Goal: Task Accomplishment & Management: Manage account settings

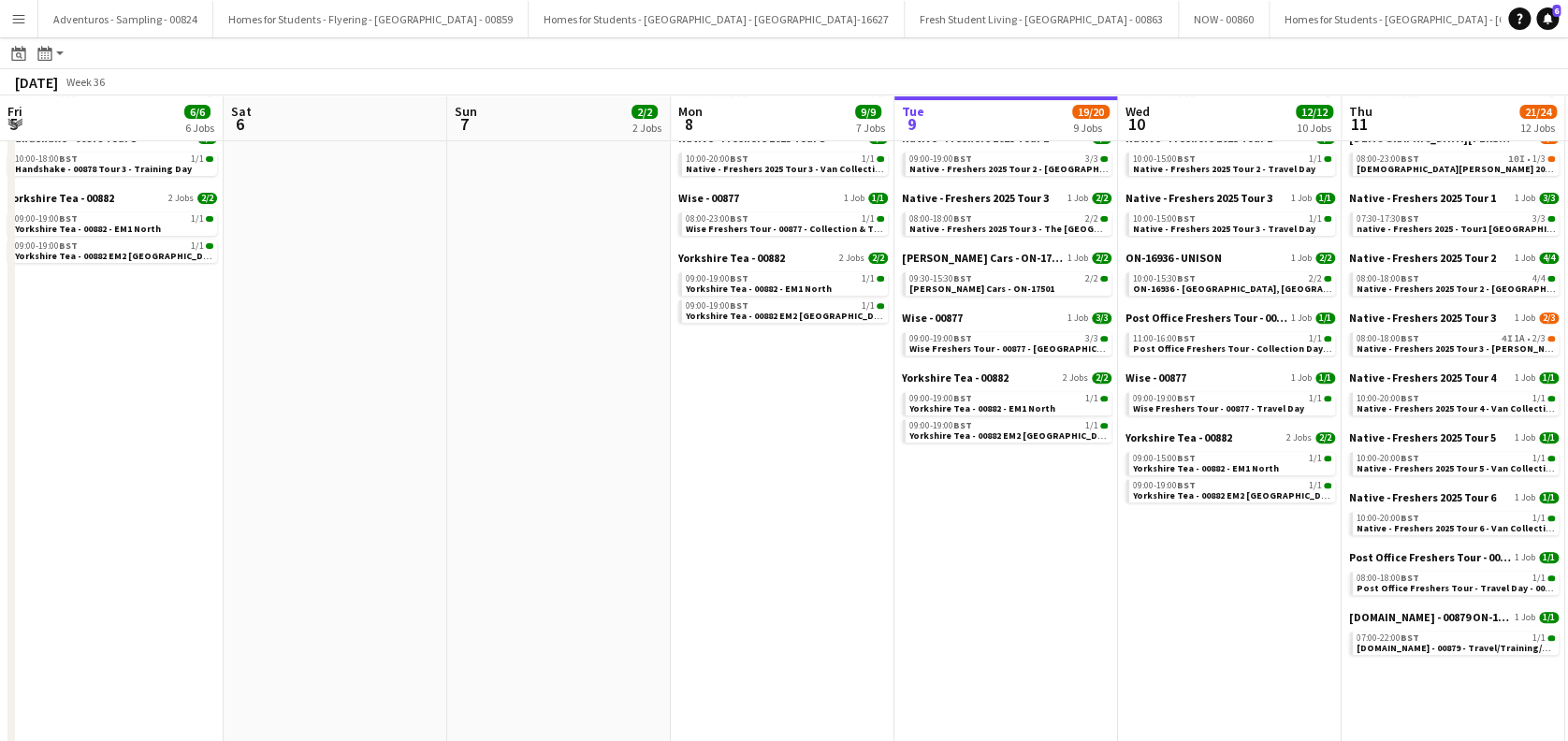
scroll to position [0, 641]
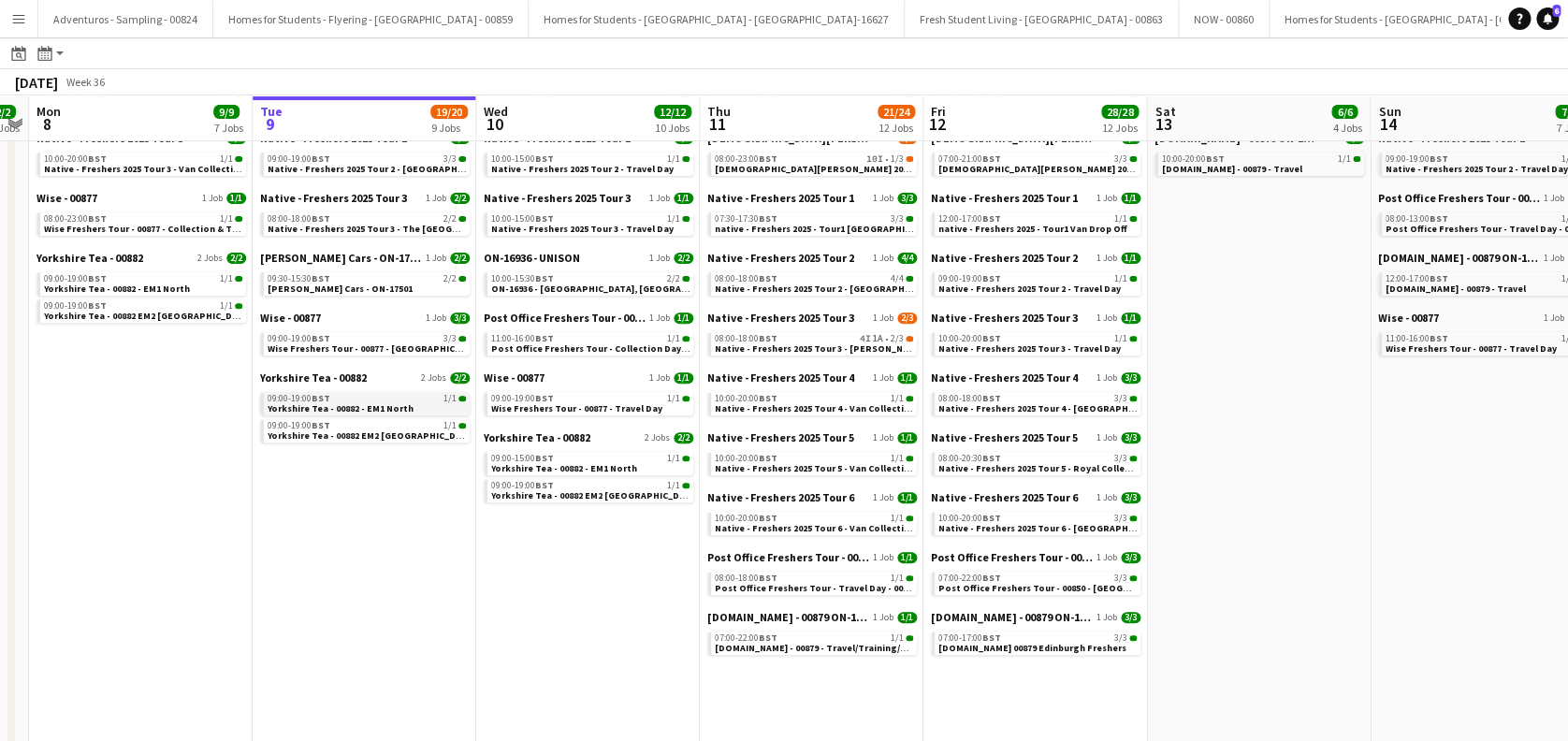
click at [342, 412] on span "Yorkshire Tea - 00882 - EM1 North" at bounding box center [341, 408] width 146 height 12
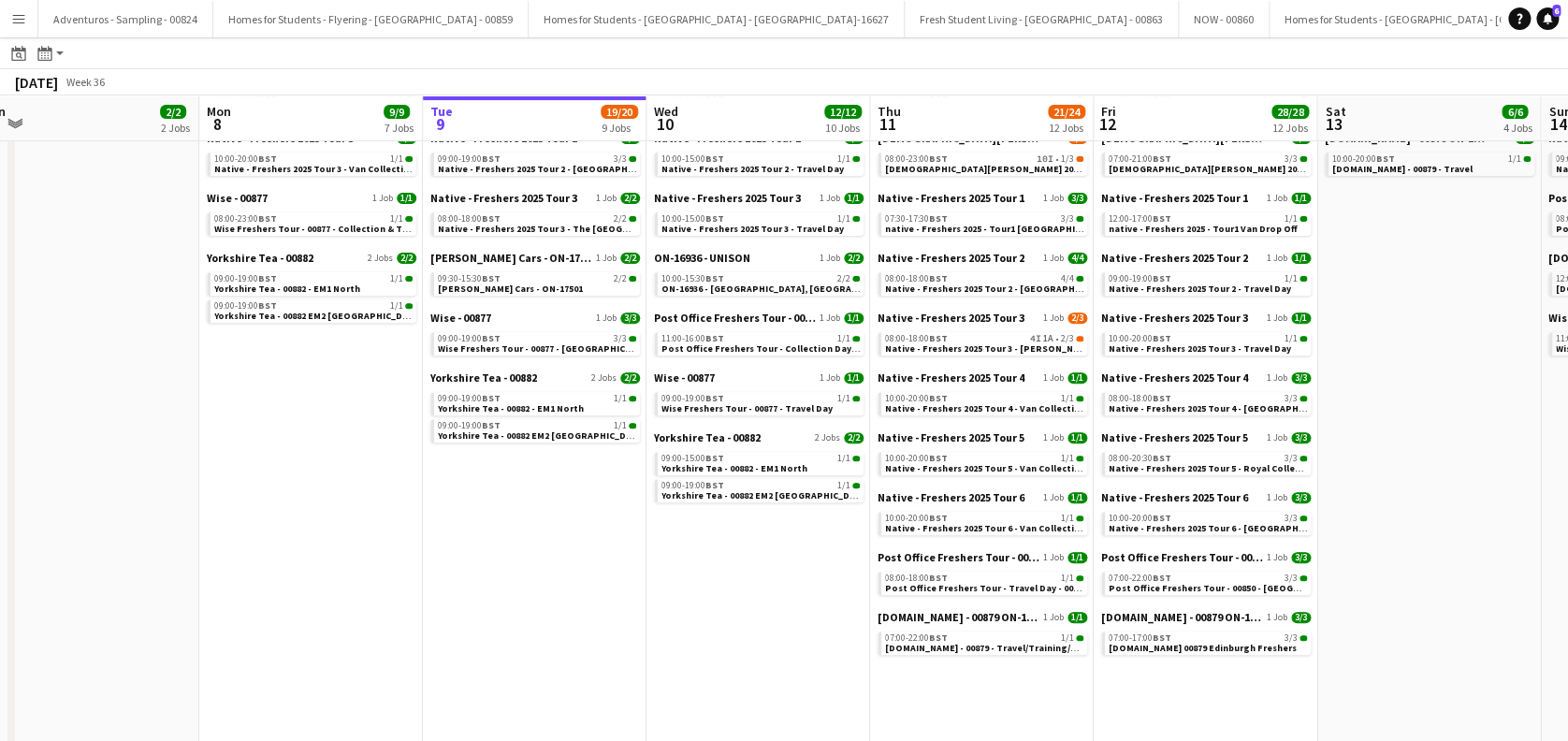
scroll to position [0, 505]
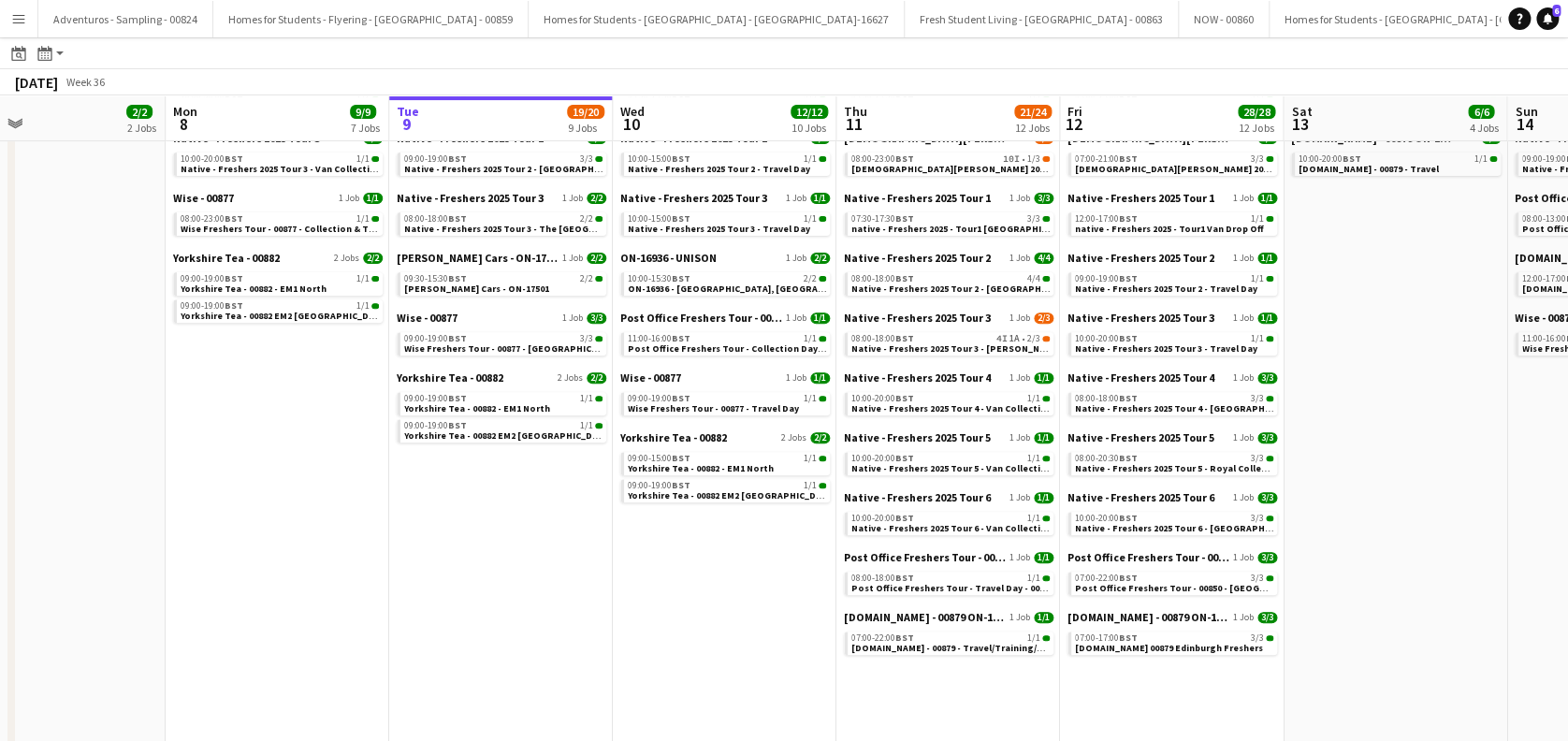
drag, startPoint x: 336, startPoint y: 617, endPoint x: 696, endPoint y: 639, distance: 360.7
click at [696, 639] on app-calendar-viewport "Fri 5 6/6 6 Jobs Sat 6 Sun 7 2/2 2 Jobs Mon 8 9/9 7 Jobs Tue 9 19/20 9 Jobs Wed…" at bounding box center [784, 706] width 1568 height 1726
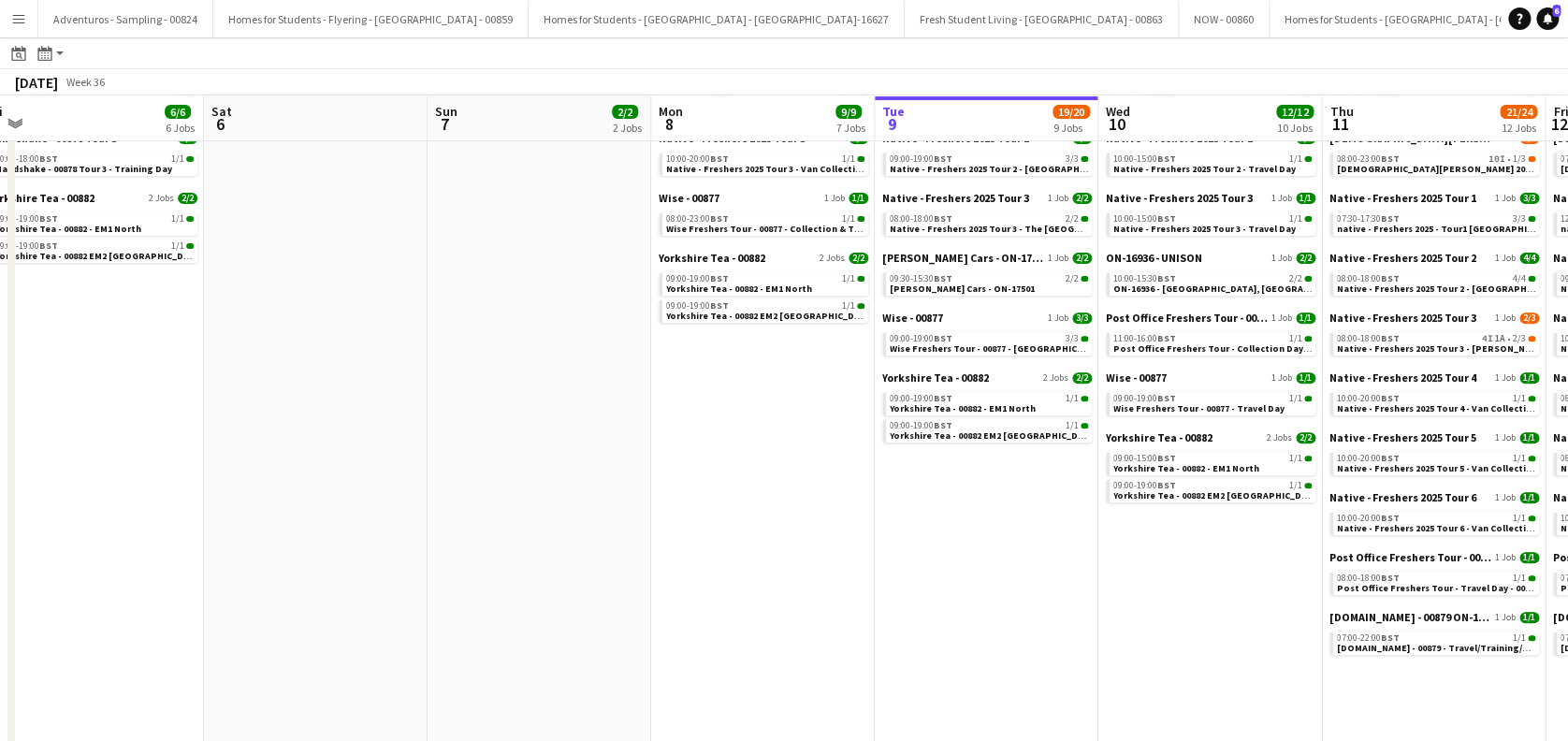
scroll to position [0, 455]
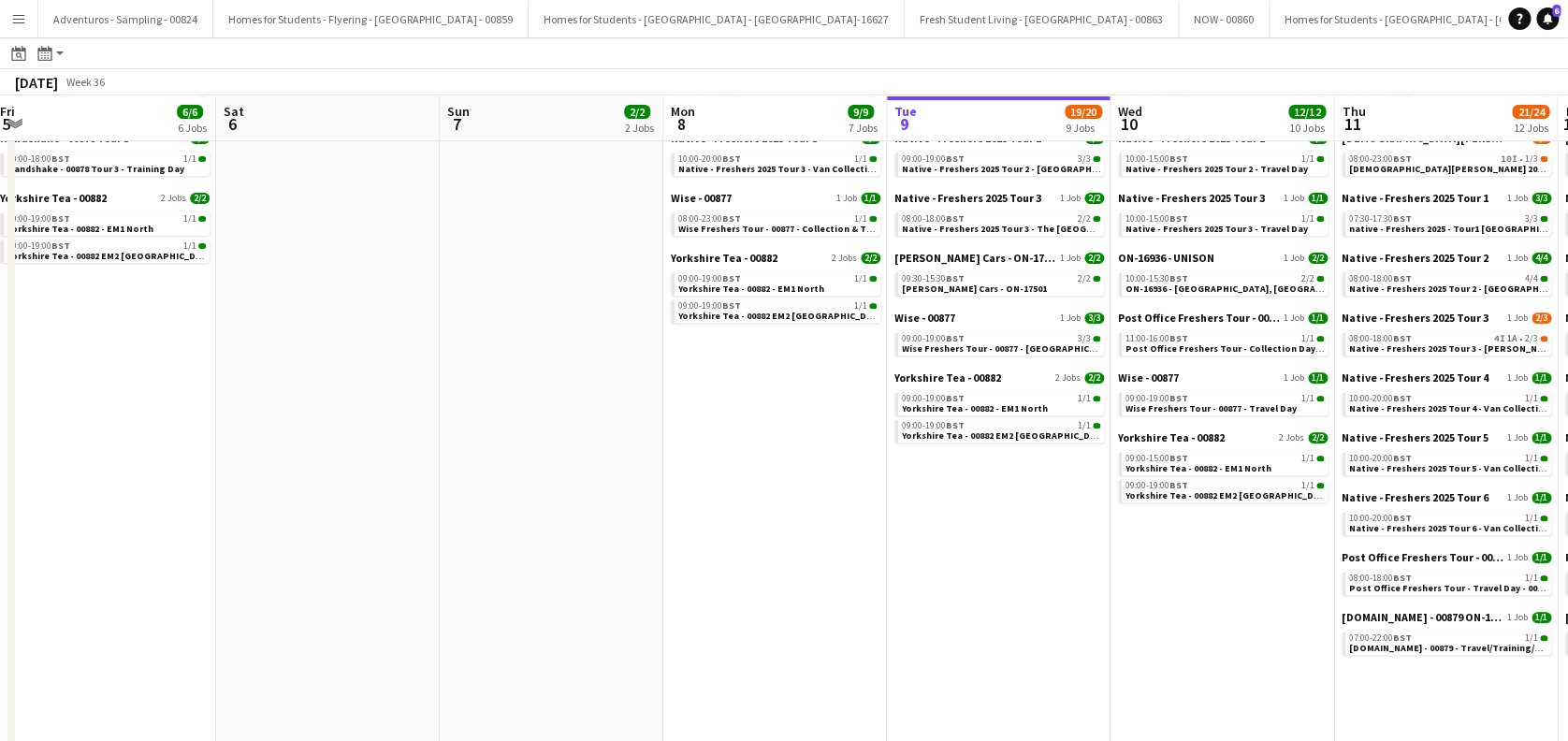
drag, startPoint x: 435, startPoint y: 626, endPoint x: 710, endPoint y: 654, distance: 276.4
click at [710, 654] on app-calendar-viewport "Wed 3 8/8 3 Jobs Thu 4 4/4 4 Jobs Fri 5 6/6 6 Jobs Sat 6 Sun 7 2/2 2 Jobs Mon 8…" at bounding box center [784, 706] width 1568 height 1726
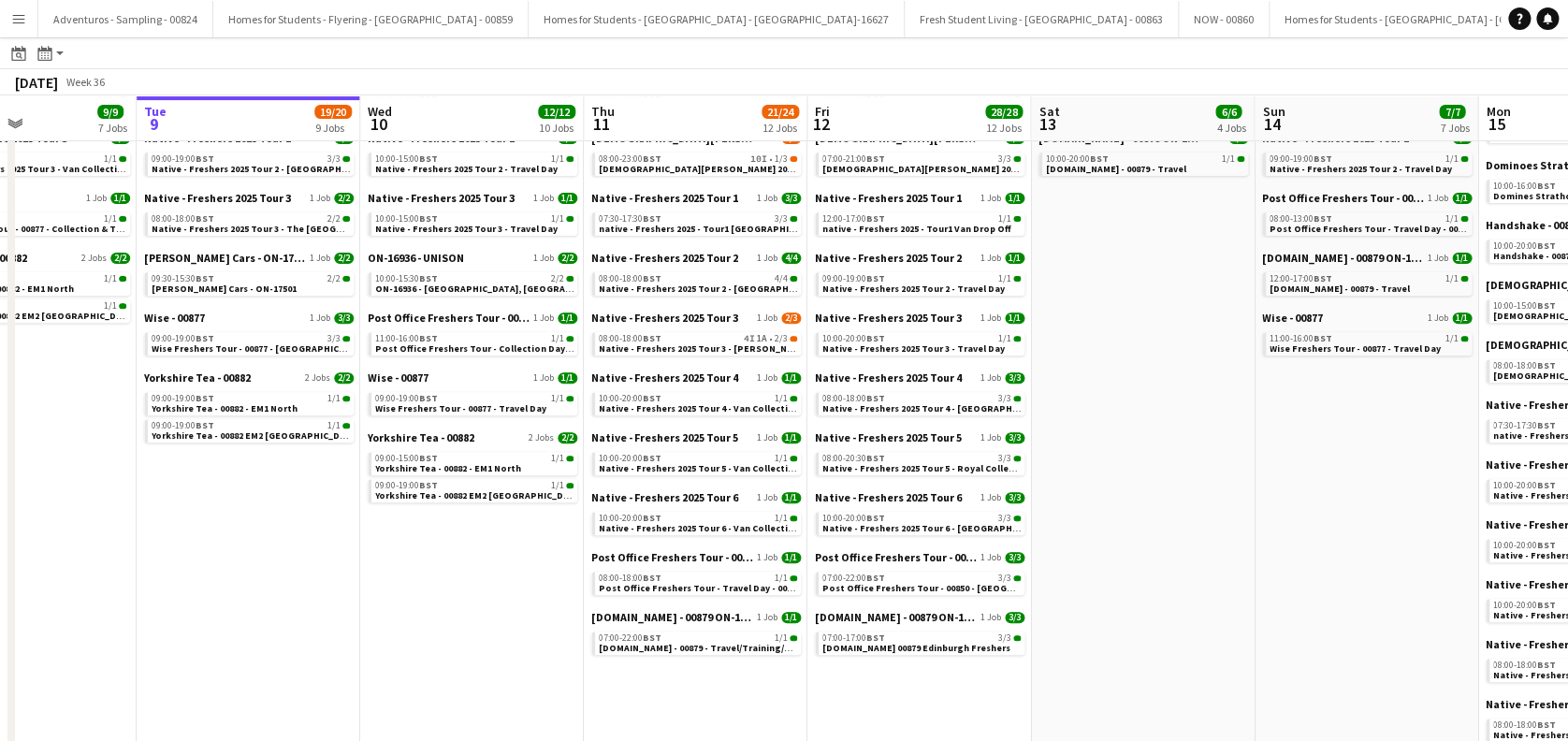
scroll to position [0, 519]
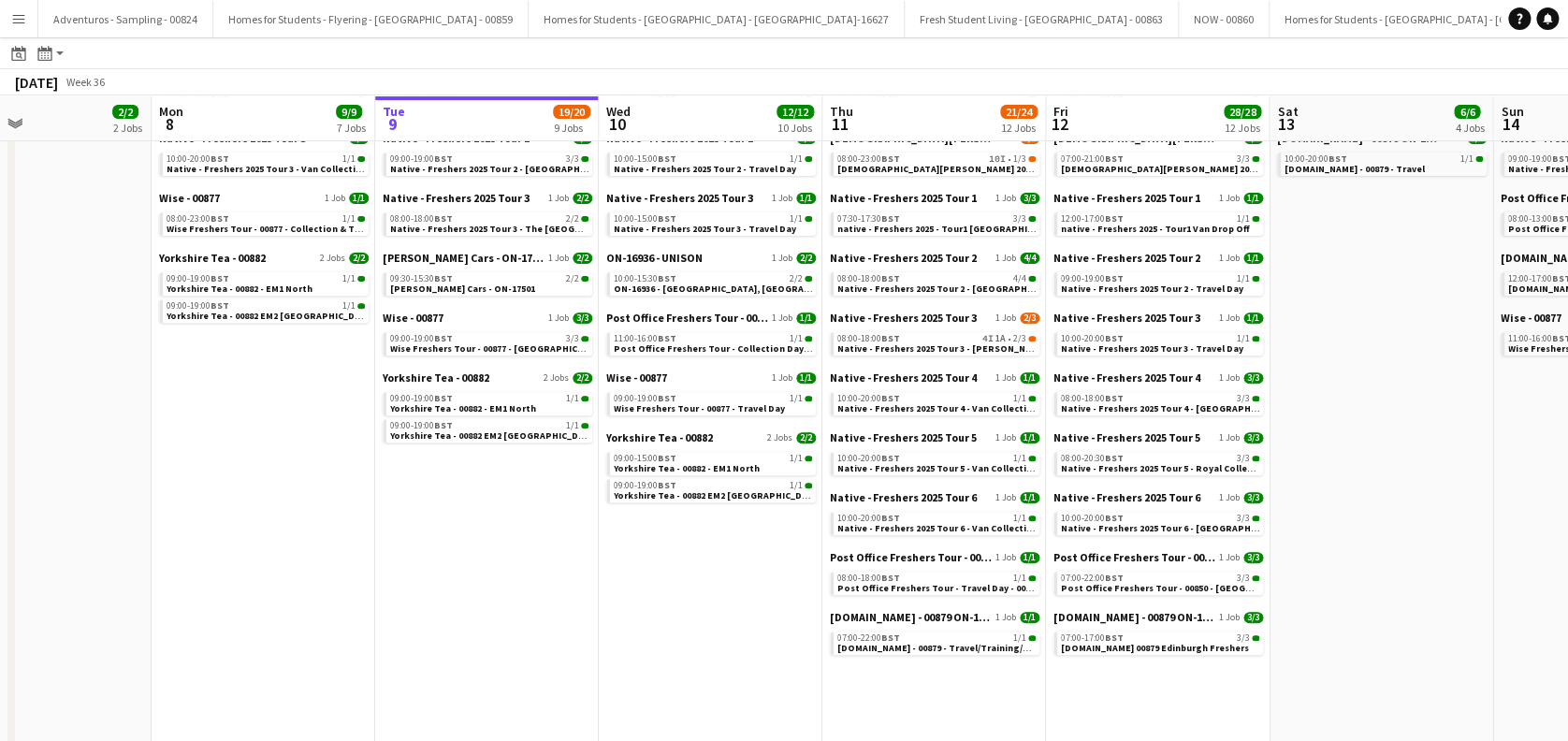
drag, startPoint x: 987, startPoint y: 539, endPoint x: 475, endPoint y: 647, distance: 523.3
click at [475, 647] on app-calendar-viewport "Fri 5 6/6 6 Jobs Sat 6 Sun 7 2/2 2 Jobs Mon 8 9/9 7 Jobs Tue 9 19/20 9 Jobs Wed…" at bounding box center [784, 706] width 1568 height 1726
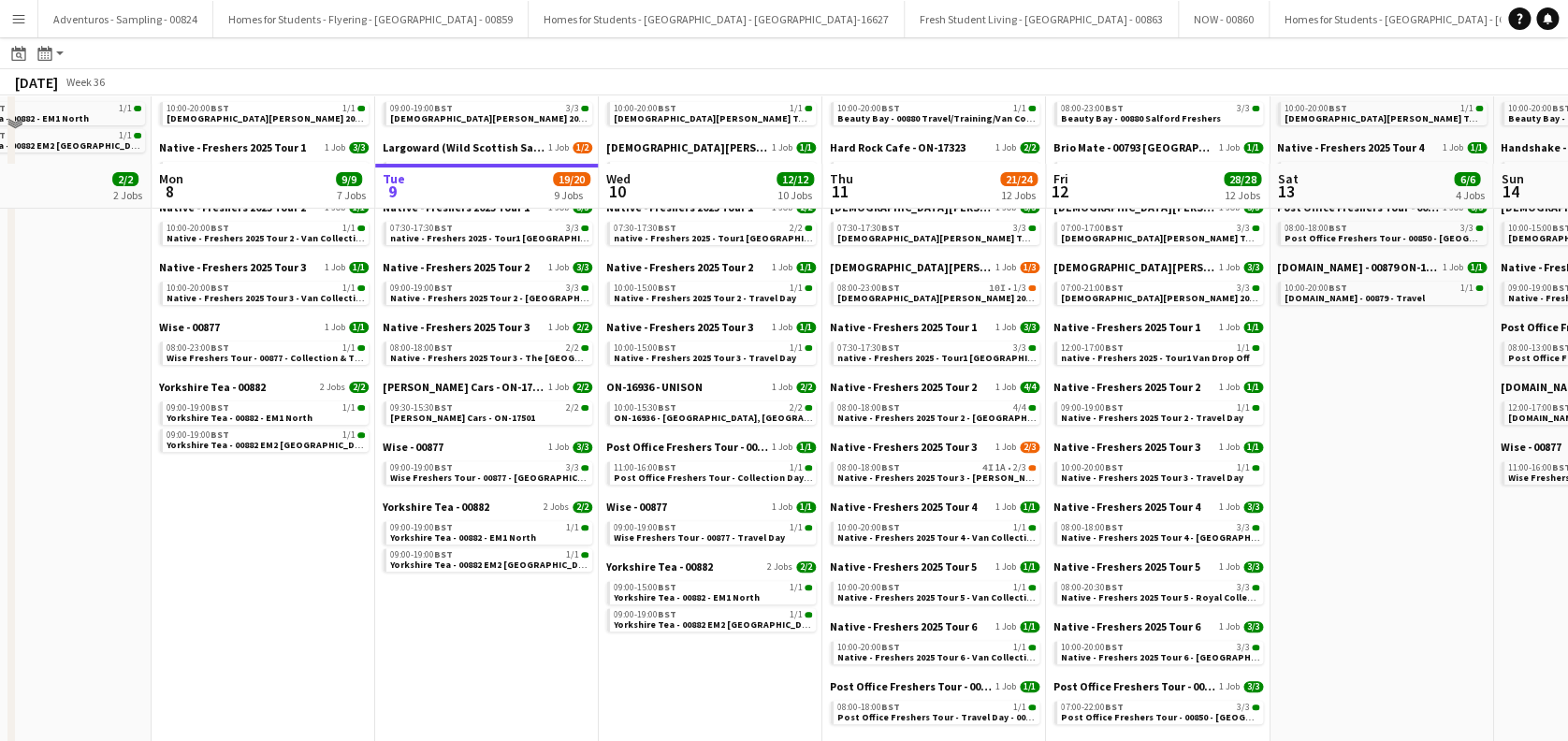
scroll to position [0, 0]
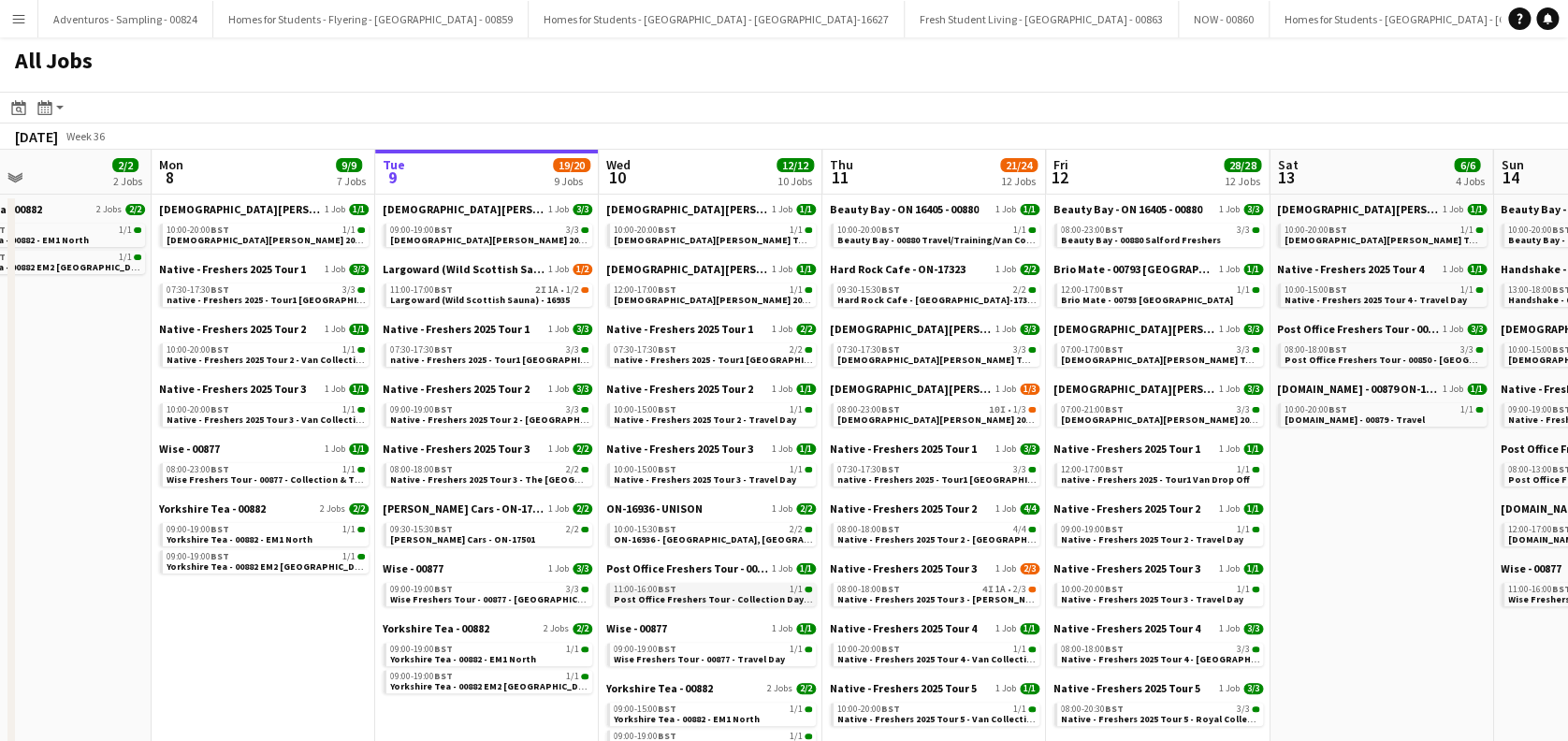
click at [708, 601] on span "Post Office Freshers Tour - Collection Day - 00850" at bounding box center [724, 599] width 221 height 12
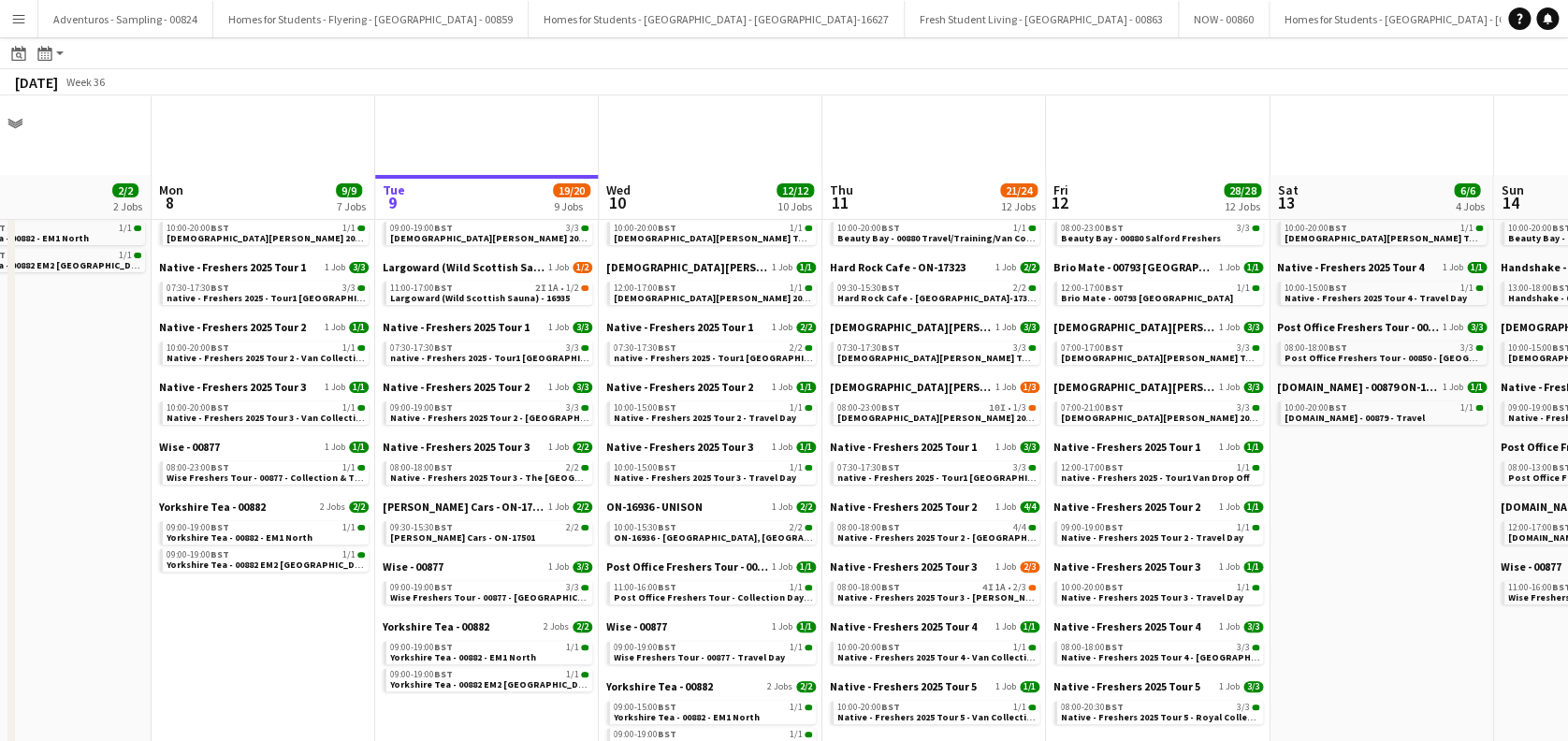
scroll to position [125, 0]
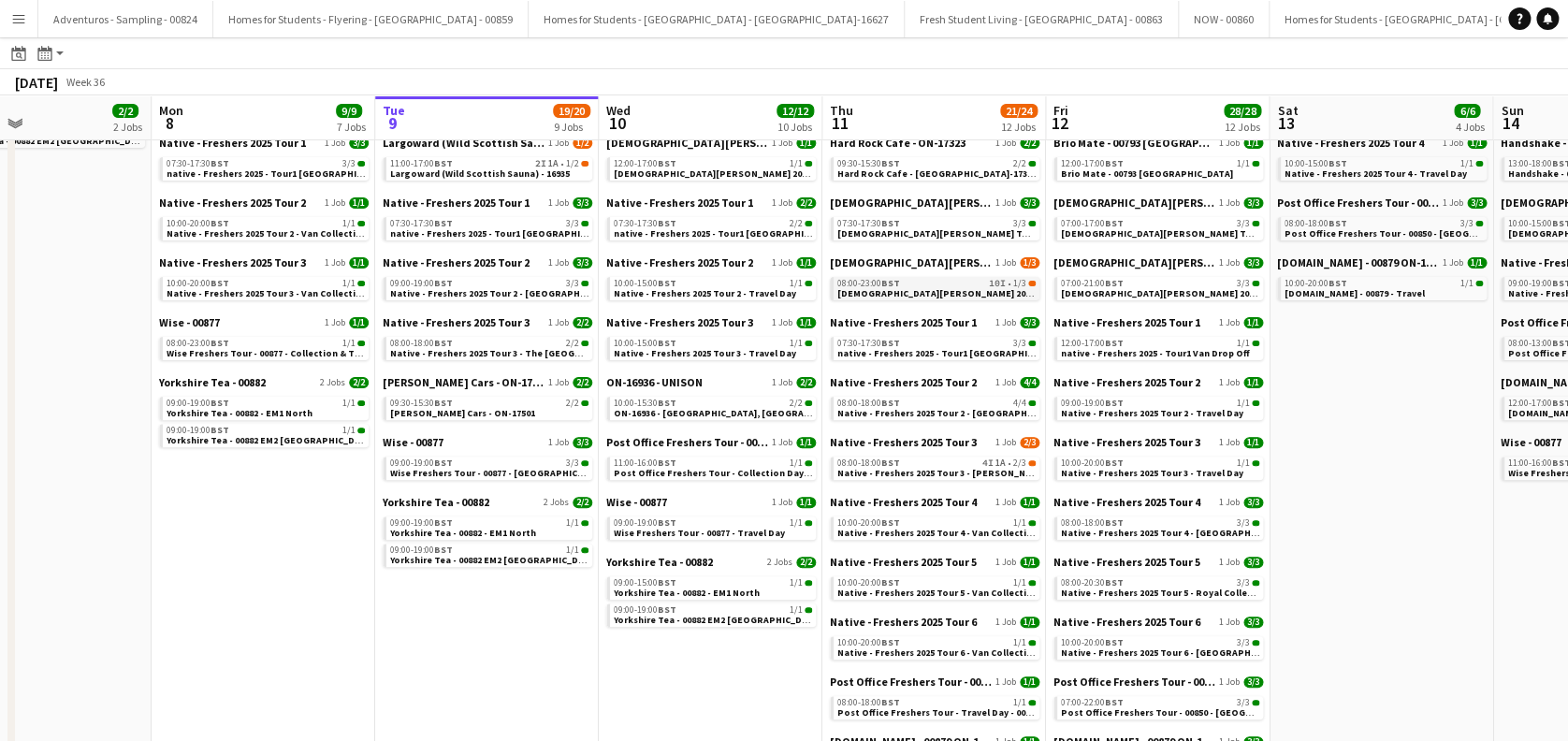
click at [932, 297] on span "[DEMOGRAPHIC_DATA][PERSON_NAME] 2025 Tour 2 - 00848 - [PERSON_NAME][GEOGRAPHIC_…" at bounding box center [1054, 293] width 435 height 12
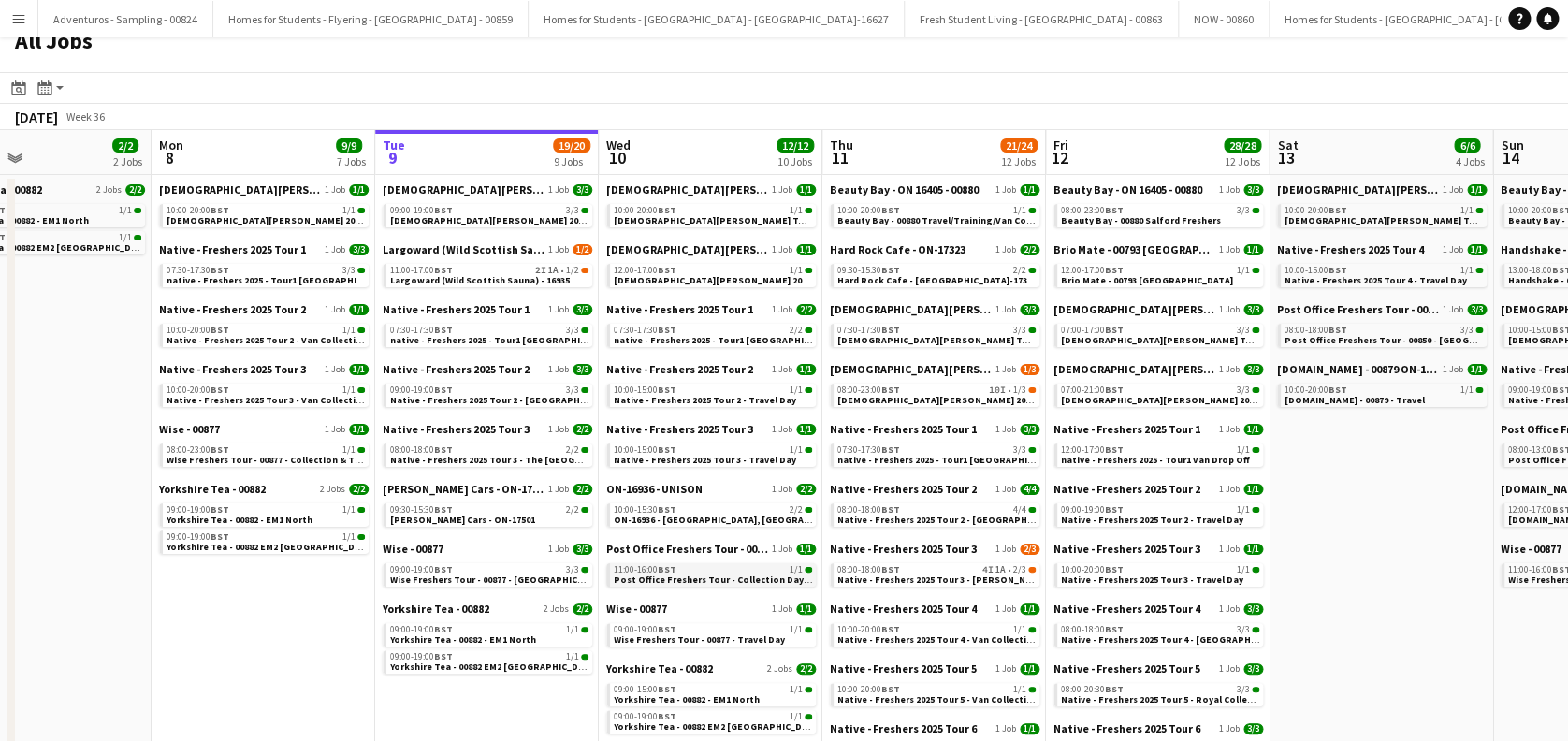
scroll to position [0, 0]
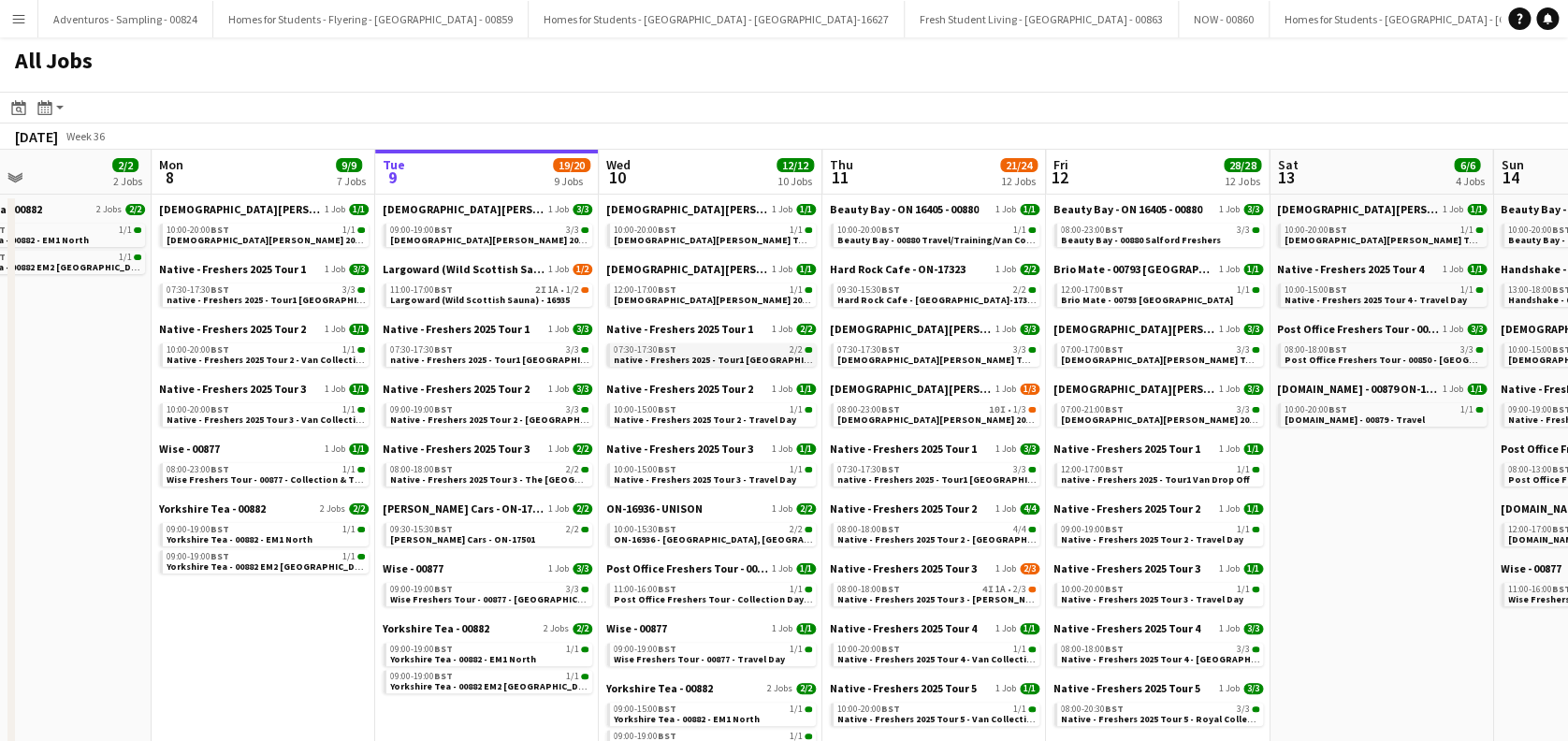
click at [698, 357] on span "native - Freshers 2025 - Tour1 Ayr Campus" at bounding box center [727, 359] width 227 height 12
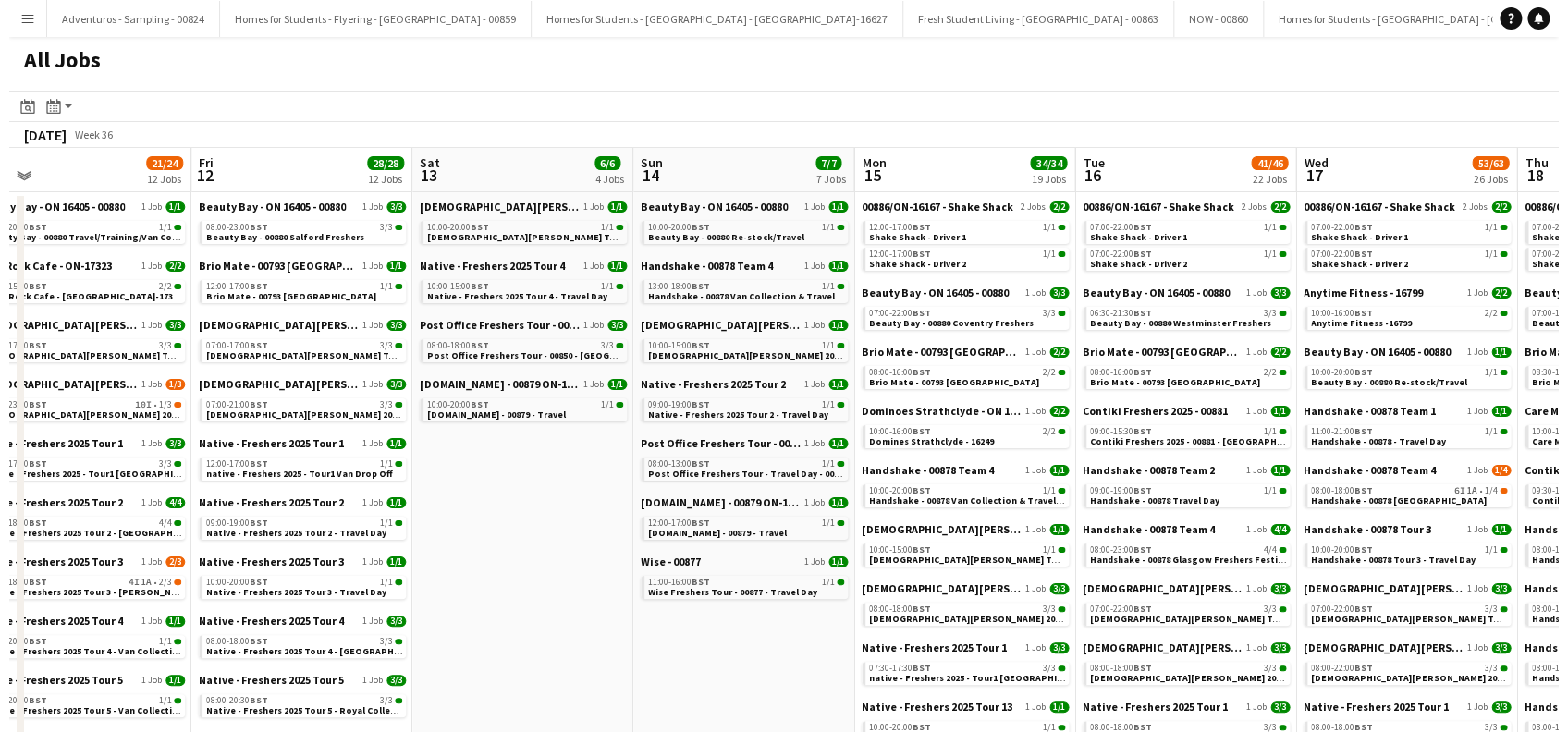
scroll to position [0, 521]
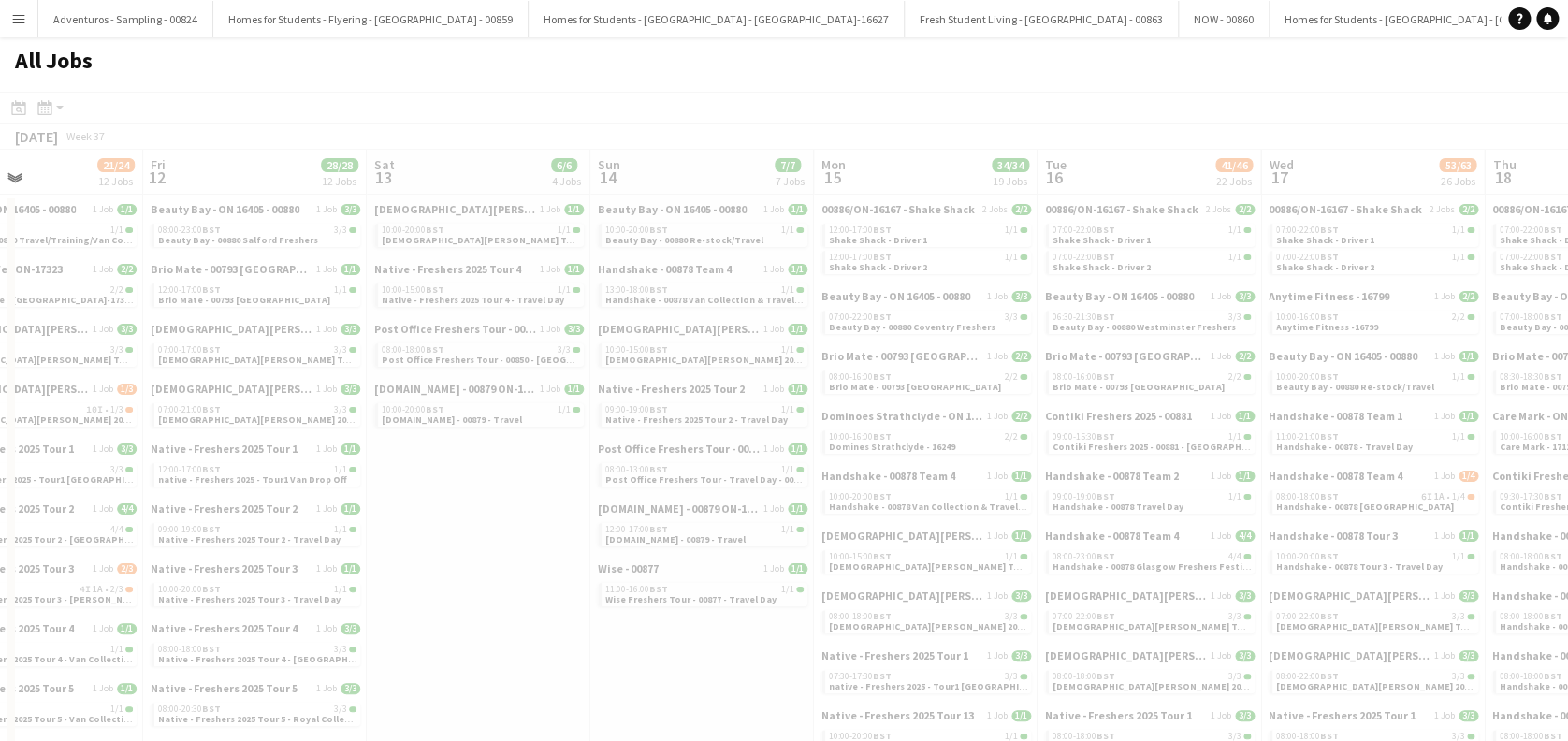
drag, startPoint x: 1352, startPoint y: 574, endPoint x: 273, endPoint y: 634, distance: 1080.7
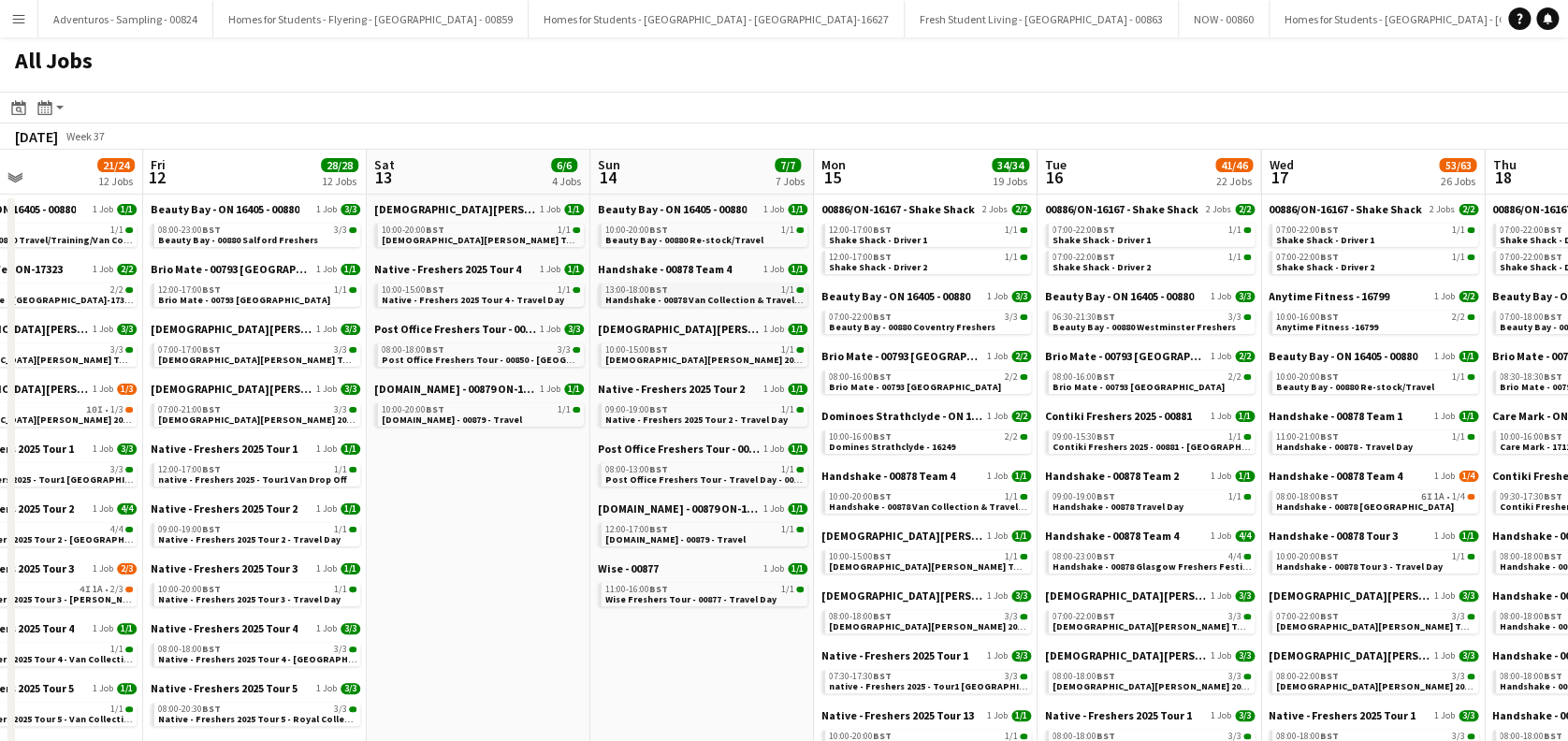
click at [731, 294] on span "Handshake - 00878 Van Collection & Travel Day" at bounding box center [709, 300] width 207 height 12
click at [24, 12] on app-icon "Menu" at bounding box center [18, 19] width 15 height 15
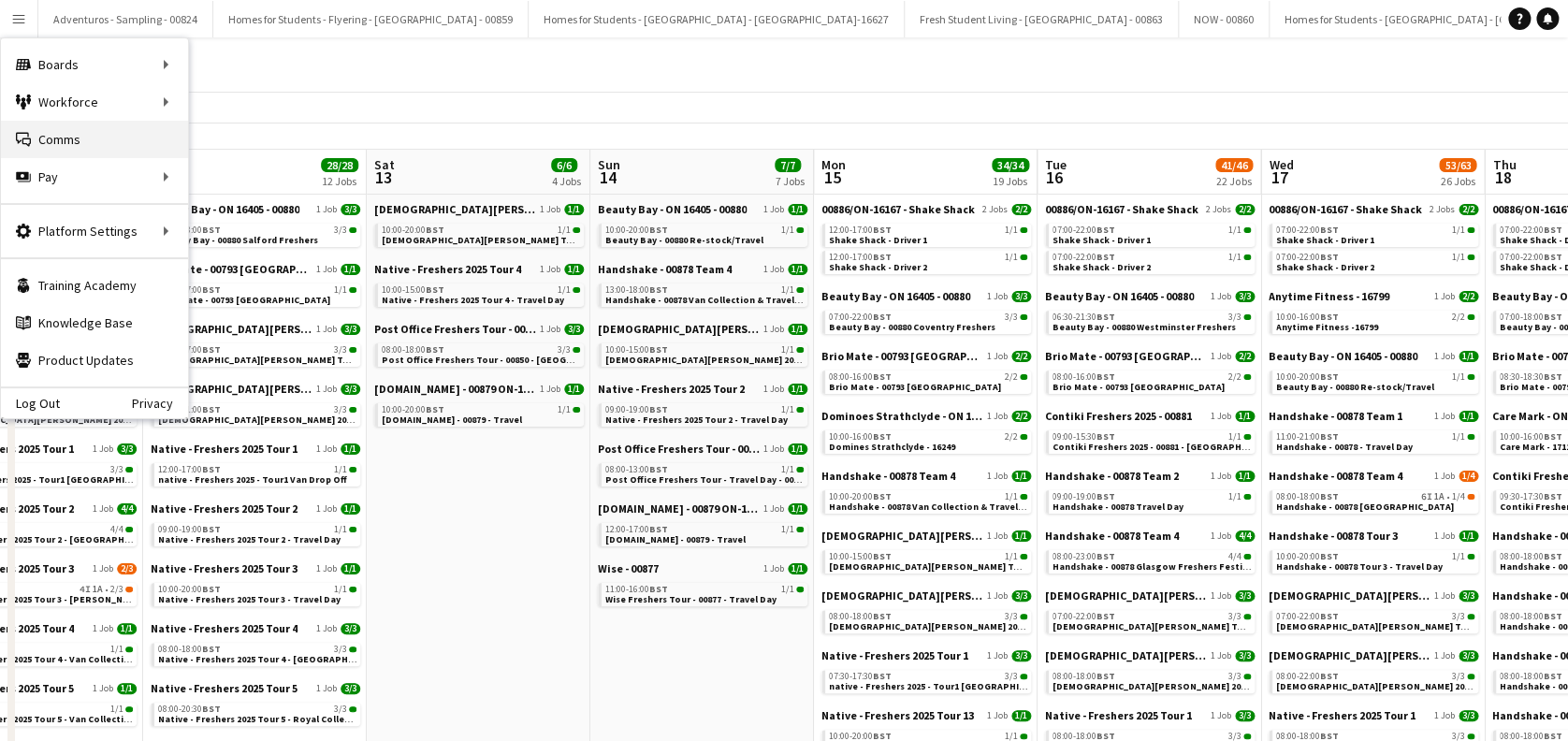
click at [66, 132] on link "Comms Comms" at bounding box center [94, 139] width 187 height 37
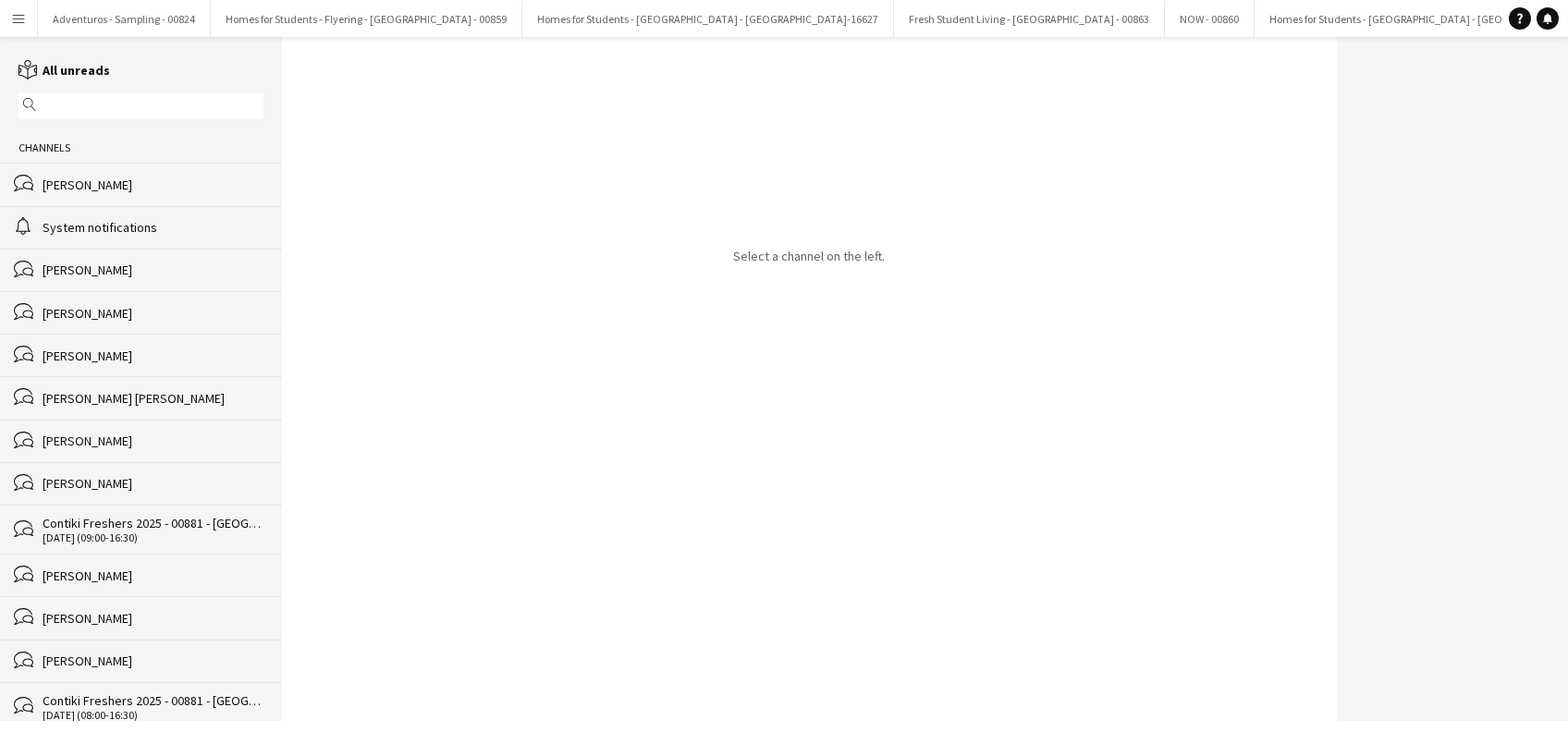
click at [94, 187] on div "Belle Jones" at bounding box center [153, 185] width 221 height 16
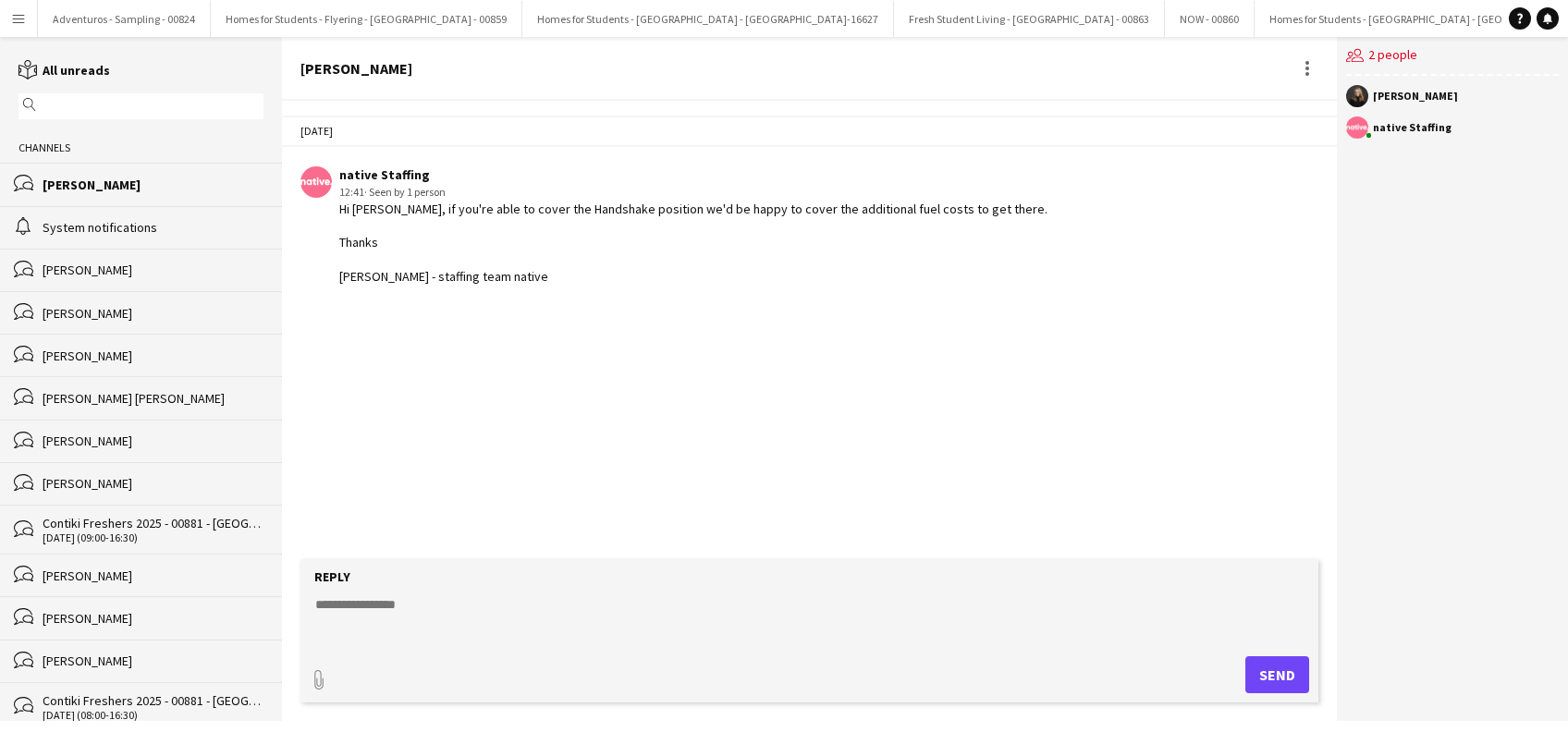
click at [407, 597] on textarea at bounding box center [813, 619] width 999 height 48
type textarea "*"
click at [413, 593] on form "**********" at bounding box center [808, 631] width 1017 height 143
click at [404, 635] on textarea "**********" at bounding box center [813, 619] width 999 height 48
click at [410, 607] on textarea "**********" at bounding box center [813, 619] width 999 height 48
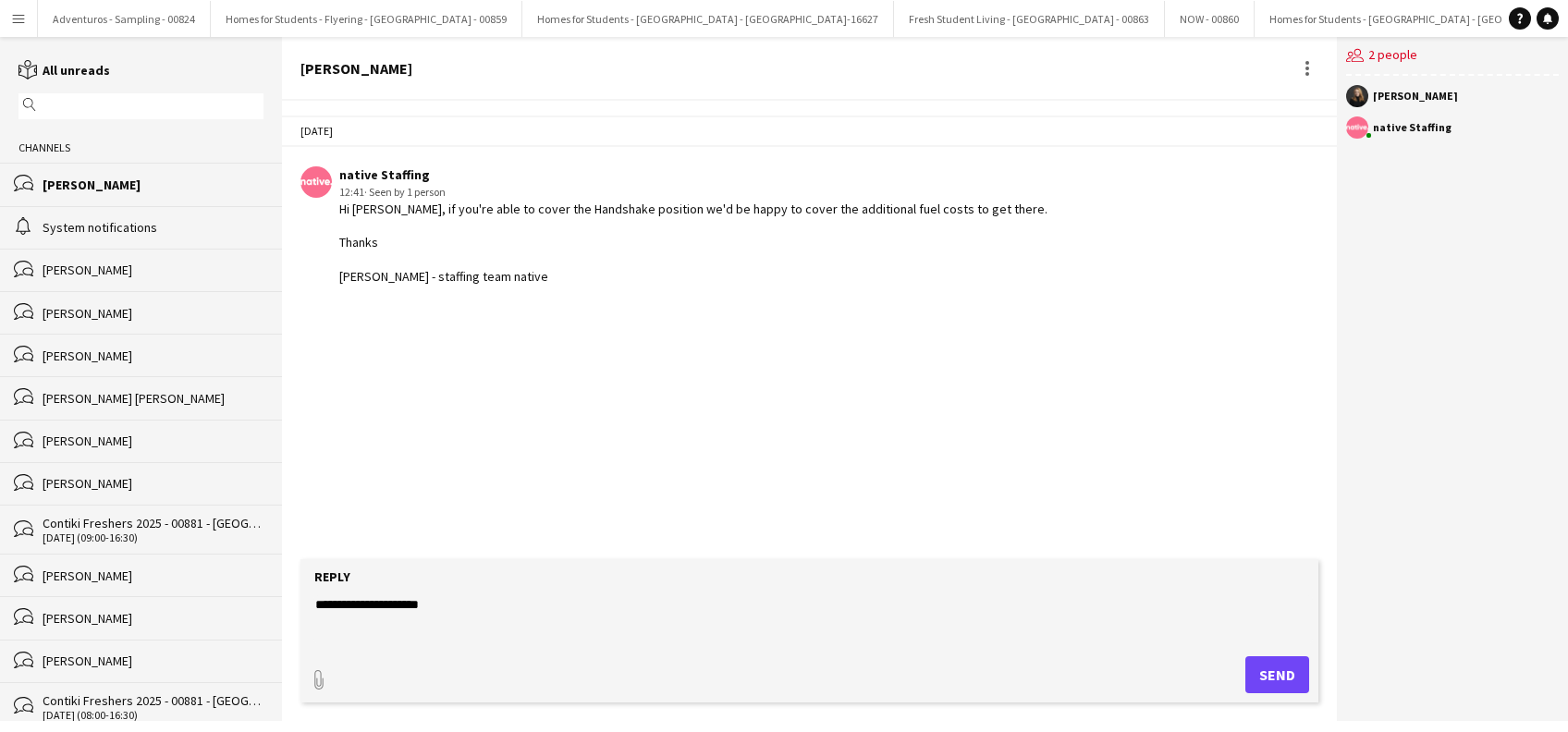
type textarea "**********"
drag, startPoint x: 1270, startPoint y: 668, endPoint x: 1281, endPoint y: 696, distance: 30.1
click at [1274, 671] on button "Send" at bounding box center [1277, 674] width 63 height 37
click at [23, 30] on button "Menu" at bounding box center [18, 18] width 37 height 37
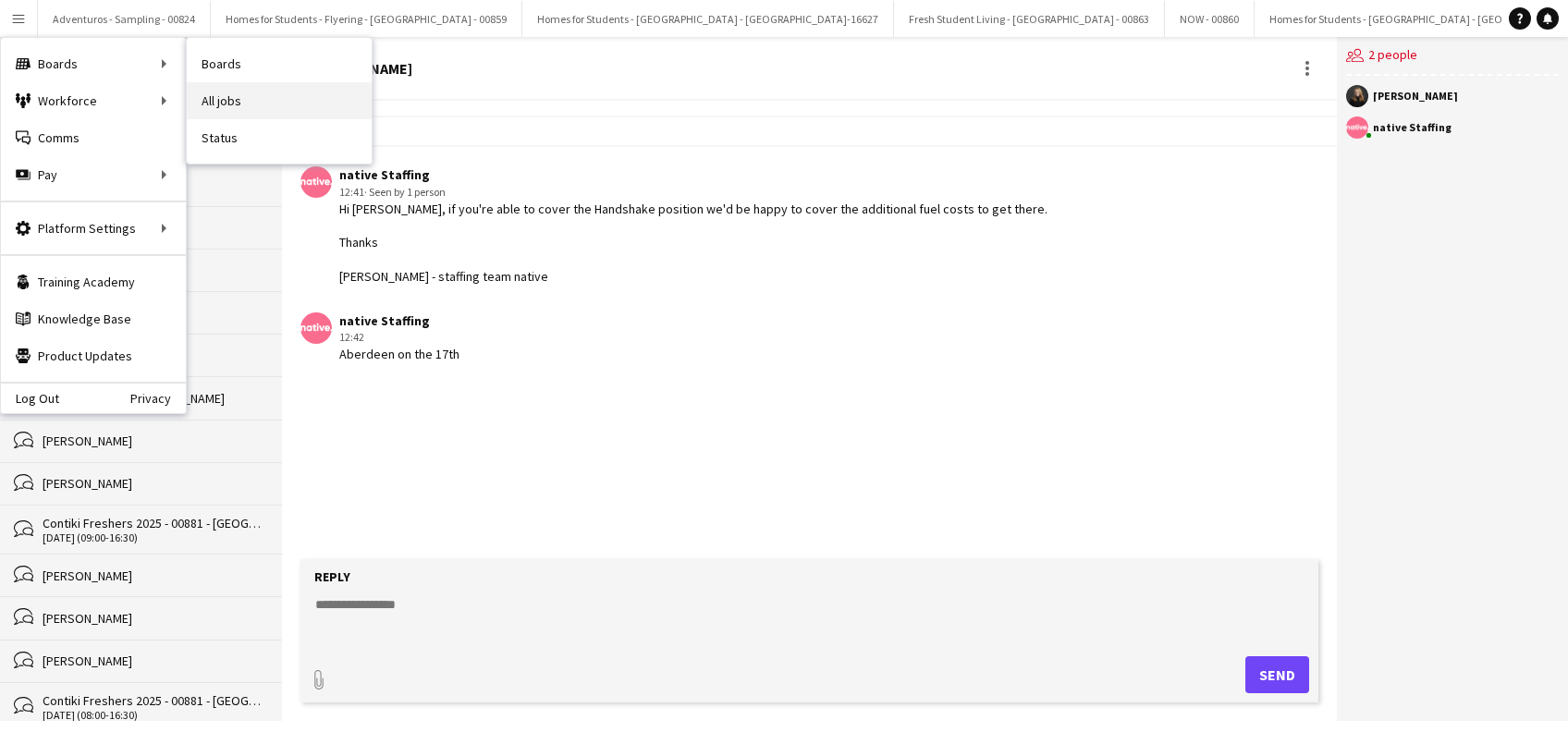
click at [243, 97] on link "All jobs" at bounding box center [279, 101] width 185 height 37
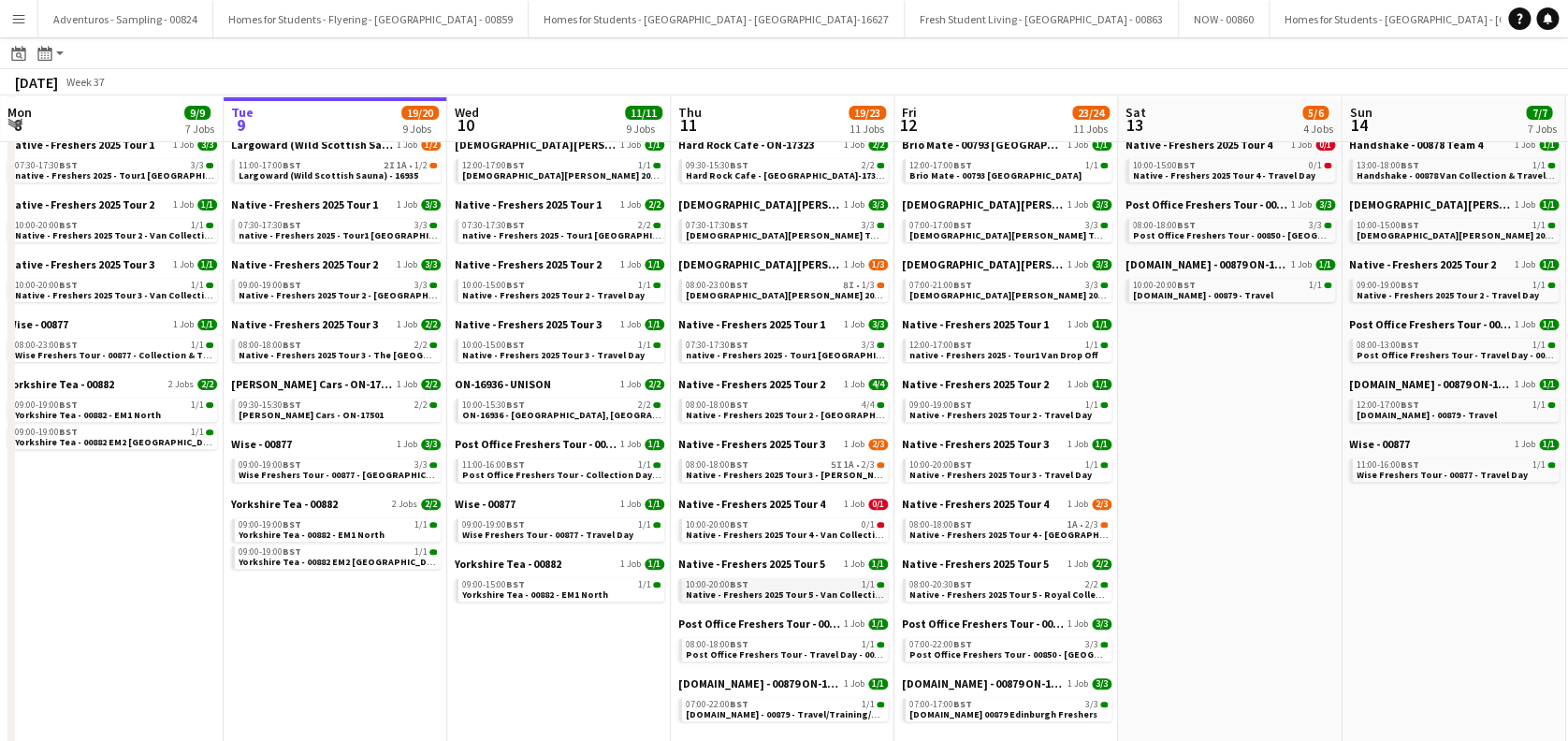
scroll to position [125, 0]
click at [758, 536] on span "Native - Freshers 2025 Tour 4 - Van Collection & Travel Day" at bounding box center [816, 533] width 259 height 12
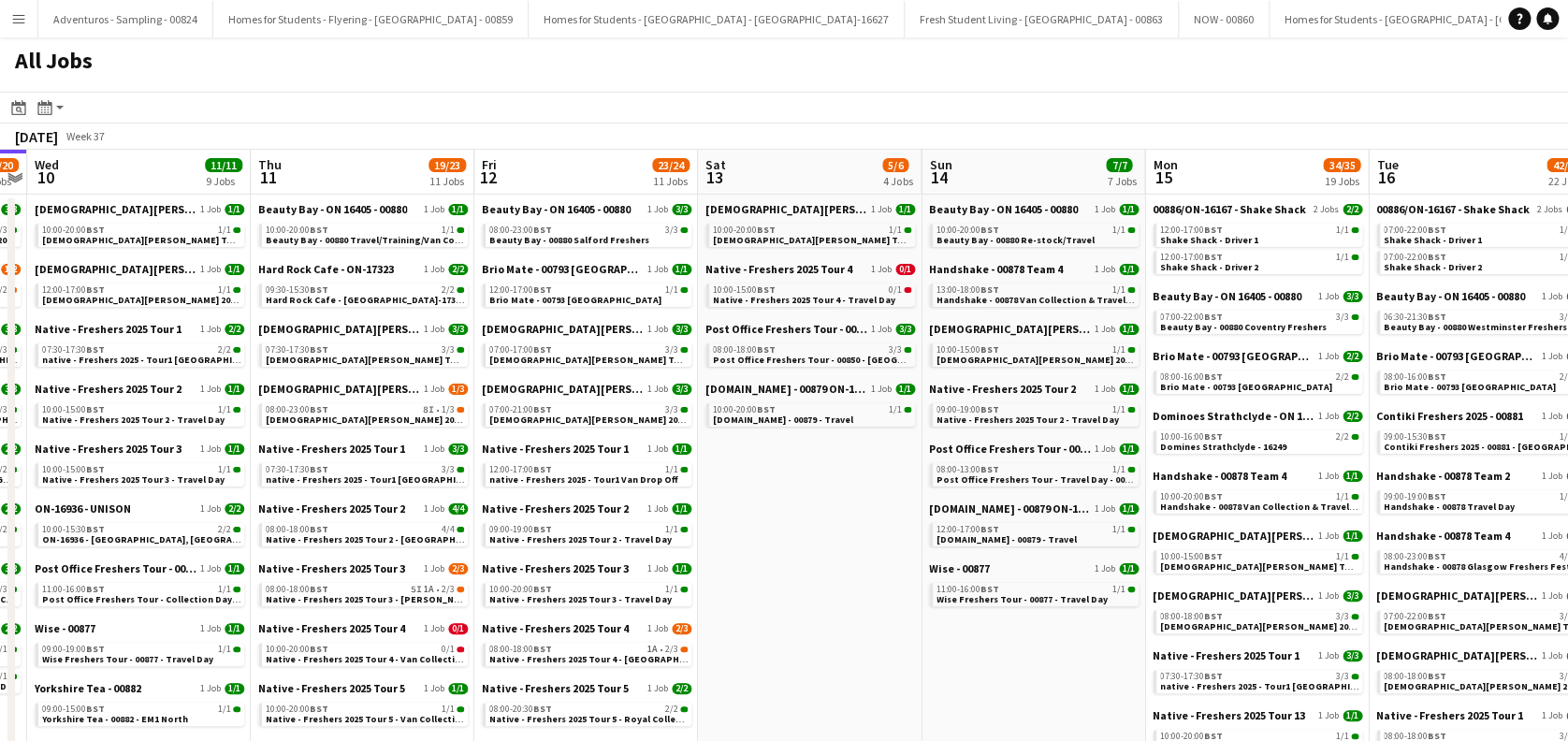
scroll to position [0, 608]
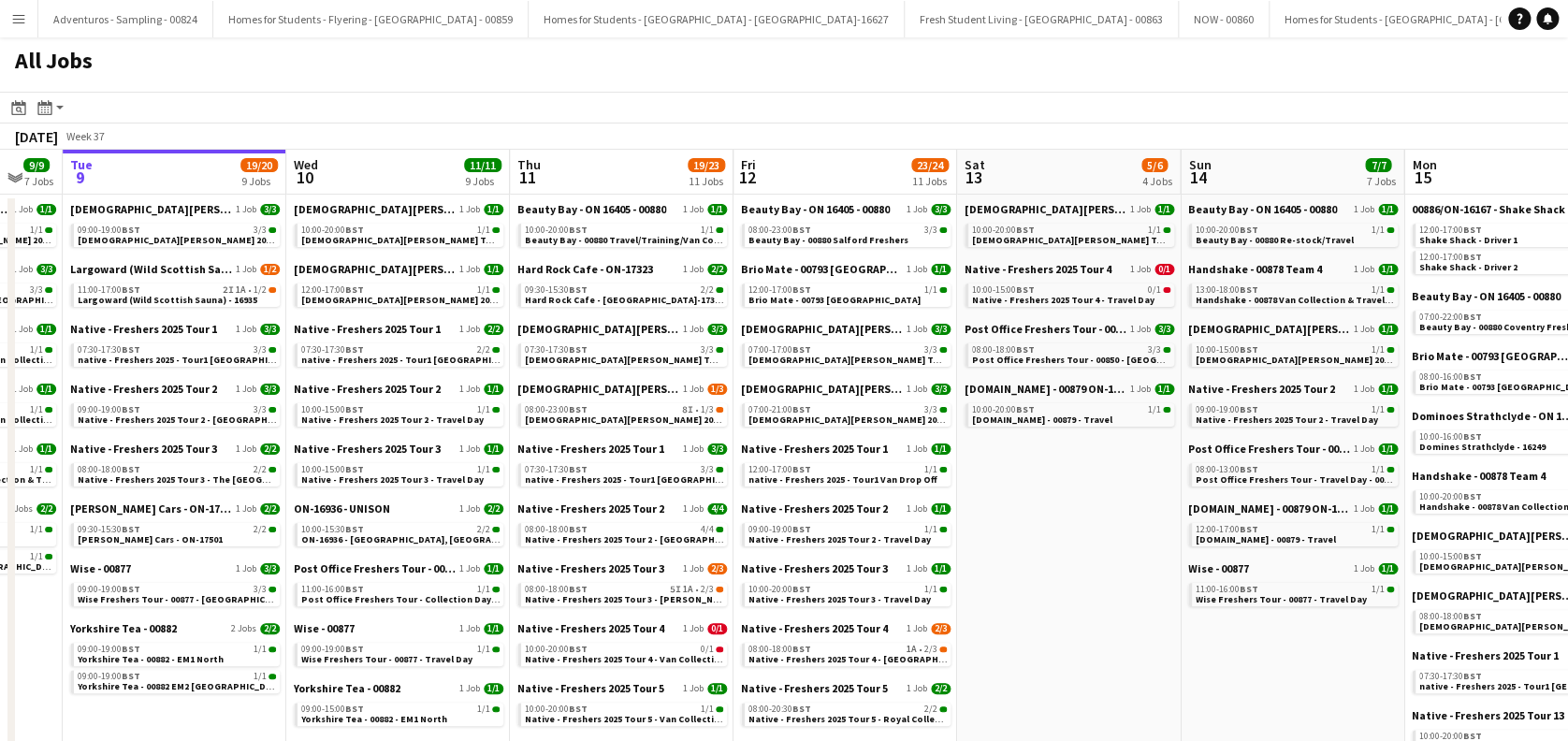
drag, startPoint x: 1207, startPoint y: 549, endPoint x: 599, endPoint y: 601, distance: 610.2
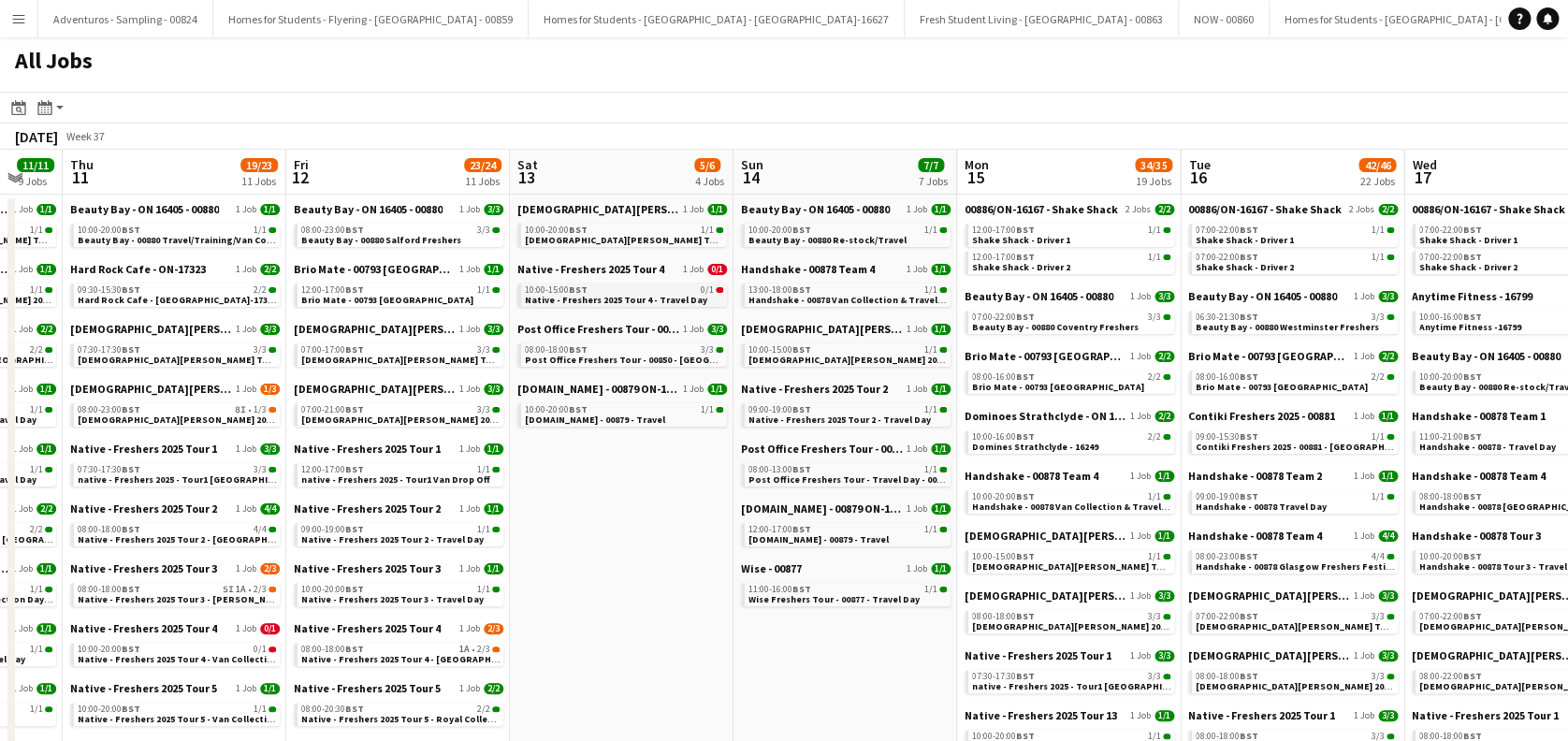
click at [588, 294] on span "Native - Freshers 2025 Tour 4 - Travel Day" at bounding box center [615, 300] width 182 height 12
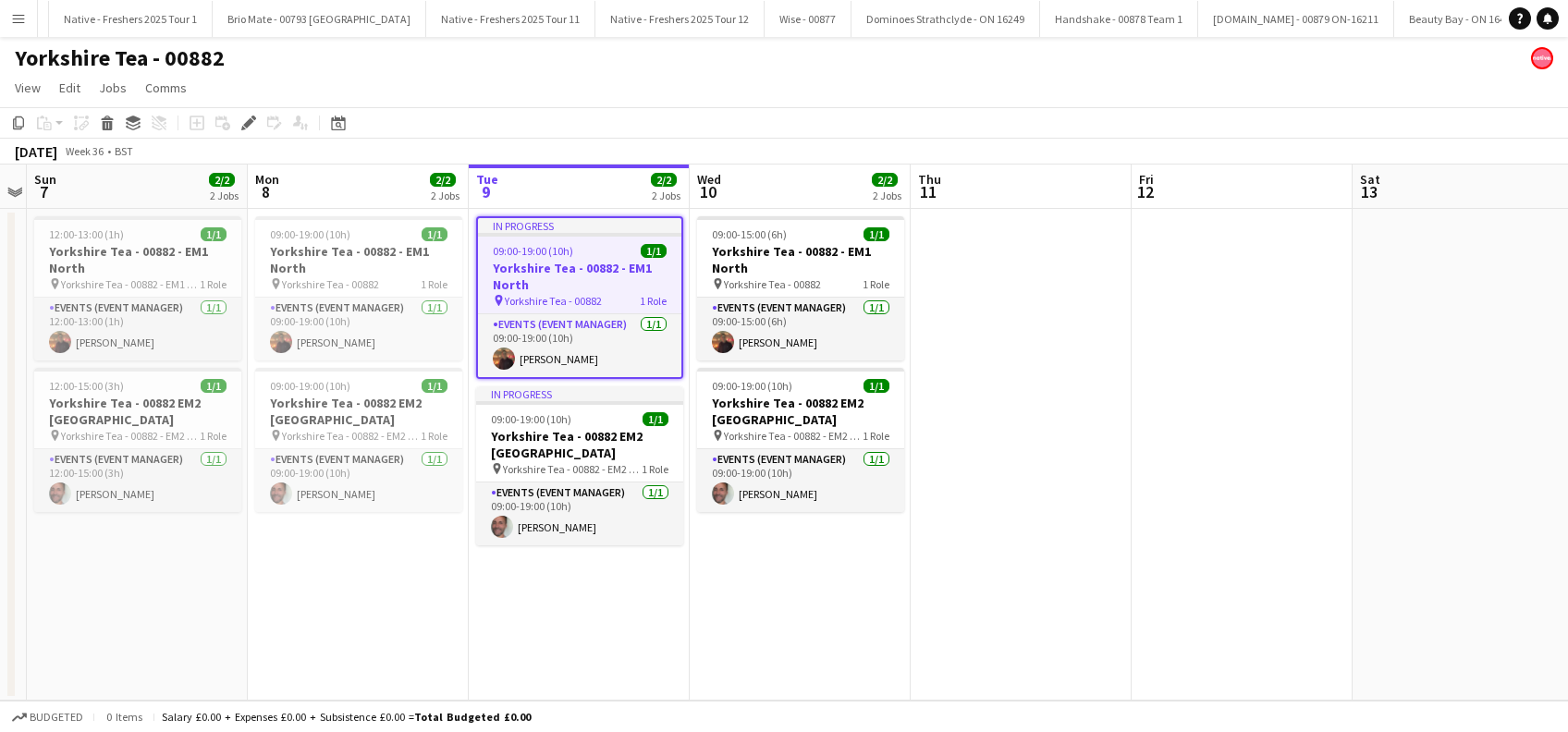
scroll to position [0, 5399]
click at [599, 641] on app-date-cell "In progress 09:00-19:00 (10h) 1/1 Yorkshire Tea - 00882 - EM1 North pin Yorkshi…" at bounding box center [579, 454] width 221 height 492
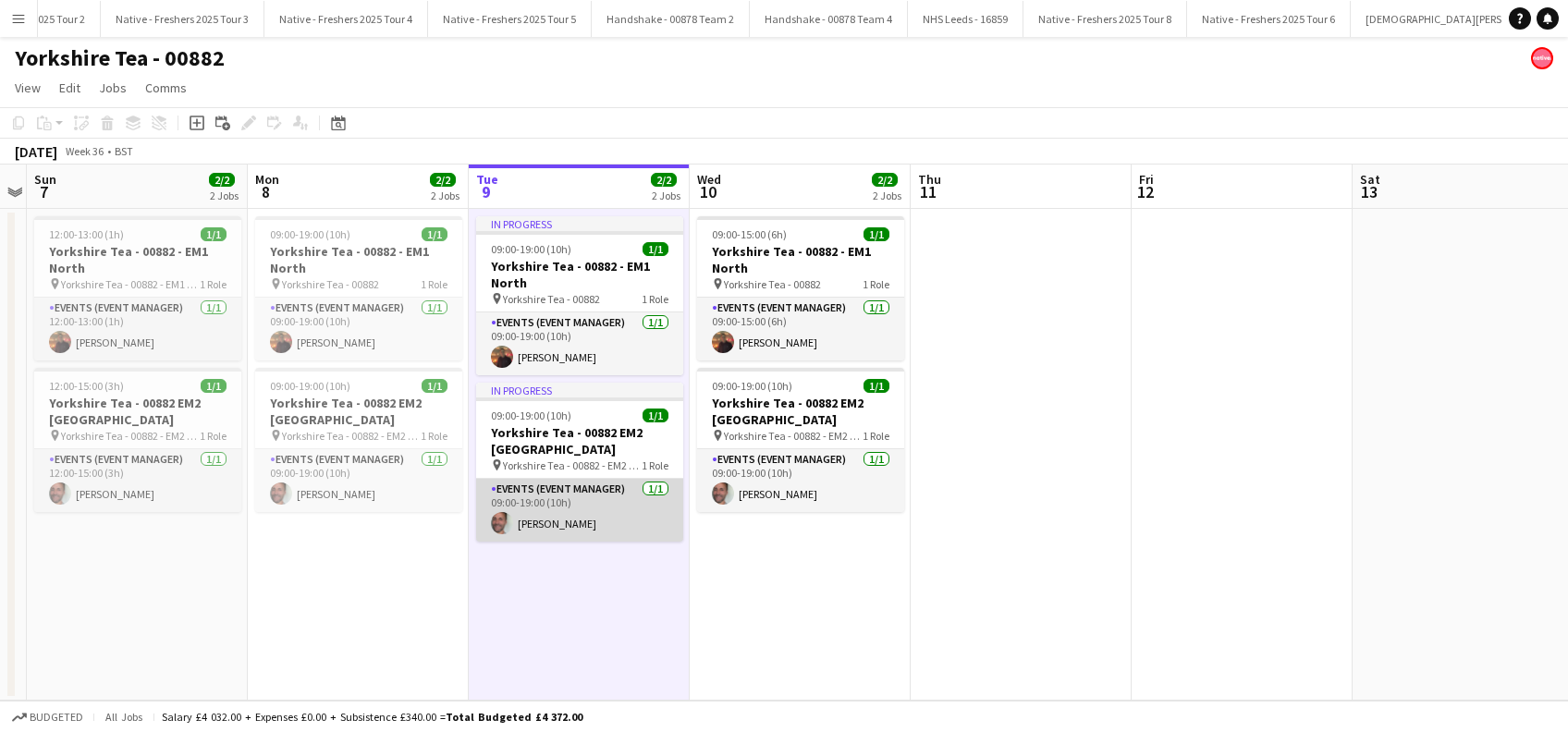
click at [592, 513] on app-card-role "Events (Event Manager) 1/1 09:00-19:00 (10h) Alan Johnstone" at bounding box center [579, 510] width 207 height 63
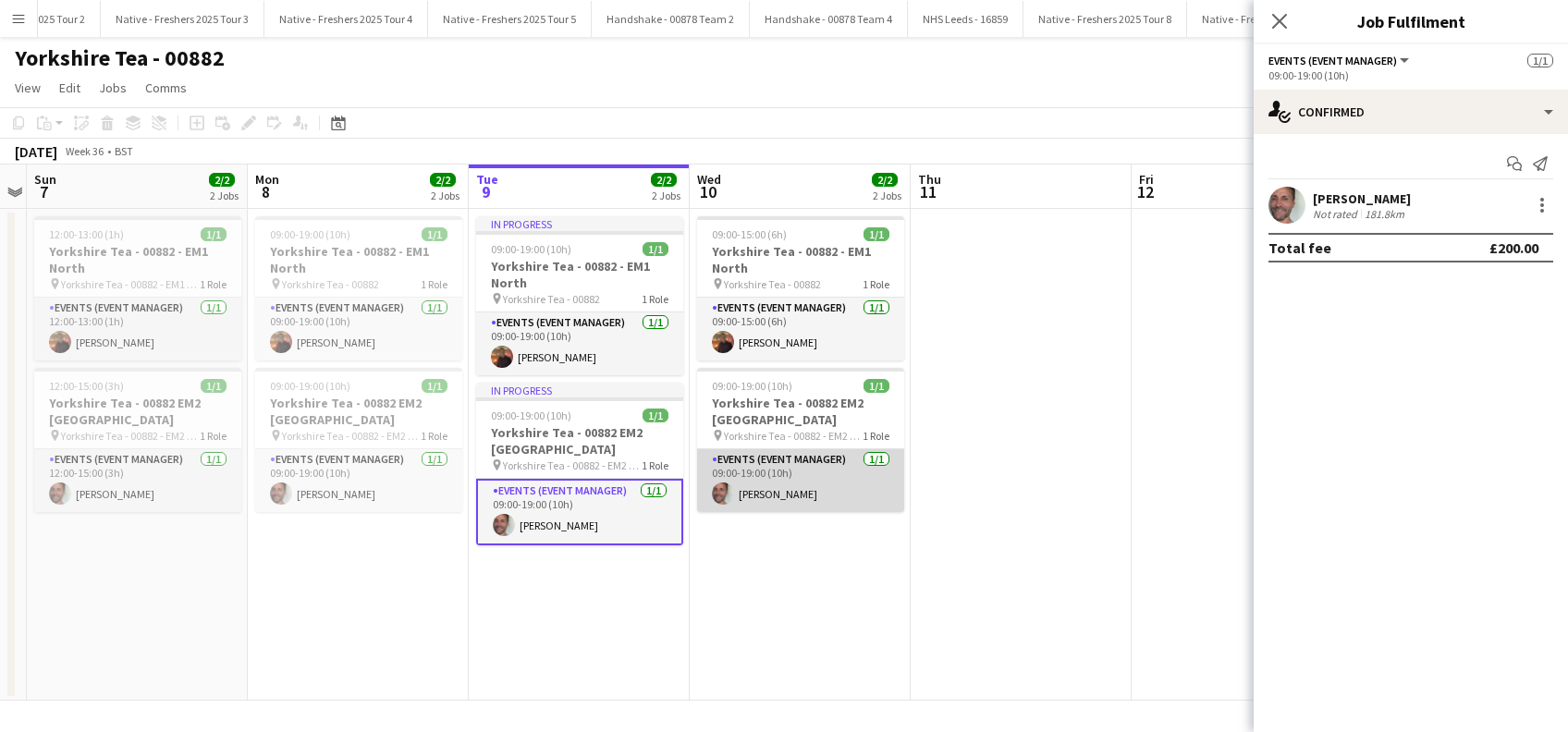
click at [786, 502] on app-card-role "Events (Event Manager) 1/1 09:00-19:00 (10h) Alan Johnstone" at bounding box center [800, 480] width 207 height 63
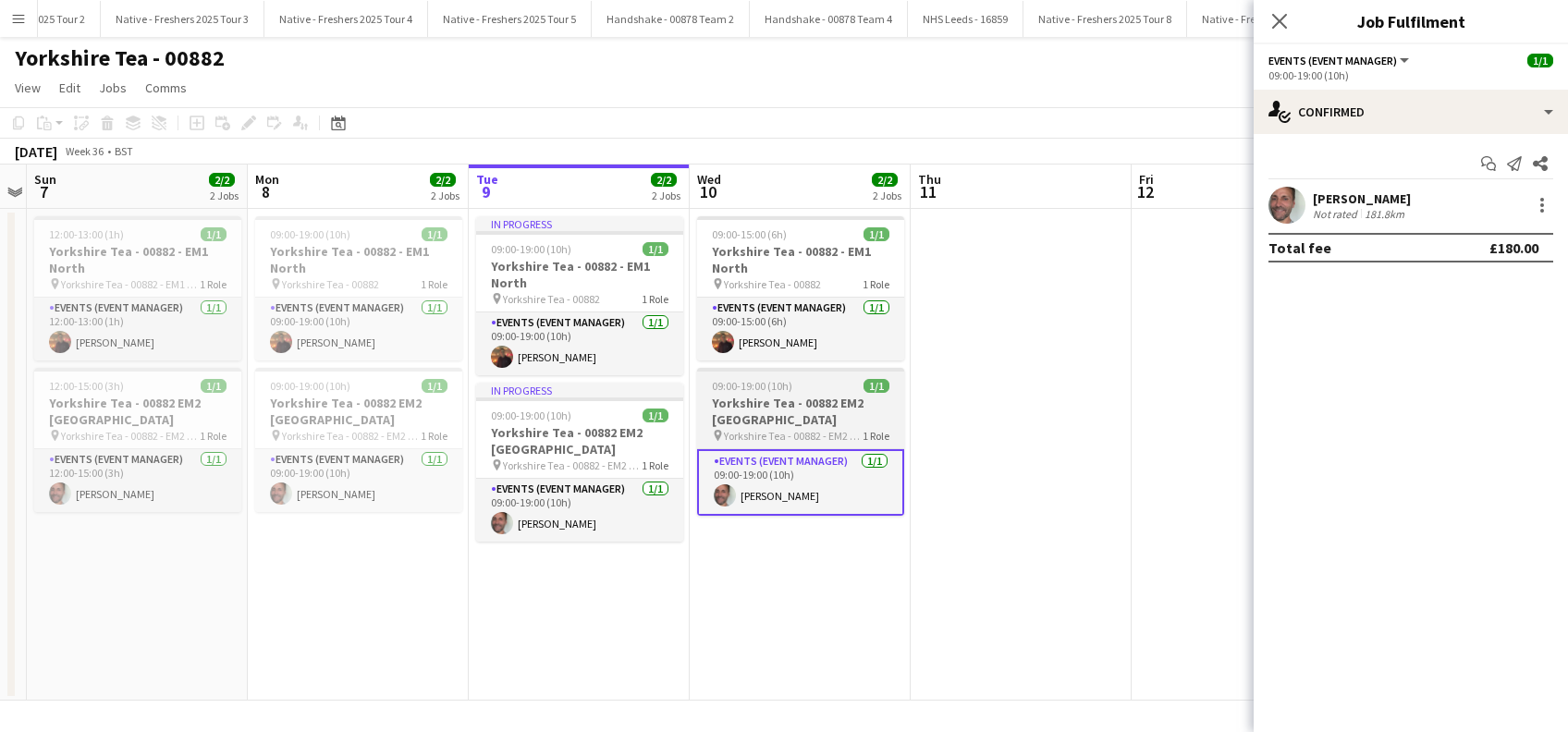
click at [773, 407] on h3 "Yorkshire Tea - 00882 EM2 Midlands" at bounding box center [800, 411] width 207 height 34
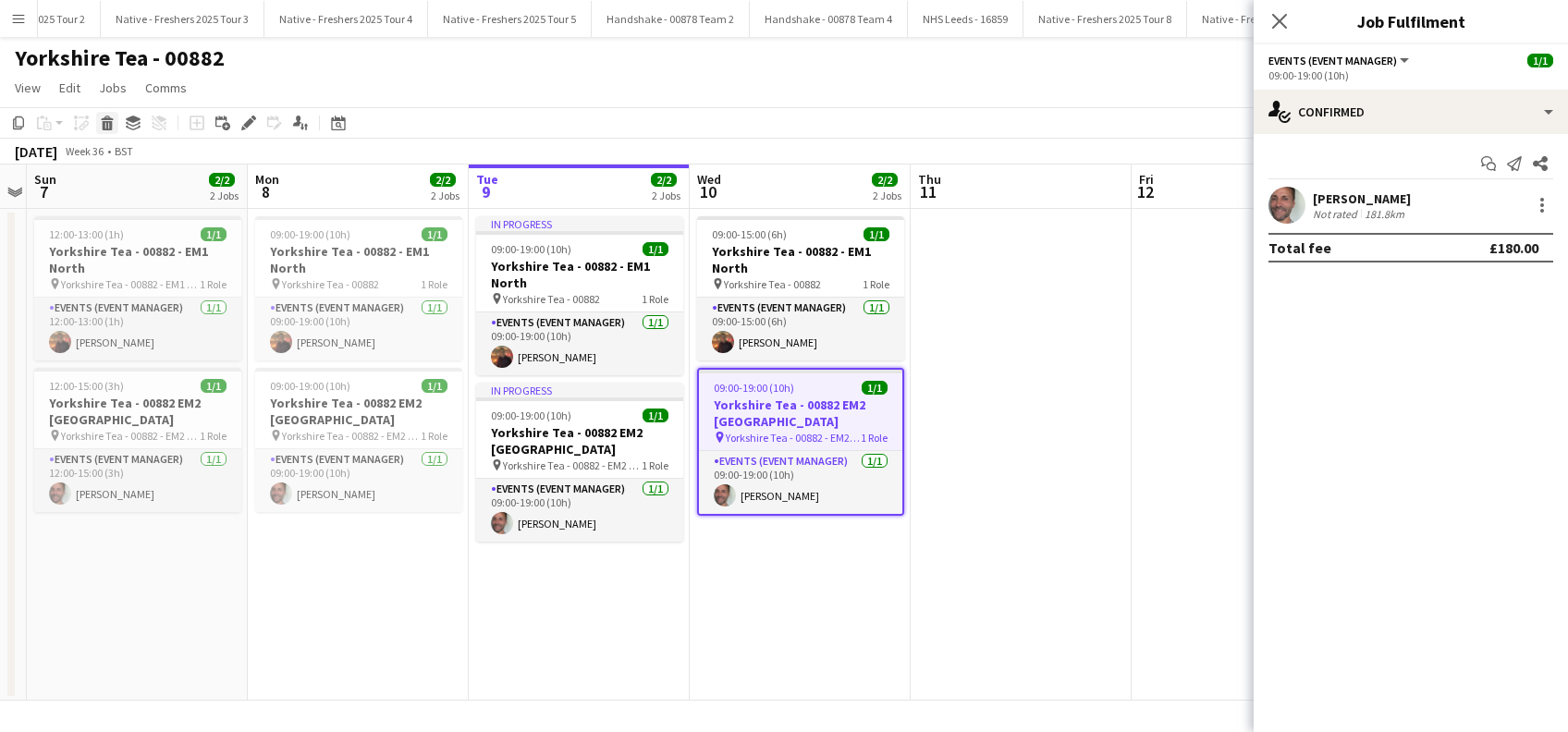
click at [106, 127] on icon at bounding box center [108, 126] width 11 height 10
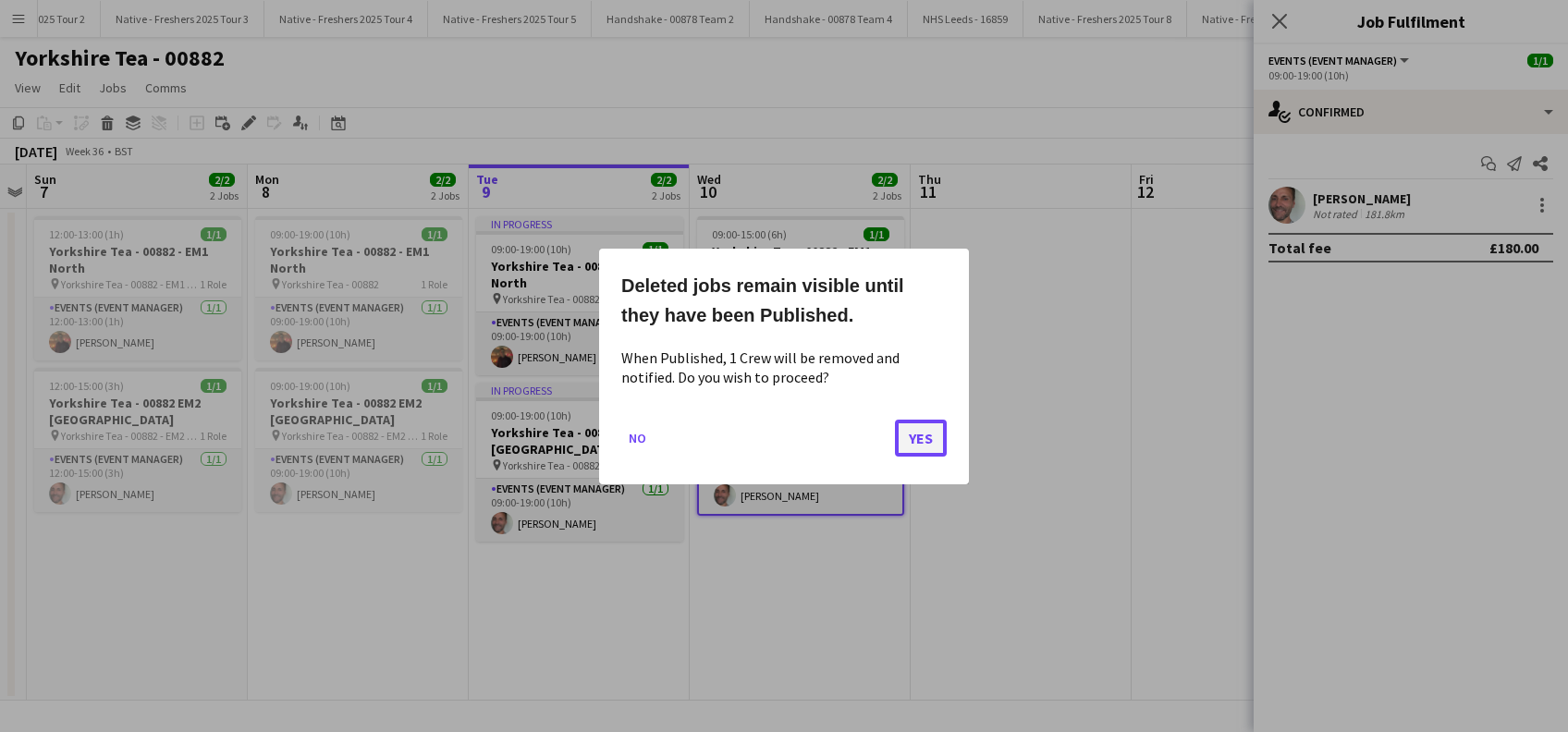
click at [916, 437] on button "Yes" at bounding box center [921, 437] width 52 height 37
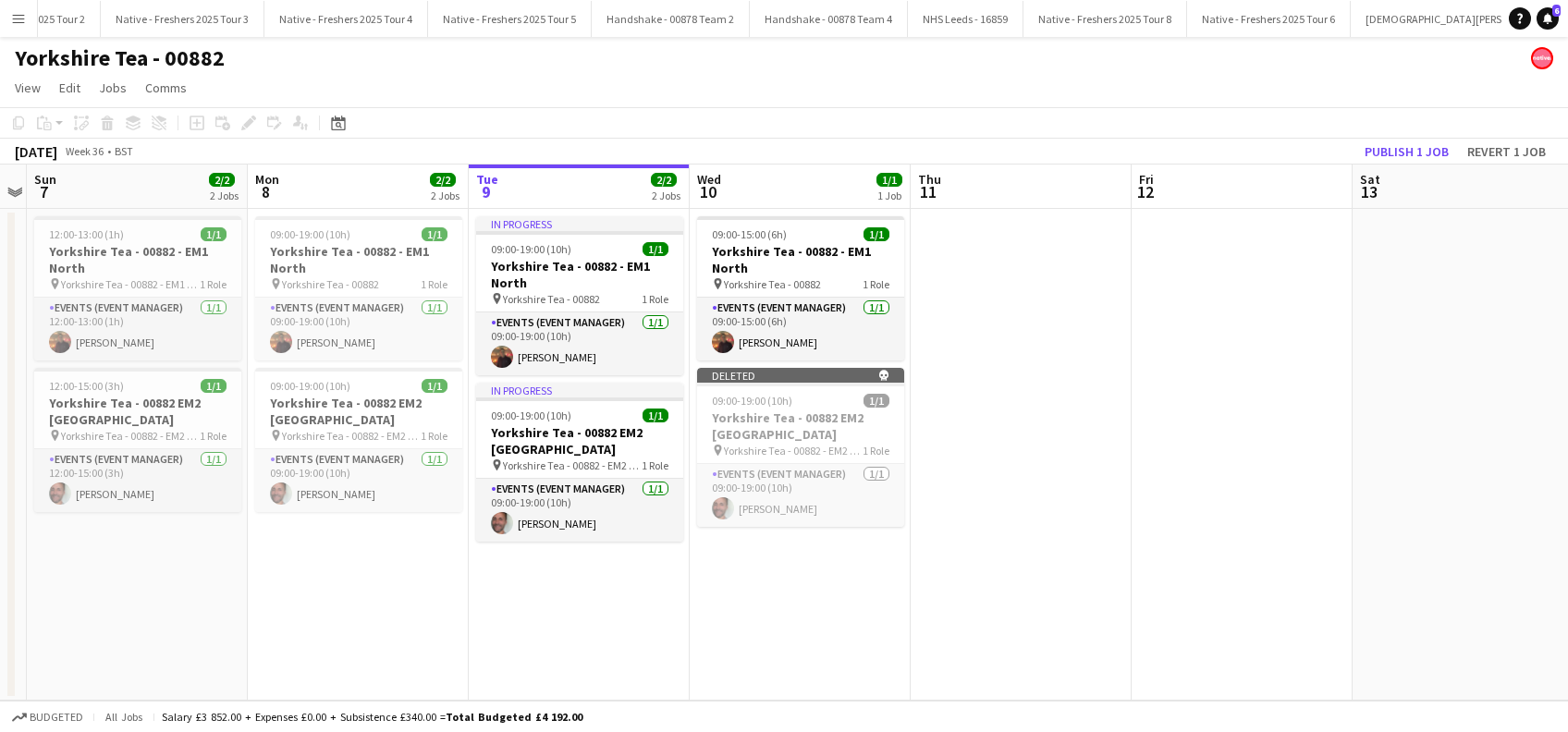
click at [1096, 433] on app-date-cell at bounding box center [1022, 454] width 221 height 492
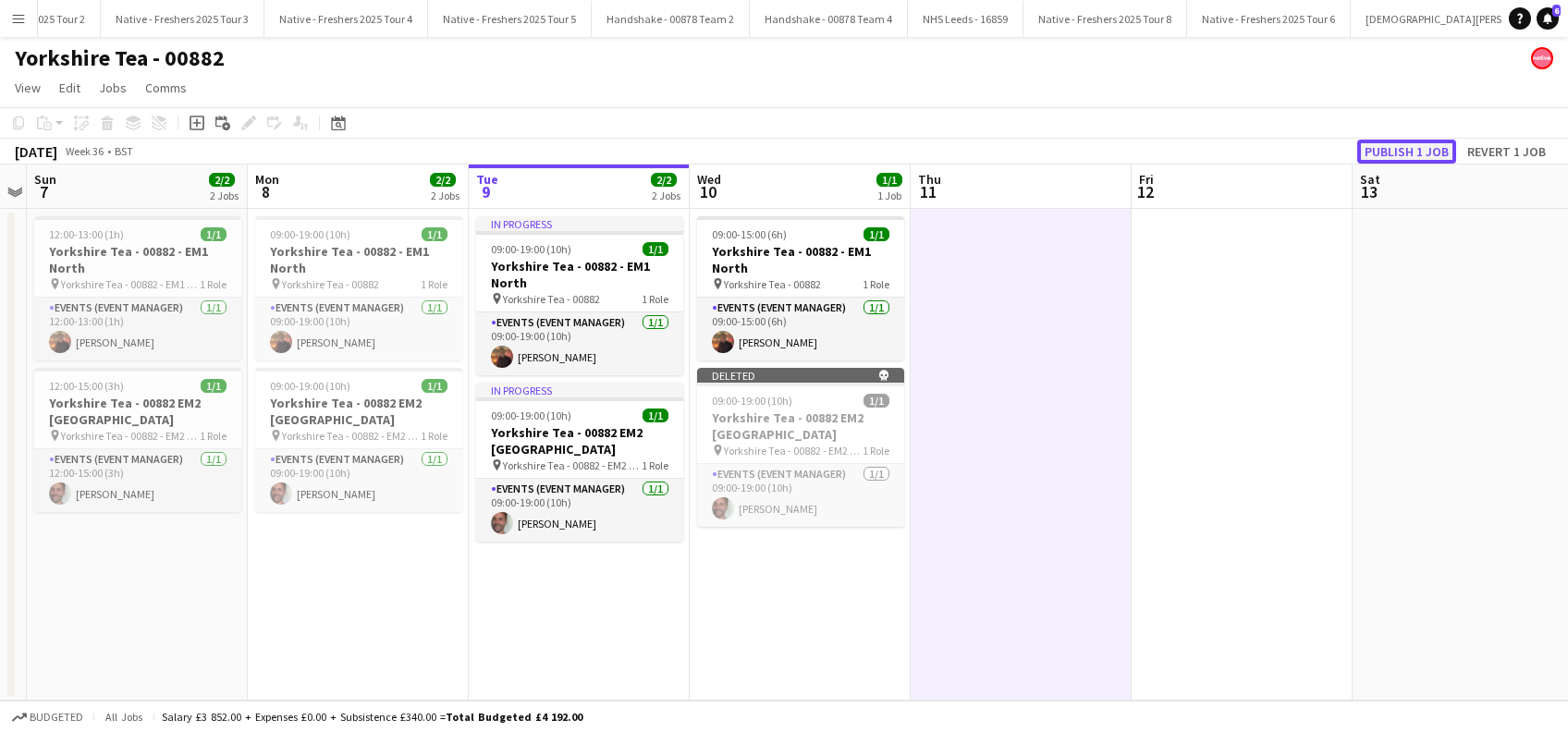
click at [1398, 147] on button "Publish 1 job" at bounding box center [1406, 151] width 99 height 24
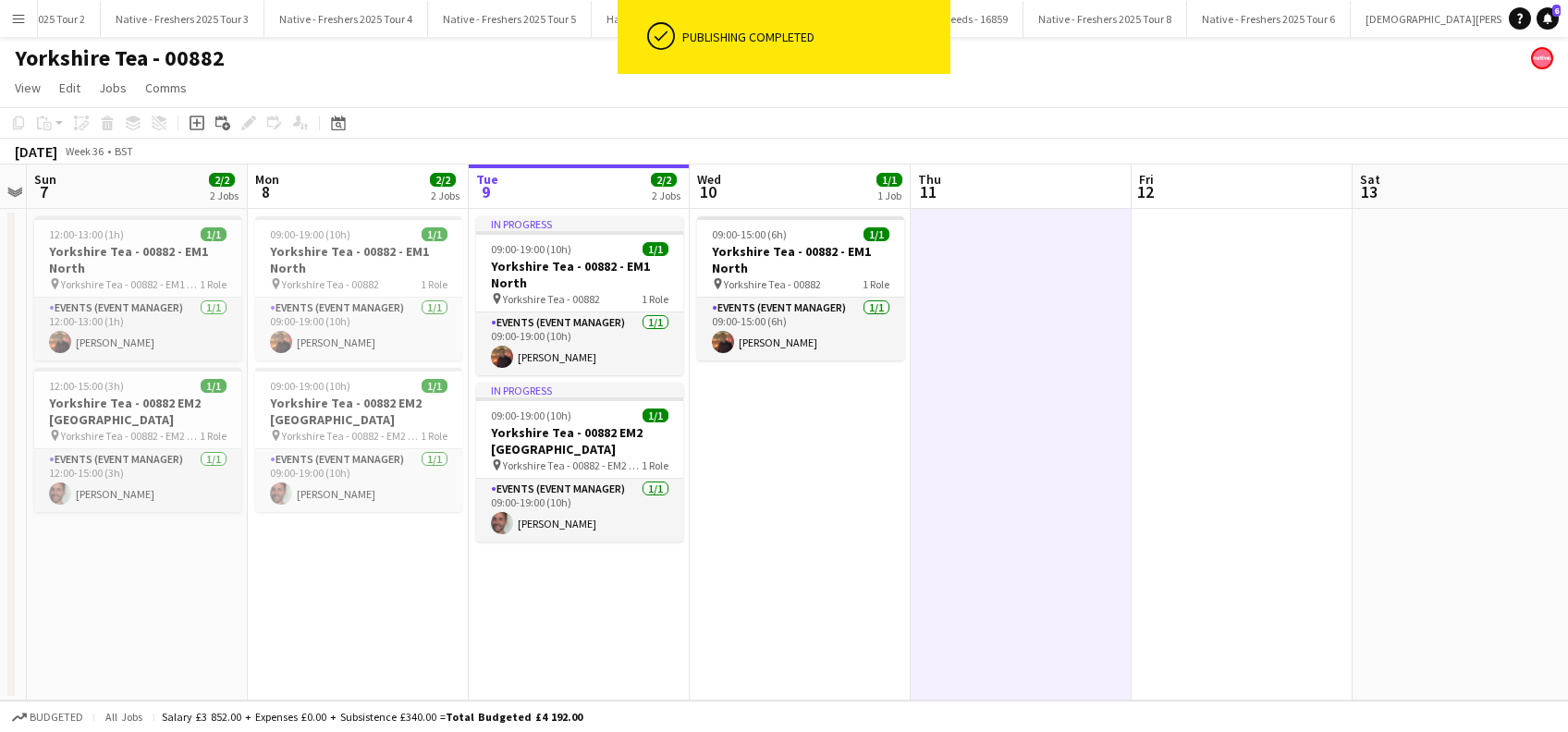
click at [984, 543] on app-date-cell at bounding box center [1022, 454] width 221 height 492
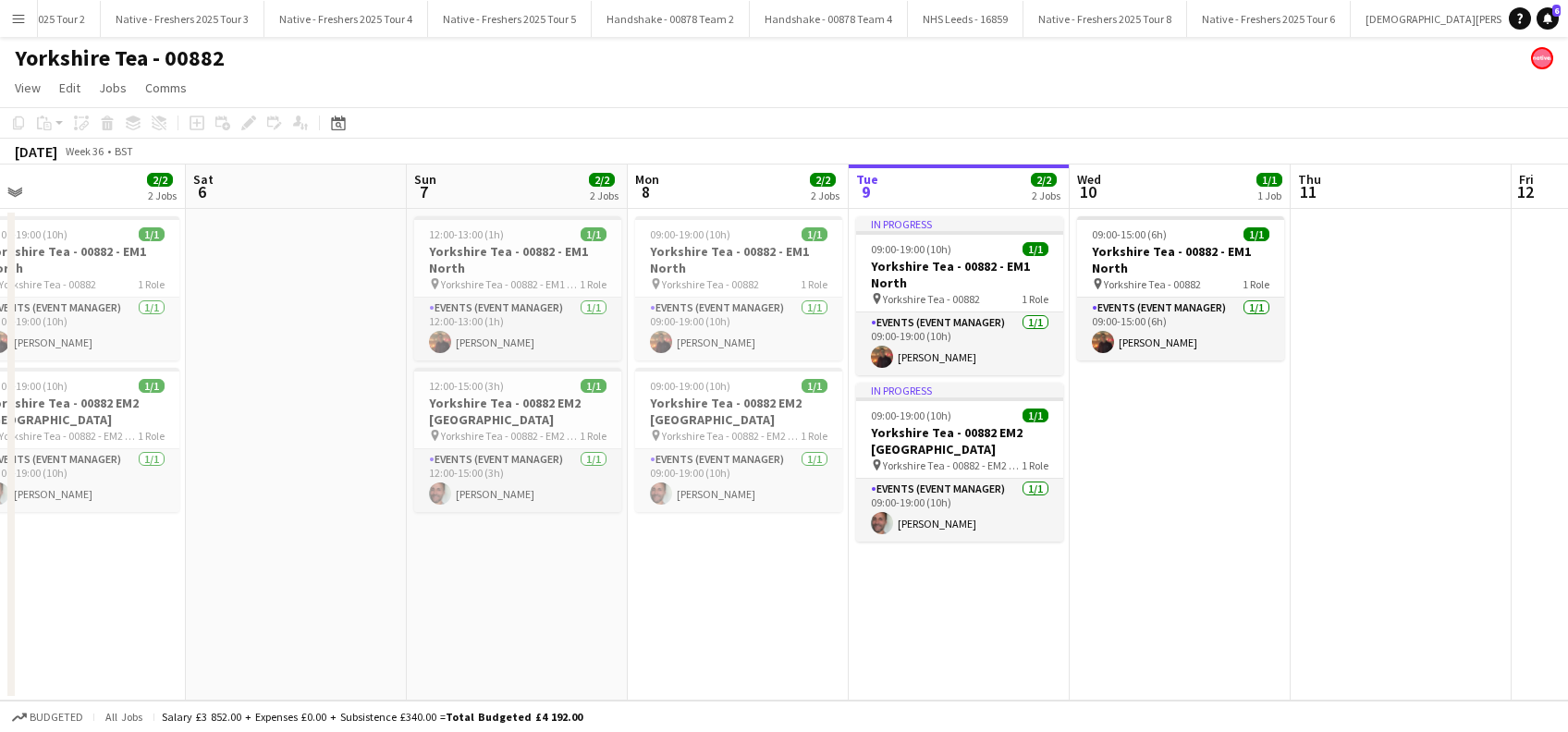
scroll to position [0, 438]
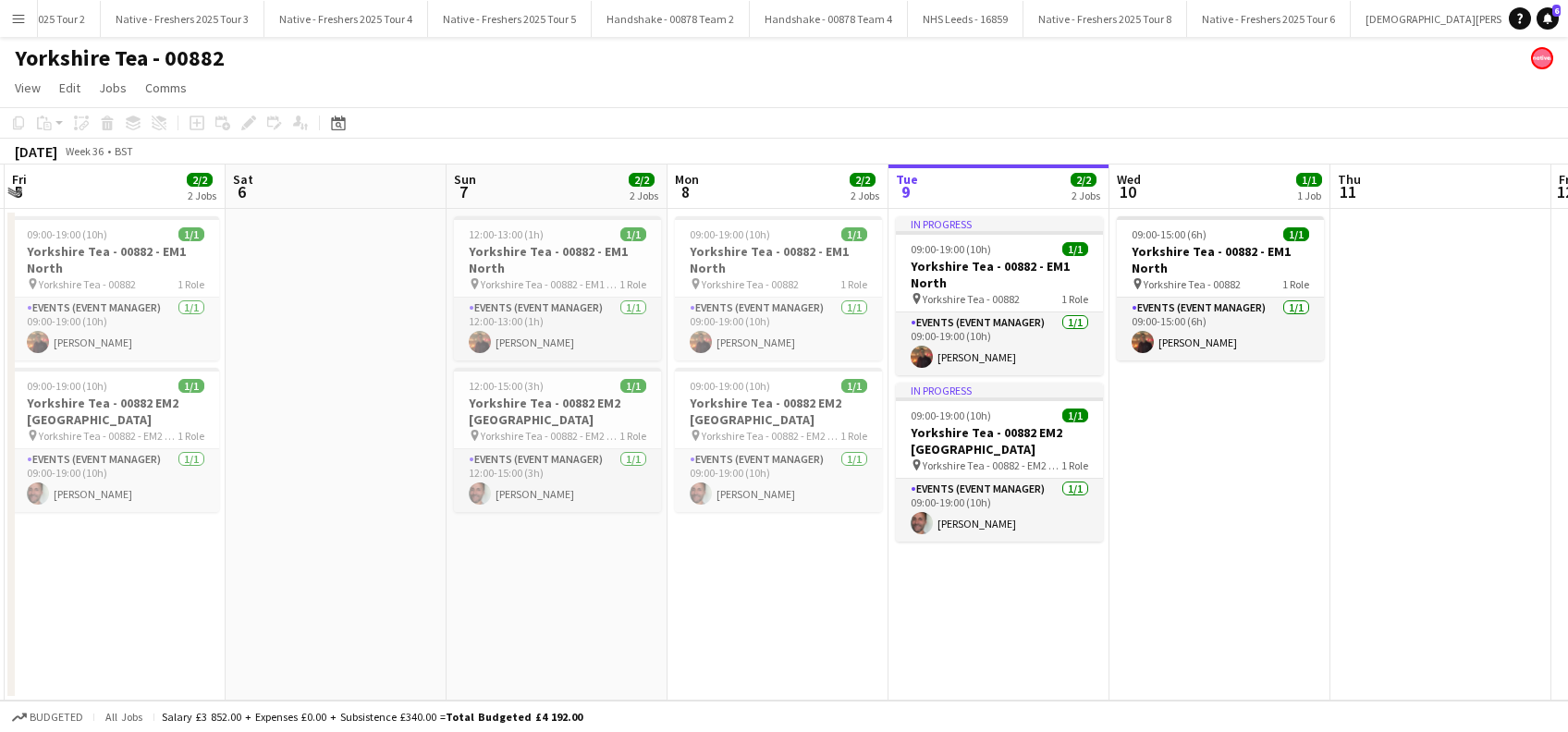
drag, startPoint x: 353, startPoint y: 588, endPoint x: 772, endPoint y: 633, distance: 421.4
click at [772, 633] on app-calendar-viewport "Wed 3 1/1 1 Job Thu 4 2/2 2 Jobs Fri 5 2/2 2 Jobs Sat 6 Sun 7 2/2 2 Jobs Mon 8 …" at bounding box center [784, 432] width 1568 height 536
click at [511, 411] on h3 "Yorkshire Tea - 00882 EM2 Midlands" at bounding box center [557, 411] width 207 height 34
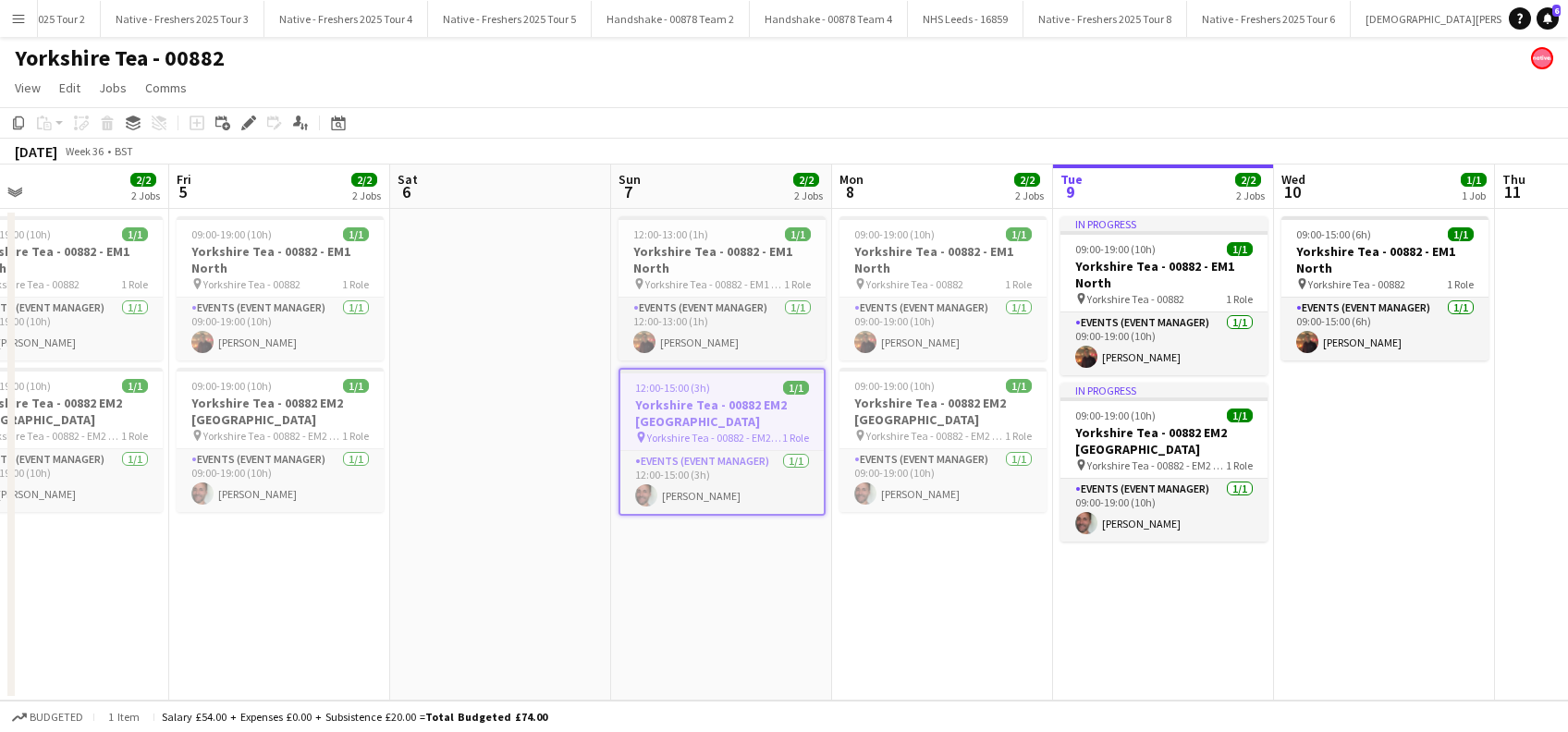
scroll to position [0, 388]
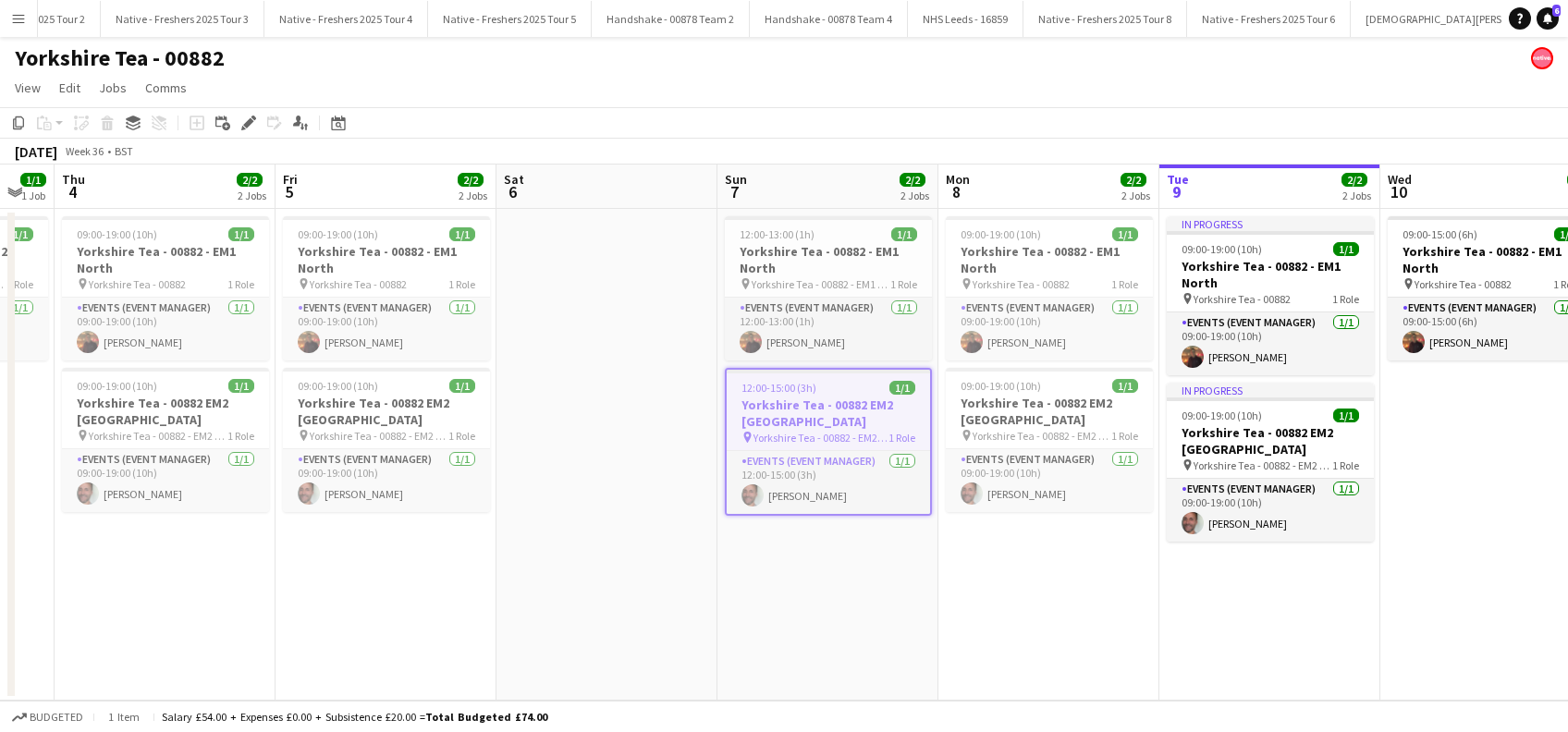
drag, startPoint x: 617, startPoint y: 627, endPoint x: 797, endPoint y: 650, distance: 181.5
click at [797, 650] on app-calendar-viewport "Tue 2 Wed 3 1/1 1 Job Thu 4 2/2 2 Jobs Fri 5 2/2 2 Jobs Sat 6 Sun 7 2/2 2 Jobs …" at bounding box center [784, 432] width 1568 height 536
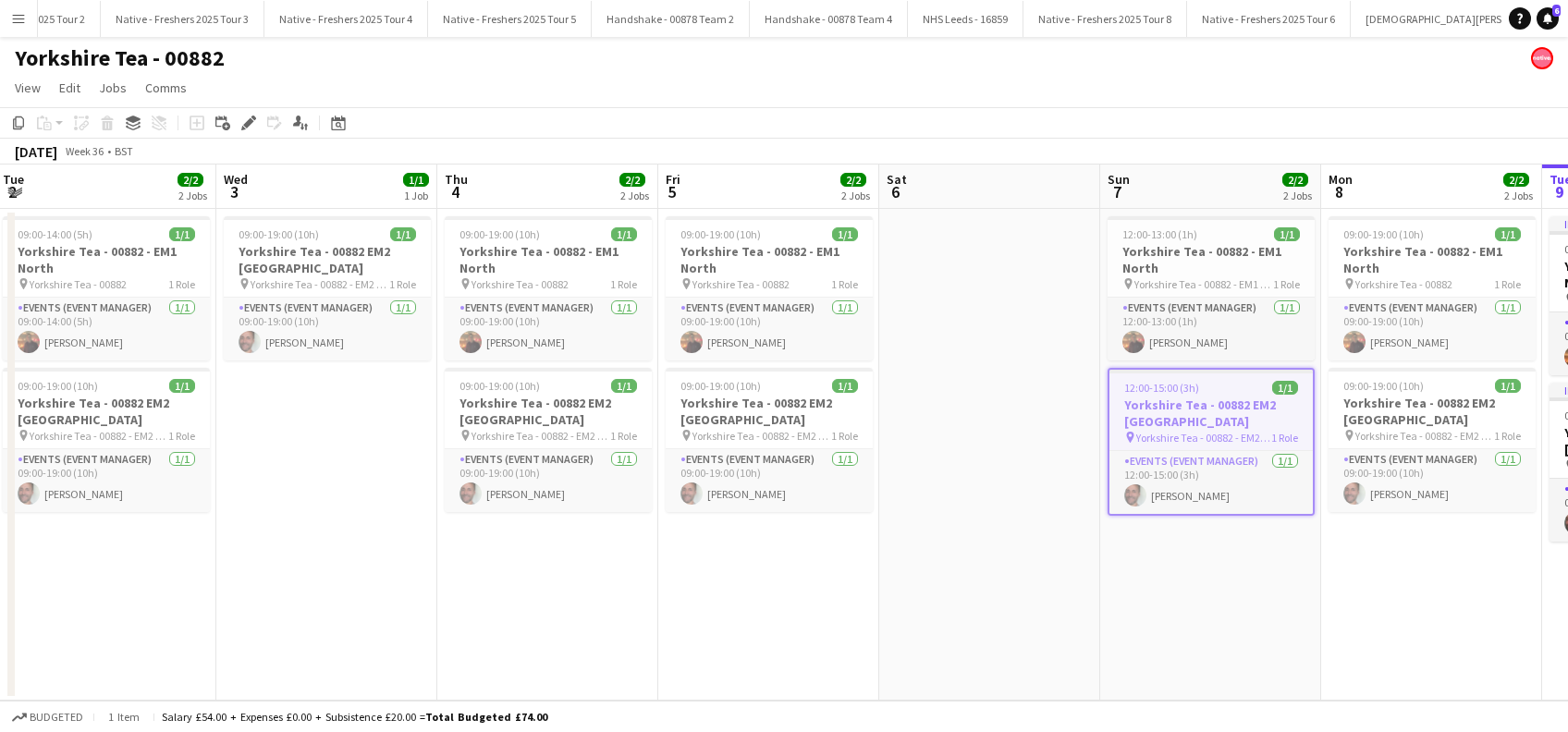
drag, startPoint x: 444, startPoint y: 616, endPoint x: 829, endPoint y: 618, distance: 385.0
click at [830, 618] on app-calendar-viewport "Sun 31 Mon 1 2/2 2 Jobs Tue 2 2/2 2 Jobs Wed 3 1/1 1 Job Thu 4 2/2 2 Jobs Fri 5…" at bounding box center [784, 432] width 1568 height 536
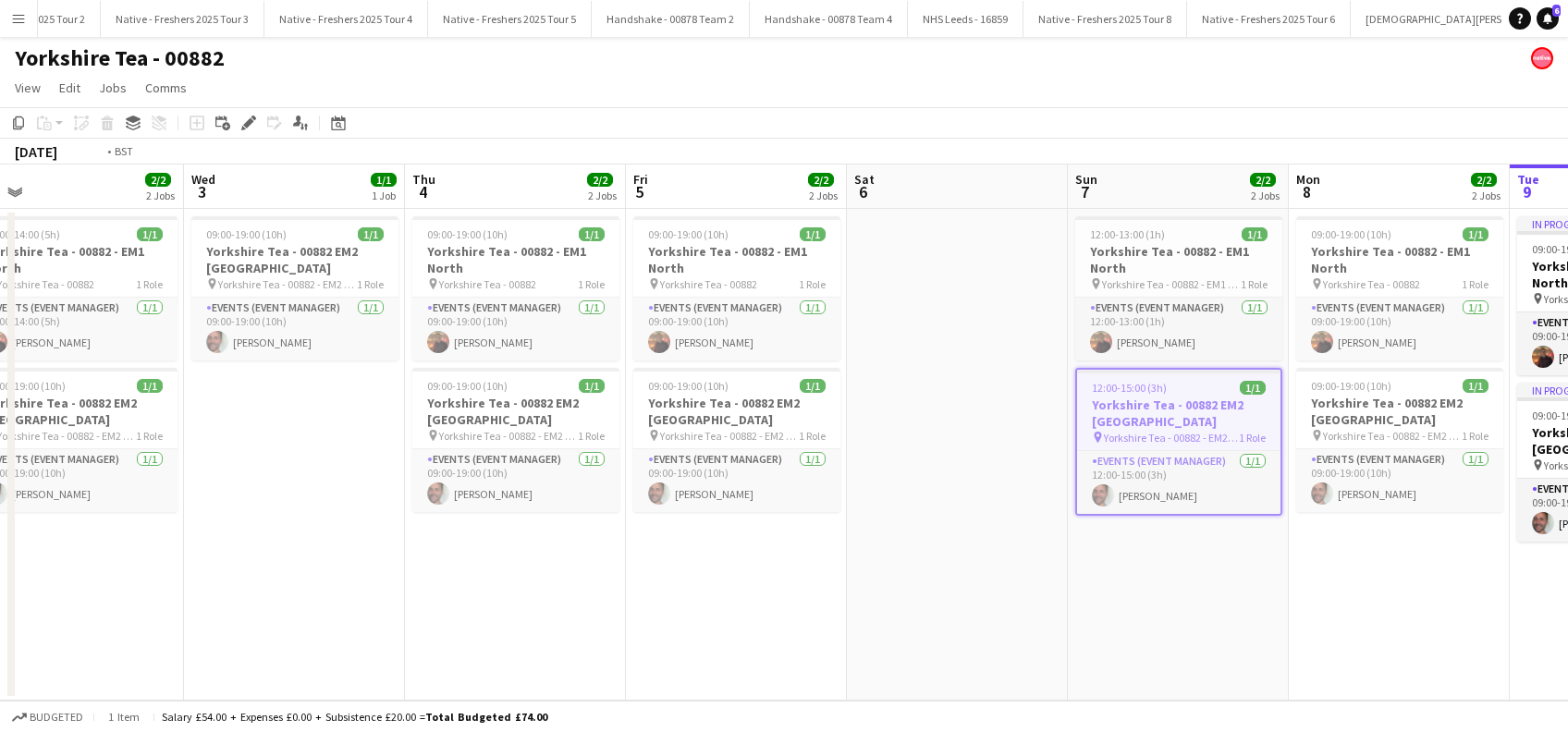
drag, startPoint x: 555, startPoint y: 618, endPoint x: 897, endPoint y: 630, distance: 342.2
click at [897, 630] on app-calendar-viewport "Sun 31 2/2 2 Jobs Mon 1 2/2 2 Jobs Tue 2 2/2 2 Jobs Wed 3 1/1 1 Job Thu 4 2/2 2…" at bounding box center [784, 432] width 1568 height 536
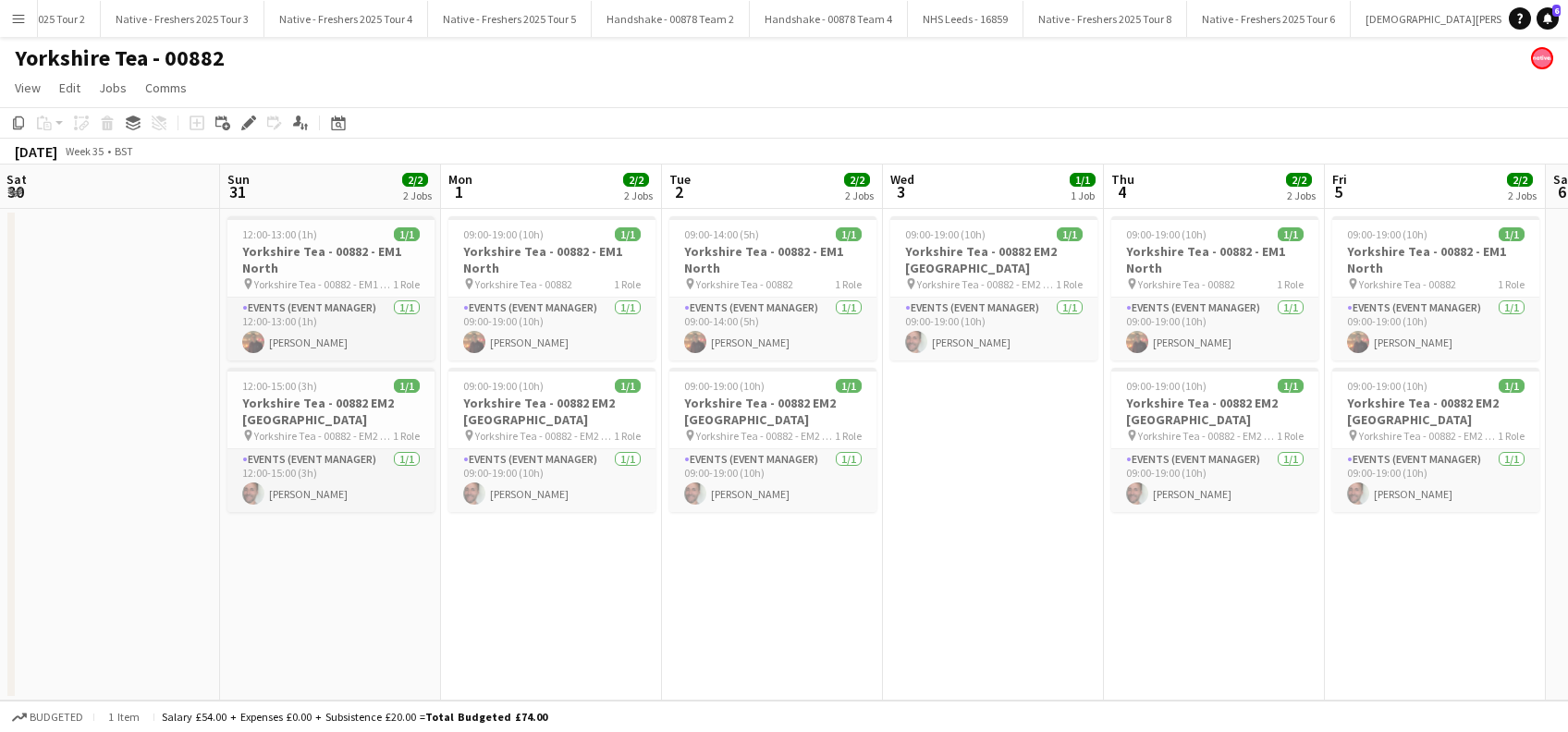
drag, startPoint x: 656, startPoint y: 636, endPoint x: 889, endPoint y: 644, distance: 233.1
click at [889, 644] on app-calendar-viewport "Thu 28 2/2 2 Jobs Fri 29 2/2 2 Jobs Sat 30 Sun 31 2/2 2 Jobs Mon 1 2/2 2 Jobs T…" at bounding box center [784, 432] width 1568 height 536
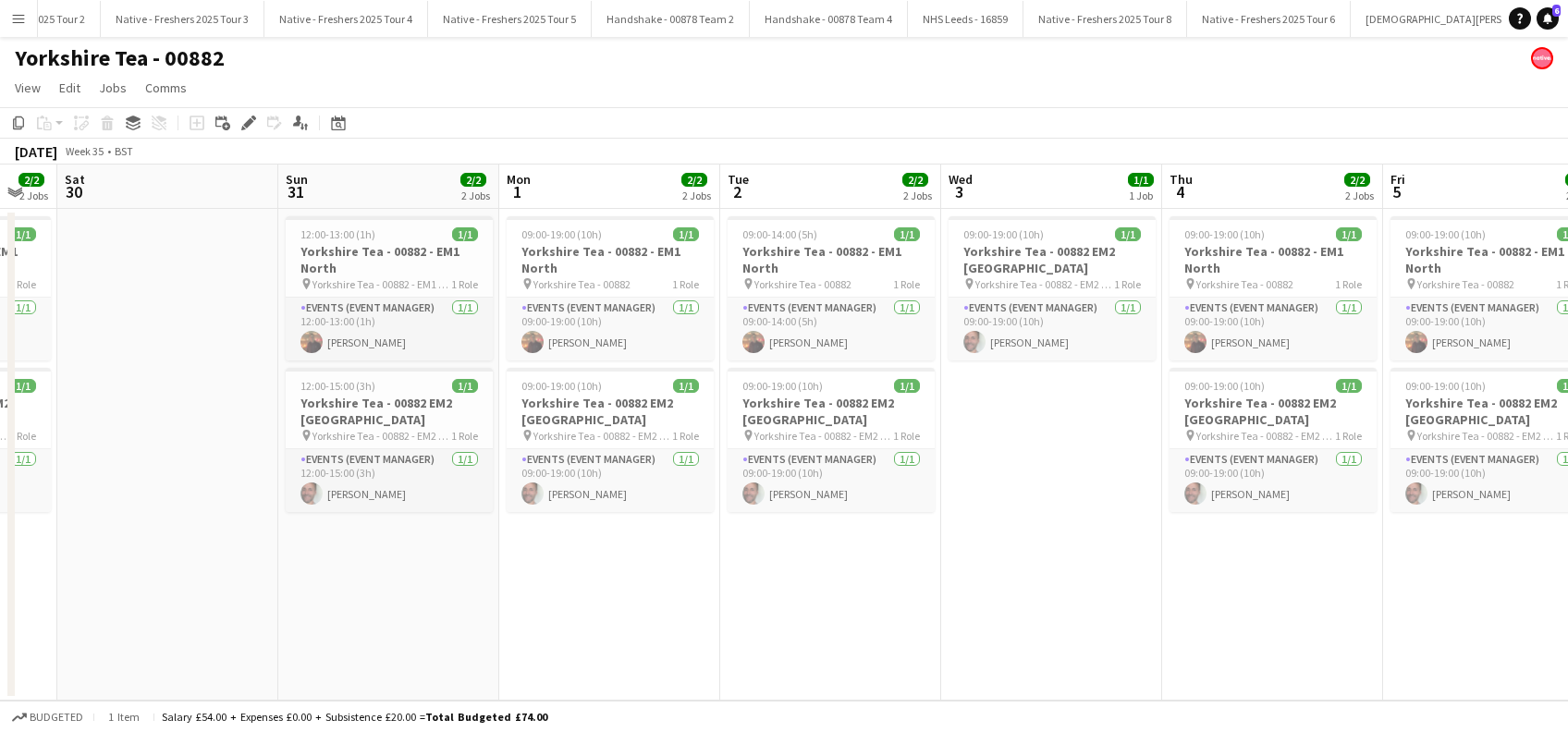
click at [369, 561] on app-date-cell "12:00-13:00 (1h) 1/1 Yorkshire Tea - 00882 - EM1 North pin Yorkshire Tea - 0088…" at bounding box center [389, 454] width 221 height 492
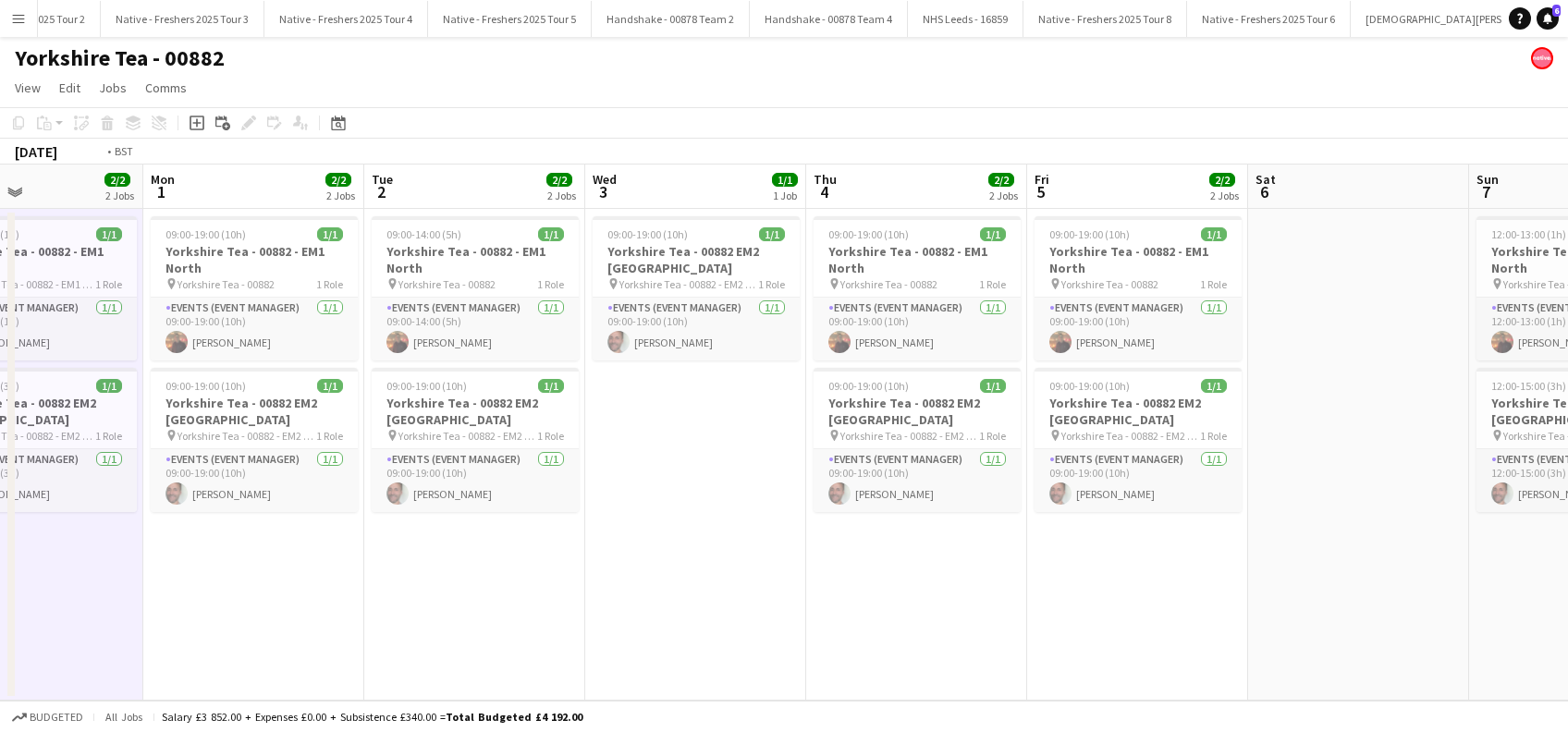
drag, startPoint x: 1211, startPoint y: 597, endPoint x: 412, endPoint y: 629, distance: 799.6
click at [412, 629] on app-calendar-viewport "Thu 28 2/2 2 Jobs Fri 29 2/2 2 Jobs Sat 30 Sun 31 2/2 2 Jobs Mon 1 2/2 2 Jobs T…" at bounding box center [784, 432] width 1568 height 536
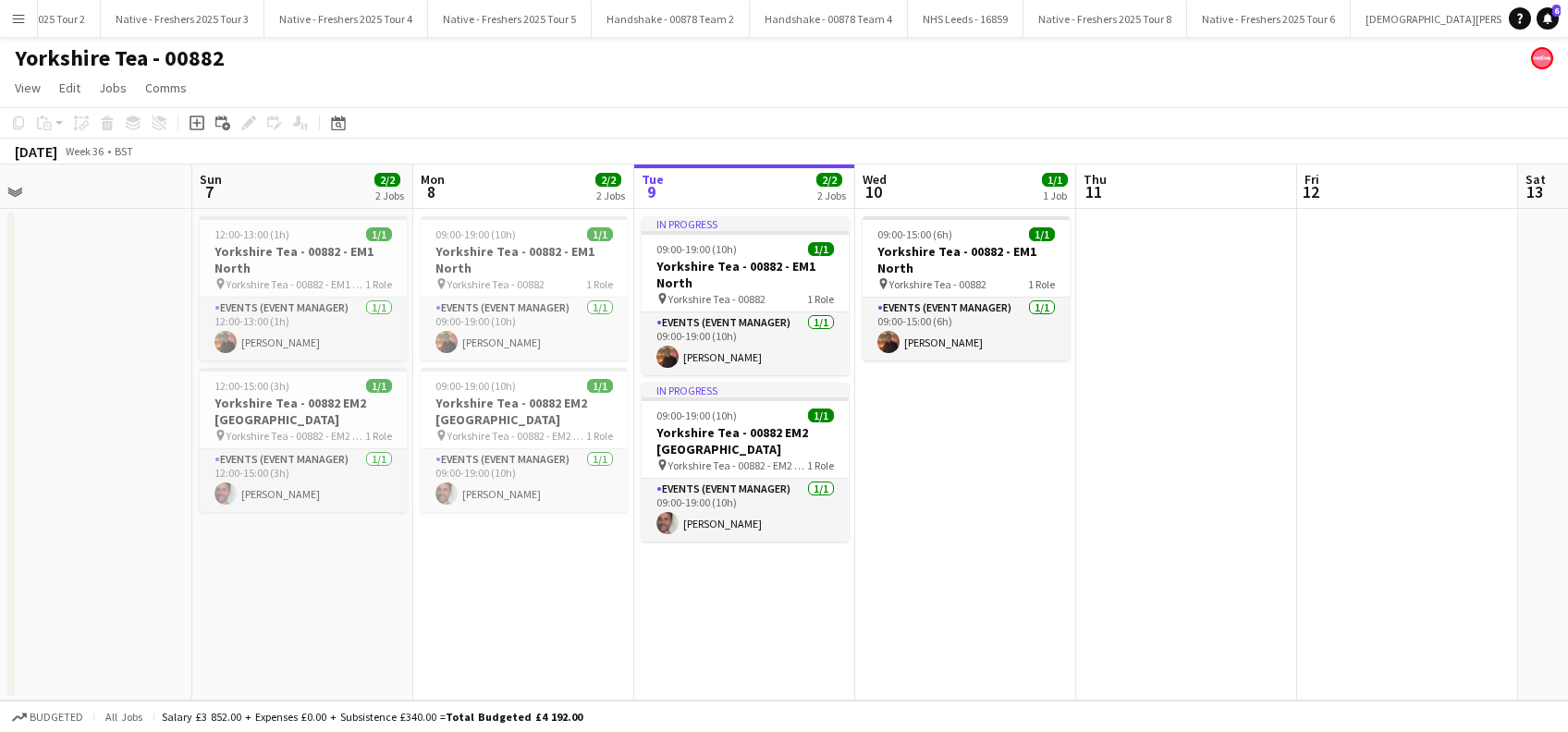
scroll to position [0, 757]
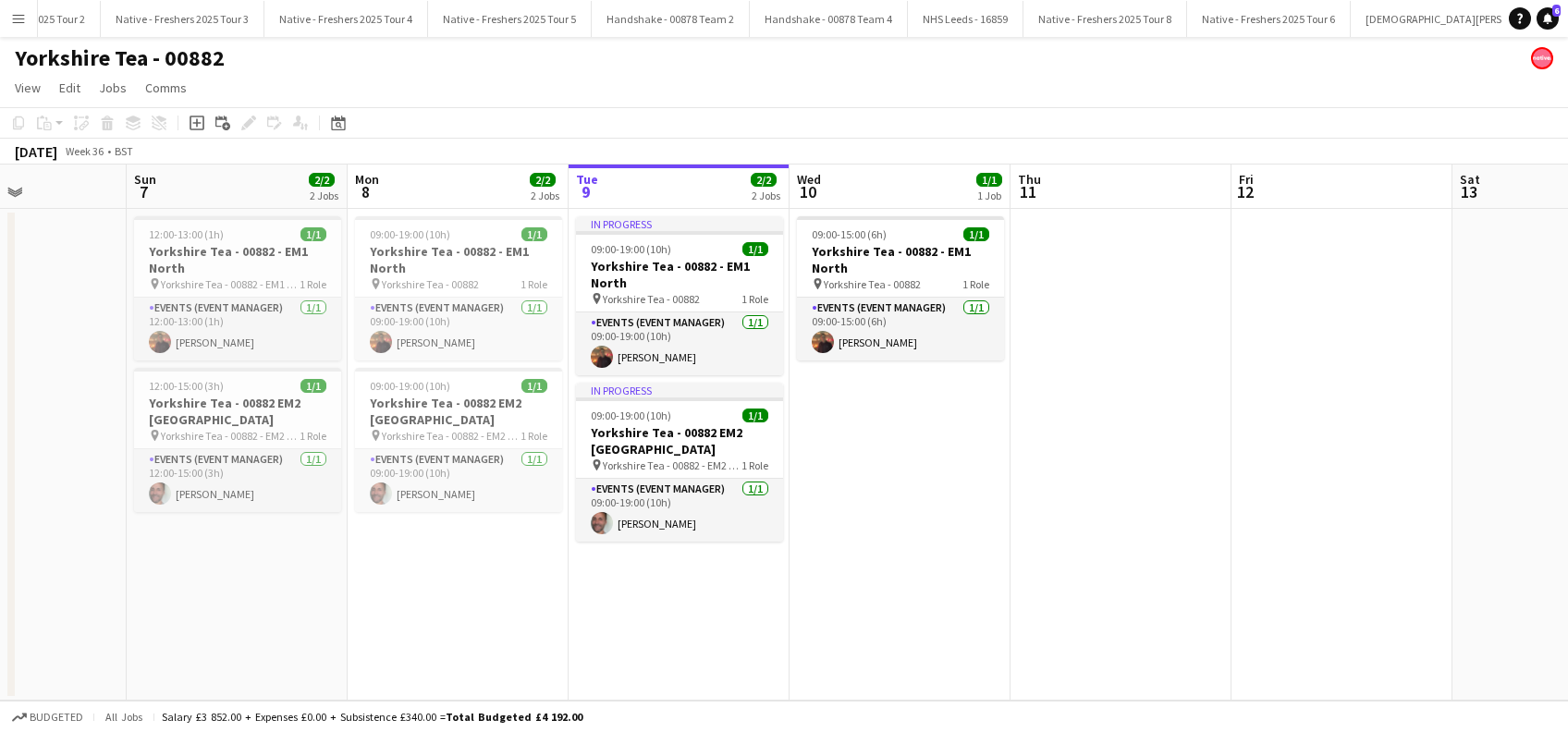
drag, startPoint x: 1348, startPoint y: 617, endPoint x: 449, endPoint y: 679, distance: 901.1
click at [449, 679] on app-calendar-viewport "Wed 3 1/1 1 Job Thu 4 2/2 2 Jobs Fri 5 2/2 2 Jobs Sat 6 Sun 7 2/2 2 Jobs Mon 8 …" at bounding box center [784, 432] width 1568 height 536
click at [850, 334] on app-card-role "Events (Event Manager) 1/1 09:00-15:00 (6h) Glenn Brighty" at bounding box center [900, 328] width 207 height 63
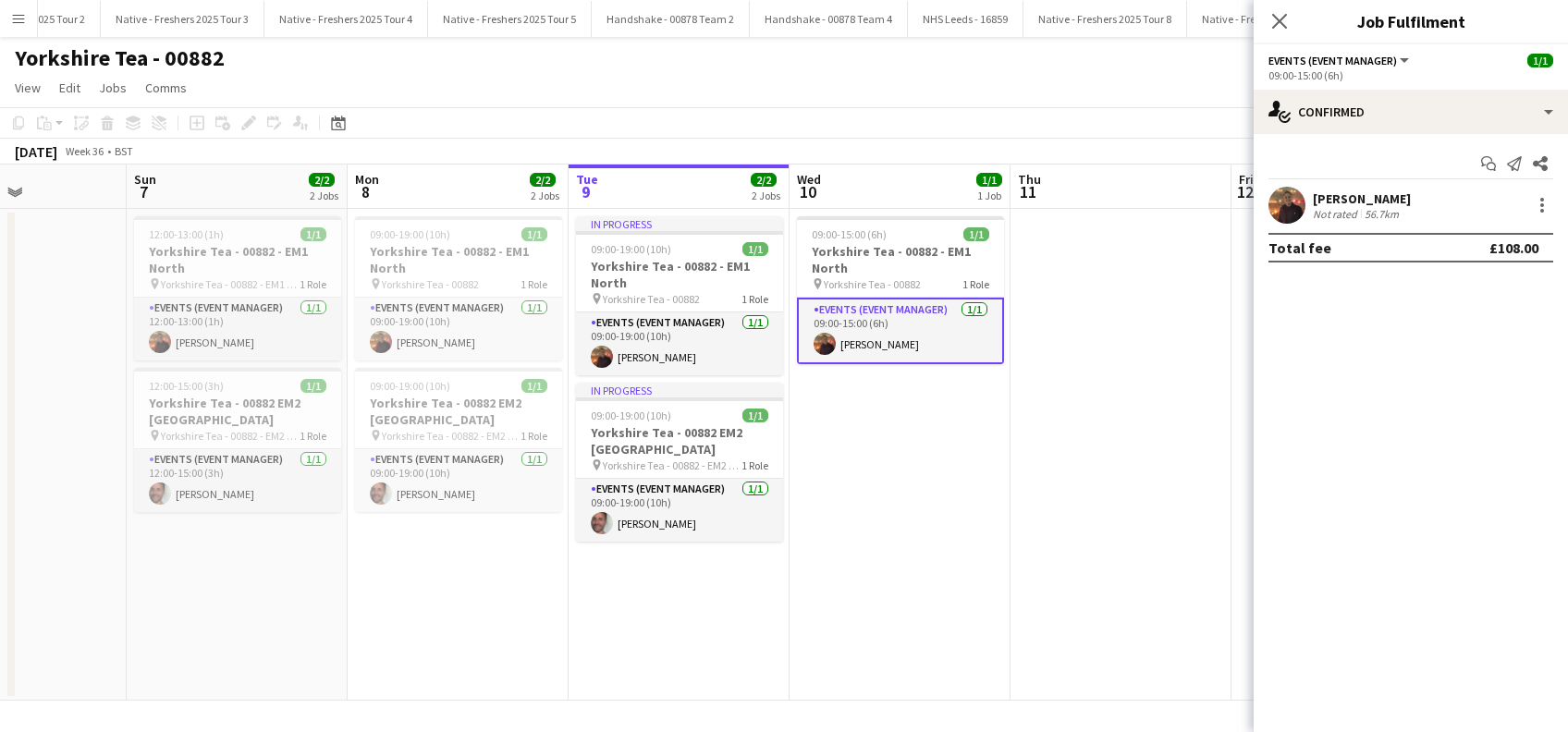
click at [1376, 192] on div "Glenn Brighty" at bounding box center [1362, 198] width 98 height 16
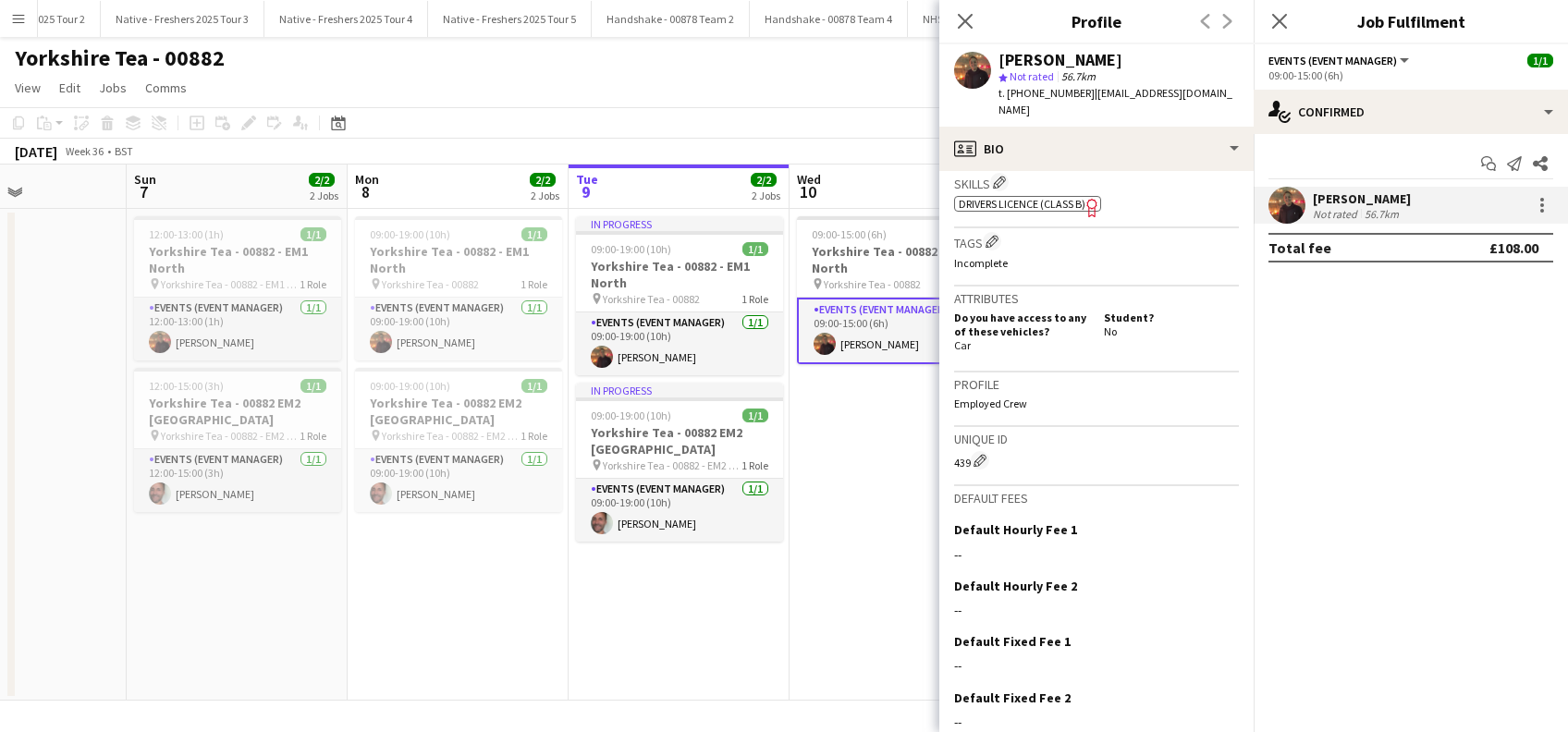
scroll to position [743, 0]
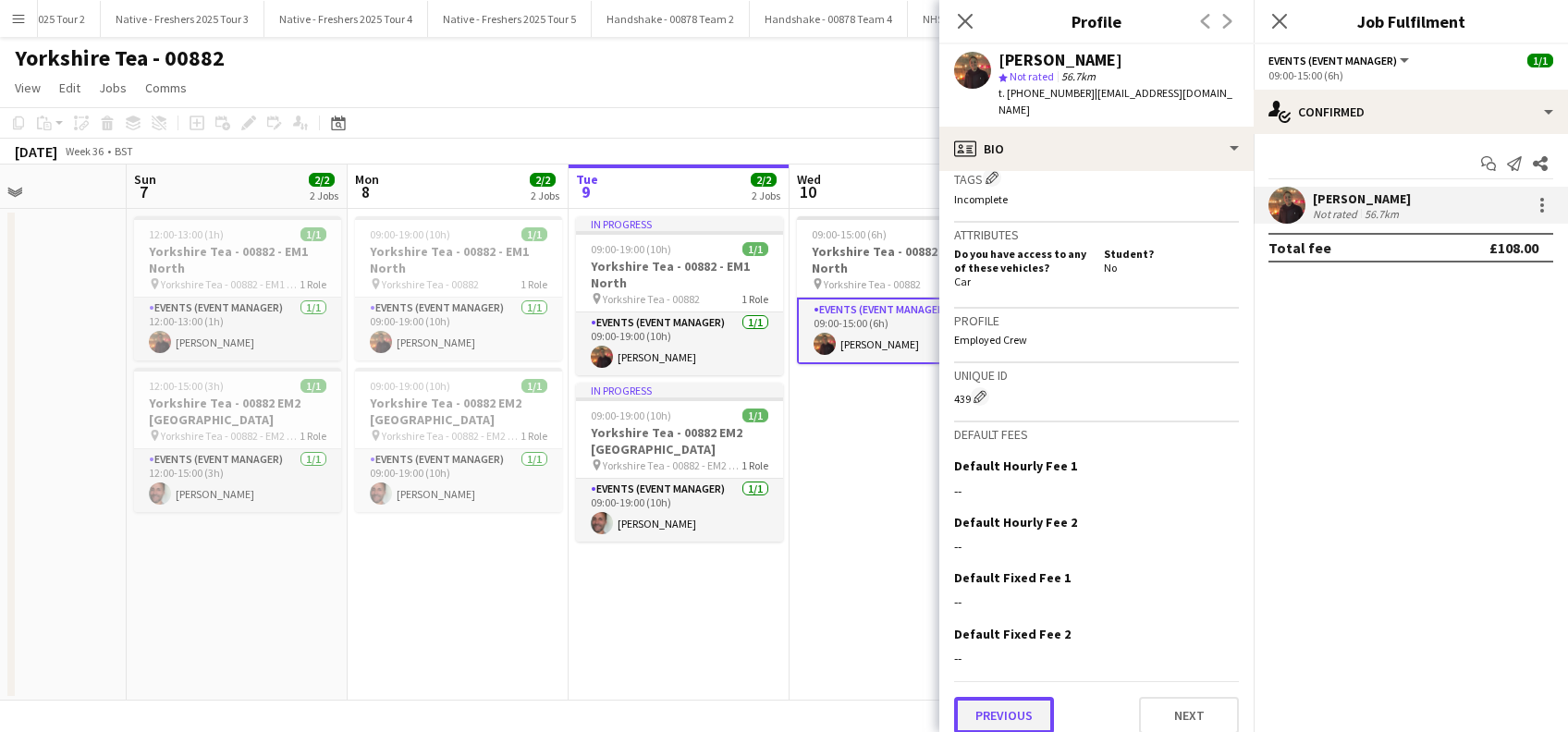
click at [989, 712] on button "Previous" at bounding box center [1004, 716] width 100 height 37
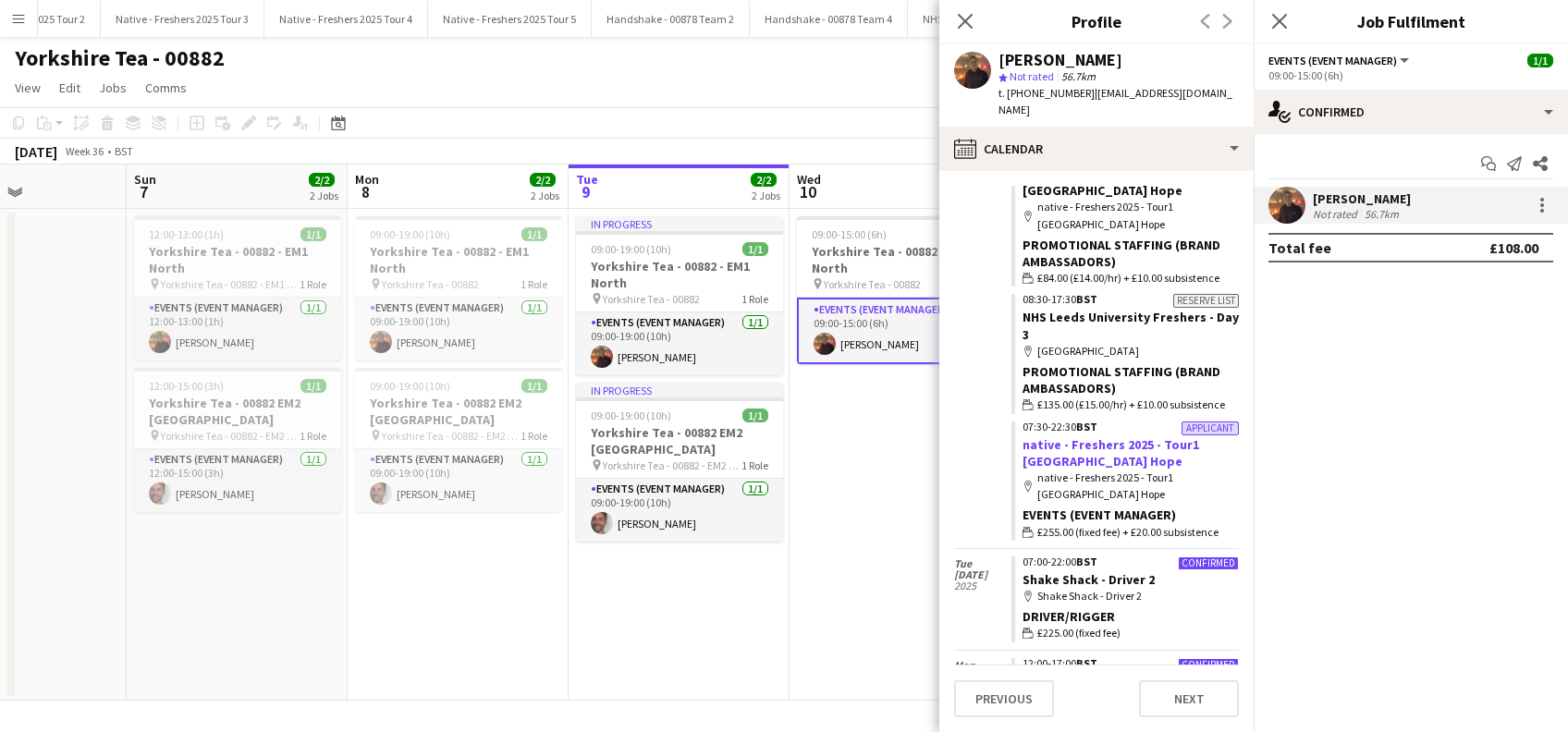
scroll to position [740, 0]
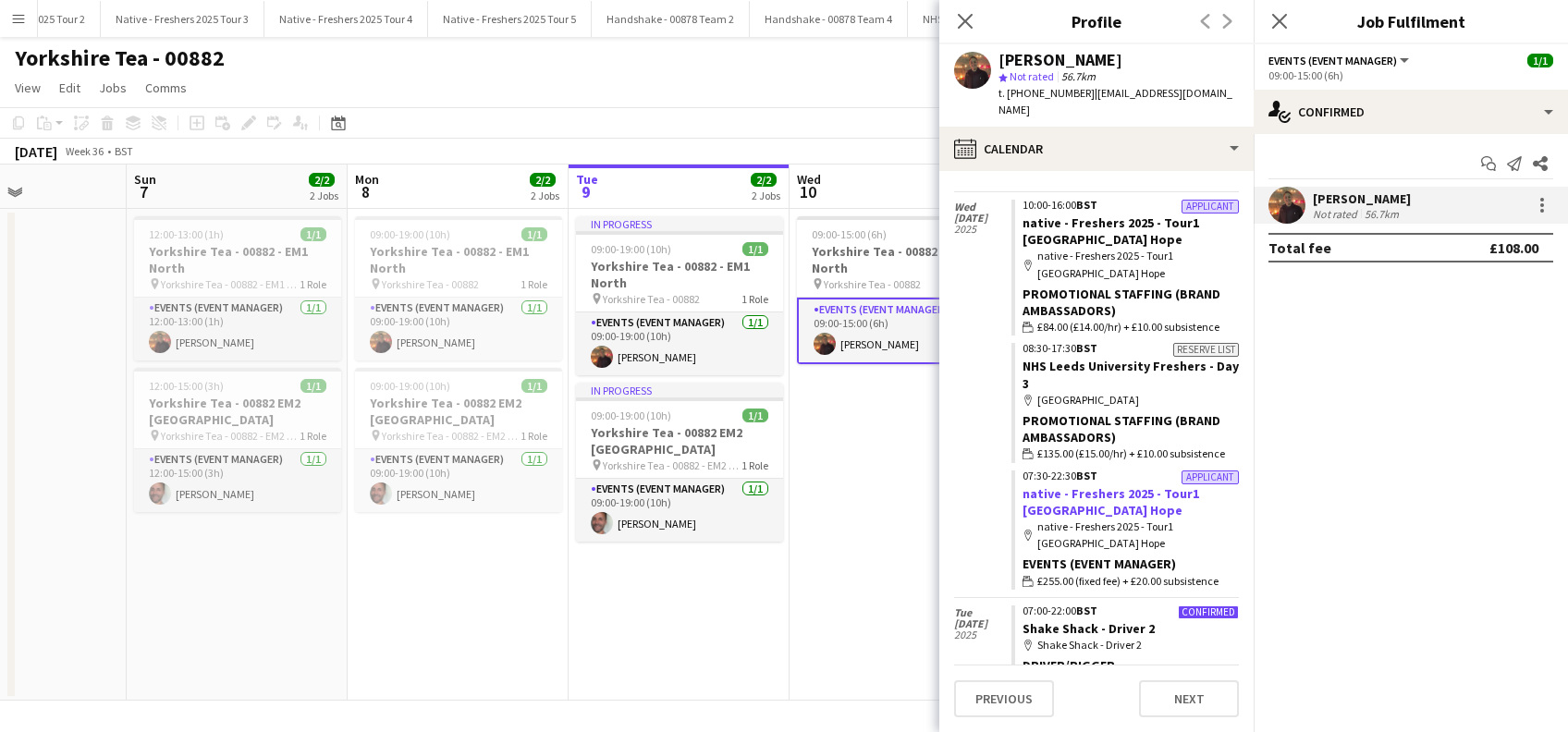
click at [1073, 486] on link "native - Freshers 2025 - Tour1 Liverpool Hope" at bounding box center [1111, 502] width 177 height 34
click at [1284, 18] on icon "Close pop-in" at bounding box center [1279, 20] width 17 height 17
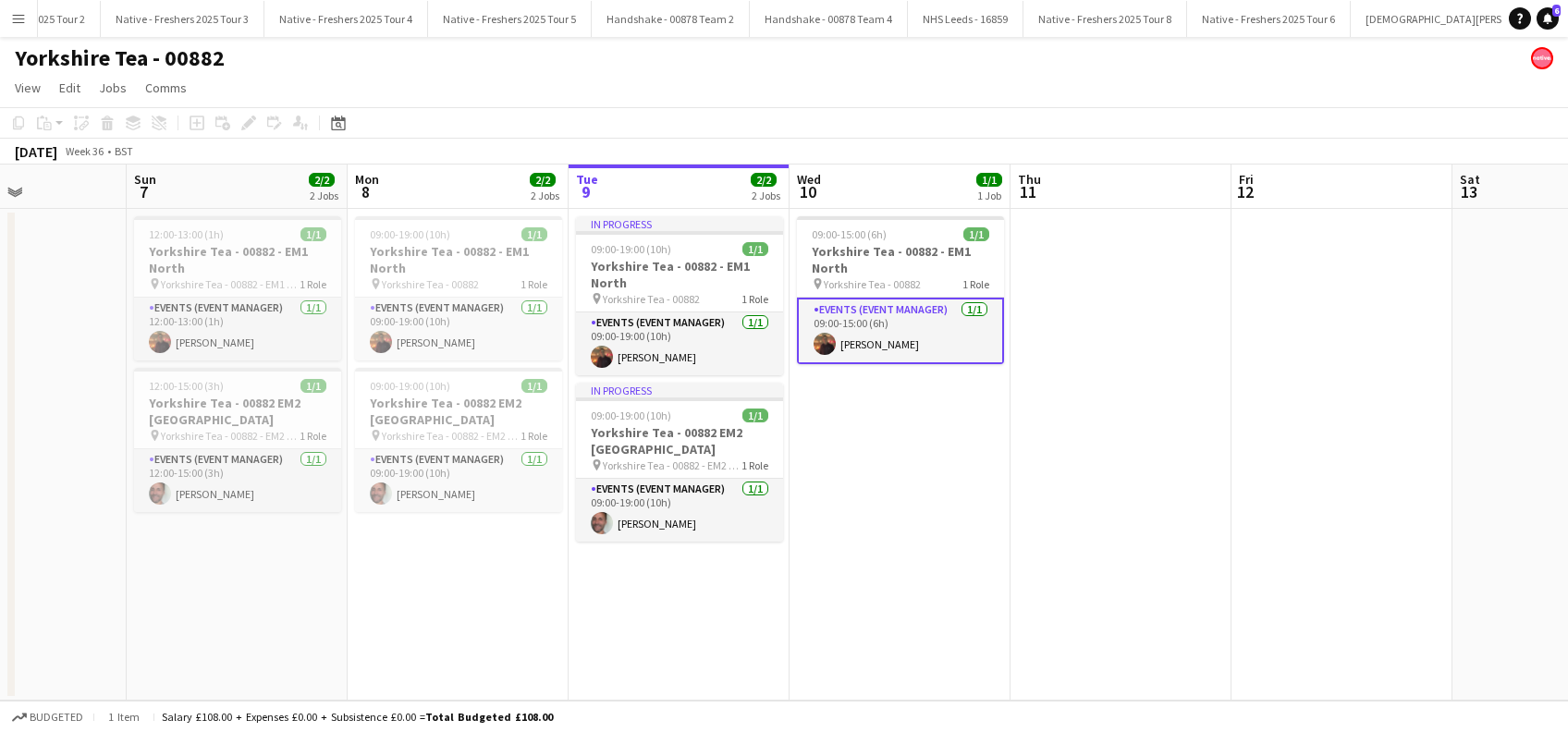
click at [847, 560] on app-date-cell "09:00-15:00 (6h) 1/1 Yorkshire Tea - 00882 - EM1 North pin Yorkshire Tea - 0088…" at bounding box center [900, 454] width 221 height 492
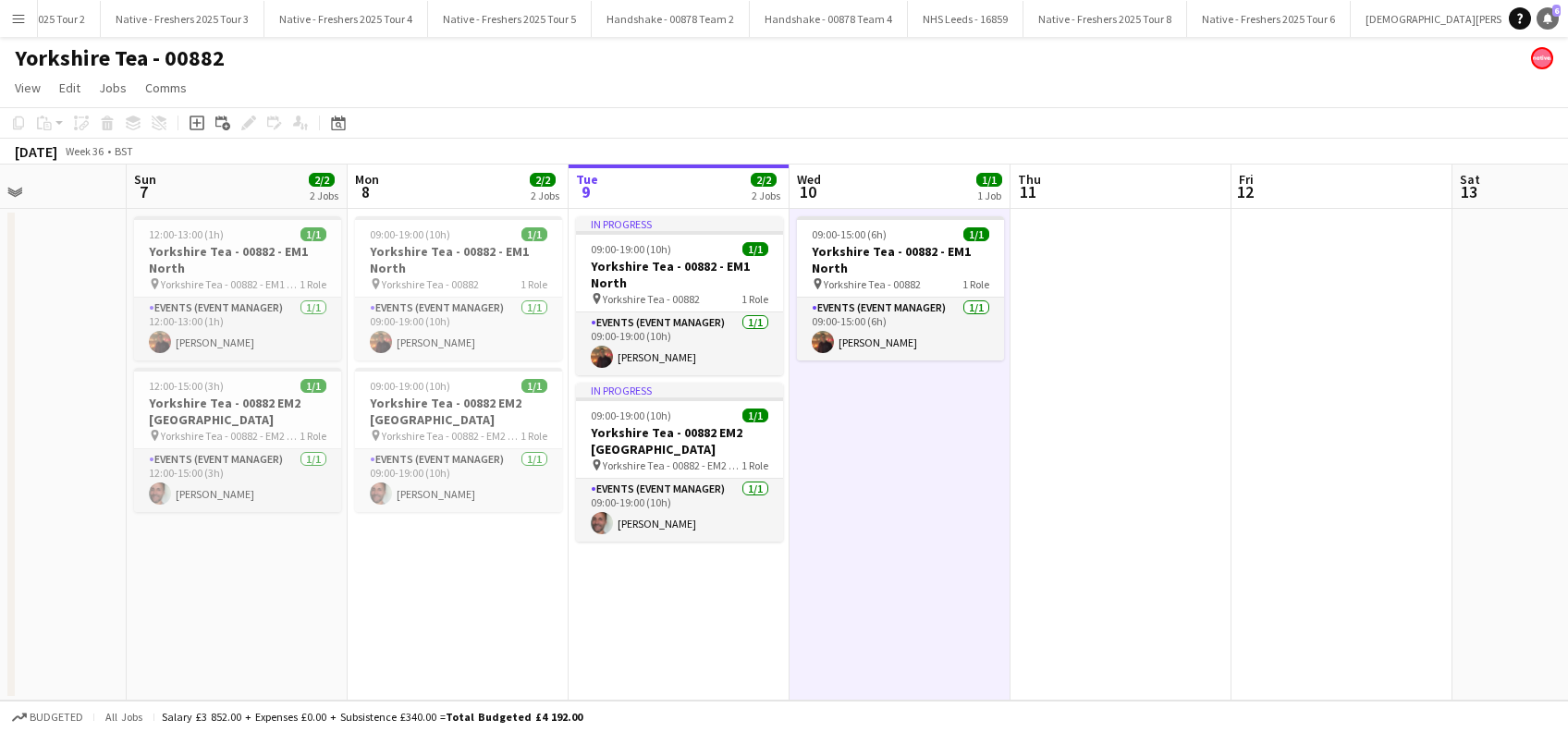
click at [1553, 13] on span "6" at bounding box center [1556, 11] width 9 height 12
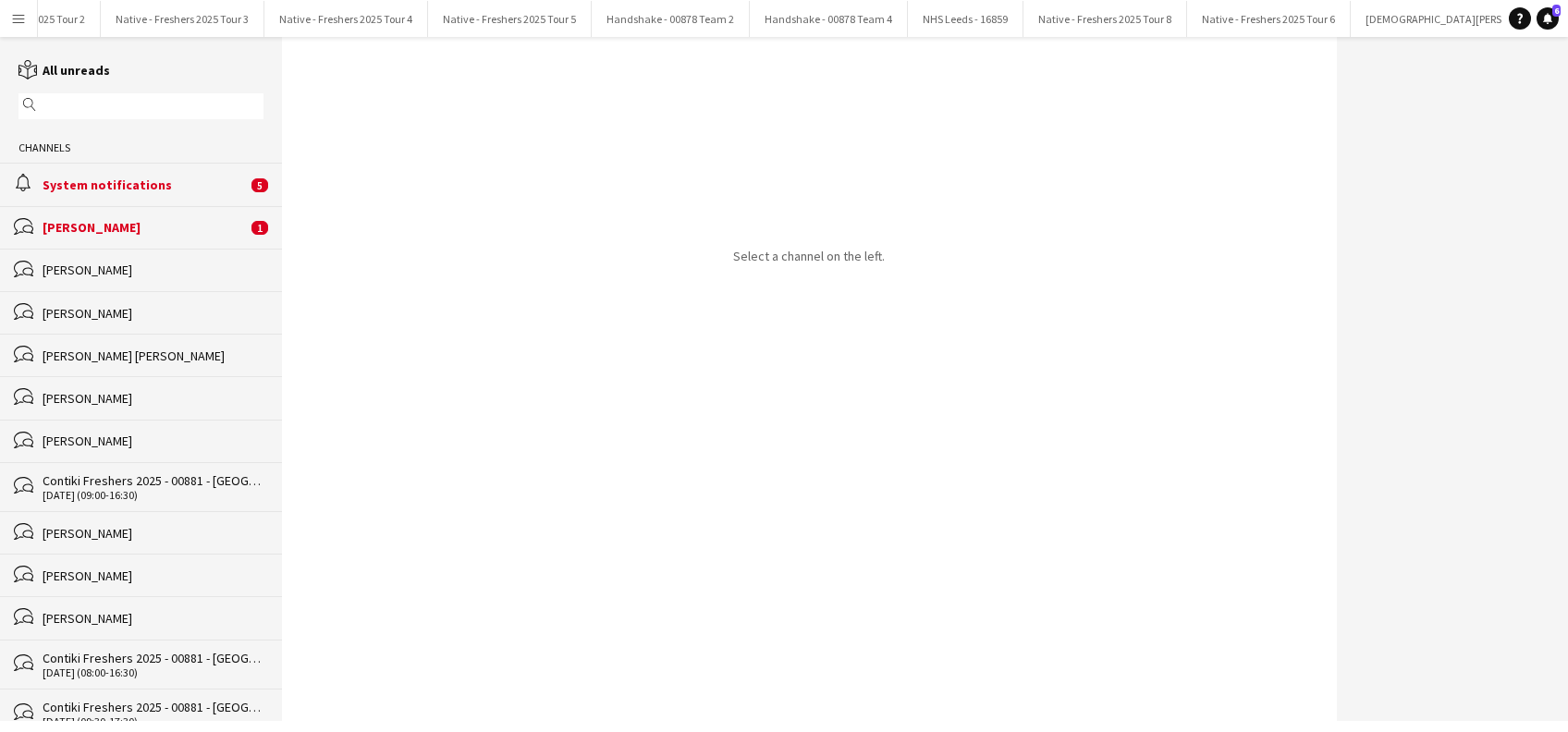
click at [122, 232] on div "Alasdair McCrone" at bounding box center [144, 227] width 204 height 16
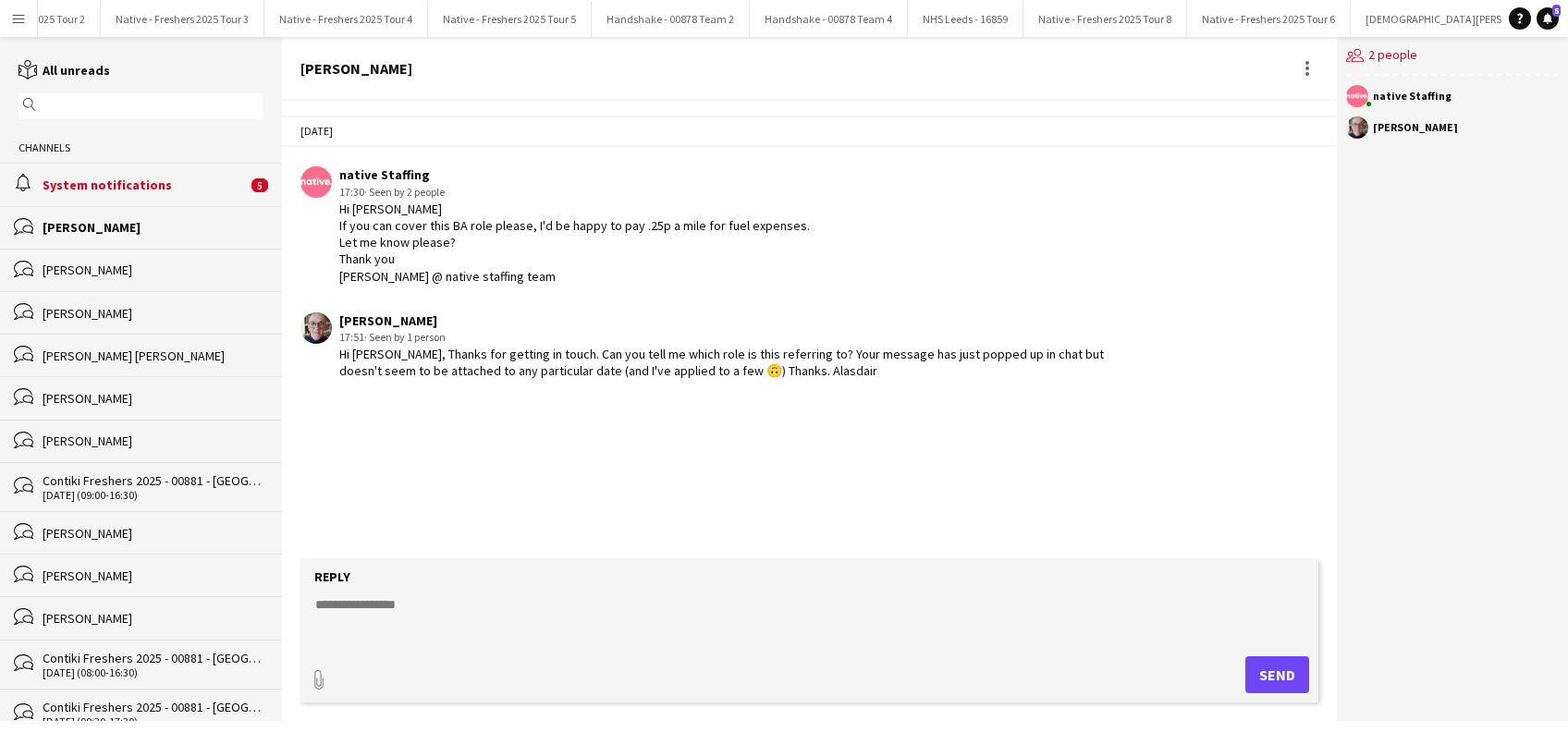
click at [127, 192] on div "System notifications" at bounding box center [144, 185] width 204 height 16
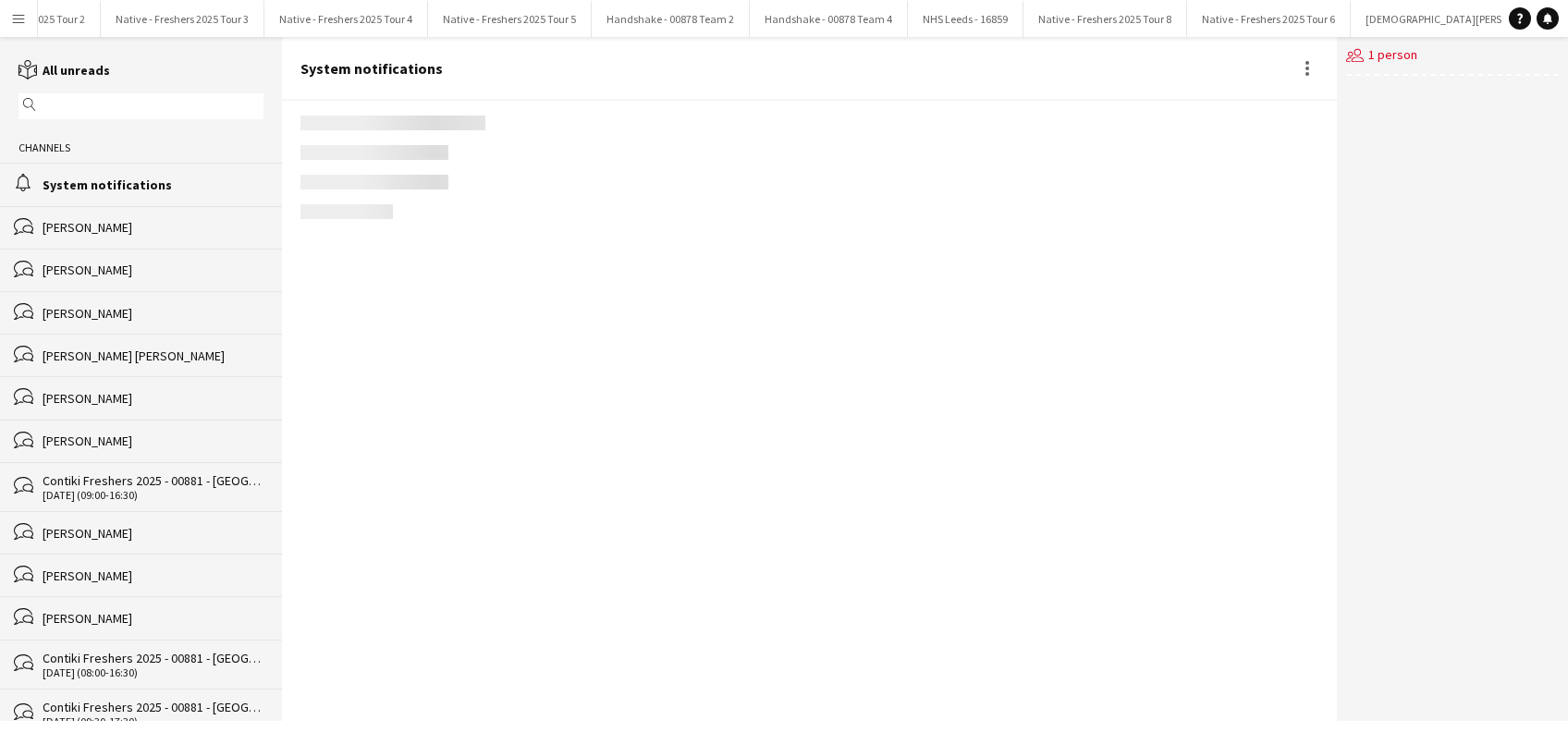
scroll to position [1968, 0]
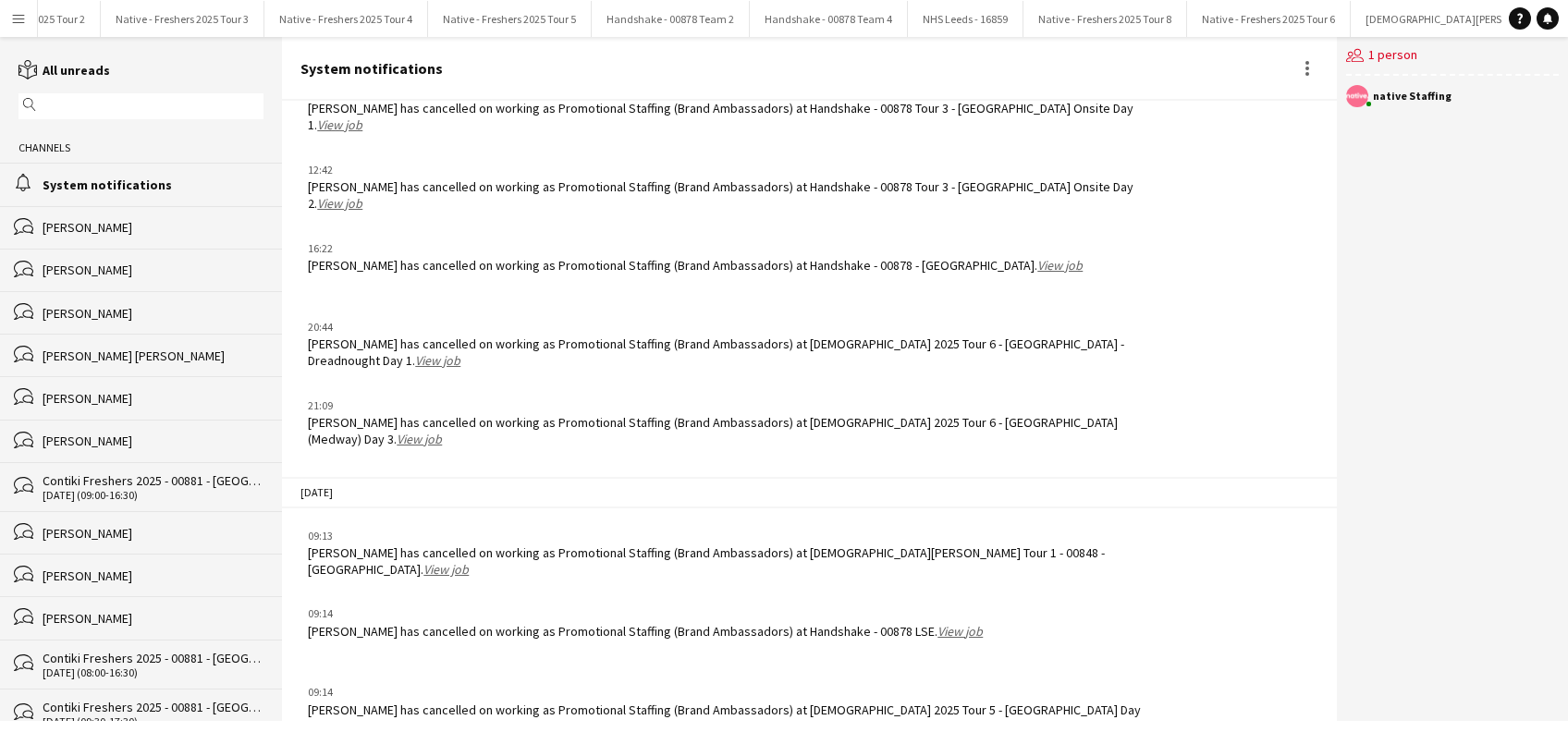
click at [468, 561] on link "View job" at bounding box center [445, 568] width 45 height 16
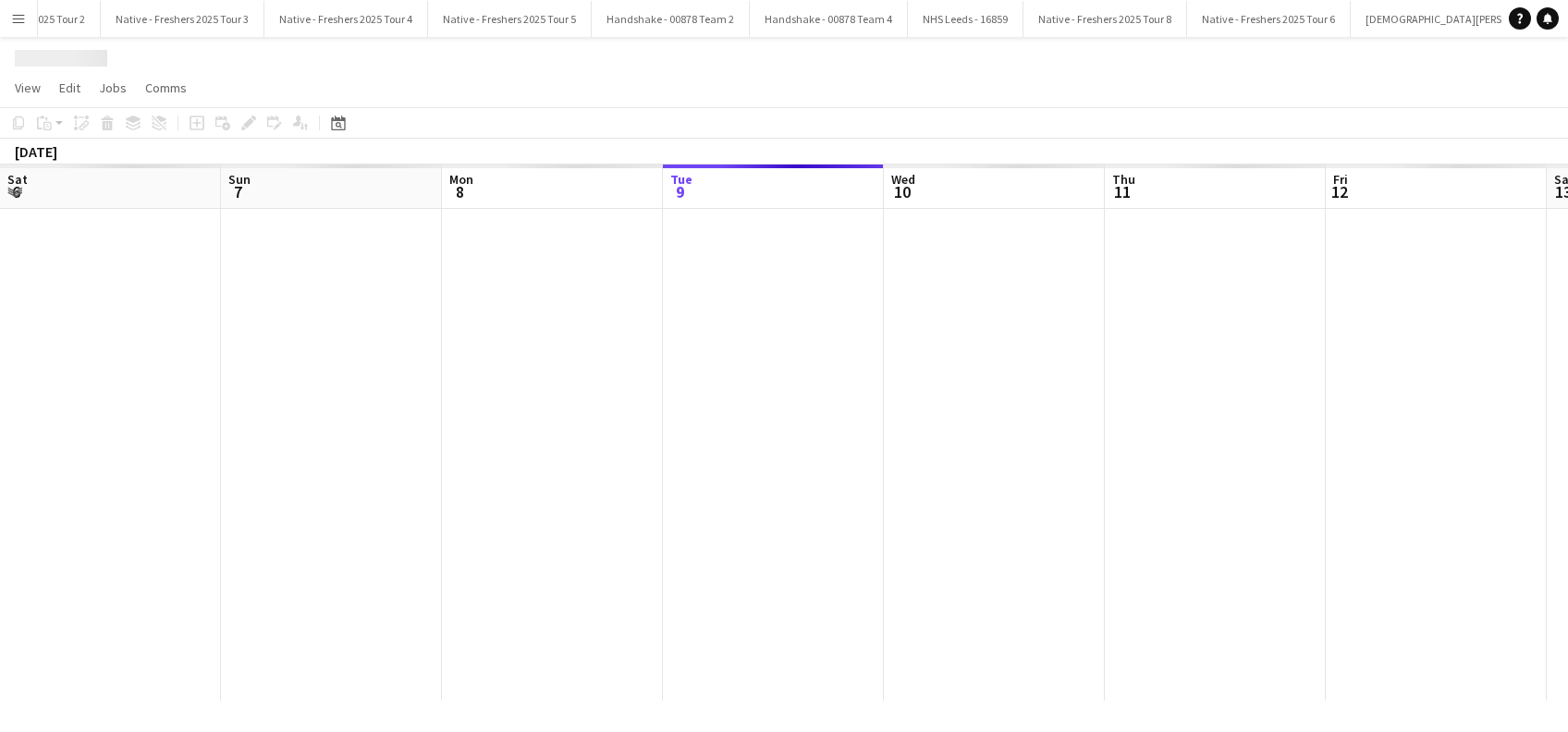
scroll to position [0, 636]
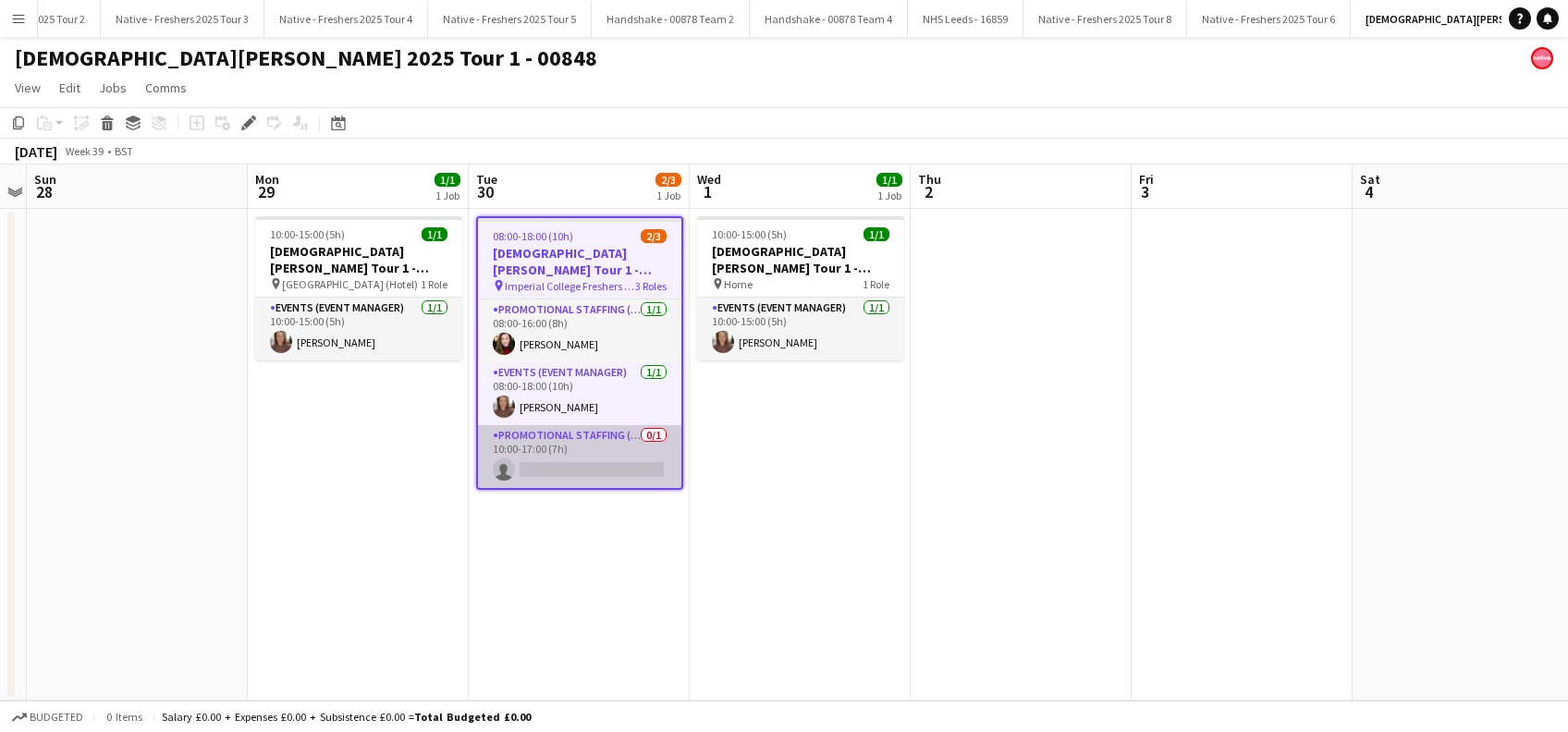
click at [573, 465] on app-card-role "Promotional Staffing (Brand Ambassadors) 0/1 10:00-17:00 (7h) single-neutral-ac…" at bounding box center [579, 456] width 203 height 63
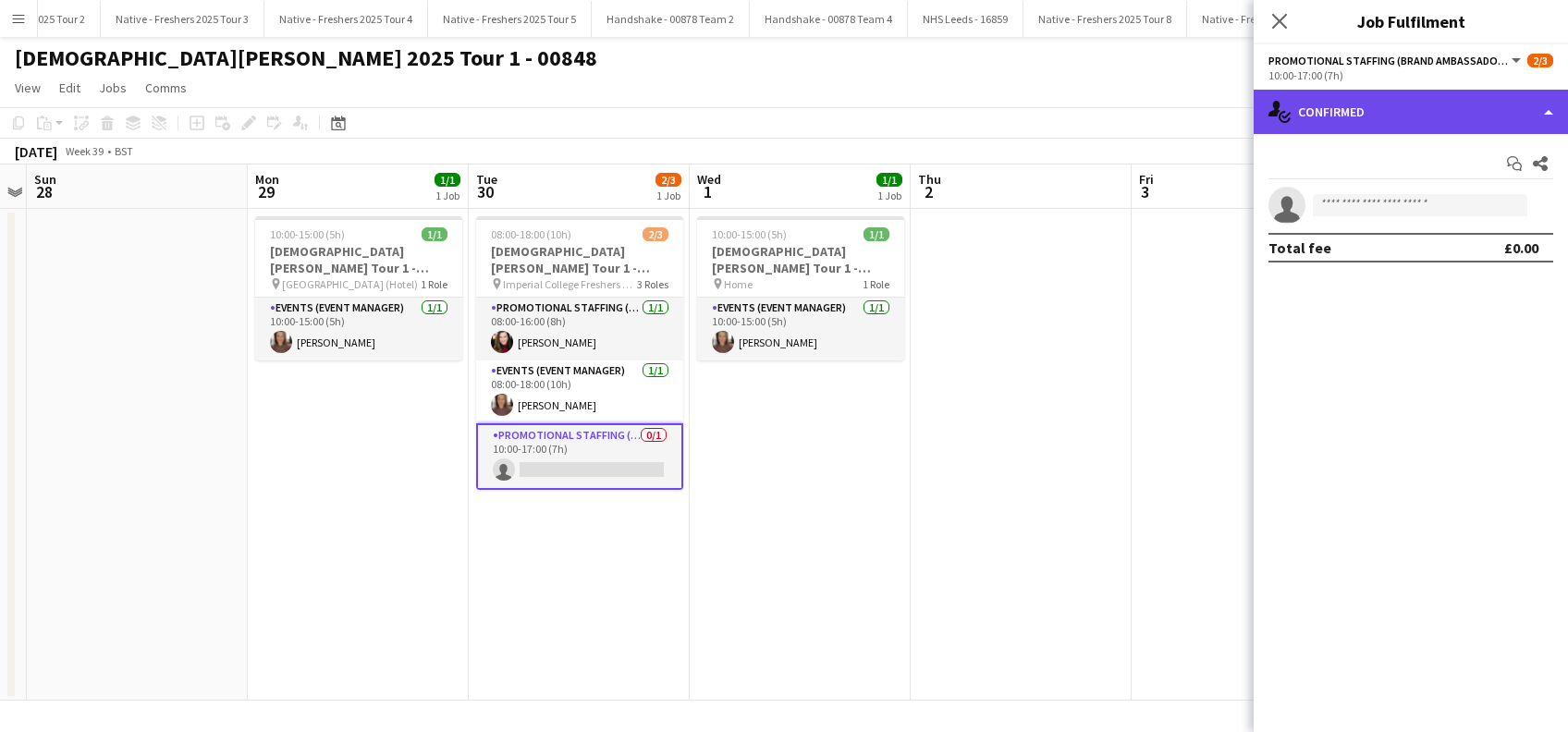
click at [1424, 105] on div "single-neutral-actions-check-2 Confirmed" at bounding box center [1410, 112] width 315 height 44
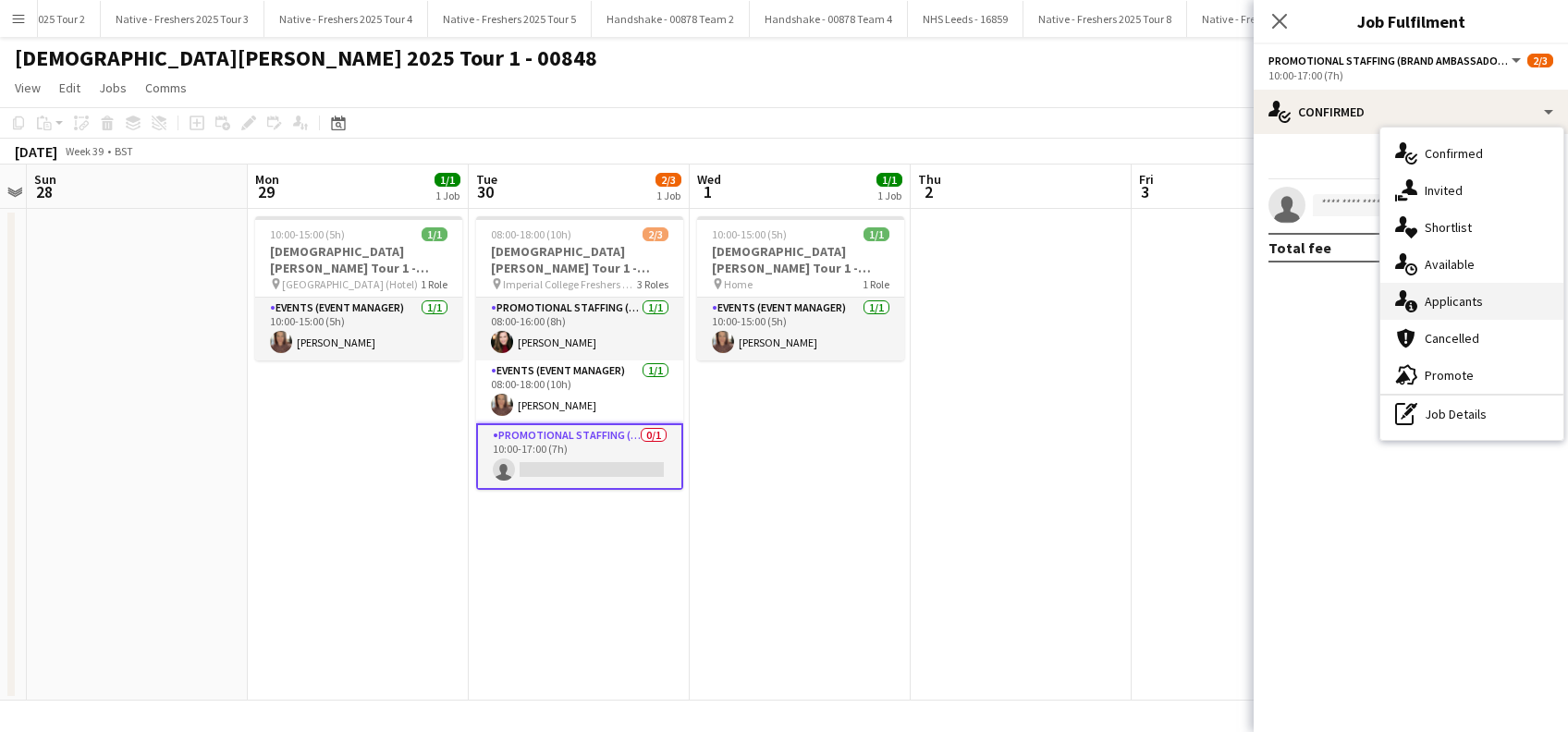
click at [1458, 298] on span "Applicants" at bounding box center [1454, 301] width 59 height 16
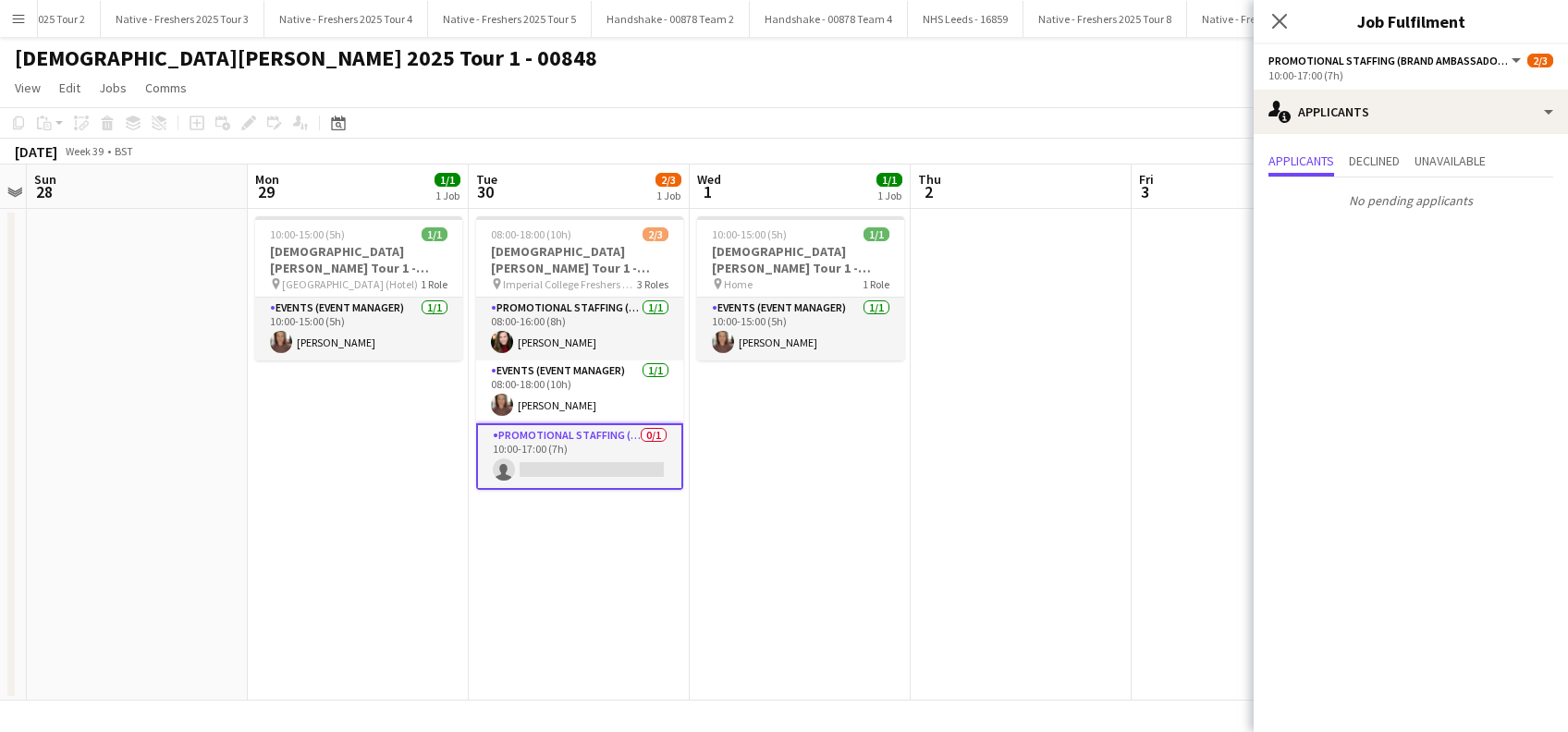
click at [811, 500] on app-date-cell "10:00-15:00 (5h) 1/1 Lady Garden Tour 1 - 00848 - Travel Day pin Home 1 Role Ev…" at bounding box center [800, 454] width 221 height 492
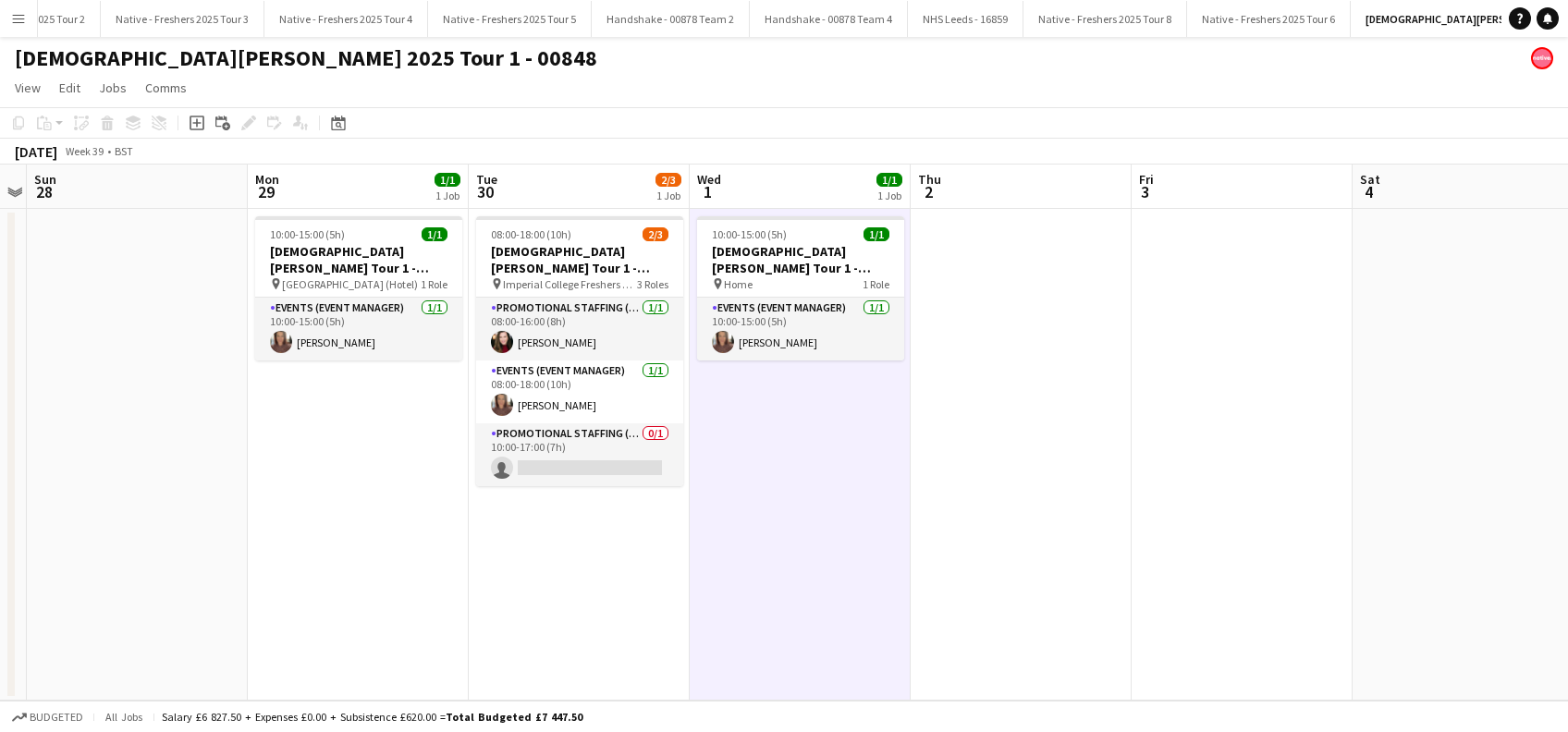
scroll to position [0, 634]
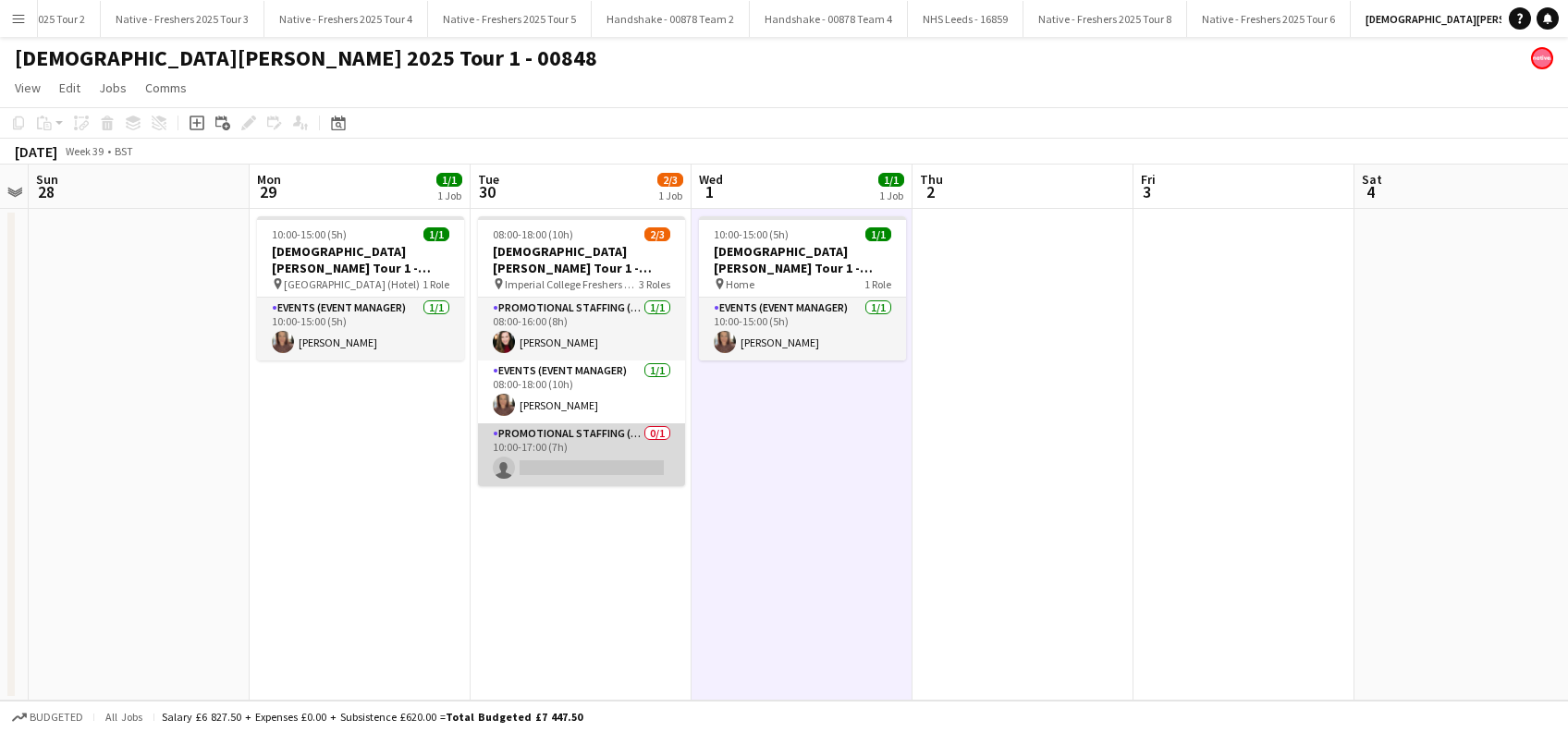
click at [592, 460] on app-card-role "Promotional Staffing (Brand Ambassadors) 0/1 10:00-17:00 (7h) single-neutral-ac…" at bounding box center [581, 454] width 207 height 63
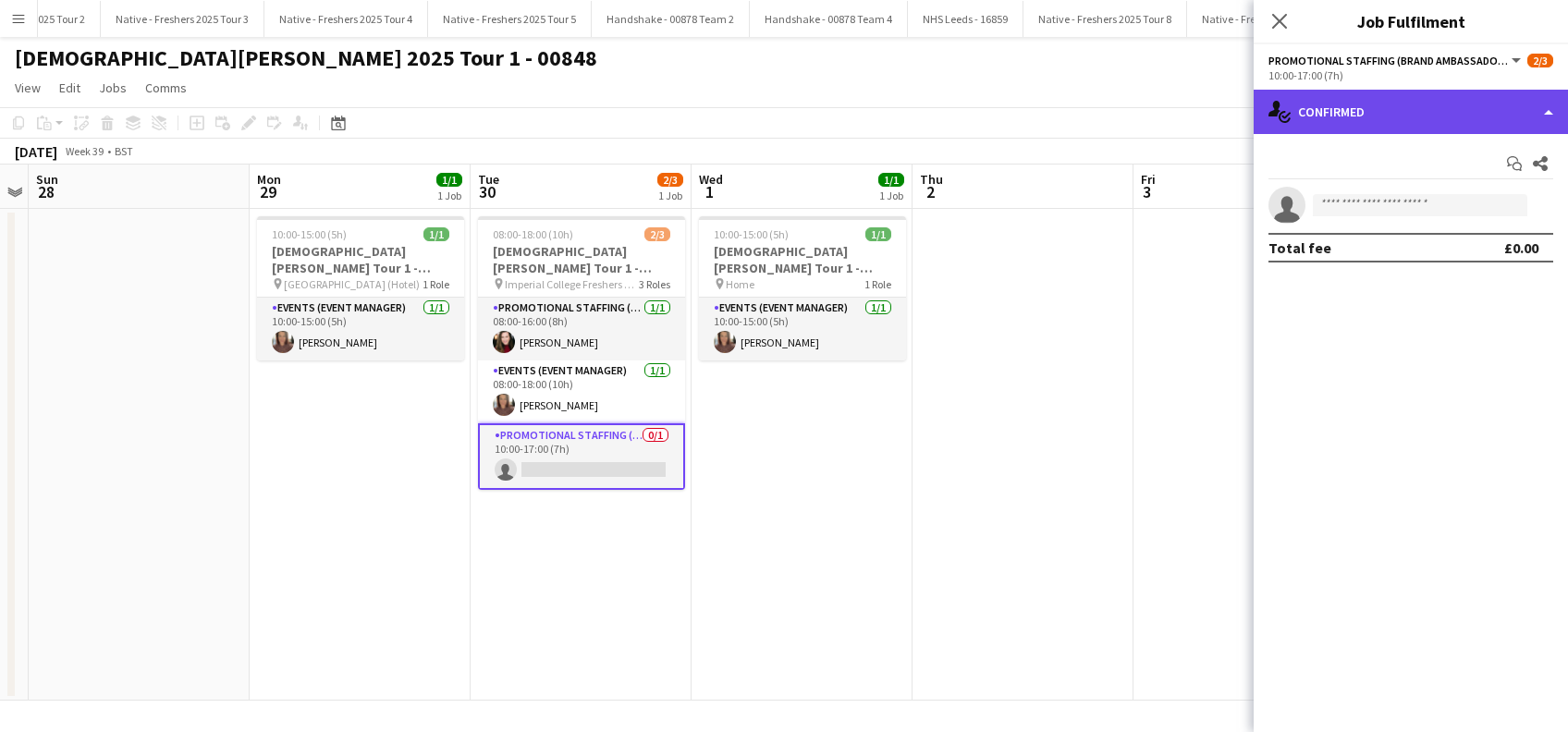
click at [1418, 111] on div "single-neutral-actions-check-2 Confirmed" at bounding box center [1410, 112] width 315 height 44
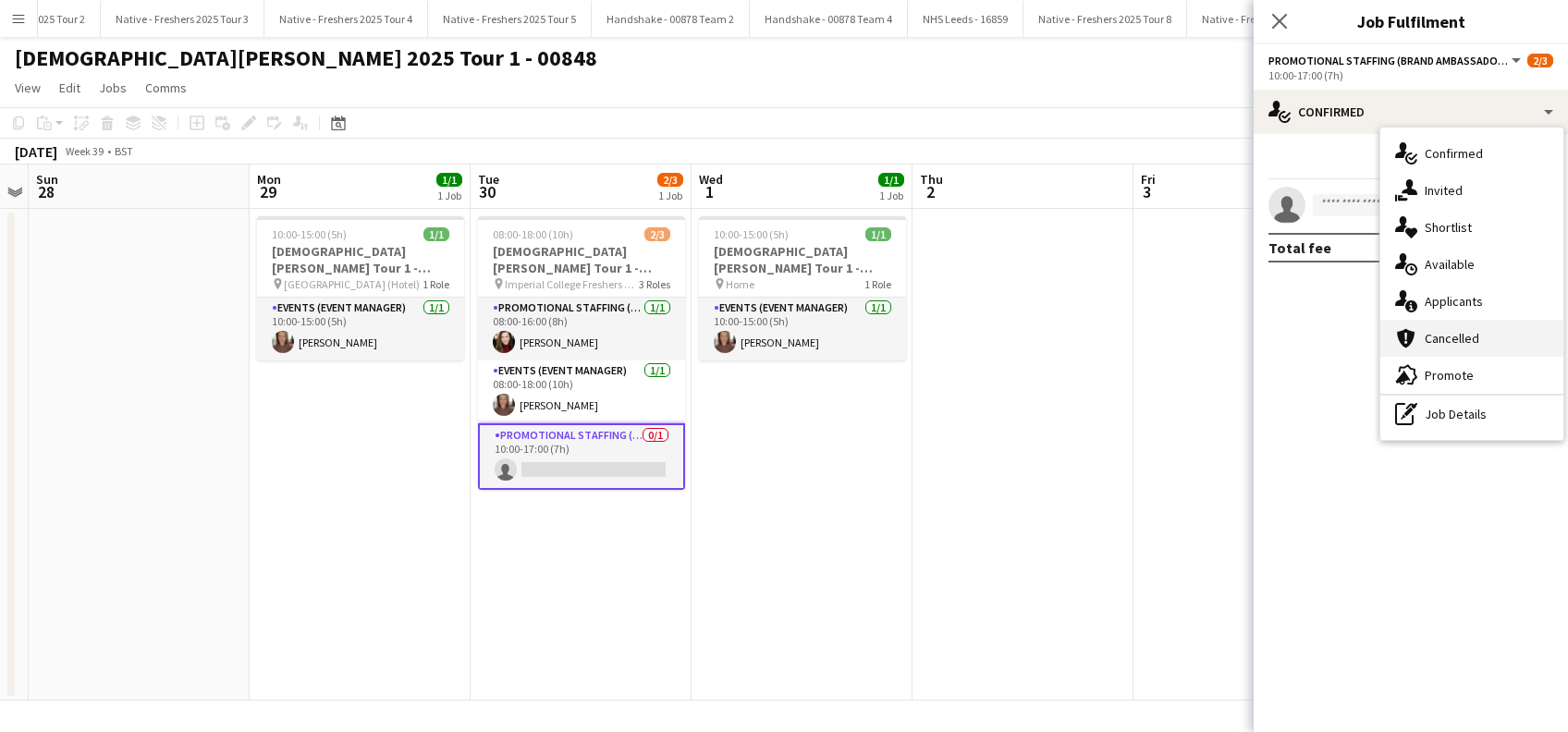
click at [1446, 342] on span "Cancelled" at bounding box center [1452, 338] width 55 height 16
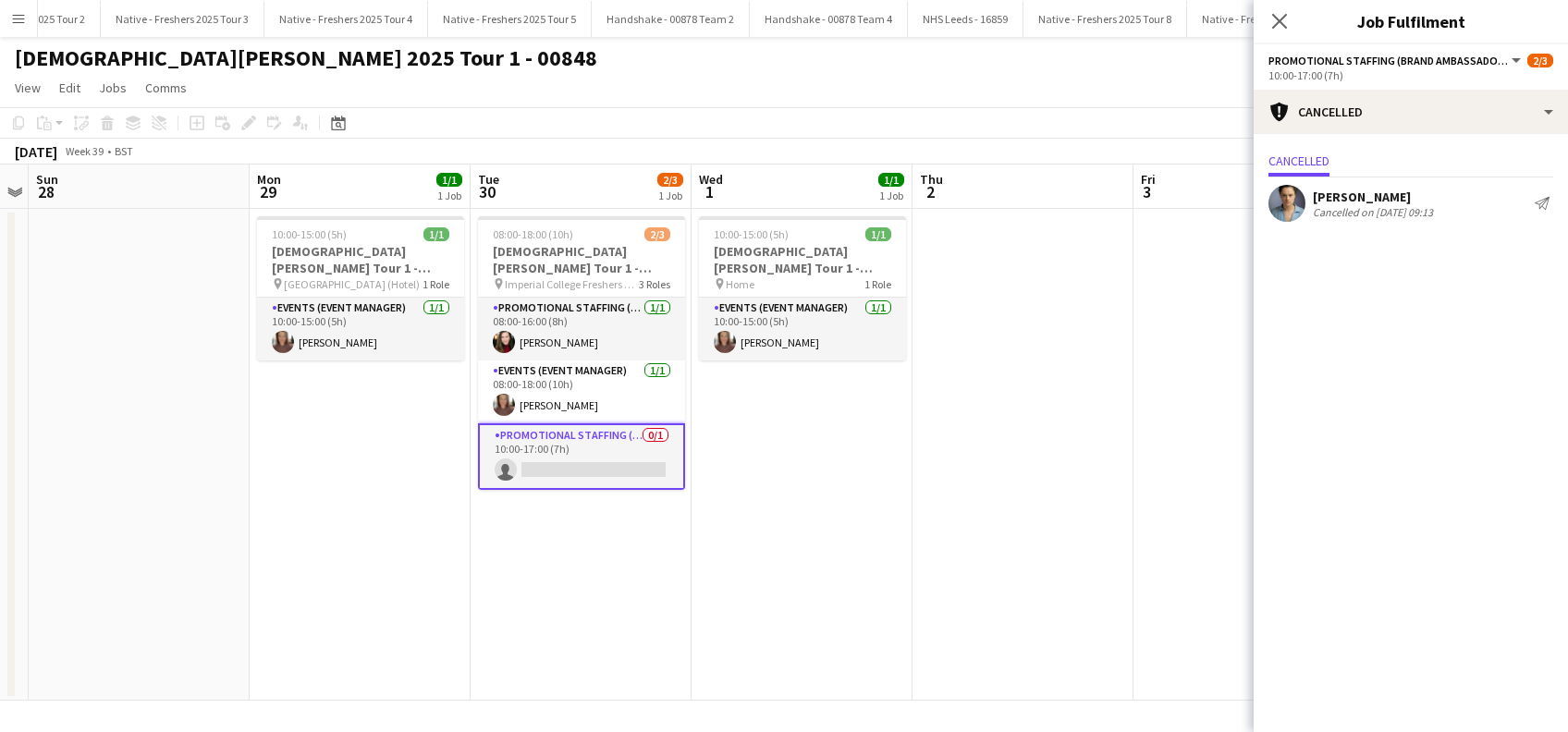
click at [1404, 191] on div "Rachael Cummins" at bounding box center [1373, 196] width 120 height 16
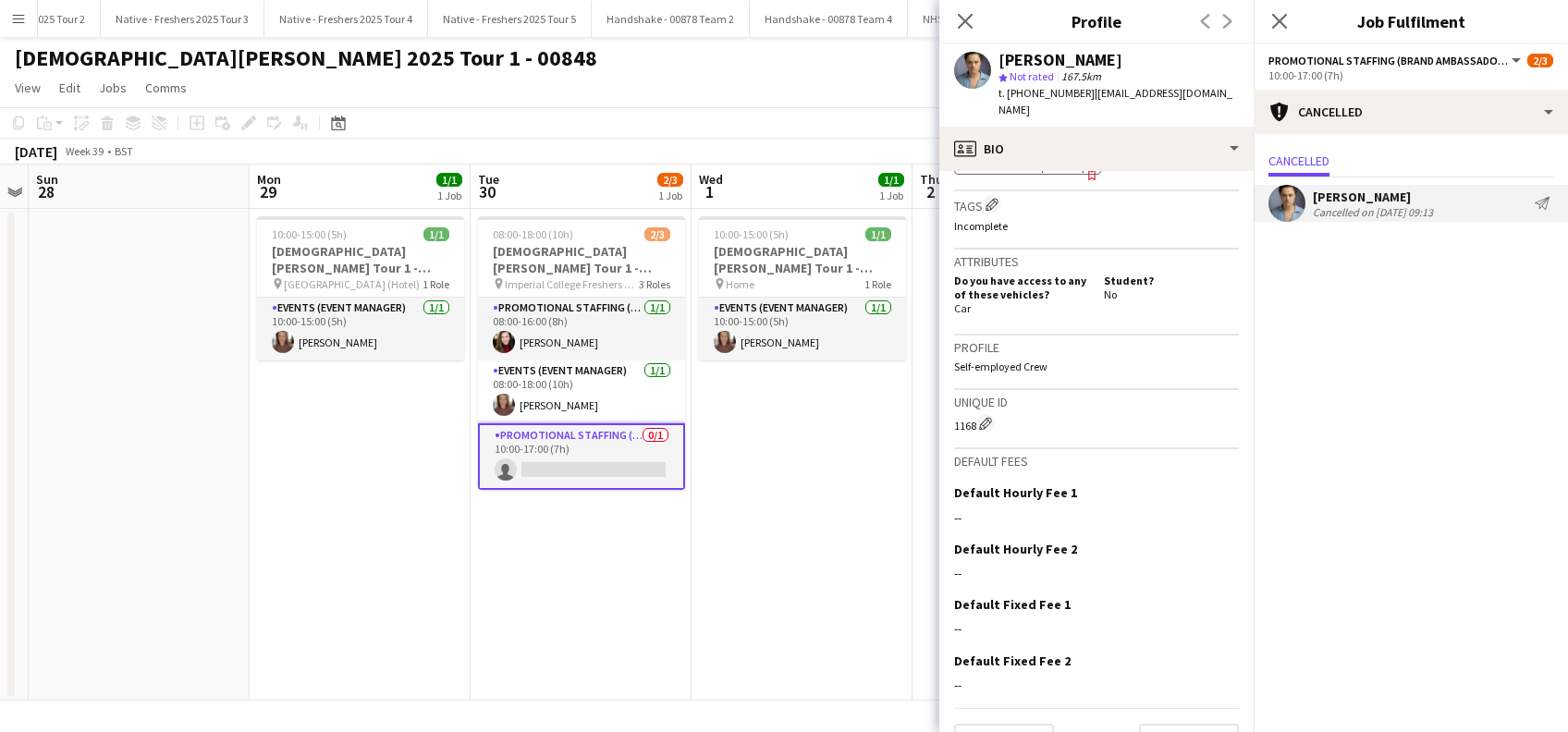
scroll to position [773, 0]
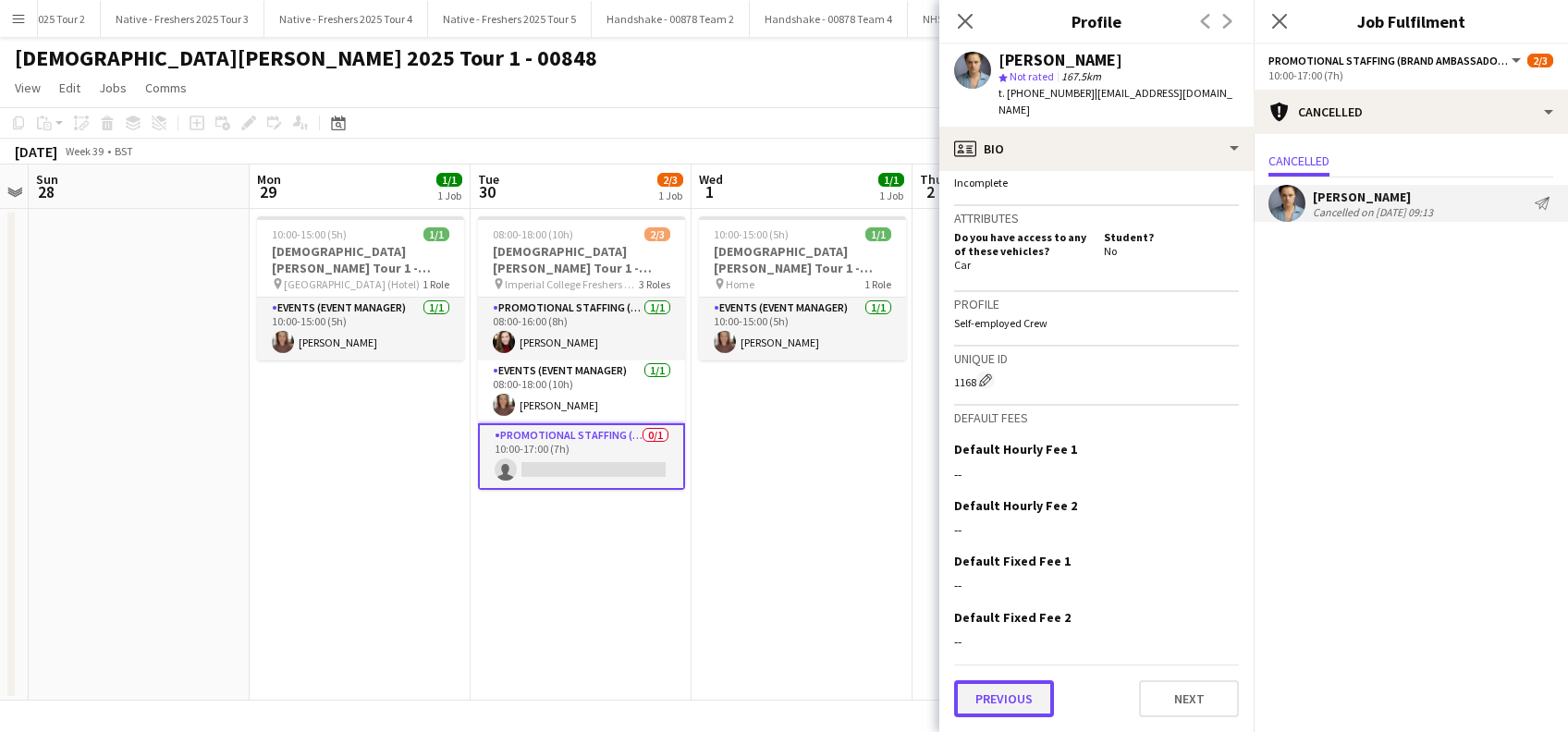
click at [1036, 688] on button "Previous" at bounding box center [1004, 698] width 100 height 37
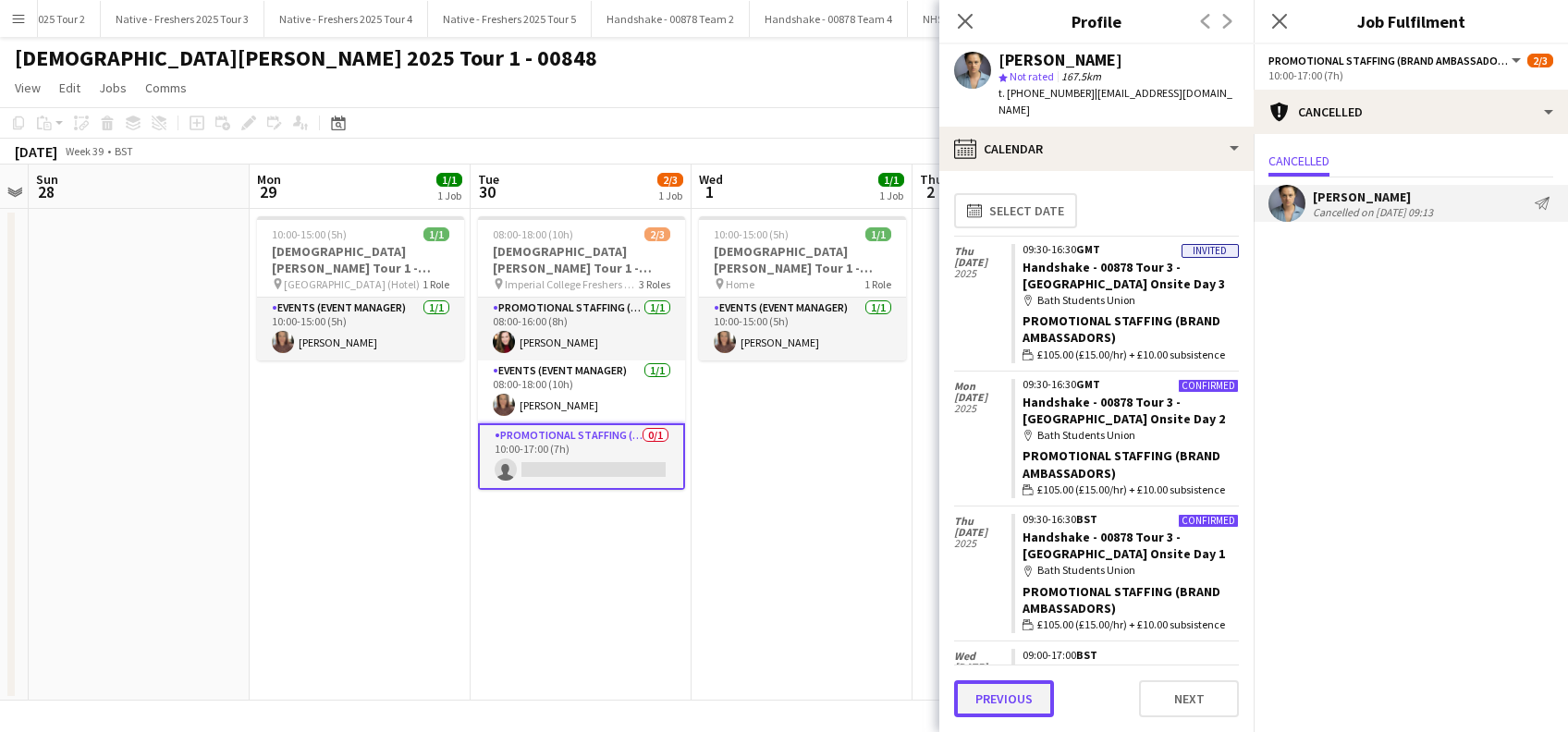
click at [1005, 702] on button "Previous" at bounding box center [1004, 698] width 100 height 37
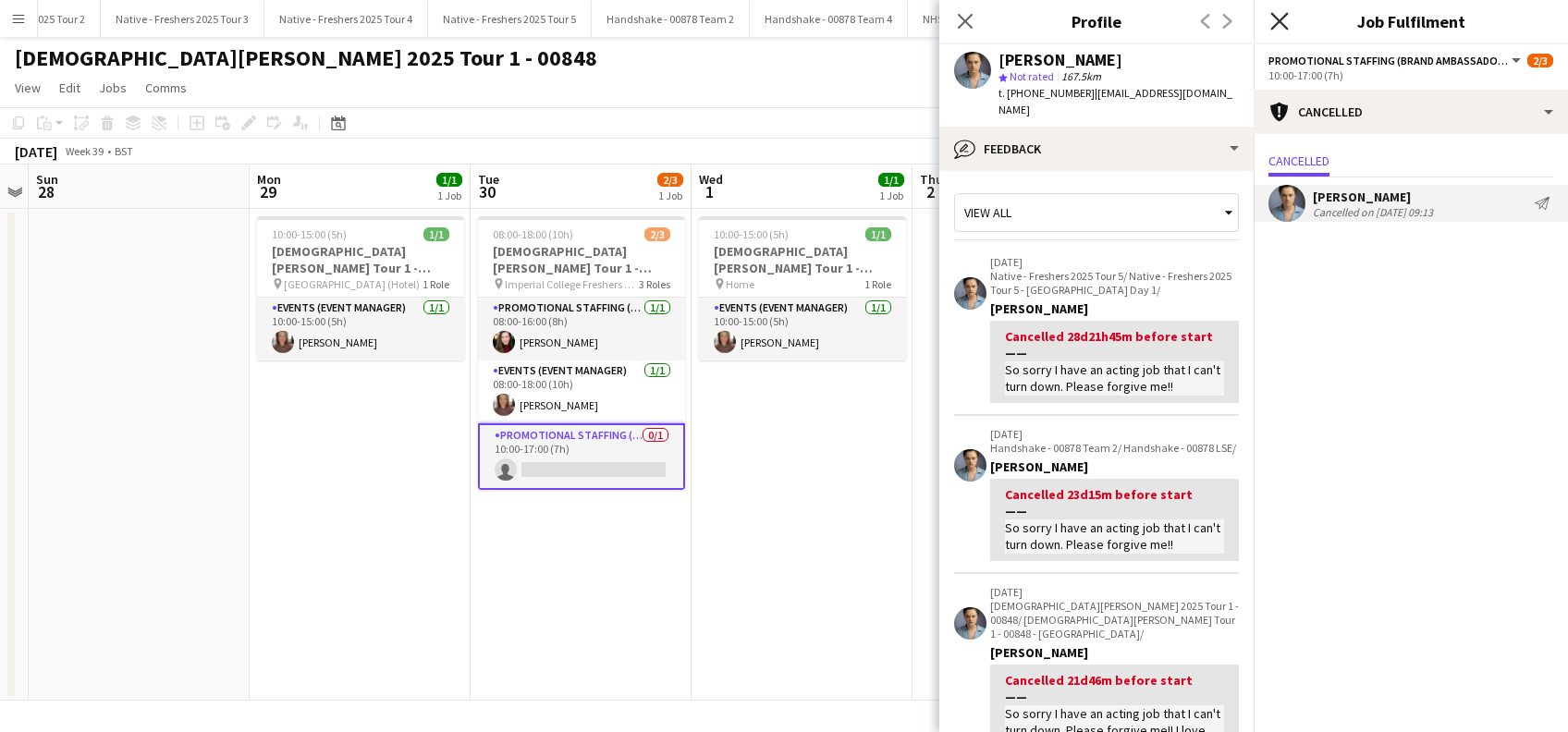
click at [1277, 21] on icon "Close pop-in" at bounding box center [1279, 20] width 17 height 17
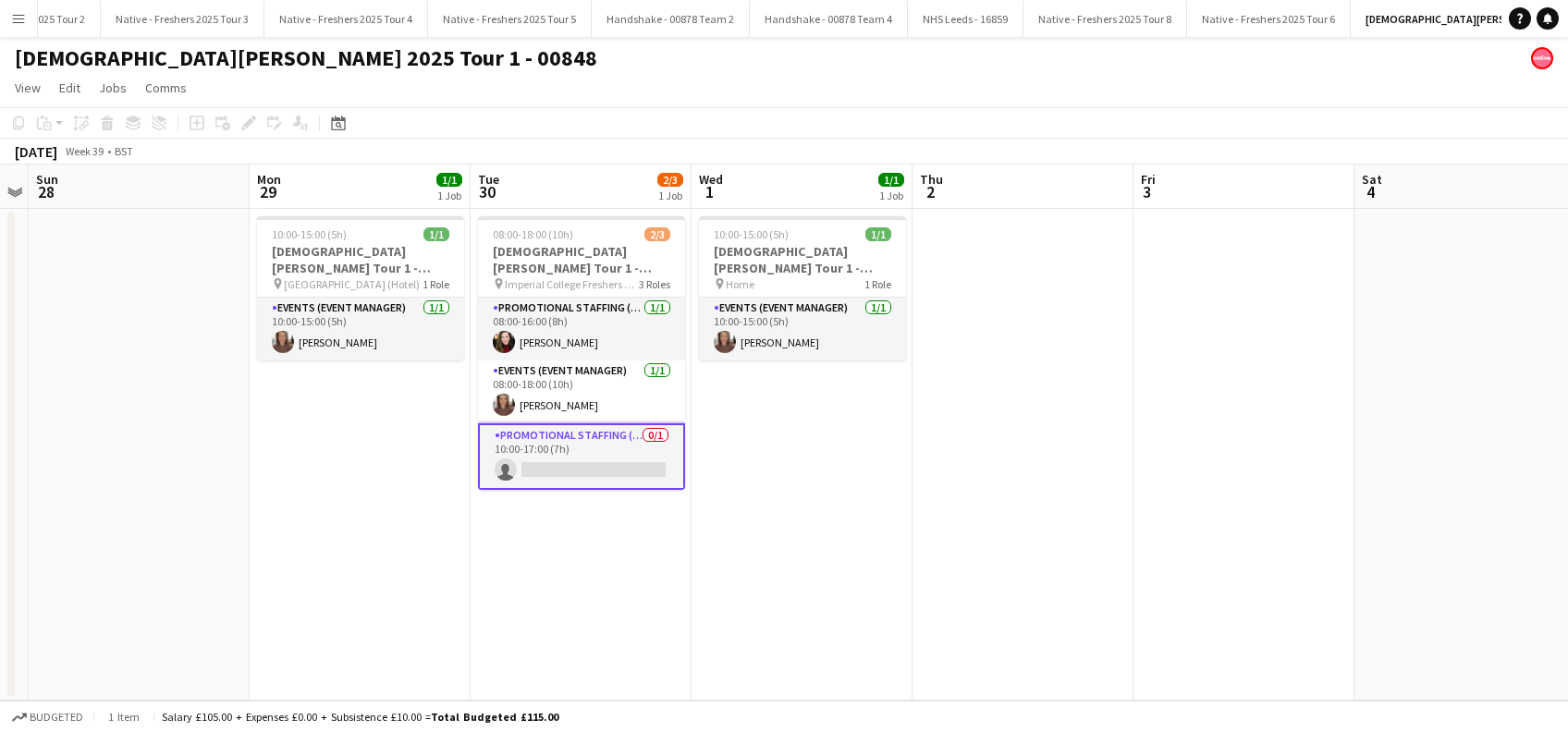
click at [827, 471] on app-date-cell "10:00-15:00 (5h) 1/1 Lady Garden Tour 1 - 00848 - Travel Day pin Home 1 Role Ev…" at bounding box center [802, 454] width 221 height 492
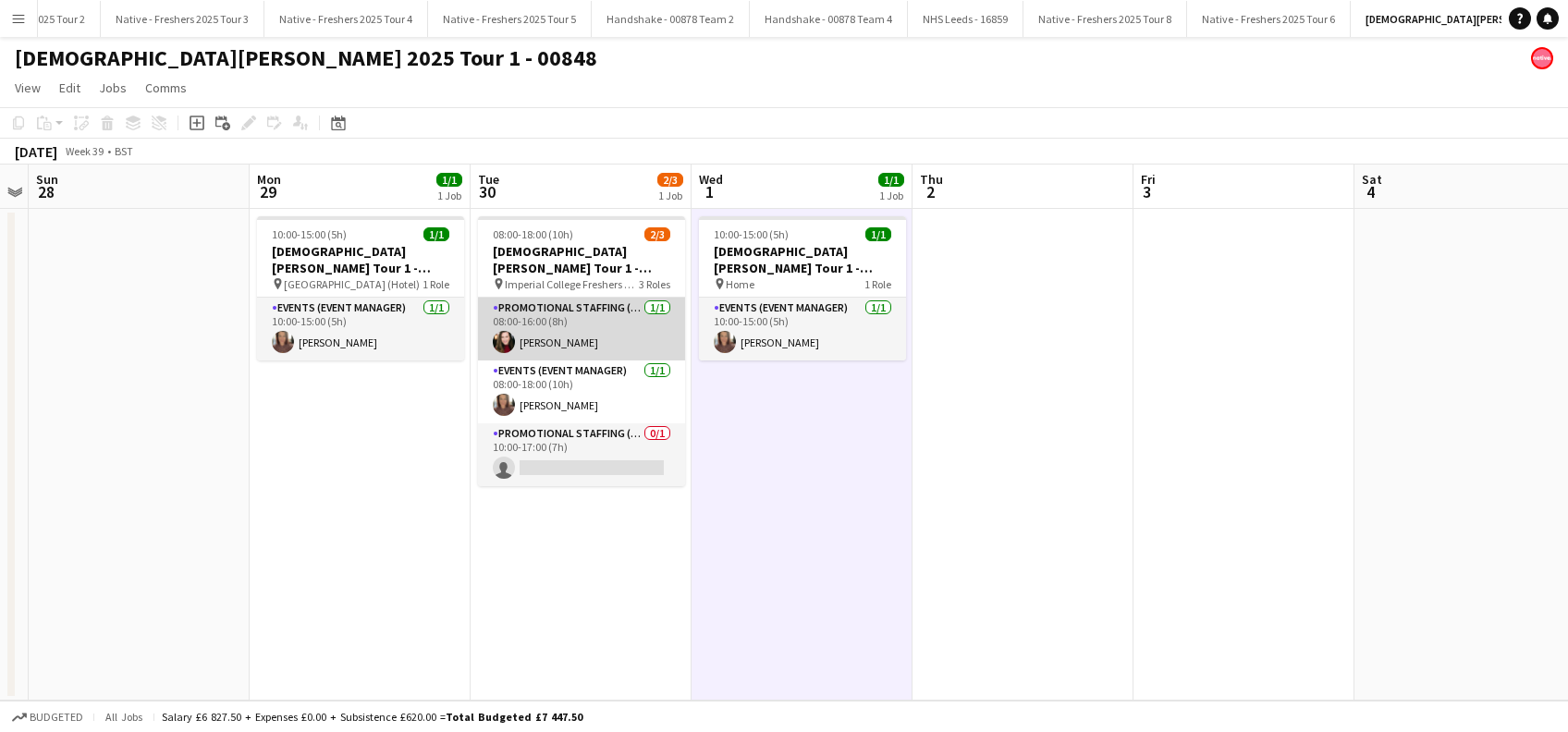
click at [535, 340] on app-card-role "Promotional Staffing (Brand Ambassadors) 1/1 08:00-16:00 (8h) Melanie Severn" at bounding box center [581, 328] width 207 height 63
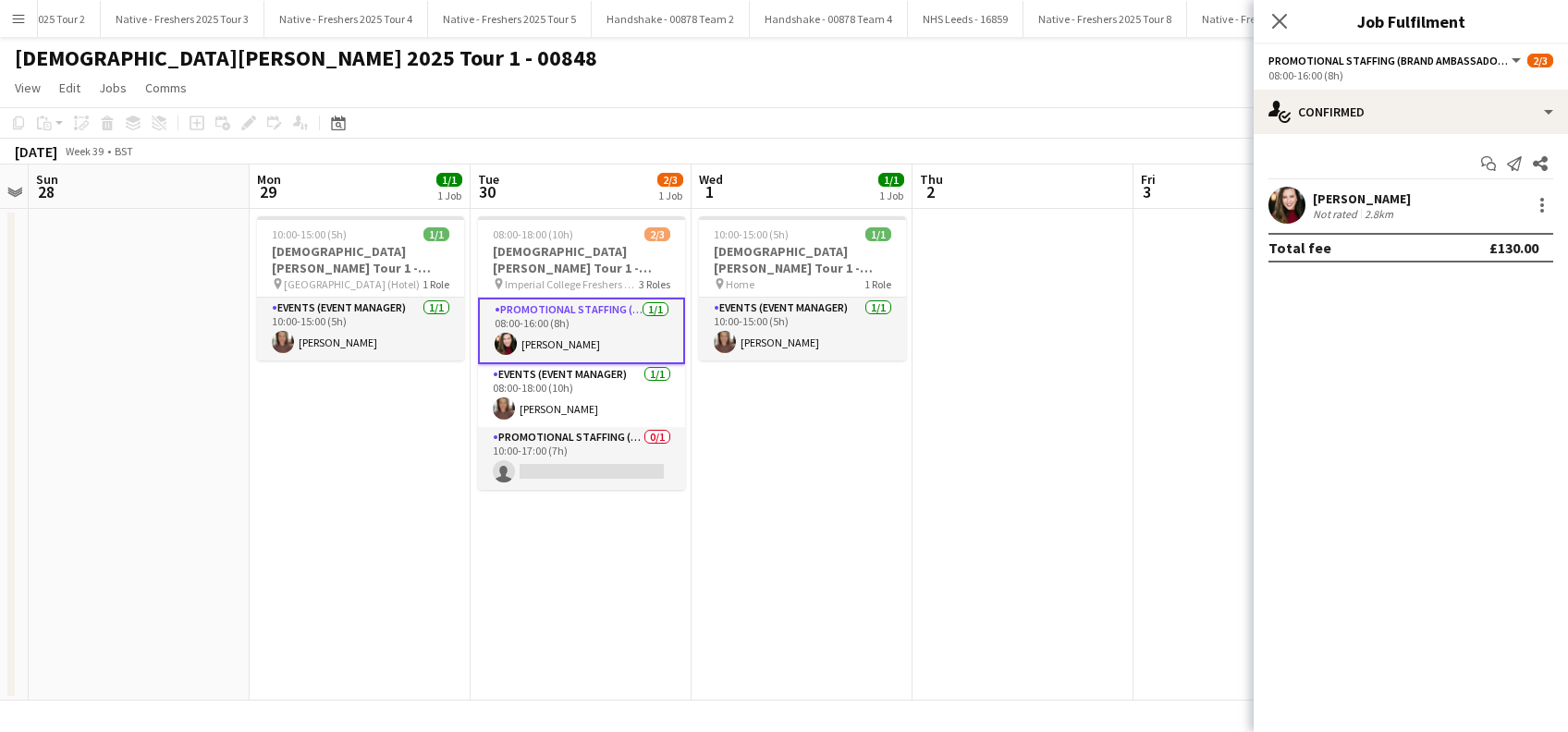
click at [1391, 199] on div "Melanie Severn" at bounding box center [1362, 198] width 98 height 16
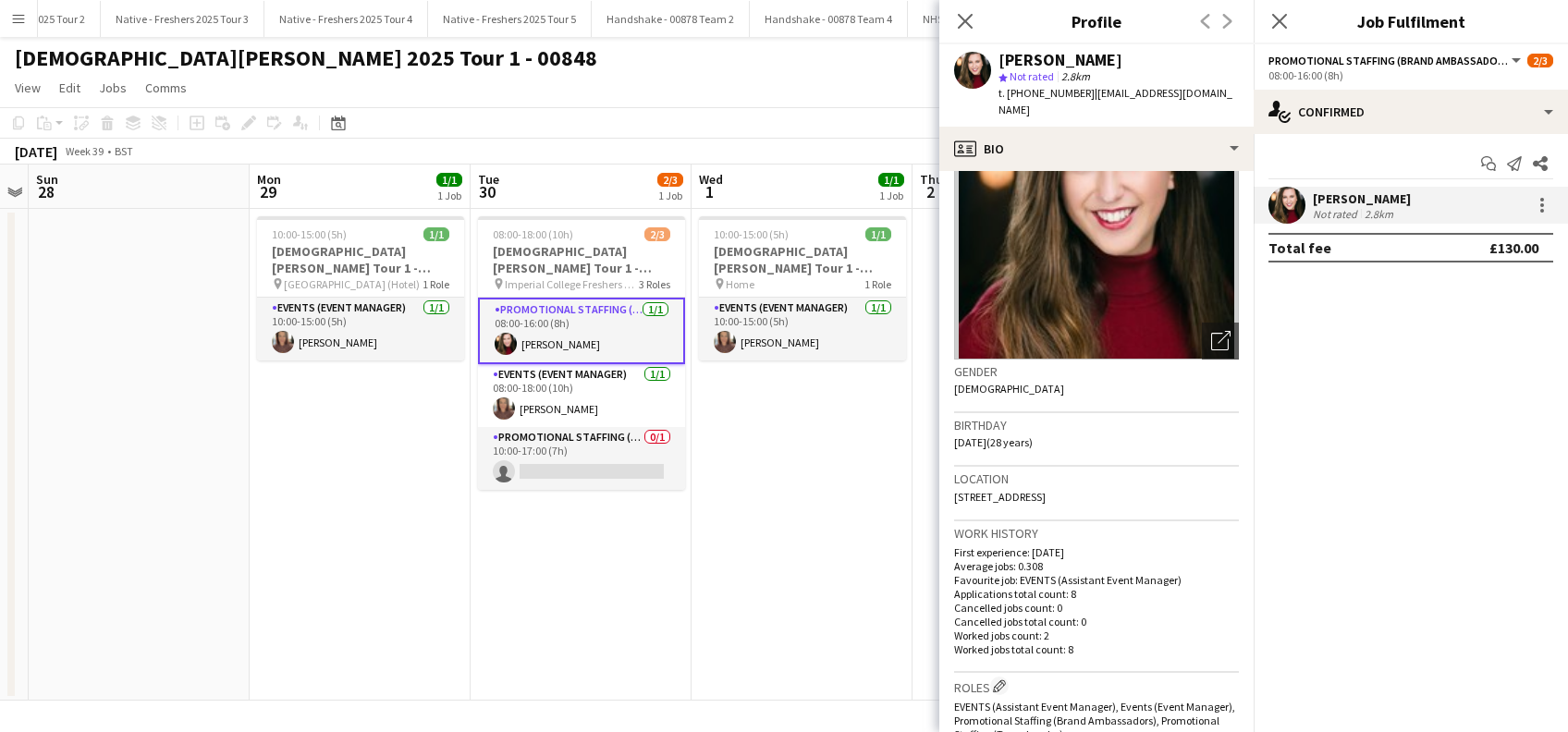
scroll to position [0, 0]
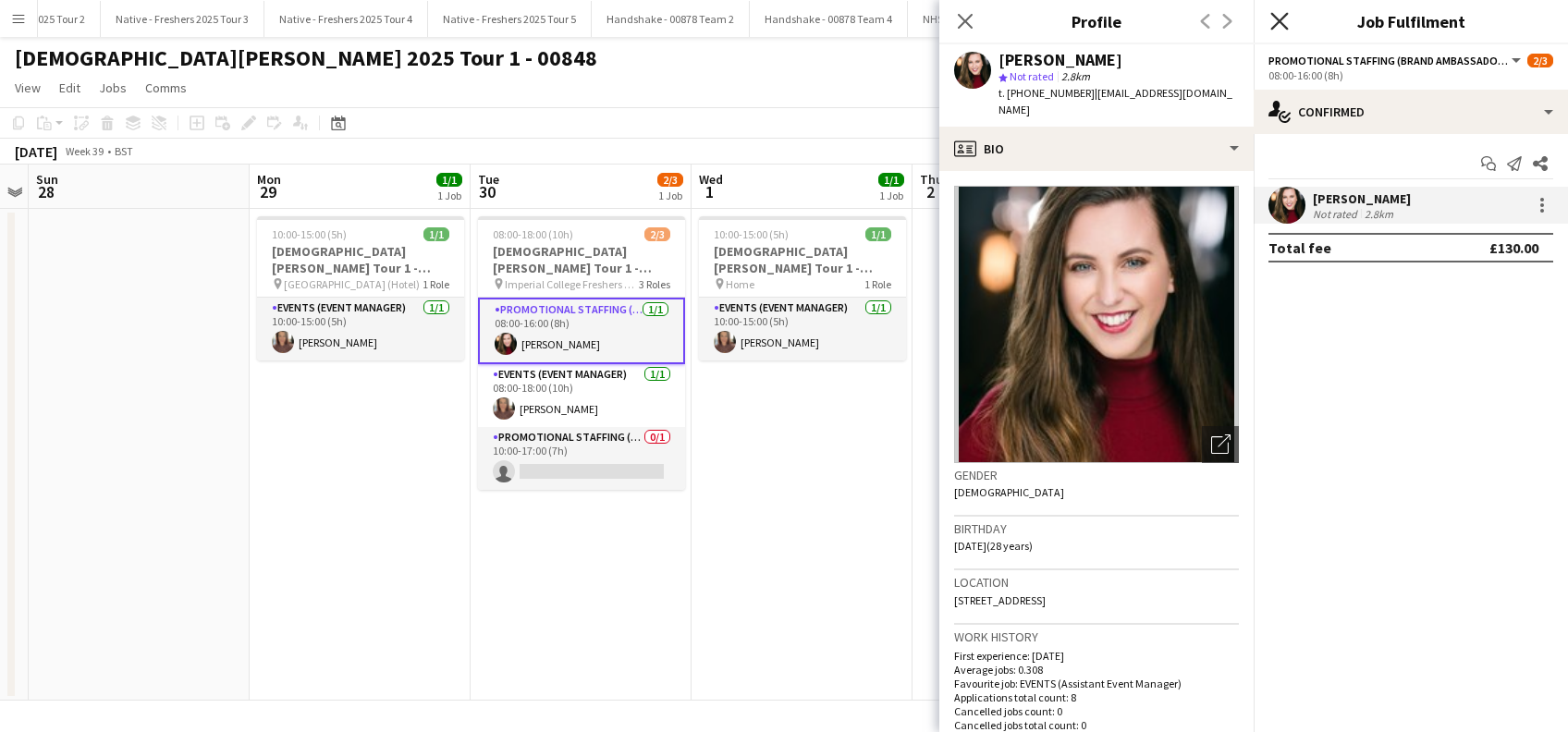
click at [1277, 15] on icon "Close pop-in" at bounding box center [1279, 20] width 17 height 17
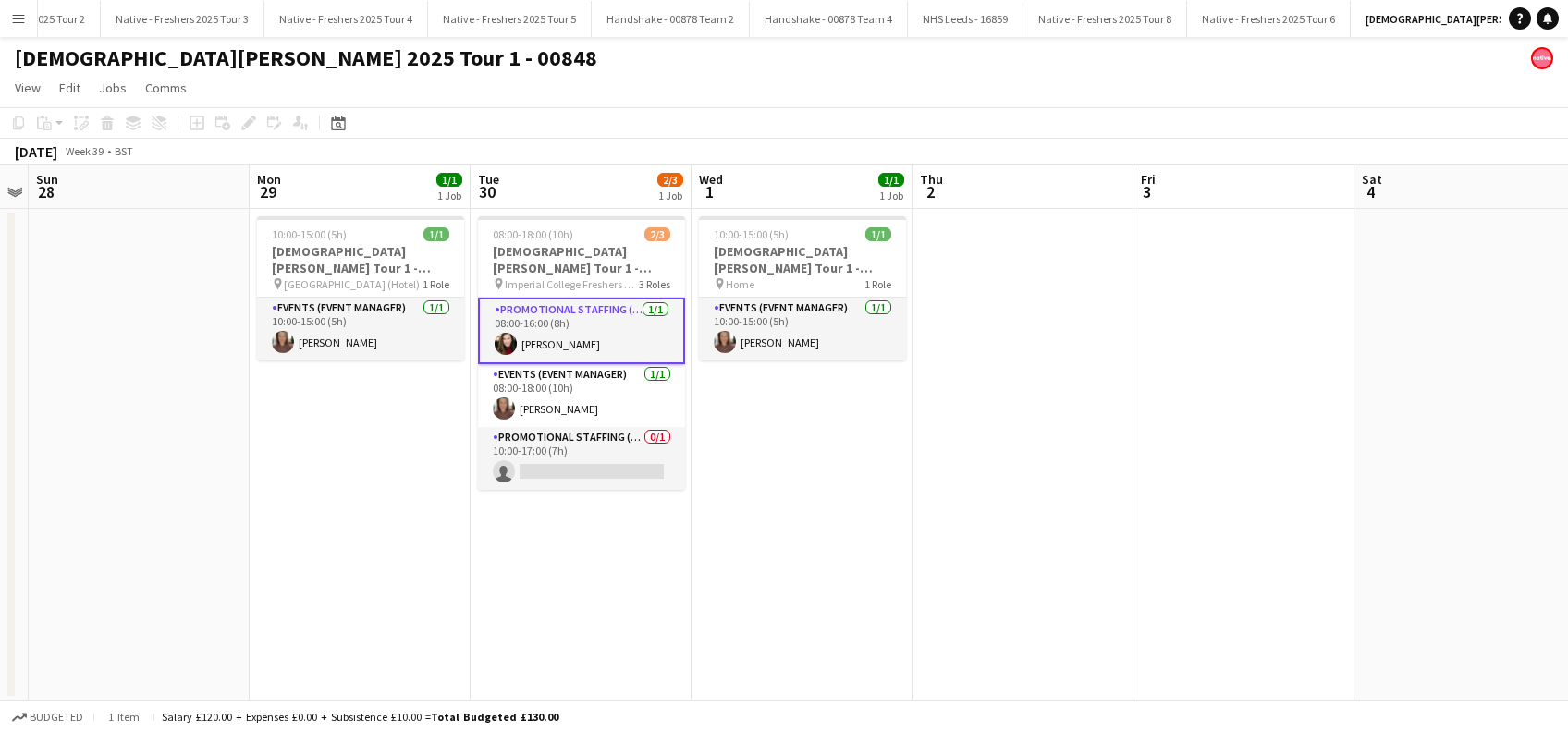
click at [1022, 405] on app-date-cell at bounding box center [1024, 454] width 221 height 492
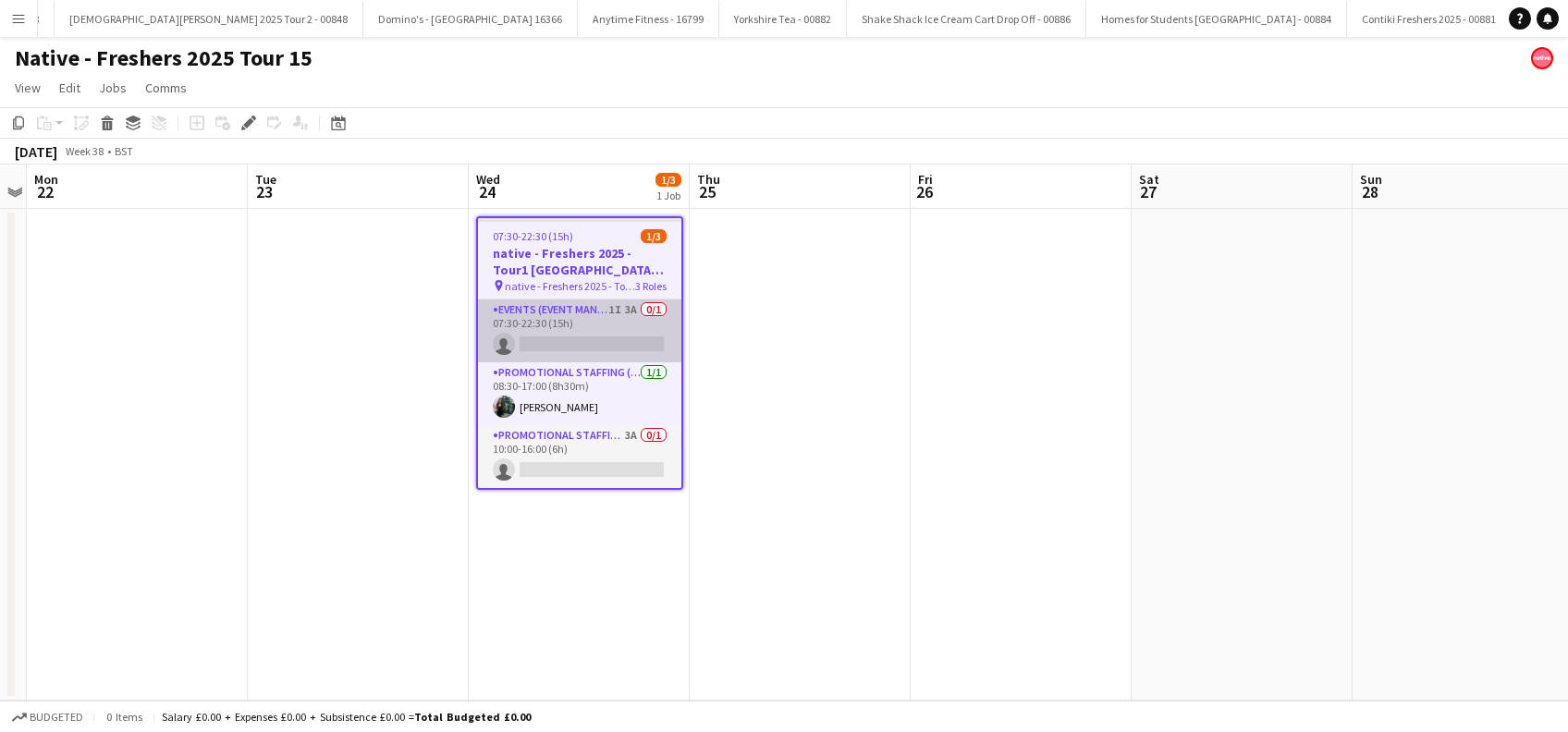
scroll to position [0, 7211]
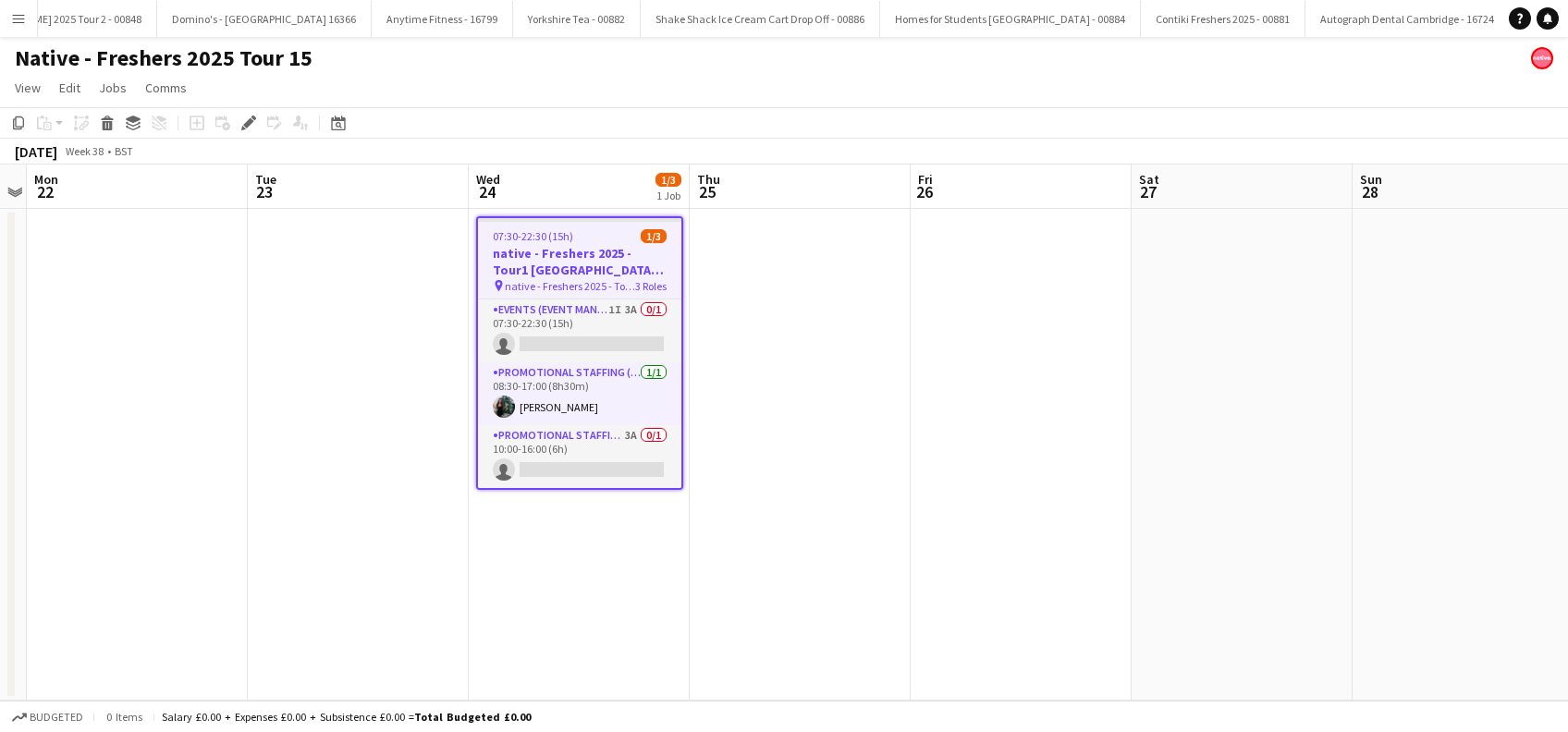
click at [555, 252] on h3 "native - Freshers 2025 - Tour1 Liverpool Hope" at bounding box center [579, 262] width 203 height 34
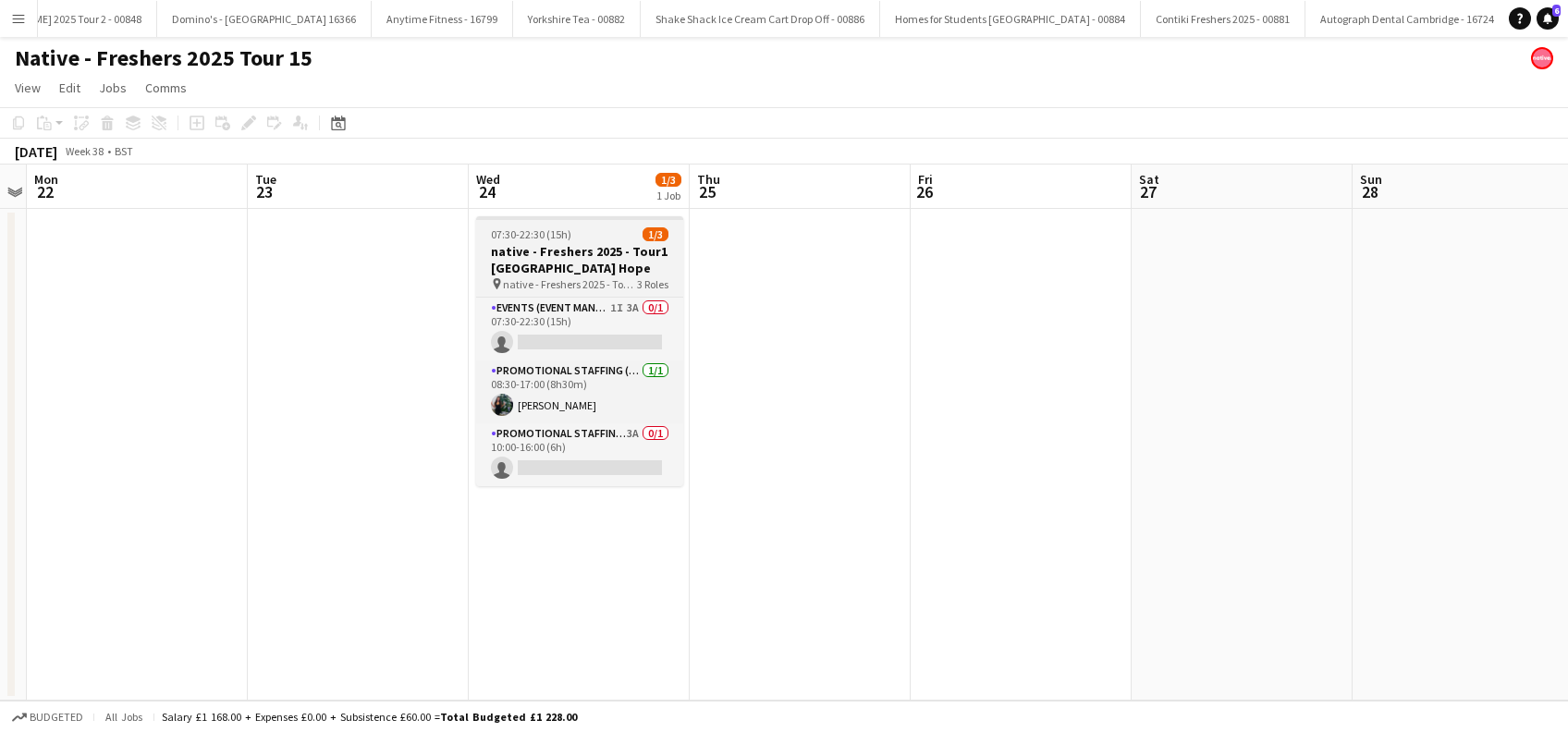
click at [555, 252] on h3 "native - Freshers 2025 - Tour1 Liverpool Hope" at bounding box center [579, 260] width 207 height 34
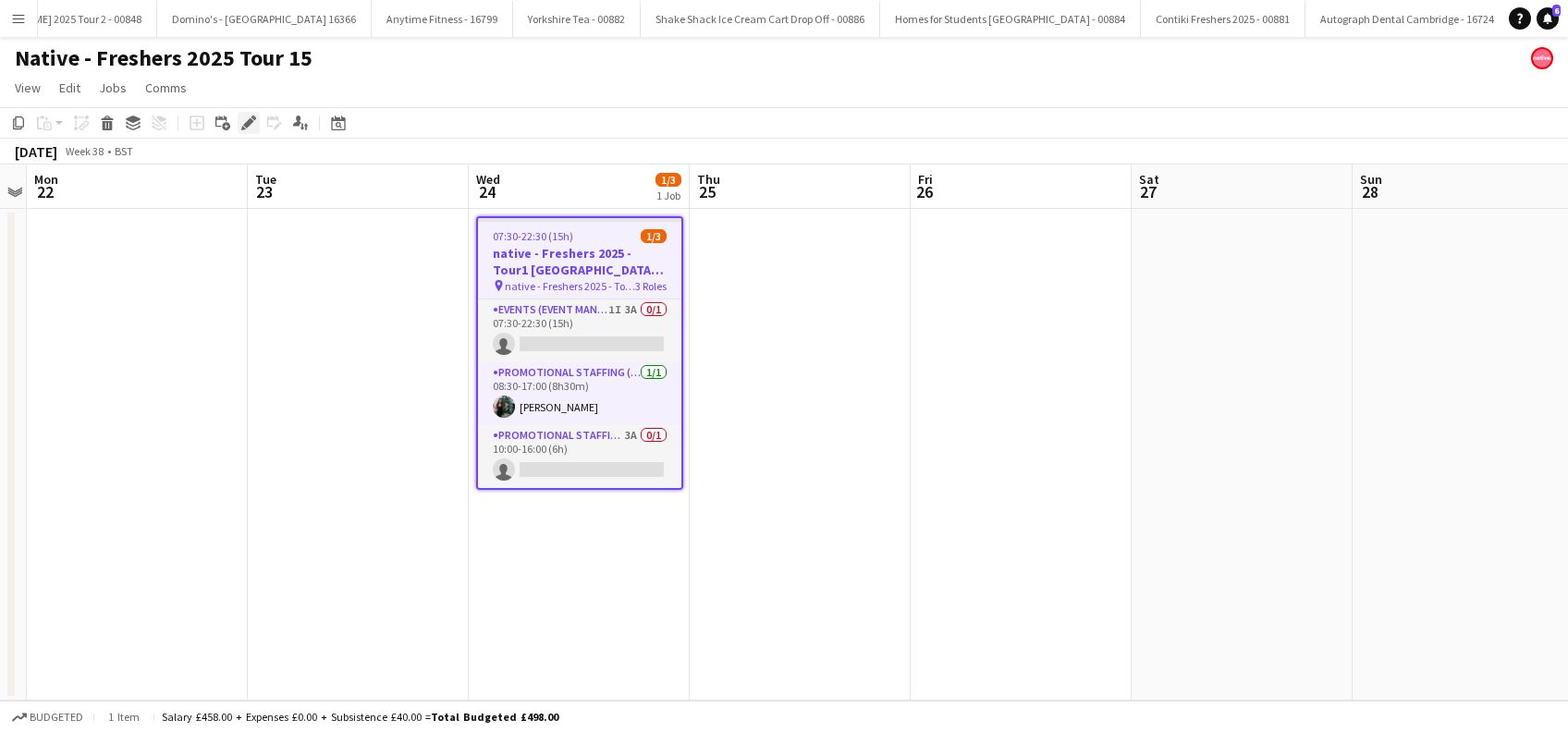
click at [241, 129] on icon "Edit" at bounding box center [248, 122] width 14 height 14
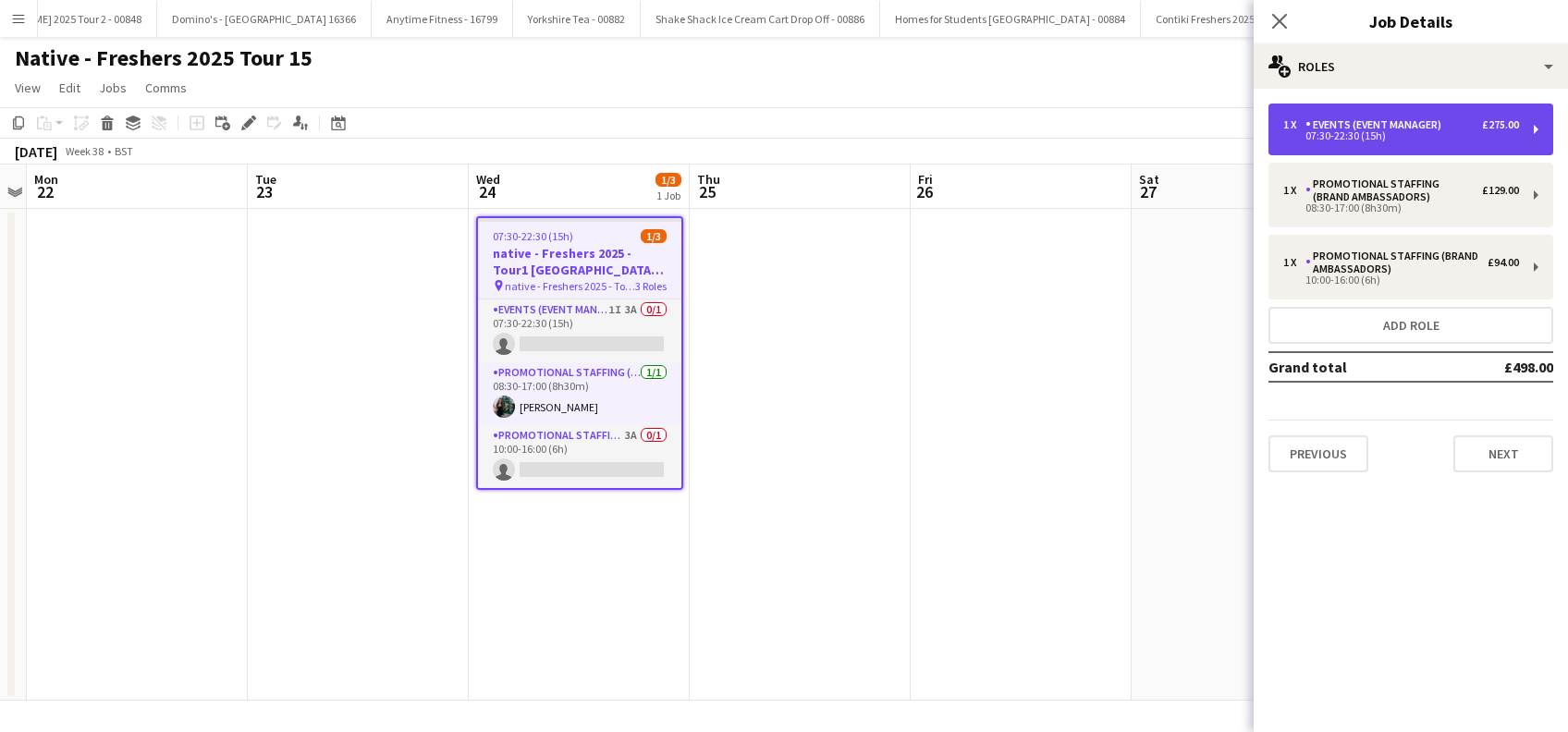
click at [1447, 133] on div "07:30-22:30 (15h)" at bounding box center [1401, 136] width 236 height 10
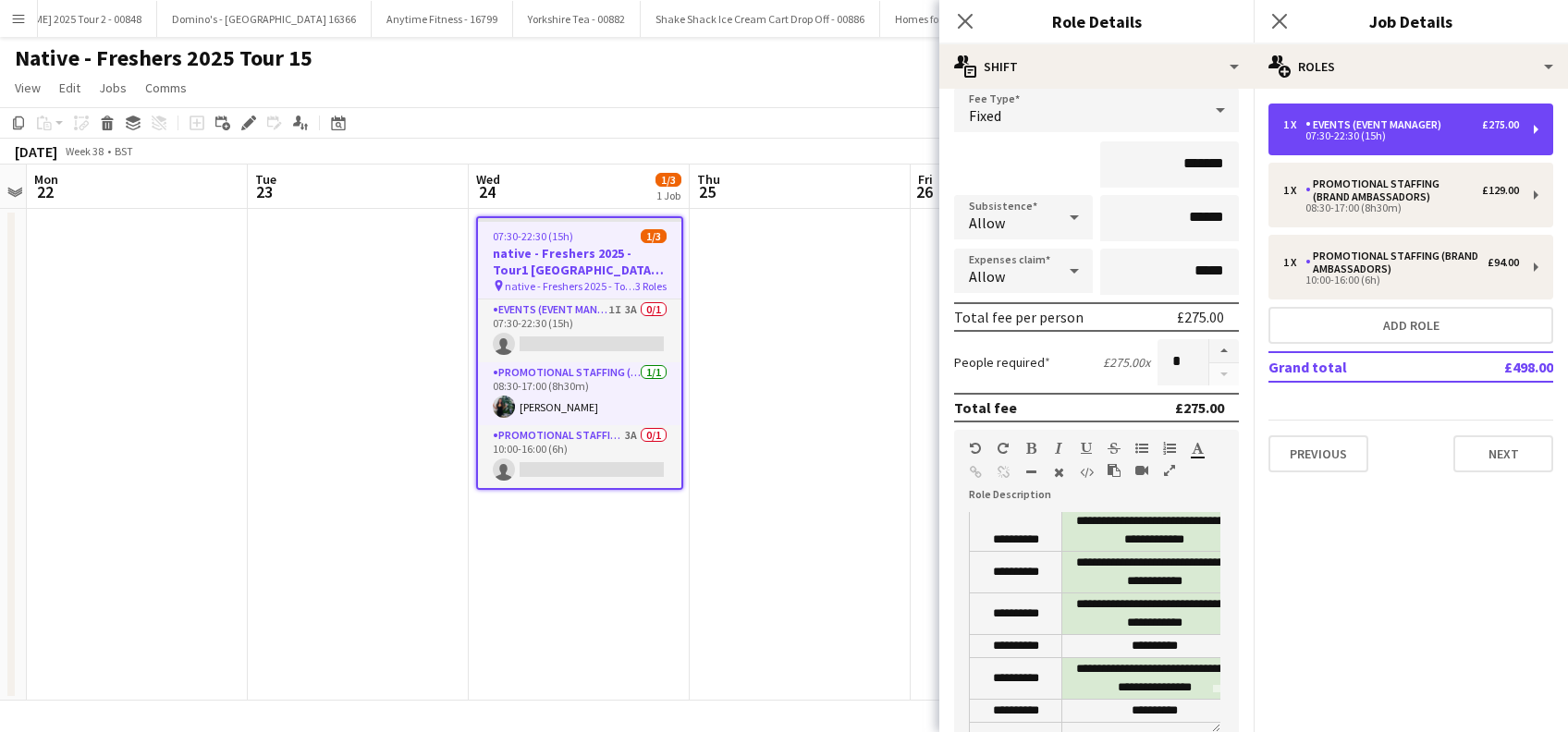
scroll to position [0, 0]
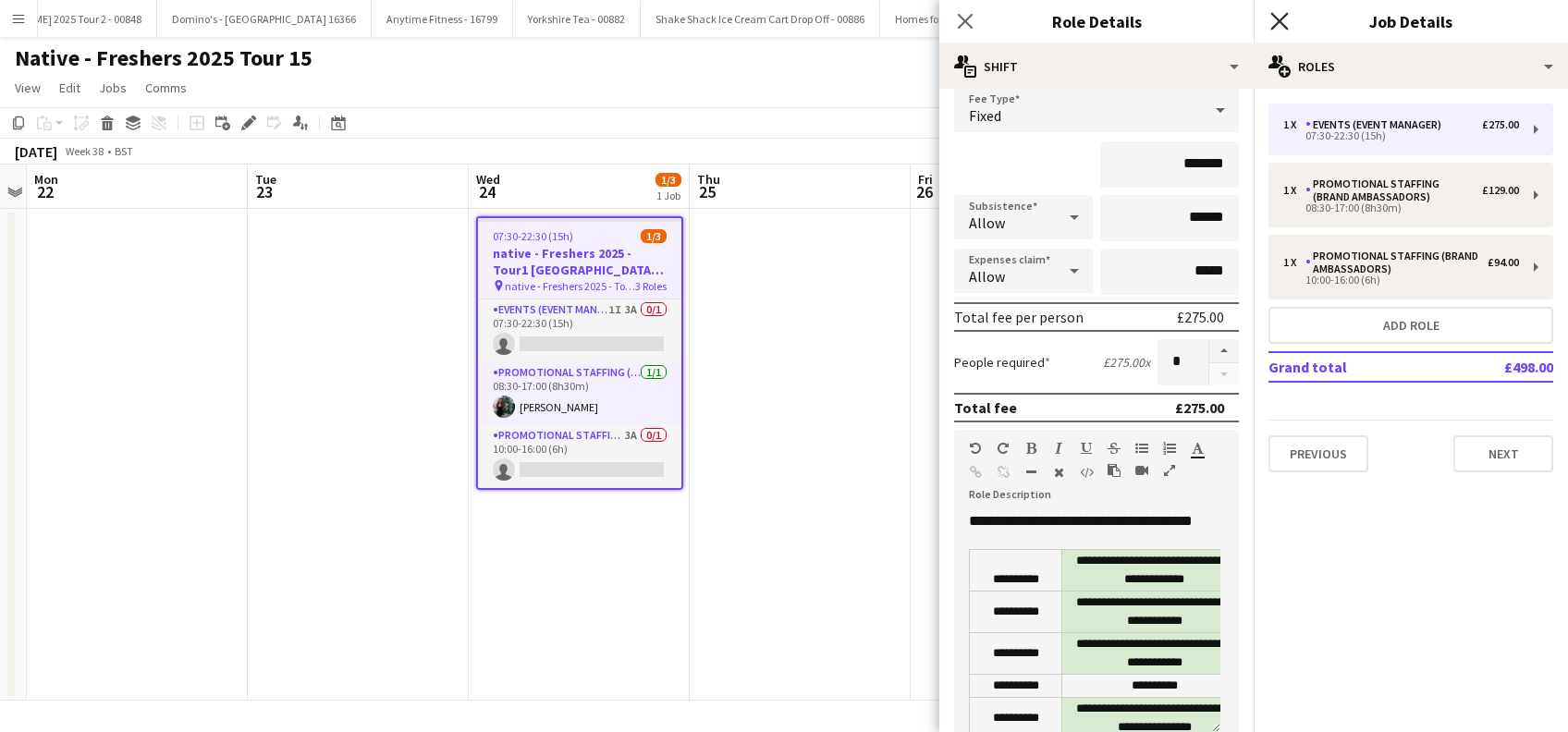
click at [1279, 16] on icon "Close pop-in" at bounding box center [1279, 20] width 17 height 17
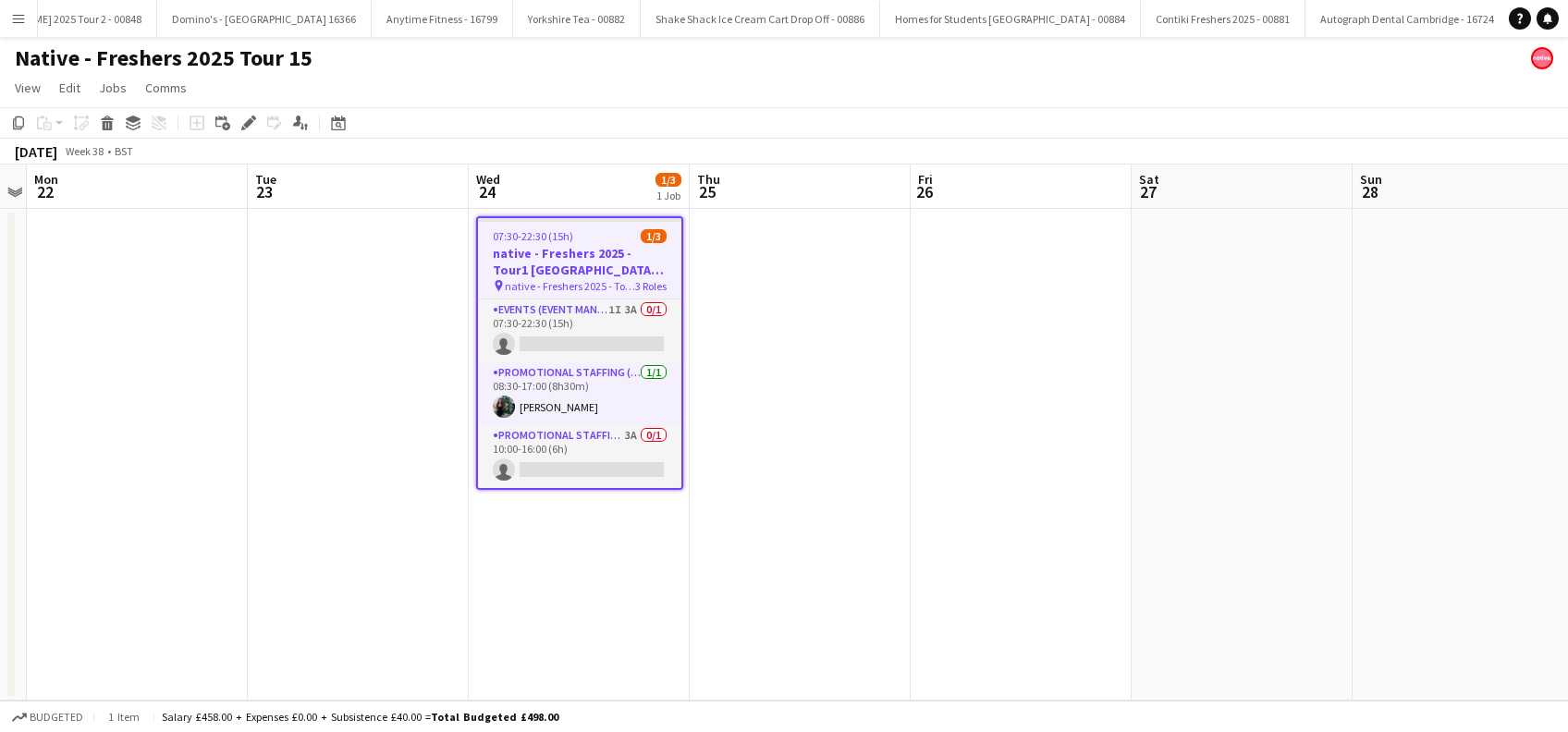
click at [774, 400] on app-date-cell at bounding box center [800, 454] width 221 height 492
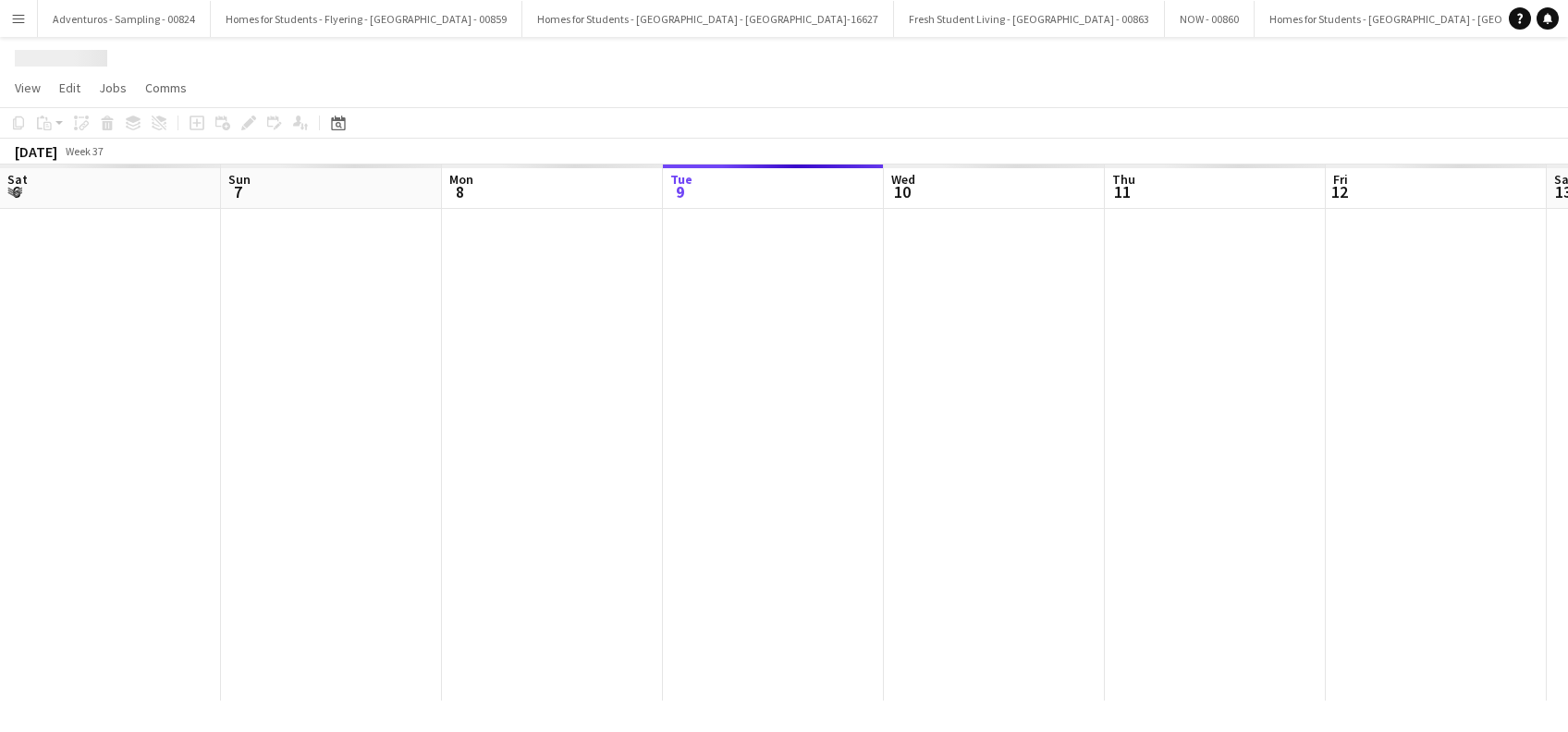
scroll to position [0, 442]
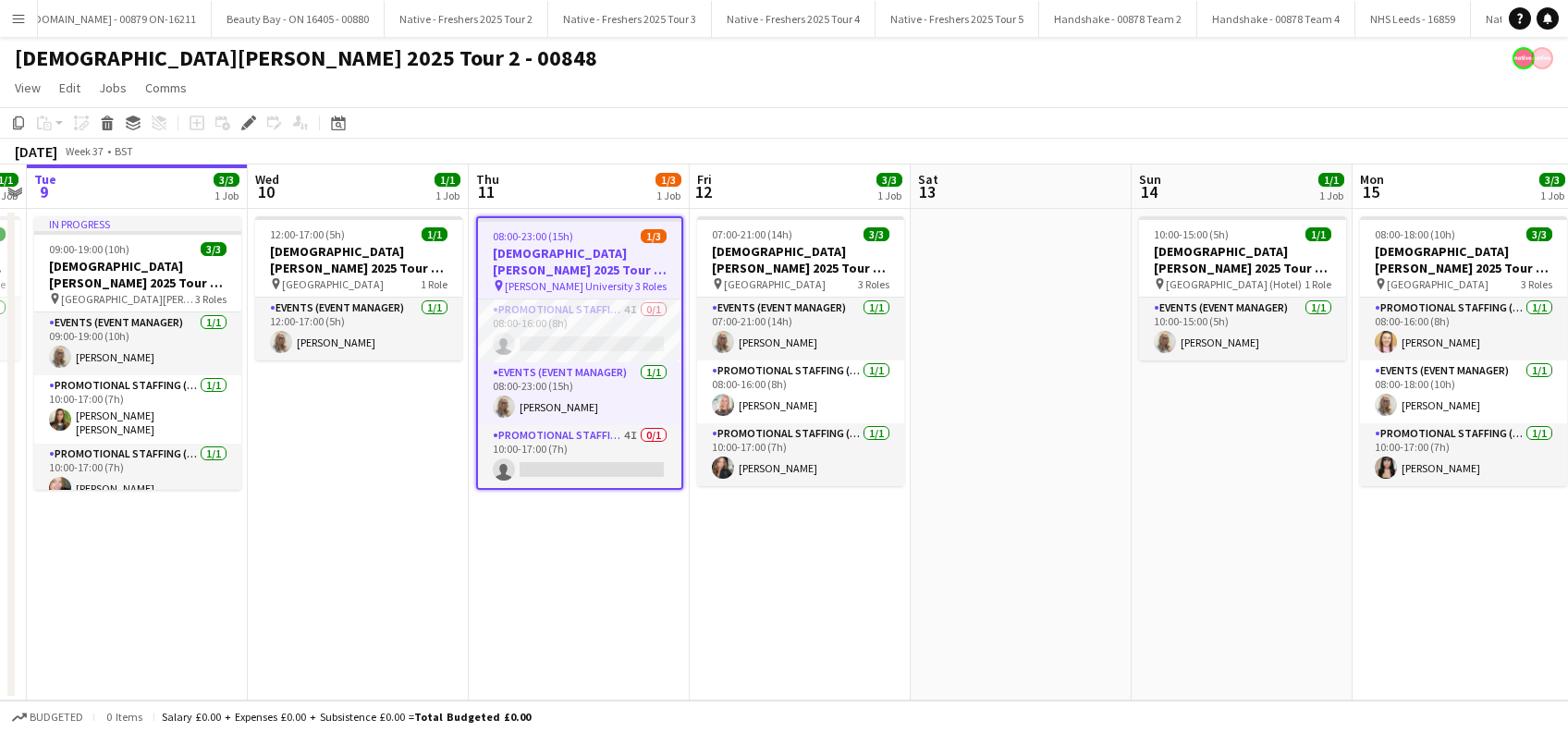
click at [561, 576] on app-date-cell "08:00-23:00 (15h) 1/3 Lady Garden 2025 Tour 2 - 00848 - Robert Gordon Universit…" at bounding box center [579, 454] width 221 height 492
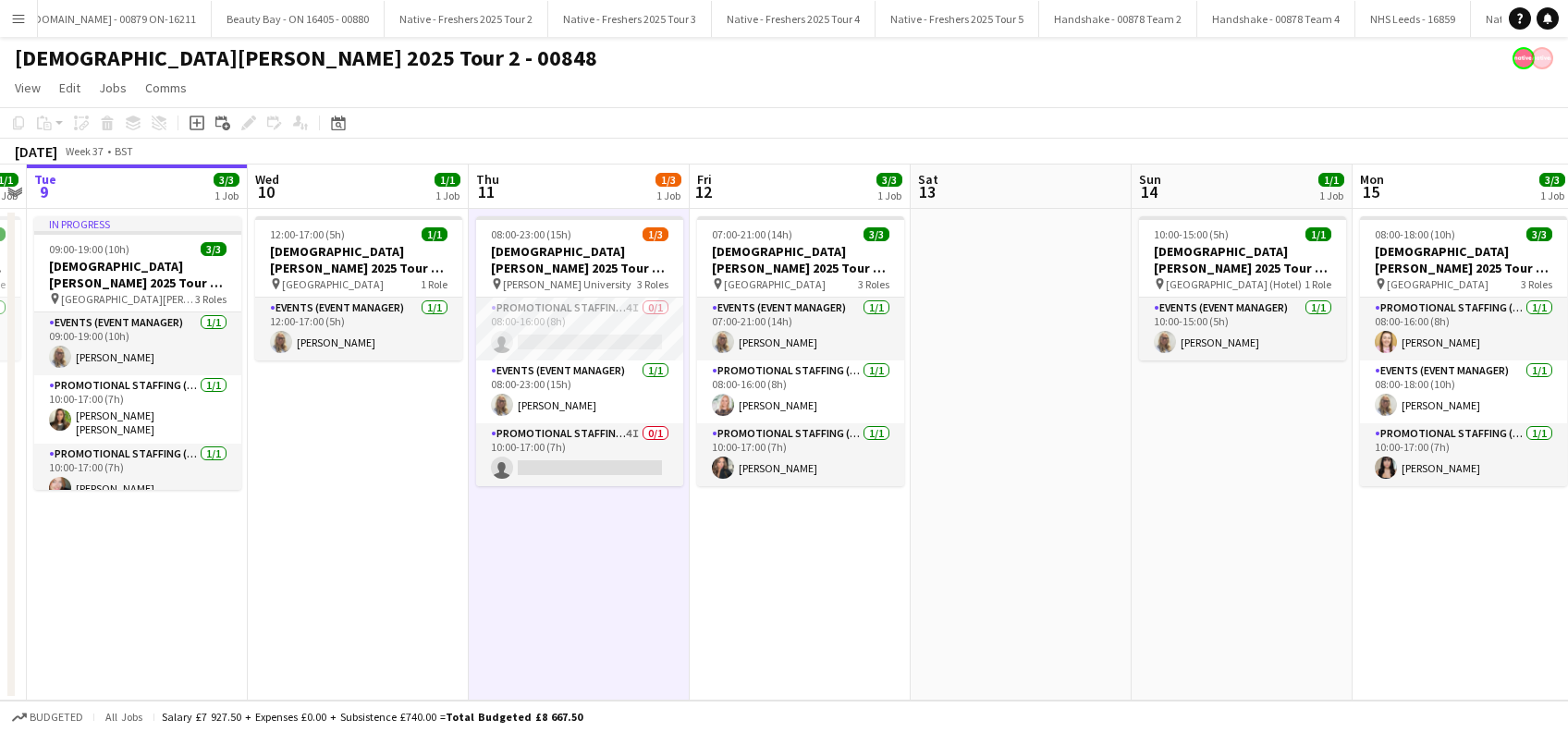
click at [786, 571] on app-date-cell "07:00-21:00 (14h) 3/3 Lady Garden 2025 Tour 2 - 00848 - Salford University pin …" at bounding box center [800, 454] width 221 height 492
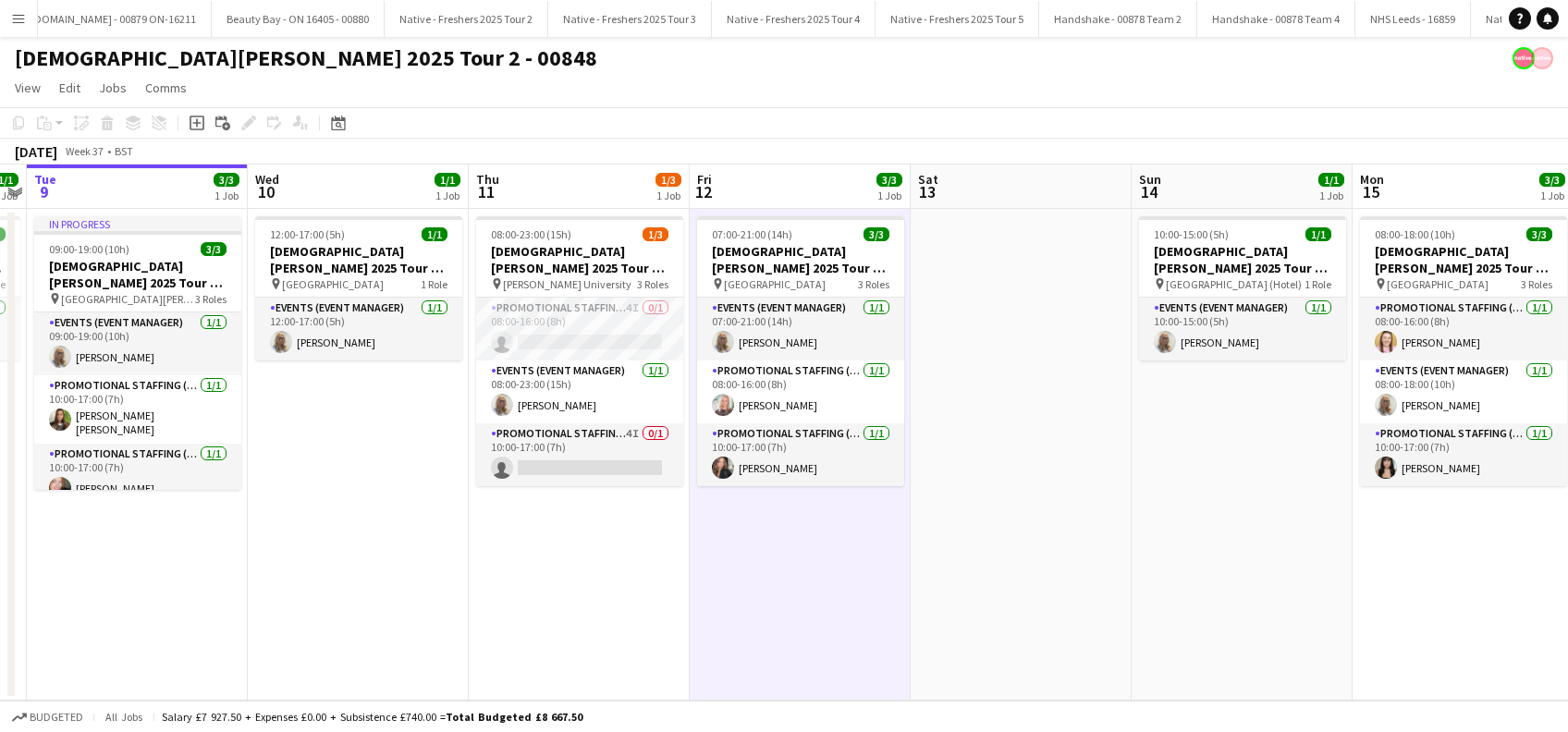
click at [994, 583] on app-date-cell at bounding box center [1022, 454] width 221 height 492
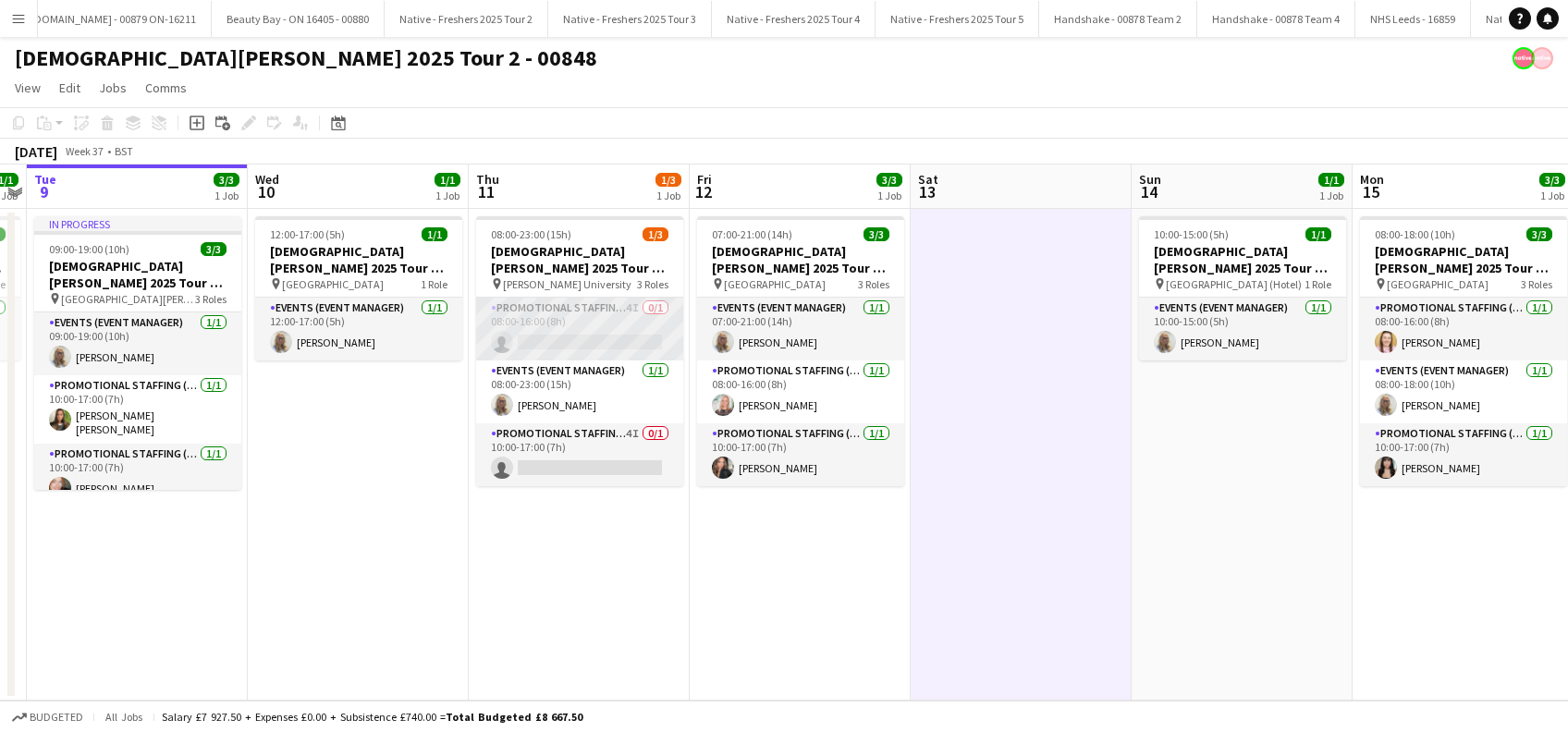
click at [585, 345] on app-card-role "Promotional Staffing (Brand Ambassadors) 4I 0/1 08:00-16:00 (8h) single-neutral…" at bounding box center [579, 328] width 207 height 63
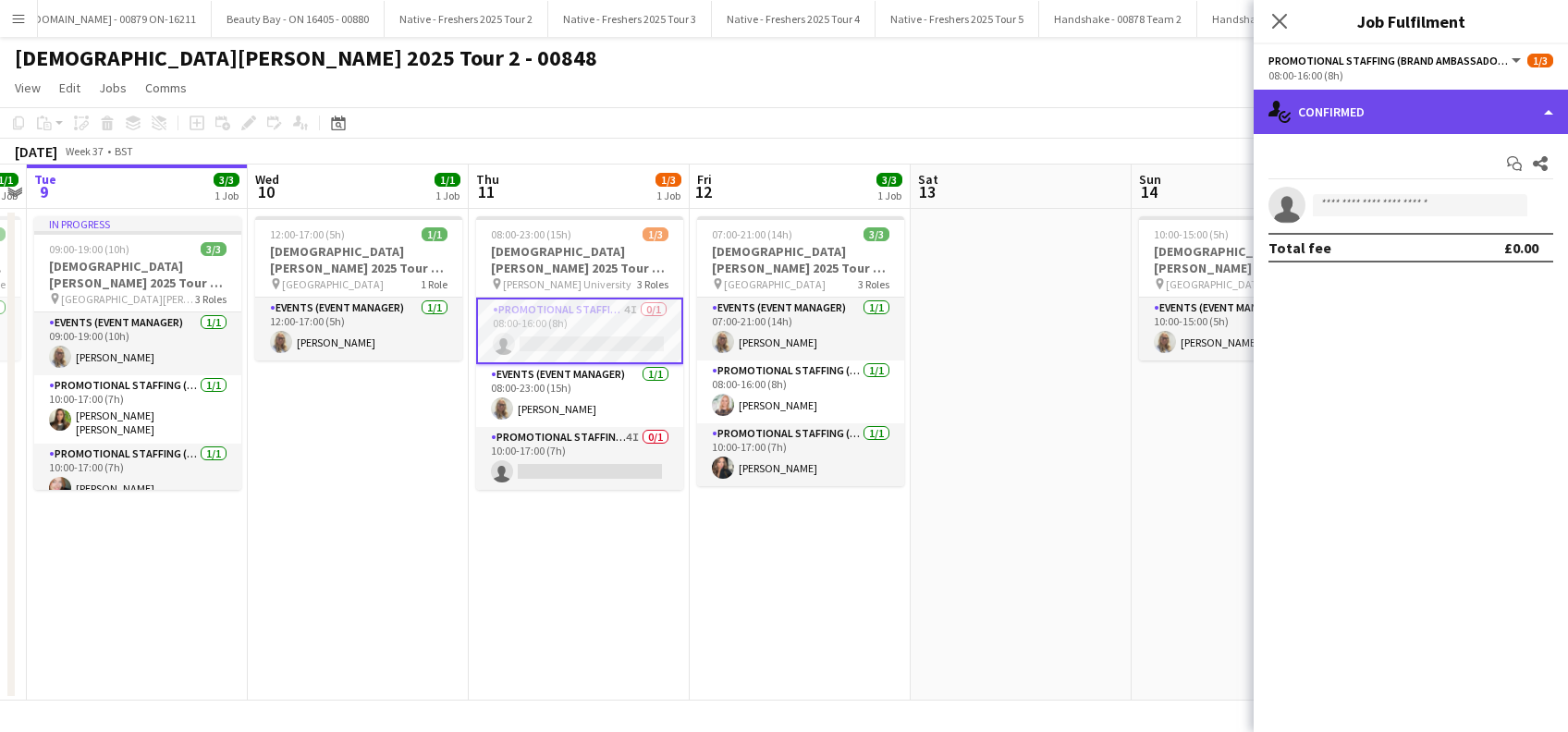
click at [1431, 108] on div "single-neutral-actions-check-2 Confirmed" at bounding box center [1410, 112] width 315 height 44
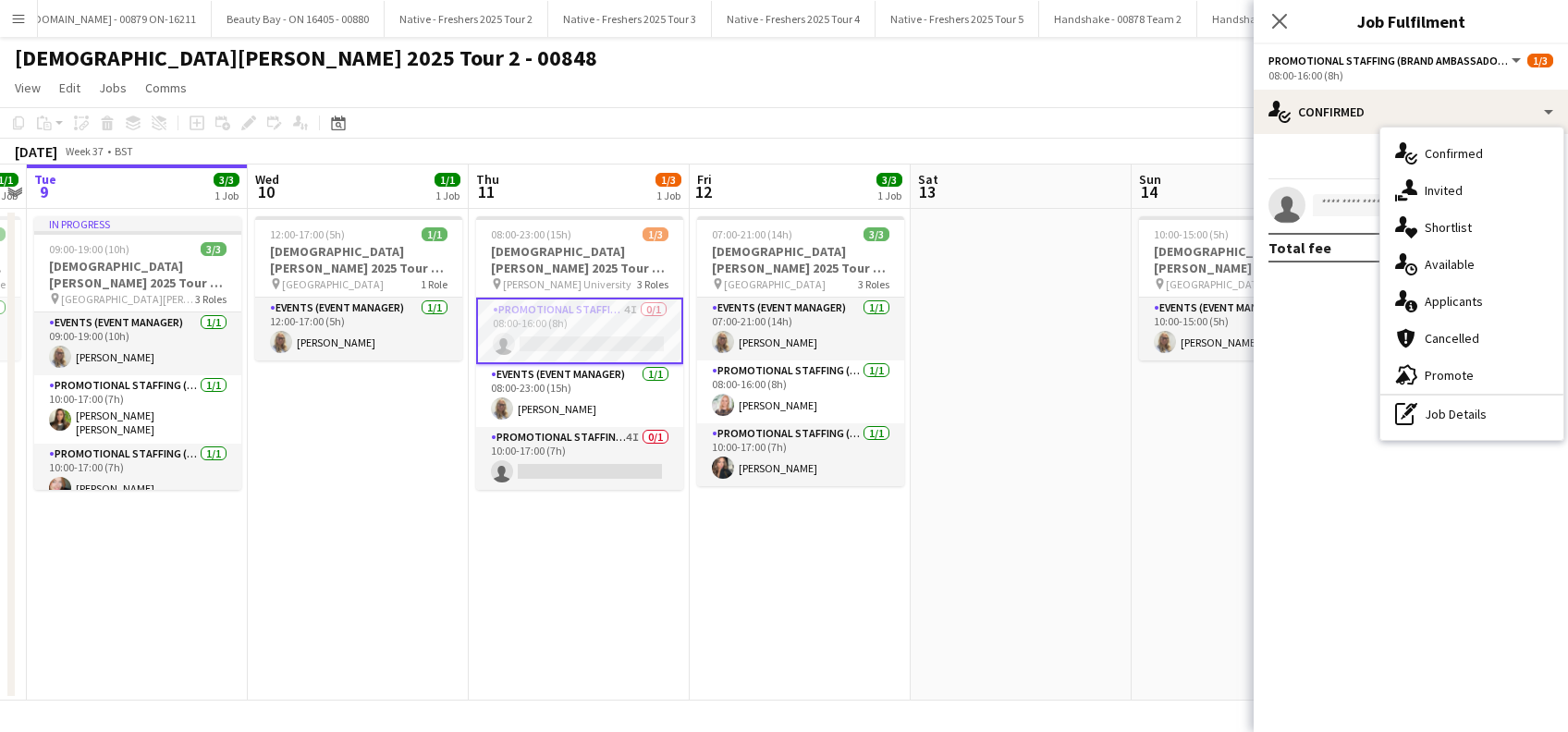
click at [1460, 309] on span "Applicants" at bounding box center [1454, 301] width 59 height 16
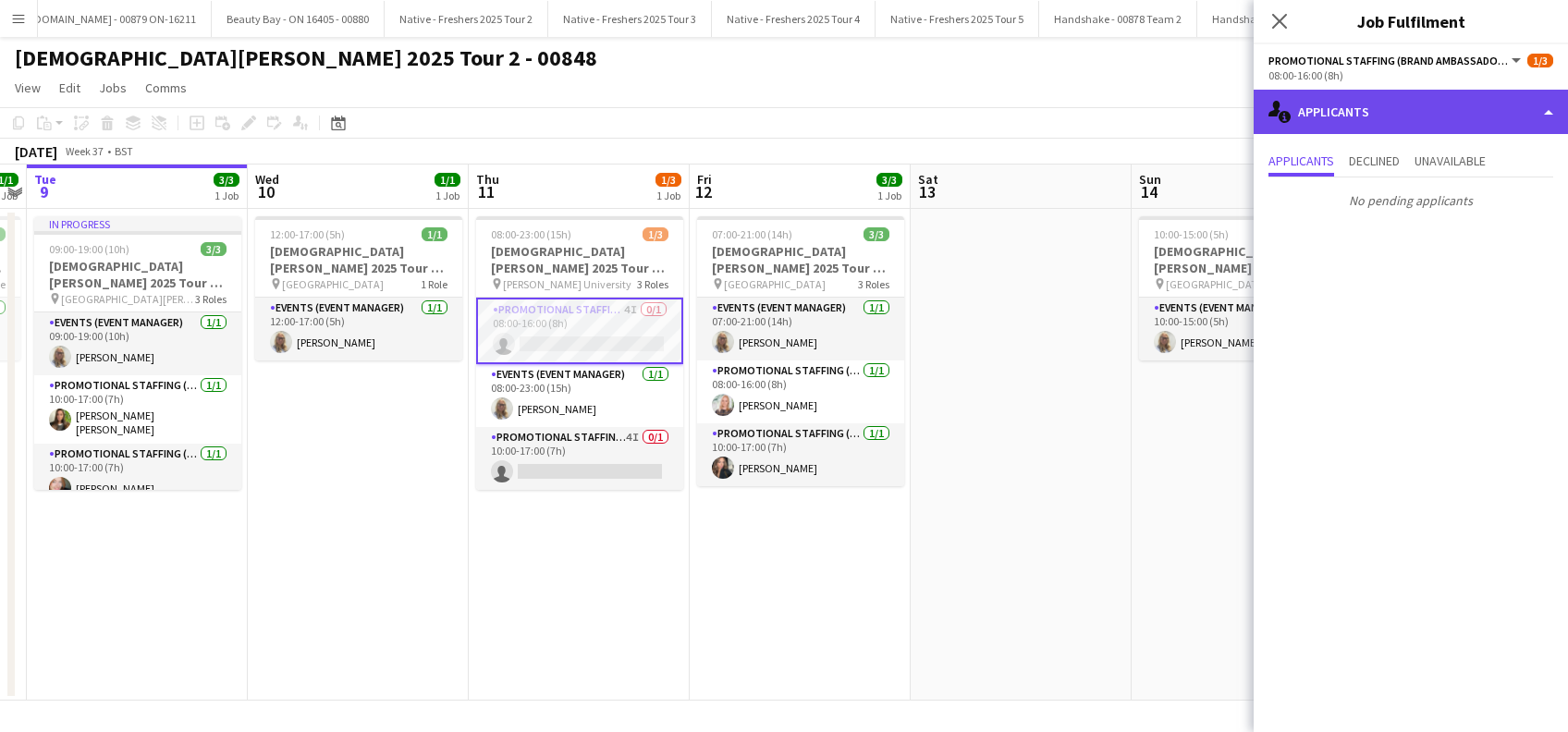
click at [1401, 118] on div "single-neutral-actions-information Applicants" at bounding box center [1410, 112] width 315 height 44
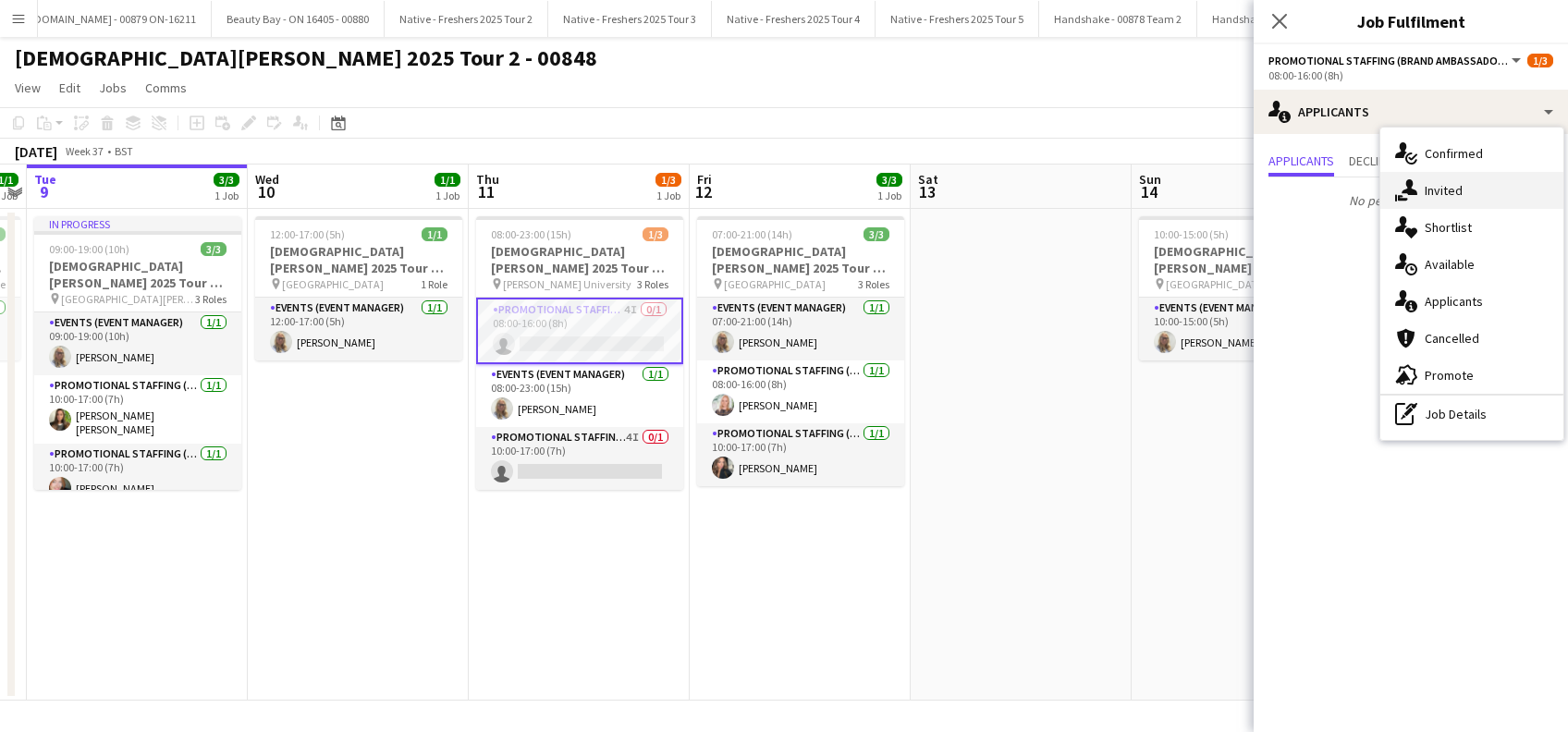
click at [1434, 187] on span "Invited" at bounding box center [1443, 189] width 38 height 16
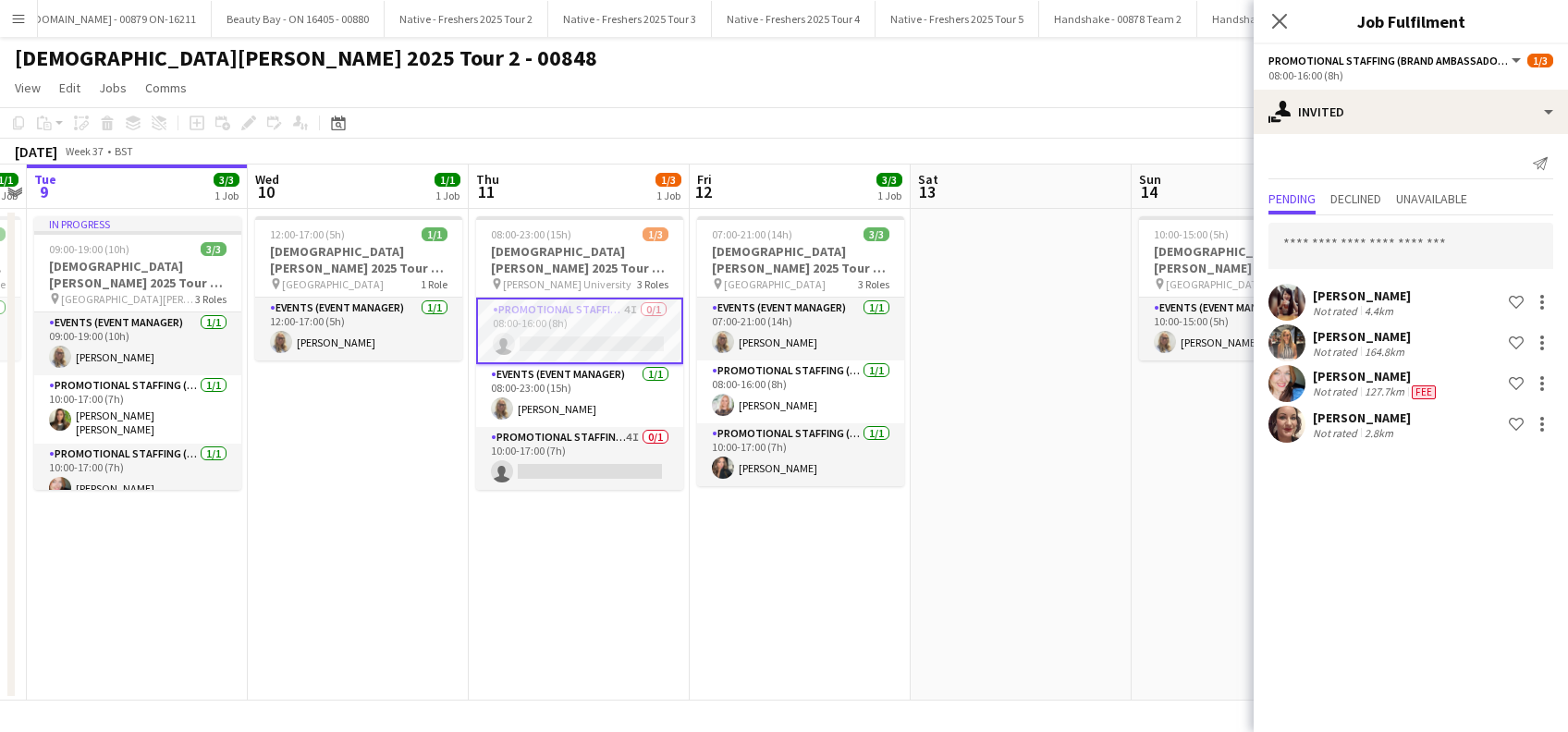
click at [1347, 380] on div "Stephanie Baillie" at bounding box center [1377, 376] width 127 height 16
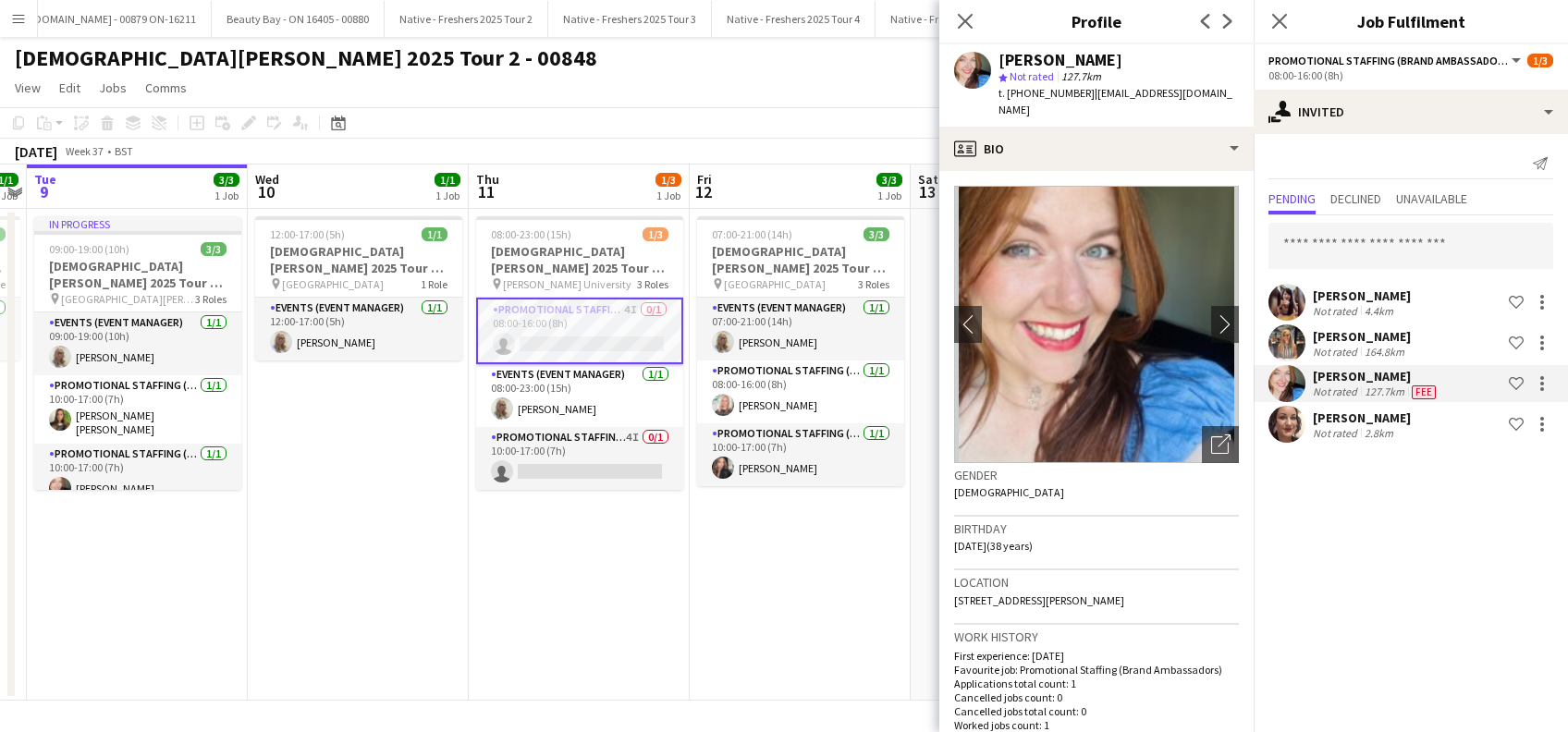
click at [527, 553] on app-date-cell "08:00-23:00 (15h) 1/3 Lady Garden 2025 Tour 2 - 00848 - Robert Gordon Universit…" at bounding box center [579, 454] width 221 height 492
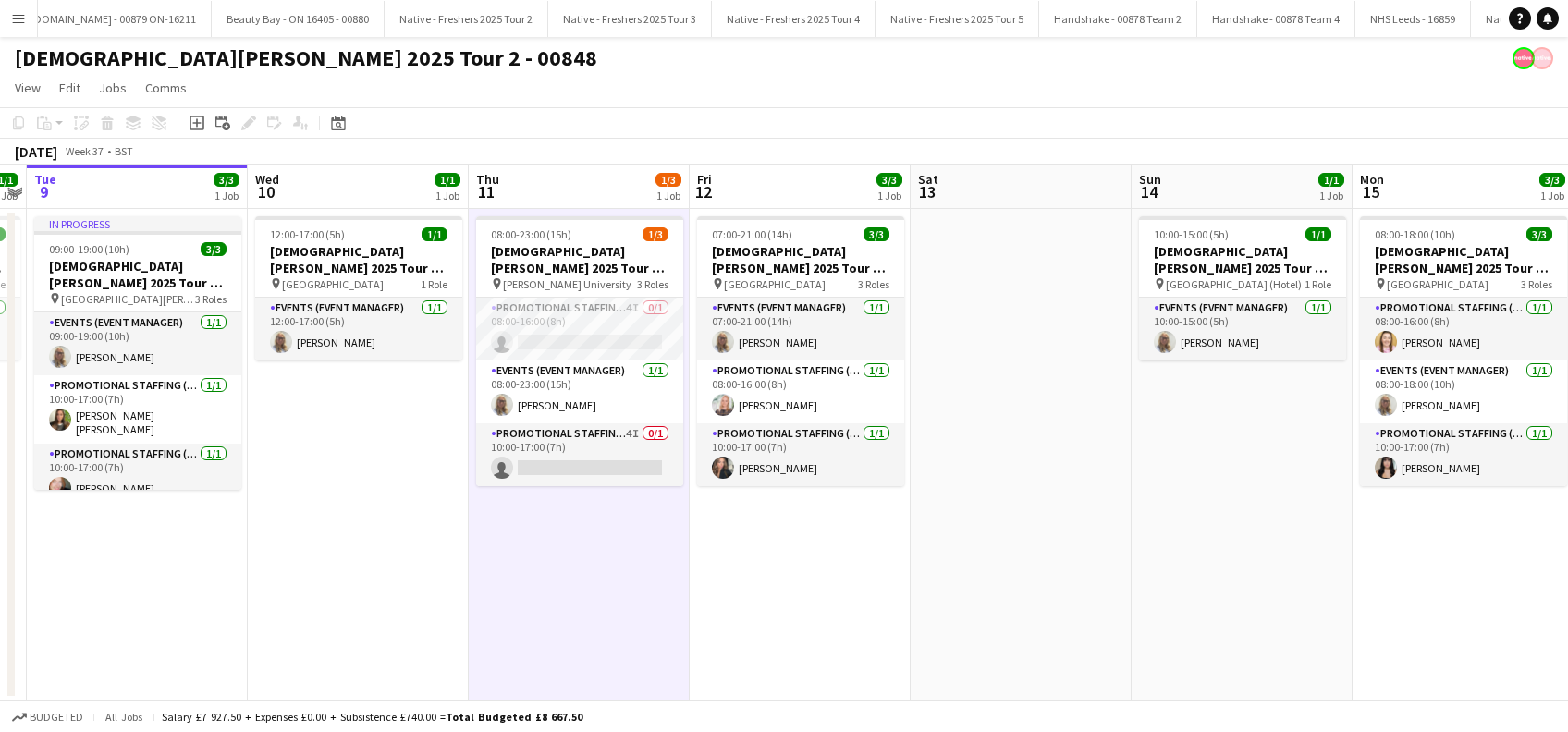
click at [558, 568] on app-date-cell "08:00-23:00 (15h) 1/3 Lady Garden 2025 Tour 2 - 00848 - Robert Gordon Universit…" at bounding box center [579, 454] width 221 height 492
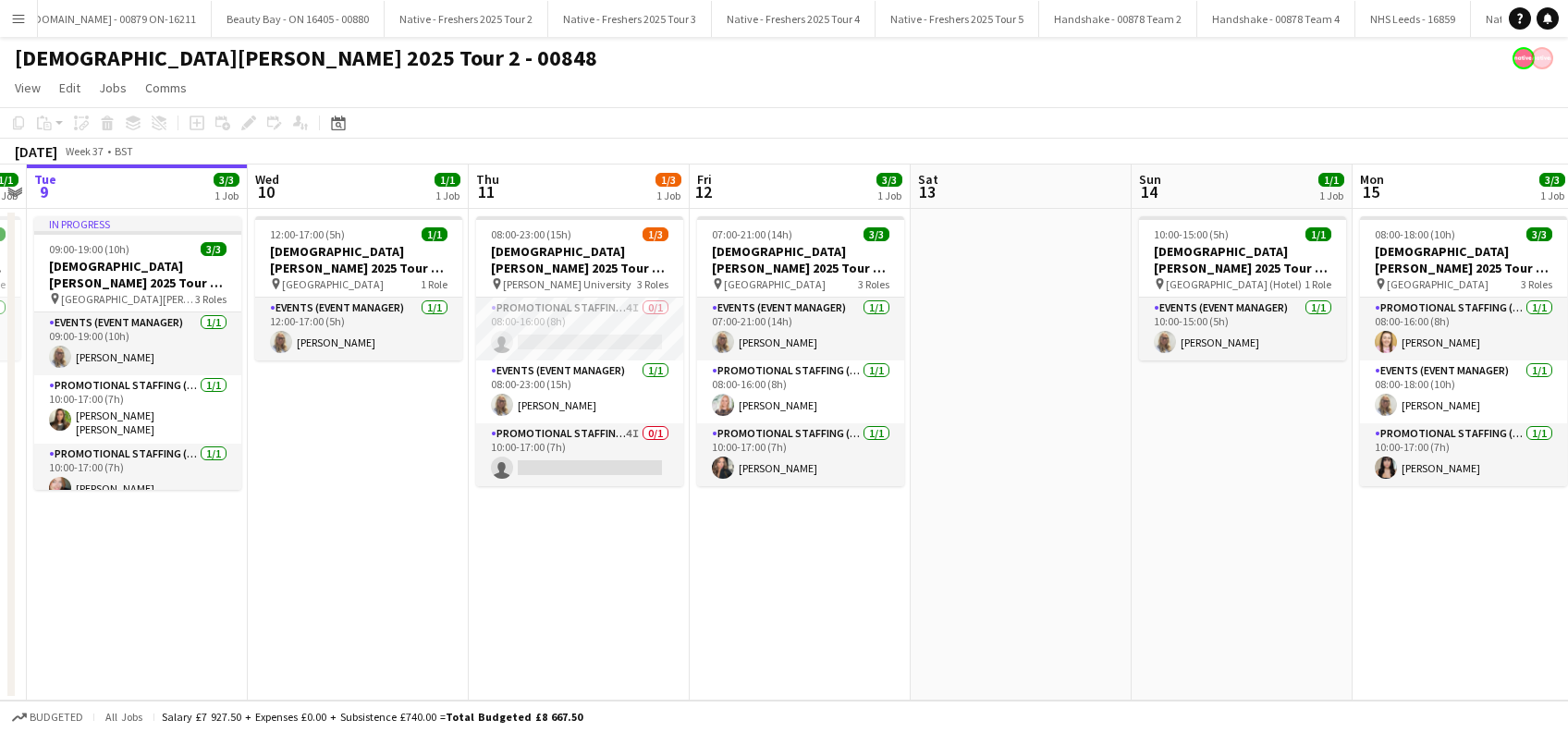
click at [803, 568] on app-date-cell "07:00-21:00 (14h) 3/3 Lady Garden 2025 Tour 2 - 00848 - Salford University pin …" at bounding box center [800, 454] width 221 height 492
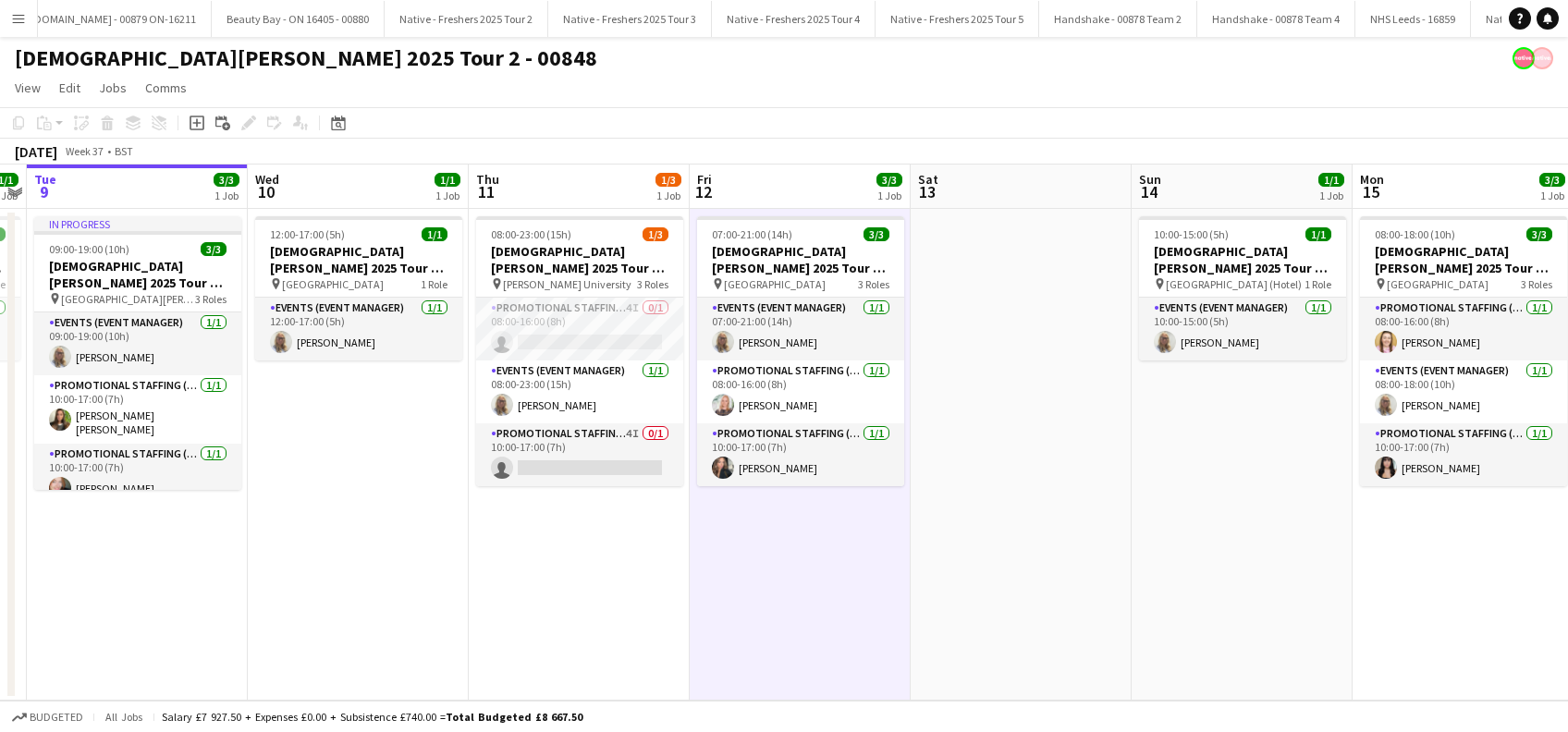
click at [984, 571] on app-calendar-viewport "Sat 6 Sun 7 Mon 8 1/1 1 Job Tue 9 3/3 1 Job Wed 10 1/1 1 Job Thu 11 1/3 1 Job F…" at bounding box center [784, 432] width 1568 height 536
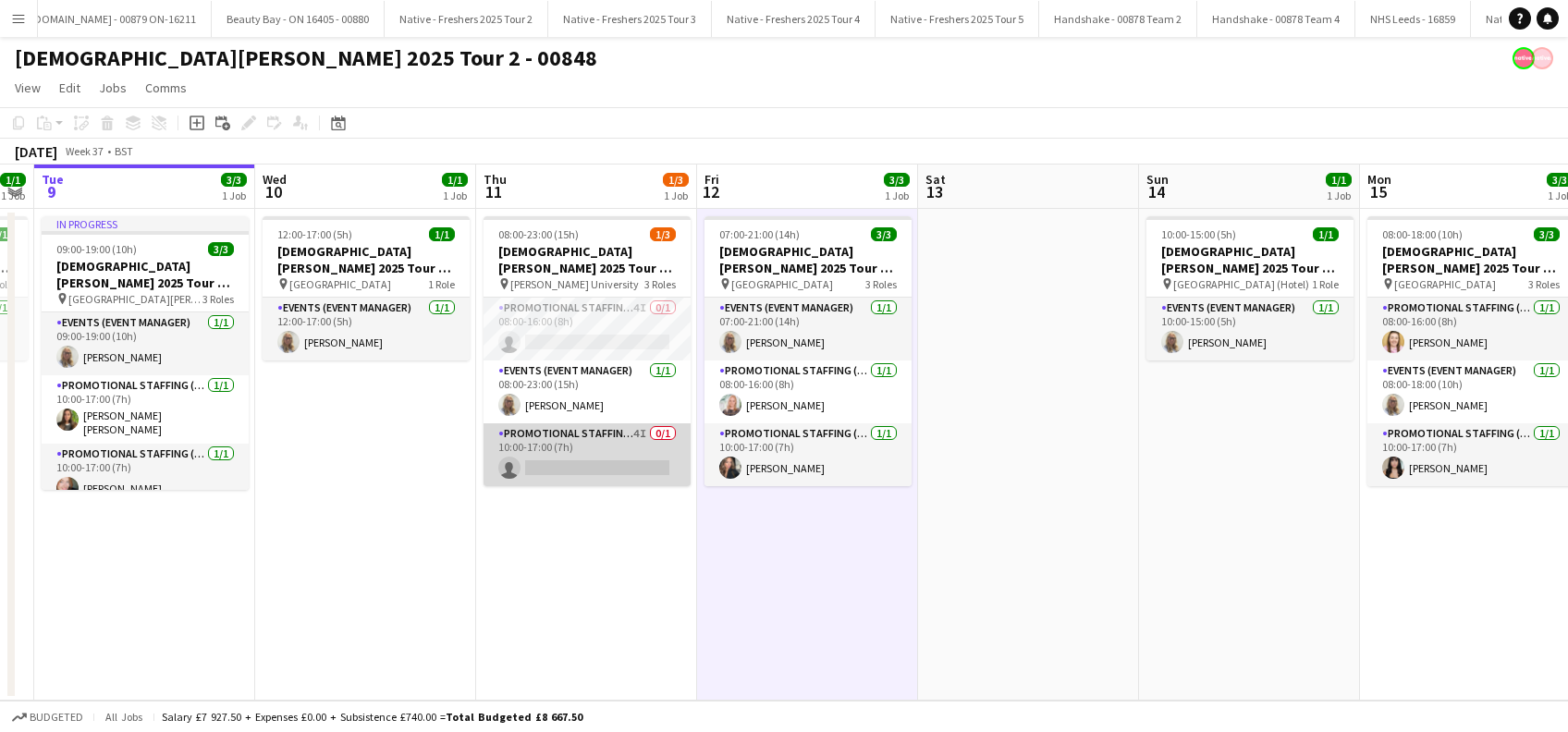
click at [569, 449] on app-card-role "Promotional Staffing (Brand Ambassadors) 4I 0/1 10:00-17:00 (7h) single-neutral…" at bounding box center [587, 454] width 207 height 63
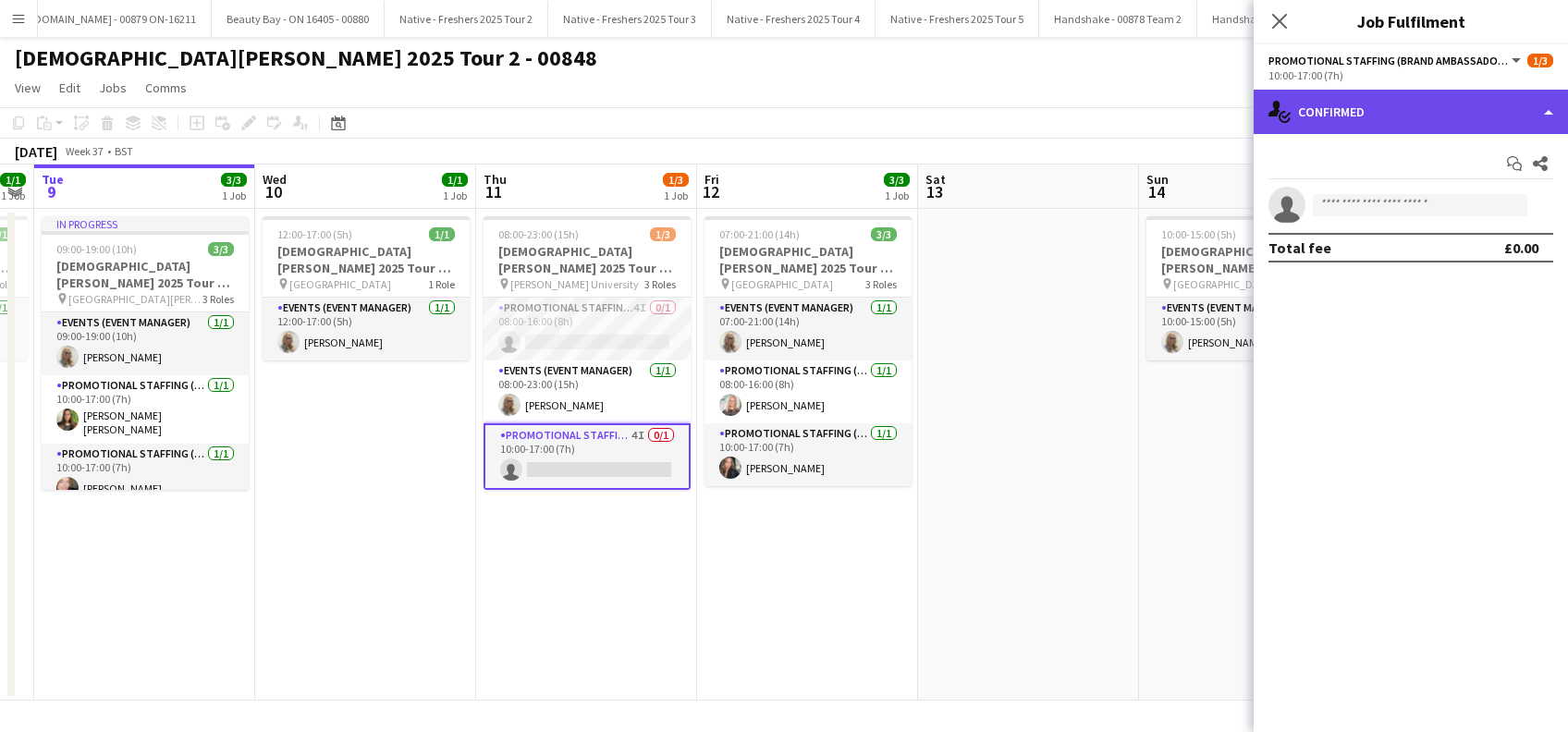
click at [1398, 107] on div "single-neutral-actions-check-2 Confirmed" at bounding box center [1410, 112] width 315 height 44
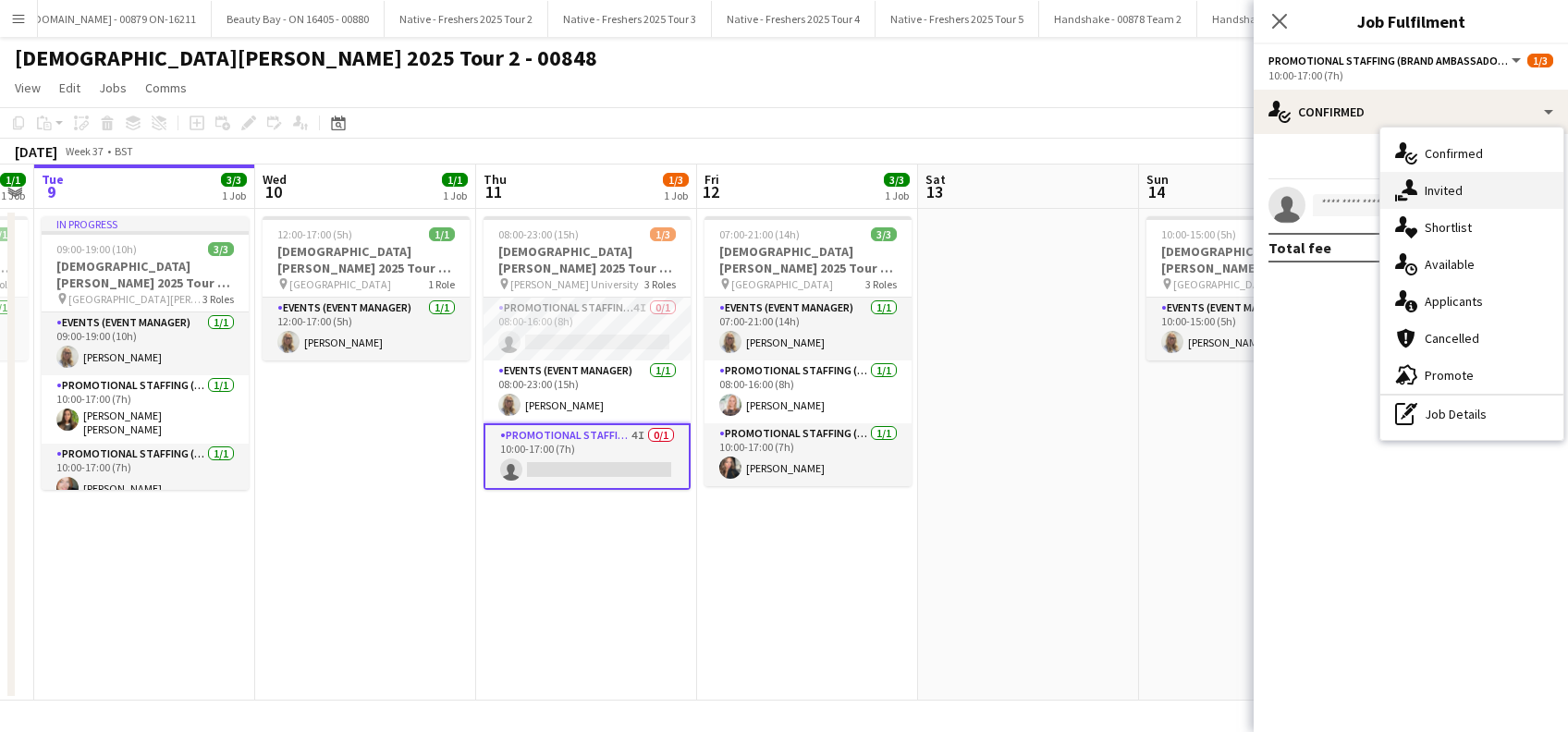
click at [1445, 180] on div "single-neutral-actions-share-1 Invited" at bounding box center [1472, 190] width 183 height 37
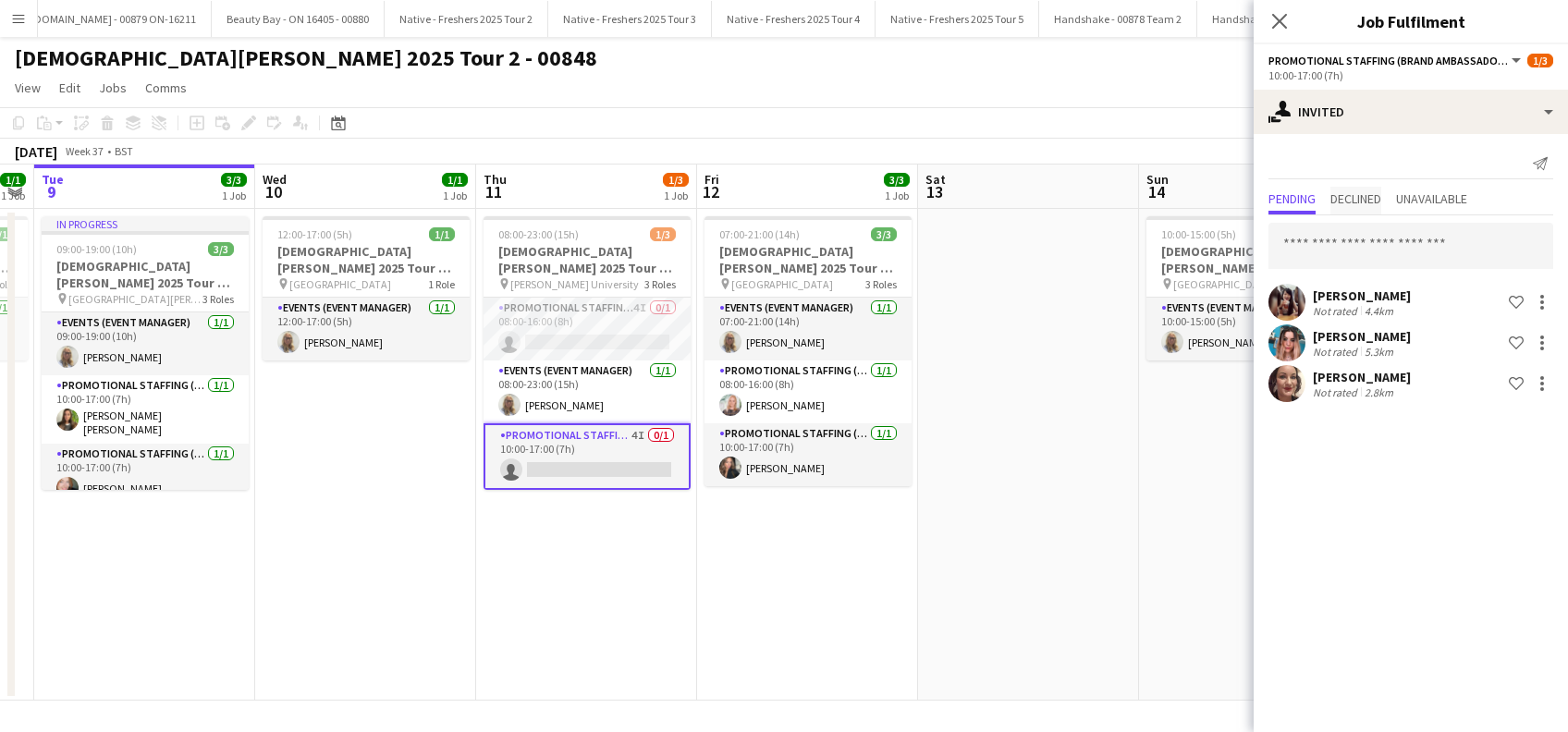
click at [1352, 202] on span "Declined" at bounding box center [1355, 198] width 51 height 13
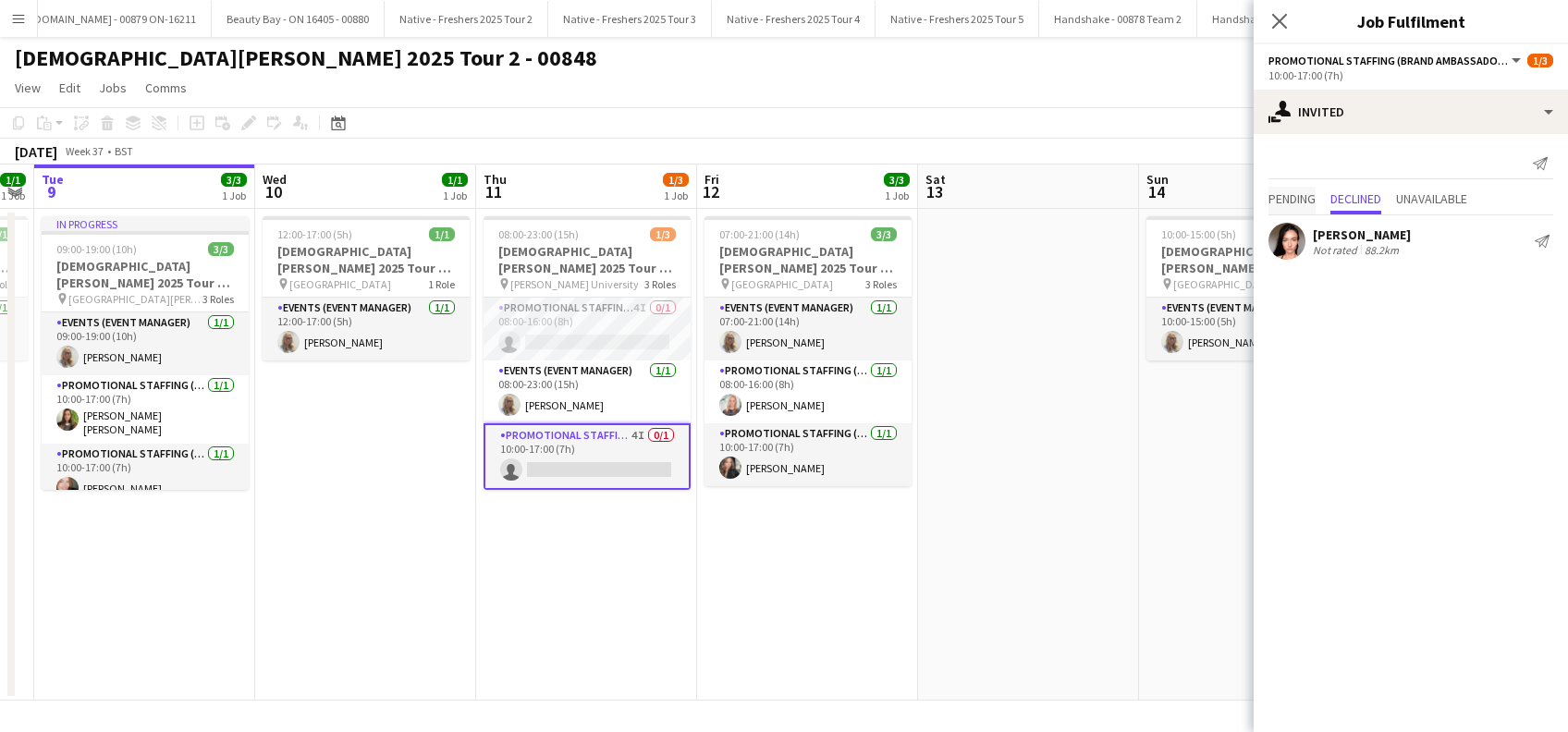
click at [1296, 192] on span "Pending" at bounding box center [1292, 198] width 47 height 13
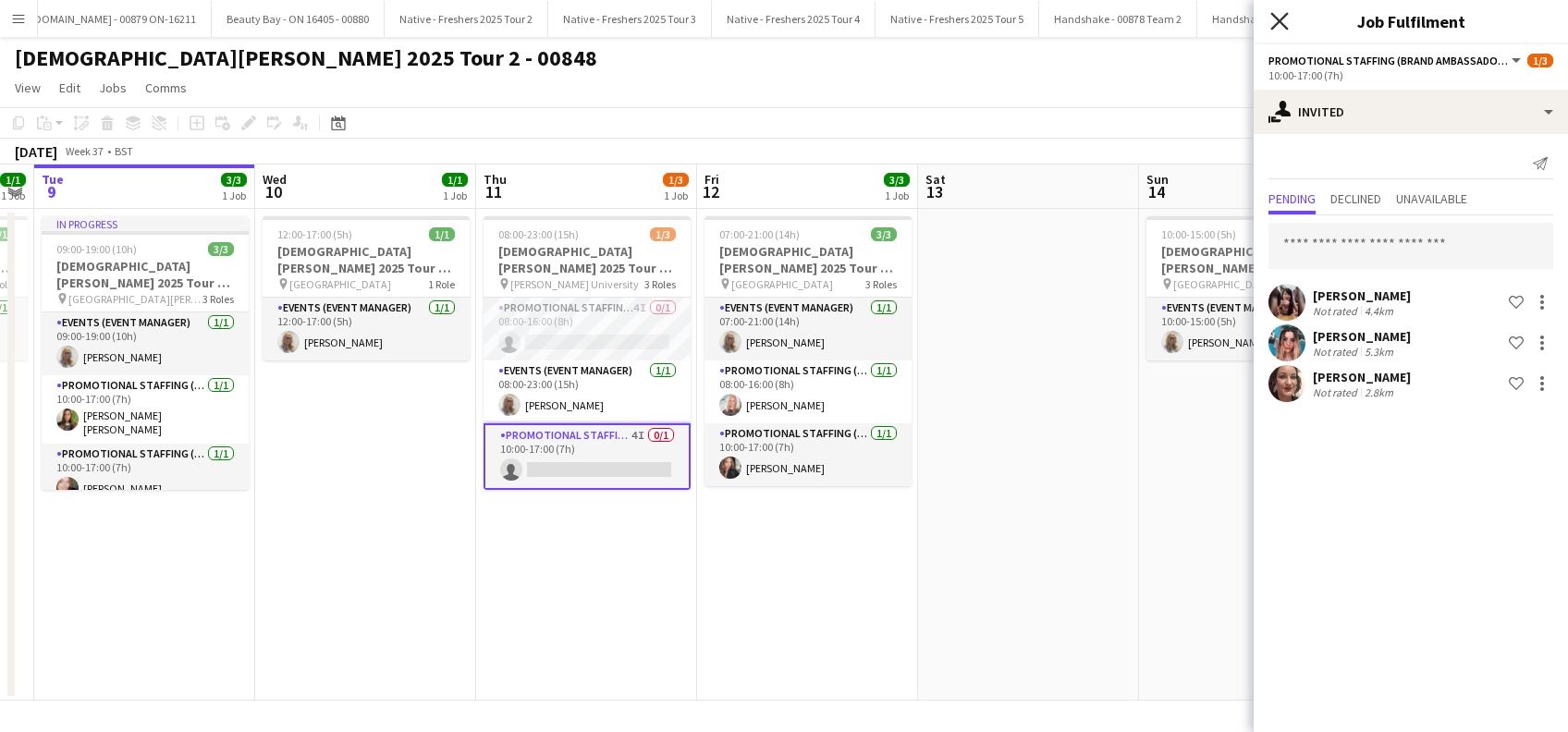
click at [1277, 20] on icon "Close pop-in" at bounding box center [1279, 20] width 17 height 17
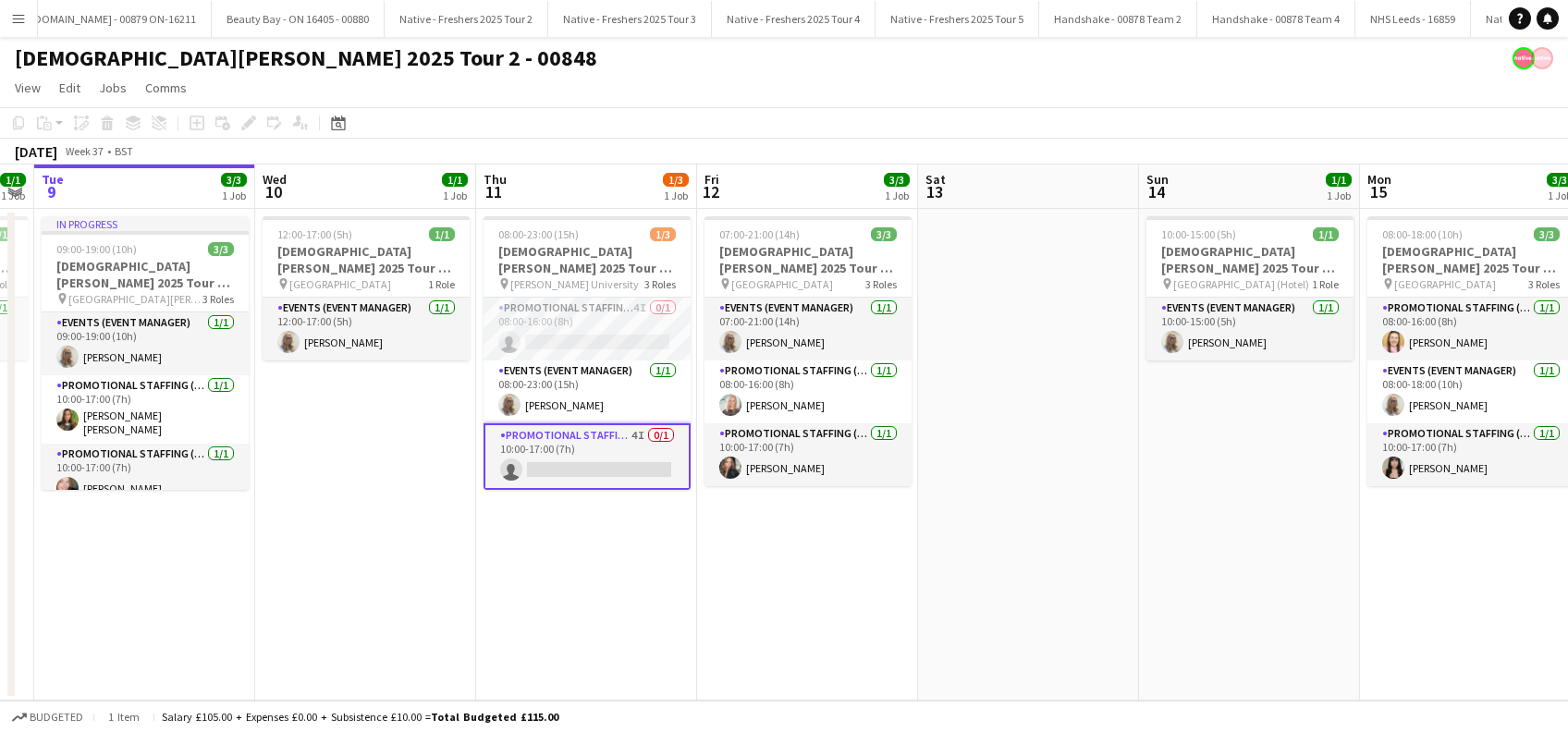
click at [348, 583] on app-date-cell "12:00-17:00 (5h) 1/1 Lady Garden 2025 Tour 2 - 00848 - Travel Day pin Aberdeen …" at bounding box center [366, 454] width 221 height 492
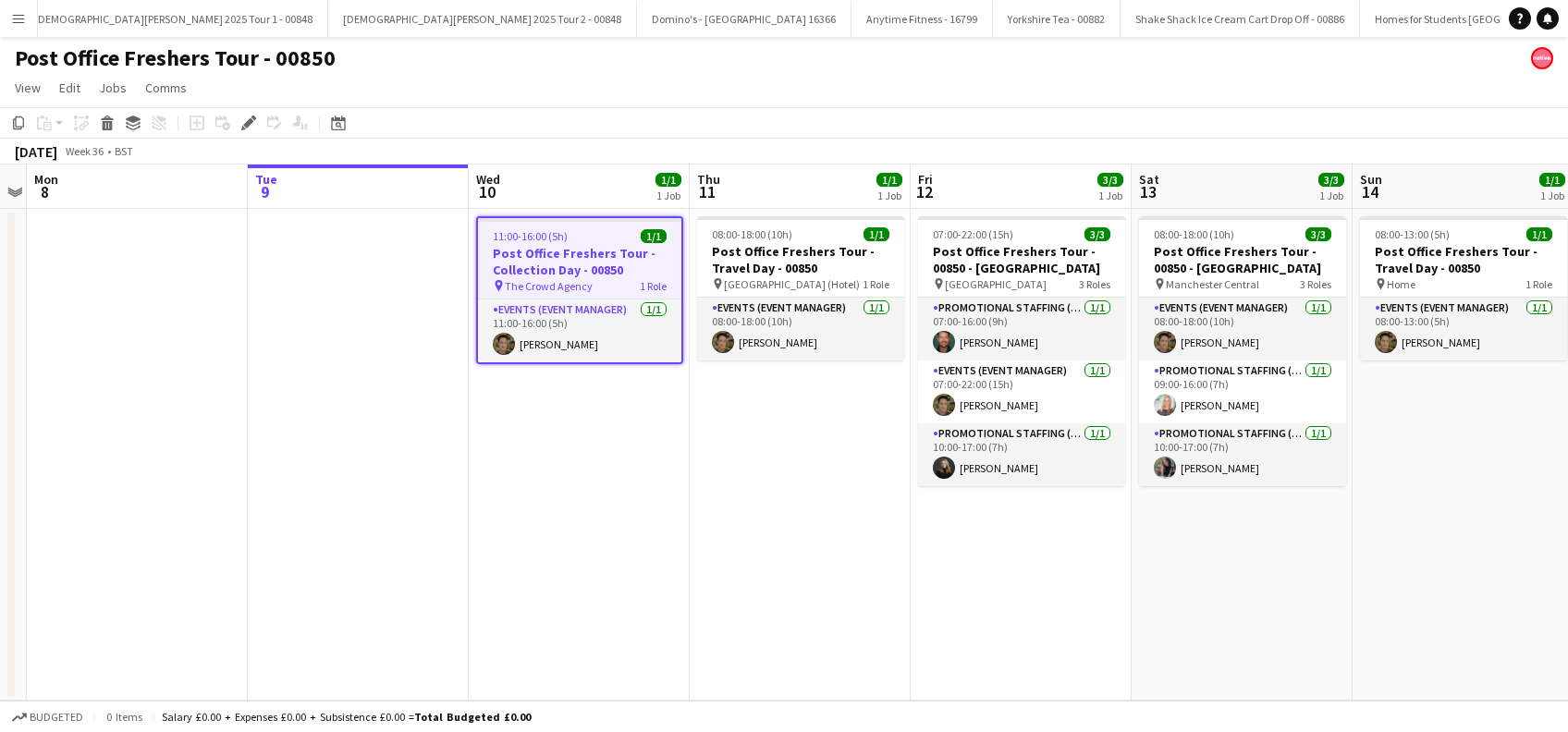
click at [632, 493] on app-date-cell "11:00-16:00 (5h) 1/1 Post Office Freshers Tour - Collection Day - 00850 pin The…" at bounding box center [579, 454] width 221 height 492
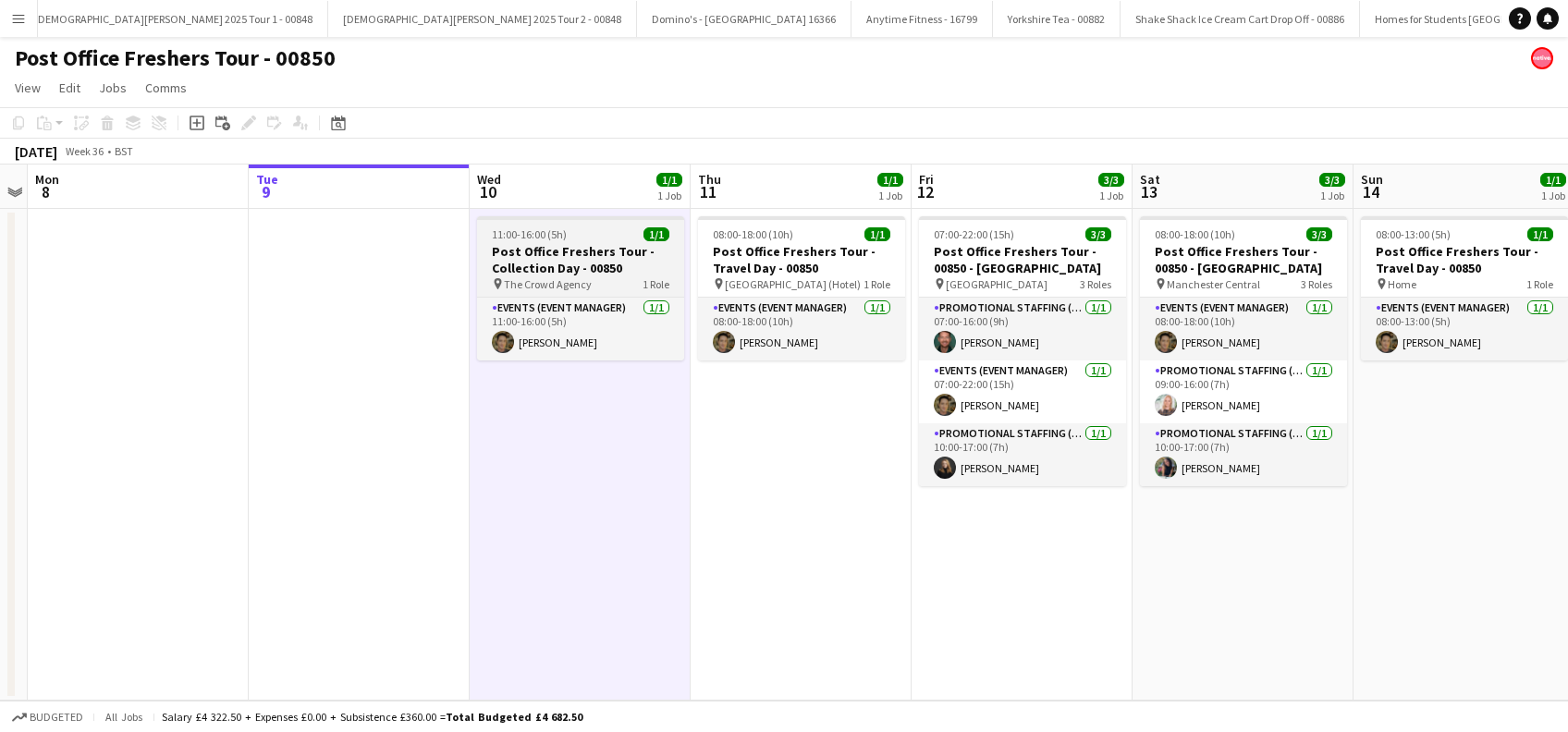
click at [583, 277] on span "The Crowd Agency" at bounding box center [547, 284] width 88 height 13
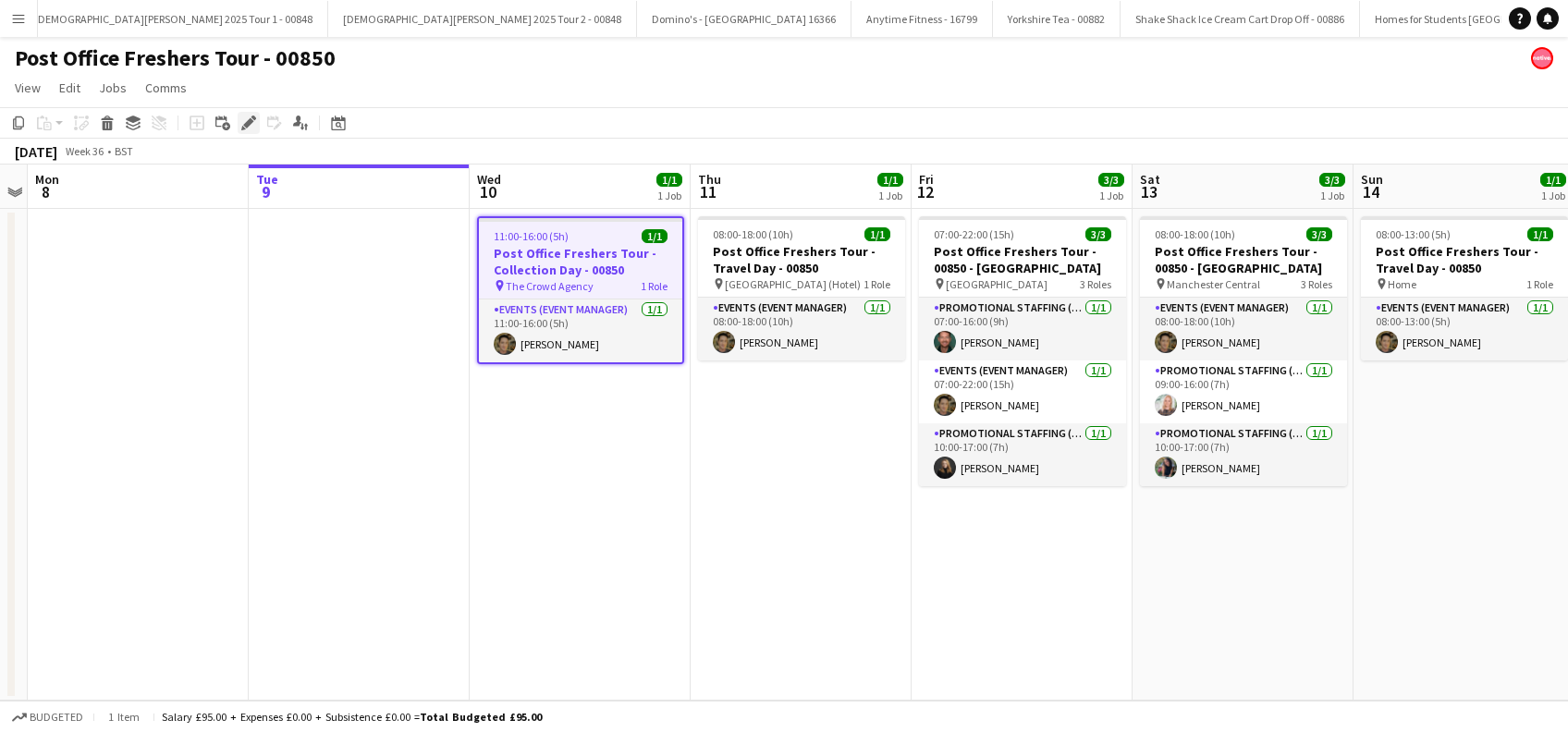
click at [241, 121] on icon "Edit" at bounding box center [248, 122] width 14 height 14
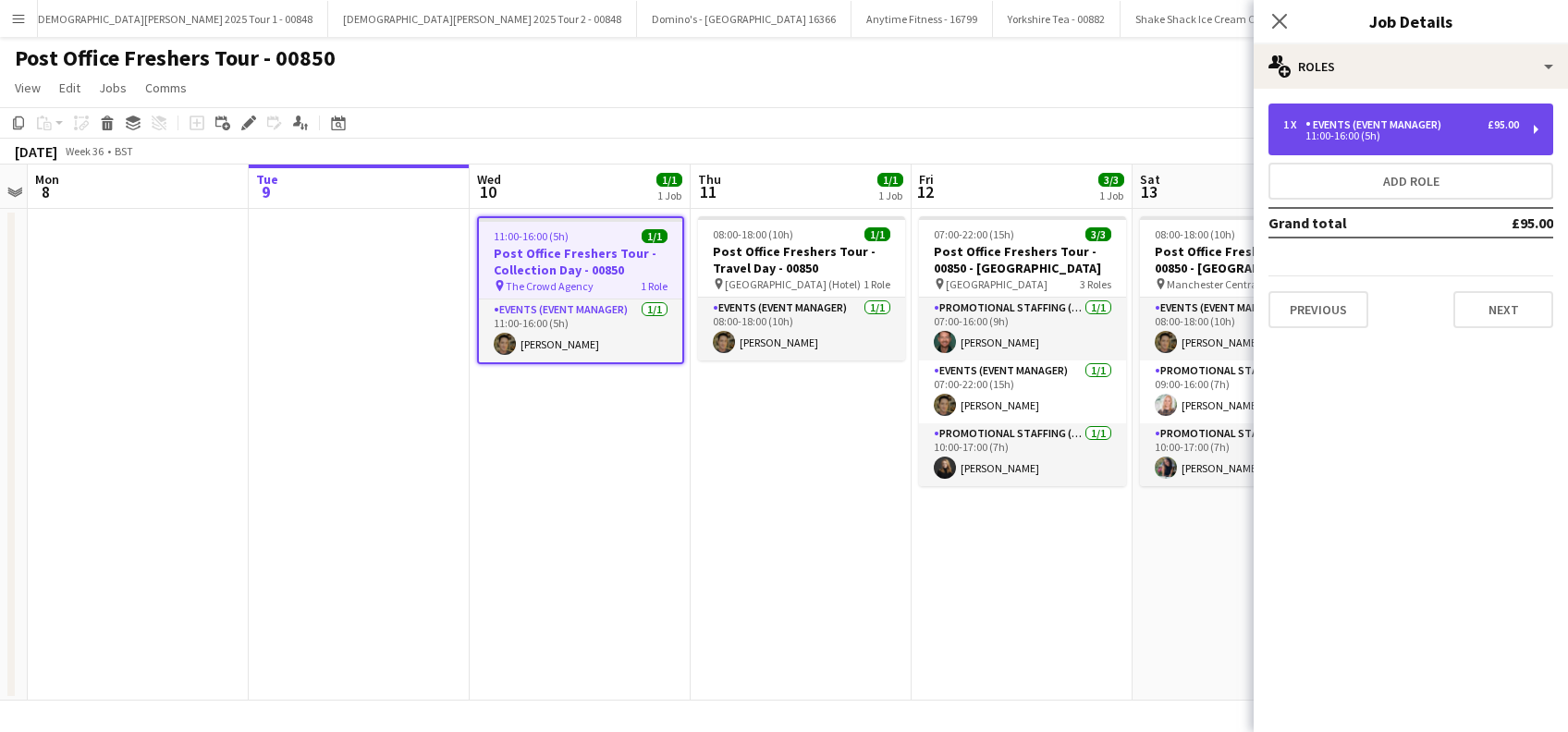
click at [1482, 128] on div "1 x Events (Event Manager) £95.00" at bounding box center [1401, 124] width 236 height 13
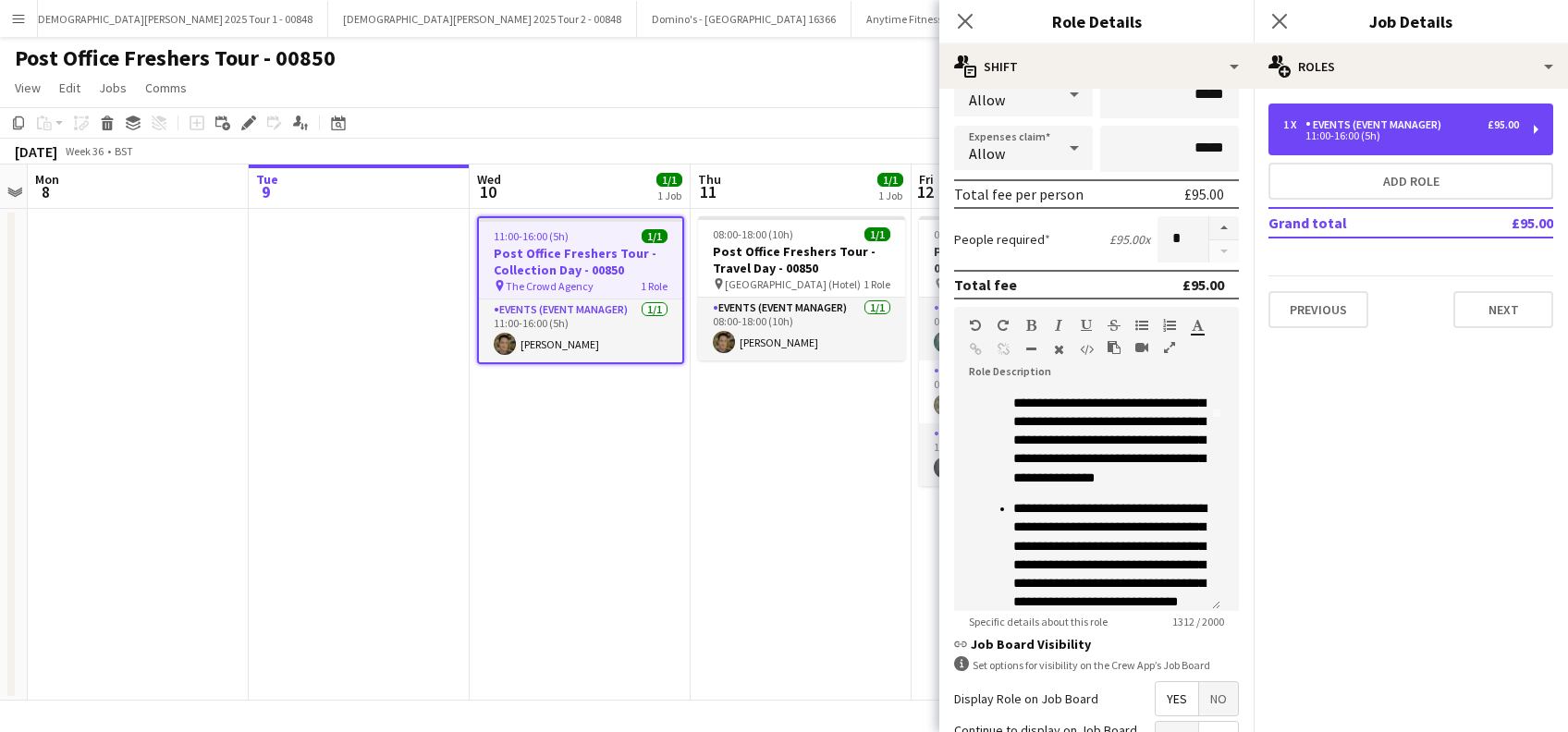
scroll to position [0, 0]
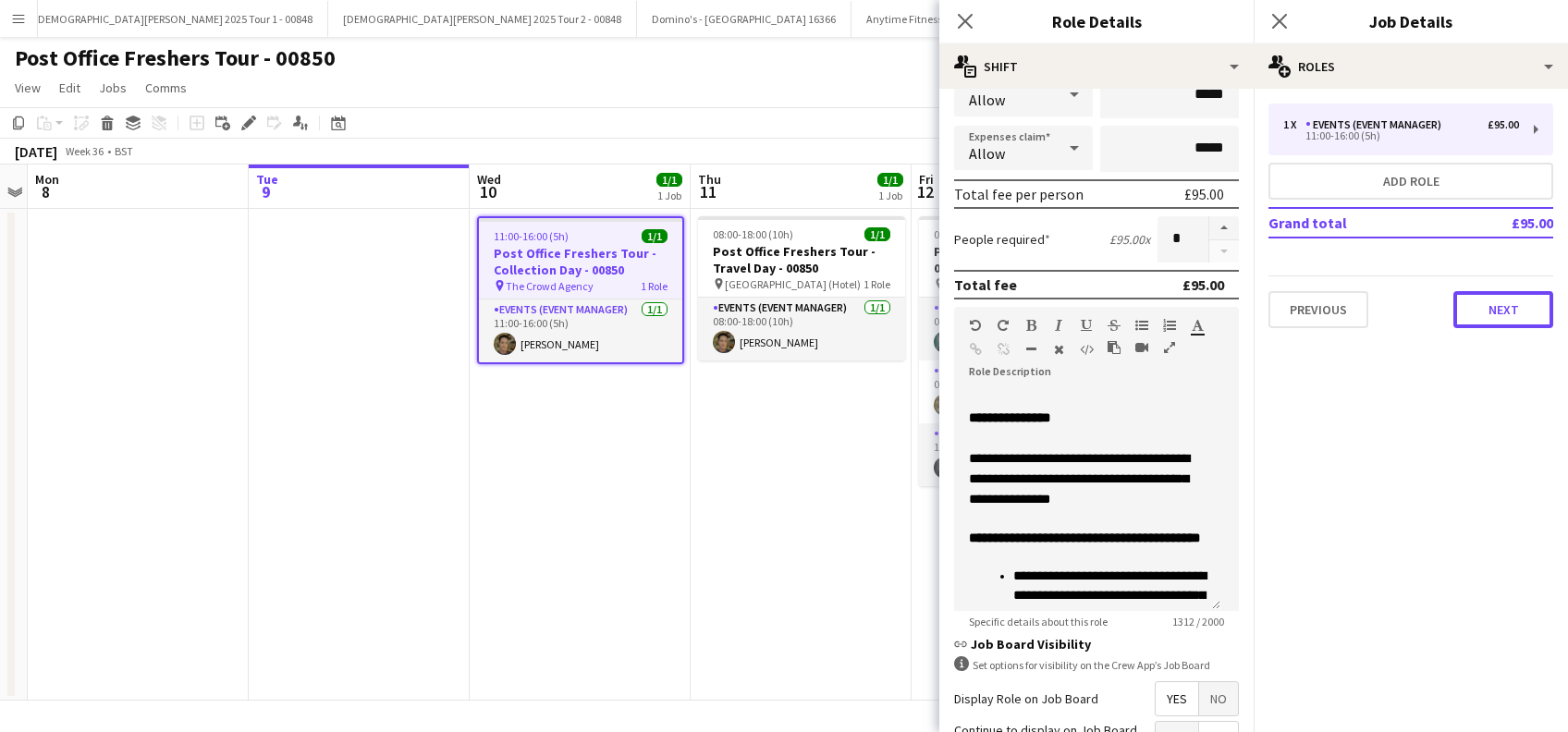
click at [1503, 311] on button "Next" at bounding box center [1504, 310] width 100 height 37
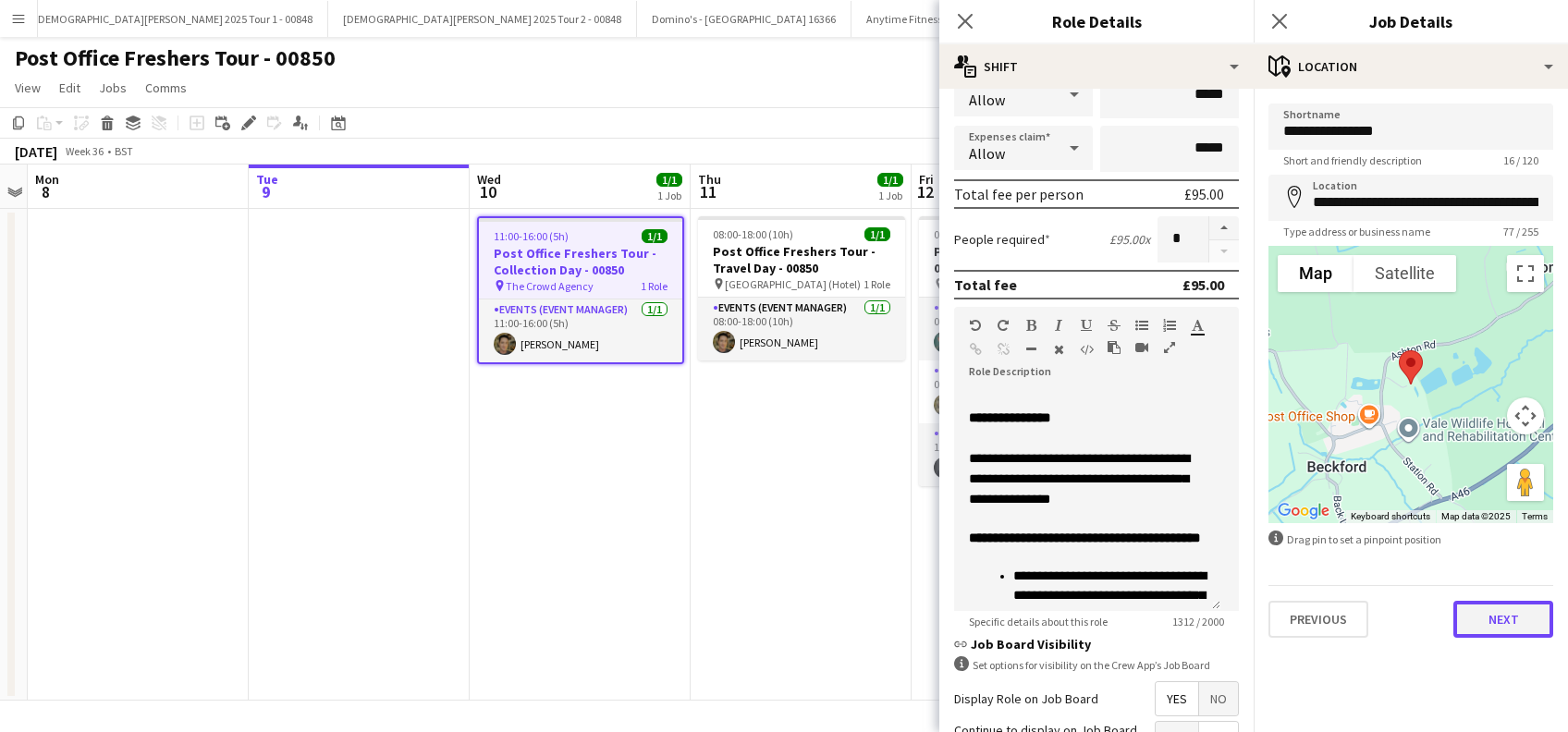
click at [1509, 617] on button "Next" at bounding box center [1504, 619] width 100 height 37
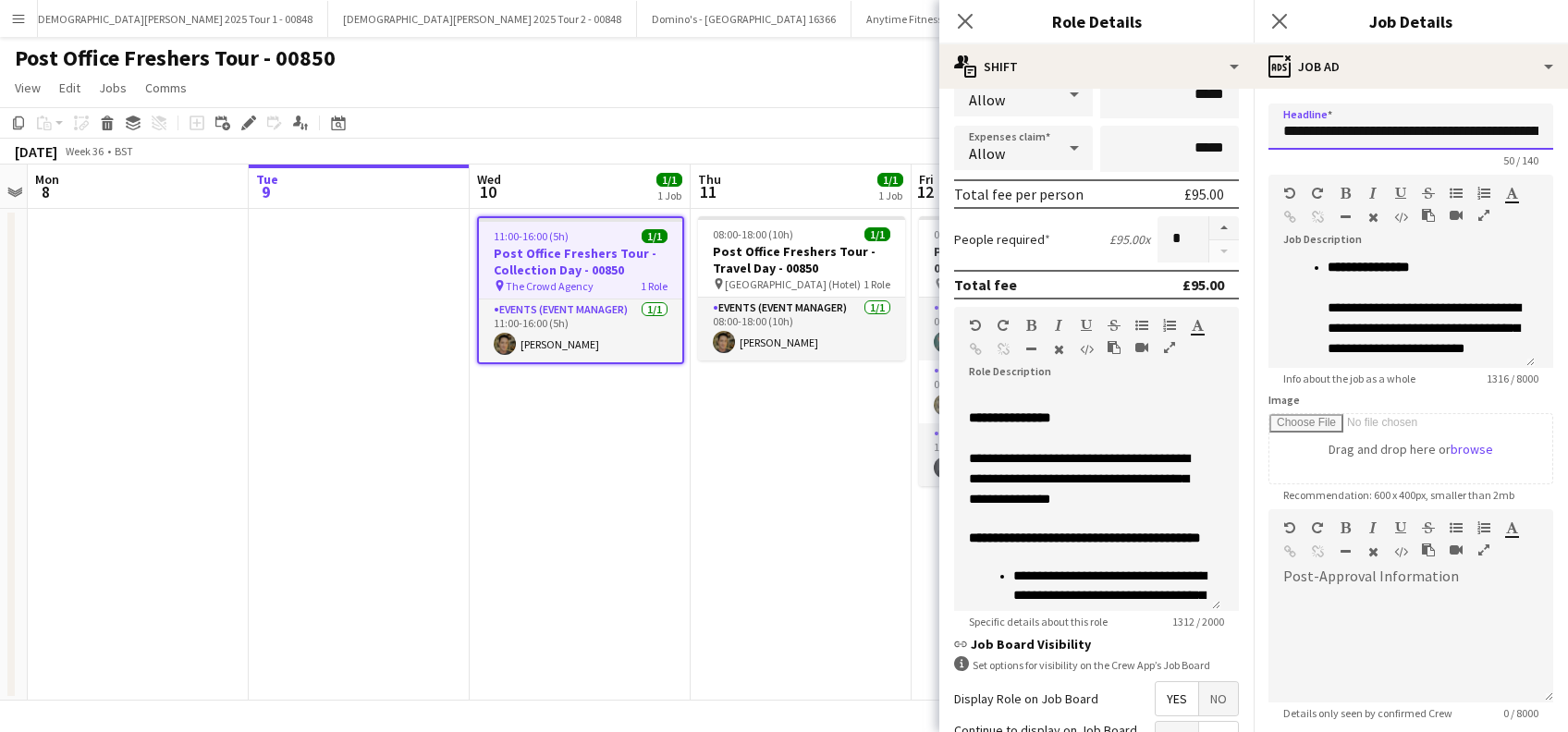
click at [1437, 138] on input "**********" at bounding box center [1411, 127] width 285 height 46
click at [1279, 16] on icon "Close pop-in" at bounding box center [1279, 20] width 17 height 17
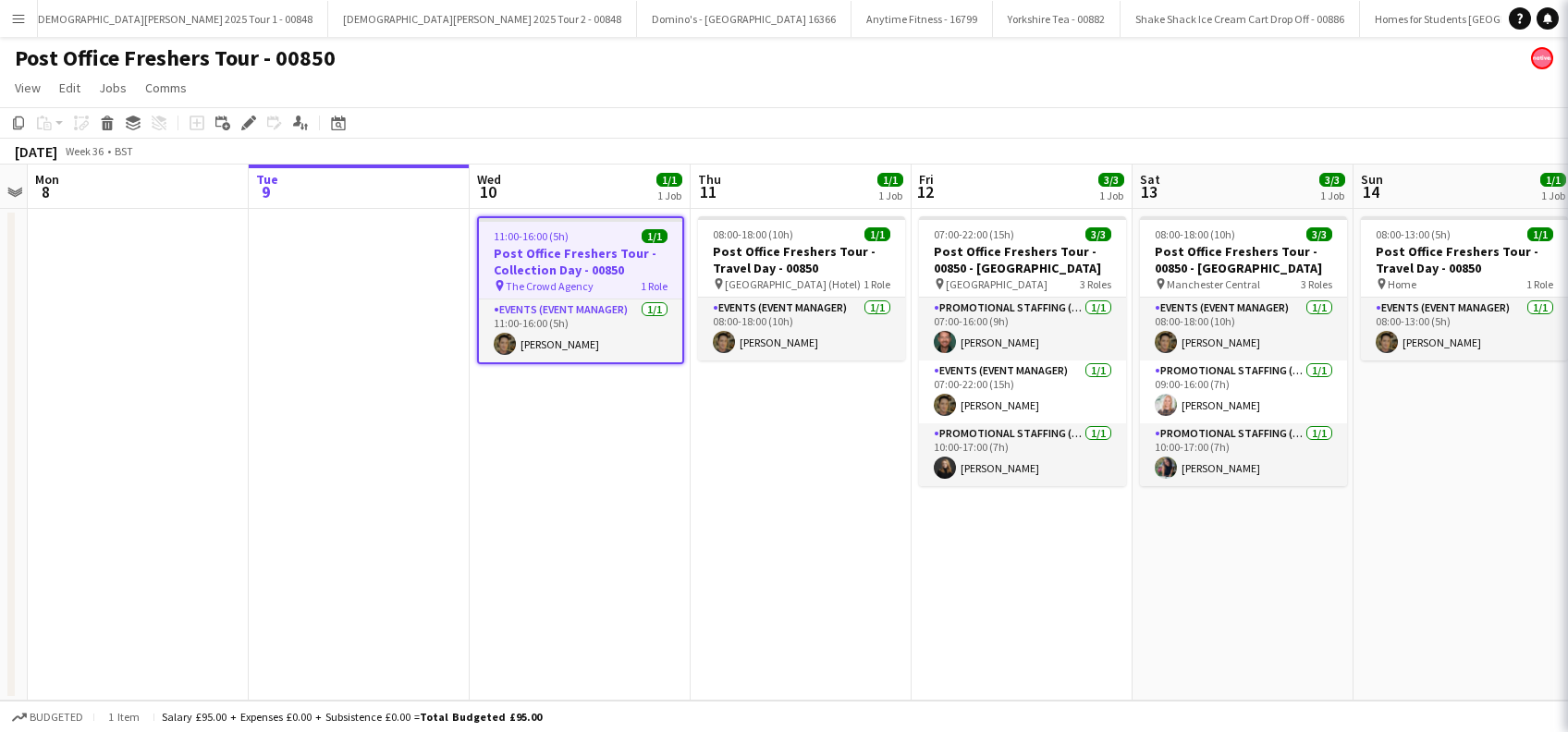
scroll to position [0, 0]
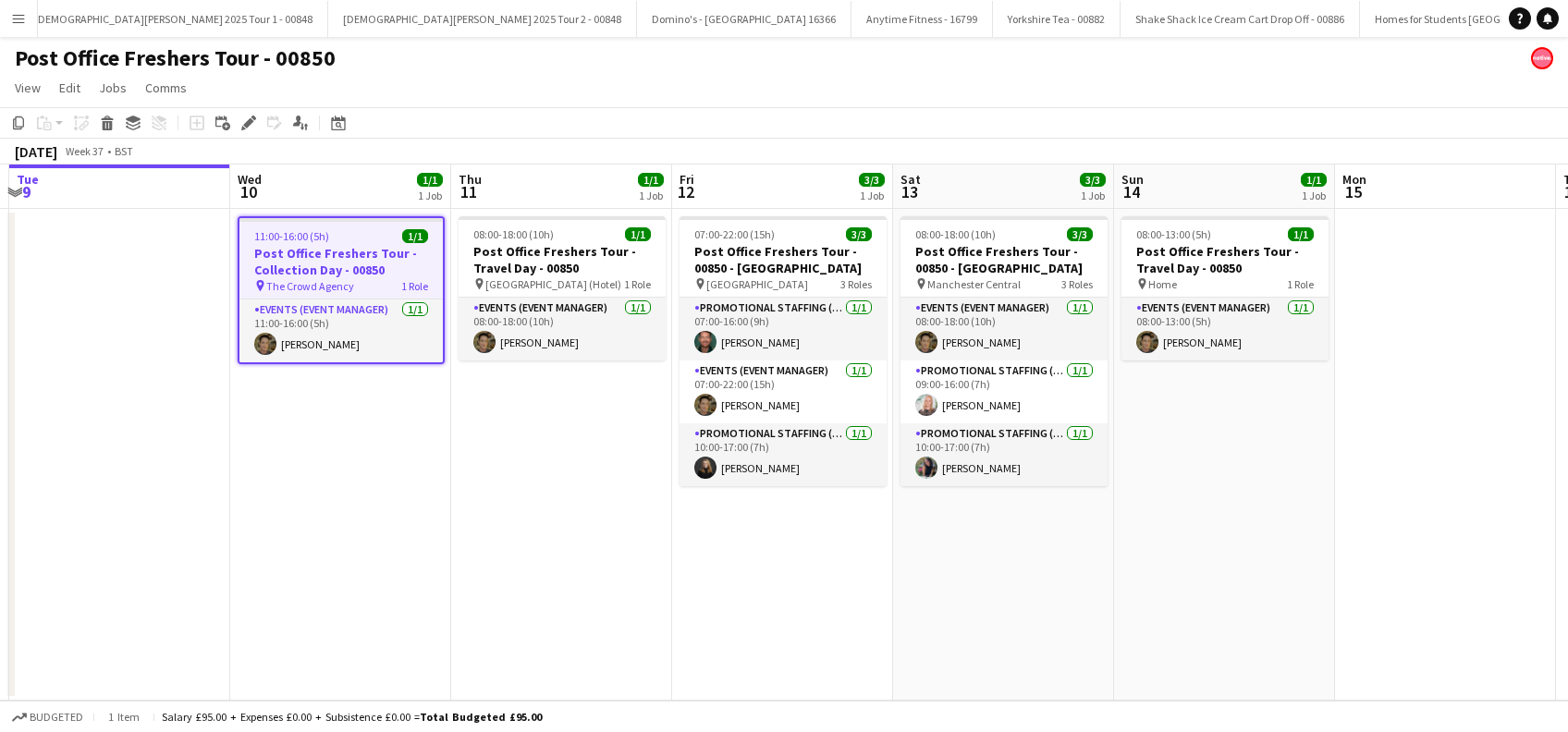
drag, startPoint x: 1216, startPoint y: 606, endPoint x: 988, endPoint y: 607, distance: 228.0
click at [977, 618] on app-calendar-viewport "Sun 7 Mon 8 Tue 9 Wed 10 1/1 1 Job Thu 11 1/1 1 Job Fri 12 3/3 1 Job Sat 13 3/3…" at bounding box center [784, 432] width 1568 height 536
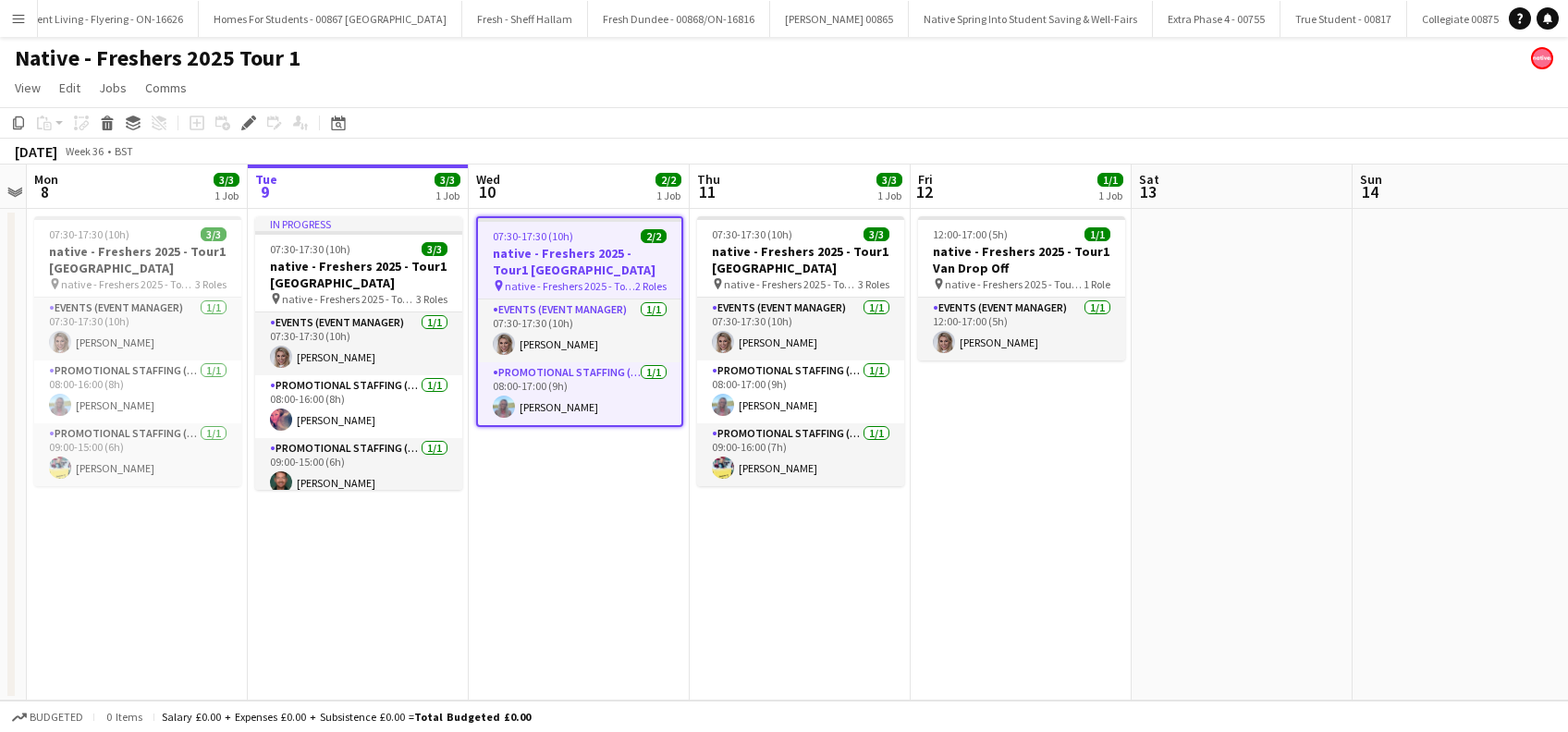
click at [534, 252] on h3 "native - Freshers 2025 - Tour1 [GEOGRAPHIC_DATA]" at bounding box center [579, 262] width 203 height 34
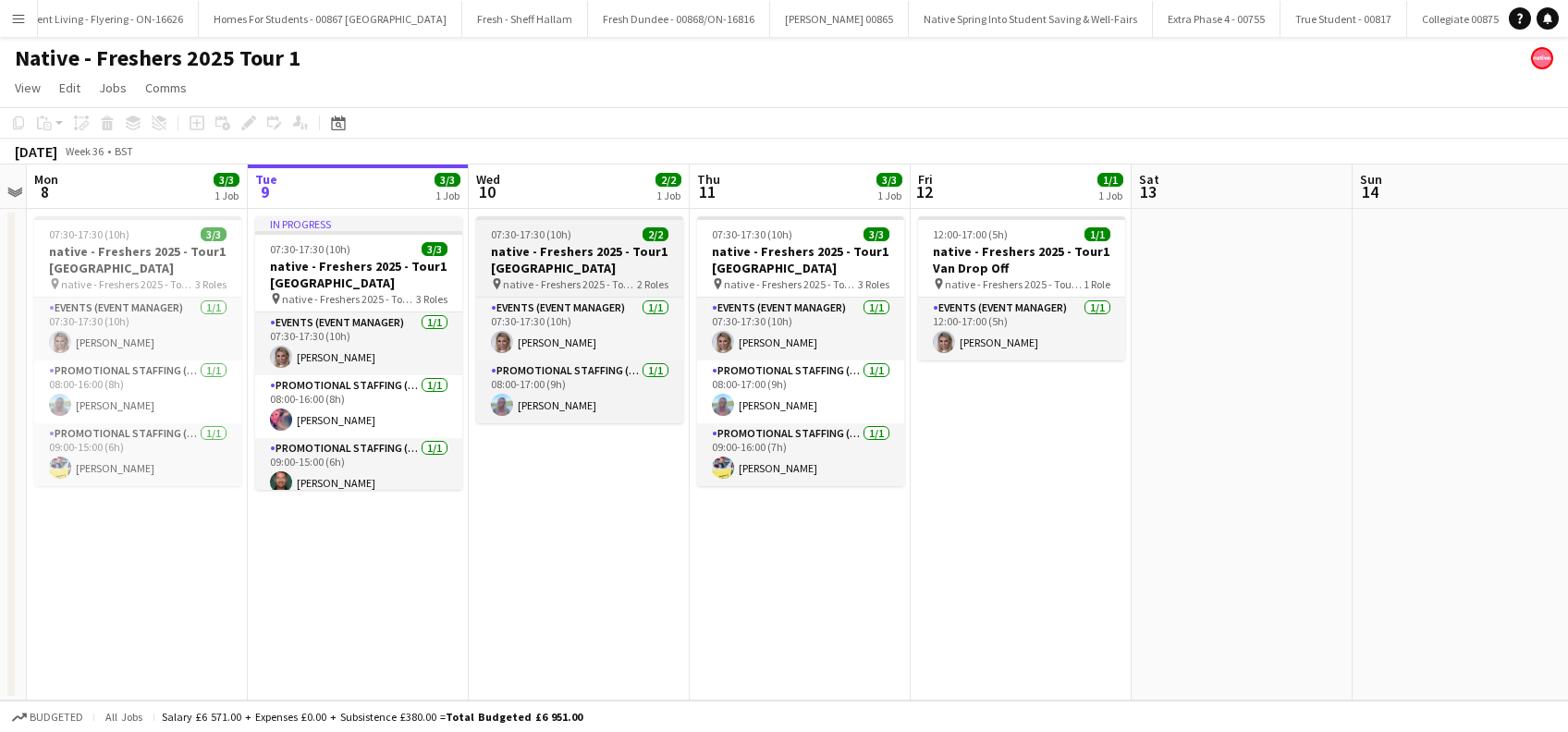
click at [548, 267] on h3 "native - Freshers 2025 - Tour1 [GEOGRAPHIC_DATA]" at bounding box center [579, 260] width 207 height 34
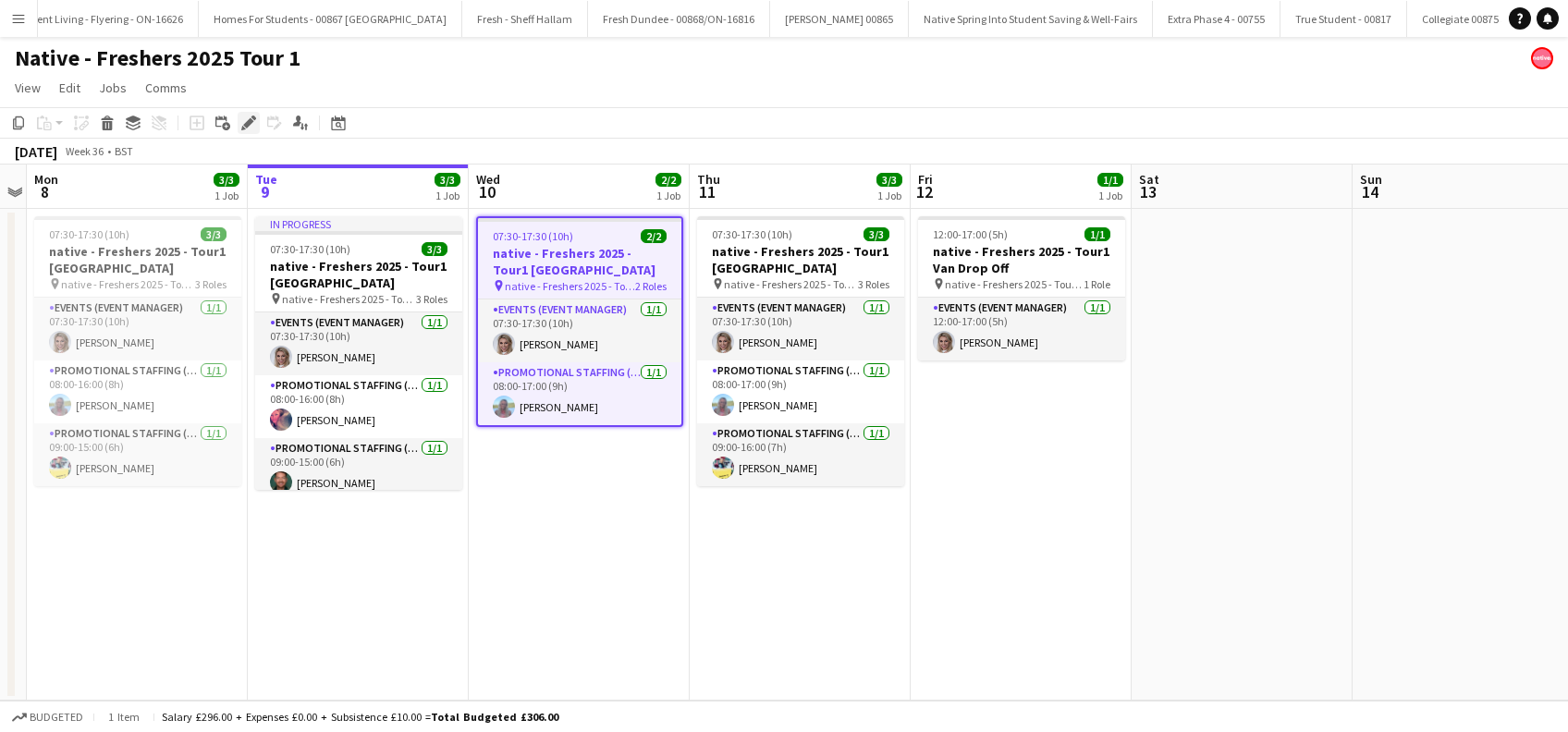
click at [244, 122] on icon "Edit" at bounding box center [248, 122] width 14 height 14
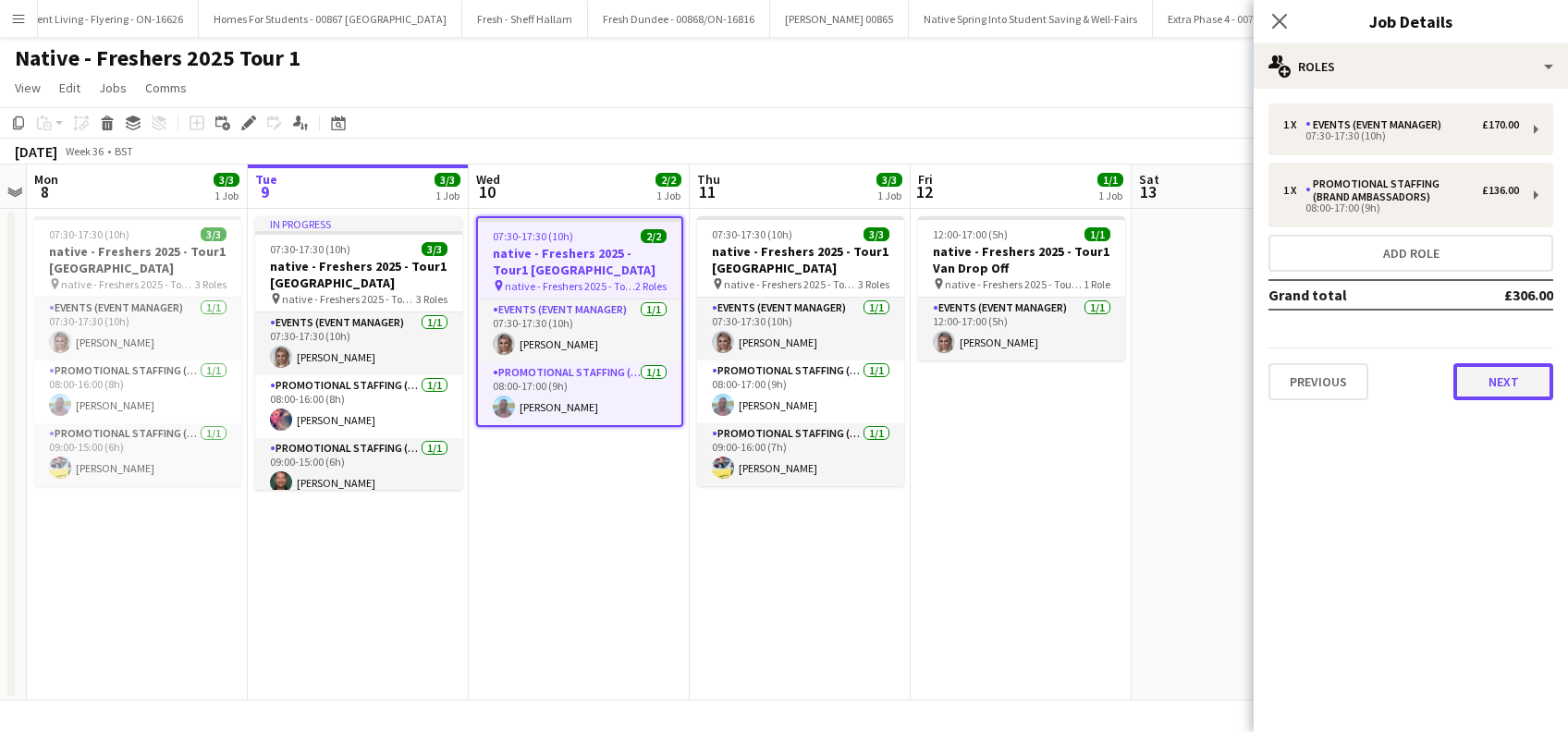
click at [1457, 389] on button "Next" at bounding box center [1504, 382] width 100 height 37
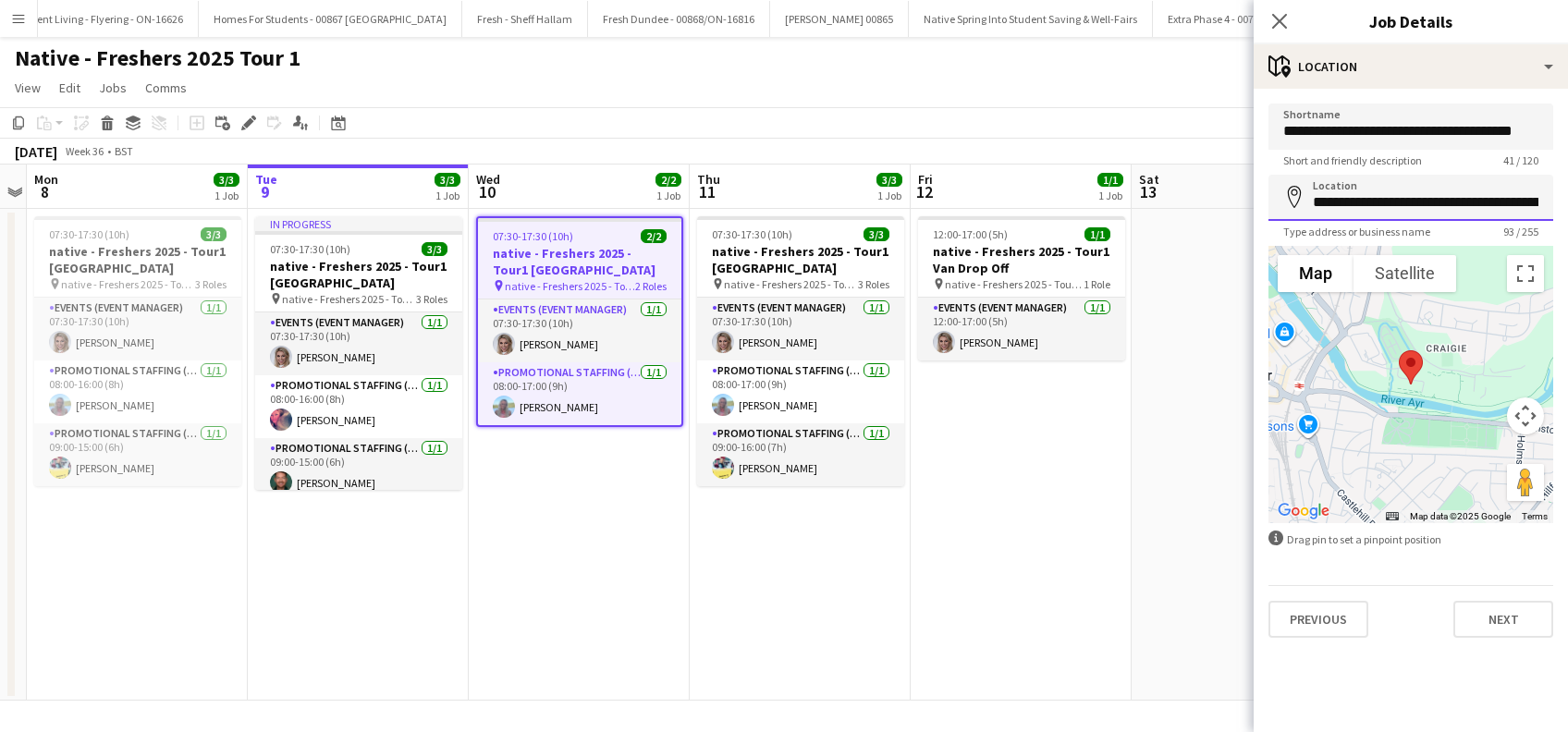
click at [1429, 200] on input "**********" at bounding box center [1411, 198] width 285 height 46
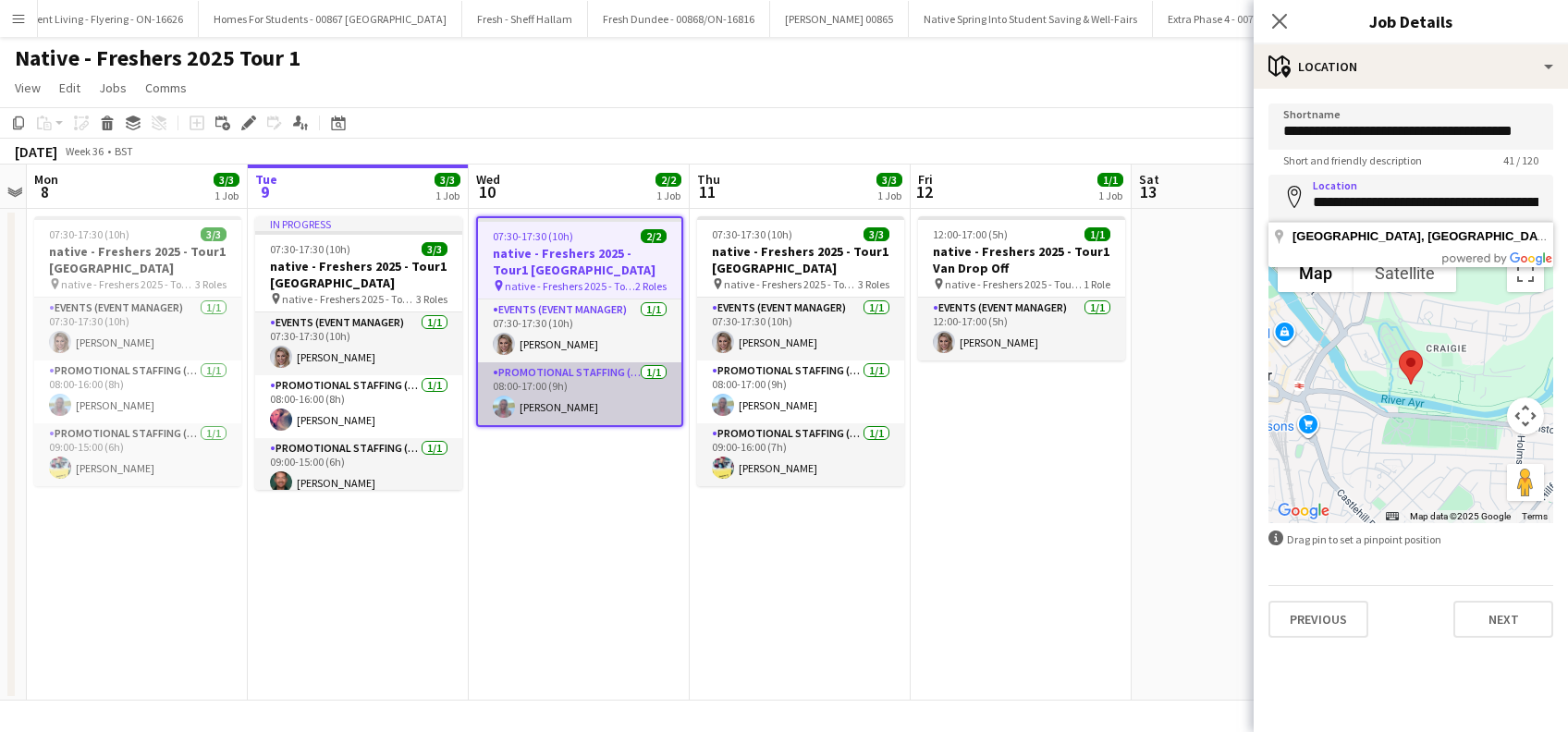
click at [569, 410] on app-card-role "Promotional Staffing (Brand Ambassadors) 1/1 08:00-17:00 (9h) Niamh Murray" at bounding box center [579, 393] width 203 height 63
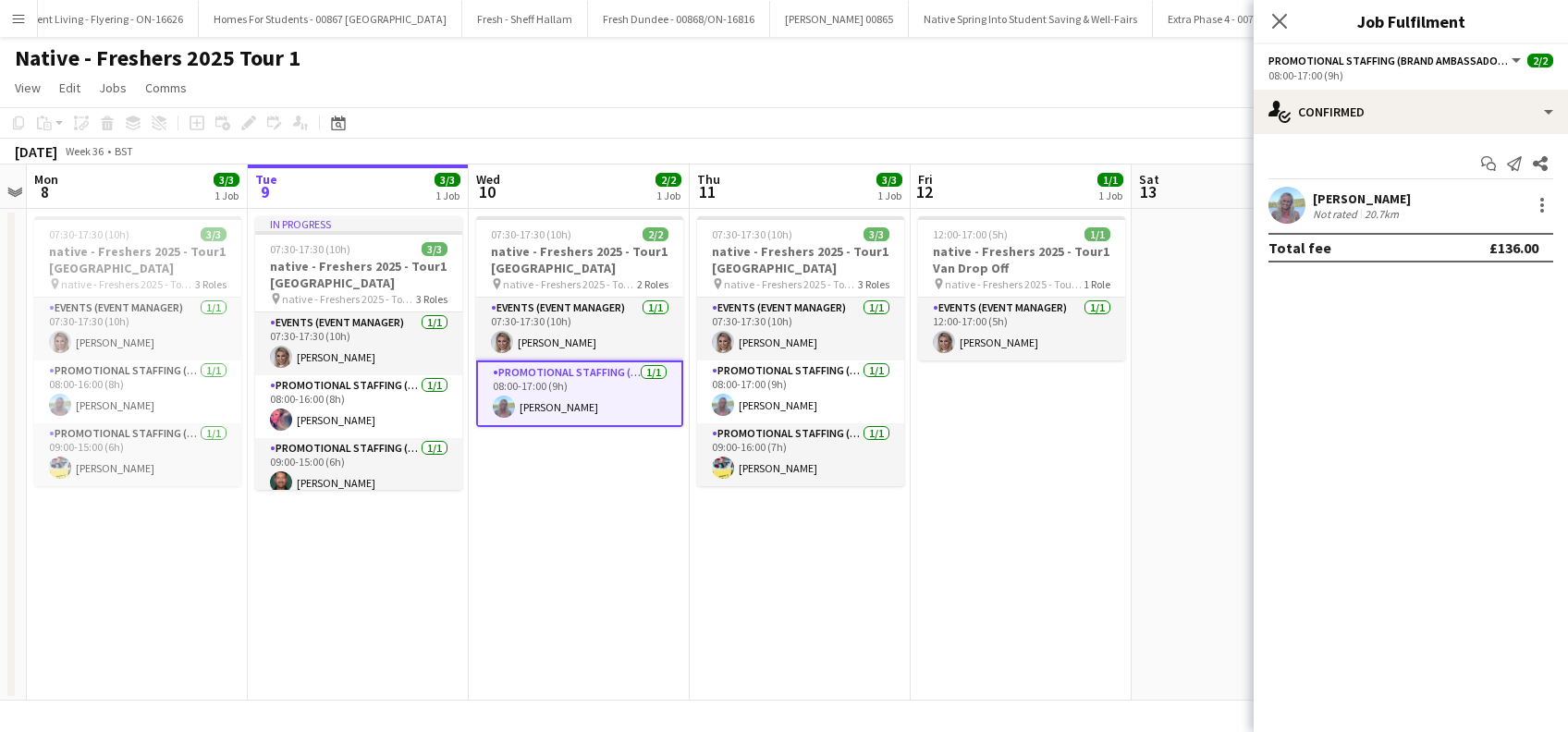
click at [1376, 193] on div "[PERSON_NAME]" at bounding box center [1362, 198] width 98 height 16
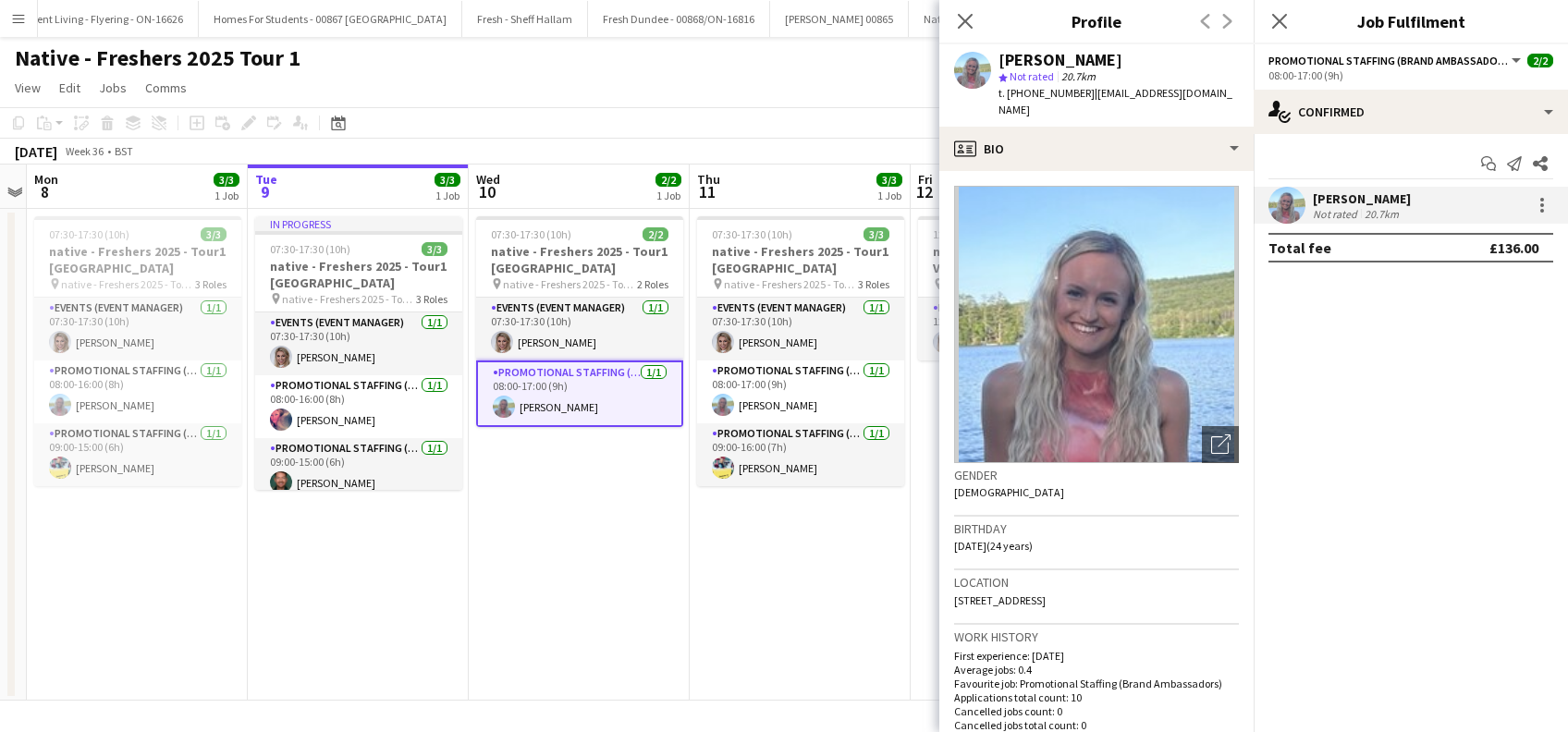
drag, startPoint x: 1082, startPoint y: 91, endPoint x: 996, endPoint y: 55, distance: 93.2
click at [994, 55] on div "Niamh Murray star Not rated 20.7km t. +447933351217 | niarosi21@gmail.com" at bounding box center [1097, 86] width 315 height 83
copy div "Niamh Murray star Not rated 20.7km t. +447933351217"
click at [584, 341] on app-card-role "Events (Event Manager) 1/1 07:30-17:30 (10h) Nicola MacDonald" at bounding box center [579, 328] width 207 height 63
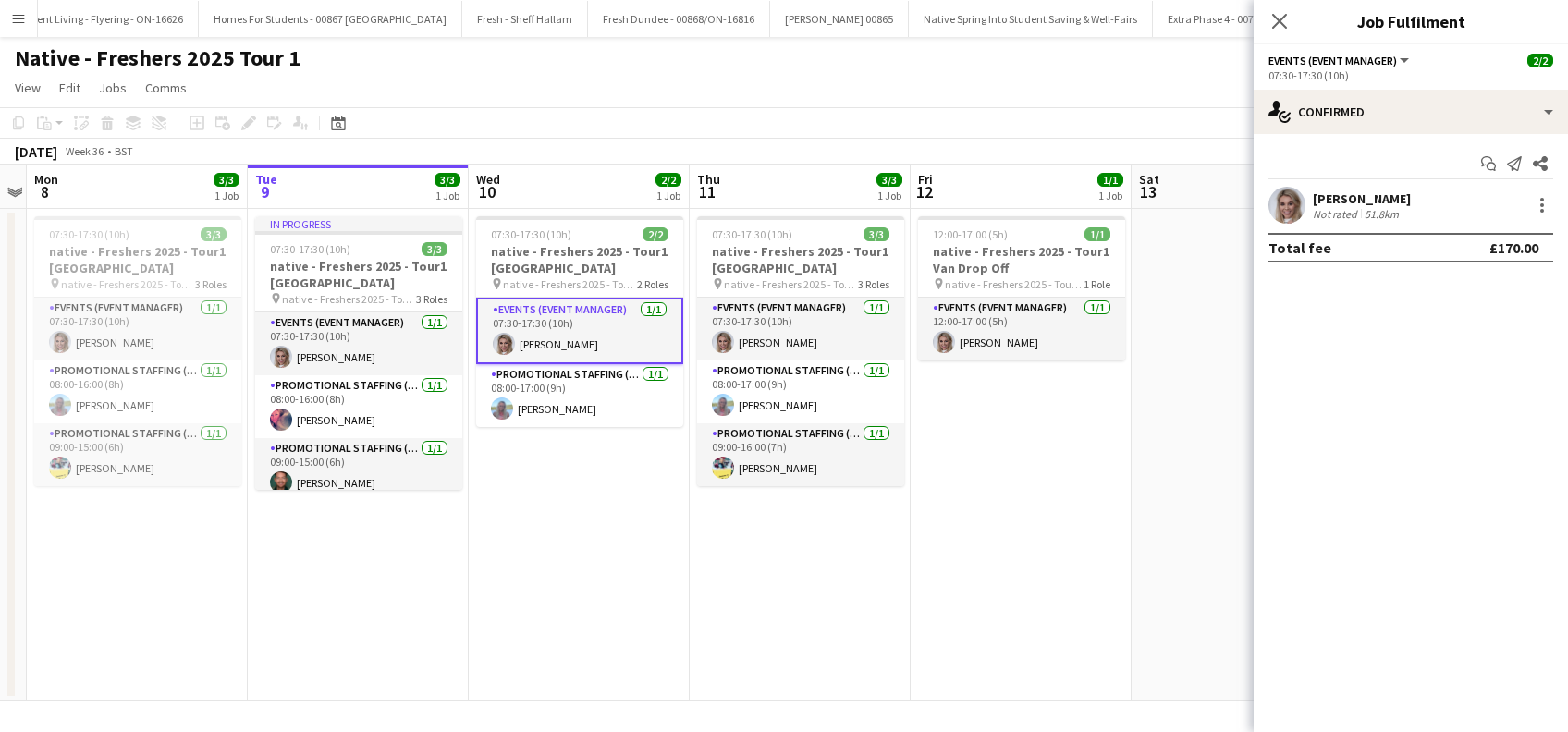
click at [1341, 198] on div "[PERSON_NAME]" at bounding box center [1362, 198] width 98 height 16
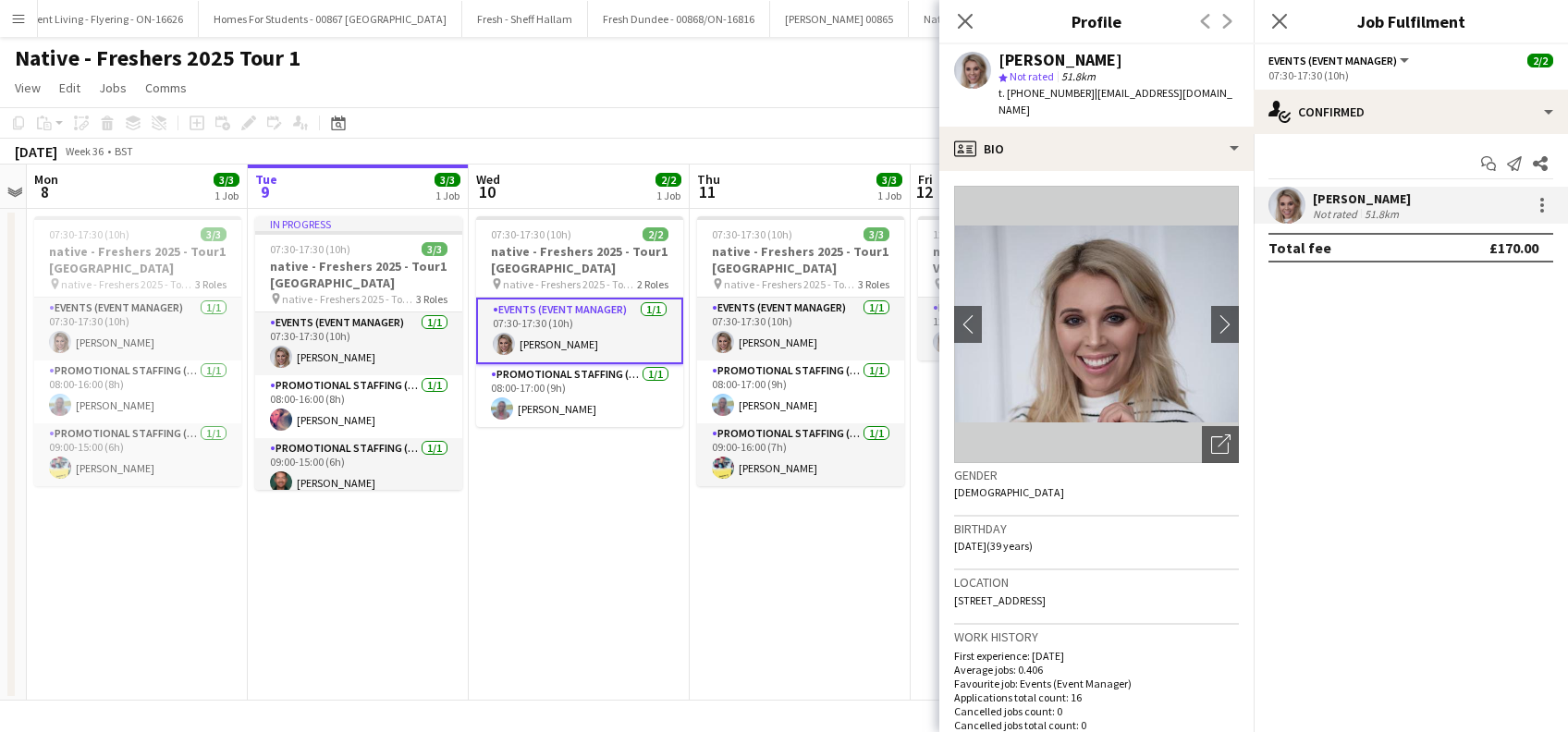
drag, startPoint x: 1081, startPoint y: 95, endPoint x: 999, endPoint y: 50, distance: 93.5
click at [999, 52] on div "Nicola MacDonald star Not rated 51.8km t. +447872948437 | nickimac7@aol.com" at bounding box center [1119, 86] width 240 height 67
copy div "Nicola MacDonald star Not rated 51.8km t. +447872948437"
click at [572, 415] on app-card-role "Promotional Staffing (Brand Ambassadors) 1/1 08:00-17:00 (9h) Niamh Murray" at bounding box center [579, 395] width 207 height 63
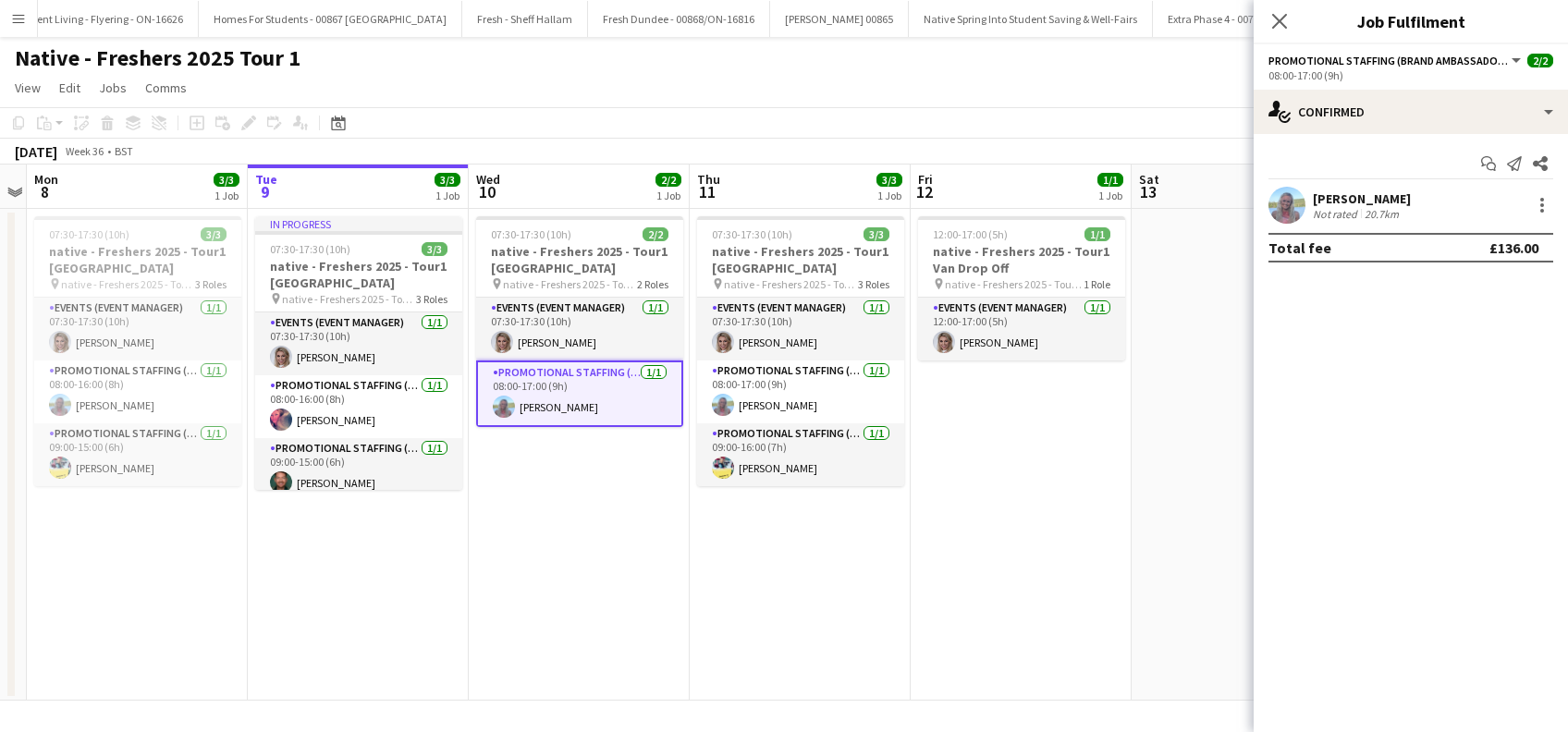
click at [1372, 198] on div "Niamh Murray" at bounding box center [1362, 198] width 98 height 16
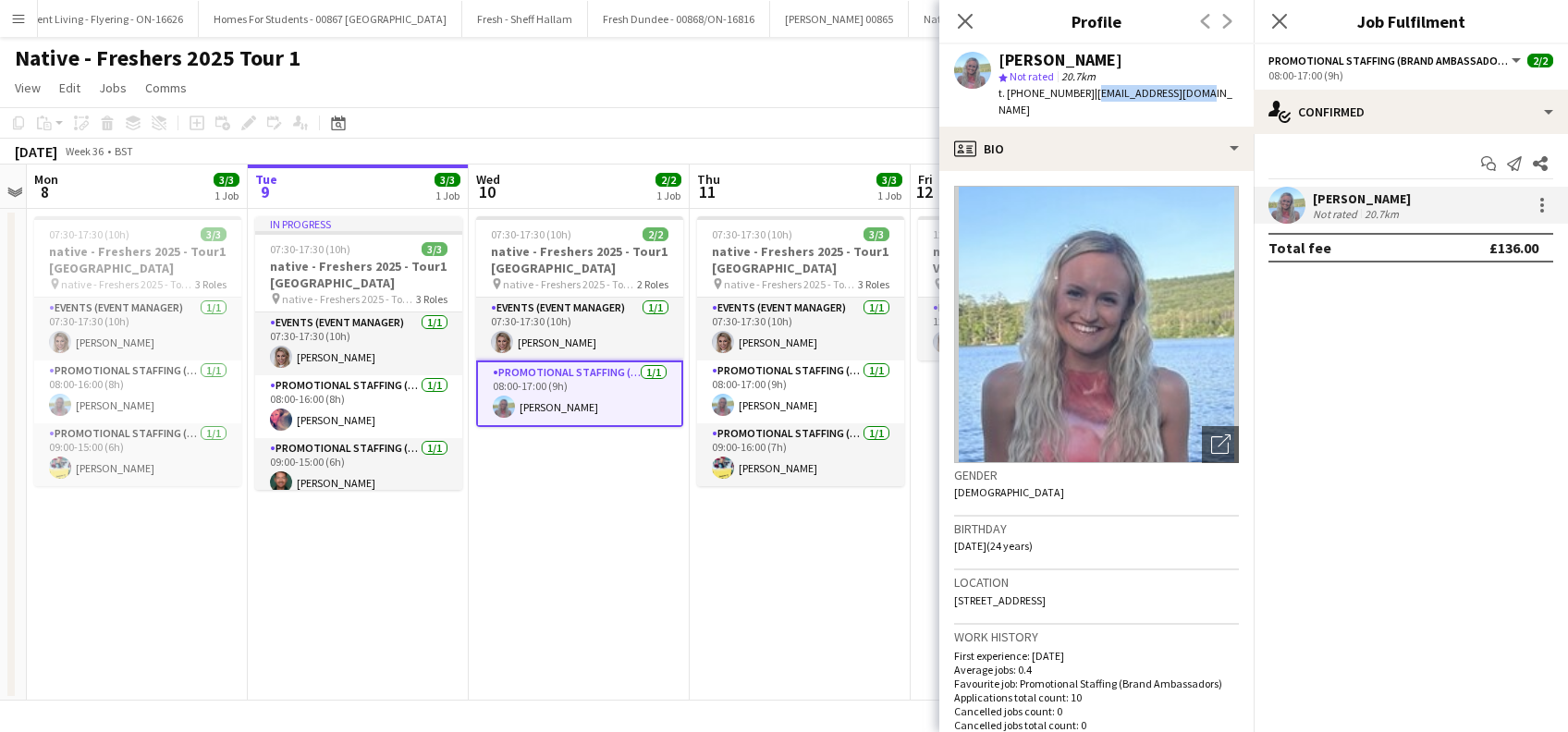
drag, startPoint x: 1196, startPoint y: 93, endPoint x: 1087, endPoint y: 95, distance: 109.0
click at [1087, 95] on app-profile-header "Niamh Murray star Not rated 20.7km t. +447933351217 | niarosi21@gmail.com" at bounding box center [1097, 86] width 315 height 83
copy span "niarosi21@gmail.com"
click at [969, 19] on icon at bounding box center [965, 20] width 17 height 17
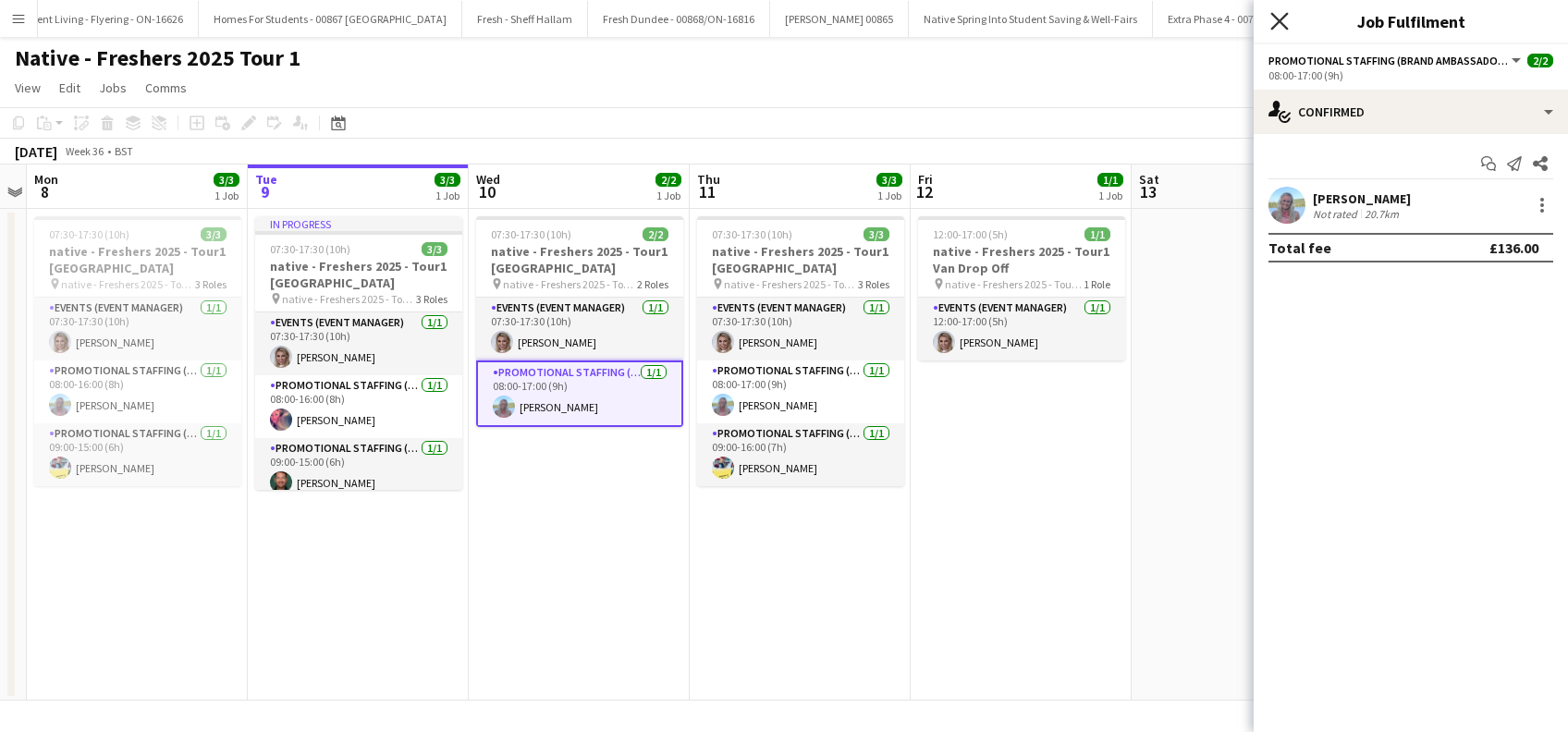
click at [1277, 25] on icon "Close pop-in" at bounding box center [1279, 20] width 17 height 17
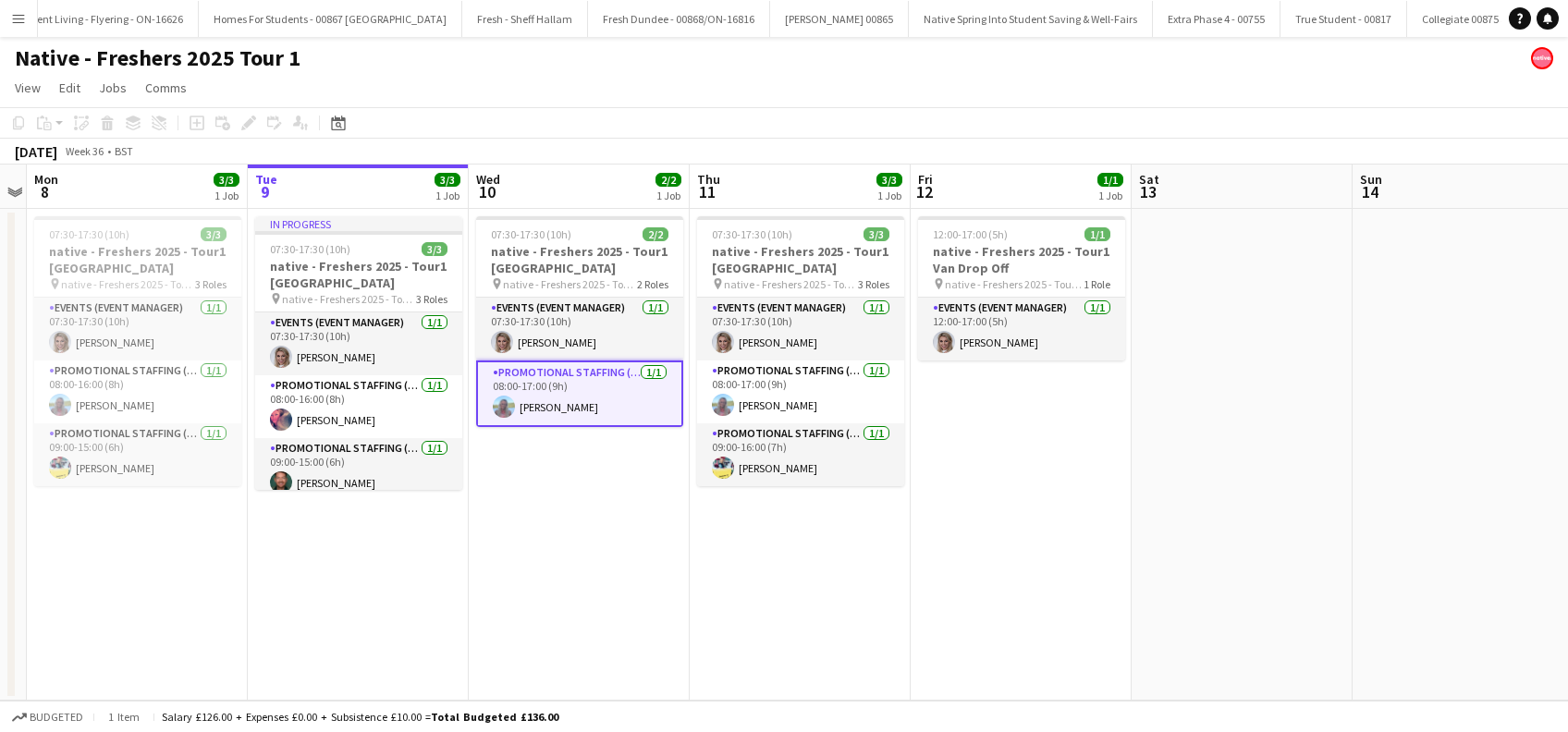
click at [597, 529] on app-date-cell "07:30-17:30 (10h) 2/2 native - Freshers 2025 - Tour1 Ayr Campus pin native - Fr…" at bounding box center [579, 454] width 221 height 492
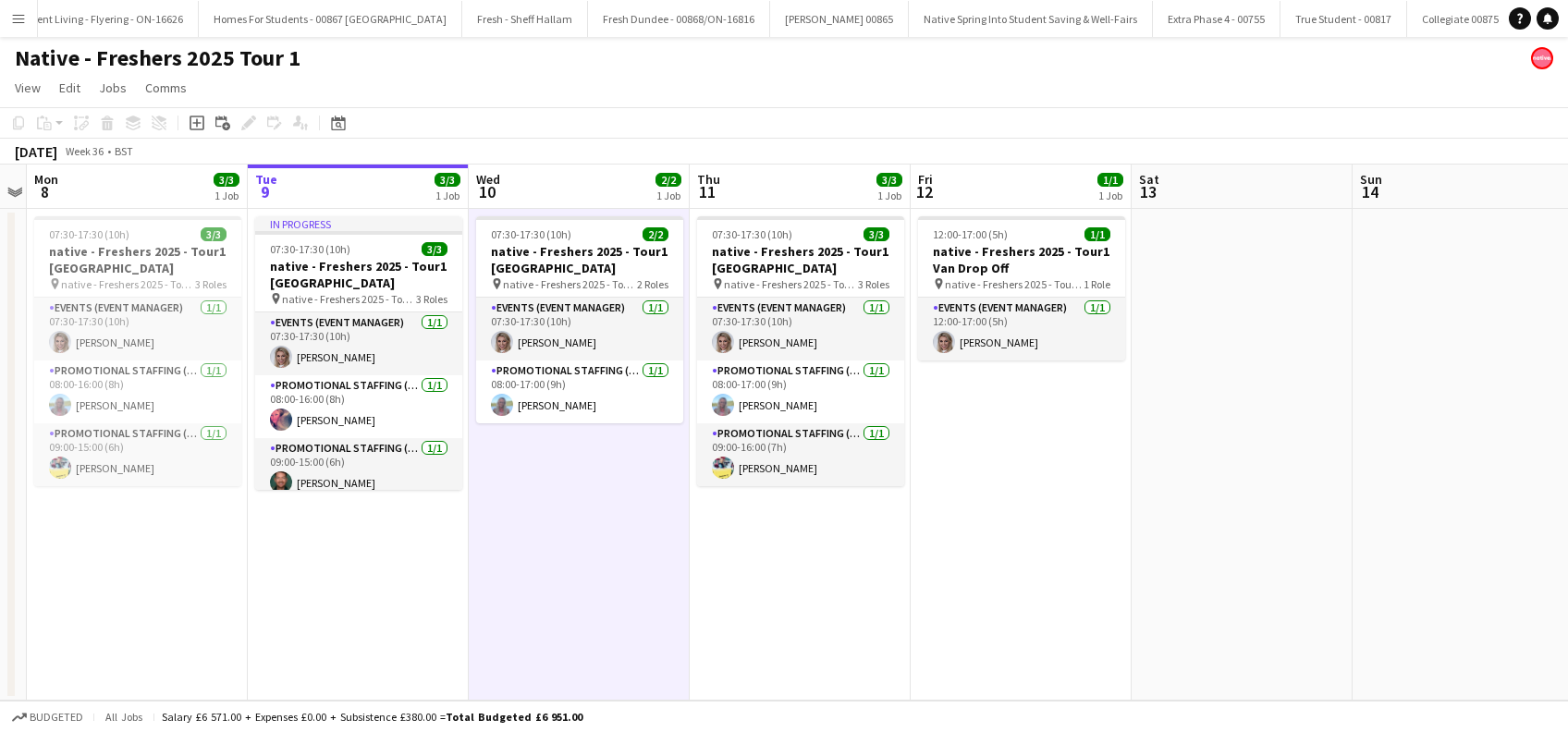
click at [809, 581] on app-date-cell "07:30-17:30 (10h) 3/3 native - Freshers 2025 - Tour1 Paisley Campus pin native …" at bounding box center [800, 454] width 221 height 492
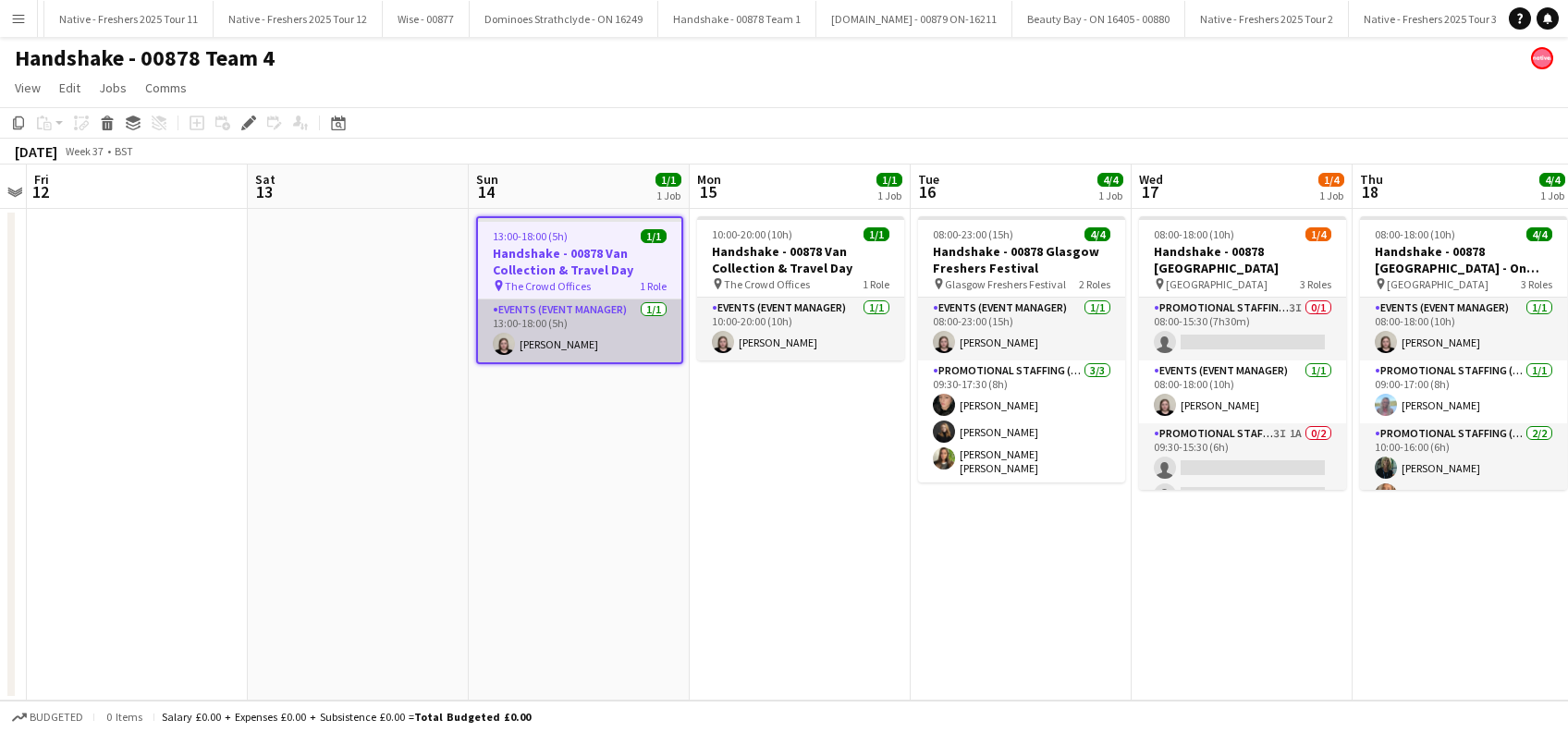
click at [554, 345] on app-card-role "Events (Event Manager) [DATE] 13:00-18:00 (5h) [PERSON_NAME]" at bounding box center [579, 330] width 203 height 63
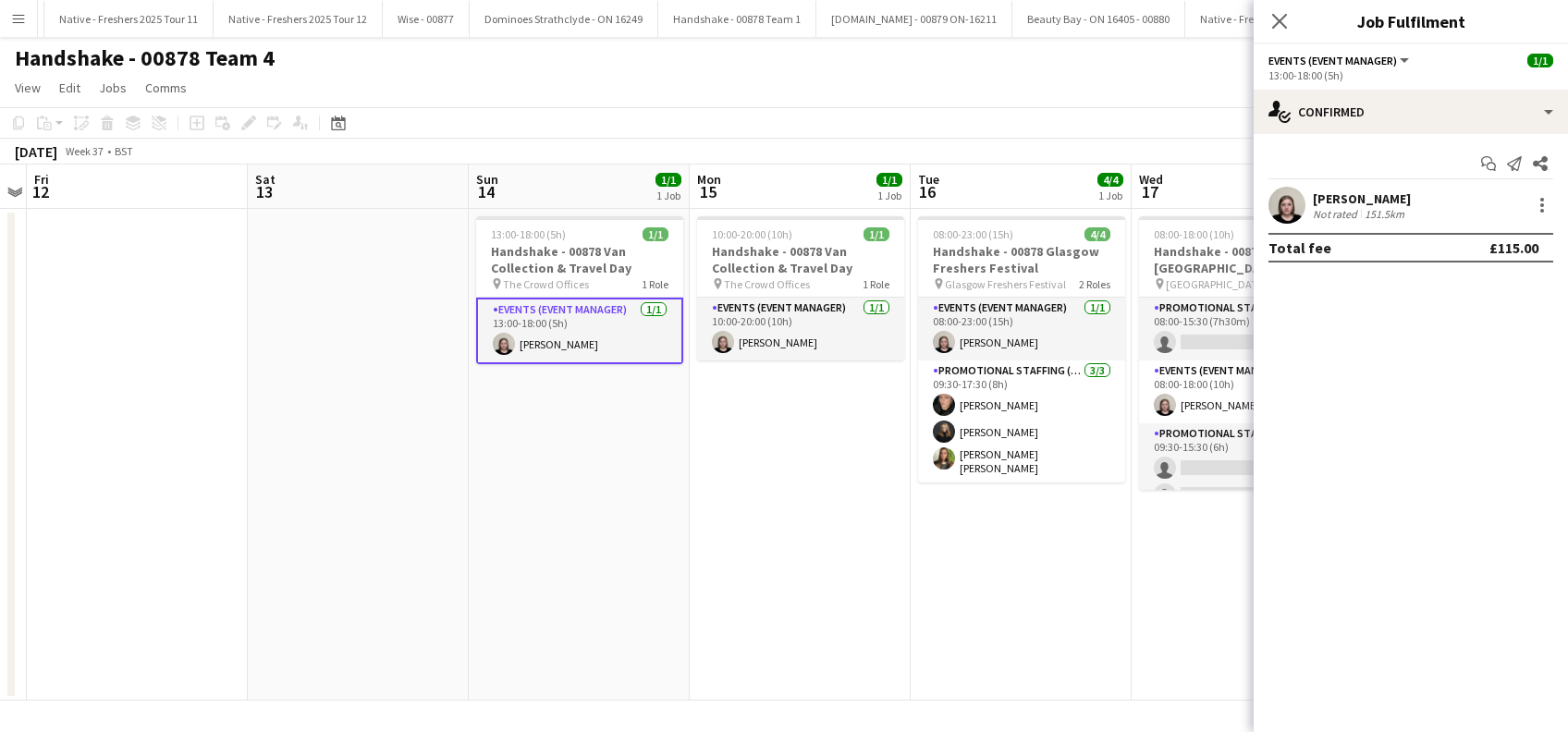
click at [1382, 194] on div "[PERSON_NAME]" at bounding box center [1362, 198] width 98 height 16
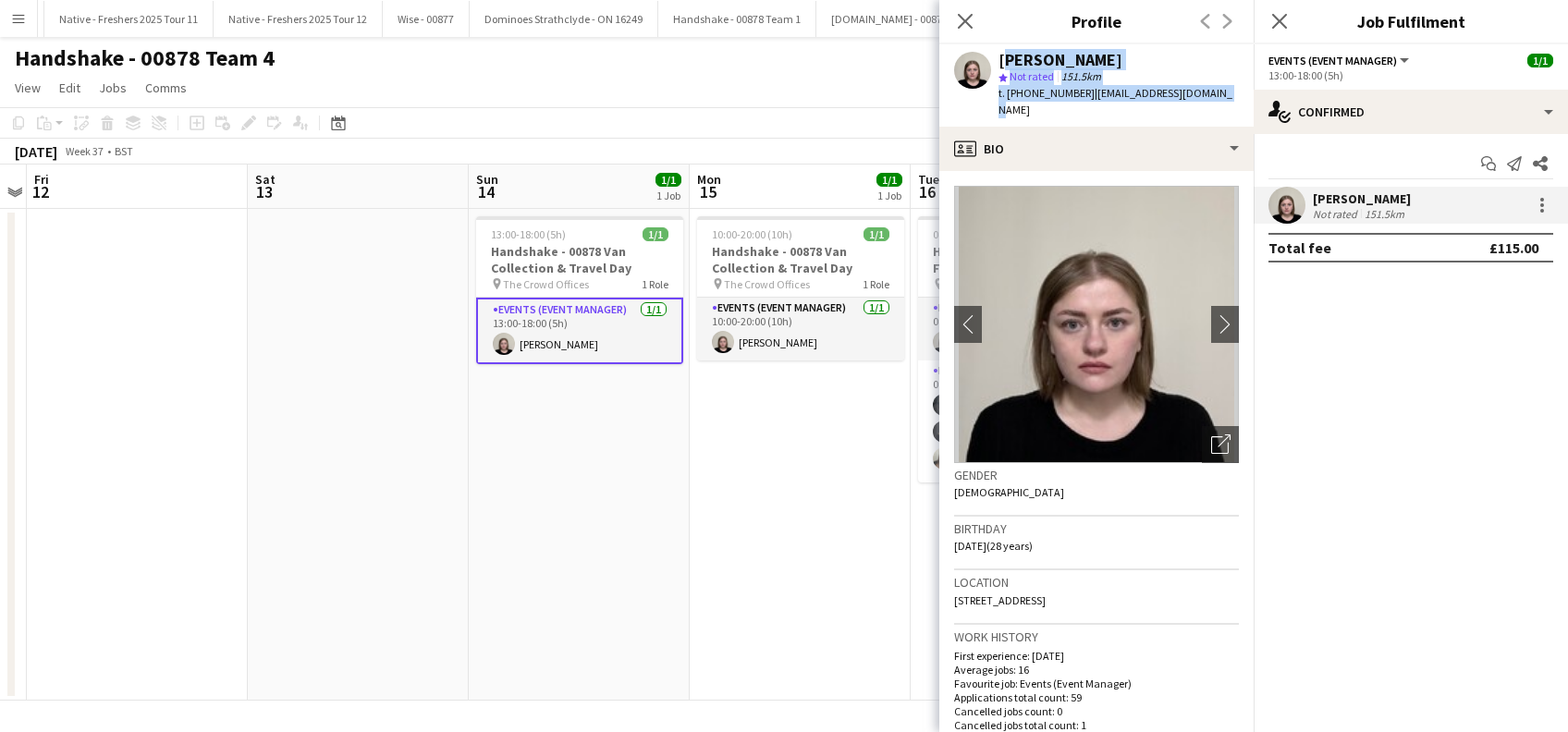
drag, startPoint x: 1213, startPoint y: 96, endPoint x: 1001, endPoint y: 57, distance: 215.6
click at [1001, 57] on div "[PERSON_NAME] star Not rated 151.5km t. [PHONE_NUMBER] | [EMAIL_ADDRESS][DOMAIN…" at bounding box center [1097, 86] width 315 height 83
copy div "[PERSON_NAME] star Not rated 151.5km t. [PHONE_NUMBER] | [EMAIL_ADDRESS][DOMAIN…"
click at [968, 18] on icon at bounding box center [965, 20] width 17 height 17
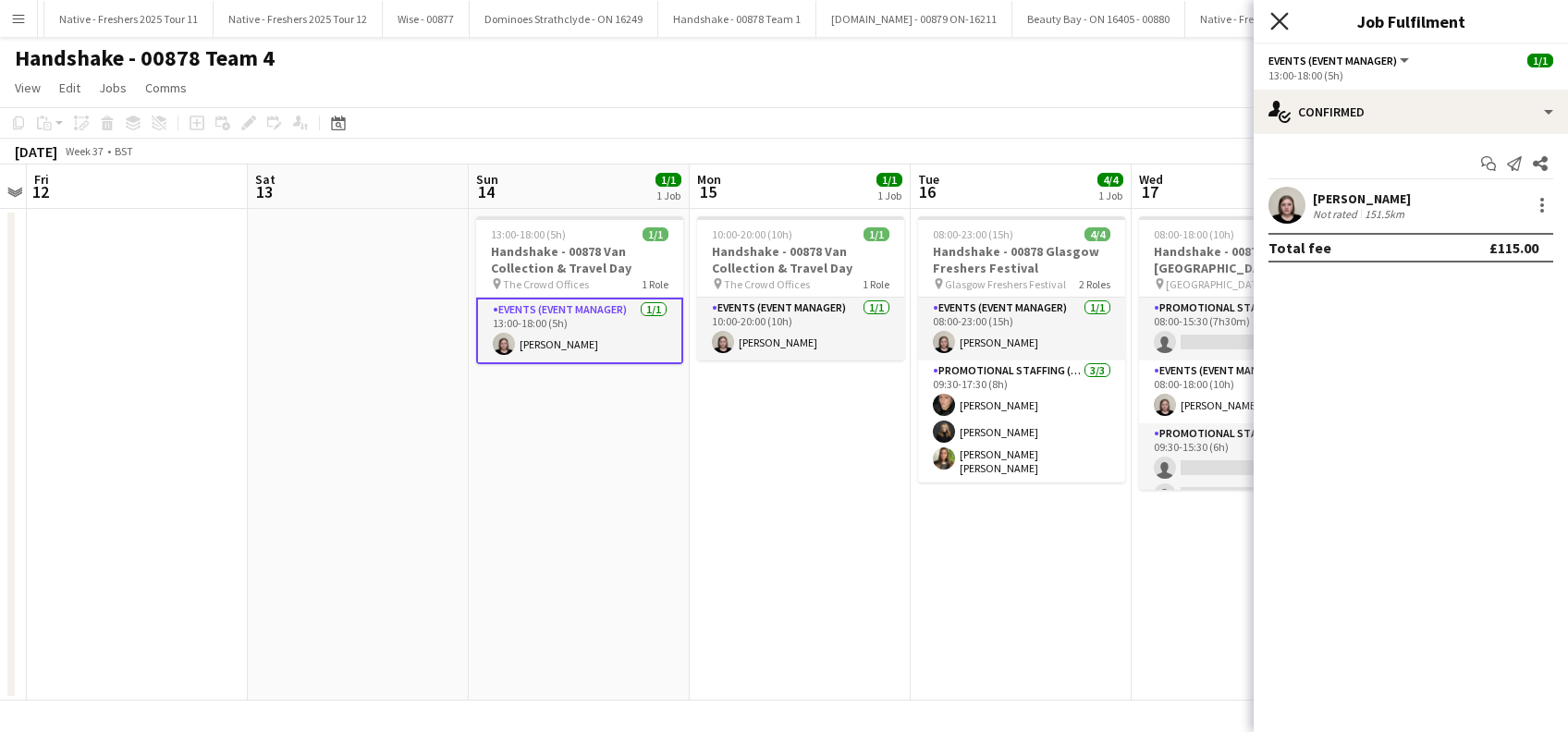
click at [1286, 16] on icon "Close pop-in" at bounding box center [1279, 20] width 17 height 17
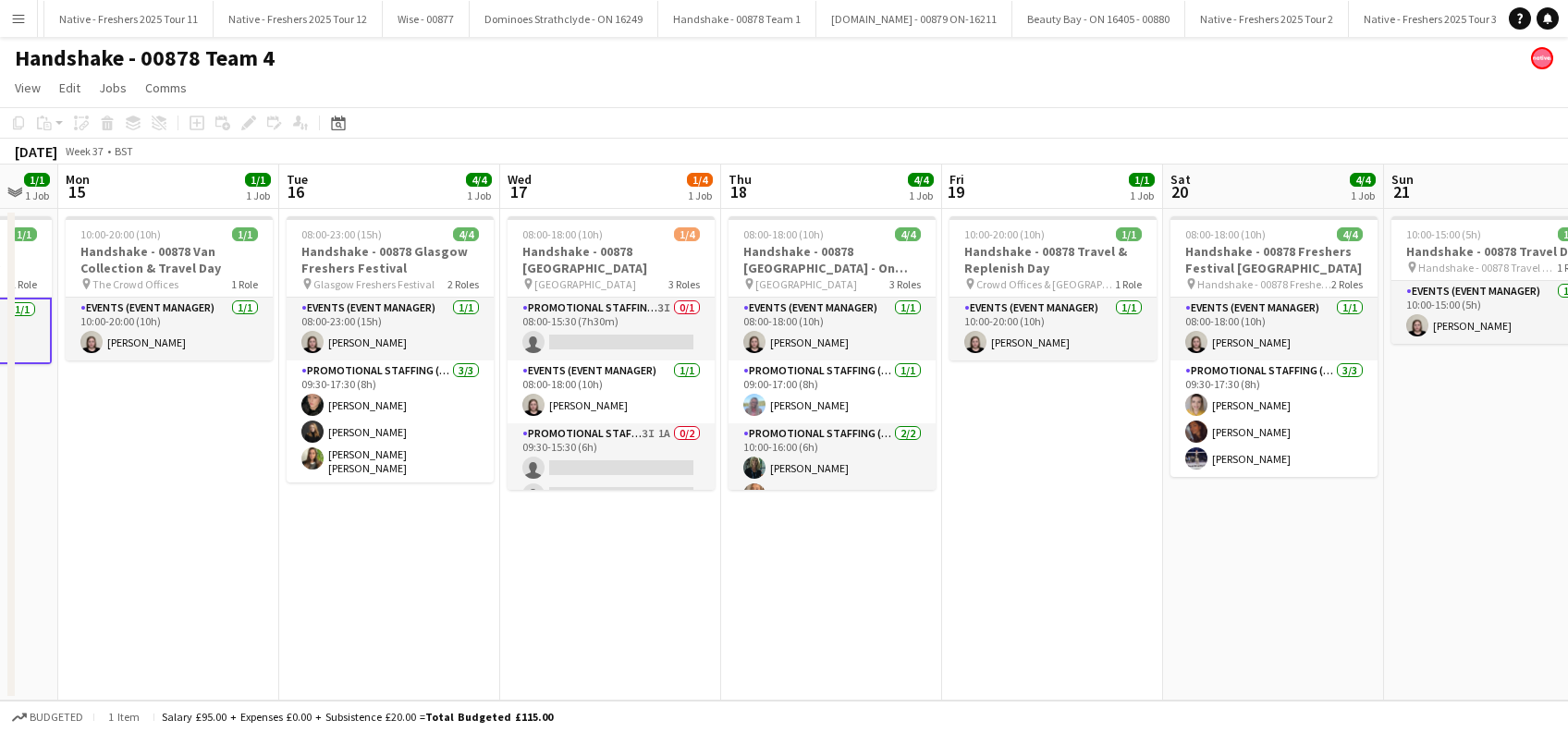
scroll to position [0, 627]
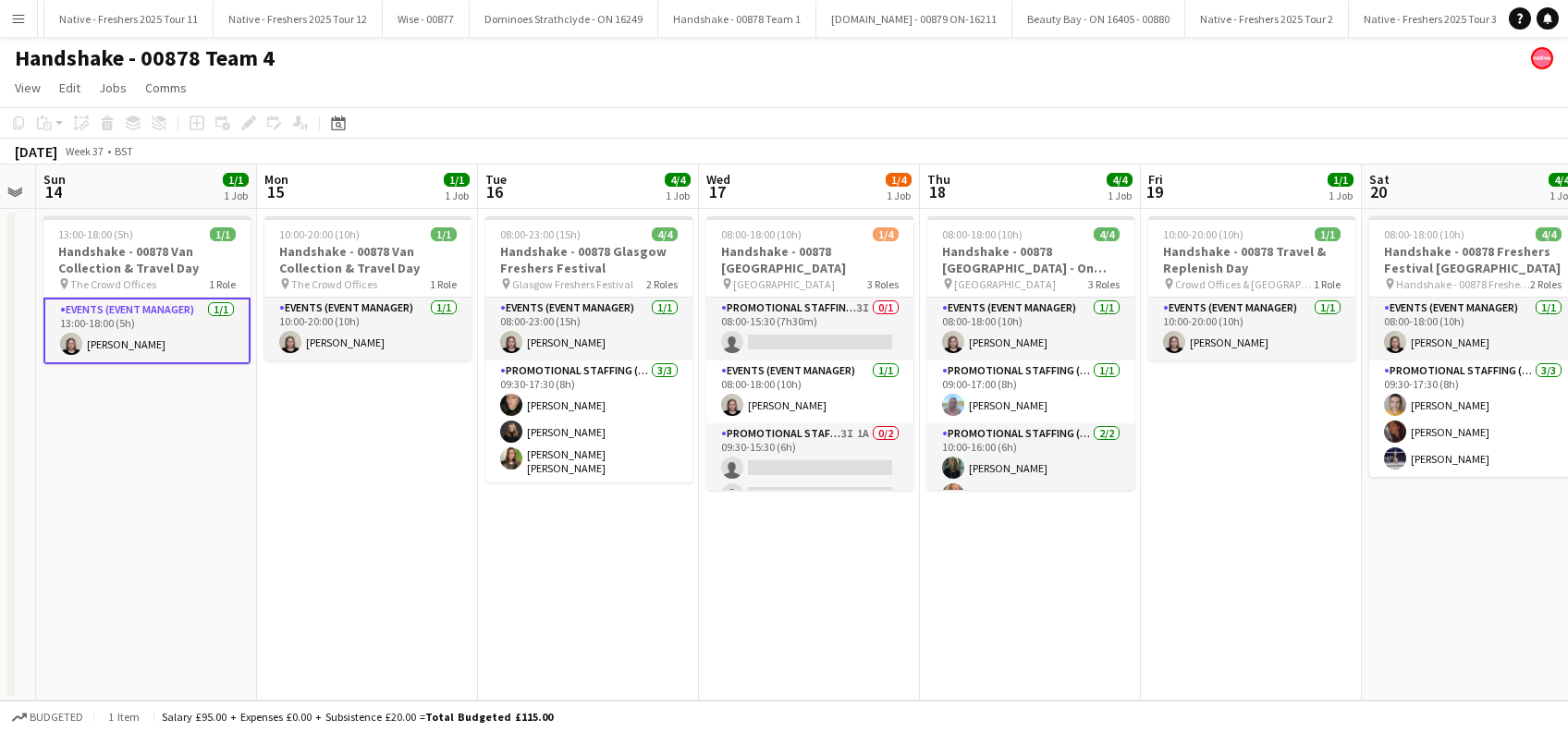
drag, startPoint x: 1037, startPoint y: 558, endPoint x: 605, endPoint y: 583, distance: 432.7
click at [605, 583] on app-calendar-viewport "Thu 11 Fri 12 Sat 13 Sun 14 1/1 1 Job Mon 15 1/1 1 Job Tue 16 4/4 1 Job Wed 17 …" at bounding box center [784, 432] width 1568 height 536
click at [790, 328] on app-card-role "Promotional Staffing (Brand Ambassadors) 3I 0/1 08:00-15:30 (7h30m) single-neut…" at bounding box center [809, 328] width 207 height 63
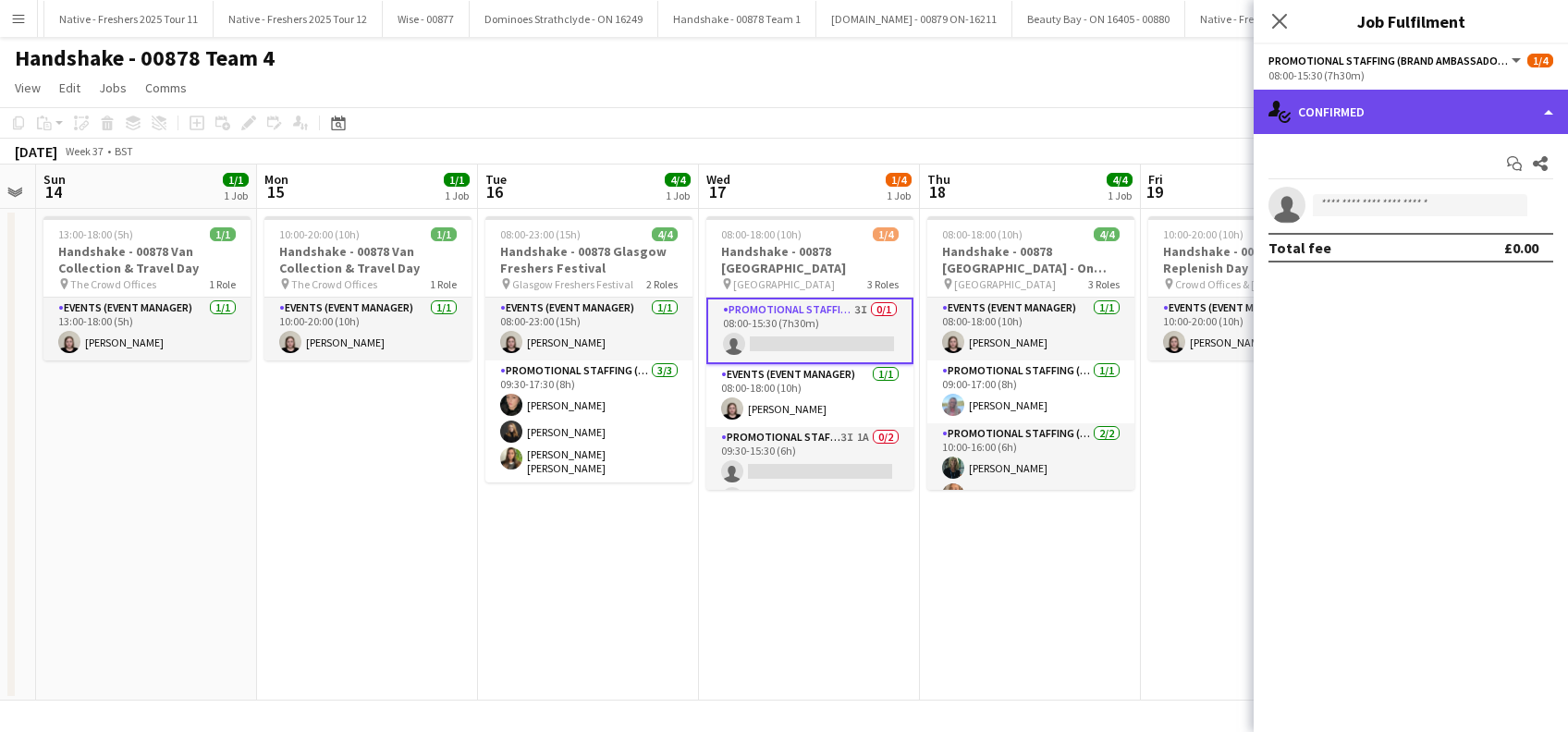
click at [1386, 103] on div "single-neutral-actions-check-2 Confirmed" at bounding box center [1410, 112] width 315 height 44
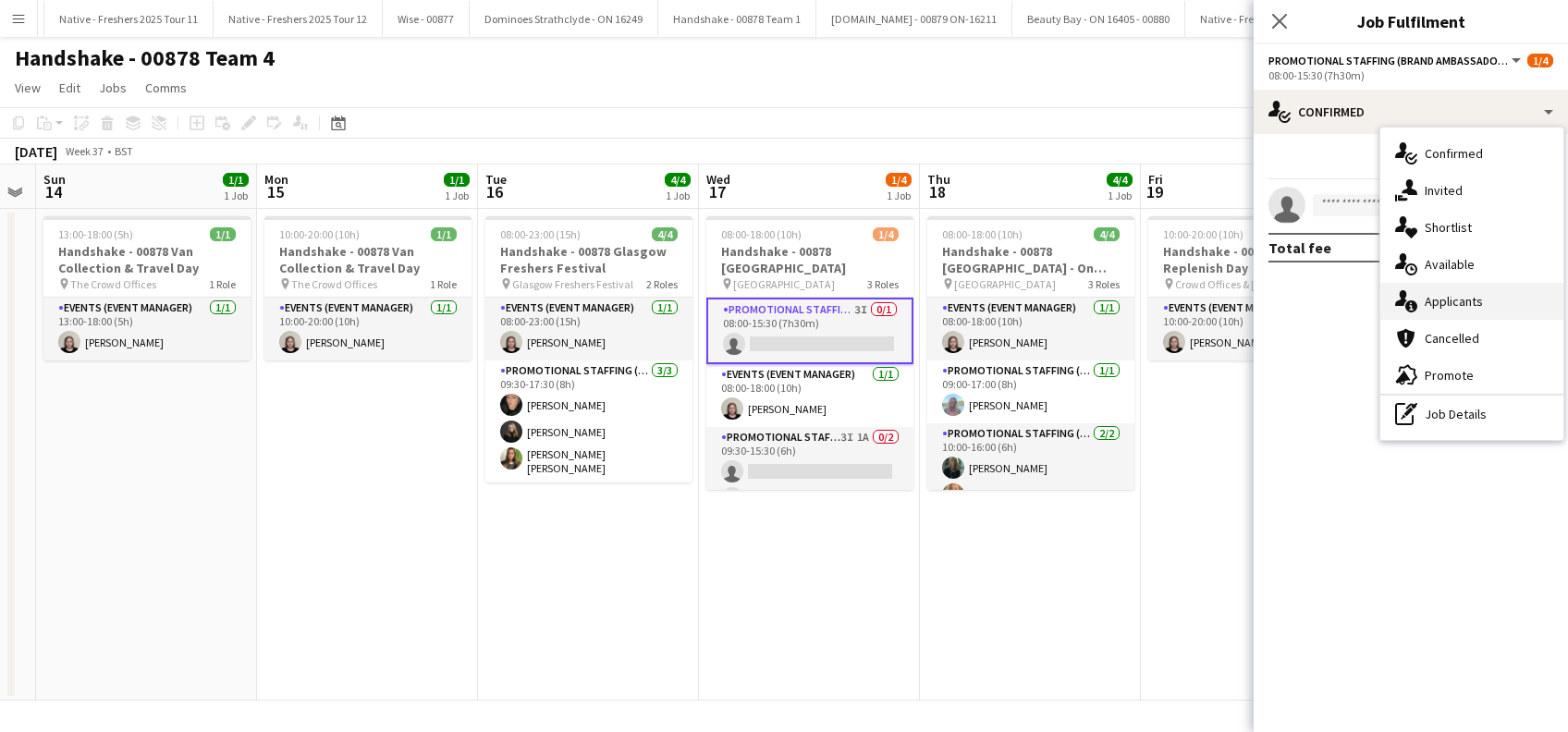
click at [1434, 297] on span "Applicants" at bounding box center [1454, 301] width 59 height 16
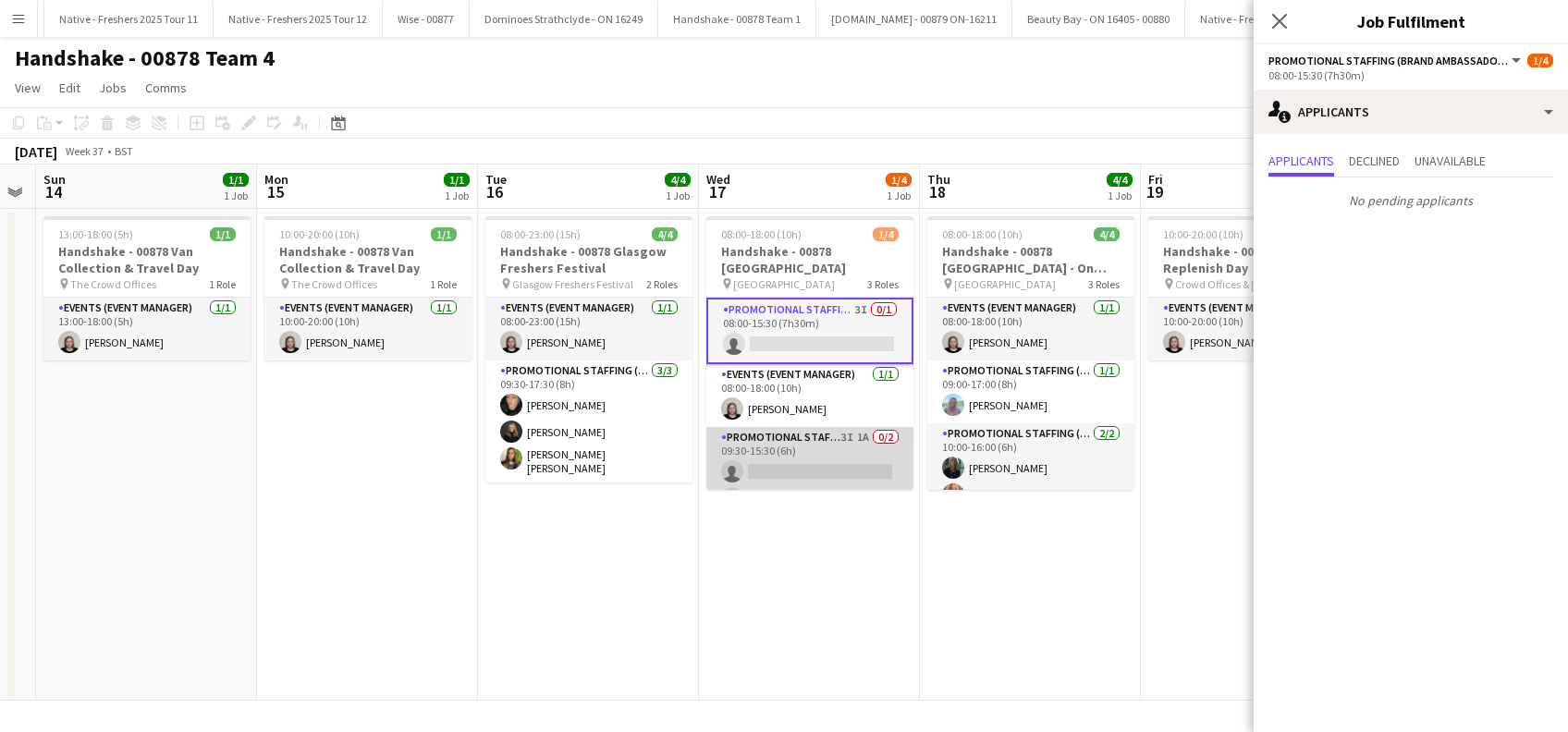
click at [798, 458] on app-card-role "Promotional Staffing (Brand Ambassadors) 3I 1A 0/2 09:30-15:30 (6h) single-neut…" at bounding box center [809, 471] width 207 height 89
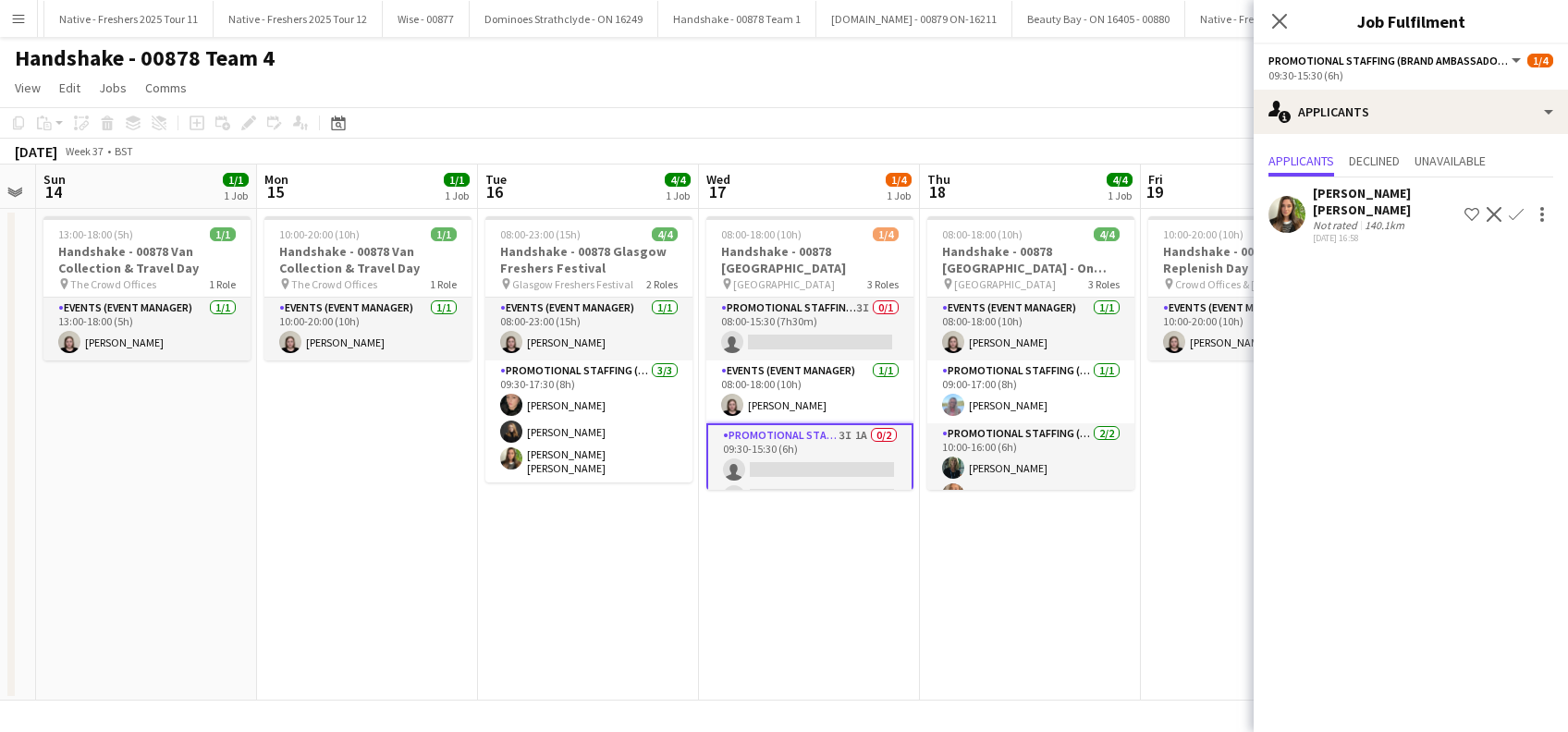
scroll to position [26, 0]
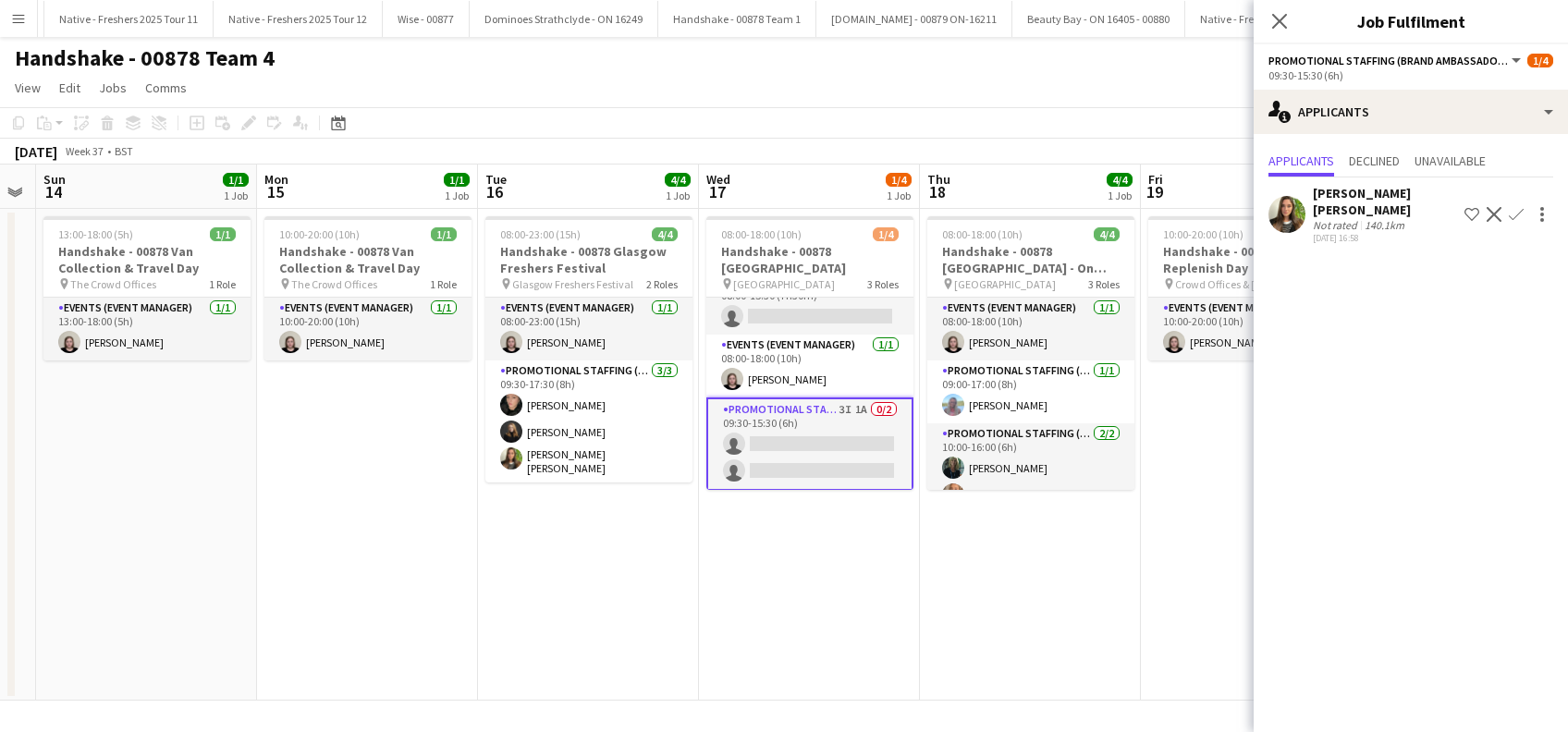
click at [1518, 207] on app-icon "Confirm" at bounding box center [1516, 214] width 14 height 14
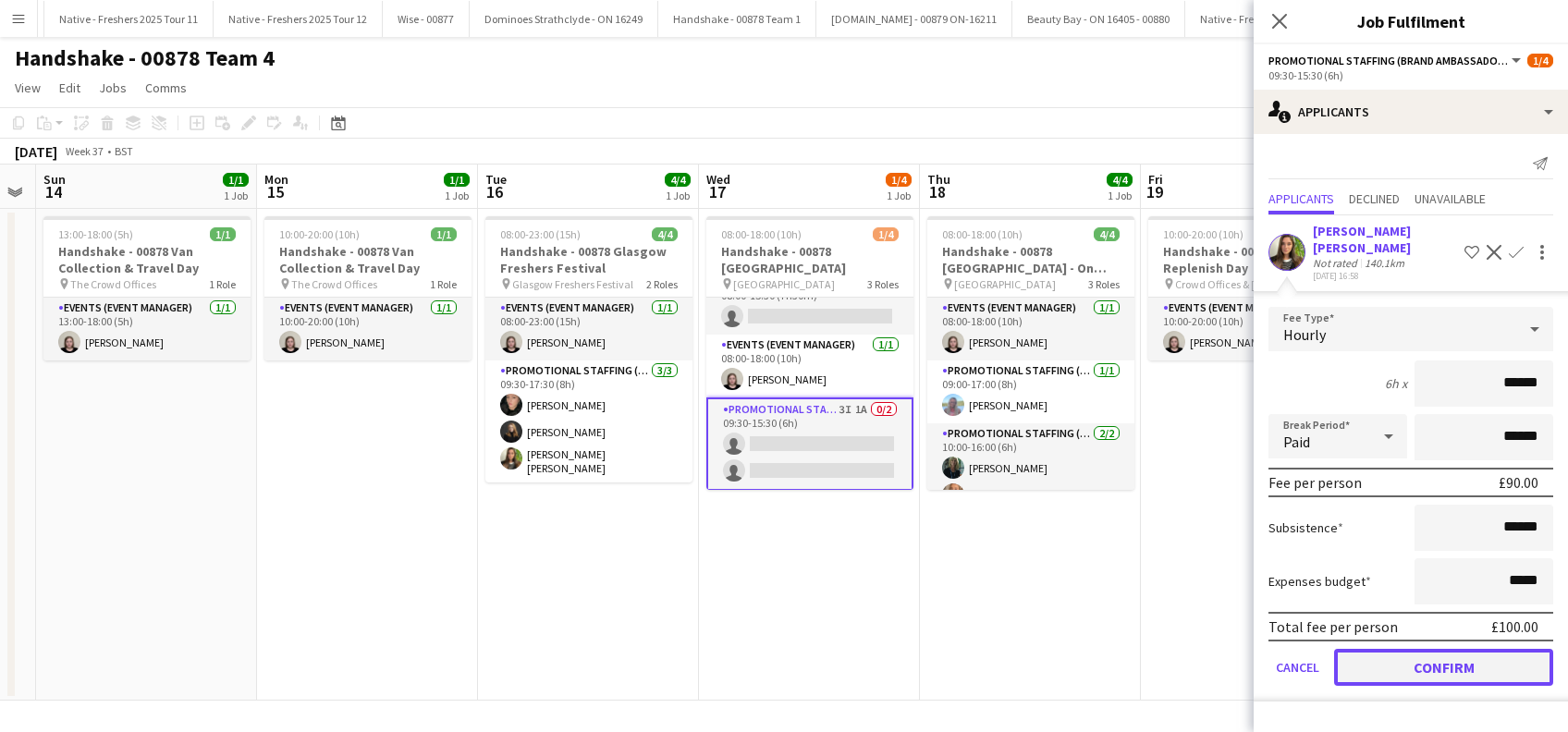
click at [1427, 658] on button "Confirm" at bounding box center [1444, 668] width 219 height 37
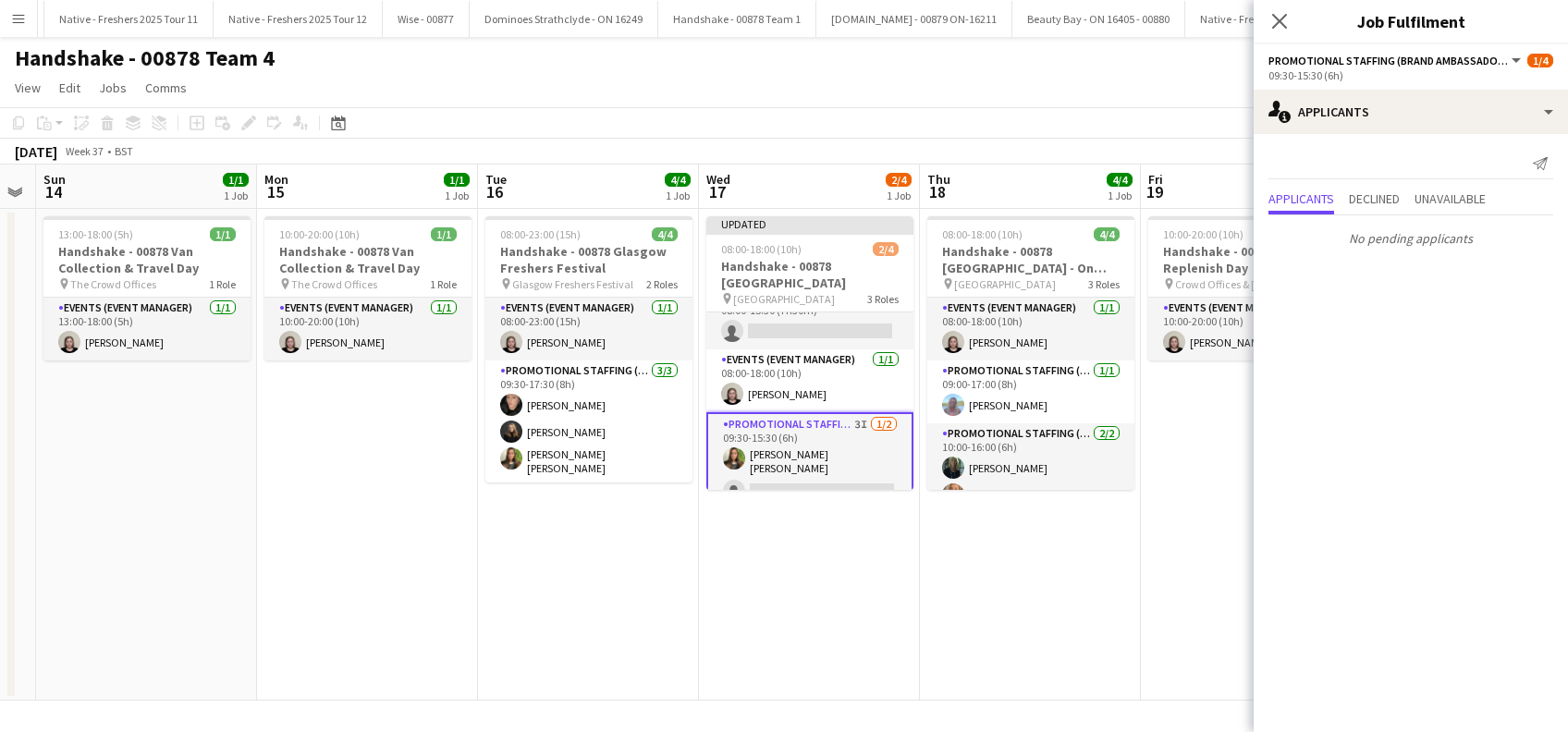
click at [1041, 607] on app-date-cell "08:00-18:00 (10h) 4/4 Handshake - 00878 [GEOGRAPHIC_DATA] - On Site Day pin [GE…" at bounding box center [1030, 454] width 221 height 492
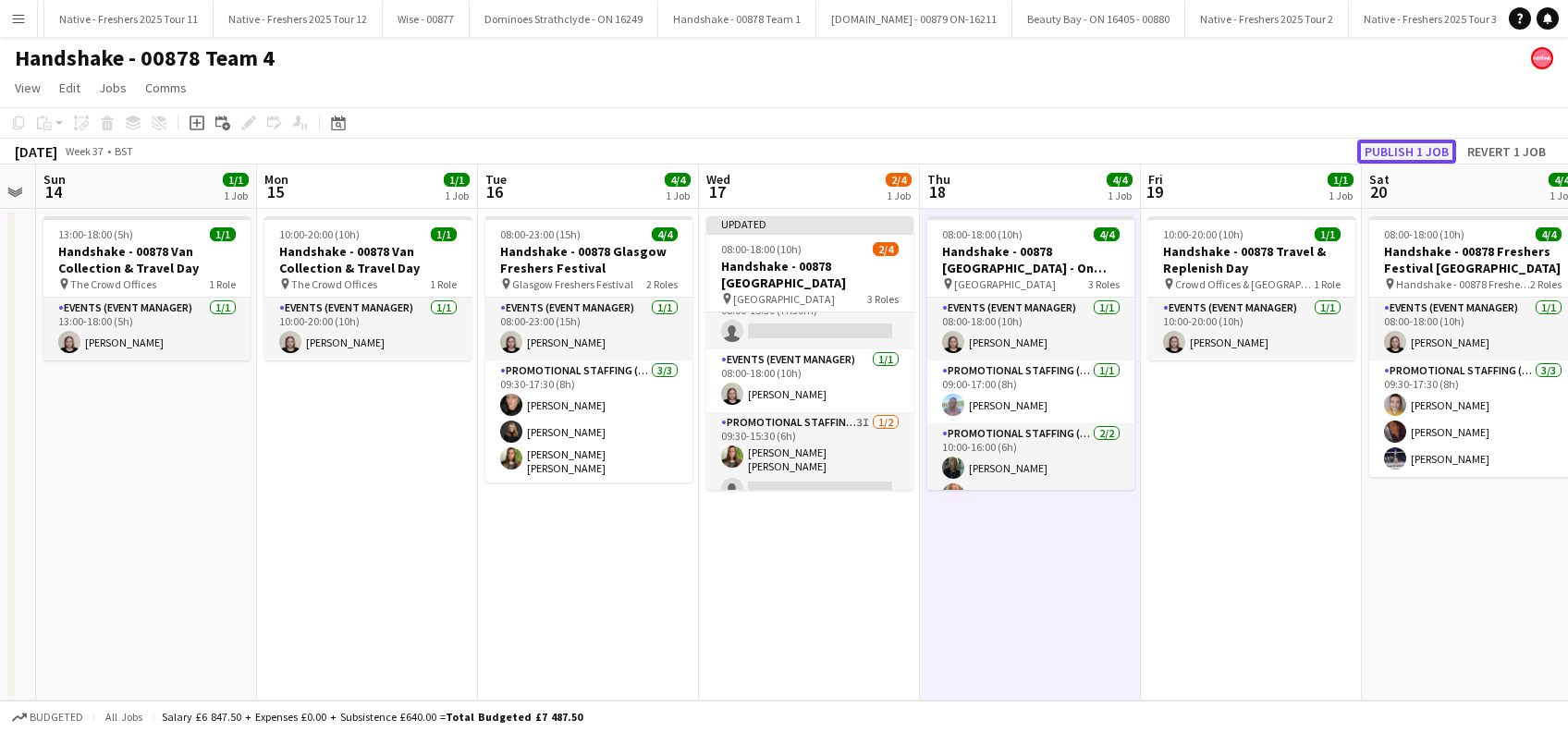
click at [1409, 148] on button "Publish 1 job" at bounding box center [1406, 151] width 99 height 24
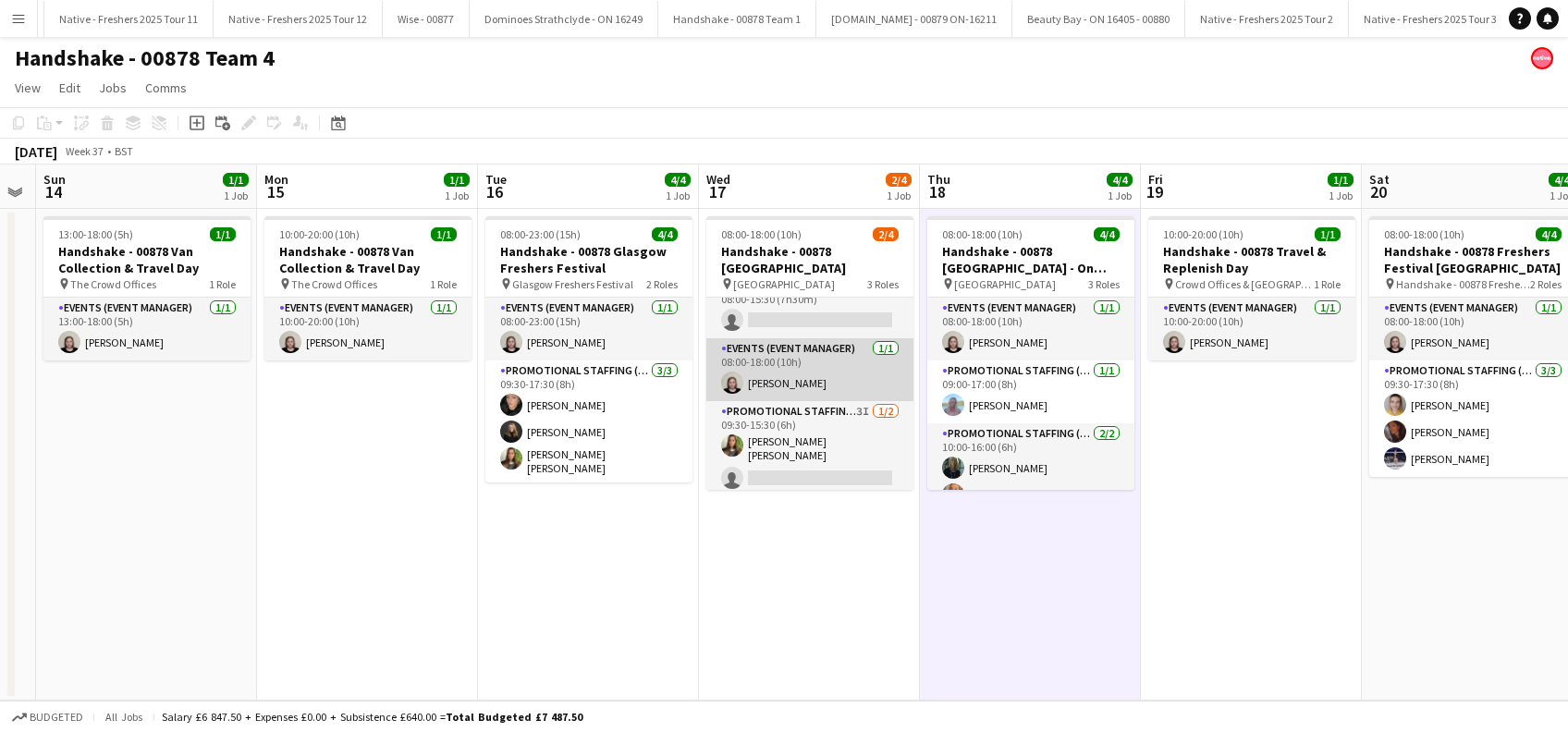
scroll to position [0, 0]
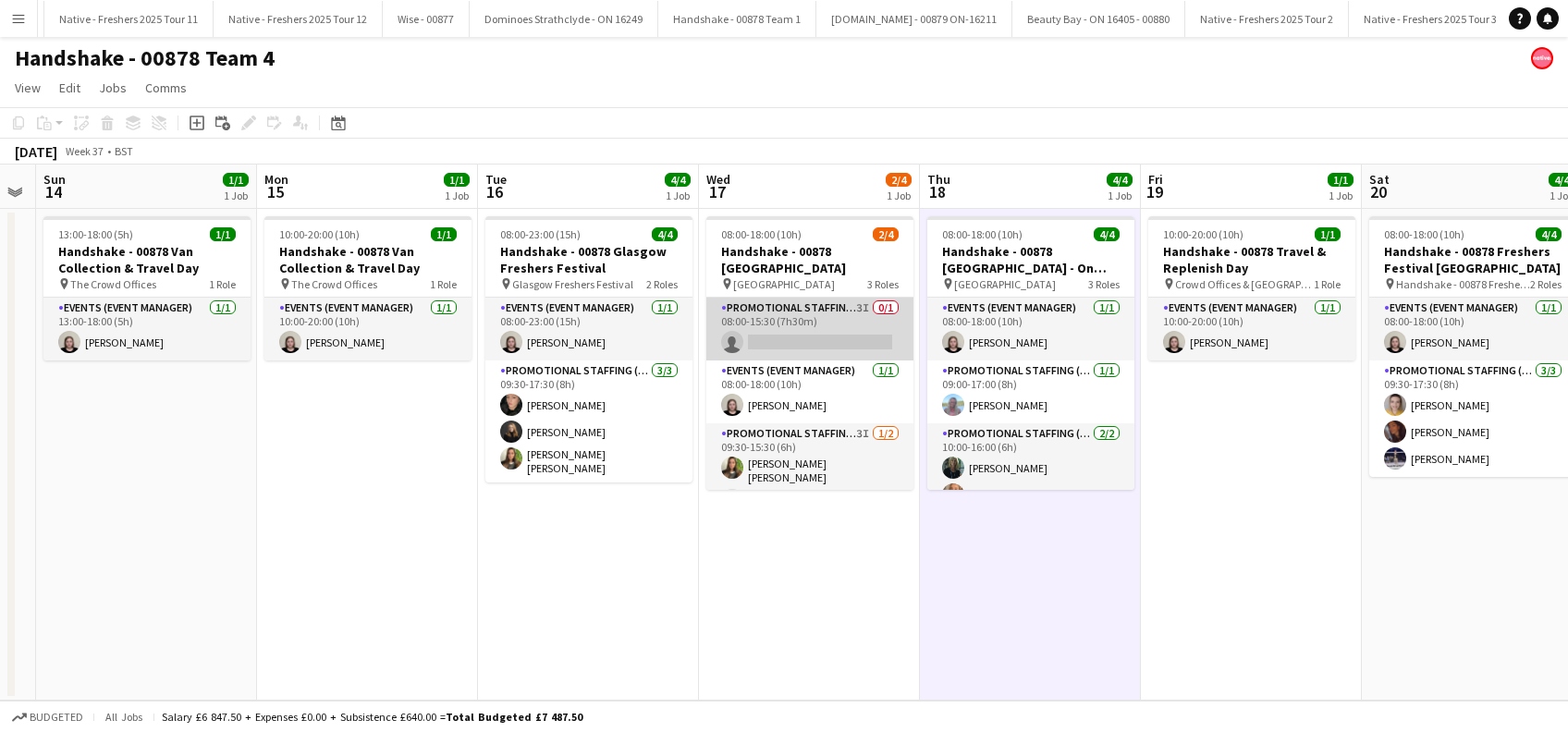
click at [784, 340] on app-card-role "Promotional Staffing (Brand Ambassadors) 3I 0/1 08:00-15:30 (7h30m) single-neut…" at bounding box center [809, 328] width 207 height 63
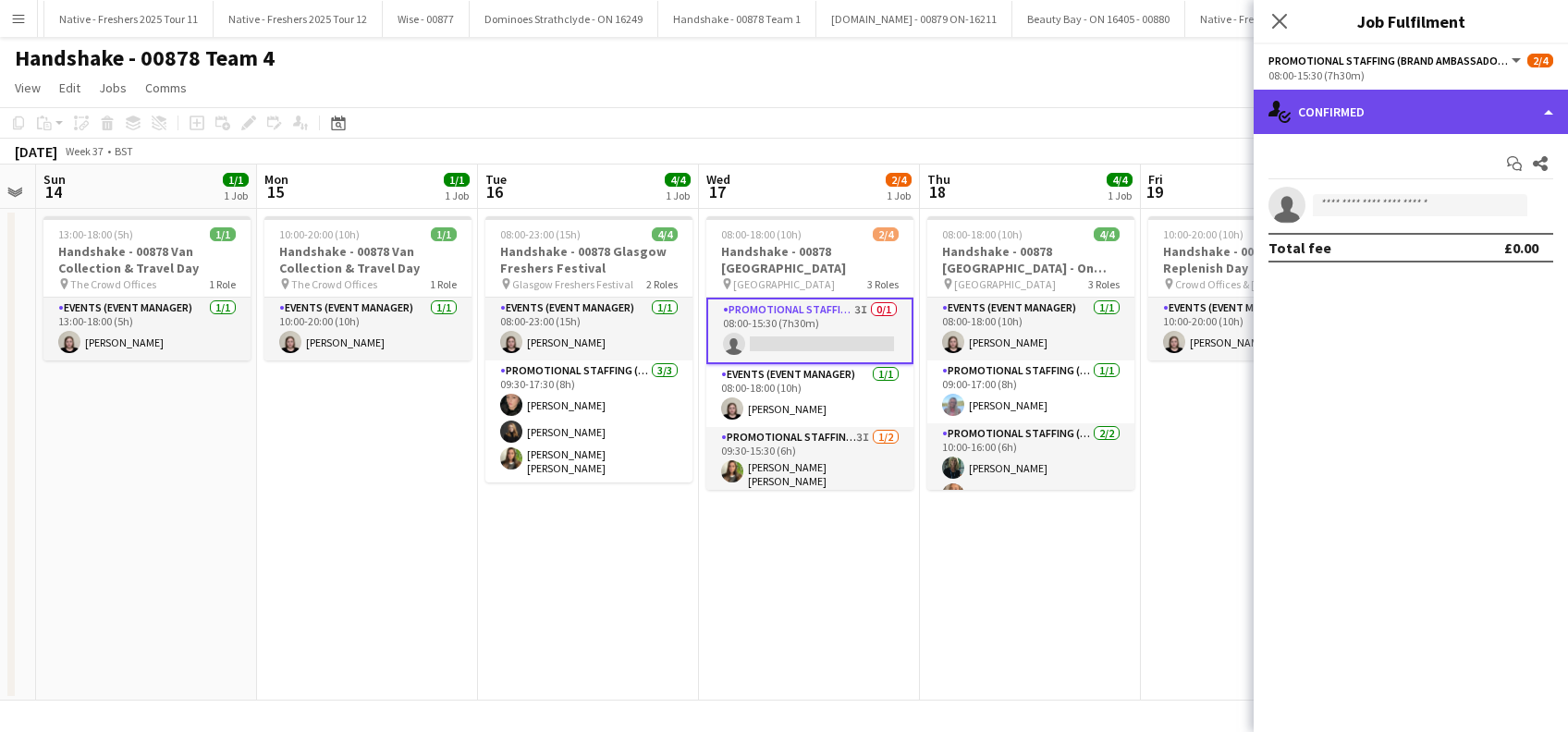
click at [1393, 114] on div "single-neutral-actions-check-2 Confirmed" at bounding box center [1410, 112] width 315 height 44
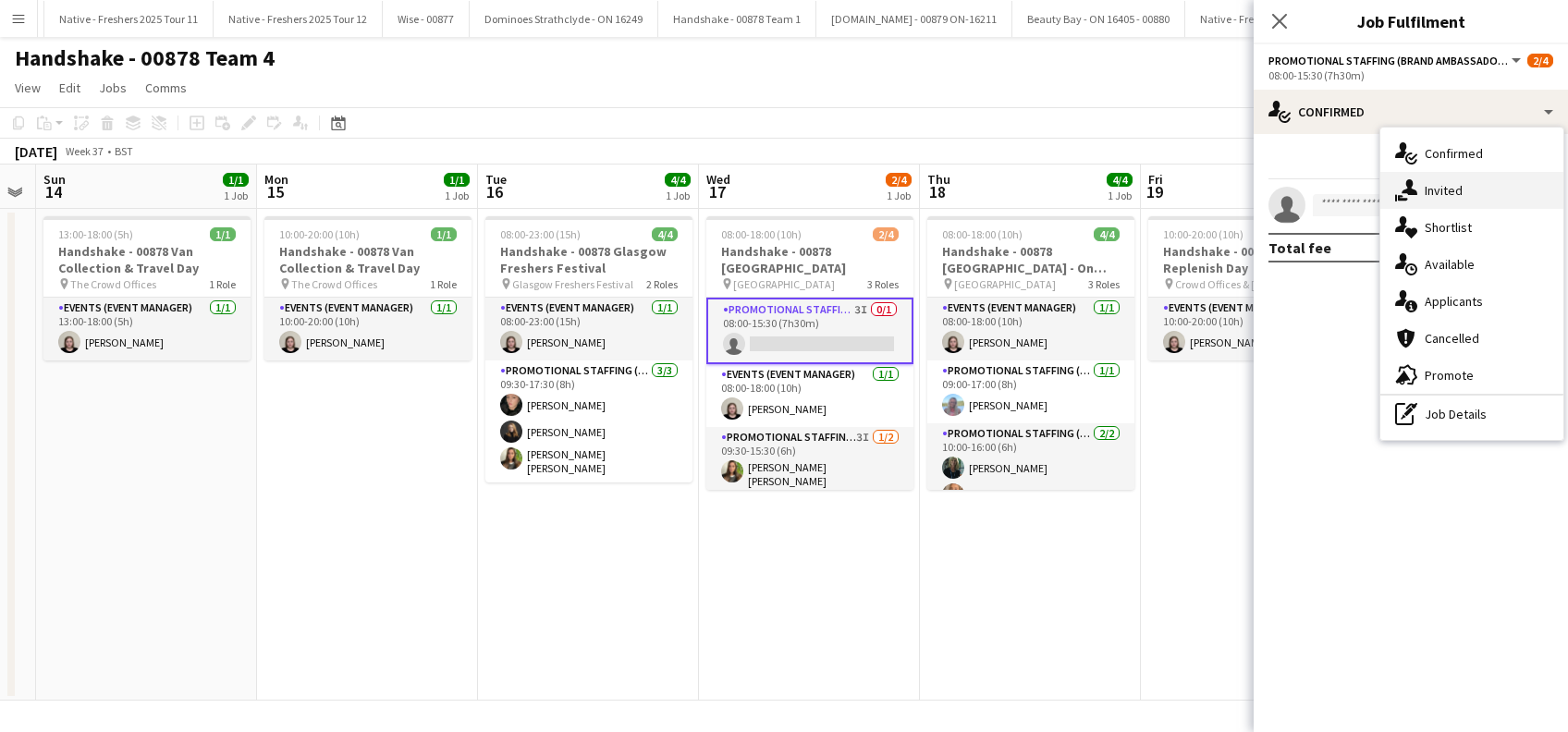
click at [1446, 185] on span "Invited" at bounding box center [1443, 189] width 38 height 16
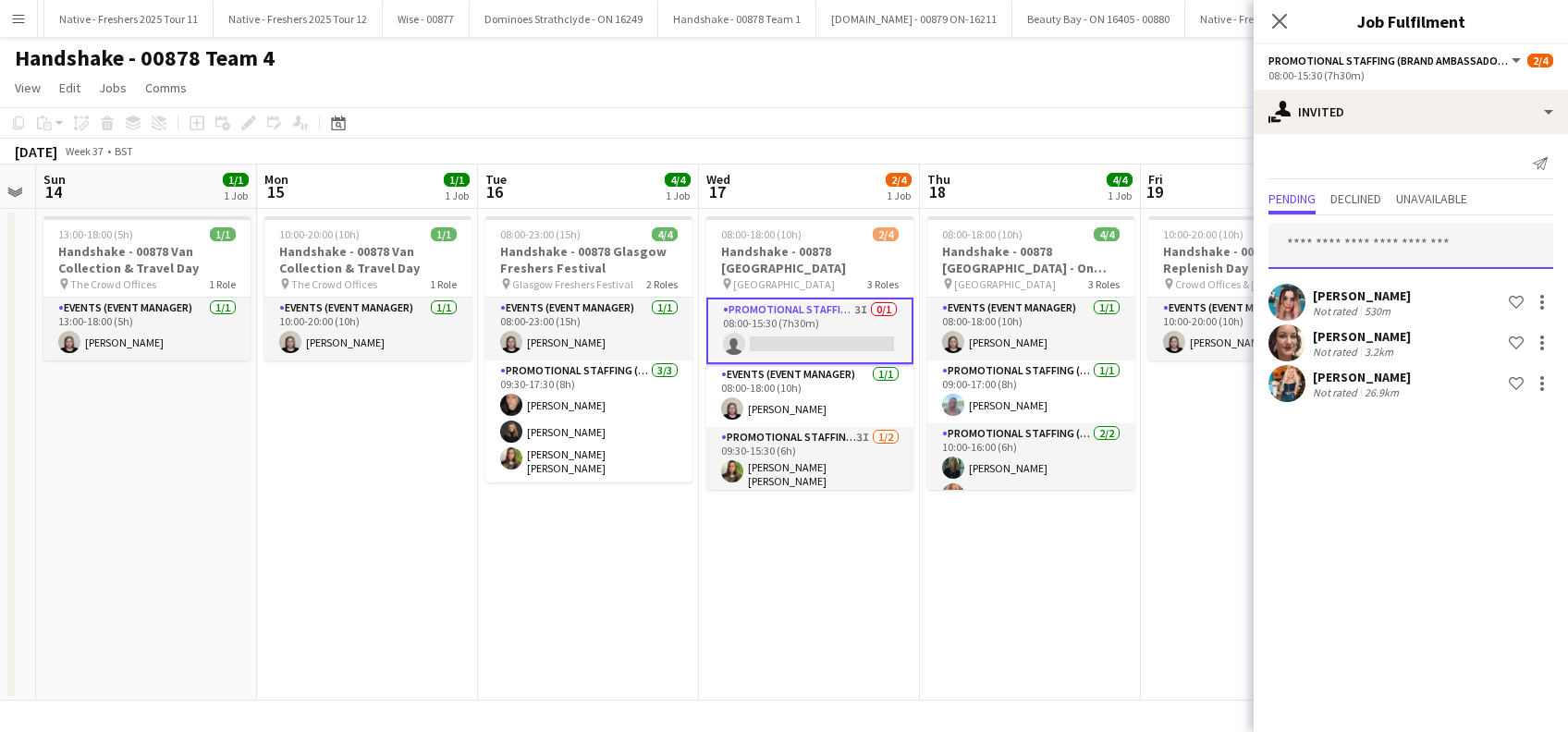
click at [1349, 241] on input "text" at bounding box center [1411, 246] width 285 height 46
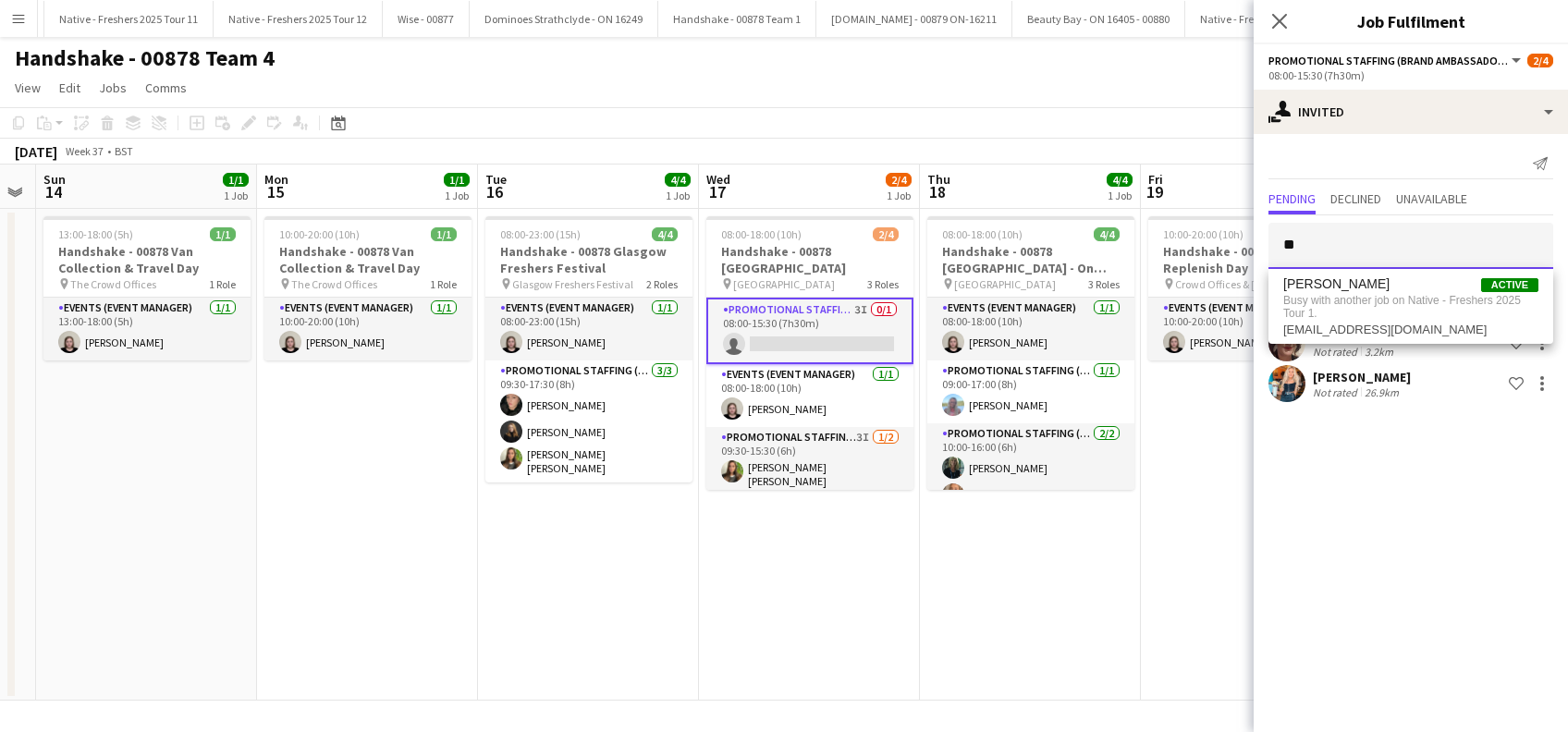
type input "*"
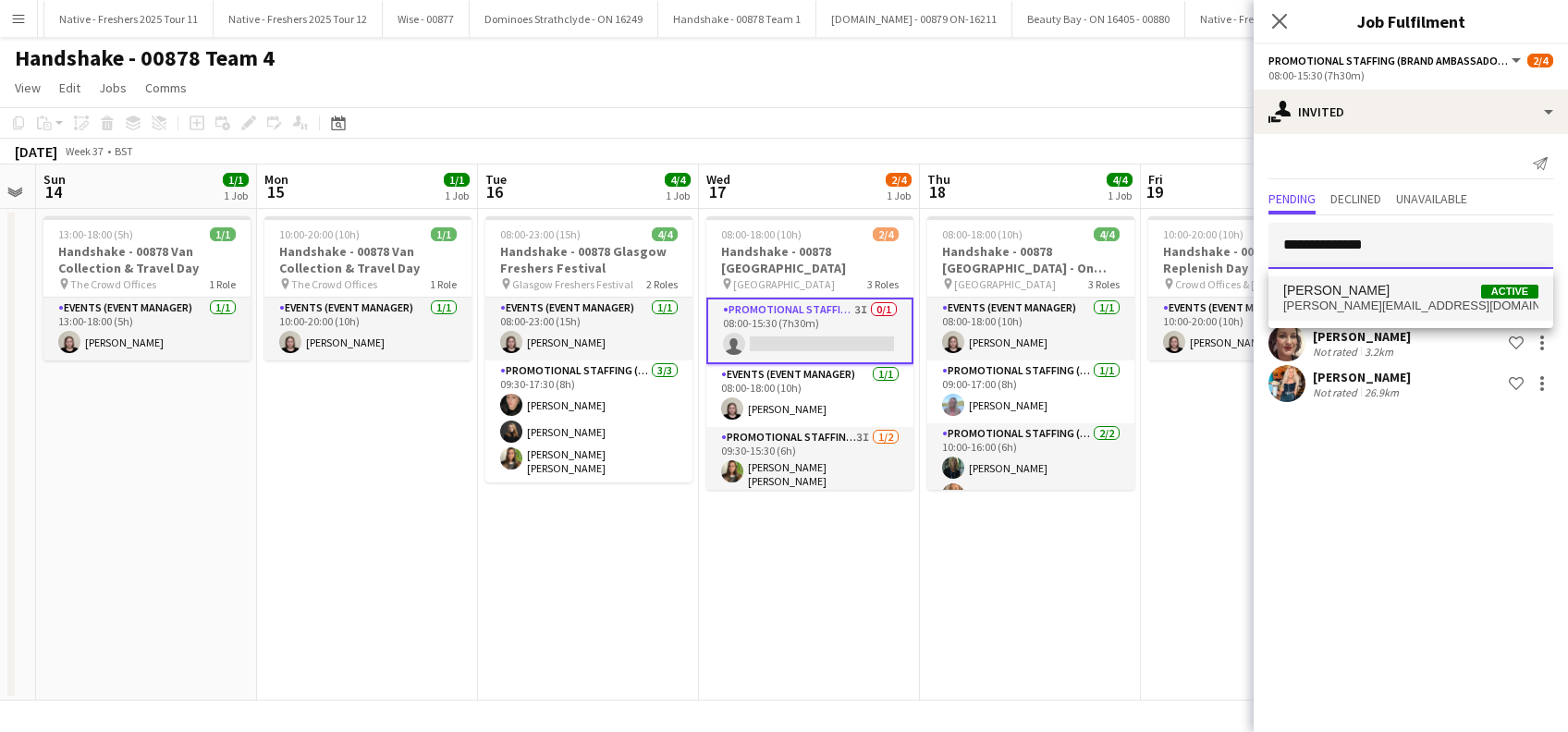
type input "**********"
click at [1375, 298] on span "[PERSON_NAME][EMAIL_ADDRESS][DOMAIN_NAME]" at bounding box center [1410, 305] width 255 height 14
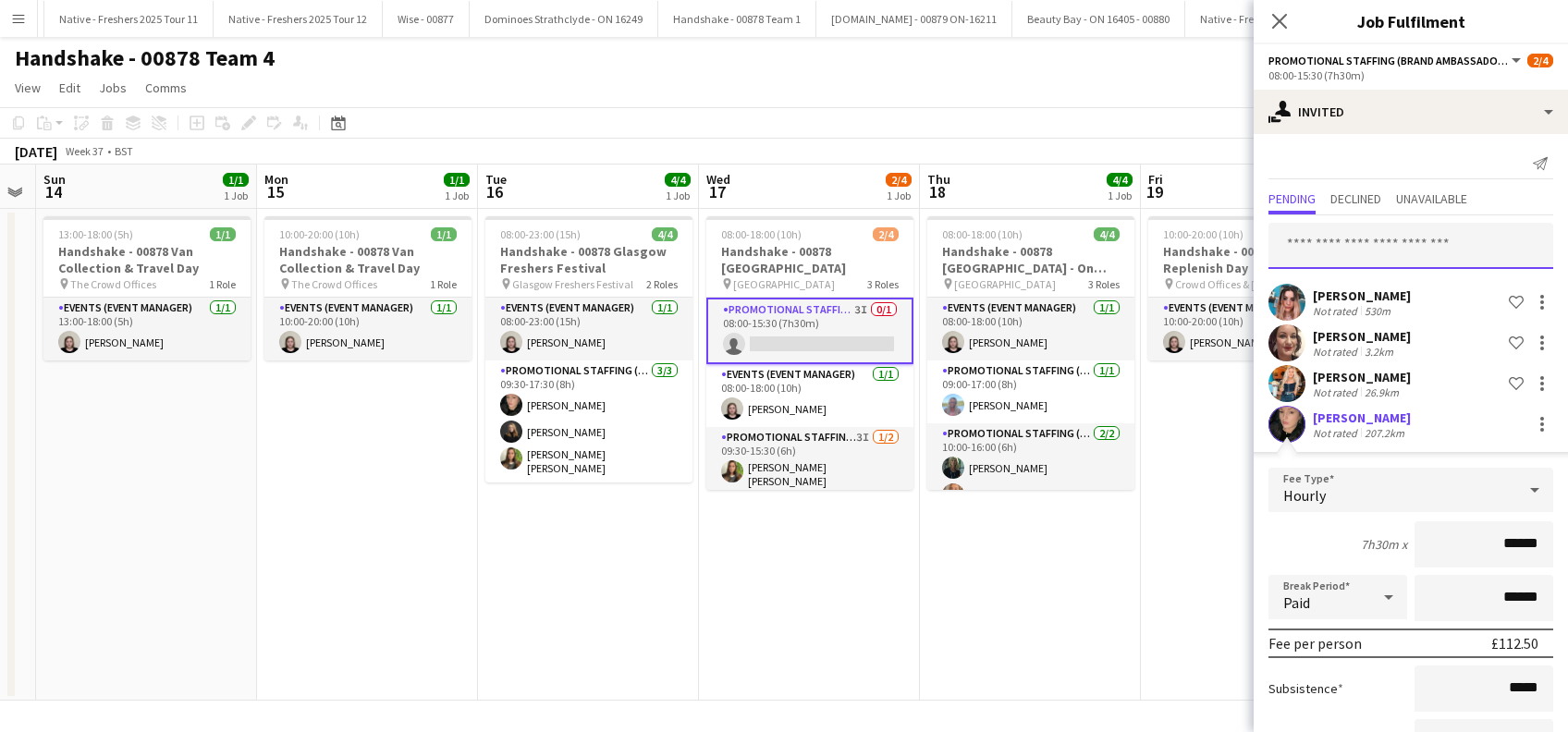
click at [1373, 246] on input "text" at bounding box center [1411, 246] width 285 height 46
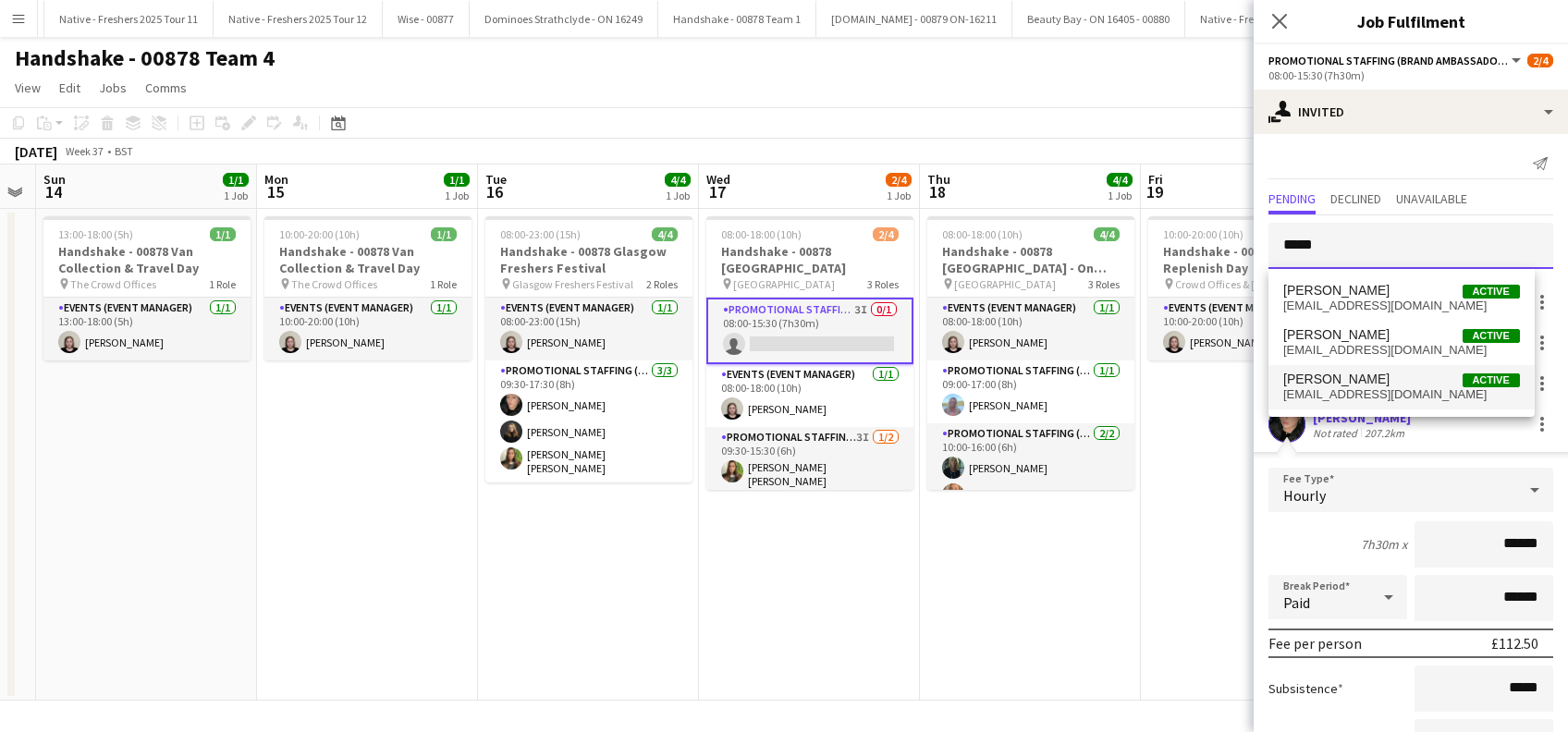
type input "*****"
click at [1307, 377] on span "[PERSON_NAME]" at bounding box center [1336, 379] width 107 height 15
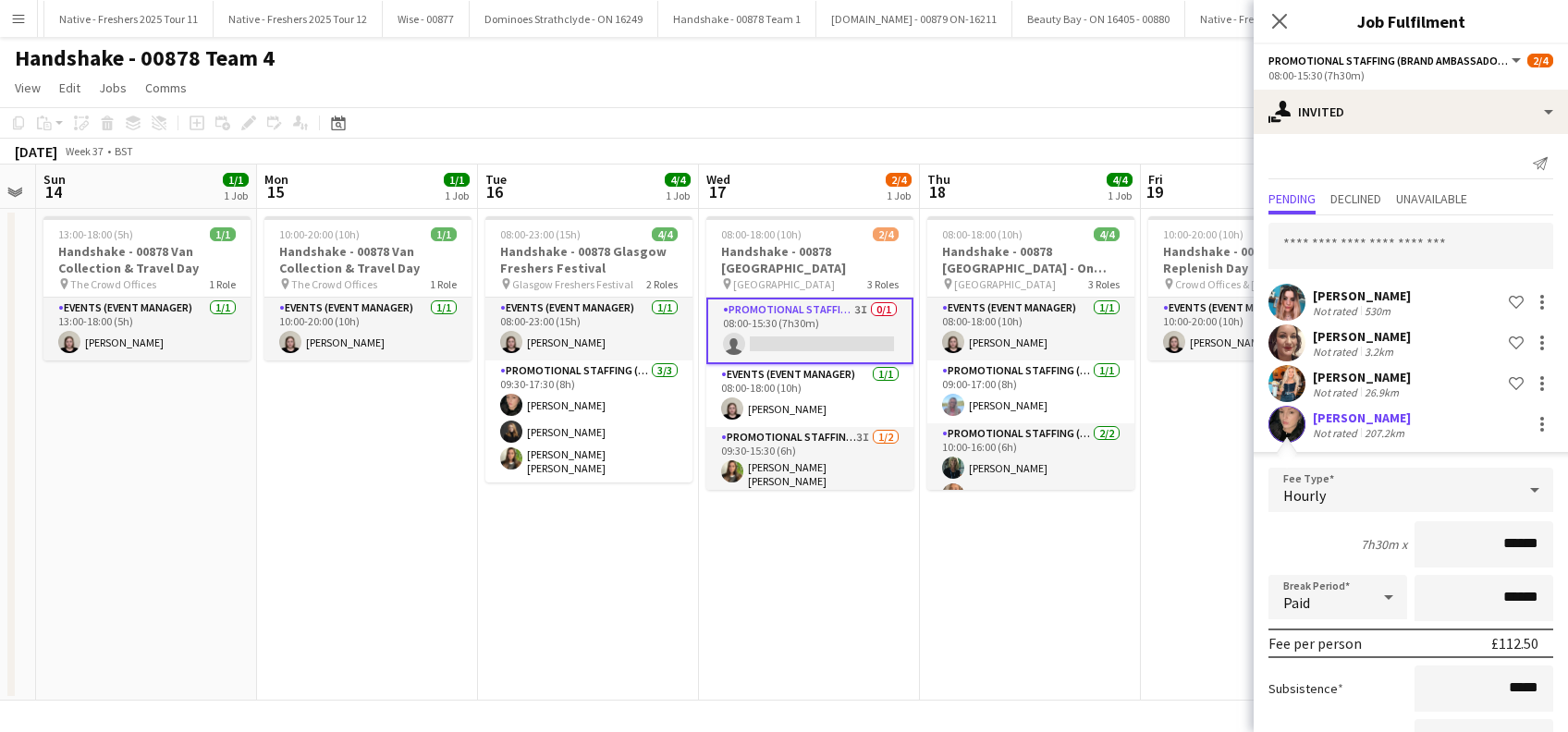
scroll to position [187, 0]
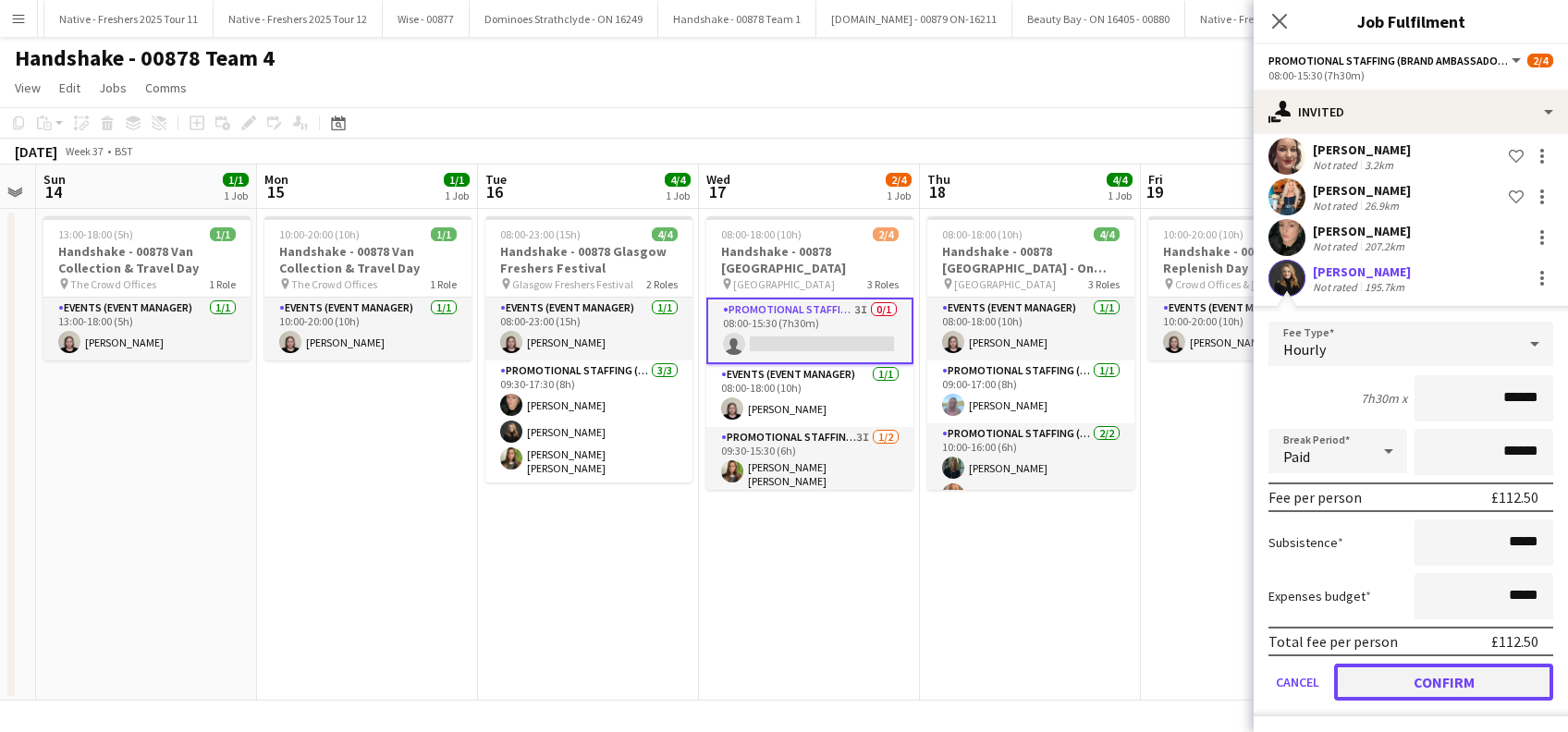
click at [1419, 687] on button "Confirm" at bounding box center [1444, 682] width 219 height 37
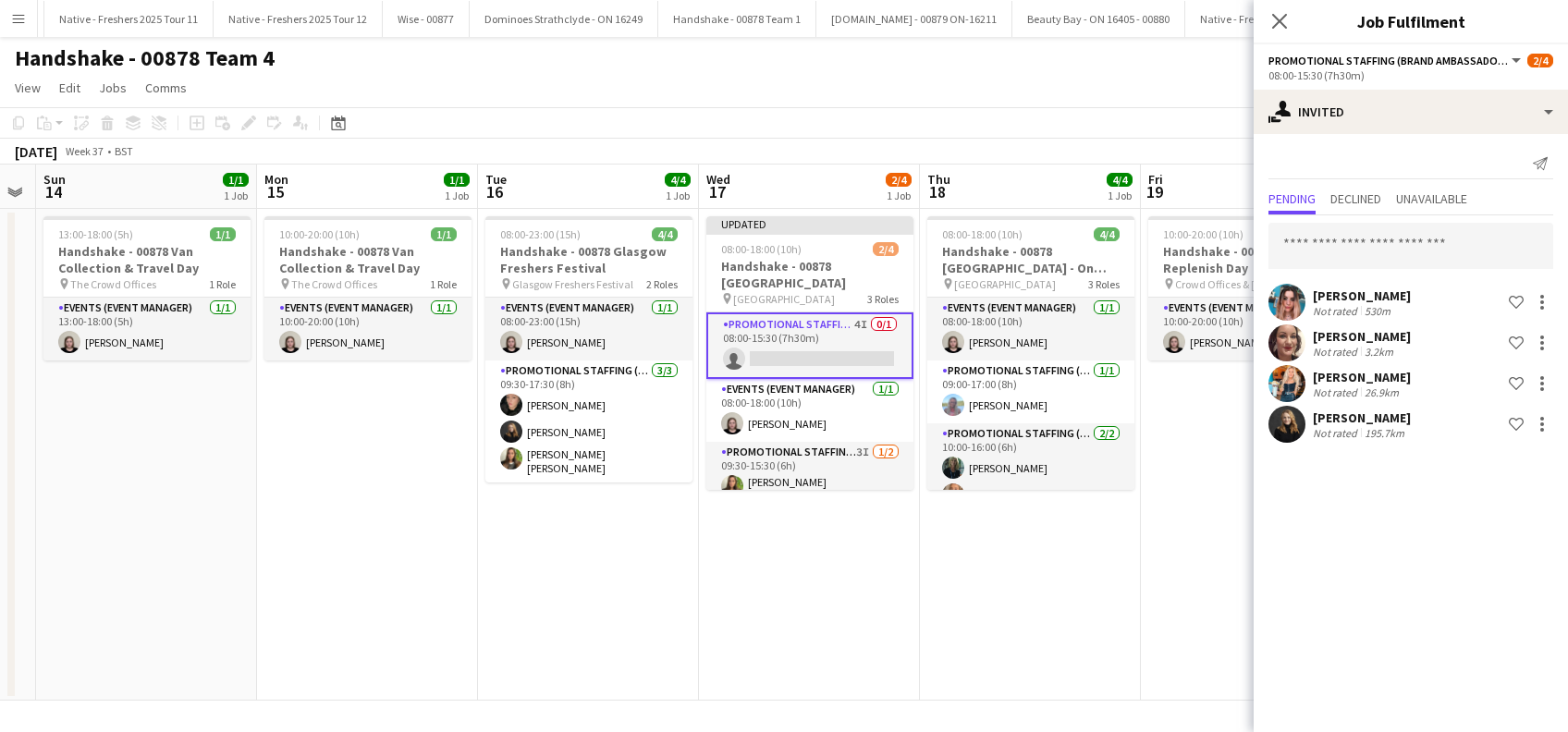
scroll to position [0, 0]
click at [1108, 611] on app-date-cell "08:00-18:00 (10h) 4/4 Handshake - 00878 [GEOGRAPHIC_DATA] - On Site Day pin [GE…" at bounding box center [1030, 454] width 221 height 492
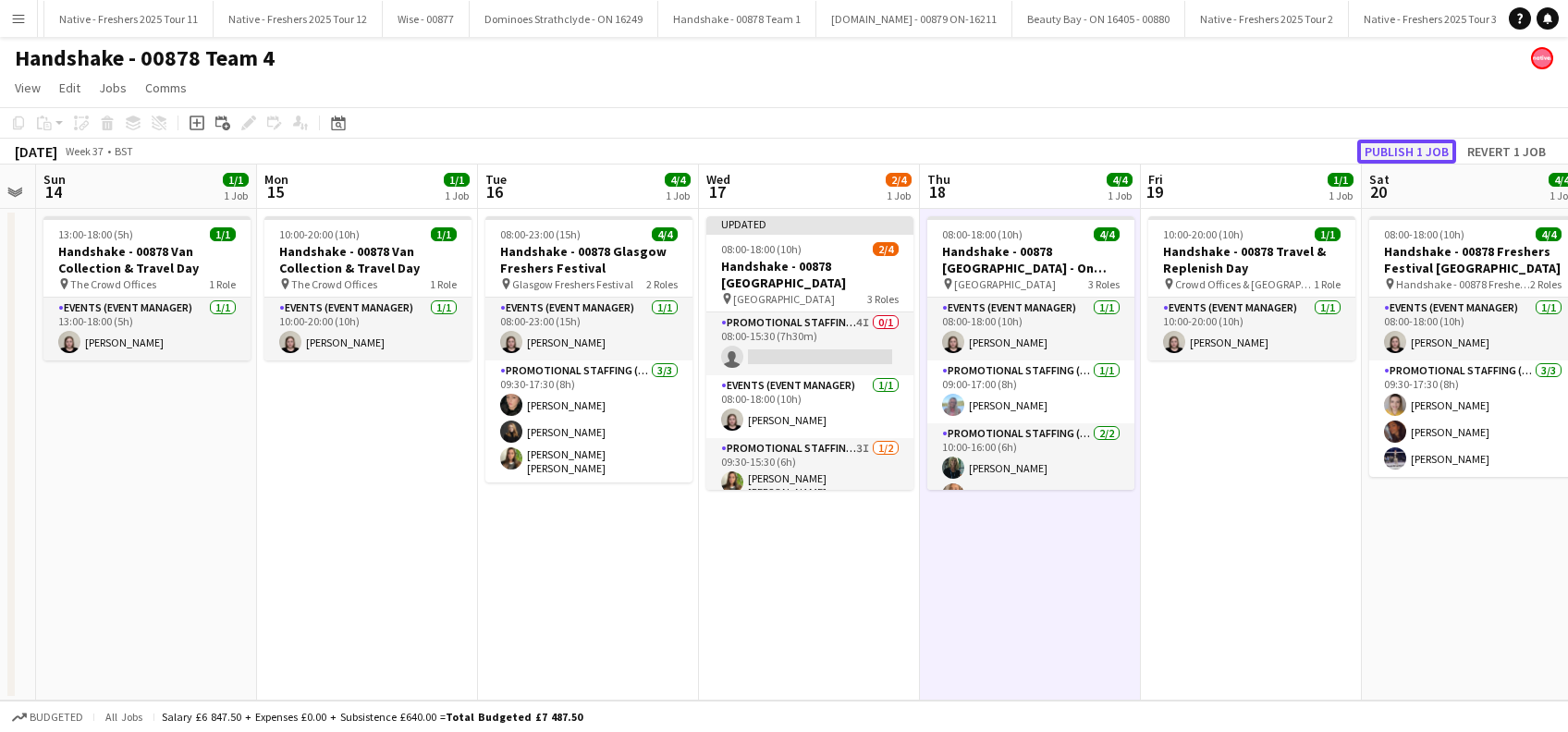
click at [1388, 150] on button "Publish 1 job" at bounding box center [1406, 151] width 99 height 24
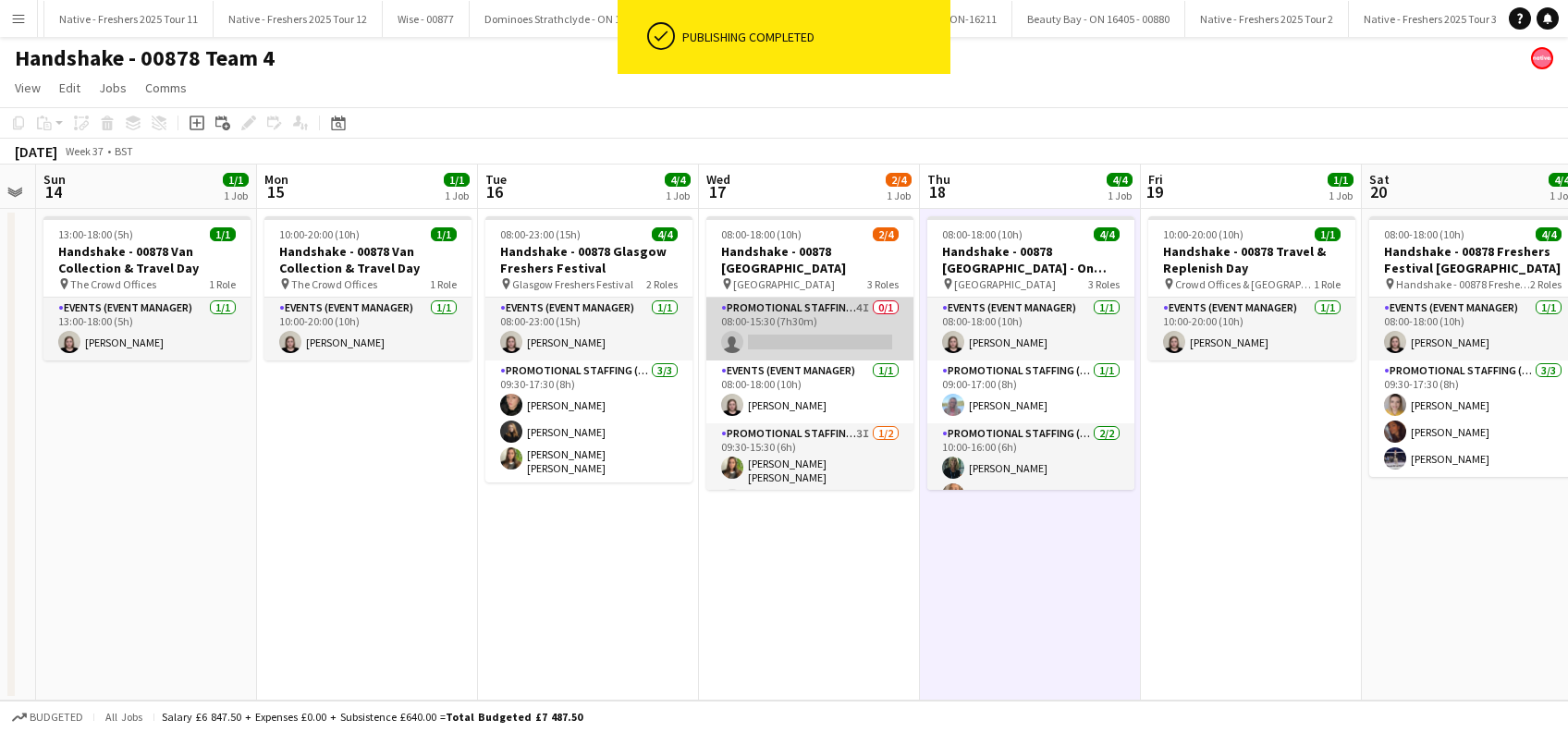
click at [822, 328] on app-card-role "Promotional Staffing (Brand Ambassadors) 4I 0/1 08:00-15:30 (7h30m) single-neut…" at bounding box center [809, 328] width 207 height 63
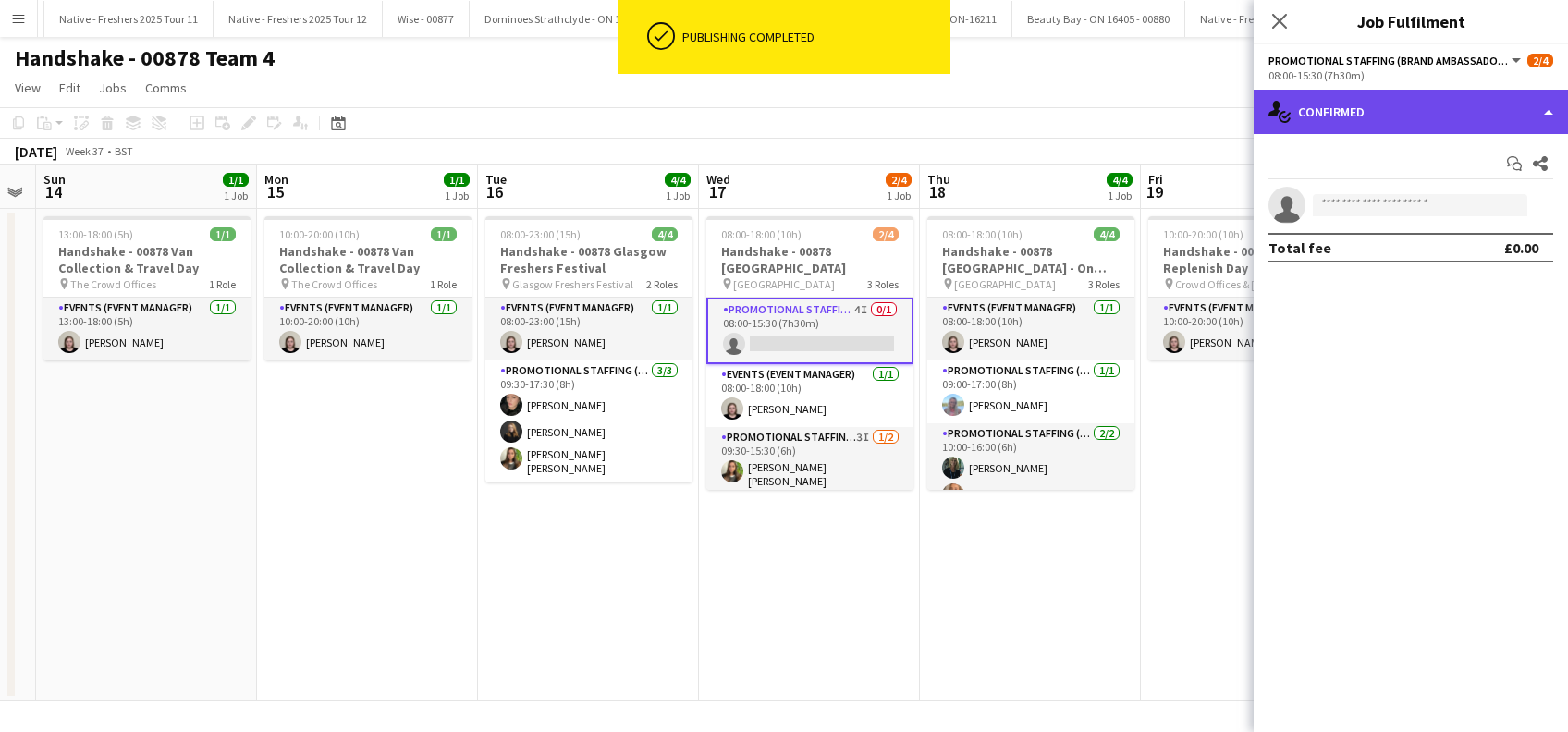
click at [1374, 91] on div "single-neutral-actions-check-2 Confirmed" at bounding box center [1410, 112] width 315 height 44
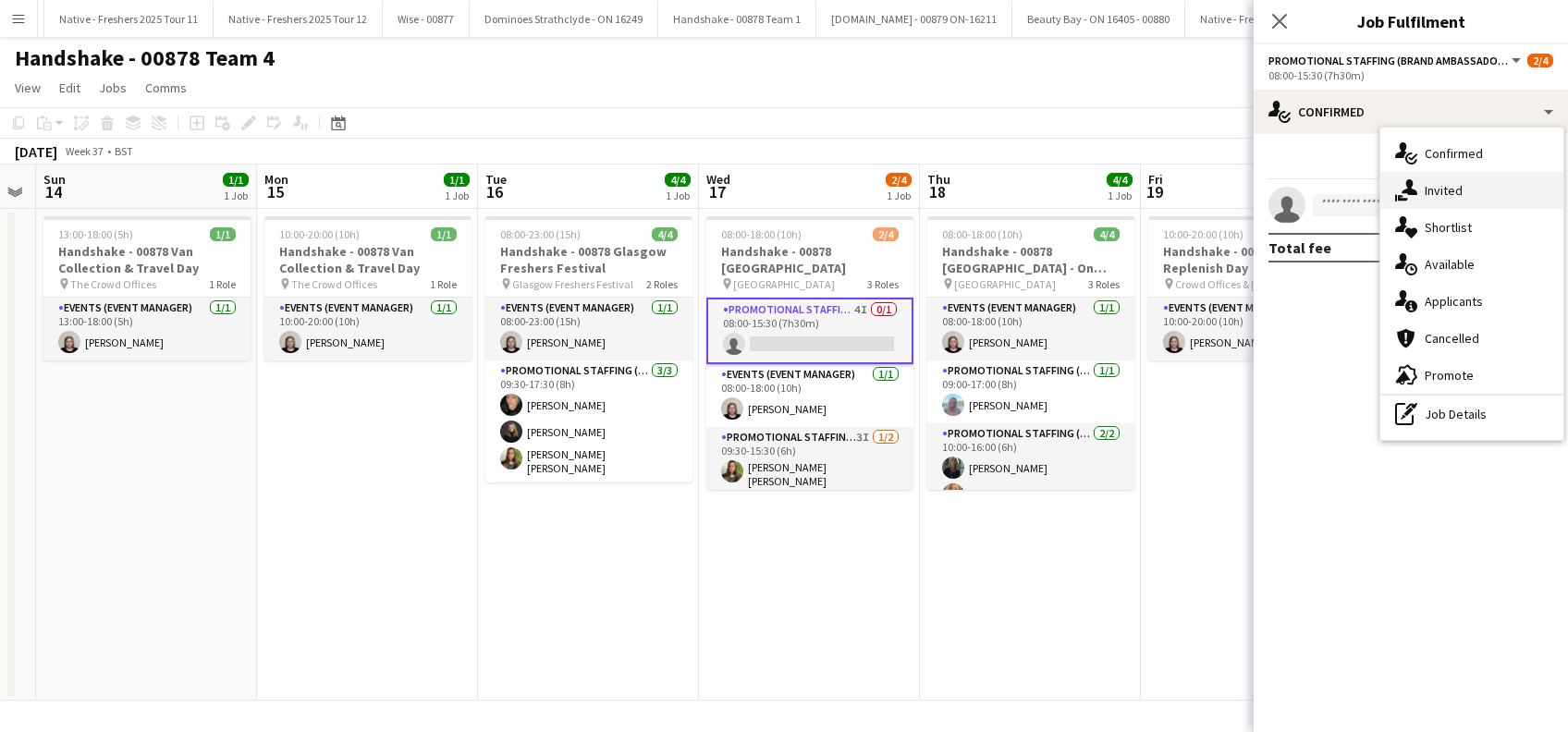
click at [1454, 185] on span "Invited" at bounding box center [1443, 189] width 38 height 16
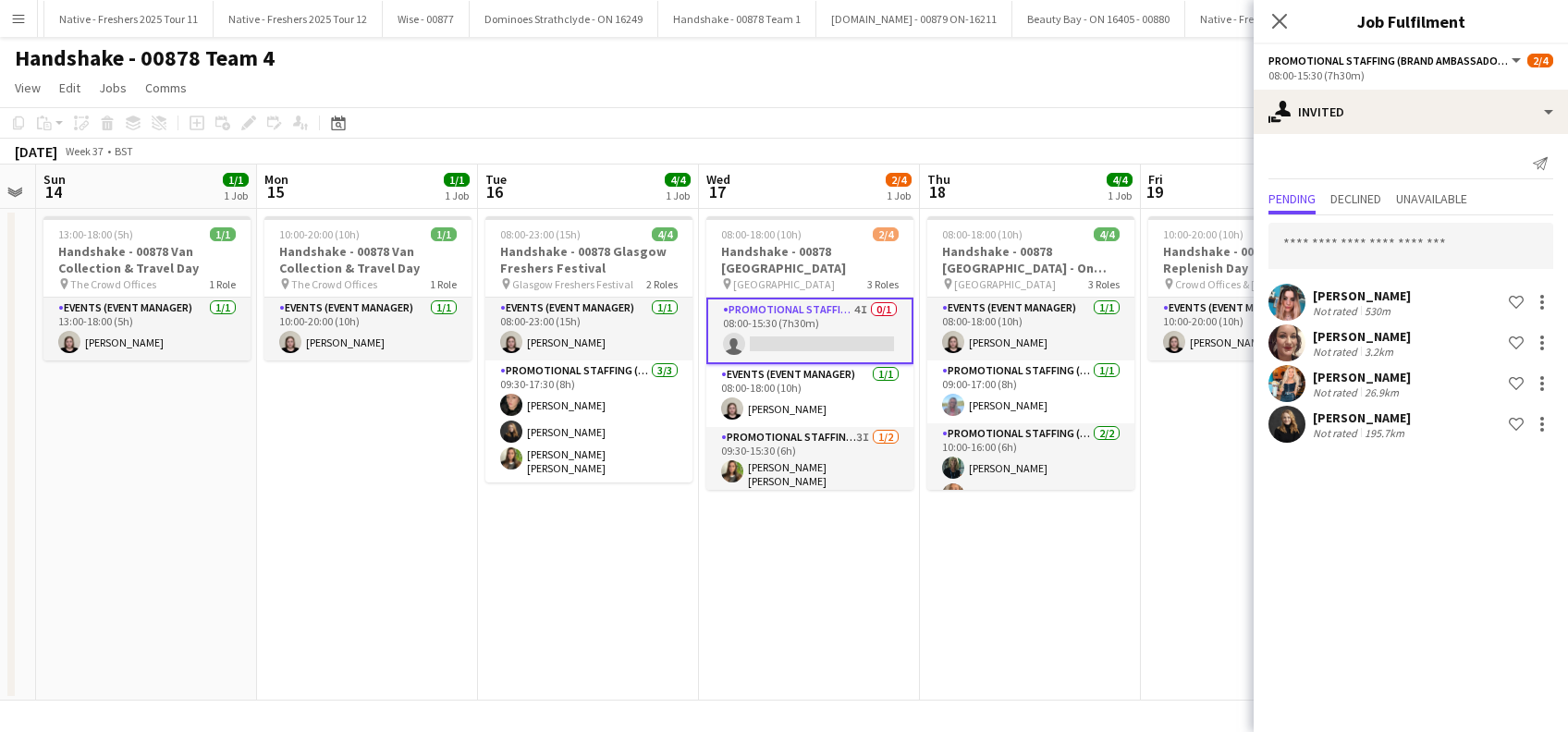
click at [1380, 298] on div "[PERSON_NAME]" at bounding box center [1362, 295] width 98 height 16
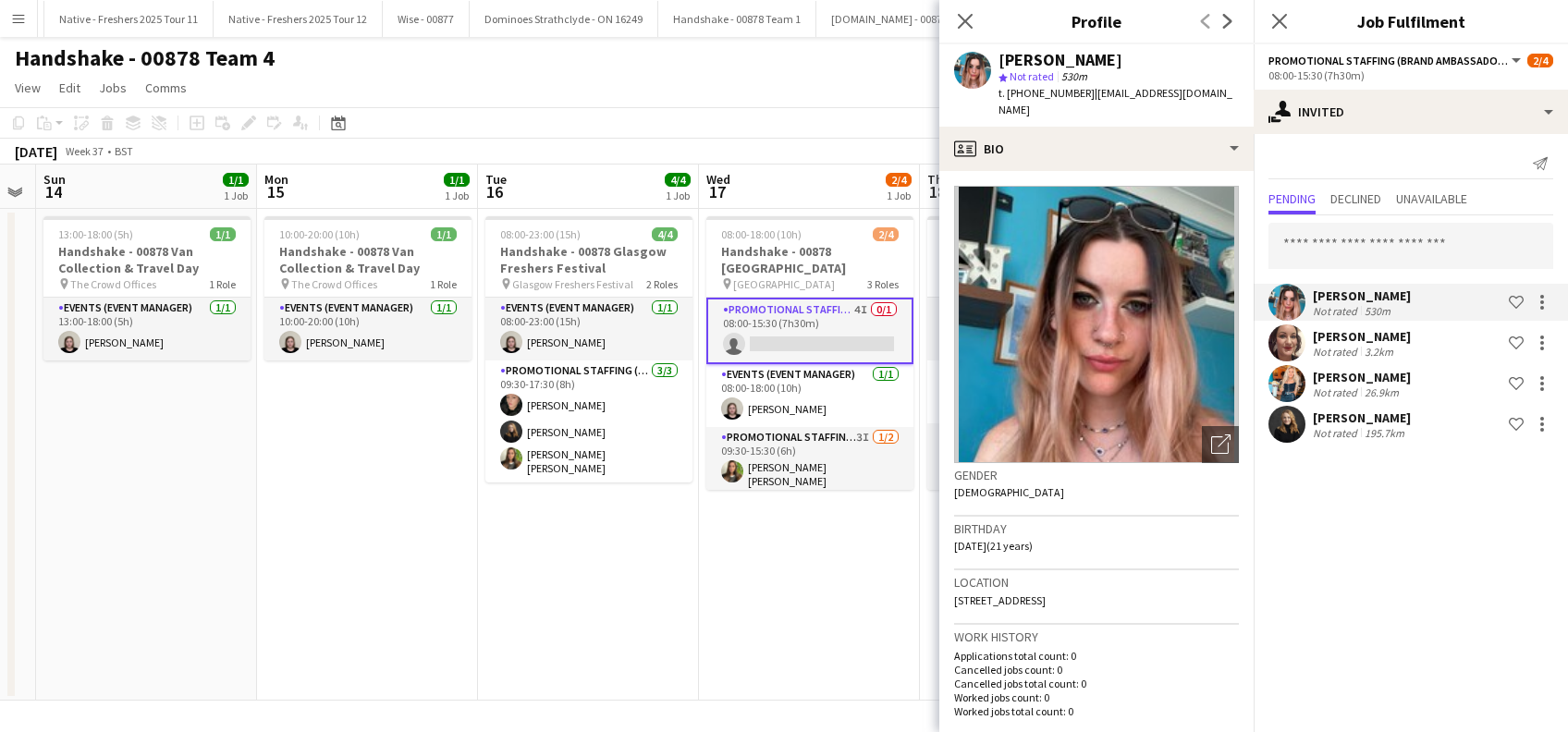
click at [1371, 339] on div "[PERSON_NAME]" at bounding box center [1362, 336] width 98 height 16
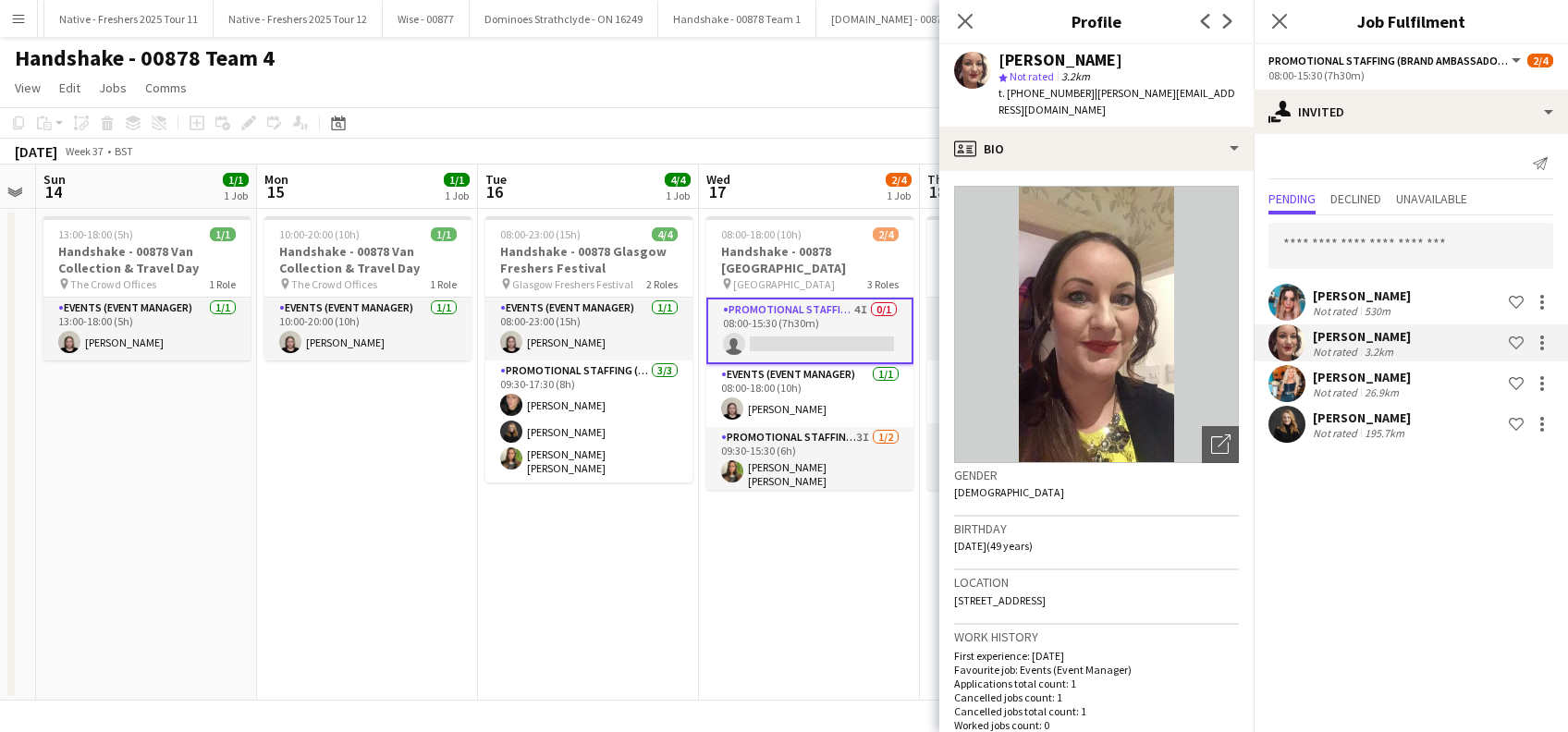
click at [1354, 377] on div "[PERSON_NAME]" at bounding box center [1362, 377] width 98 height 16
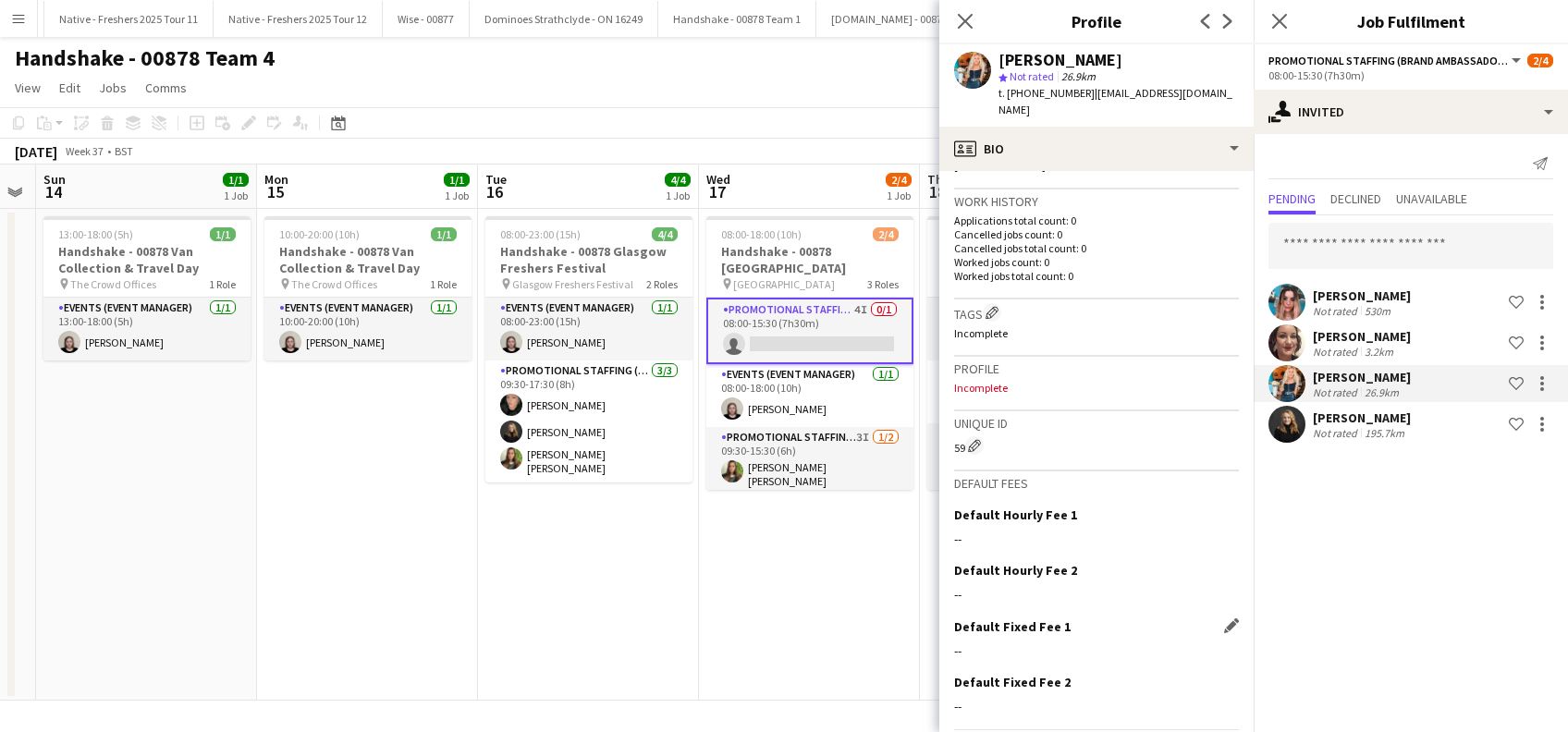
scroll to position [483, 0]
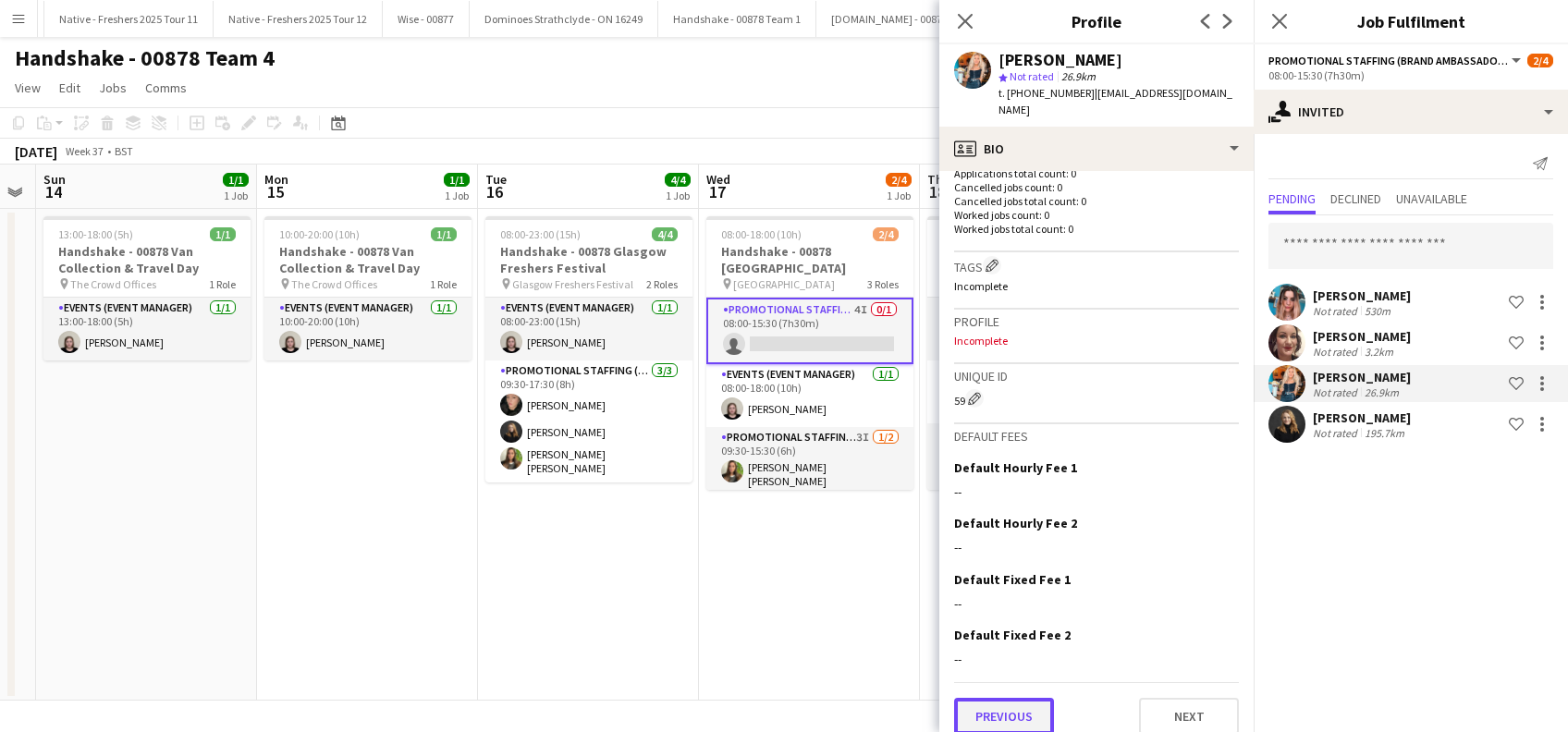
click at [1013, 702] on button "Previous" at bounding box center [1004, 717] width 100 height 37
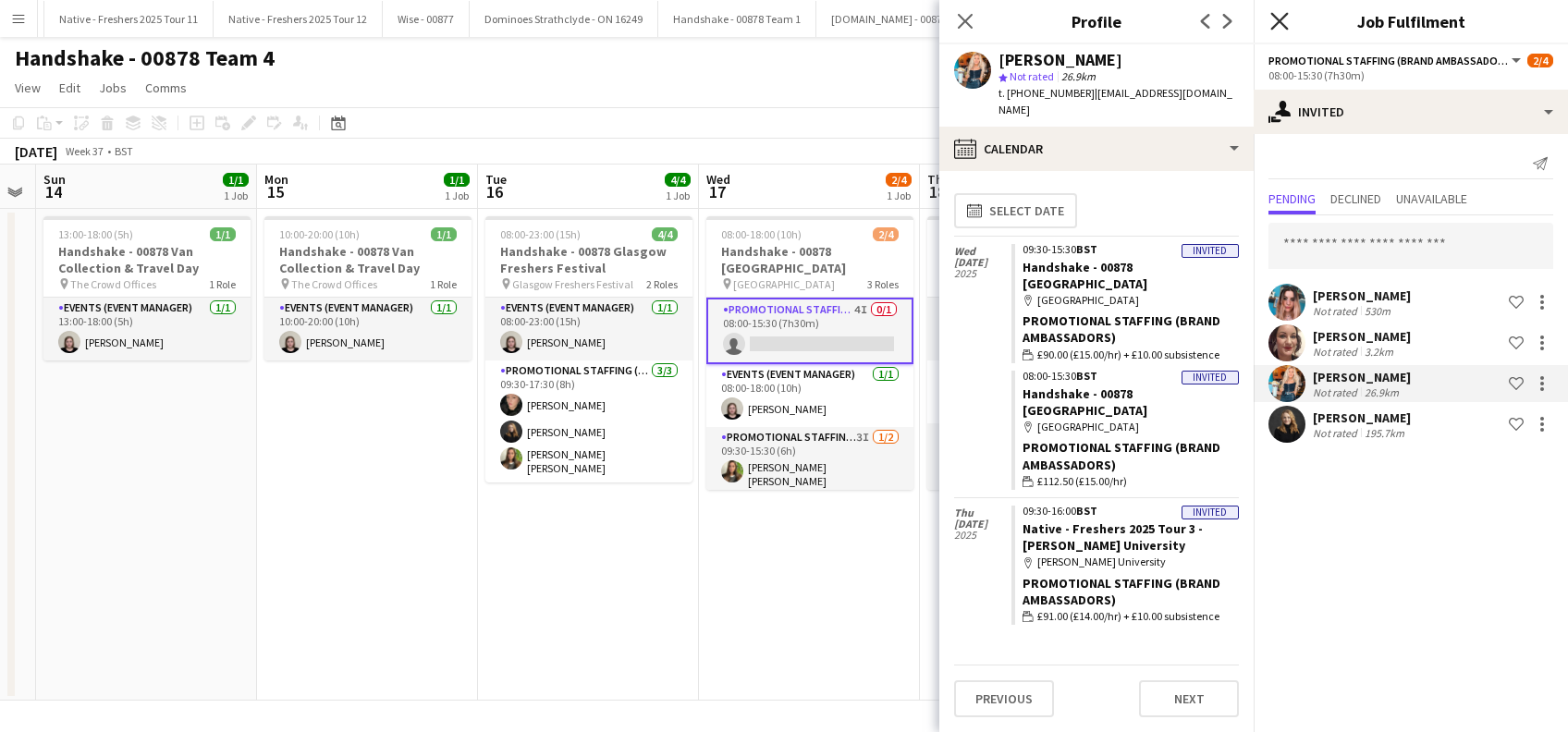
click at [1281, 22] on icon "Close pop-in" at bounding box center [1279, 20] width 17 height 17
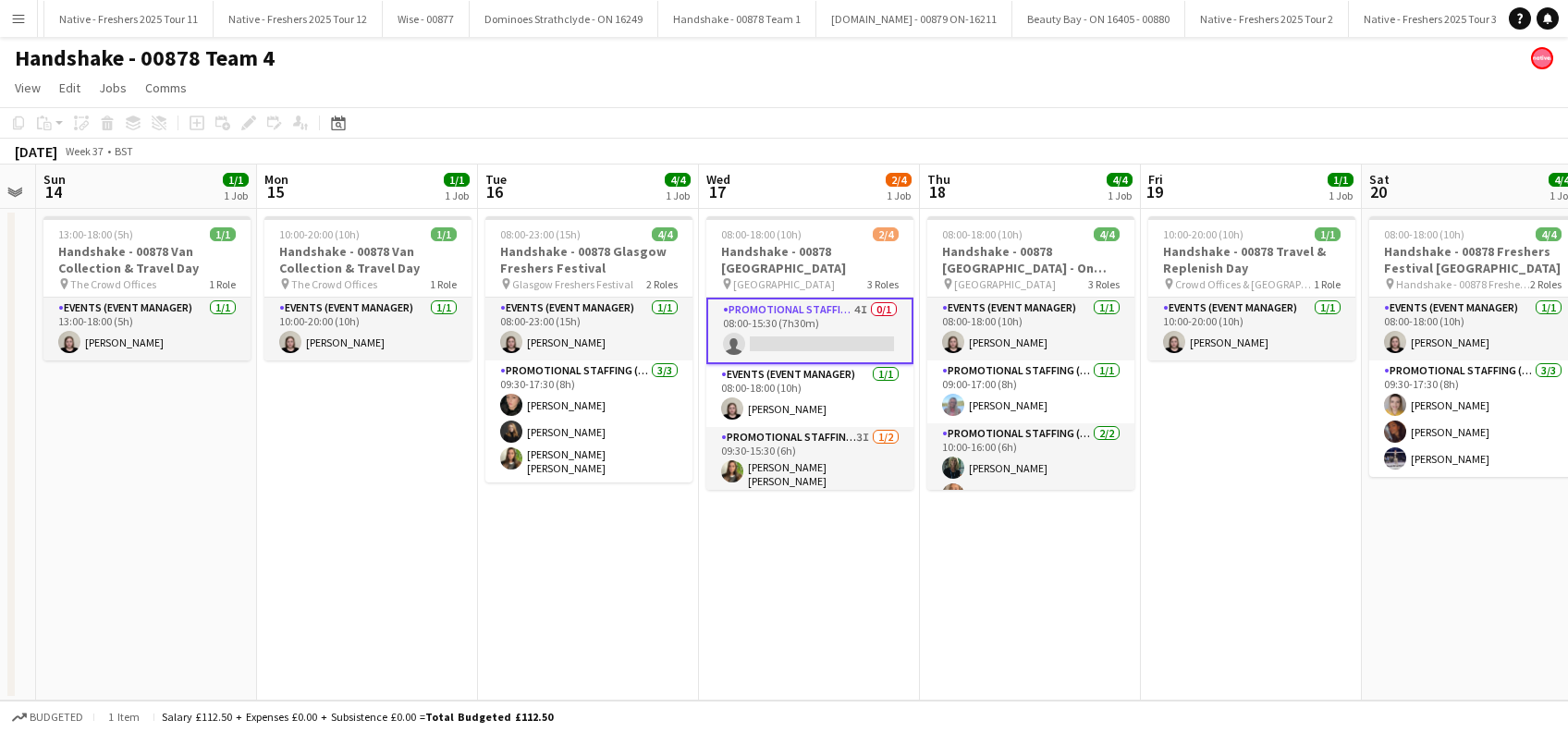
click at [776, 329] on app-card-role "Promotional Staffing (Brand Ambassadors) 4I 0/1 08:00-15:30 (7h30m) single-neut…" at bounding box center [809, 330] width 207 height 66
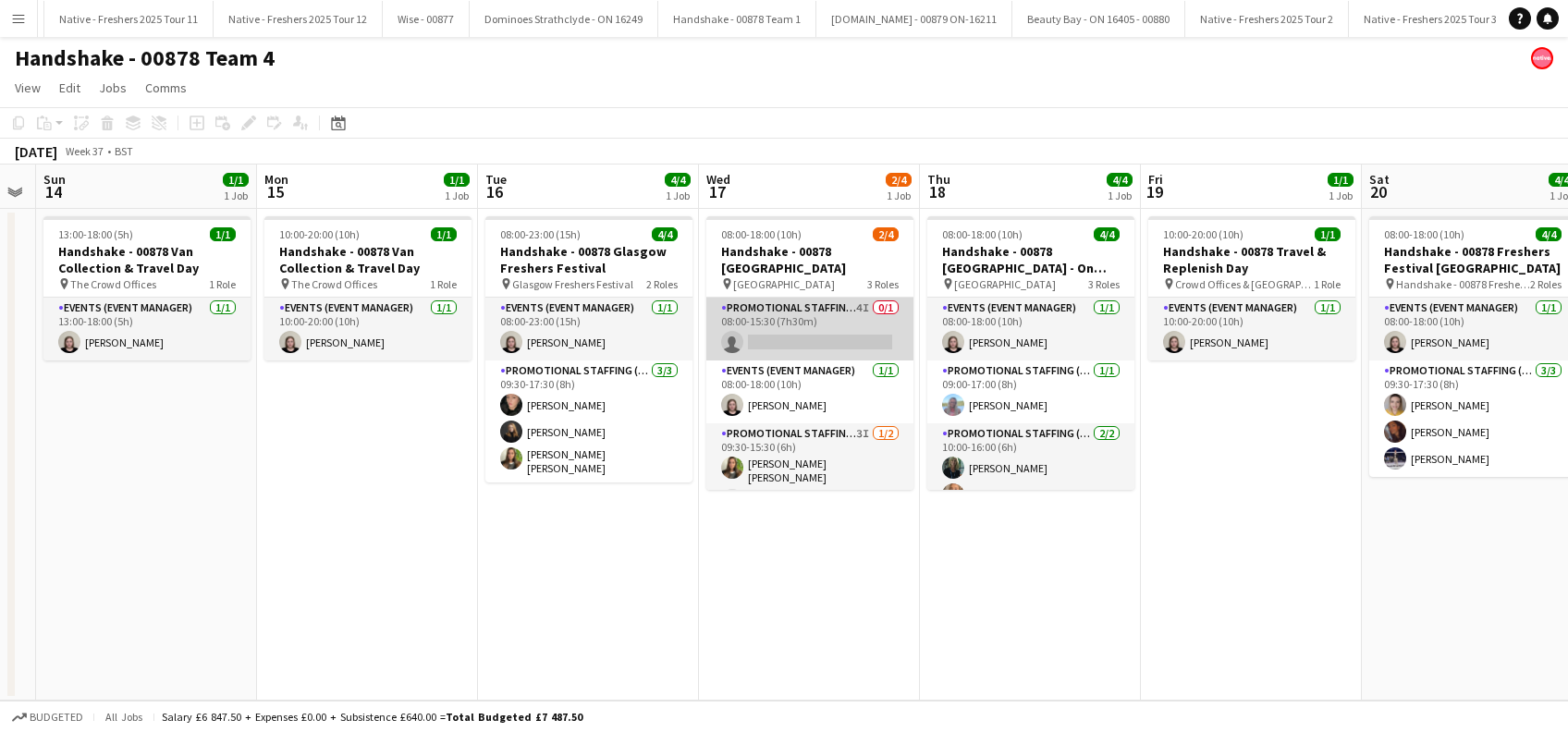
click at [844, 336] on app-card-role "Promotional Staffing (Brand Ambassadors) 4I 0/1 08:00-15:30 (7h30m) single-neut…" at bounding box center [809, 328] width 207 height 63
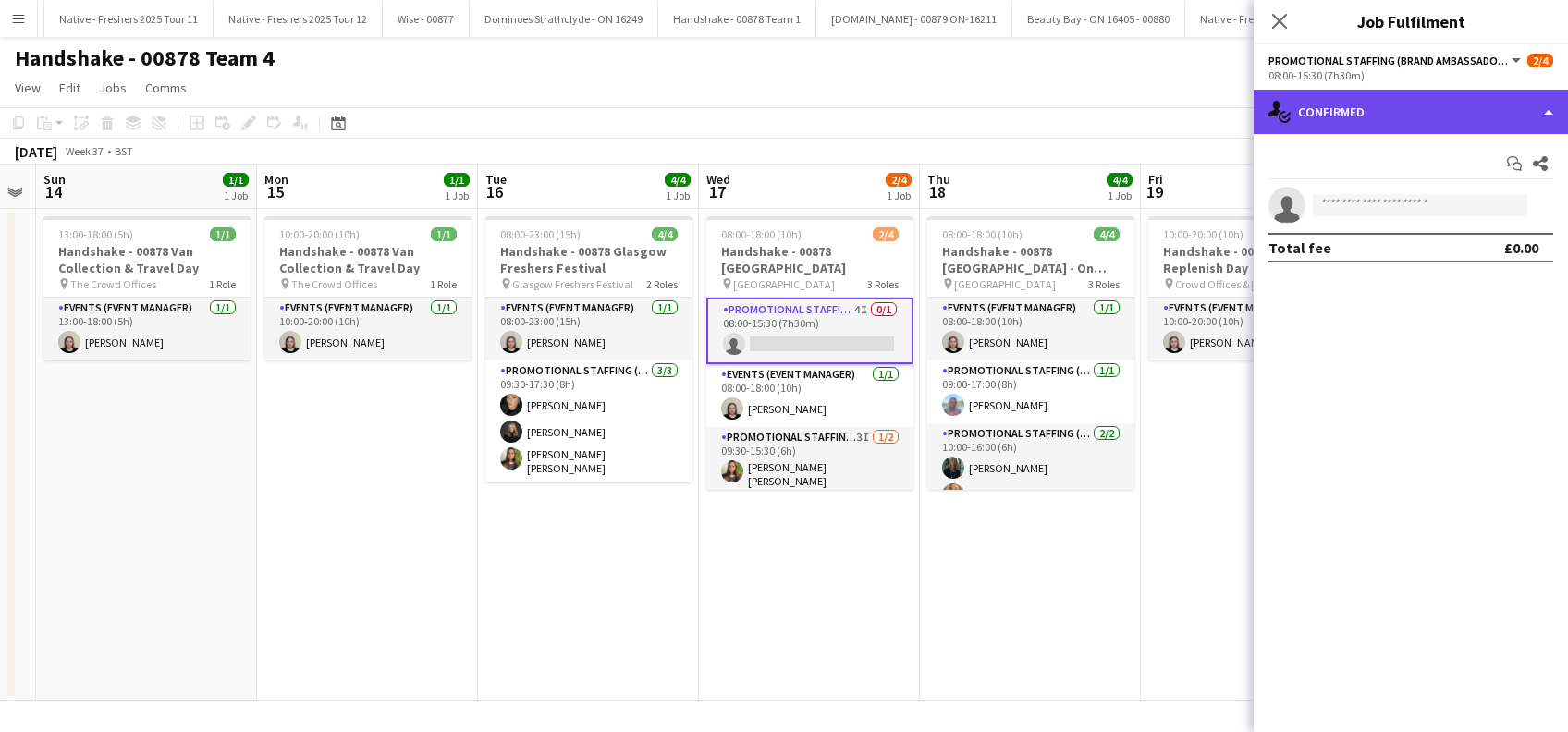
click at [1375, 117] on div "single-neutral-actions-check-2 Confirmed" at bounding box center [1410, 112] width 315 height 44
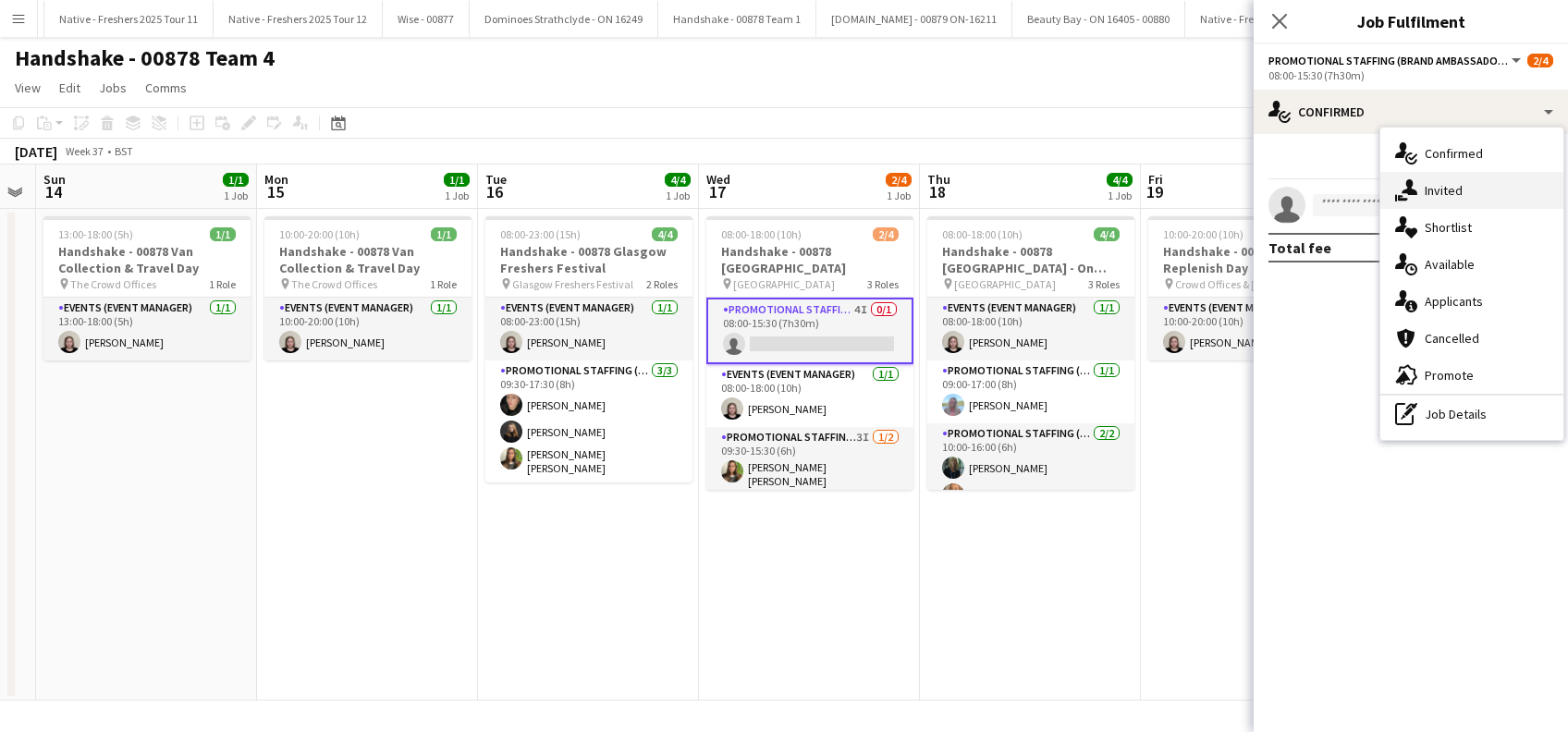
click at [1464, 192] on div "single-neutral-actions-share-1 Invited" at bounding box center [1472, 190] width 183 height 37
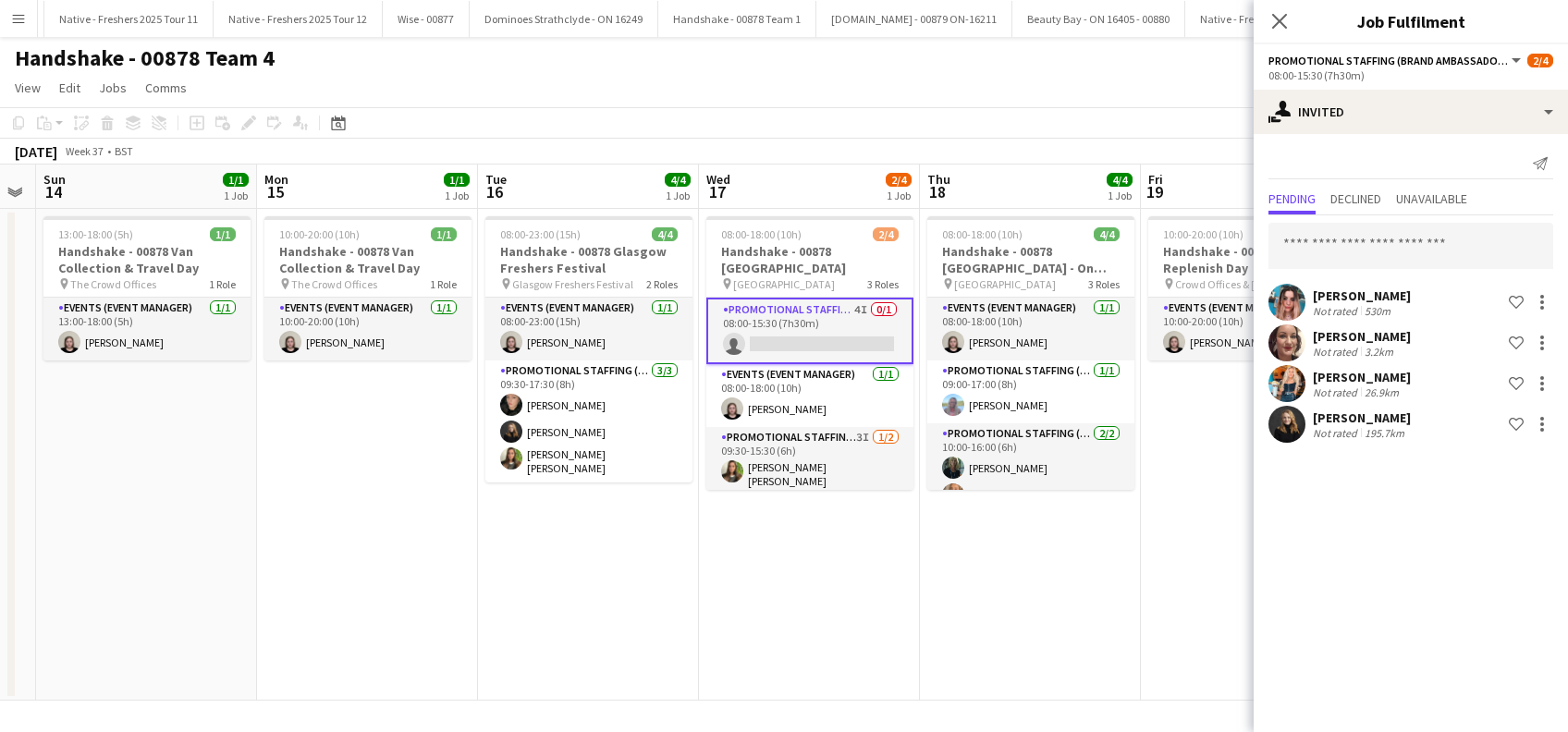
click at [1375, 413] on div "Belle Jones" at bounding box center [1362, 417] width 98 height 16
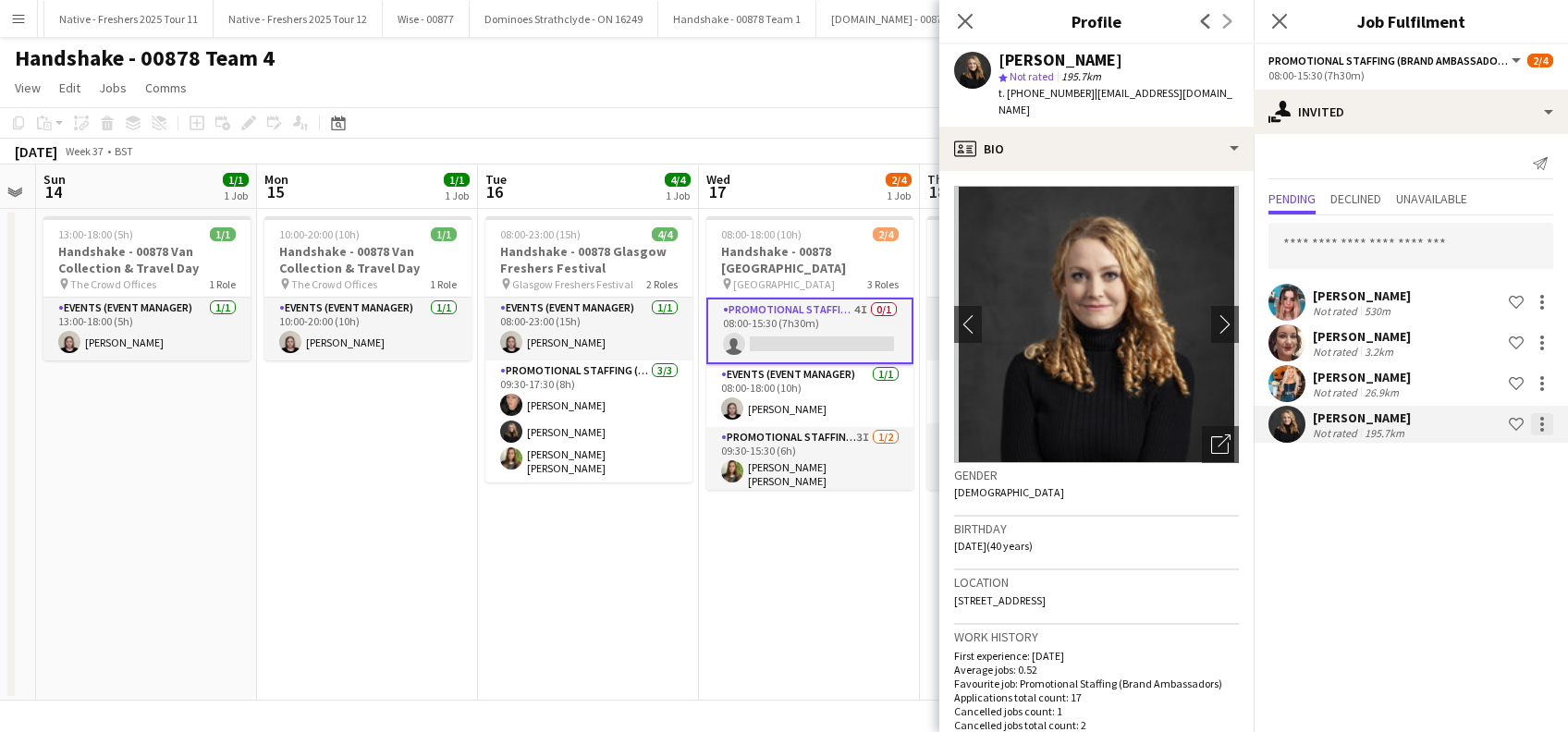
click at [1545, 420] on div at bounding box center [1542, 424] width 22 height 22
click at [1478, 537] on button "Start chat" at bounding box center [1484, 547] width 139 height 44
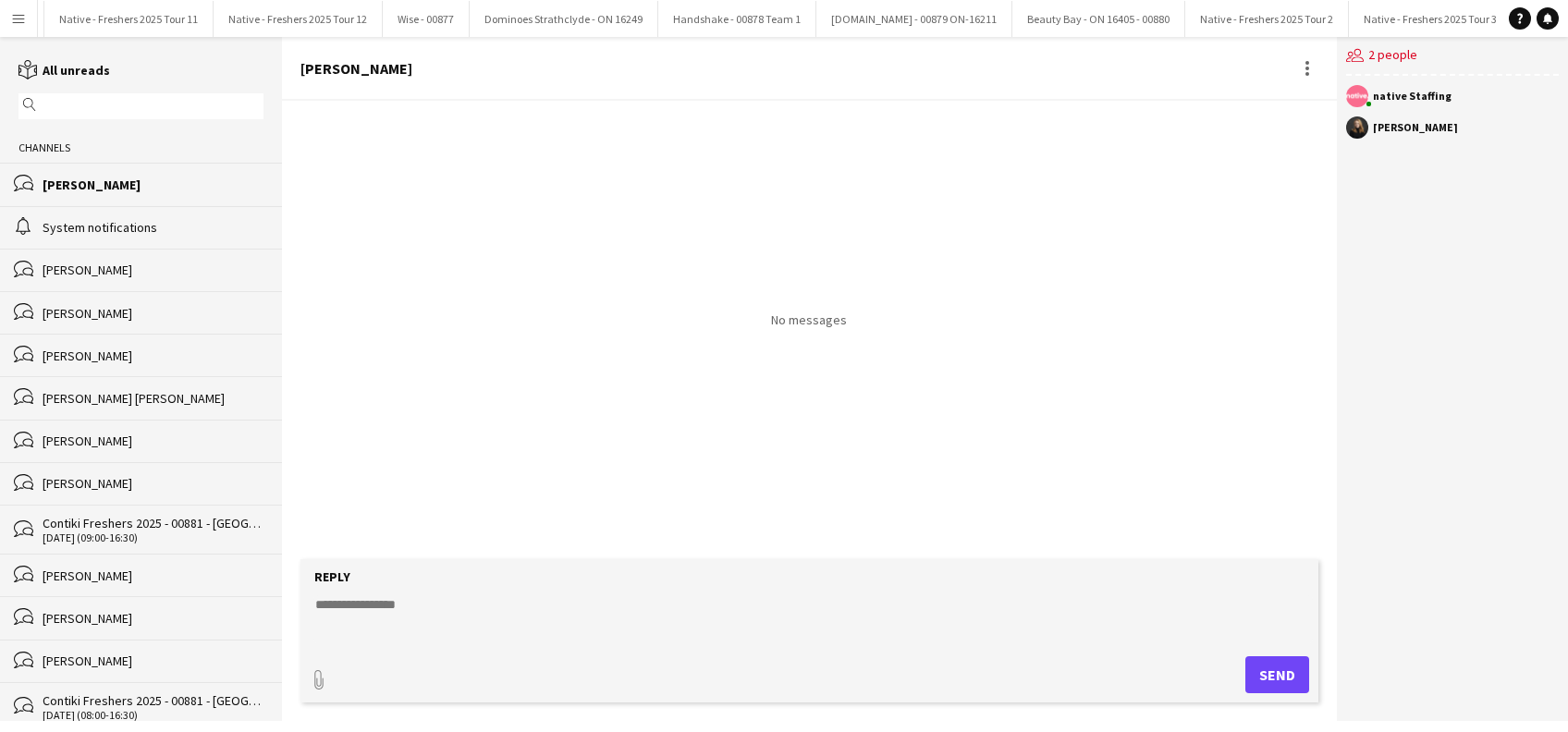
click at [427, 601] on textarea at bounding box center [813, 619] width 999 height 48
click at [595, 598] on textarea "**********" at bounding box center [813, 619] width 999 height 48
type textarea "**********"
click at [1277, 674] on button "Send" at bounding box center [1284, 674] width 63 height 37
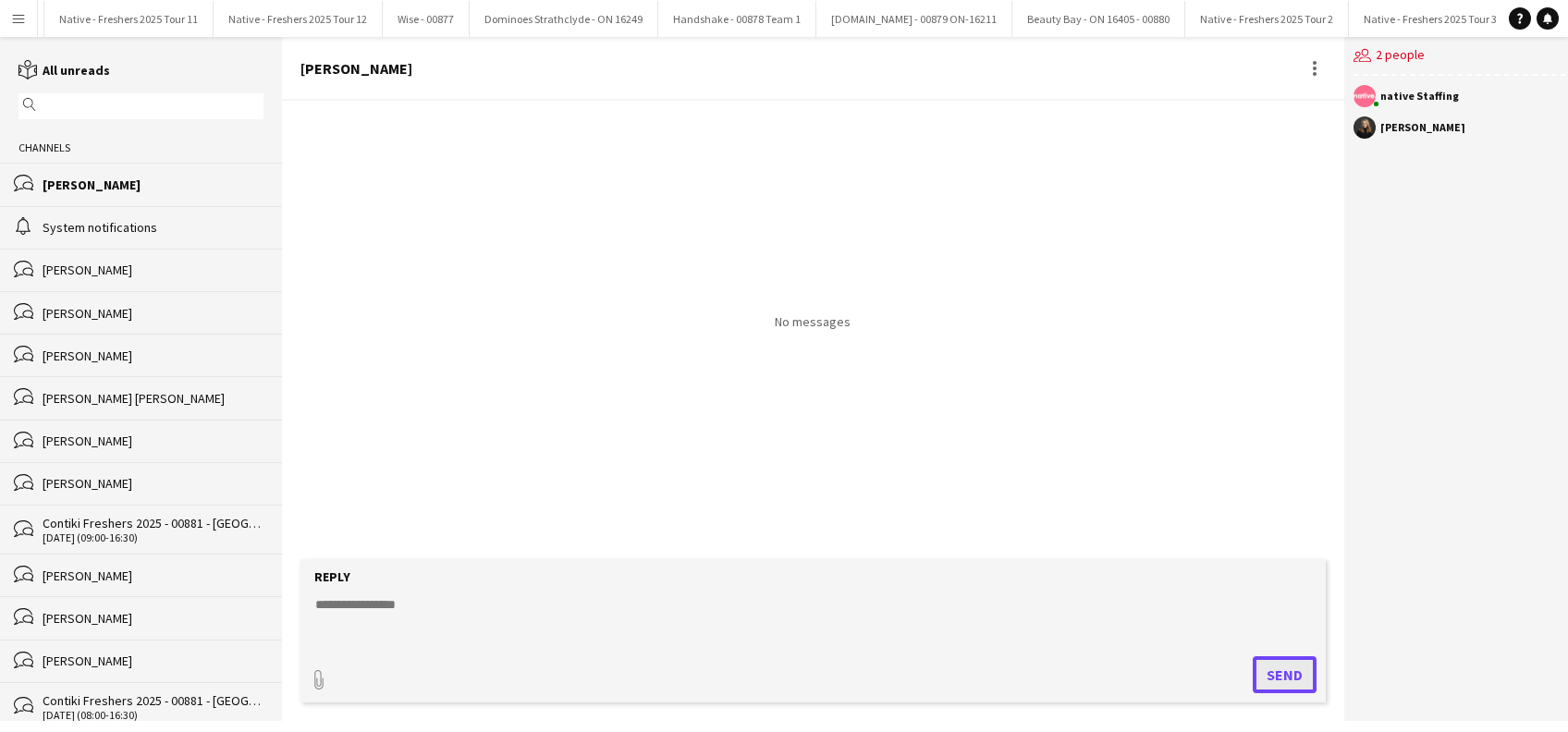
scroll to position [0, 0]
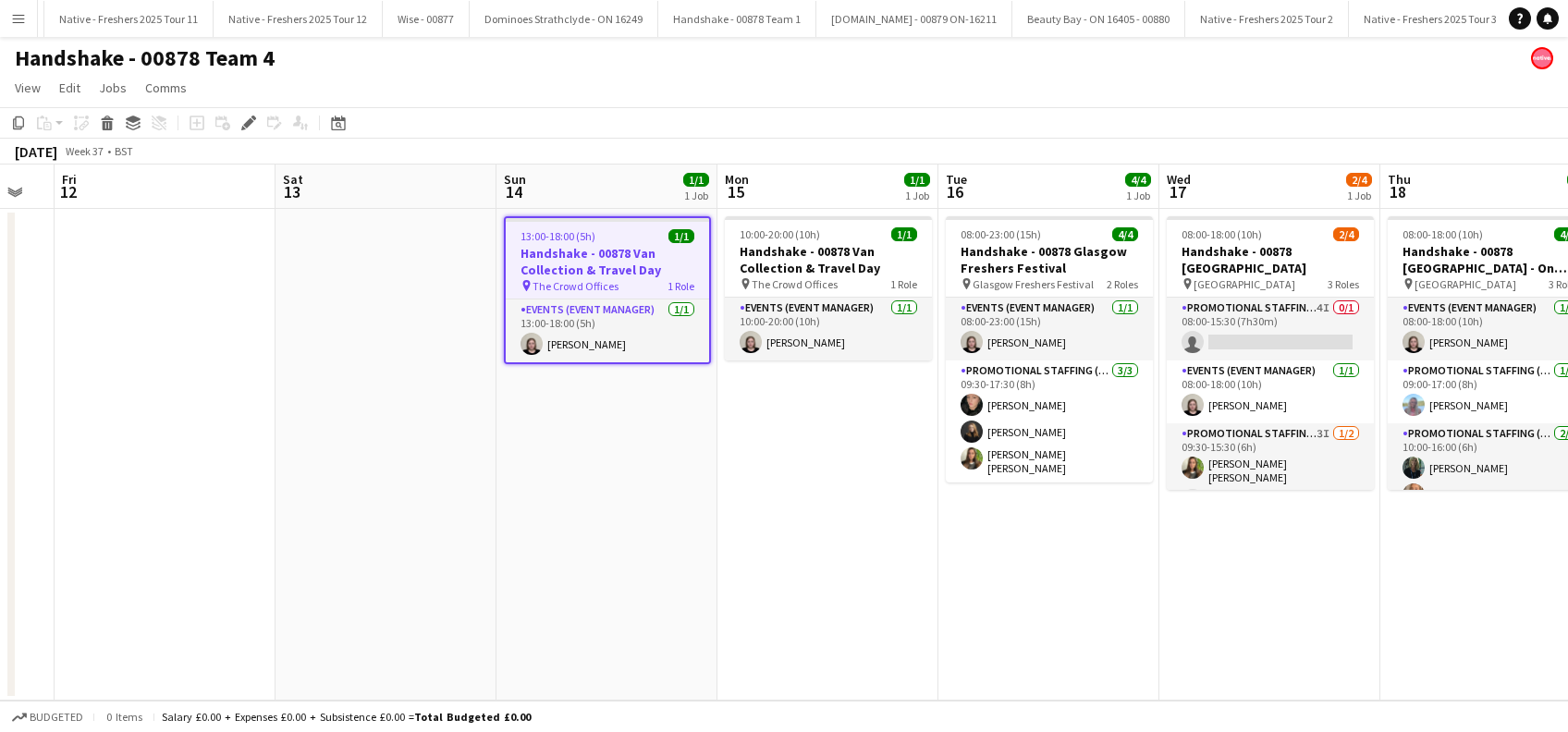
scroll to position [0, 697]
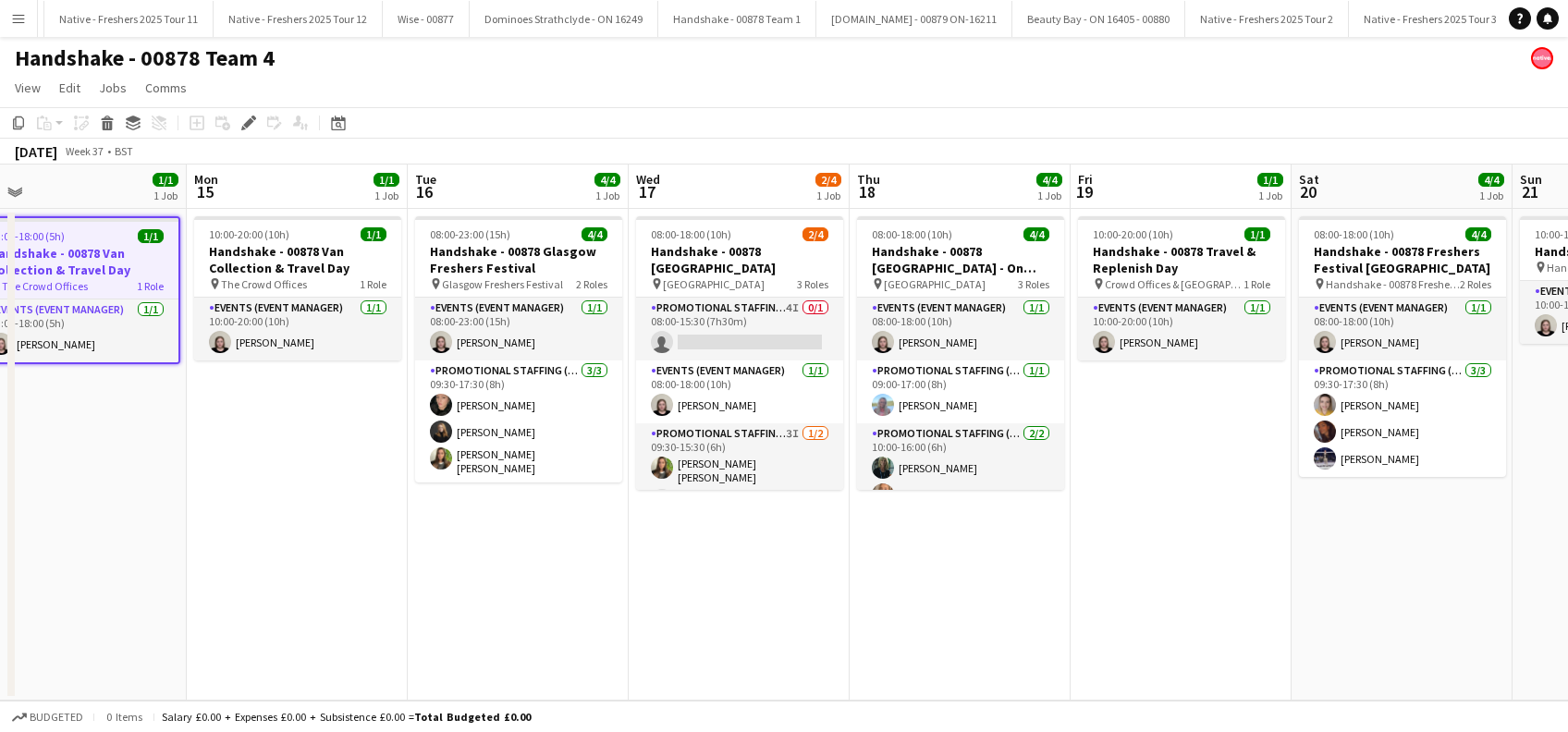
drag, startPoint x: 969, startPoint y: 593, endPoint x: 525, endPoint y: 641, distance: 446.6
click at [525, 641] on app-calendar-viewport "Thu 11 Fri 12 Sat 13 Sun 14 1/1 1 Job Mon 15 1/1 1 Job Tue 16 4/4 1 Job Wed 17 …" at bounding box center [784, 432] width 1568 height 536
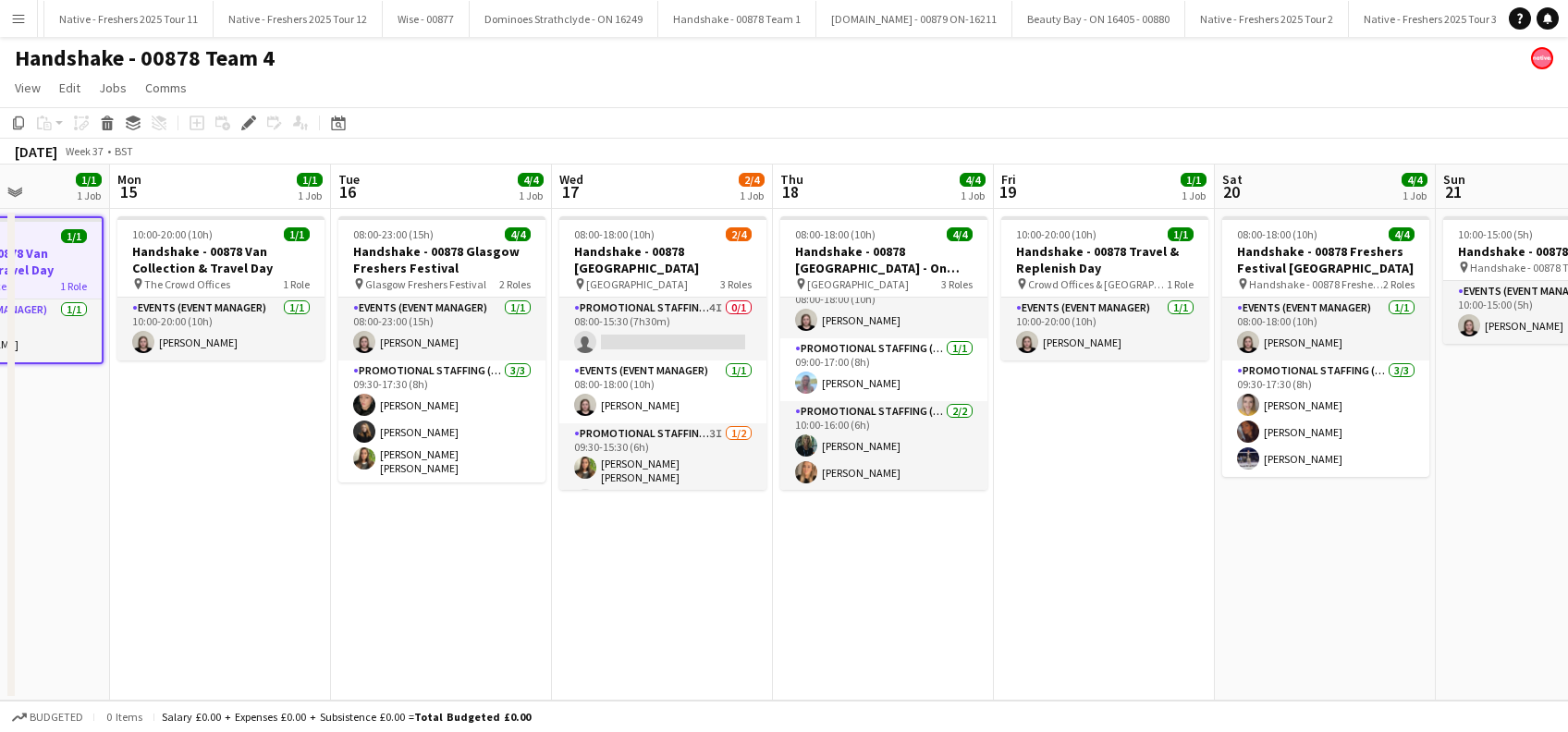
scroll to position [0, 822]
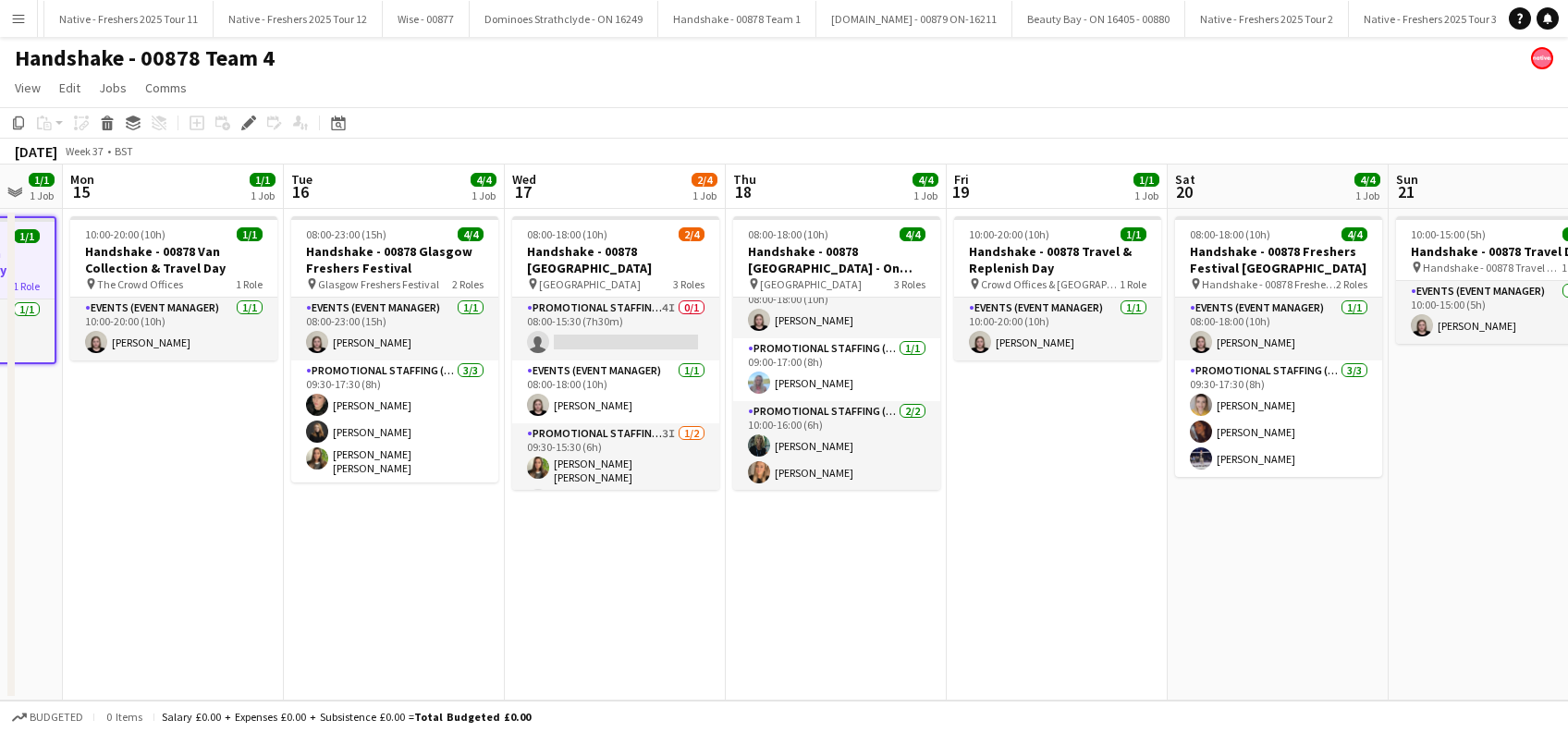
drag, startPoint x: 726, startPoint y: 274, endPoint x: 604, endPoint y: 252, distance: 124.0
click at [604, 252] on app-calendar-viewport "Thu 11 Fri 12 Sat 13 Sun 14 1/1 1 Job Mon 15 1/1 1 Job Tue 16 4/4 1 Job Wed 17 …" at bounding box center [784, 432] width 1568 height 536
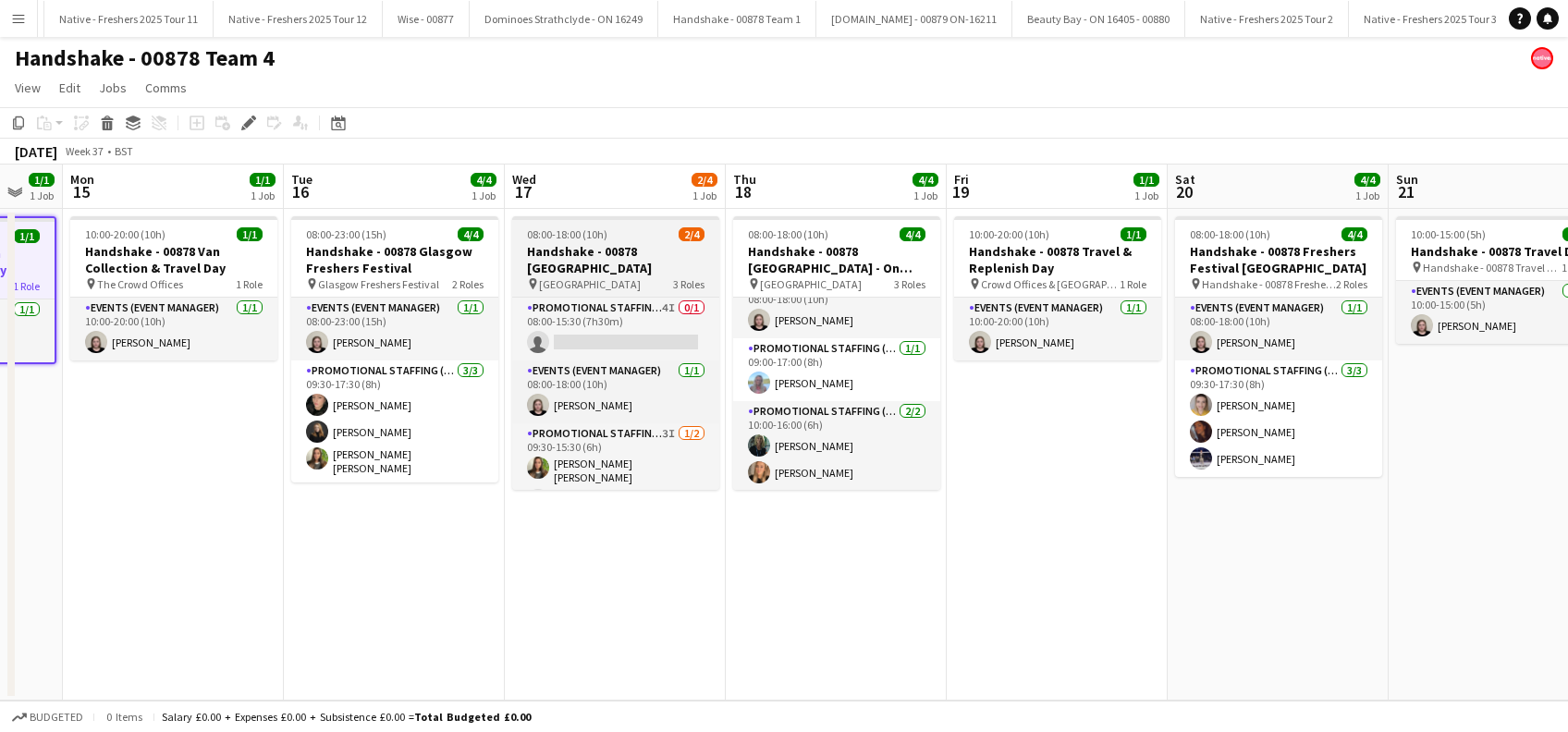
click at [588, 263] on h3 "Handshake - 00878 University of Aberdeen" at bounding box center [615, 260] width 207 height 34
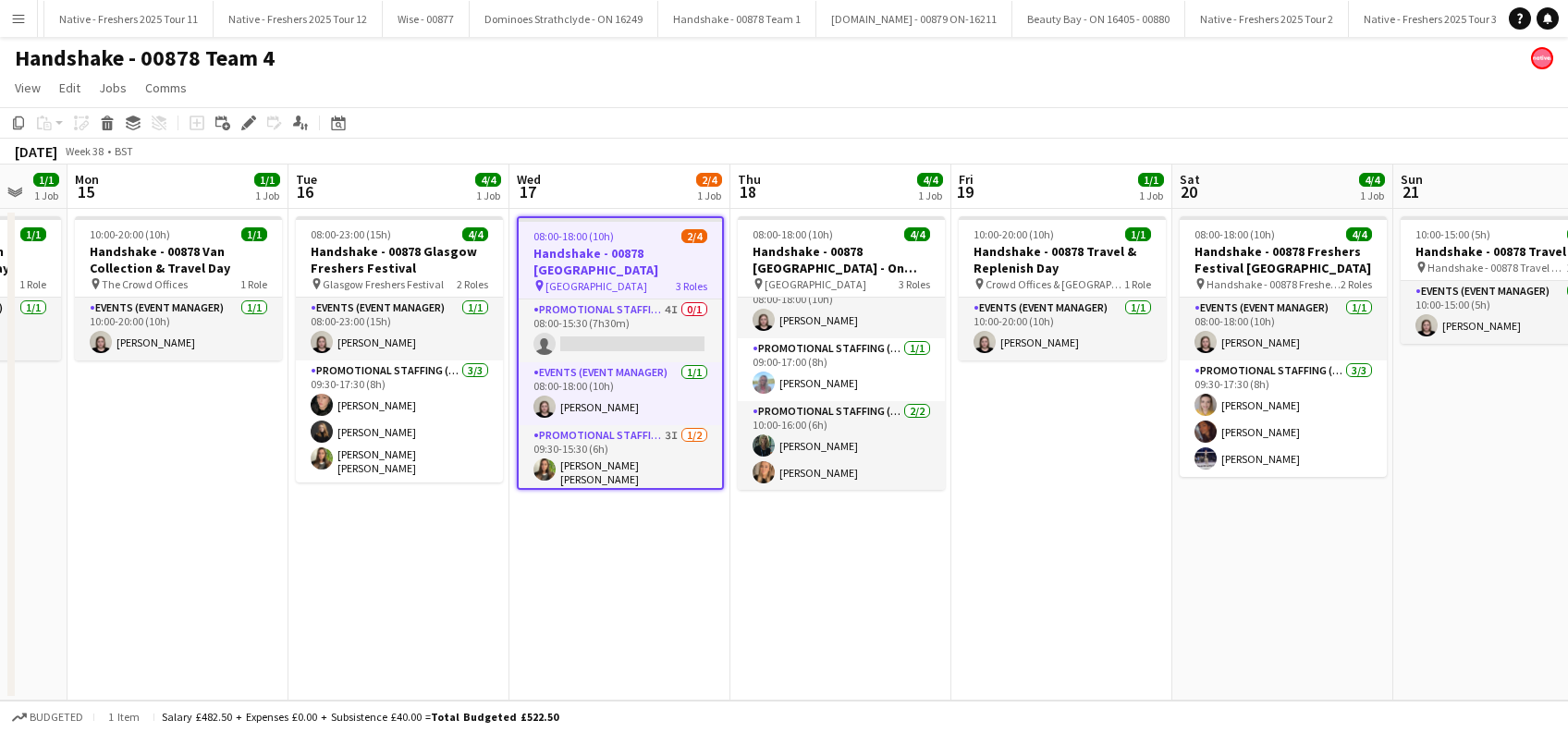
scroll to position [0, 783]
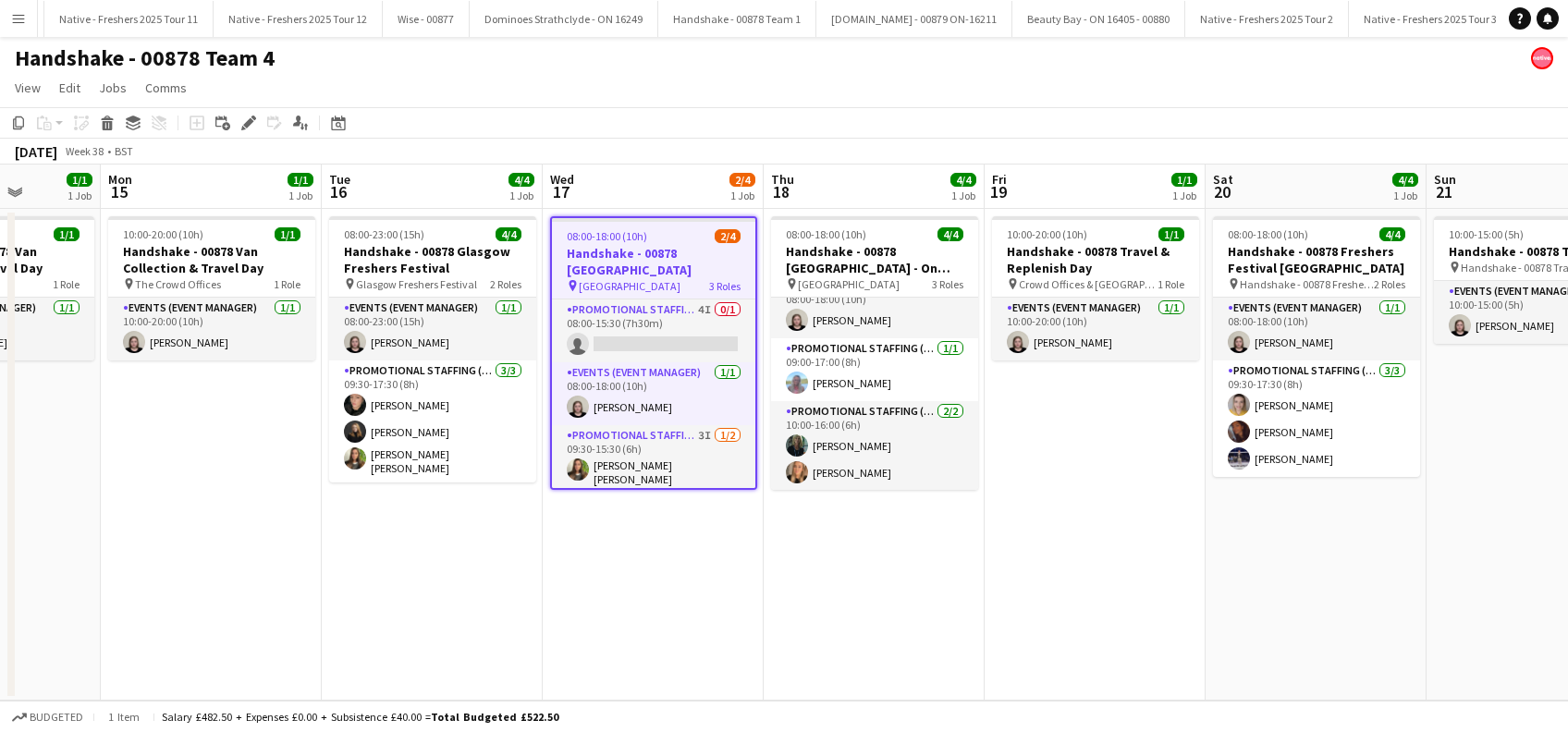
drag, startPoint x: 607, startPoint y: 264, endPoint x: 644, endPoint y: 294, distance: 47.6
click at [644, 294] on app-calendar-viewport "Thu 11 Fri 12 Sat 13 Sun 14 1/1 1 Job Mon 15 1/1 1 Job Tue 16 4/4 1 Job Wed 17 …" at bounding box center [784, 432] width 1568 height 536
click at [559, 630] on app-date-cell "08:00-18:00 (10h) 2/4 Handshake - 00878 University of Aberdeen pin University o…" at bounding box center [653, 454] width 221 height 492
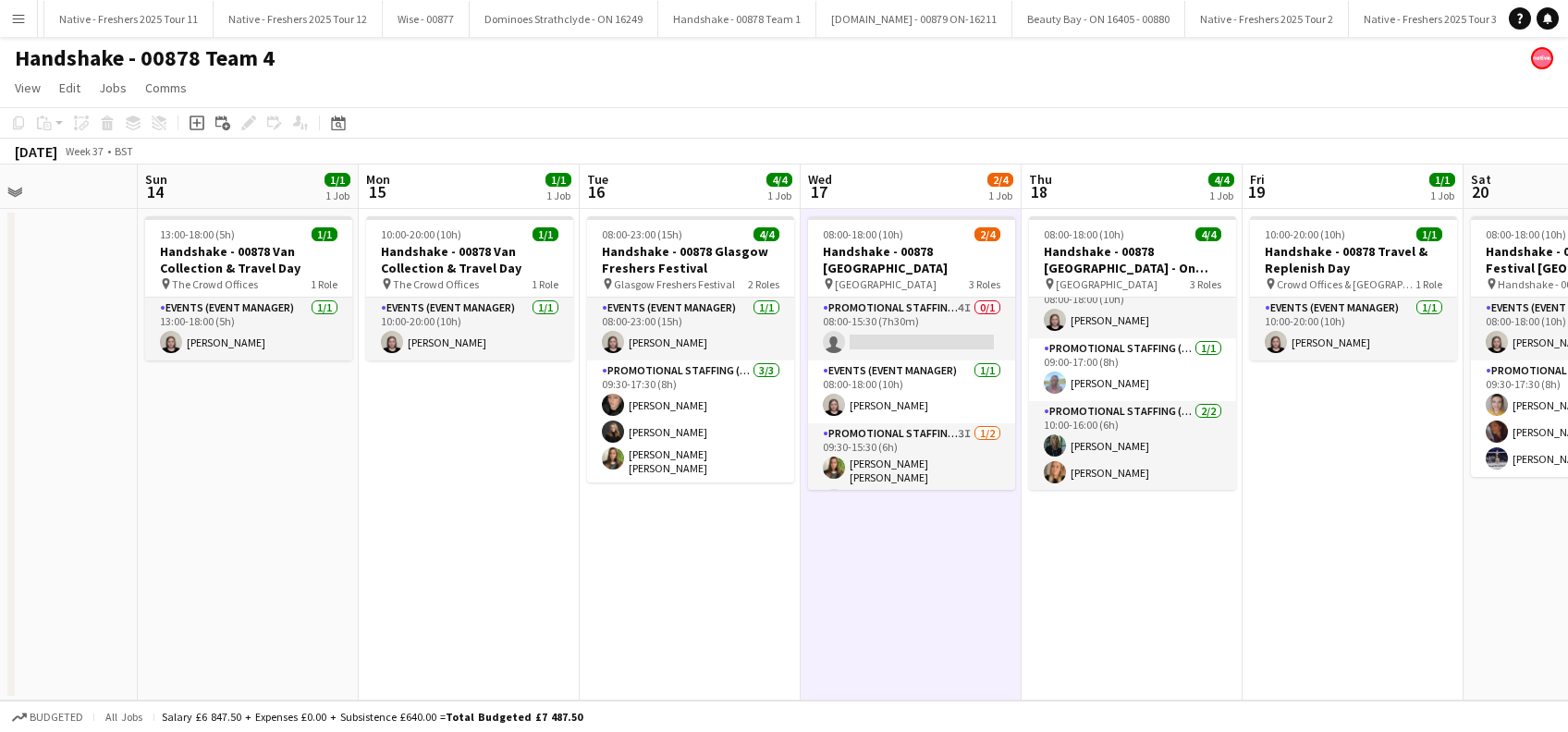
scroll to position [0, 518]
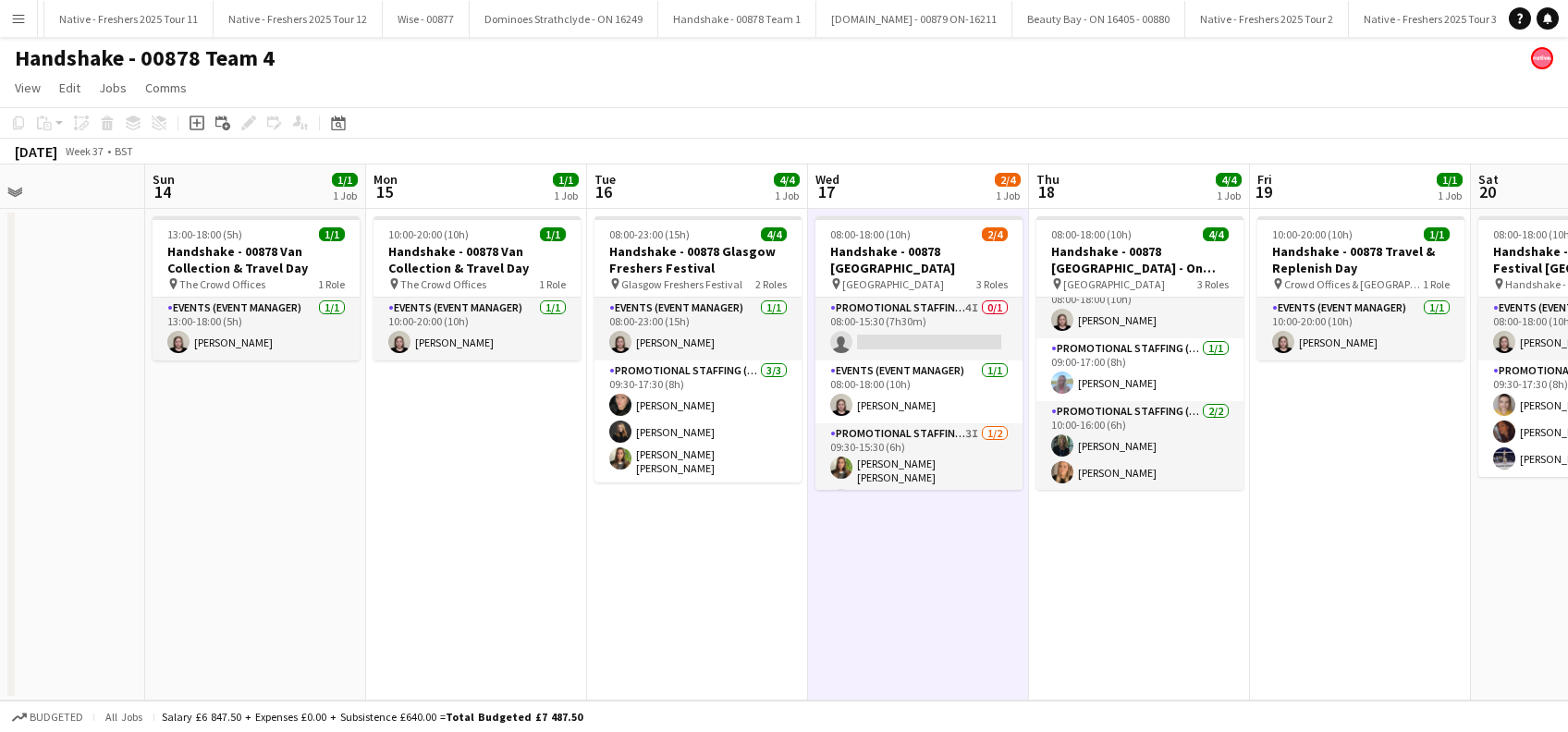
drag, startPoint x: 651, startPoint y: 624, endPoint x: 757, endPoint y: 629, distance: 106.1
click at [757, 629] on app-calendar-viewport "Thu 11 Fri 12 Sat 13 Sun 14 1/1 1 Job Mon 15 1/1 1 Job Tue 16 4/4 1 Job Wed 17 …" at bounding box center [784, 432] width 1568 height 536
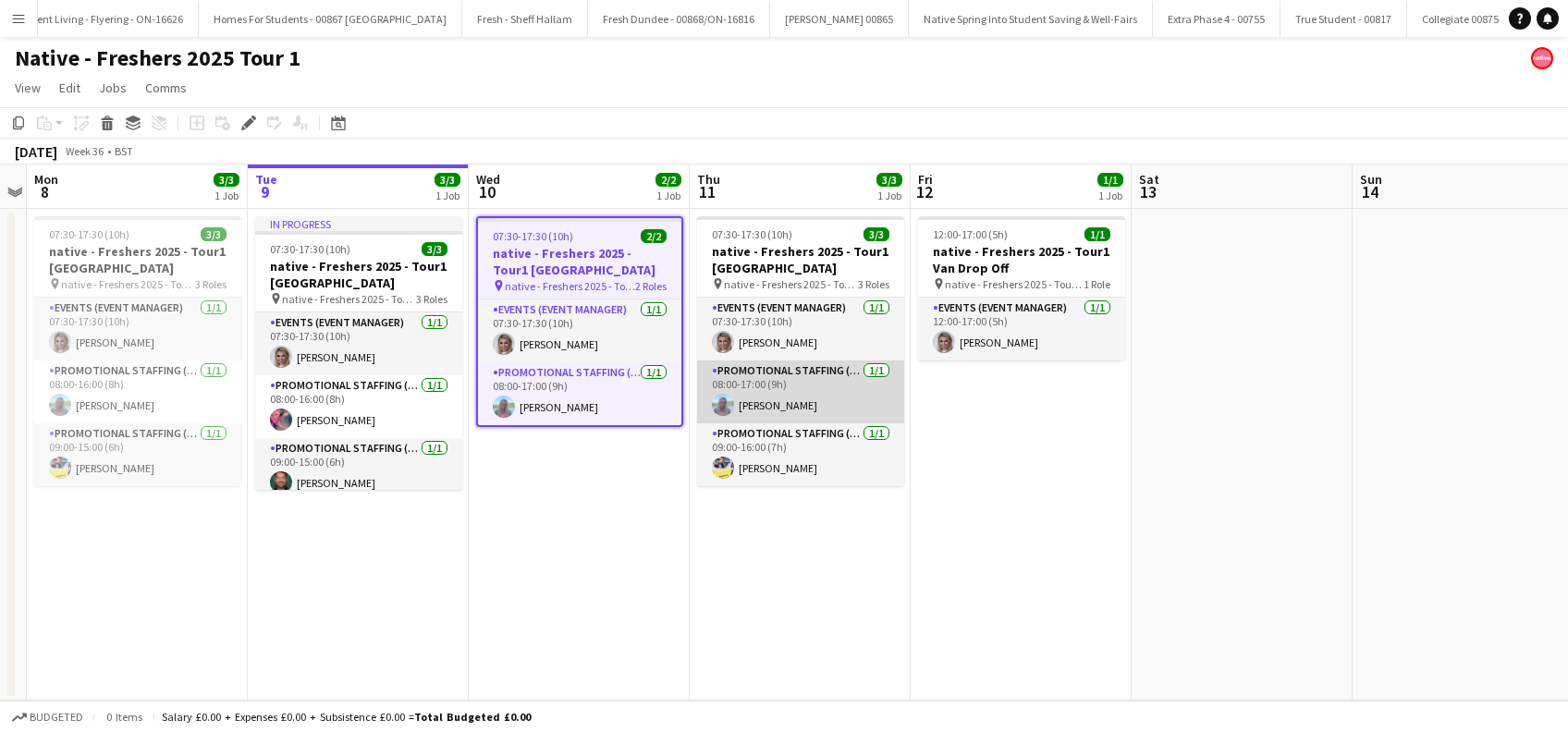
click at [817, 408] on app-card-role "Promotional Staffing (Brand Ambassadors) [DATE] 08:00-17:00 (9h) [PERSON_NAME]" at bounding box center [800, 391] width 207 height 63
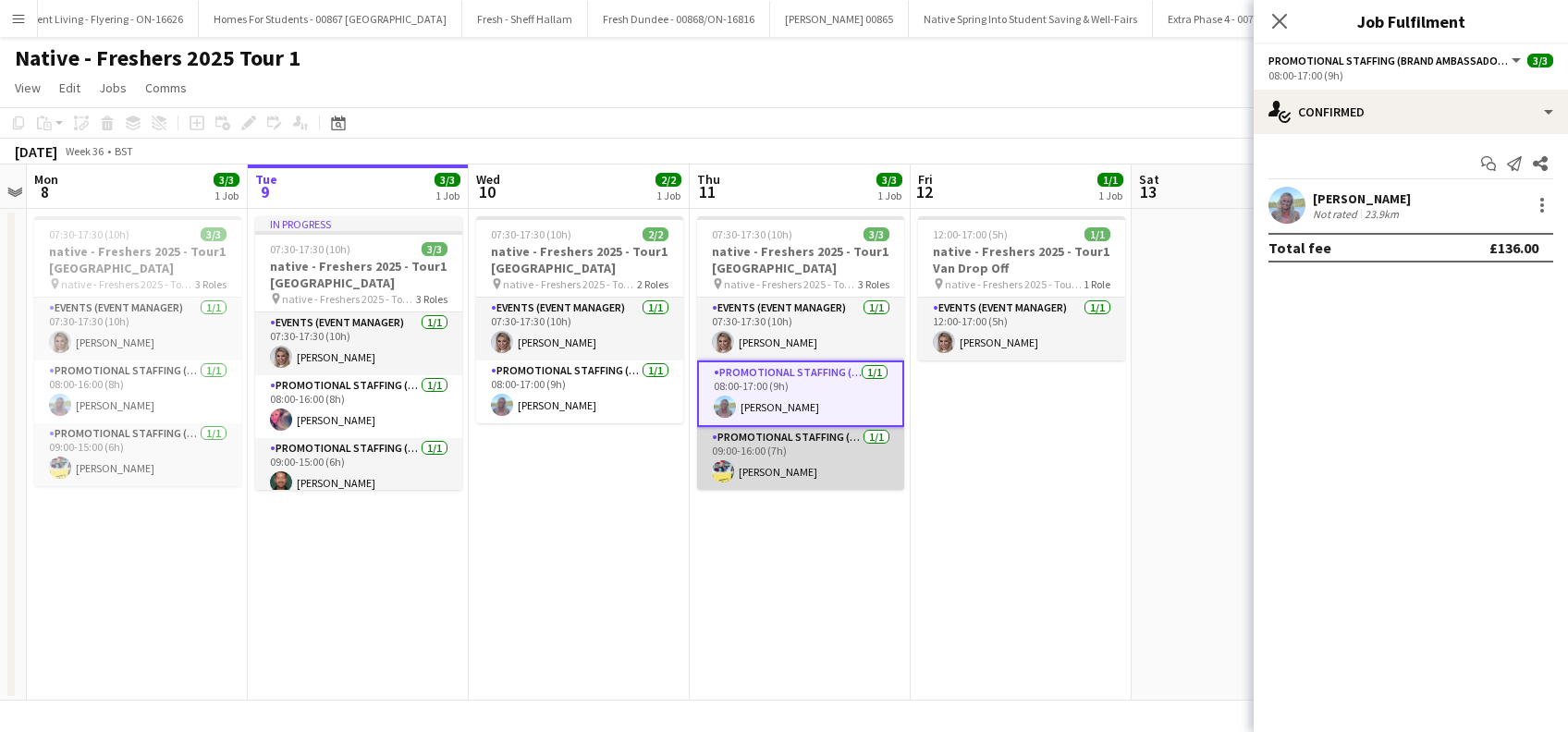
click at [750, 468] on app-card-role "Promotional Staffing (Brand Ambassadors) 1/1 09:00-16:00 (7h) Yvonne Smith" at bounding box center [800, 458] width 207 height 63
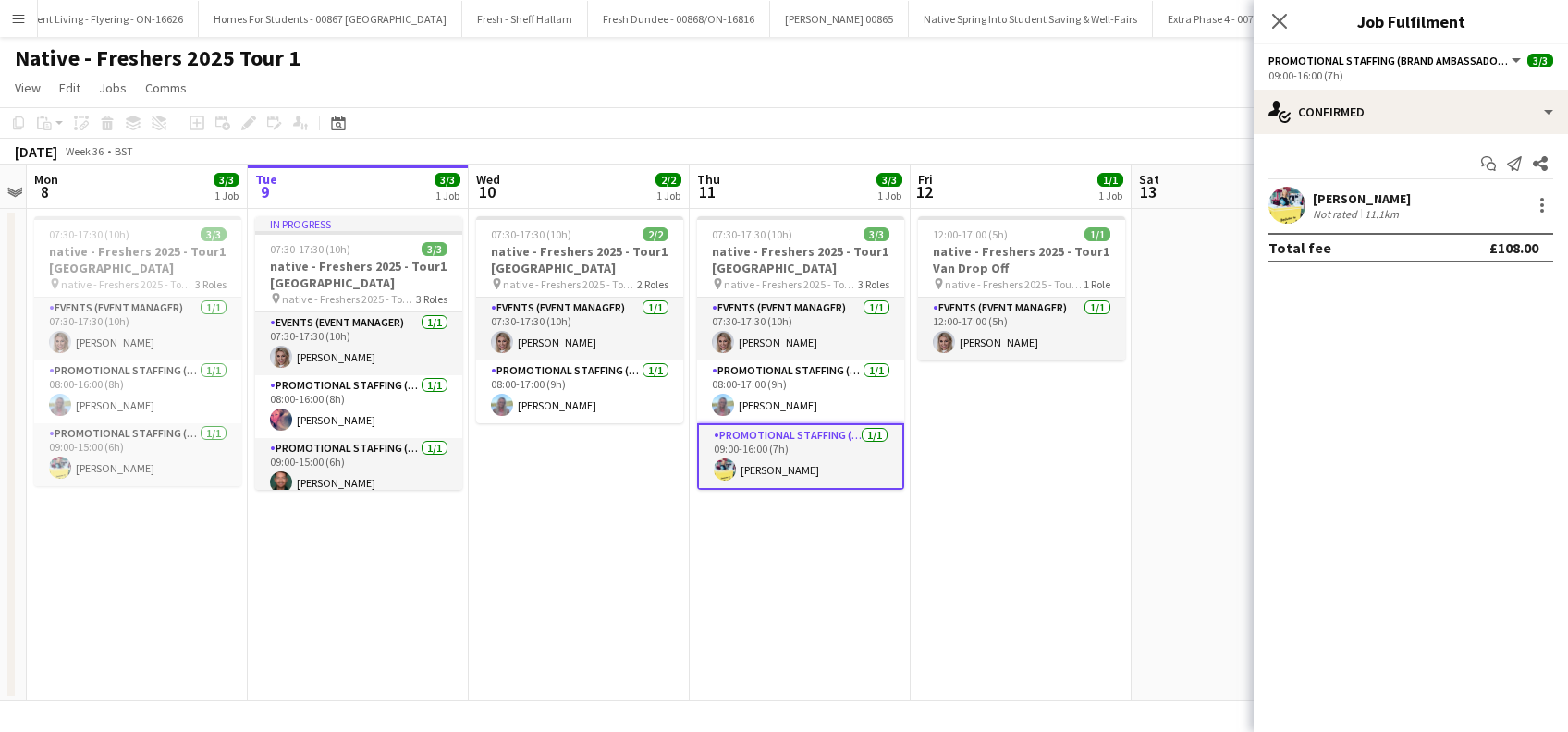
scroll to position [0, 634]
click at [1341, 192] on div "Yvonne Smith" at bounding box center [1362, 198] width 98 height 16
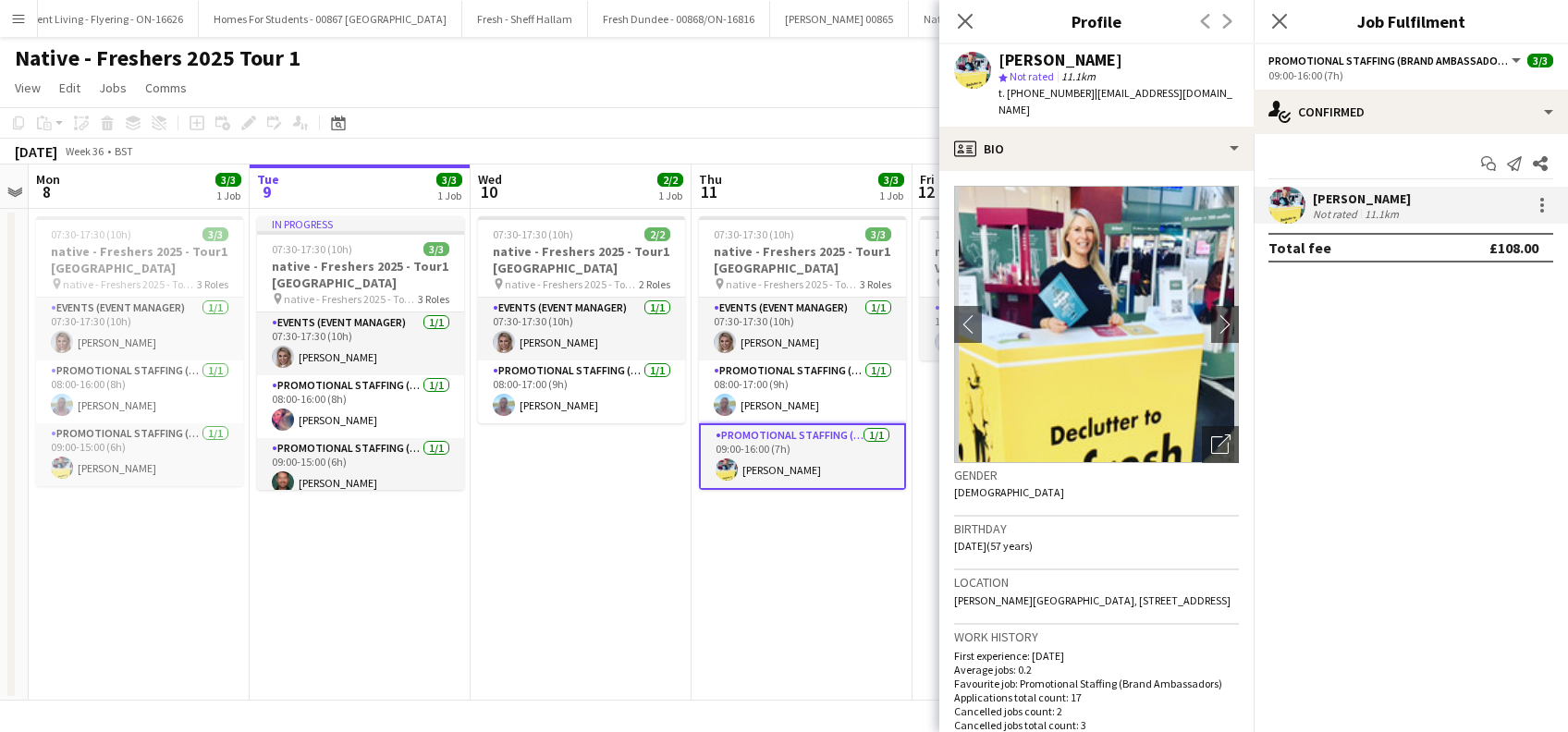
drag, startPoint x: 1080, startPoint y: 90, endPoint x: 1000, endPoint y: 49, distance: 89.9
click at [1000, 52] on div "Yvonne Smith star Not rated 11.1km t. +447976674254 | yds2609@yahoo.co.uk" at bounding box center [1119, 86] width 240 height 67
copy div "Yvonne Smith star Not rated 11.1km t. +447976674254"
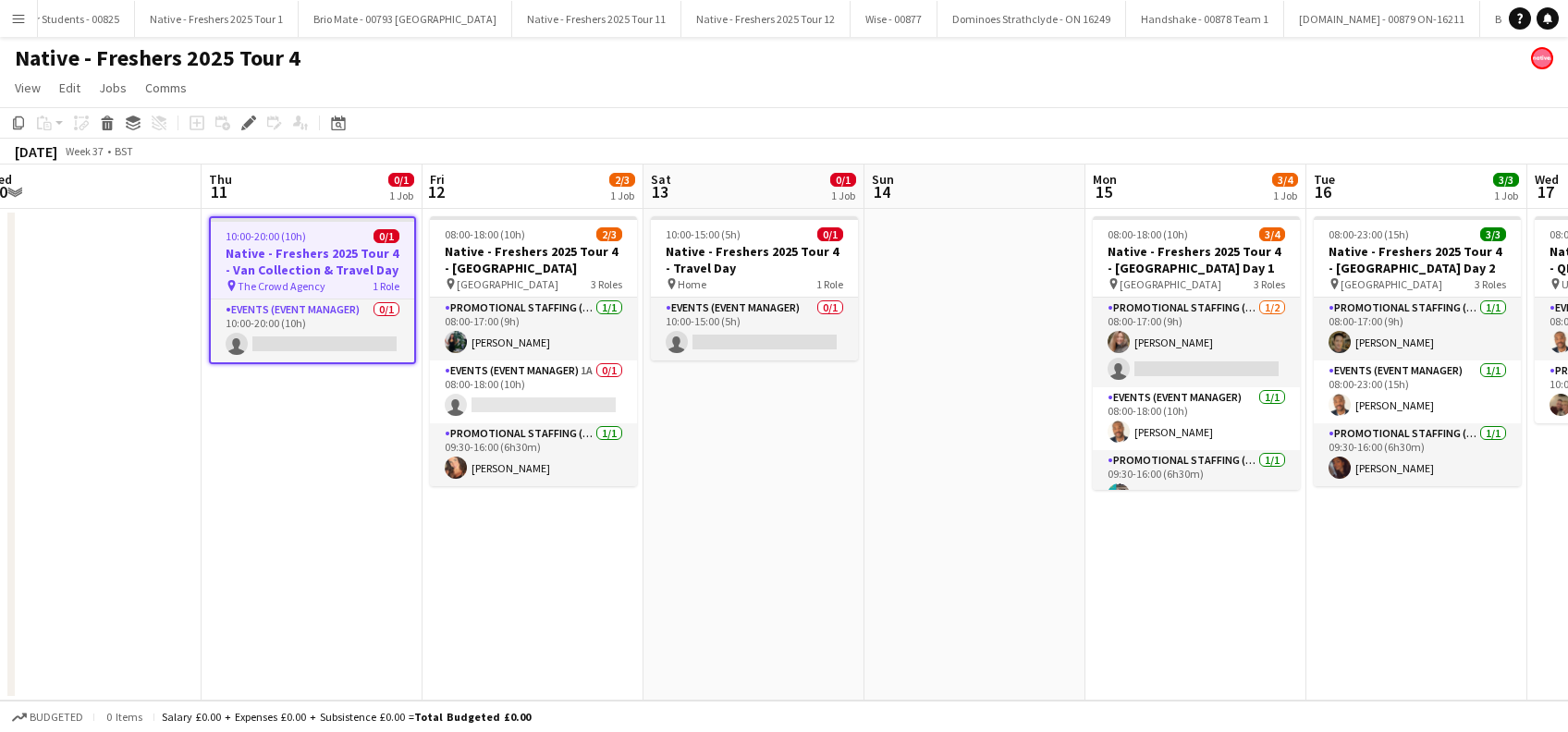
scroll to position [0, 614]
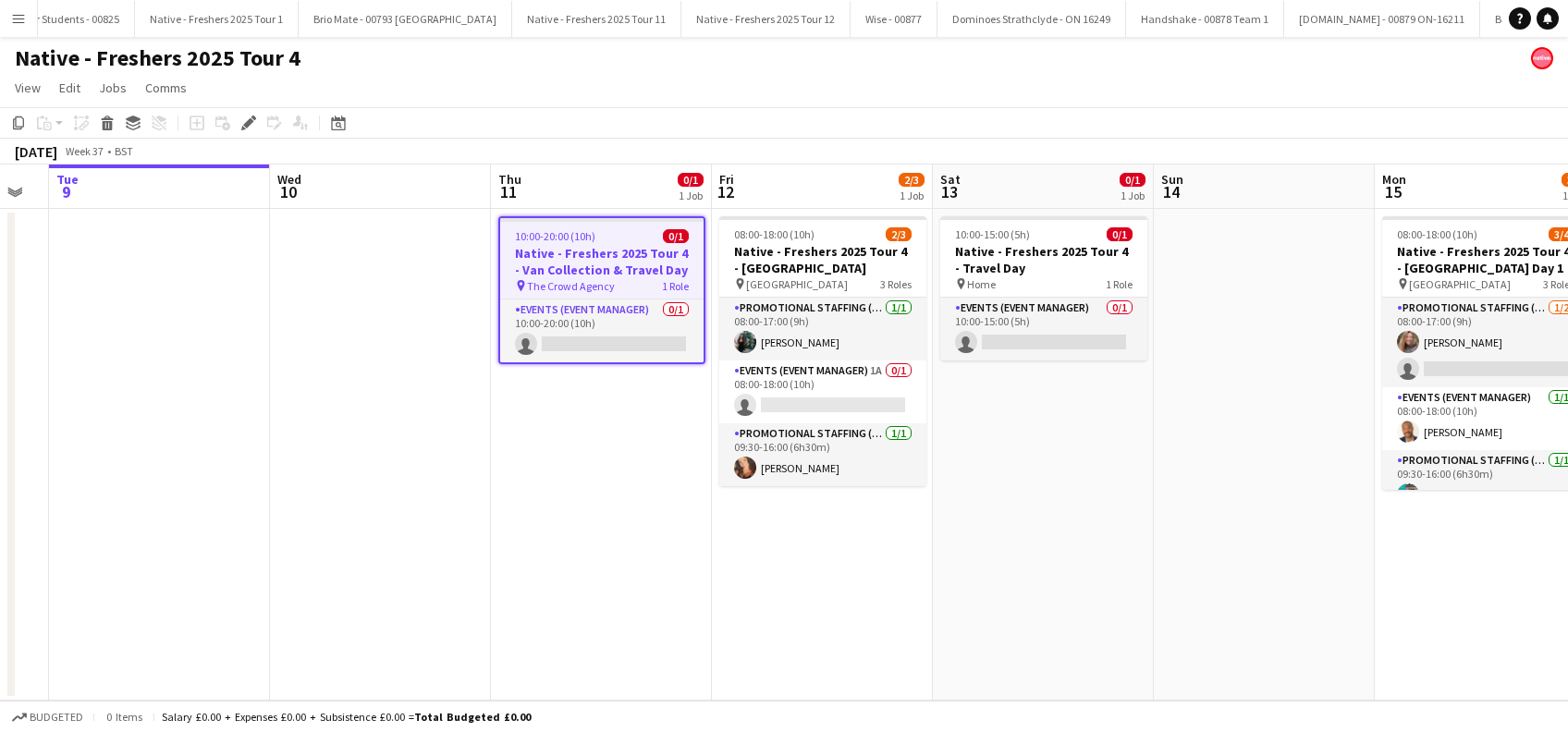
drag, startPoint x: 1079, startPoint y: 584, endPoint x: 775, endPoint y: 587, distance: 304.0
click at [775, 587] on app-calendar-viewport "Sat 6 Sun 7 Mon 8 Tue 9 Wed 10 Thu 11 0/1 1 Job Fri 12 2/3 1 Job Sat 13 0/1 1 J…" at bounding box center [784, 432] width 1568 height 536
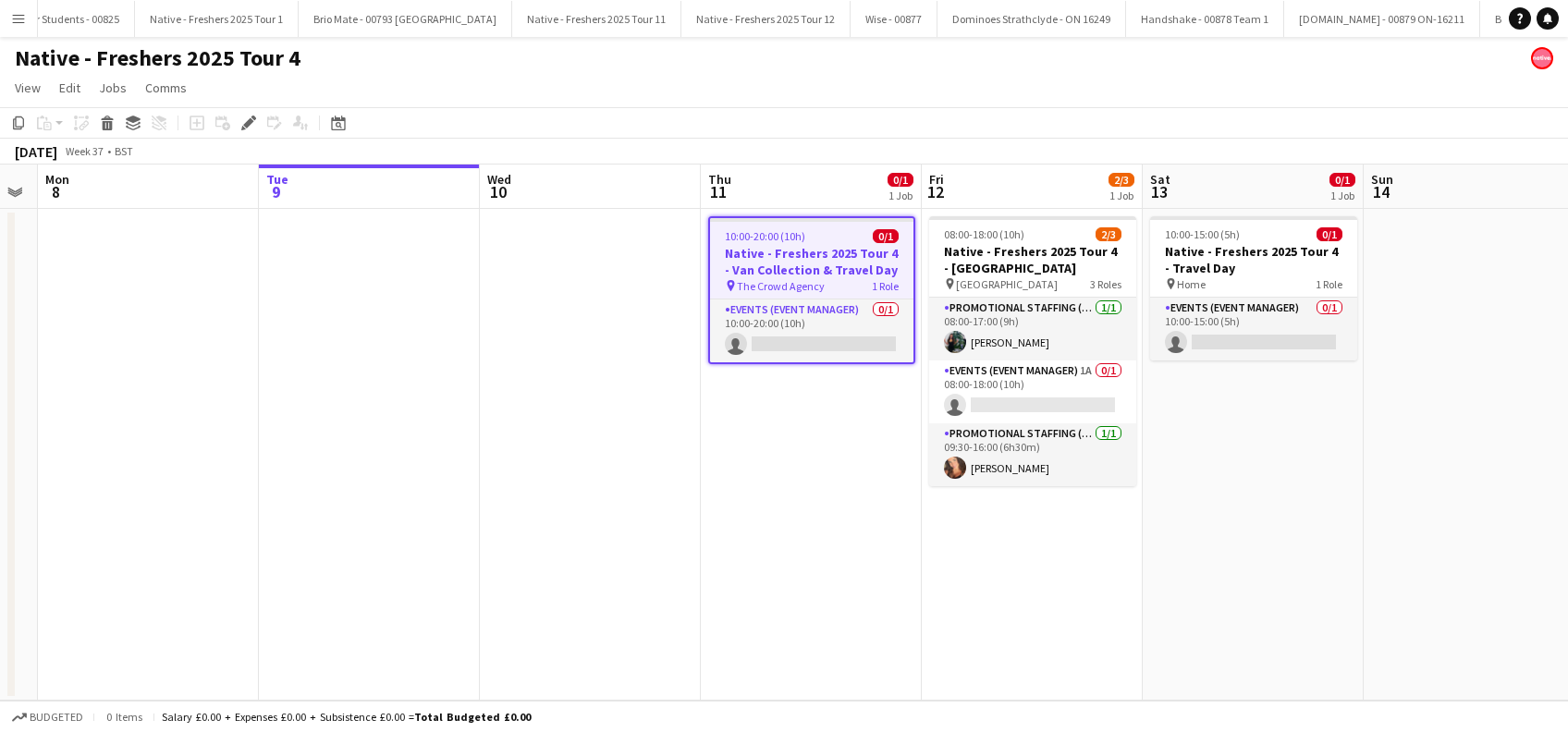
scroll to position [0, 535]
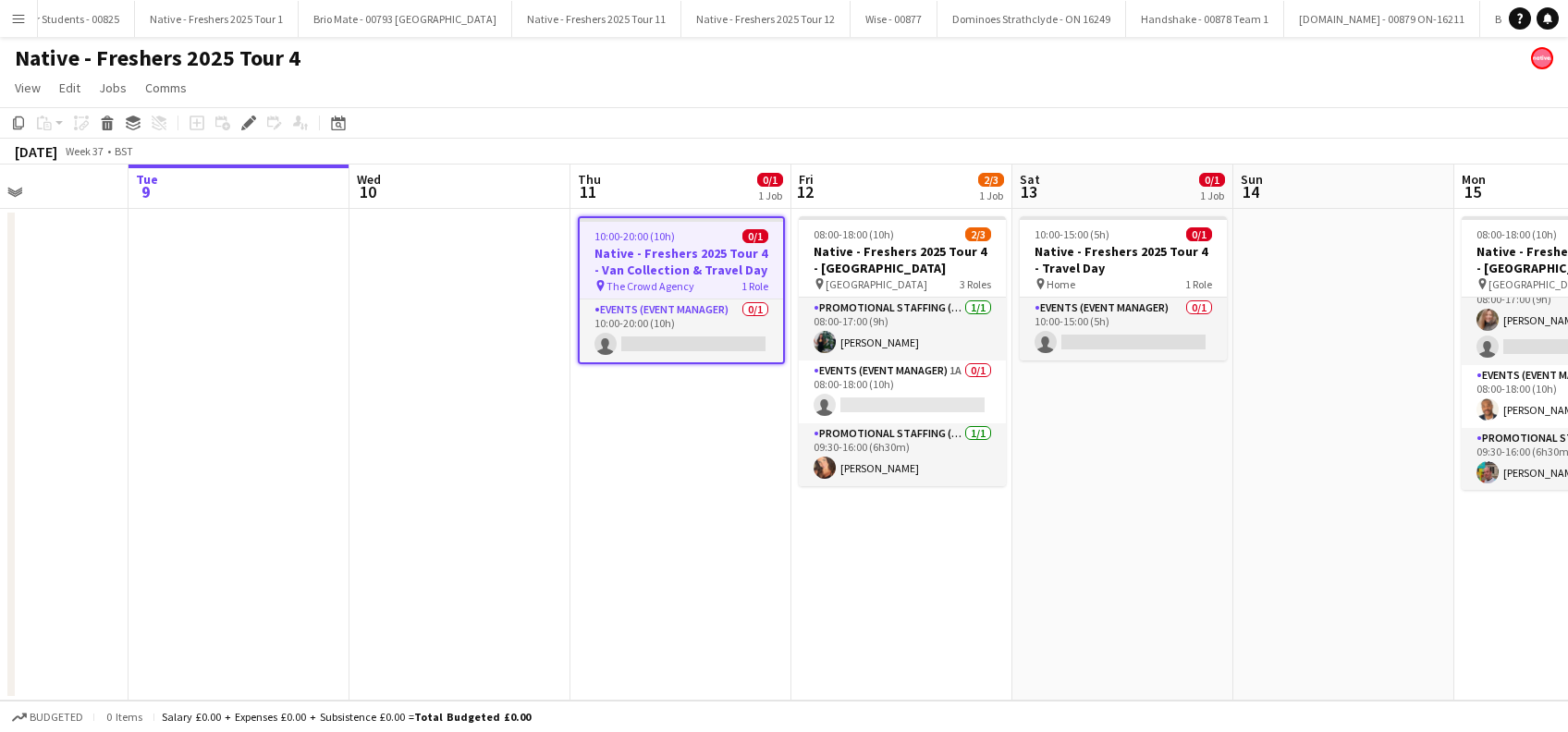
drag, startPoint x: 507, startPoint y: 644, endPoint x: 1027, endPoint y: 644, distance: 520.0
click at [1027, 644] on app-calendar-viewport "Sat 6 Sun 7 Mon 8 Tue 9 Wed 10 Thu 11 0/1 1 Job Fri 12 2/3 1 Job Sat 13 0/1 1 J…" at bounding box center [784, 432] width 1568 height 536
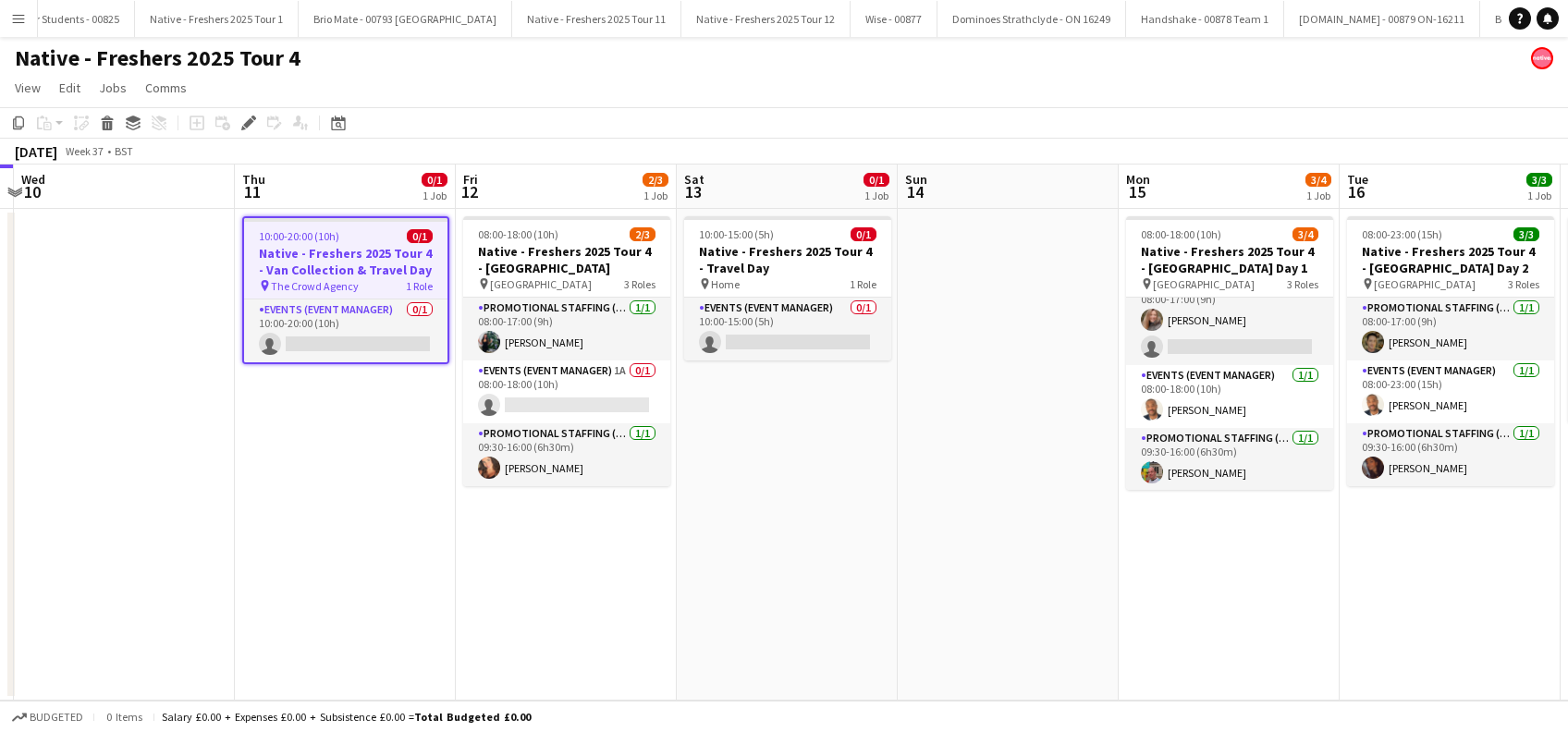
scroll to position [0, 893]
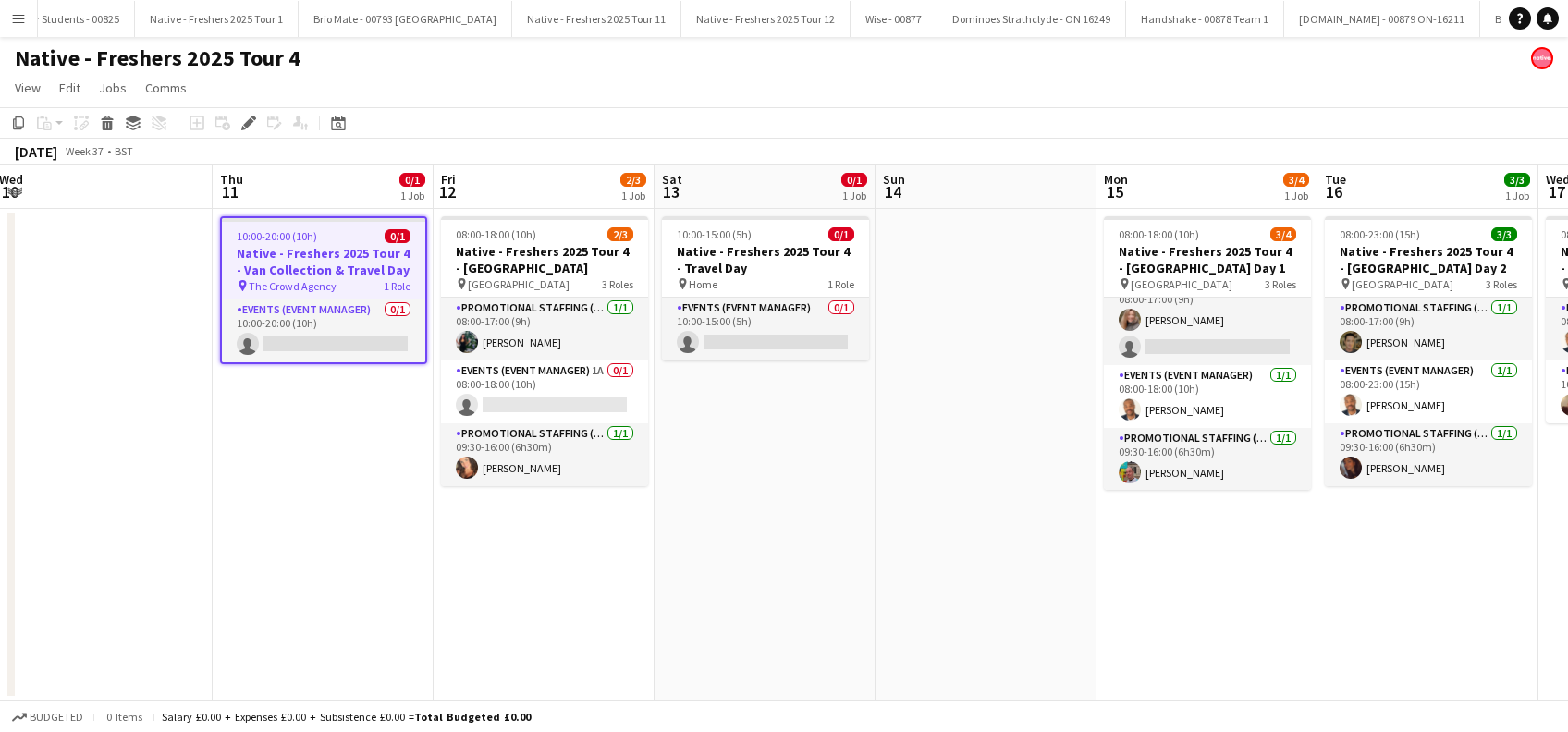
drag, startPoint x: 1244, startPoint y: 506, endPoint x: 886, endPoint y: 551, distance: 360.8
click at [886, 551] on app-calendar-viewport "Sat 6 Sun 7 Mon 8 Tue 9 Wed 10 Thu 11 0/1 1 Job Fri 12 2/3 1 Job Sat 13 0/1 1 J…" at bounding box center [784, 432] width 1568 height 536
click at [990, 289] on app-date-cell at bounding box center [986, 454] width 221 height 492
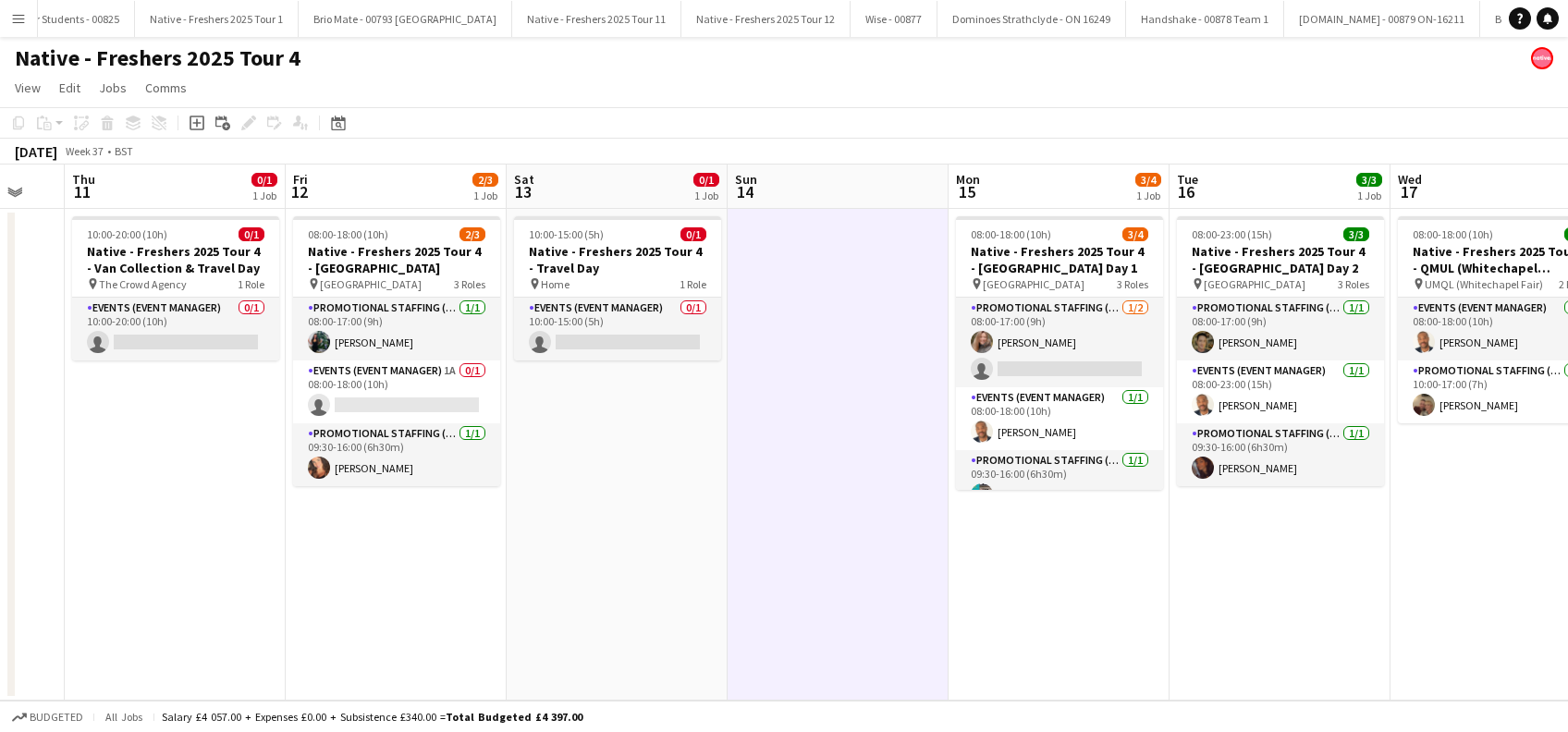
scroll to position [0, 672]
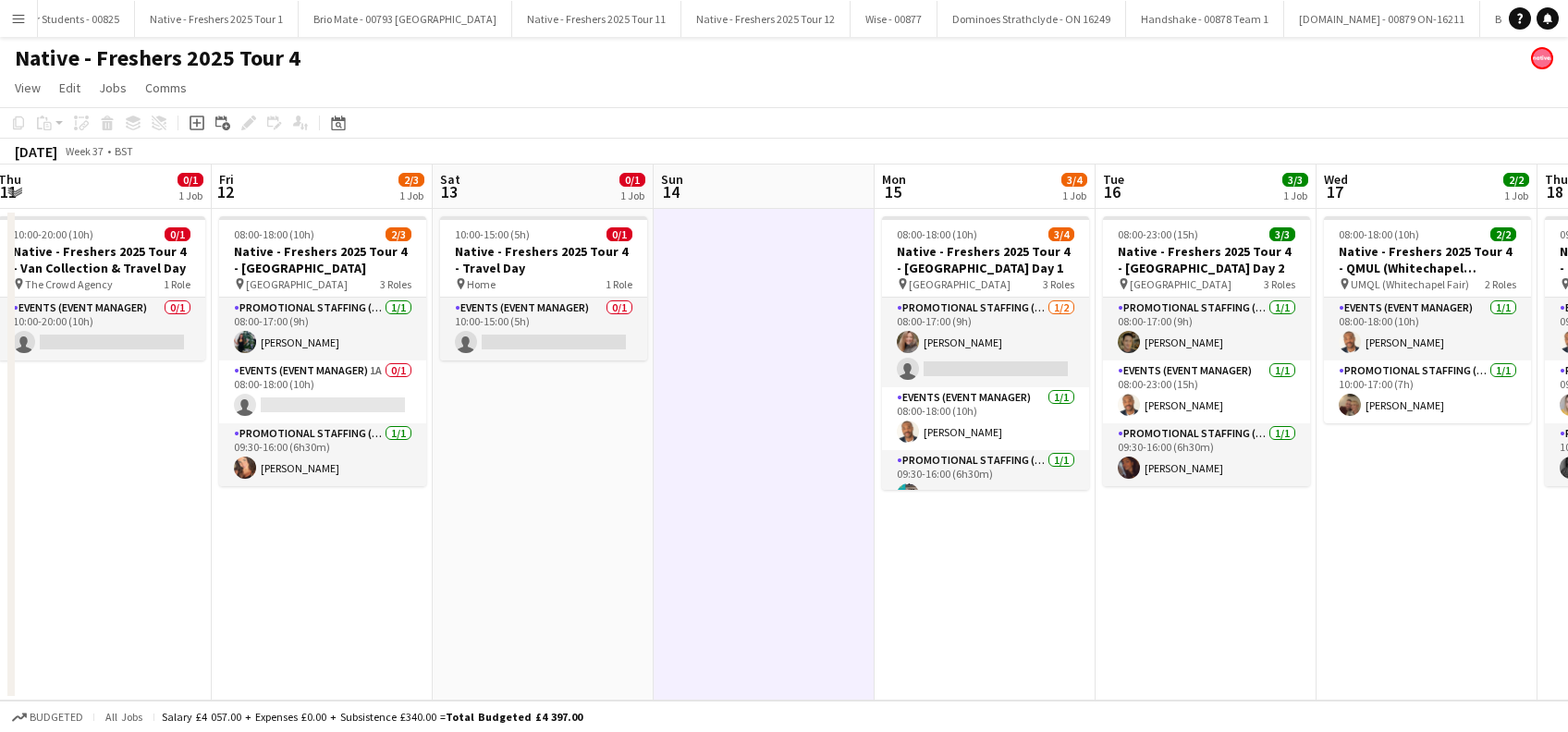
drag, startPoint x: 1405, startPoint y: 542, endPoint x: 1182, endPoint y: 605, distance: 231.7
click at [1182, 605] on app-calendar-viewport "Mon 8 Tue 9 Wed 10 Thu 11 0/1 1 Job Fri 12 2/3 1 Job Sat 13 0/1 1 Job Sun 14 Mo…" at bounding box center [784, 432] width 1568 height 536
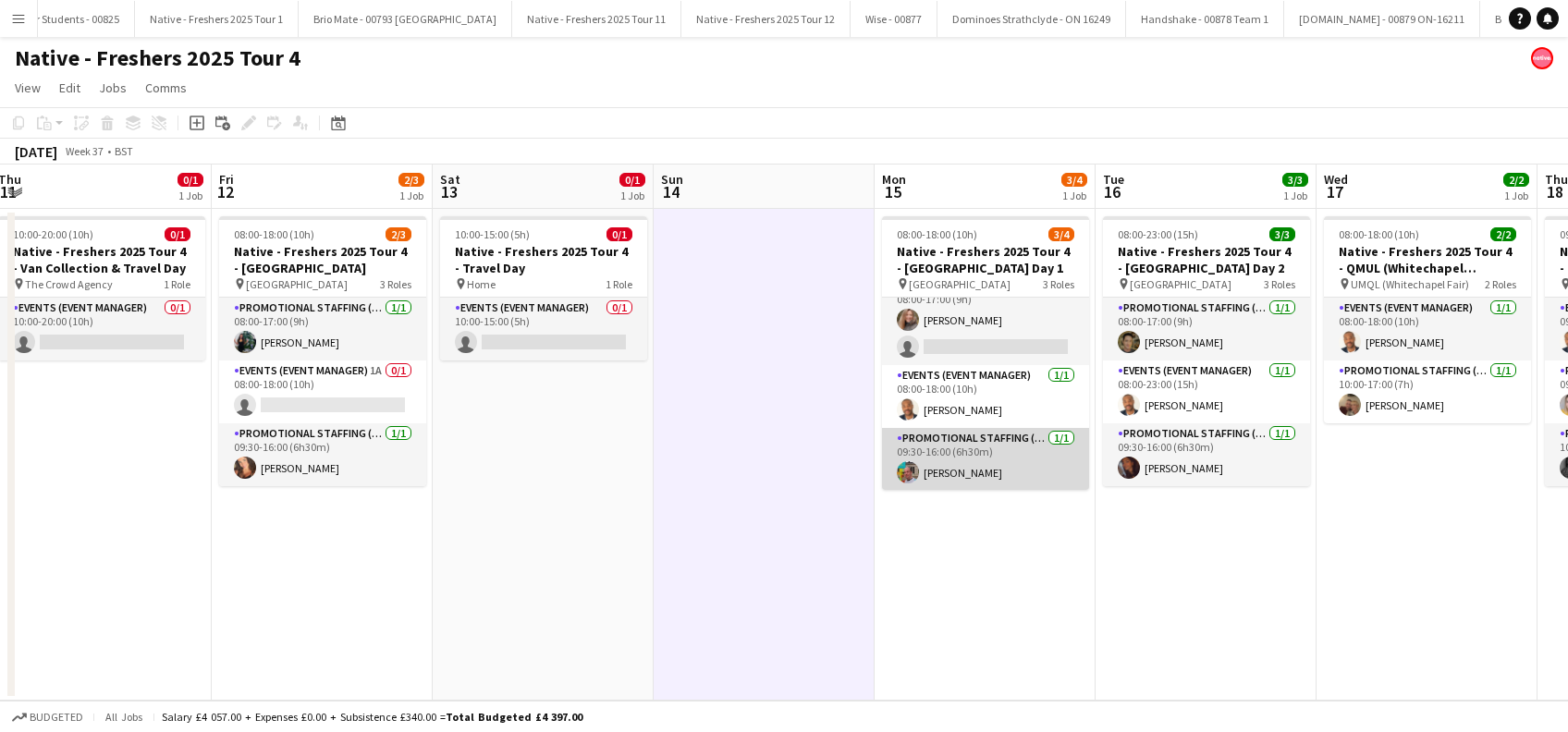
scroll to position [0, 0]
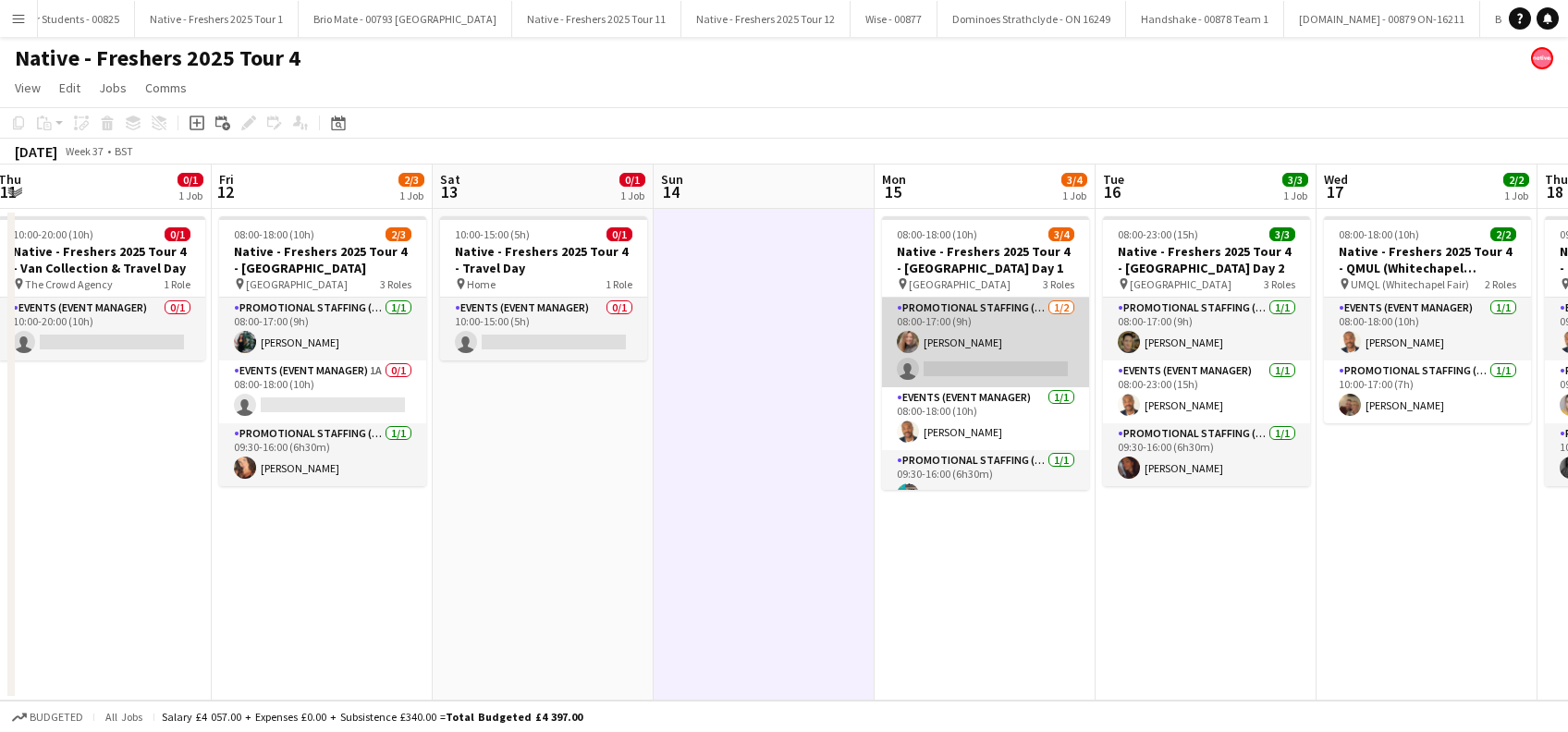
click at [997, 355] on app-card-role "Promotional Staffing (Brand Ambassadors) [DATE] 08:00-17:00 (9h) [PERSON_NAME] …" at bounding box center [985, 341] width 207 height 89
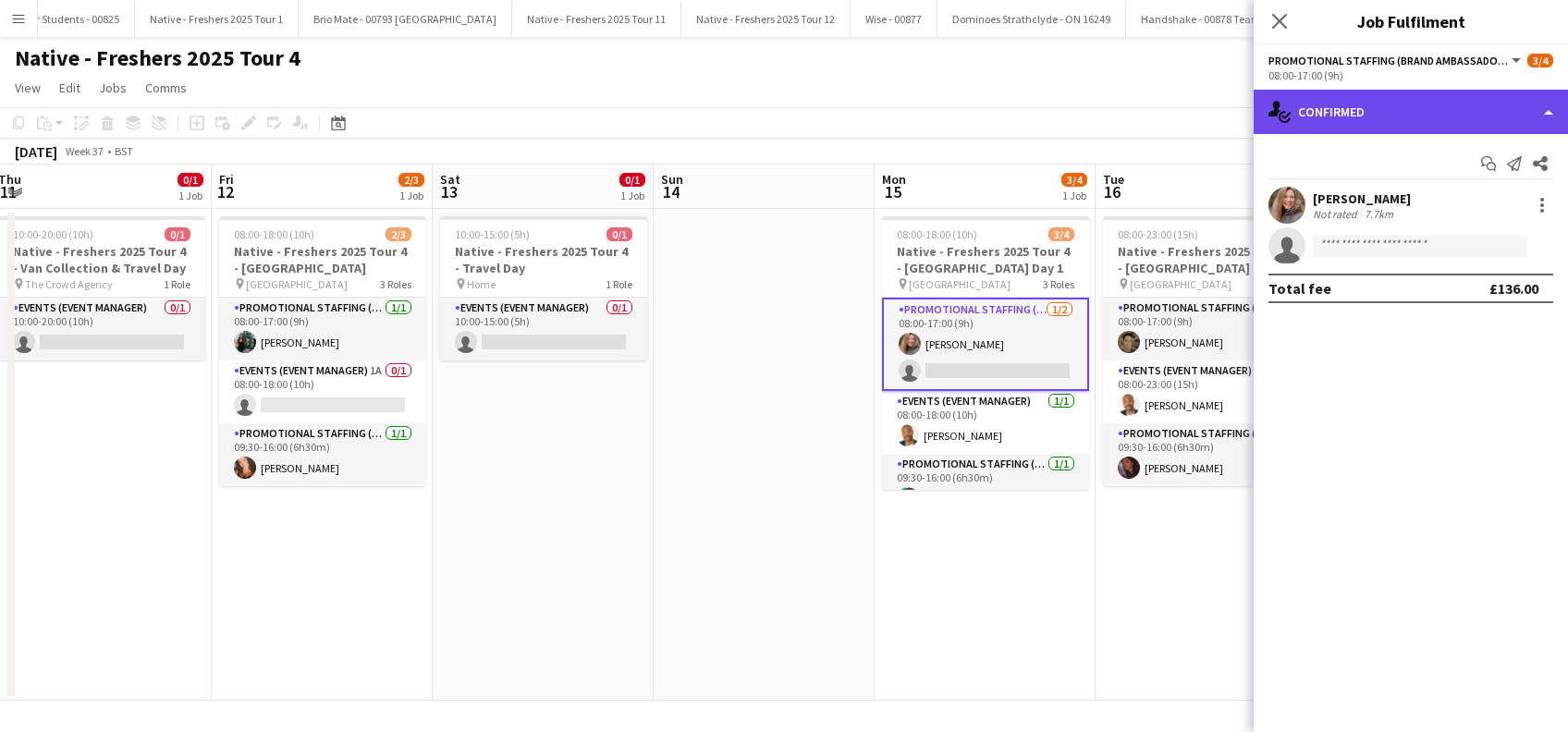
click at [1375, 107] on div "single-neutral-actions-check-2 Confirmed" at bounding box center [1410, 112] width 315 height 44
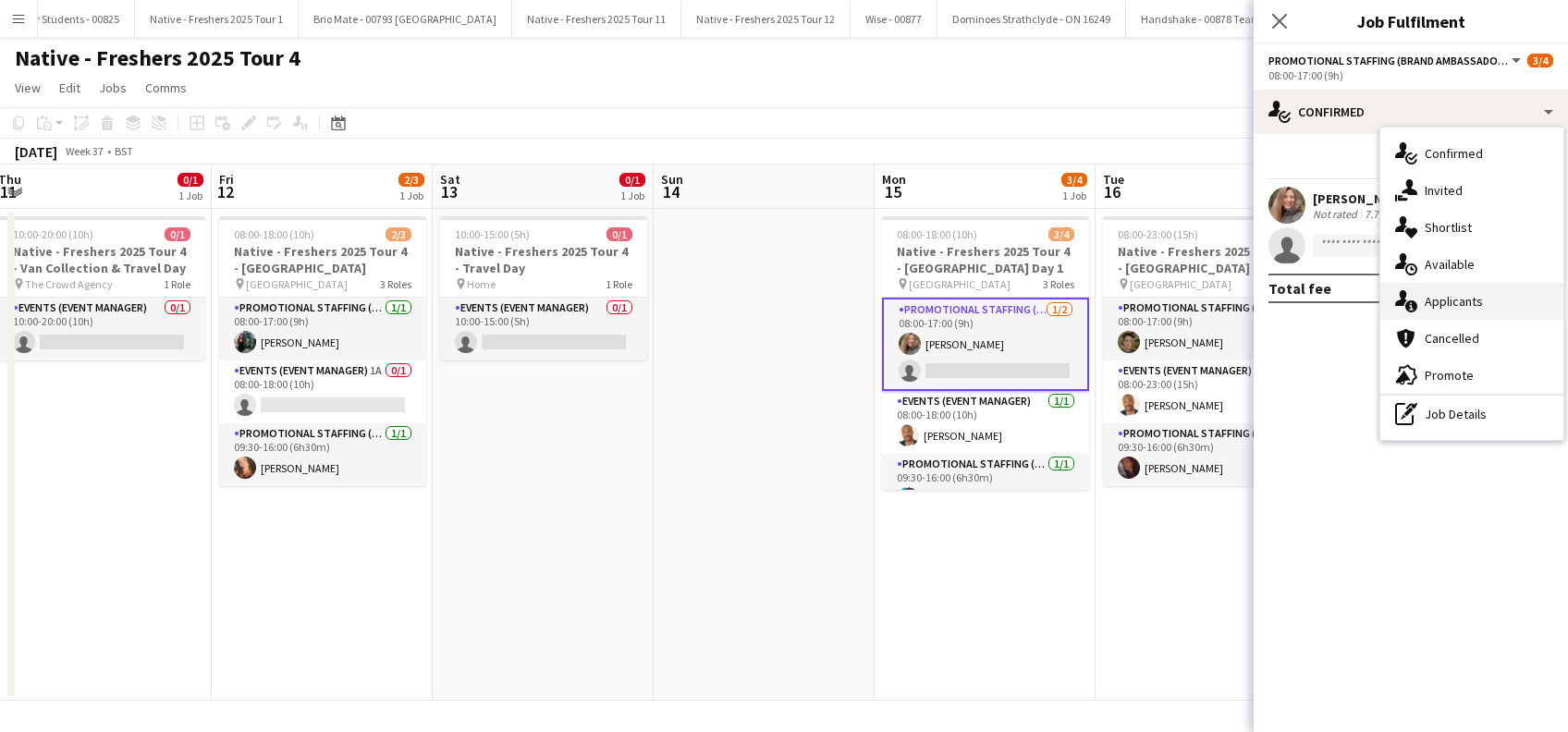
click at [1441, 304] on span "Applicants" at bounding box center [1454, 301] width 59 height 16
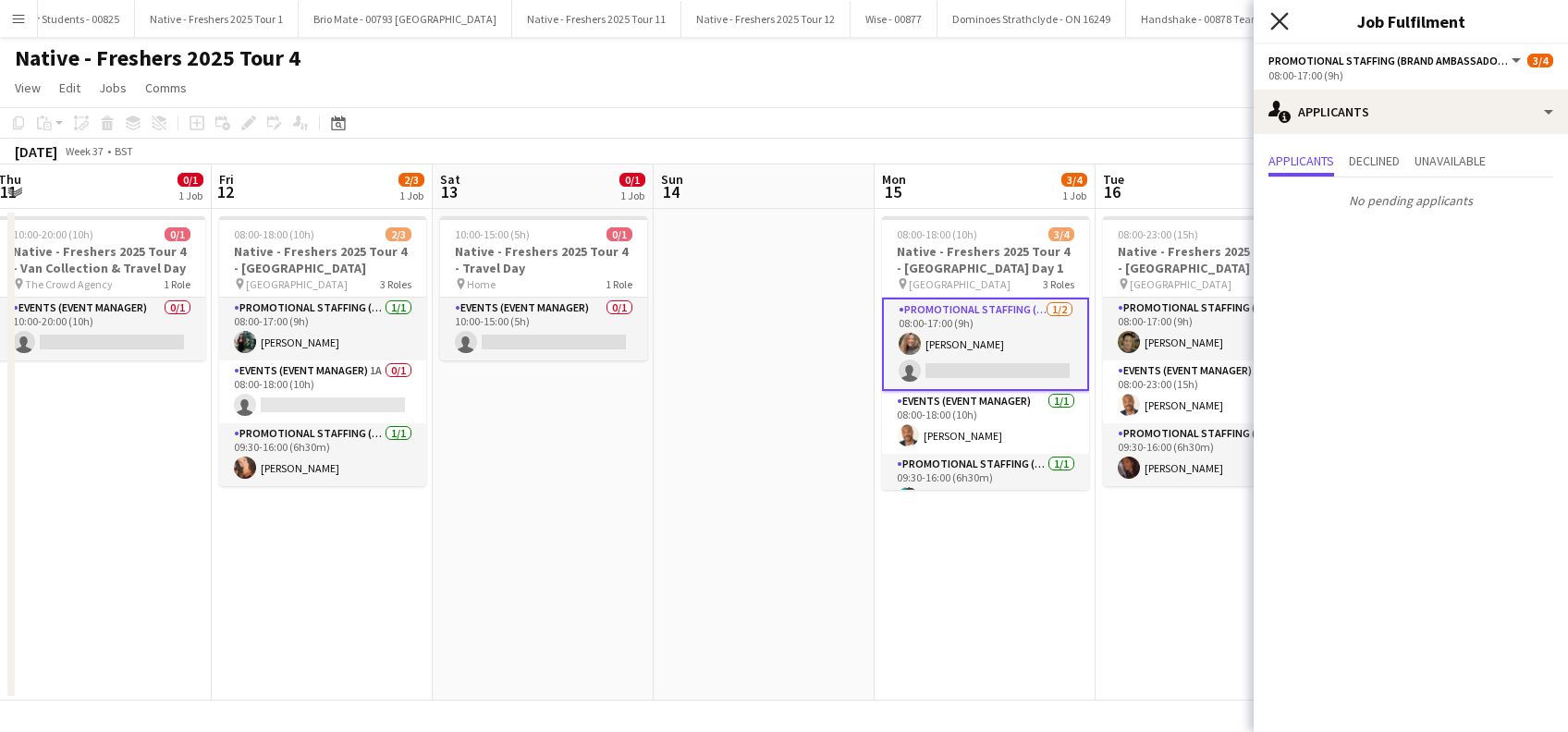
click at [1280, 14] on icon "Close pop-in" at bounding box center [1279, 20] width 17 height 17
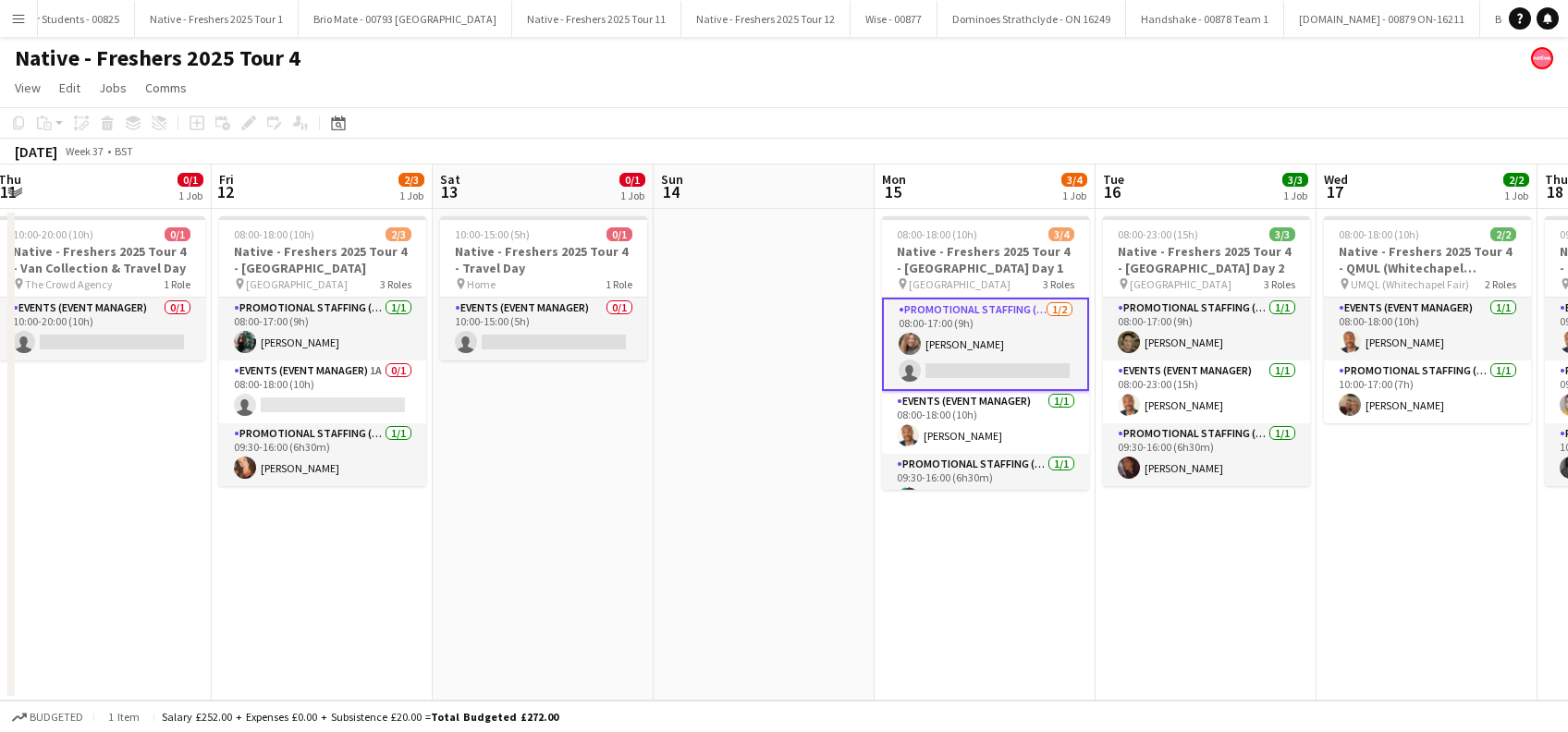
click at [984, 367] on app-card-role "Promotional Staffing (Brand Ambassadors) 1/2 08:00-17:00 (9h) Lorraine Sadler s…" at bounding box center [985, 343] width 207 height 93
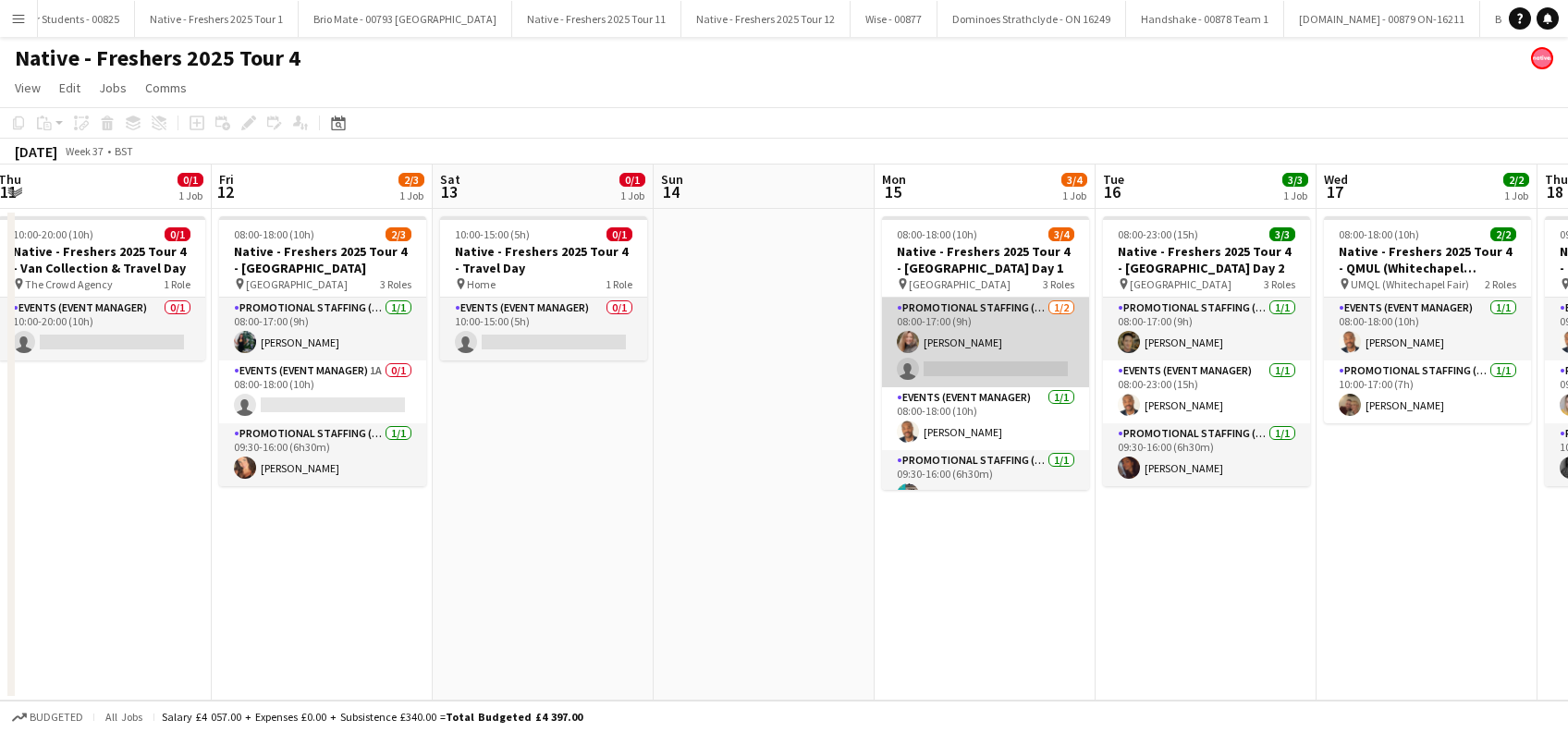
click at [985, 369] on app-card-role "Promotional Staffing (Brand Ambassadors) 1/2 08:00-17:00 (9h) Lorraine Sadler s…" at bounding box center [985, 341] width 207 height 89
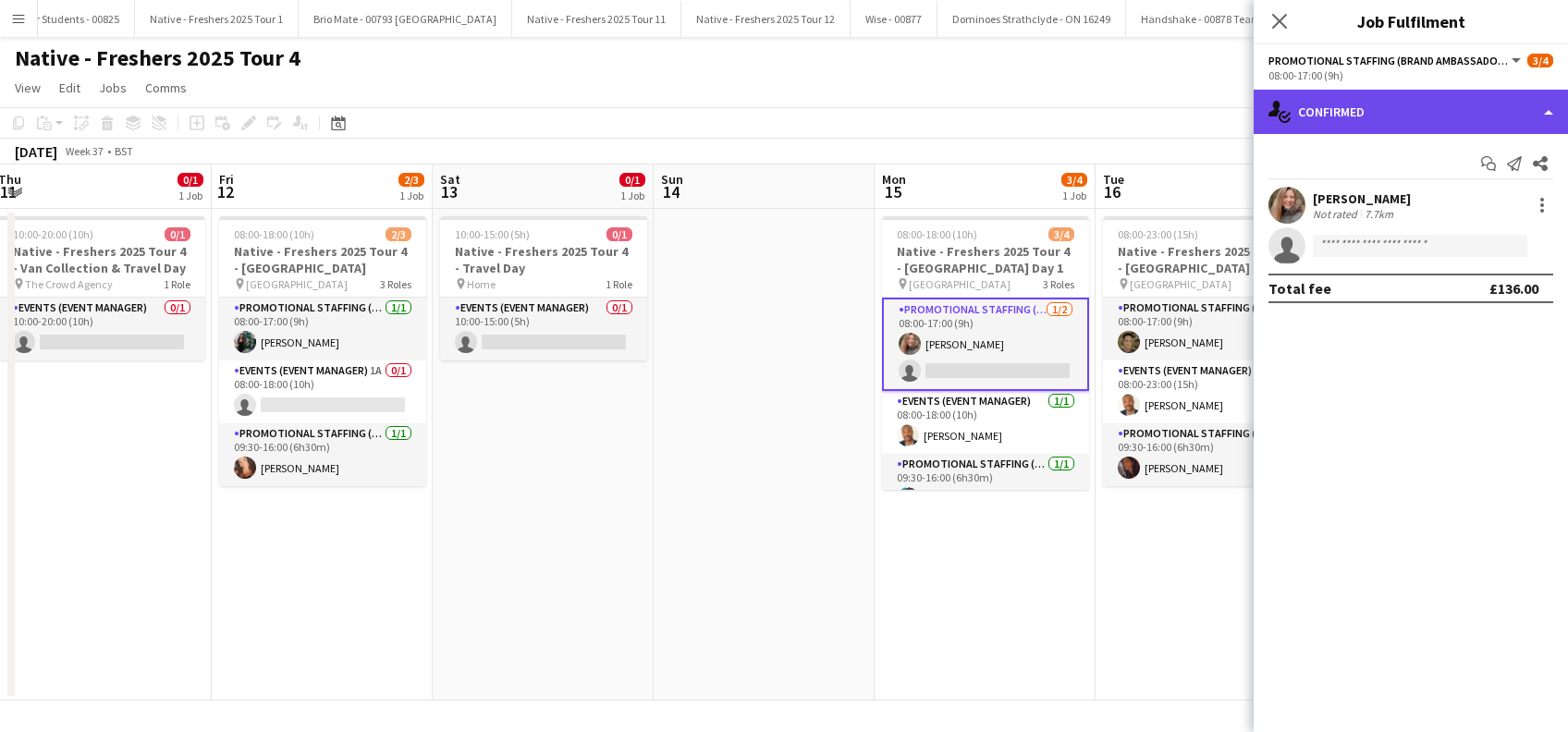
click at [1376, 108] on div "single-neutral-actions-check-2 Confirmed" at bounding box center [1410, 112] width 315 height 44
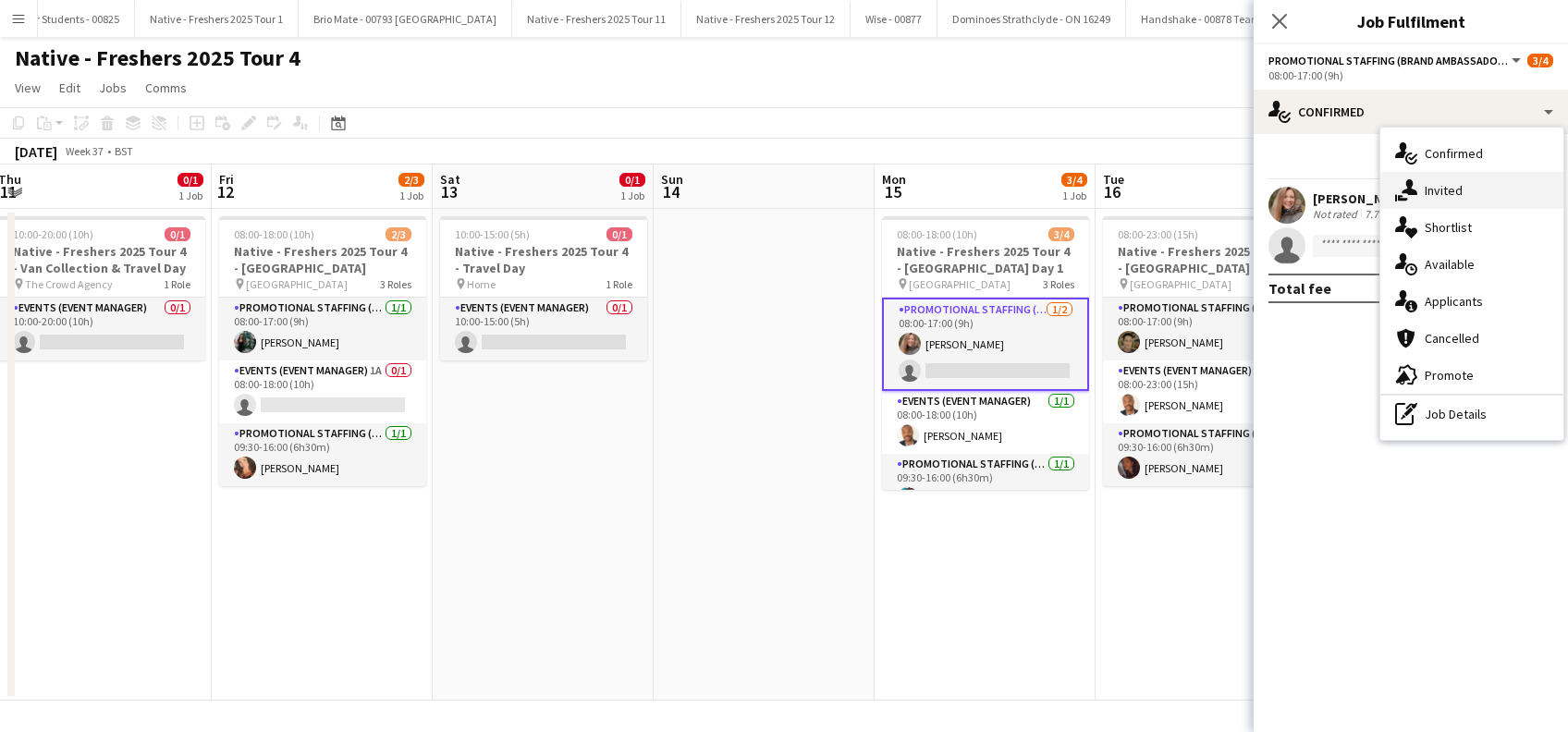
click at [1447, 193] on span "Invited" at bounding box center [1443, 189] width 38 height 16
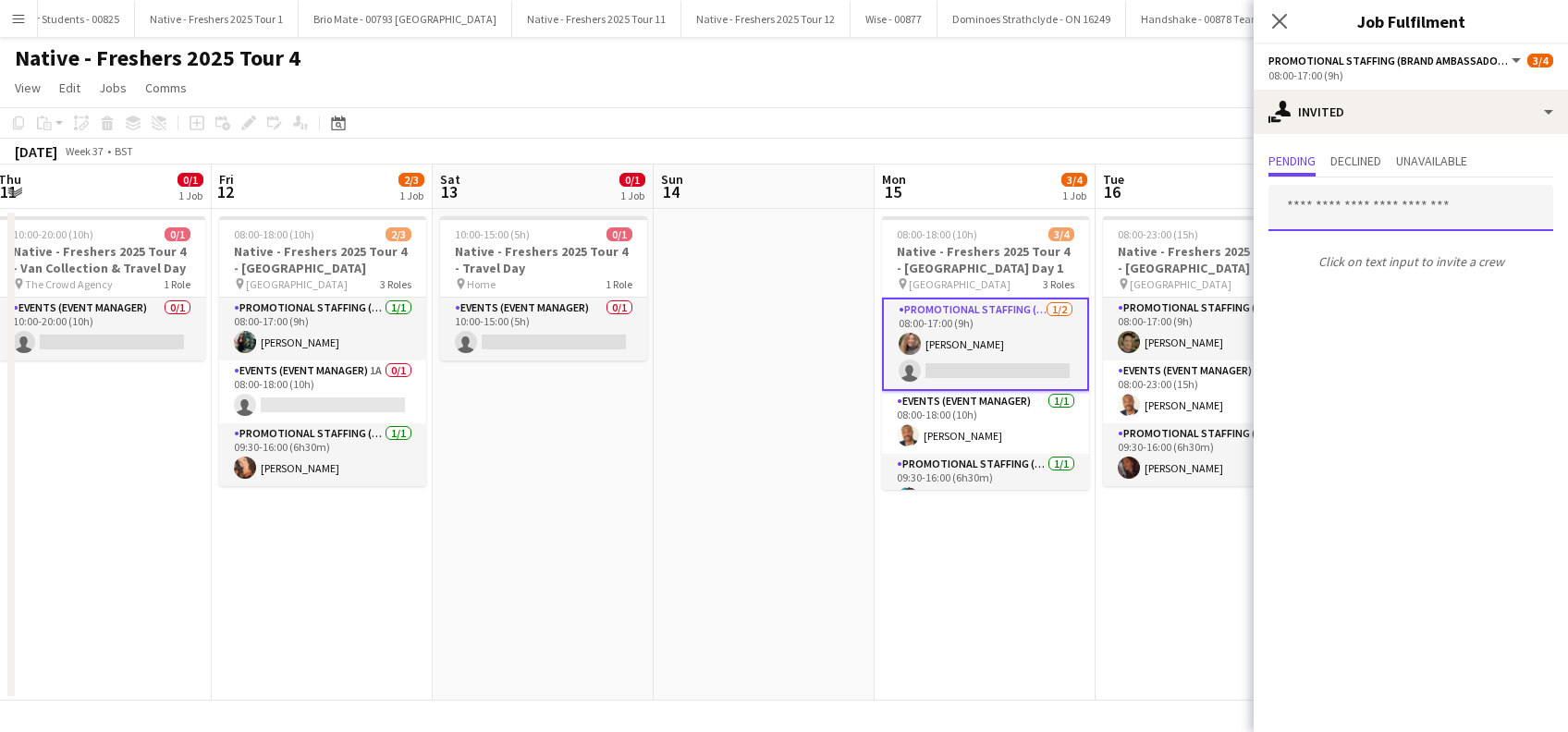
click at [1309, 215] on input "text" at bounding box center [1411, 208] width 285 height 46
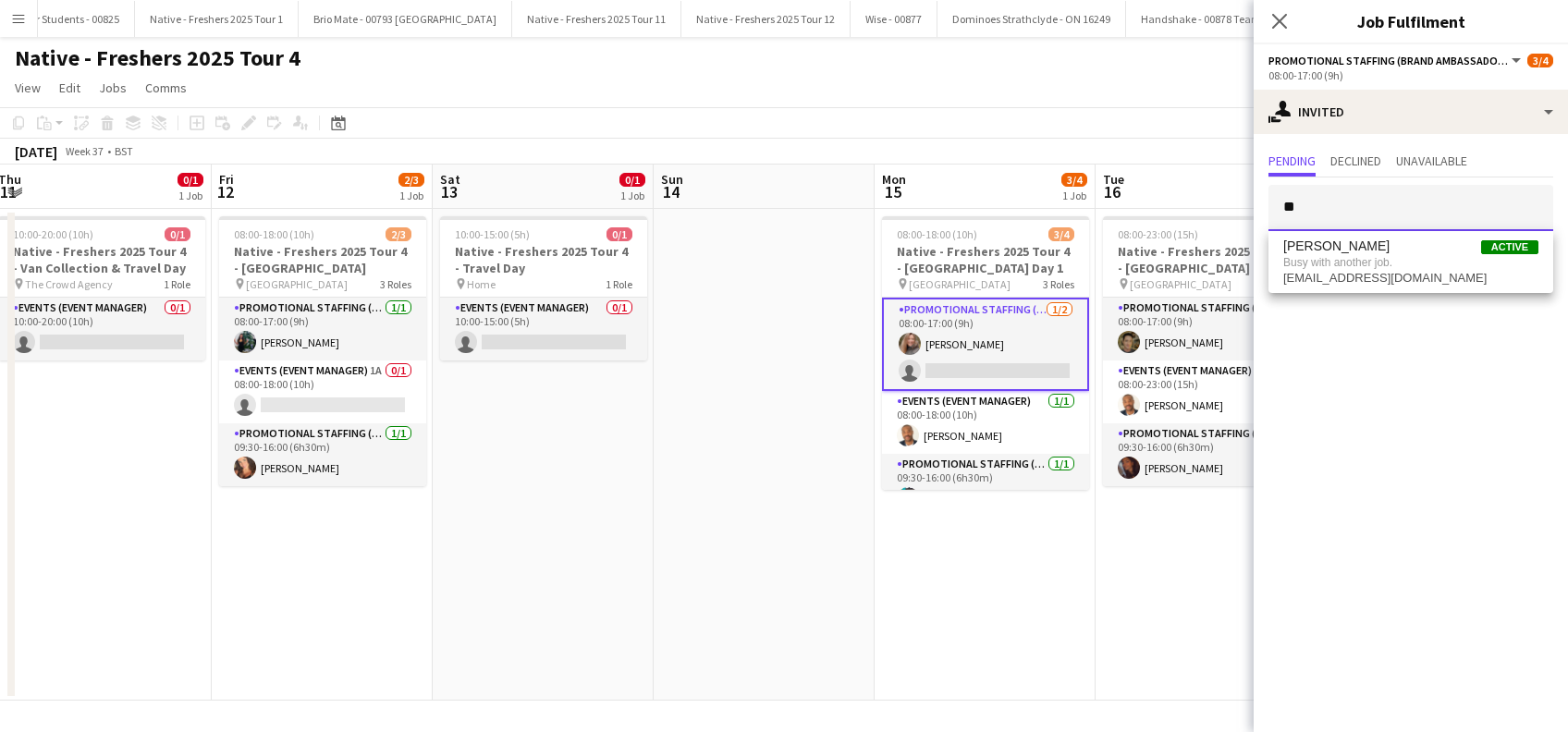
type input "*"
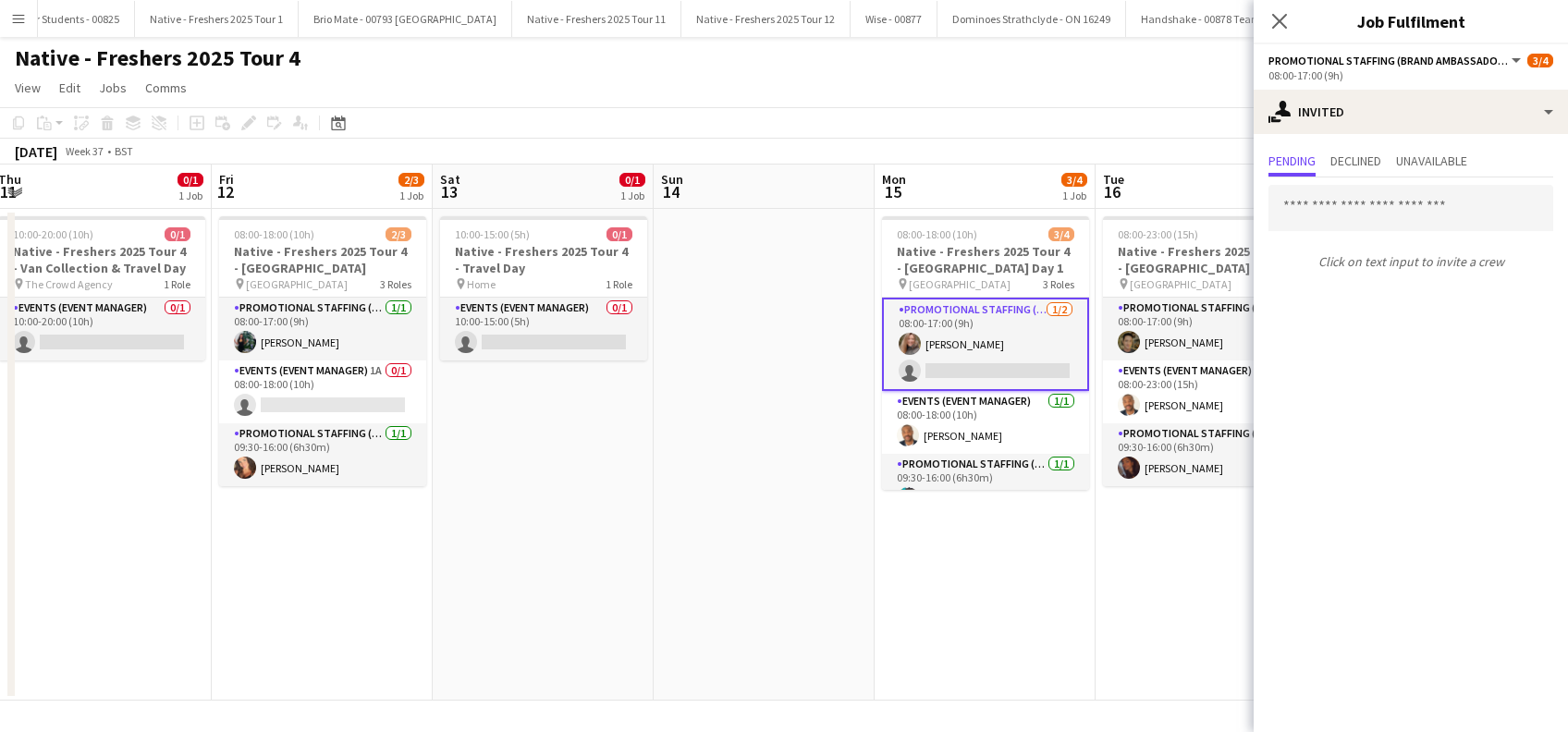
click at [1281, 20] on icon at bounding box center [1279, 20] width 14 height 14
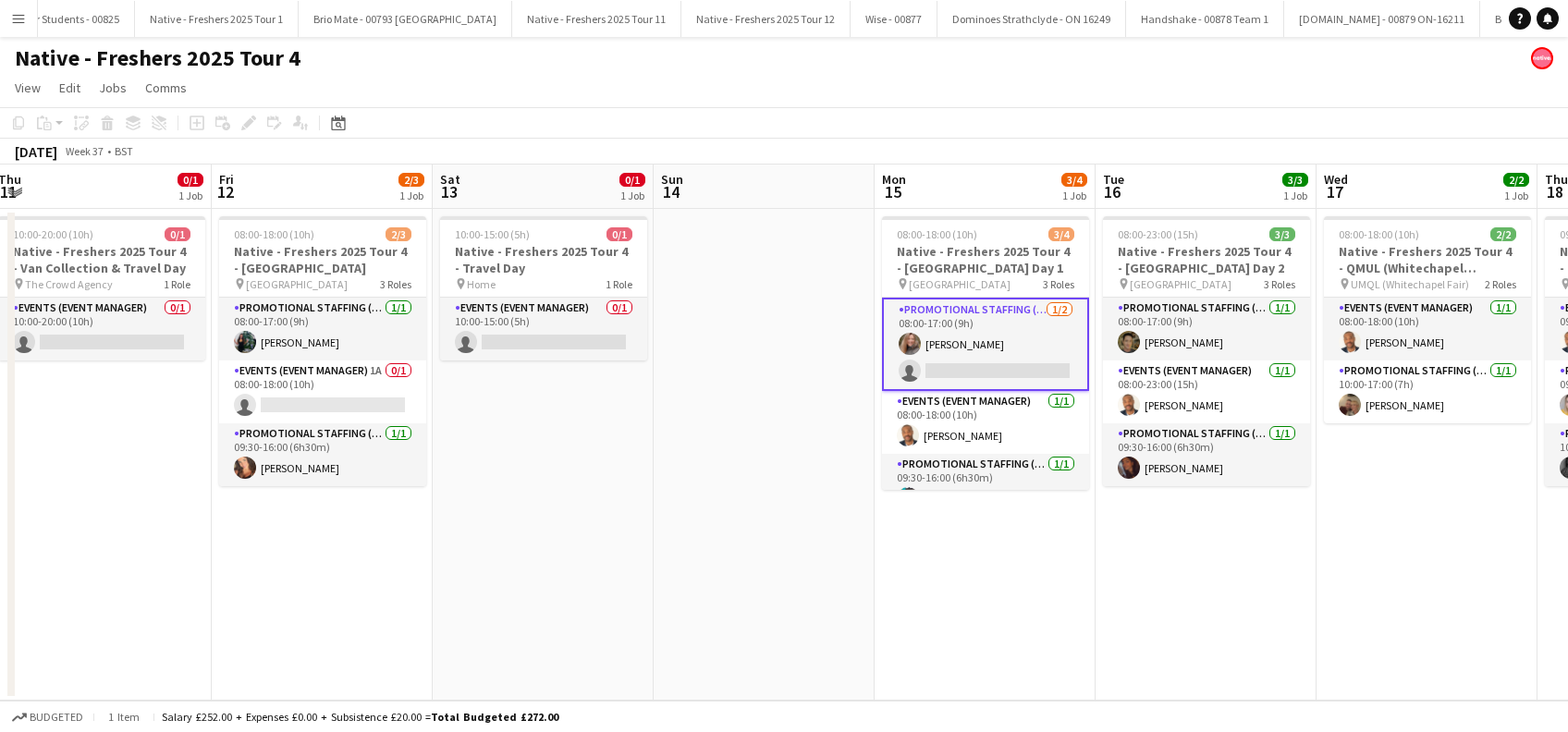
click at [1006, 562] on app-date-cell "08:00-18:00 (10h) 3/4 Native - Freshers 2025 Tour 4 - Coventry University Day 1…" at bounding box center [985, 454] width 221 height 492
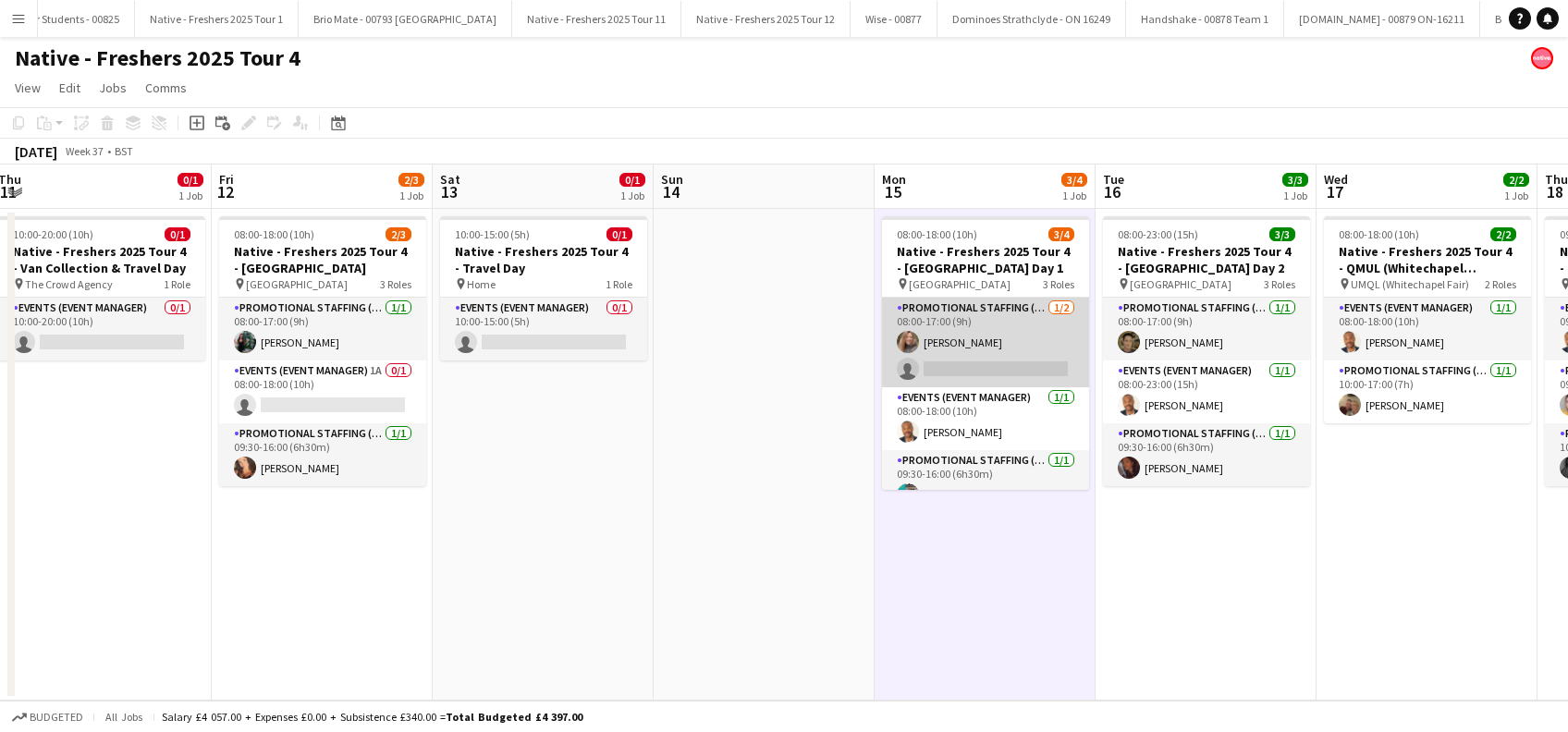
click at [1001, 372] on app-card-role "Promotional Staffing (Brand Ambassadors) 1/2 08:00-17:00 (9h) Lorraine Sadler s…" at bounding box center [985, 341] width 207 height 89
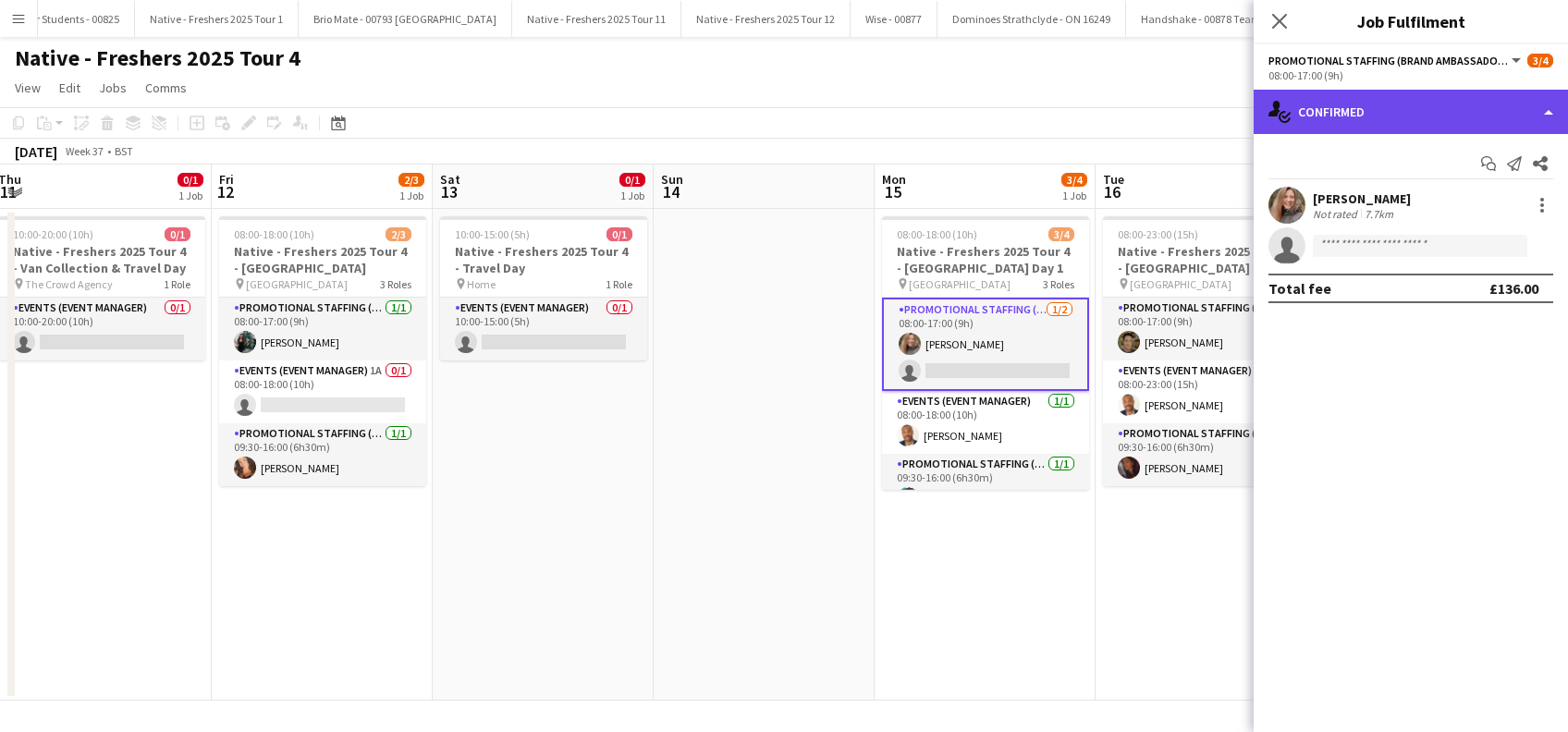
click at [1383, 97] on div "single-neutral-actions-check-2 Confirmed" at bounding box center [1410, 112] width 315 height 44
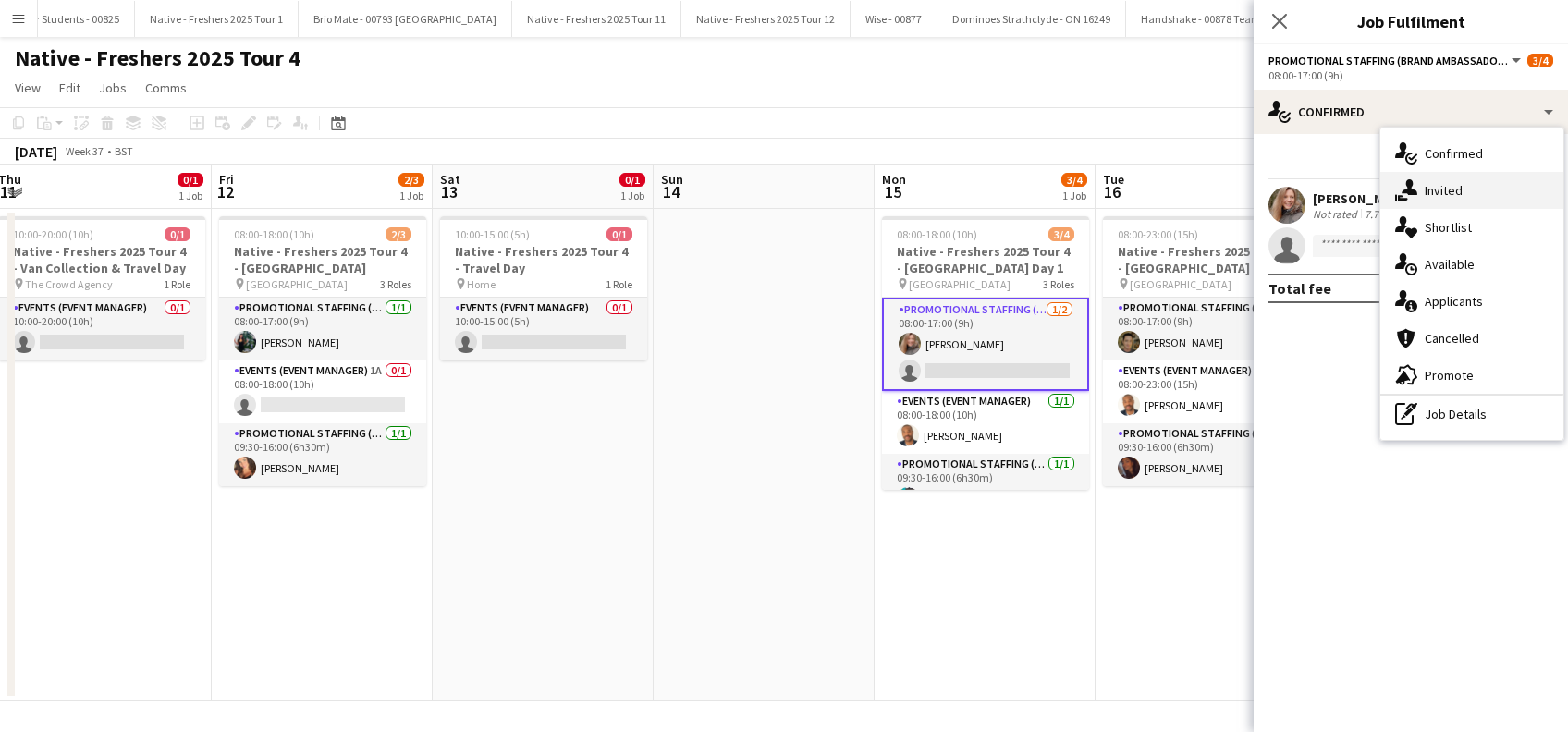
click at [1442, 200] on div "single-neutral-actions-share-1 Invited" at bounding box center [1472, 190] width 183 height 37
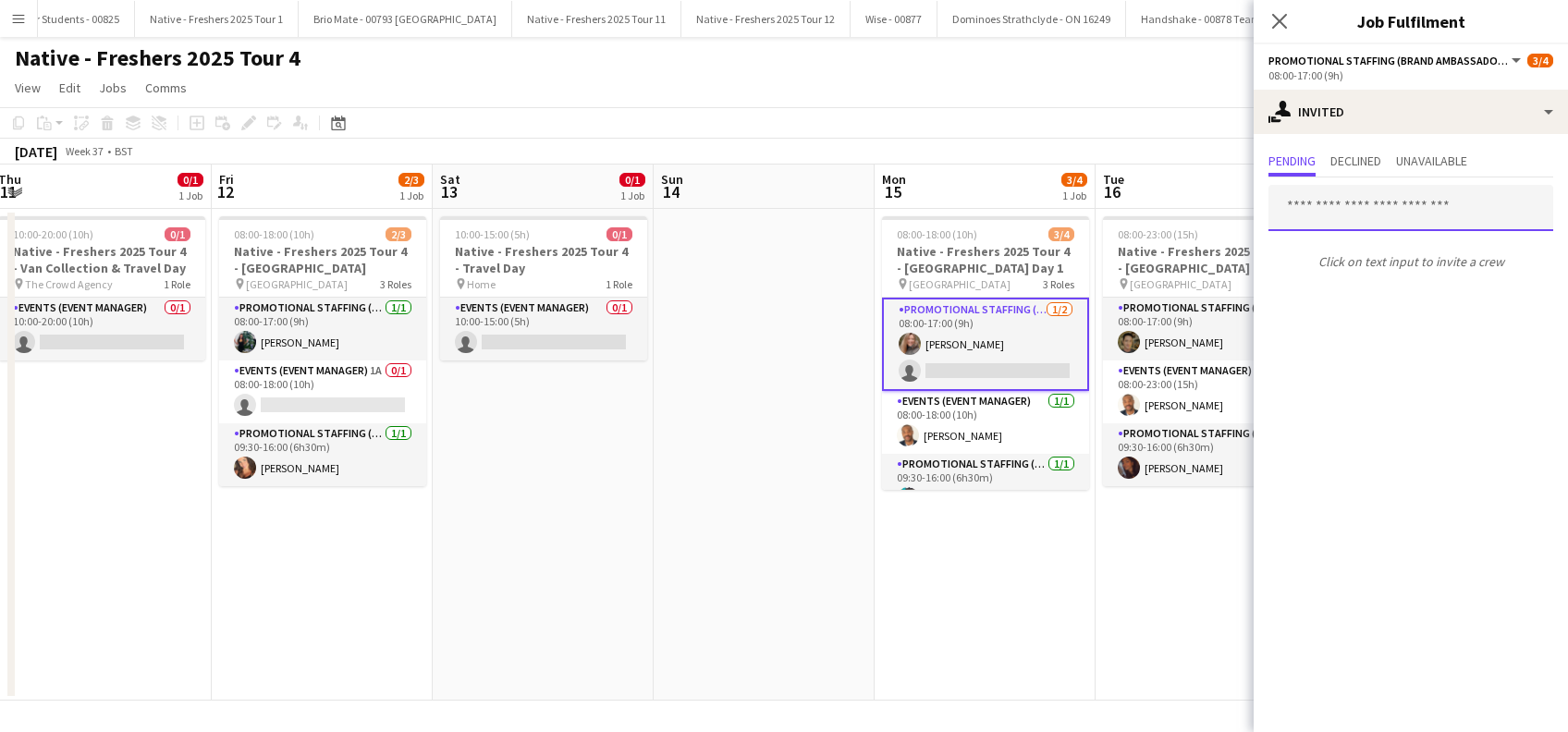
click at [1373, 215] on input "text" at bounding box center [1411, 208] width 285 height 46
type input "*******"
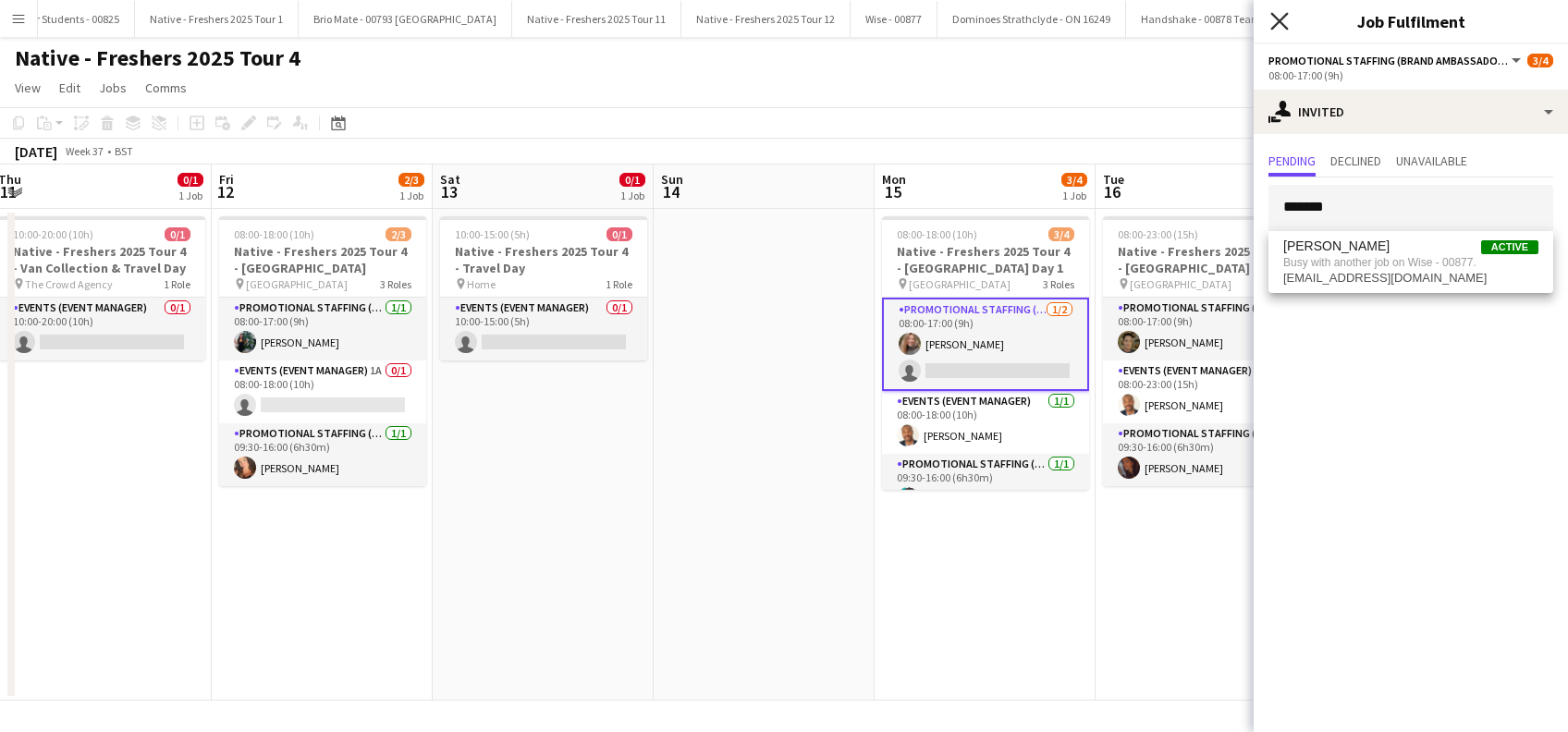
click at [1281, 21] on icon "Close pop-in" at bounding box center [1279, 20] width 17 height 17
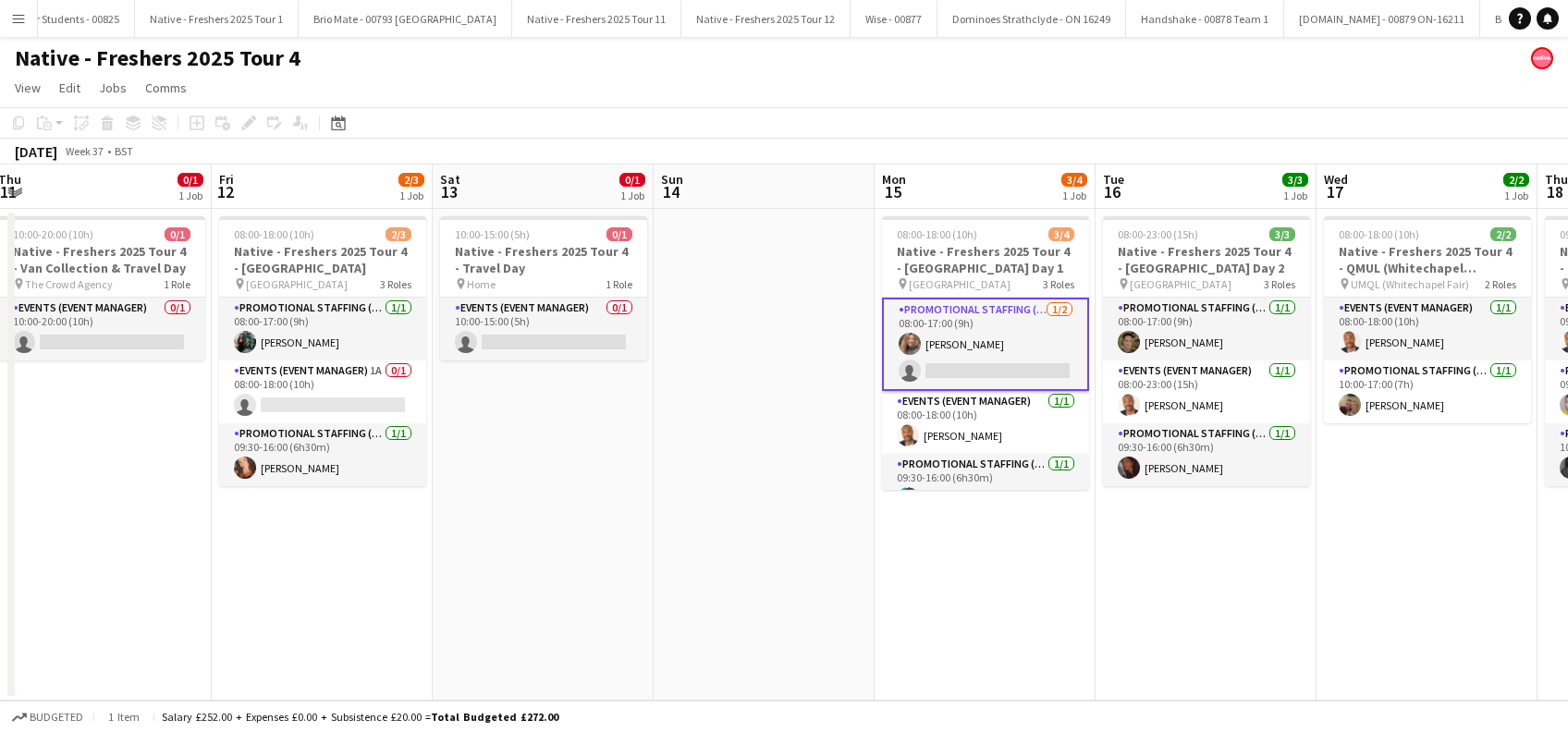
click at [1013, 541] on app-date-cell "08:00-18:00 (10h) 3/4 Native - Freshers 2025 Tour 4 - Coventry University Day 1…" at bounding box center [985, 454] width 221 height 492
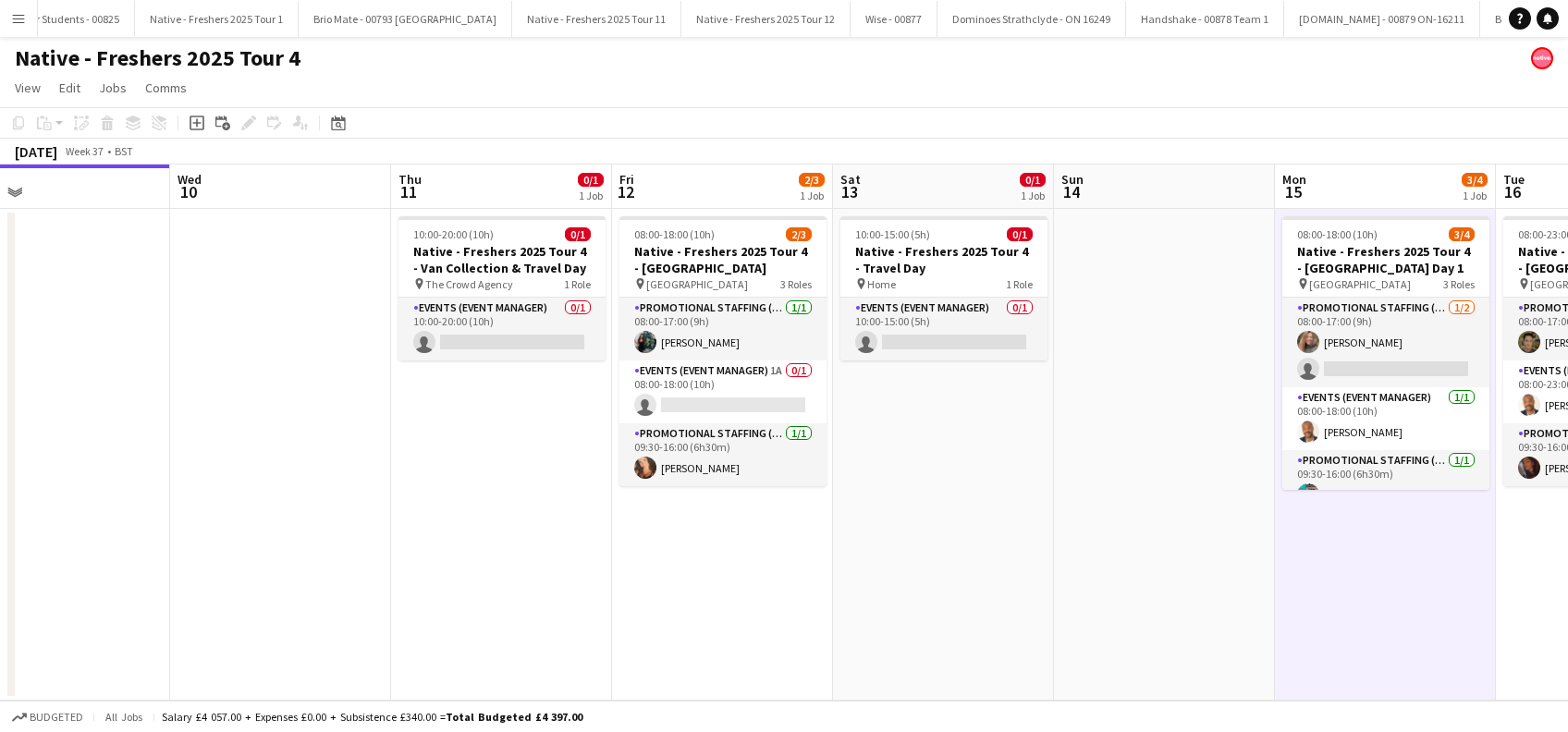
scroll to position [0, 408]
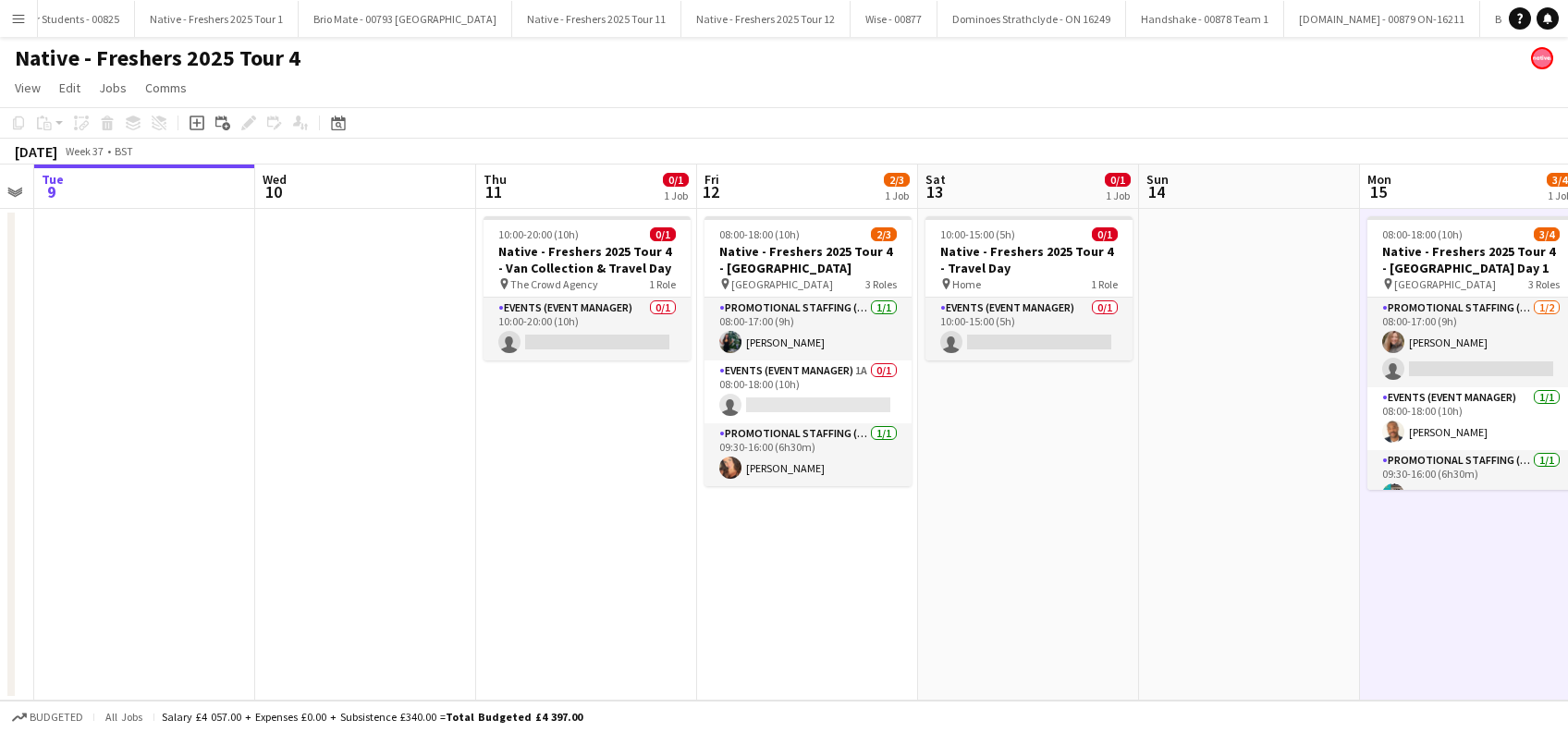
drag, startPoint x: 578, startPoint y: 598, endPoint x: 1062, endPoint y: 631, distance: 485.1
click at [1062, 631] on app-calendar-viewport "Sun 7 Mon 8 Tue 9 Wed 10 Thu 11 0/1 1 Job Fri 12 2/3 1 Job Sat 13 0/1 1 Job Sun…" at bounding box center [784, 432] width 1568 height 536
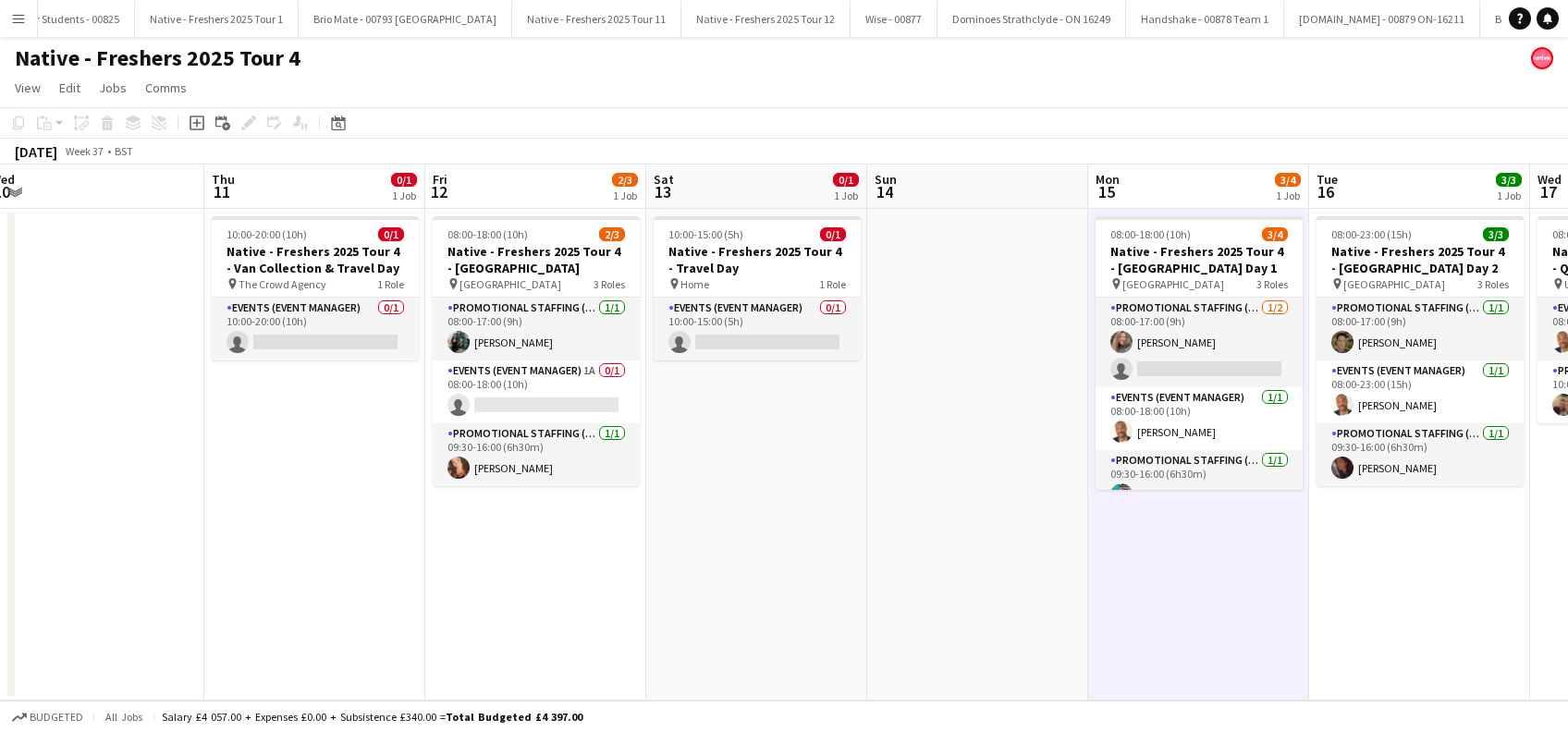
scroll to position [0, 677]
drag, startPoint x: 1214, startPoint y: 536, endPoint x: 945, endPoint y: 555, distance: 269.7
click at [945, 555] on app-calendar-viewport "Sun 7 Mon 8 Tue 9 Wed 10 Thu 11 0/1 1 Job Fri 12 2/3 1 Job Sat 13 0/1 1 Job Sun…" at bounding box center [784, 432] width 1568 height 536
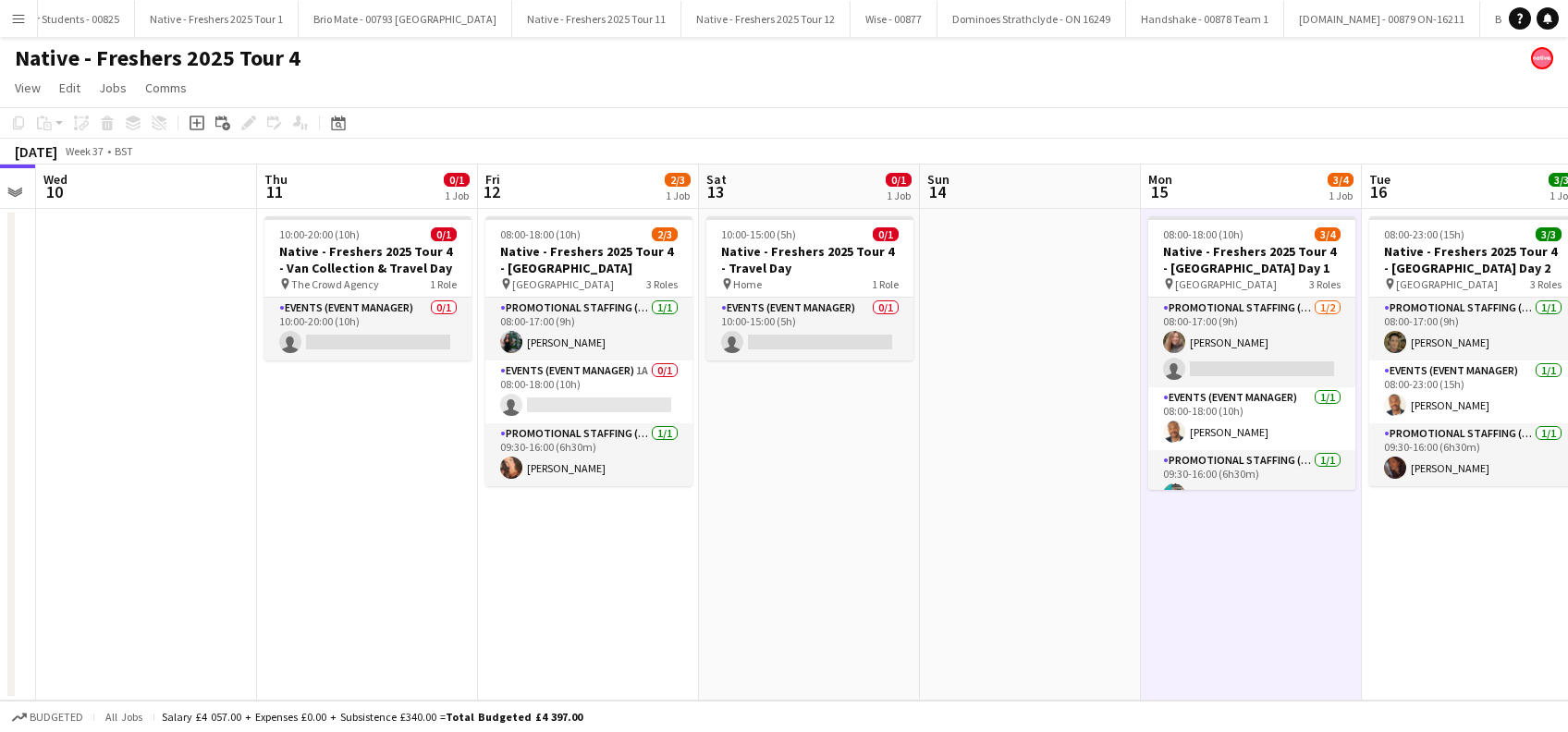
scroll to position [0, 626]
drag, startPoint x: 1193, startPoint y: 568, endPoint x: 1244, endPoint y: 562, distance: 51.4
click at [1244, 562] on app-calendar-viewport "Sun 7 Mon 8 Tue 9 Wed 10 Thu 11 0/1 1 Job Fri 12 2/3 1 Job Sat 13 0/1 1 Job Sun…" at bounding box center [784, 432] width 1568 height 536
click at [577, 462] on app-card-role "Promotional Staffing (Brand Ambassadors) 1/1 09:30-16:00 (6h30m) Hayley Whittak…" at bounding box center [590, 454] width 207 height 63
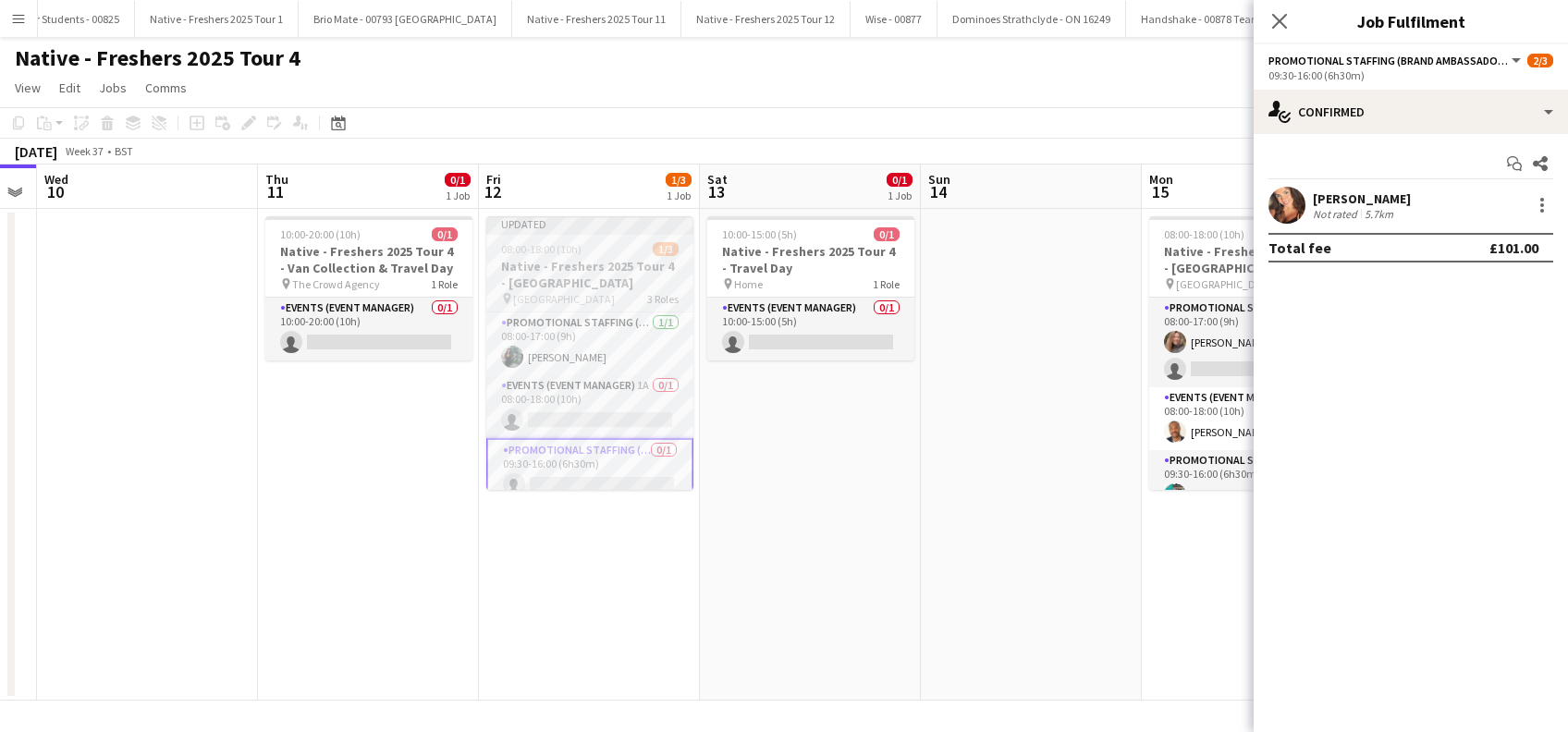
click at [573, 281] on h3 "Native - Freshers 2025 Tour 4 - University of Salford" at bounding box center [590, 274] width 207 height 34
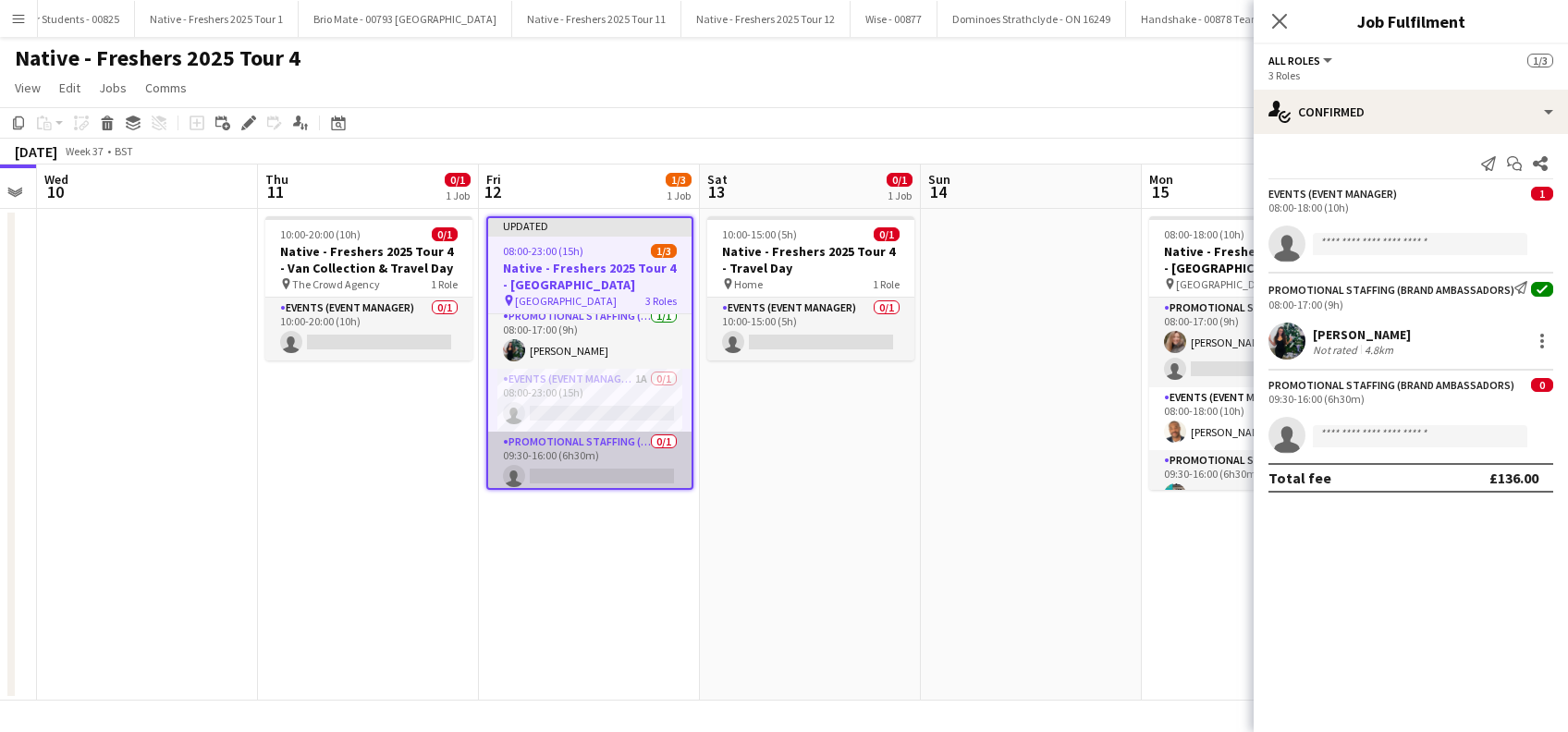
scroll to position [0, 0]
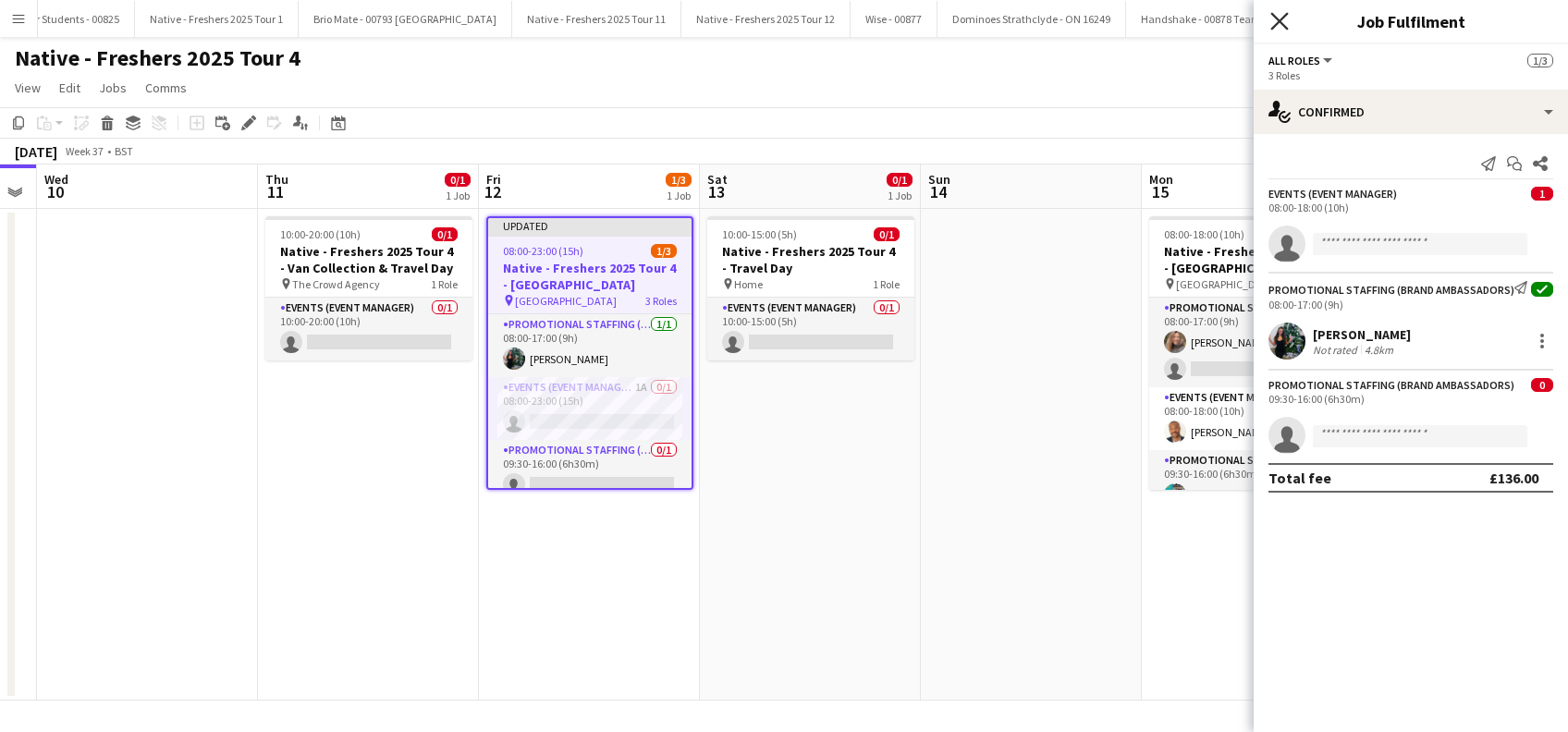
click at [1284, 13] on icon "Close pop-in" at bounding box center [1279, 20] width 17 height 17
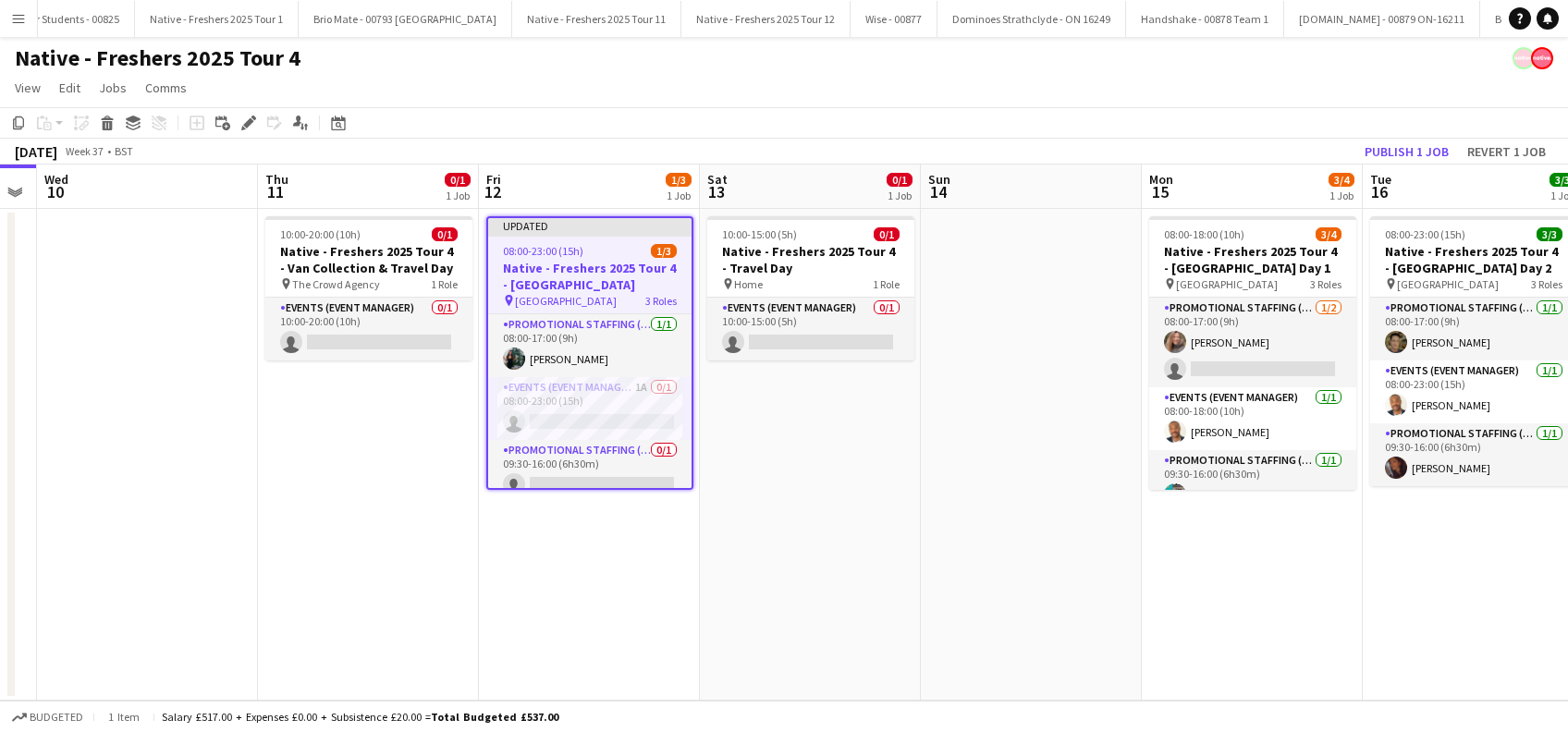
click at [852, 498] on app-date-cell "10:00-15:00 (5h) 0/1 Native - Freshers 2025 Tour 4 - Travel Day pin Home 1 Role…" at bounding box center [811, 454] width 221 height 492
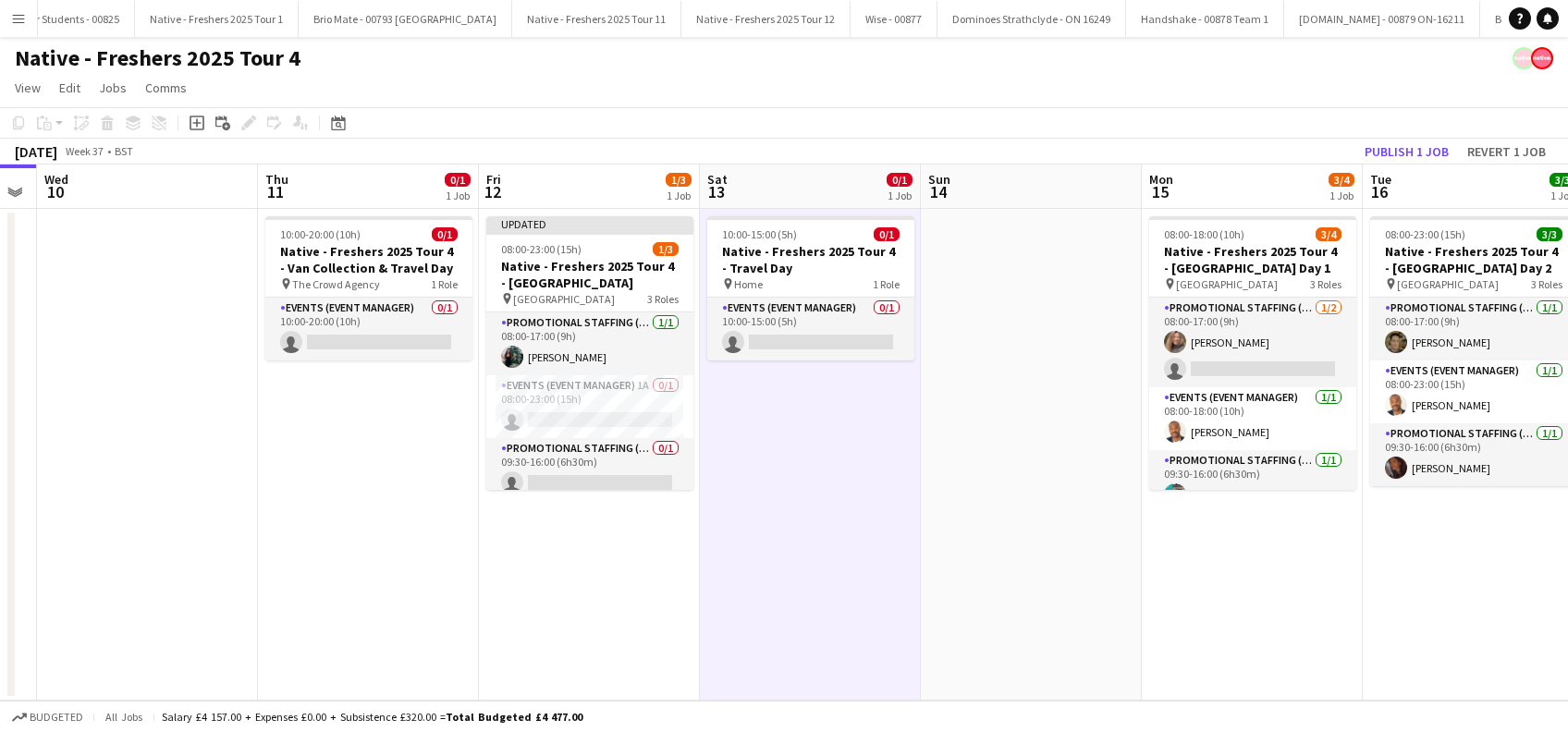
scroll to position [0, 625]
click at [601, 467] on app-card-role "Promotional Staffing (Brand Ambassadors) 0/1 09:30-16:00 (6h30m) single-neutral…" at bounding box center [591, 469] width 207 height 63
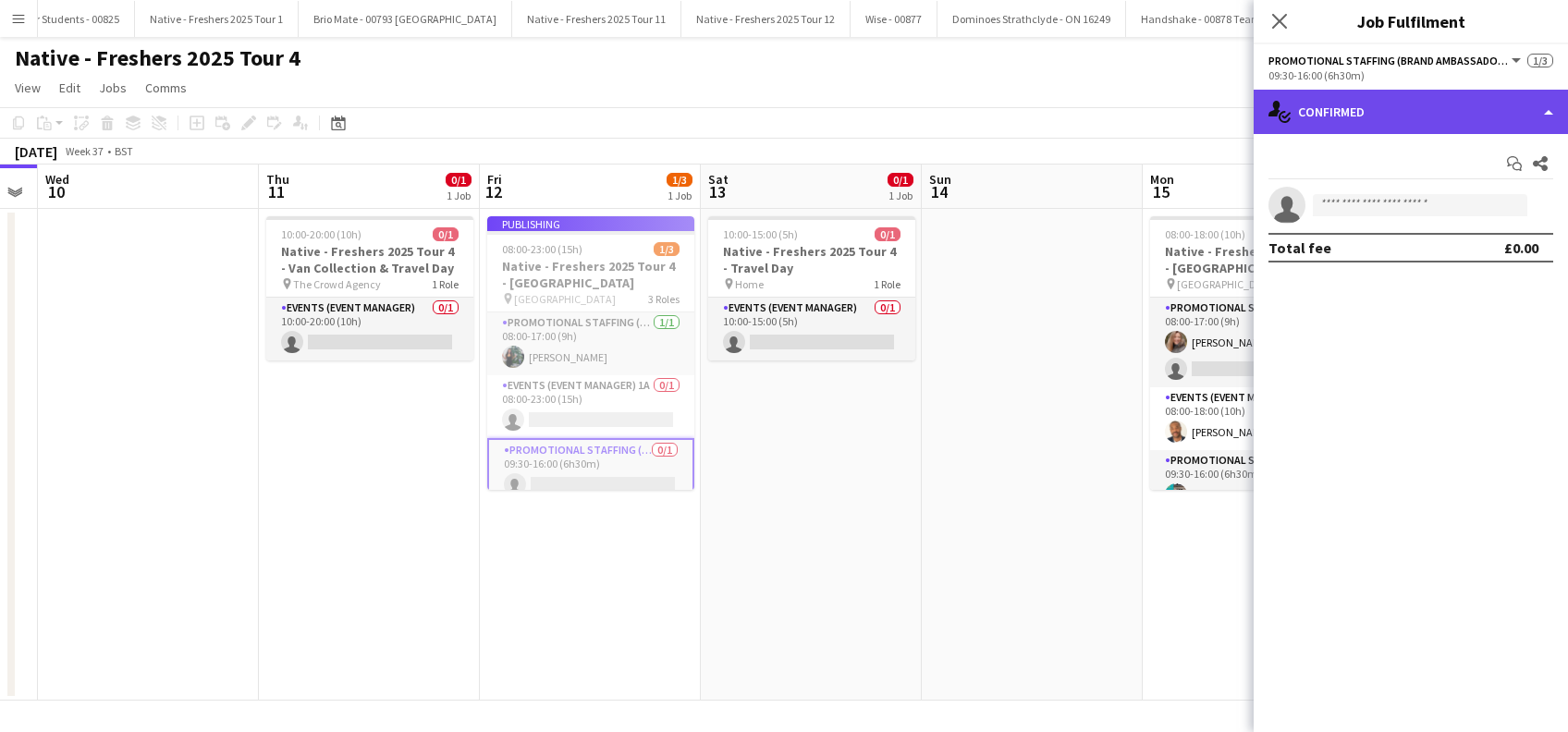
click at [1381, 94] on div "single-neutral-actions-check-2 Confirmed" at bounding box center [1410, 112] width 315 height 44
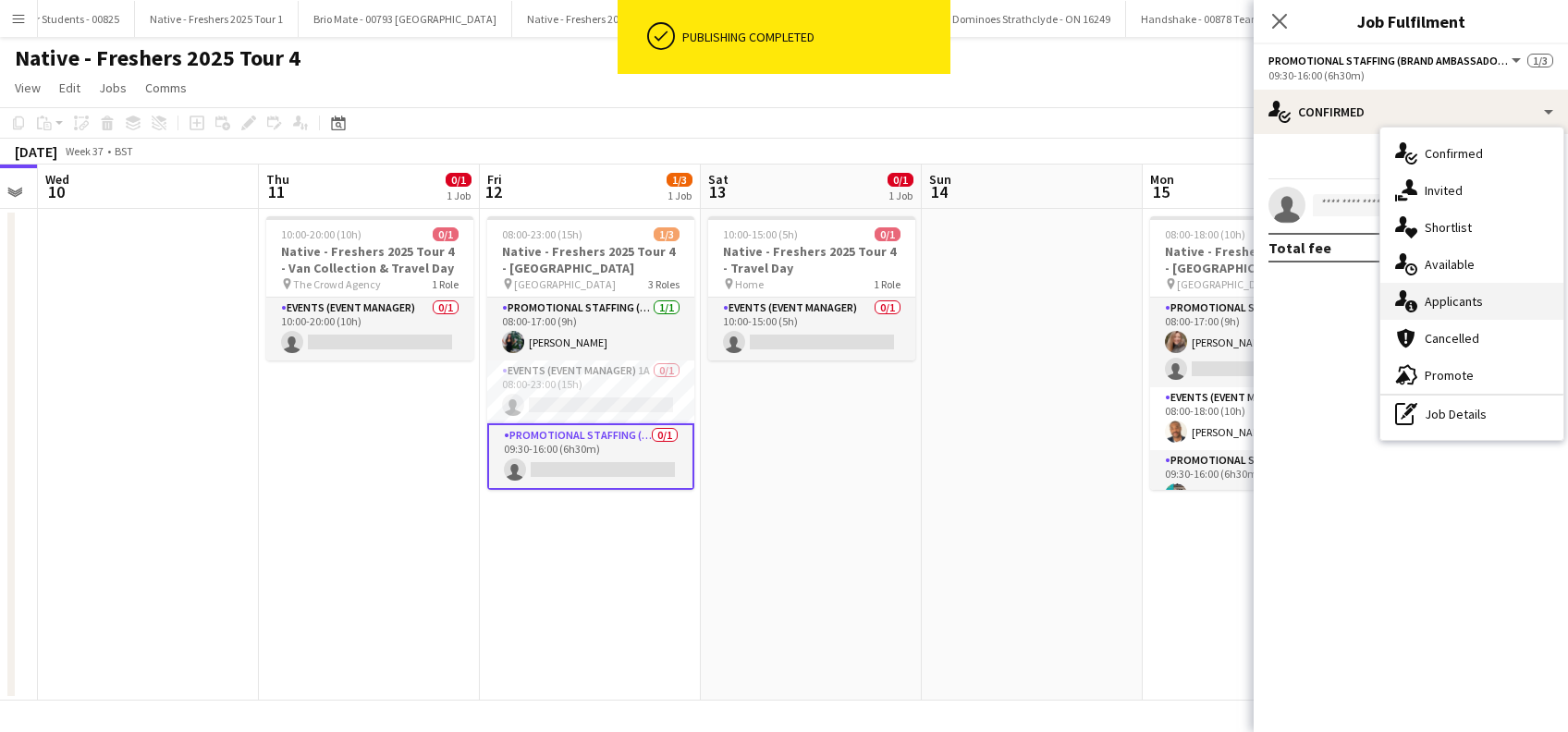
click at [1472, 302] on span "Applicants" at bounding box center [1454, 301] width 59 height 16
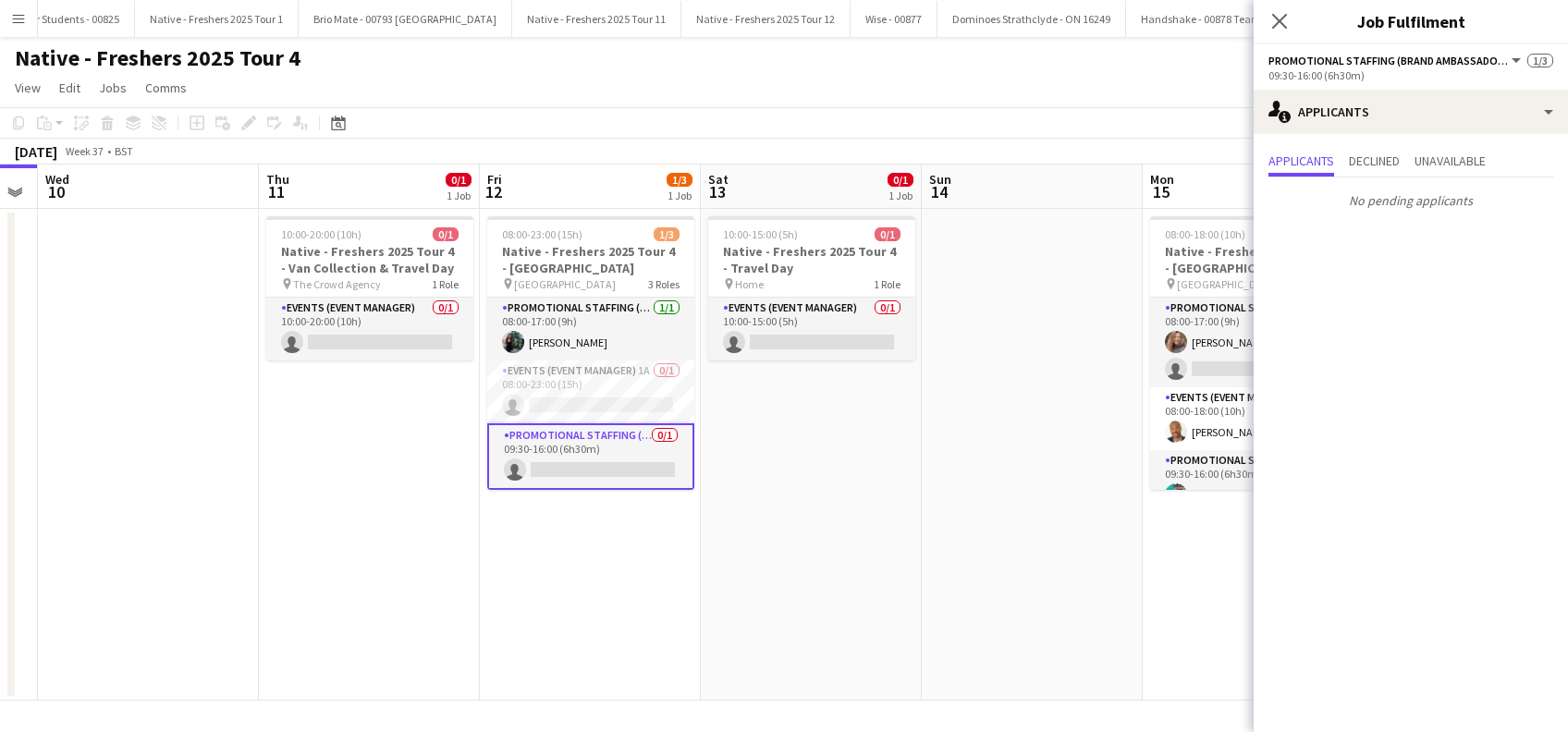
drag, startPoint x: 1281, startPoint y: 29, endPoint x: 1261, endPoint y: 36, distance: 21.2
click at [1282, 27] on icon "Close pop-in" at bounding box center [1279, 20] width 14 height 14
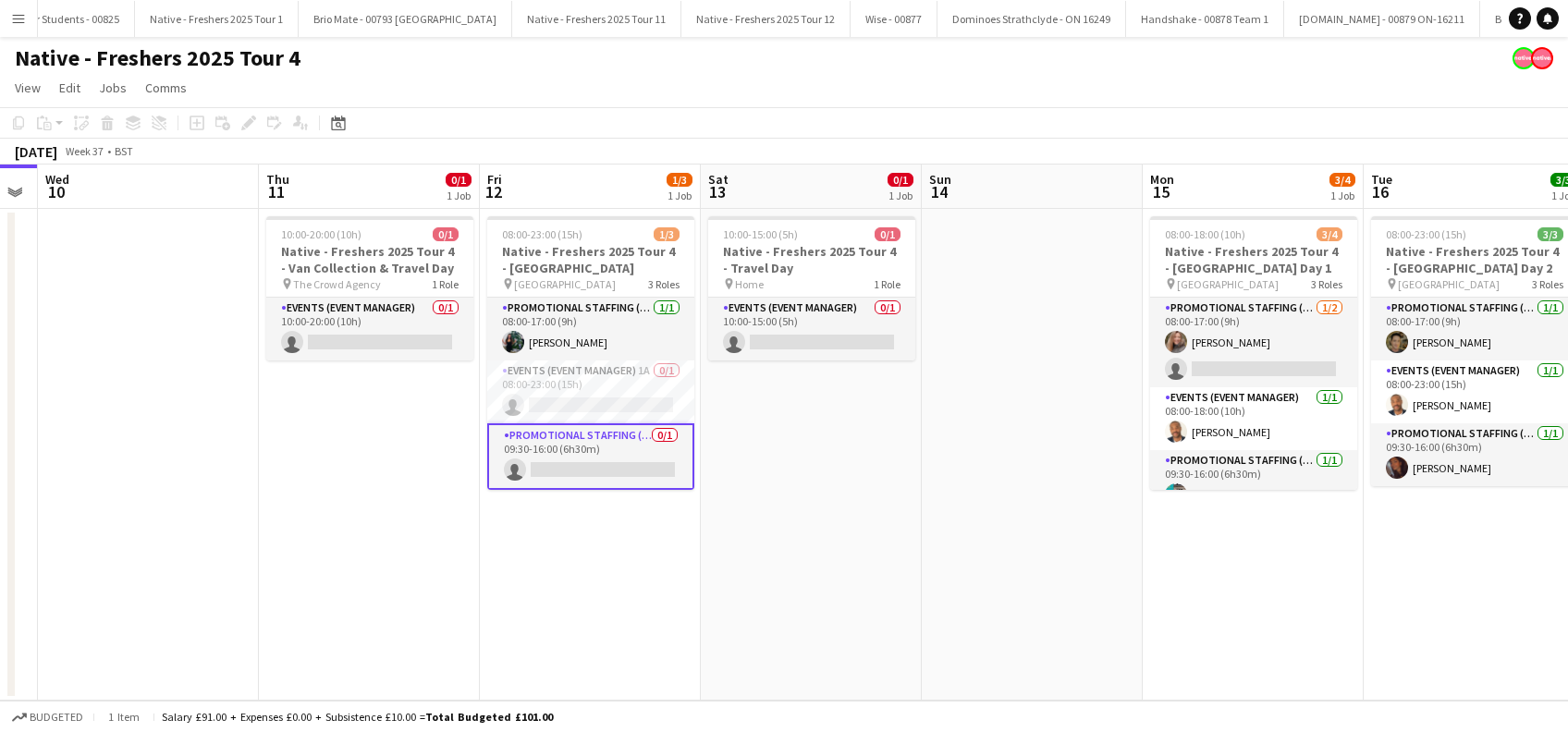
click at [819, 417] on app-date-cell "10:00-15:00 (5h) 0/1 Native - Freshers 2025 Tour 4 - Travel Day pin Home 1 Role…" at bounding box center [812, 454] width 221 height 492
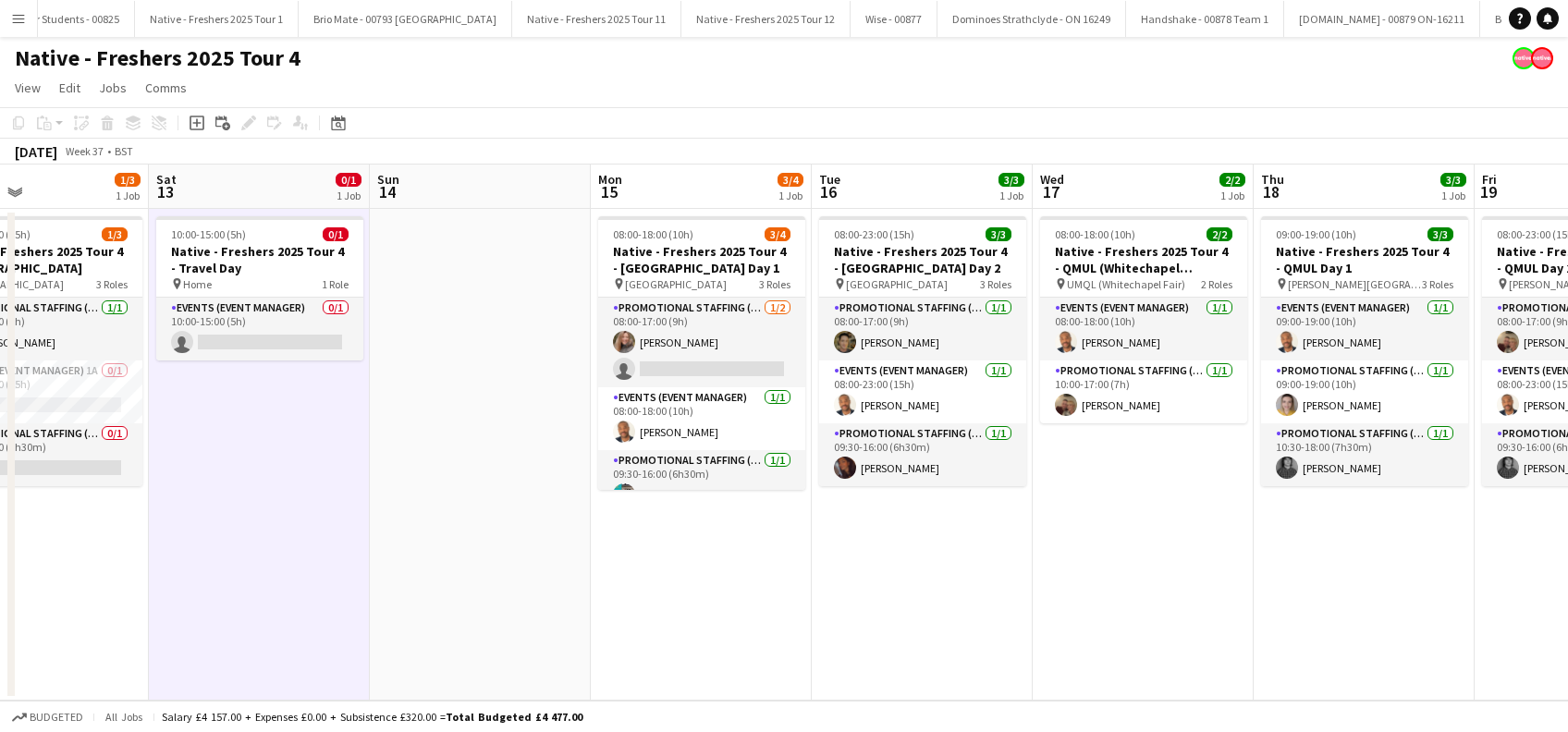
drag, startPoint x: 1327, startPoint y: 607, endPoint x: 779, endPoint y: 638, distance: 548.9
click at [774, 641] on app-calendar-viewport "Tue 9 Wed 10 Thu 11 0/1 1 Job Fri 12 1/3 1 Job Sat 13 0/1 1 Job Sun 14 Mon 15 3…" at bounding box center [784, 432] width 1568 height 536
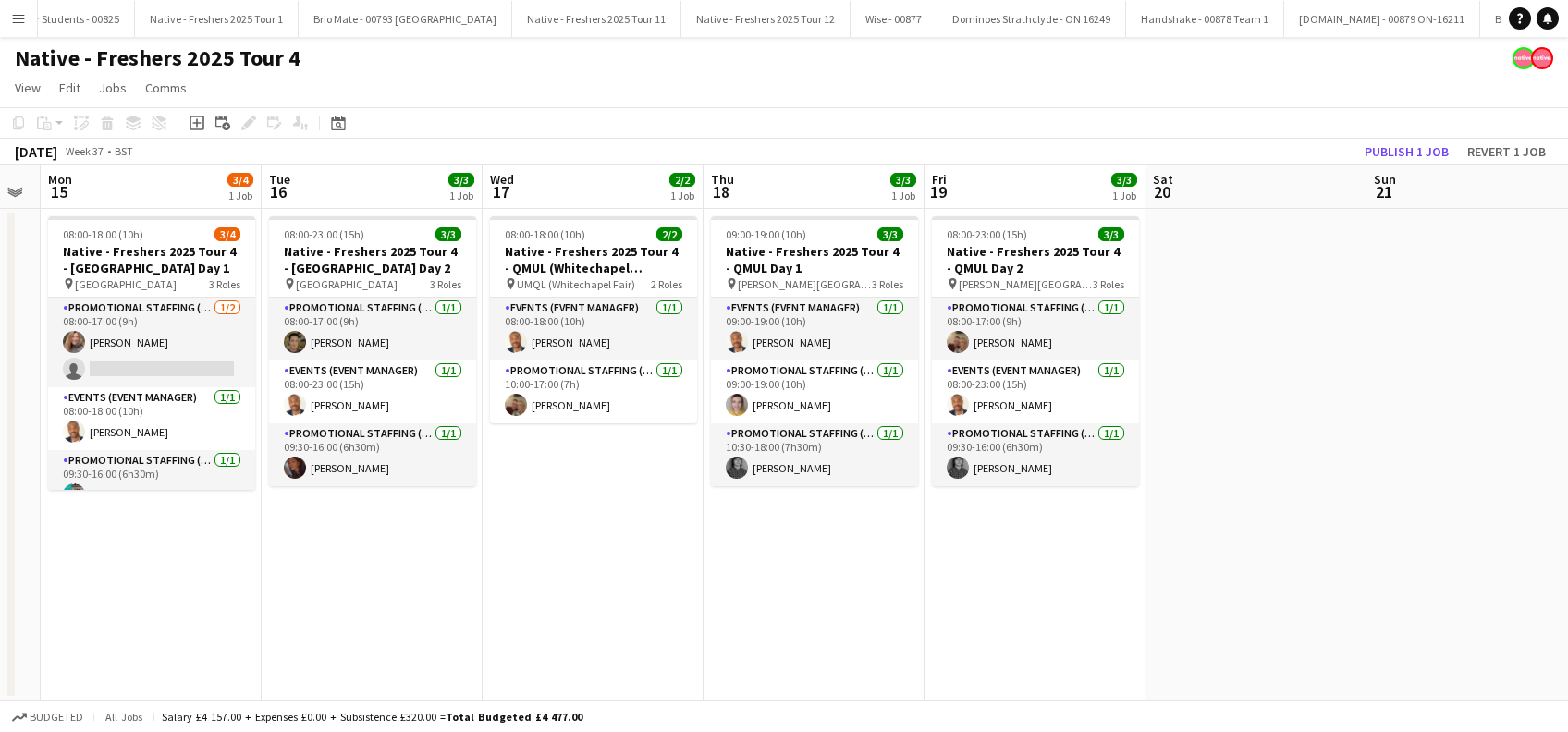
drag, startPoint x: 1298, startPoint y: 597, endPoint x: 787, endPoint y: 596, distance: 511.0
click at [788, 597] on app-calendar-viewport "Thu 11 0/1 1 Job Fri 12 2/3 1 Job Sat 13 0/1 1 Job Sun 14 Mon 15 3/4 1 Job Tue …" at bounding box center [784, 432] width 1568 height 536
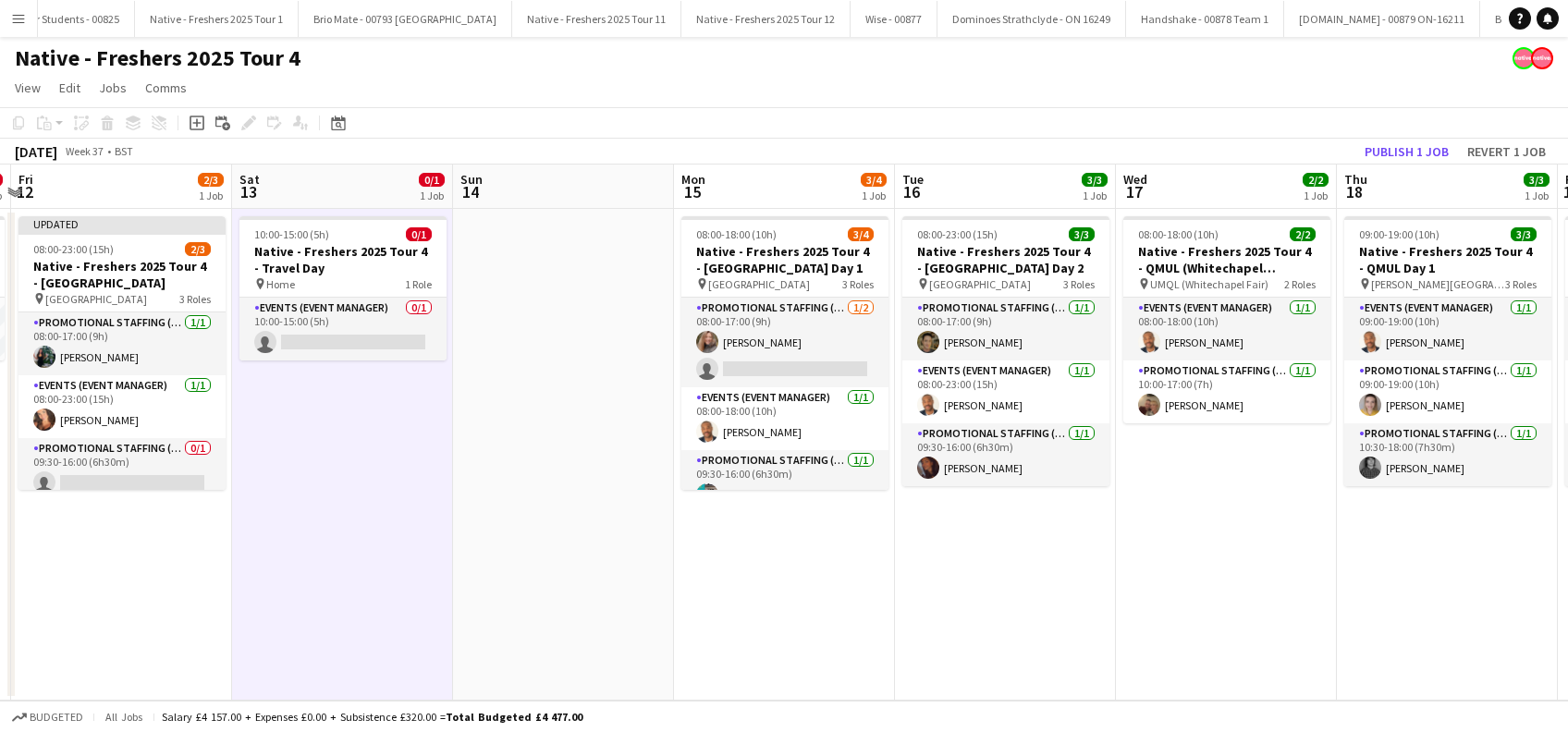
scroll to position [0, 379]
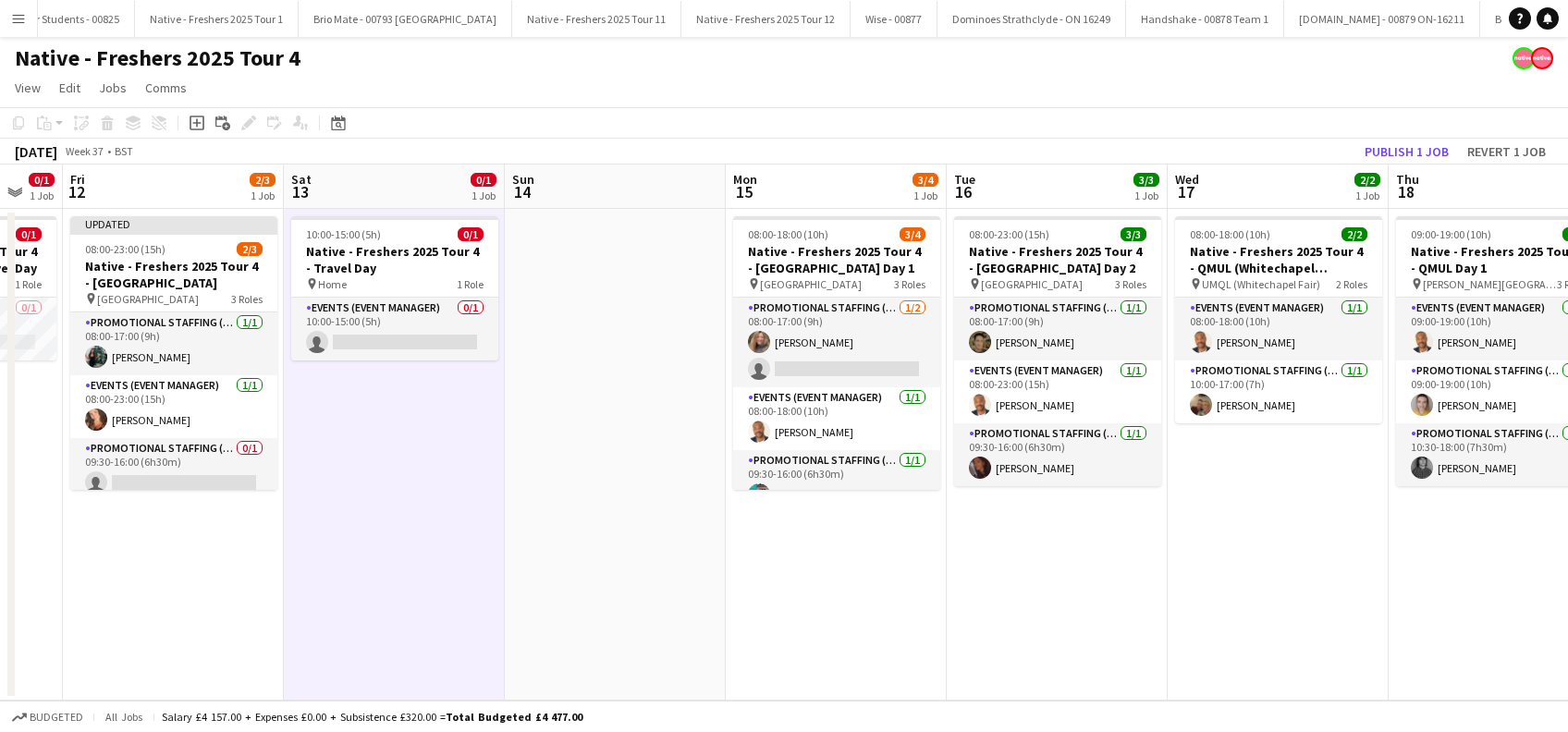
drag, startPoint x: 168, startPoint y: 574, endPoint x: 849, endPoint y: 613, distance: 682.1
click at [849, 613] on app-calendar-viewport "Wed 10 Thu 11 0/1 1 Job Fri 12 2/3 1 Job Sat 13 0/1 1 Job Sun 14 Mon 15 3/4 1 J…" at bounding box center [784, 432] width 1568 height 536
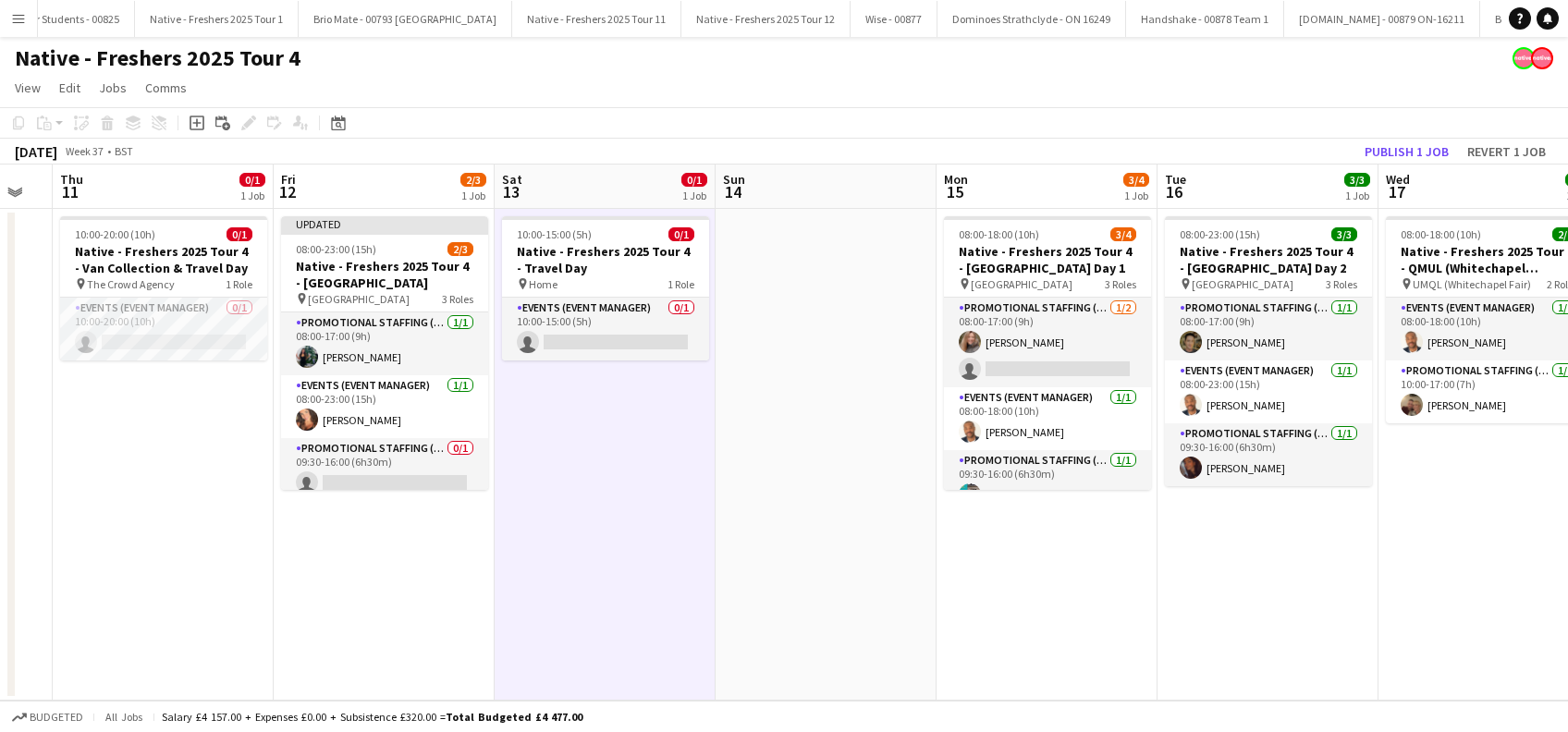
scroll to position [0, 381]
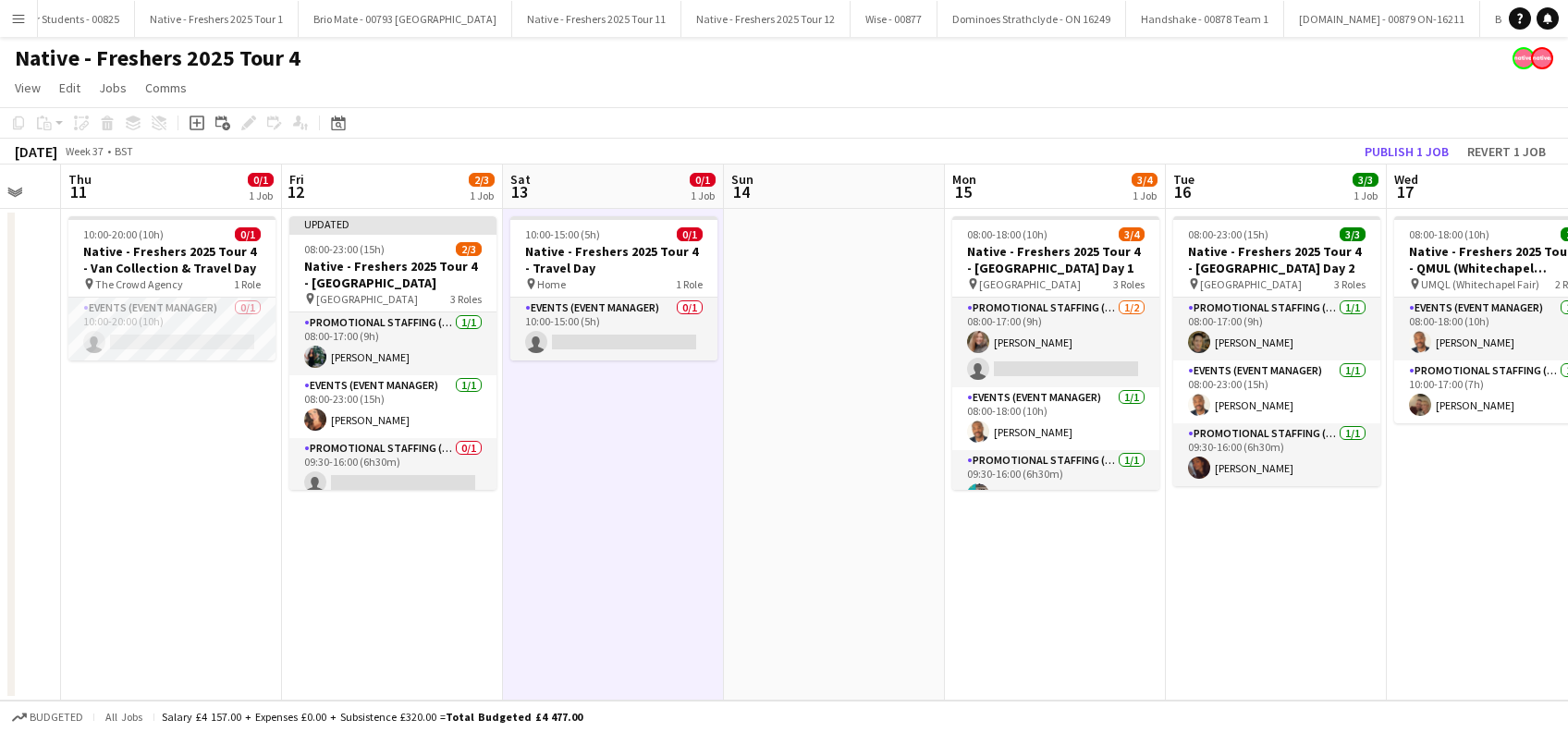
drag, startPoint x: 435, startPoint y: 577, endPoint x: 654, endPoint y: 582, distance: 219.1
click at [654, 582] on app-calendar-viewport "Tue 9 Wed 10 Thu 11 0/1 1 Job Fri 12 2/3 1 Job Sat 13 0/1 1 Job Sun 14 Mon 15 3…" at bounding box center [784, 432] width 1568 height 536
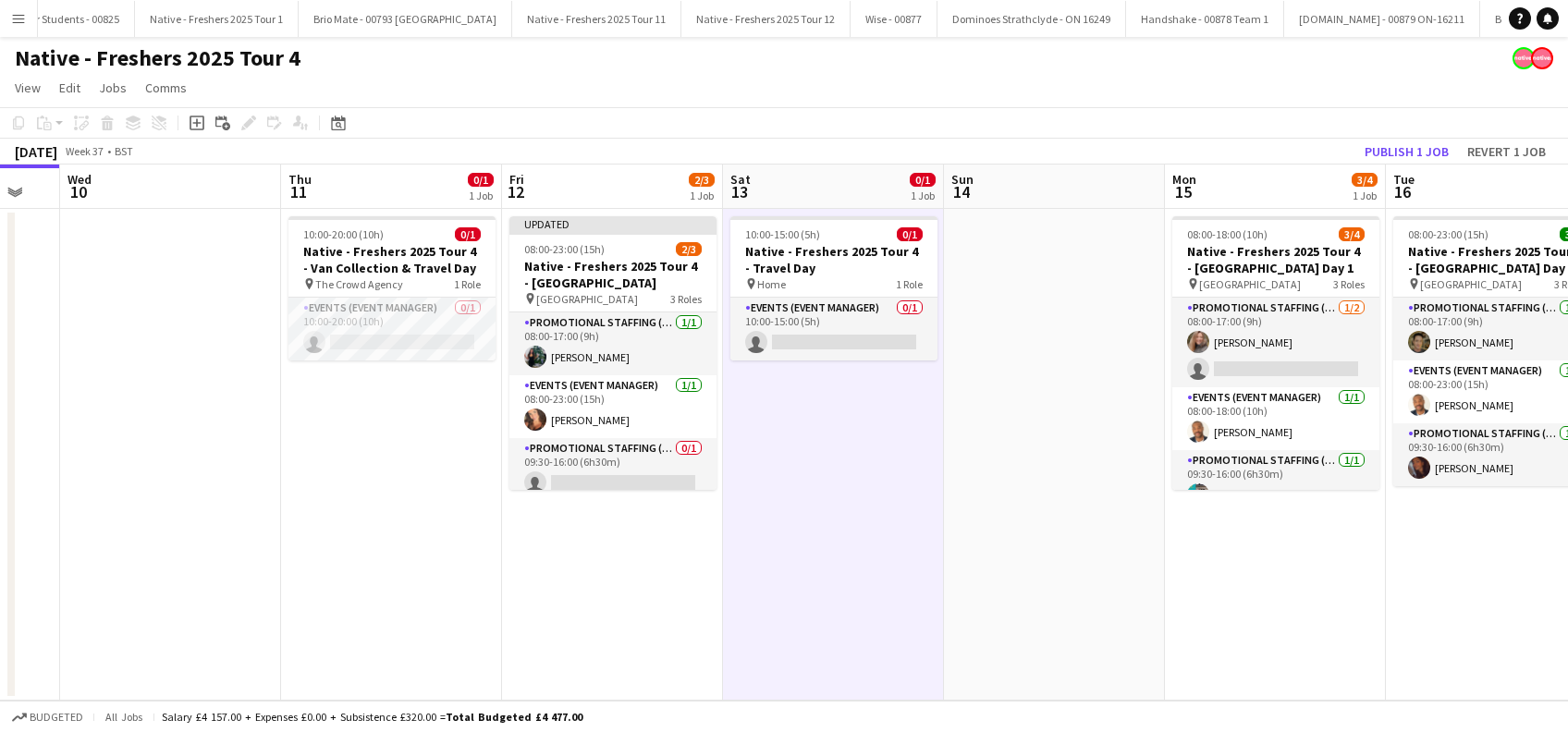
scroll to position [0, 465]
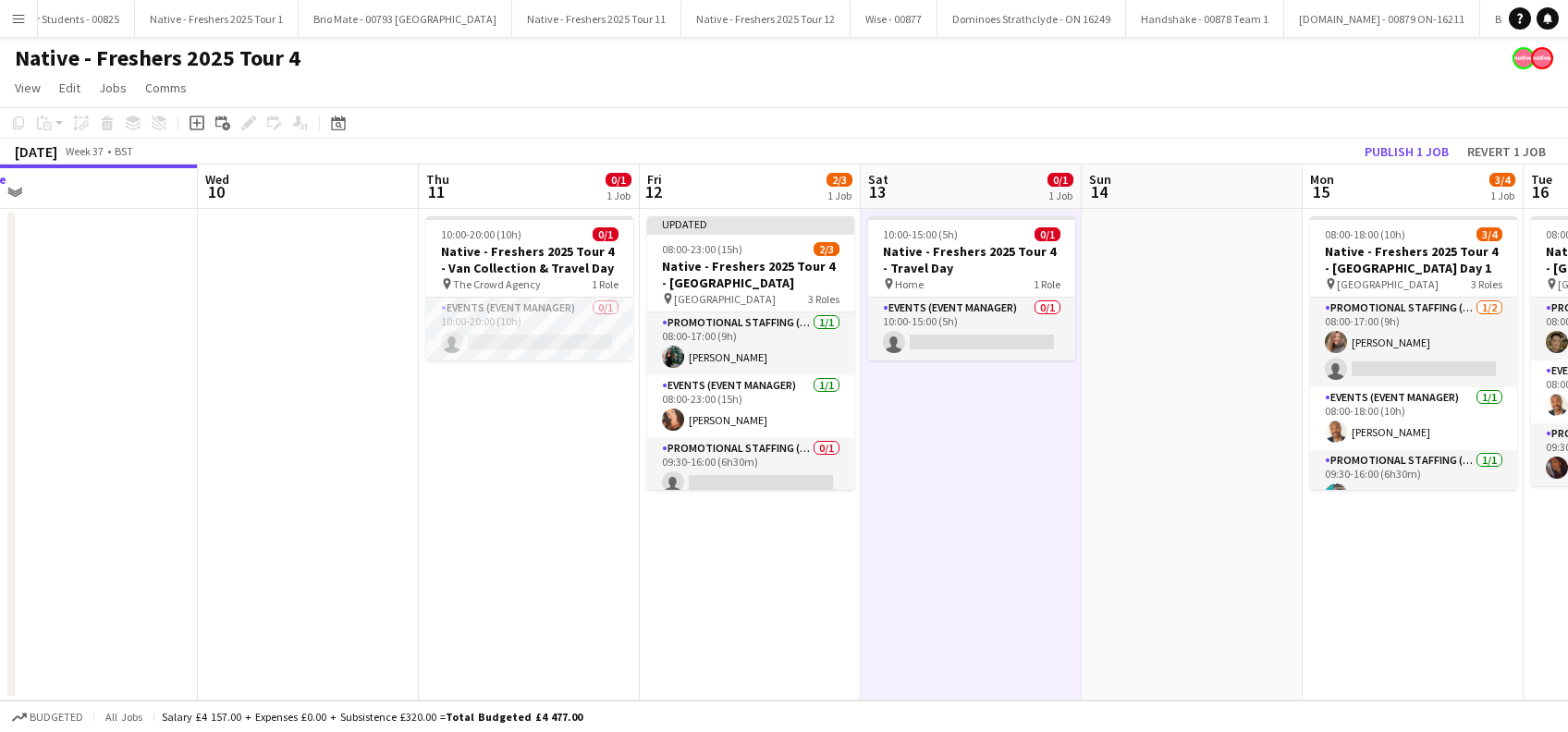
drag, startPoint x: 702, startPoint y: 602, endPoint x: 927, endPoint y: 602, distance: 225.0
click at [927, 602] on app-calendar-viewport "Sun 7 Mon 8 Tue 9 Wed 10 Thu 11 0/1 1 Job Fri 12 2/3 1 Job Sat 13 0/1 1 Job Sun…" at bounding box center [784, 432] width 1568 height 536
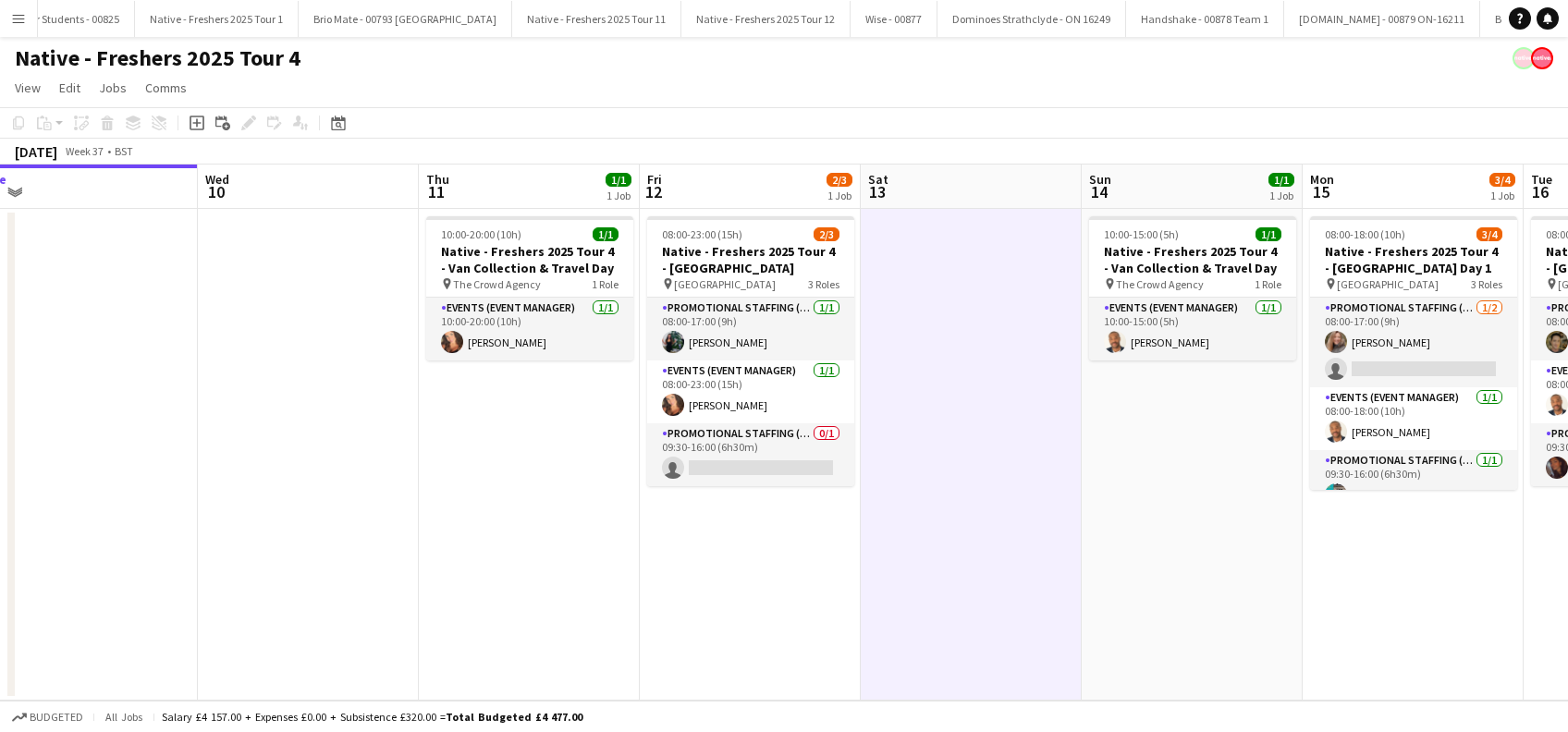
click at [758, 503] on app-date-cell "08:00-23:00 (15h) 2/3 Native - Freshers 2025 Tour 4 - University of Salford pin…" at bounding box center [750, 454] width 221 height 492
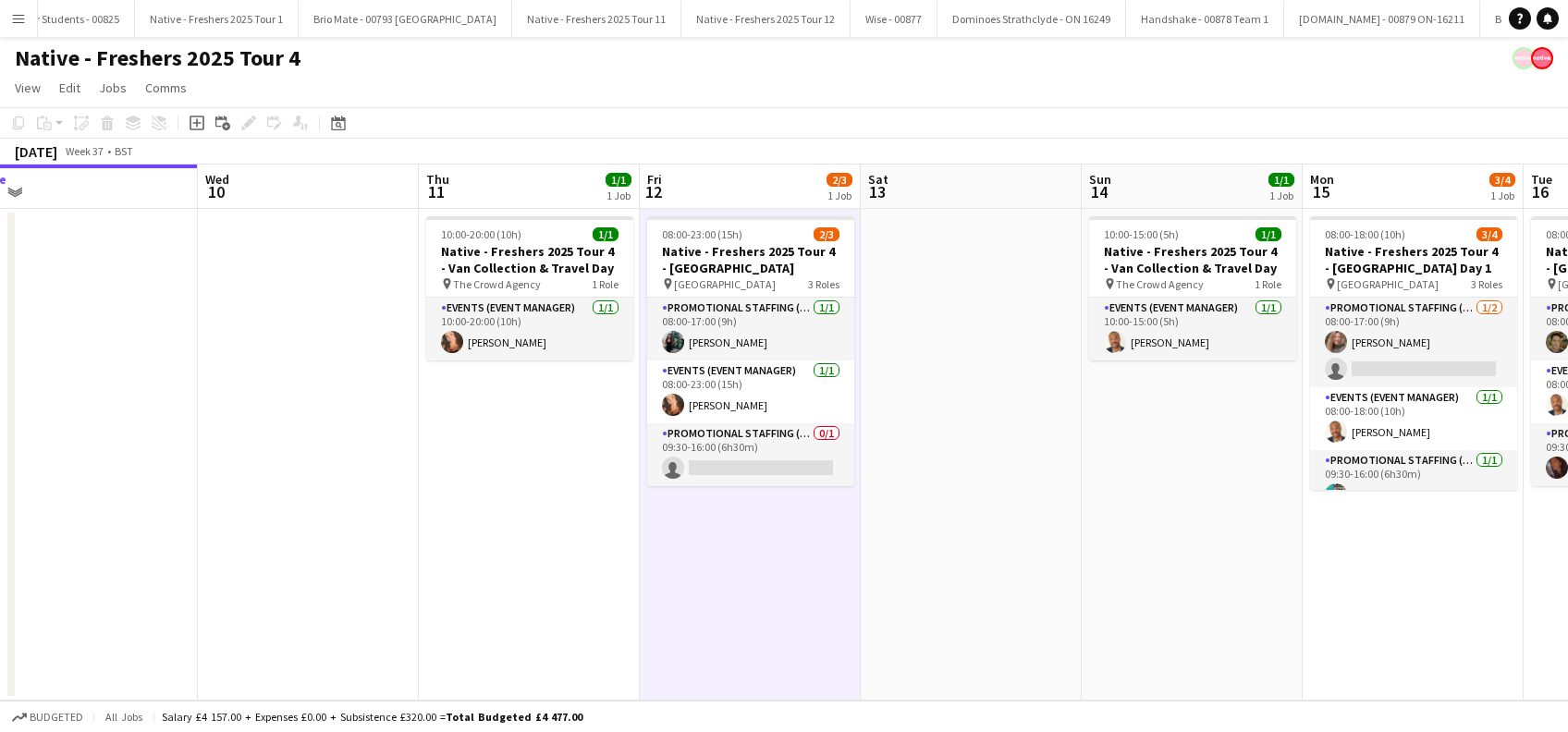
click at [519, 507] on app-date-cell "10:00-20:00 (10h) 1/1 Native - Freshers 2025 Tour 4 - Van Collection & Travel D…" at bounding box center [529, 454] width 221 height 492
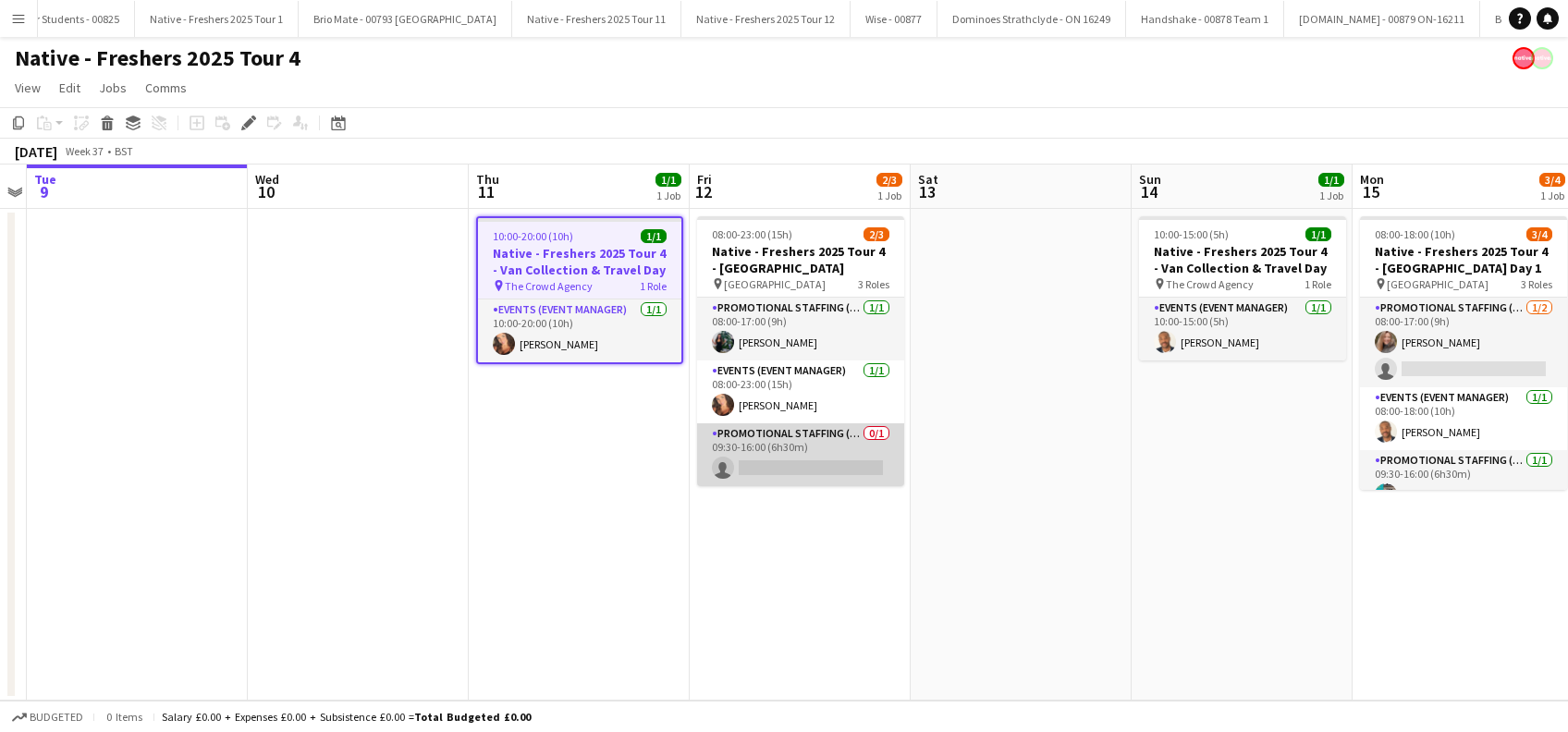
click at [806, 459] on app-card-role "Promotional Staffing (Brand Ambassadors) 0/1 09:30-16:00 (6h30m) single-neutral…" at bounding box center [800, 454] width 207 height 63
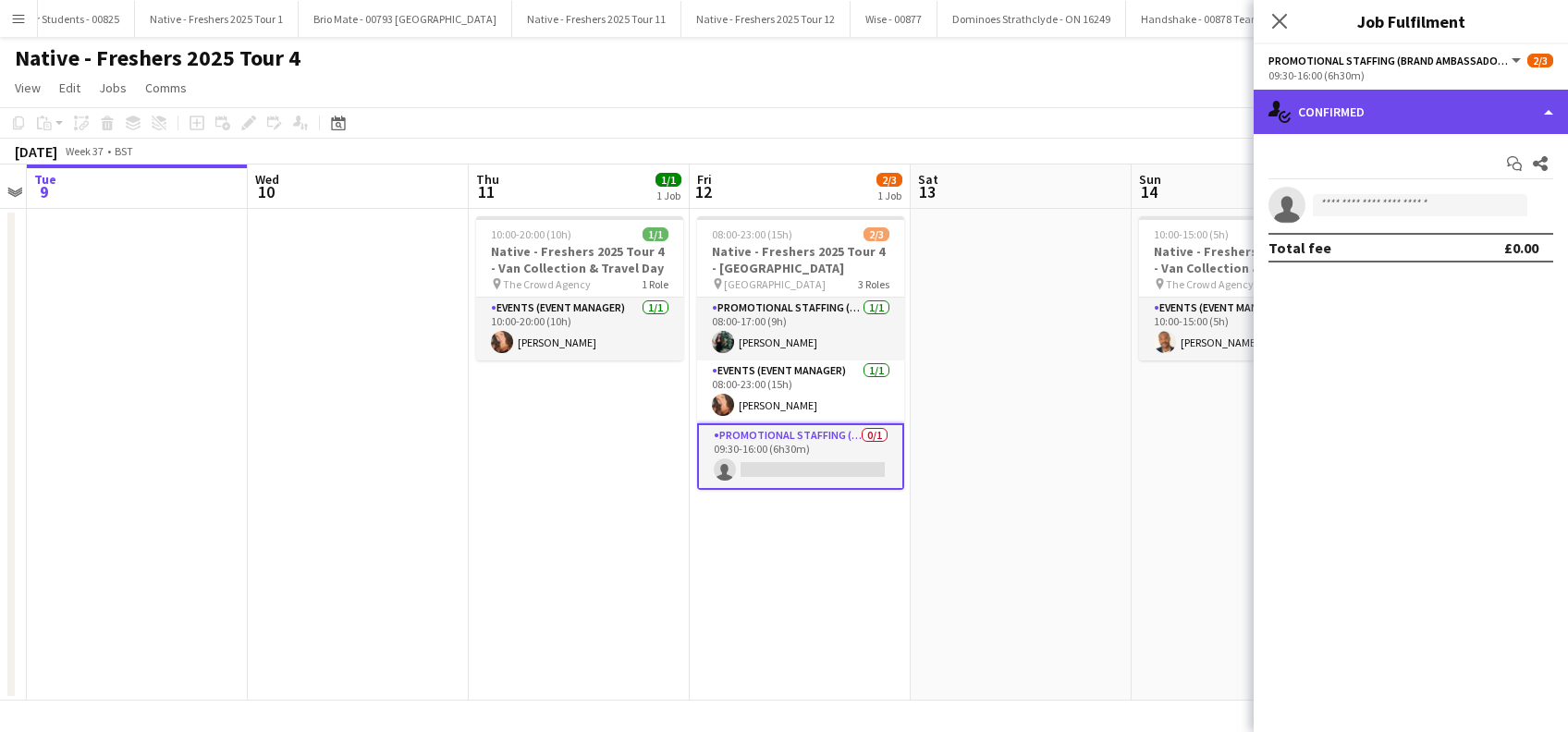
click at [1379, 114] on div "single-neutral-actions-check-2 Confirmed" at bounding box center [1410, 112] width 315 height 44
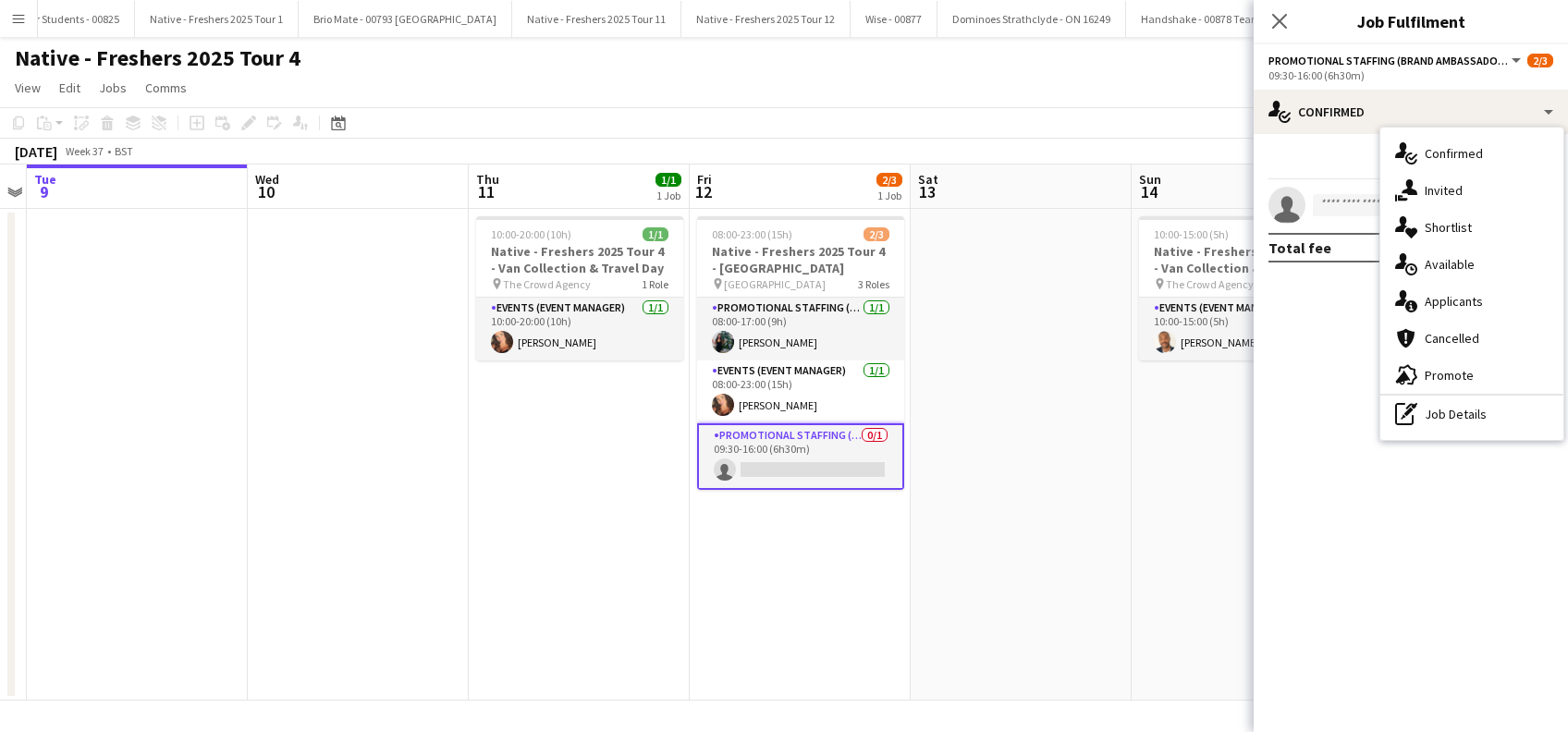
click at [1451, 295] on span "Applicants" at bounding box center [1454, 301] width 59 height 16
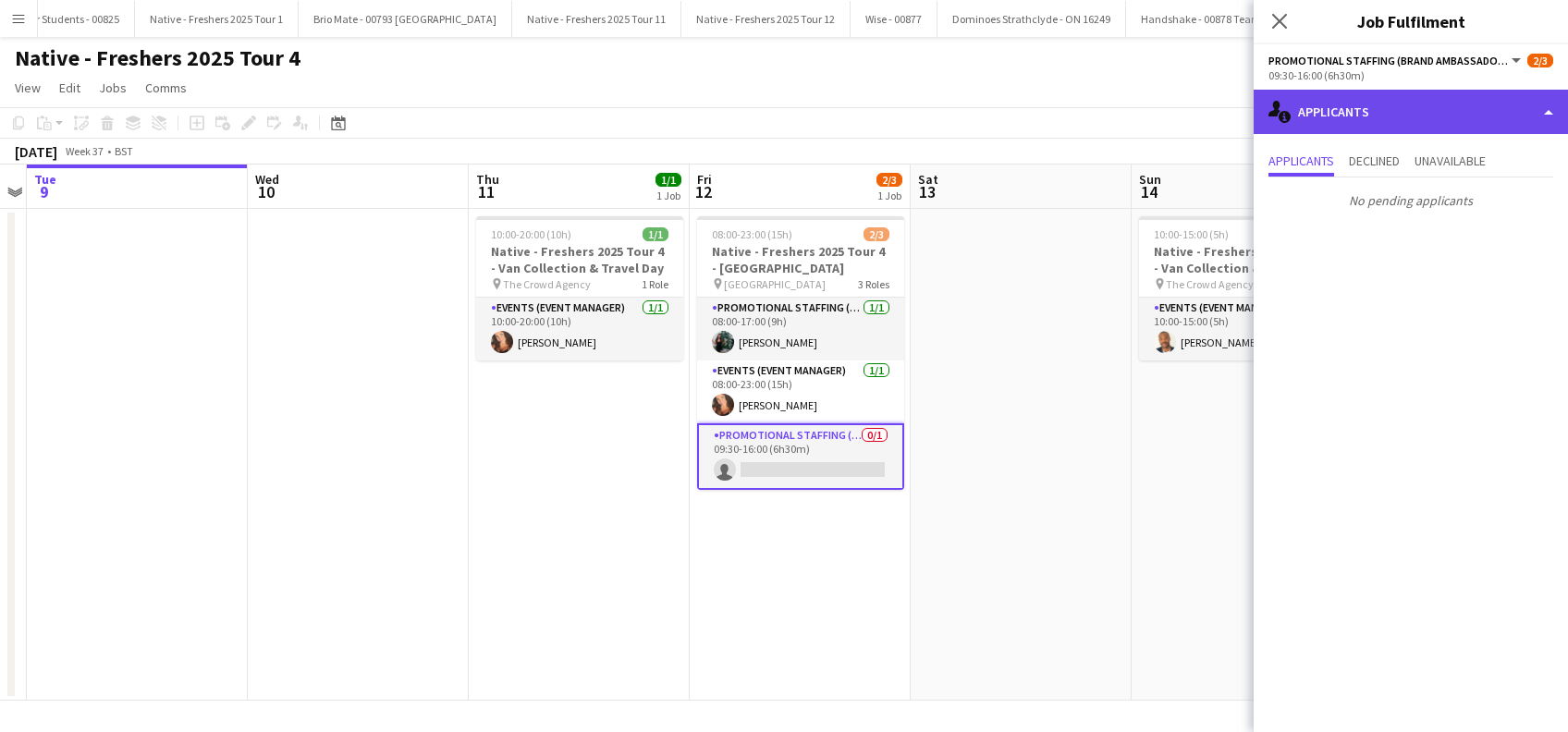
click at [1339, 128] on div "single-neutral-actions-information Applicants" at bounding box center [1410, 112] width 315 height 44
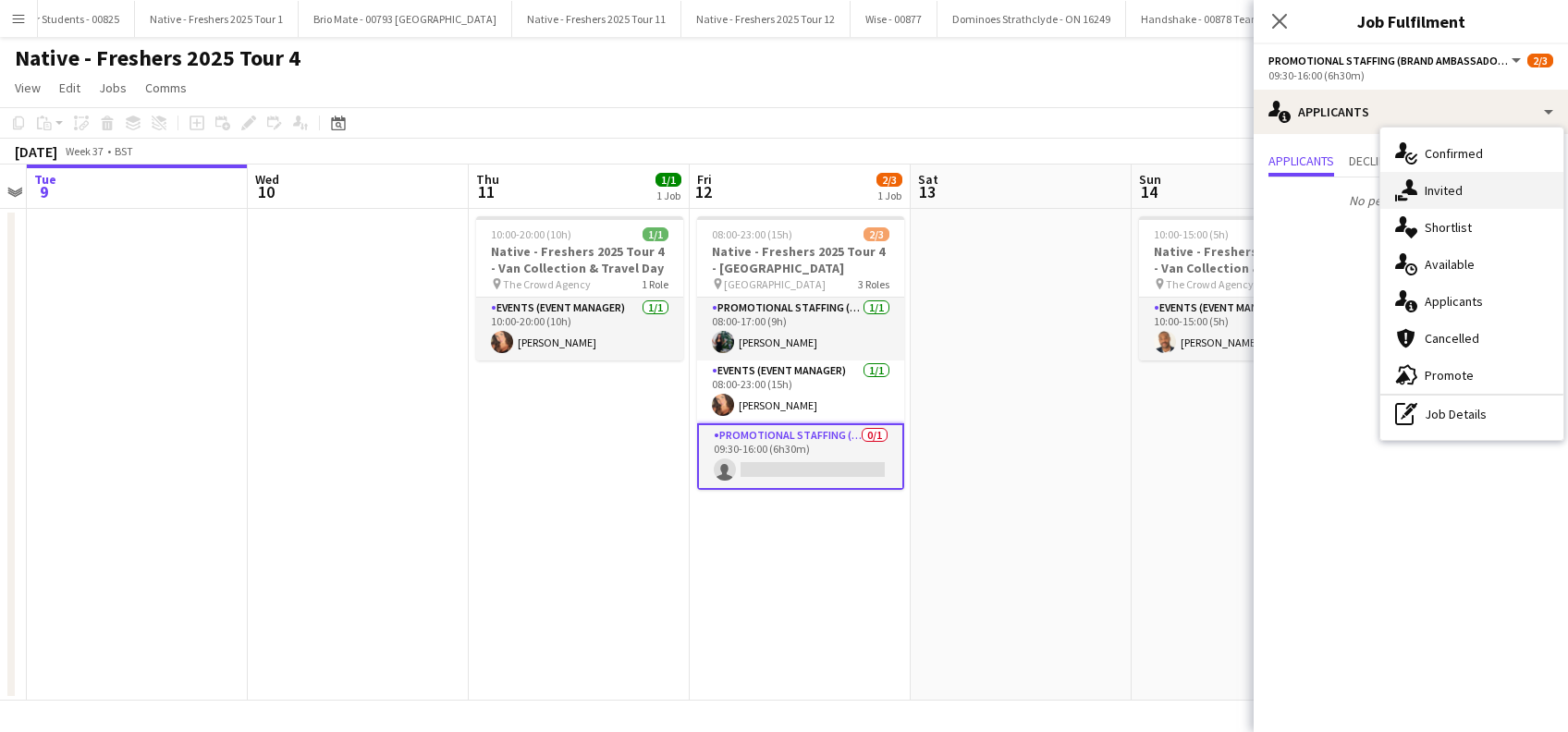
click at [1454, 180] on div "single-neutral-actions-share-1 Invited" at bounding box center [1472, 190] width 183 height 37
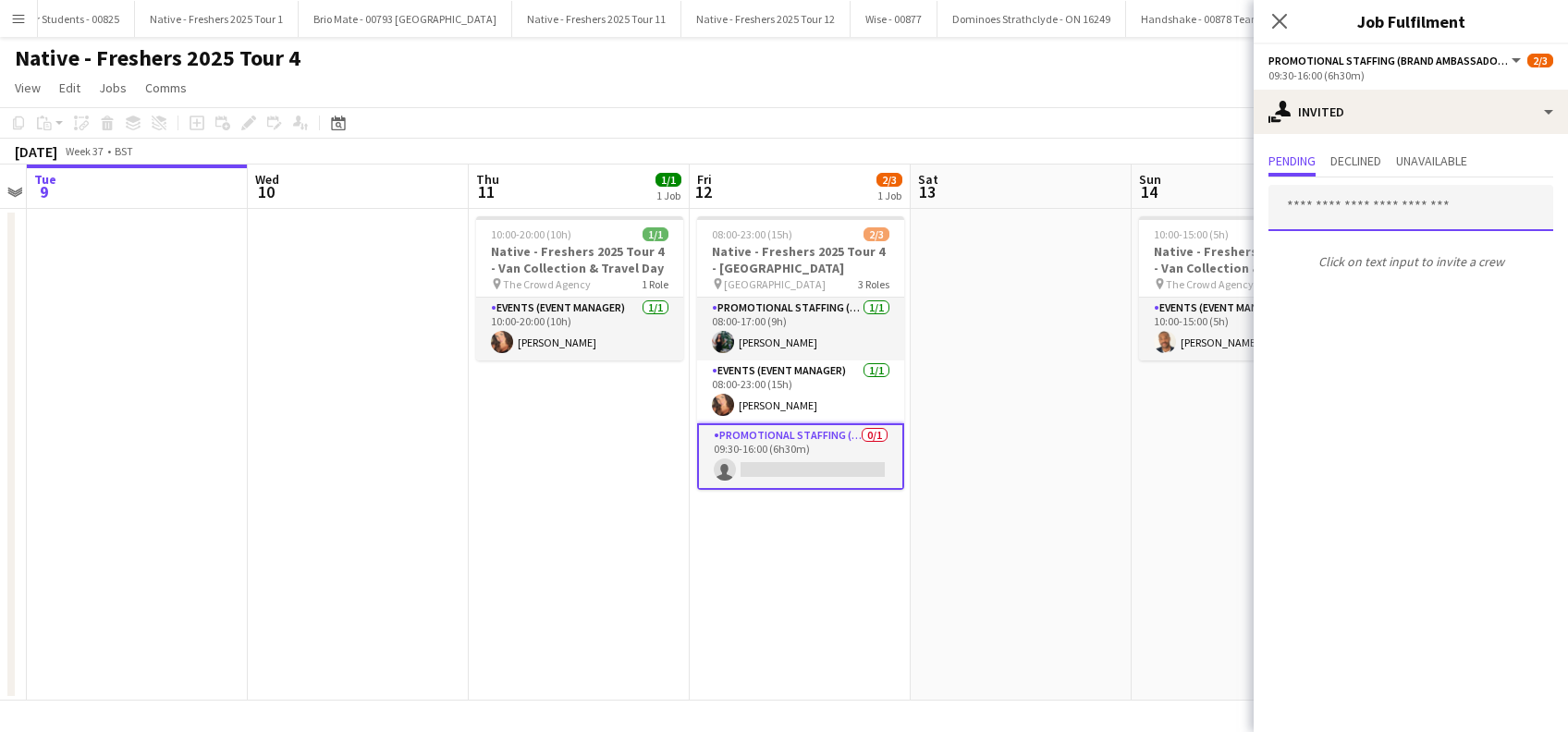
click at [1330, 185] on input "text" at bounding box center [1411, 208] width 285 height 46
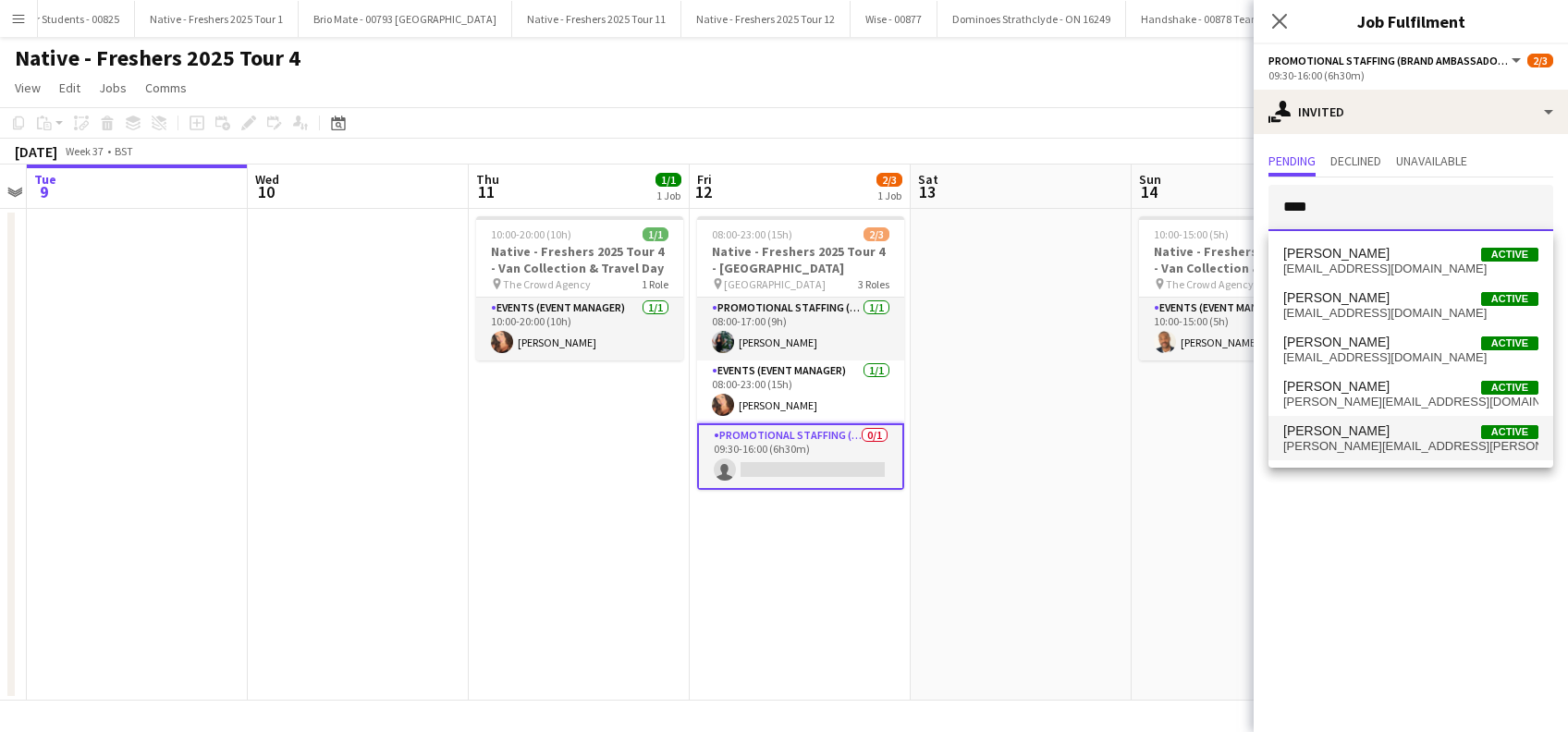
type input "****"
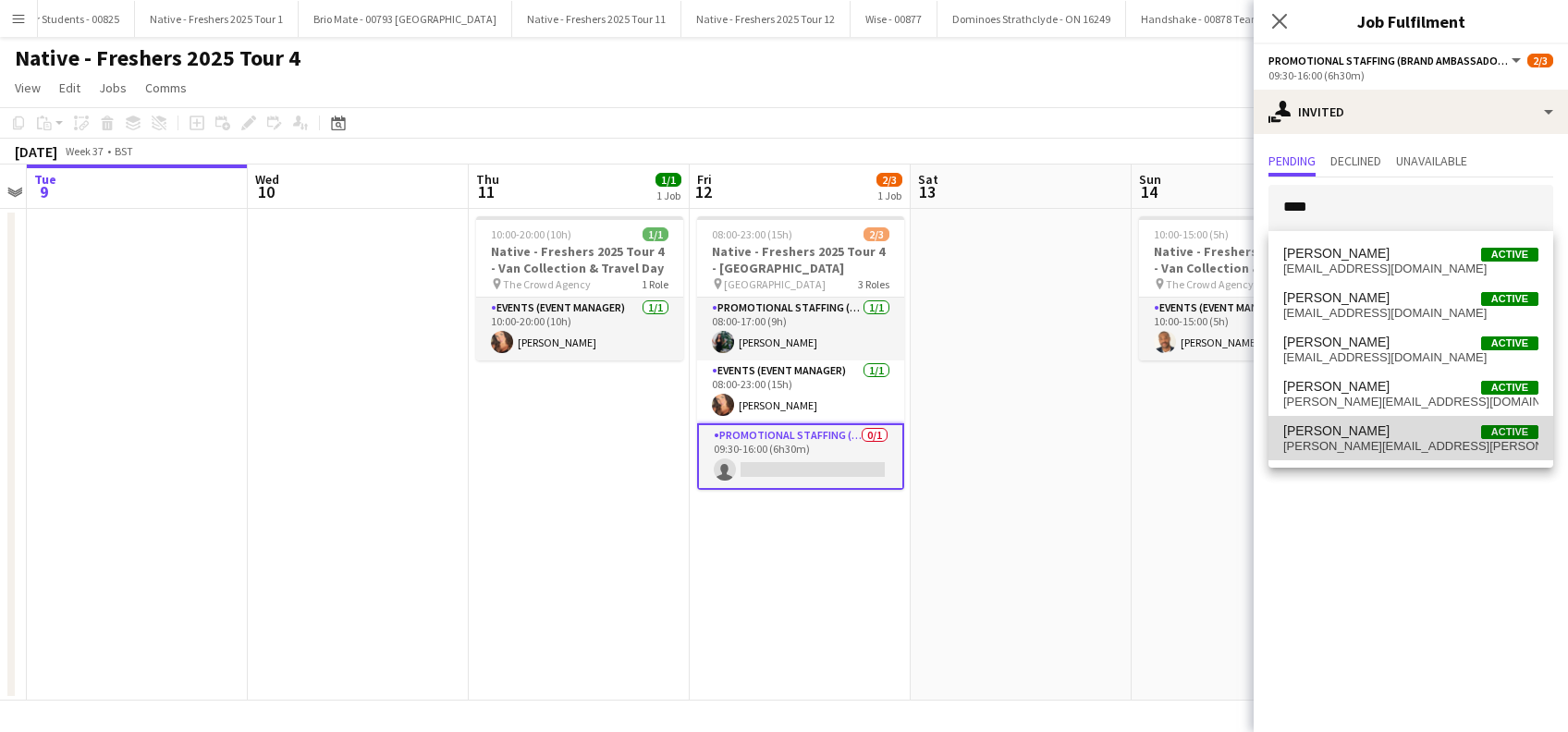
click at [1346, 433] on span "[PERSON_NAME]" at bounding box center [1336, 431] width 107 height 15
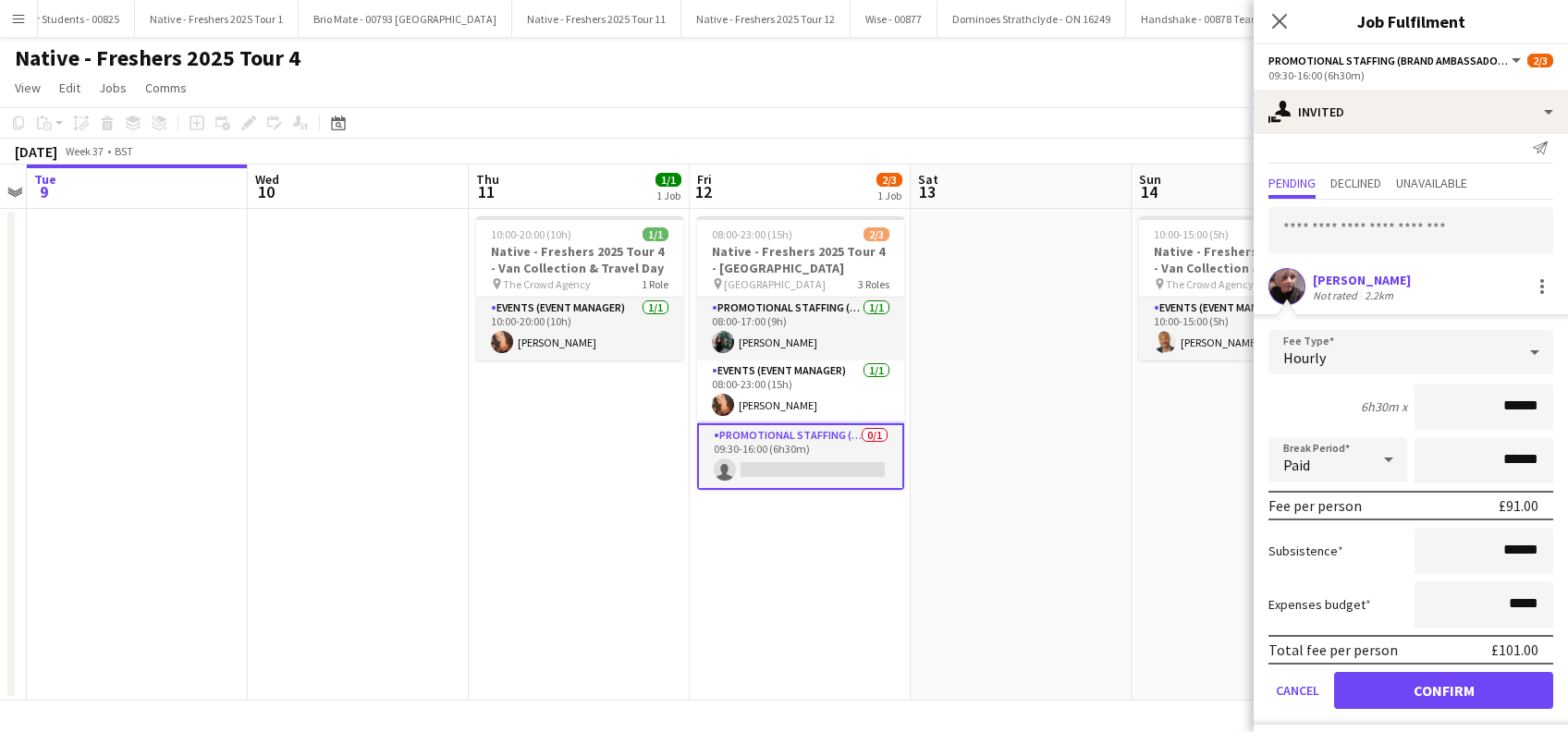
scroll to position [24, 0]
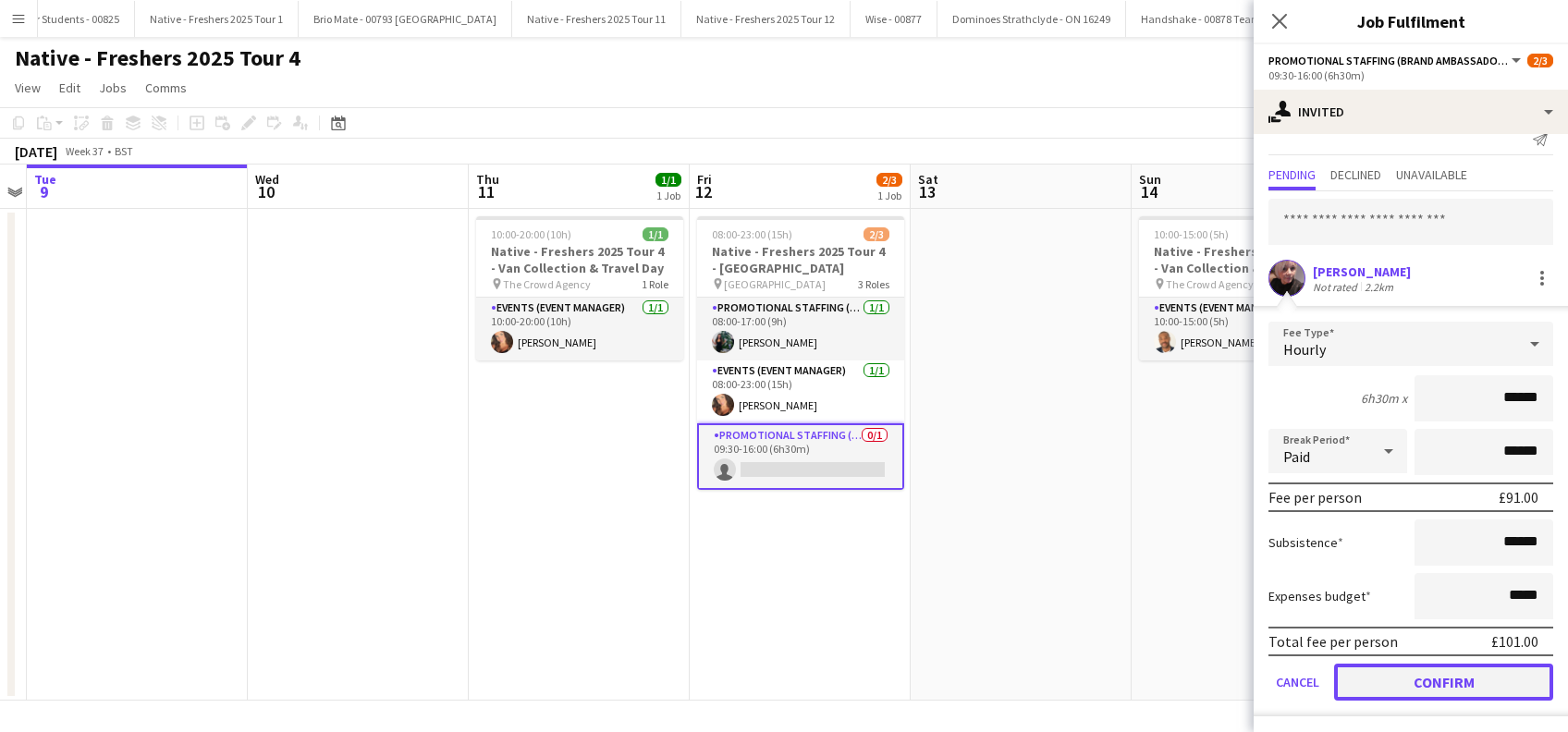
click at [1407, 677] on button "Confirm" at bounding box center [1444, 682] width 219 height 37
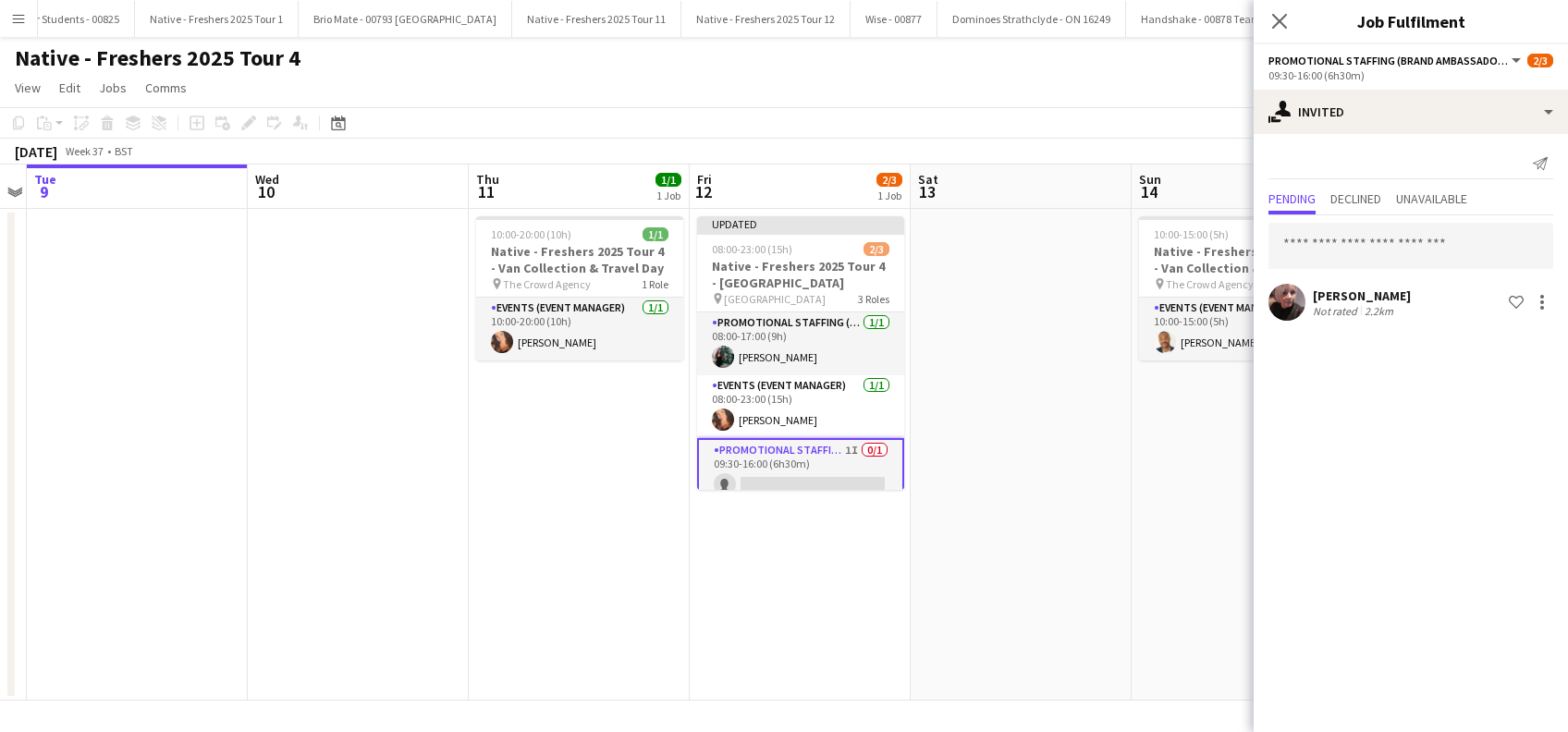
scroll to position [0, 0]
click at [1139, 512] on app-date-cell "10:00-15:00 (5h) 1/1 Native - Freshers 2025 Tour 4 - Van Collection & Travel Da…" at bounding box center [1242, 454] width 221 height 492
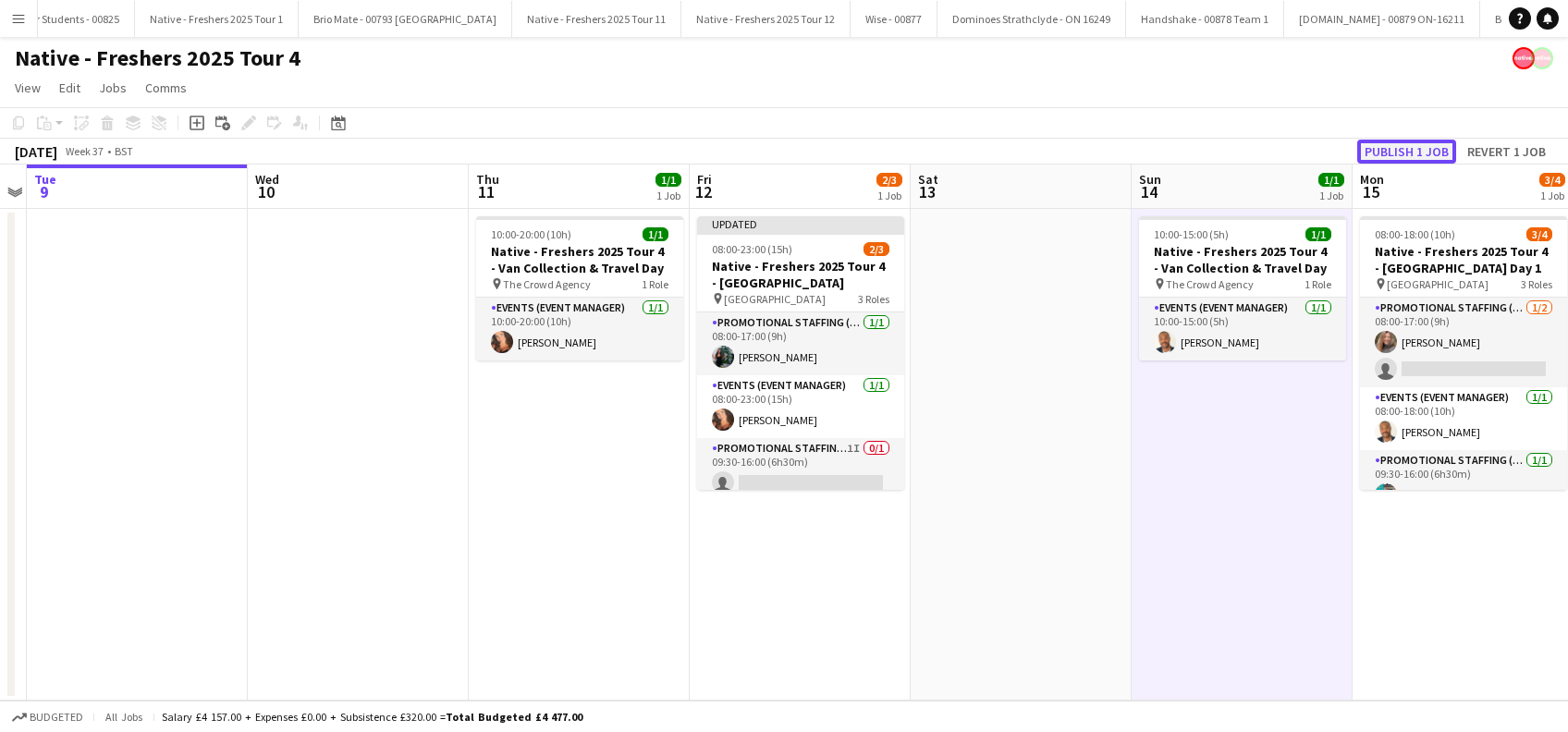
click at [1426, 155] on button "Publish 1 job" at bounding box center [1406, 151] width 99 height 24
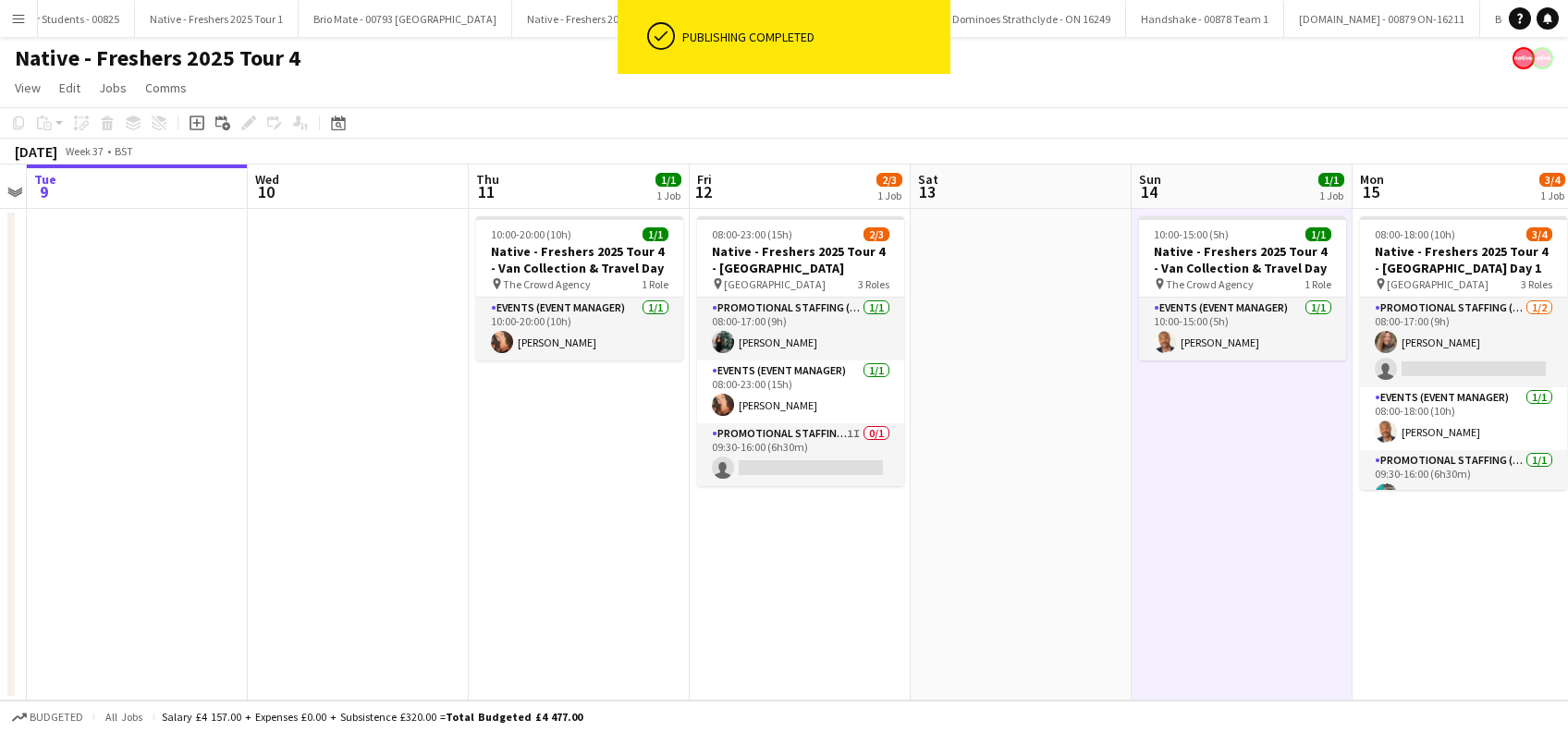
click at [1009, 524] on app-date-cell at bounding box center [1022, 454] width 221 height 492
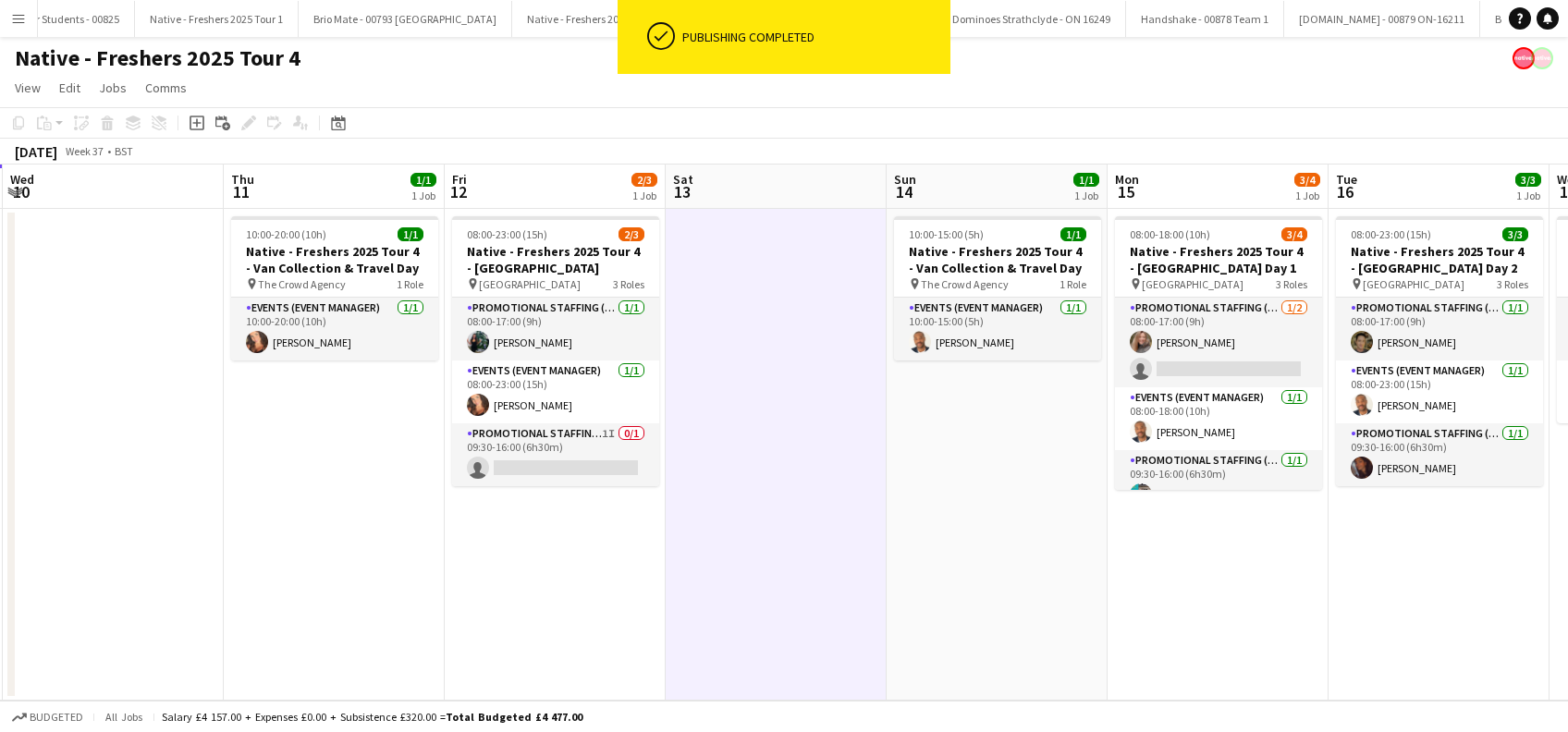
drag, startPoint x: 1098, startPoint y: 579, endPoint x: 948, endPoint y: 579, distance: 150.0
click at [948, 579] on app-calendar-viewport "Sat 6 Sun 7 Mon 8 Tue 9 Wed 10 Thu 11 1/1 1 Job Fri 12 2/3 1 Job Sat 13 Sun 14 …" at bounding box center [784, 432] width 1568 height 536
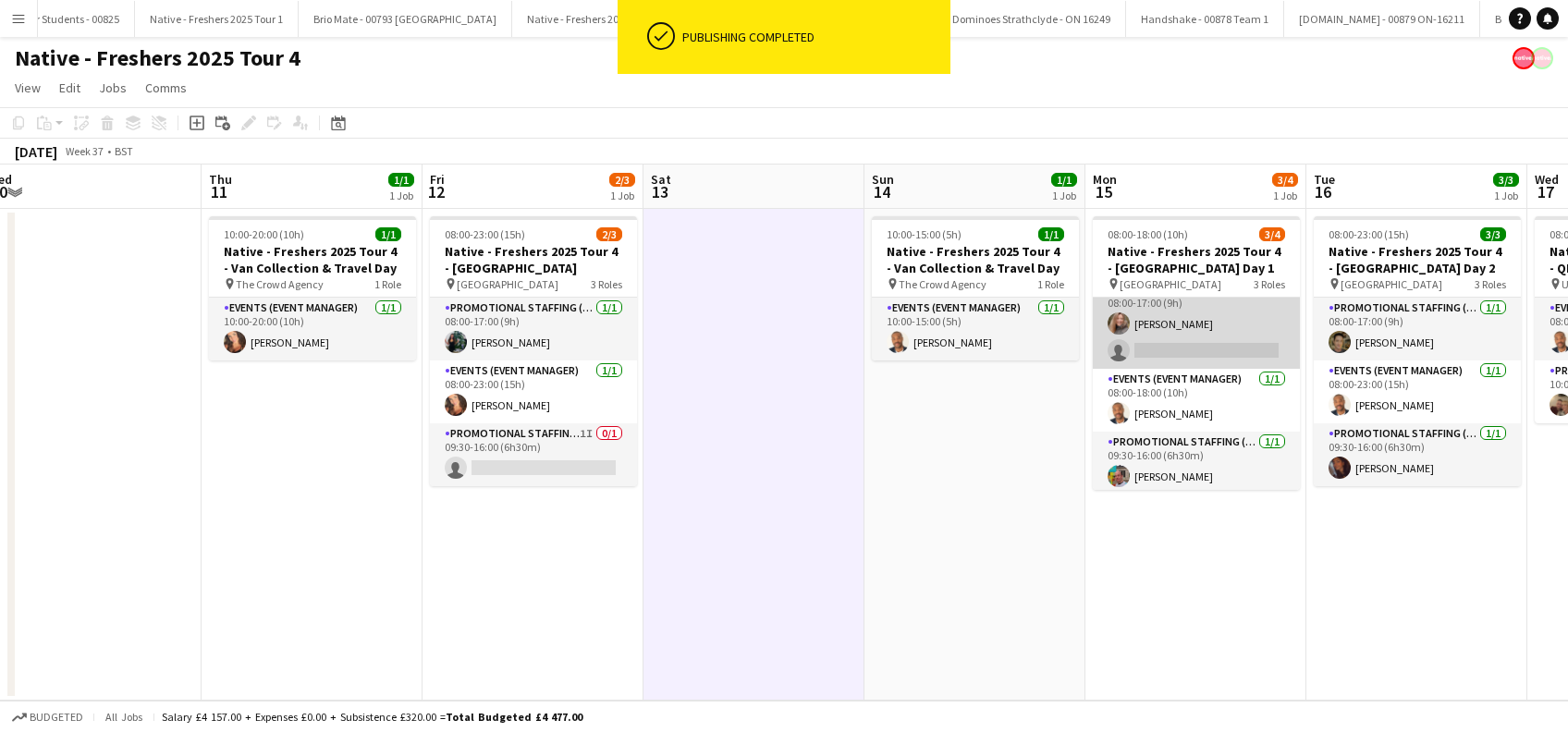
scroll to position [22, 0]
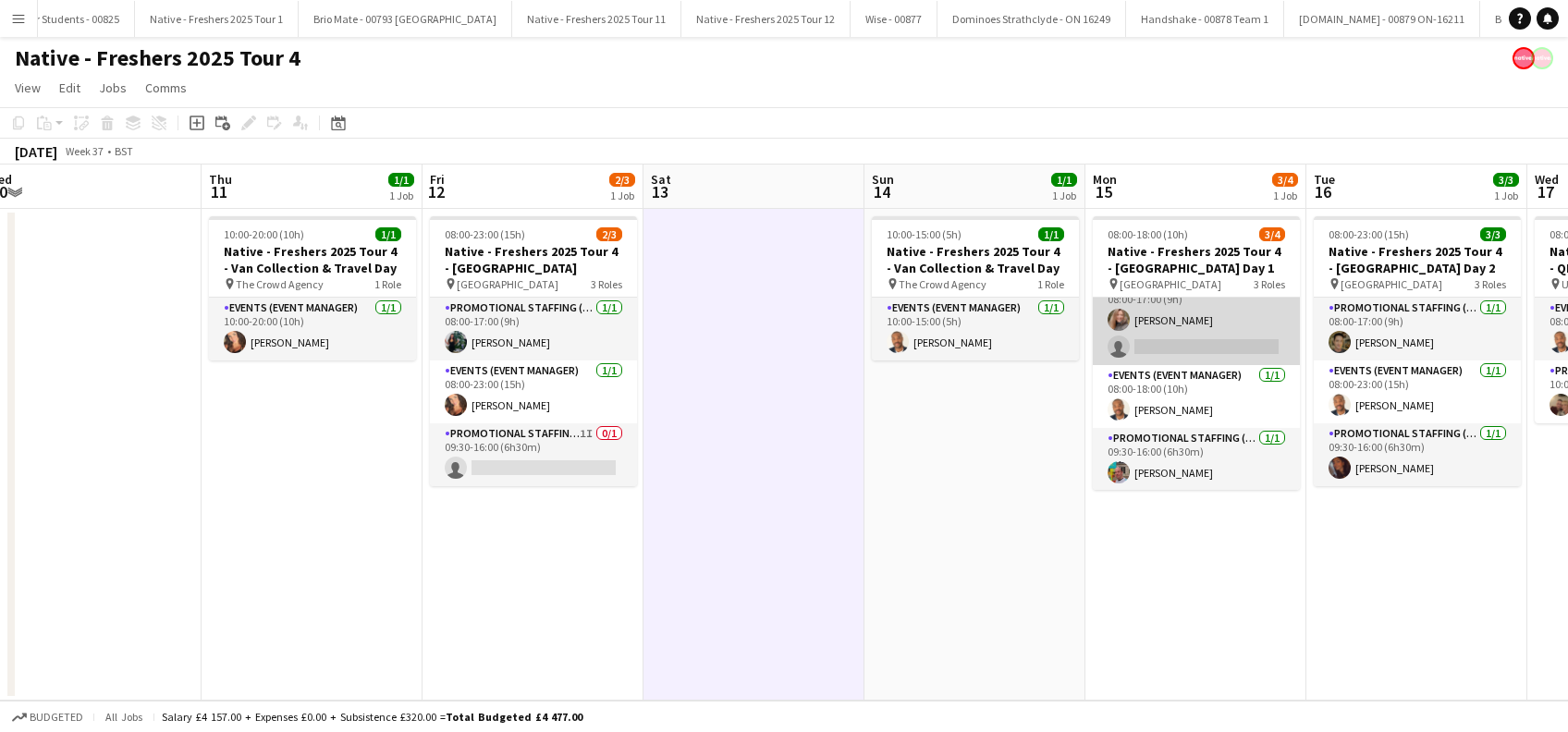
click at [1206, 341] on app-card-role "Promotional Staffing (Brand Ambassadors) [DATE] 08:00-17:00 (9h) [PERSON_NAME] …" at bounding box center [1196, 319] width 207 height 89
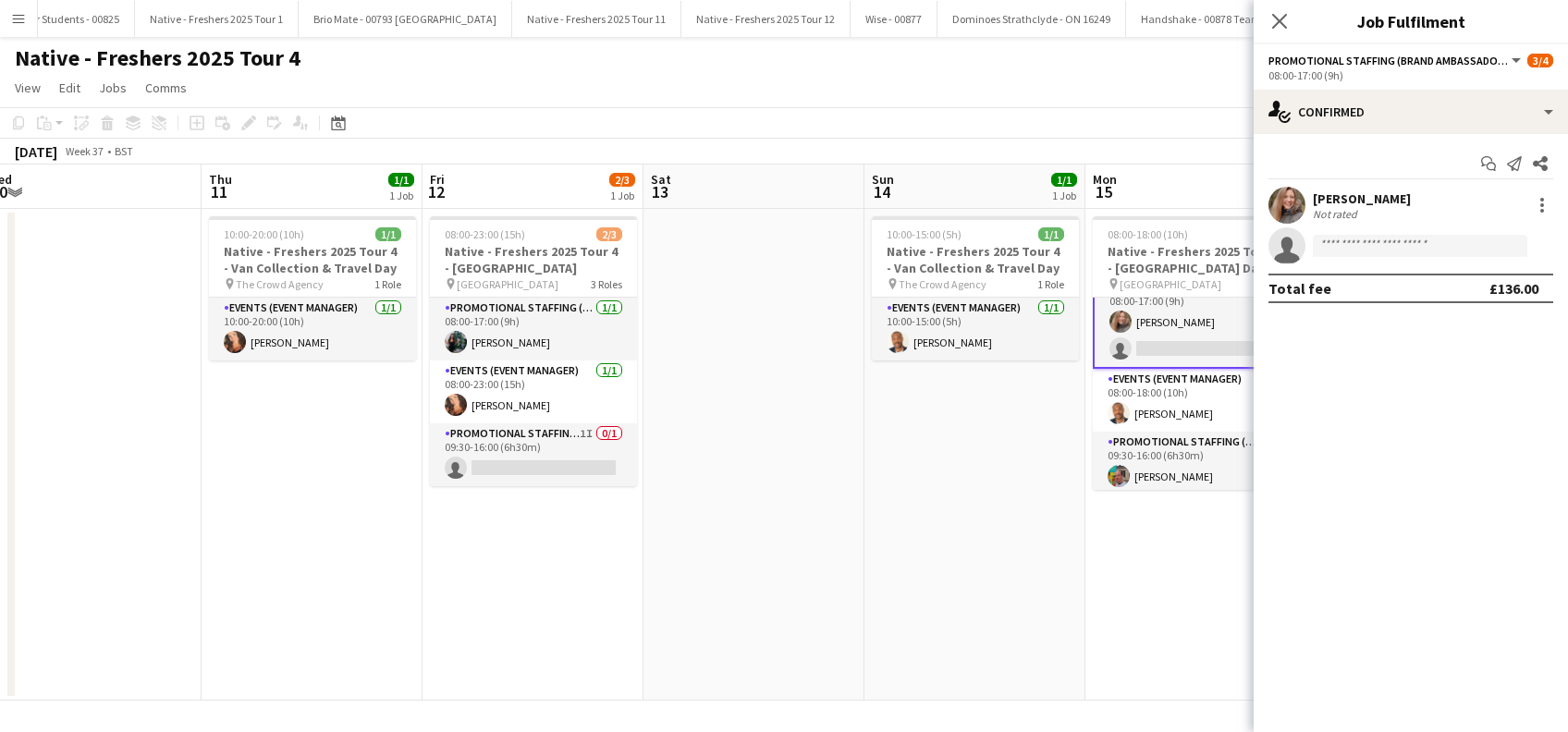
scroll to position [24, 0]
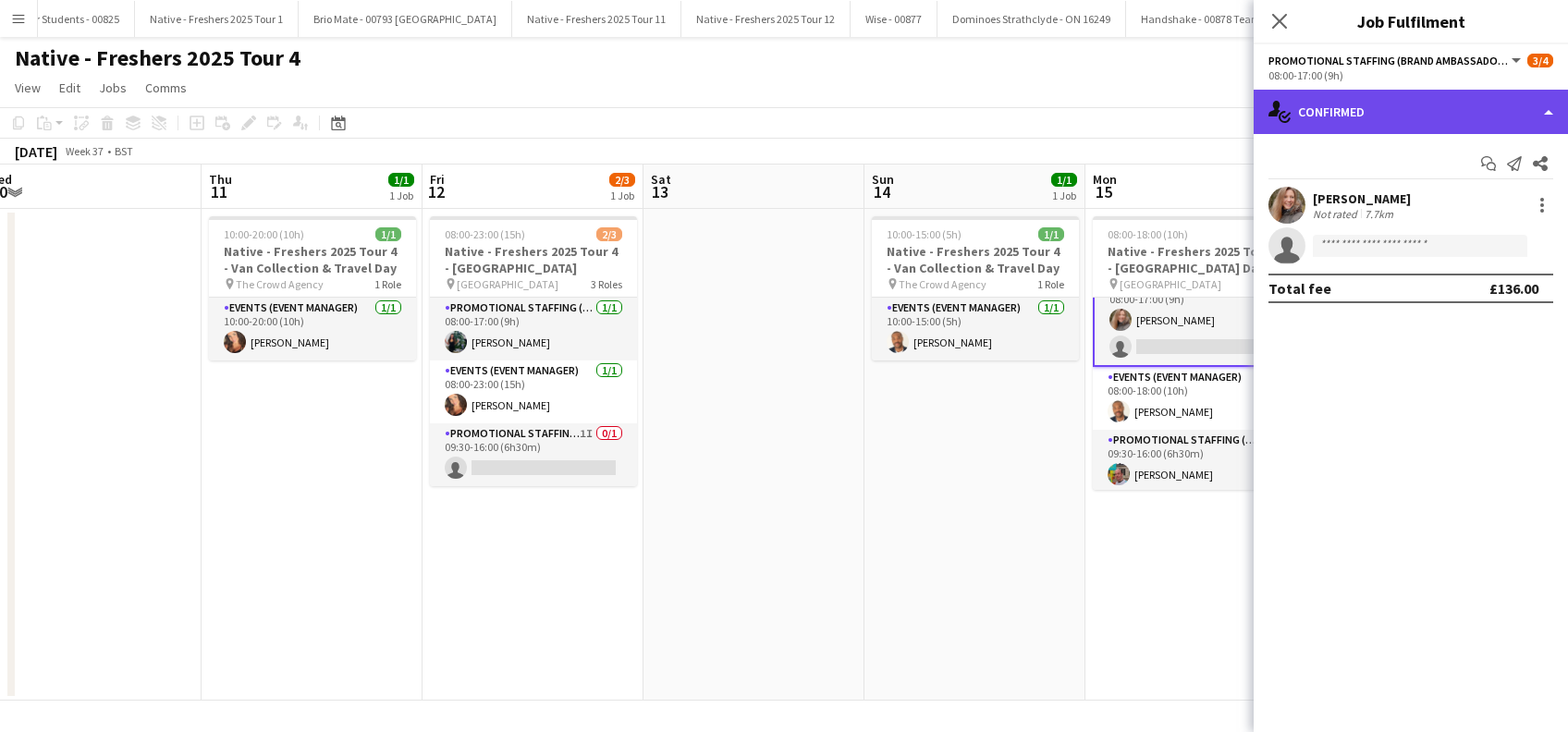
click at [1401, 107] on div "single-neutral-actions-check-2 Confirmed" at bounding box center [1410, 112] width 315 height 44
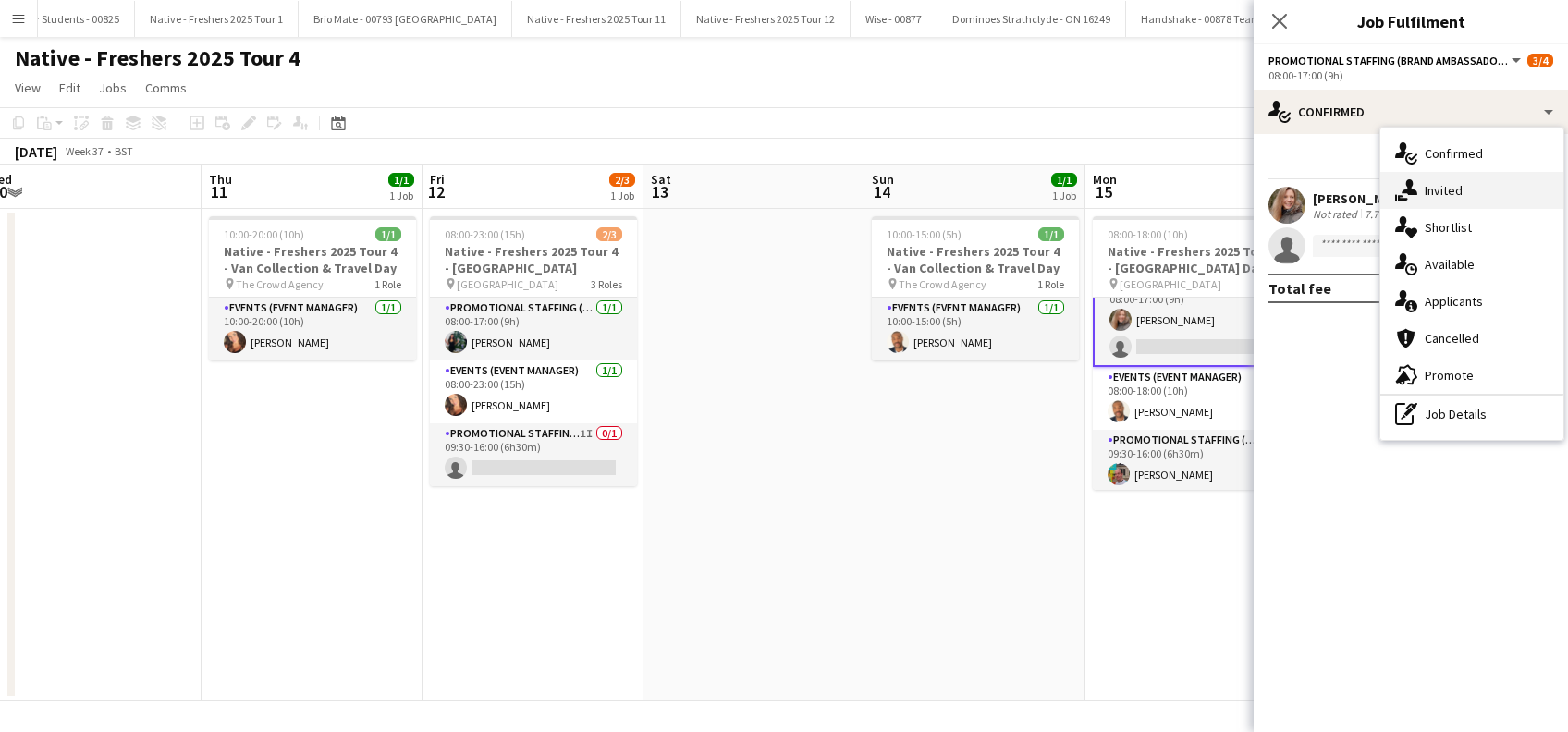
click at [1440, 197] on span "Invited" at bounding box center [1443, 189] width 38 height 16
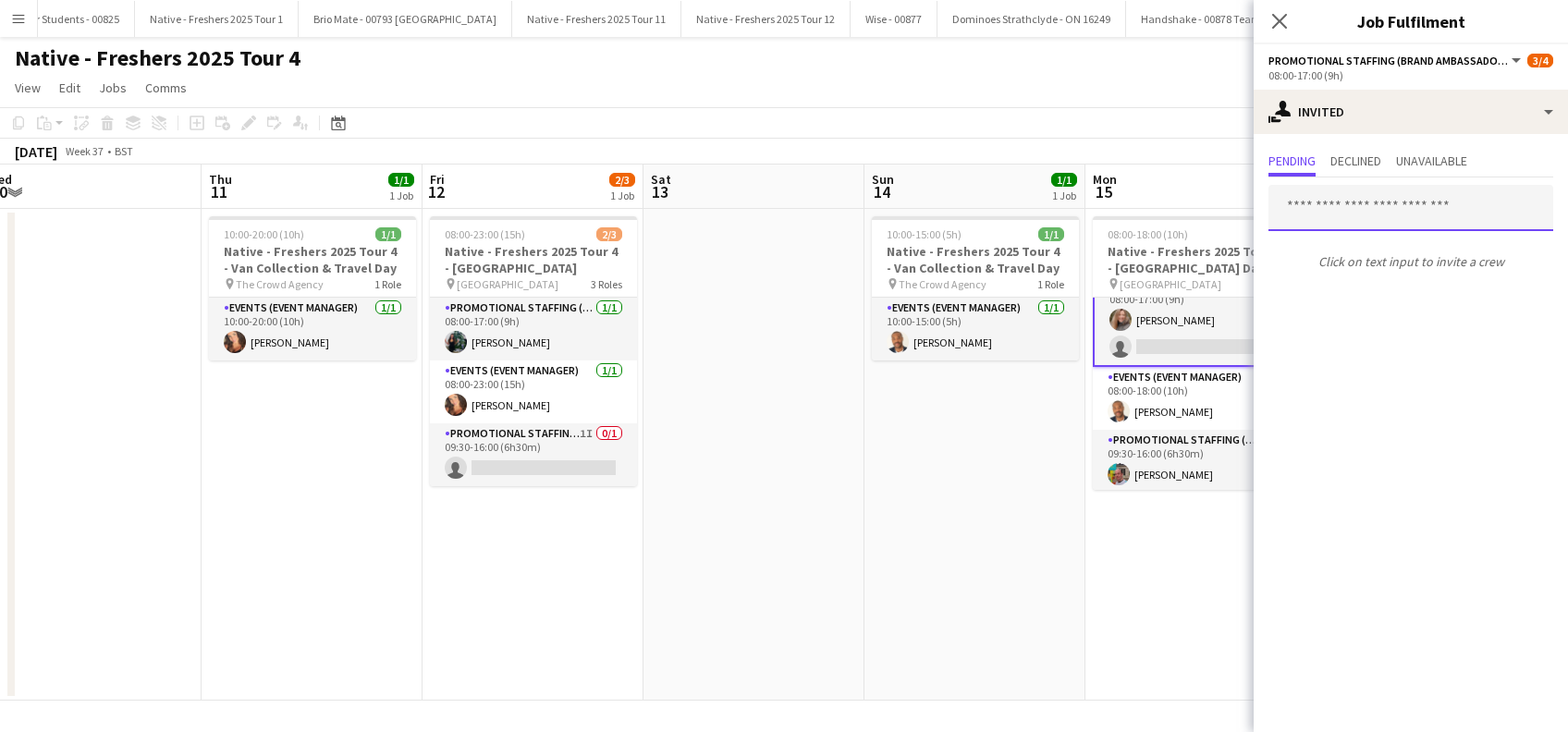
click at [1302, 192] on input "text" at bounding box center [1411, 208] width 285 height 46
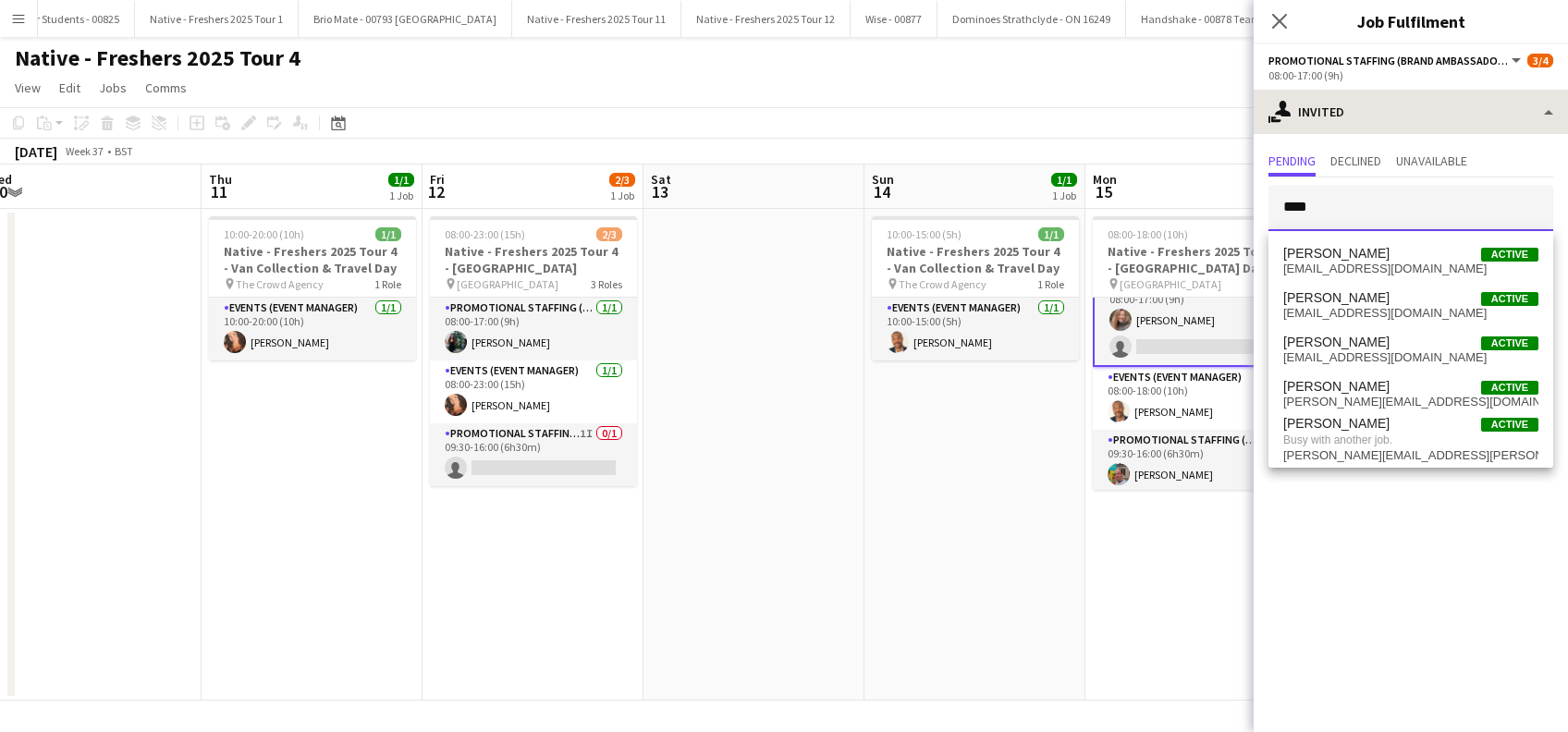
type input "****"
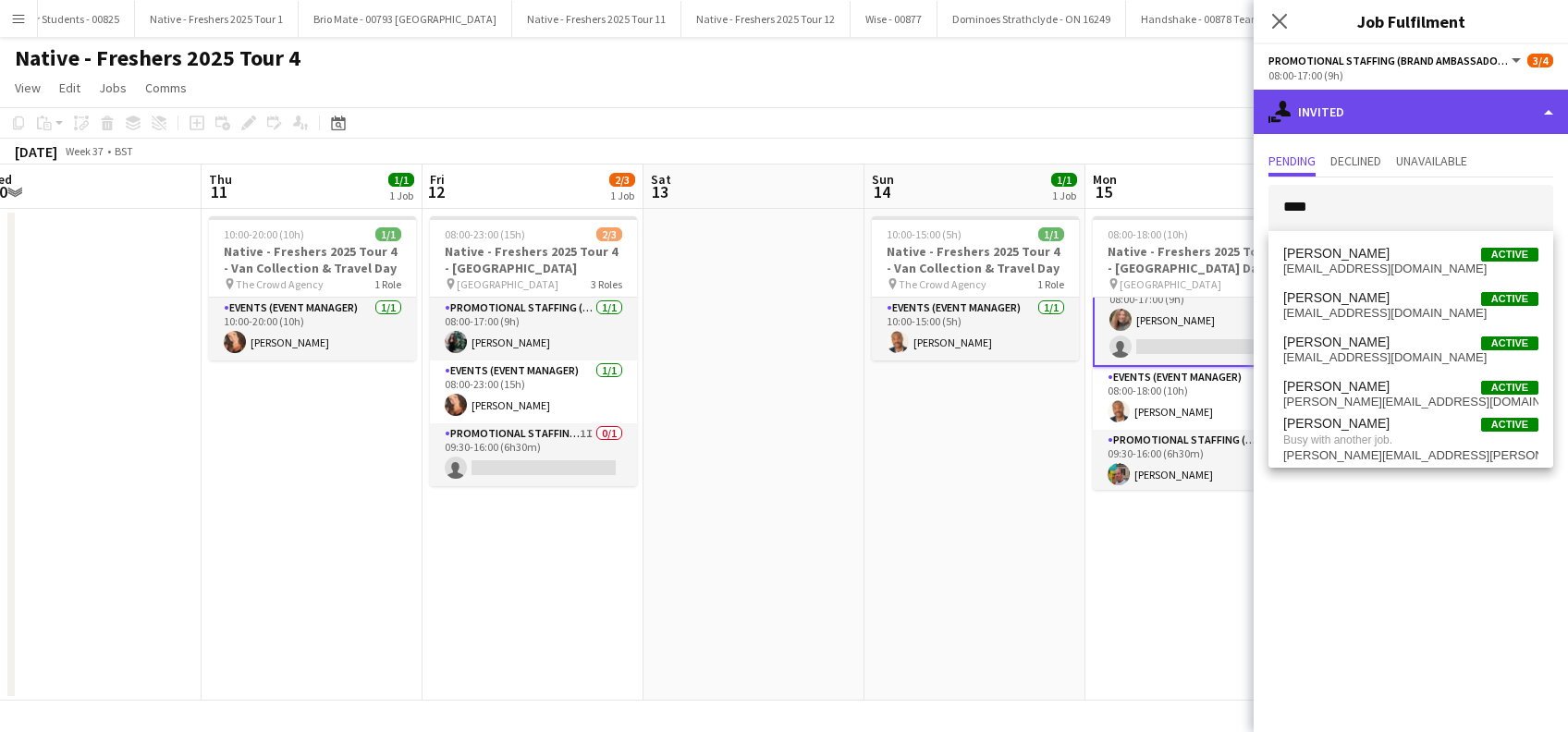
click at [1420, 107] on div "single-neutral-actions-share-1 Invited" at bounding box center [1410, 112] width 315 height 44
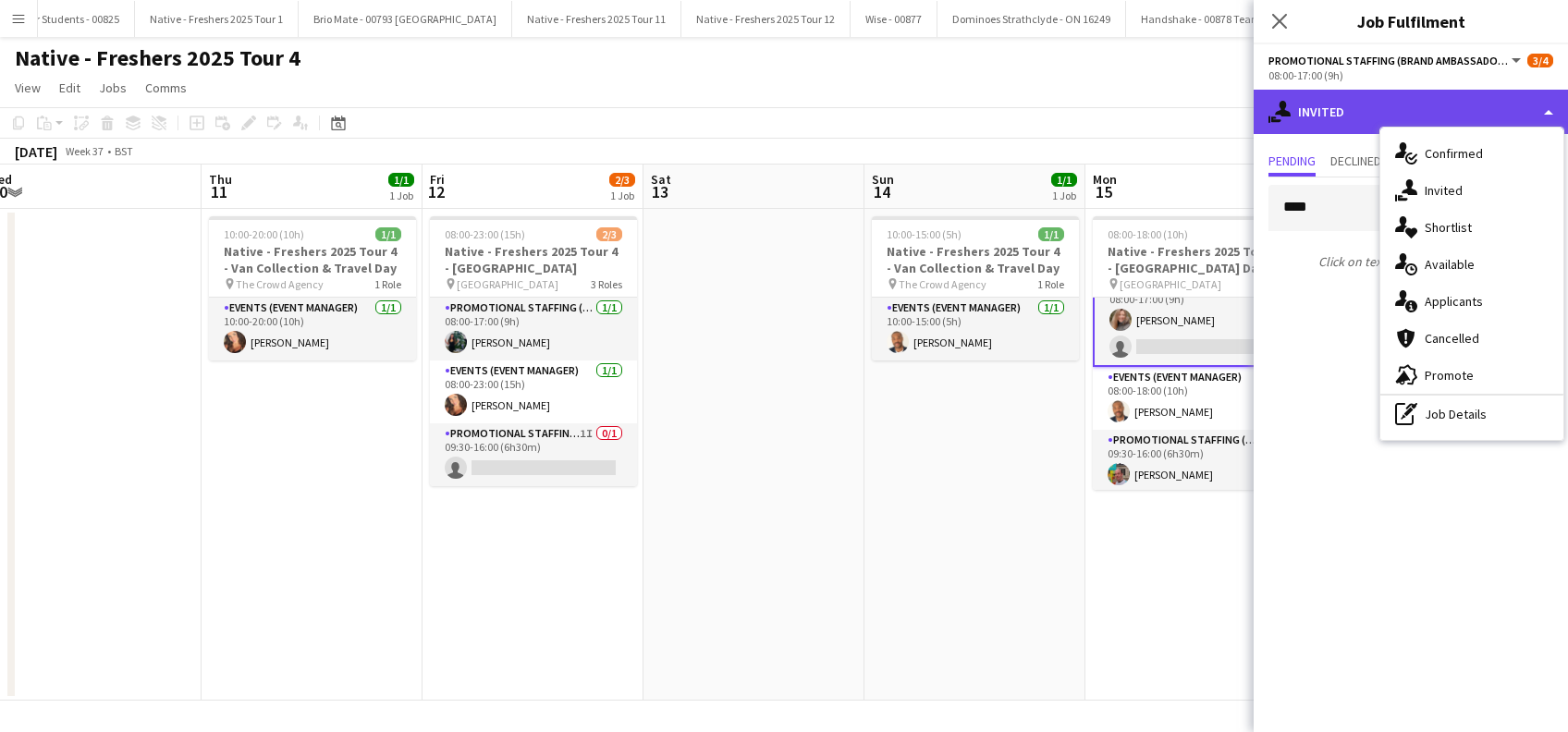
click at [1420, 107] on div "single-neutral-actions-share-1 Invited" at bounding box center [1410, 112] width 315 height 44
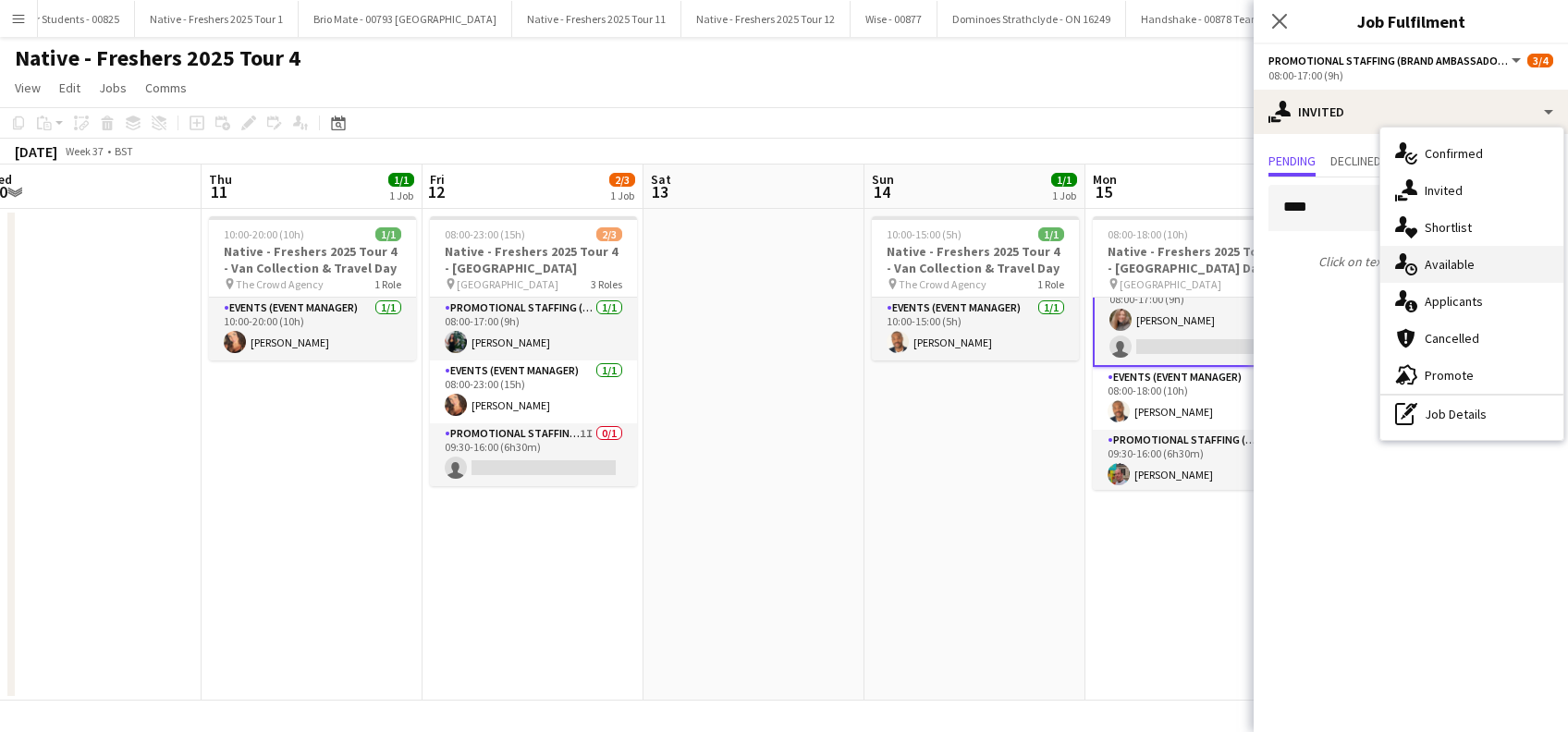
click at [1454, 259] on span "Available" at bounding box center [1450, 264] width 50 height 16
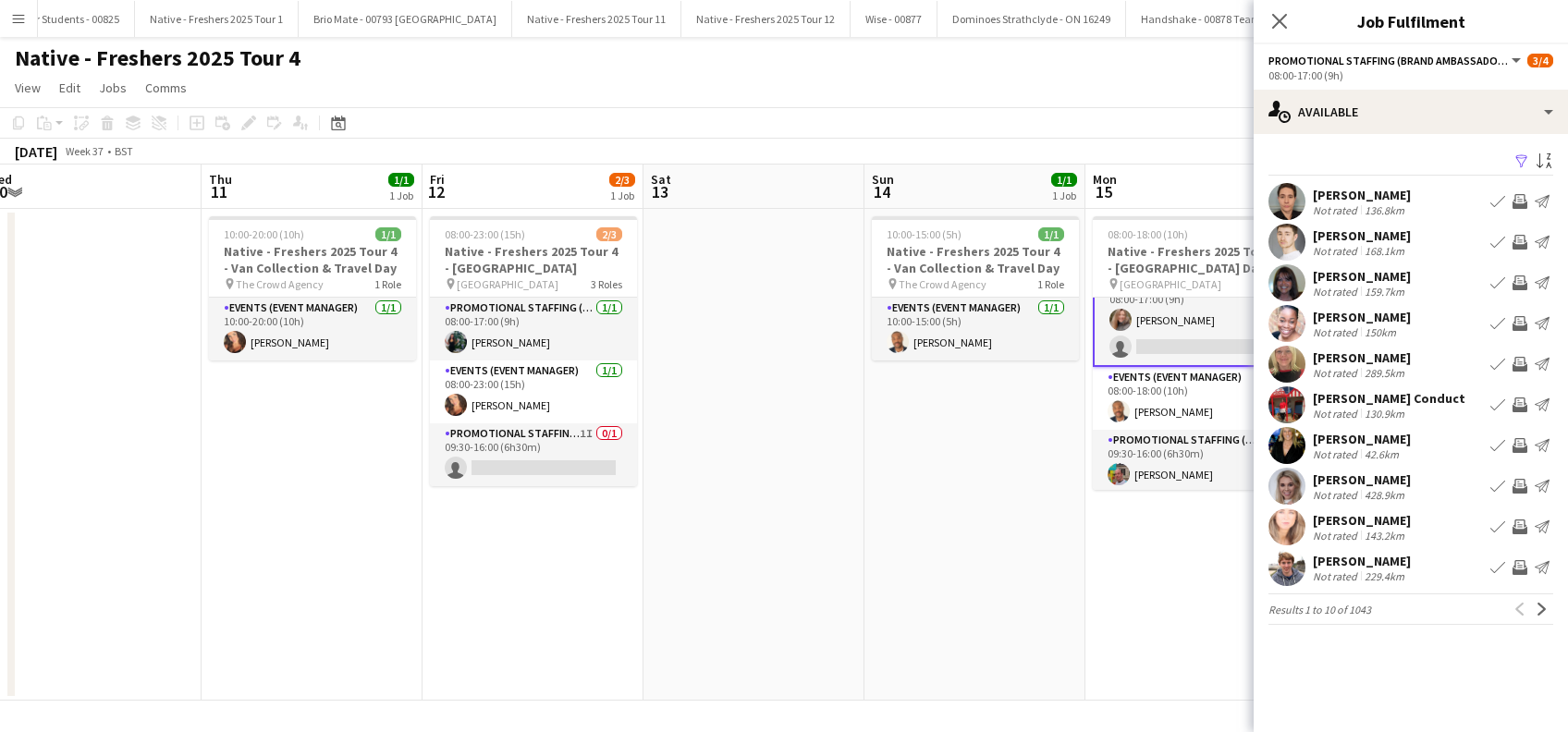
click at [1526, 156] on app-icon "Filter" at bounding box center [1521, 163] width 14 height 17
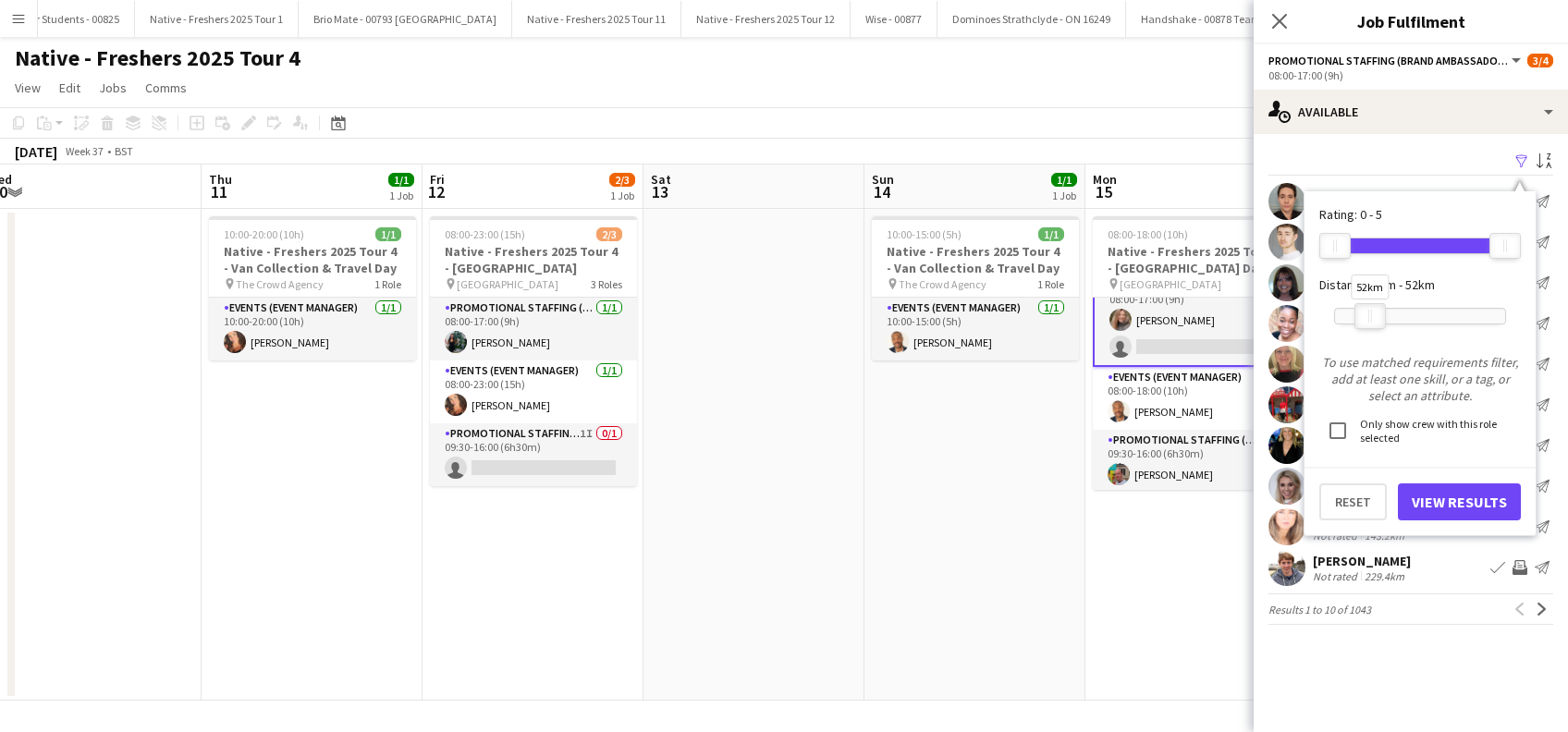
drag, startPoint x: 1509, startPoint y: 321, endPoint x: 1374, endPoint y: 325, distance: 135.1
click at [1374, 325] on div at bounding box center [1370, 316] width 30 height 24
click at [1441, 508] on button "View Results" at bounding box center [1459, 502] width 123 height 37
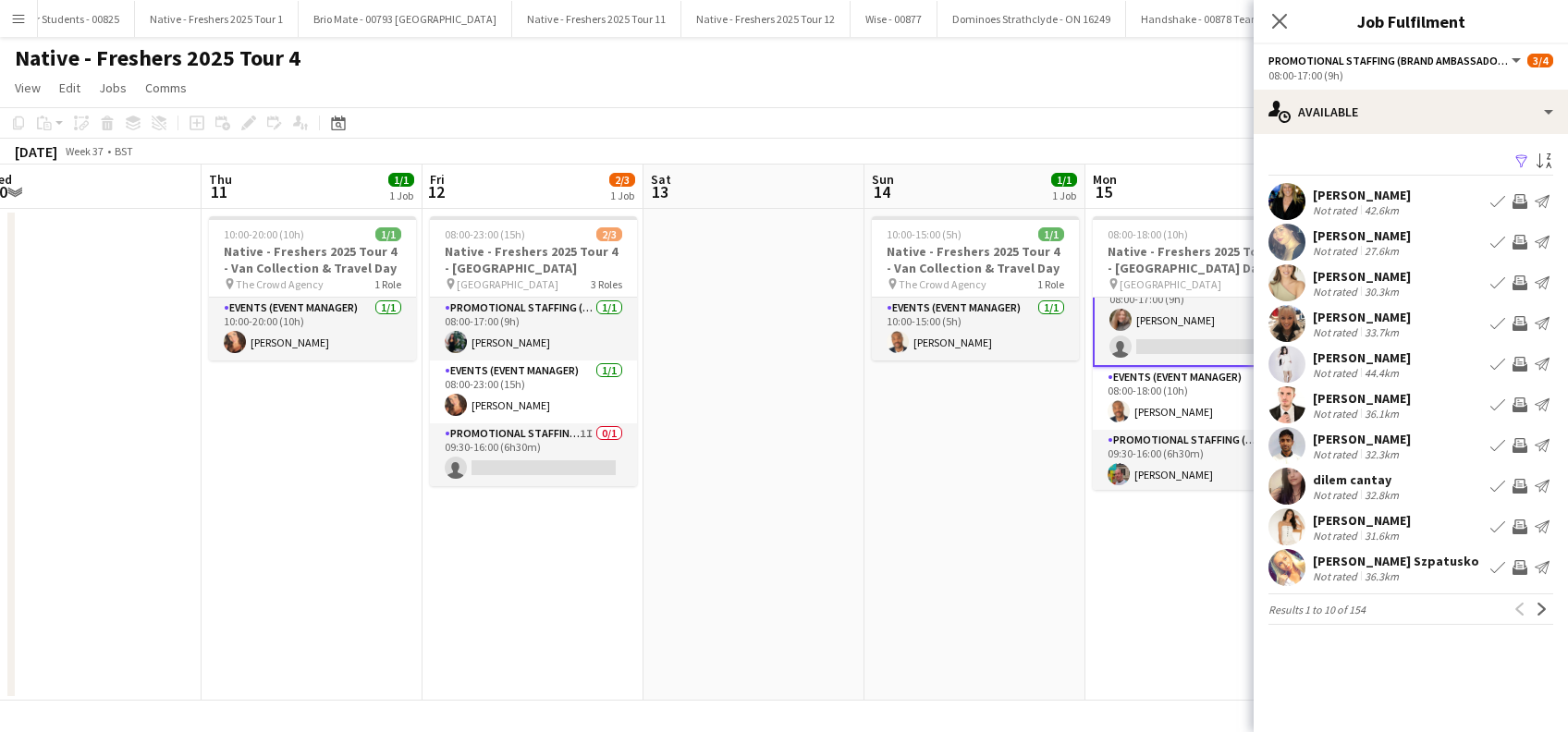
click at [1495, 203] on app-icon "Book crew" at bounding box center [1497, 201] width 14 height 14
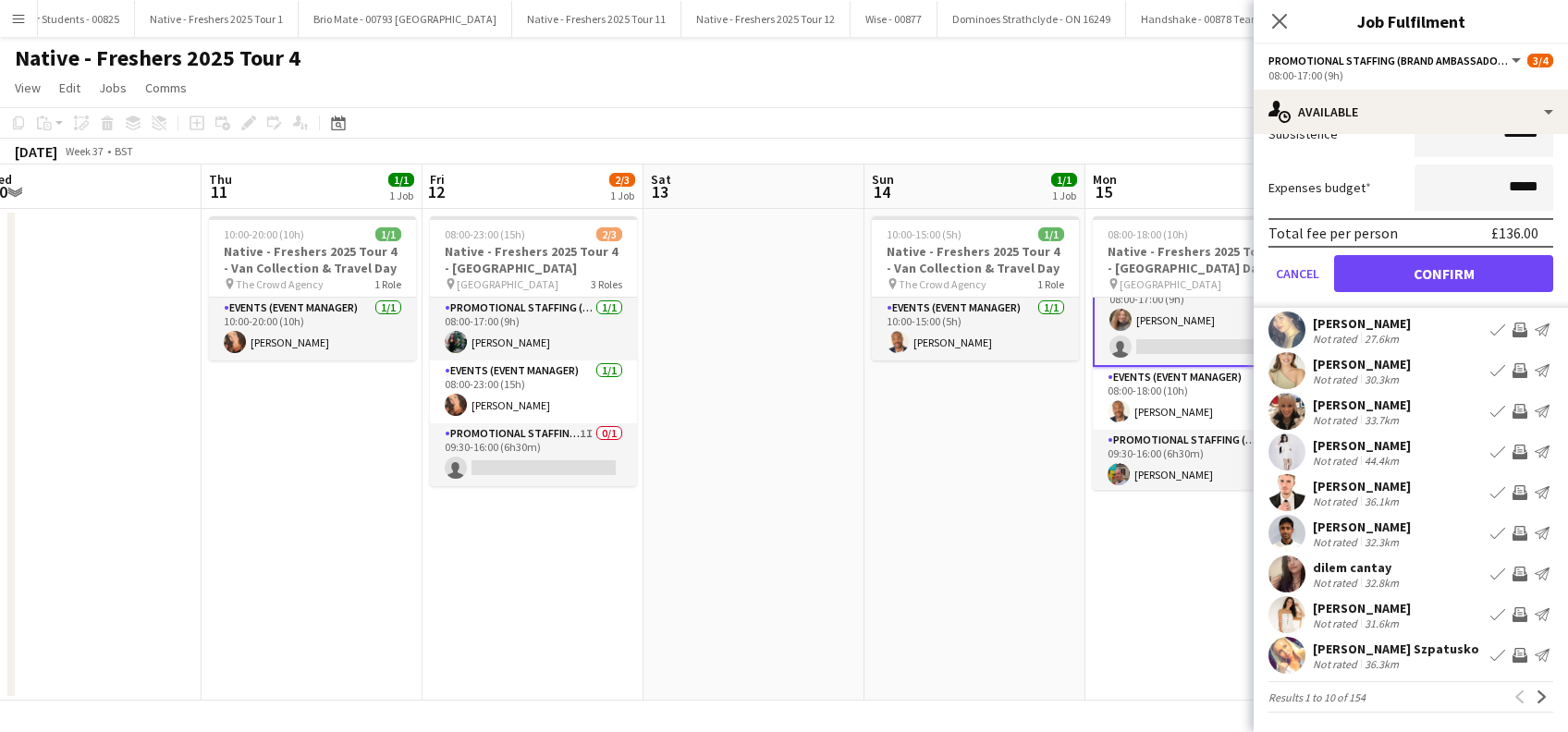
scroll to position [0, 0]
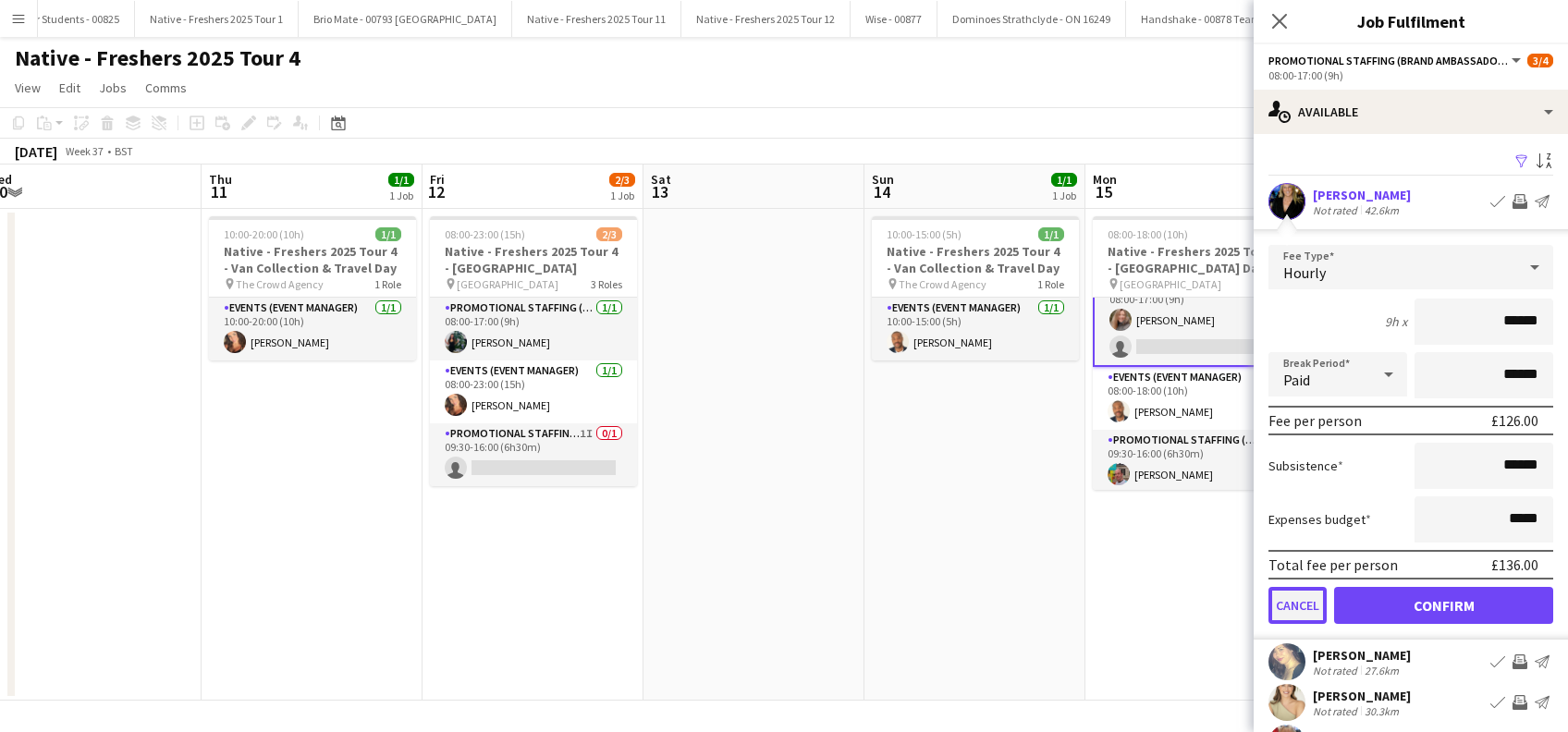
click at [1302, 600] on button "Cancel" at bounding box center [1298, 605] width 59 height 37
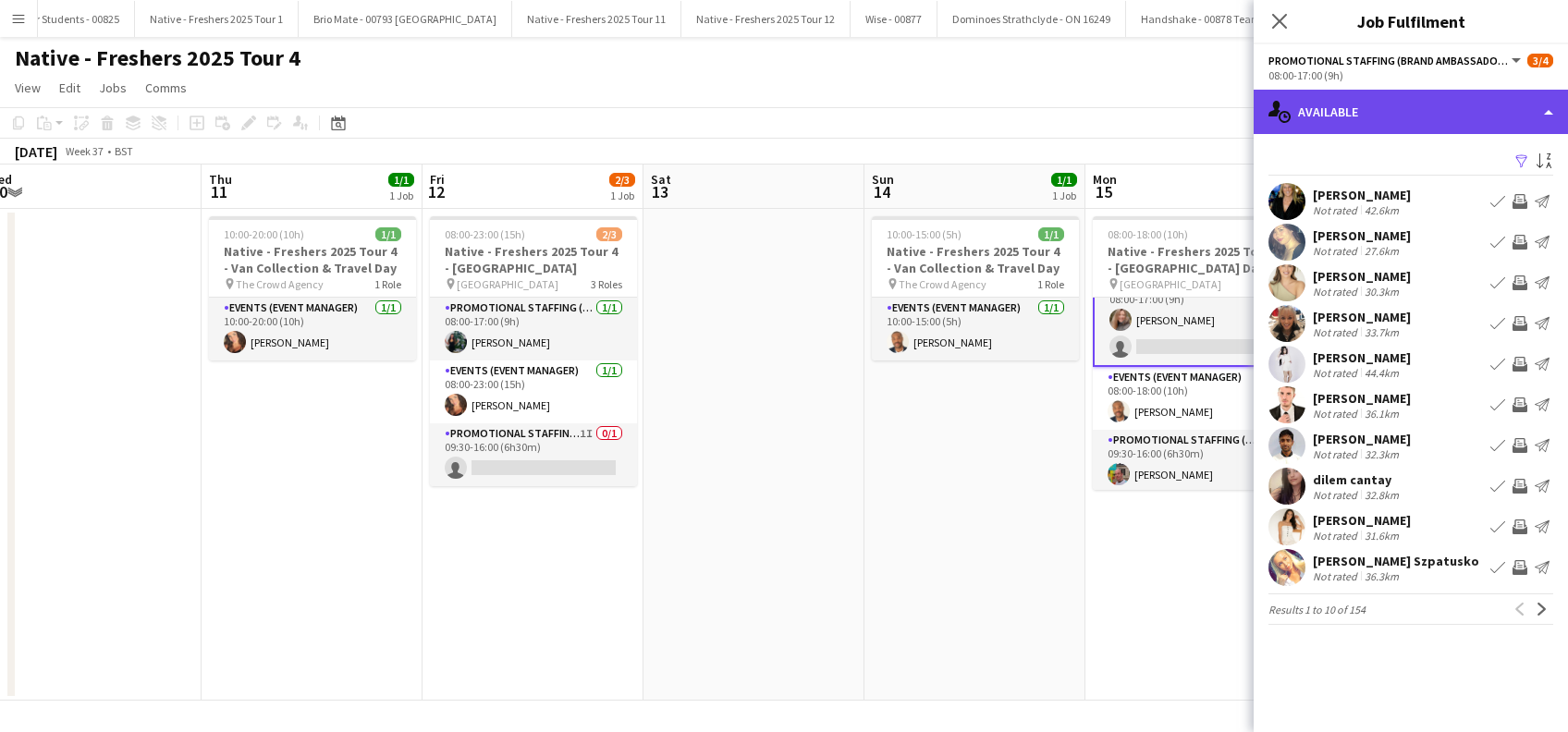
click at [1408, 89] on div "single-neutral-actions-upload Available" at bounding box center [1410, 112] width 315 height 44
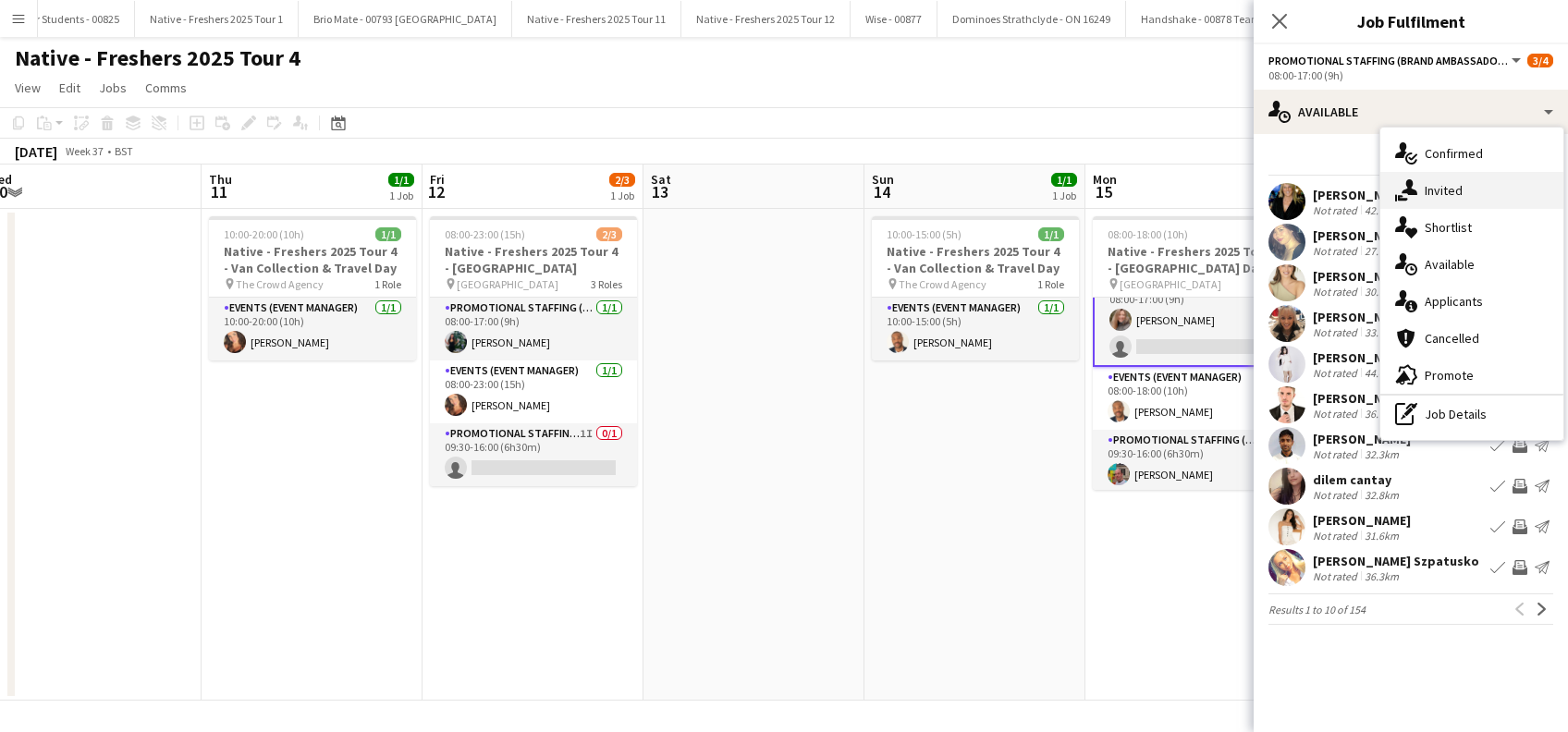
click at [1441, 191] on span "Invited" at bounding box center [1443, 189] width 38 height 16
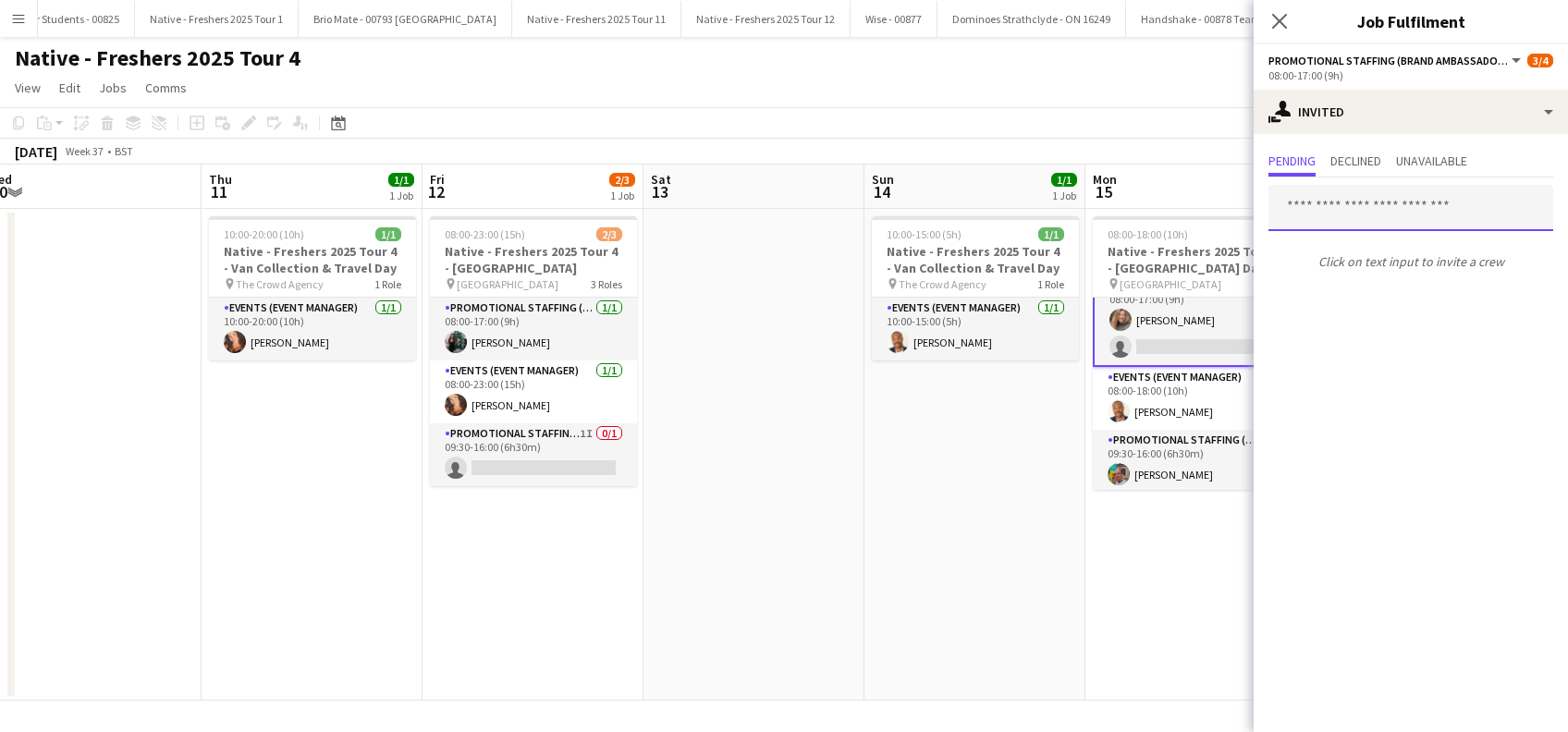
click at [1340, 220] on input "text" at bounding box center [1411, 208] width 285 height 46
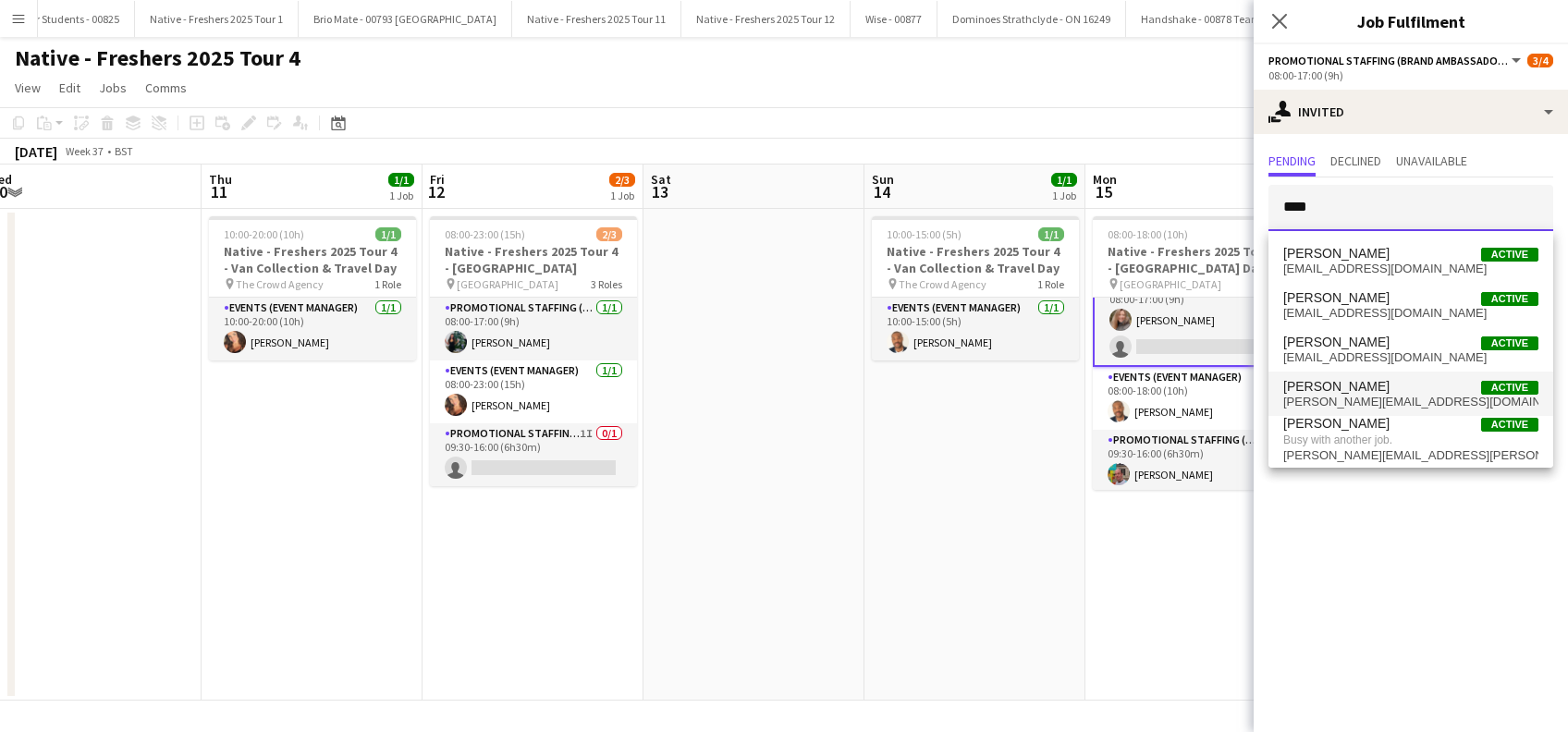
type input "****"
click at [1322, 395] on span "[PERSON_NAME][EMAIL_ADDRESS][DOMAIN_NAME]" at bounding box center [1410, 401] width 255 height 14
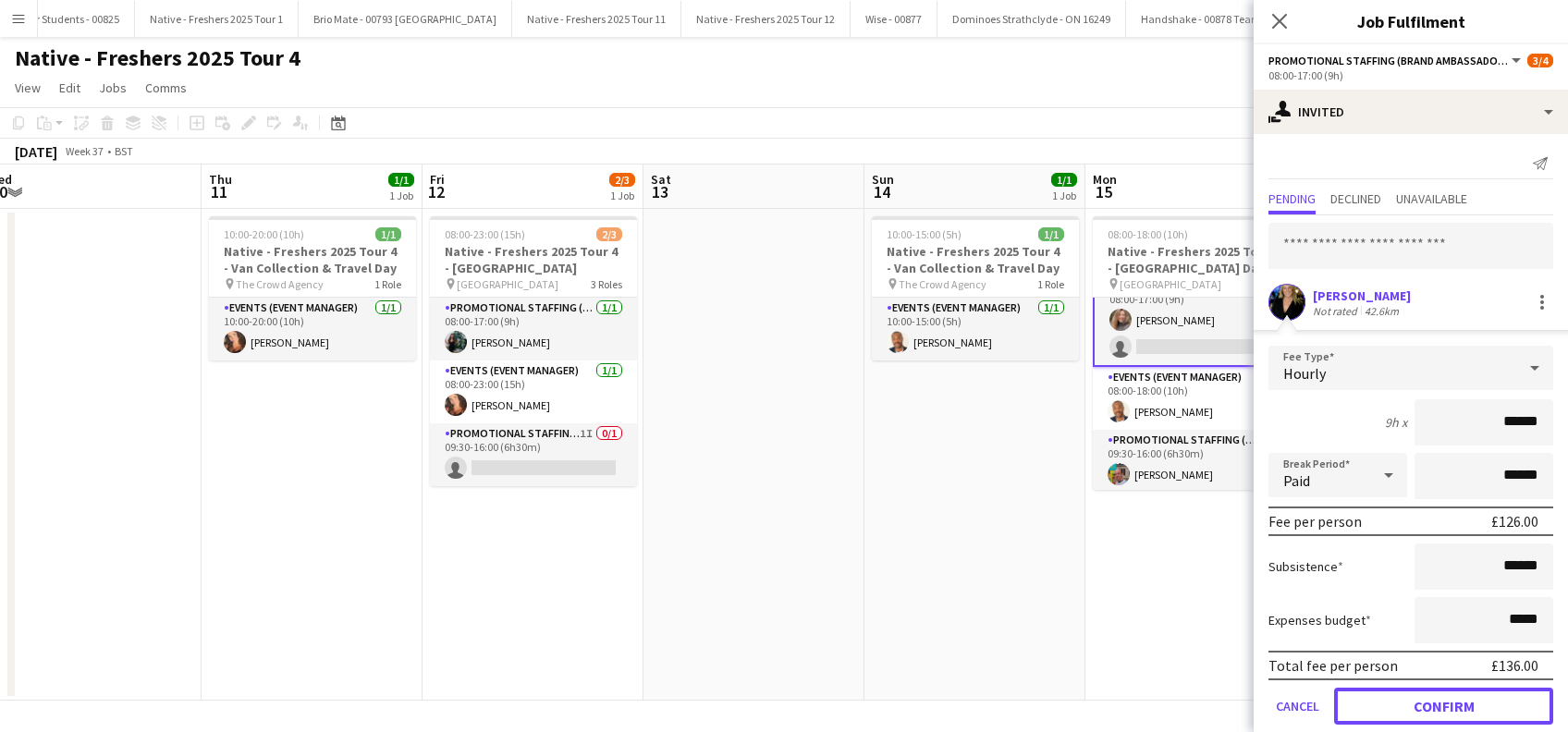
click at [1400, 696] on button "Confirm" at bounding box center [1444, 706] width 219 height 37
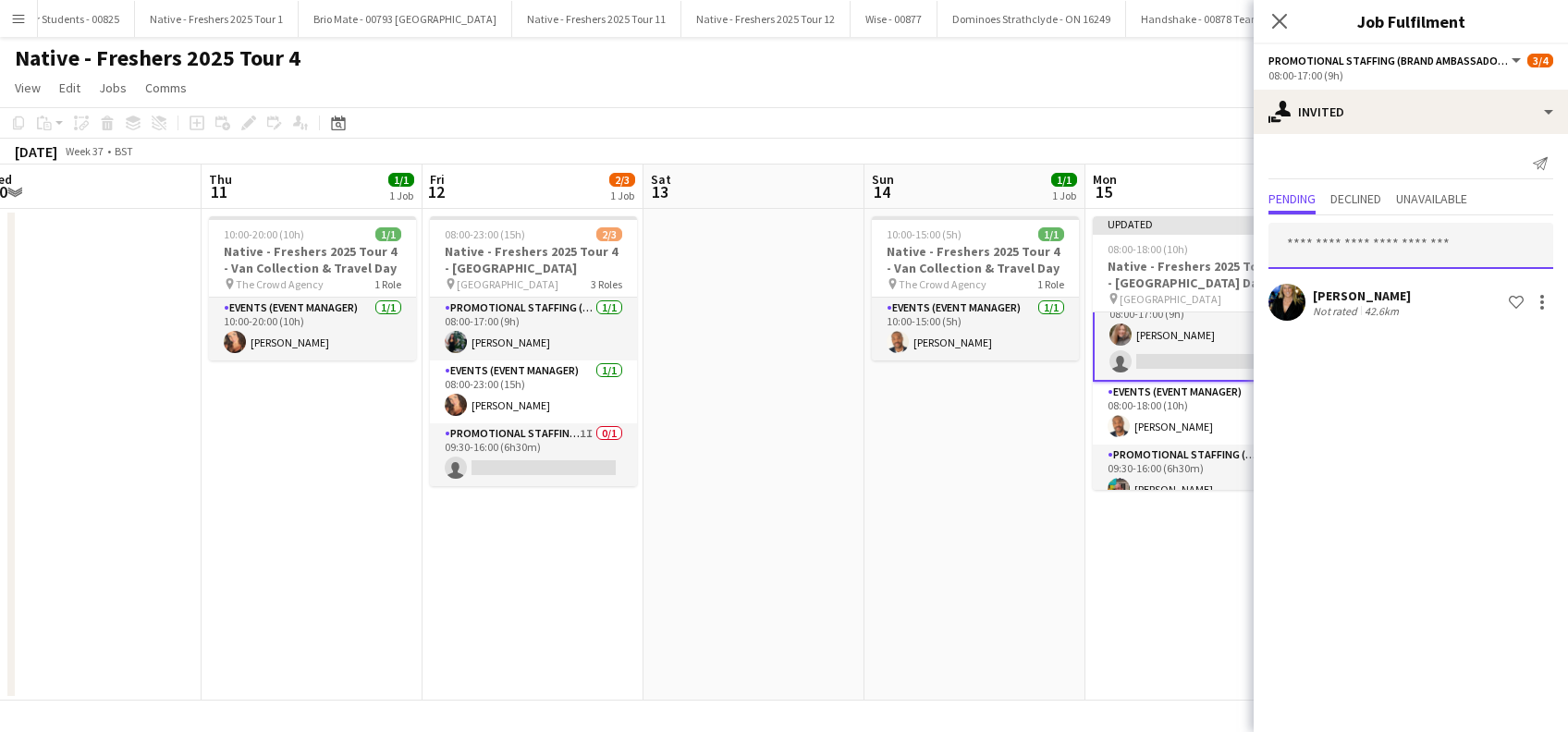
click at [1334, 243] on input "text" at bounding box center [1411, 246] width 285 height 46
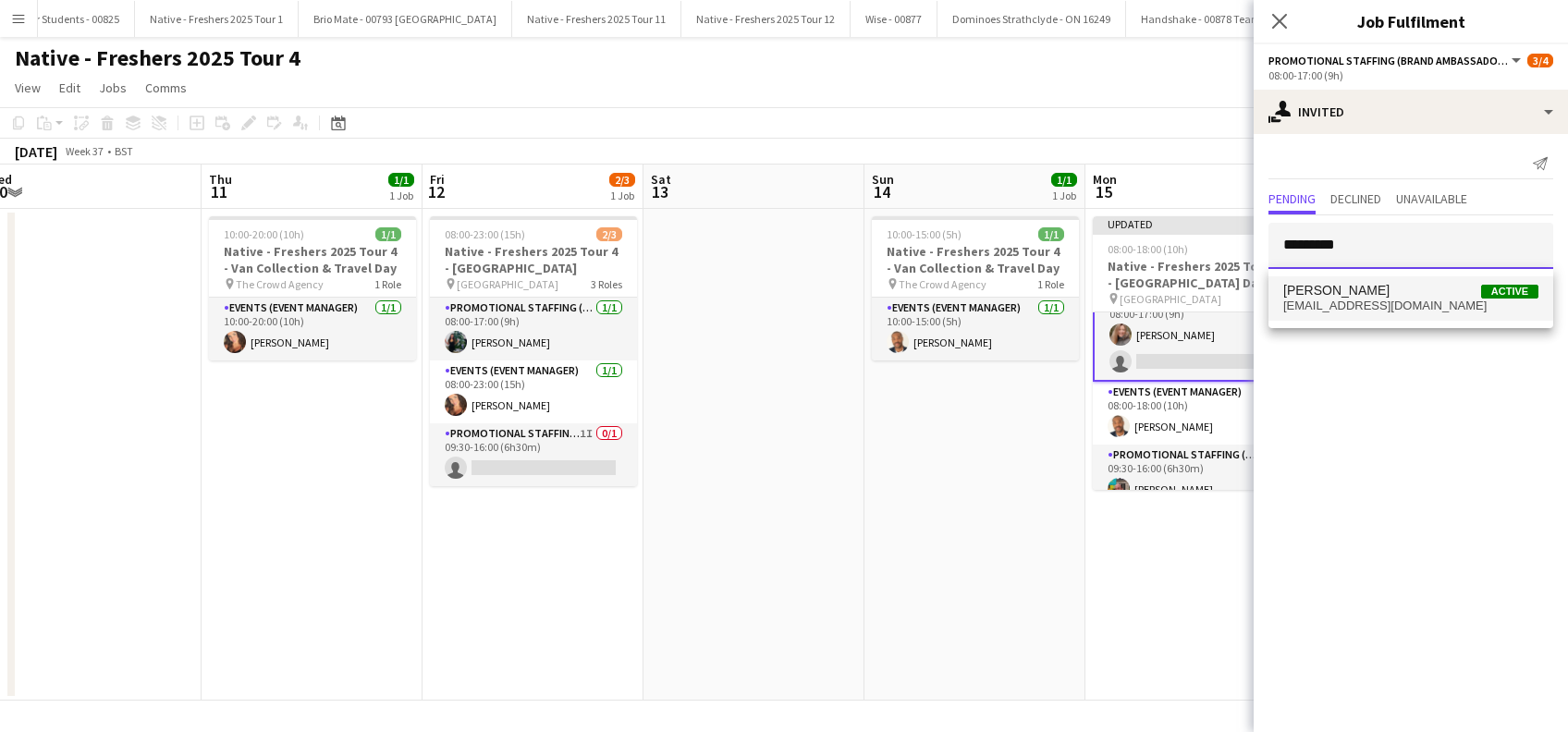
type input "*********"
click at [1324, 300] on span "kellylaw725@hotmail.com" at bounding box center [1410, 305] width 255 height 14
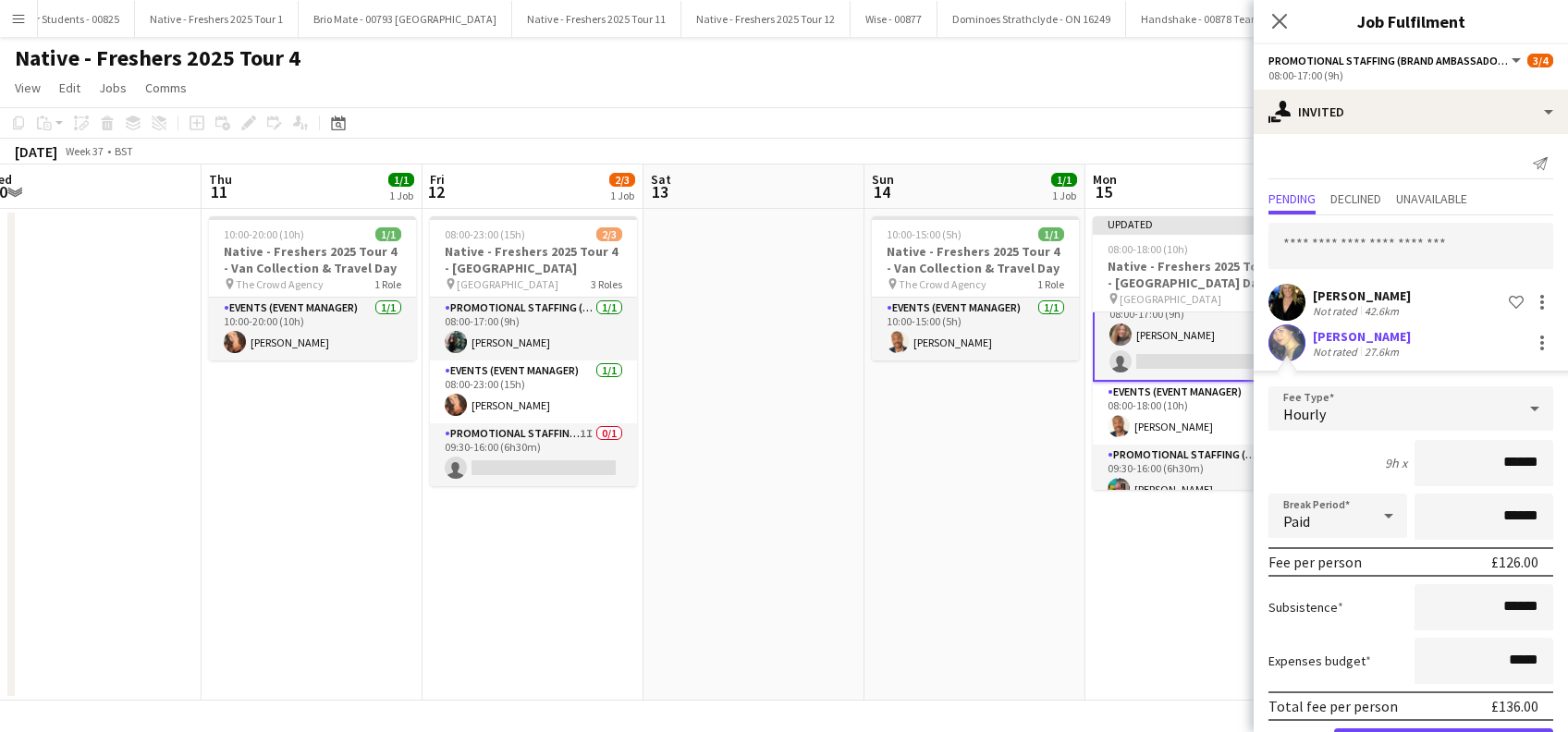
scroll to position [64, 0]
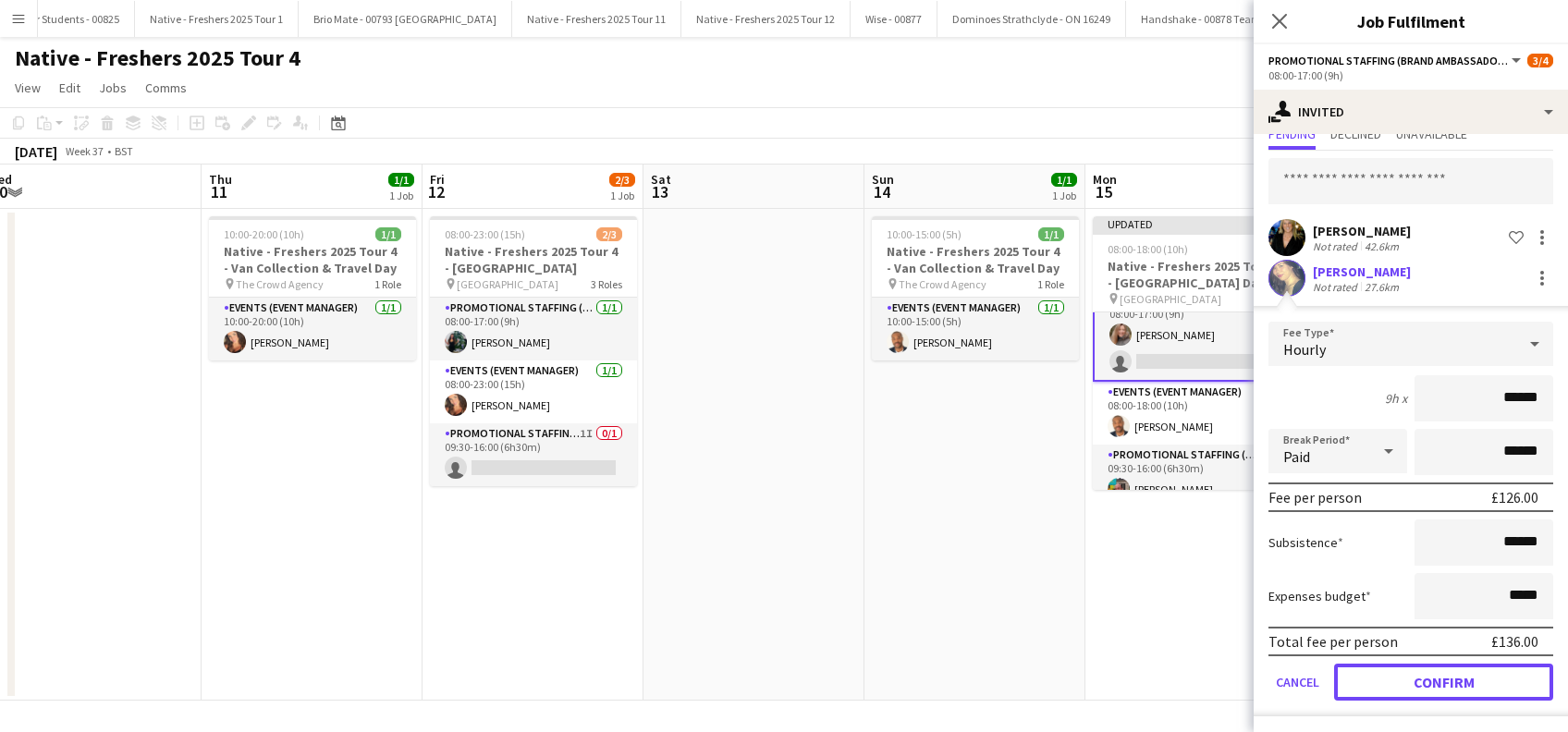
click at [1417, 675] on button "Confirm" at bounding box center [1444, 682] width 219 height 37
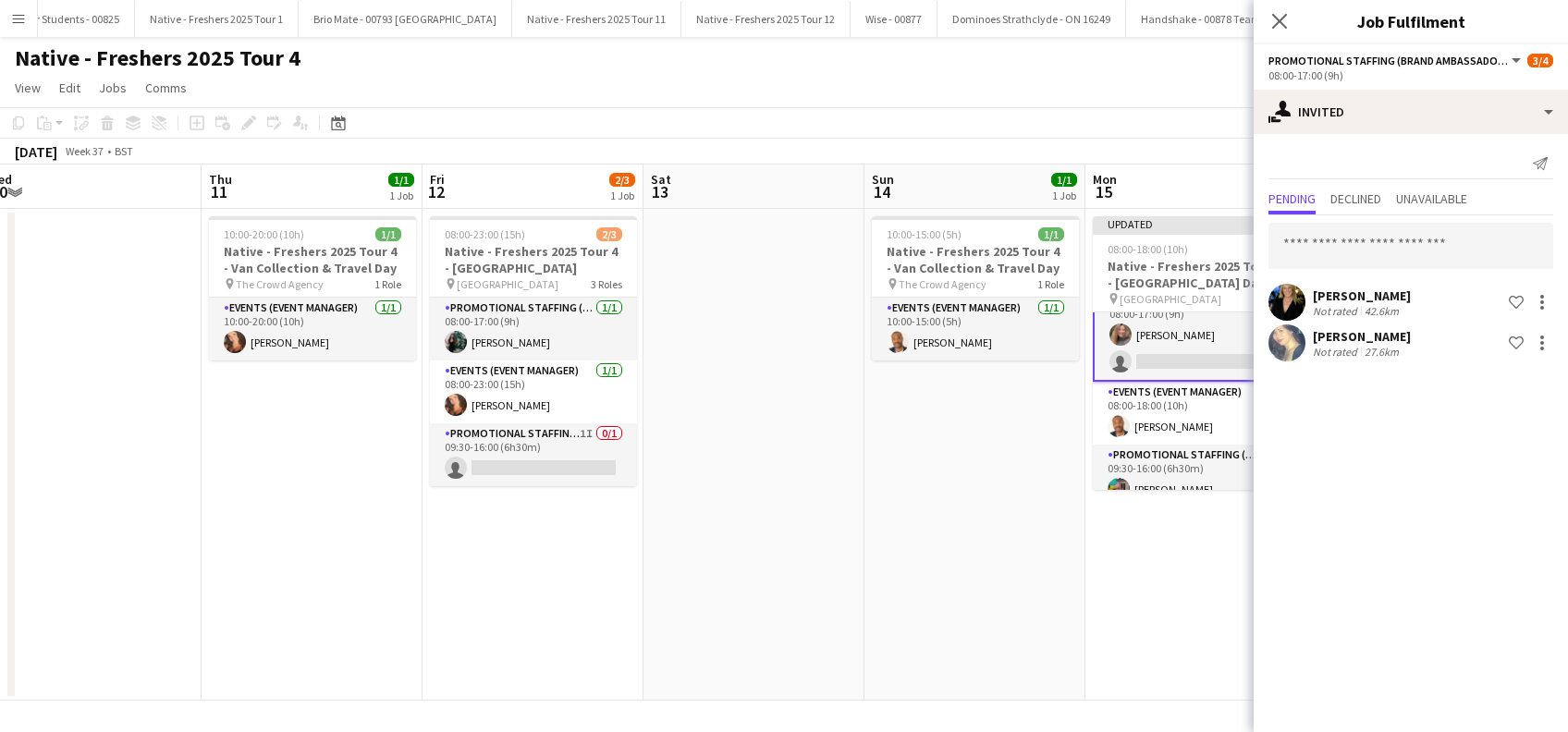
scroll to position [0, 0]
click at [1368, 250] on input "text" at bounding box center [1411, 246] width 285 height 46
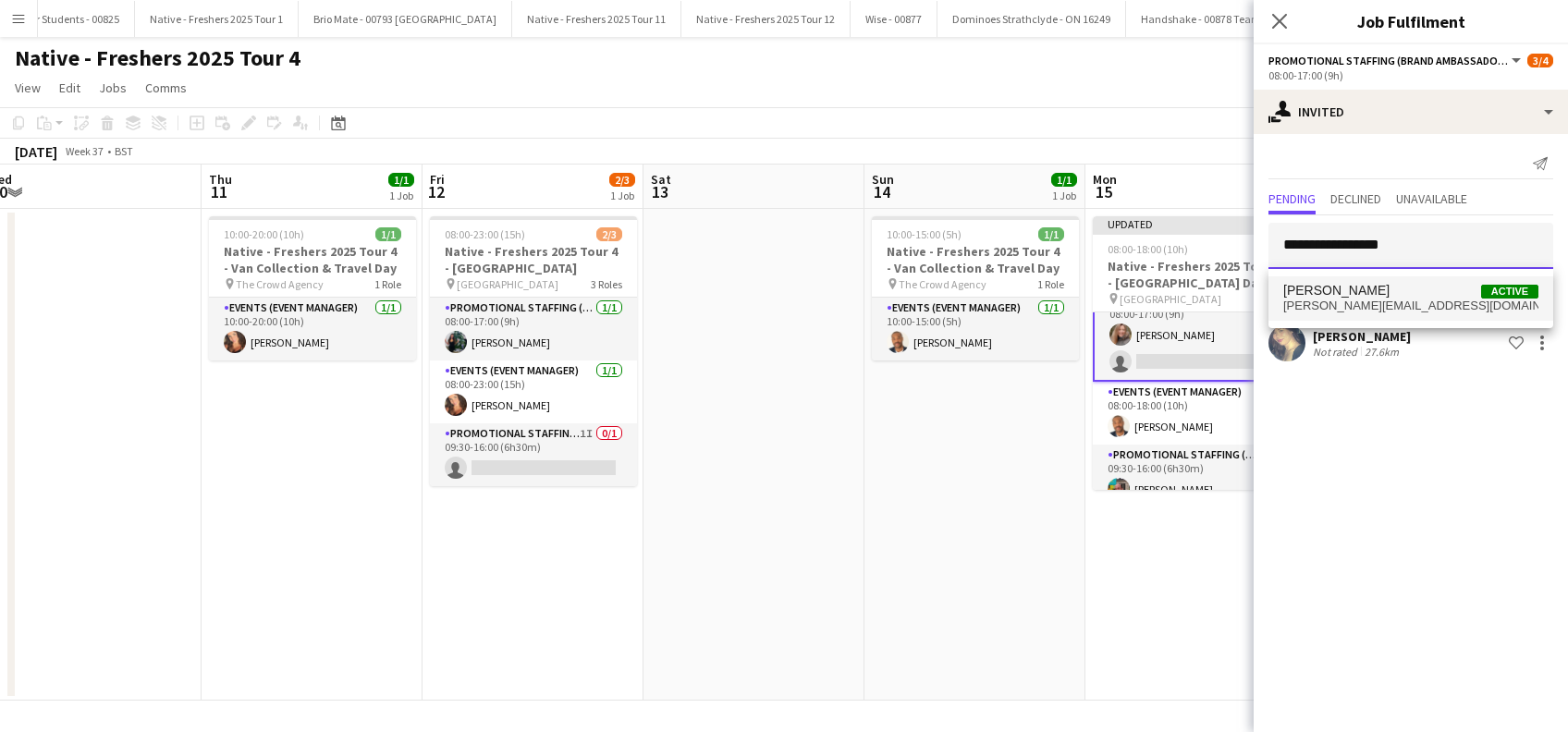
type input "**********"
click at [1346, 308] on span "kimberley.jade@live.com" at bounding box center [1410, 305] width 255 height 14
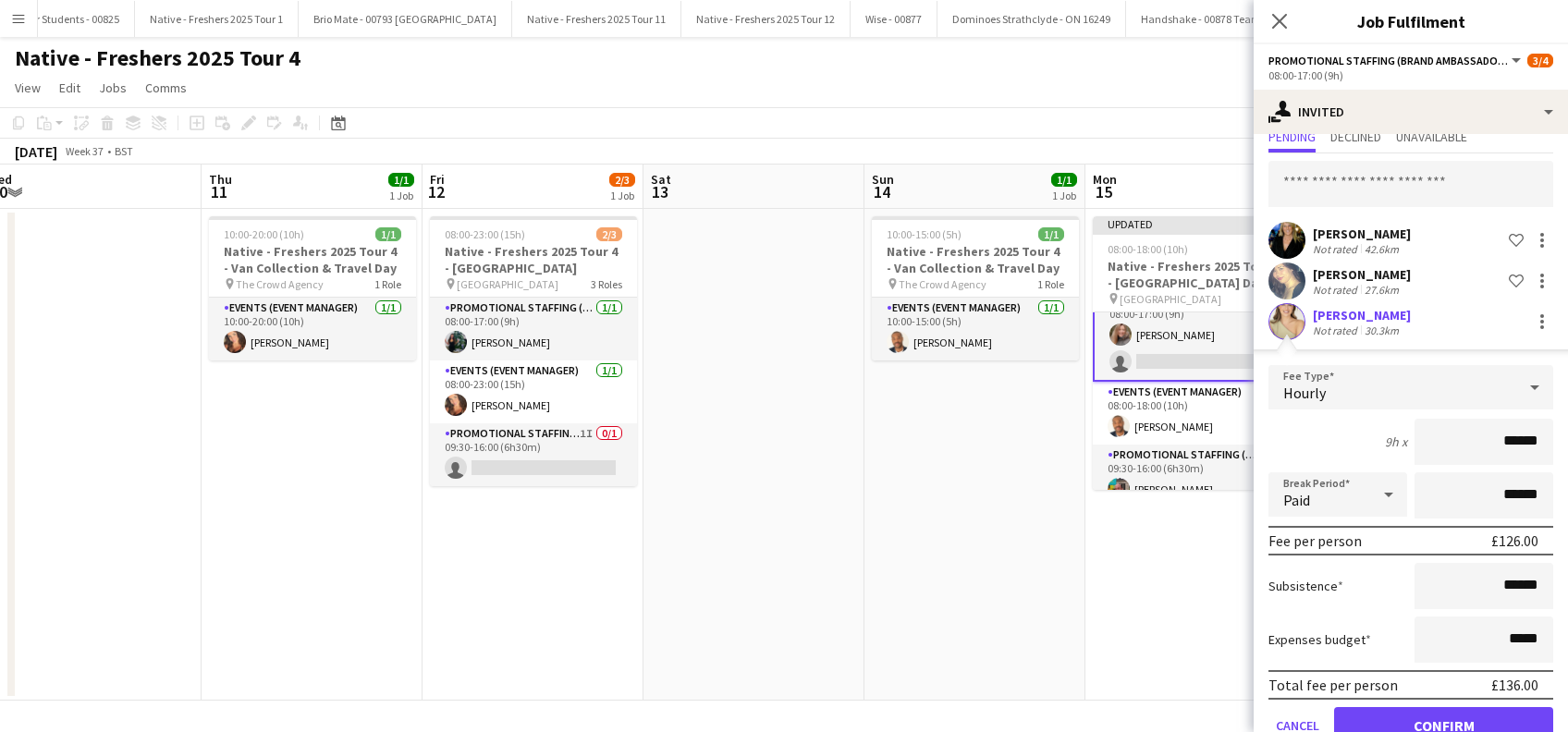
scroll to position [106, 0]
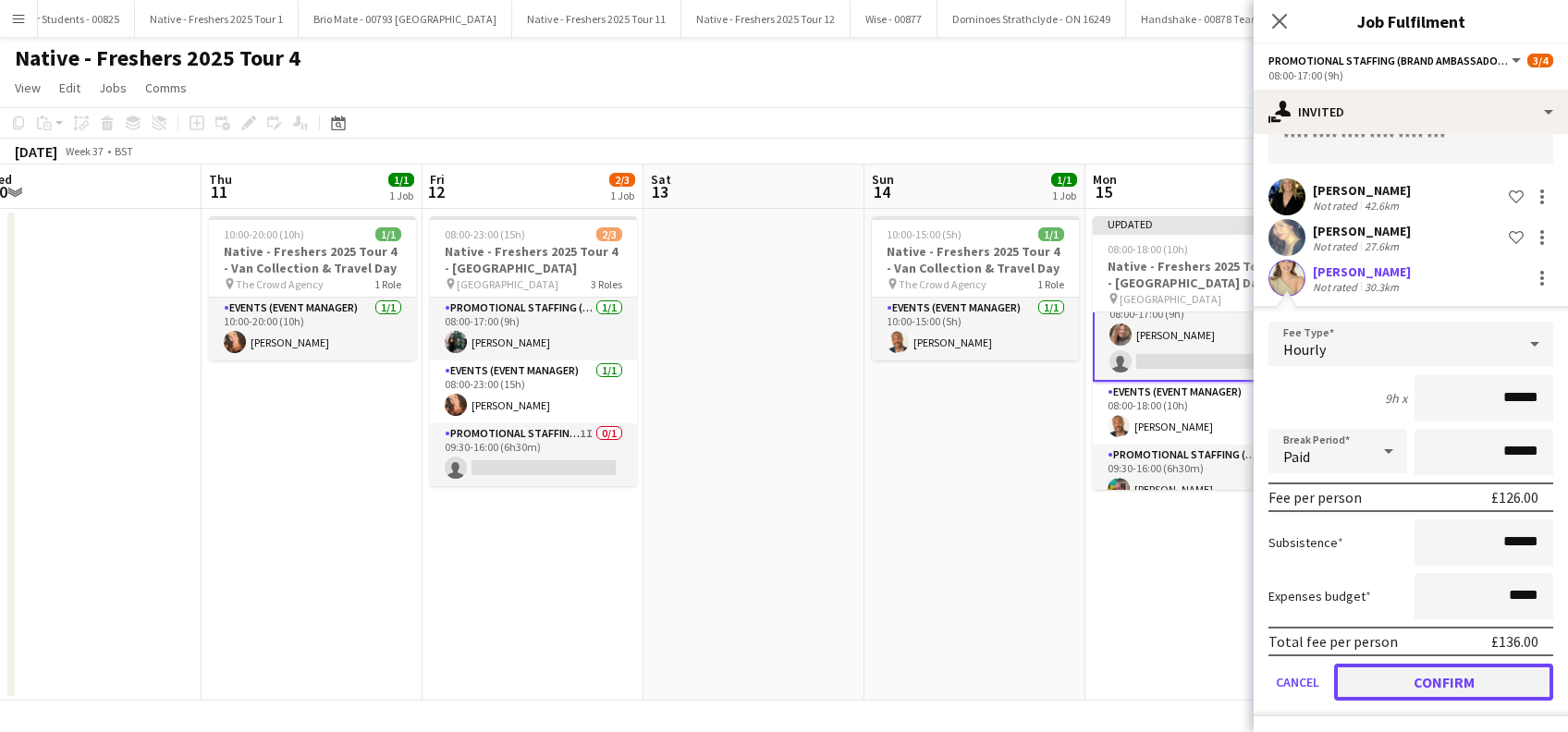
click at [1414, 682] on button "Confirm" at bounding box center [1444, 682] width 219 height 37
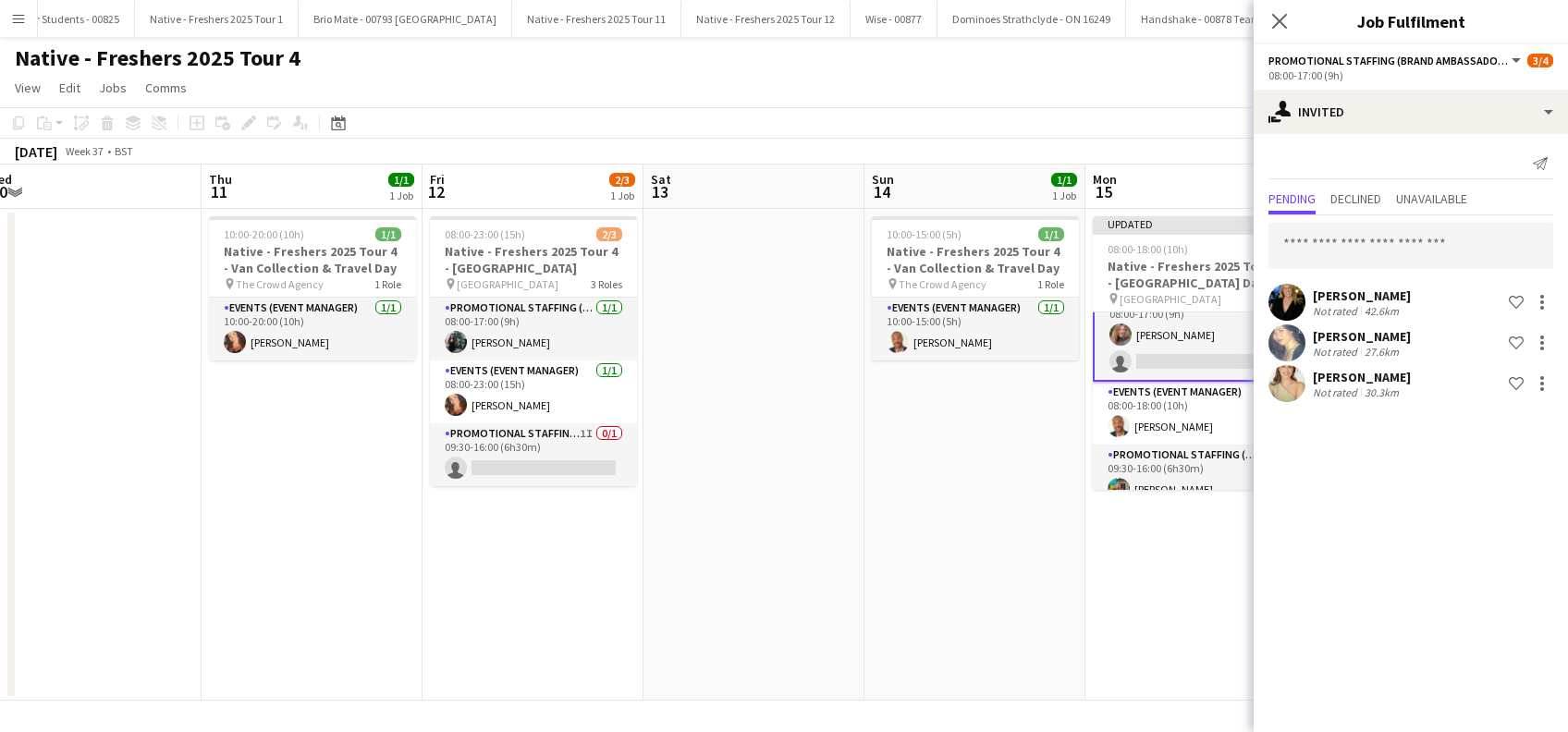
scroll to position [0, 0]
click at [1351, 243] on input "text" at bounding box center [1411, 246] width 285 height 46
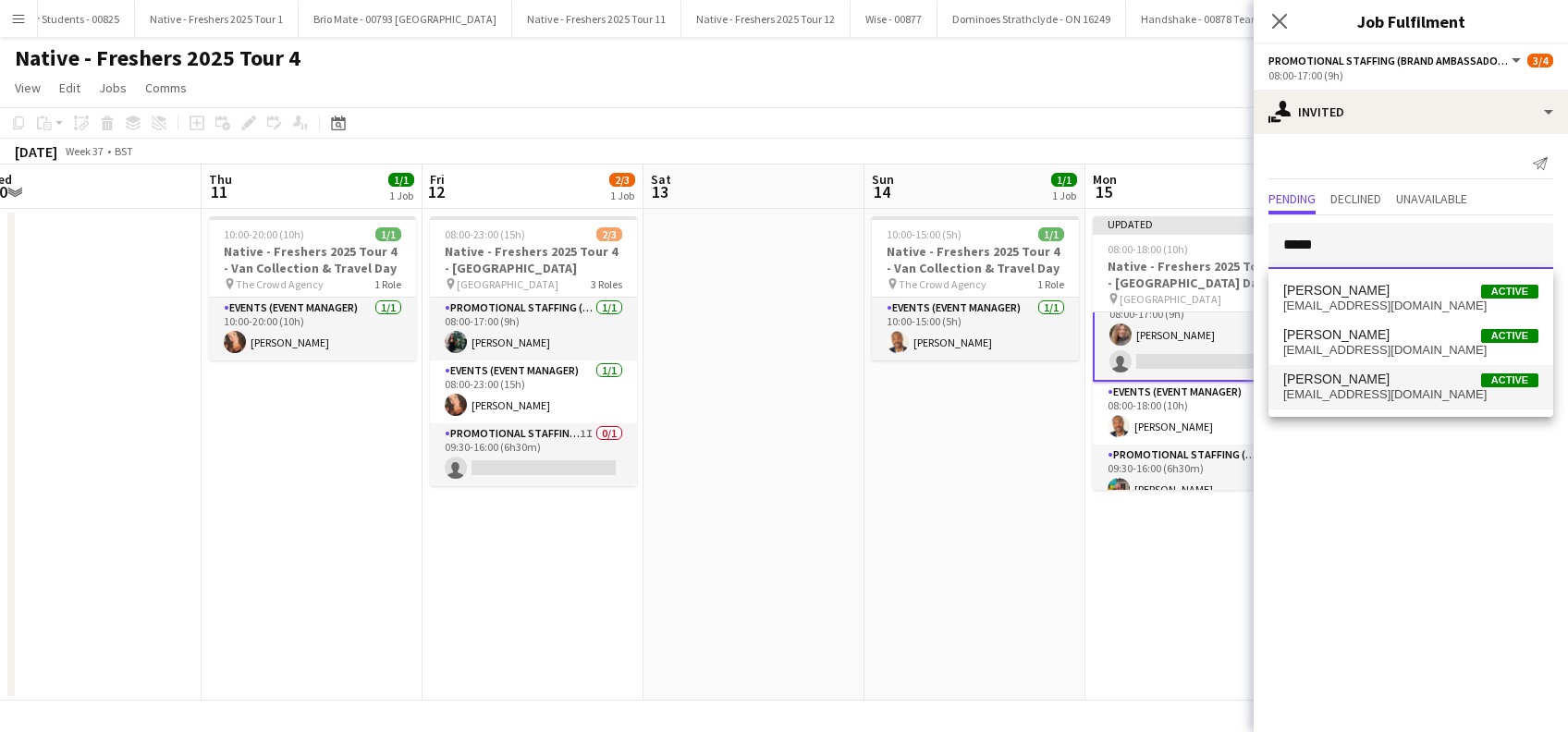
type input "*****"
click at [1324, 389] on span "amberlowepromo@gmail.com" at bounding box center [1410, 394] width 255 height 14
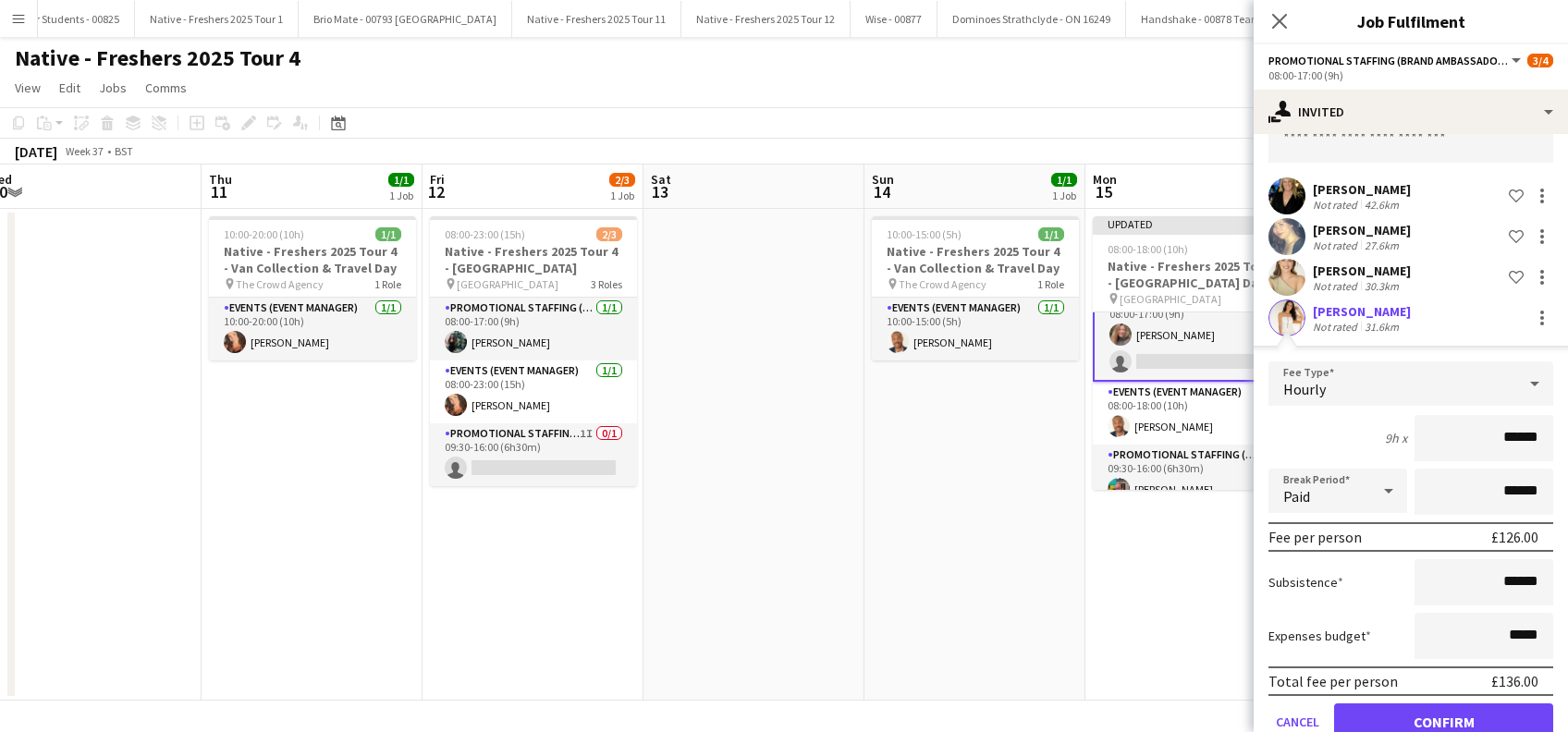
scroll to position [146, 0]
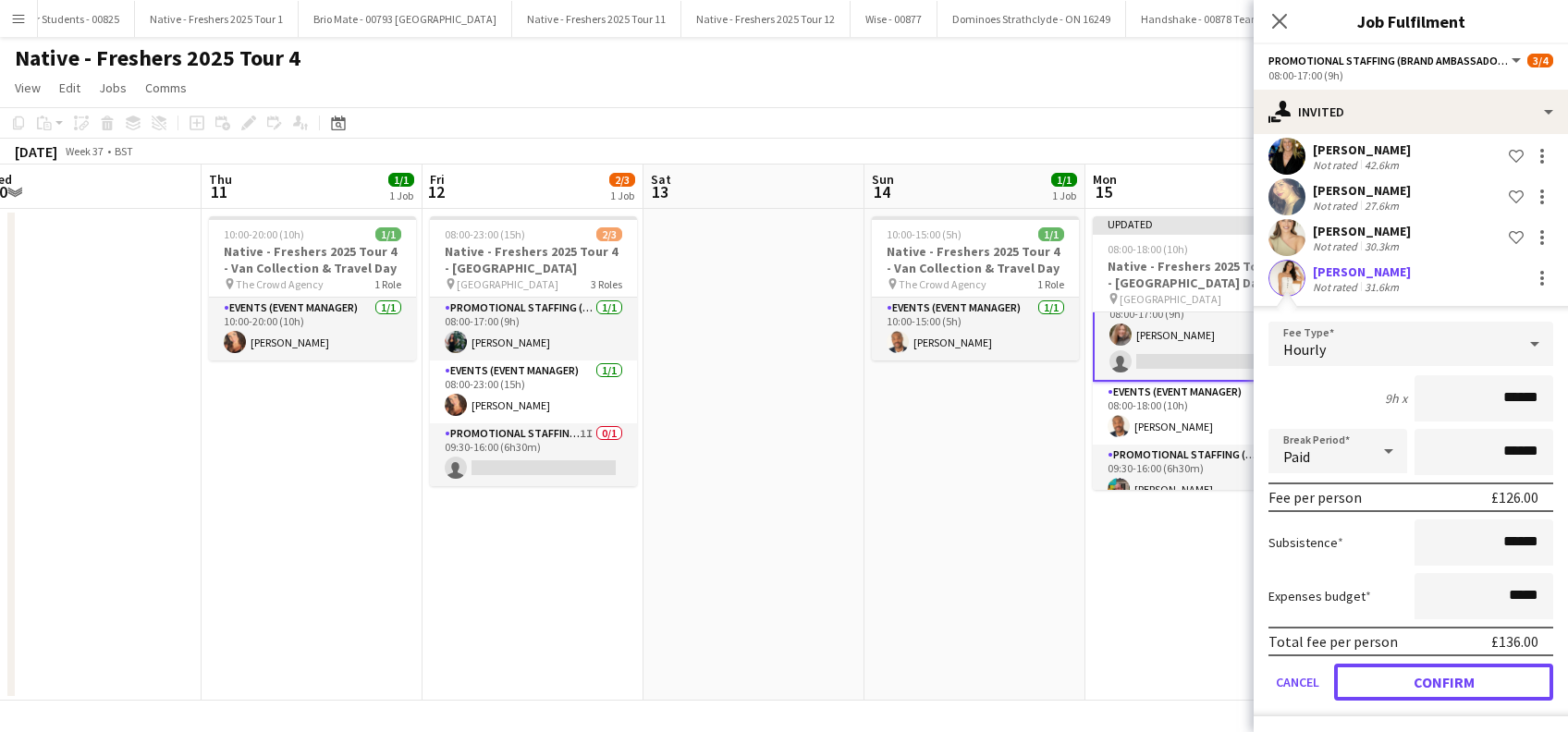
click at [1434, 670] on button "Confirm" at bounding box center [1444, 682] width 219 height 37
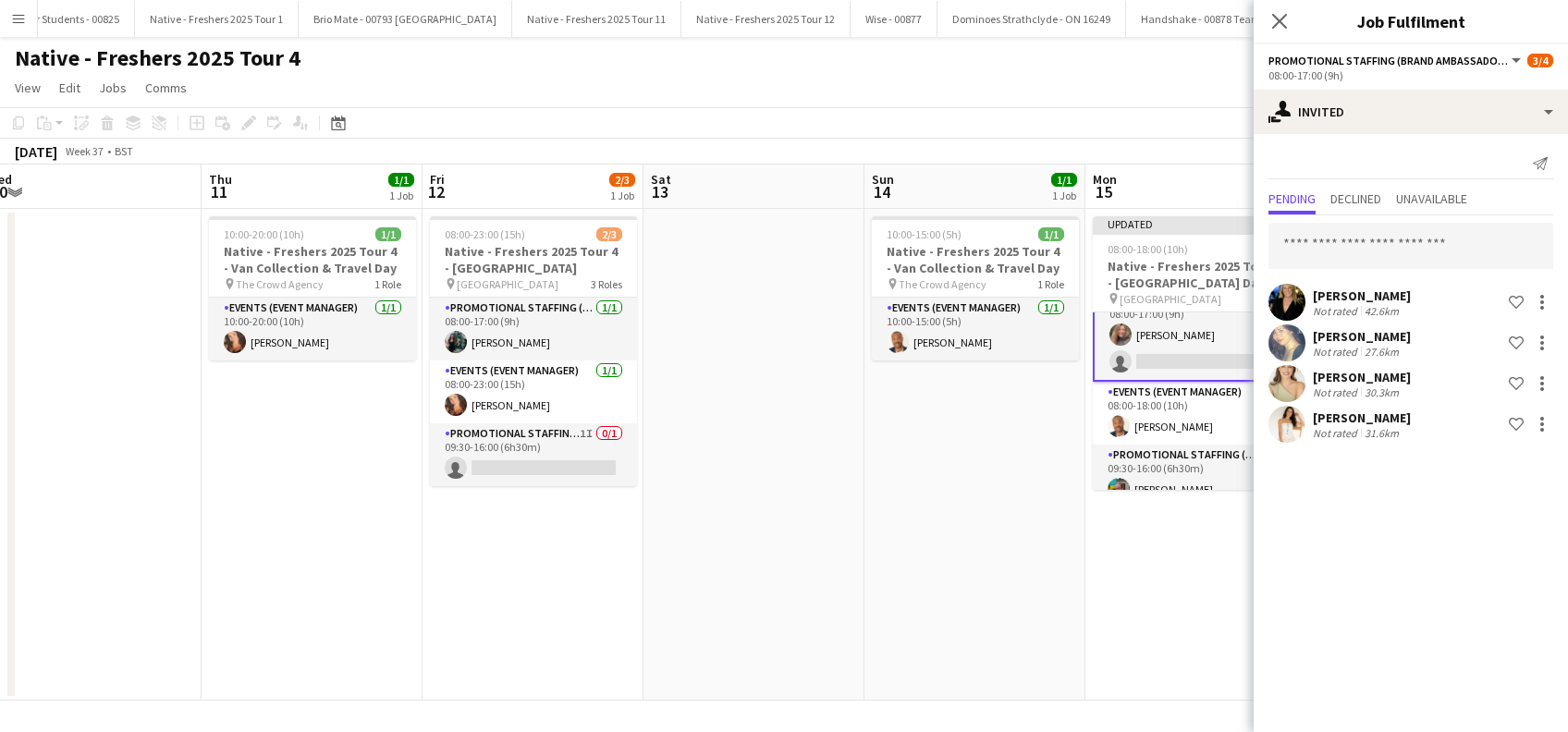
click at [1281, 14] on icon "Close pop-in" at bounding box center [1279, 20] width 14 height 14
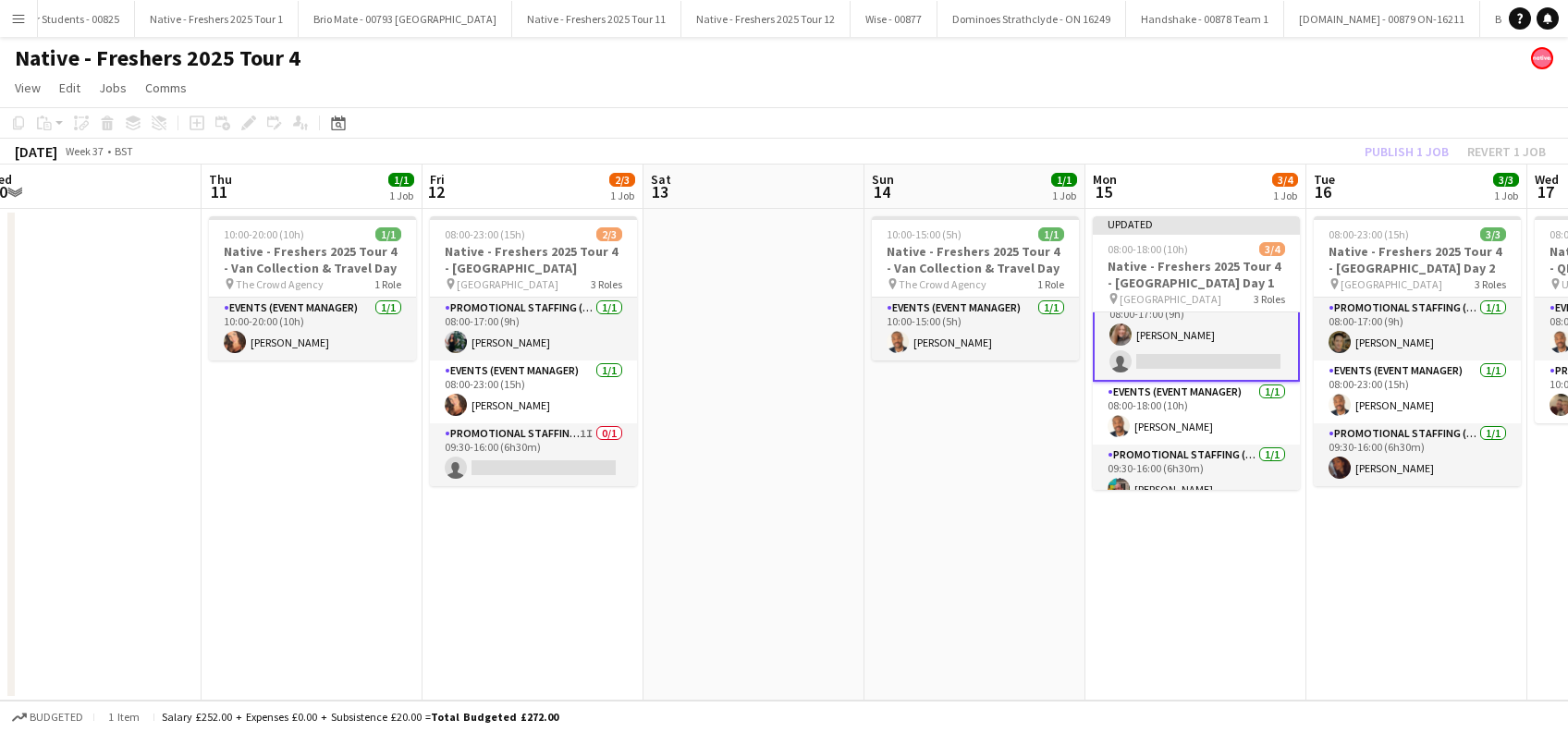
click at [1016, 440] on app-date-cell "10:00-15:00 (5h) 1/1 Native - Freshers 2025 Tour 4 - Van Collection & Travel Da…" at bounding box center [975, 454] width 221 height 492
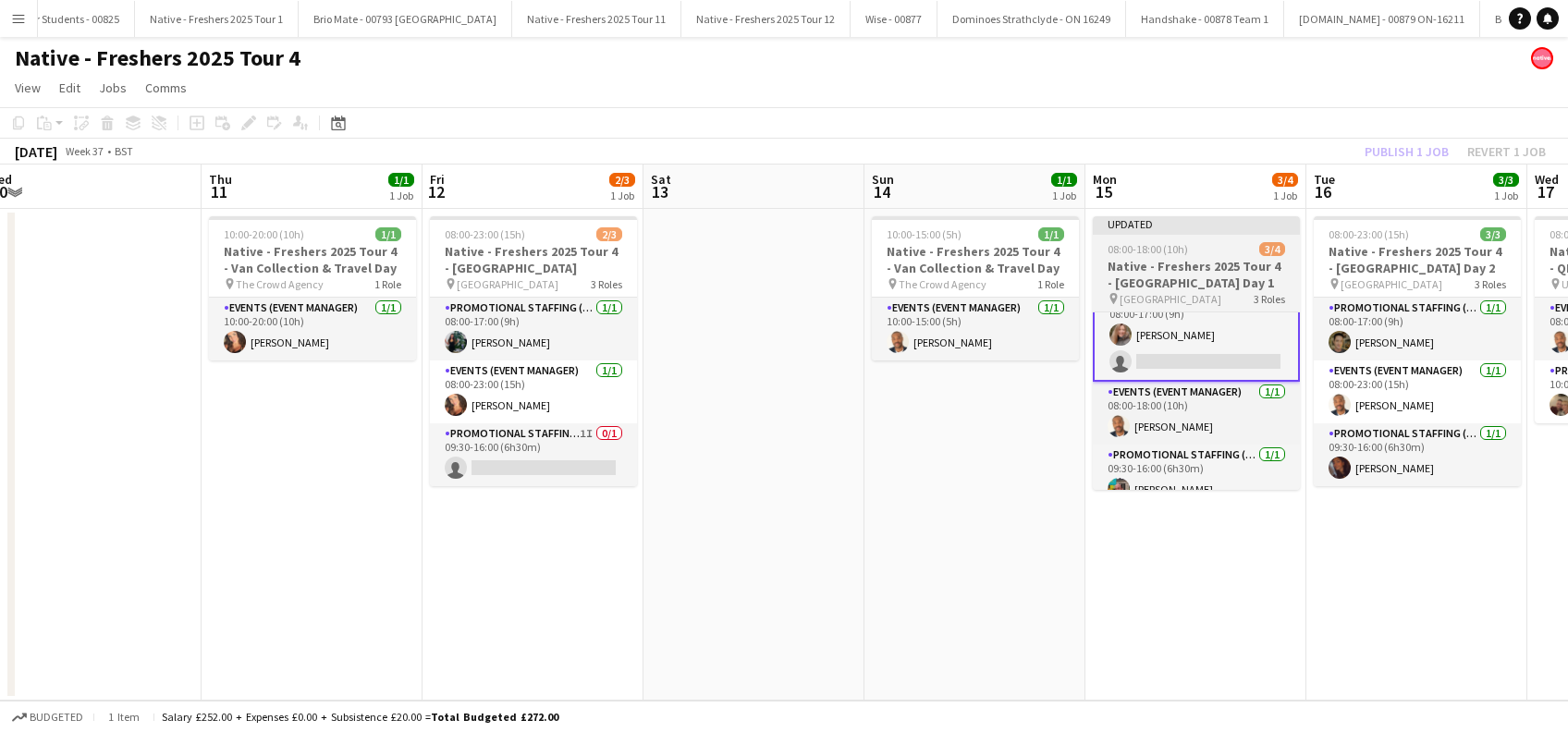
scroll to position [22, 0]
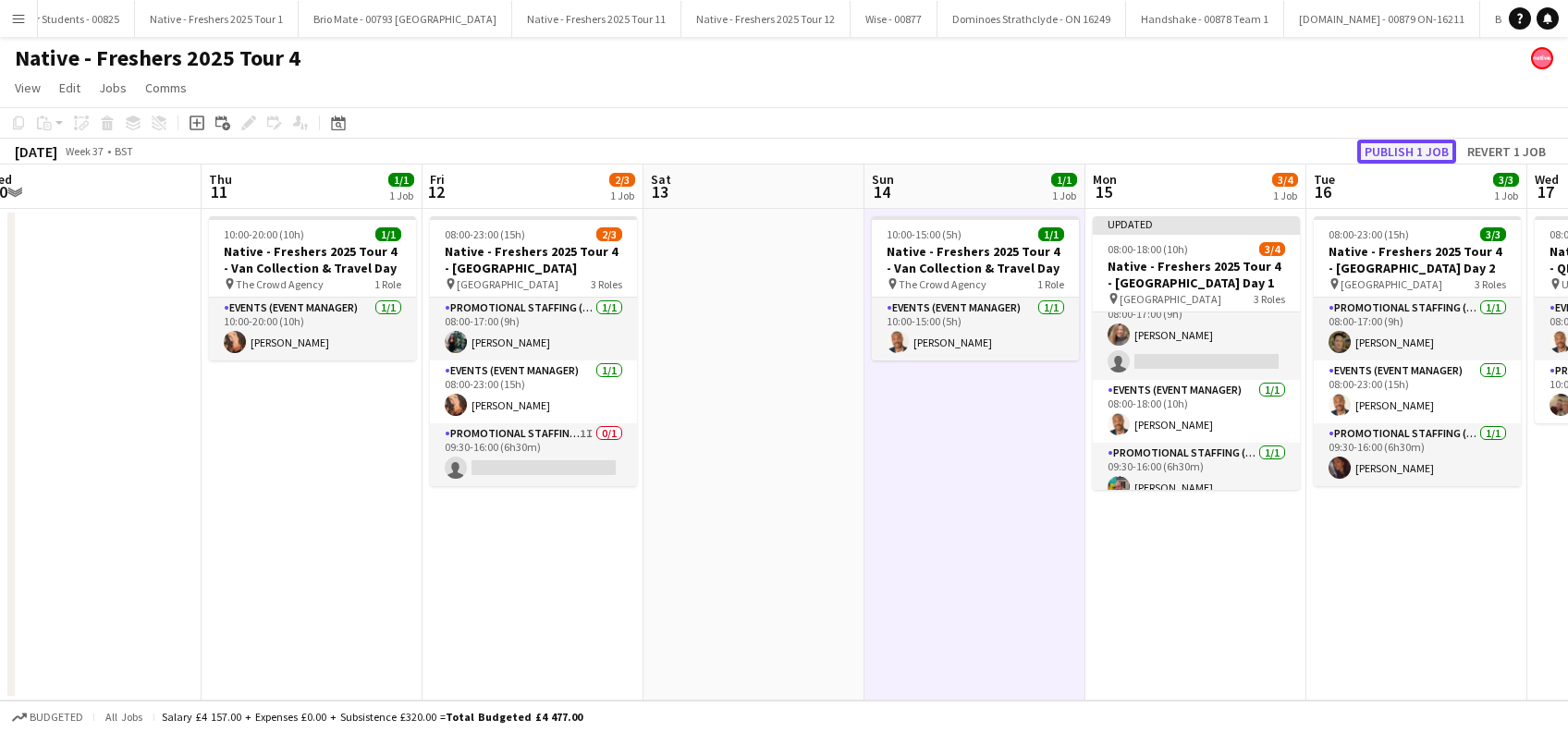
click at [1393, 148] on button "Publish 1 job" at bounding box center [1406, 151] width 99 height 24
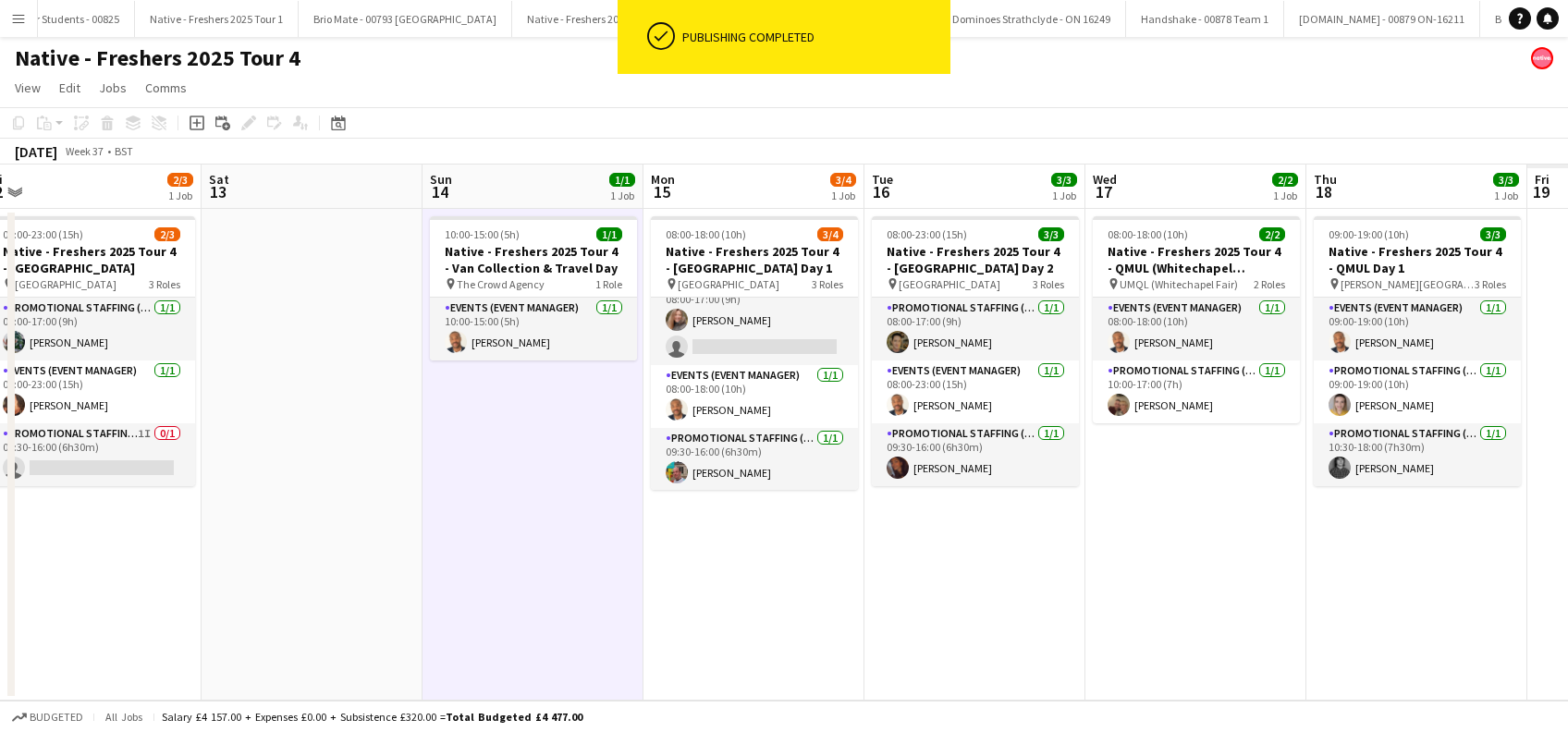
scroll to position [0, 718]
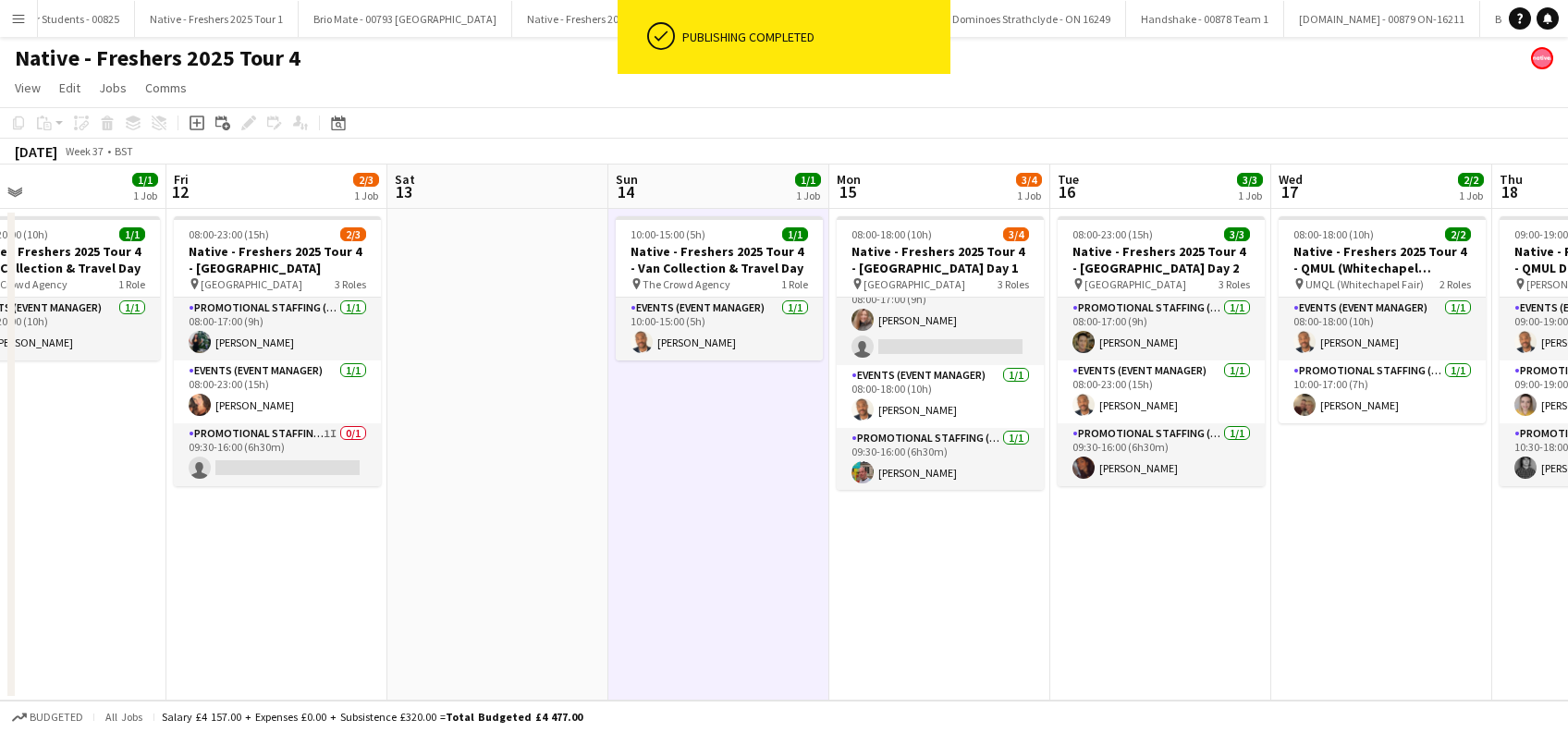
drag, startPoint x: 1176, startPoint y: 589, endPoint x: 920, endPoint y: 609, distance: 256.8
click at [920, 609] on app-calendar-viewport "Mon 8 Tue 9 Wed 10 Thu 11 1/1 1 Job Fri 12 2/3 1 Job Sat 13 Sun 14 1/1 1 Job Mo…" at bounding box center [784, 432] width 1568 height 536
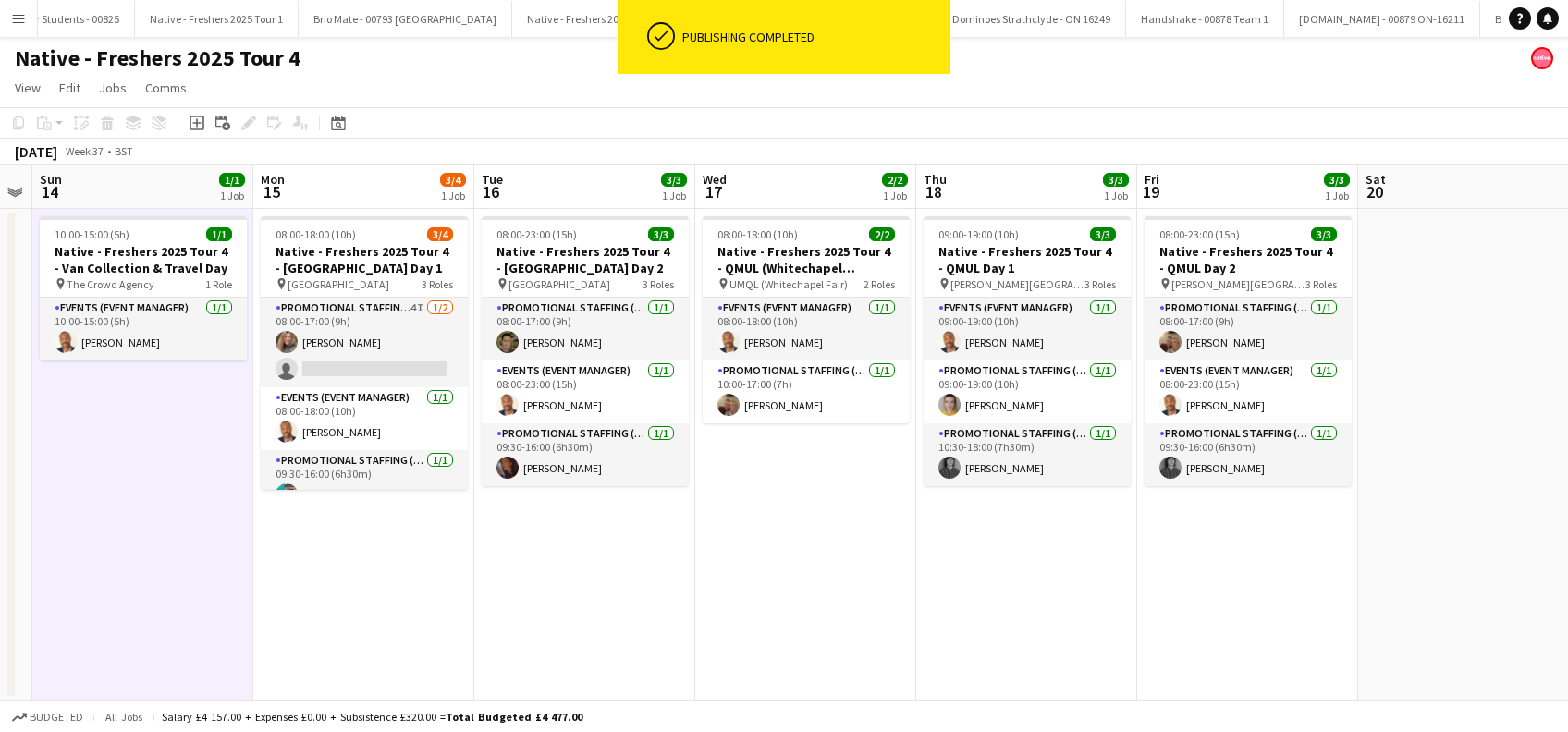
scroll to position [0, 527]
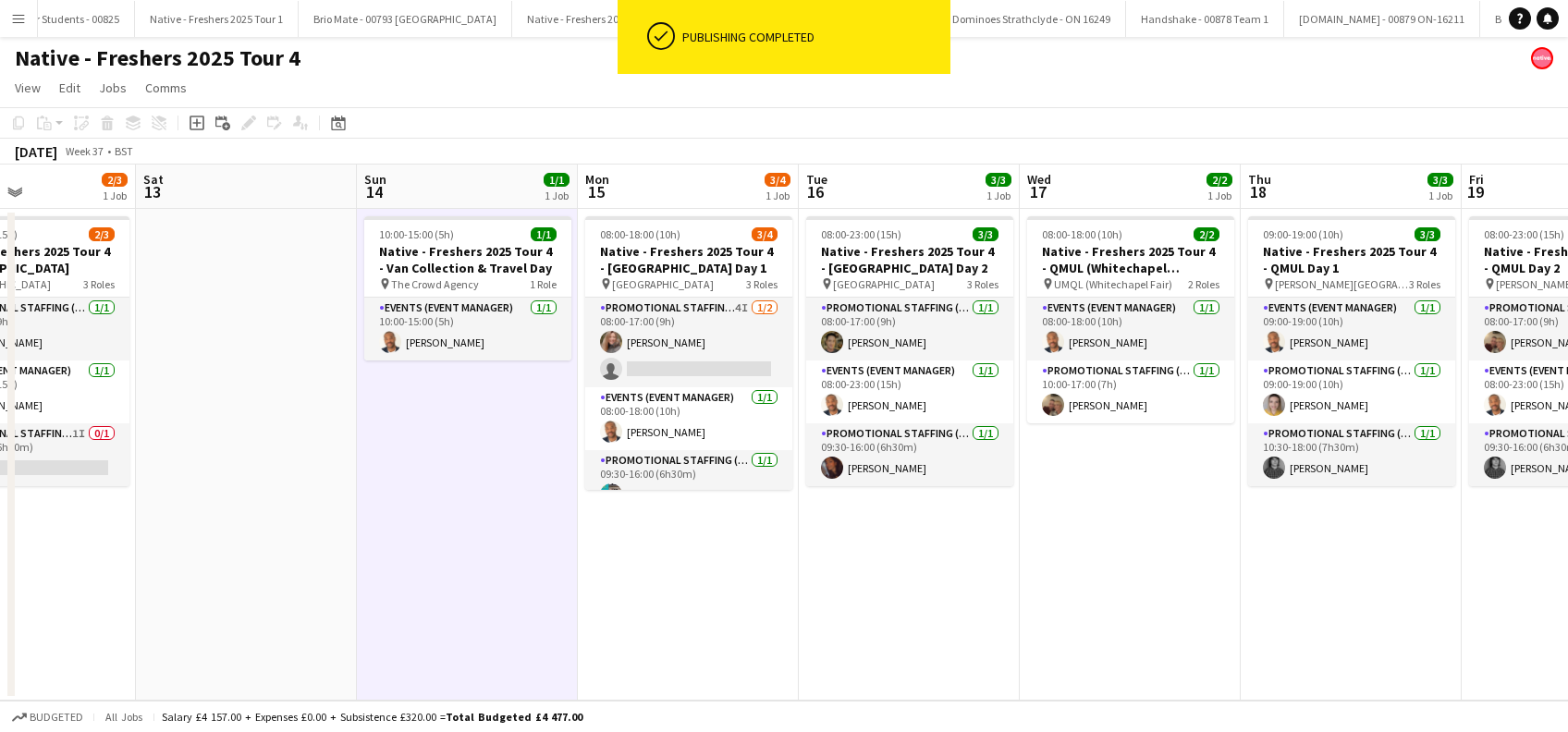
drag, startPoint x: 1155, startPoint y: 568, endPoint x: 902, endPoint y: 562, distance: 253.1
click at [903, 563] on app-calendar-viewport "Wed 10 Thu 11 1/1 1 Job Fri 12 2/3 1 Job Sat 13 Sun 14 1/1 1 Job Mon 15 3/4 1 J…" at bounding box center [784, 432] width 1568 height 536
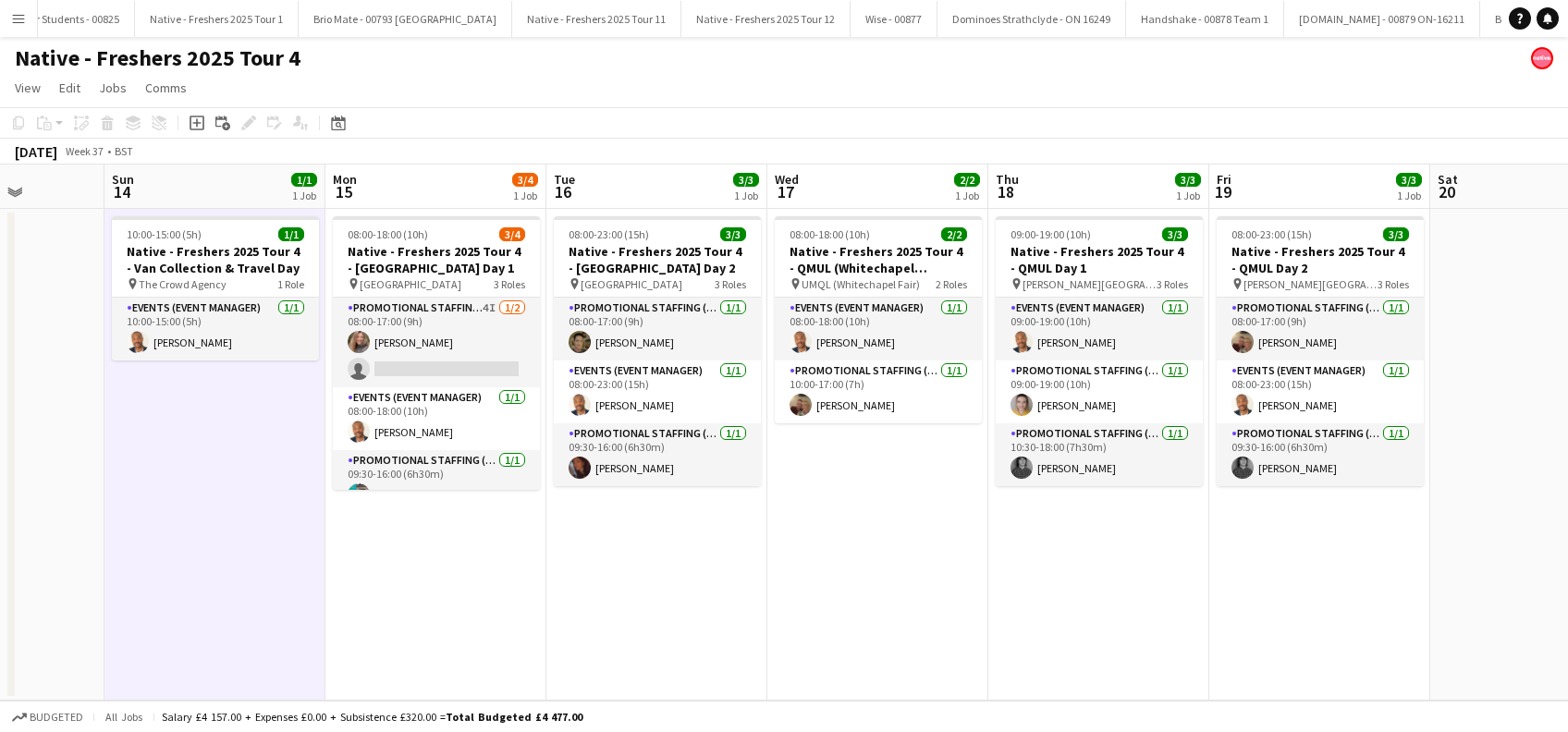
drag, startPoint x: 1106, startPoint y: 517, endPoint x: 850, endPoint y: 552, distance: 258.4
click at [819, 538] on app-calendar-viewport "Wed 10 Thu 11 1/1 1 Job Fri 12 2/3 1 Job Sat 13 Sun 14 1/1 1 Job Mon 15 3/4 1 J…" at bounding box center [784, 432] width 1568 height 536
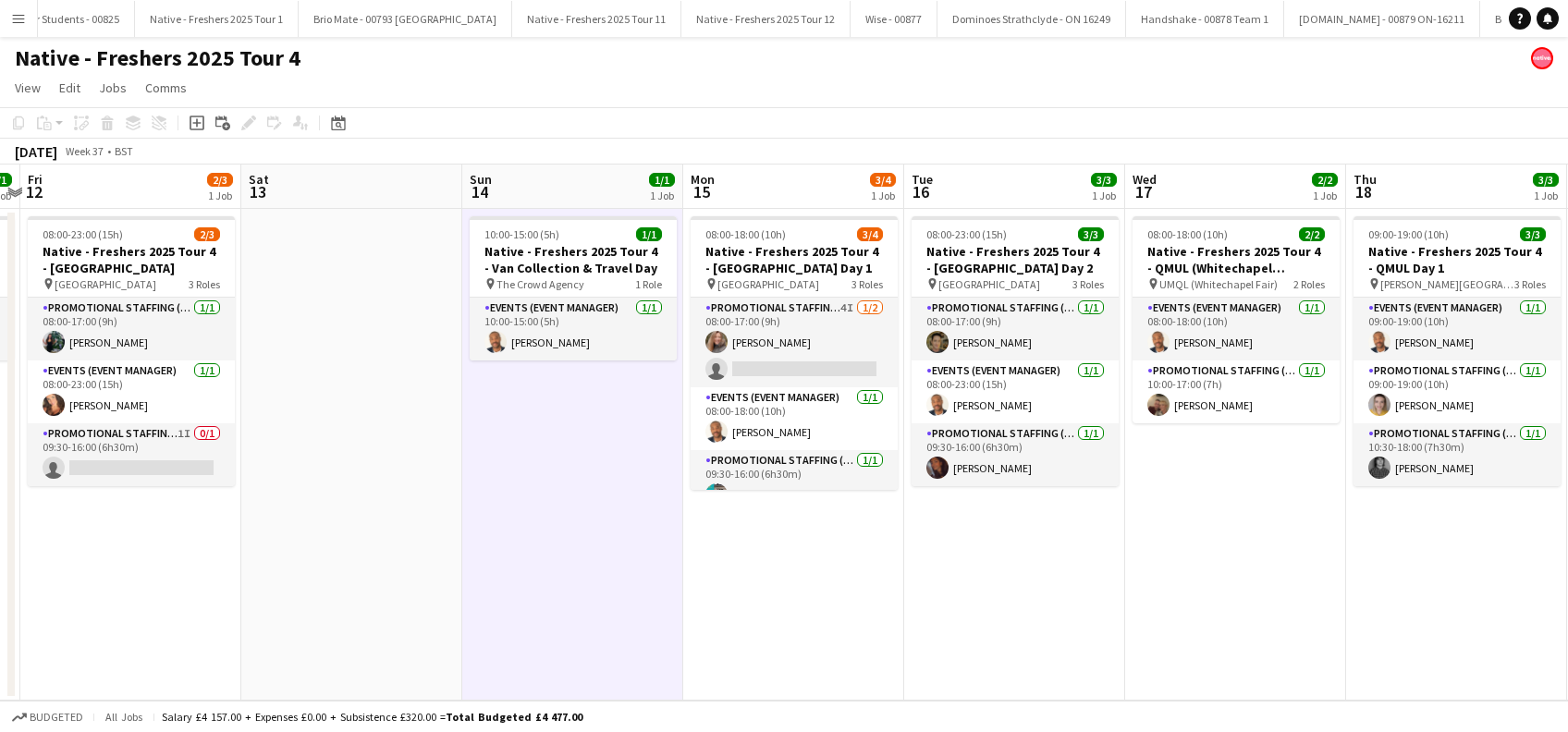
drag, startPoint x: 752, startPoint y: 607, endPoint x: 1288, endPoint y: 629, distance: 536.5
click at [1288, 629] on app-calendar-viewport "Wed 10 Thu 11 1/1 1 Job Fri 12 2/3 1 Job Sat 13 Sun 14 1/1 1 Job Mon 15 3/4 1 J…" at bounding box center [784, 432] width 1568 height 536
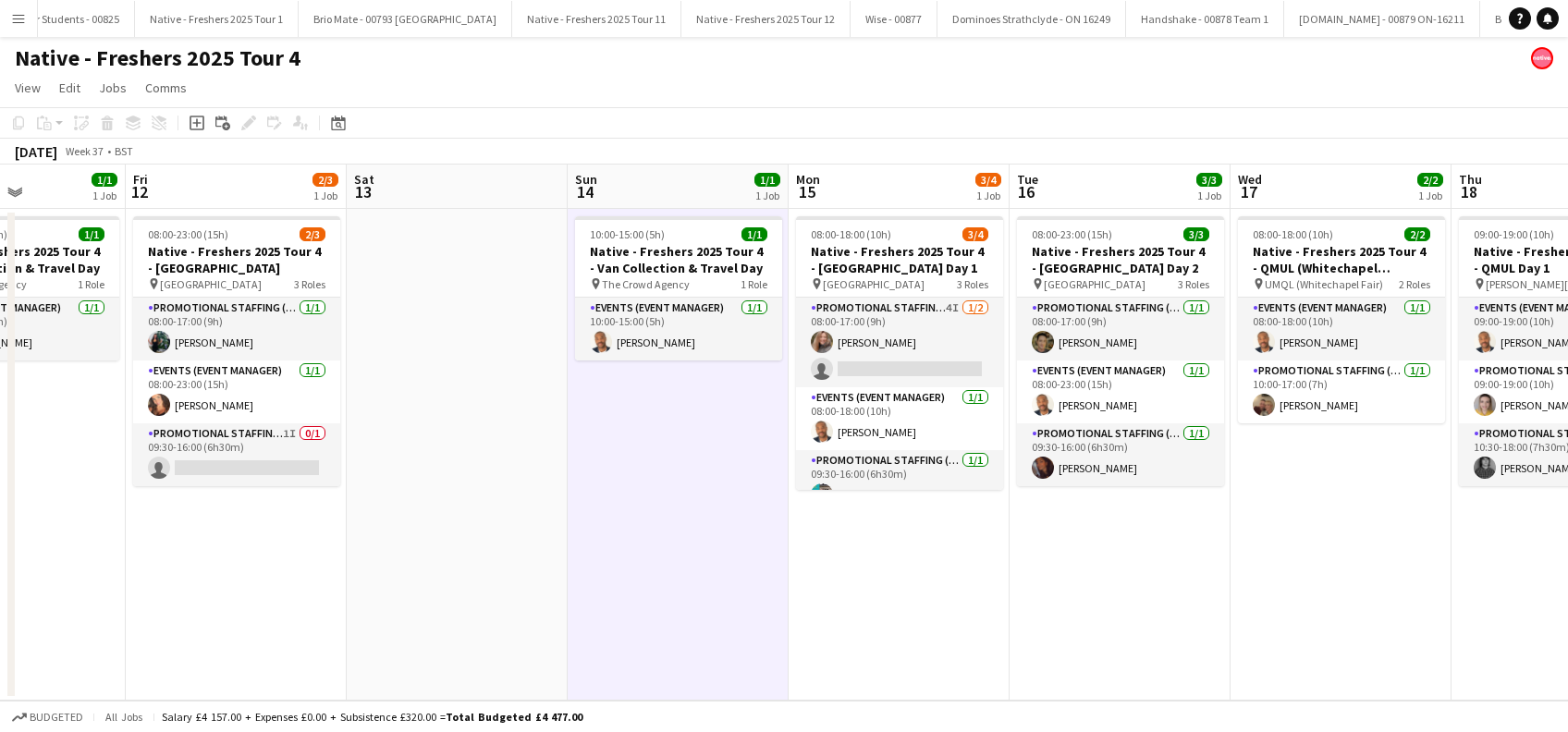
drag, startPoint x: 720, startPoint y: 646, endPoint x: 973, endPoint y: 656, distance: 253.2
click at [1062, 682] on app-calendar-viewport "Tue 9 Wed 10 Thu 11 1/1 1 Job Fri 12 2/3 1 Job Sat 13 Sun 14 1/1 1 Job Mon 15 3…" at bounding box center [784, 432] width 1568 height 536
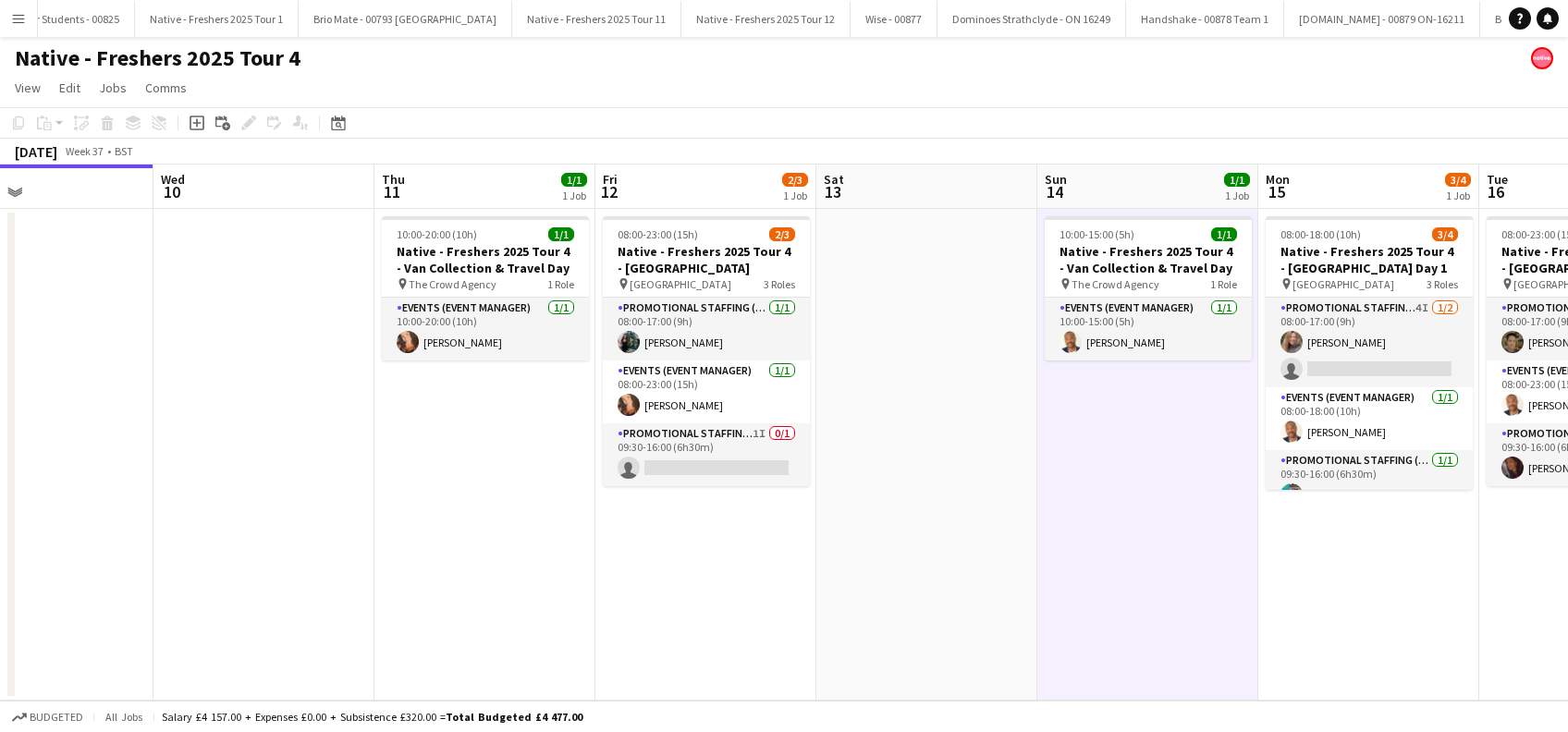
click at [444, 522] on app-date-cell "10:00-20:00 (10h) 1/1 Native - Freshers 2025 Tour 4 - Van Collection & Travel D…" at bounding box center [485, 454] width 221 height 492
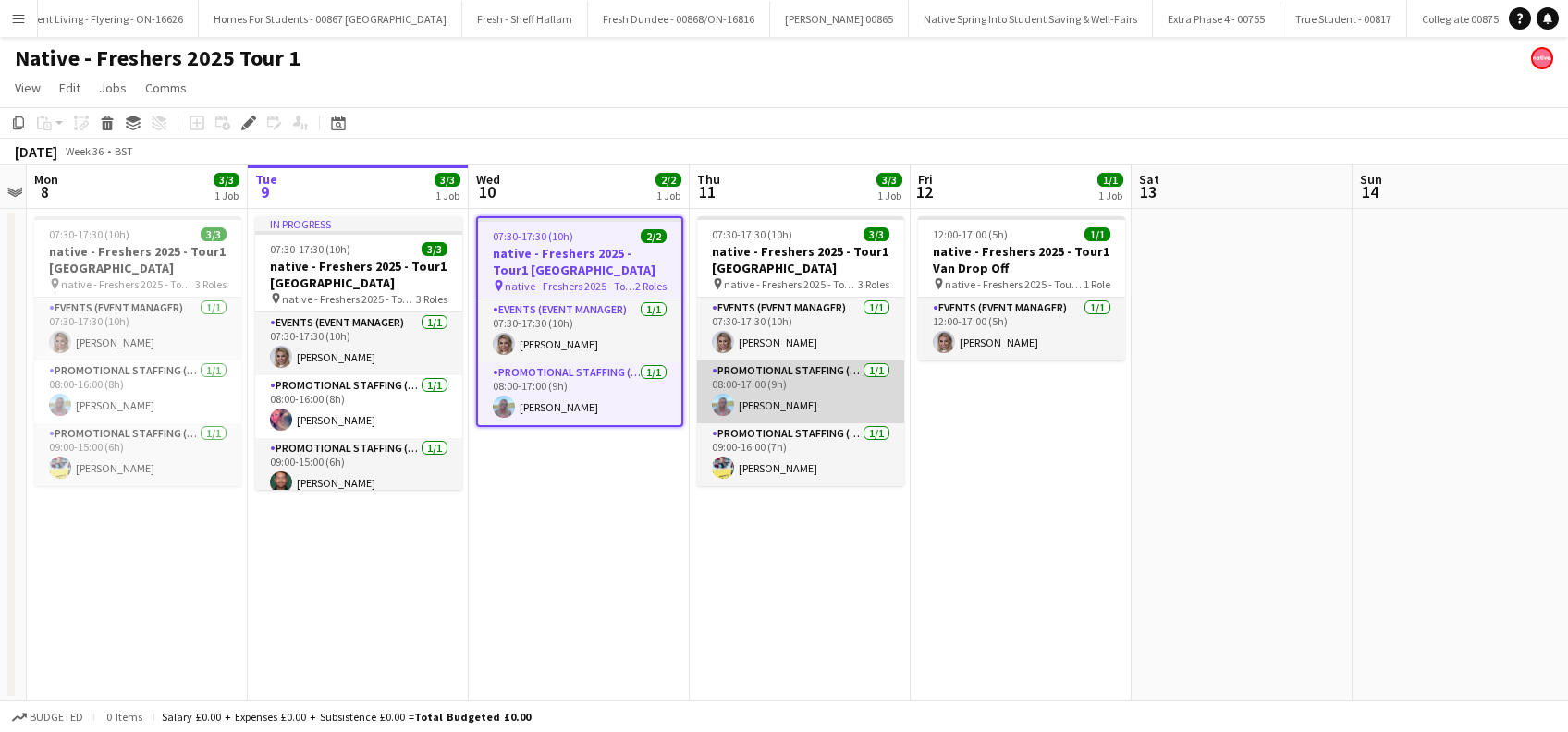
click at [775, 402] on app-card-role "Promotional Staffing (Brand Ambassadors) [DATE] 08:00-17:00 (9h) [PERSON_NAME]" at bounding box center [800, 391] width 207 height 63
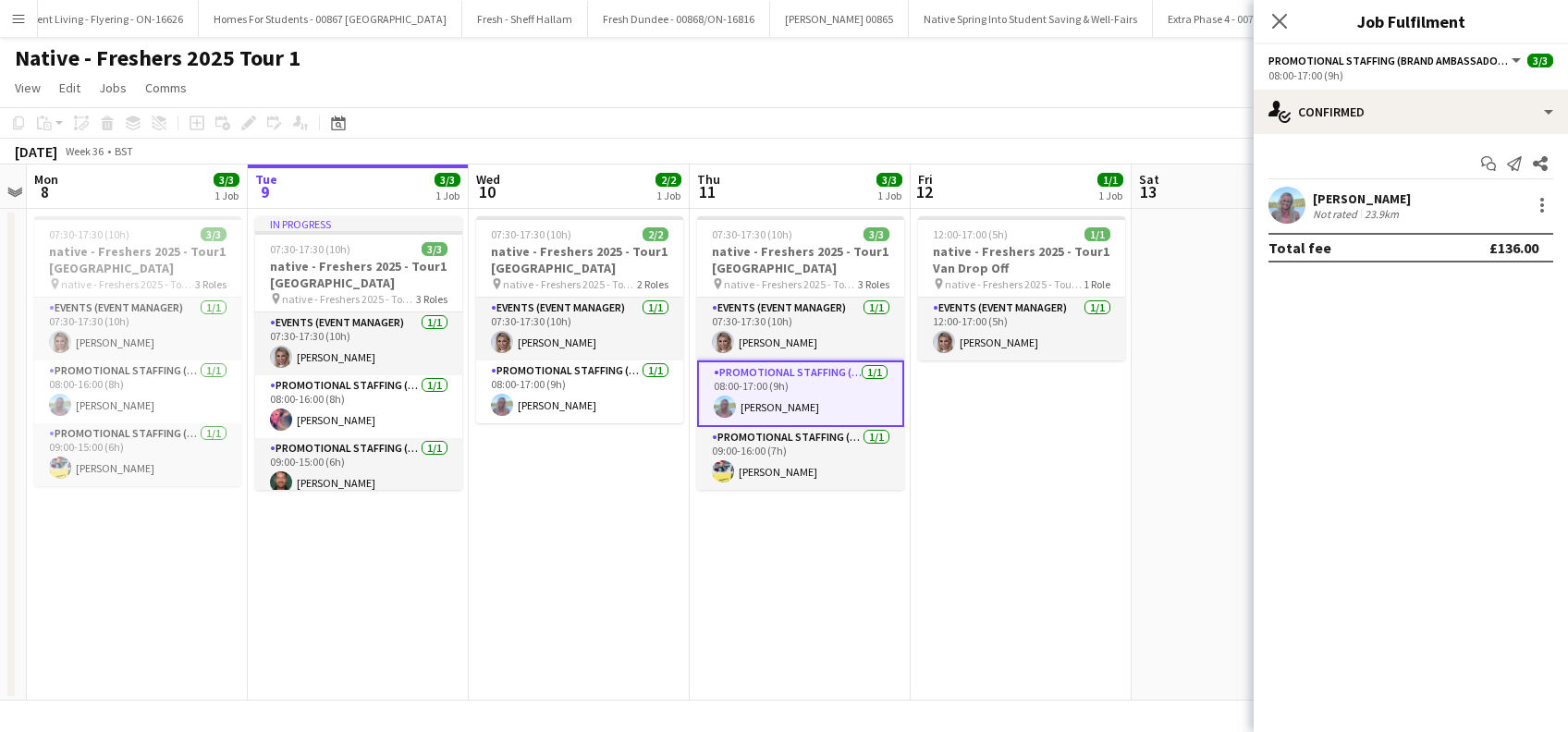
click at [1385, 196] on div "[PERSON_NAME]" at bounding box center [1362, 198] width 98 height 16
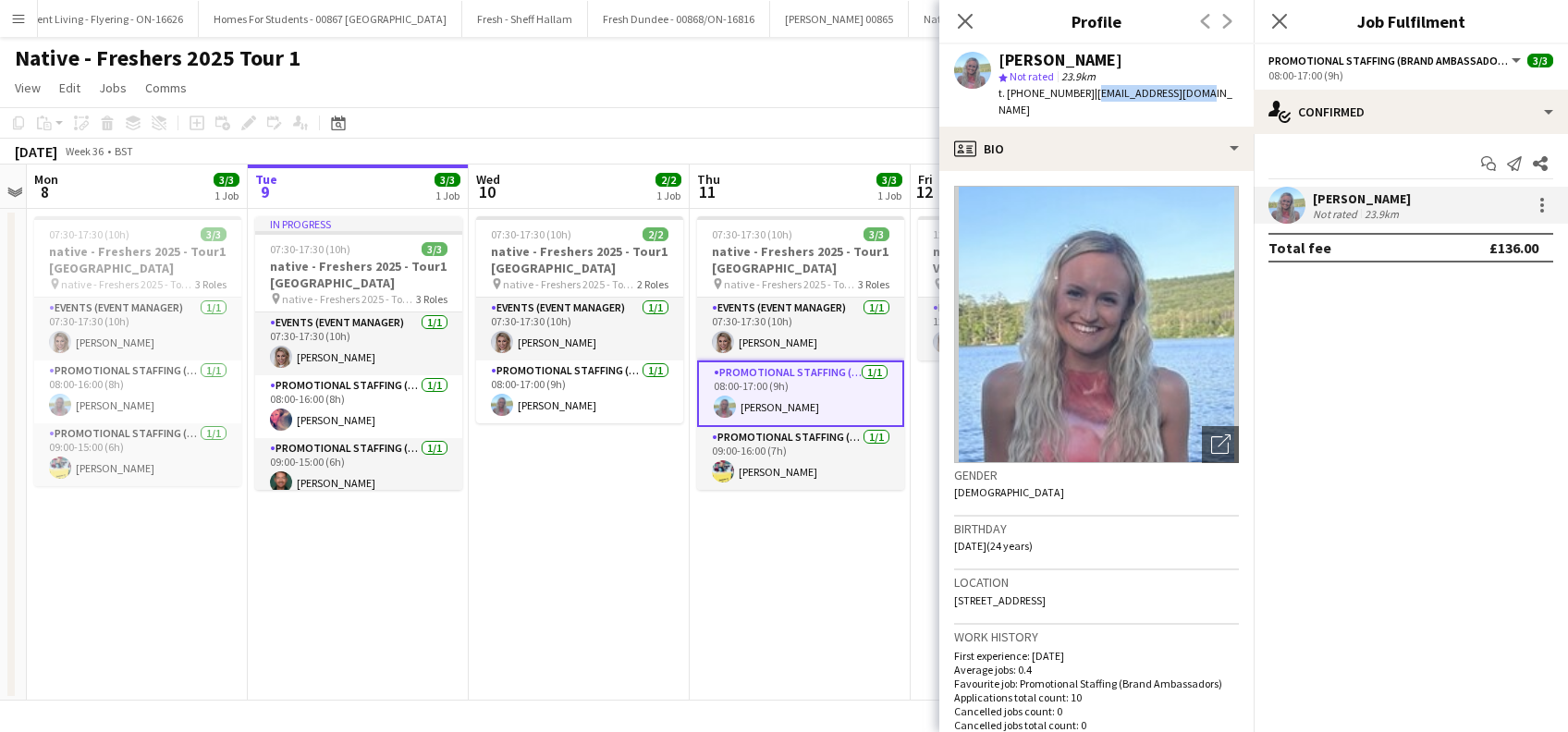
drag, startPoint x: 1202, startPoint y: 88, endPoint x: 1087, endPoint y: 94, distance: 115.2
click at [1087, 94] on app-profile-header "[PERSON_NAME] star Not rated 23.9km t. [PHONE_NUMBER] | [EMAIL_ADDRESS][DOMAIN_…" at bounding box center [1097, 86] width 315 height 83
copy span "[EMAIL_ADDRESS][DOMAIN_NAME]"
click at [768, 473] on app-card-role "Promotional Staffing (Brand Ambassadors) [DATE] 09:00-16:00 (7h) [PERSON_NAME]" at bounding box center [800, 458] width 207 height 63
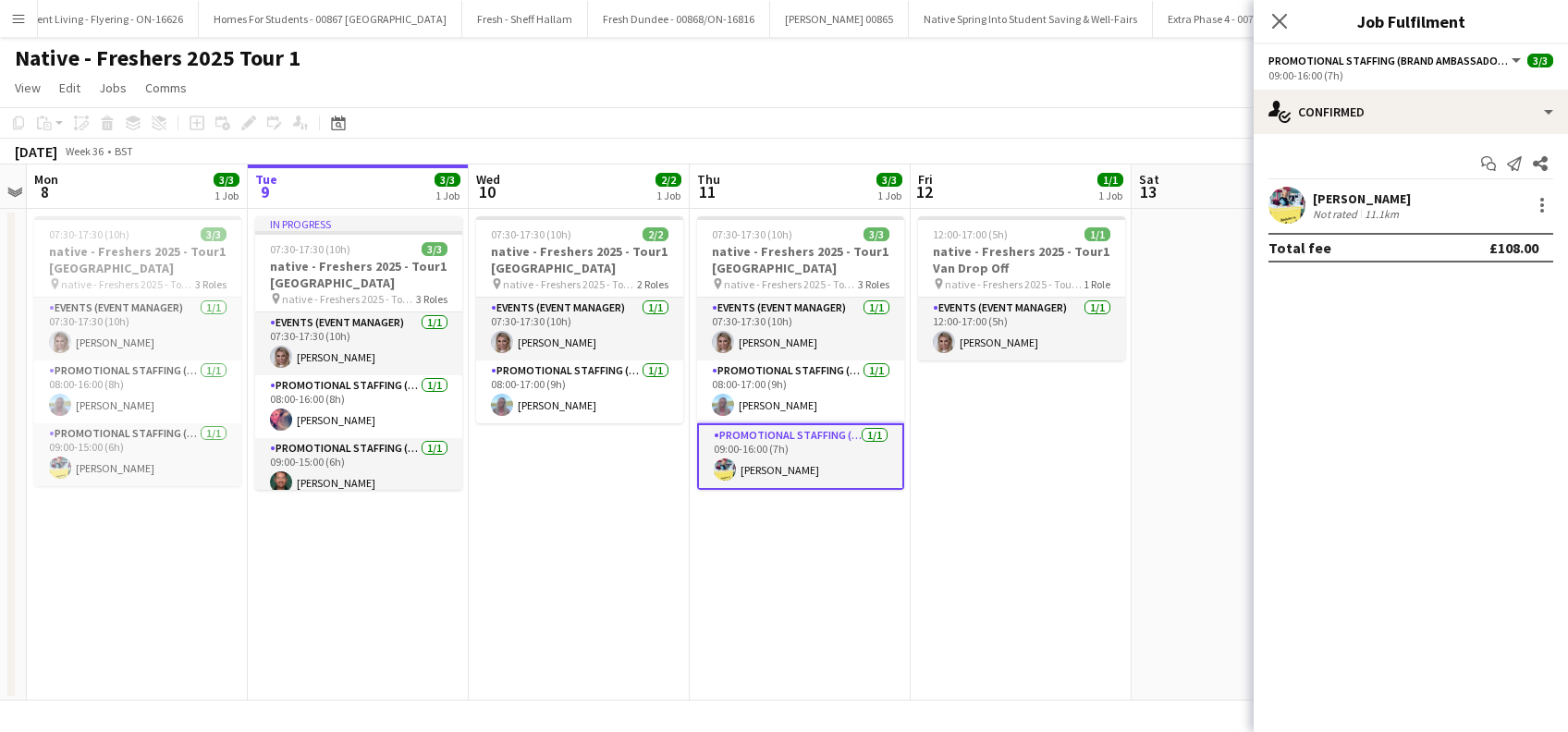
click at [1369, 196] on div "[PERSON_NAME]" at bounding box center [1362, 198] width 98 height 16
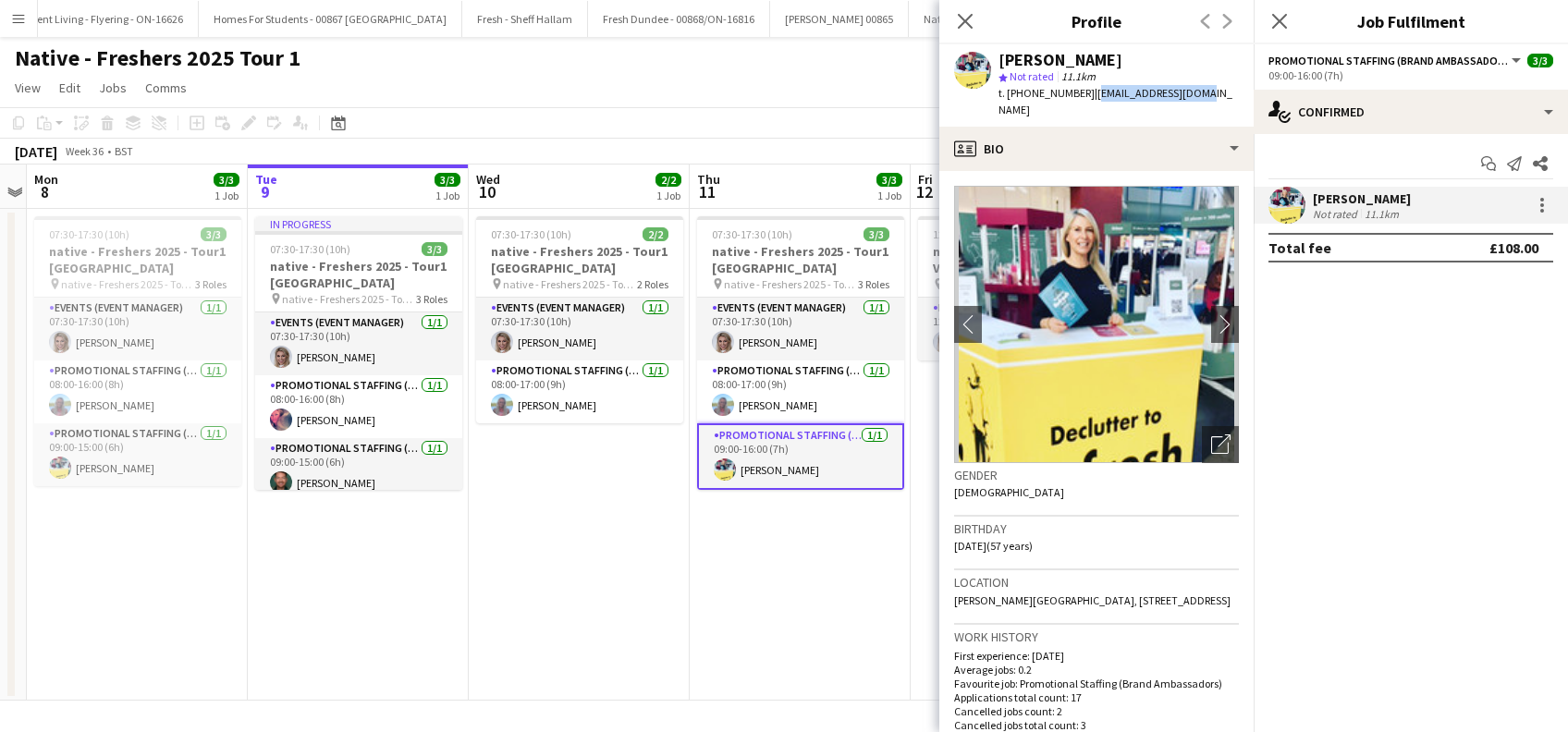
drag, startPoint x: 1193, startPoint y: 94, endPoint x: 1087, endPoint y: 91, distance: 106.0
click at [1087, 91] on div "[PERSON_NAME] star Not rated 11.1km t. [PHONE_NUMBER] | [EMAIL_ADDRESS][DOMAIN_…" at bounding box center [1097, 86] width 315 height 83
copy span "[EMAIL_ADDRESS][DOMAIN_NAME]"
click at [812, 608] on app-date-cell "07:30-17:30 (10h) 3/3 native - Freshers 2025 - Tour1 [GEOGRAPHIC_DATA] pin nati…" at bounding box center [800, 454] width 221 height 492
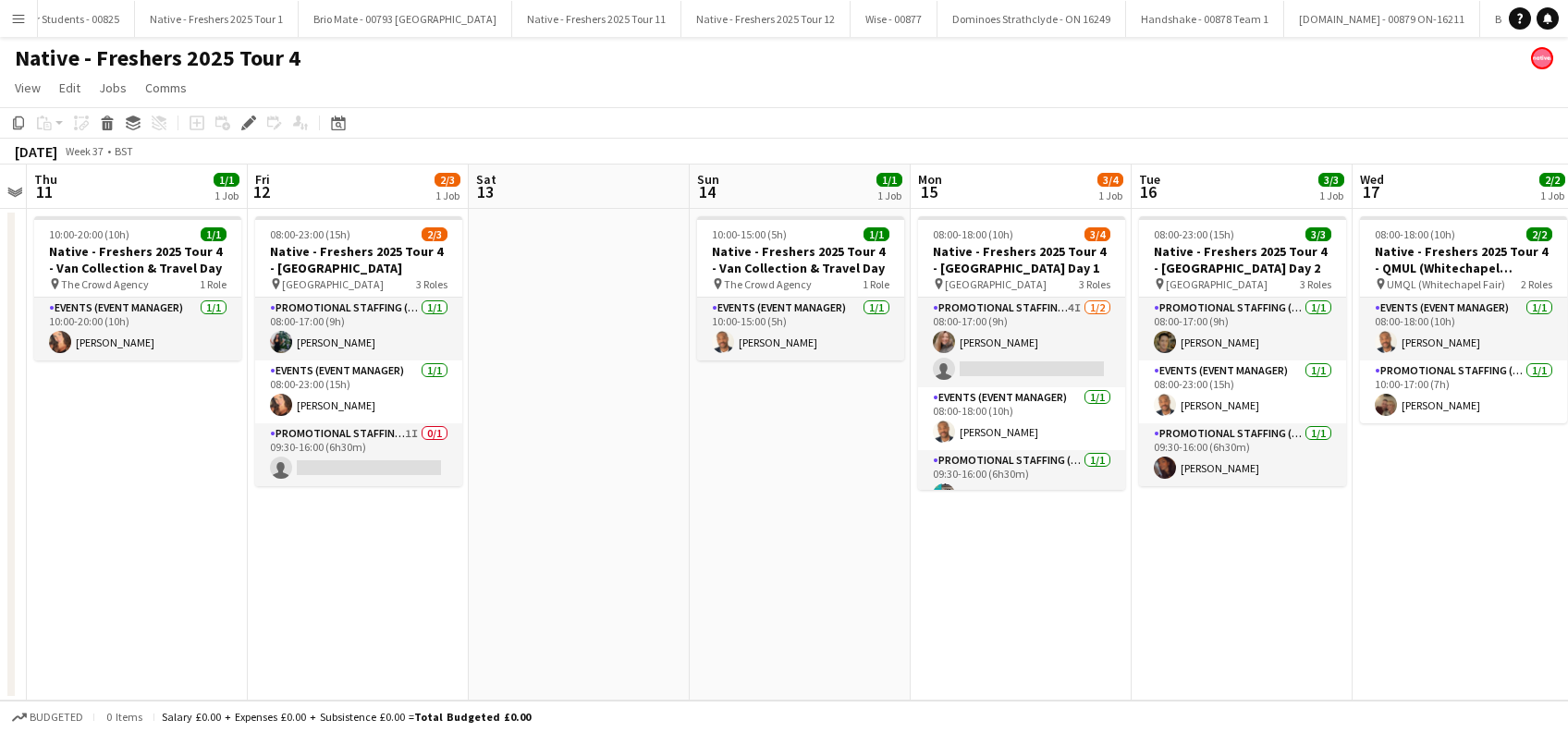
click at [806, 539] on app-date-cell "10:00-15:00 (5h) 1/1 Native - Freshers 2025 Tour 4 - Van Collection & Travel Da…" at bounding box center [800, 454] width 221 height 492
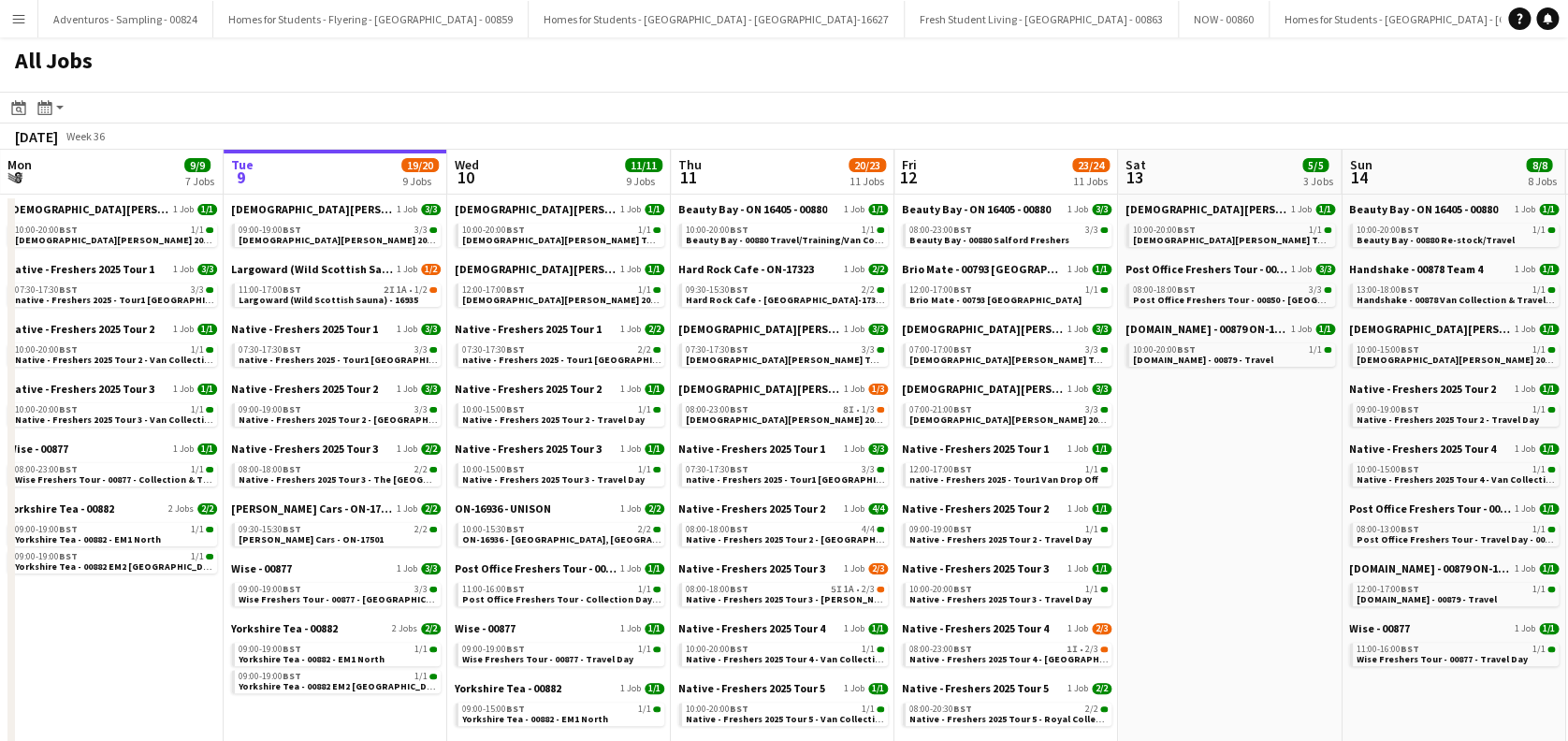
scroll to position [0, 397]
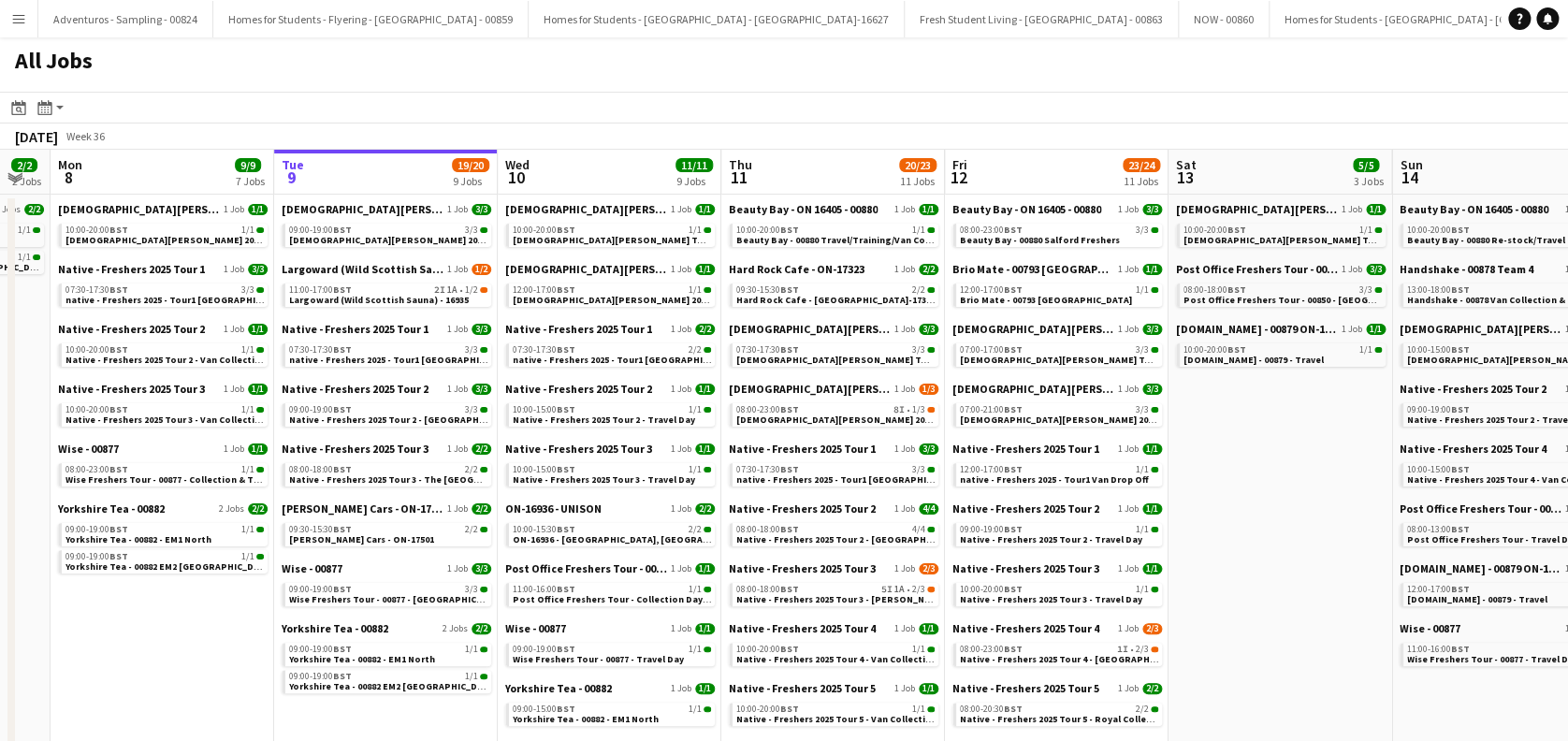
click at [817, 418] on span "[DEMOGRAPHIC_DATA][PERSON_NAME] 2025 Tour 2 - 00848 - [PERSON_NAME][GEOGRAPHIC_…" at bounding box center [953, 420] width 435 height 12
click at [878, 589] on div "08:00-18:00 BST 5I 1A • 2/3" at bounding box center [835, 590] width 199 height 10
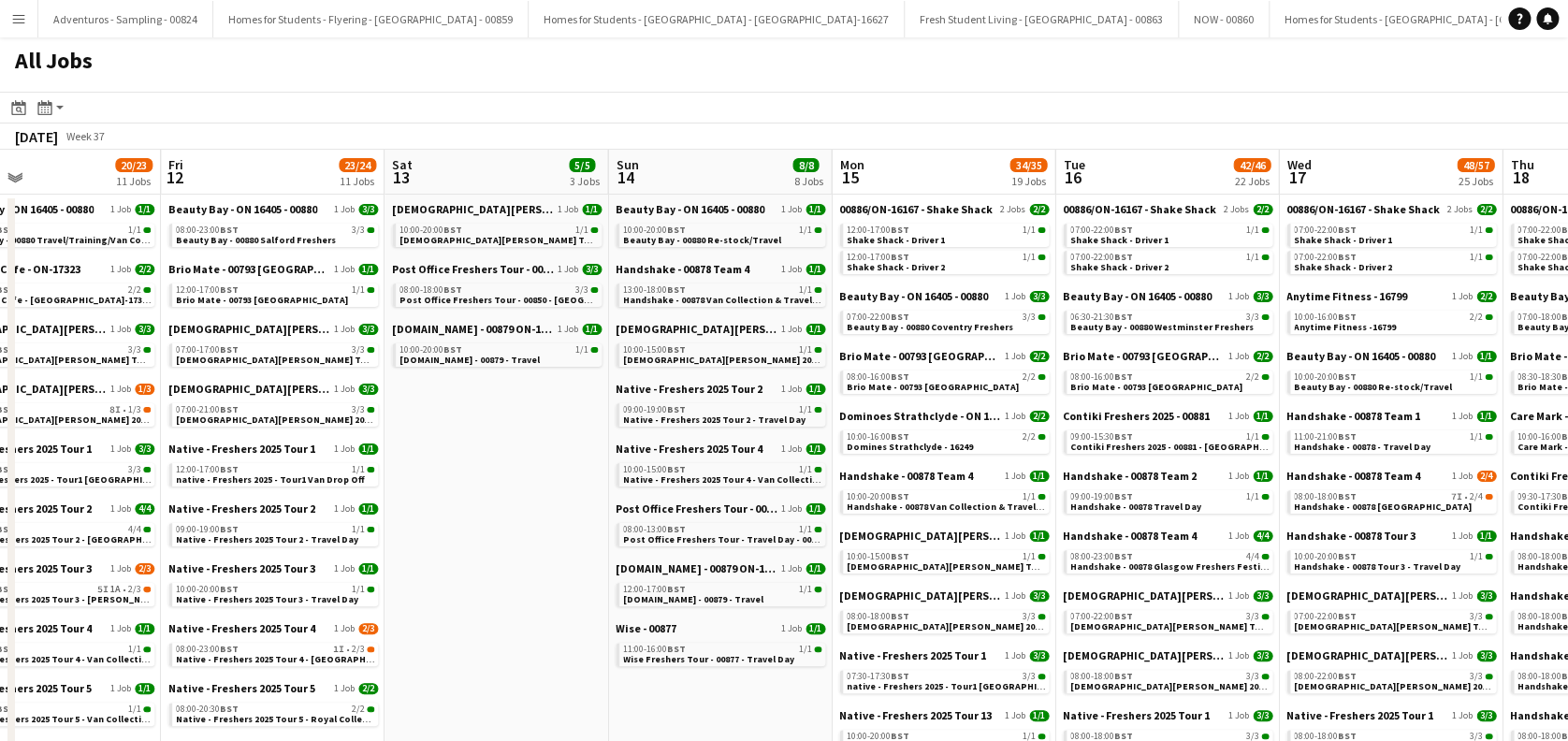
drag, startPoint x: 1286, startPoint y: 430, endPoint x: 957, endPoint y: 486, distance: 333.7
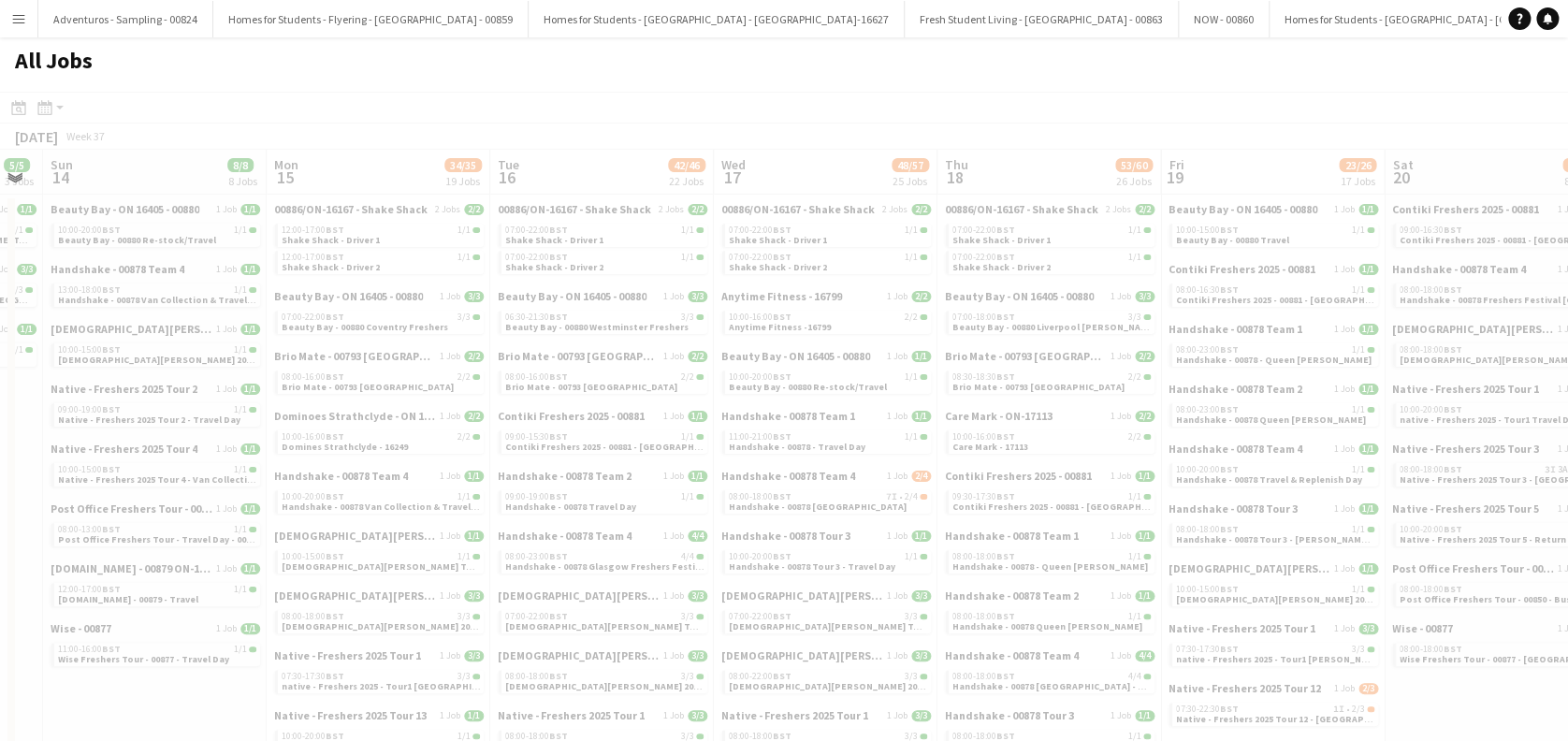
drag, startPoint x: 879, startPoint y: 611, endPoint x: 757, endPoint y: 600, distance: 122.5
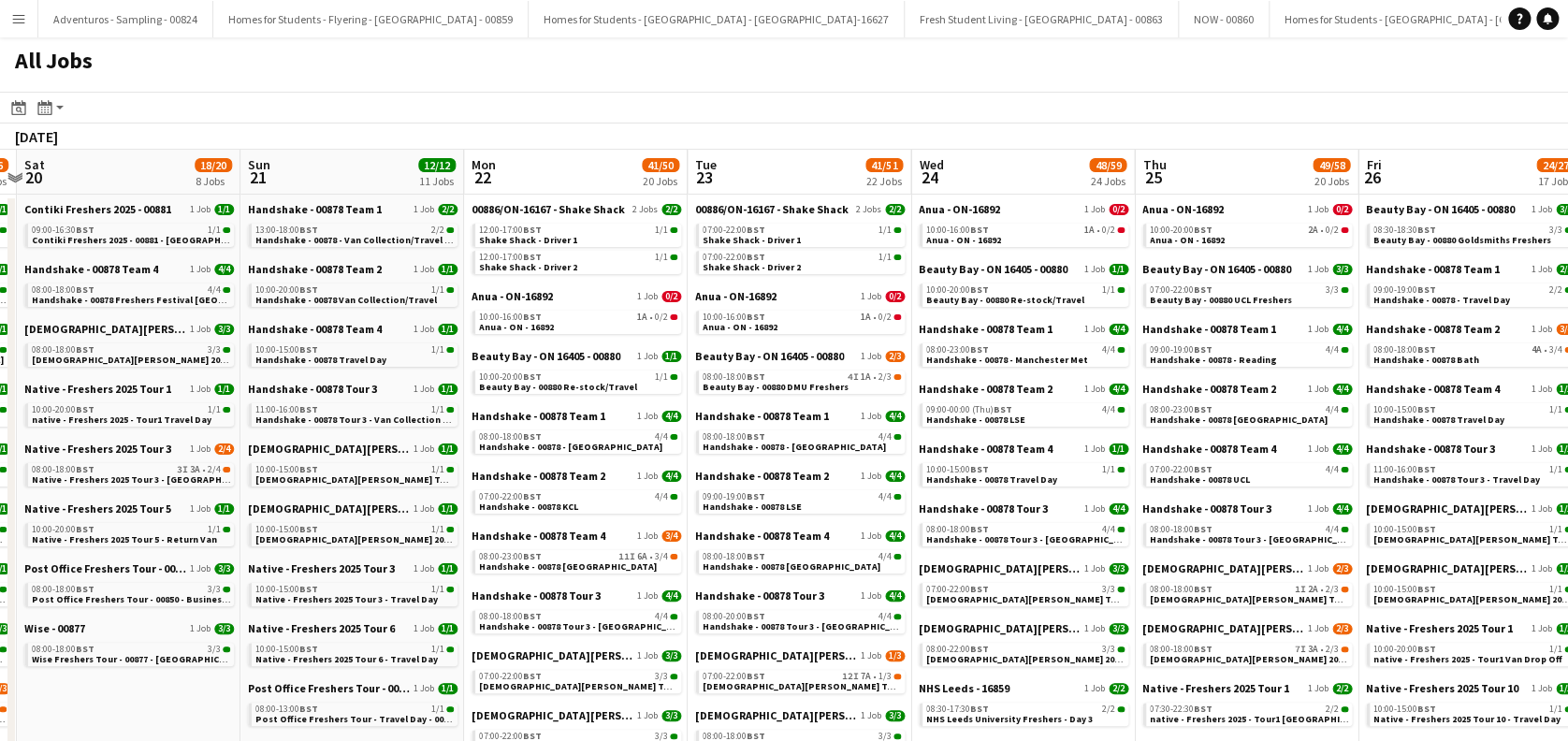
drag, startPoint x: 721, startPoint y: 567, endPoint x: 434, endPoint y: 585, distance: 287.6
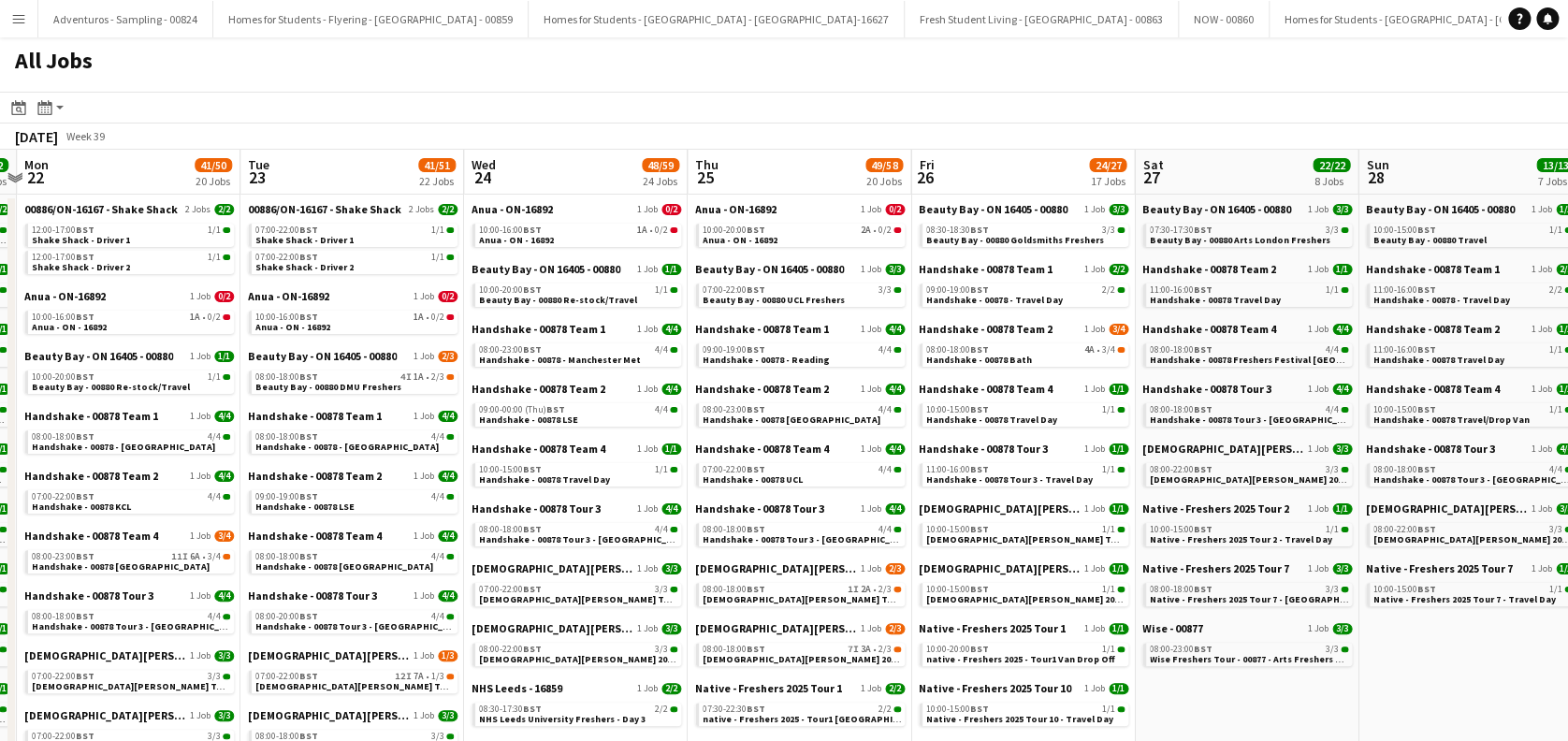
scroll to position [0, 898]
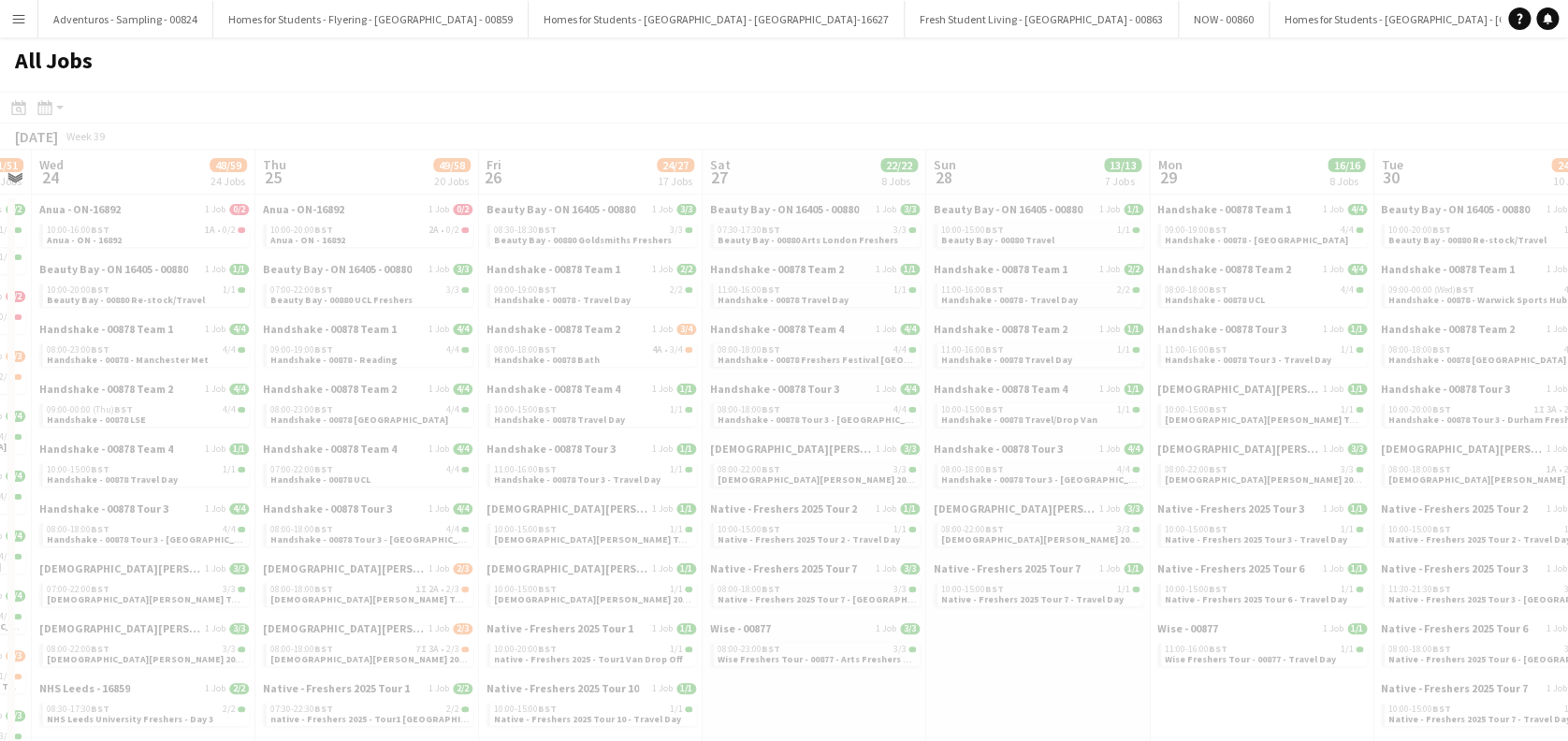
drag, startPoint x: 1367, startPoint y: 358, endPoint x: 525, endPoint y: 525, distance: 858.4
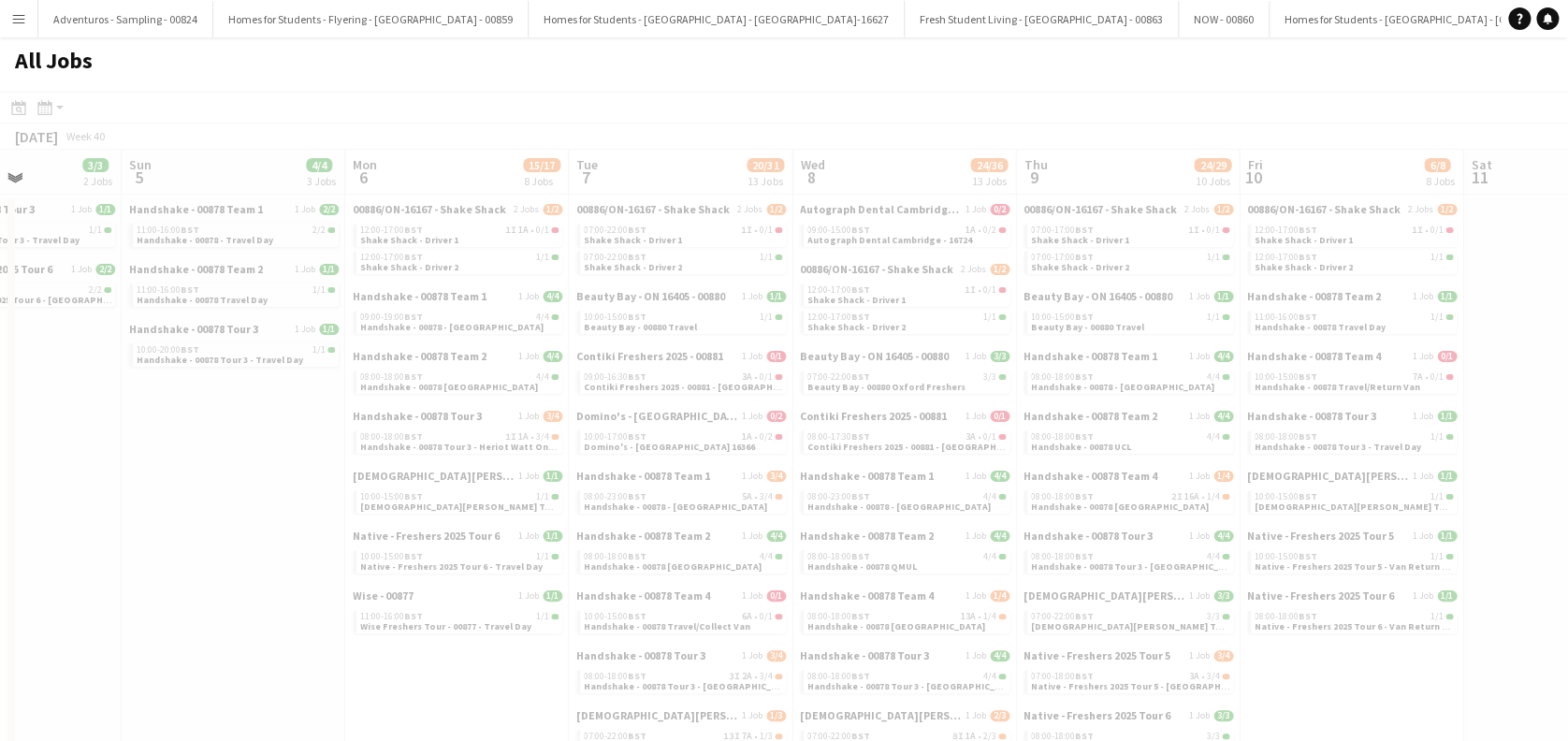
drag, startPoint x: 37, startPoint y: 710, endPoint x: 731, endPoint y: 592, distance: 704.0
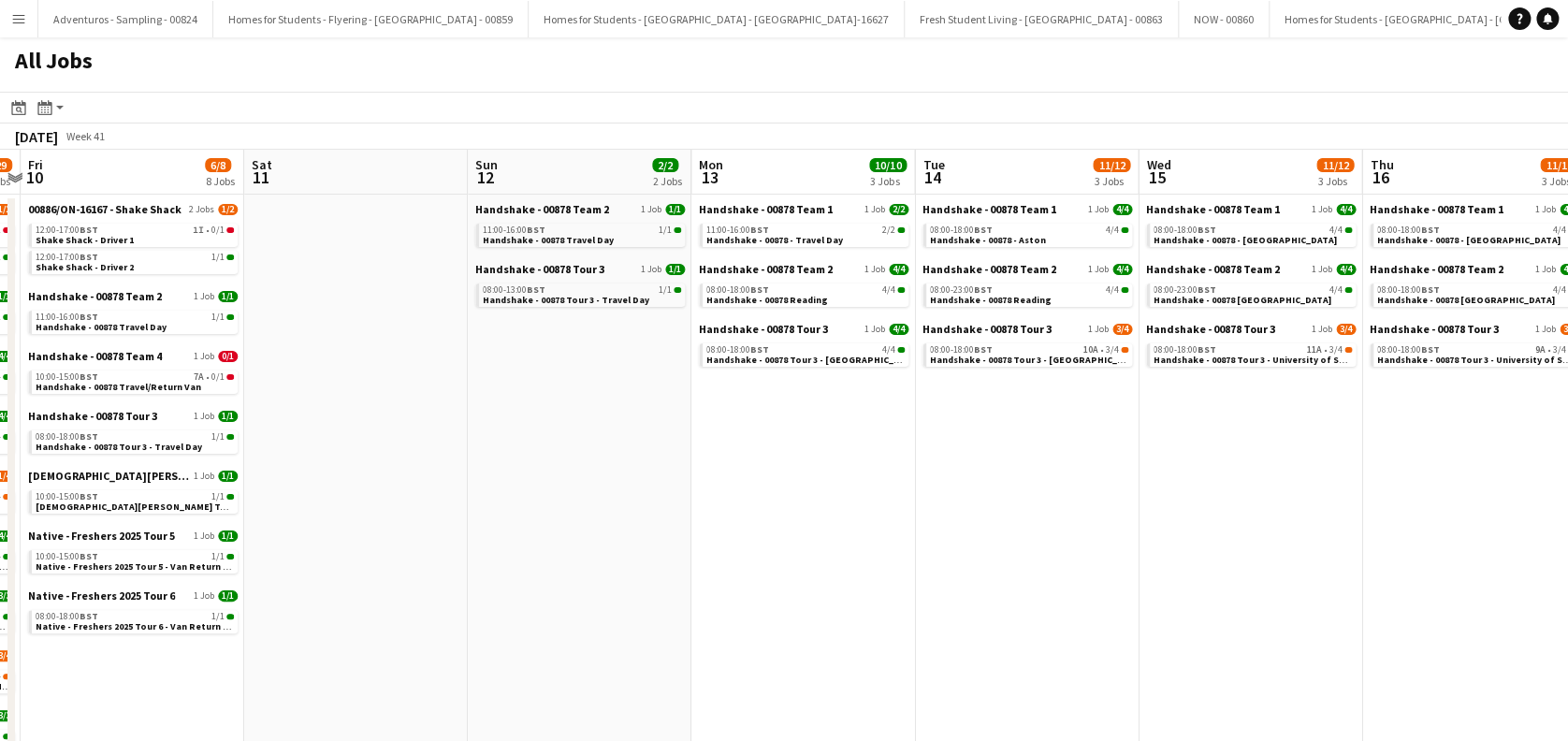
drag, startPoint x: 868, startPoint y: 646, endPoint x: 500, endPoint y: 648, distance: 368.0
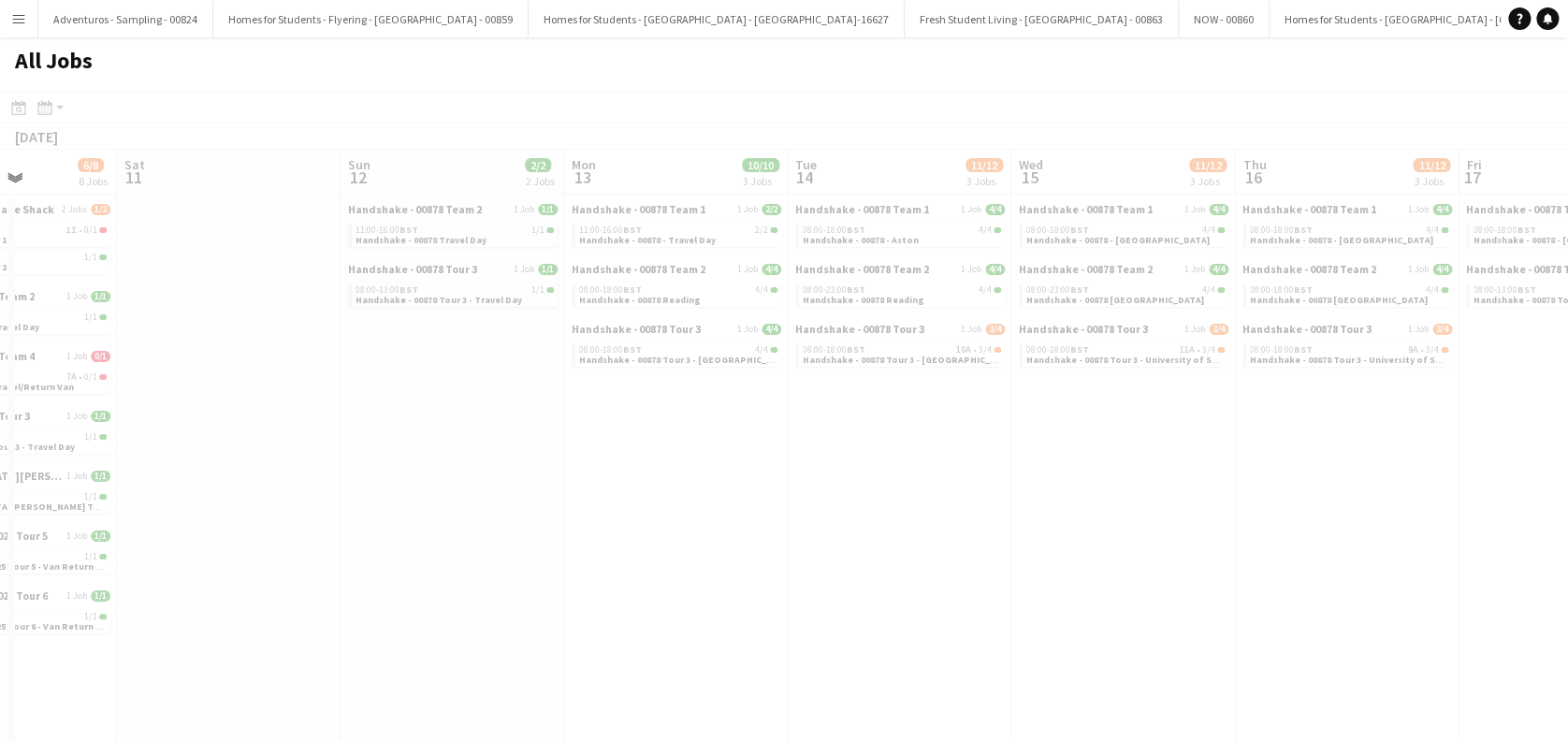
scroll to position [0, 612]
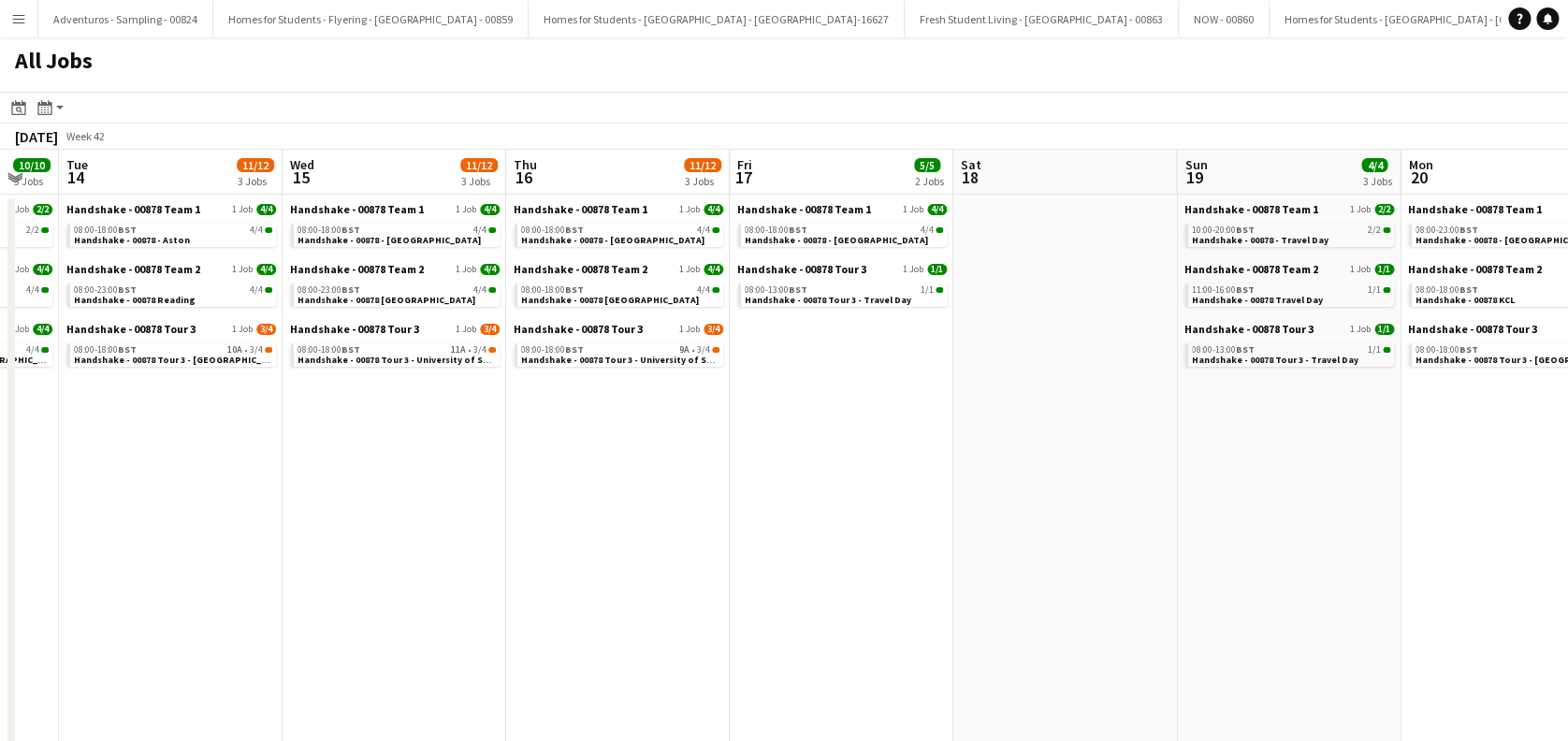
drag, startPoint x: 1313, startPoint y: 486, endPoint x: 460, endPoint y: 583, distance: 858.5
click at [588, 360] on span "Handshake - 00878 Tour 3 - University of Sheffield Onsite Day 2" at bounding box center [659, 359] width 277 height 12
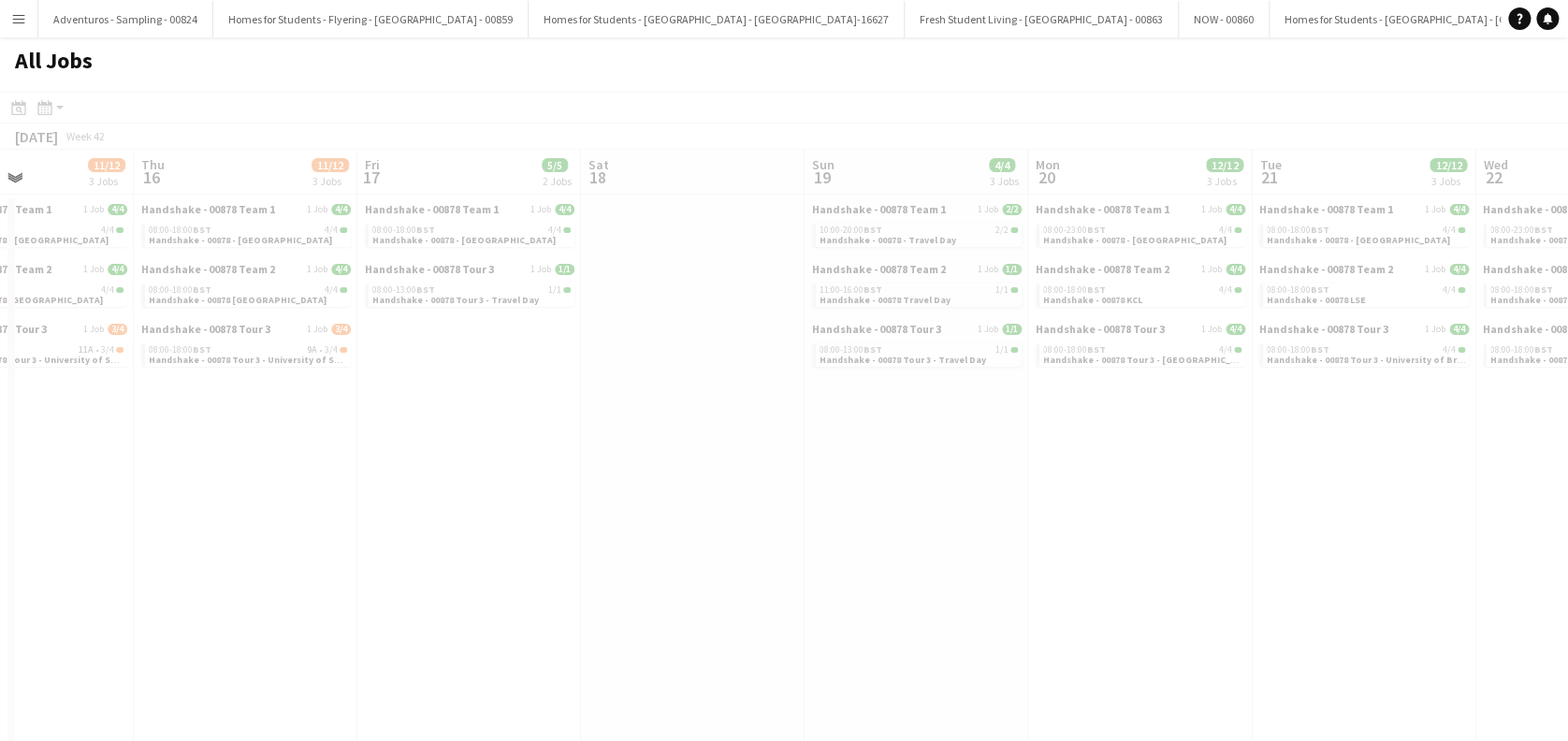
drag, startPoint x: 1441, startPoint y: 509, endPoint x: 568, endPoint y: 595, distance: 877.2
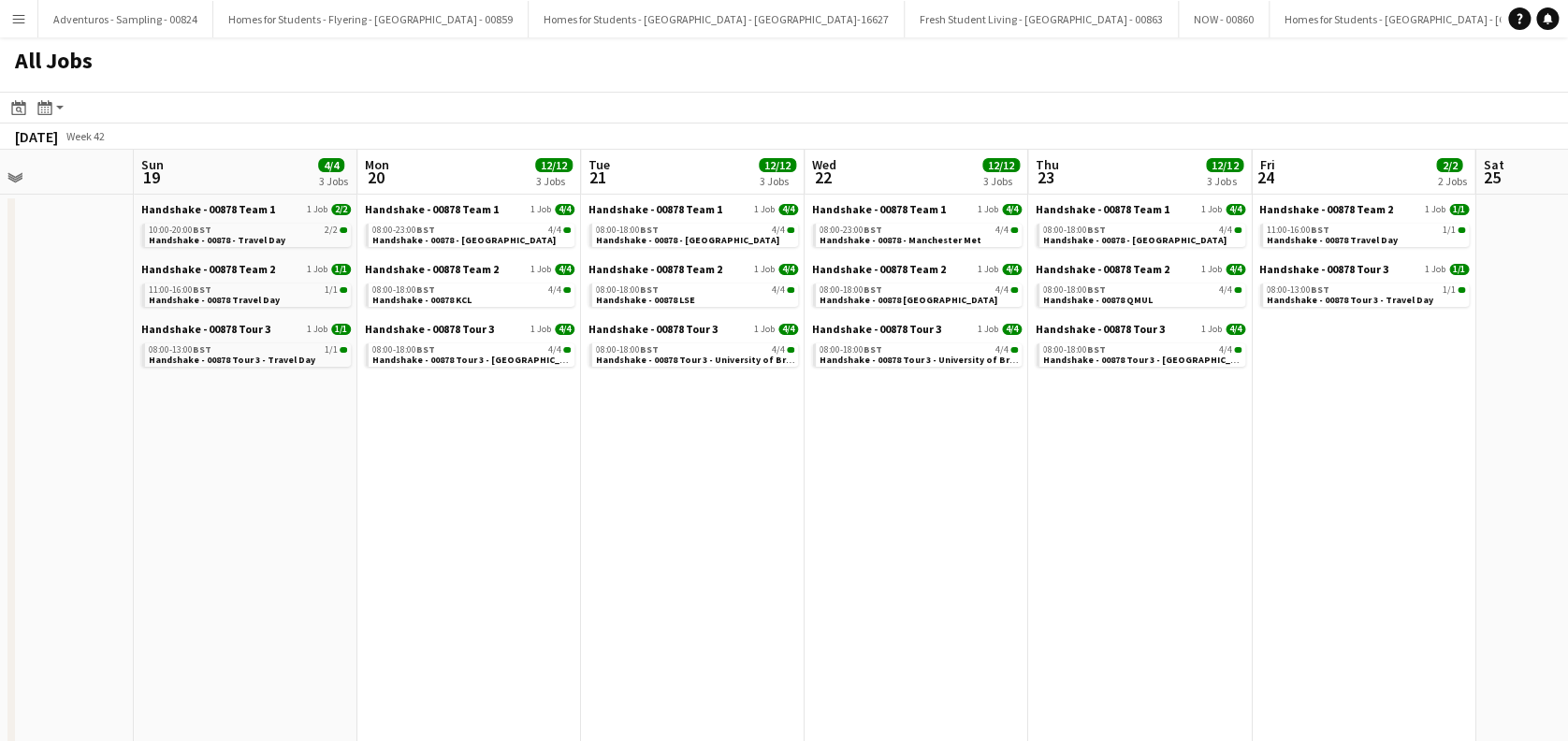
drag, startPoint x: 1295, startPoint y: 487, endPoint x: 658, endPoint y: 602, distance: 647.3
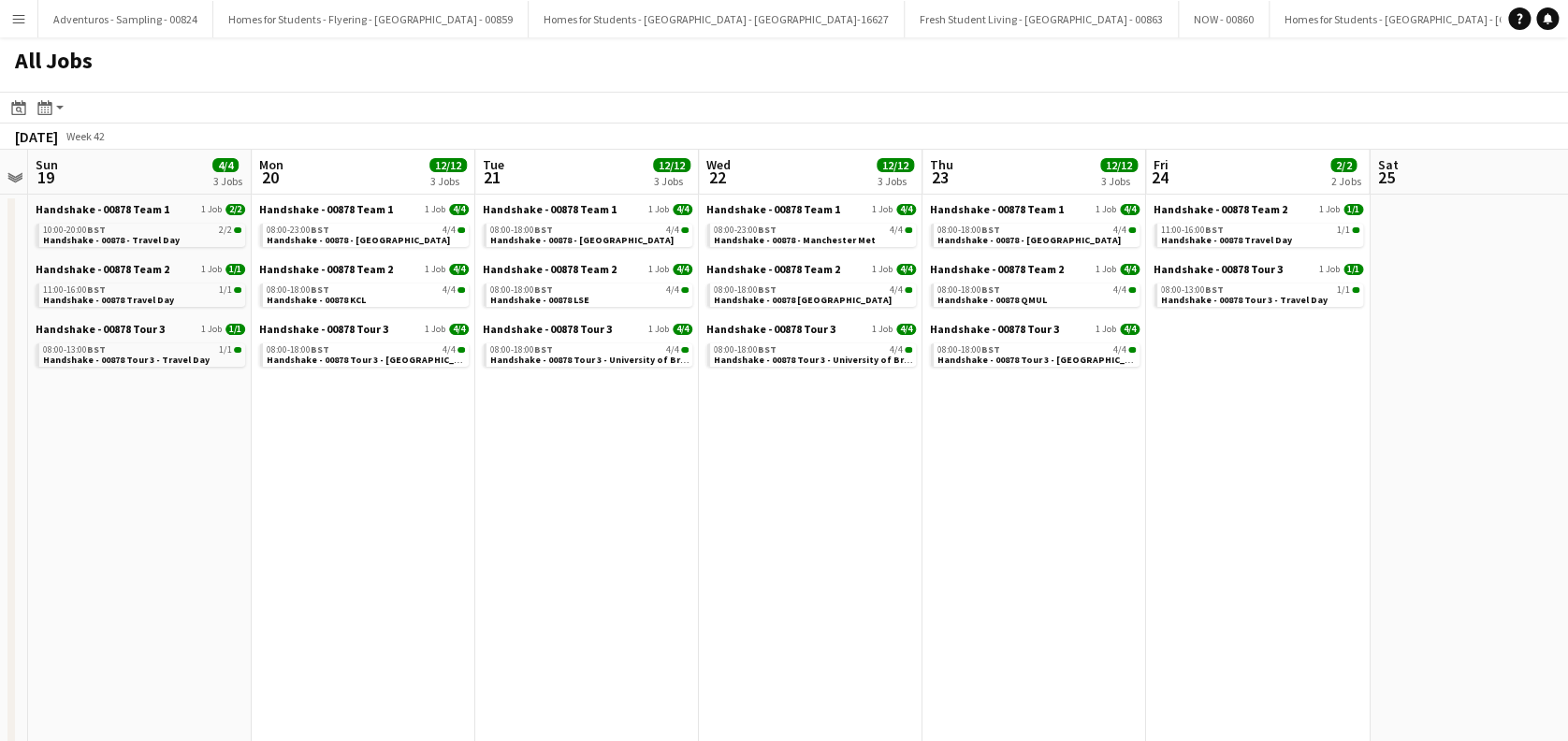
drag, startPoint x: 1362, startPoint y: 529, endPoint x: 1101, endPoint y: 629, distance: 279.5
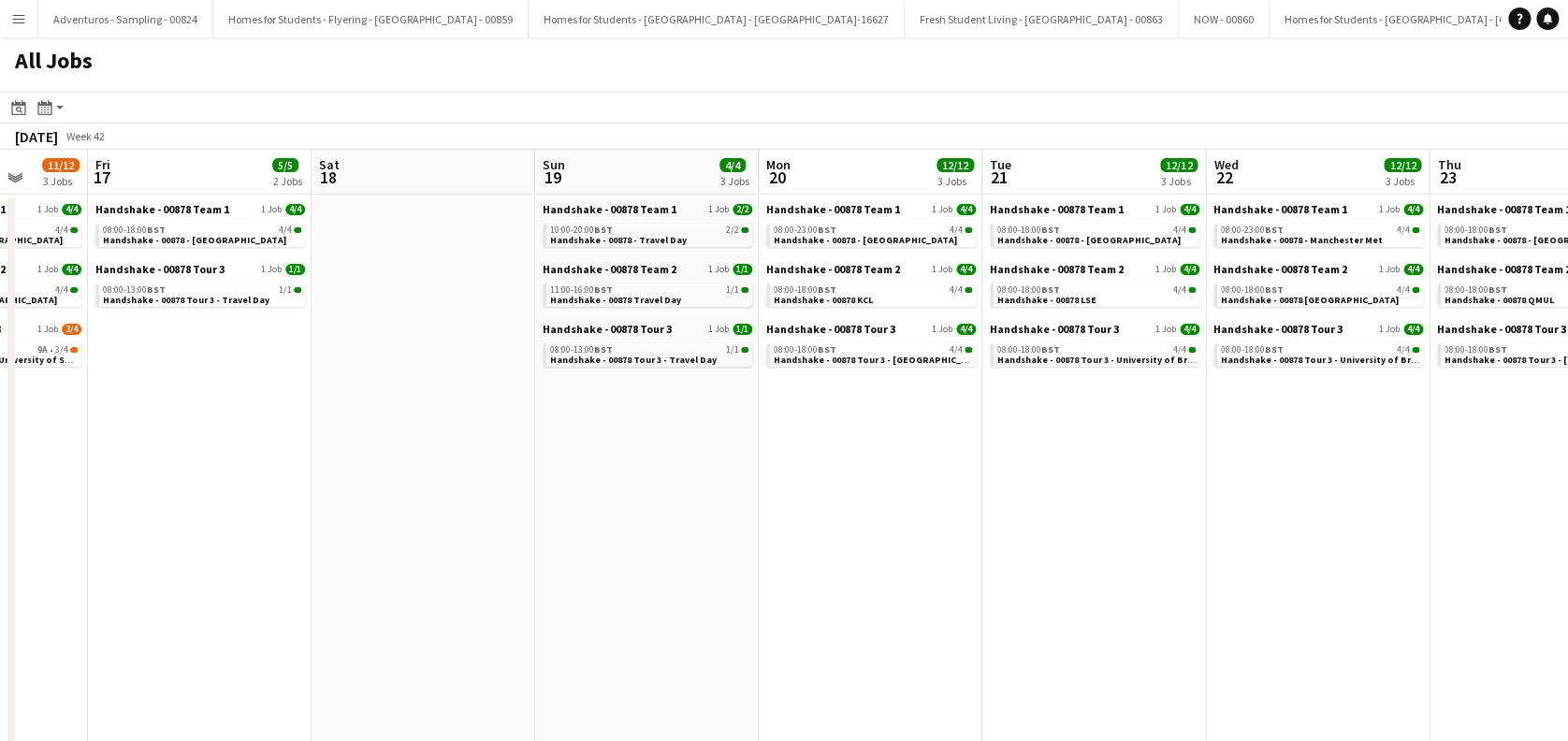
drag, startPoint x: 187, startPoint y: 632, endPoint x: 917, endPoint y: 571, distance: 732.5
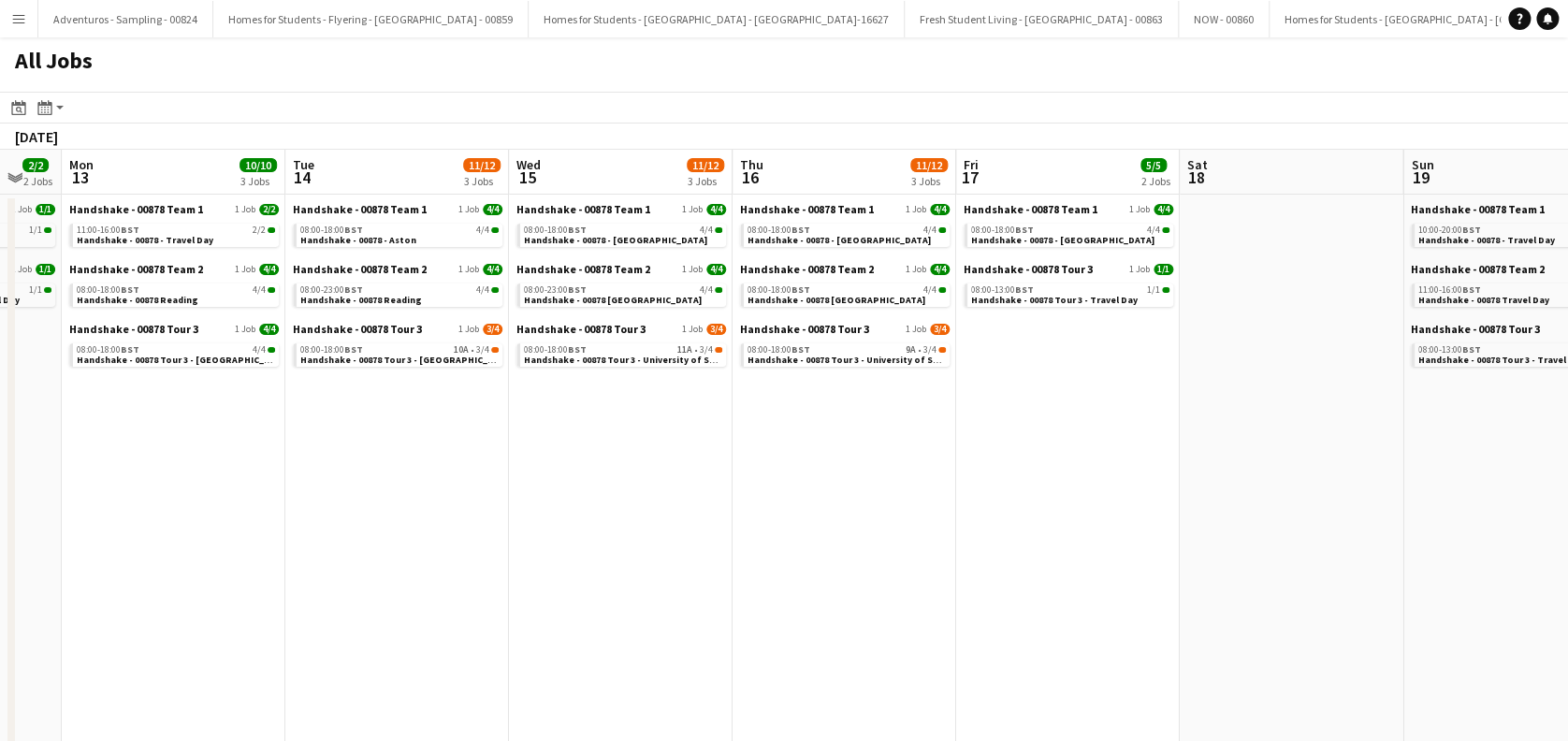
drag, startPoint x: 277, startPoint y: 518, endPoint x: 945, endPoint y: 534, distance: 668.2
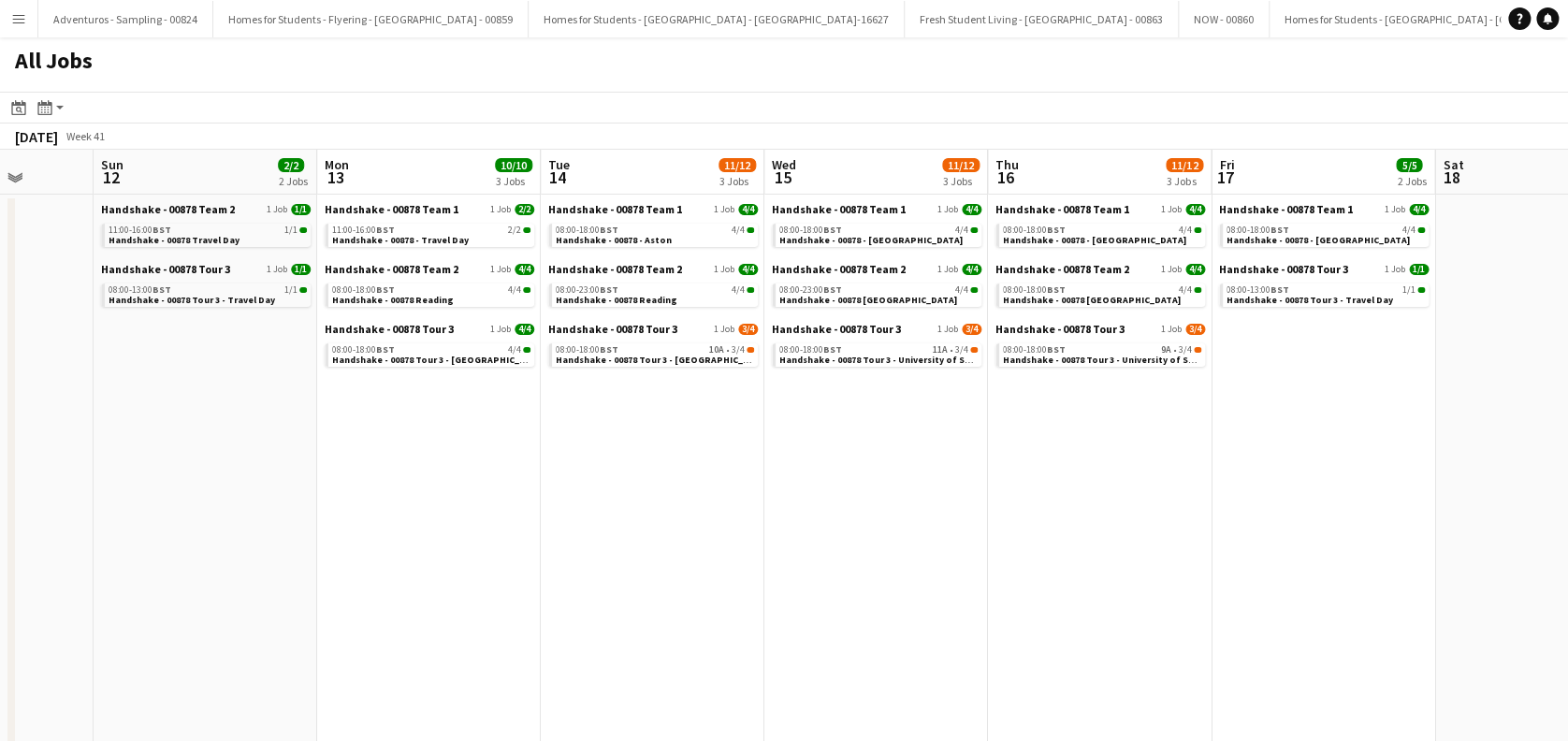
scroll to position [0, 565]
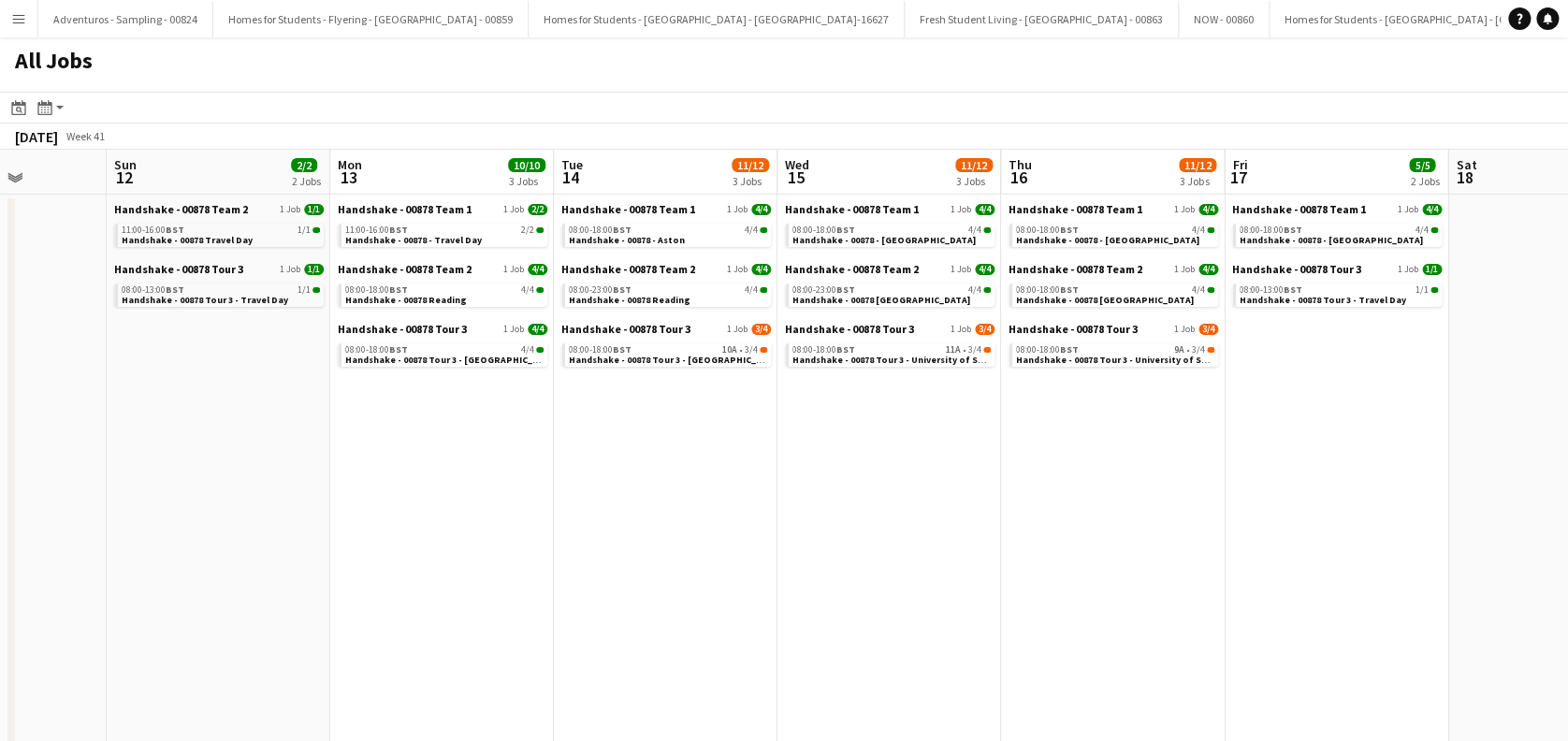
drag, startPoint x: 475, startPoint y: 514, endPoint x: 681, endPoint y: 508, distance: 206.1
click at [421, 297] on span "Handshake - 00878 Reading" at bounding box center [406, 300] width 122 height 12
click at [657, 356] on span "Handshake - 00878 Tour 3 - Leeds University Onsite Day" at bounding box center [701, 359] width 265 height 12
click at [641, 299] on span "Handshake - 00878 Reading" at bounding box center [629, 300] width 122 height 12
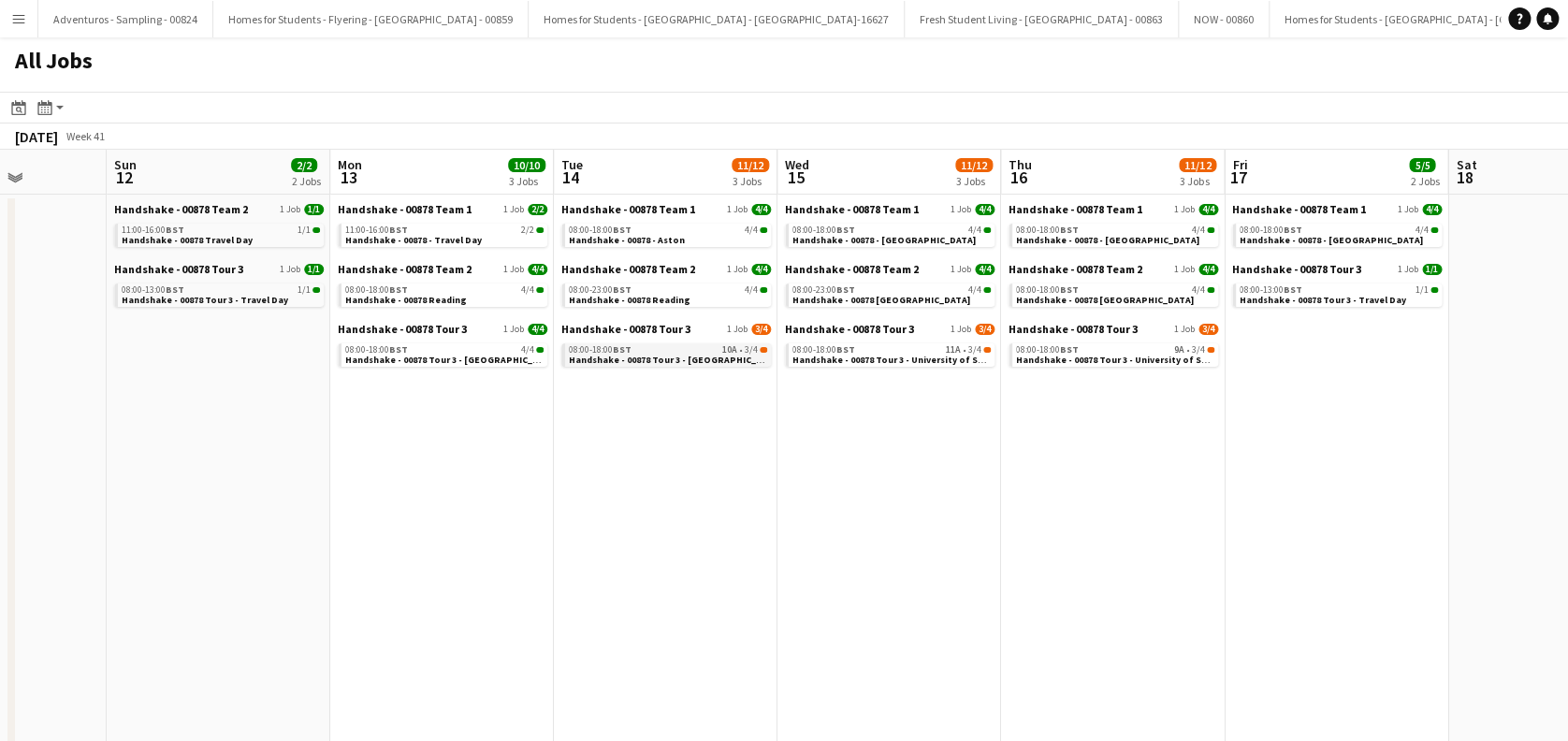
click at [673, 352] on div "08:00-18:00 BST 10A • 3/4" at bounding box center [668, 351] width 199 height 10
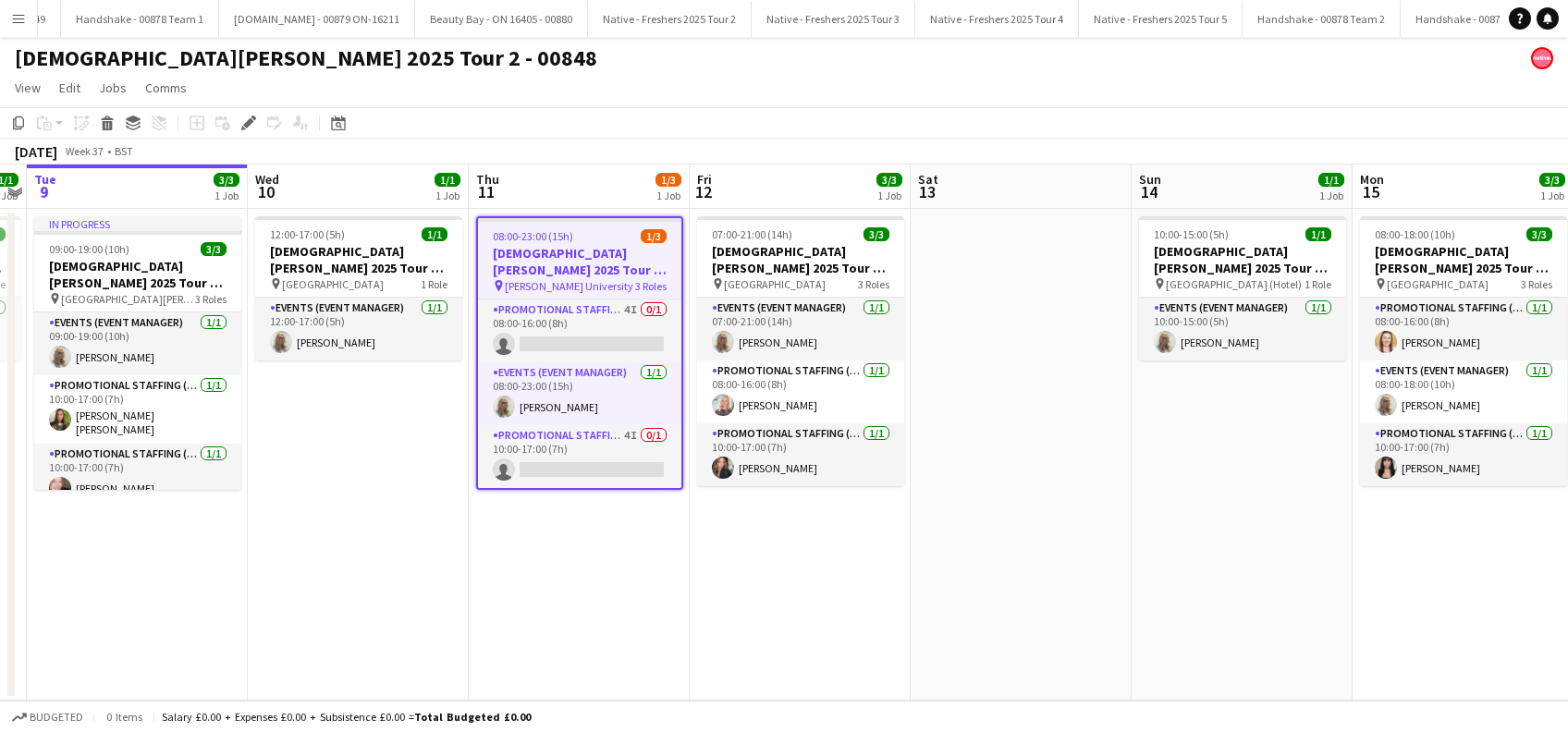
scroll to position [0, 4952]
click at [545, 280] on span "Robert Gordon University" at bounding box center [569, 286] width 129 height 13
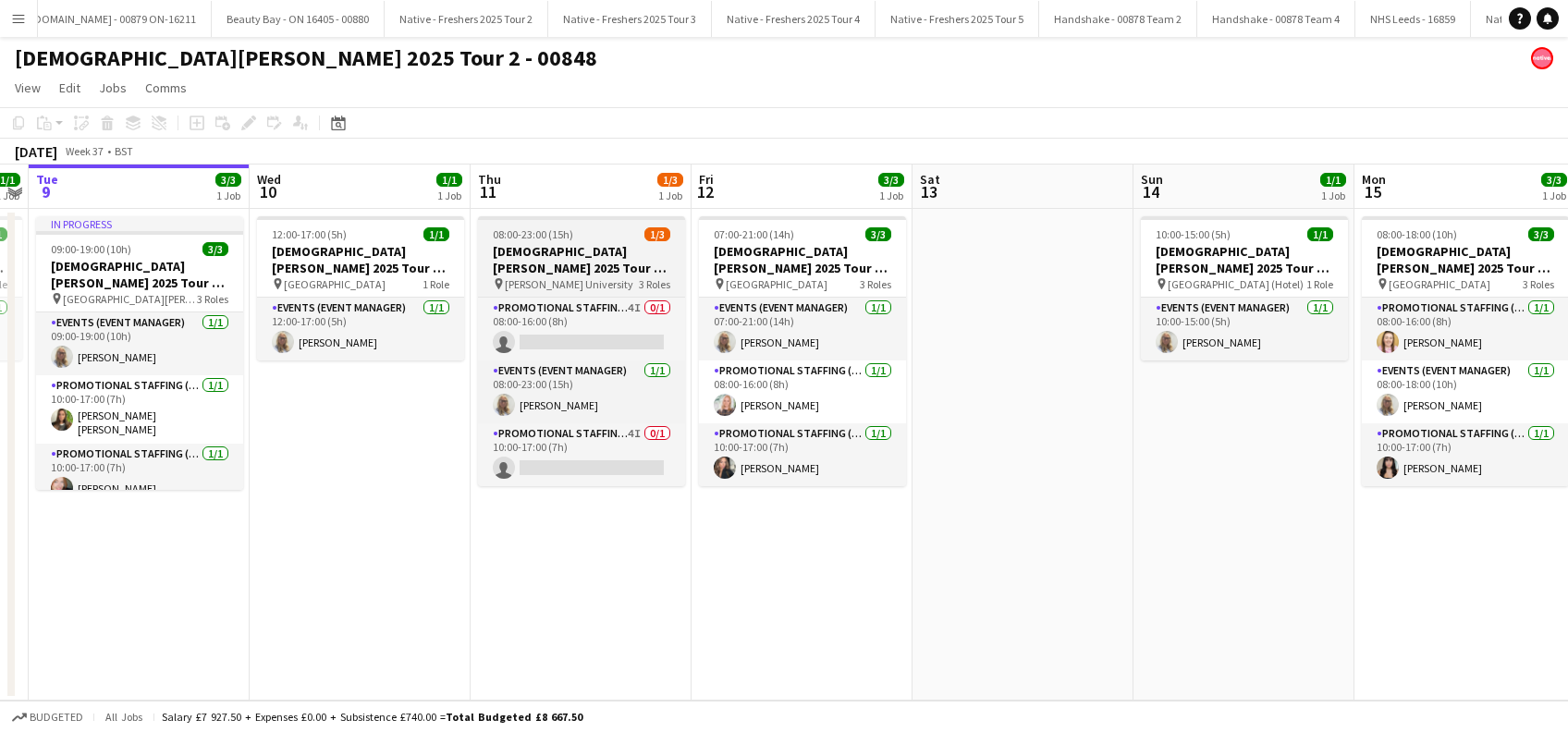
click at [521, 260] on h3 "Lady Garden 2025 Tour 2 - 00848 - Robert Gordon University" at bounding box center [581, 260] width 207 height 34
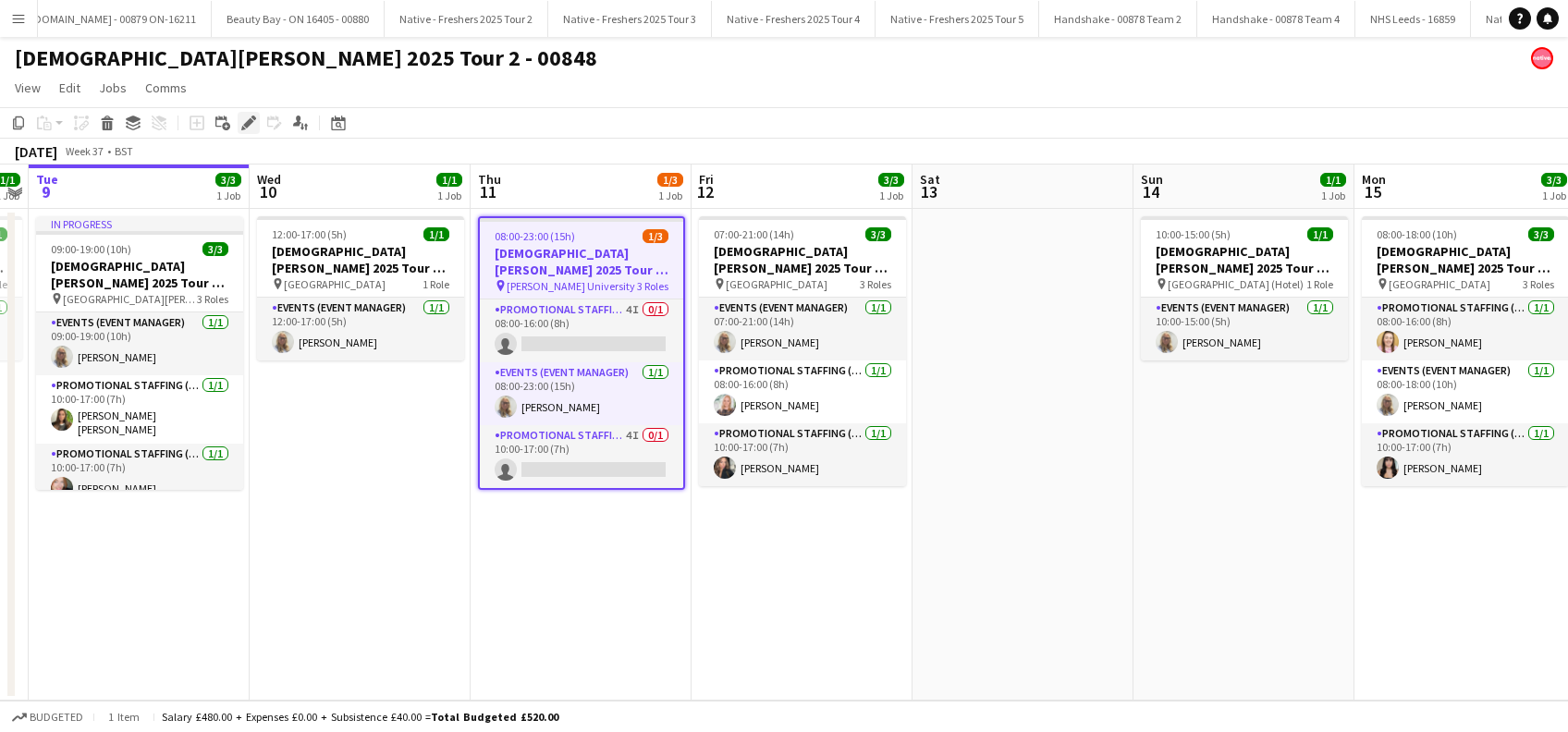
click at [244, 120] on icon "Edit" at bounding box center [248, 122] width 14 height 14
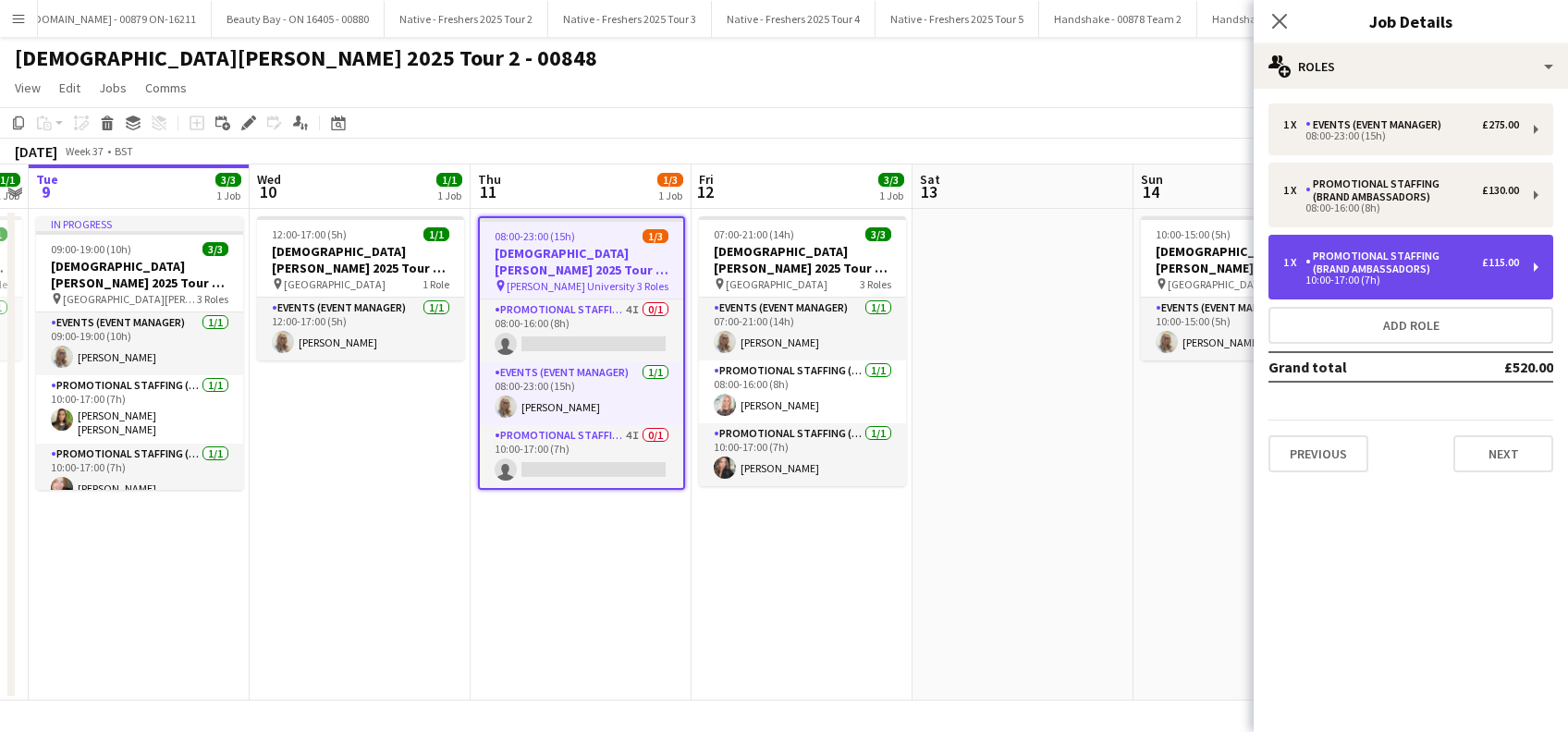
click at [1404, 258] on div "Promotional Staffing (Brand Ambassadors)" at bounding box center [1394, 263] width 177 height 26
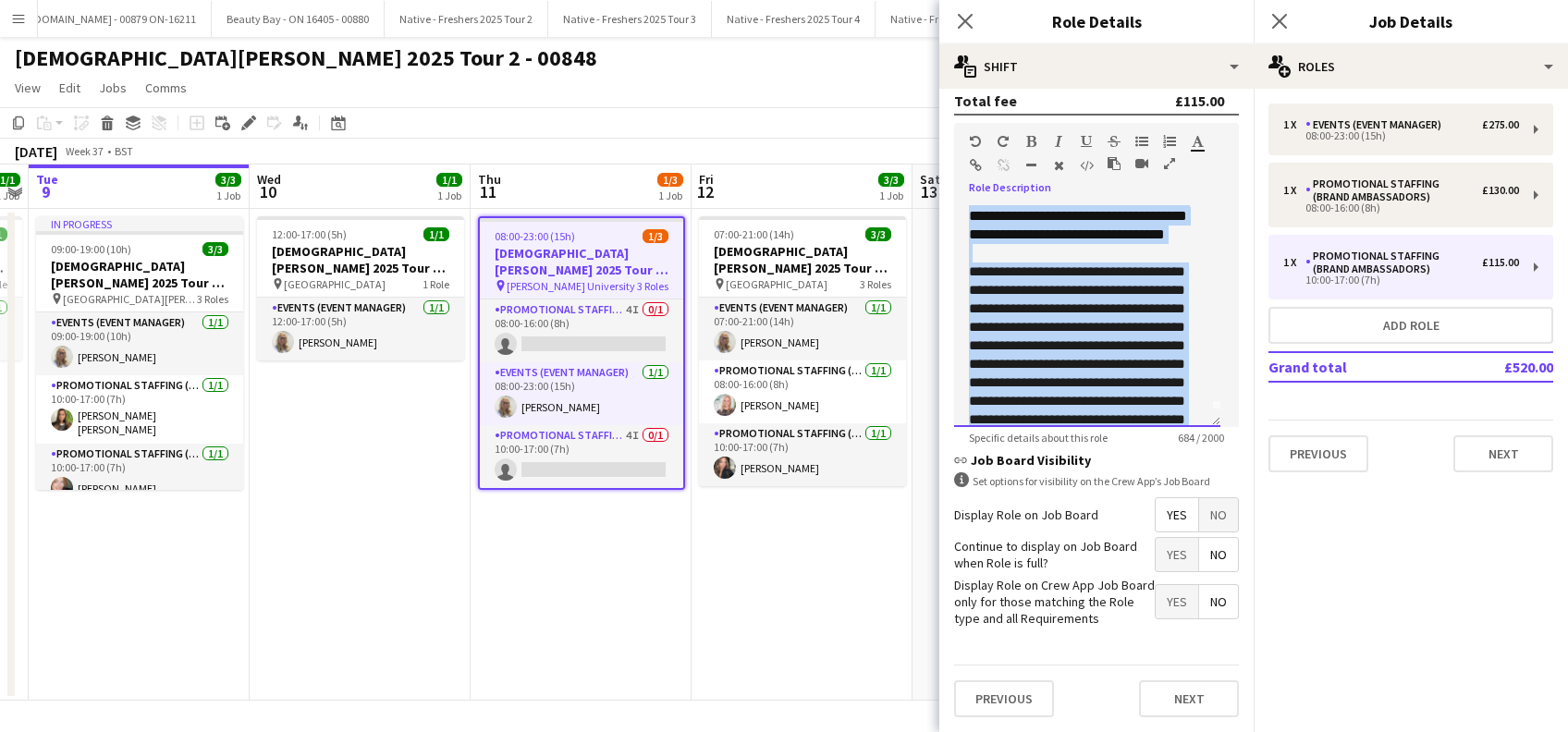
scroll to position [0, 0]
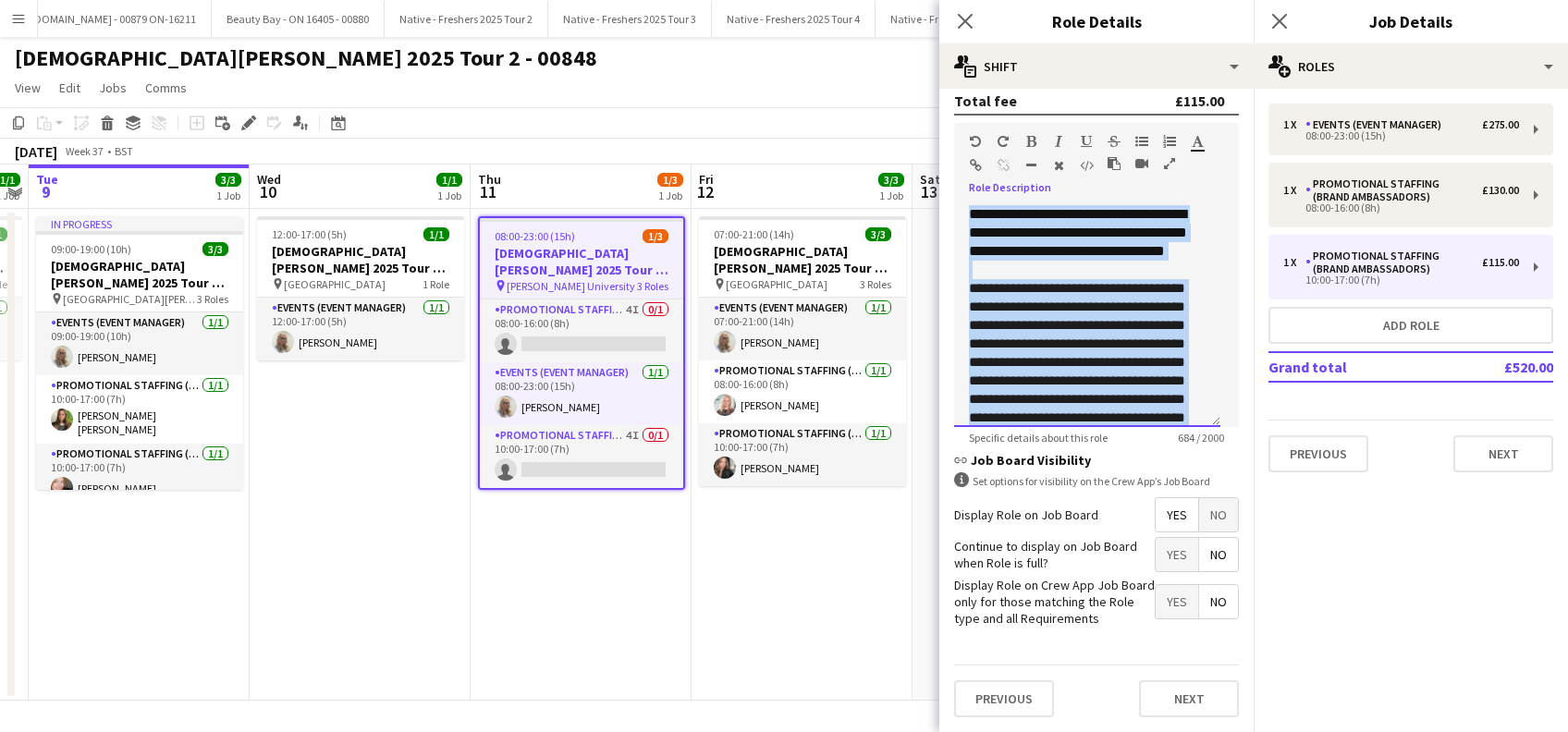
drag, startPoint x: 1085, startPoint y: 391, endPoint x: 933, endPoint y: 178, distance: 261.7
click at [933, 178] on body "Menu Boards Boards Boards All jobs Status Workforce Workforce My Workforce Recr…" at bounding box center [784, 366] width 1568 height 732
copy div "**********"
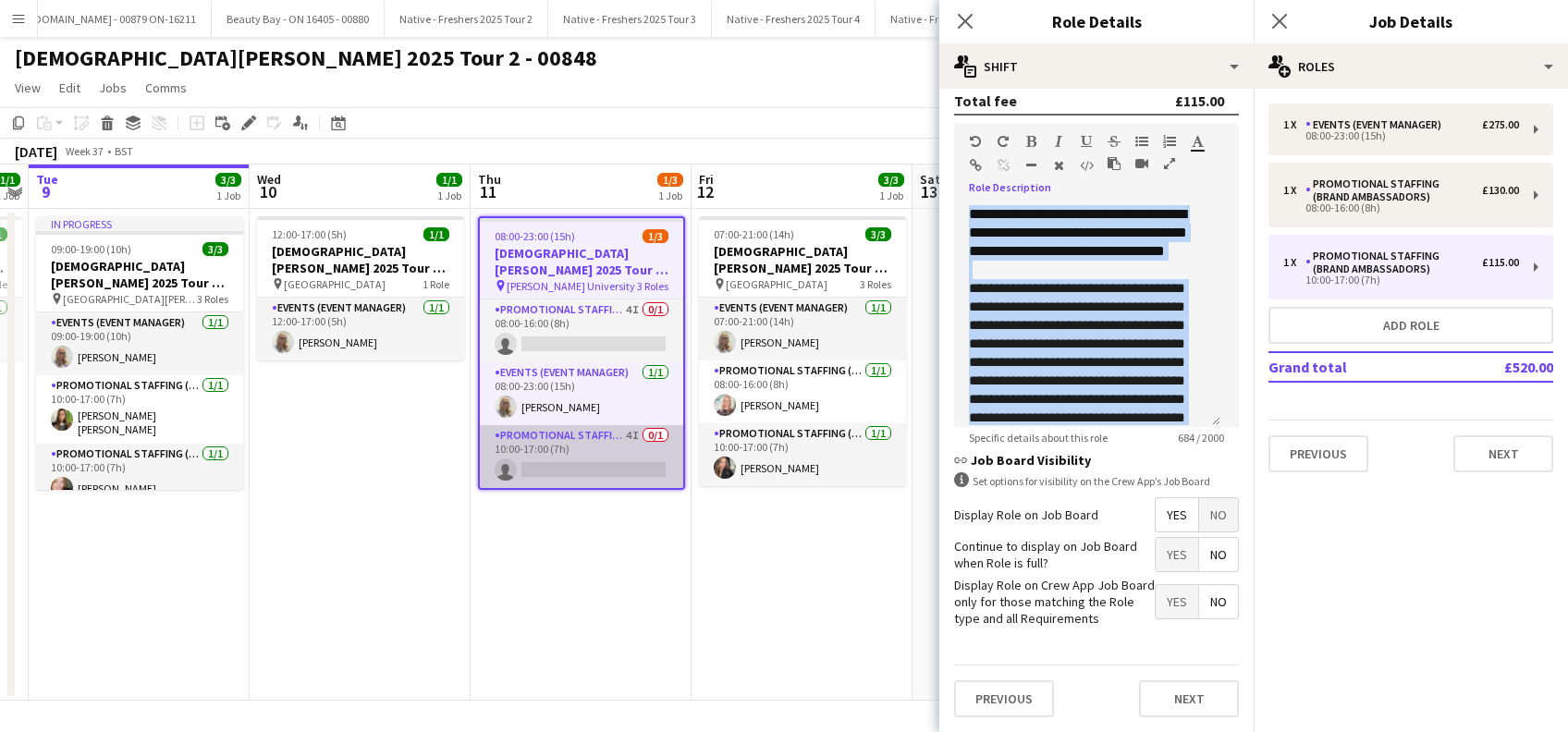
click at [558, 467] on app-card-role "Promotional Staffing (Brand Ambassadors) 4I 0/1 10:00-17:00 (7h) single-neutral…" at bounding box center [581, 456] width 203 height 63
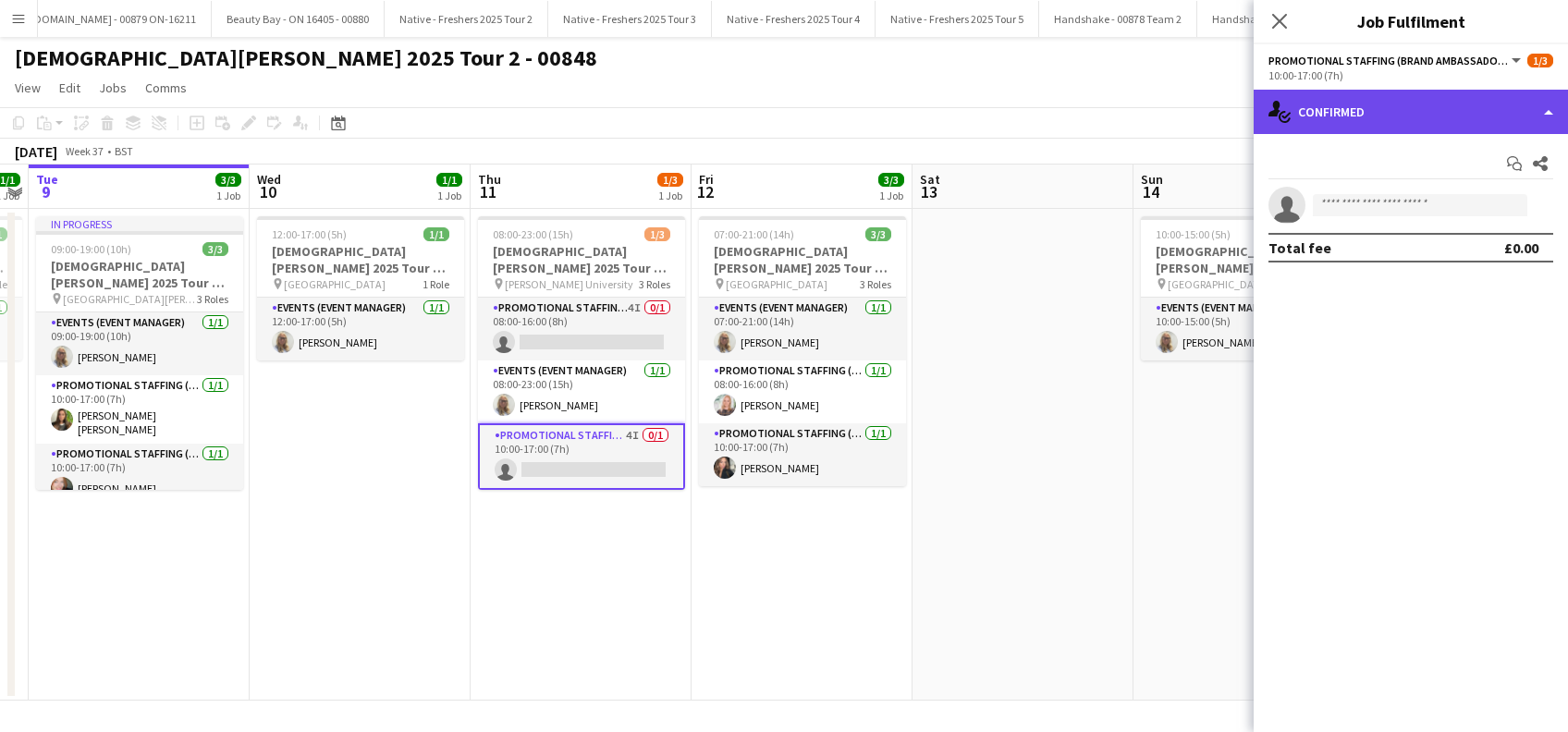
click at [1401, 117] on div "single-neutral-actions-check-2 Confirmed" at bounding box center [1410, 112] width 315 height 44
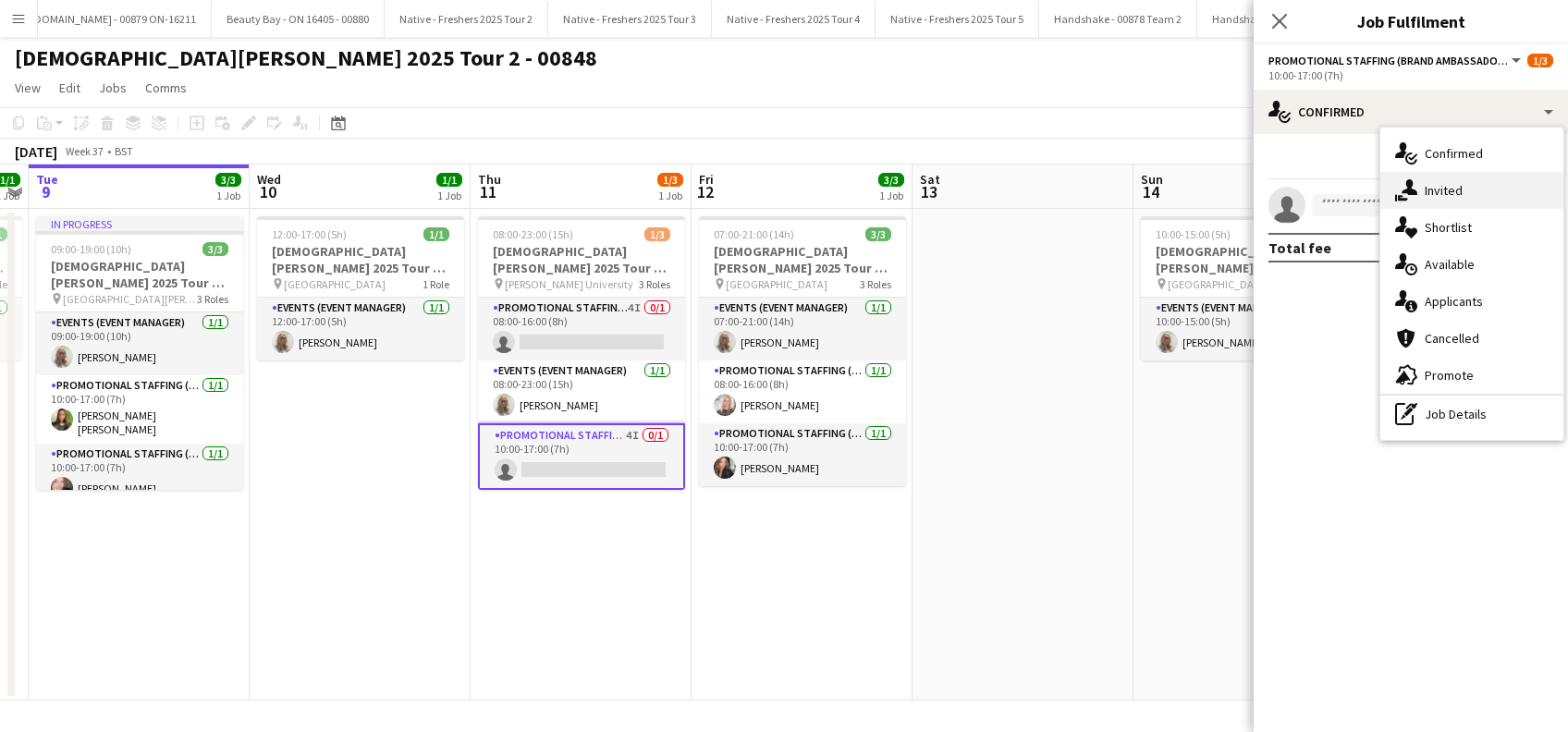
click at [1447, 175] on div "single-neutral-actions-share-1 Invited" at bounding box center [1472, 190] width 183 height 37
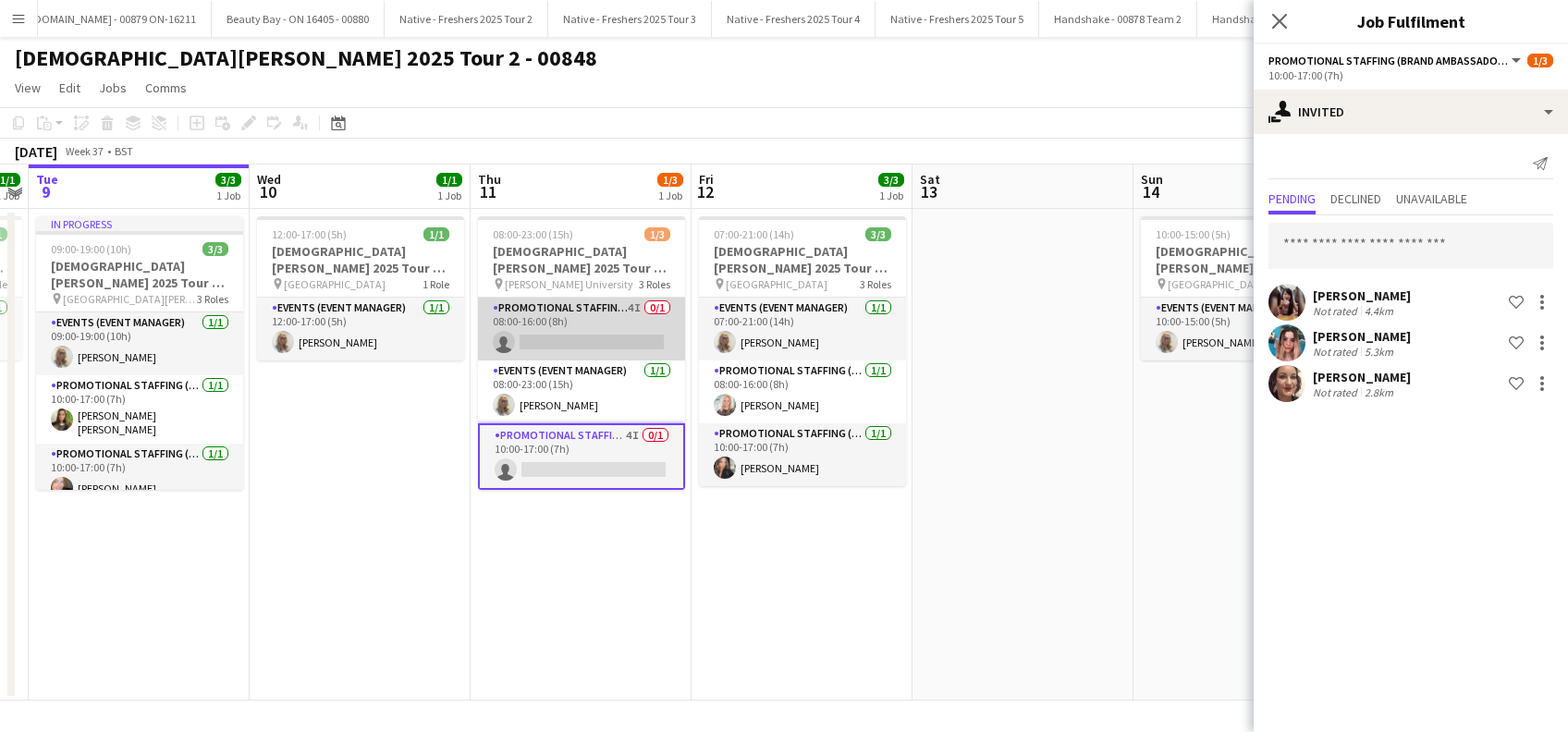
click at [581, 333] on app-card-role "Promotional Staffing (Brand Ambassadors) 4I 0/1 08:00-16:00 (8h) single-neutral…" at bounding box center [581, 328] width 207 height 63
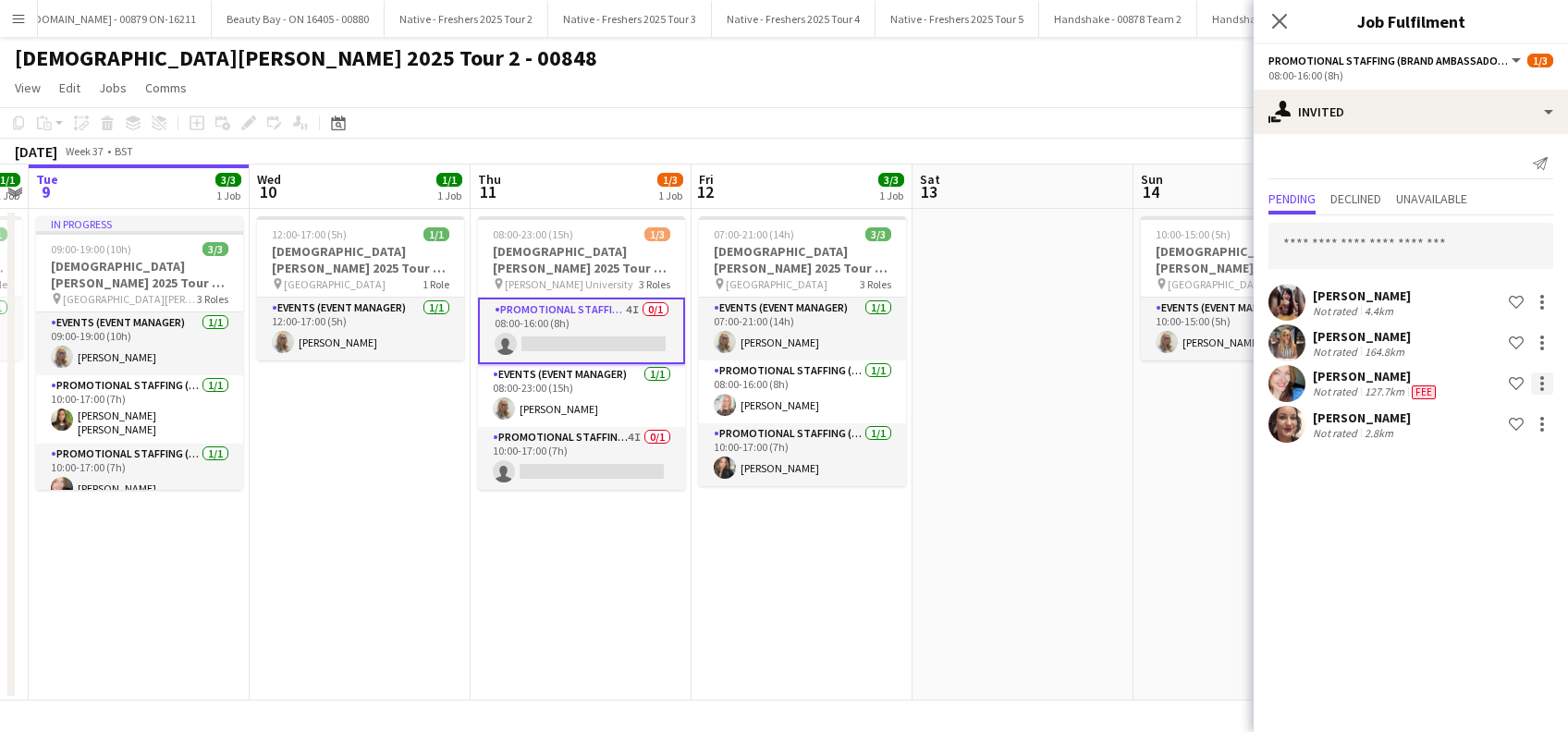
click at [1538, 379] on div at bounding box center [1542, 383] width 22 height 22
click at [1482, 501] on span "Start chat" at bounding box center [1460, 506] width 63 height 15
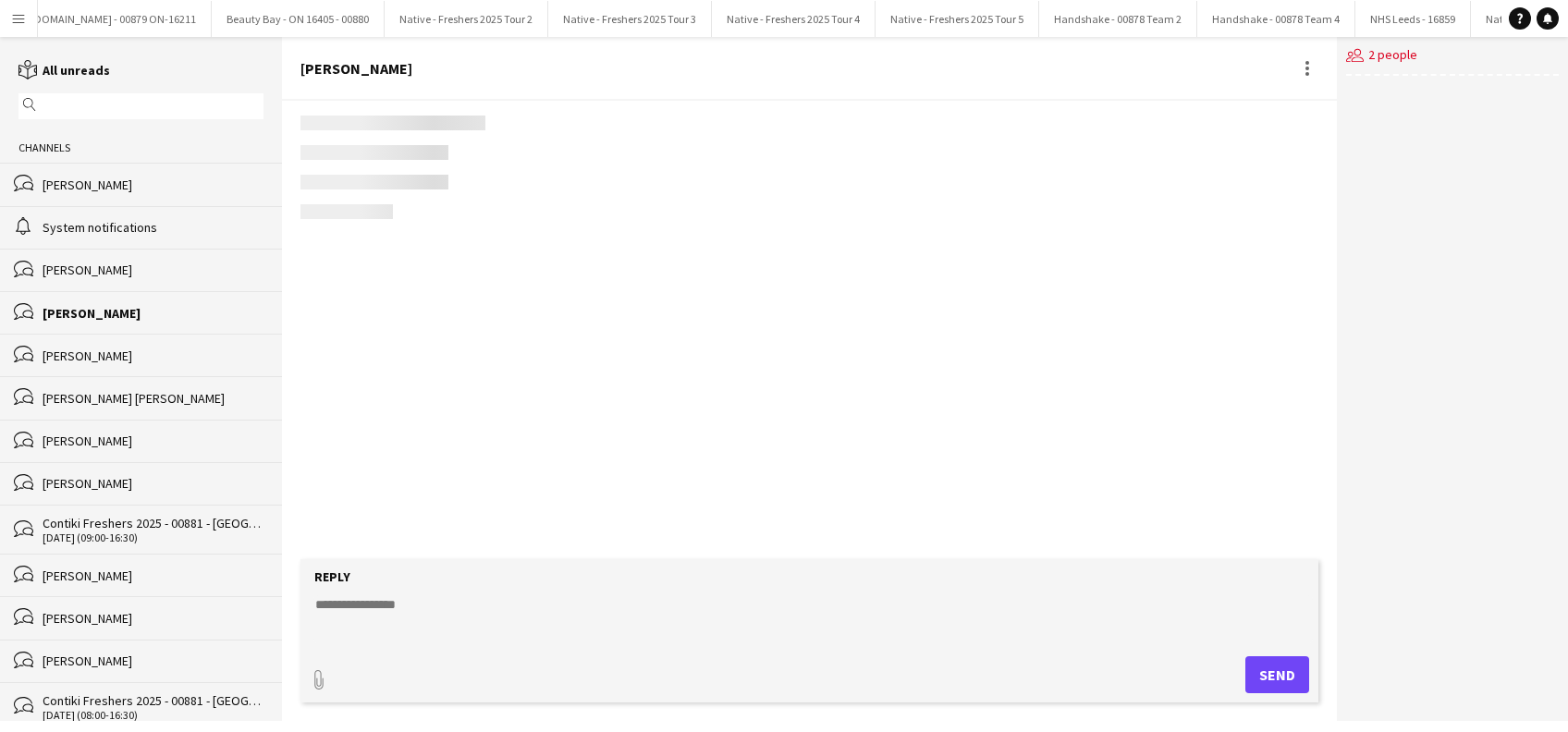
scroll to position [570, 0]
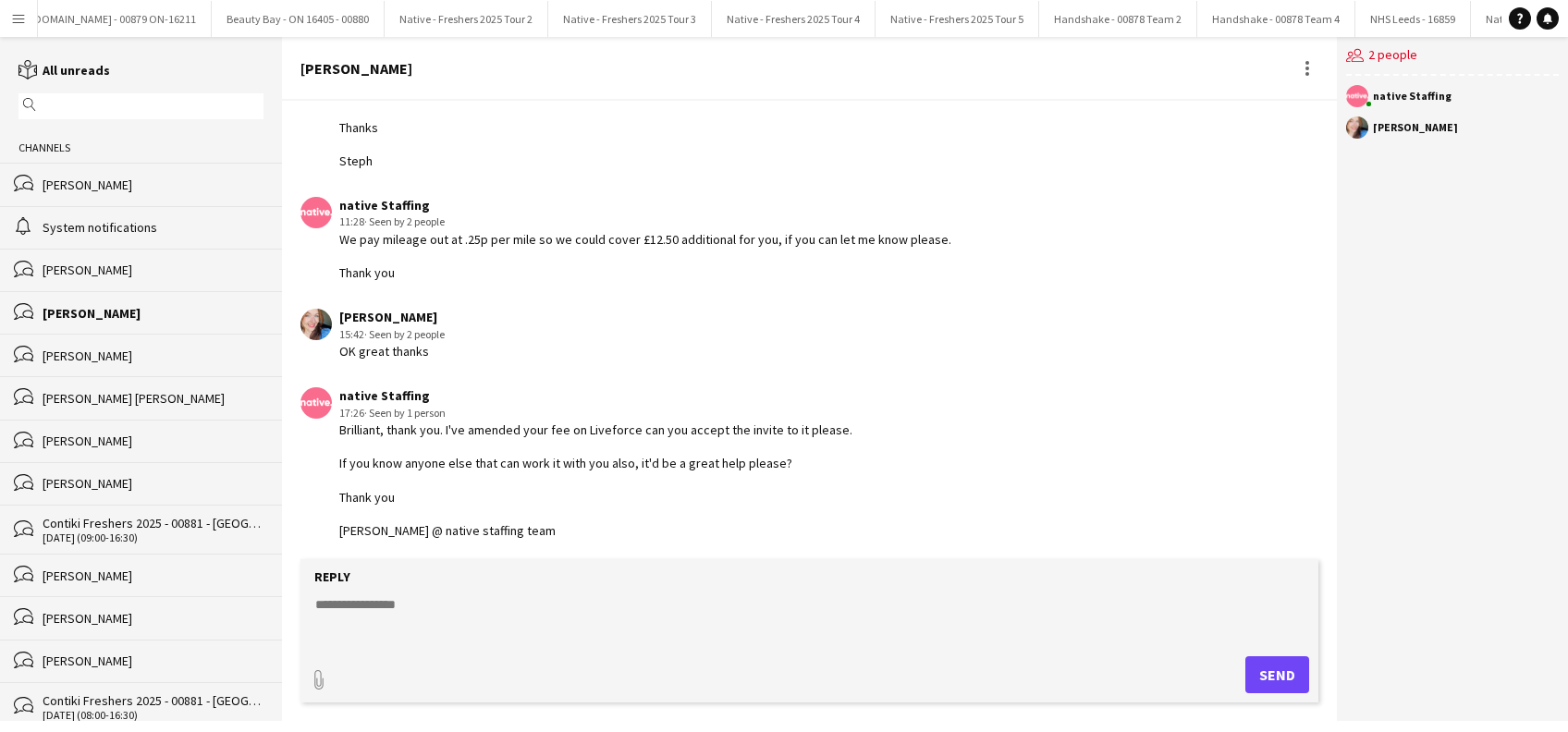
click at [408, 600] on textarea at bounding box center [813, 619] width 999 height 48
type textarea "**********"
drag, startPoint x: 1269, startPoint y: 667, endPoint x: 1287, endPoint y: 675, distance: 19.7
click at [1268, 668] on button "Send" at bounding box center [1284, 674] width 63 height 37
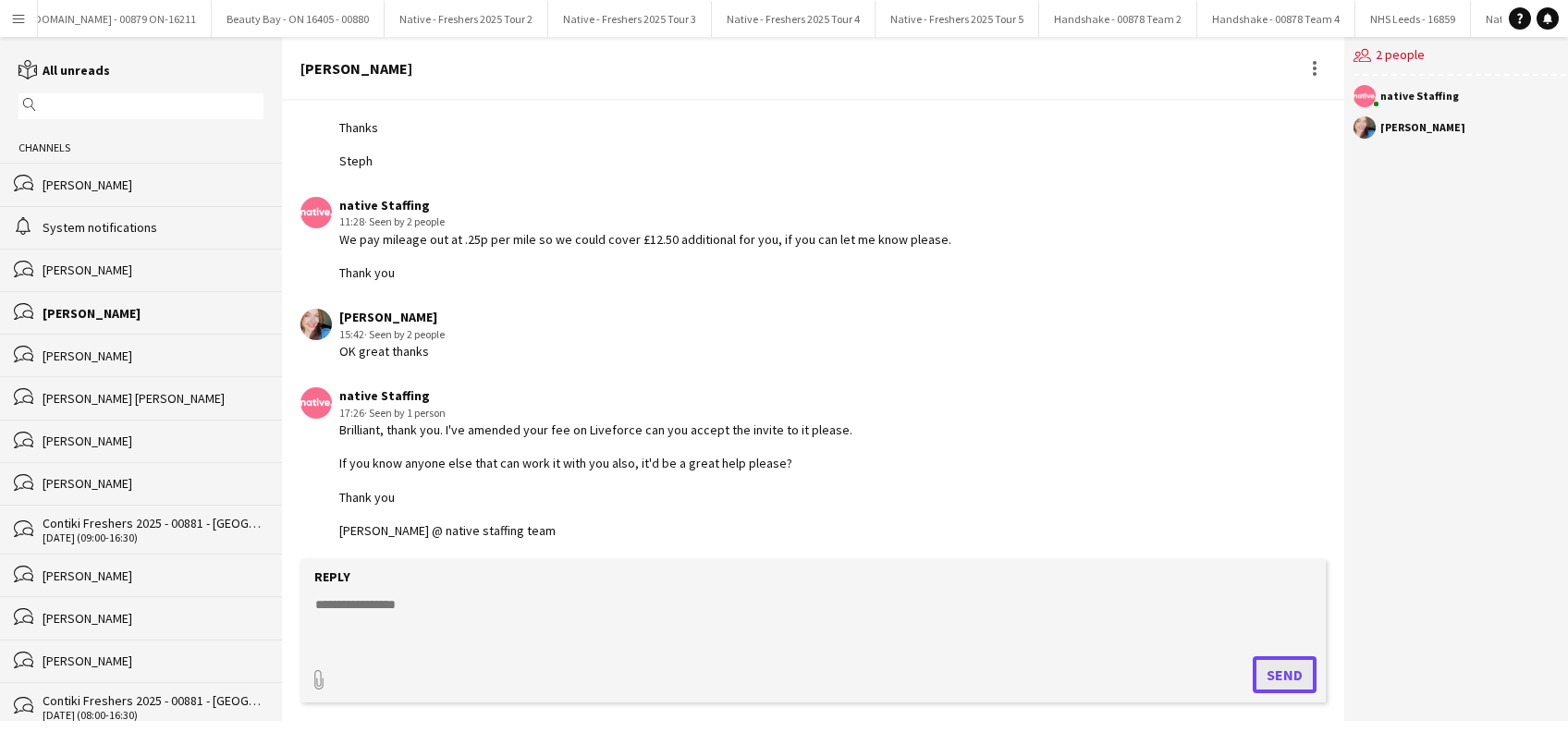
scroll to position [750, 0]
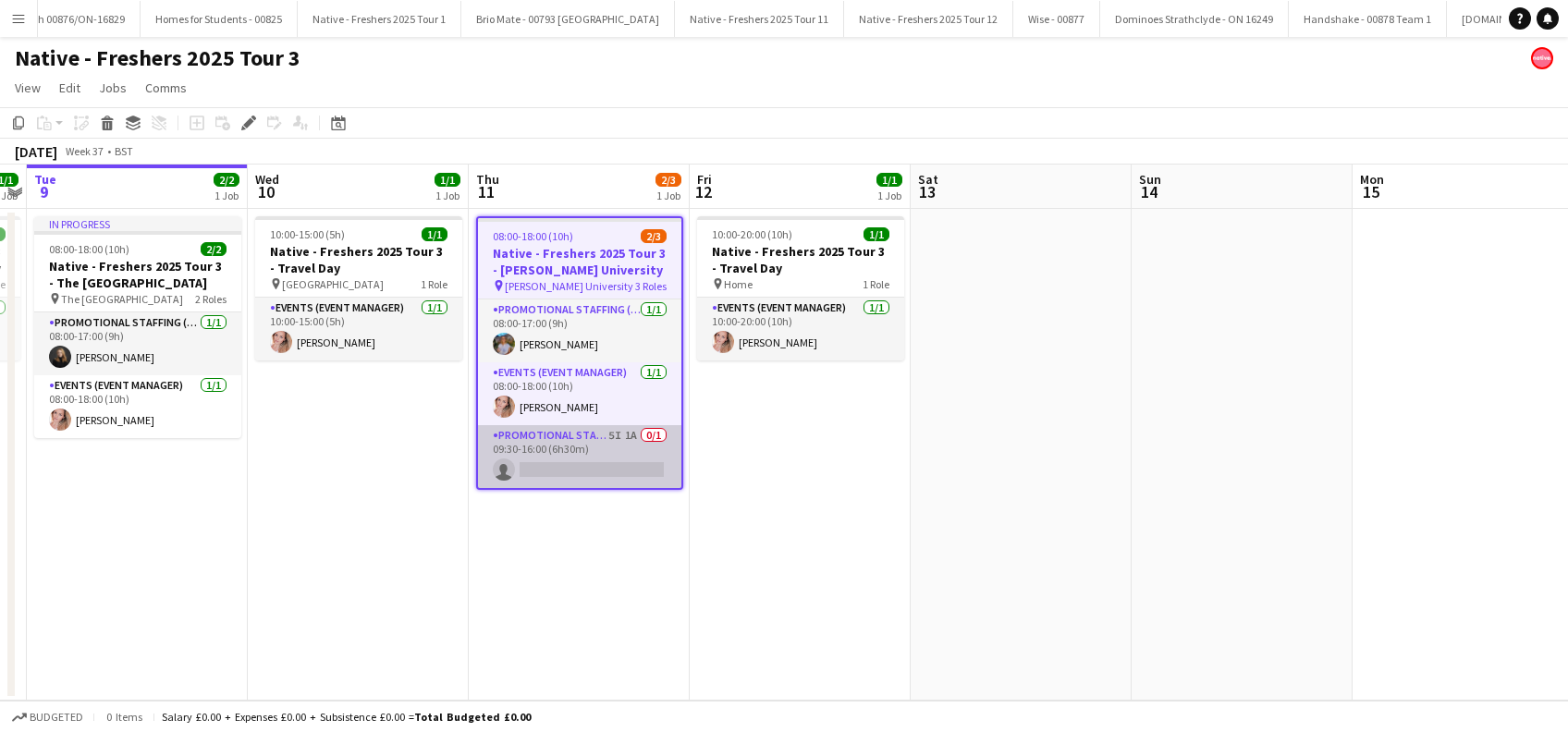
click at [592, 467] on app-card-role "Promotional Staffing (Brand Ambassadors) 5I 1A 0/1 09:30-16:00 (6h30m) single-n…" at bounding box center [579, 456] width 203 height 63
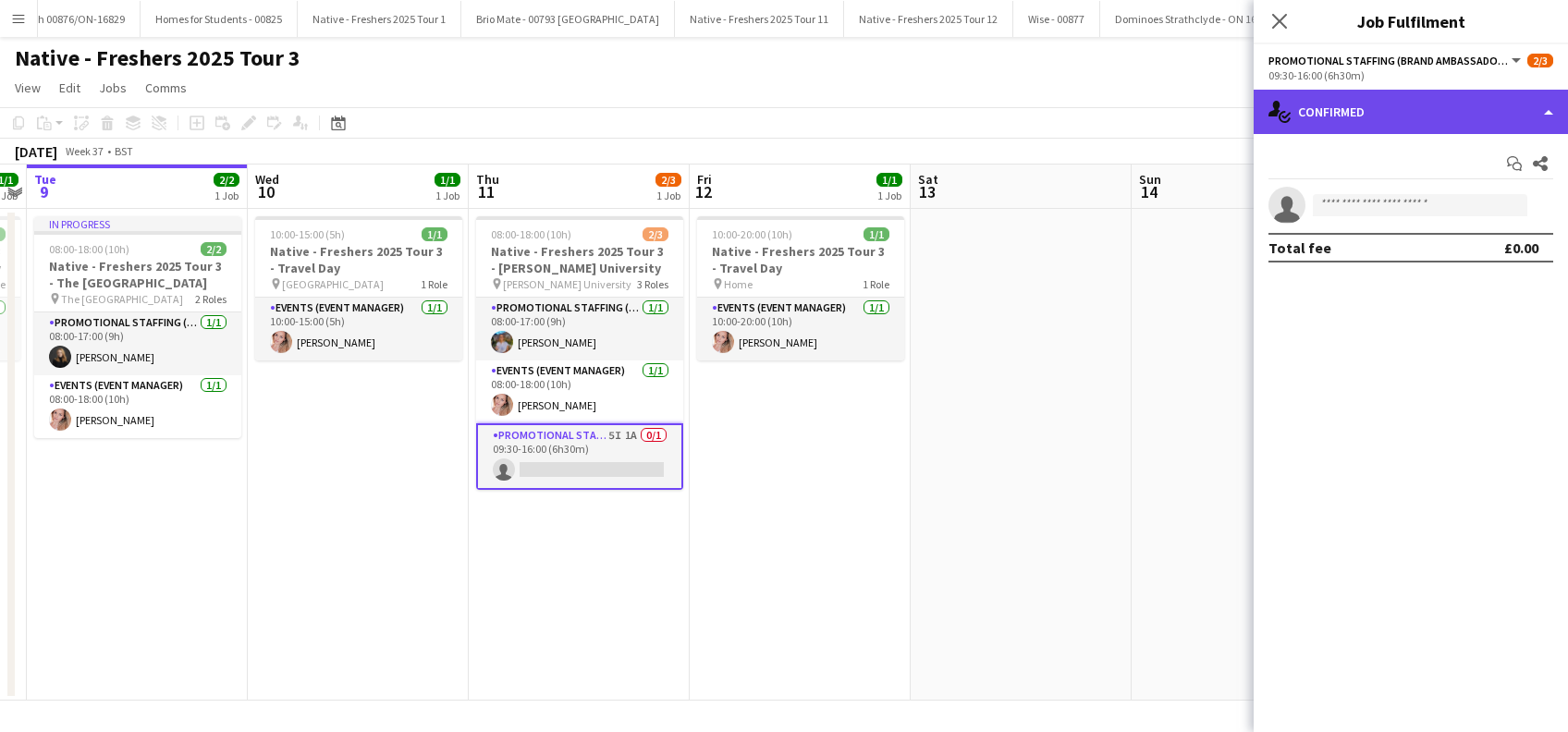
click at [1424, 101] on div "single-neutral-actions-check-2 Confirmed" at bounding box center [1410, 112] width 315 height 44
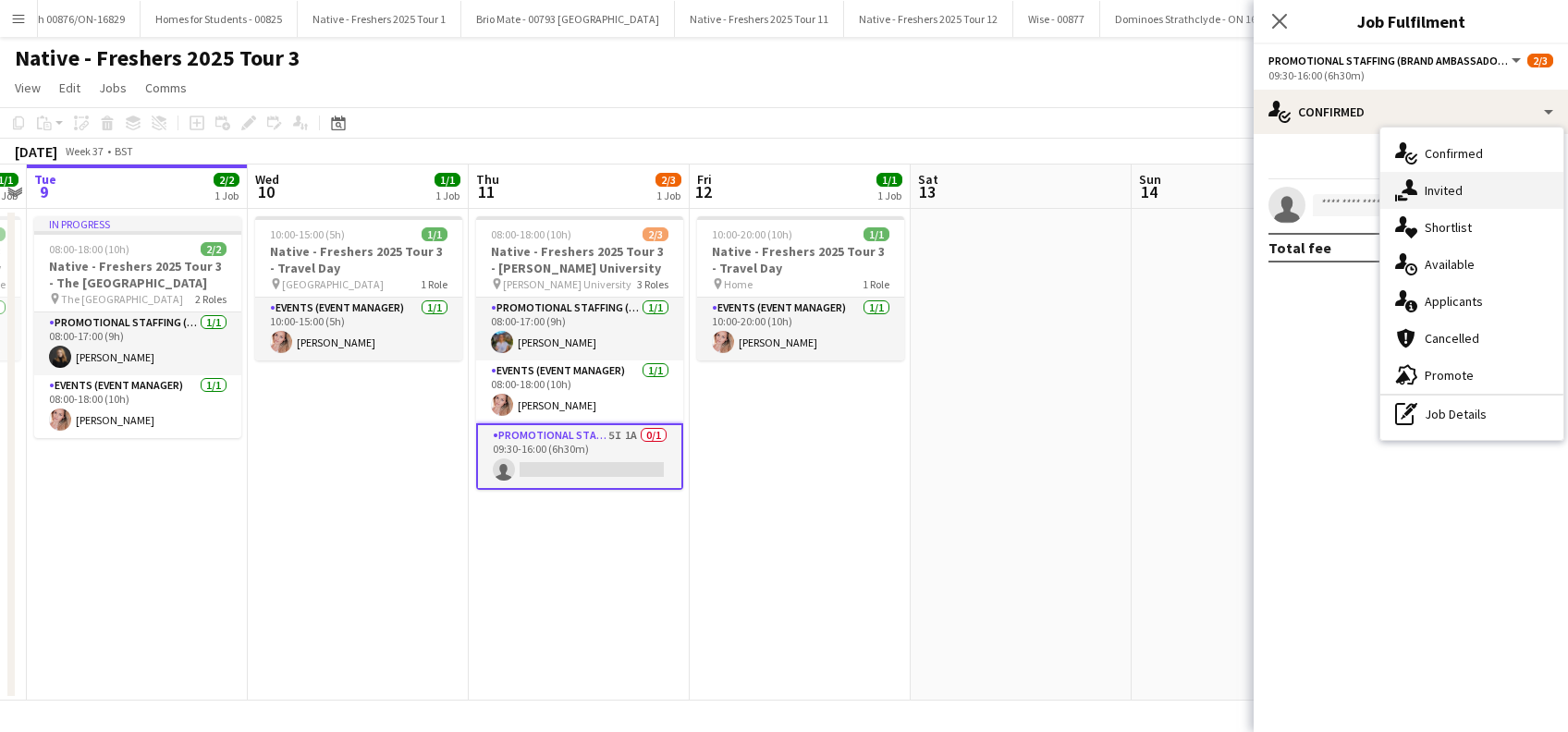
click at [1448, 197] on span "Invited" at bounding box center [1443, 189] width 38 height 16
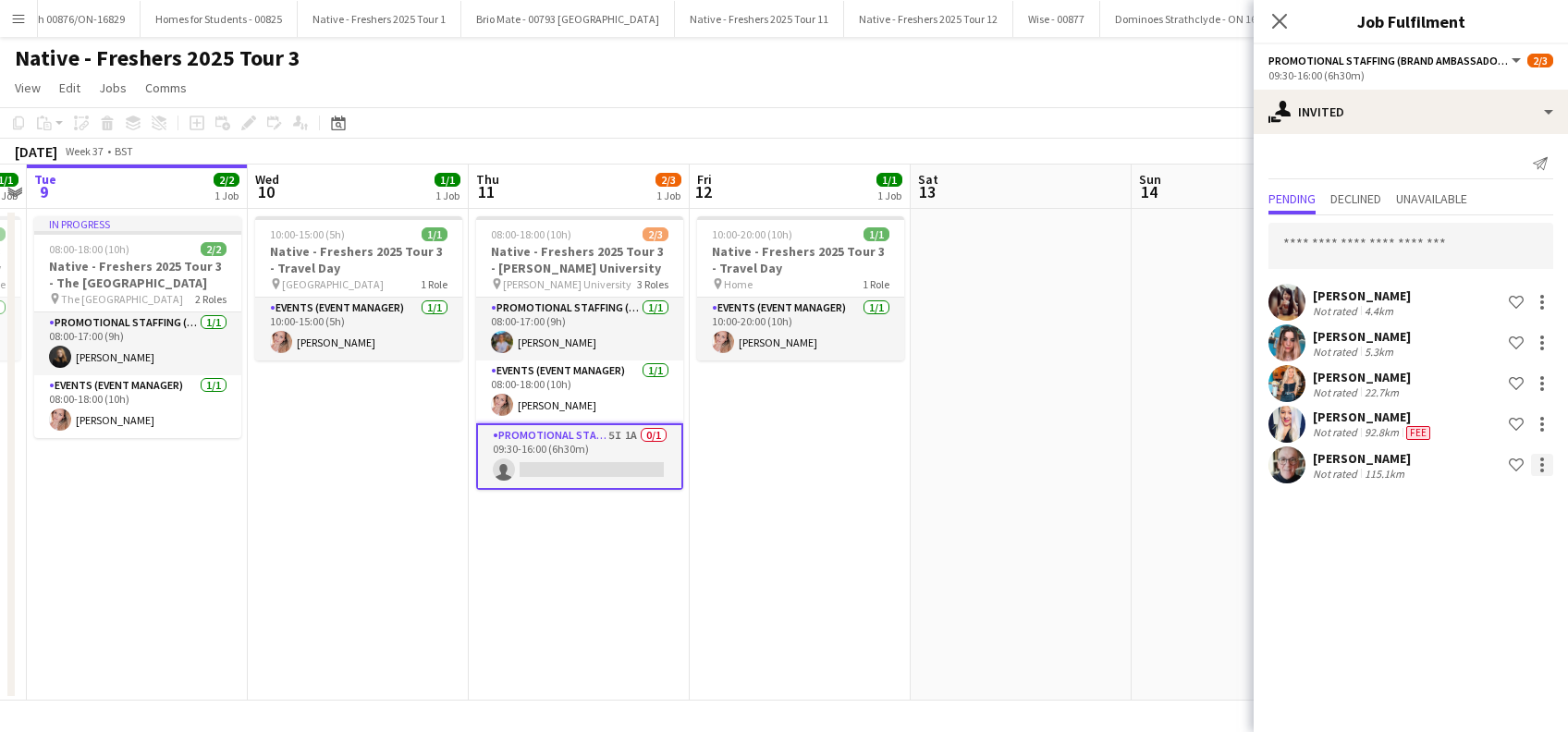
click at [1546, 464] on div at bounding box center [1542, 465] width 22 height 22
click at [1464, 584] on span "Start chat" at bounding box center [1460, 588] width 63 height 15
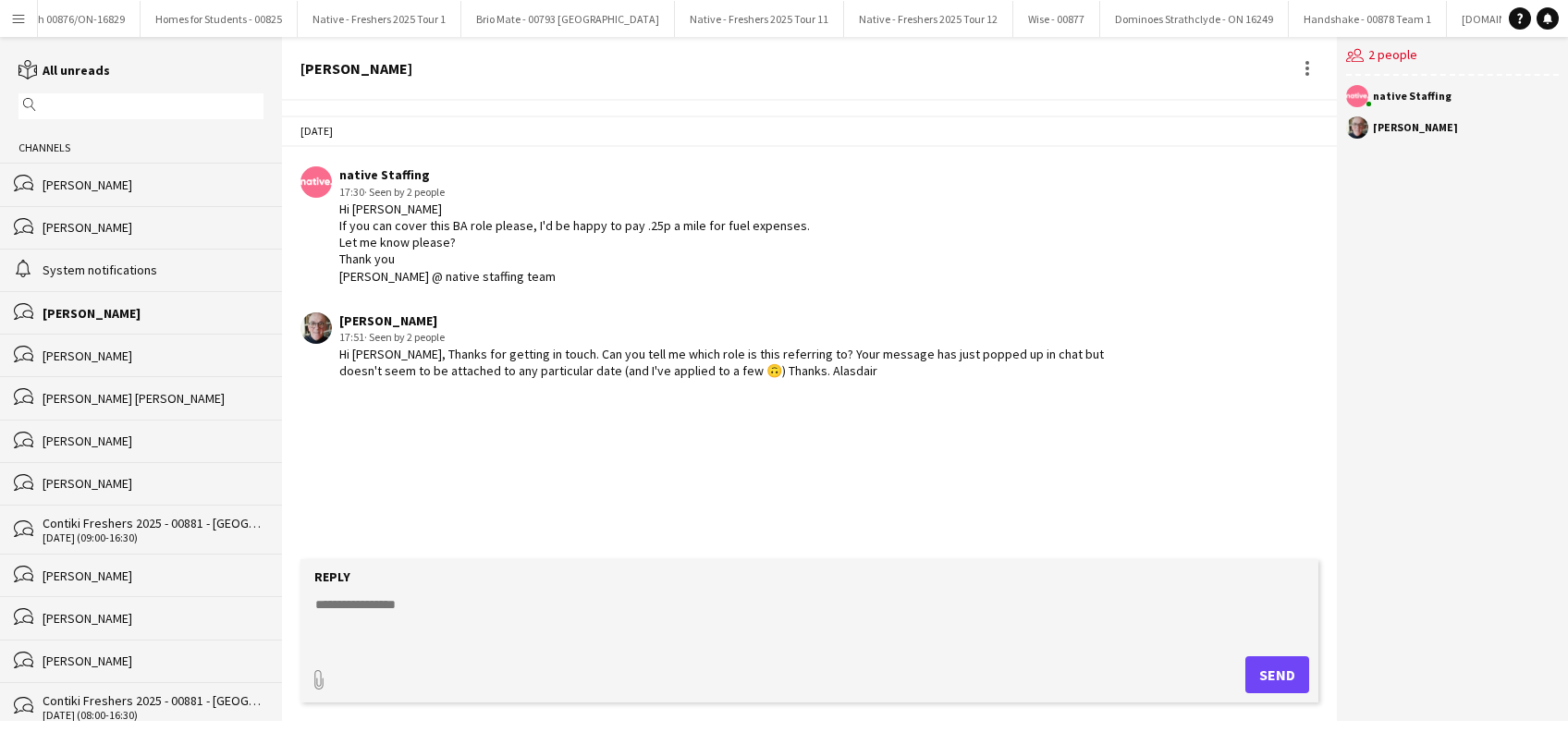
click at [385, 607] on textarea at bounding box center [813, 619] width 999 height 48
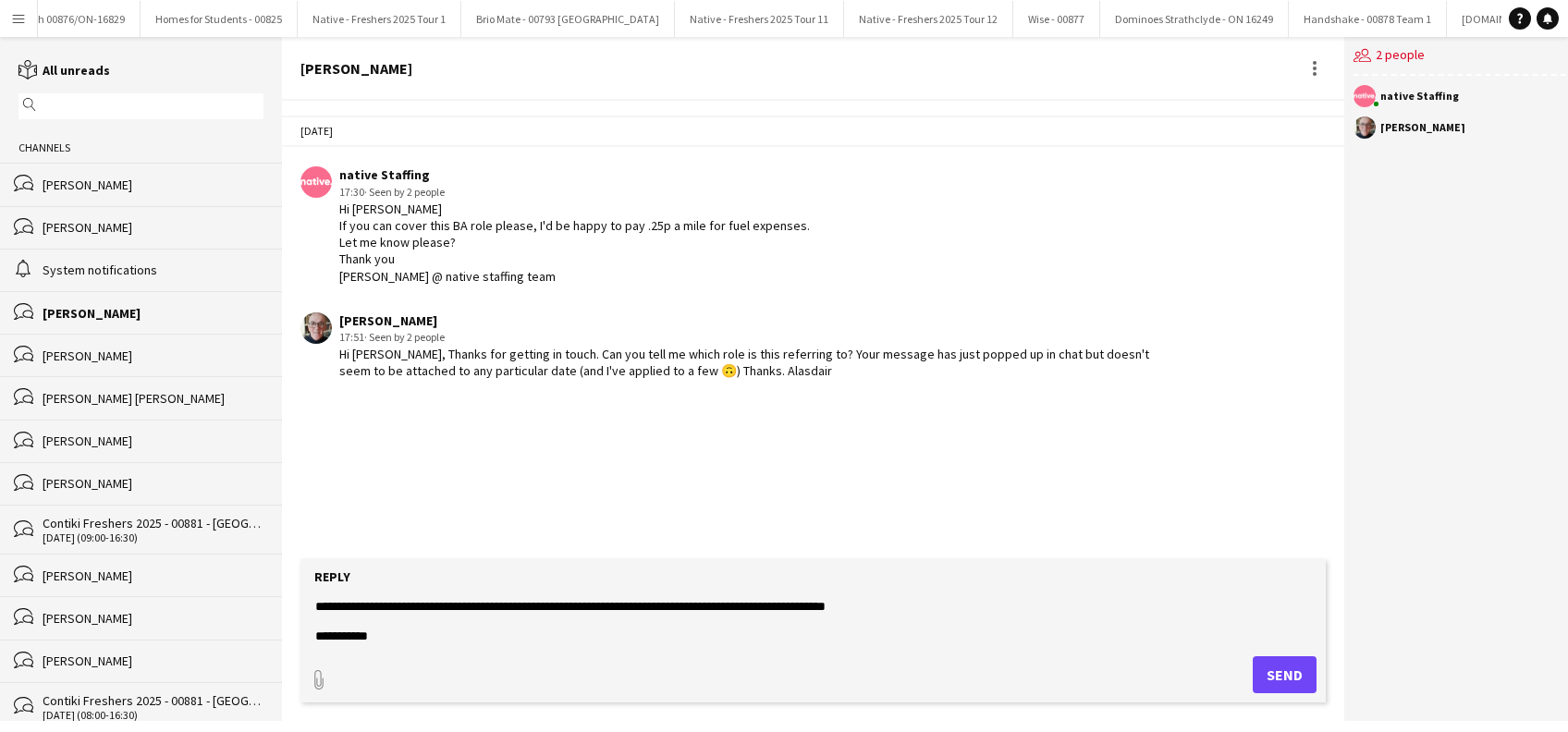
scroll to position [28, 0]
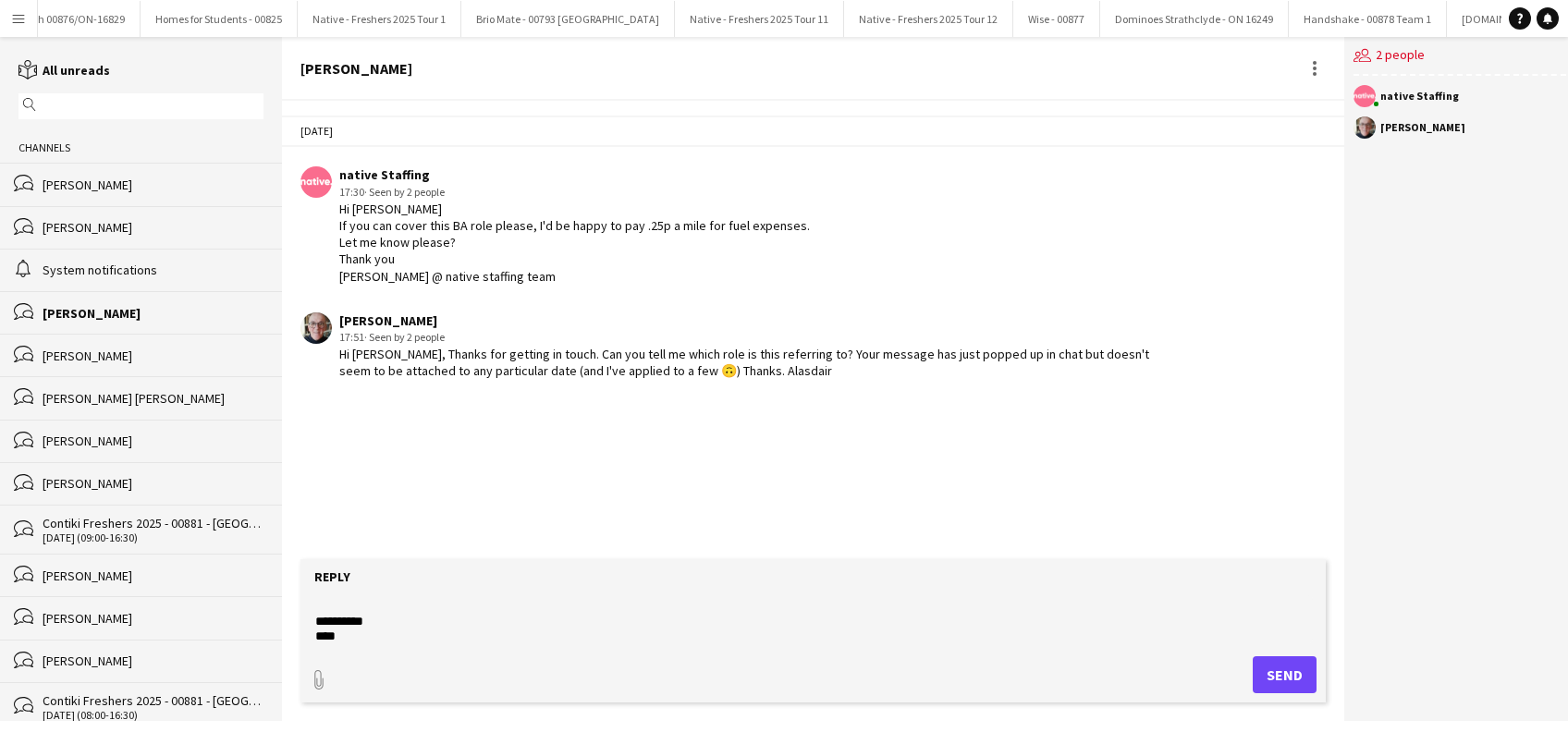
type textarea "**********"
click at [1263, 675] on button "Send" at bounding box center [1284, 674] width 63 height 37
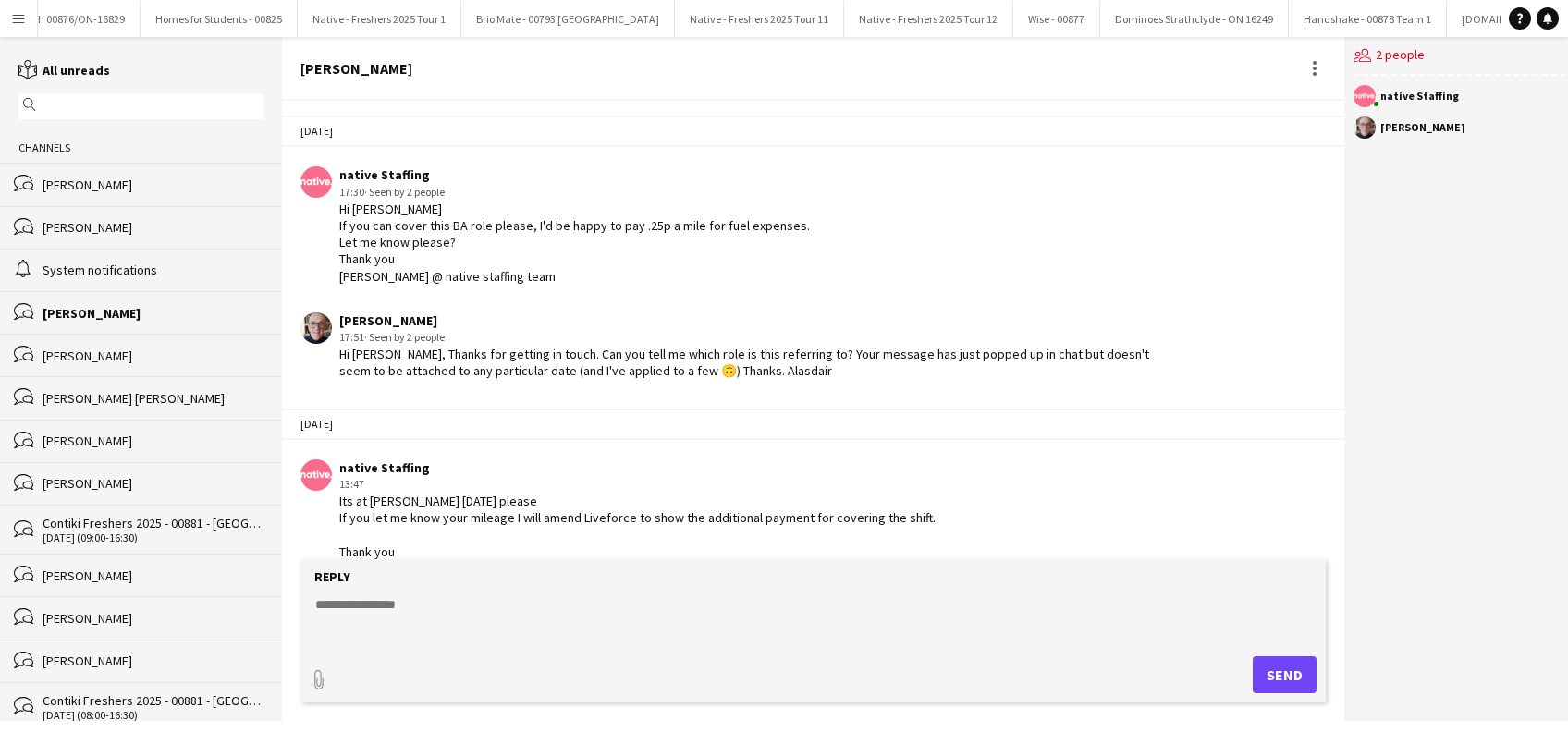
click at [92, 185] on div "[PERSON_NAME]" at bounding box center [153, 185] width 221 height 16
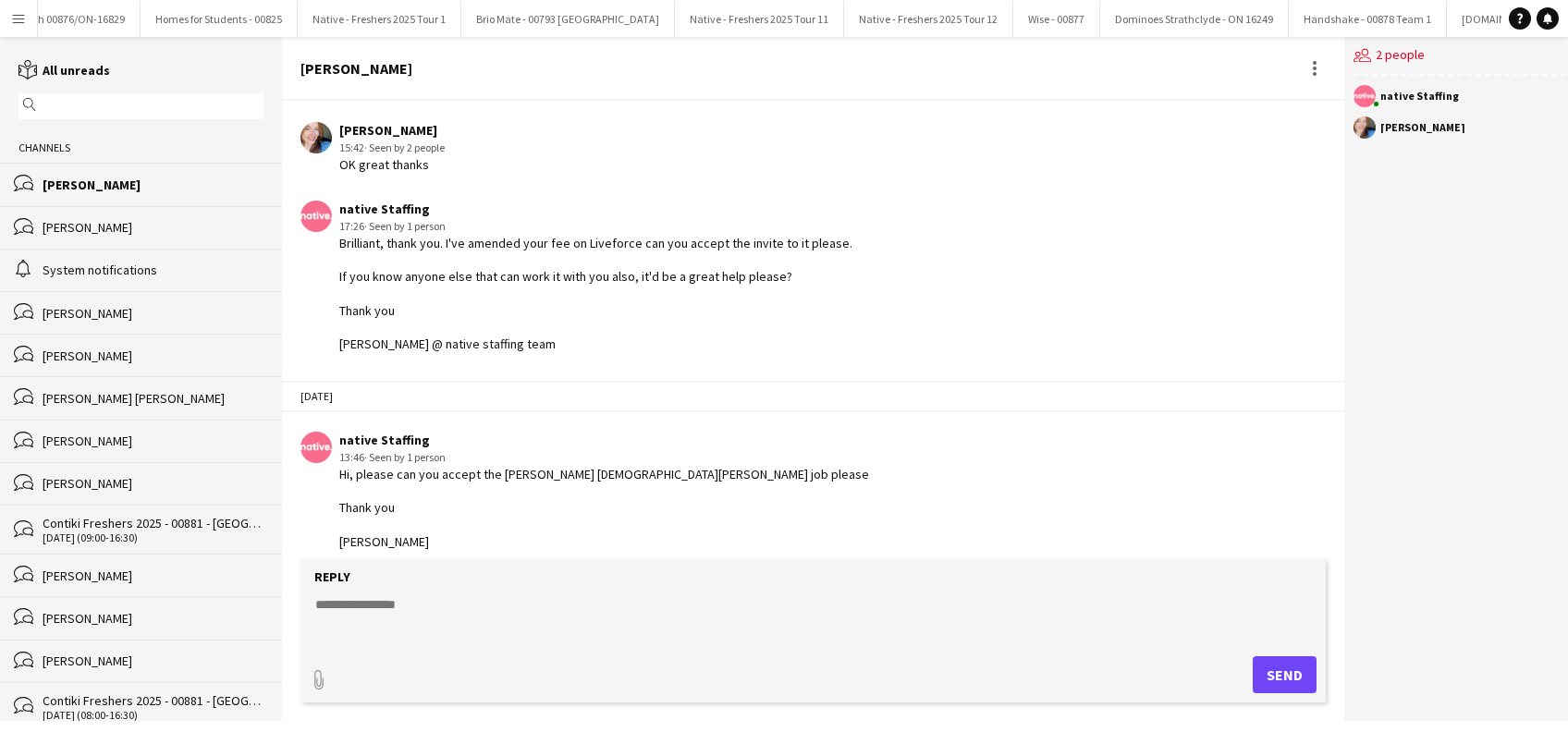
scroll to position [769, 0]
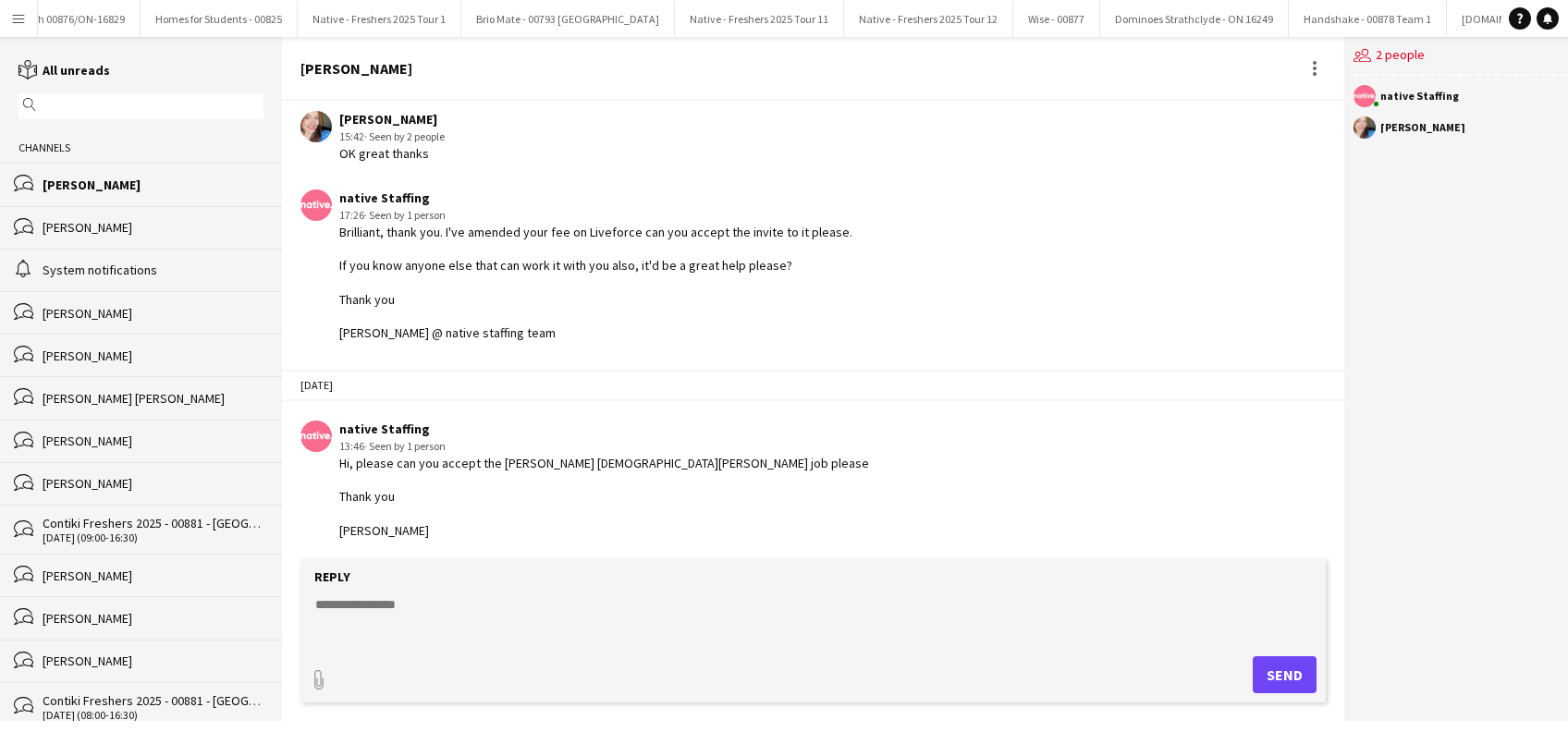
click at [106, 187] on div "[PERSON_NAME]" at bounding box center [153, 185] width 221 height 16
click at [12, 6] on button "Menu" at bounding box center [18, 18] width 37 height 37
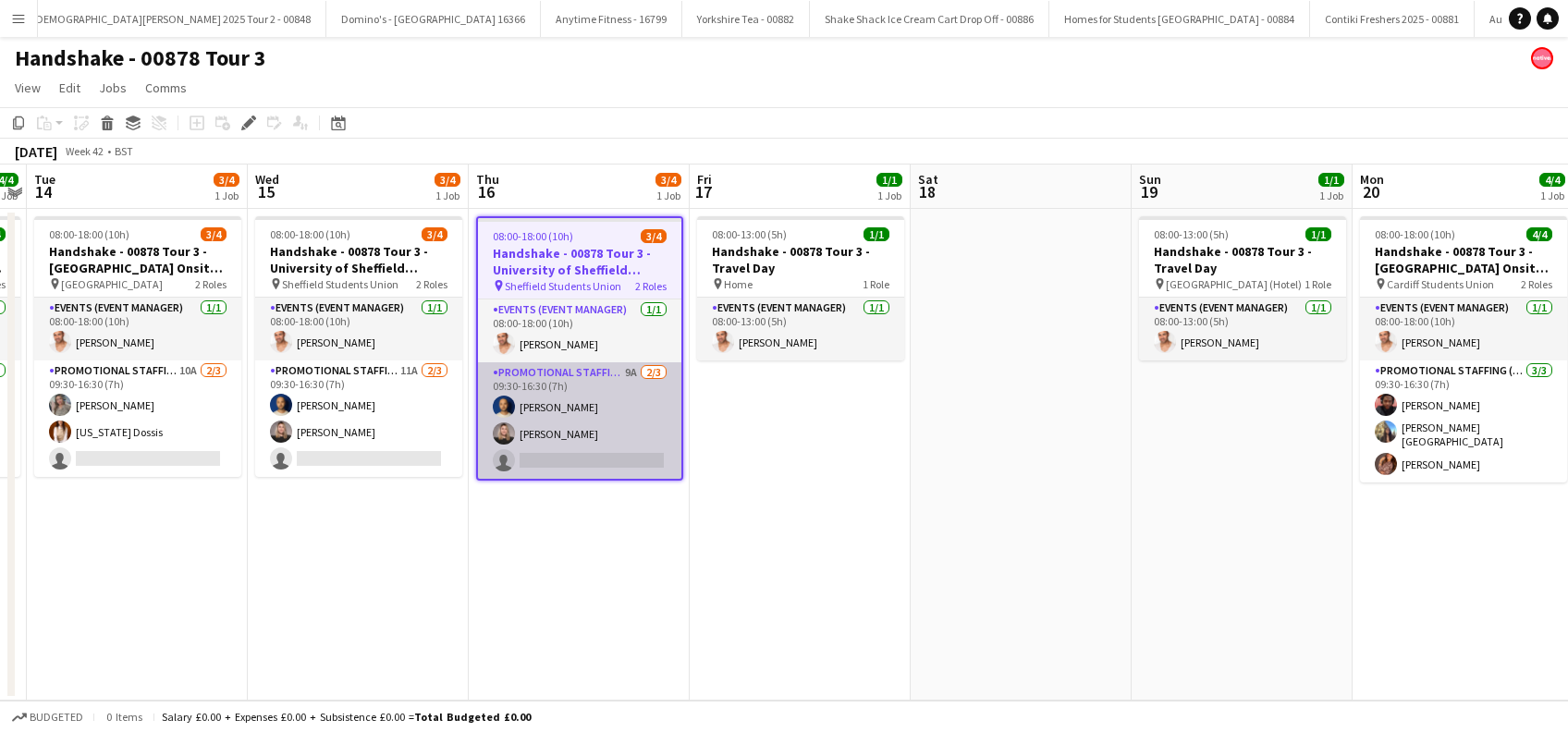
click at [572, 452] on app-card-role "Promotional Staffing (Brand Ambassadors) 9A [DATE] 09:30-16:30 (7h) [PERSON_NAM…" at bounding box center [579, 420] width 203 height 116
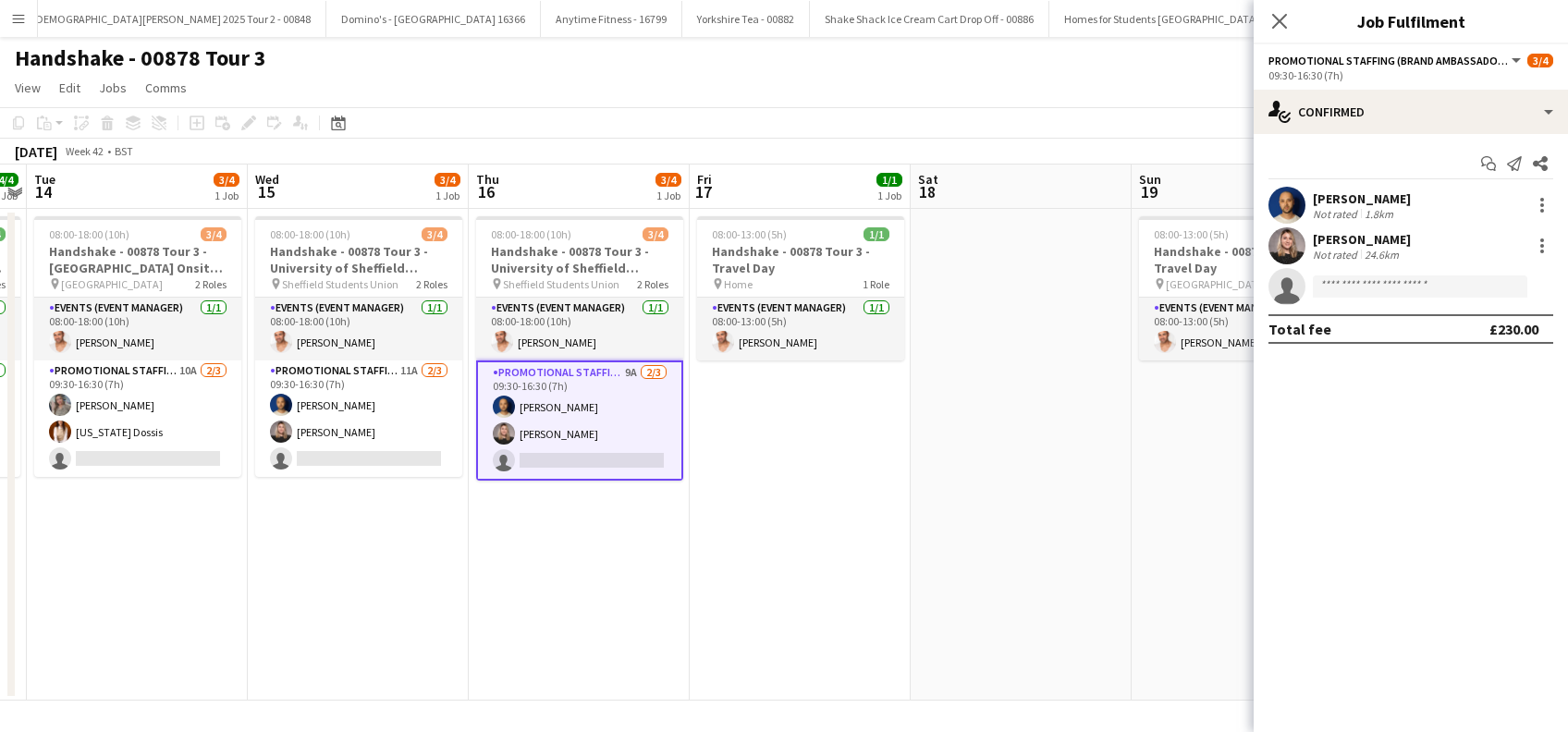
click at [1406, 84] on app-options-switcher "Promotional Staffing (Brand Ambassadors) All roles Promotional Staffing (Brand …" at bounding box center [1410, 66] width 315 height 45
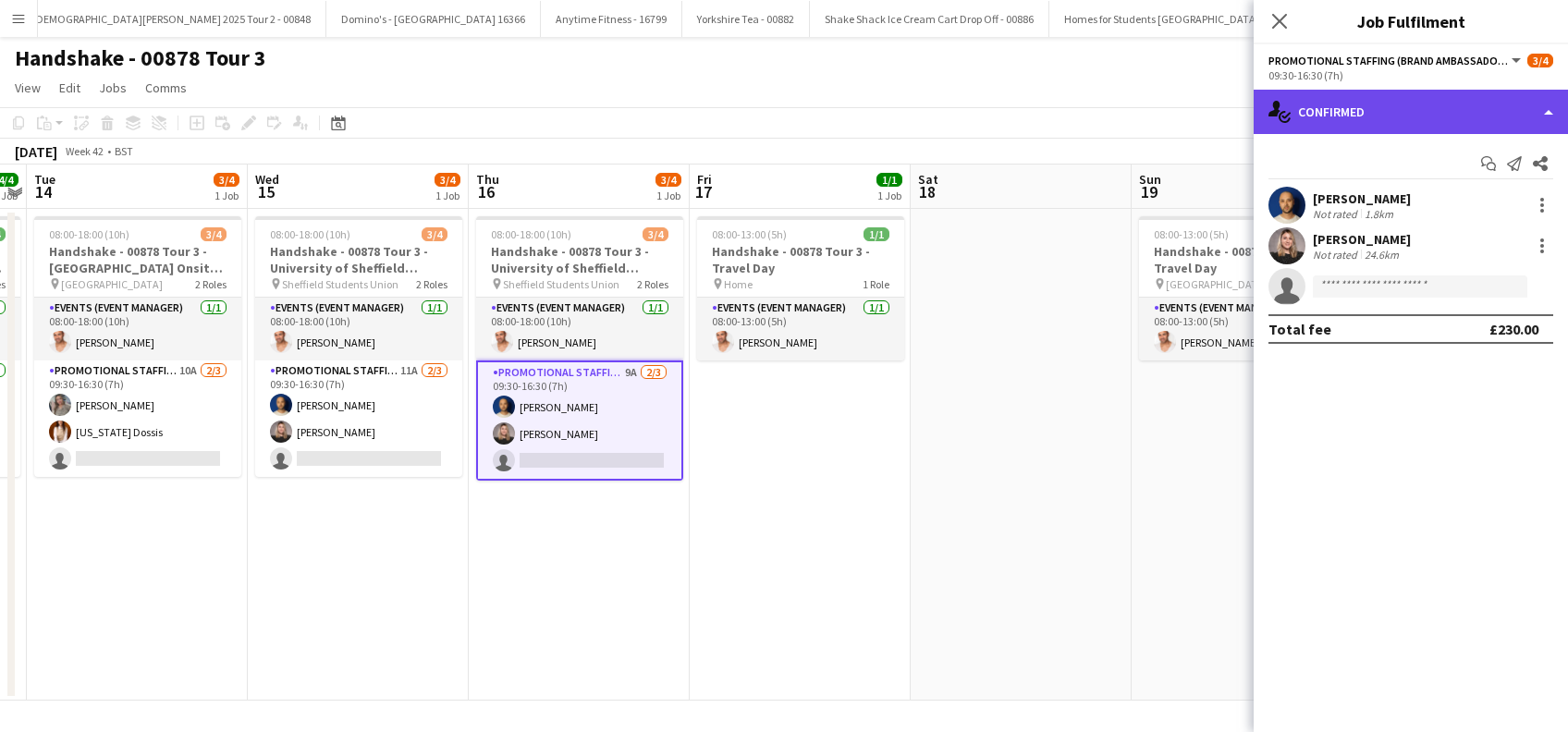
click at [1406, 111] on div "single-neutral-actions-check-2 Confirmed" at bounding box center [1410, 112] width 315 height 44
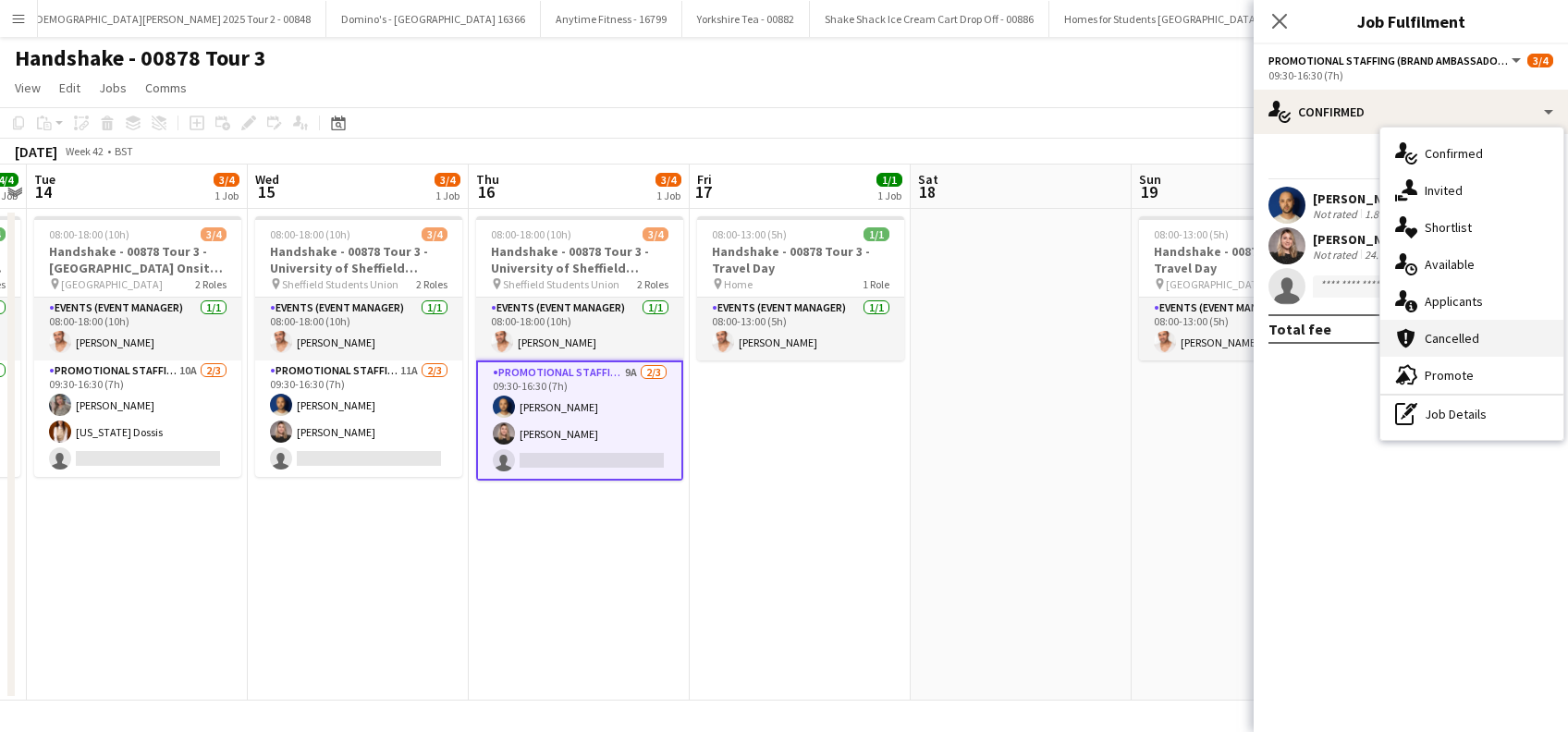
click at [1446, 341] on span "Cancelled" at bounding box center [1452, 338] width 55 height 16
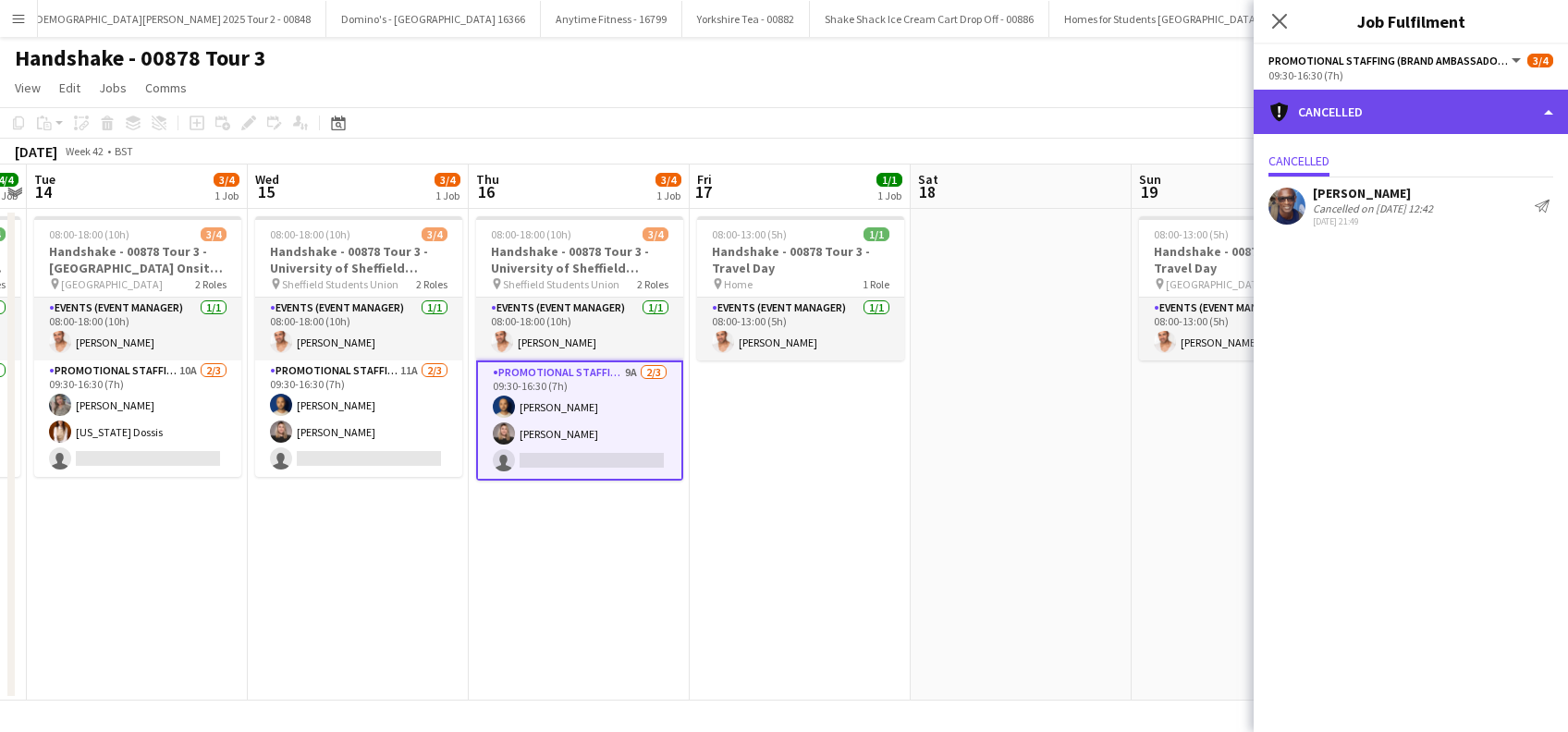
click at [1362, 112] on div "cancellation Cancelled" at bounding box center [1410, 112] width 315 height 44
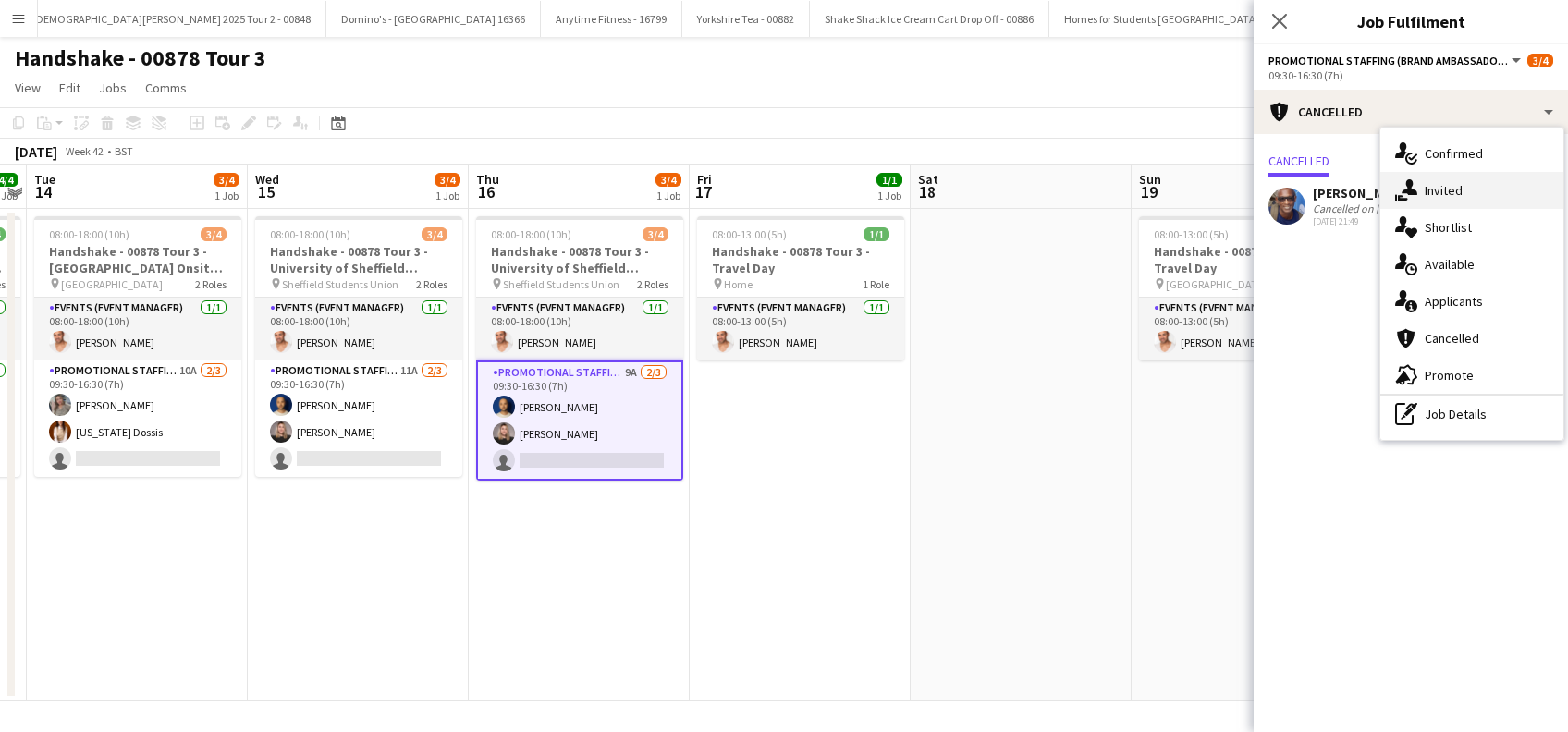
click at [1434, 189] on span "Invited" at bounding box center [1443, 189] width 38 height 16
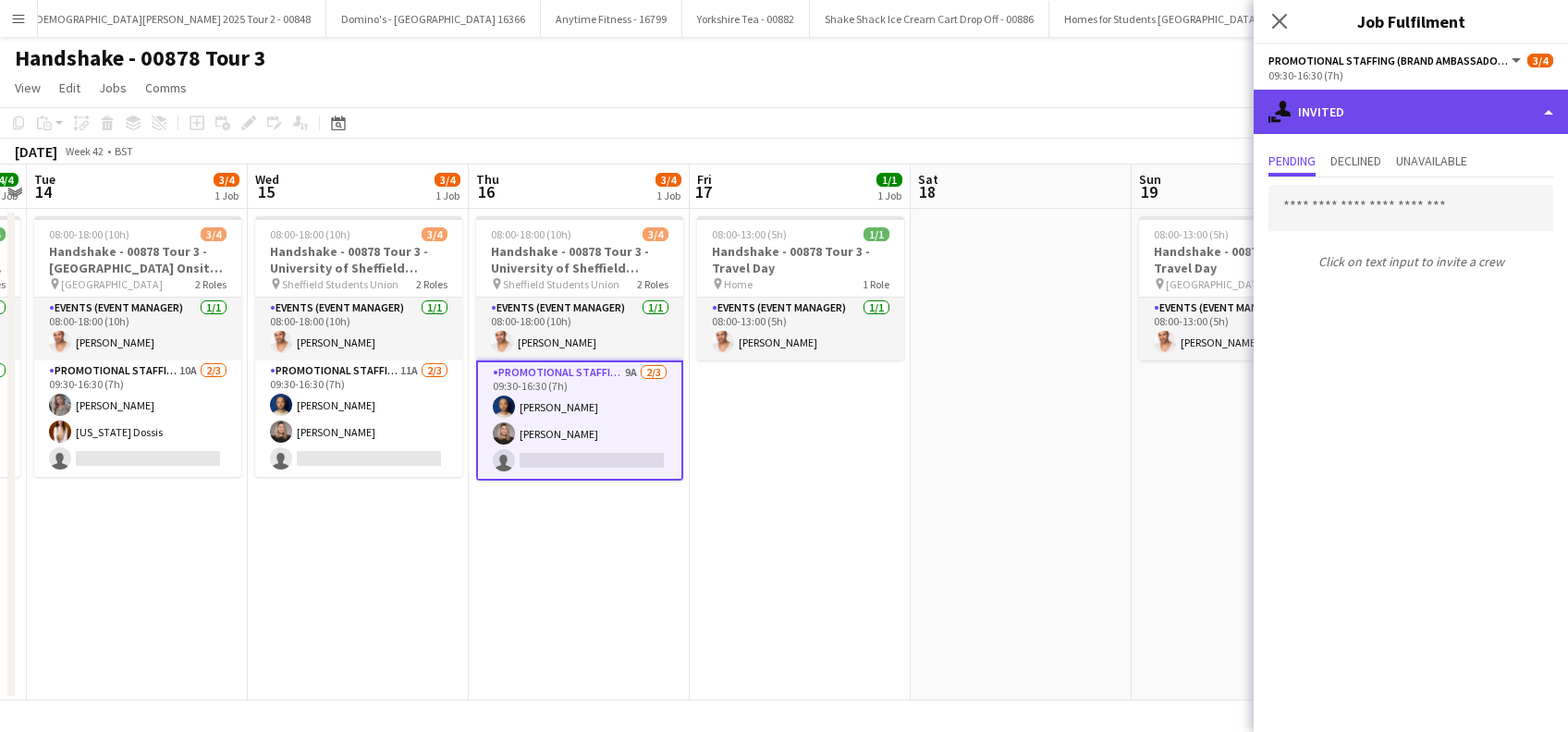
click at [1390, 114] on div "single-neutral-actions-share-1 Invited" at bounding box center [1410, 112] width 315 height 44
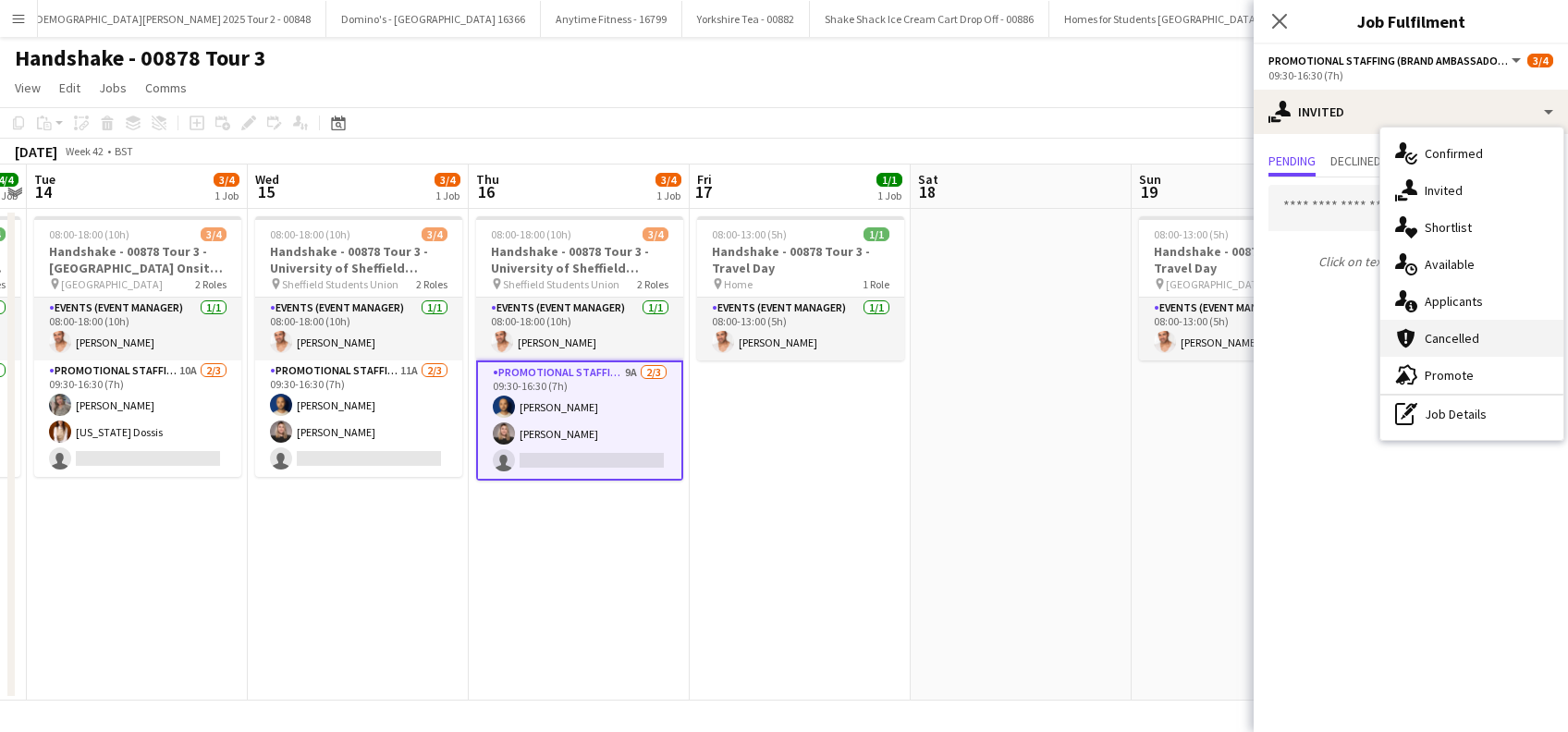
click at [1447, 320] on div "cancellation Cancelled" at bounding box center [1472, 339] width 183 height 37
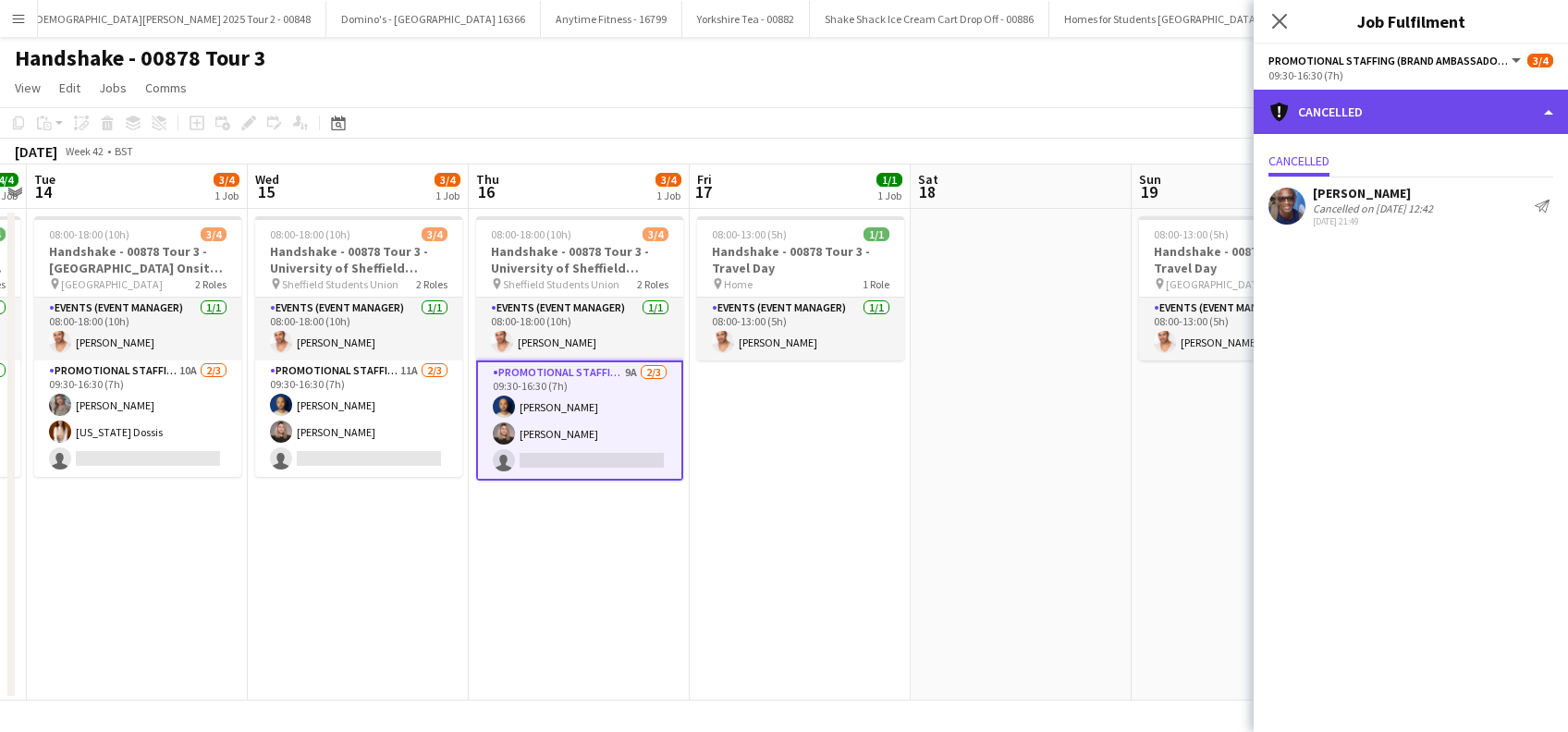
click at [1393, 109] on div "cancellation Cancelled" at bounding box center [1410, 112] width 315 height 44
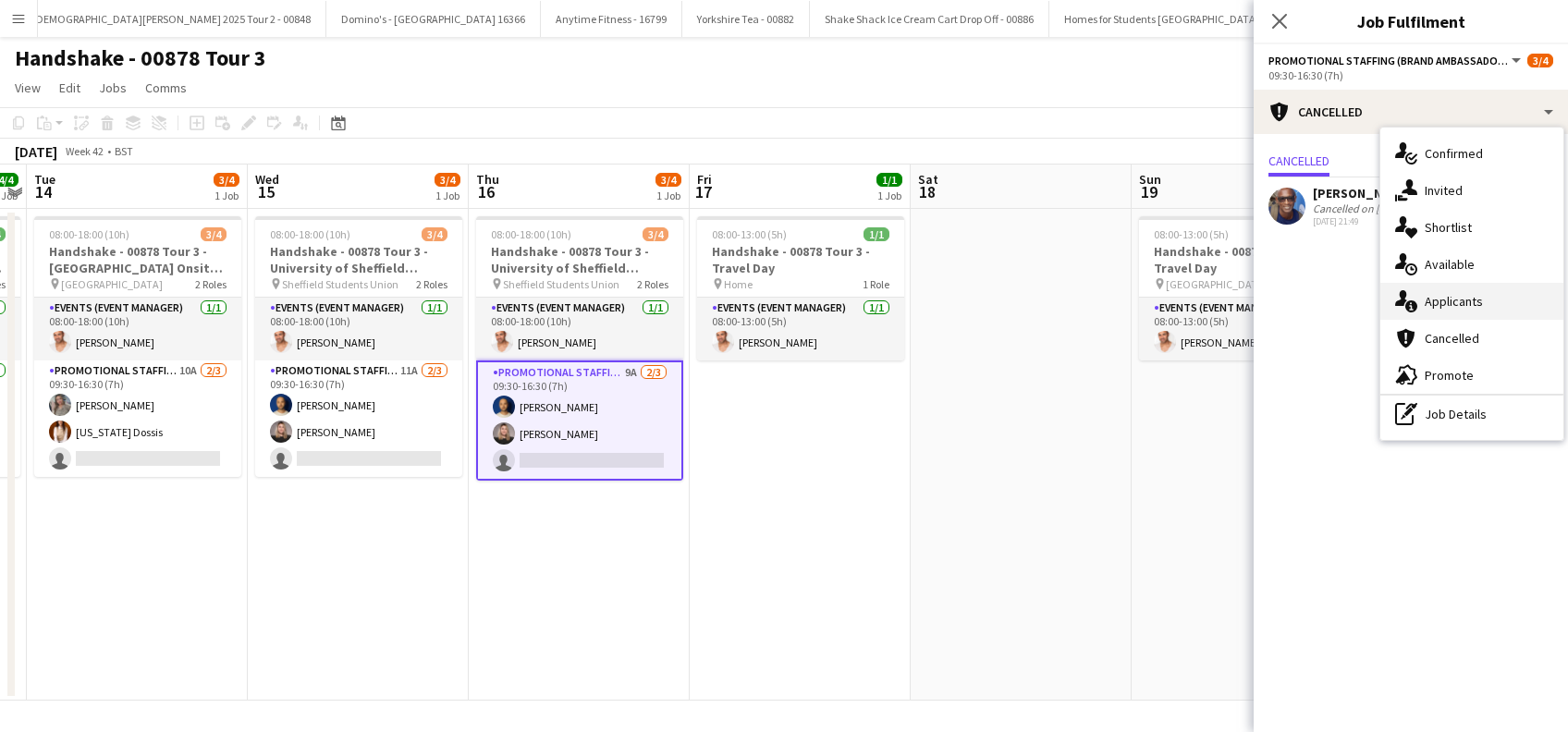
click at [1450, 289] on div "single-neutral-actions-information Applicants" at bounding box center [1472, 301] width 183 height 37
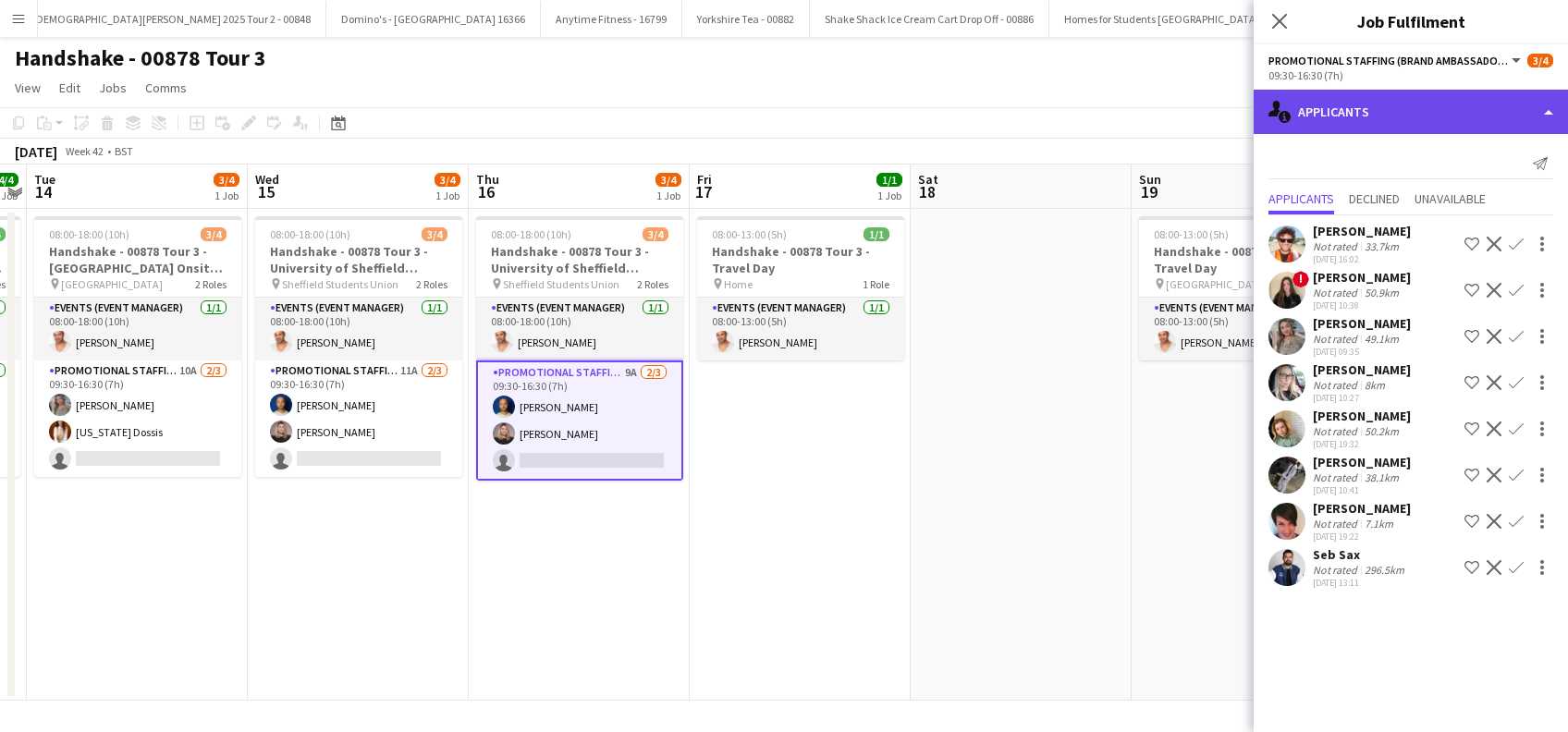
click at [1369, 114] on div "single-neutral-actions-information Applicants" at bounding box center [1410, 112] width 315 height 44
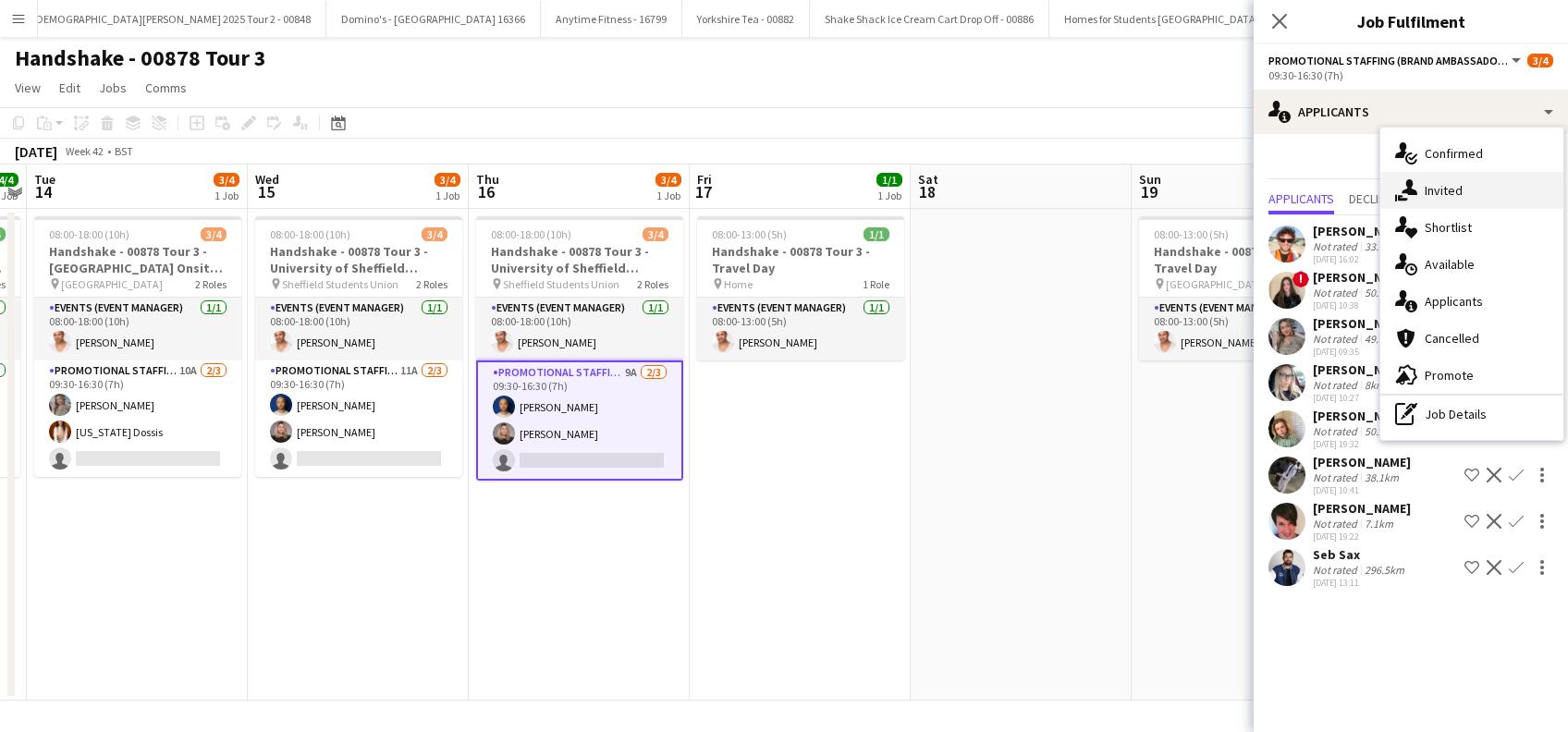
click at [1444, 191] on span "Invited" at bounding box center [1443, 189] width 38 height 16
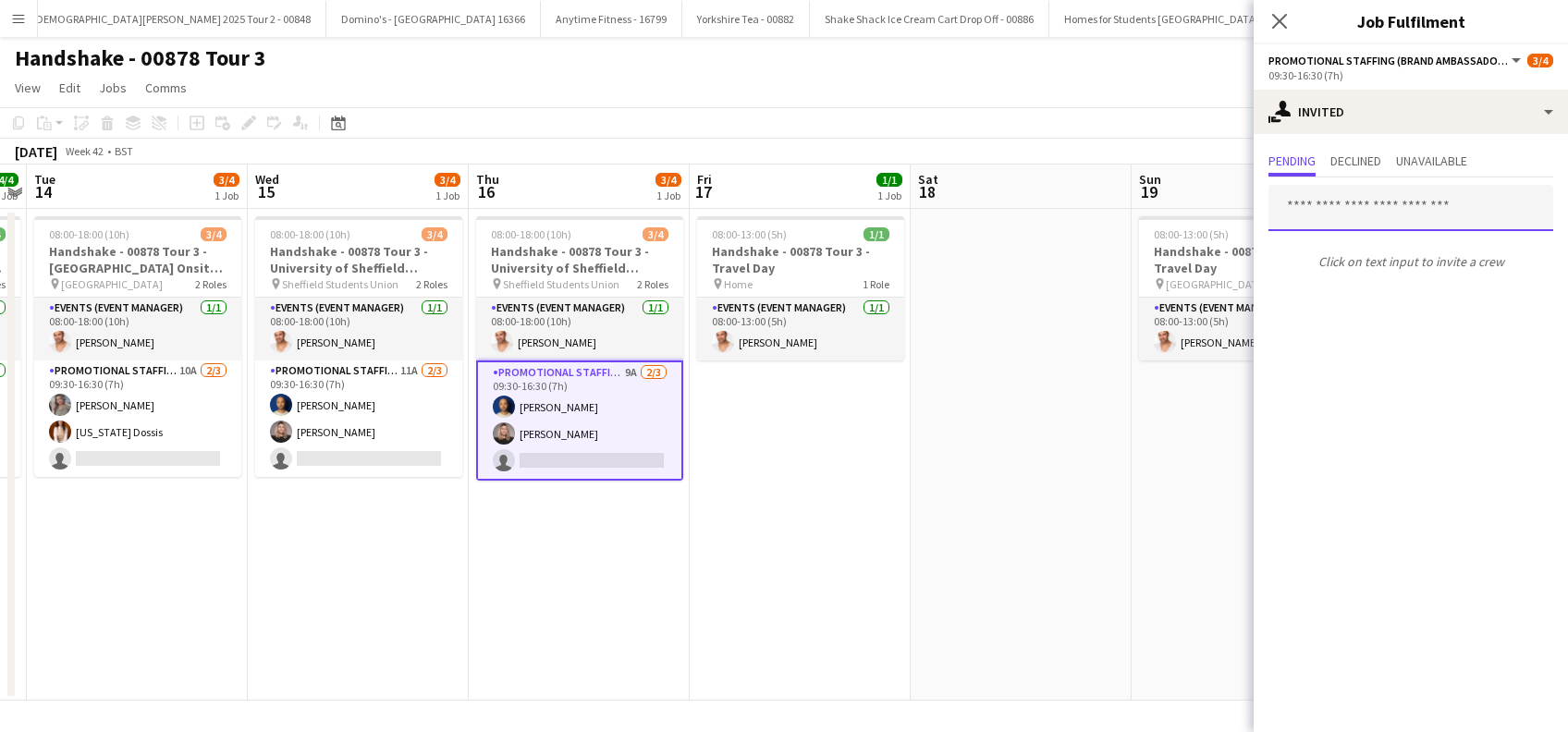
click at [1319, 185] on input "text" at bounding box center [1411, 208] width 285 height 46
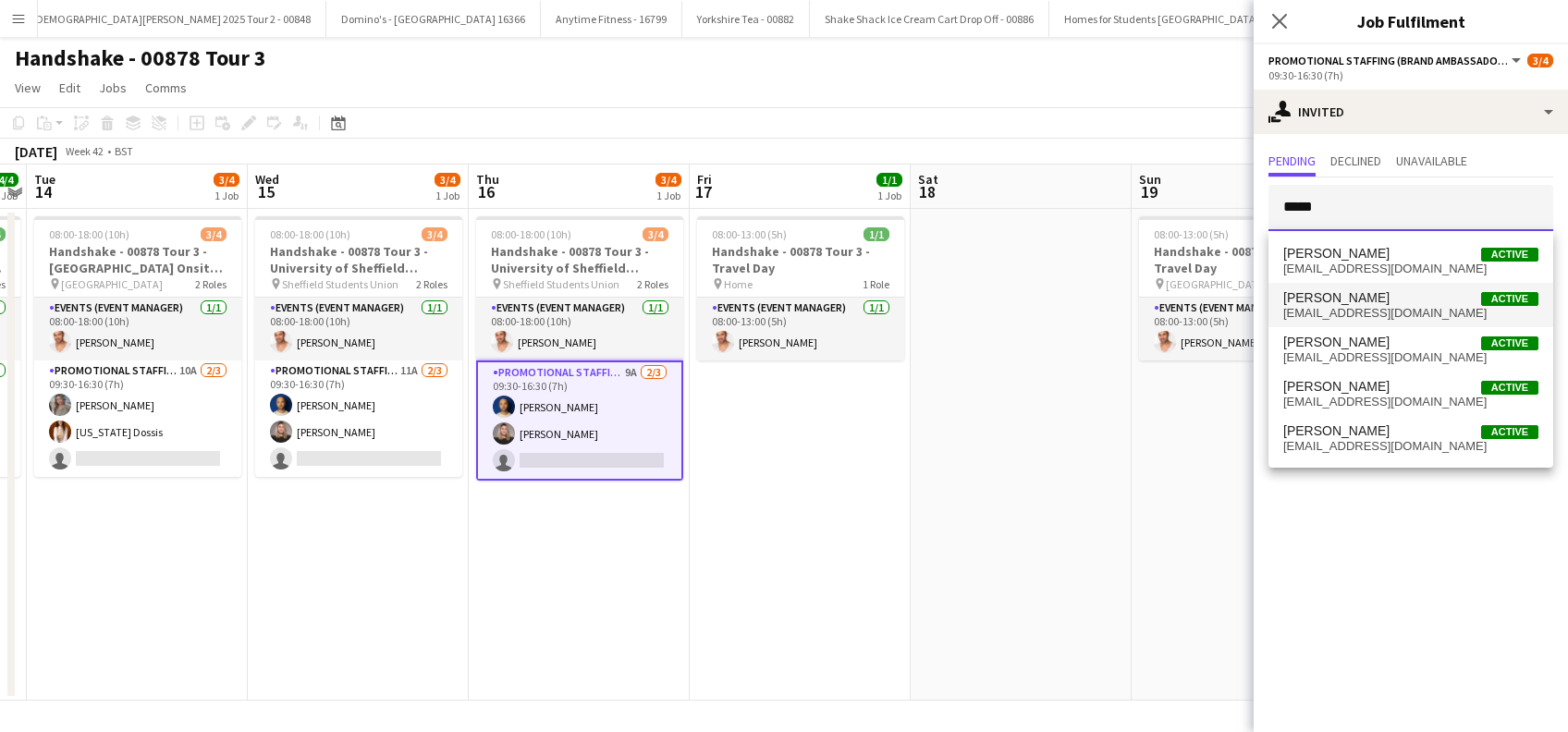
type input "*****"
click at [1319, 296] on span "Laura cutts" at bounding box center [1336, 298] width 107 height 15
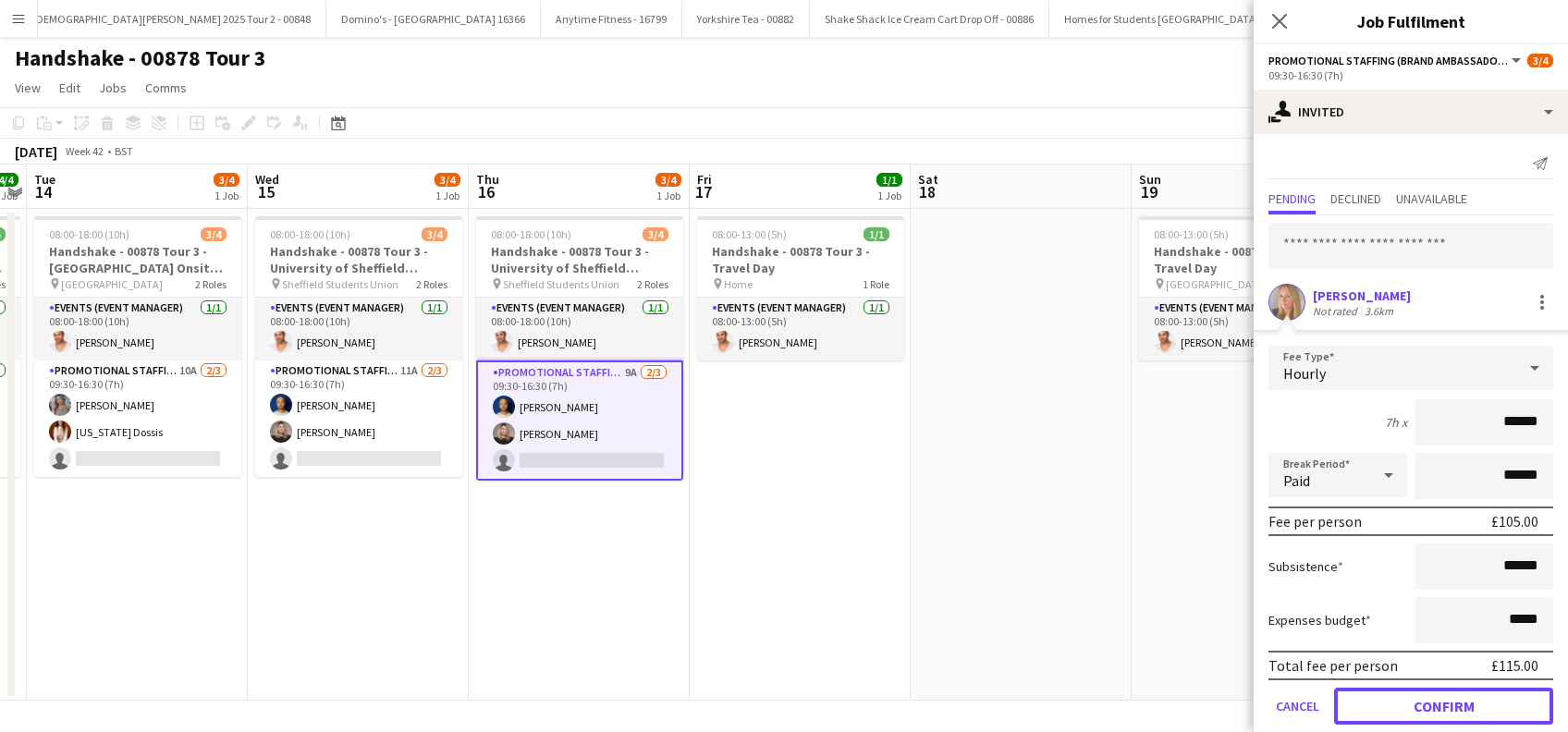
click at [1413, 703] on button "Confirm" at bounding box center [1444, 706] width 219 height 37
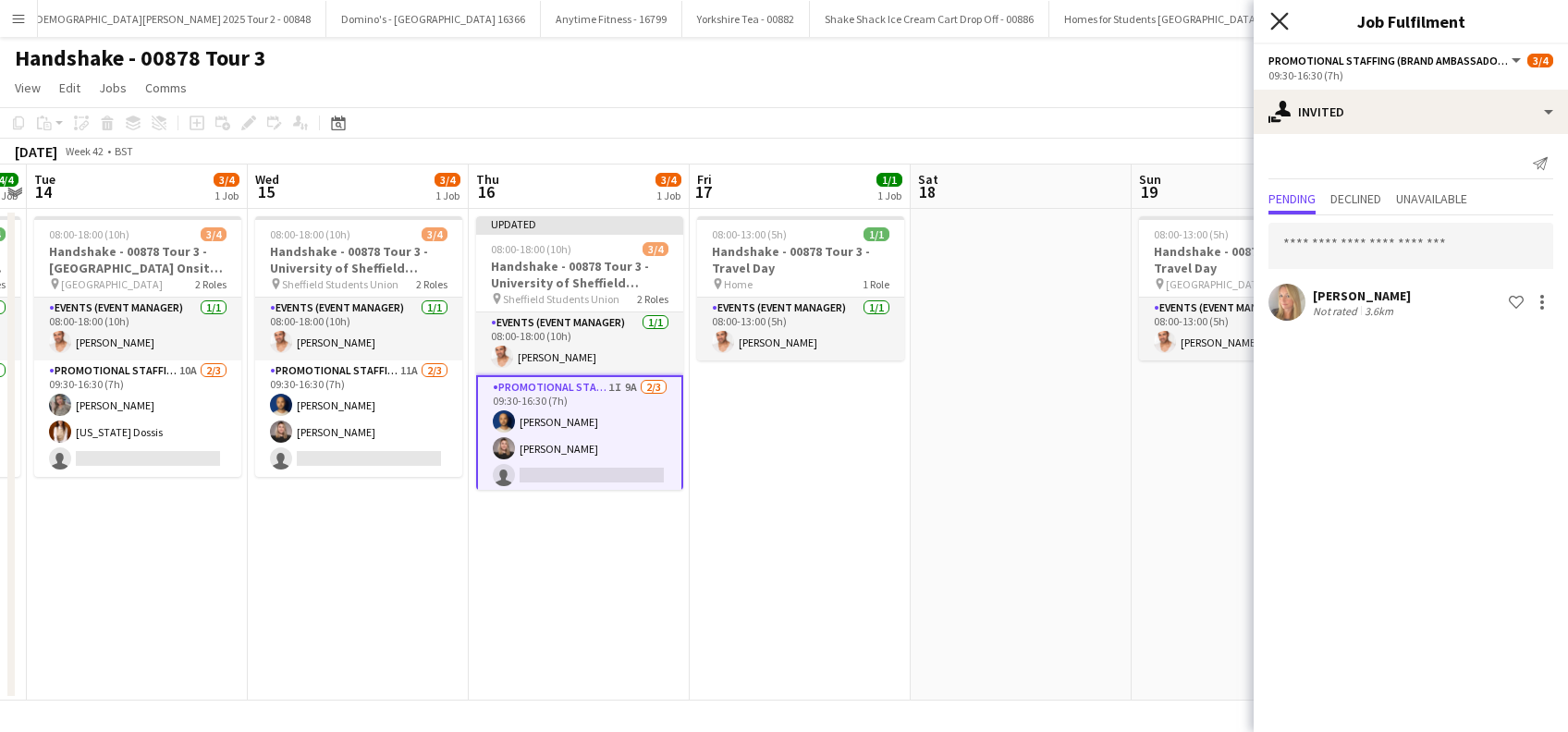
click at [1284, 28] on icon "Close pop-in" at bounding box center [1279, 20] width 17 height 17
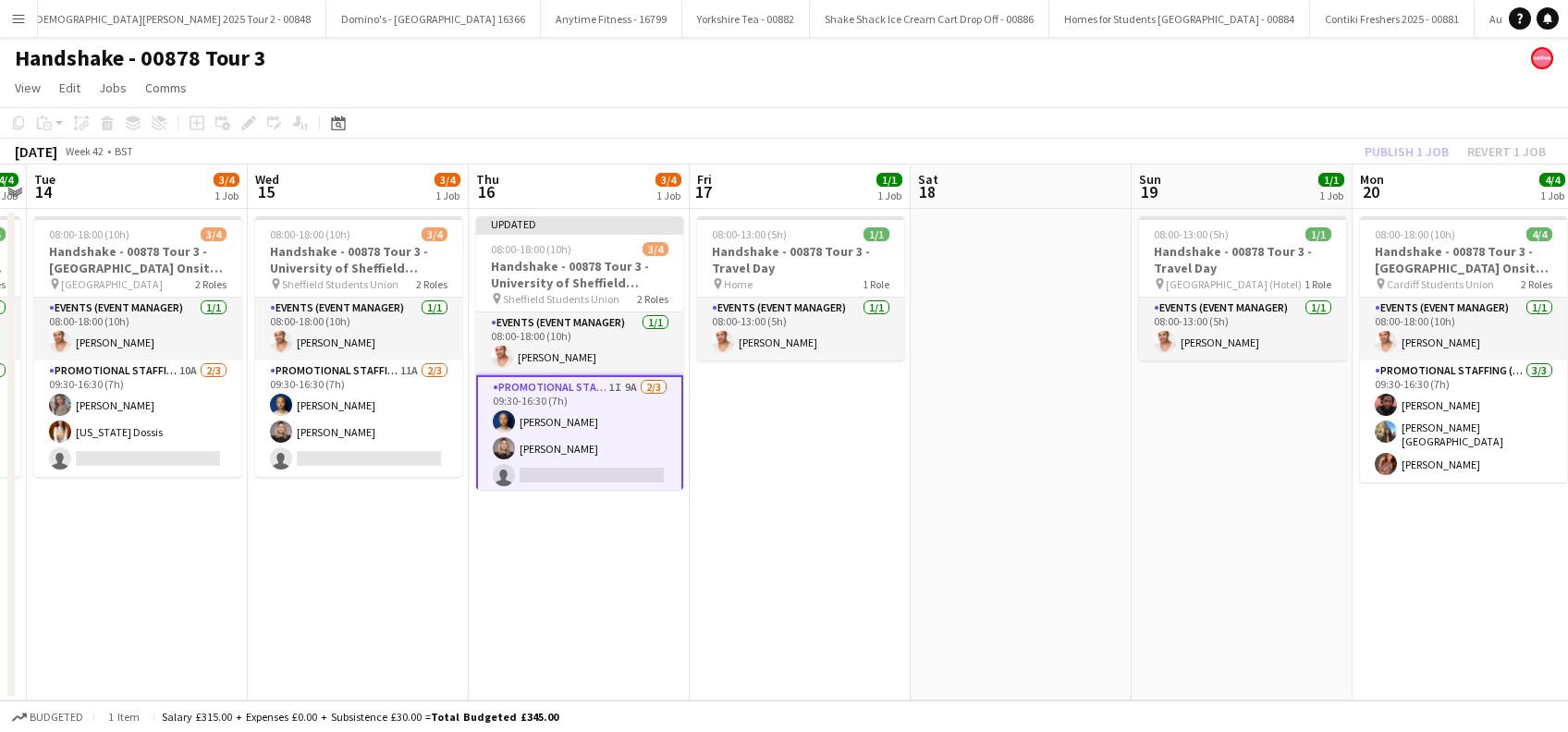
click at [1261, 442] on app-date-cell "08:00-13:00 (5h) 1/1 Handshake - 00878 Tour 3 - Travel Day pin Cardiff (Hotel) …" at bounding box center [1242, 454] width 221 height 492
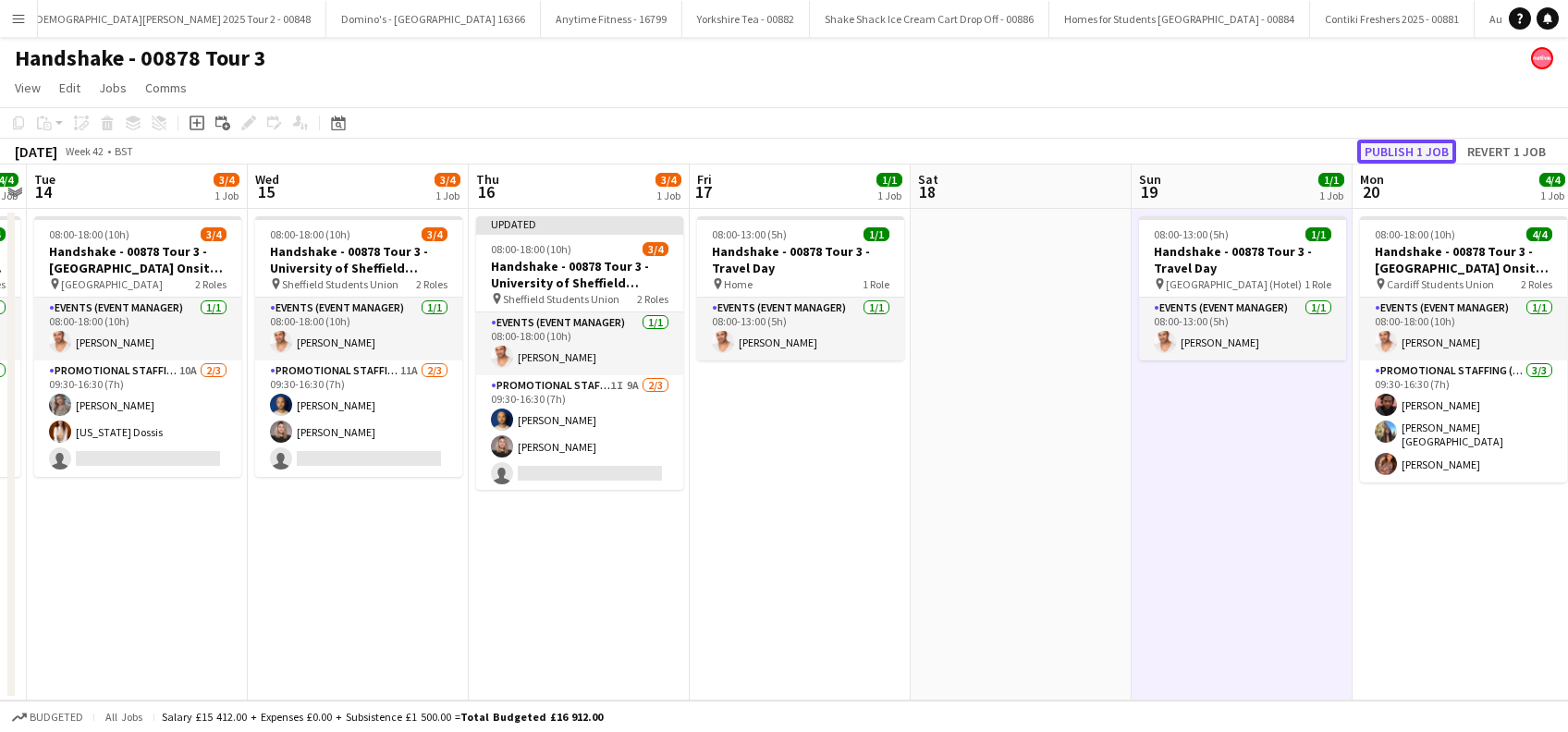
click at [1383, 155] on button "Publish 1 job" at bounding box center [1406, 151] width 99 height 24
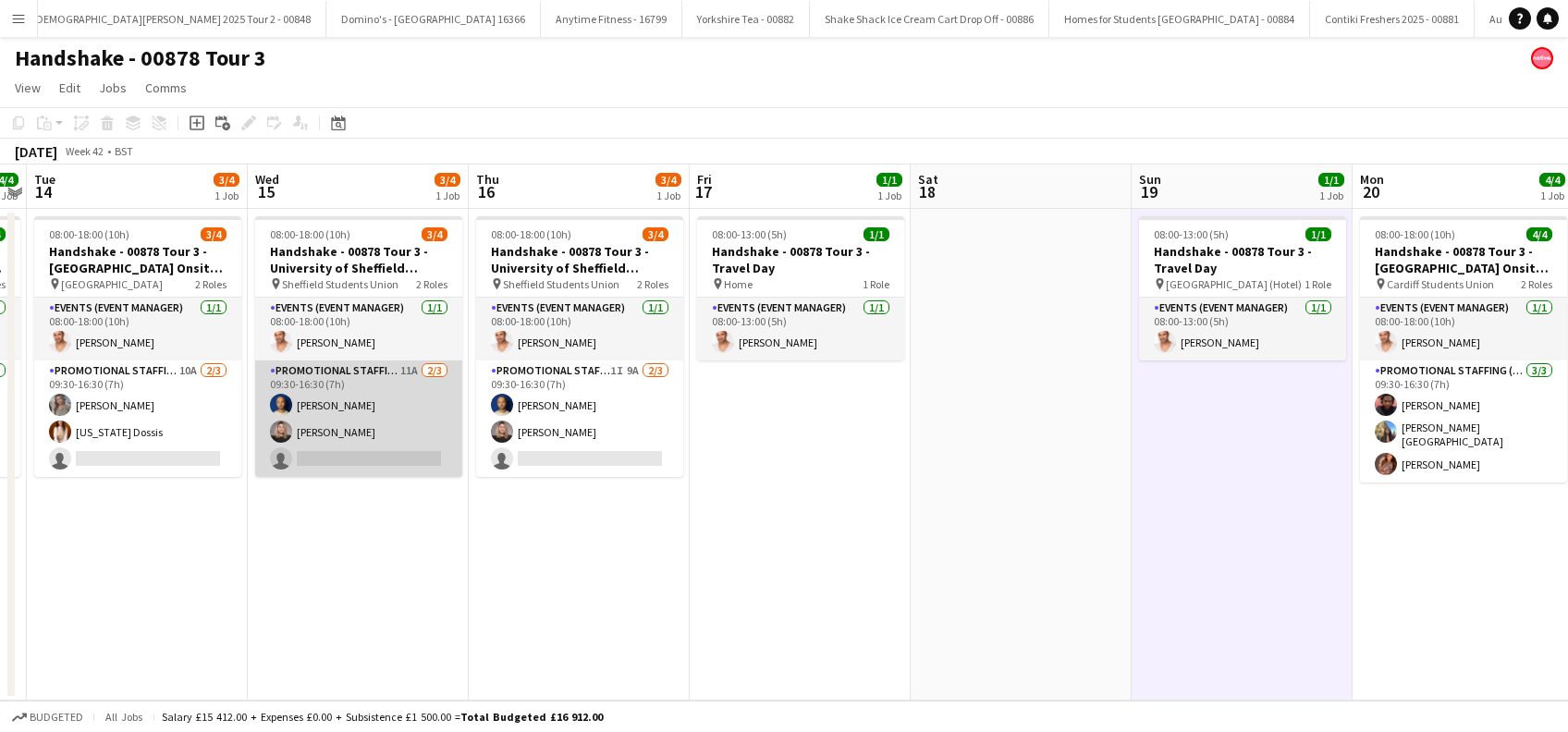
click at [340, 450] on app-card-role "Promotional Staffing (Brand Ambassadors) 11A 2/3 09:30-16:30 (7h) Shaan Mottram…" at bounding box center [358, 418] width 207 height 116
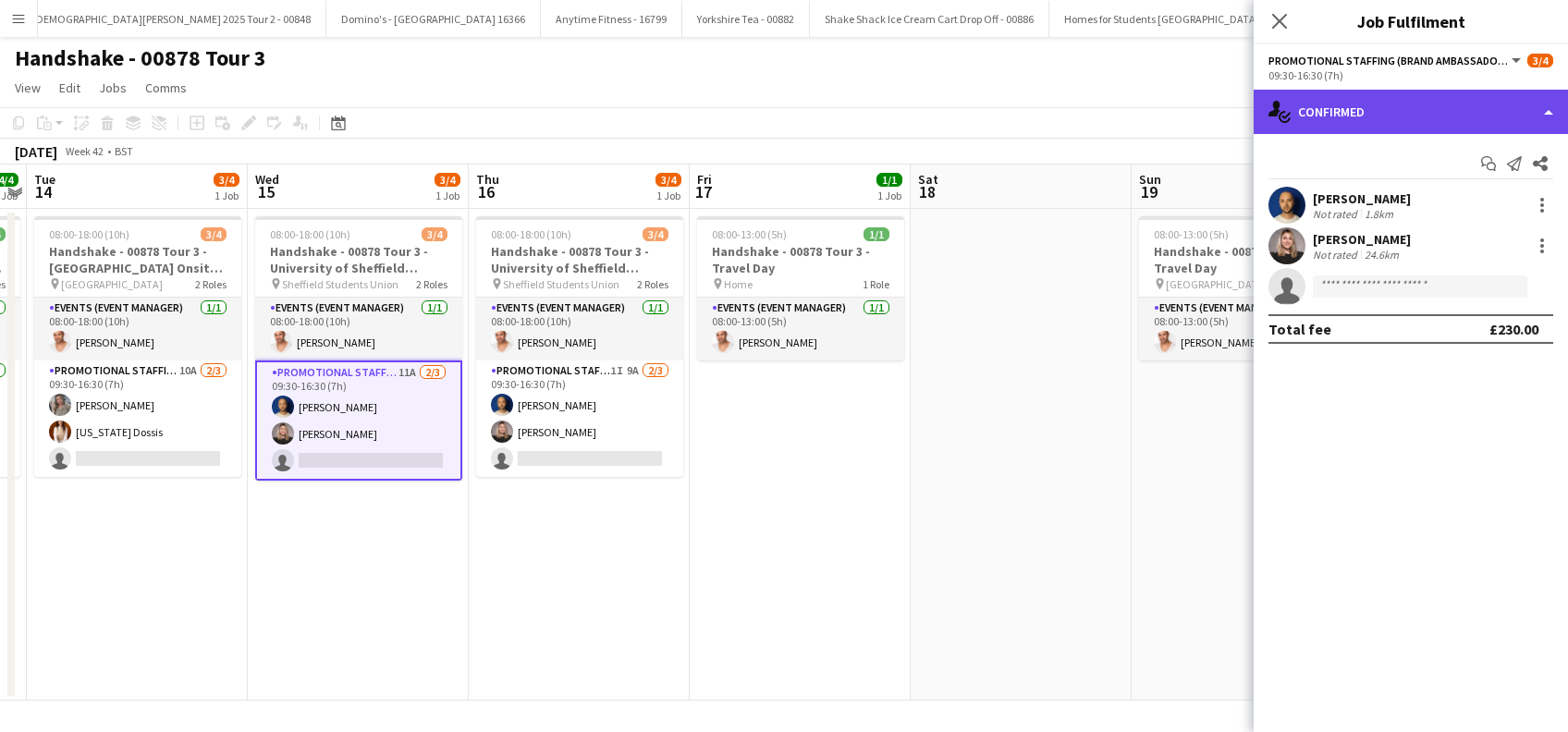
click at [1432, 104] on div "single-neutral-actions-check-2 Confirmed" at bounding box center [1410, 112] width 315 height 44
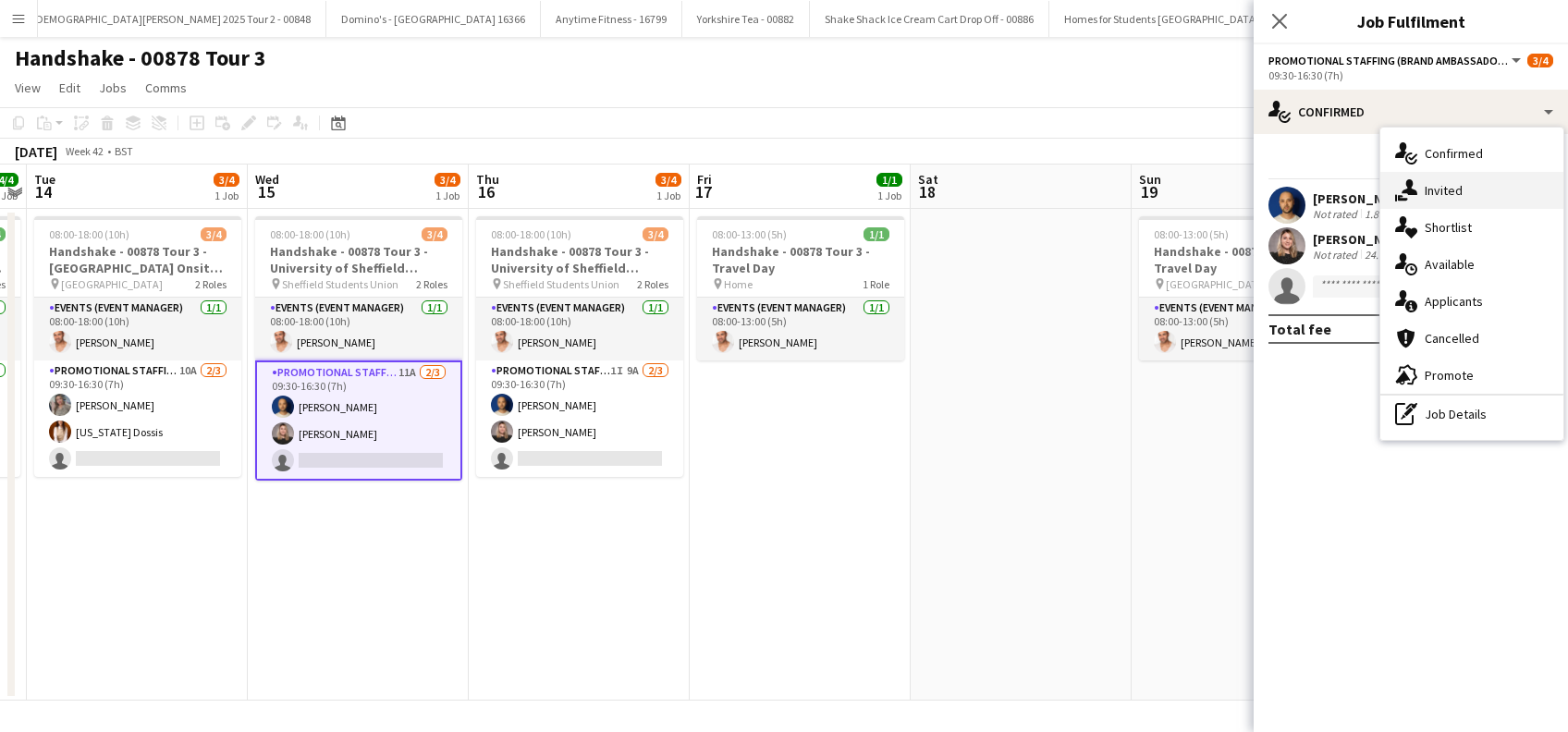
click at [1449, 189] on span "Invited" at bounding box center [1443, 189] width 38 height 16
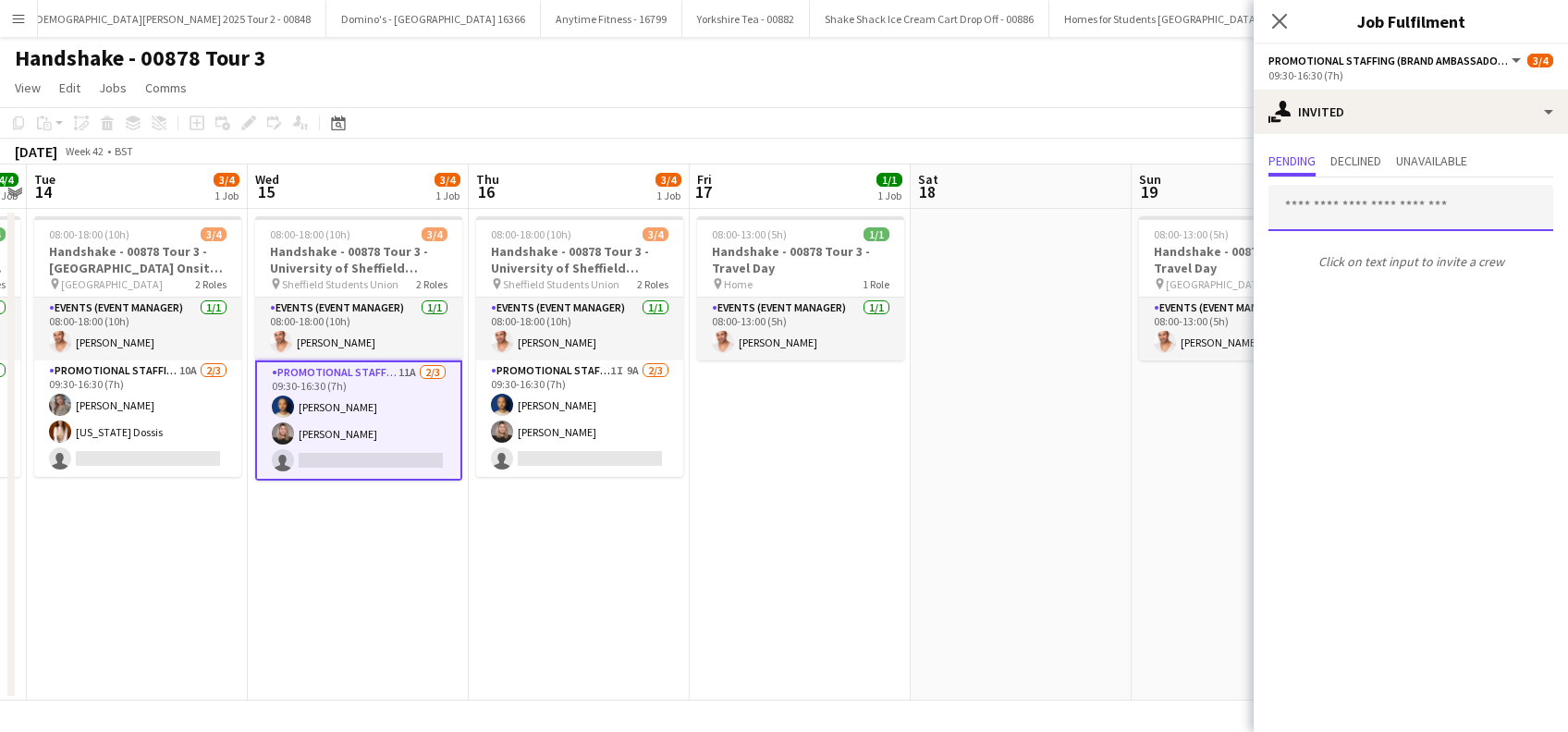
click at [1326, 200] on input "text" at bounding box center [1411, 208] width 285 height 46
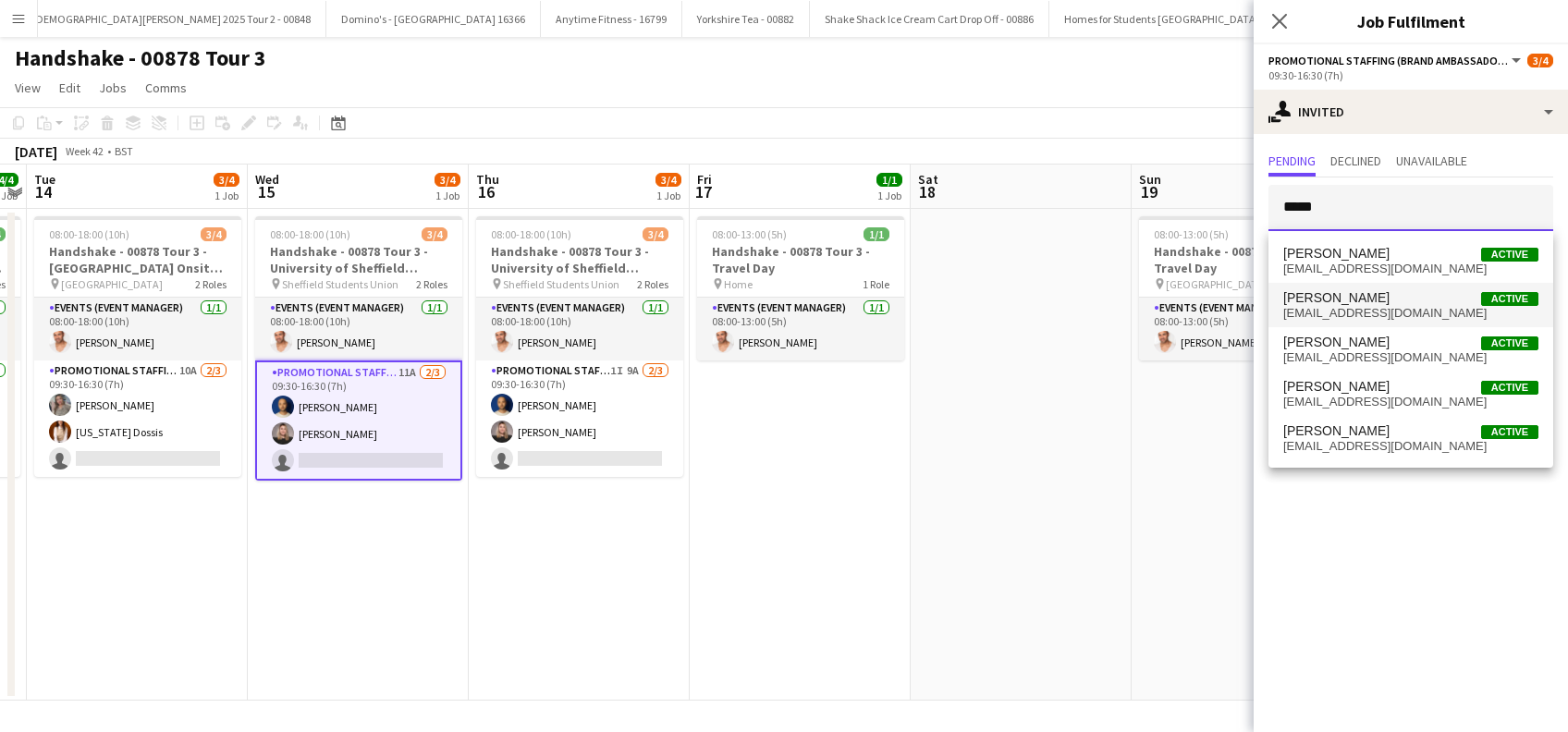
type input "*****"
click at [1311, 300] on span "Laura cutts" at bounding box center [1336, 298] width 107 height 15
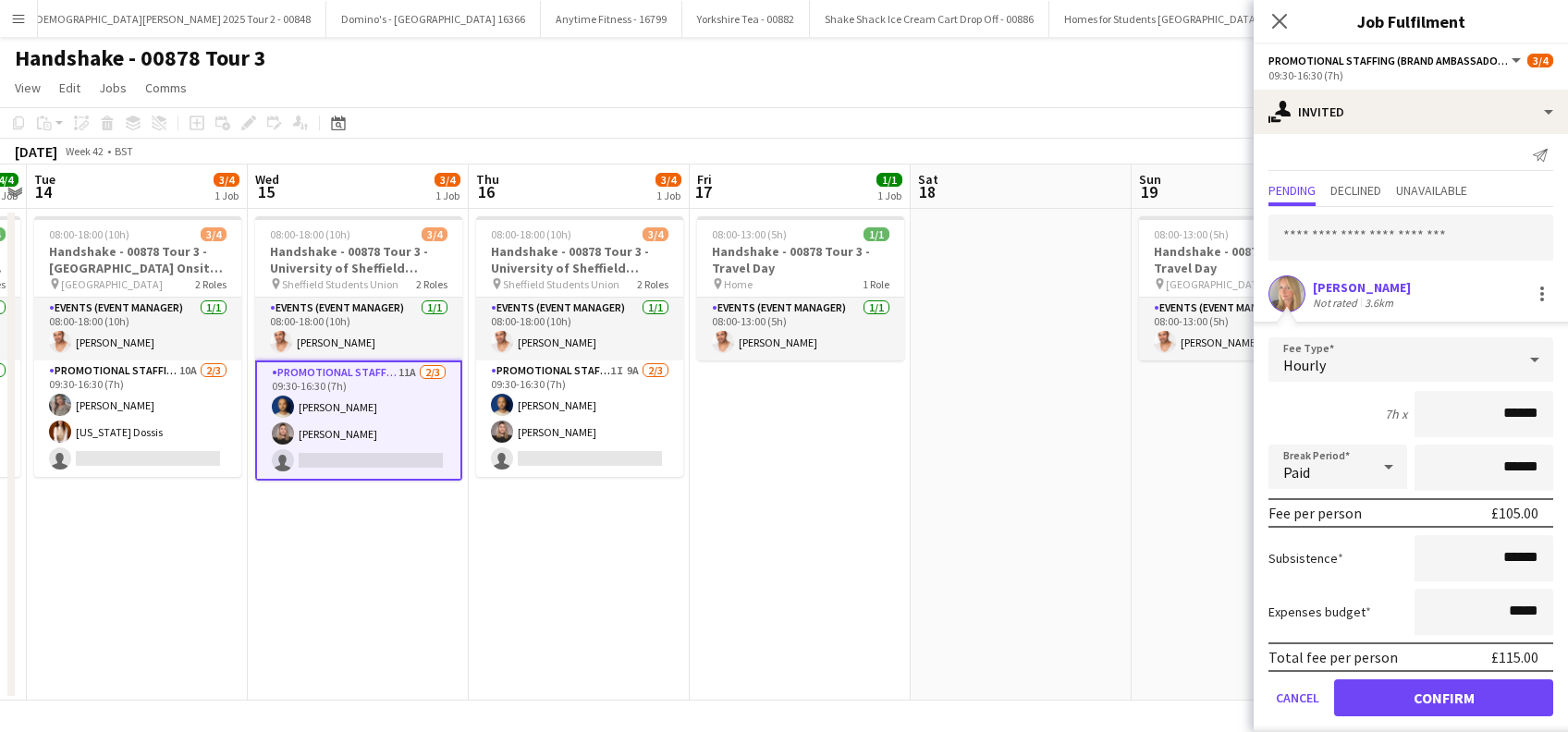
scroll to position [24, 0]
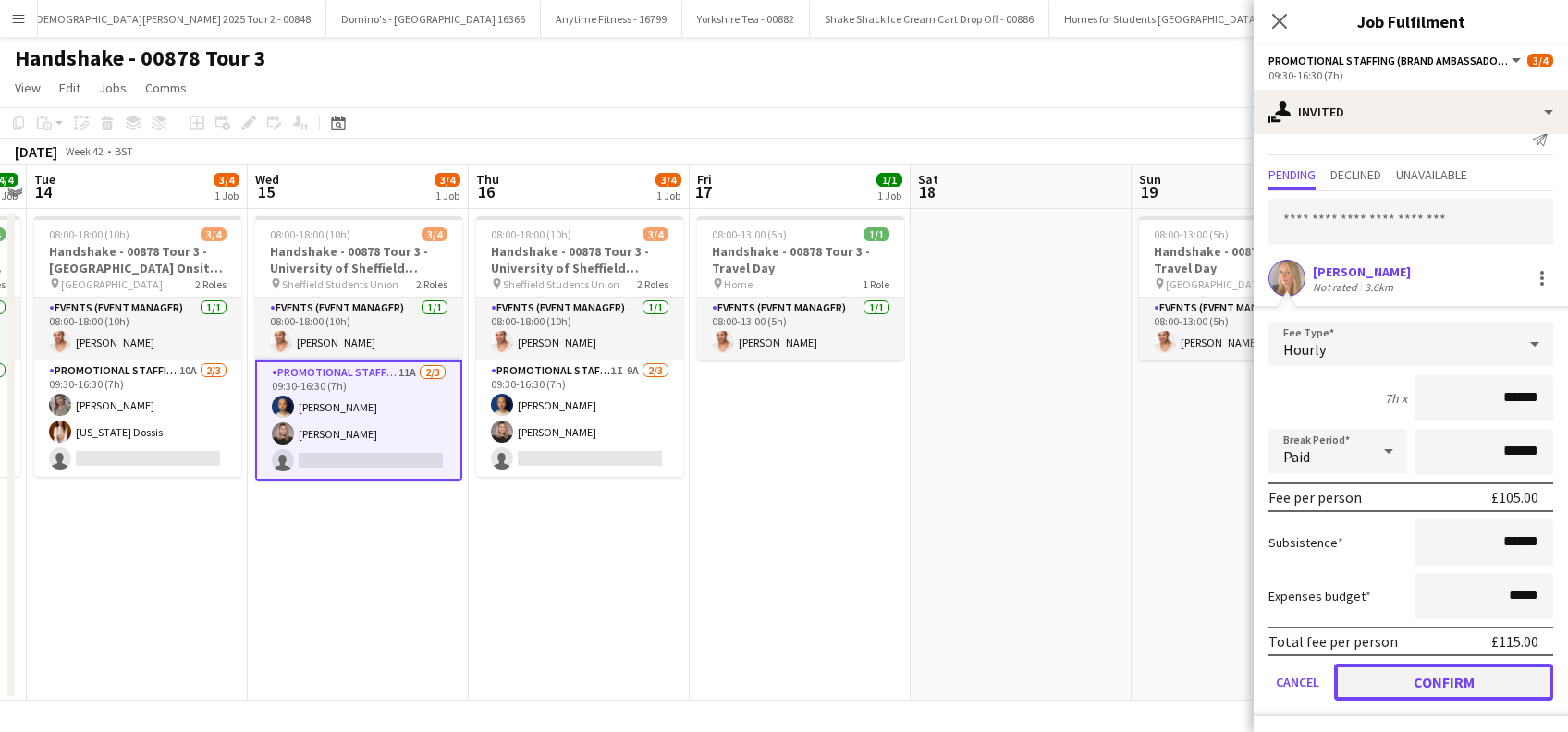
click at [1410, 683] on button "Confirm" at bounding box center [1444, 682] width 219 height 37
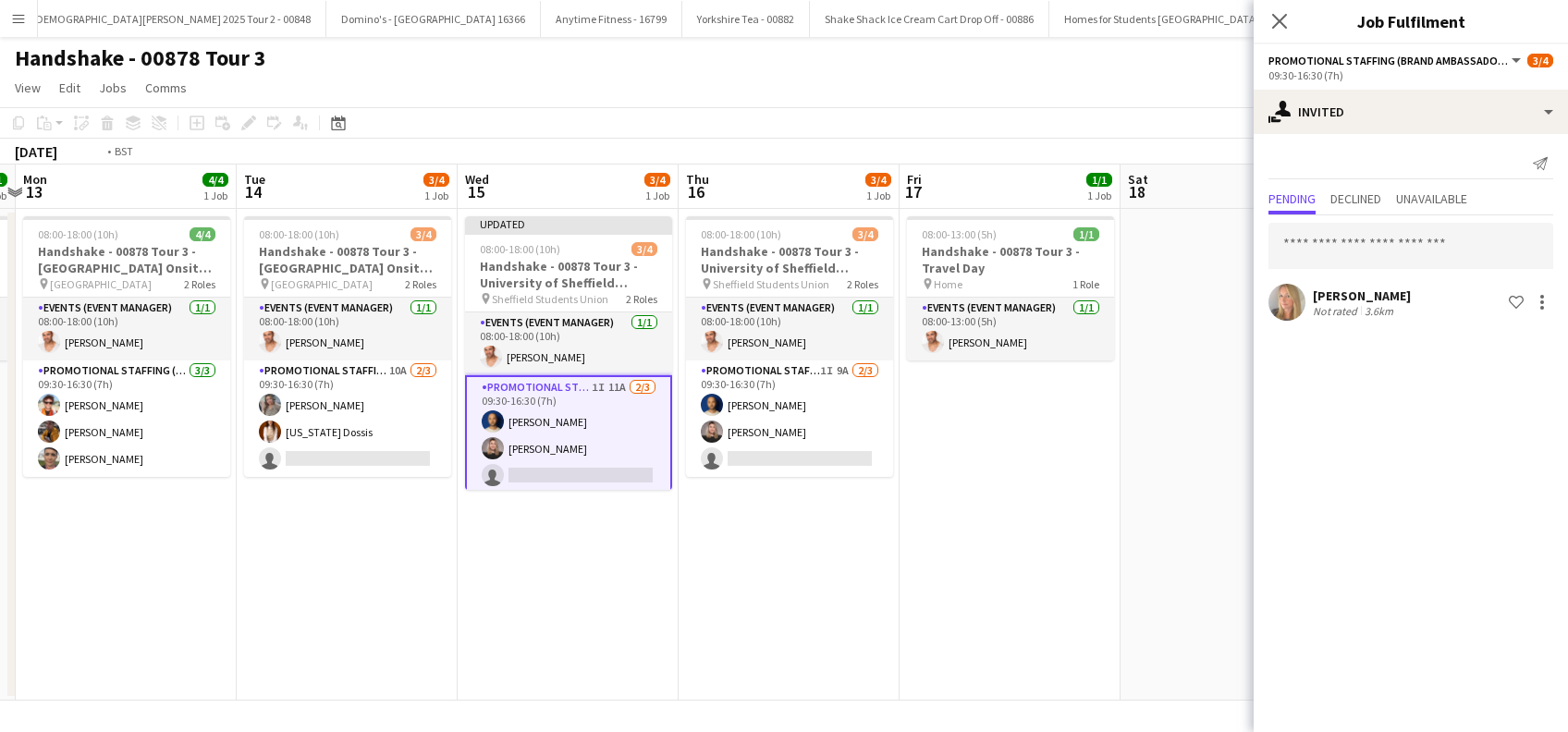
drag, startPoint x: 686, startPoint y: 544, endPoint x: 898, endPoint y: 547, distance: 212.0
click at [898, 547] on app-calendar-viewport "Sat 11 Sun 12 1/1 1 Job Mon 13 4/4 1 Job Tue 14 3/4 1 Job Wed 15 3/4 1 Job Thu …" at bounding box center [784, 432] width 1568 height 536
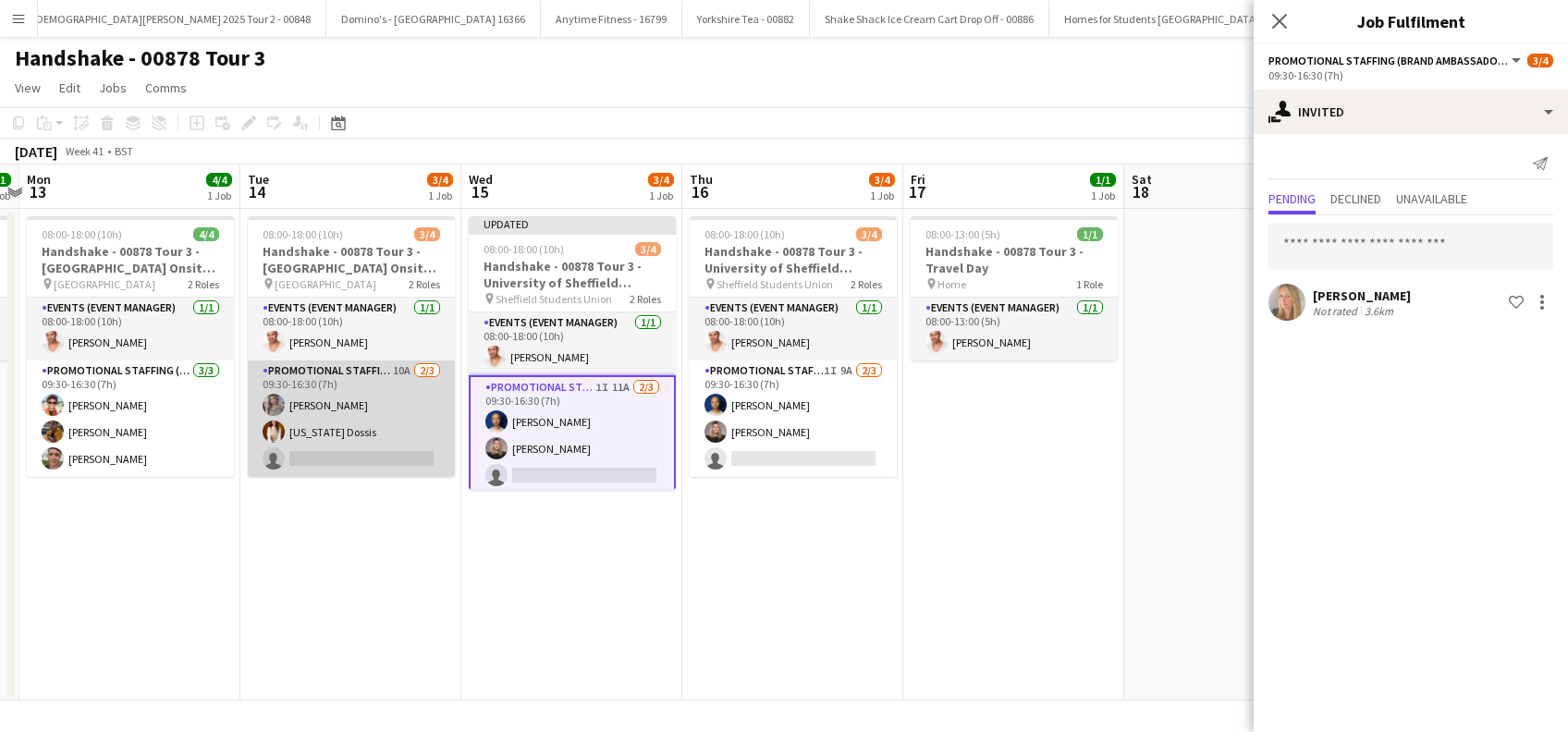
click at [323, 447] on app-card-role "Promotional Staffing (Brand Ambassadors) 10A 2/3 09:30-16:30 (7h) Eima Karim Ge…" at bounding box center [351, 418] width 207 height 116
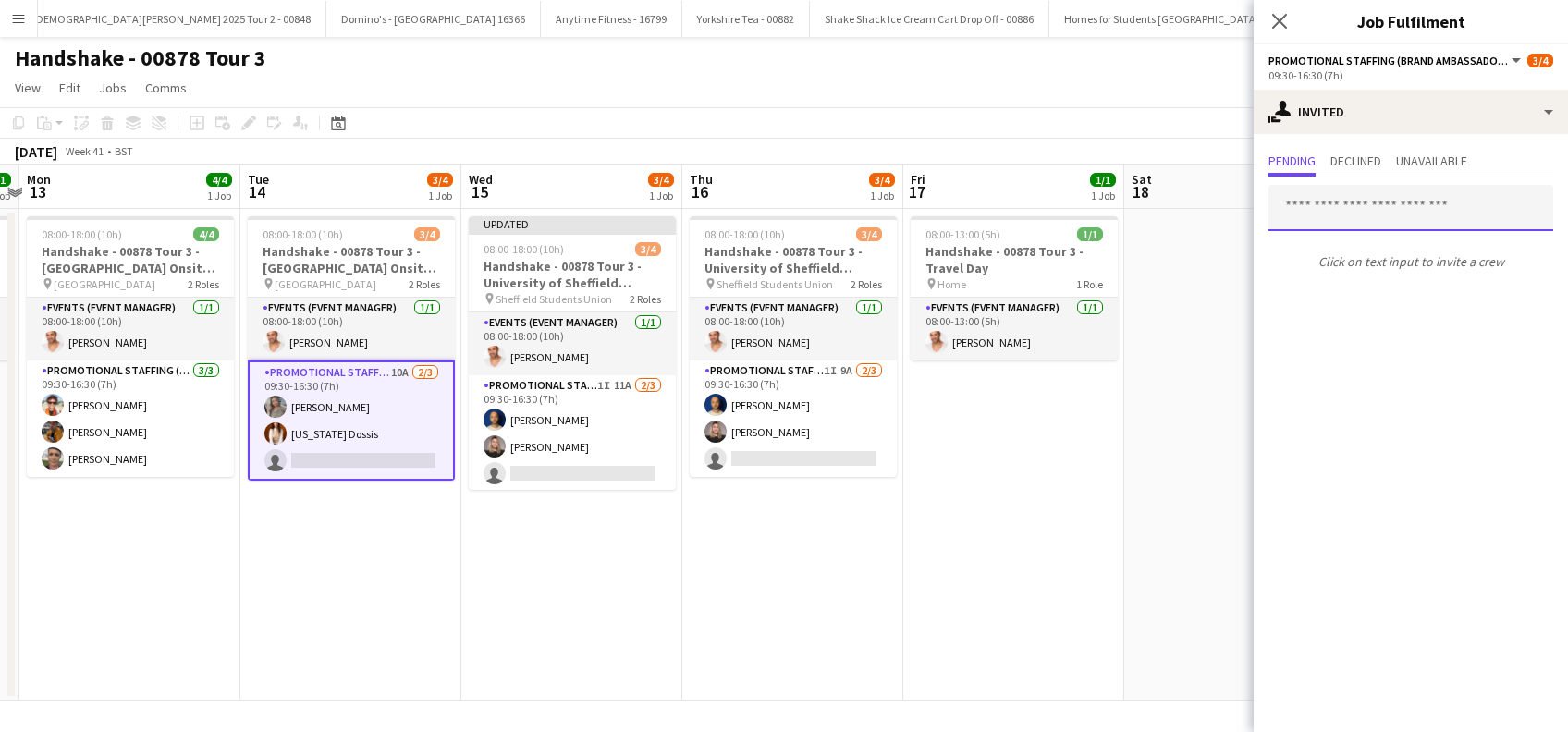
click at [1353, 198] on input "text" at bounding box center [1411, 208] width 285 height 46
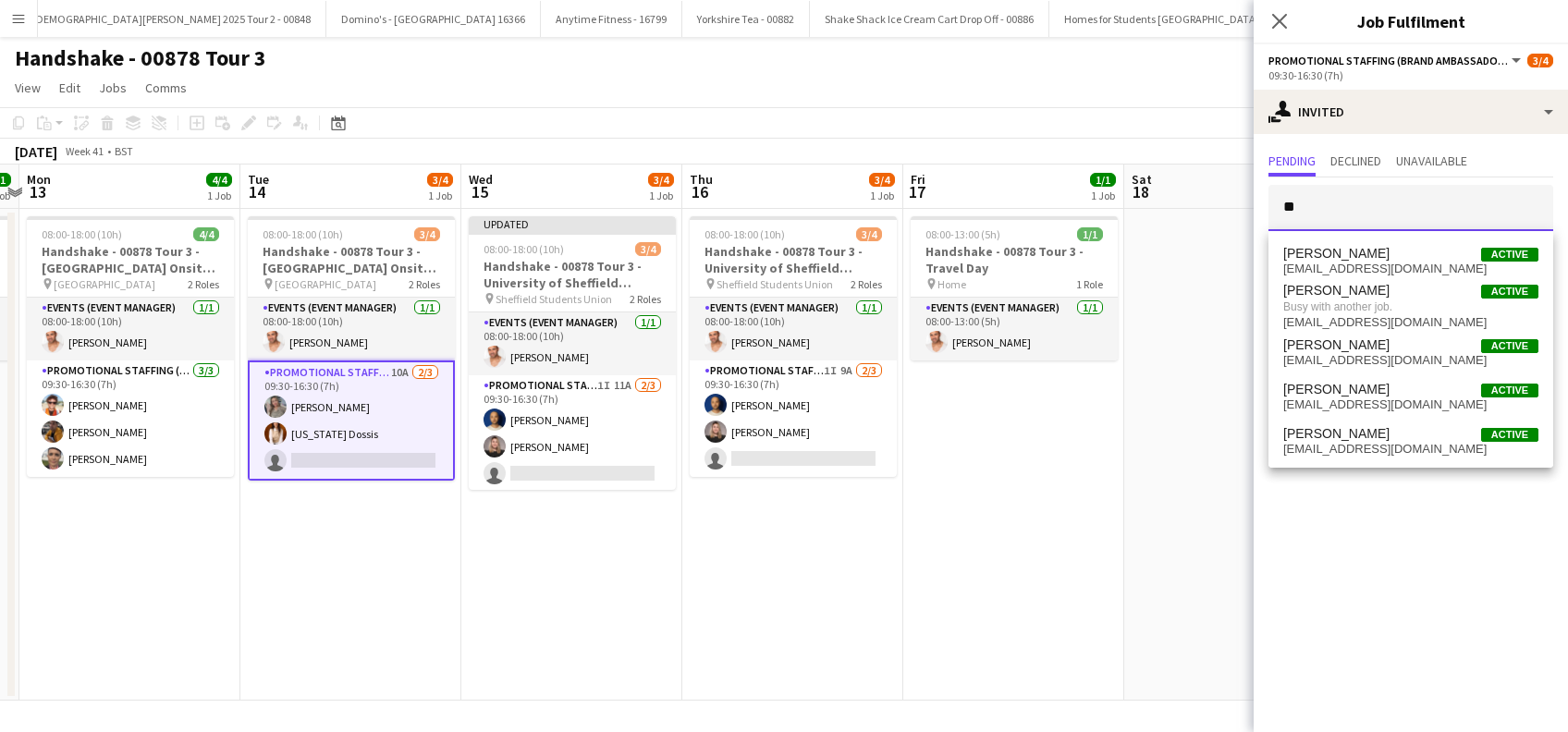
type input "*"
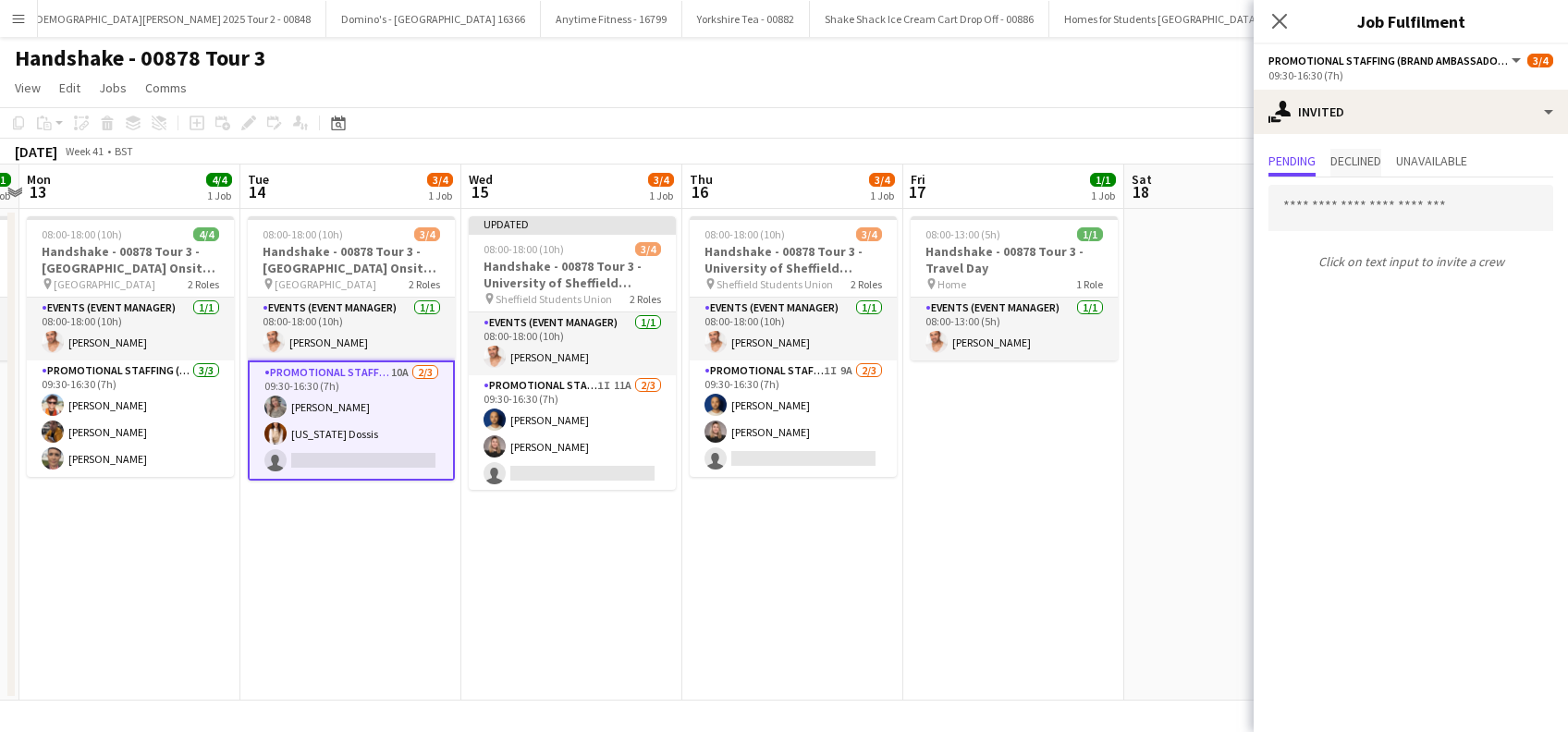
click at [1346, 165] on span "Declined" at bounding box center [1355, 161] width 51 height 13
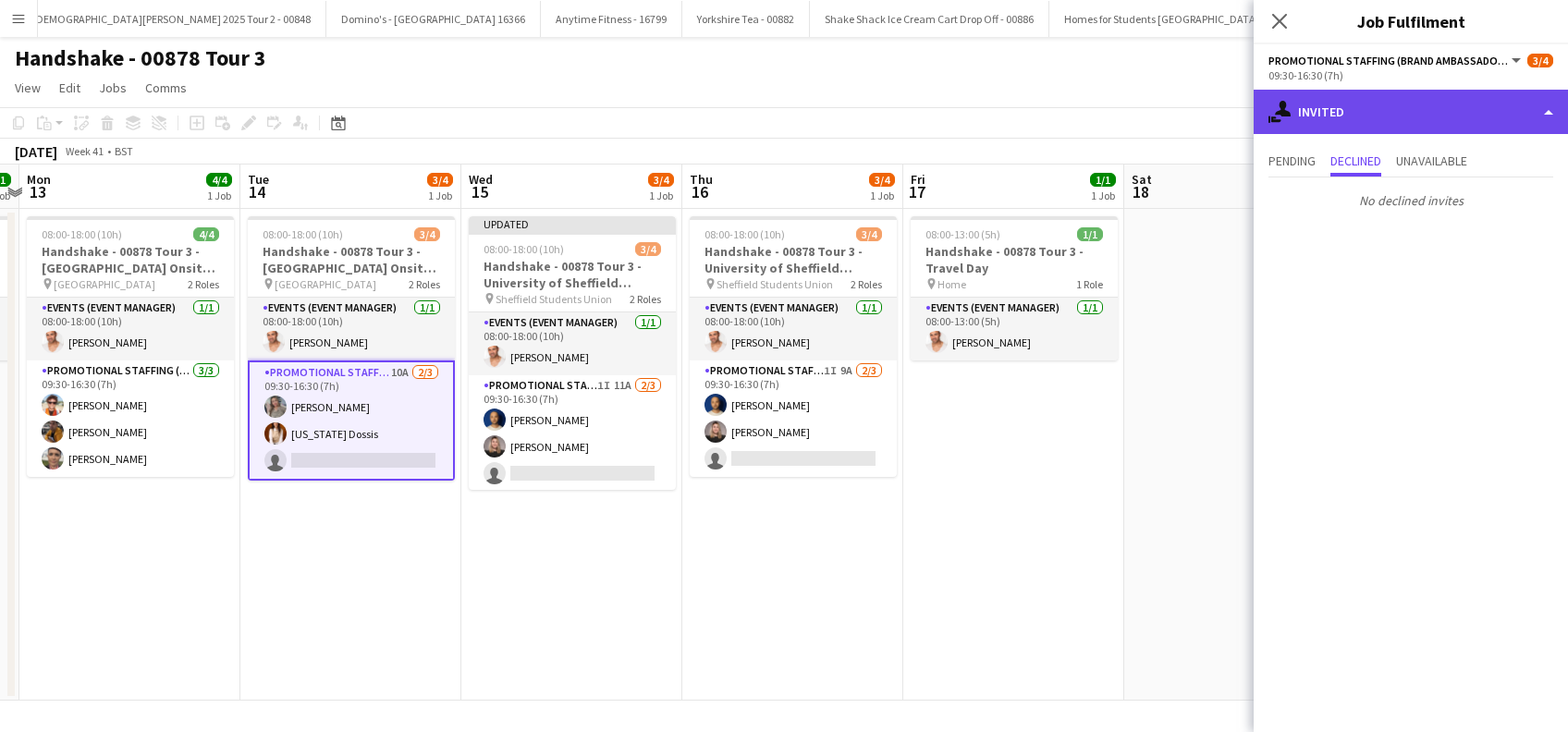
click at [1361, 121] on div "single-neutral-actions-share-1 Invited" at bounding box center [1410, 112] width 315 height 44
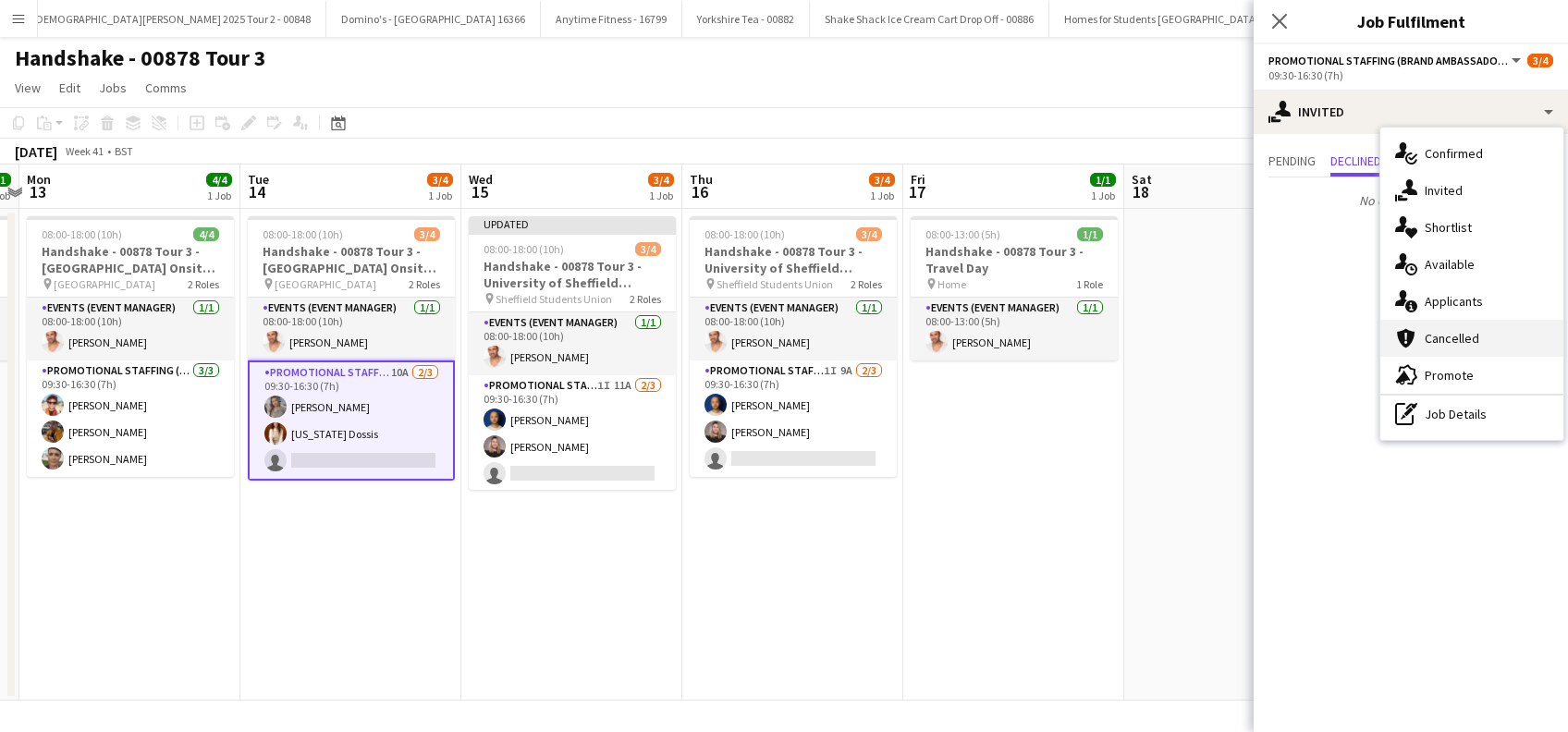
click at [1452, 340] on span "Cancelled" at bounding box center [1452, 338] width 55 height 16
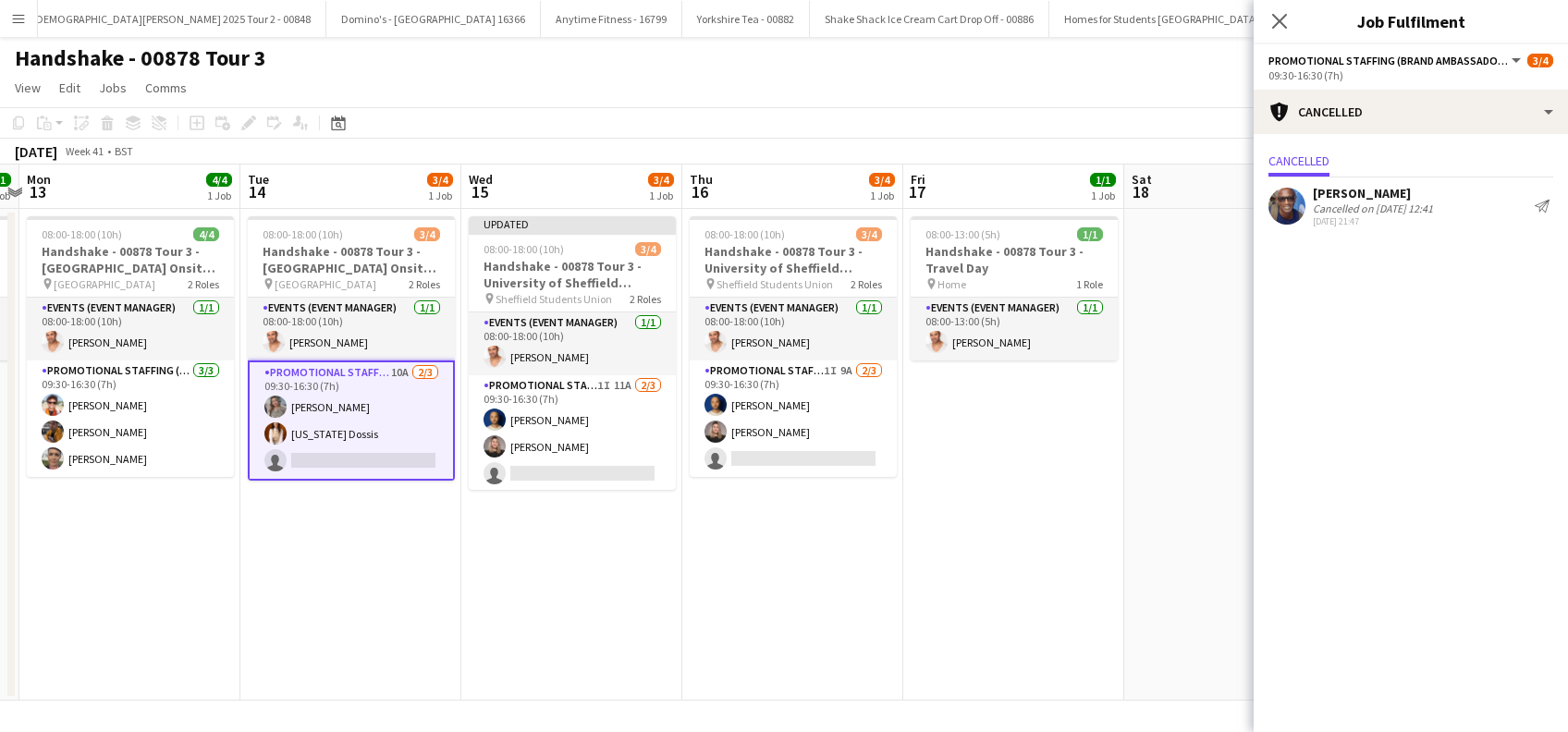
scroll to position [0, 481]
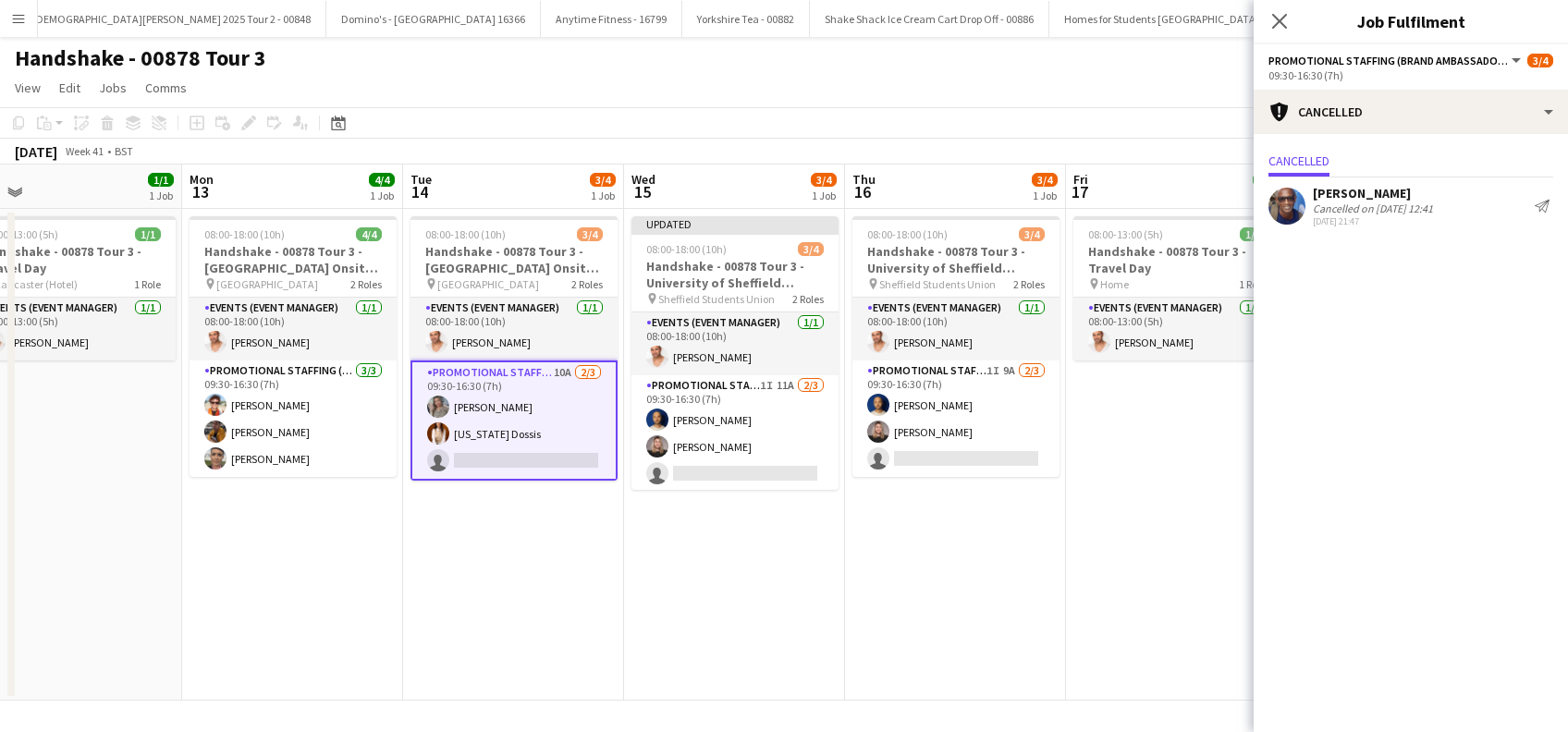
drag, startPoint x: 321, startPoint y: 581, endPoint x: 482, endPoint y: 583, distance: 161.0
click at [482, 583] on app-calendar-viewport "Fri 10 1/1 1 Job Sat 11 Sun 12 1/1 1 Job Mon 13 4/4 1 Job Tue 14 3/4 1 Job Wed …" at bounding box center [784, 432] width 1568 height 536
click at [495, 467] on app-card-role "Promotional Staffing (Brand Ambassadors) 10A 2/3 09:30-16:30 (7h) Eima Karim Ge…" at bounding box center [514, 420] width 207 height 120
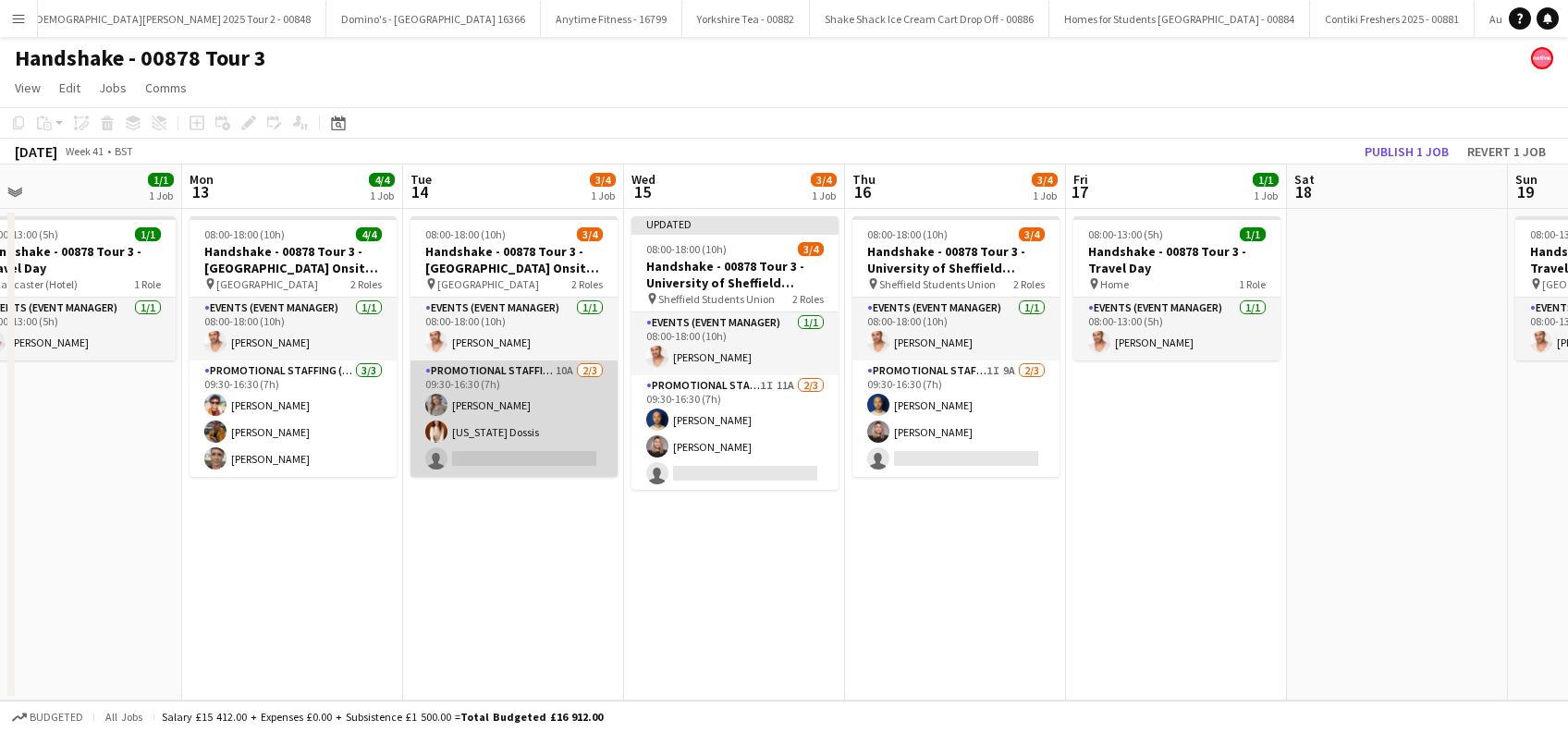
click at [482, 454] on app-card-role "Promotional Staffing (Brand Ambassadors) 10A 2/3 09:30-16:30 (7h) Eima Karim Ge…" at bounding box center [514, 418] width 207 height 116
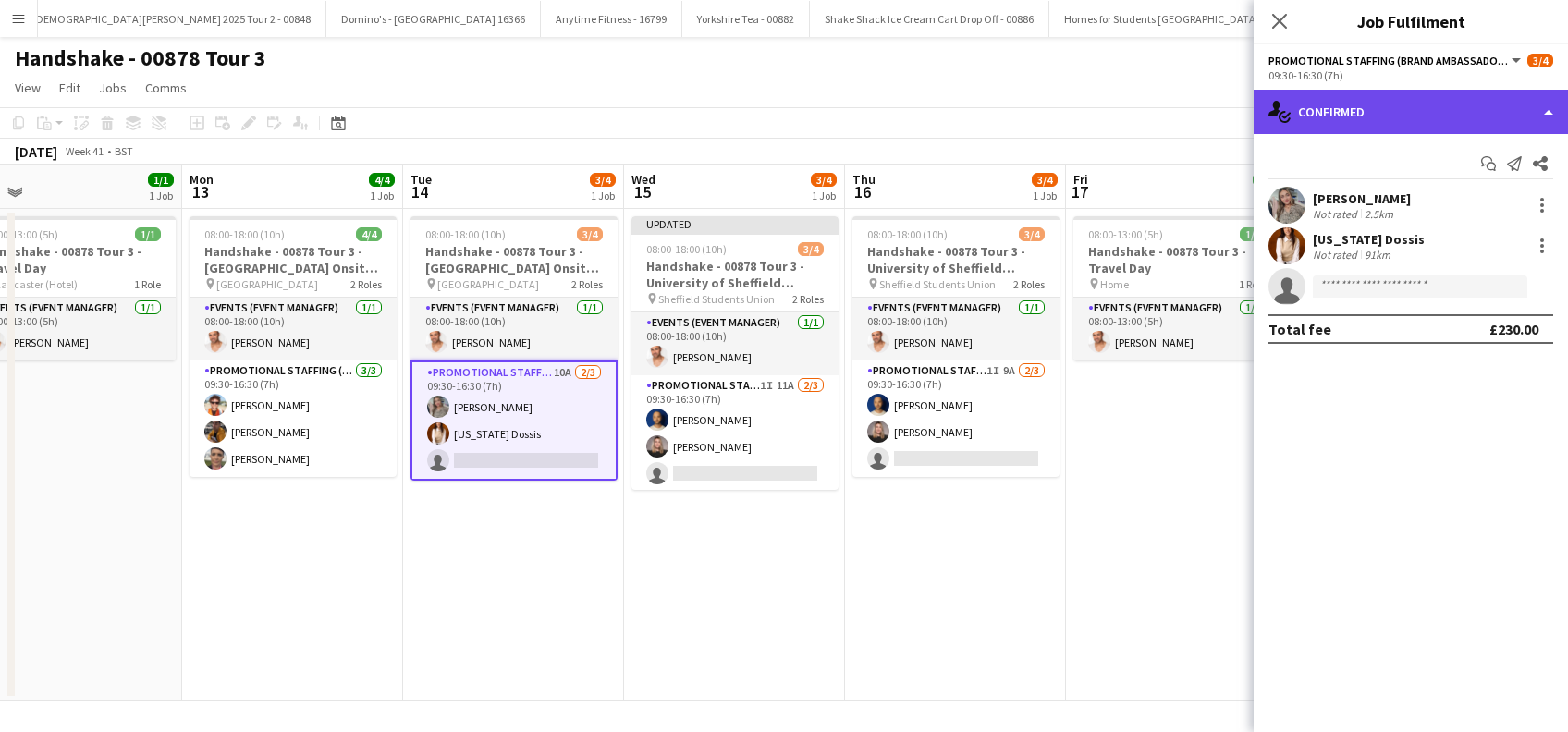
click at [1404, 105] on div "single-neutral-actions-check-2 Confirmed" at bounding box center [1410, 112] width 315 height 44
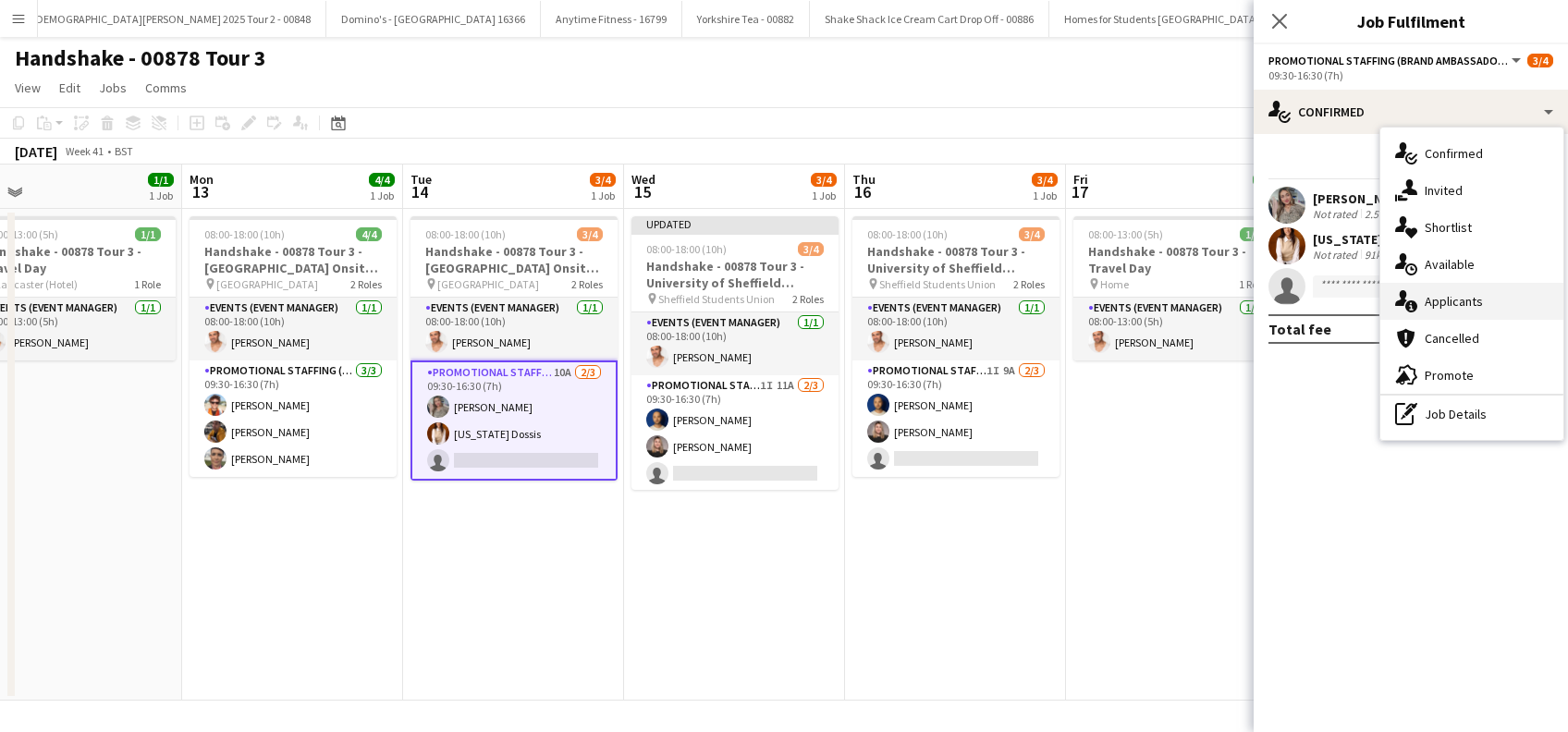
click at [1443, 307] on span "Applicants" at bounding box center [1454, 301] width 59 height 16
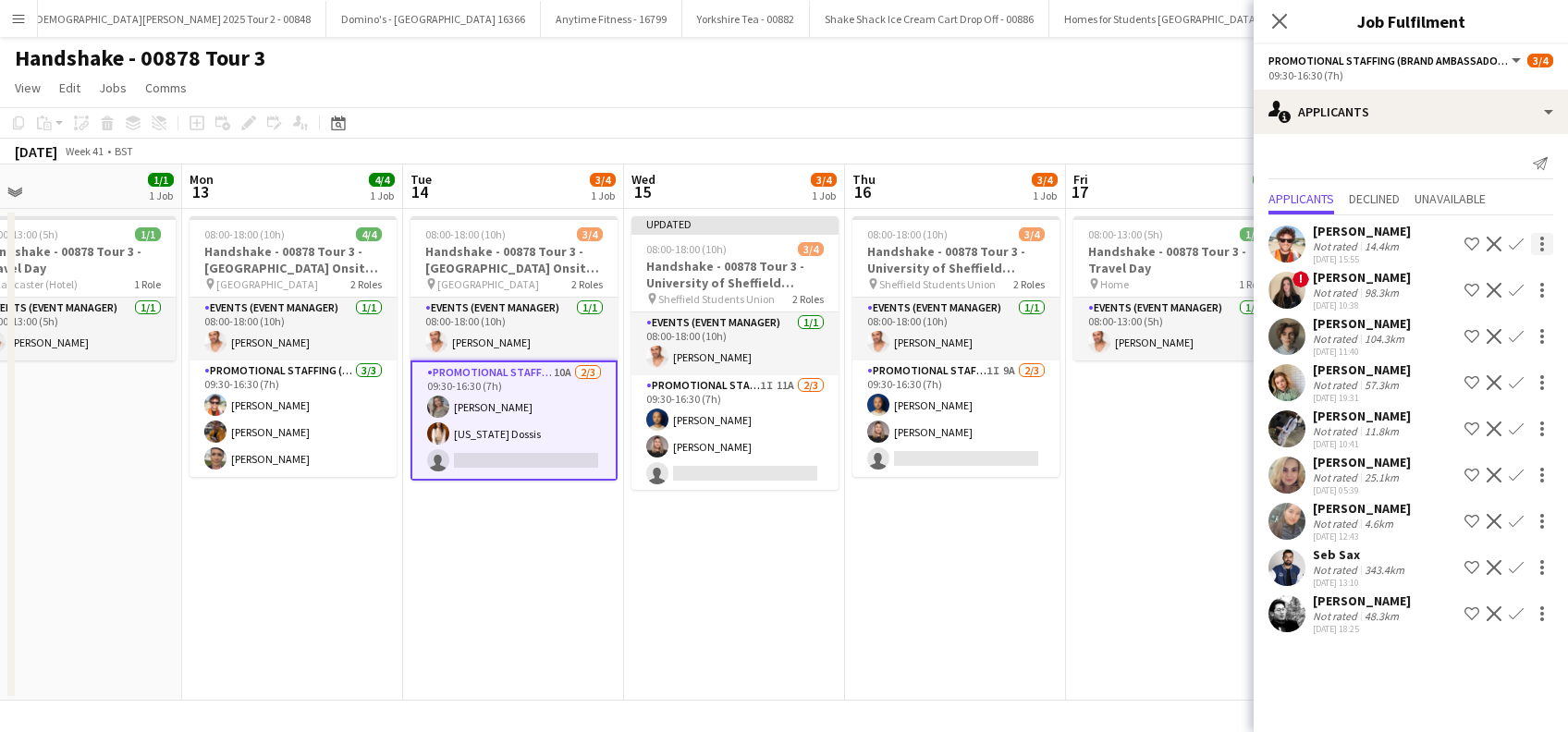
click at [1513, 240] on app-icon "Confirm" at bounding box center [1516, 243] width 14 height 14
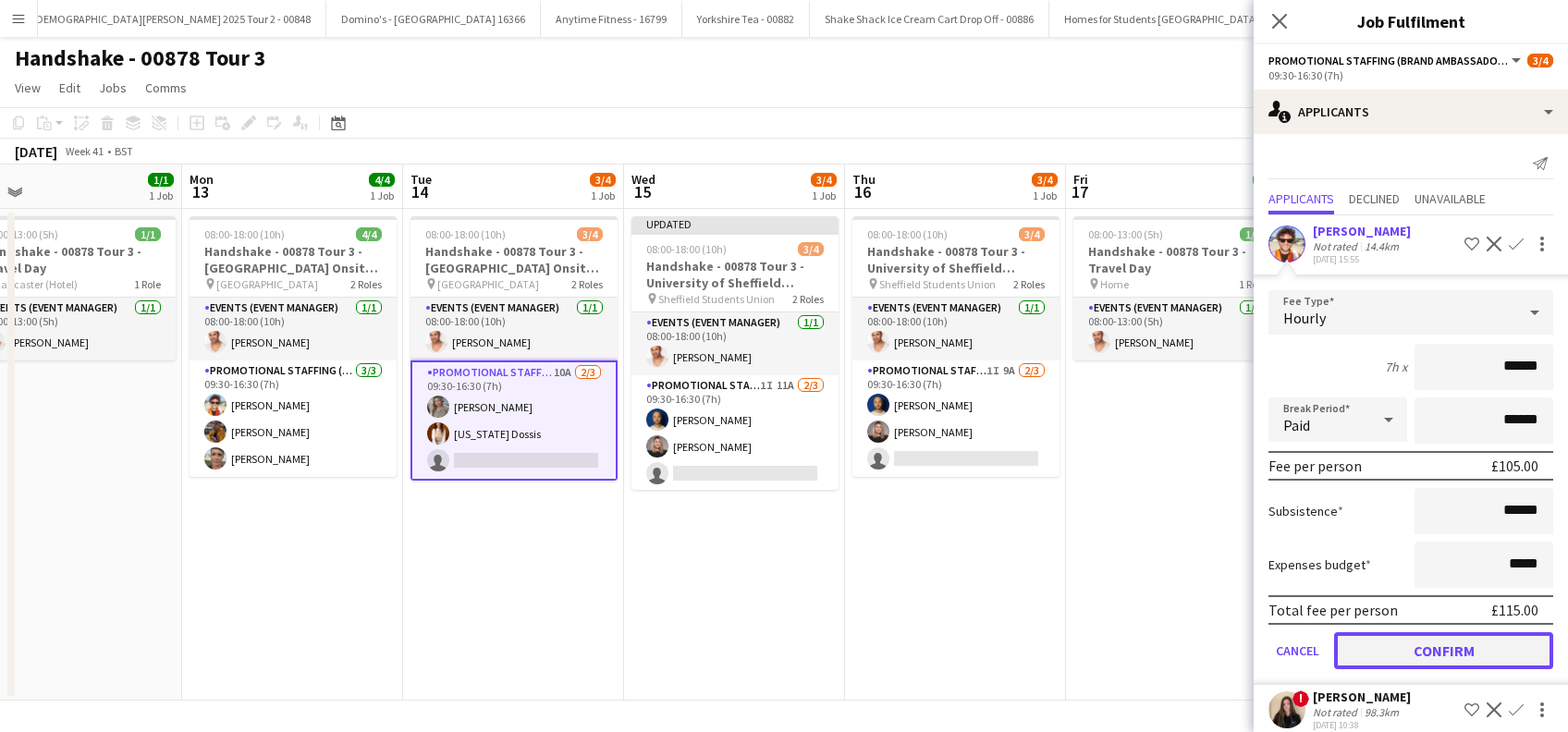
click at [1430, 648] on button "Confirm" at bounding box center [1444, 650] width 219 height 37
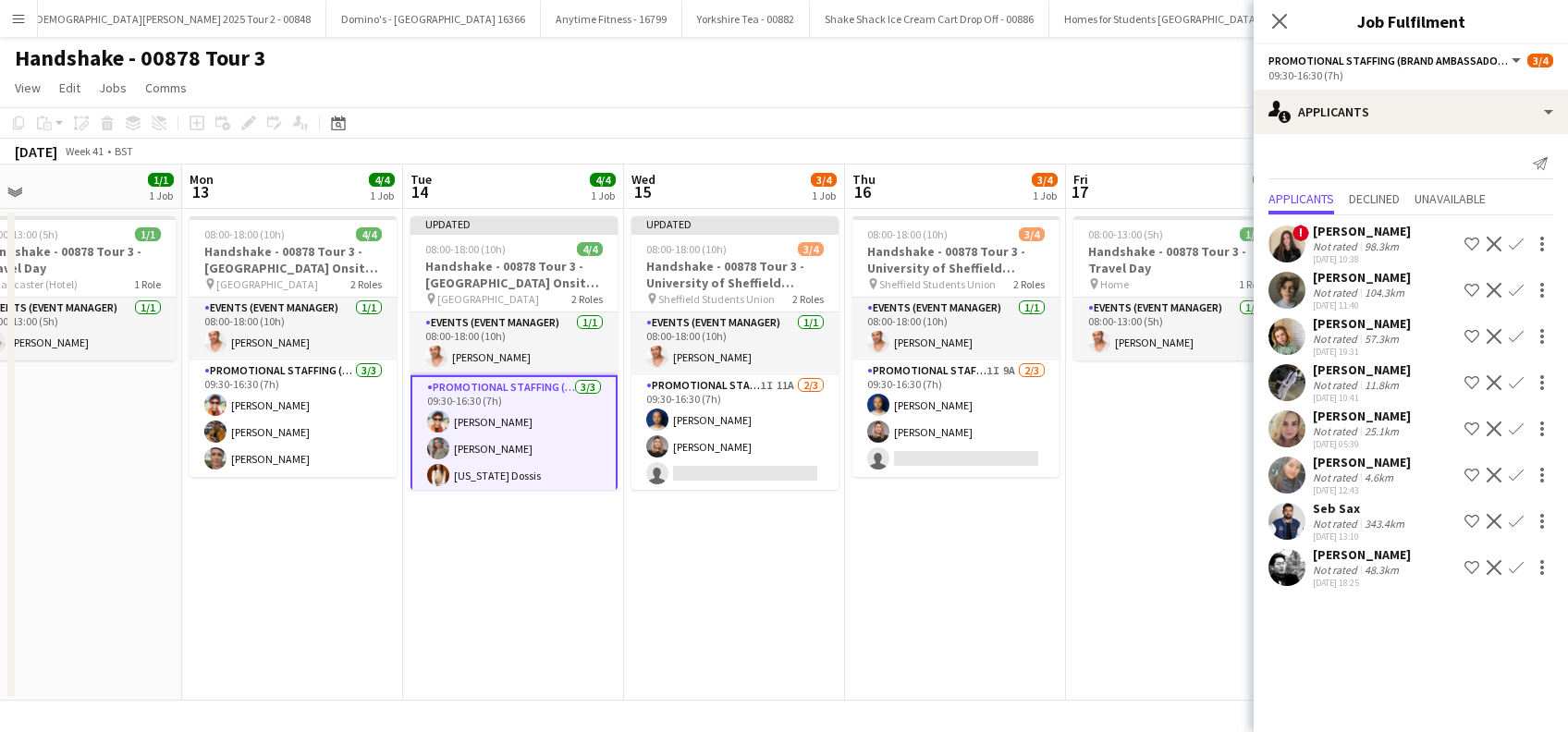
click at [904, 549] on app-date-cell "08:00-18:00 (10h) 3/4 Handshake - 00878 Tour 3 - University of Sheffield Onsite…" at bounding box center [956, 454] width 221 height 492
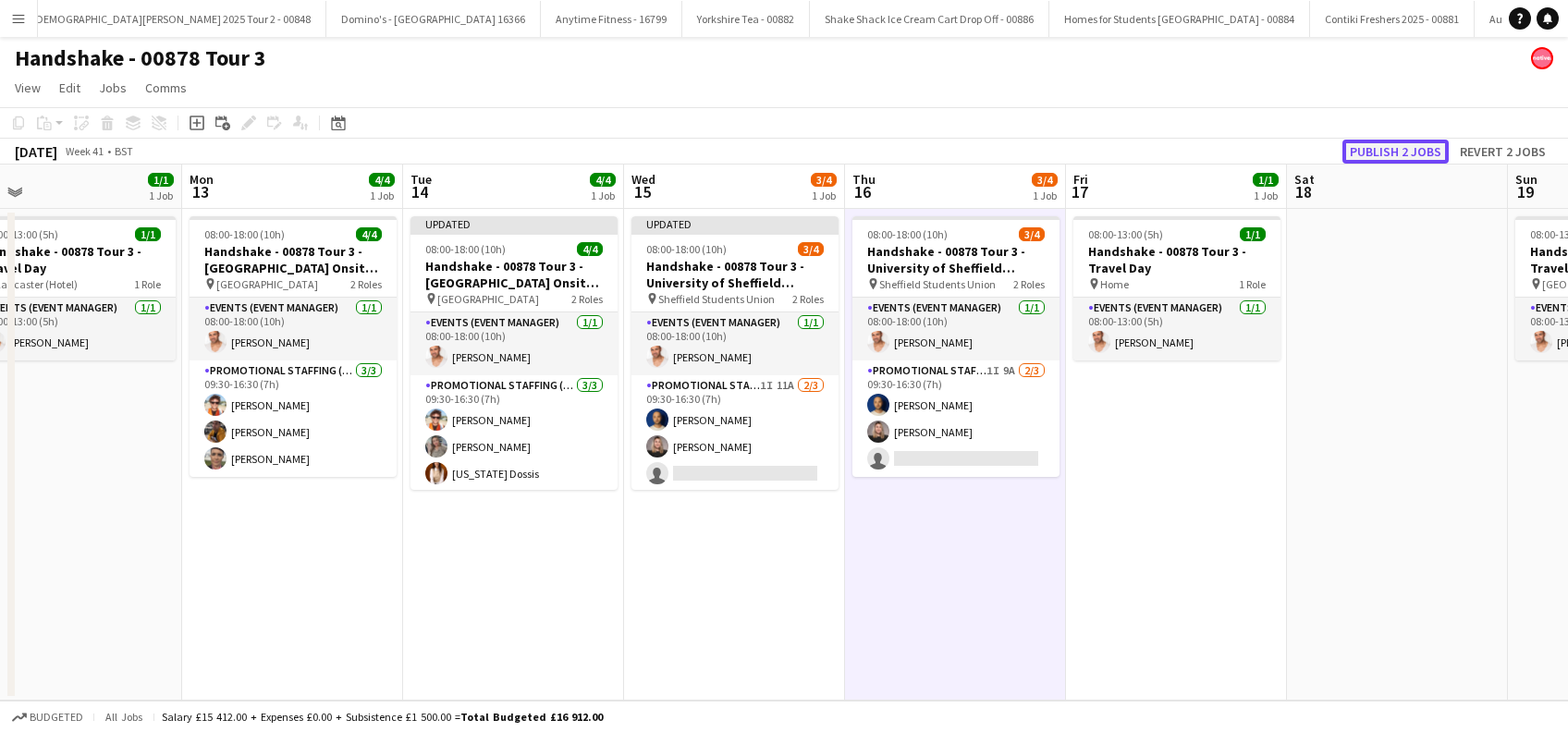
click at [1377, 153] on button "Publish 2 jobs" at bounding box center [1396, 151] width 107 height 24
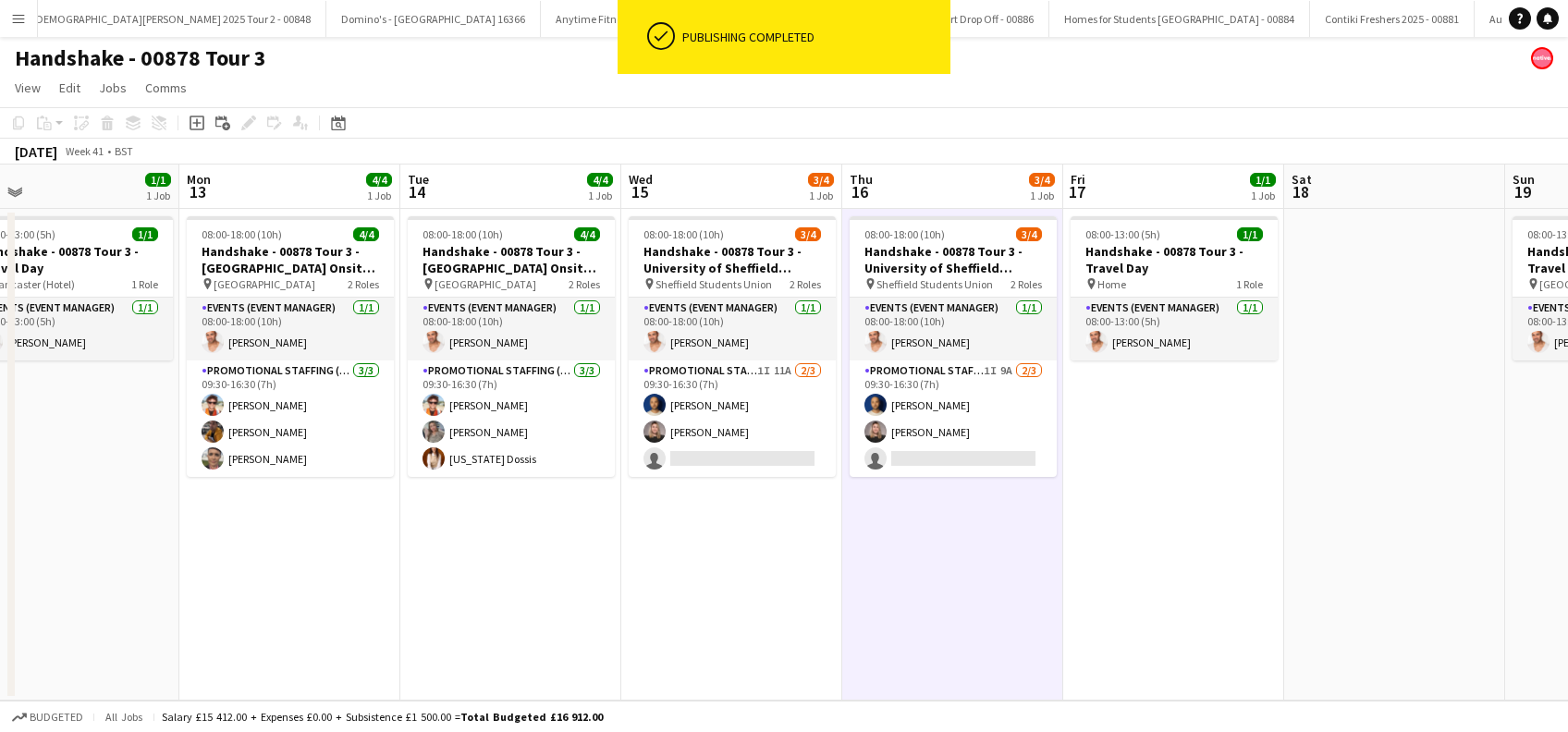
scroll to position [0, 471]
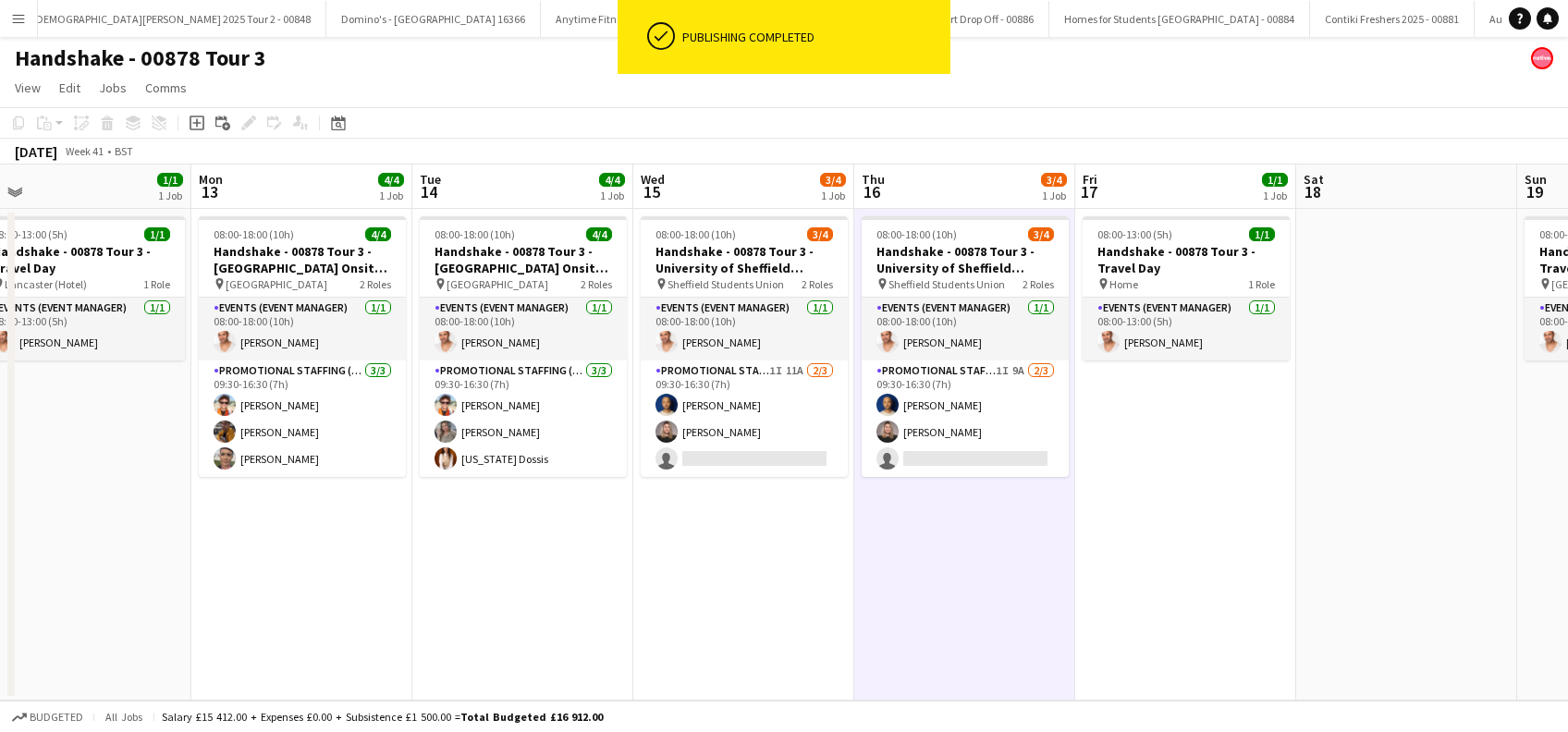
drag, startPoint x: 749, startPoint y: 602, endPoint x: 979, endPoint y: 617, distance: 230.5
click at [979, 617] on app-calendar-viewport "Fri 10 1/1 1 Job Sat 11 Sun 12 1/1 1 Job Mon 13 4/4 1 Job Tue 14 4/4 1 Job Wed …" at bounding box center [784, 432] width 1568 height 536
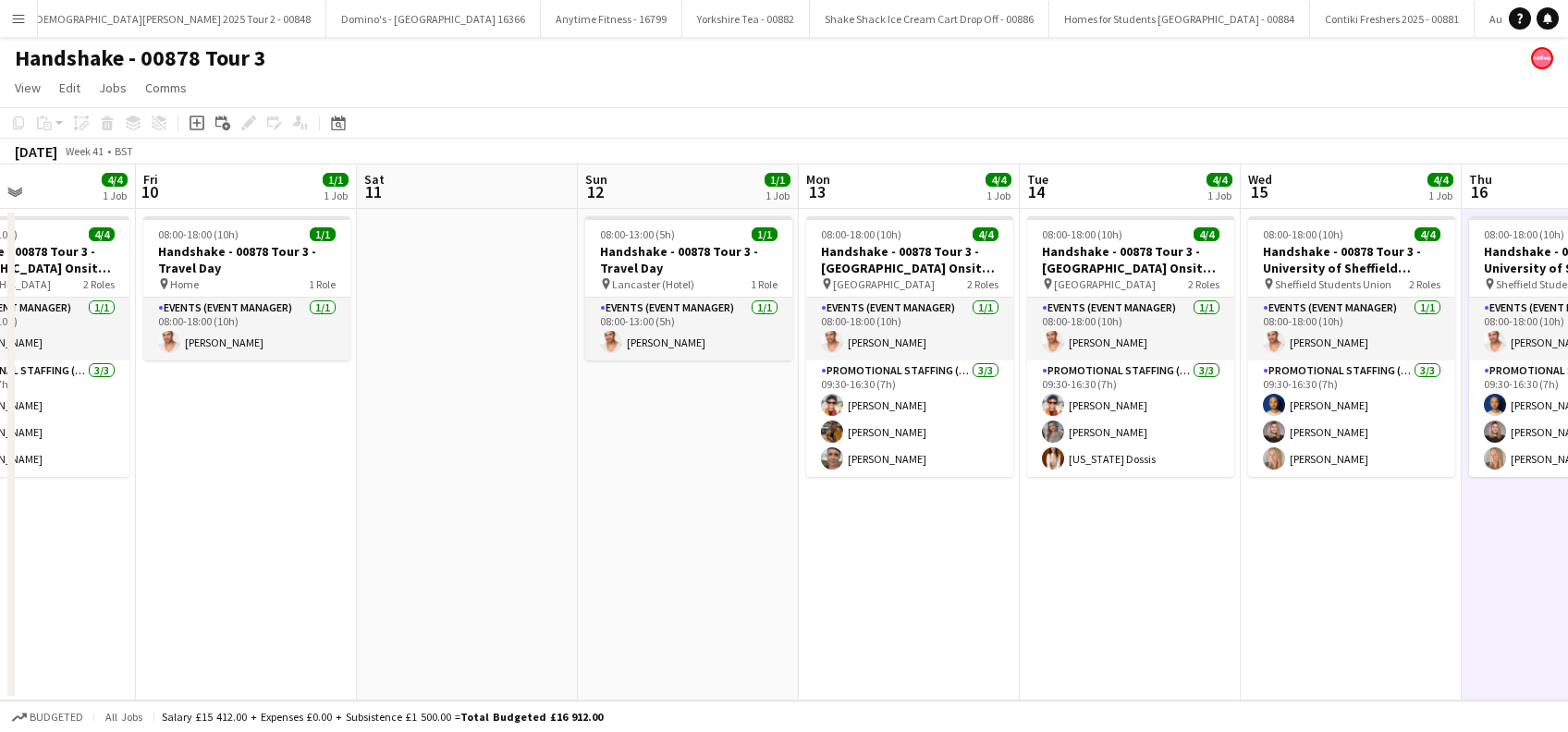
drag, startPoint x: 915, startPoint y: 574, endPoint x: 941, endPoint y: 574, distance: 26.0
click at [941, 574] on app-calendar-viewport "Tue 7 3/4 1 Job Wed 8 4/4 1 Job Thu 9 4/4 1 Job Fri 10 1/1 1 Job Sat 11 Sun 12 …" at bounding box center [784, 432] width 1568 height 536
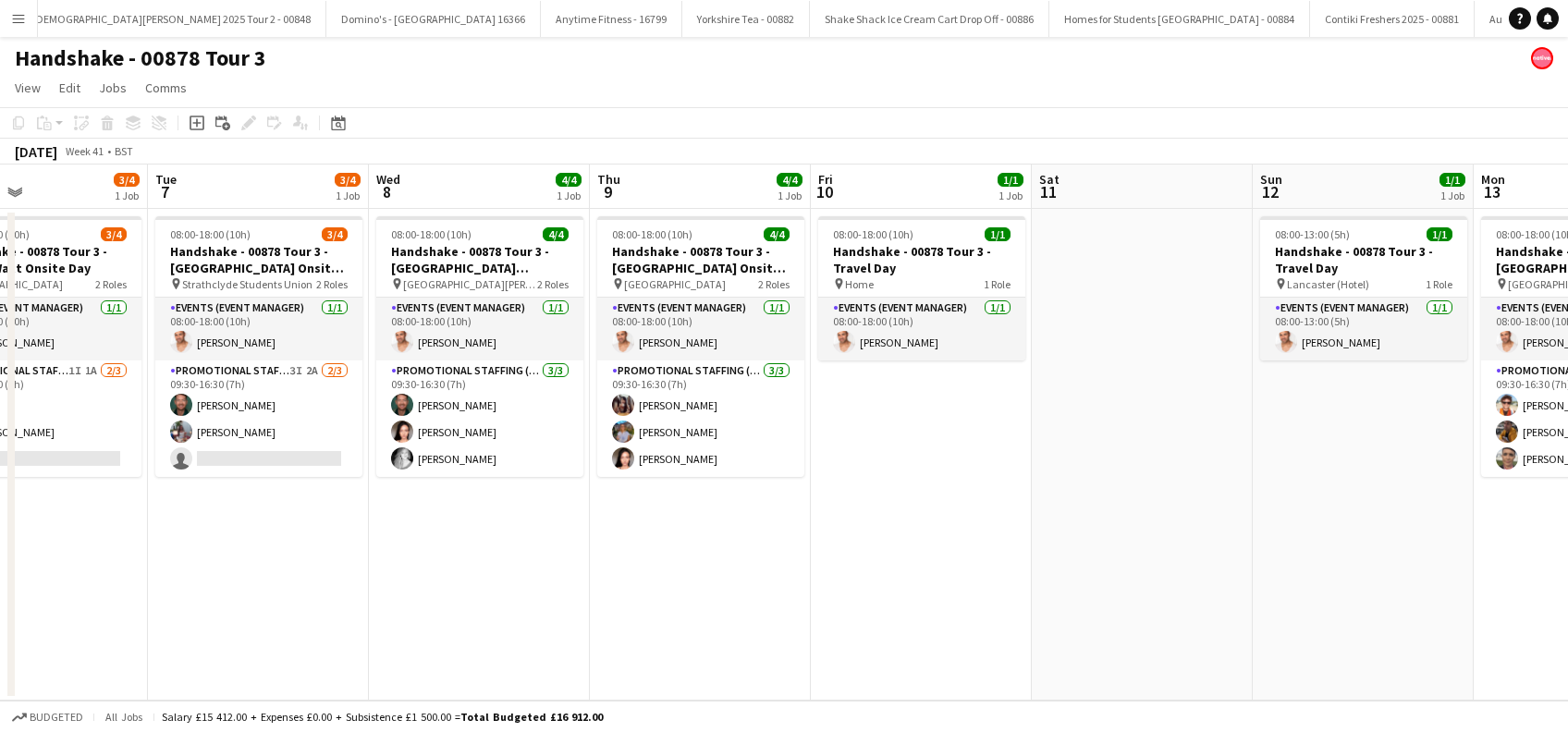
drag, startPoint x: 465, startPoint y: 547, endPoint x: 834, endPoint y: 590, distance: 371.5
click at [856, 588] on app-calendar-viewport "Sun 5 Mon 6 3/4 1 Job Tue 7 3/4 1 Job Wed 8 4/4 1 Job Thu 9 4/4 1 Job Fri 10 1/…" at bounding box center [784, 432] width 1568 height 536
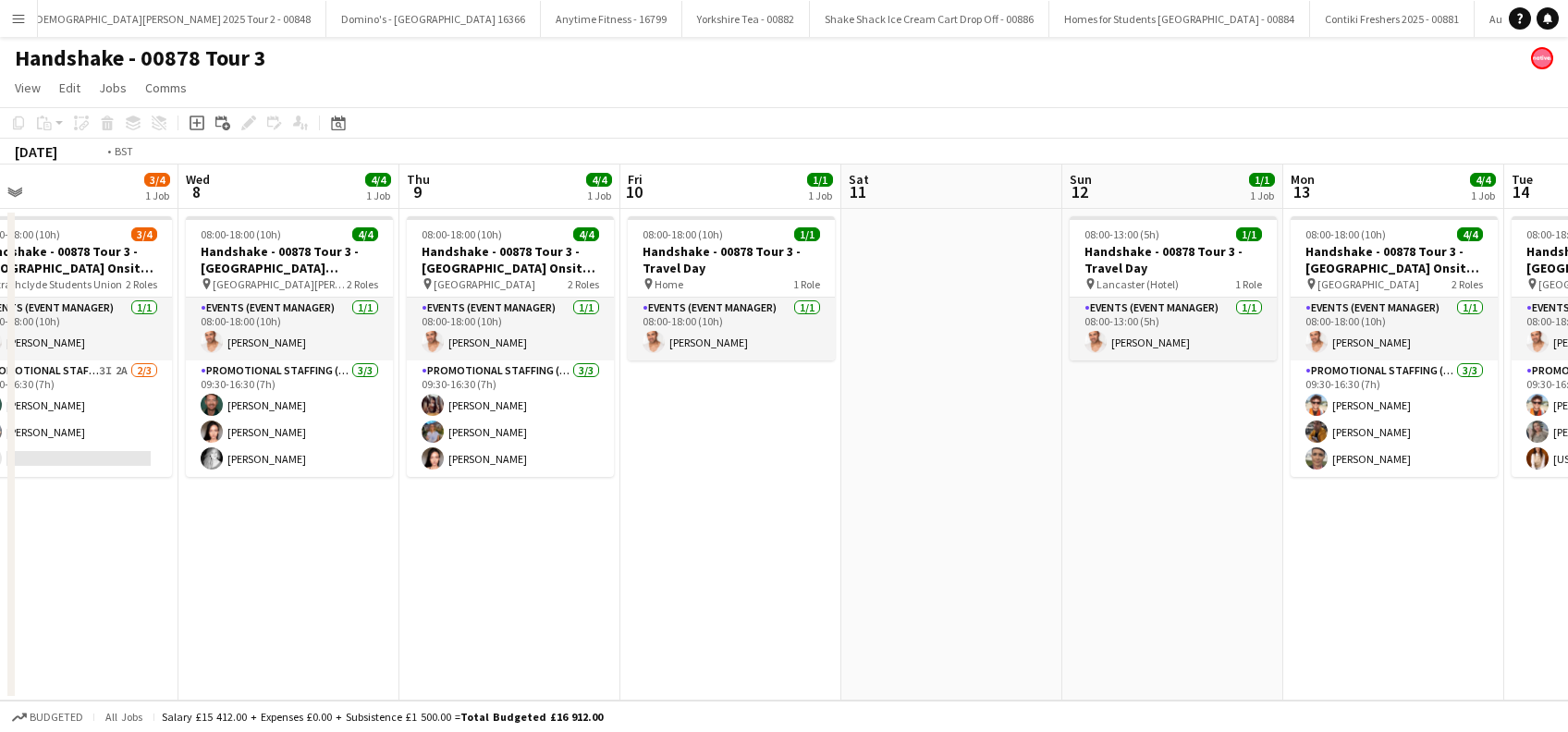
drag, startPoint x: 474, startPoint y: 598, endPoint x: 790, endPoint y: 613, distance: 316.4
click at [865, 619] on app-calendar-viewport "Sun 5 1/1 1 Job Mon 6 3/4 1 Job Tue 7 3/4 1 Job Wed 8 4/4 1 Job Thu 9 4/4 1 Job…" at bounding box center [784, 432] width 1568 height 536
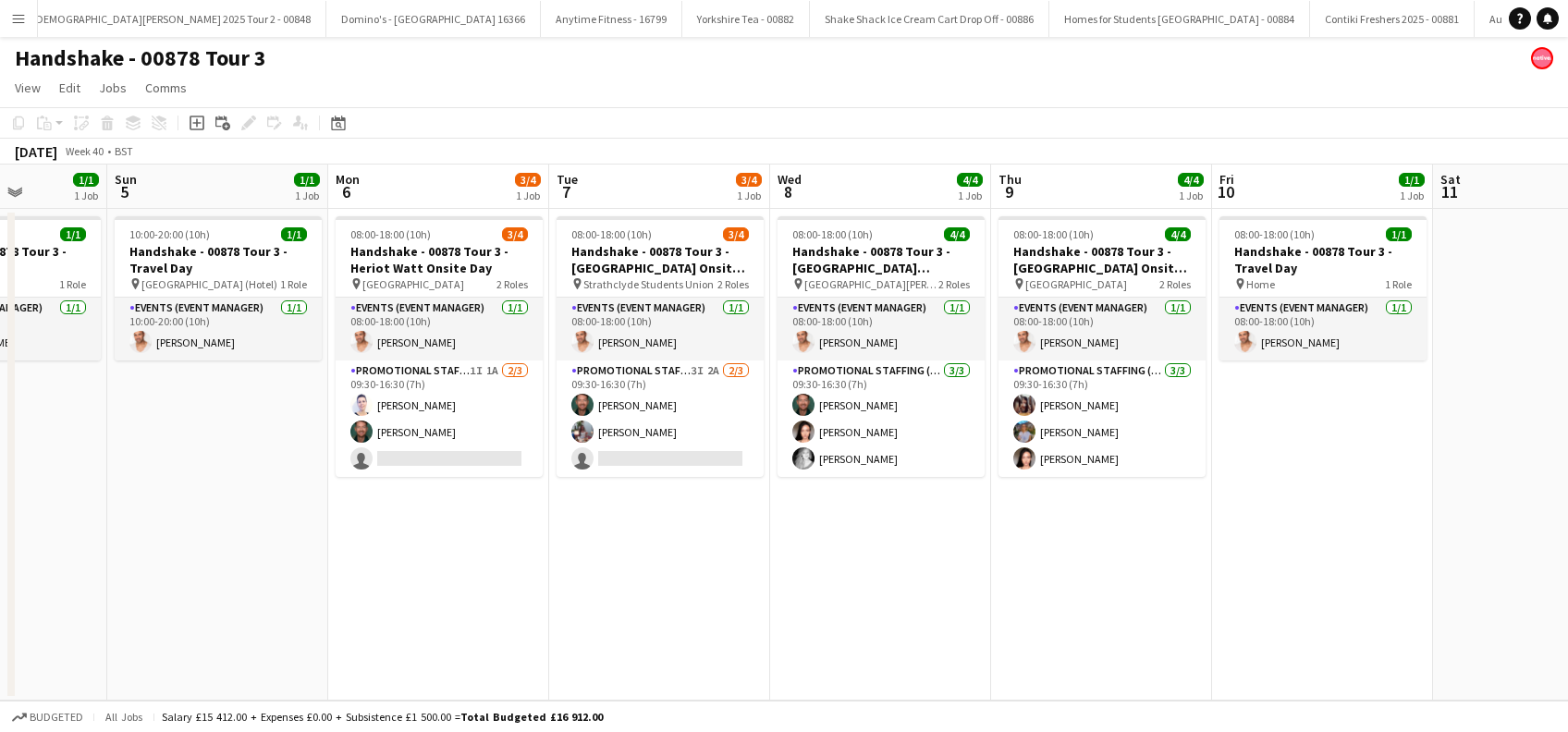
drag, startPoint x: 862, startPoint y: 614, endPoint x: 881, endPoint y: 617, distance: 19.2
click at [881, 617] on app-calendar-viewport "Thu 2 Fri 3 4/4 1 Job Sat 4 1/1 1 Job Sun 5 1/1 1 Job Mon 6 3/4 1 Job Tue 7 3/4…" at bounding box center [784, 432] width 1568 height 536
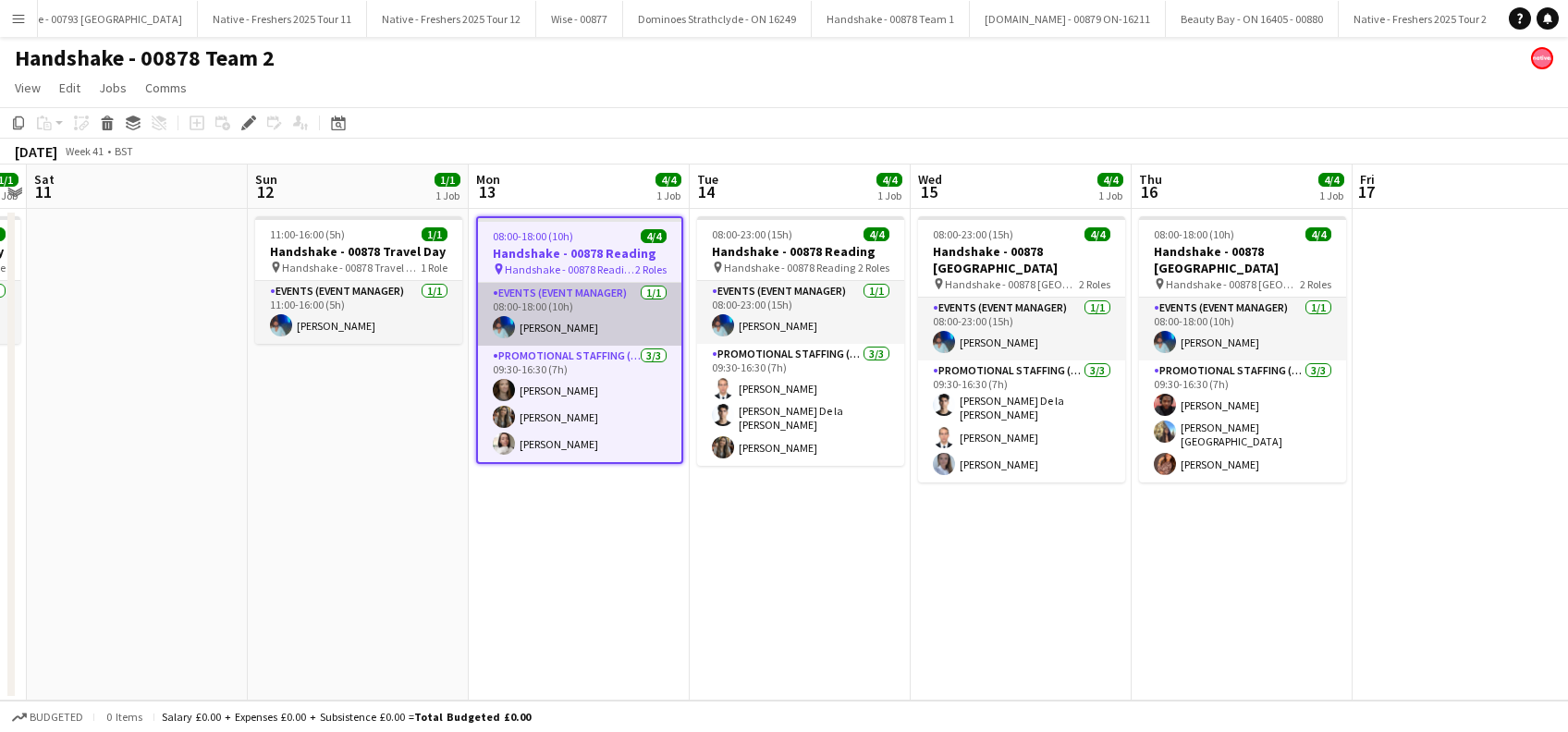
click at [564, 325] on app-card-role "Events (Event Manager) [DATE] 08:00-18:00 (10h) [PERSON_NAME]" at bounding box center [579, 314] width 203 height 63
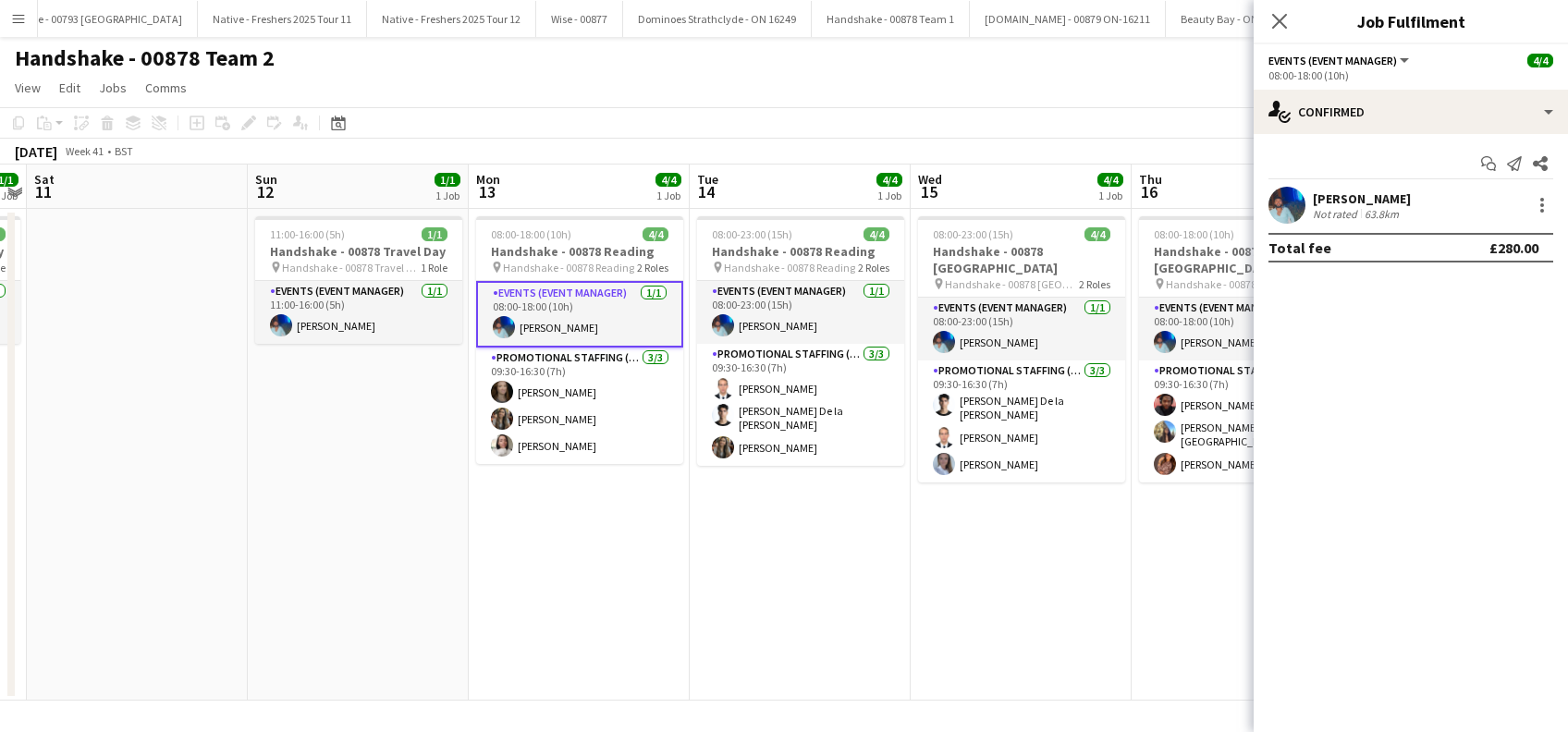
click at [1347, 199] on div "[PERSON_NAME]" at bounding box center [1362, 198] width 98 height 16
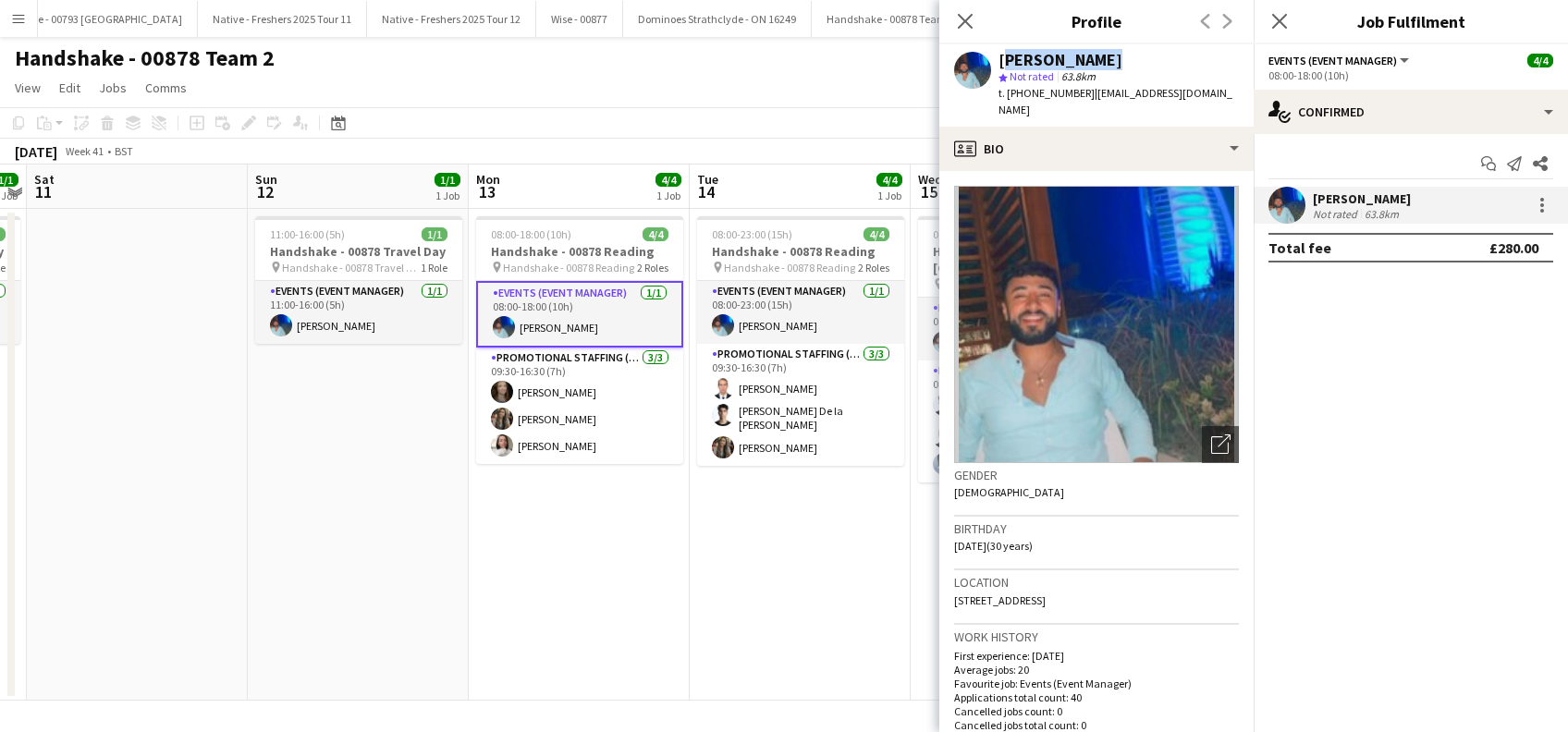
drag, startPoint x: 1109, startPoint y: 59, endPoint x: 1003, endPoint y: 56, distance: 106.0
click at [1003, 56] on div "[PERSON_NAME]" at bounding box center [1119, 60] width 240 height 16
copy div "[PERSON_NAME]"
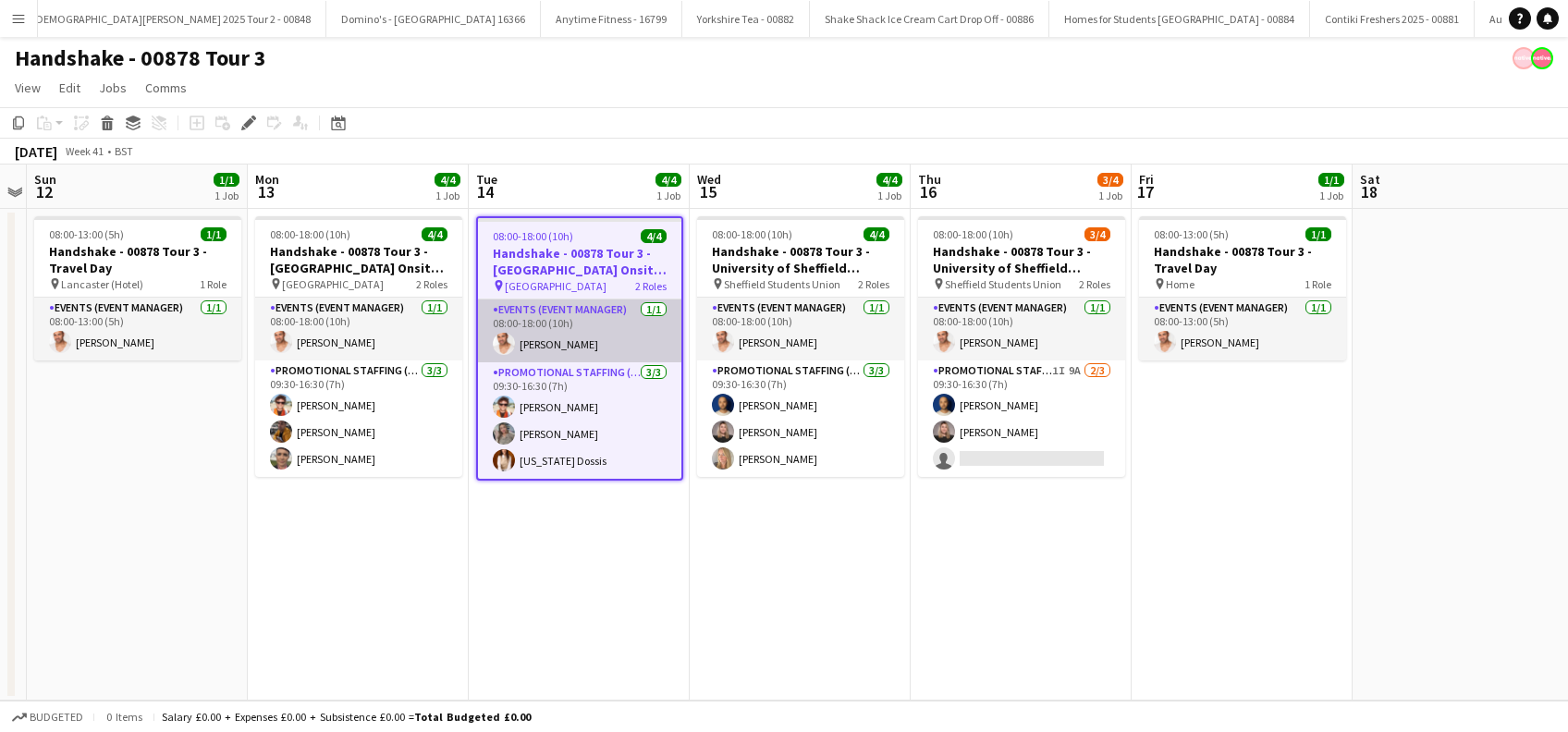
click at [533, 346] on app-card-role "Events (Event Manager) [DATE] 08:00-18:00 (10h) [PERSON_NAME]" at bounding box center [579, 330] width 203 height 63
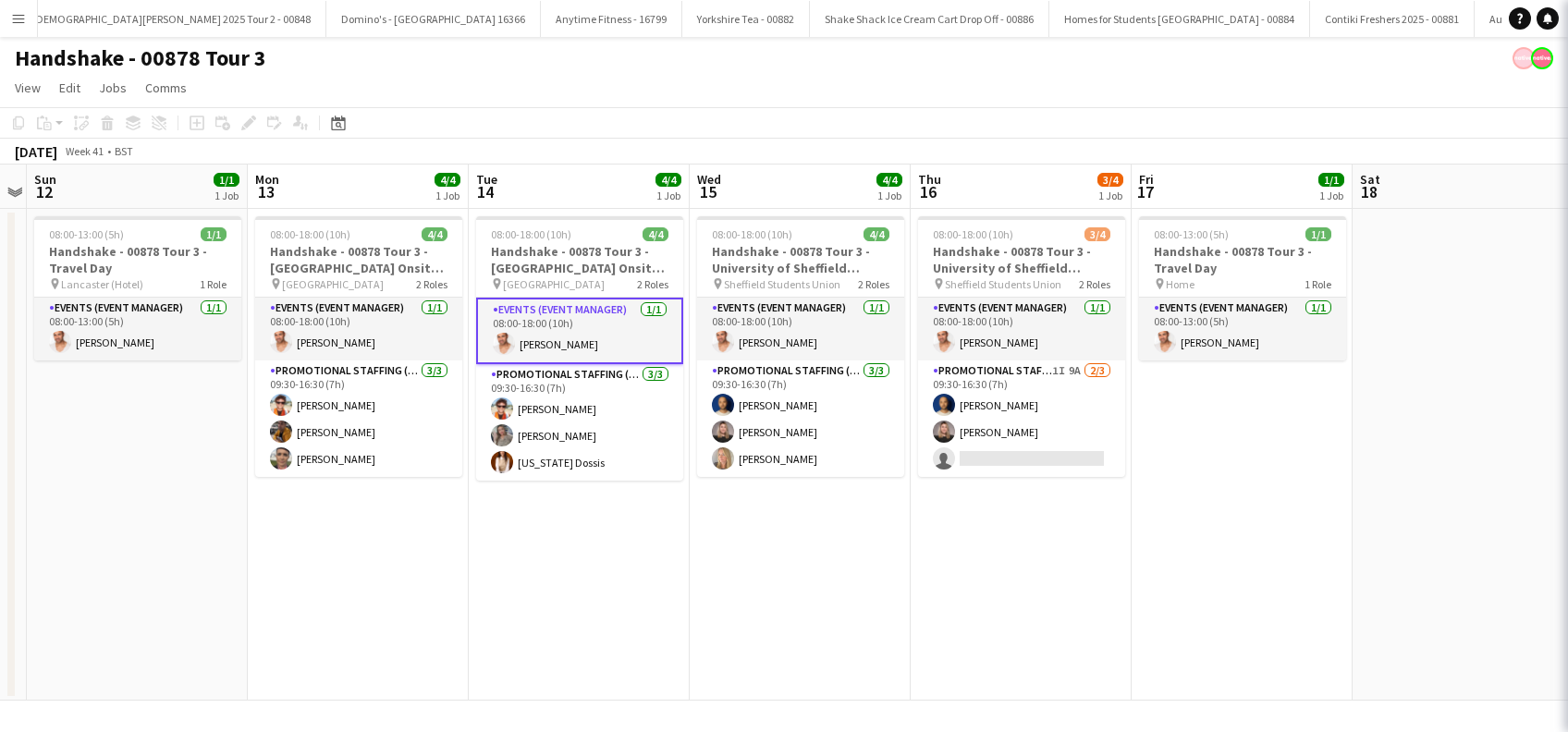
scroll to position [0, 635]
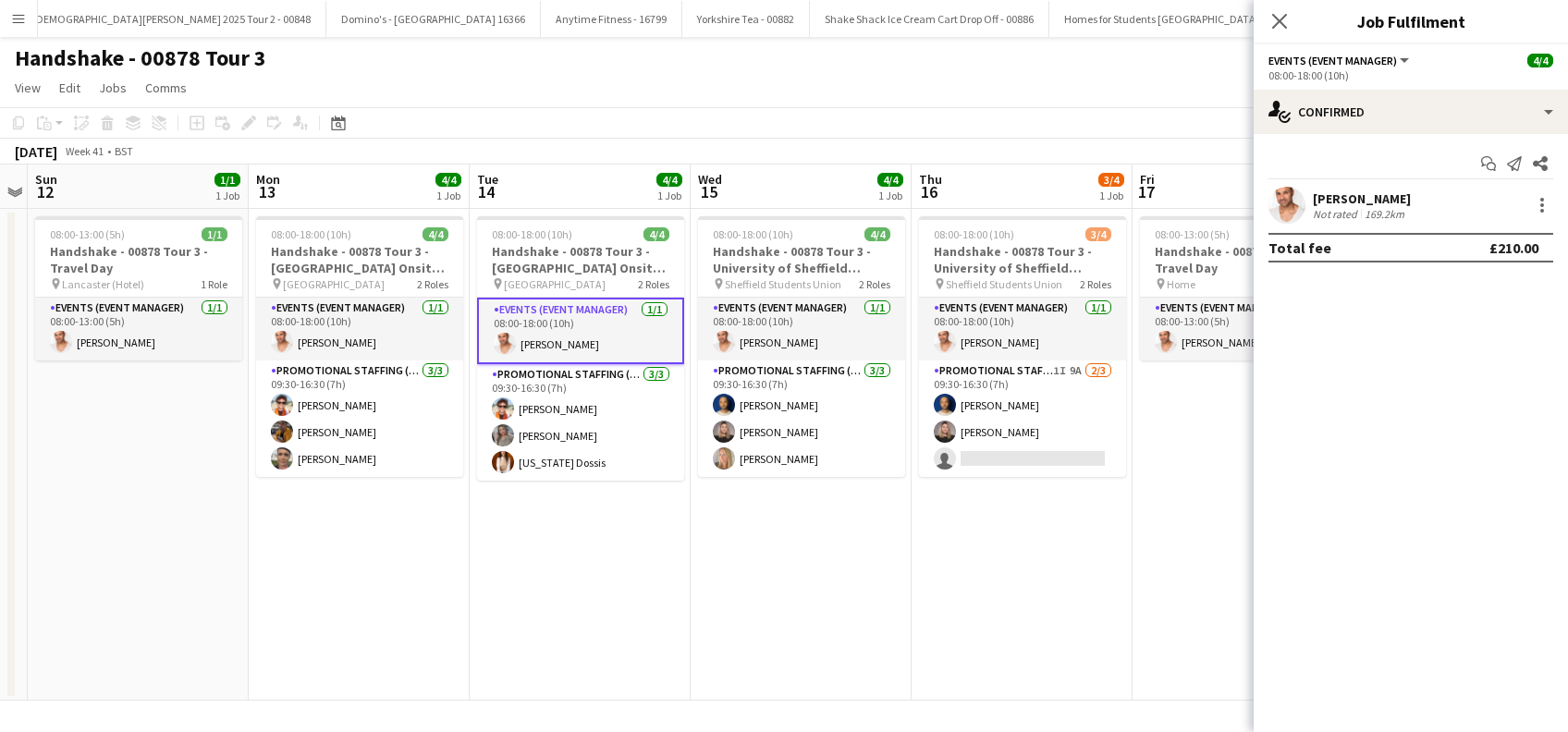
click at [1380, 199] on div "[PERSON_NAME]" at bounding box center [1362, 198] width 98 height 16
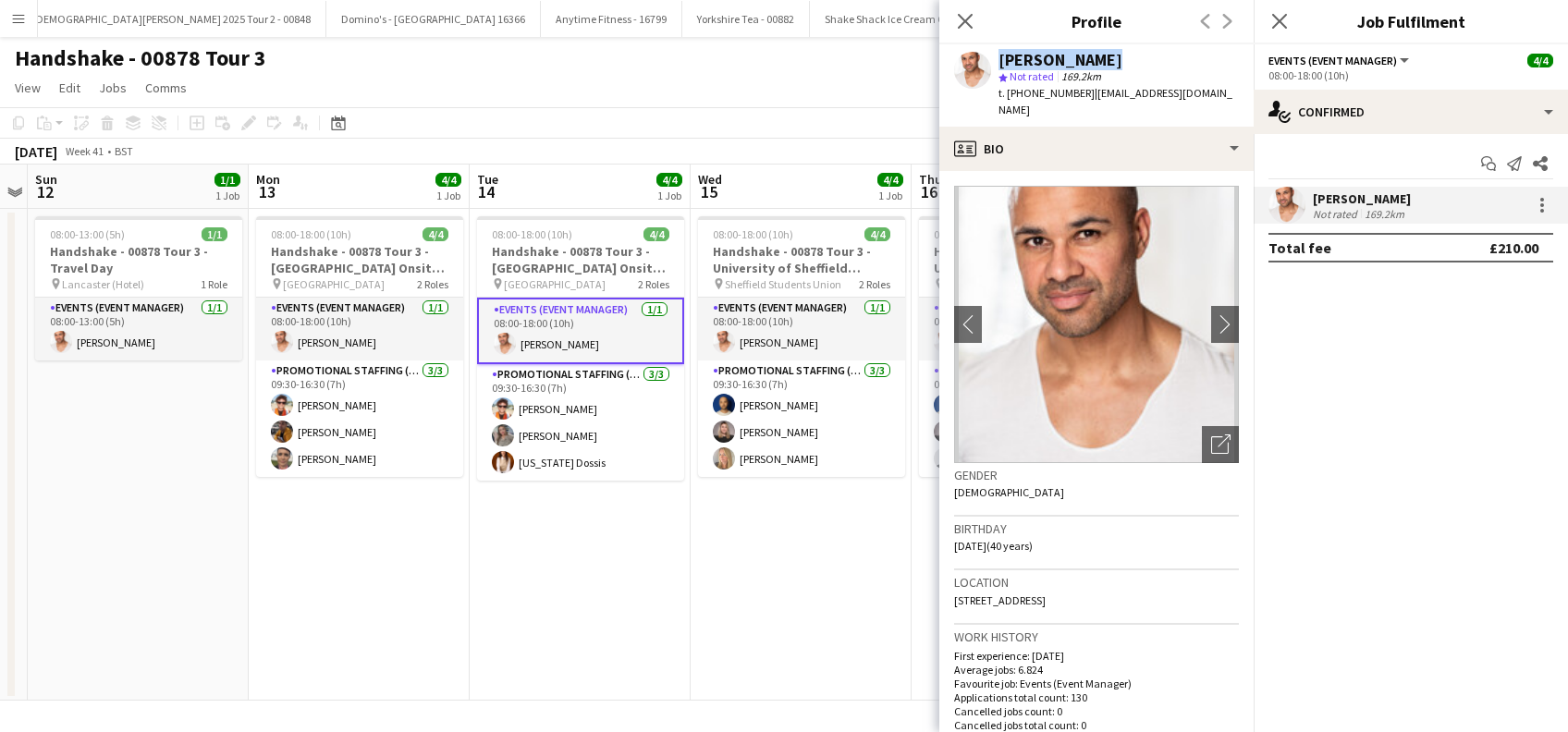
drag, startPoint x: 1106, startPoint y: 58, endPoint x: 993, endPoint y: 55, distance: 113.0
click at [993, 55] on div "[PERSON_NAME] star Not rated 169.2km t. [PHONE_NUMBER] | [EMAIL_ADDRESS][DOMAIN…" at bounding box center [1097, 86] width 315 height 83
copy div "[PERSON_NAME]"
click at [968, 24] on icon at bounding box center [965, 20] width 17 height 17
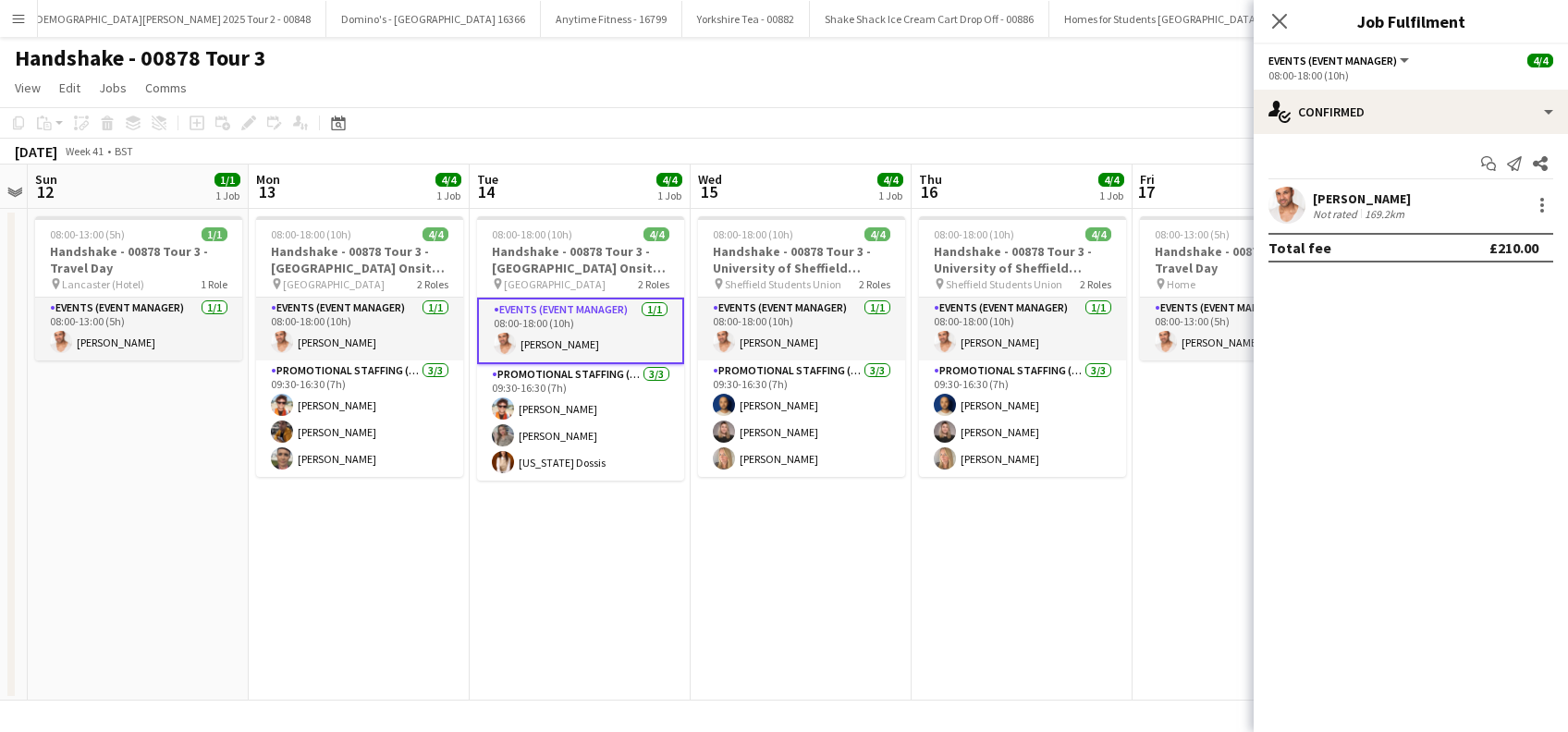
click at [399, 533] on app-date-cell "08:00-18:00 (10h) 4/4 Handshake - 00878 Tour 3 - [GEOGRAPHIC_DATA] Onsite Day p…" at bounding box center [360, 454] width 221 height 492
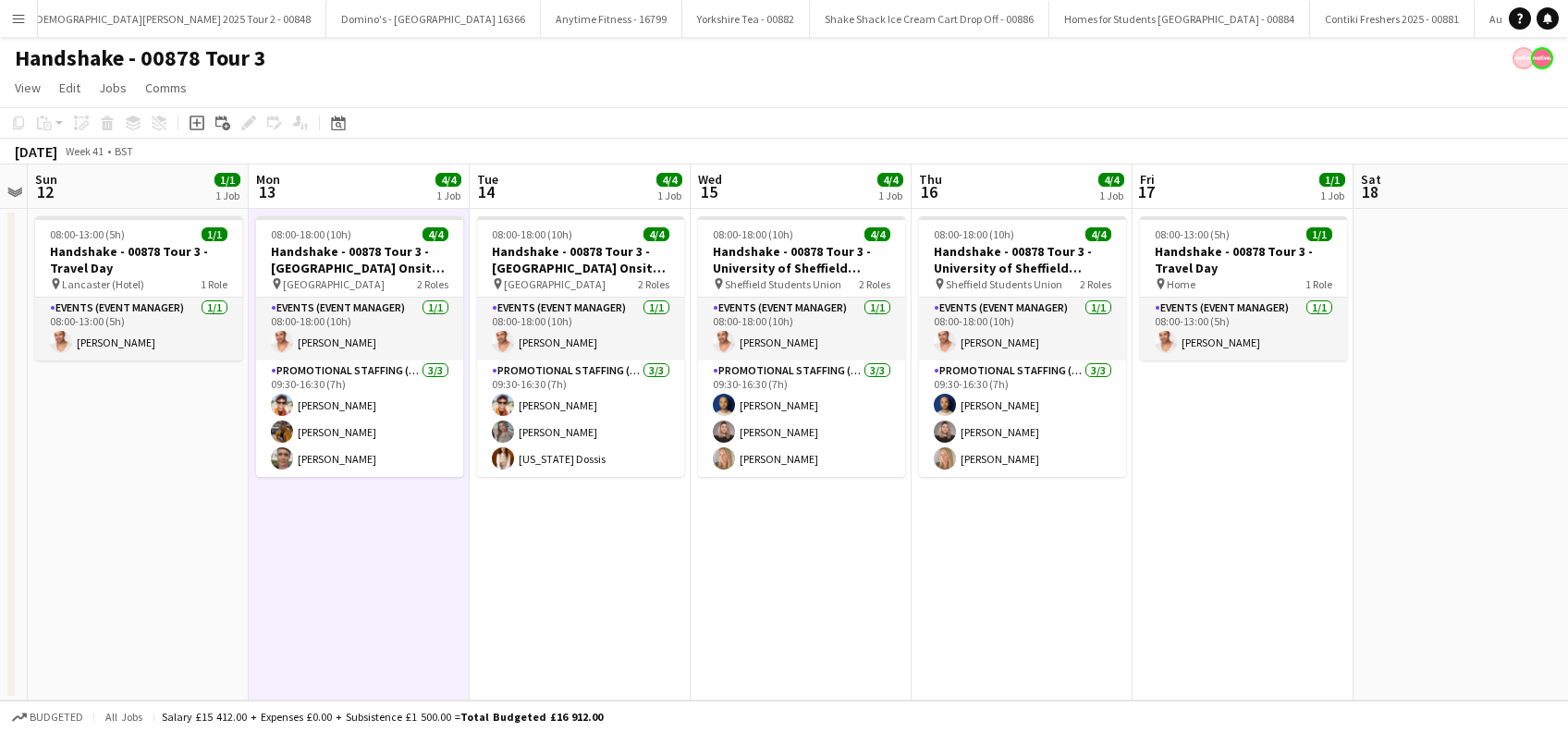
click at [667, 592] on app-date-cell "08:00-18:00 (10h) 4/4 Handshake - 00878 Tour 3 - [GEOGRAPHIC_DATA] Onsite Day p…" at bounding box center [580, 454] width 221 height 492
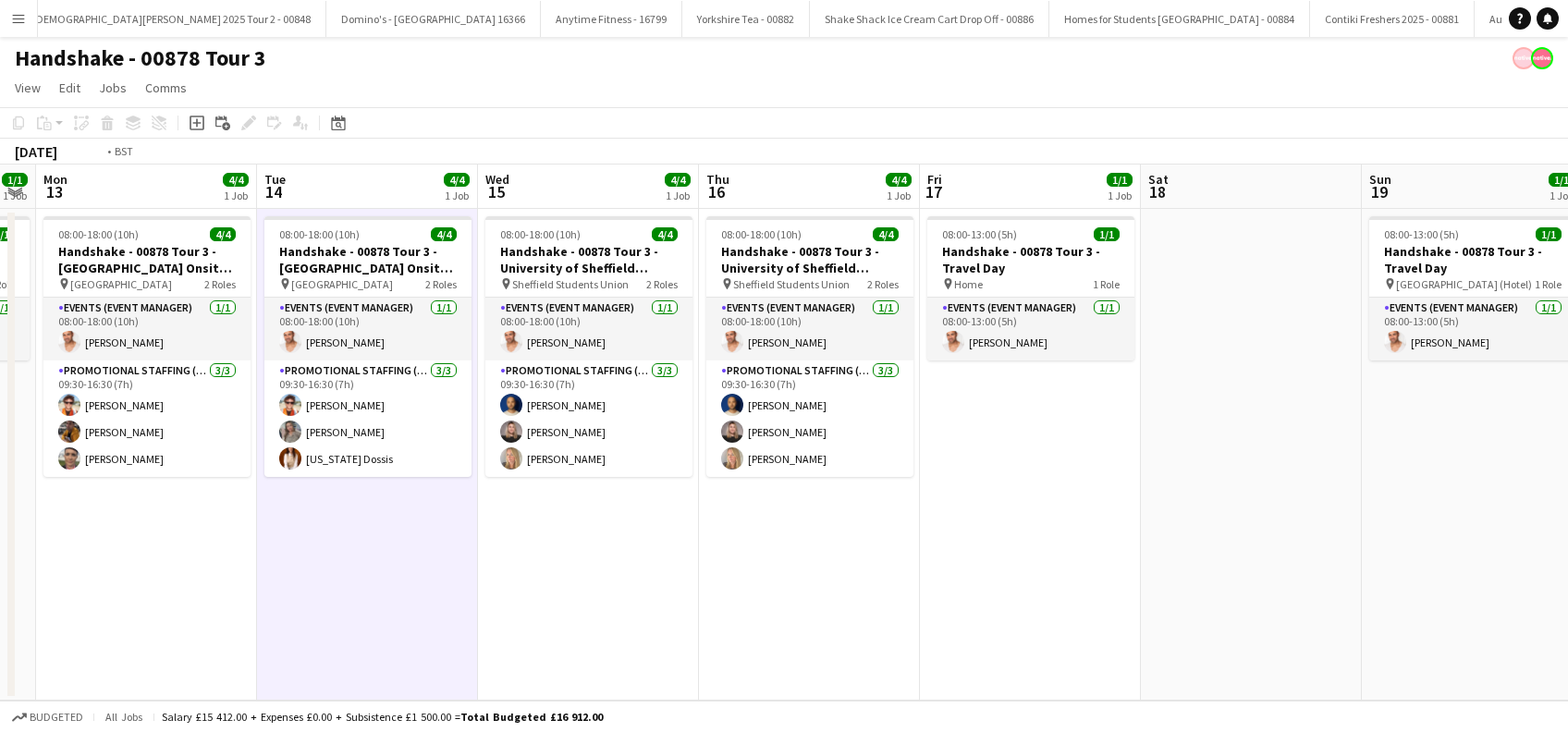
drag, startPoint x: 1029, startPoint y: 586, endPoint x: 965, endPoint y: 626, distance: 75.5
click at [747, 623] on app-calendar-viewport "Thu 9 4/4 1 Job Fri 10 1/1 1 Job Sat 11 Sun 12 1/1 1 Job Mon 13 4/4 1 Job Tue 1…" at bounding box center [784, 432] width 1568 height 536
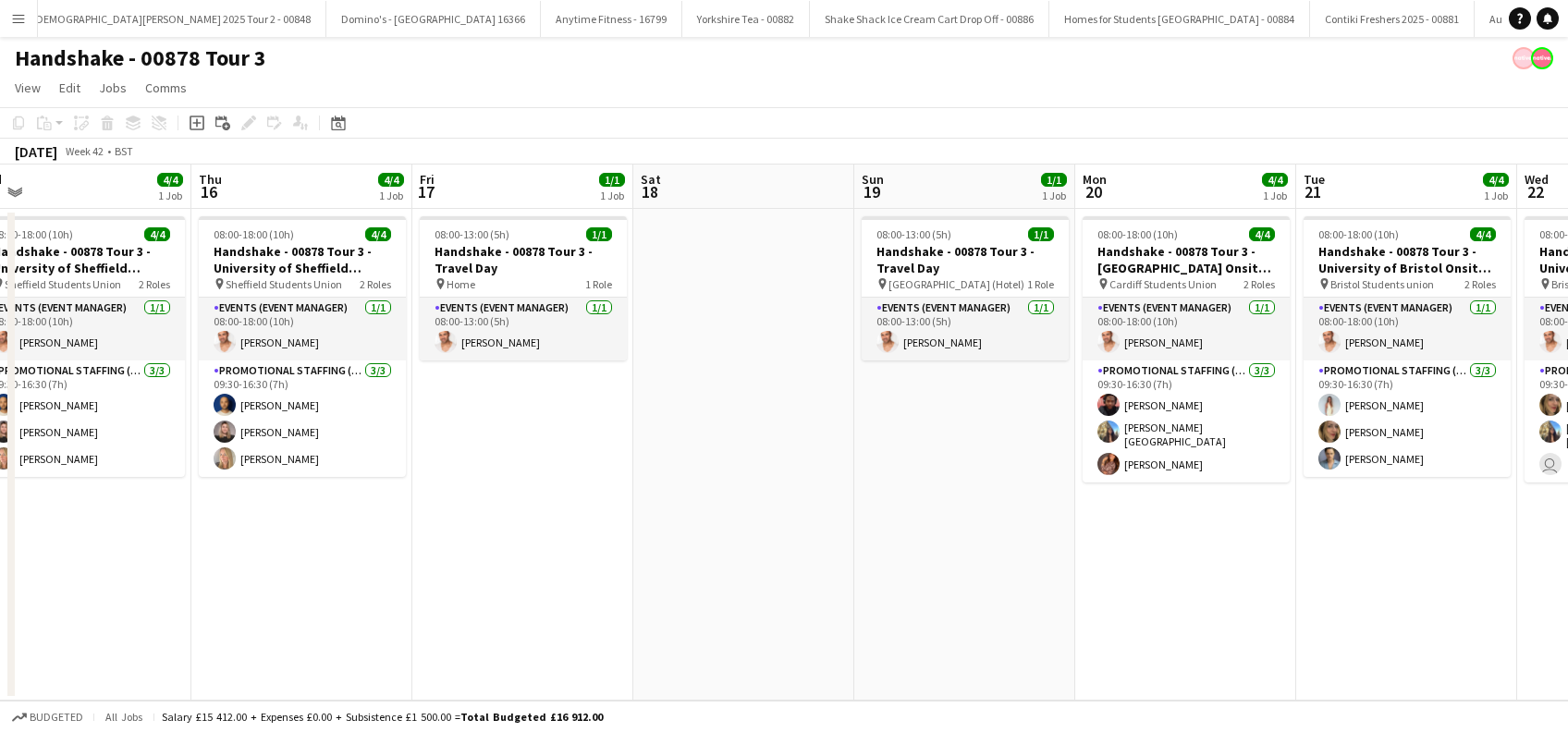
drag, startPoint x: 1201, startPoint y: 625, endPoint x: 732, endPoint y: 659, distance: 470.2
click at [732, 659] on app-calendar-viewport "Sat 11 Sun 12 1/1 1 Job Mon 13 4/4 1 Job Tue 14 4/4 1 Job Wed 15 4/4 1 Job Thu …" at bounding box center [784, 432] width 1568 height 536
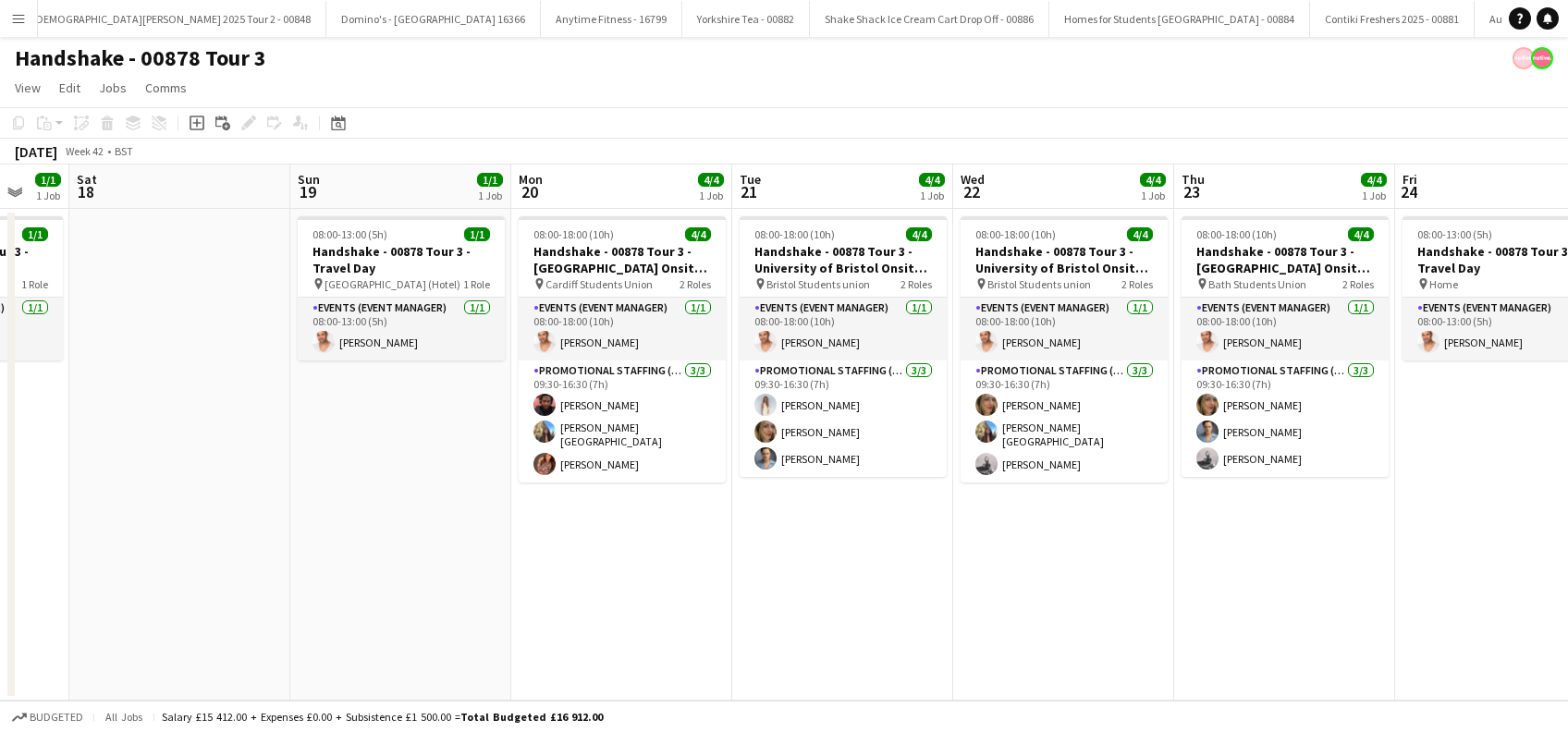
drag, startPoint x: 686, startPoint y: 633, endPoint x: 837, endPoint y: 625, distance: 151.2
click at [667, 636] on app-calendar-viewport "Wed 15 4/4 1 Job Thu 16 4/4 1 Job Fri 17 1/1 1 Job Sat 18 Sun 19 1/1 1 Job Mon …" at bounding box center [784, 432] width 1568 height 536
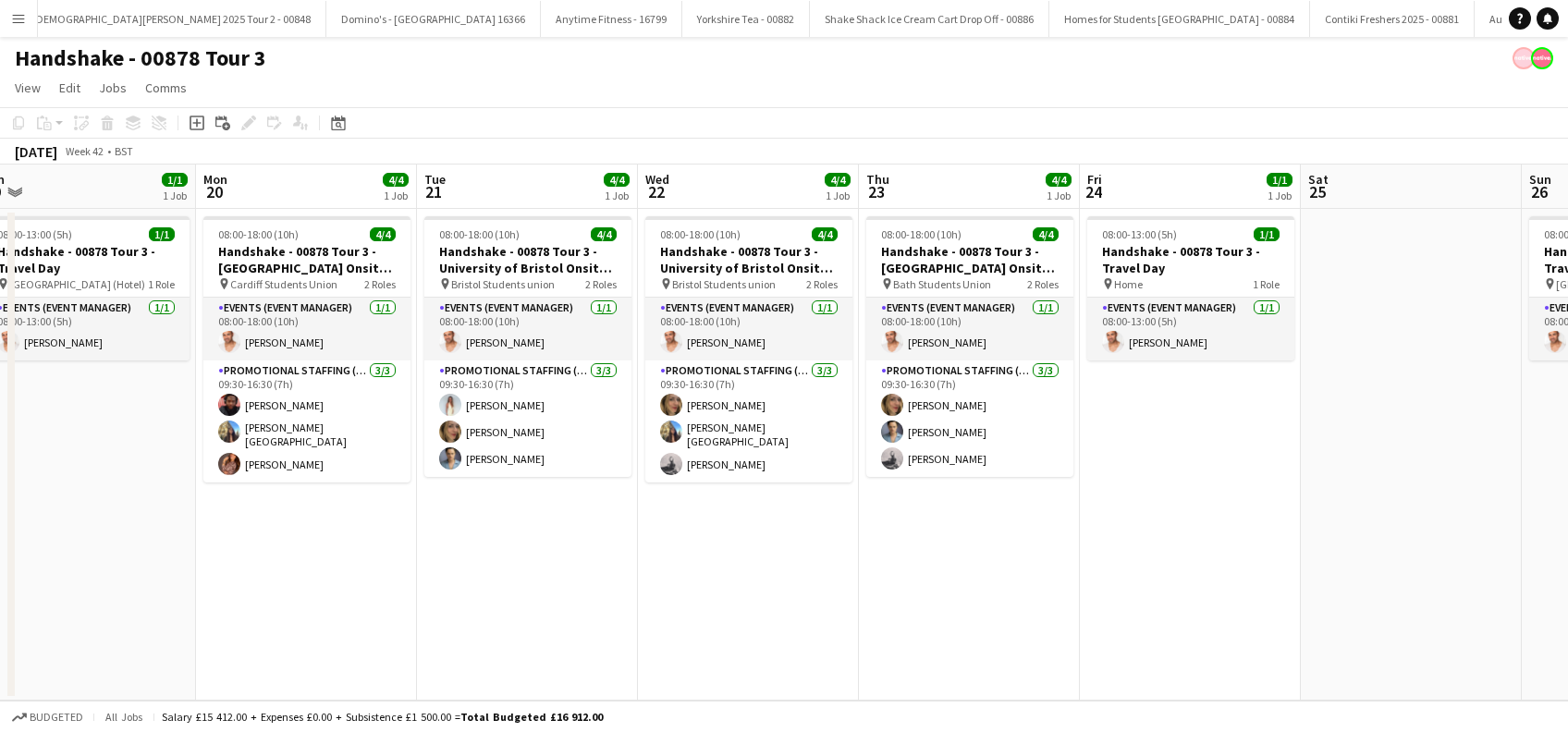
drag, startPoint x: 847, startPoint y: 588, endPoint x: 1307, endPoint y: 547, distance: 461.8
click at [847, 590] on app-calendar-viewport "Wed 15 4/4 1 Job Thu 16 4/4 1 Job Fri 17 1/1 1 Job Sat 18 Sun 19 1/1 1 Job Mon …" at bounding box center [784, 432] width 1568 height 536
drag, startPoint x: 1073, startPoint y: 539, endPoint x: 810, endPoint y: 548, distance: 263.2
click at [773, 543] on app-calendar-viewport "Wed 15 4/4 1 Job Thu 16 4/4 1 Job Fri 17 1/1 1 Job Sat 18 Sun 19 1/1 1 Job Mon …" at bounding box center [784, 432] width 1568 height 536
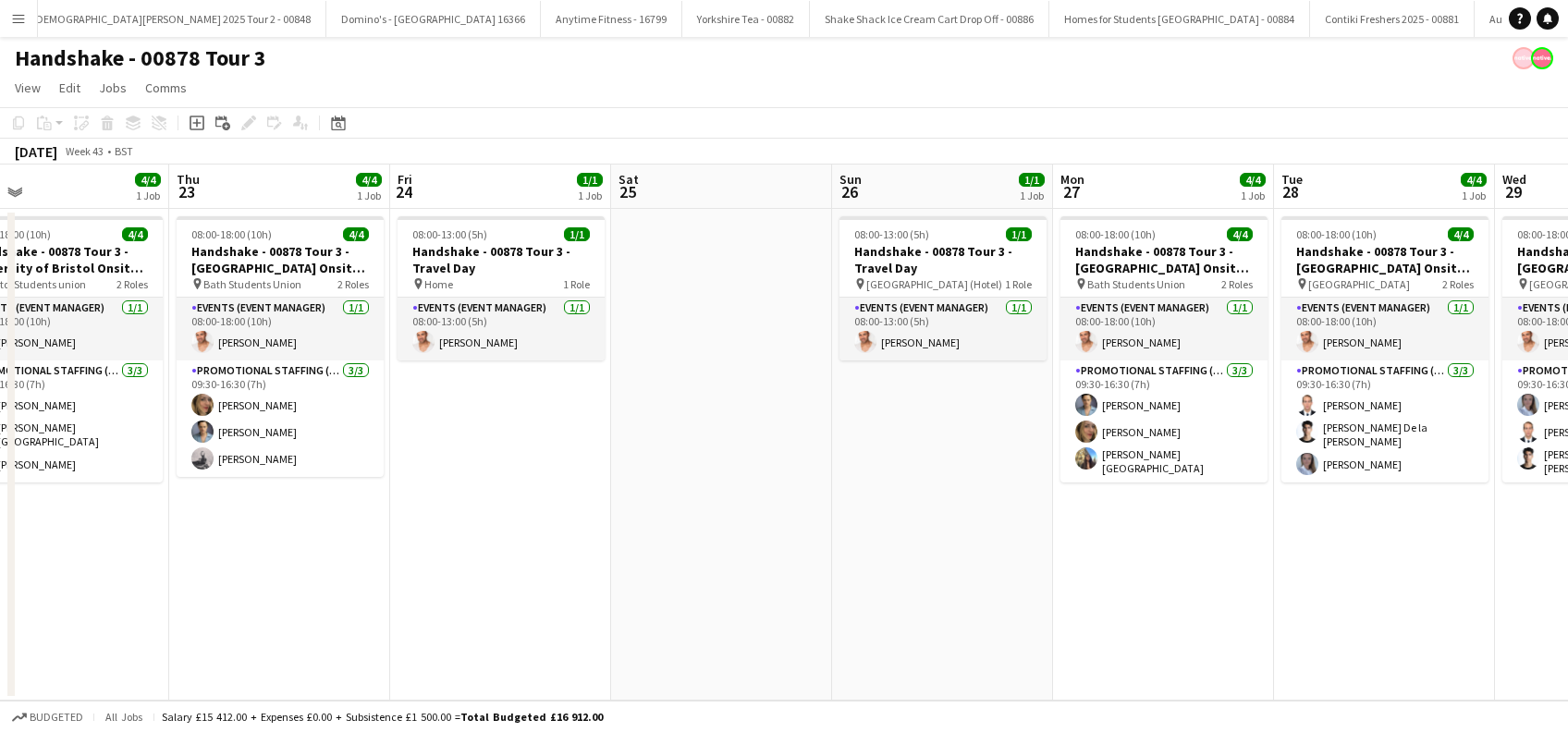
drag, startPoint x: 836, startPoint y: 566, endPoint x: 632, endPoint y: 593, distance: 205.8
click at [631, 593] on app-calendar-viewport "Sun 19 1/1 1 Job Mon 20 4/4 1 Job Tue 21 4/4 1 Job Wed 22 4/4 1 Job Thu 23 4/4 …" at bounding box center [784, 432] width 1568 height 536
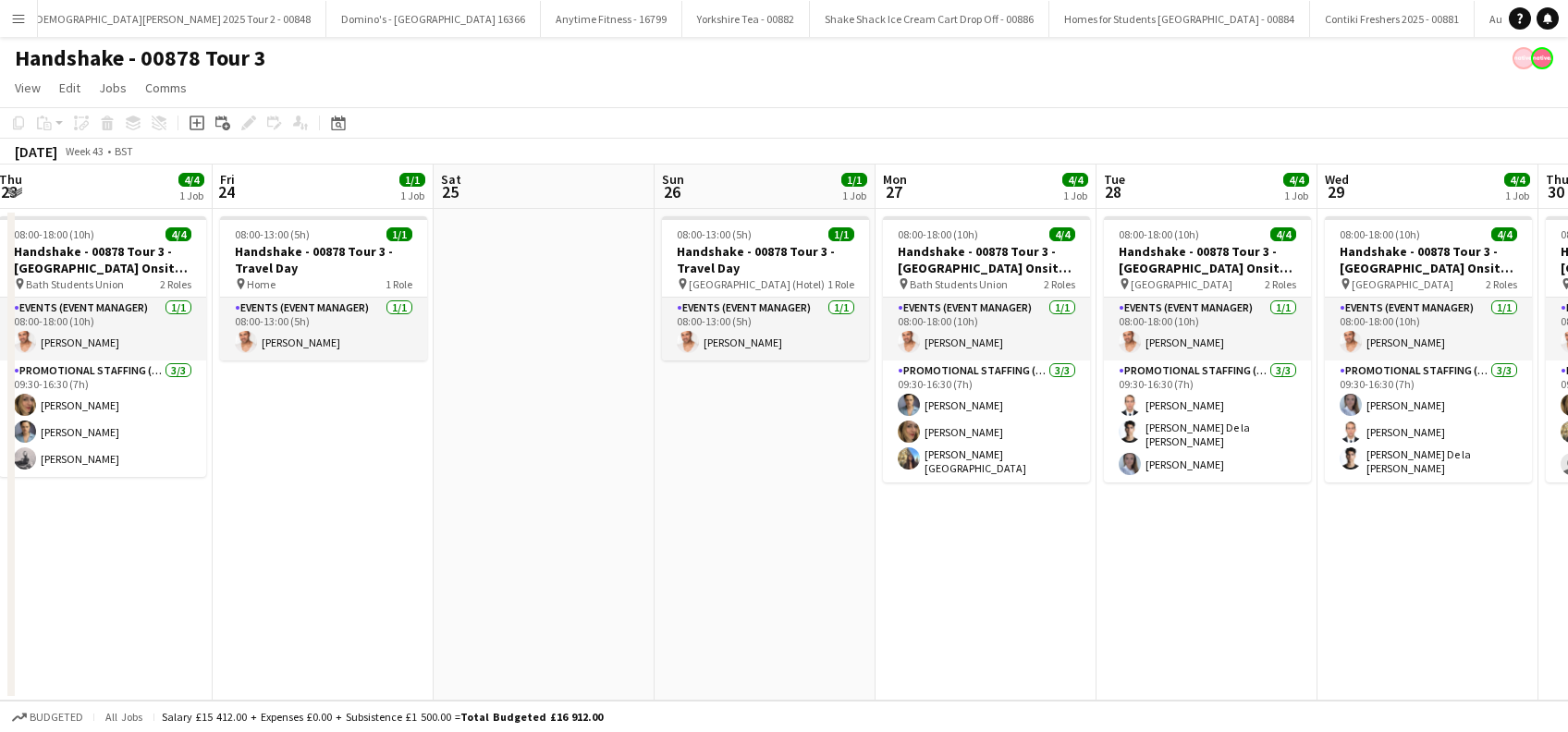
drag, startPoint x: 599, startPoint y: 551, endPoint x: 678, endPoint y: 561, distance: 79.6
click at [607, 559] on app-calendar-viewport "Tue 21 4/4 1 Job Wed 22 4/4 1 Job Thu 23 4/4 1 Job Fri 24 1/1 1 Job Sat 25 Sun …" at bounding box center [784, 432] width 1568 height 536
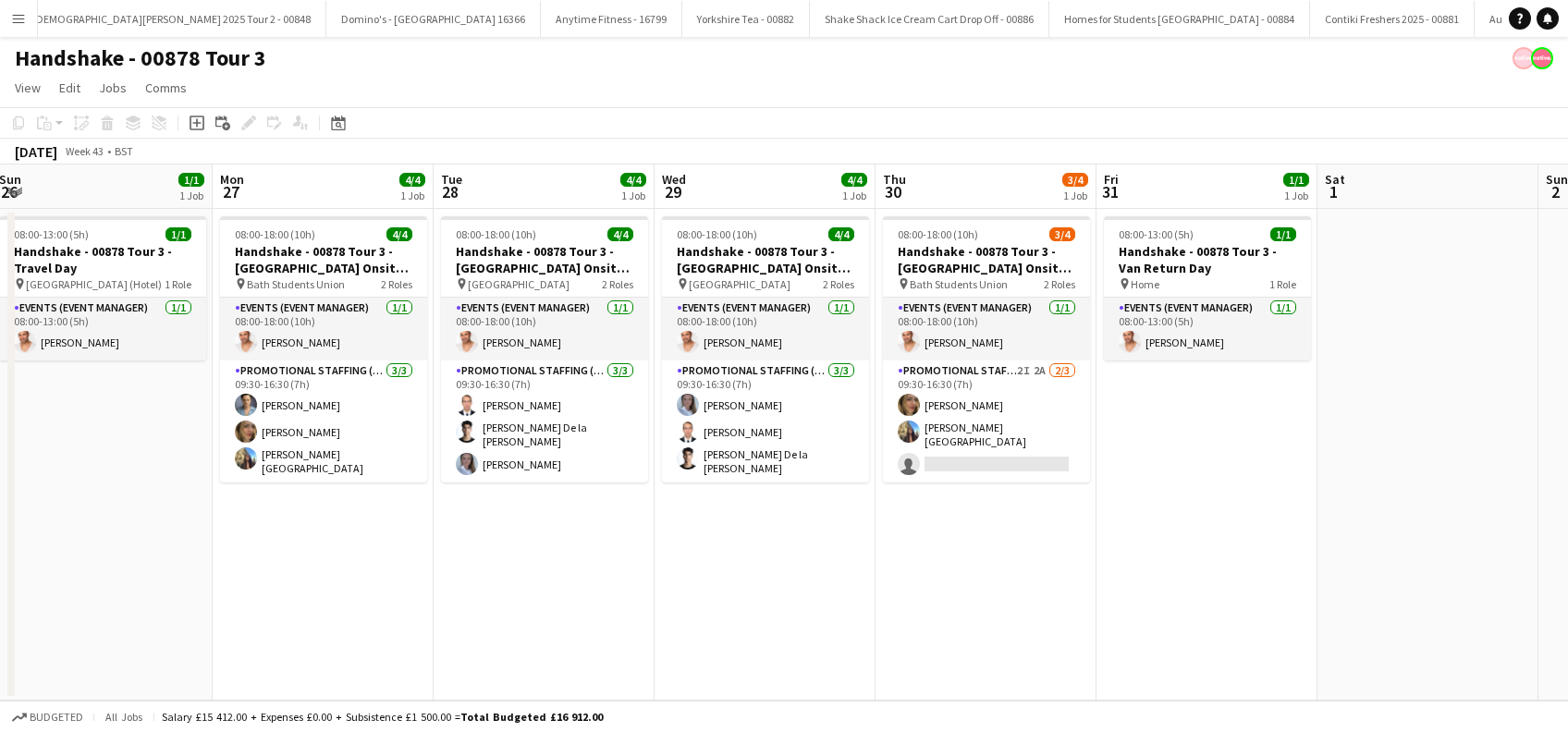
scroll to position [0, 443]
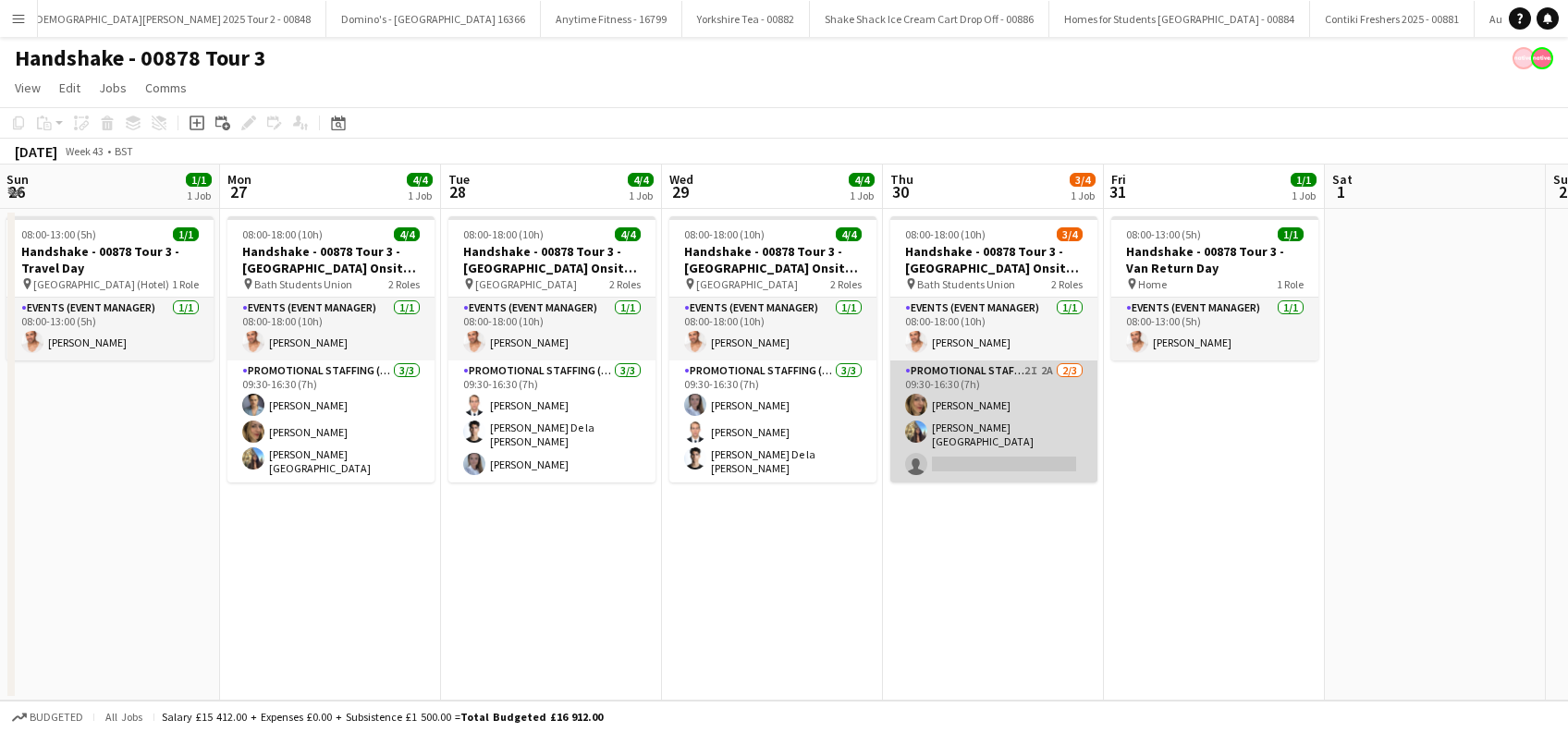
click at [983, 460] on app-card-role "Promotional Staffing (Brand Ambassadors) 2I 2A [DATE] 09:30-16:30 (7h) [PERSON_…" at bounding box center [994, 421] width 207 height 122
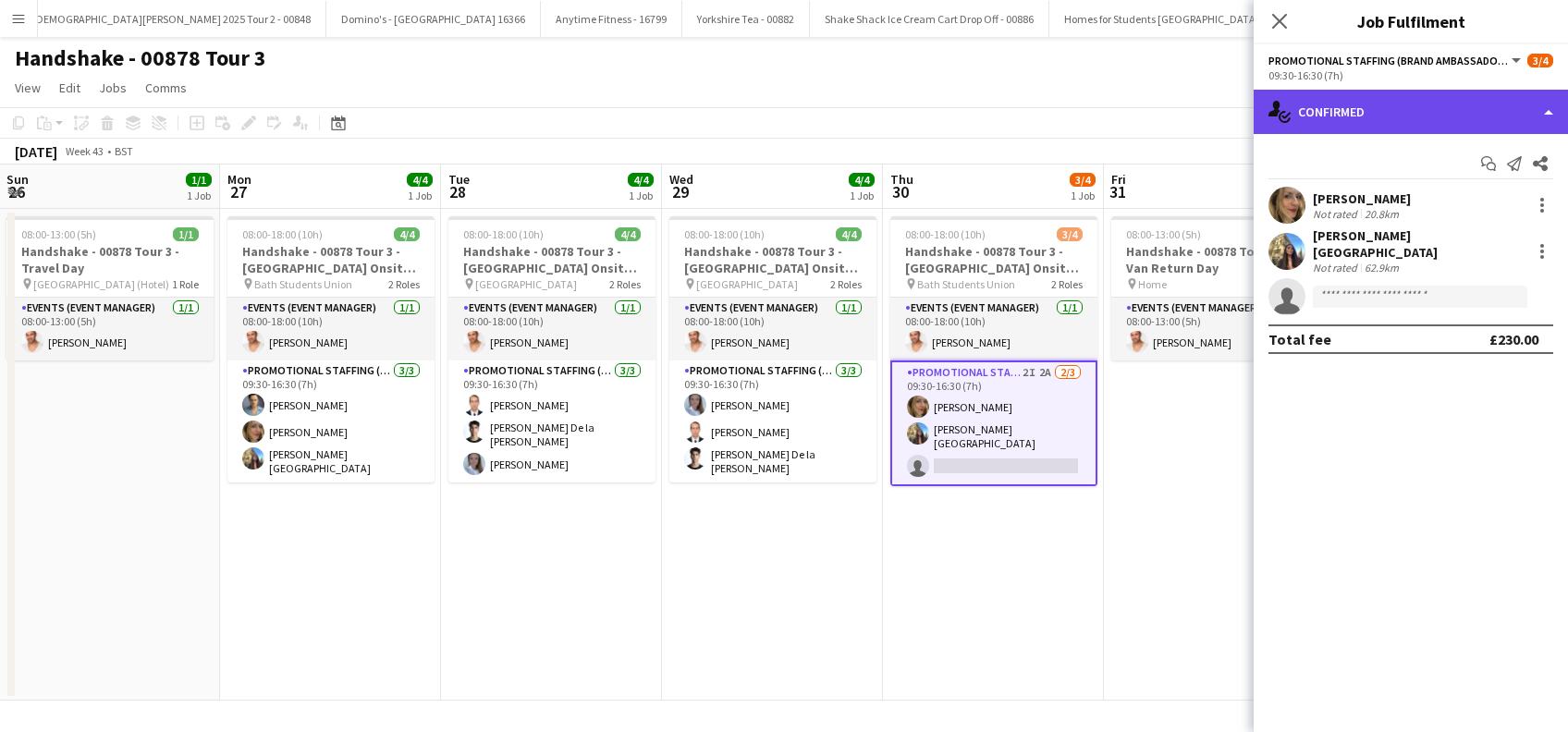
click at [1365, 97] on div "single-neutral-actions-check-2 Confirmed" at bounding box center [1410, 112] width 315 height 44
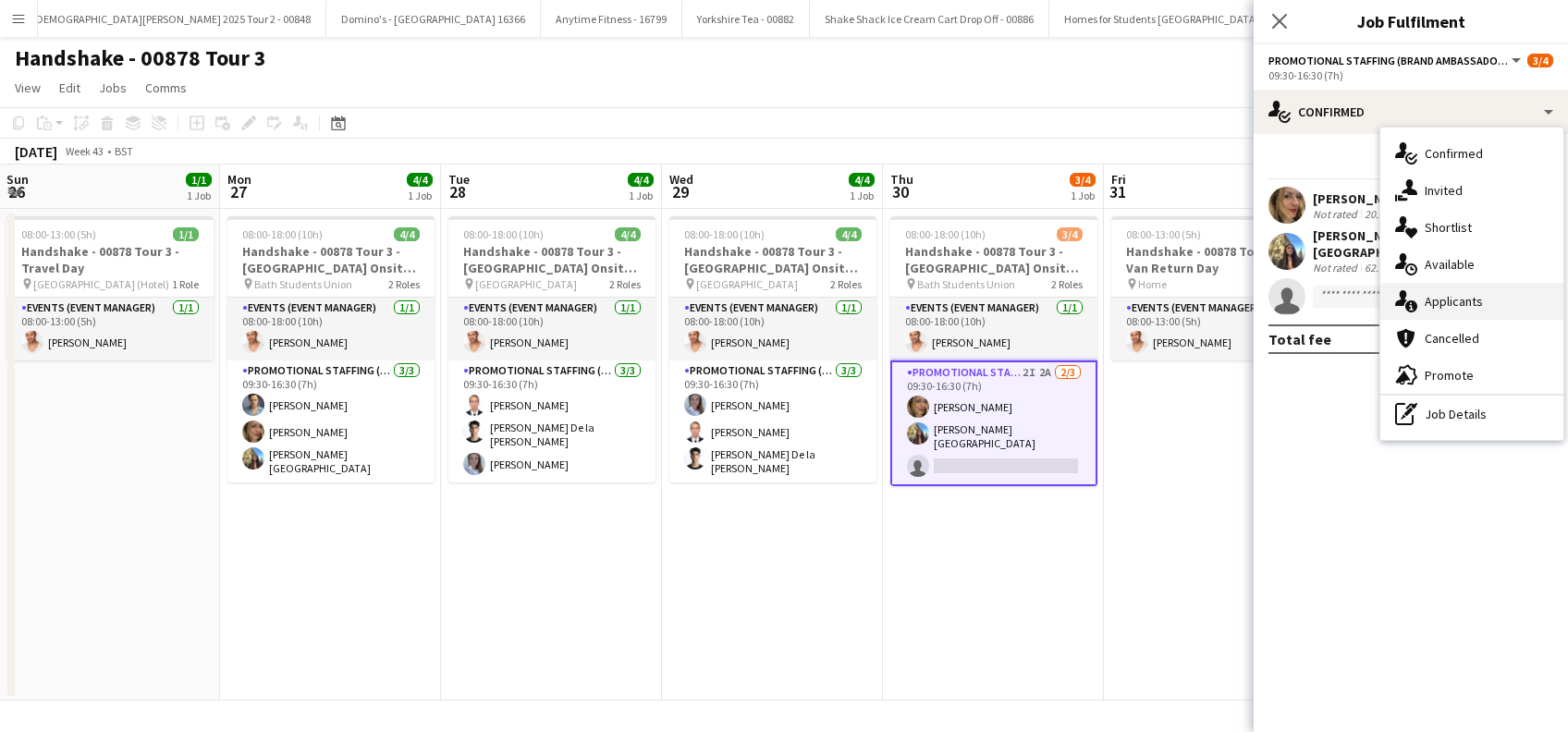
click at [1461, 305] on span "Applicants" at bounding box center [1454, 301] width 59 height 16
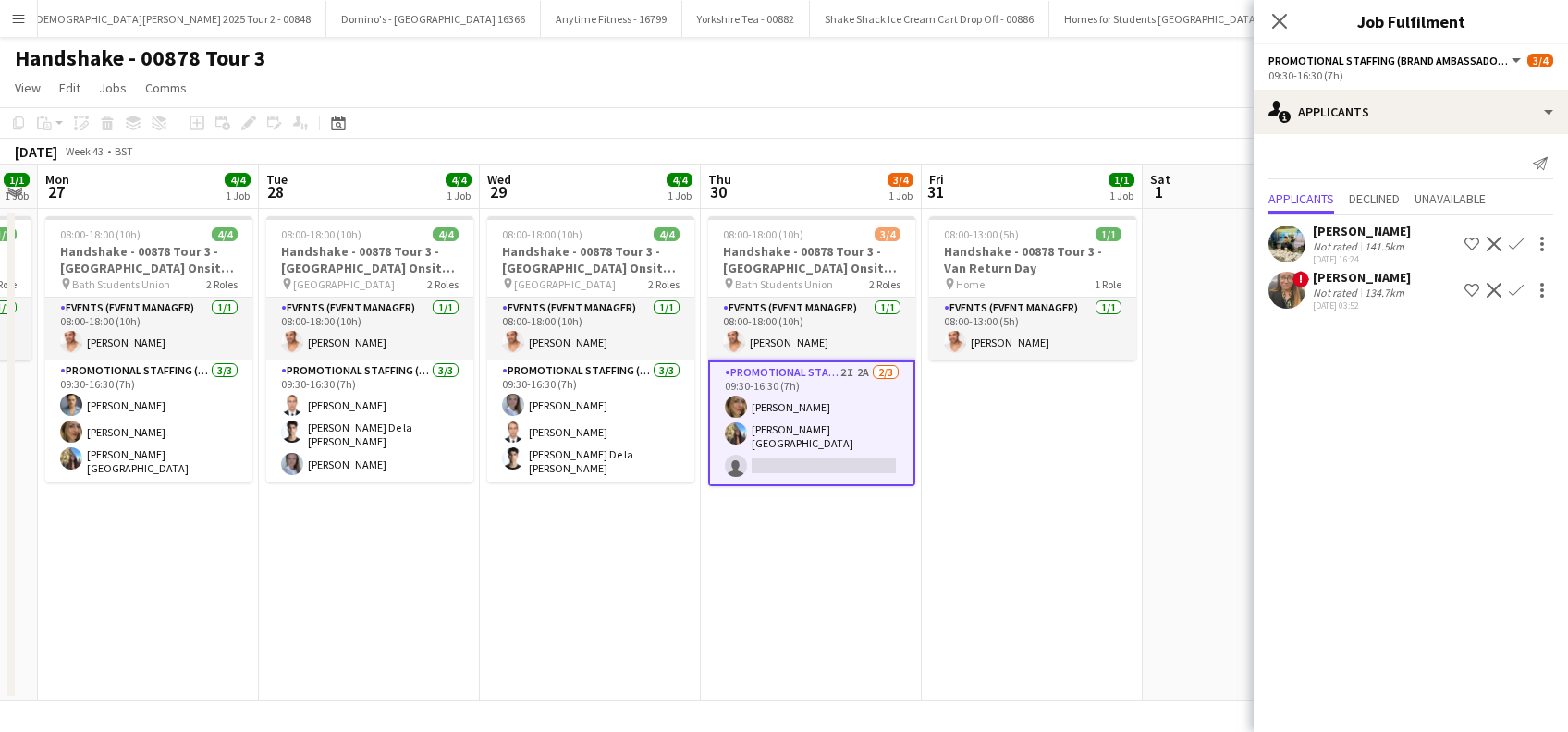
scroll to position [0, 656]
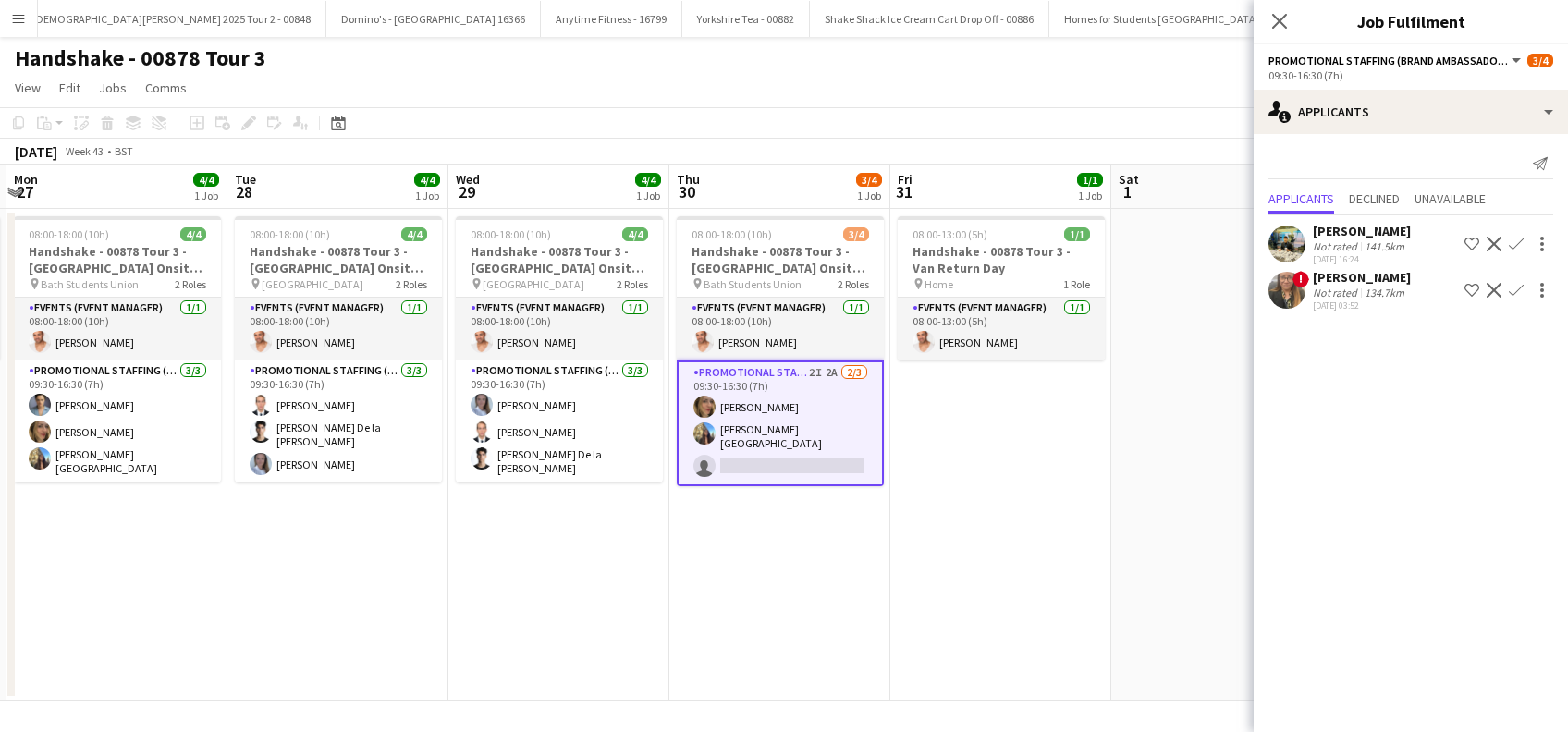
drag, startPoint x: 983, startPoint y: 583, endPoint x: 770, endPoint y: 641, distance: 220.8
click at [770, 641] on app-calendar-viewport "Fri 24 1/1 1 Job Sat 25 Sun 26 1/1 1 Job Mon 27 4/4 1 Job Tue 28 4/4 1 Job Wed …" at bounding box center [784, 432] width 1568 height 536
click at [1281, 19] on icon at bounding box center [1279, 20] width 17 height 17
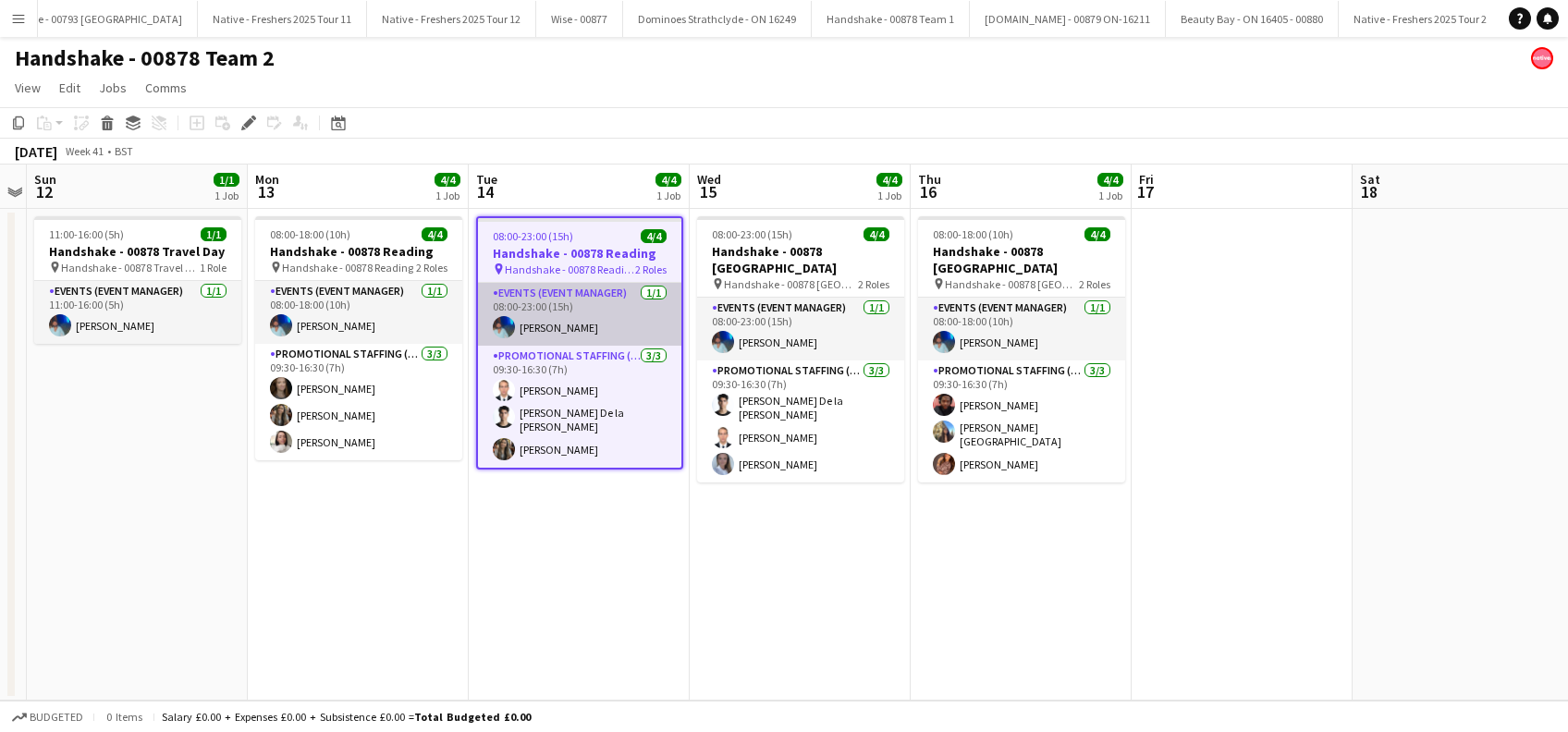
click at [580, 324] on app-card-role "Events (Event Manager) [DATE] 08:00-23:00 (15h) [PERSON_NAME]" at bounding box center [579, 314] width 203 height 63
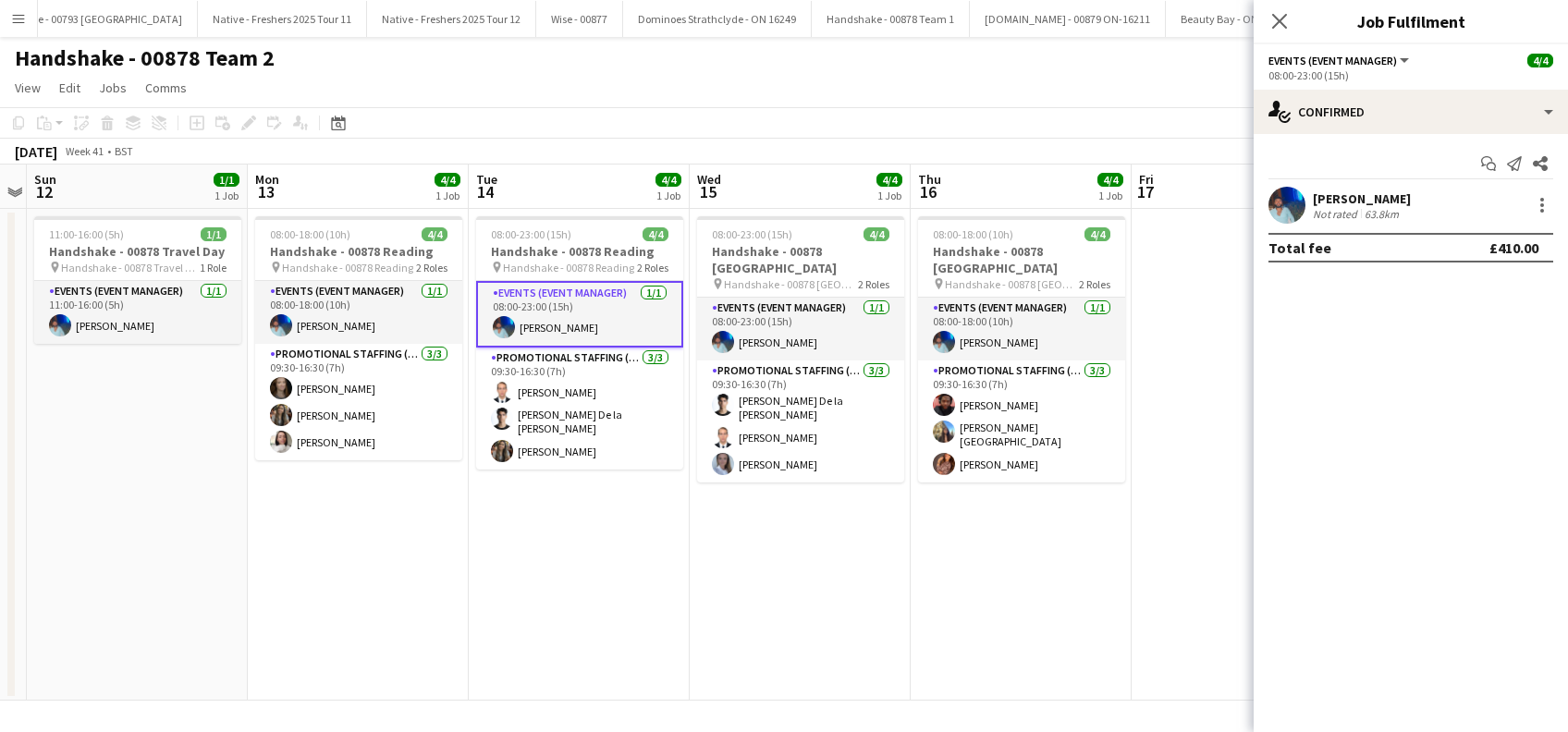
click at [1359, 195] on div "[PERSON_NAME]" at bounding box center [1362, 198] width 98 height 16
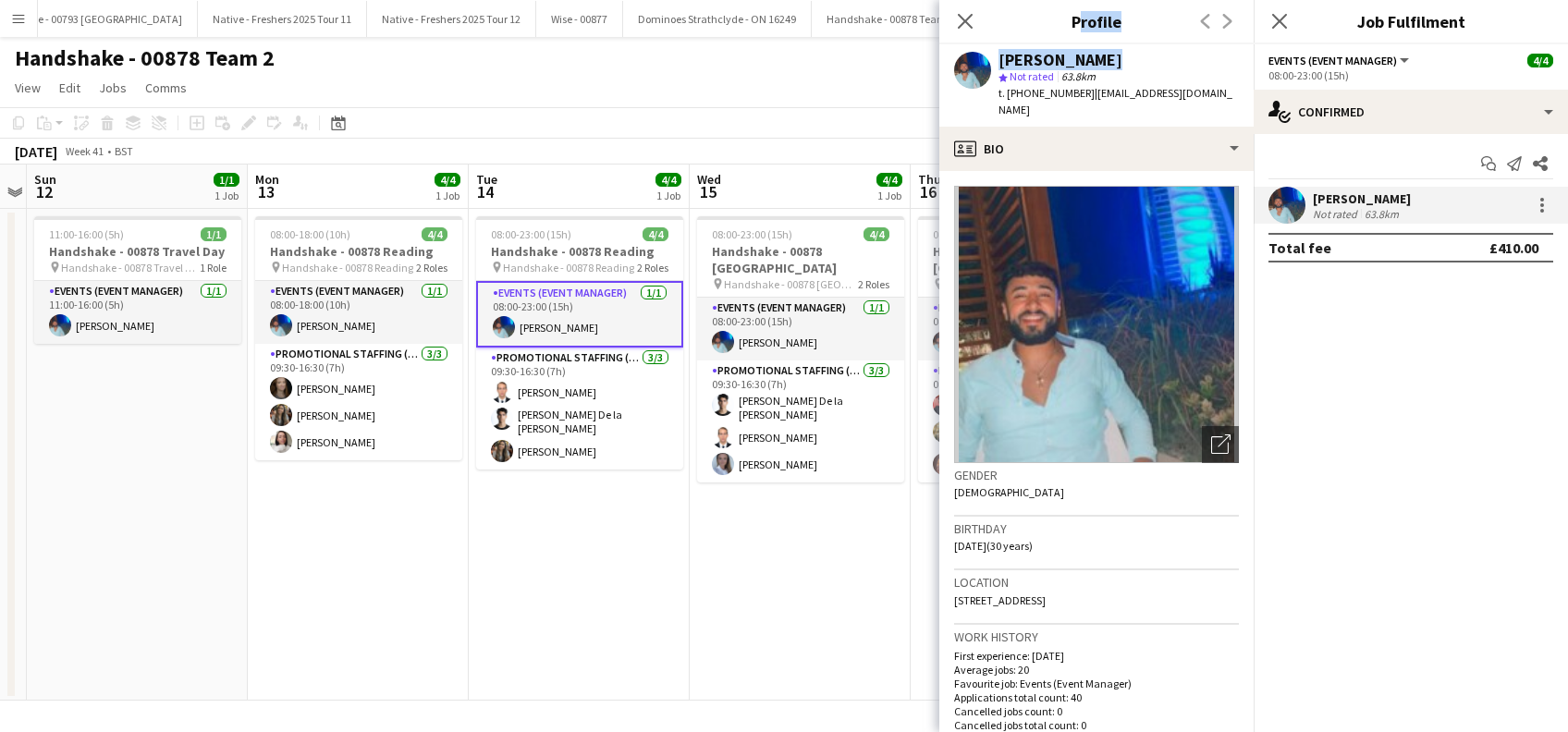
drag, startPoint x: 1107, startPoint y: 61, endPoint x: 1006, endPoint y: 44, distance: 102.4
click at [1006, 43] on app-crew-profile "Close pop-in Profile Previous Next Roland Lamaa star Not rated 63.8km t. +44074…" at bounding box center [1097, 366] width 315 height 732
click at [1006, 52] on div "Roland Lamaa" at bounding box center [1060, 60] width 124 height 16
click at [1117, 72] on div "star Not rated 63.8km" at bounding box center [1119, 76] width 240 height 16
drag, startPoint x: 1108, startPoint y: 62, endPoint x: 999, endPoint y: 63, distance: 109.0
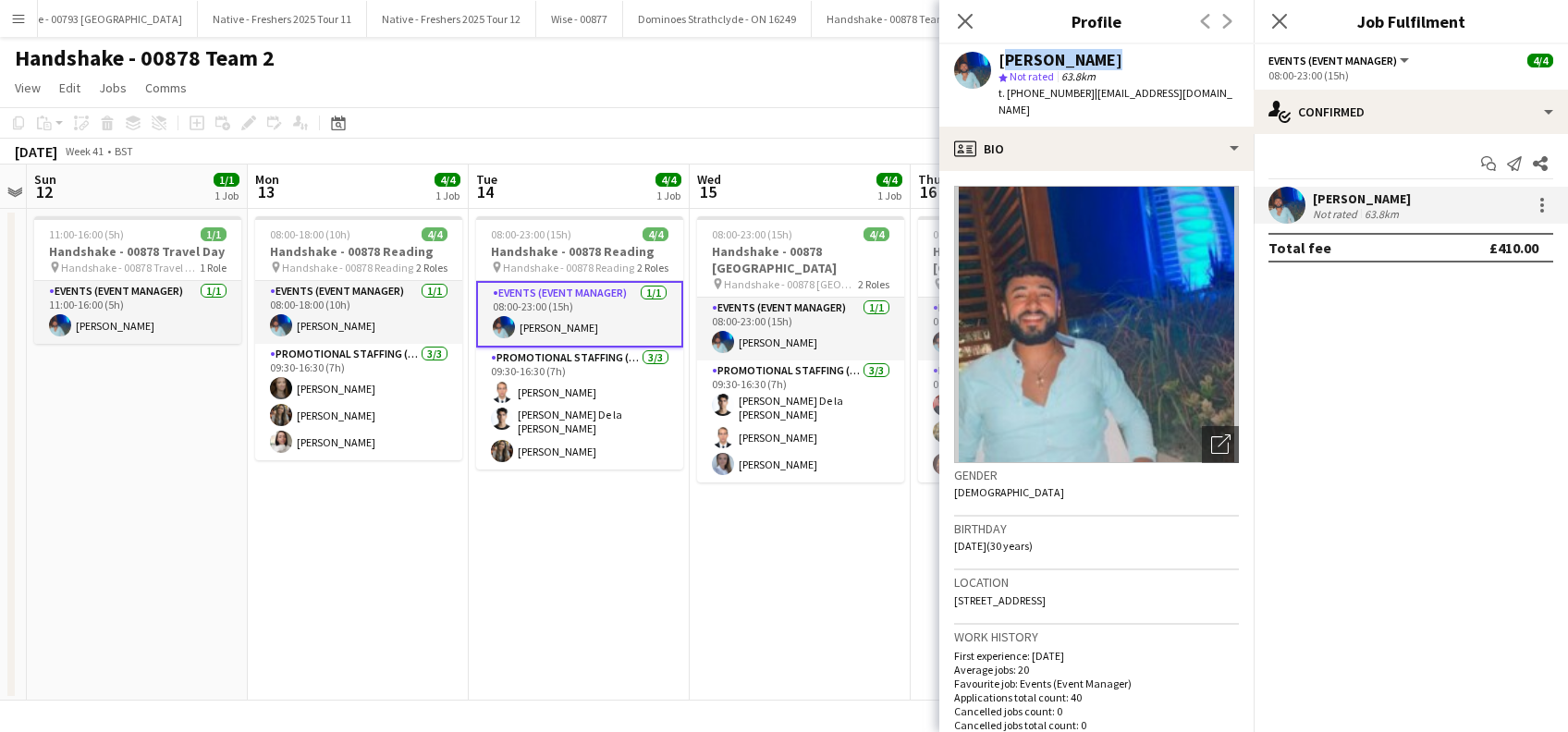
click at [999, 63] on div "Roland Lamaa" at bounding box center [1119, 60] width 240 height 16
copy div "Roland Lamaa"
click at [966, 12] on icon "Close pop-in" at bounding box center [965, 20] width 17 height 17
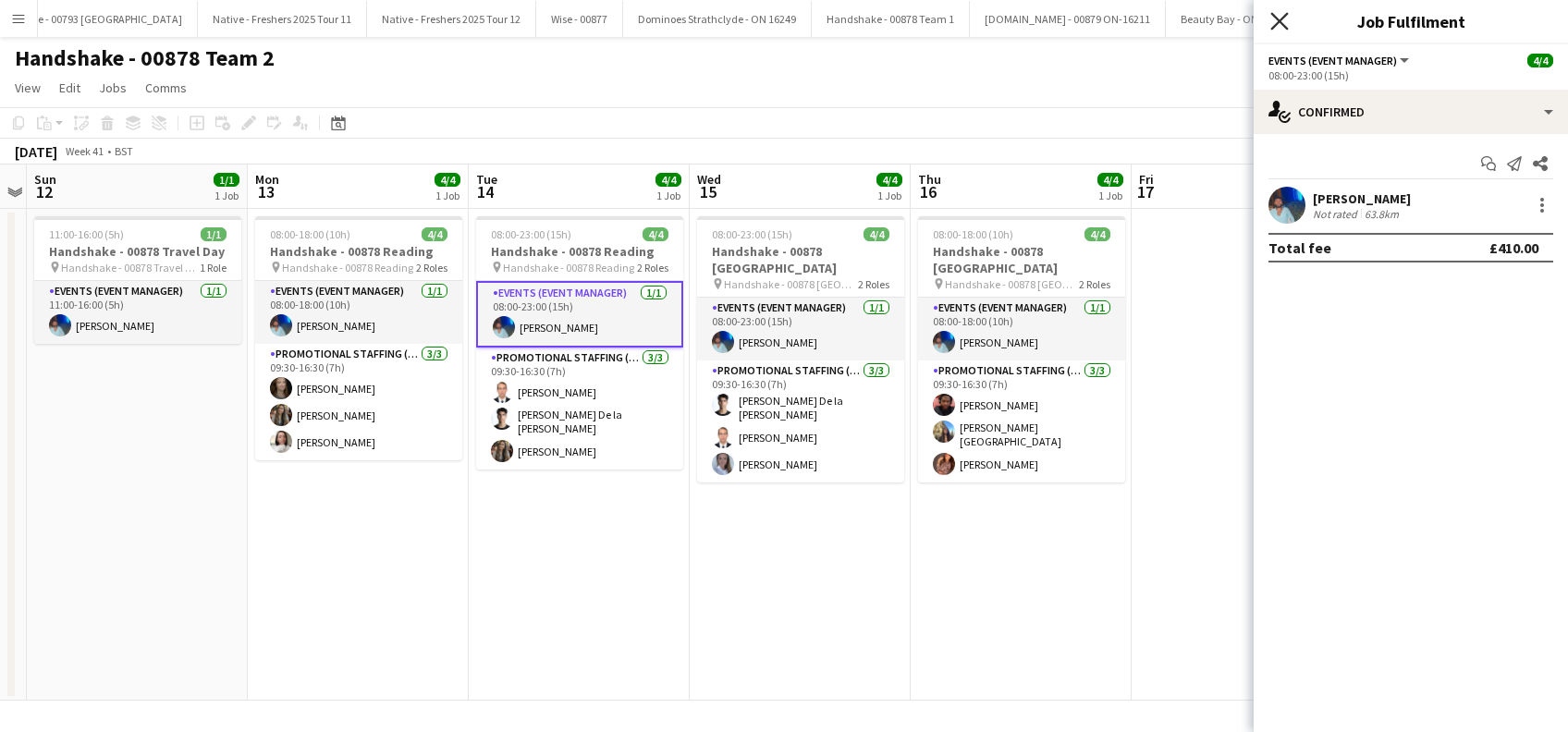
click at [1277, 21] on icon "Close pop-in" at bounding box center [1279, 20] width 17 height 17
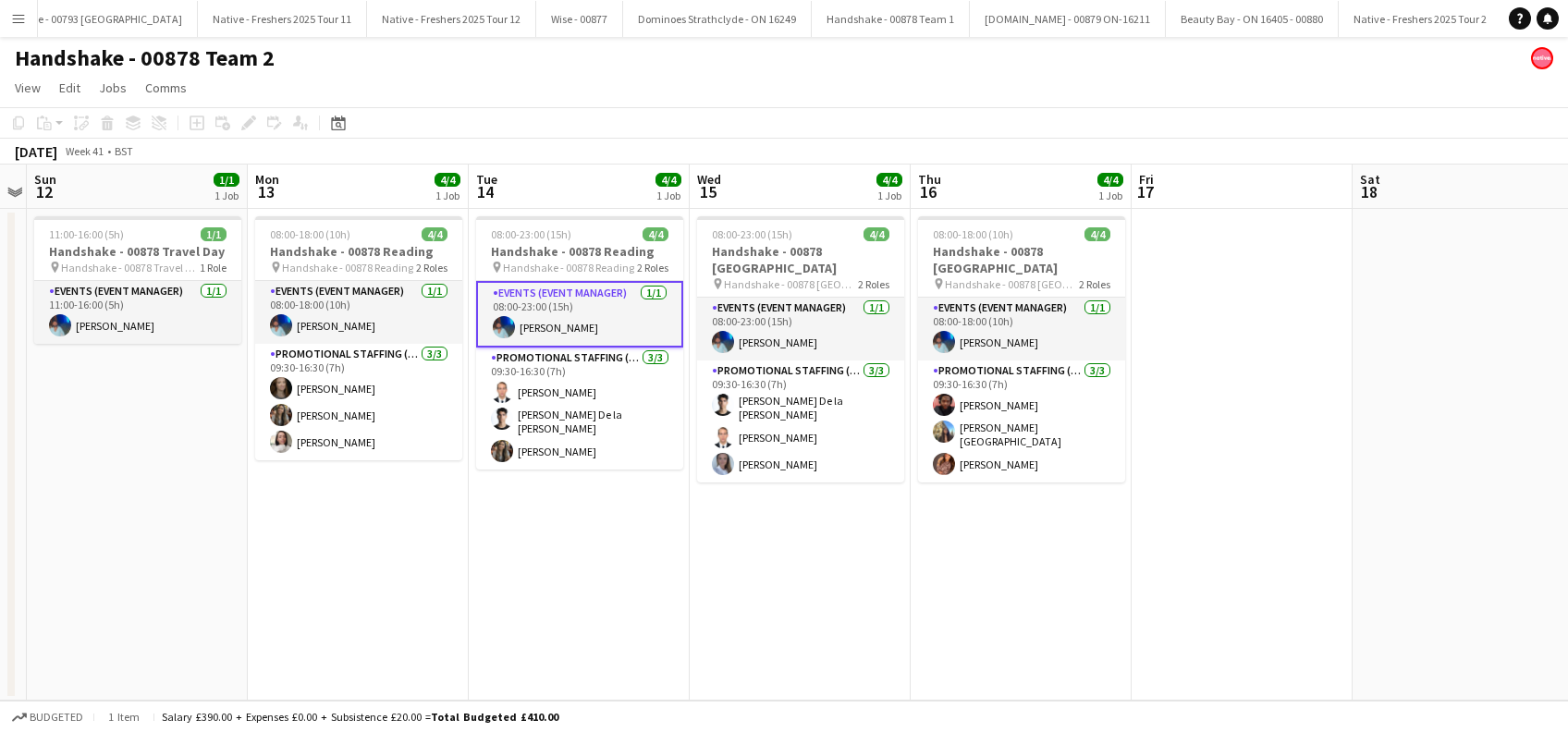
drag, startPoint x: 585, startPoint y: 561, endPoint x: 637, endPoint y: 560, distance: 52.0
click at [585, 562] on app-date-cell "08:00-23:00 (15h) 4/4 Handshake - 00878 Reading pin Handshake - 00878 Reading 2…" at bounding box center [579, 454] width 221 height 492
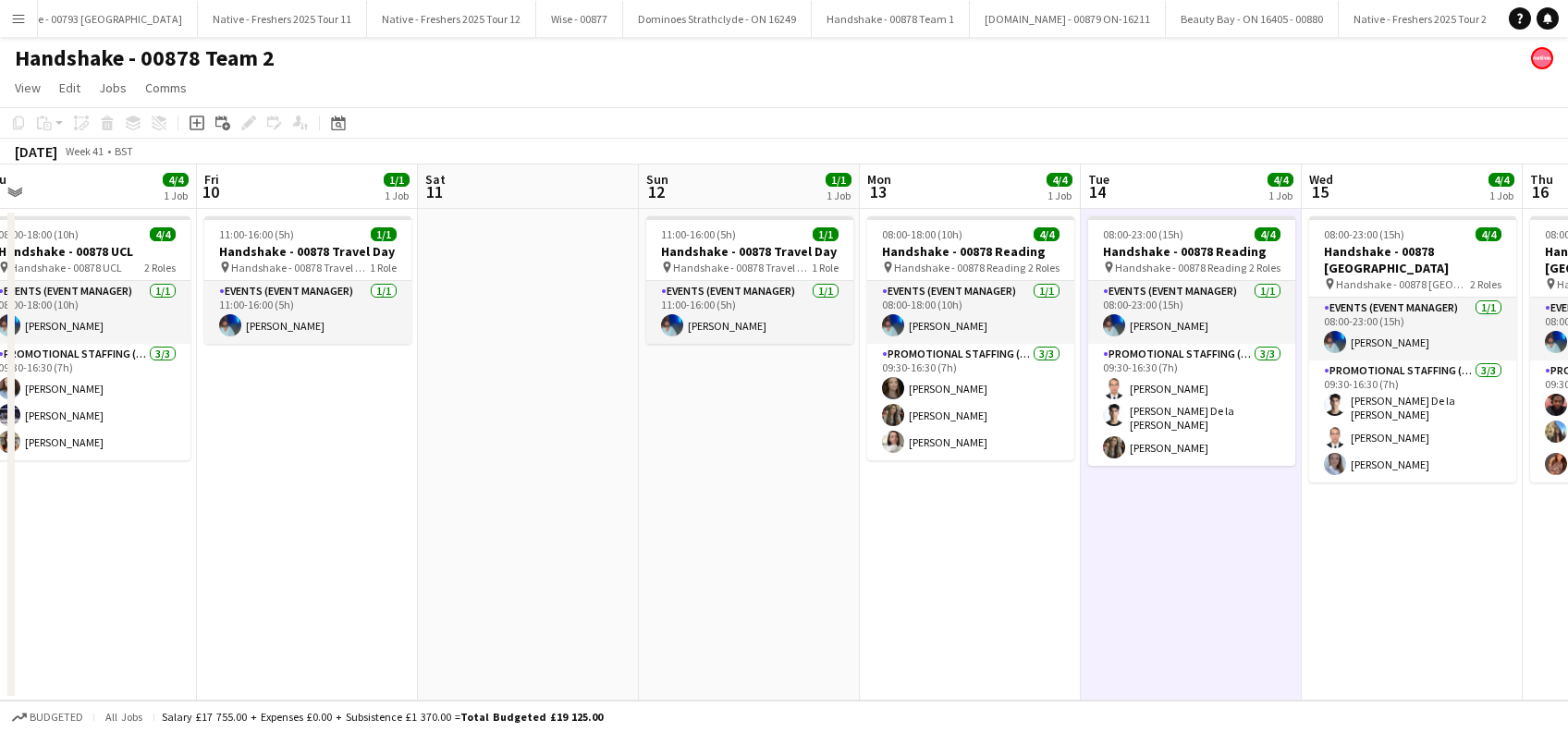
drag, startPoint x: 1059, startPoint y: 586, endPoint x: 1173, endPoint y: 570, distance: 115.1
click at [1176, 582] on app-calendar-viewport "Tue 7 Wed 8 4/4 1 Job Thu 9 4/4 1 Job Fri 10 1/1 1 Job Sat 11 Sun 12 1/1 1 Job …" at bounding box center [784, 432] width 1568 height 536
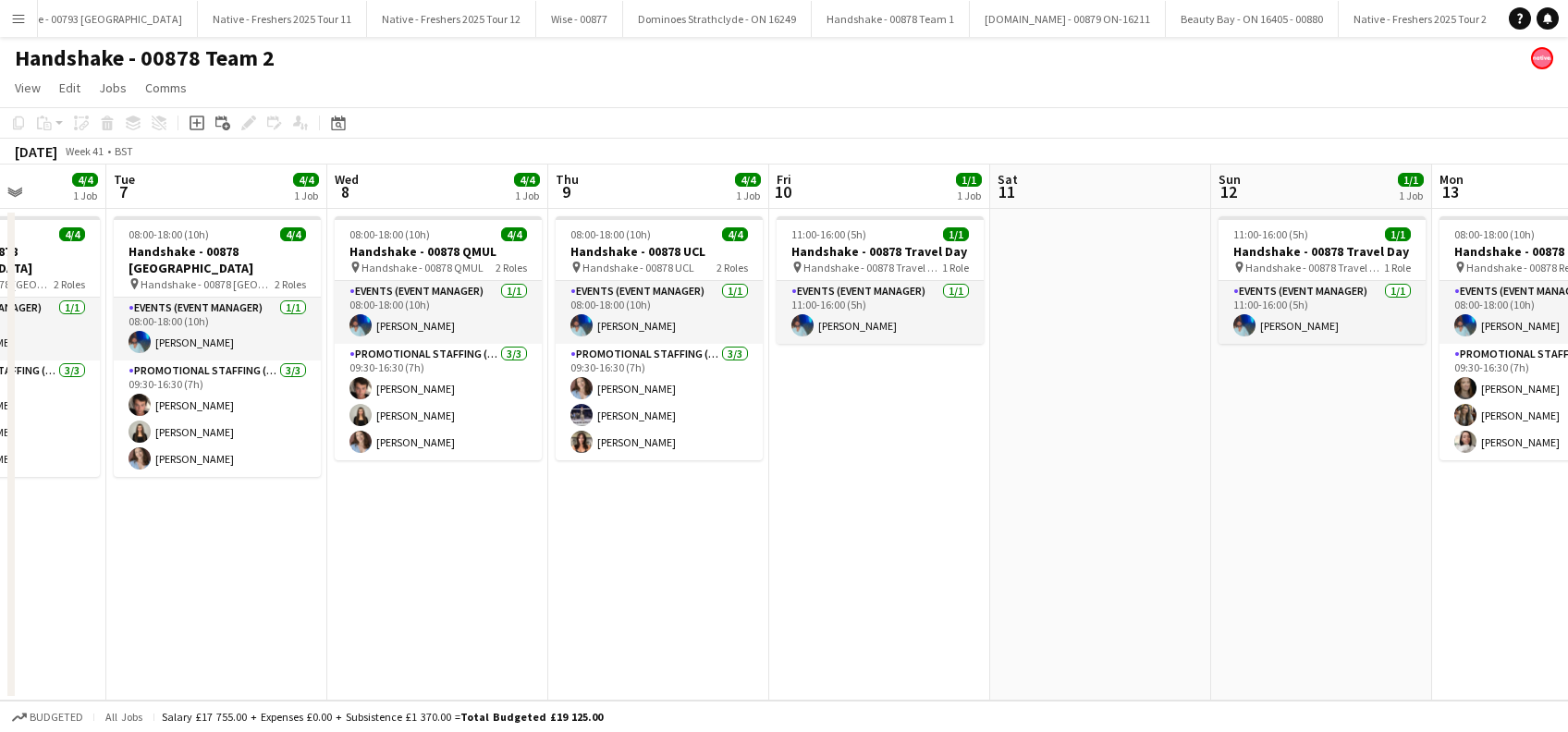
drag, startPoint x: 303, startPoint y: 552, endPoint x: 988, endPoint y: 554, distance: 685.0
click at [988, 554] on app-calendar-viewport "Sat 4 Sun 5 1/1 1 Job Mon 6 4/4 1 Job Tue 7 4/4 1 Job Wed 8 4/4 1 Job Thu 9 4/4…" at bounding box center [784, 432] width 1568 height 536
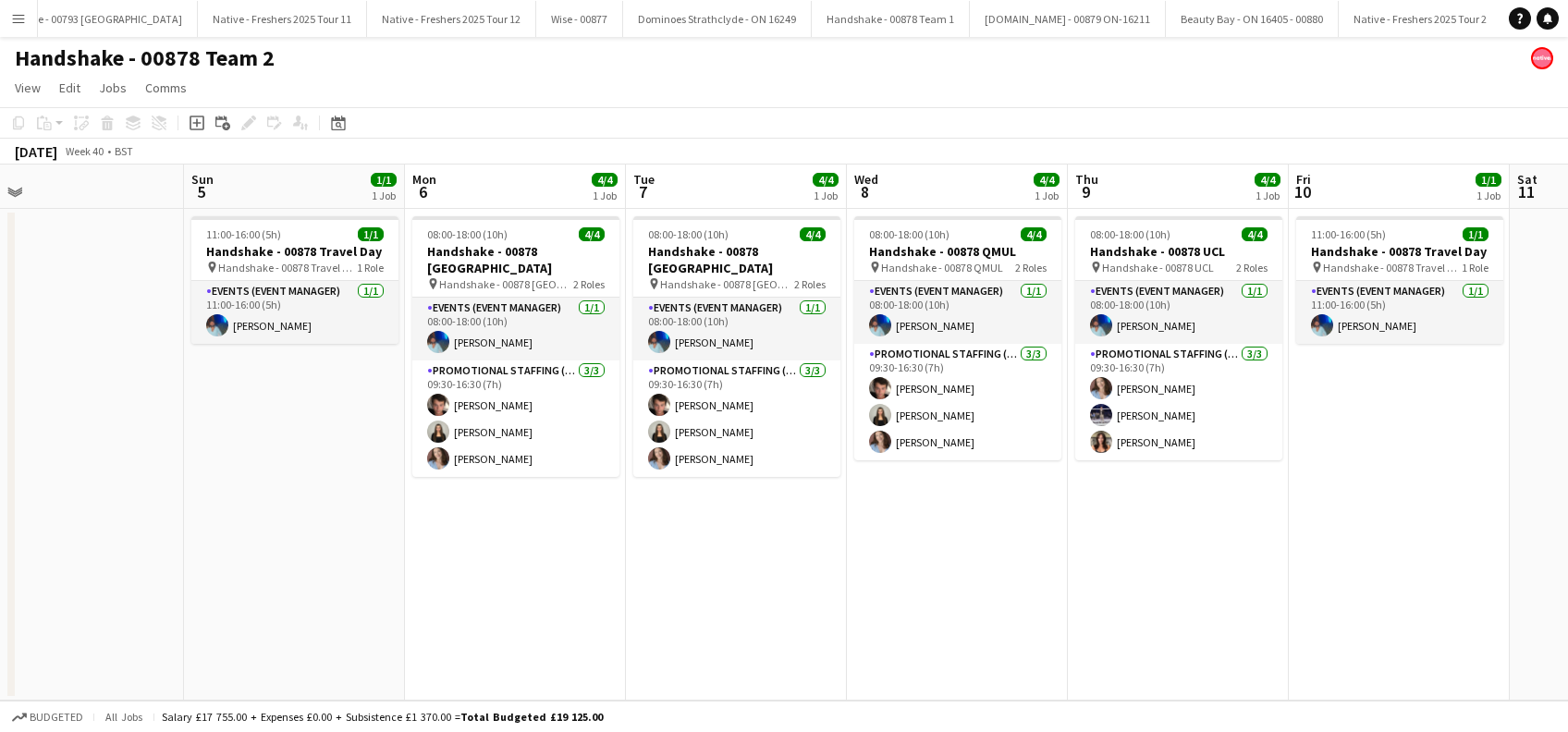
drag, startPoint x: 446, startPoint y: 629, endPoint x: 835, endPoint y: 611, distance: 389.4
click at [834, 611] on app-calendar-viewport "Thu 2 Fri 3 1/1 1 Job Sat 4 Sun 5 1/1 1 Job Mon 6 4/4 1 Job Tue 7 4/4 1 Job Wed…" at bounding box center [784, 432] width 1568 height 536
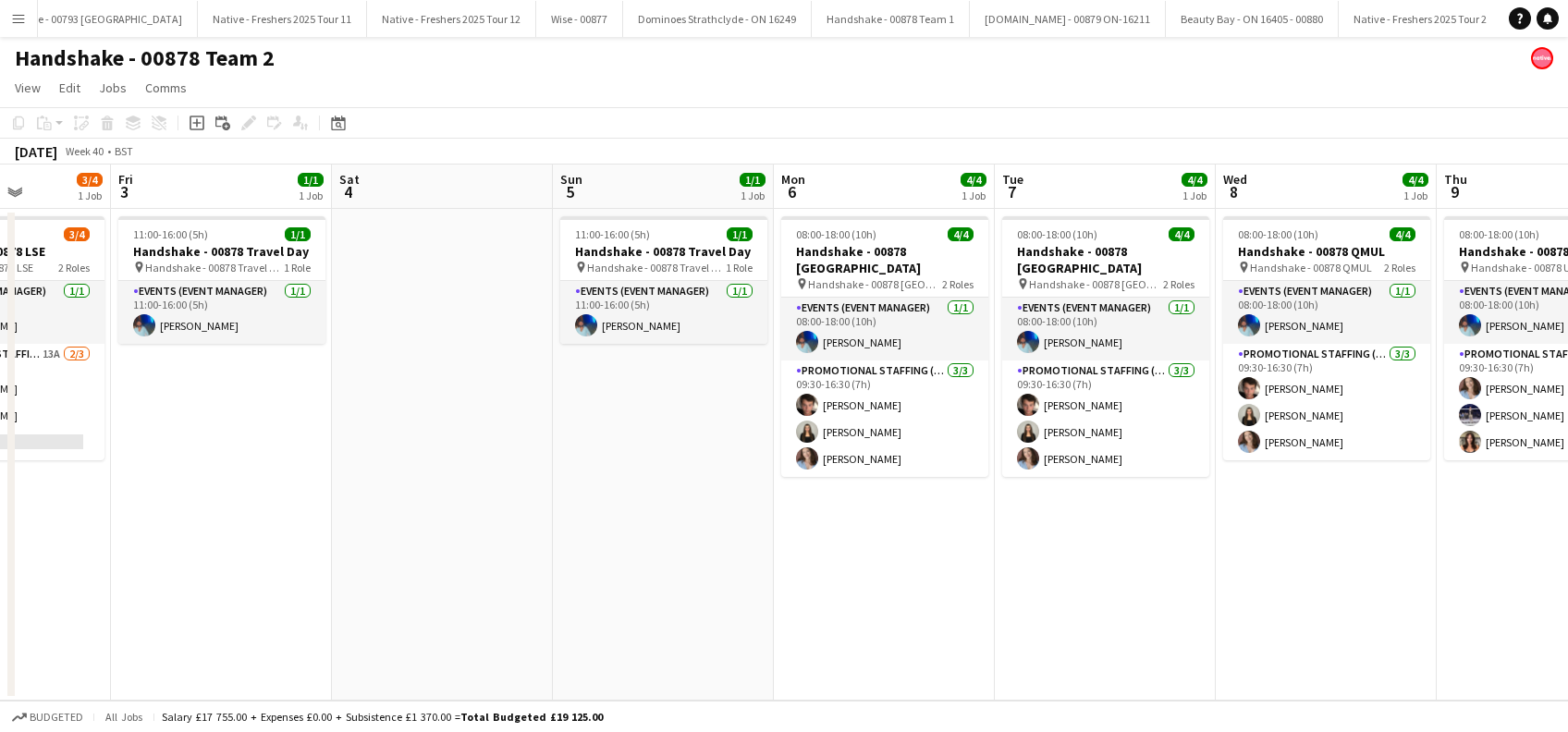
drag, startPoint x: 410, startPoint y: 595, endPoint x: 620, endPoint y: 586, distance: 210.2
click at [805, 595] on app-calendar-viewport "Wed 1 4/4 1 Job Thu 2 3/4 1 Job Fri 3 1/1 1 Job Sat 4 Sun 5 1/1 1 Job Mon 6 4/4…" at bounding box center [784, 432] width 1568 height 536
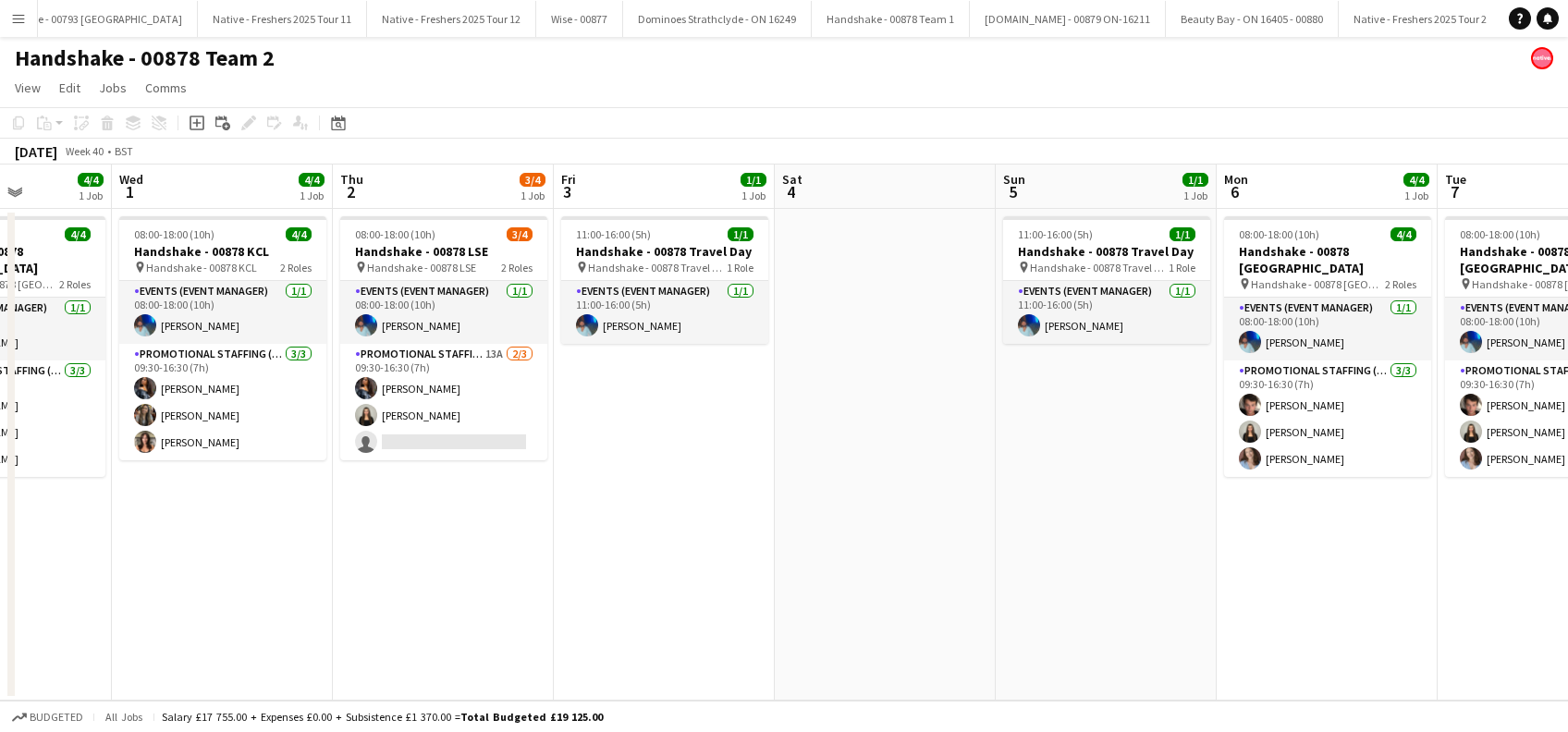
drag, startPoint x: 488, startPoint y: 586, endPoint x: 786, endPoint y: 586, distance: 298.0
click at [784, 586] on app-calendar-viewport "Mon 29 4/4 1 Job Tue 30 4/4 1 Job Wed 1 4/4 1 Job Thu 2 3/4 1 Job Fri 3 1/1 1 J…" at bounding box center [784, 432] width 1568 height 536
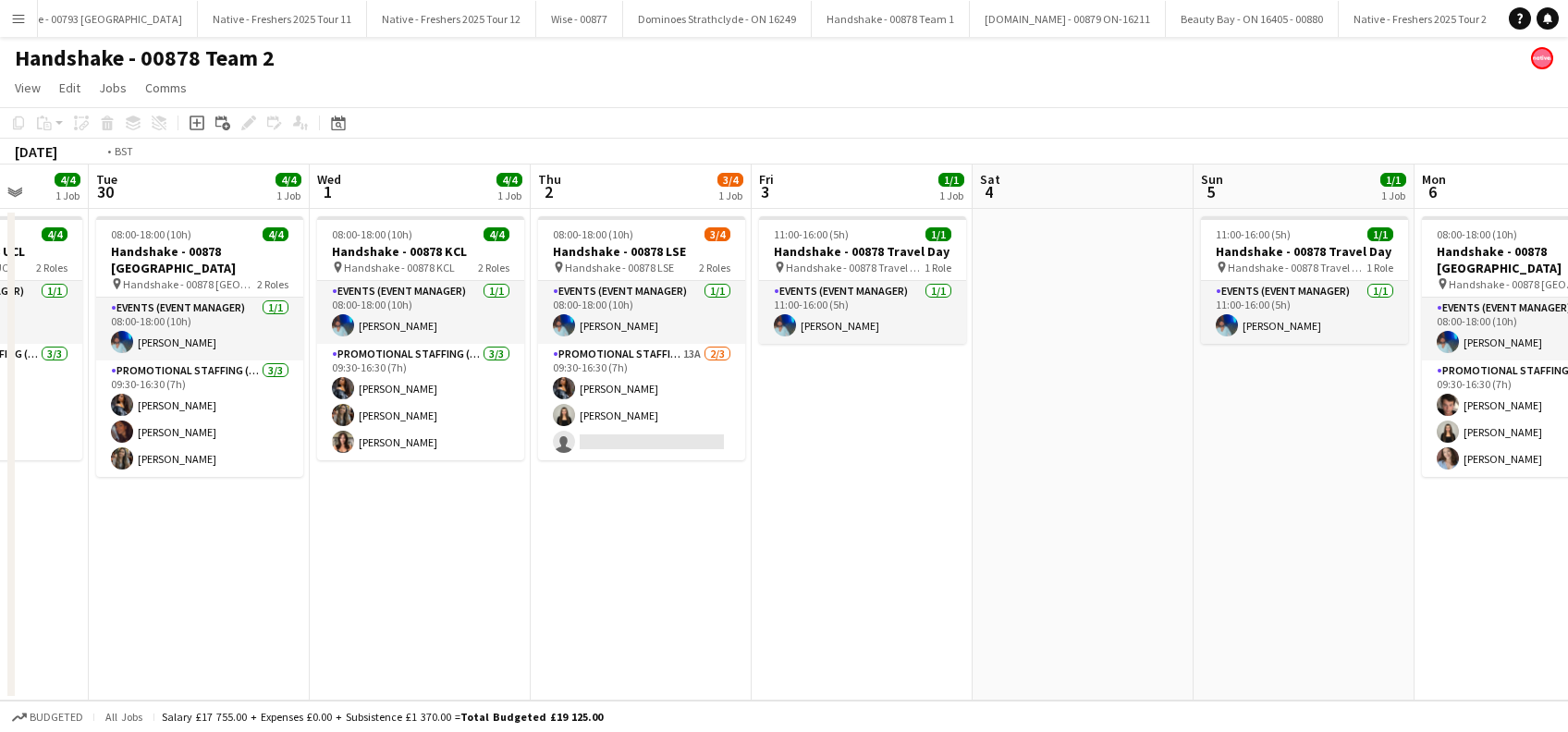
drag, startPoint x: 516, startPoint y: 593, endPoint x: 830, endPoint y: 589, distance: 314.0
click at [830, 589] on app-calendar-viewport "Sat 27 1/1 1 Job Sun 28 1/1 1 Job Mon 29 4/4 1 Job Tue 30 4/4 1 Job Wed 1 4/4 1…" at bounding box center [784, 432] width 1568 height 536
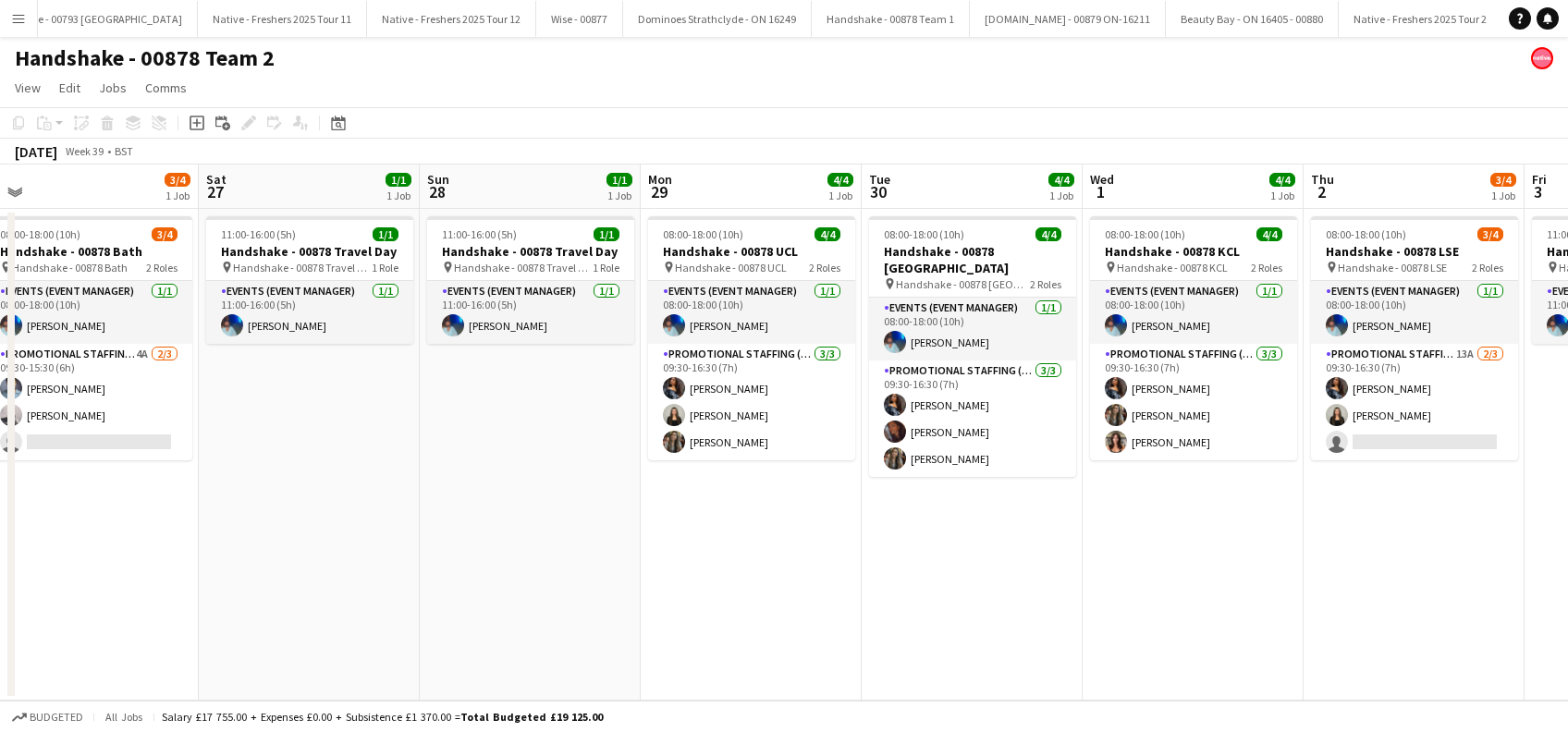
drag, startPoint x: 568, startPoint y: 593, endPoint x: 930, endPoint y: 606, distance: 362.2
click at [930, 606] on app-calendar-viewport "Wed 24 Thu 25 4/4 1 Job Fri 26 3/4 1 Job Sat 27 1/1 1 Job Sun 28 1/1 1 Job Mon …" at bounding box center [784, 432] width 1568 height 536
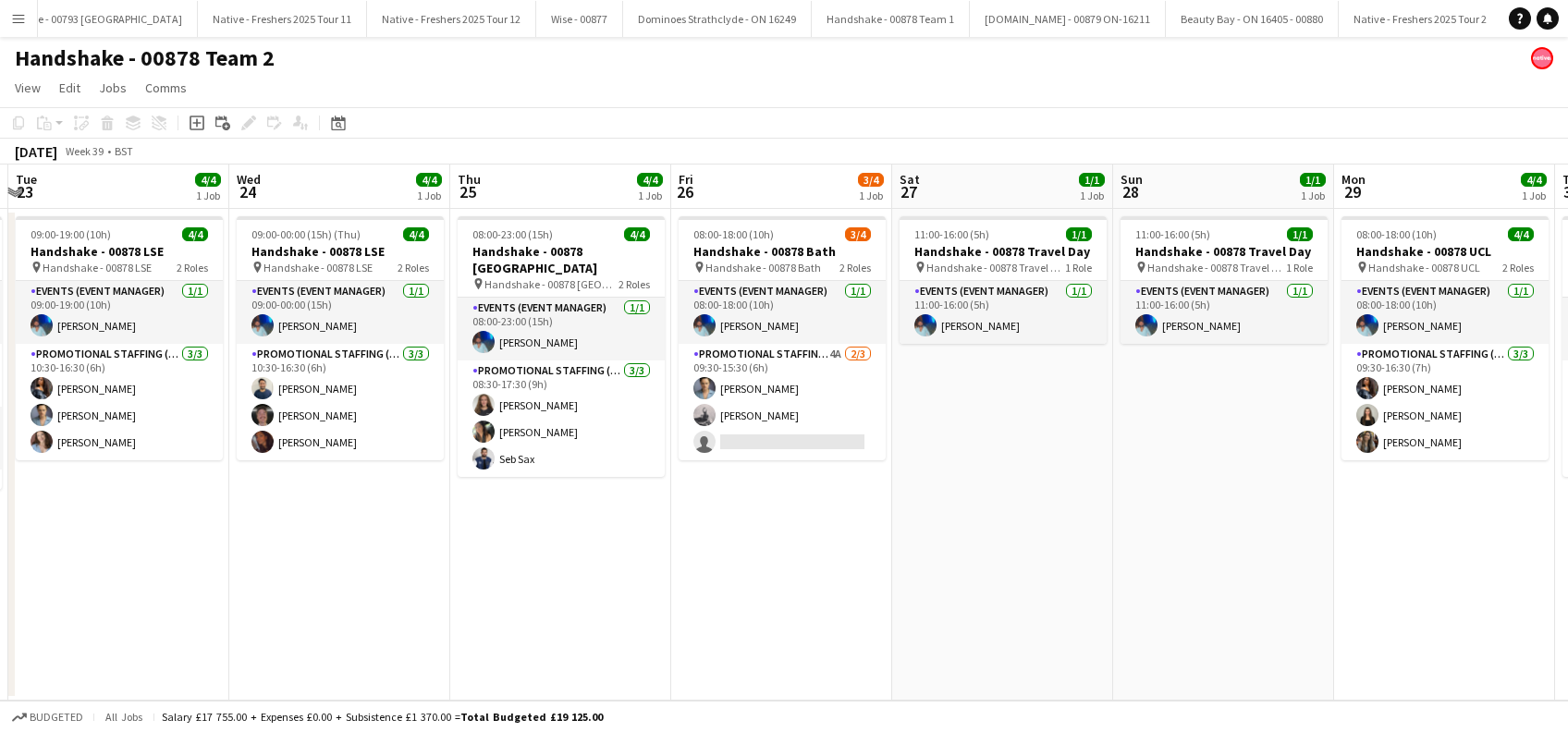
drag, startPoint x: 286, startPoint y: 618, endPoint x: 744, endPoint y: 619, distance: 458.0
click at [745, 619] on app-calendar-viewport "Sun 21 1/1 1 Job Mon 22 4/4 1 Job Tue 23 4/4 1 Job Wed 24 4/4 1 Job Thu 25 4/4 …" at bounding box center [784, 432] width 1568 height 536
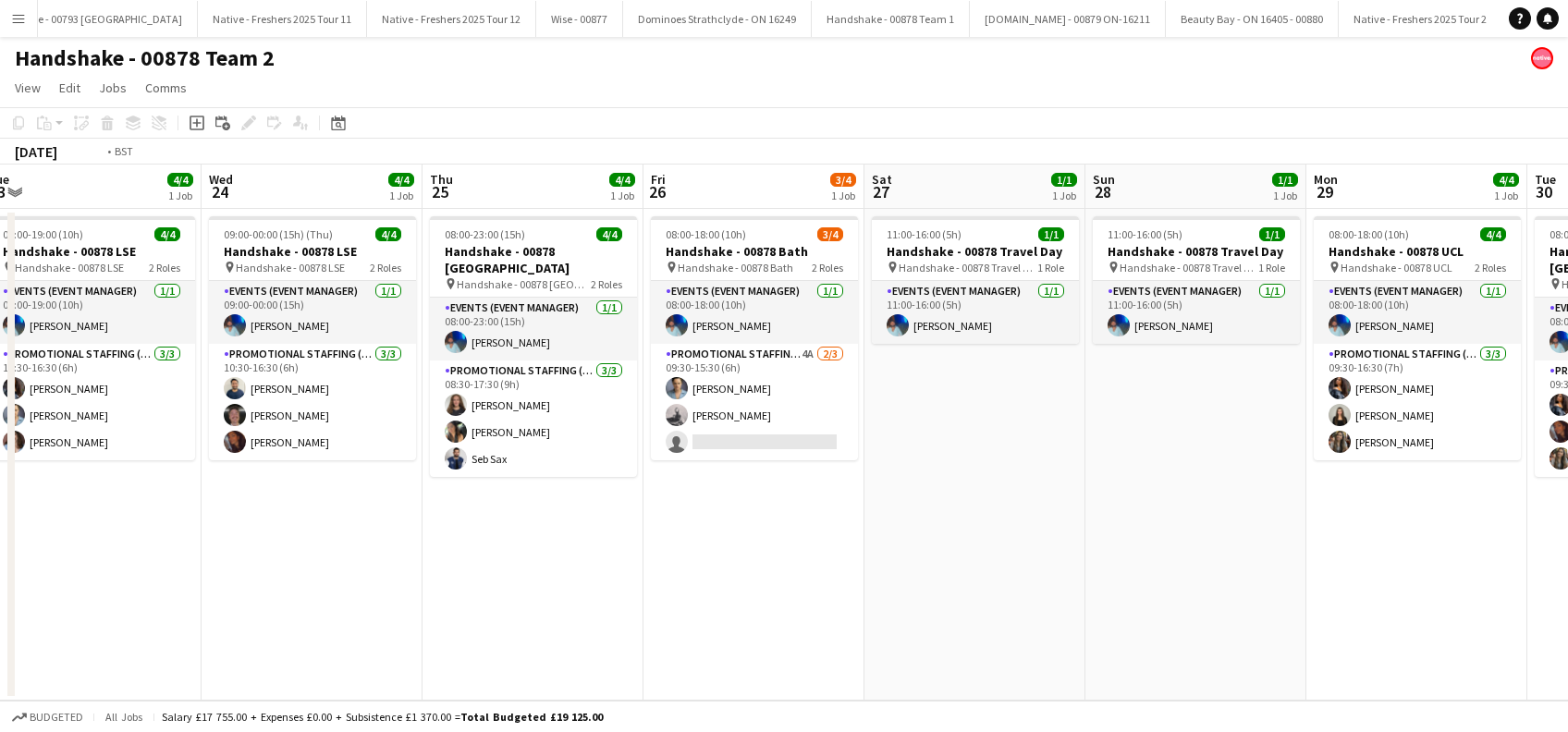
drag, startPoint x: 380, startPoint y: 592, endPoint x: 847, endPoint y: 589, distance: 467.0
click at [847, 589] on app-calendar-viewport "Sun 21 1/1 1 Job Mon 22 4/4 1 Job Tue 23 4/4 1 Job Wed 24 4/4 1 Job Thu 25 4/4 …" at bounding box center [784, 432] width 1568 height 536
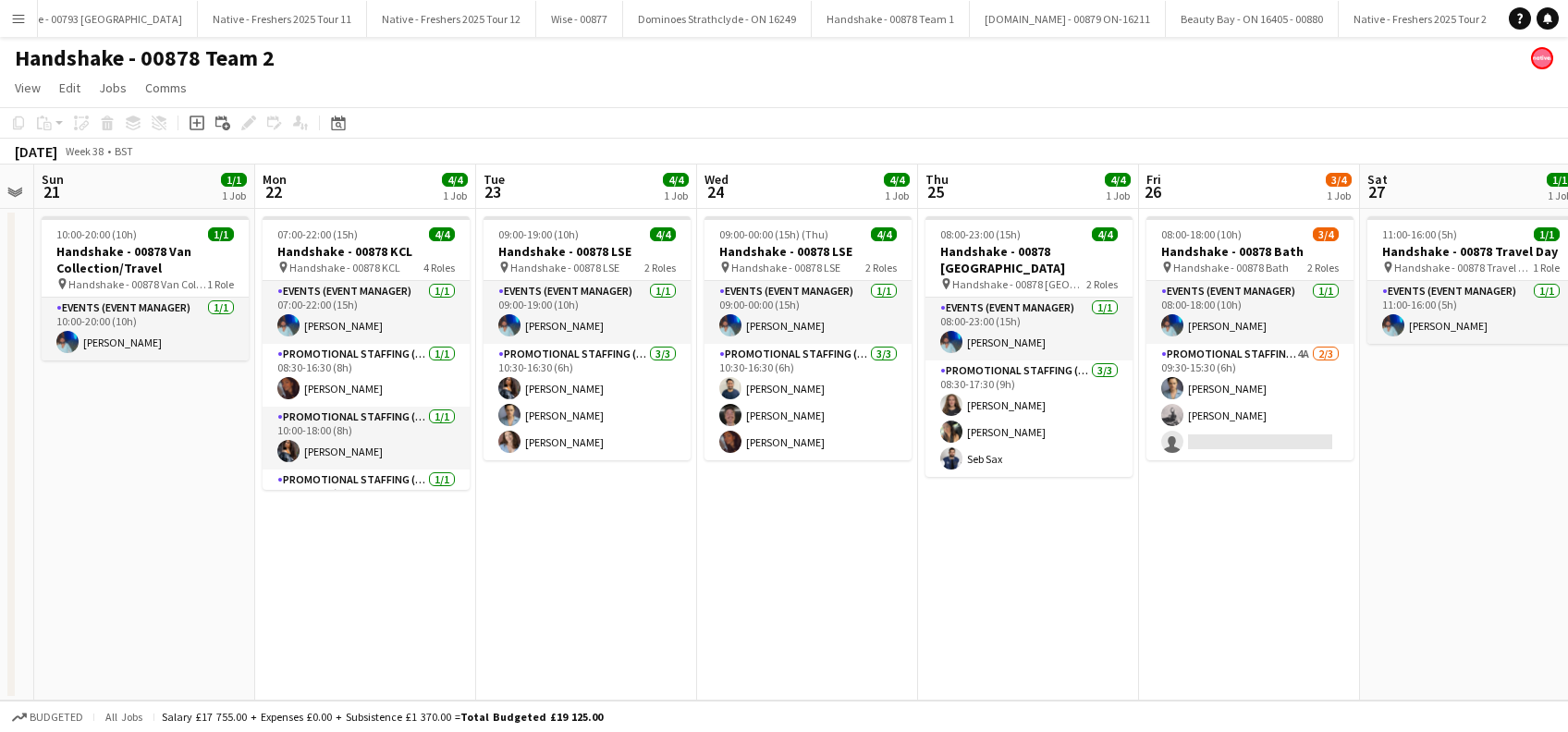
scroll to position [0, 583]
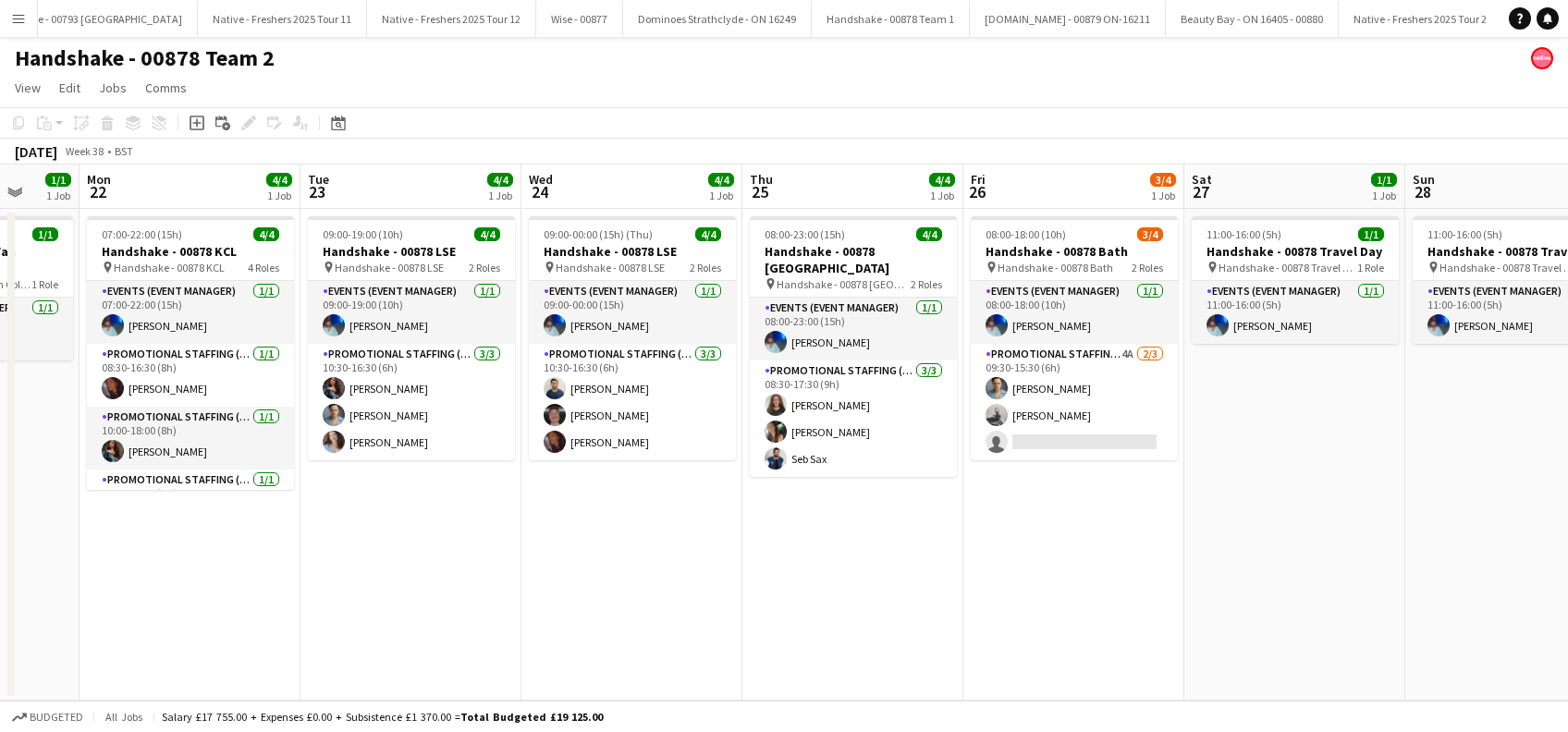
drag, startPoint x: 498, startPoint y: 583, endPoint x: 765, endPoint y: 583, distance: 267.0
click at [765, 583] on app-calendar-viewport "Fri 19 1/1 1 Job Sat 20 Sun 21 1/1 1 Job Mon 22 4/4 1 Job Tue 23 4/4 1 Job Wed …" at bounding box center [784, 432] width 1568 height 536
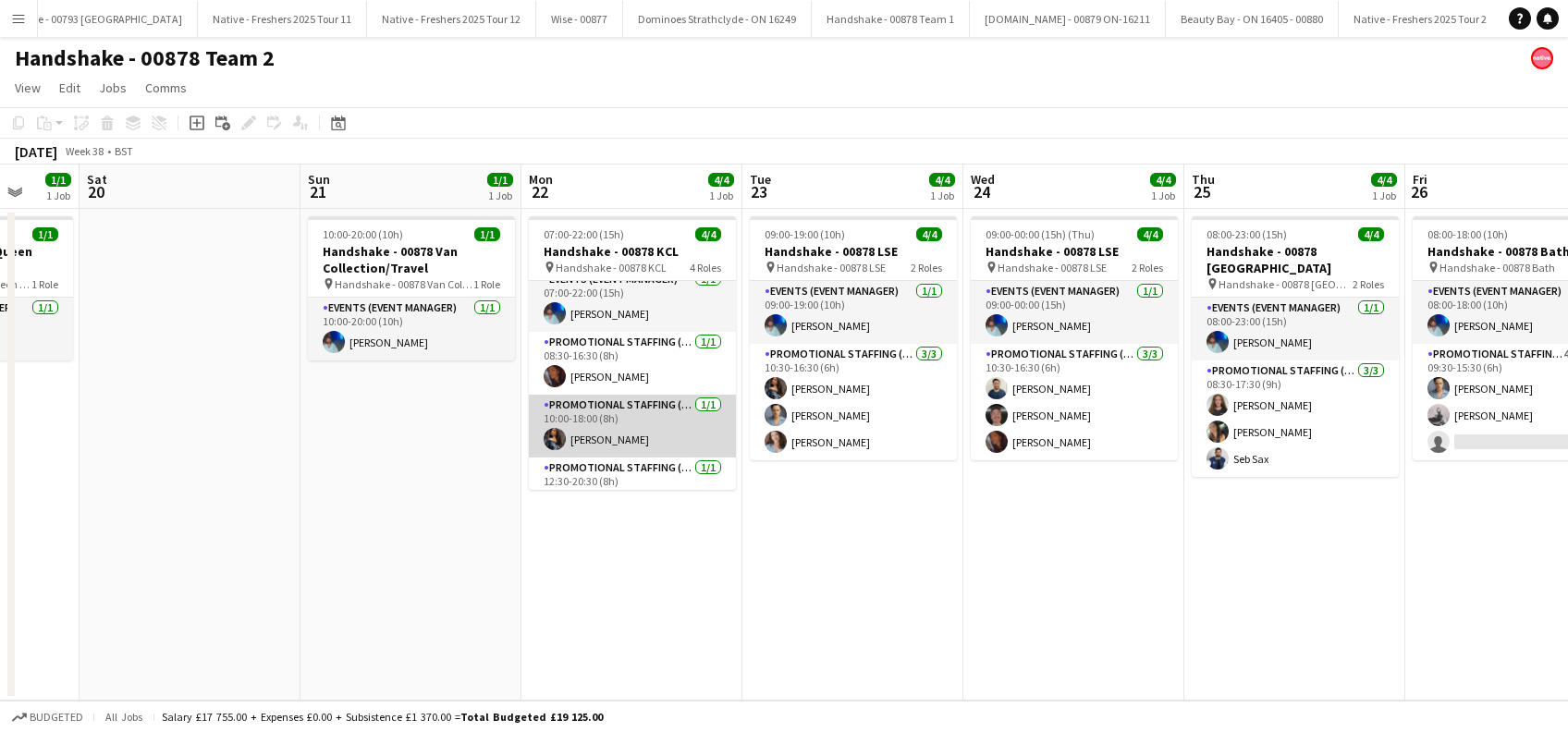
scroll to position [0, 0]
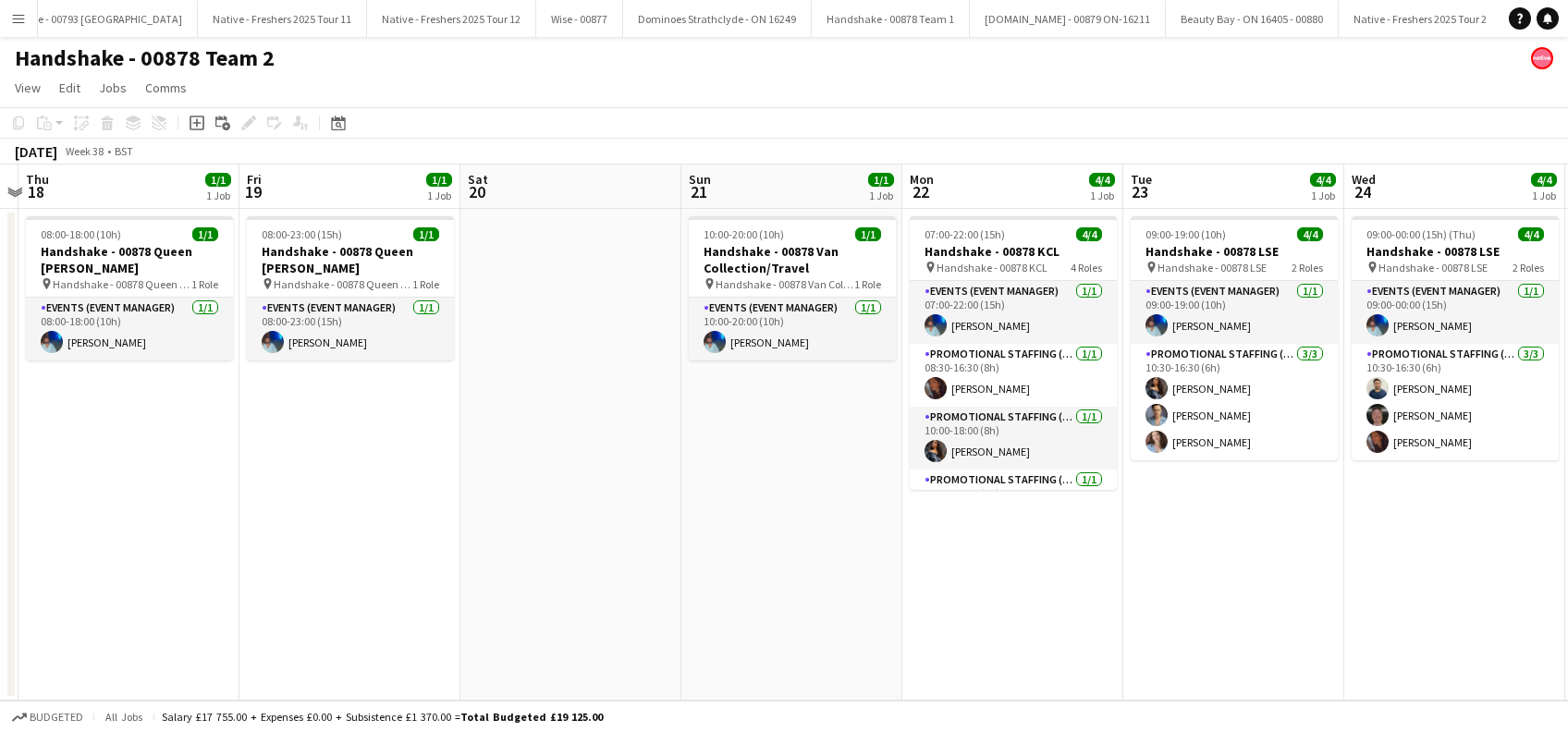
drag, startPoint x: 494, startPoint y: 603, endPoint x: 407, endPoint y: 635, distance: 92.7
click at [378, 637] on app-calendar-viewport "Mon 15 Tue 16 1/1 1 Job Wed 17 Thu 18 1/1 1 Job Fri 19 1/1 1 Job Sat 20 Sun 21 …" at bounding box center [784, 432] width 1568 height 536
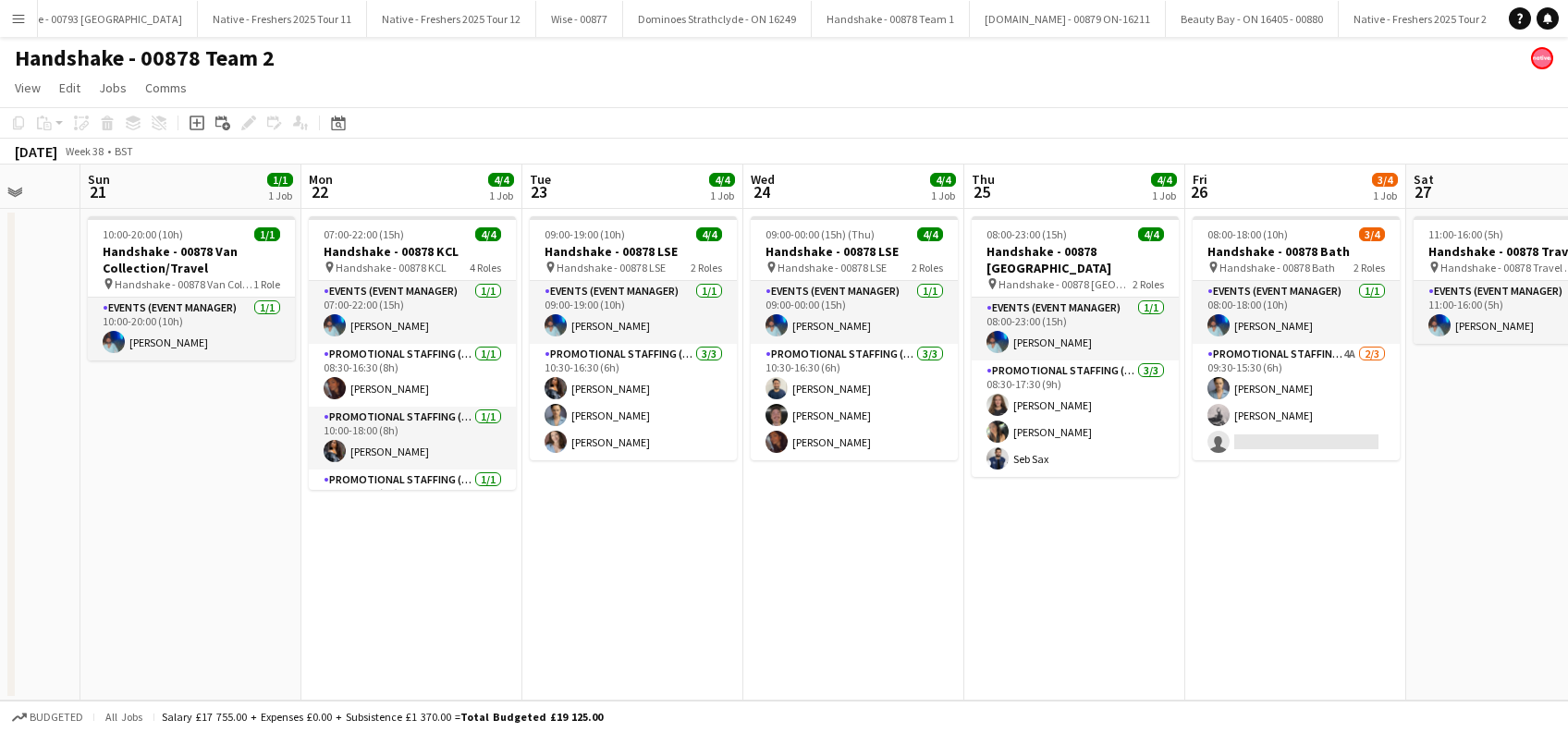
drag, startPoint x: 907, startPoint y: 575, endPoint x: 789, endPoint y: 600, distance: 120.6
click at [789, 600] on app-calendar-viewport "Wed 17 Thu 18 1/1 1 Job Fri 19 1/1 1 Job Sat 20 Sun 21 1/1 1 Job Mon 22 4/4 1 J…" at bounding box center [784, 432] width 1568 height 536
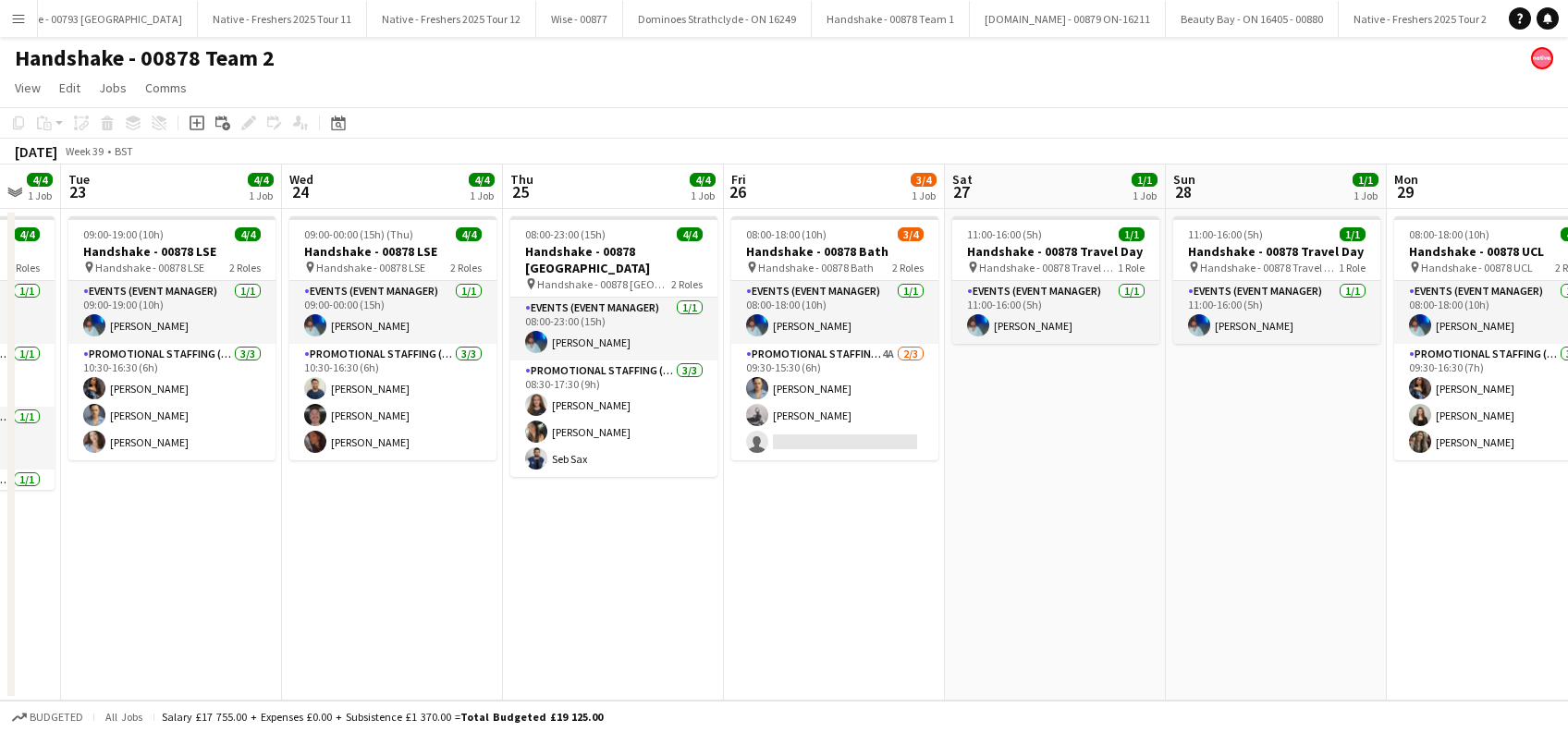
scroll to position [0, 850]
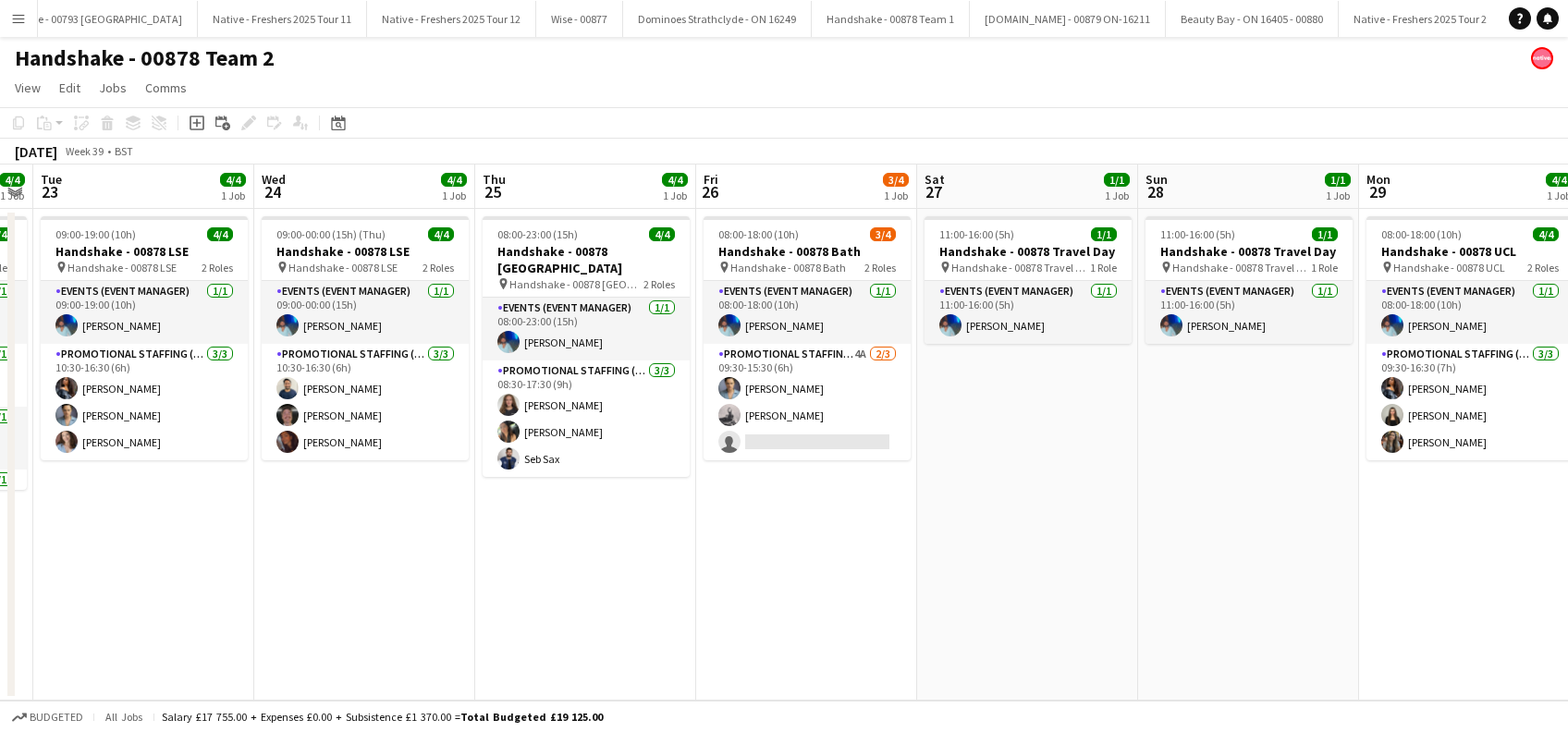
drag, startPoint x: 1155, startPoint y: 555, endPoint x: 673, endPoint y: 623, distance: 486.8
click at [667, 630] on app-calendar-viewport "Fri 19 1/1 1 Job Sat 20 Sun 21 1/1 1 Job Mon 22 4/4 1 Job Tue 23 4/4 1 Job Wed …" at bounding box center [784, 432] width 1568 height 536
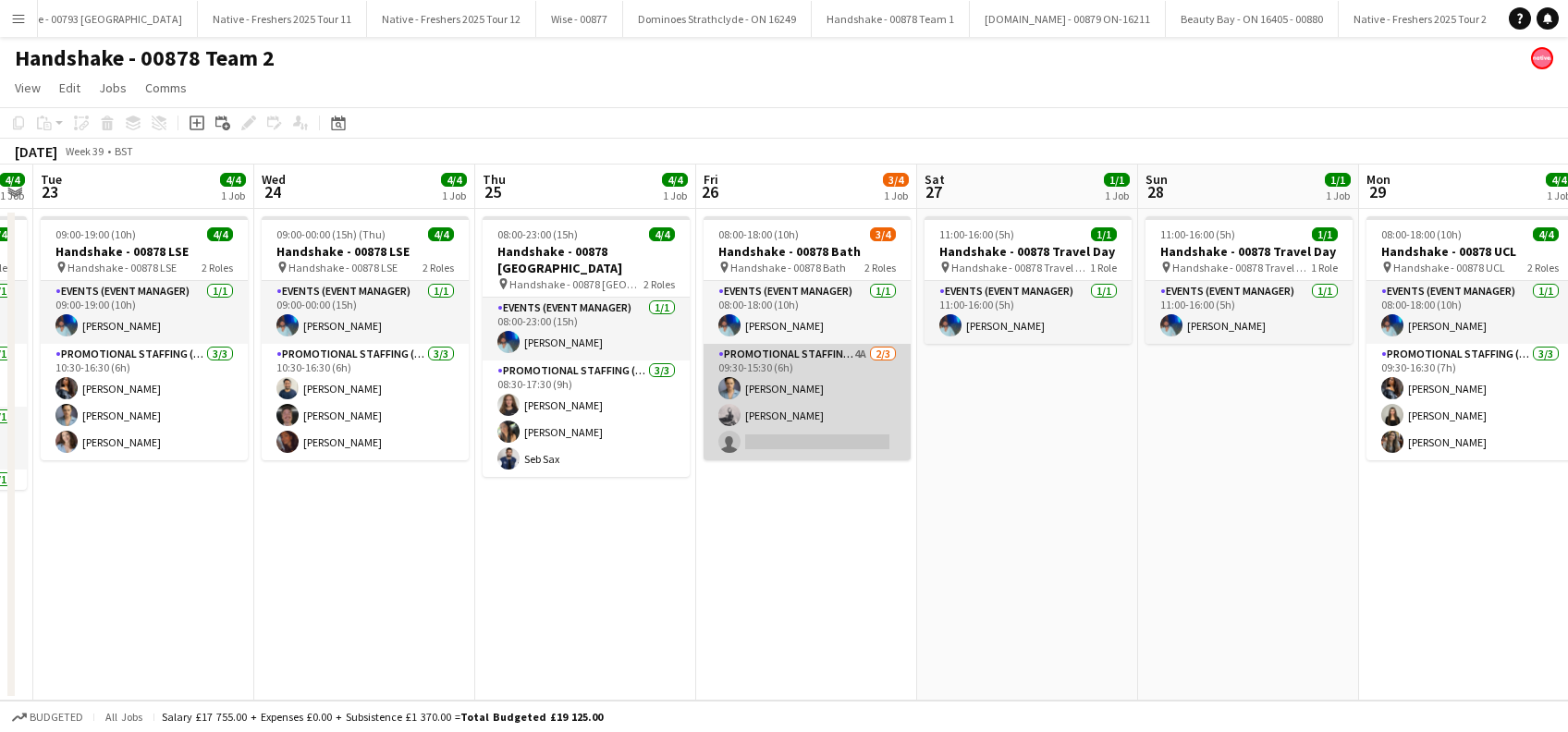
click at [807, 440] on app-card-role "Promotional Staffing (Brand Ambassadors) 4A 2/3 09:30-15:30 (6h) Rachael Cummin…" at bounding box center [806, 402] width 207 height 116
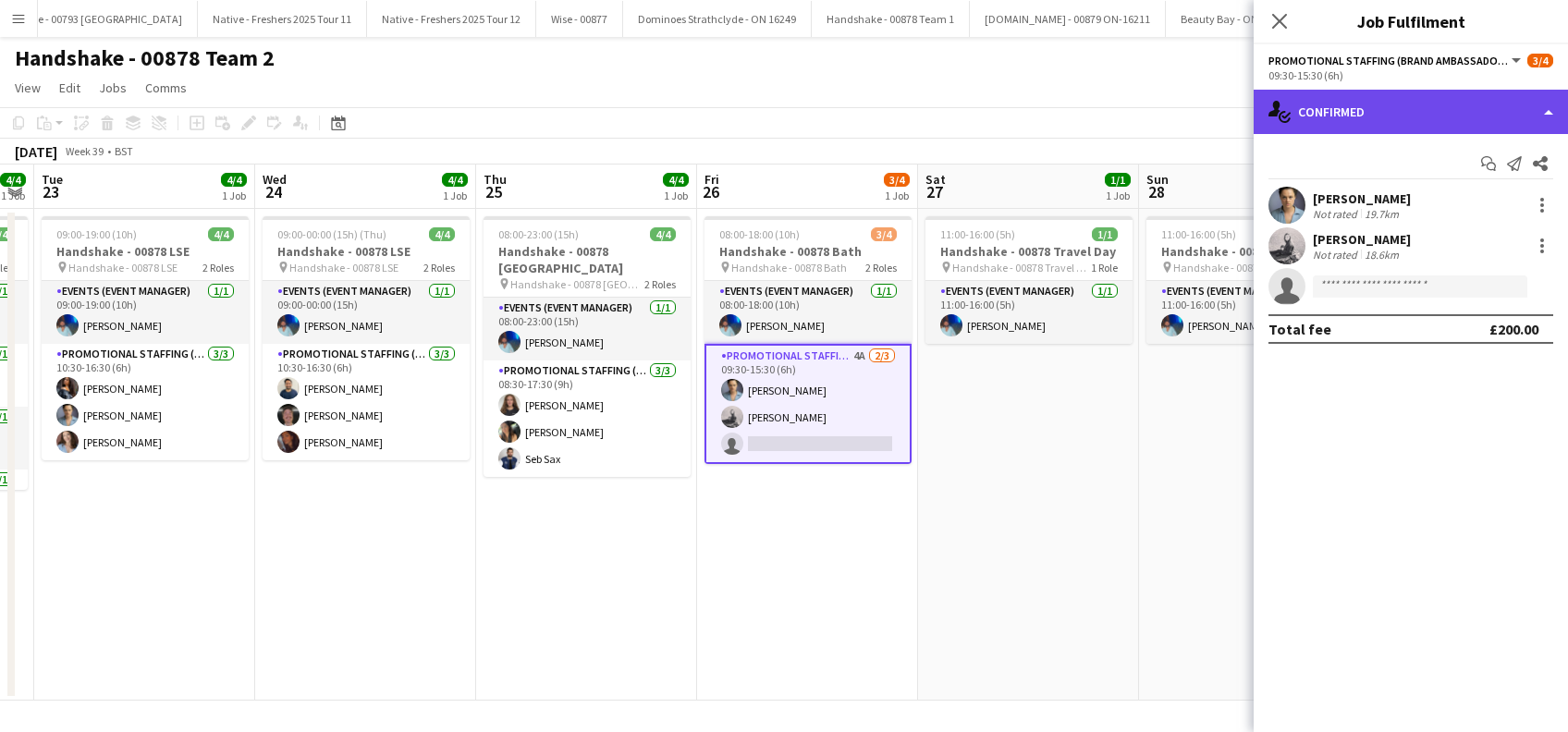
click at [1365, 113] on div "single-neutral-actions-check-2 Confirmed" at bounding box center [1410, 112] width 315 height 44
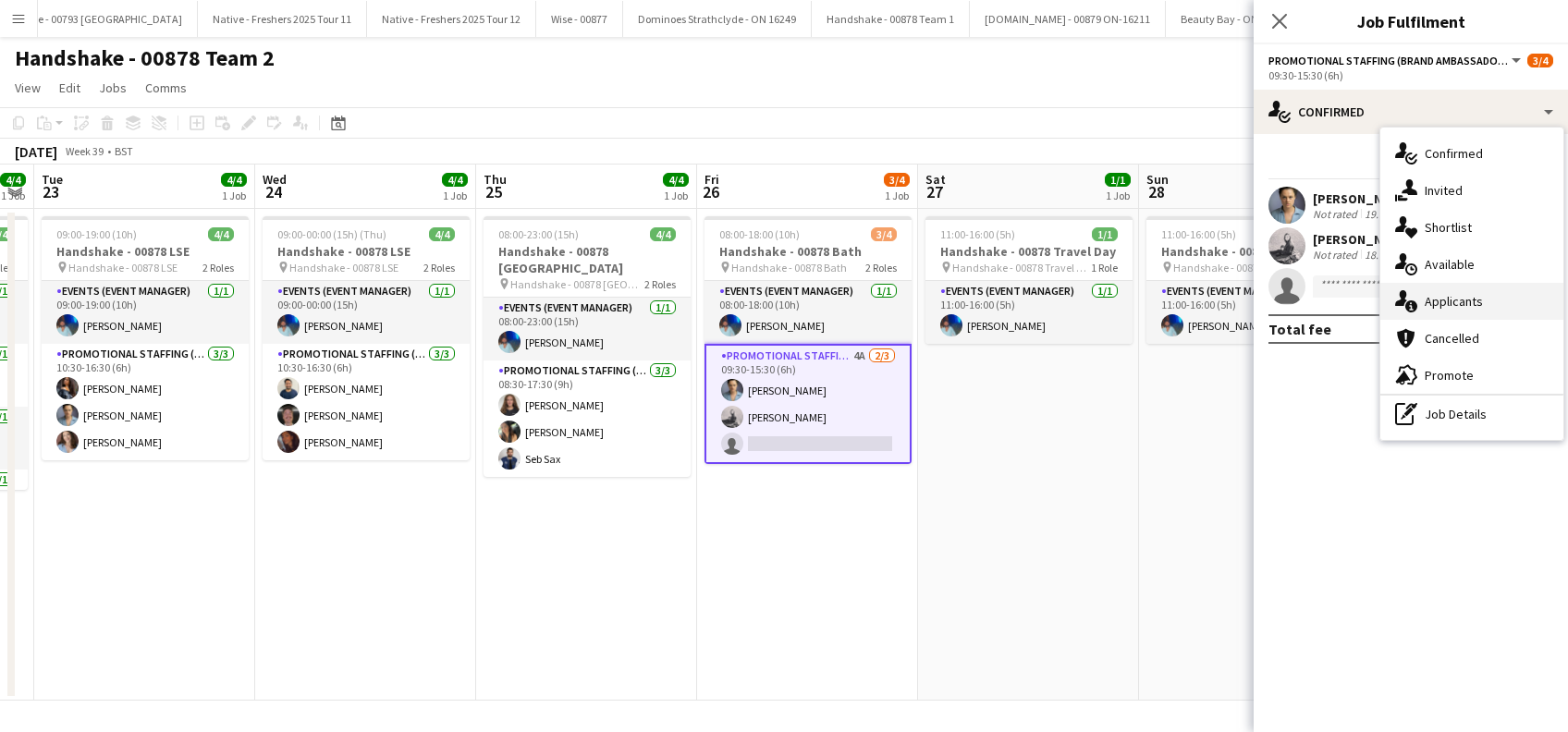
click at [1444, 303] on span "Applicants" at bounding box center [1454, 301] width 59 height 16
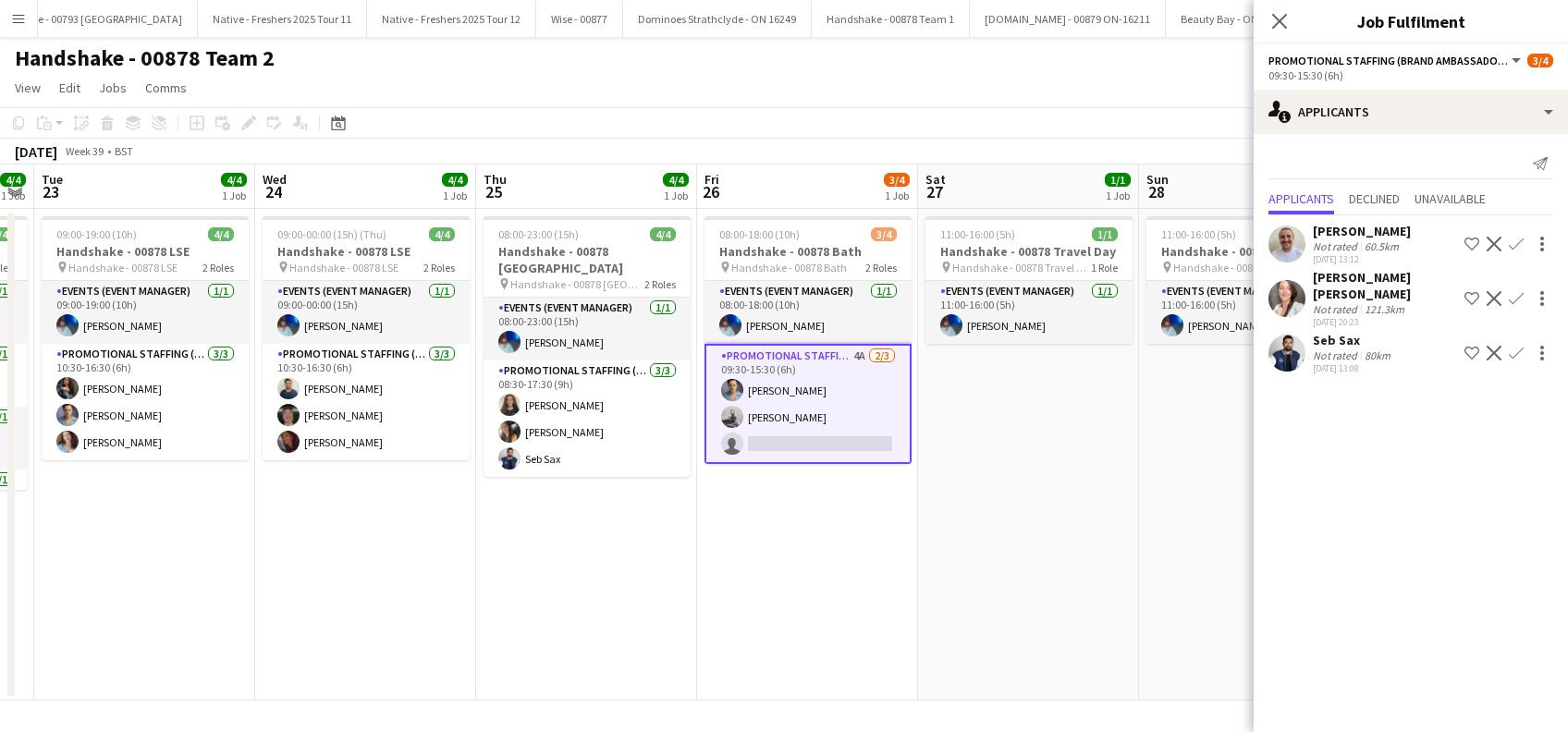
click at [1324, 332] on div "Seb Sax" at bounding box center [1353, 340] width 82 height 16
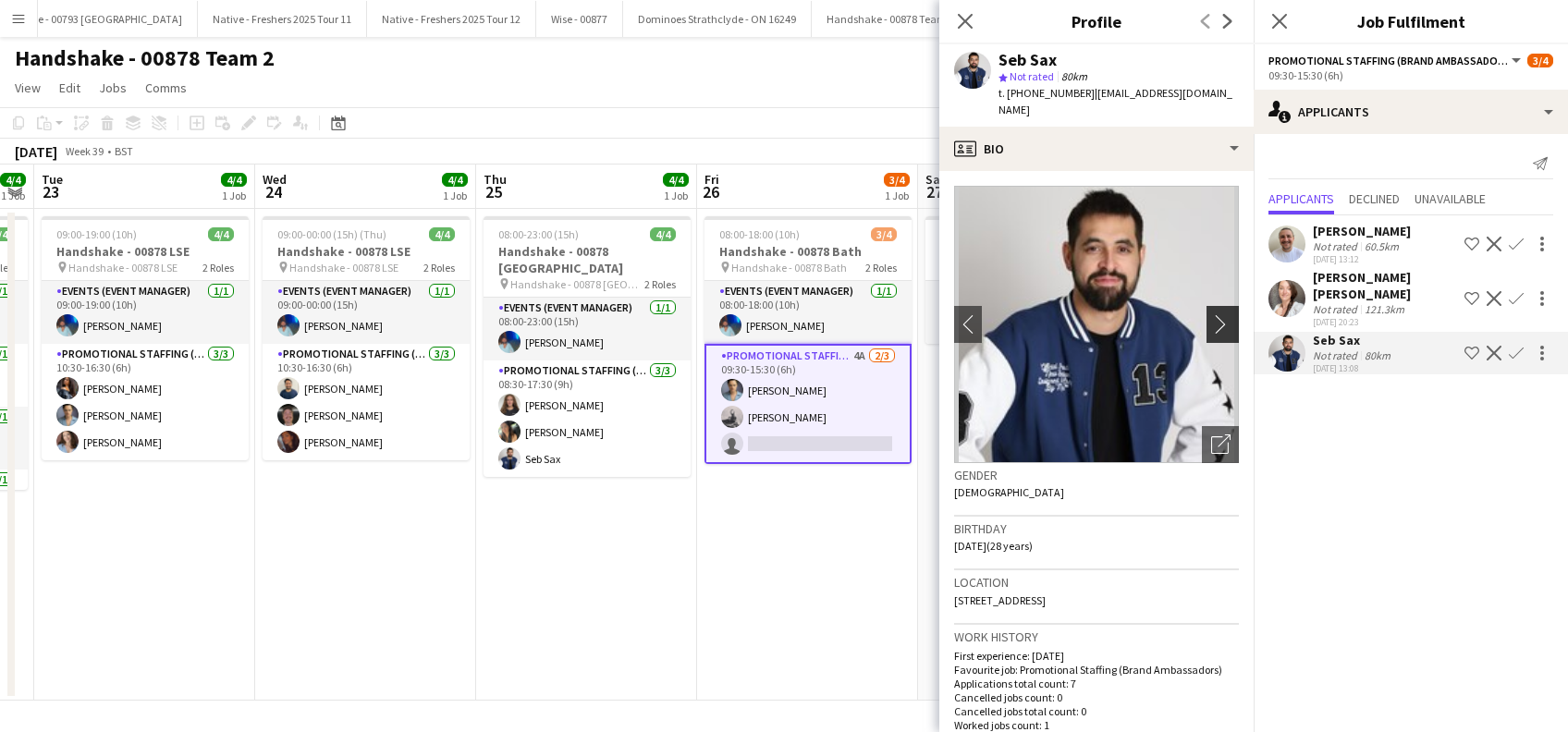
click at [1211, 315] on app-icon "chevron-right" at bounding box center [1226, 324] width 29 height 19
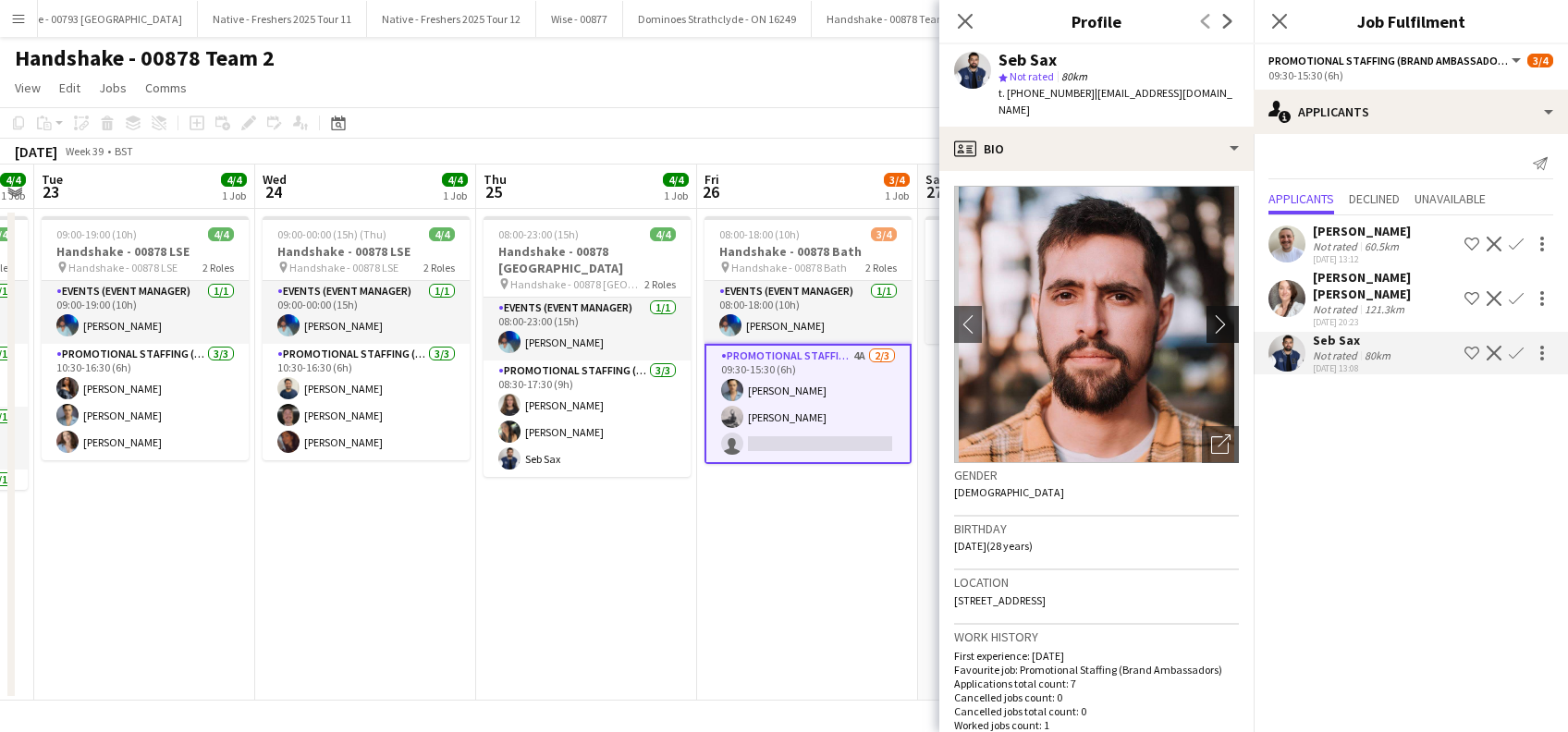
click at [1211, 315] on app-icon "chevron-right" at bounding box center [1226, 324] width 29 height 19
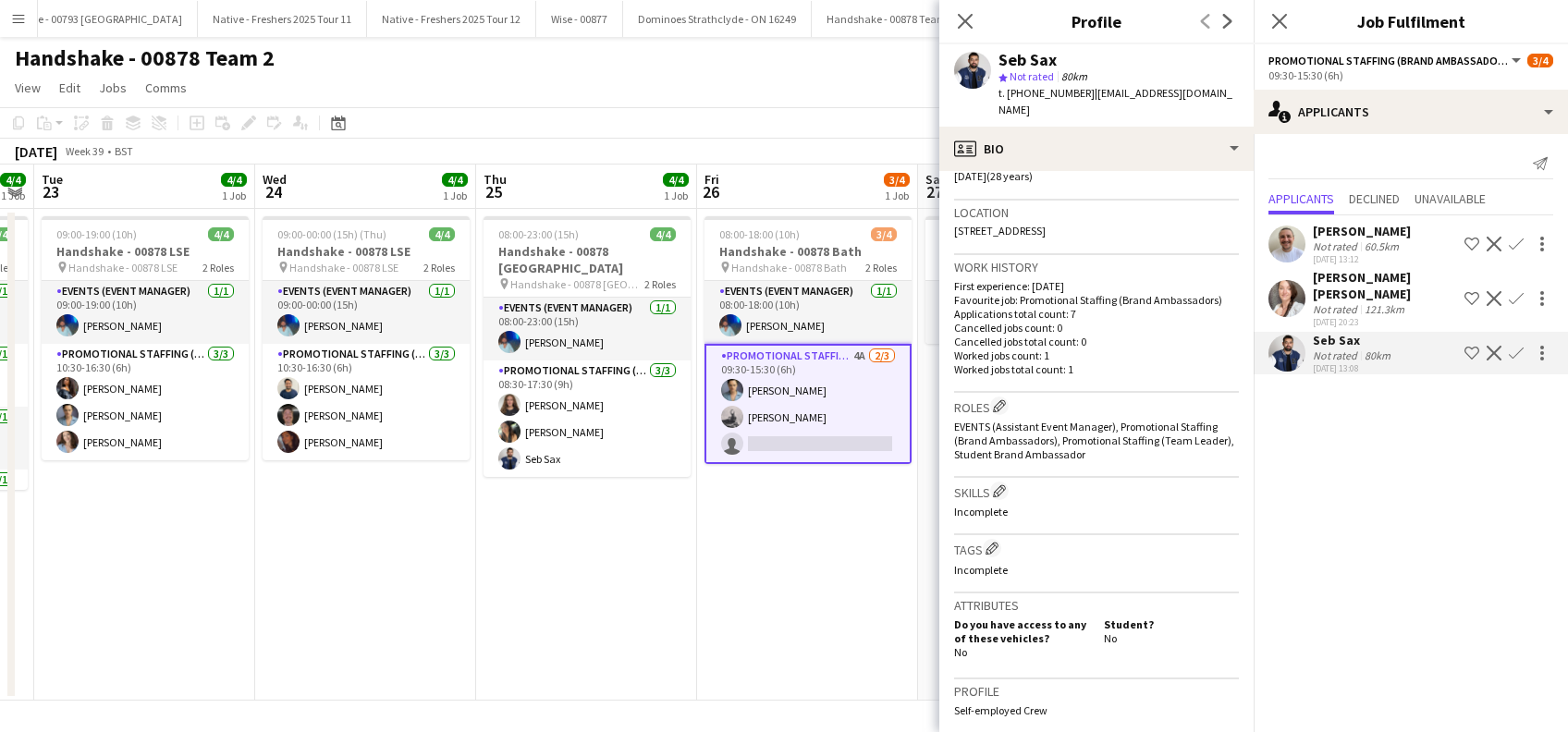
scroll to position [757, 0]
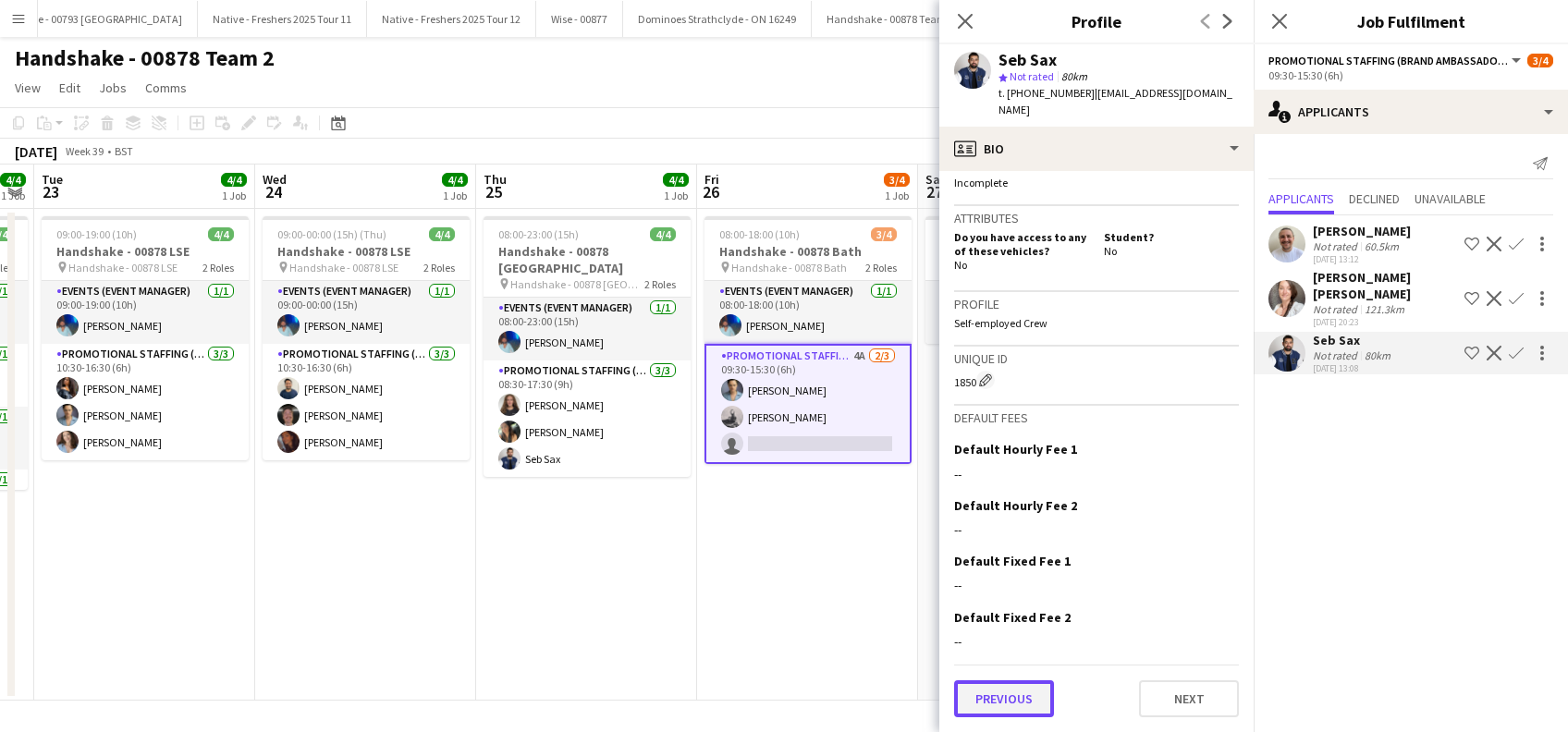
click at [1045, 699] on button "Previous" at bounding box center [1004, 698] width 100 height 37
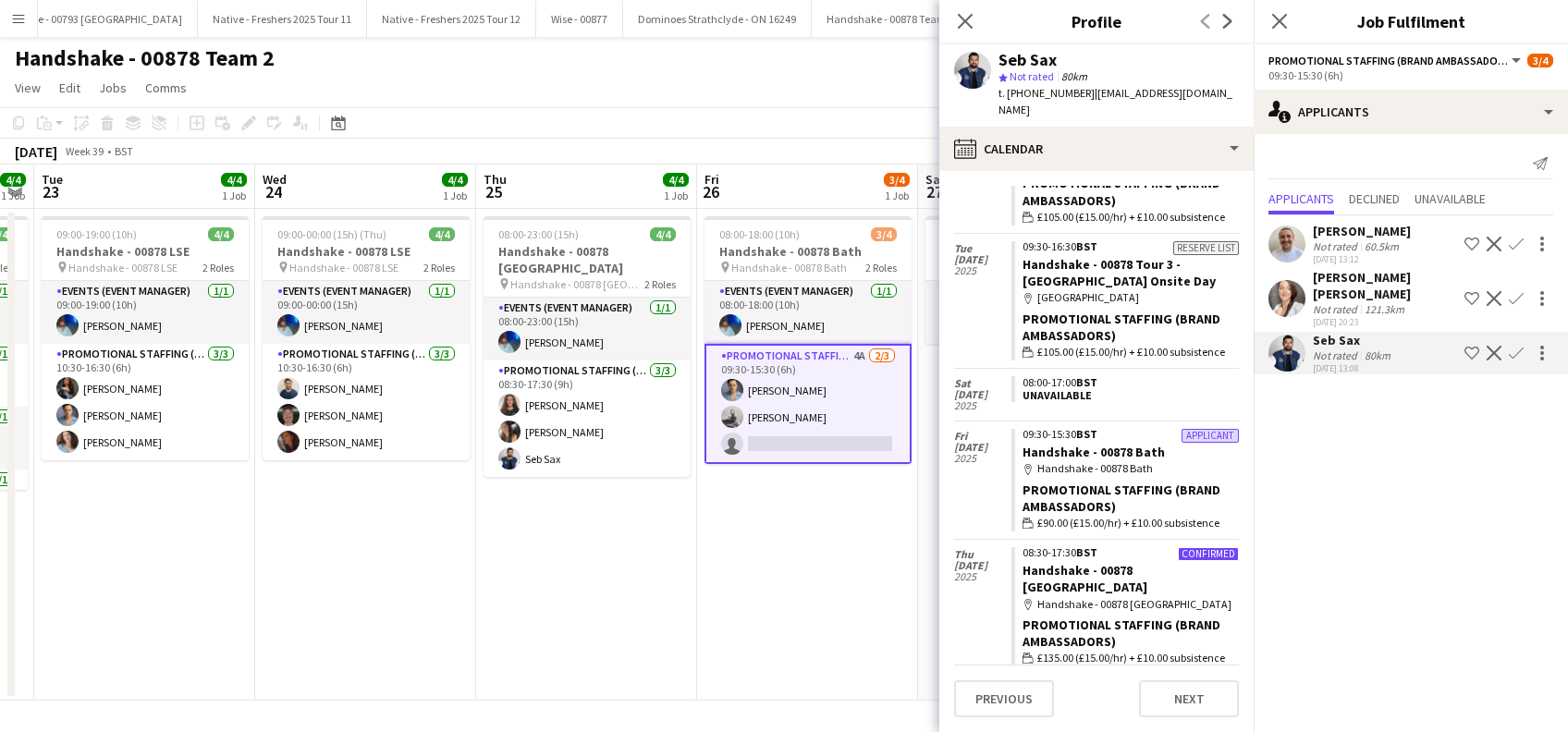
scroll to position [458, 0]
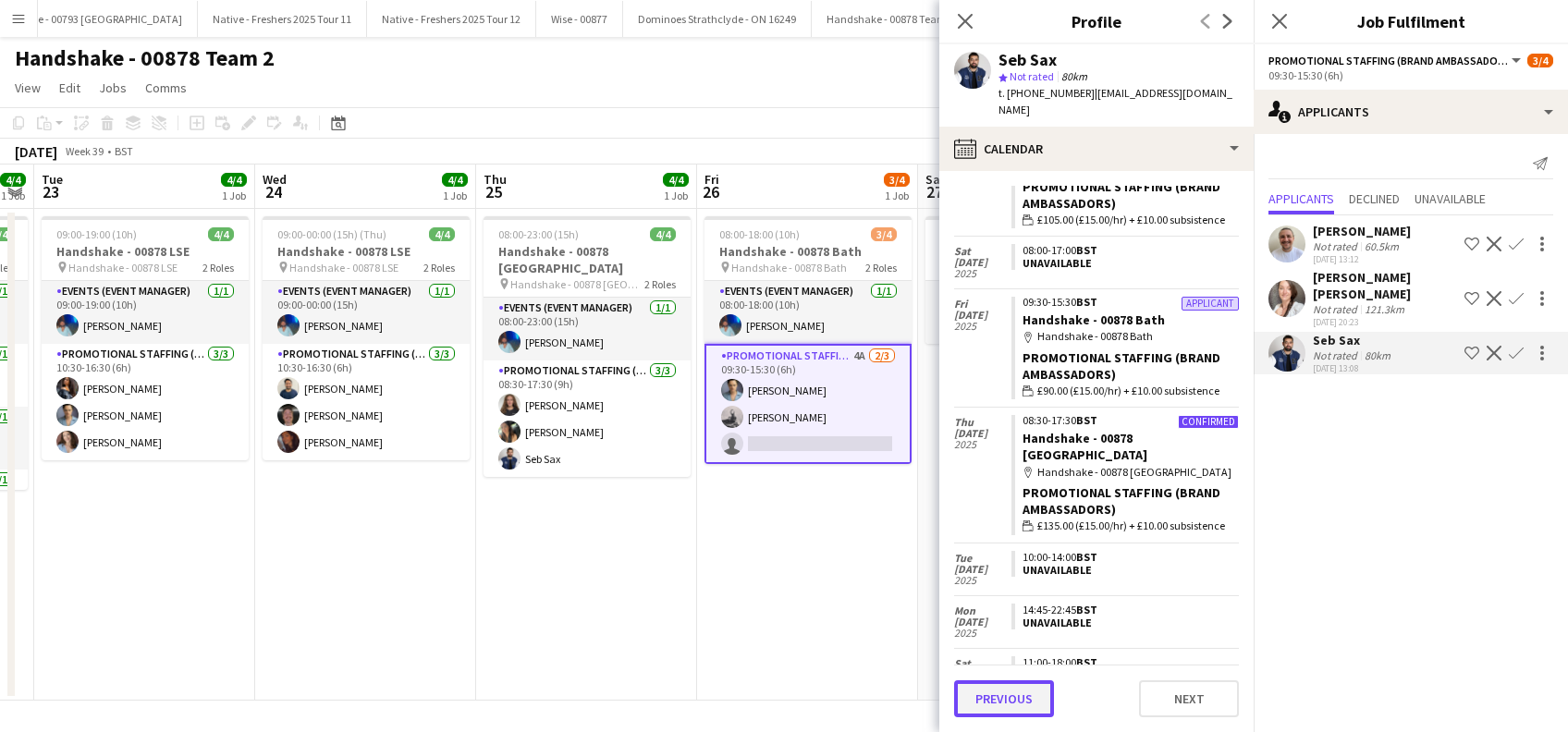
click at [989, 702] on button "Previous" at bounding box center [1004, 698] width 100 height 37
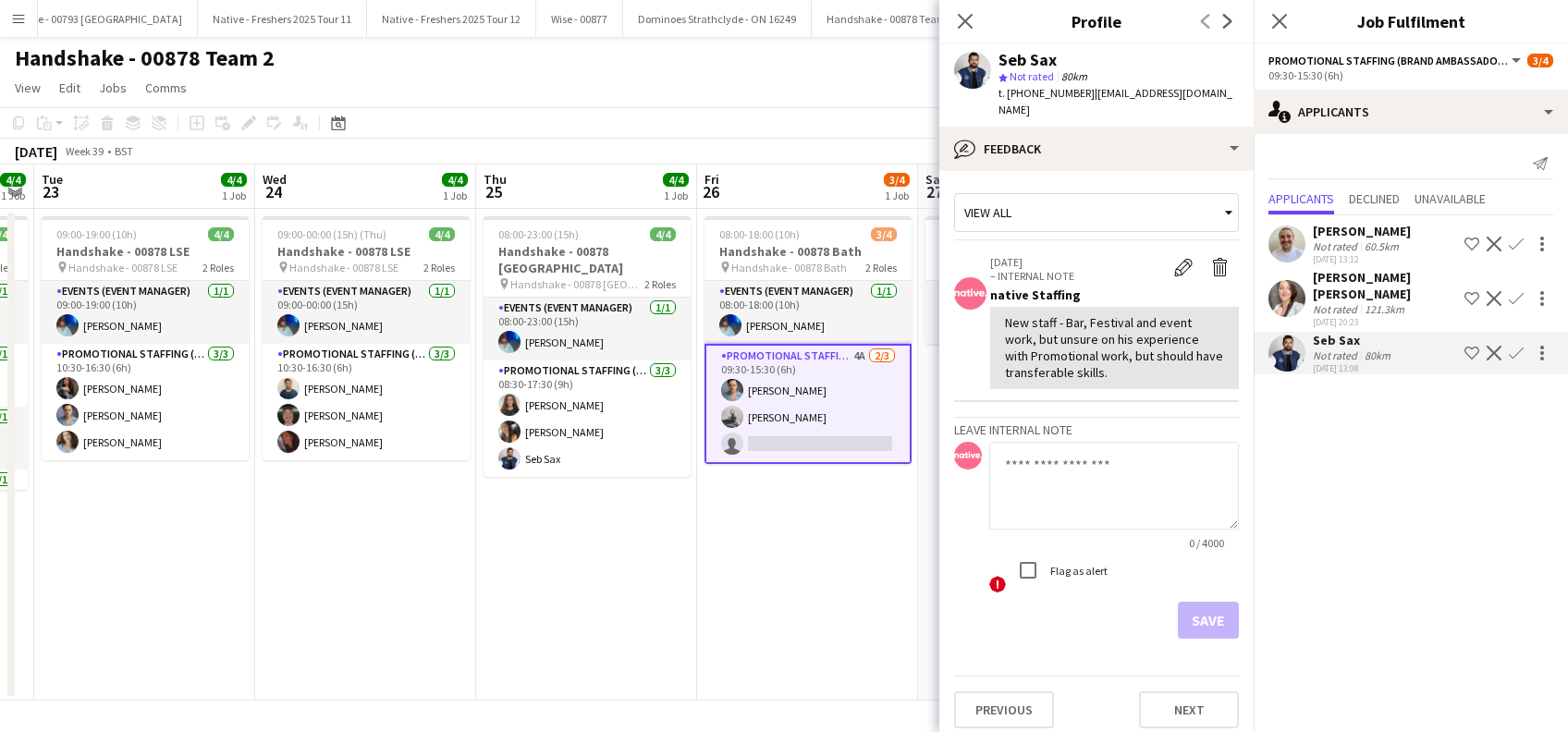
click at [1512, 345] on app-icon "Confirm" at bounding box center [1516, 352] width 14 height 14
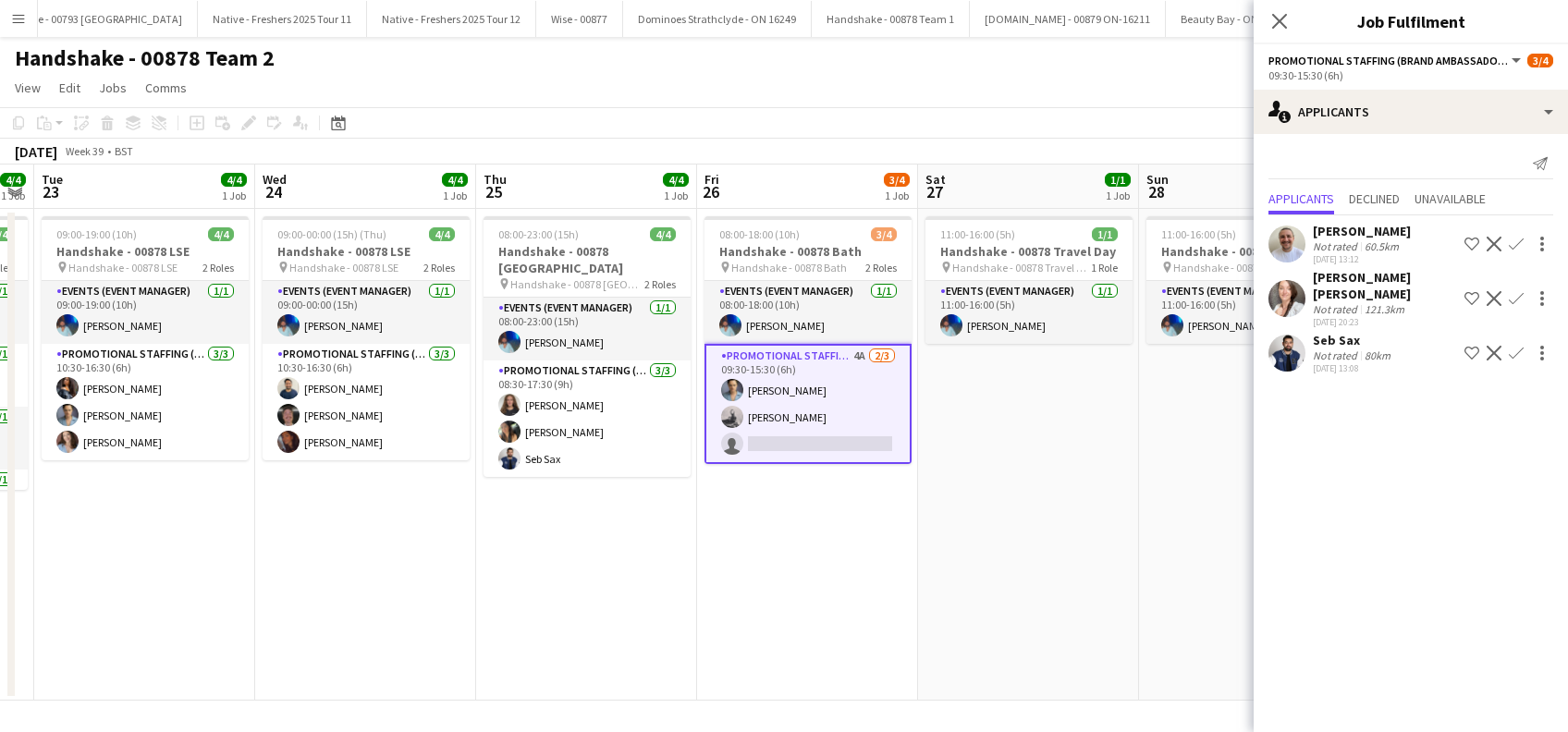
click at [1518, 345] on app-icon "Confirm" at bounding box center [1516, 352] width 14 height 14
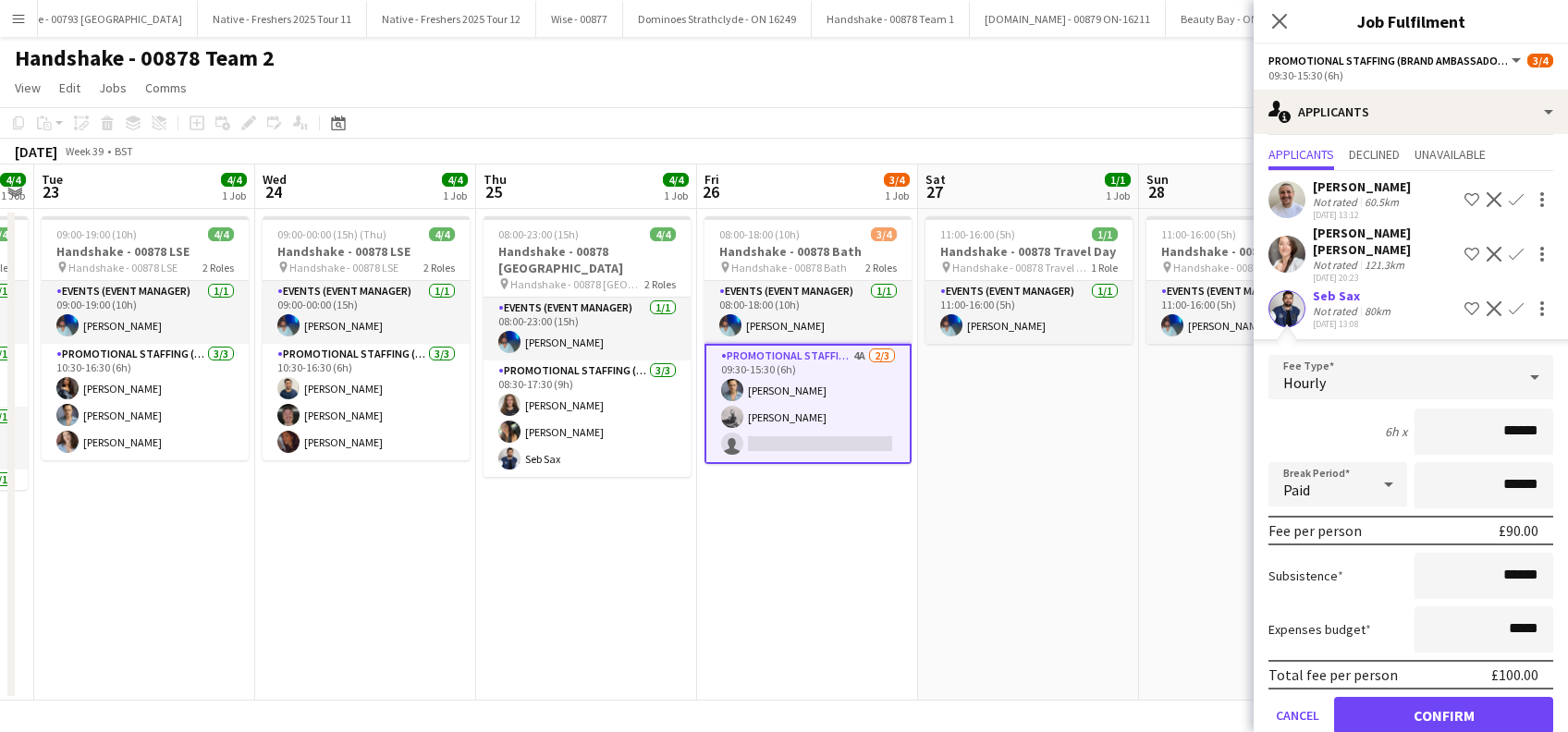
scroll to position [61, 0]
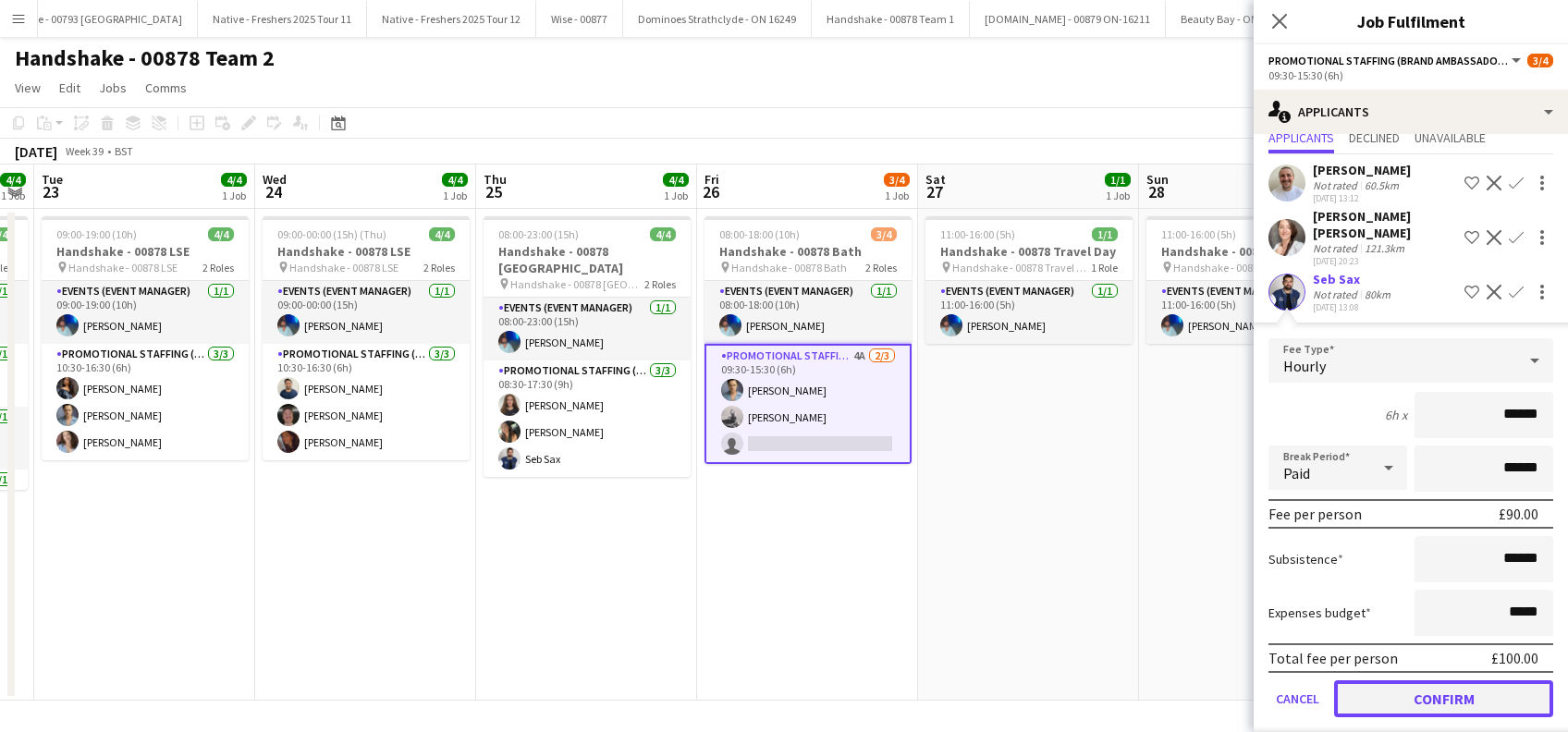
click at [1426, 688] on button "Confirm" at bounding box center [1444, 698] width 219 height 37
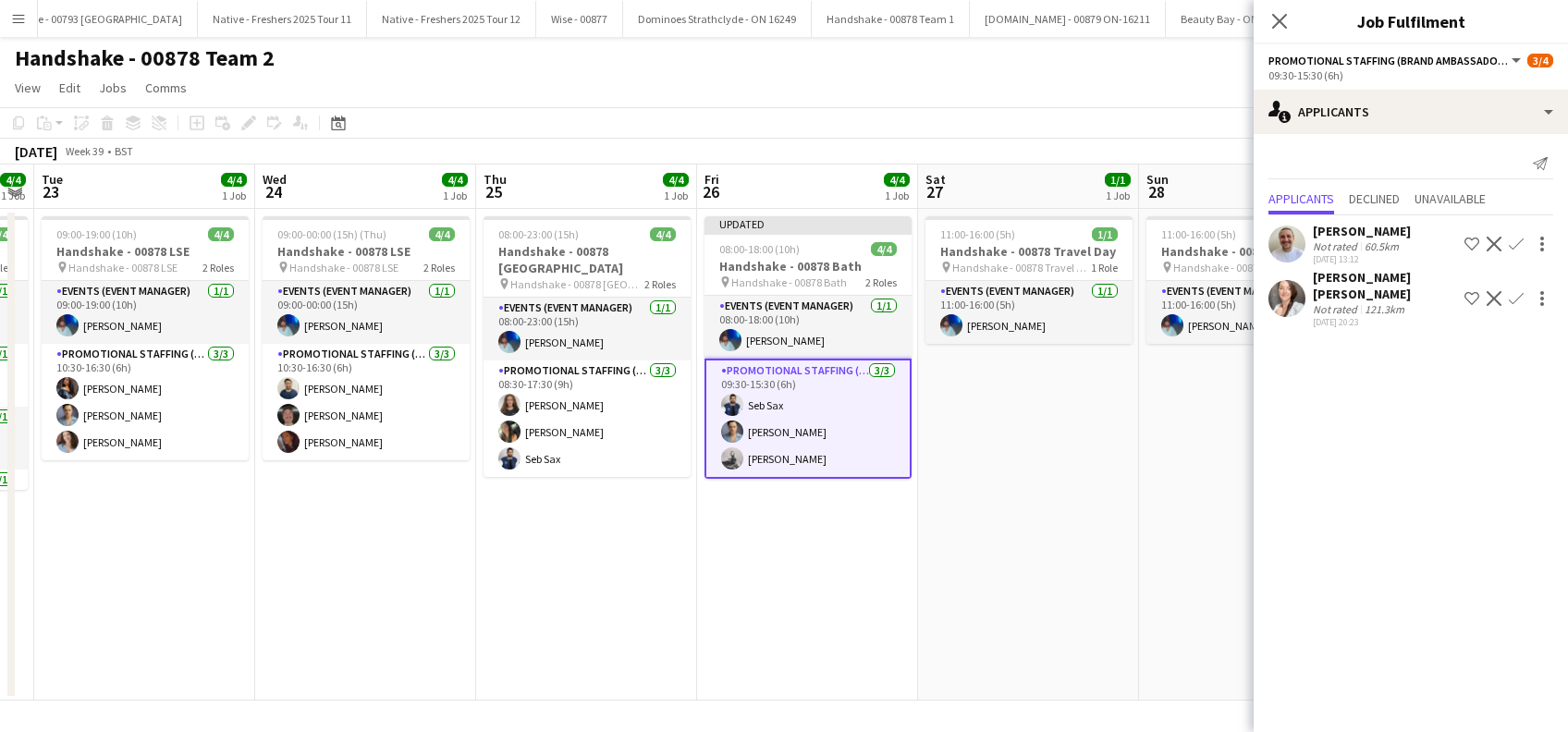
scroll to position [0, 0]
click at [1056, 607] on app-date-cell "11:00-16:00 (5h) 1/1 Handshake - 00878 Travel Day pin Handshake - 00878 Travel …" at bounding box center [1028, 454] width 221 height 492
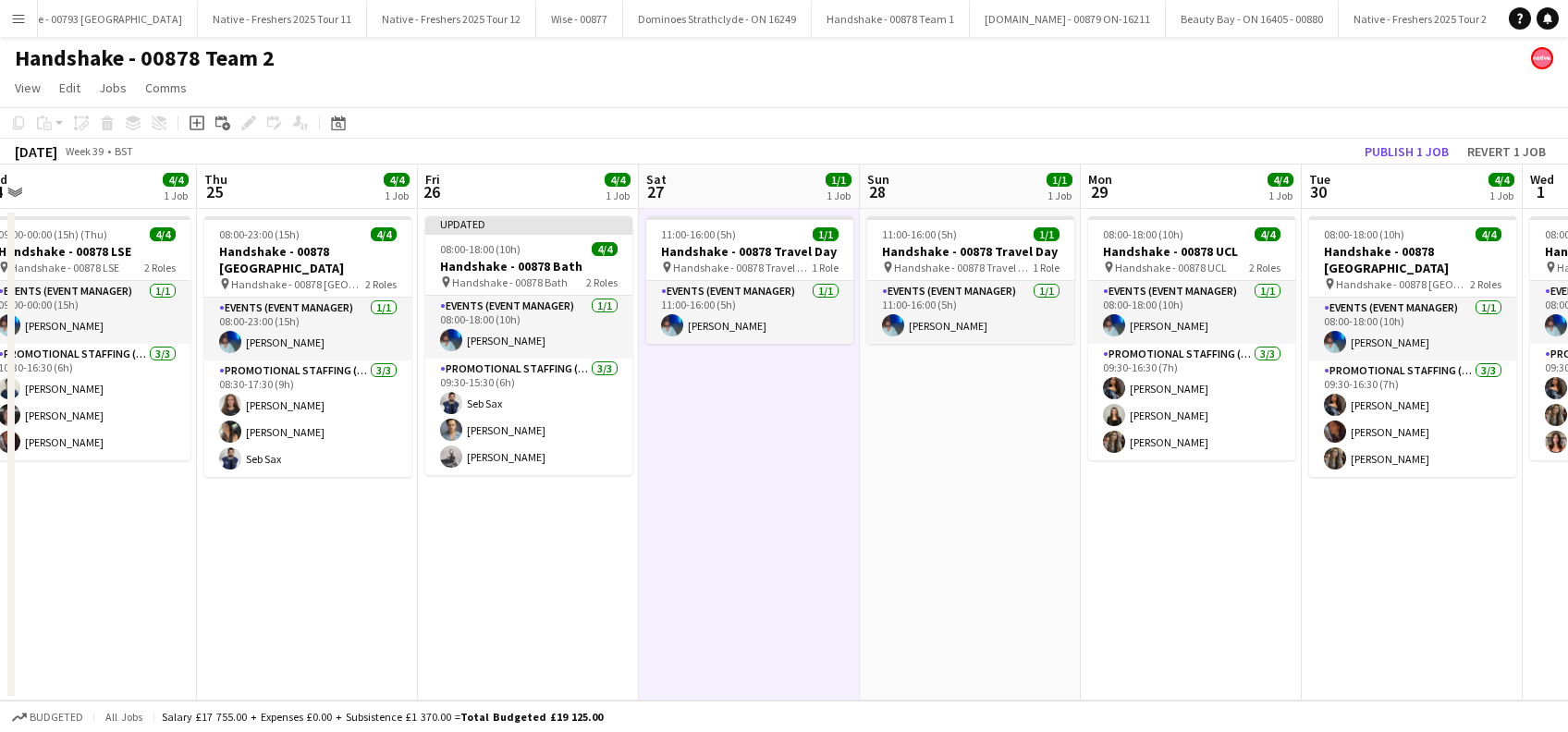
drag, startPoint x: 1158, startPoint y: 607, endPoint x: 875, endPoint y: 633, distance: 284.2
click at [875, 635] on app-calendar-viewport "Sun 21 1/1 1 Job Mon 22 4/4 1 Job Tue 23 4/4 1 Job Wed 24 4/4 1 Job Thu 25 4/4 …" at bounding box center [784, 432] width 1568 height 536
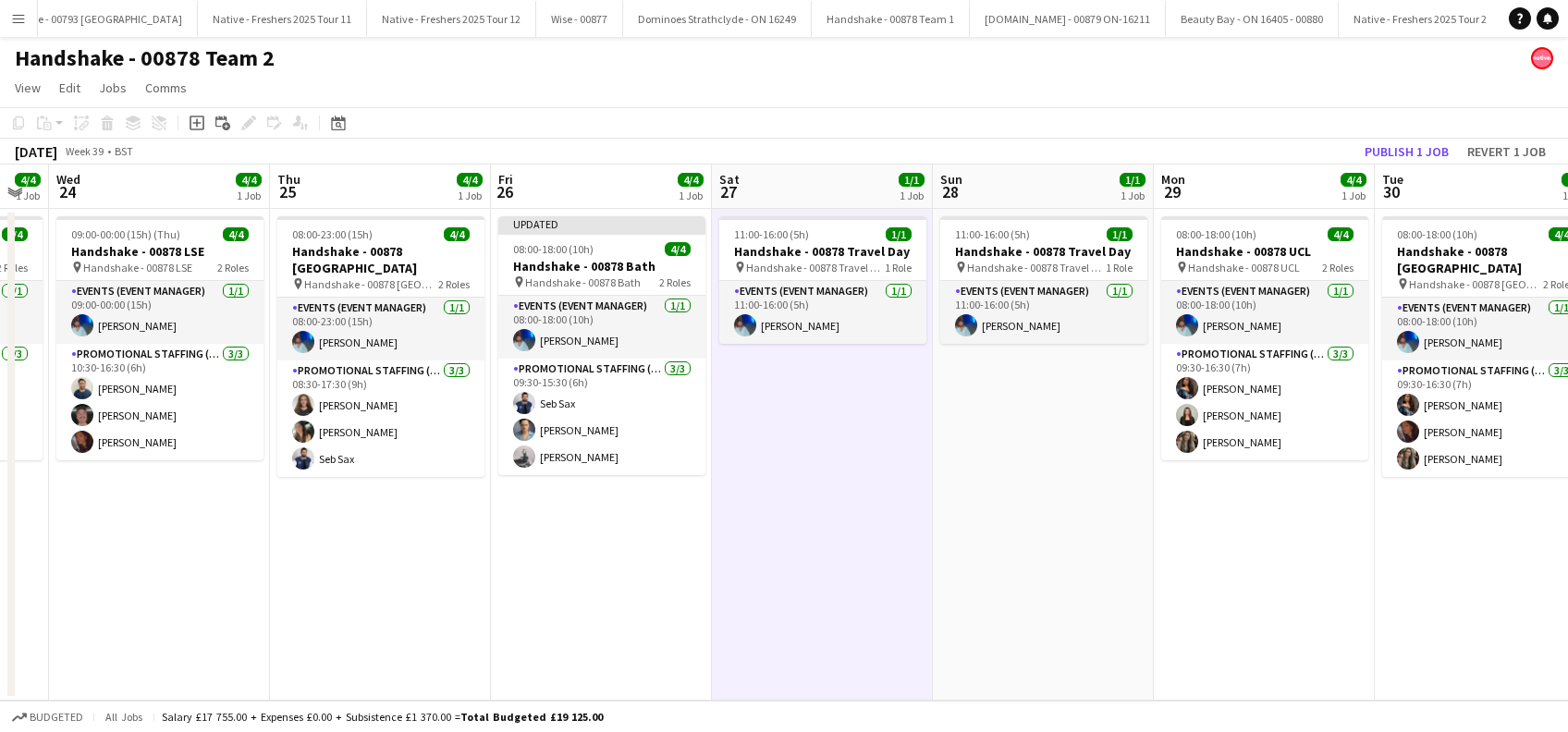
drag, startPoint x: 1250, startPoint y: 571, endPoint x: 913, endPoint y: 628, distance: 341.8
click at [913, 628] on app-calendar-viewport "Sun 21 1/1 1 Job Mon 22 4/4 1 Job Tue 23 4/4 1 Job Wed 24 4/4 1 Job Thu 25 4/4 …" at bounding box center [784, 432] width 1568 height 536
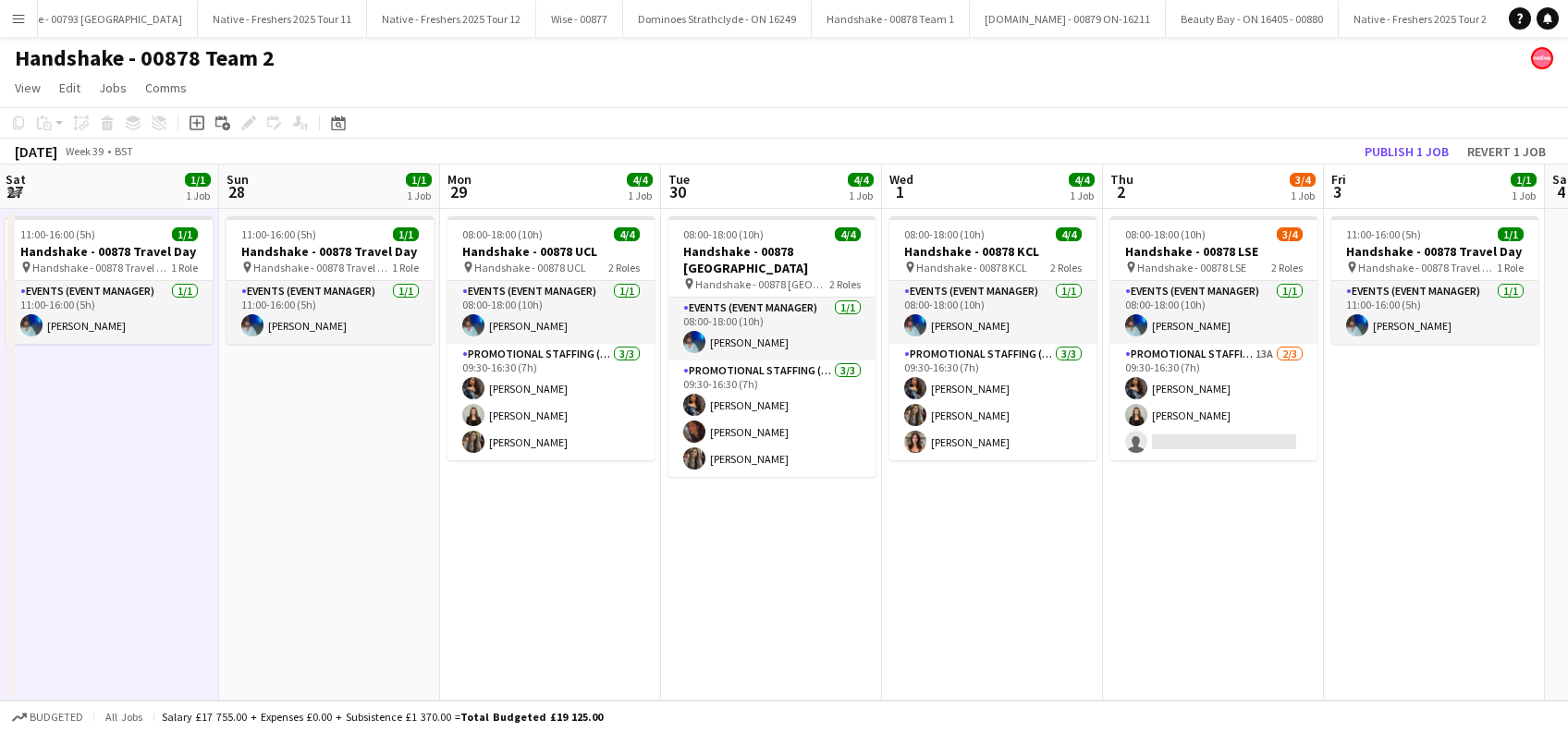
drag, startPoint x: 1150, startPoint y: 589, endPoint x: 924, endPoint y: 618, distance: 227.9
click at [924, 618] on app-calendar-viewport "Tue 23 4/4 1 Job Wed 24 4/4 1 Job Thu 25 4/4 1 Job Fri 26 4/4 1 Job Sat 27 1/1 …" at bounding box center [784, 432] width 1568 height 536
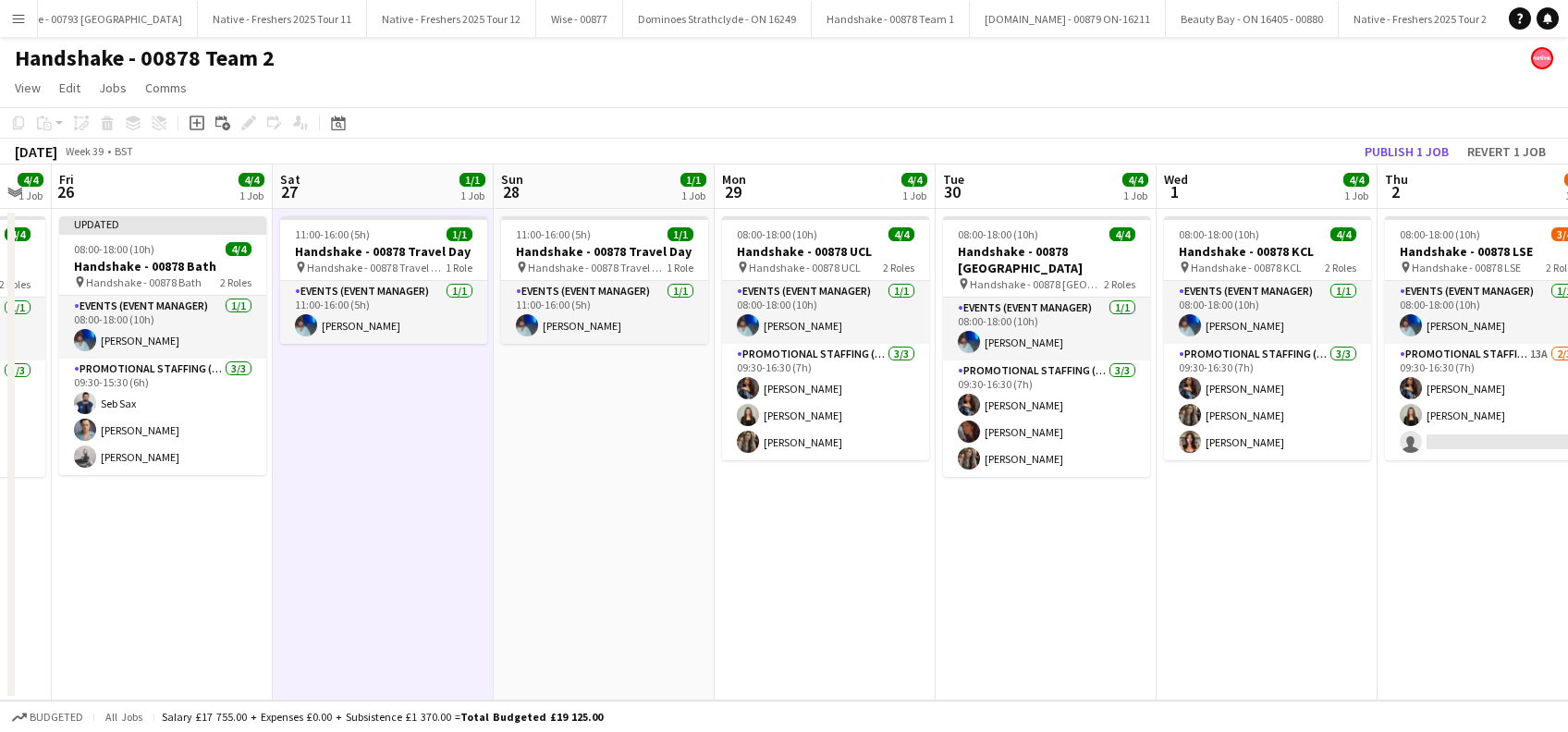
drag, startPoint x: 1235, startPoint y: 602, endPoint x: 1068, endPoint y: 607, distance: 167.1
click at [1068, 607] on app-calendar-viewport "Tue 23 4/4 1 Job Wed 24 4/4 1 Job Thu 25 4/4 1 Job Fri 26 4/4 1 Job Sat 27 1/1 …" at bounding box center [784, 432] width 1568 height 536
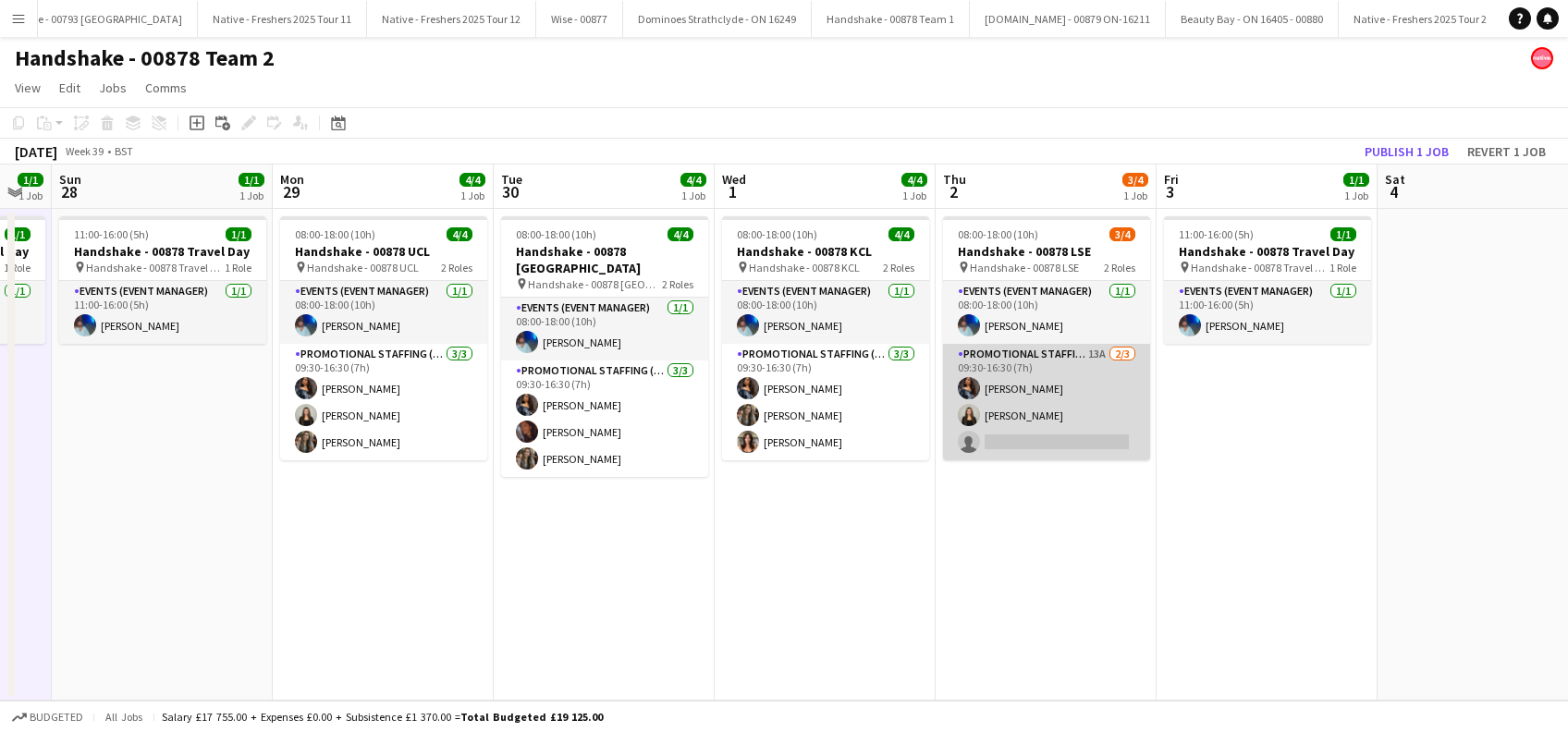
click at [1061, 441] on app-card-role "Promotional Staffing (Brand Ambassadors) 13A 2/3 09:30-16:30 (7h) Alyssa Palmer…" at bounding box center [1046, 402] width 207 height 116
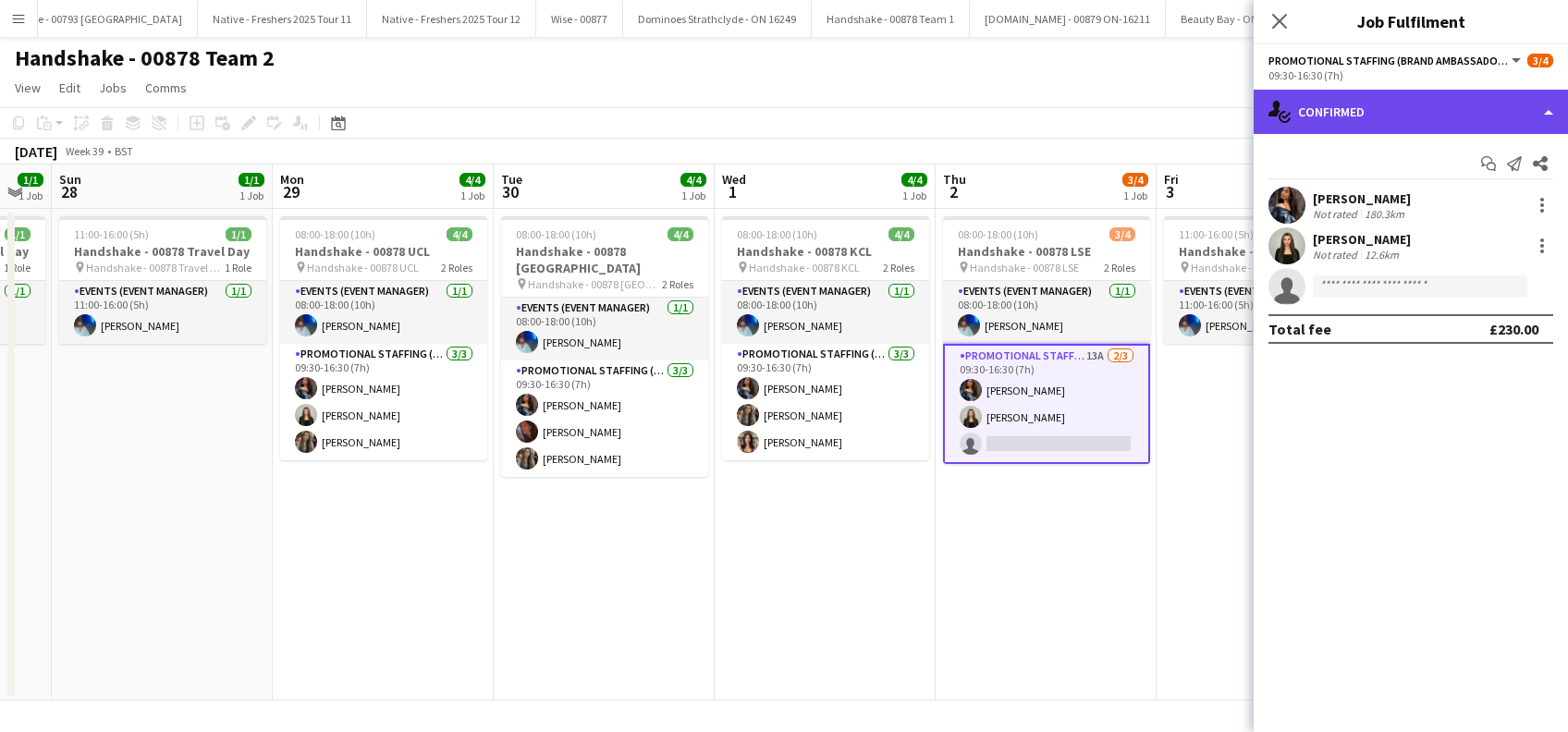
click at [1382, 108] on div "single-neutral-actions-check-2 Confirmed" at bounding box center [1410, 112] width 315 height 44
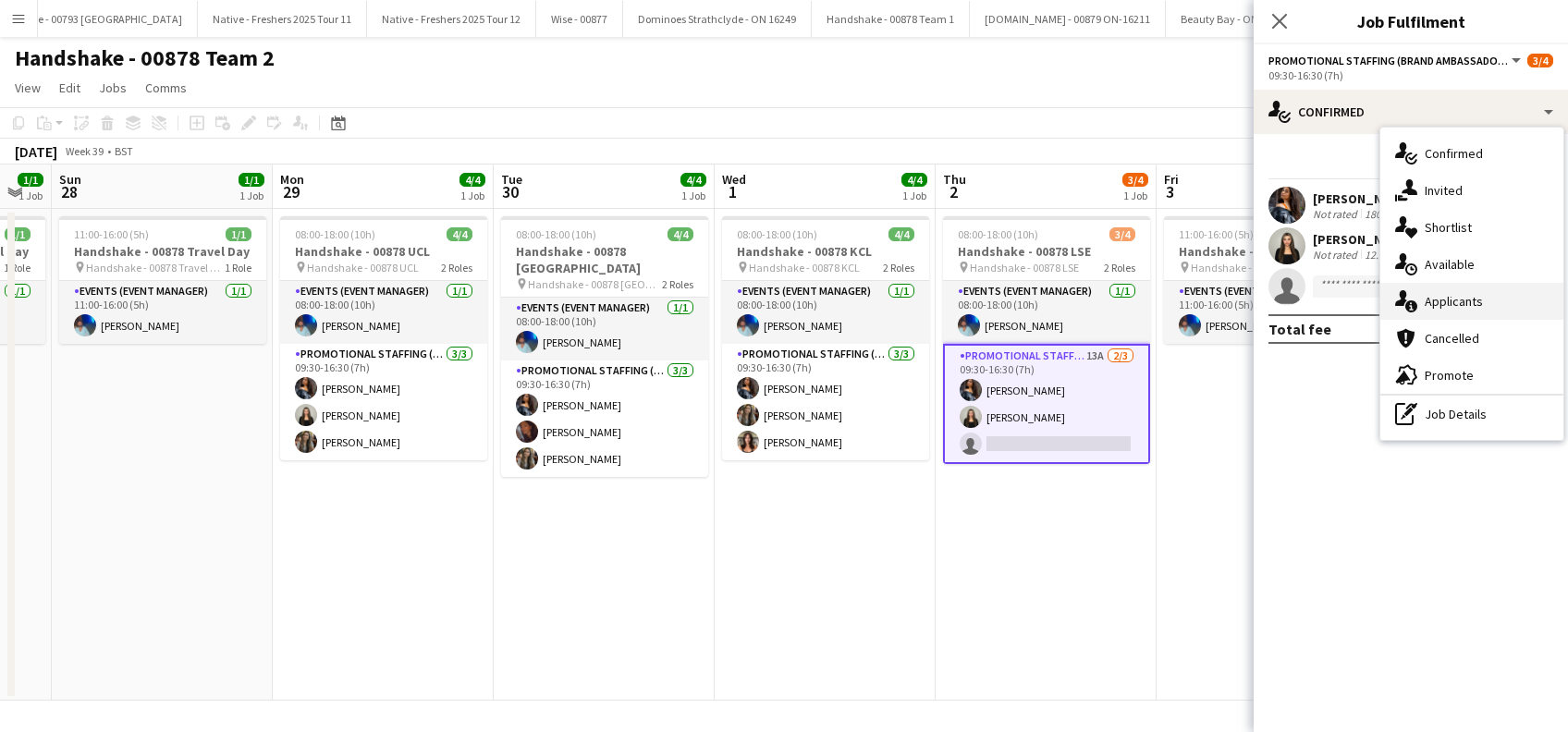
click at [1459, 304] on span "Applicants" at bounding box center [1454, 301] width 59 height 16
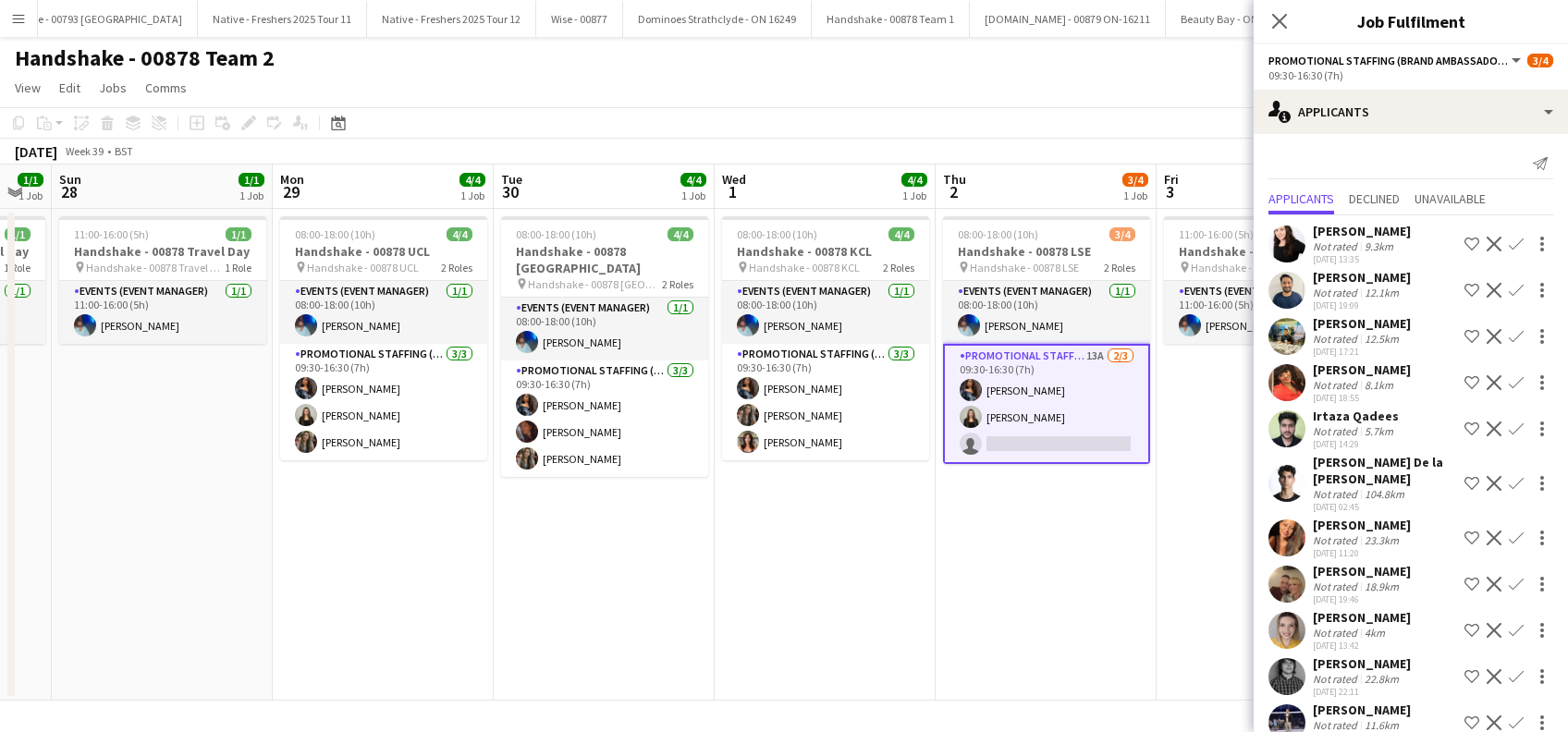
scroll to position [122, 0]
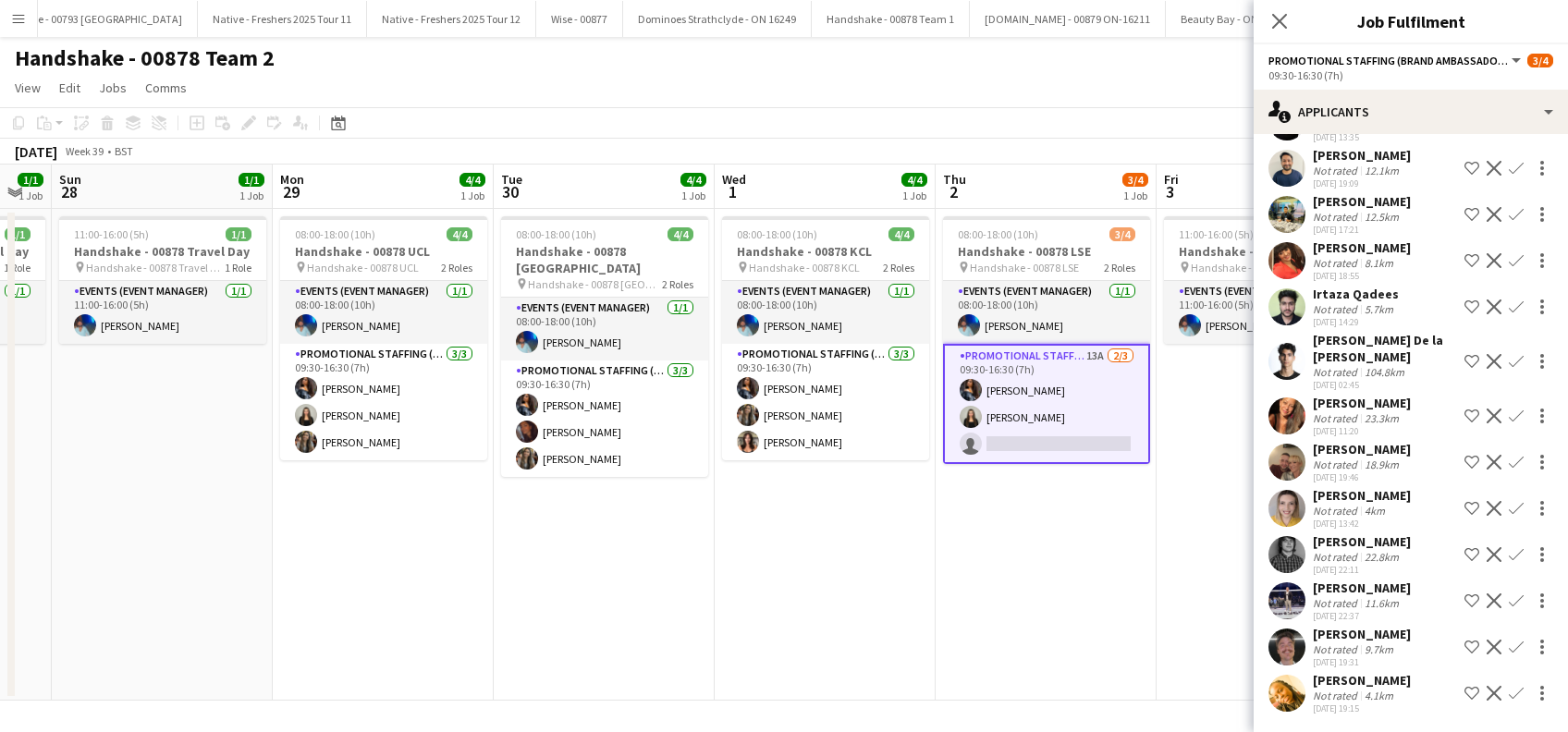
click at [1509, 644] on app-icon "Confirm" at bounding box center [1516, 646] width 14 height 14
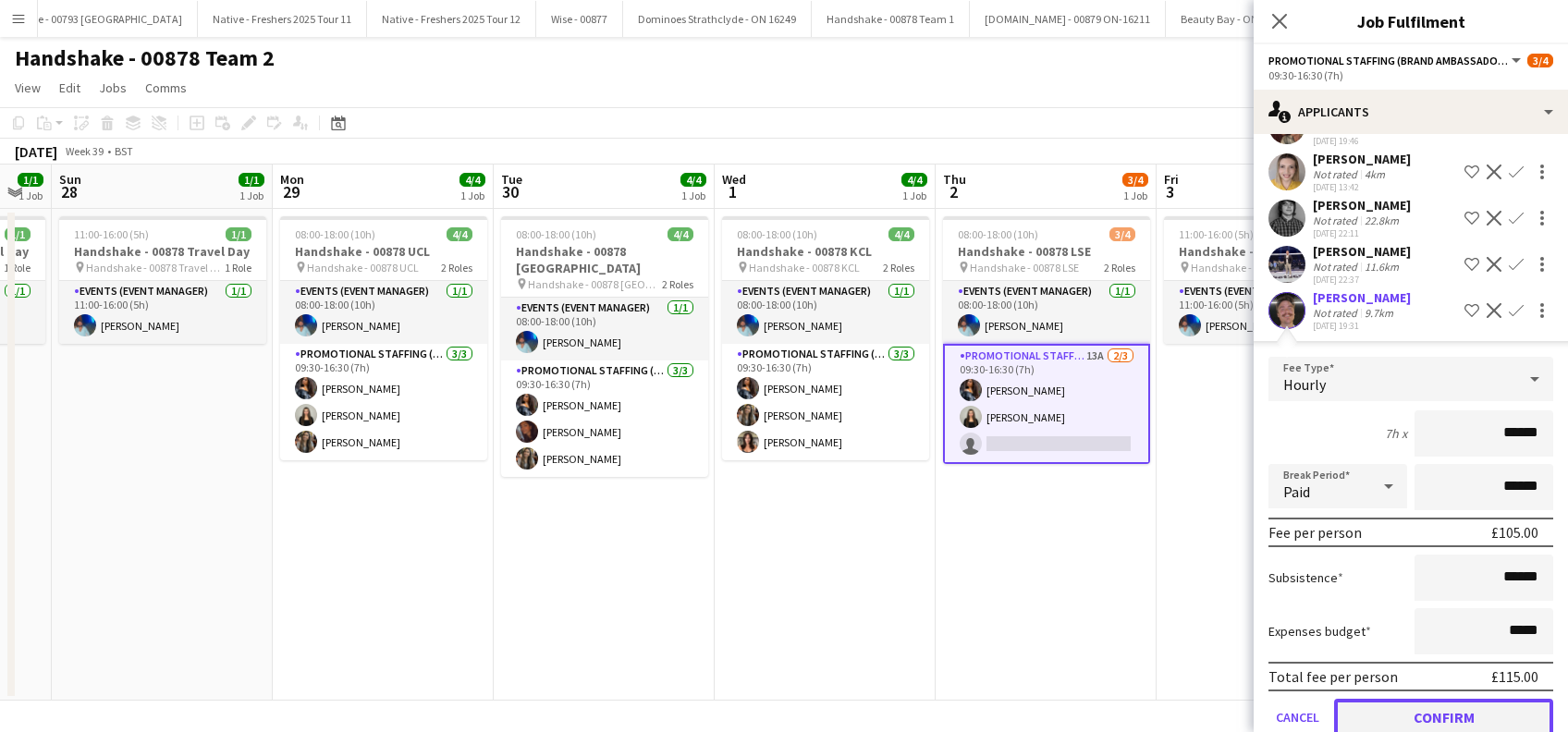
click at [1459, 707] on button "Confirm" at bounding box center [1444, 718] width 219 height 37
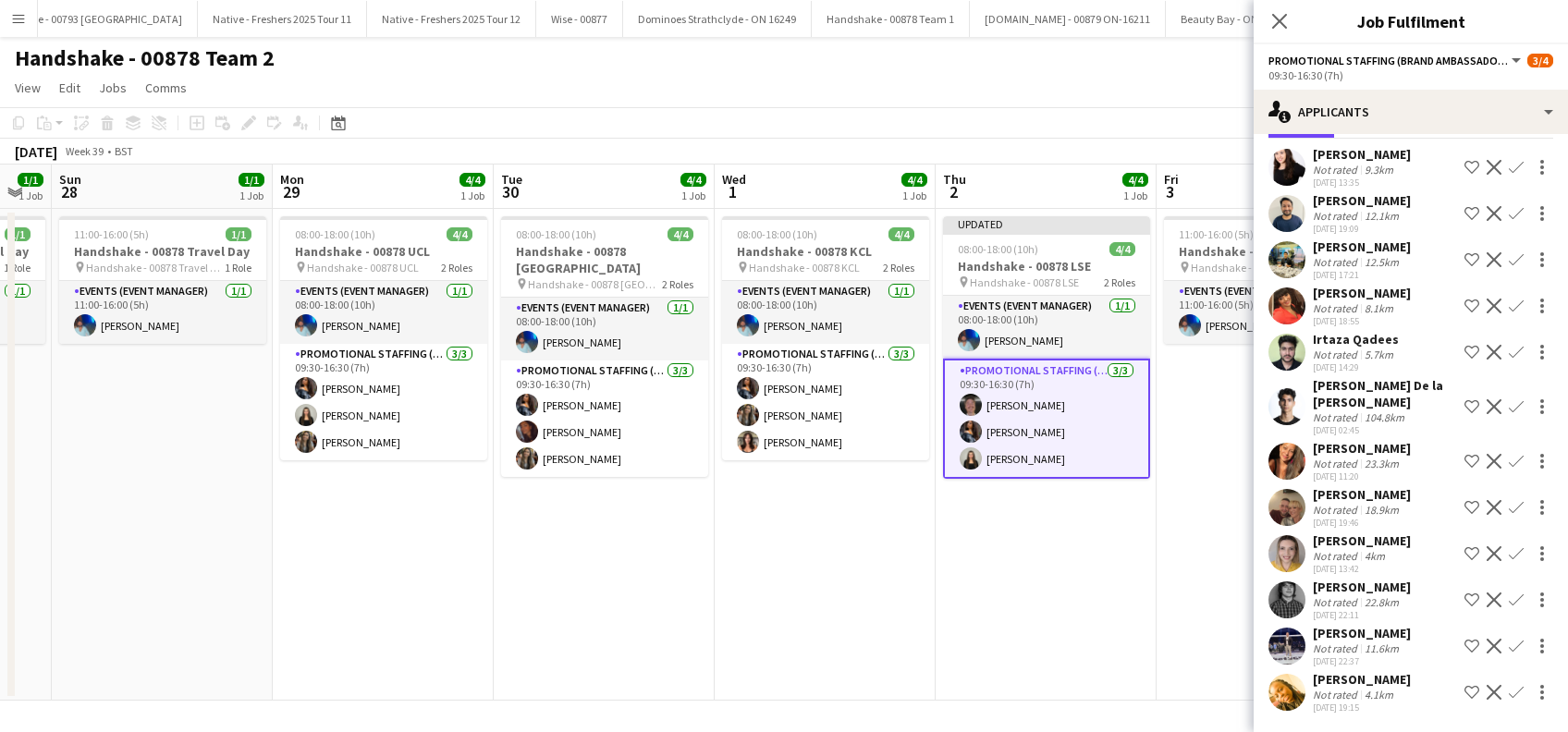
scroll to position [76, 0]
click at [1077, 563] on app-date-cell "Updated 08:00-18:00 (10h) 4/4 Handshake - 00878 LSE pin Handshake - 00878 LSE 2…" at bounding box center [1047, 454] width 221 height 492
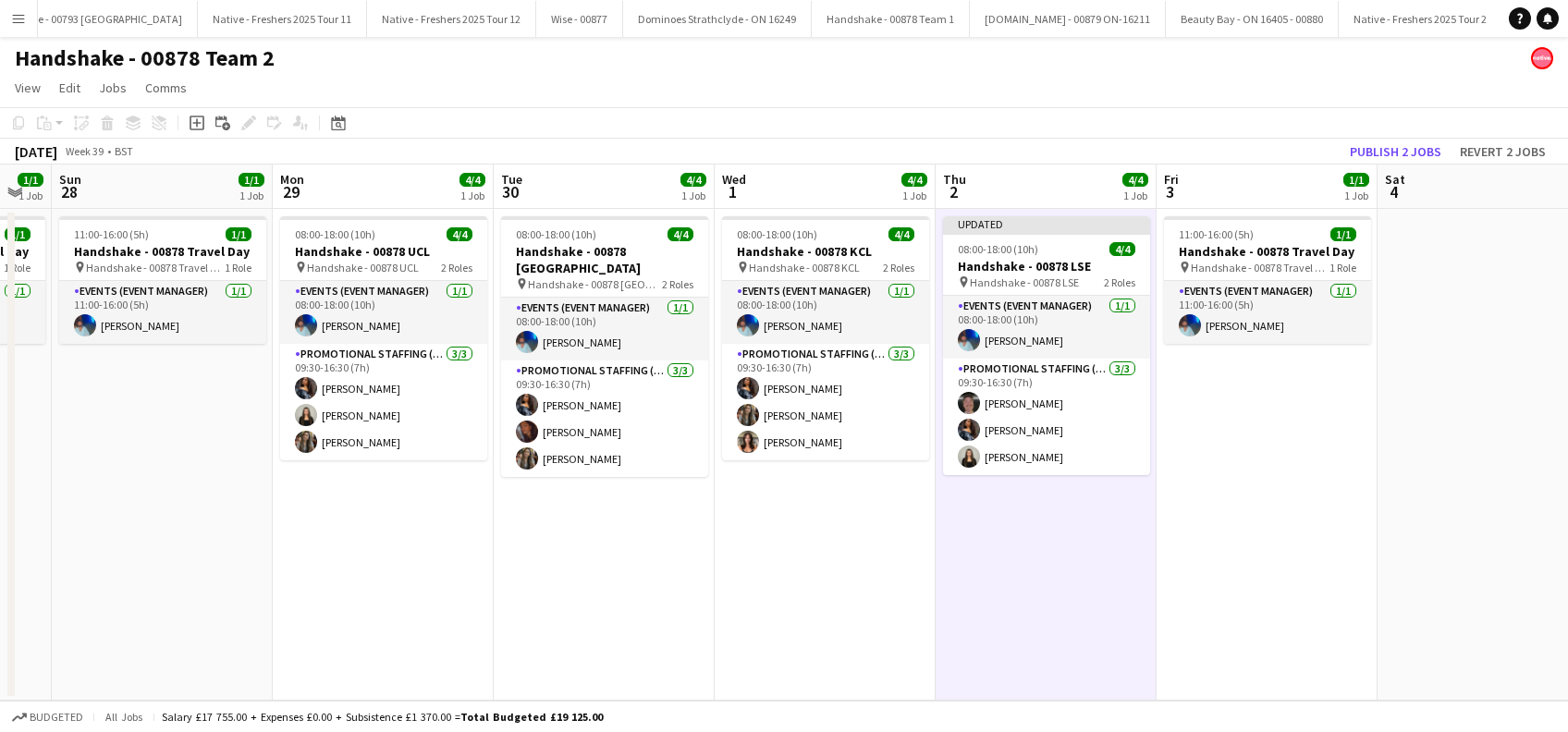
click at [1240, 550] on app-date-cell "11:00-16:00 (5h) 1/1 Handshake - 00878 Travel Day pin Handshake - 00878 Travel …" at bounding box center [1267, 454] width 221 height 492
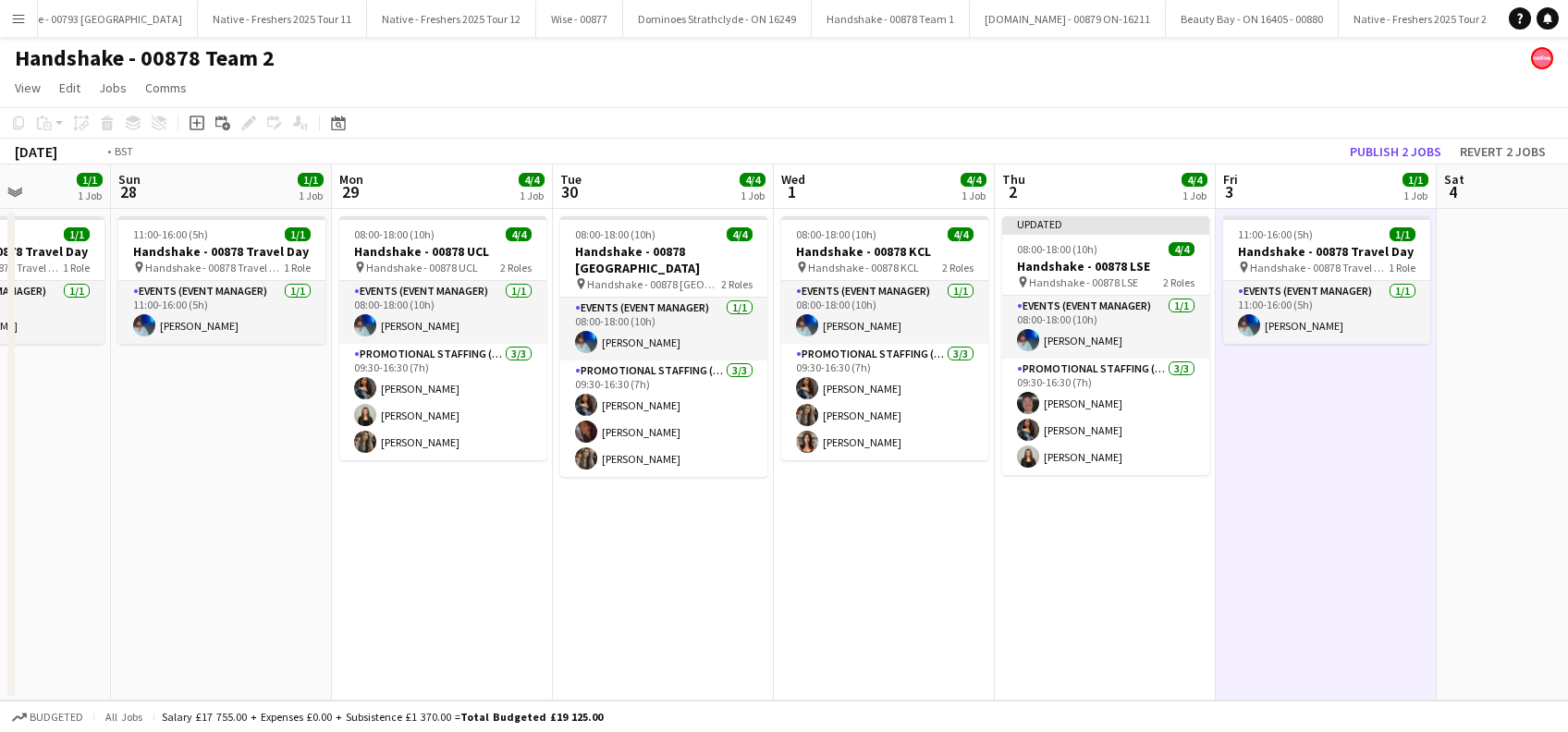
drag, startPoint x: 1393, startPoint y: 546, endPoint x: 1117, endPoint y: 394, distance: 315.1
click at [1003, 599] on app-calendar-viewport "Thu 25 4/4 1 Job Fri 26 4/4 1 Job Sat 27 1/1 1 Job Sun 28 1/1 1 Job Mon 29 4/4 …" at bounding box center [784, 432] width 1568 height 536
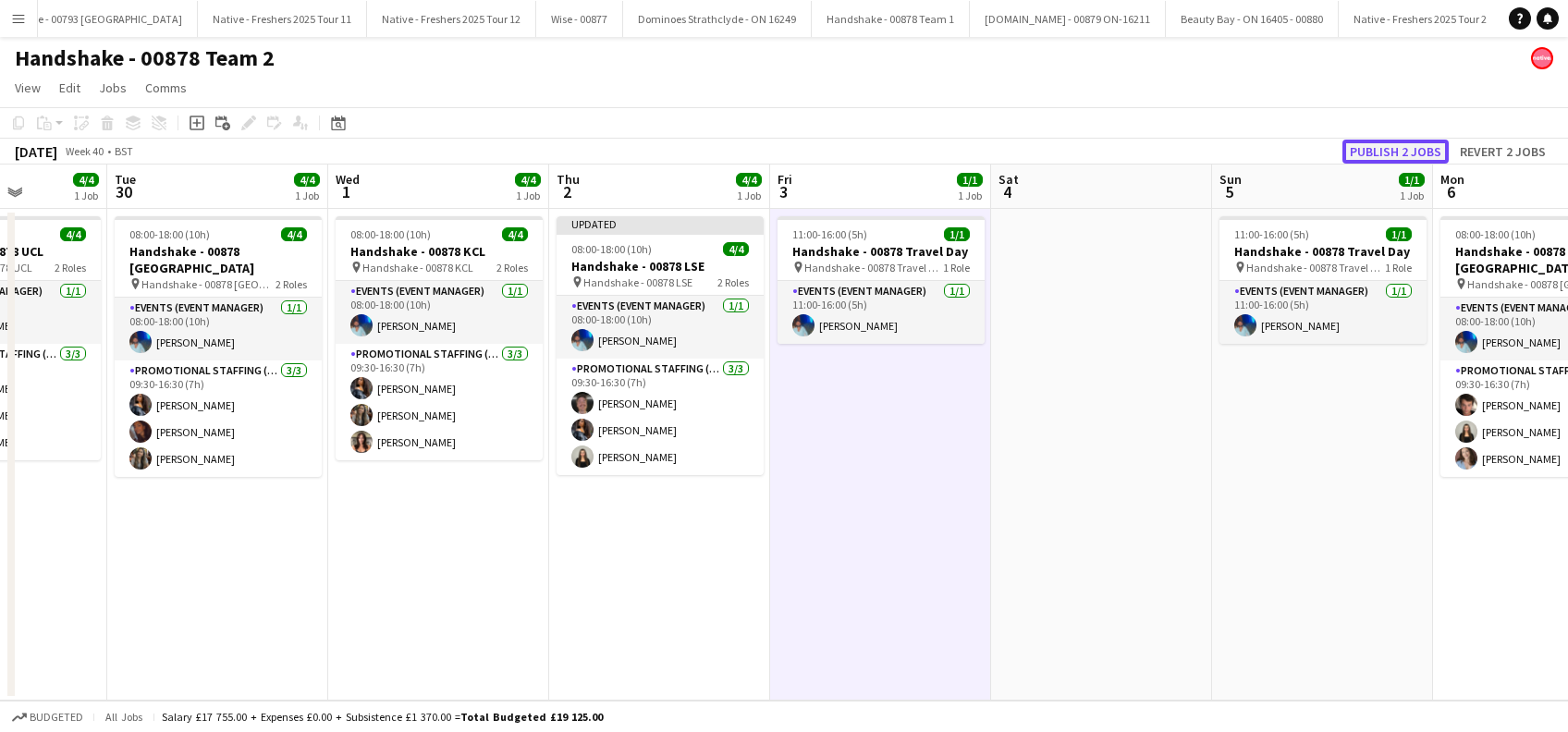
click at [1376, 146] on button "Publish 2 jobs" at bounding box center [1396, 151] width 107 height 24
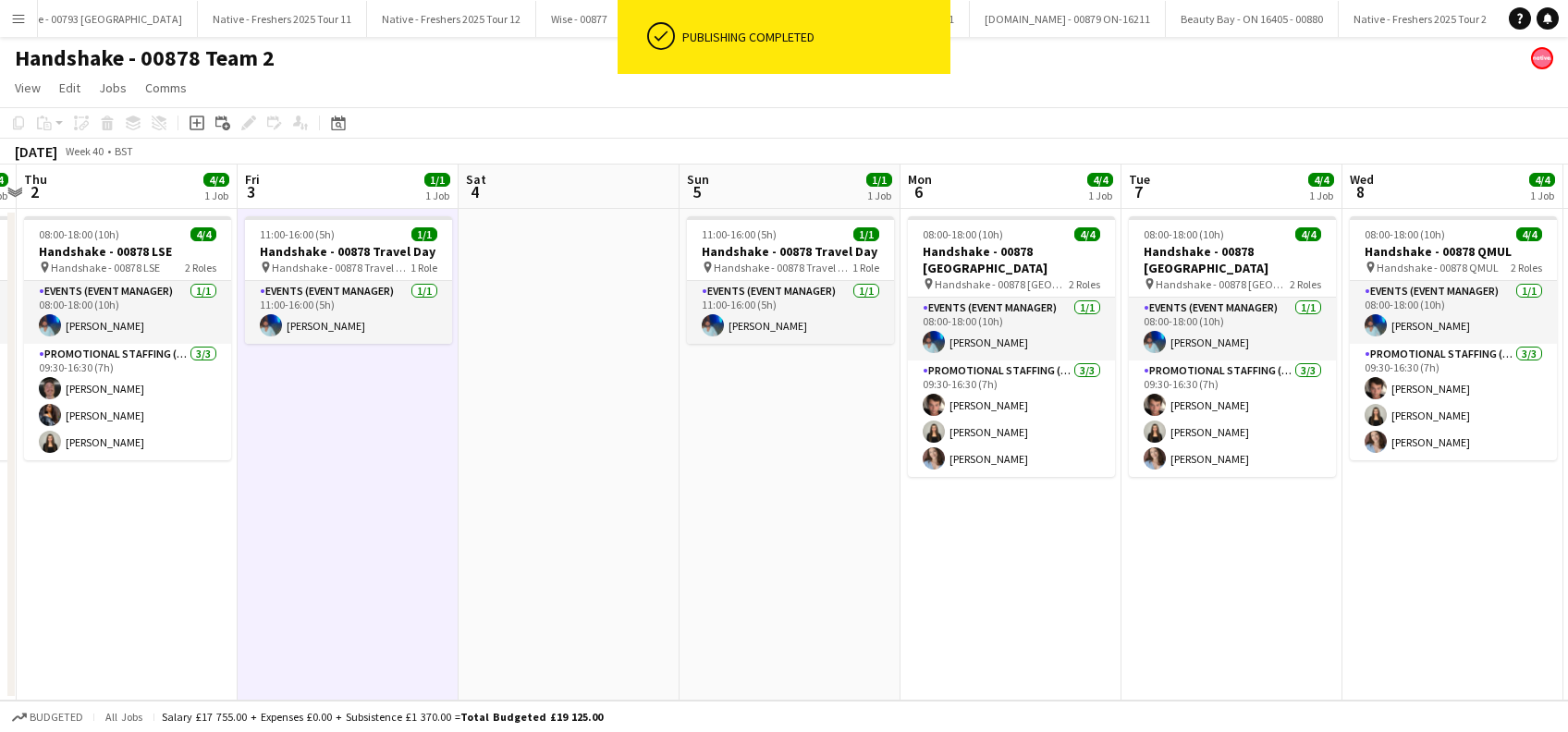
drag, startPoint x: 1351, startPoint y: 525, endPoint x: 799, endPoint y: 578, distance: 554.5
click at [799, 578] on app-calendar-viewport "Mon 29 4/4 1 Job Tue 30 4/4 1 Job Wed 1 4/4 1 Job Thu 2 4/4 1 Job Fri 3 1/1 1 J…" at bounding box center [784, 432] width 1568 height 536
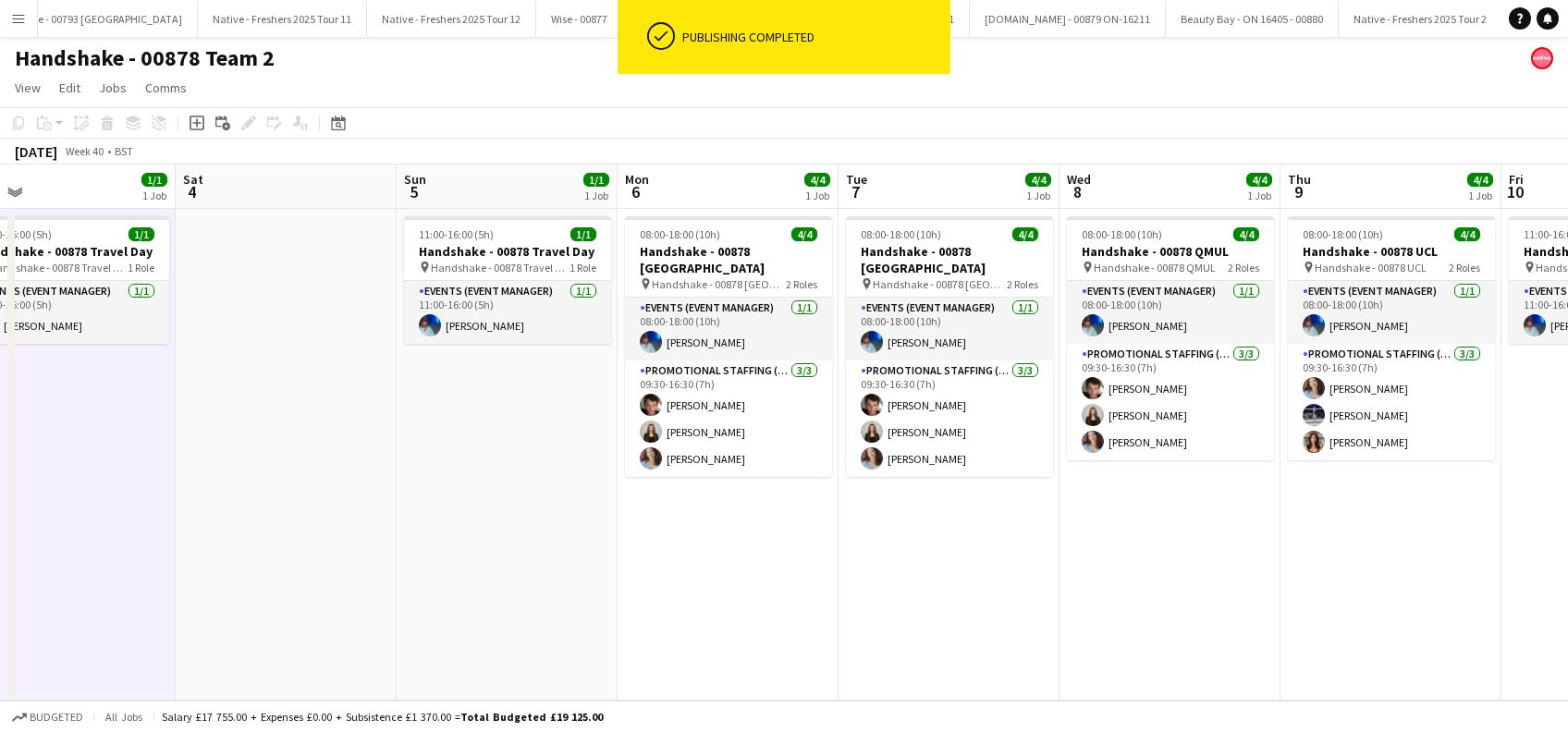
drag, startPoint x: 1169, startPoint y: 566, endPoint x: 965, endPoint y: 618, distance: 210.5
click at [961, 617] on app-calendar-viewport "Mon 29 4/4 1 Job Tue 30 4/4 1 Job Wed 1 4/4 1 Job Thu 2 4/4 1 Job Fri 3 1/1 1 J…" at bounding box center [784, 432] width 1568 height 536
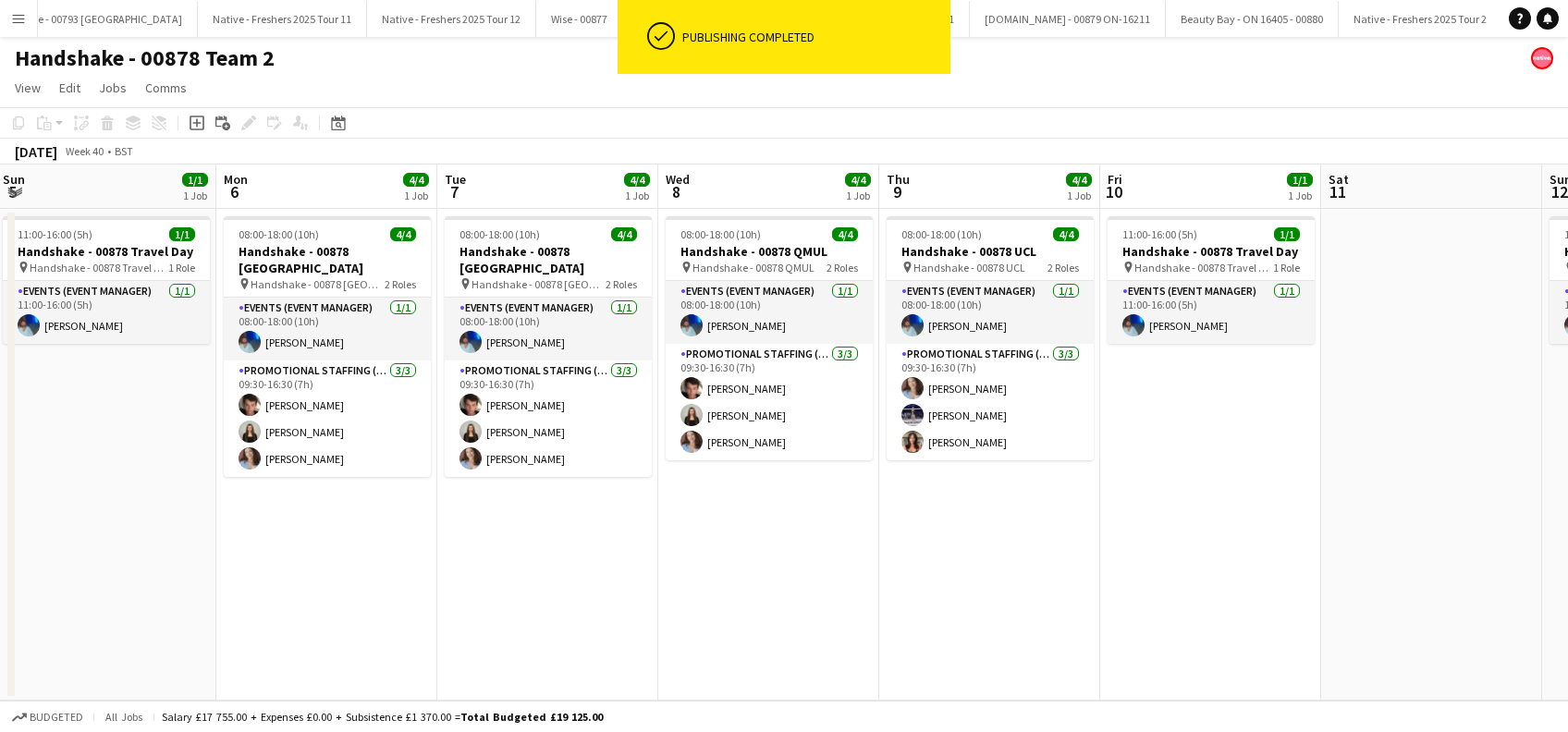
drag, startPoint x: 1328, startPoint y: 569, endPoint x: 924, endPoint y: 632, distance: 408.9
click at [924, 632] on app-calendar-viewport "Wed 1 4/4 1 Job Thu 2 4/4 1 Job Fri 3 1/1 1 Job Sat 4 Sun 5 1/1 1 Job Mon 6 4/4…" at bounding box center [784, 432] width 1568 height 536
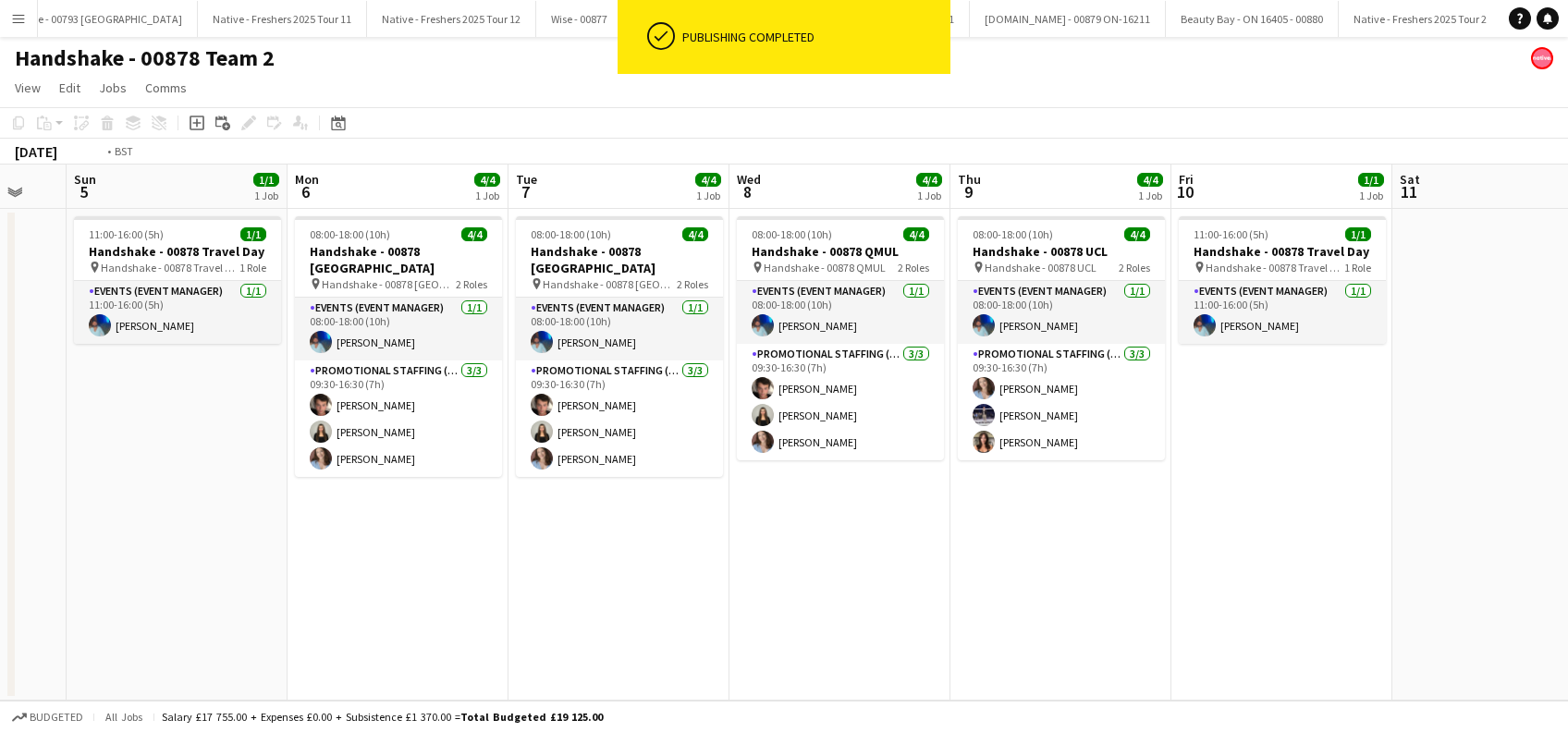
drag, startPoint x: 1177, startPoint y: 580, endPoint x: 810, endPoint y: 643, distance: 372.4
click at [810, 643] on app-calendar-viewport "Wed 1 4/4 1 Job Thu 2 4/4 1 Job Fri 3 1/1 1 Job Sat 4 Sun 5 1/1 1 Job Mon 6 4/4…" at bounding box center [784, 432] width 1568 height 536
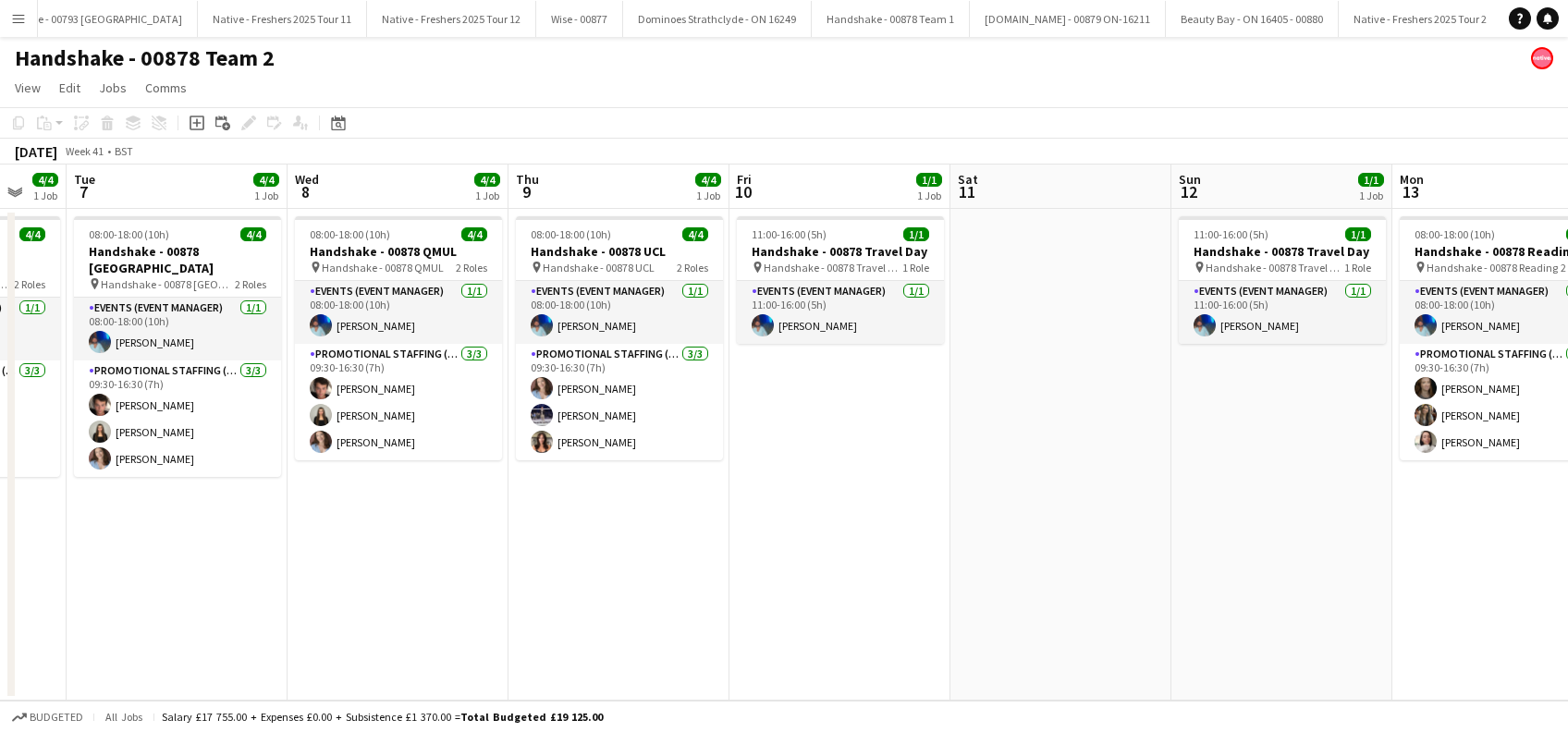
click at [776, 617] on app-calendar-viewport "Fri 3 1/1 1 Job Sat 4 Sun 5 1/1 1 Job Mon 6 4/4 1 Job Tue 7 4/4 1 Job Wed 8 4/4…" at bounding box center [784, 432] width 1568 height 536
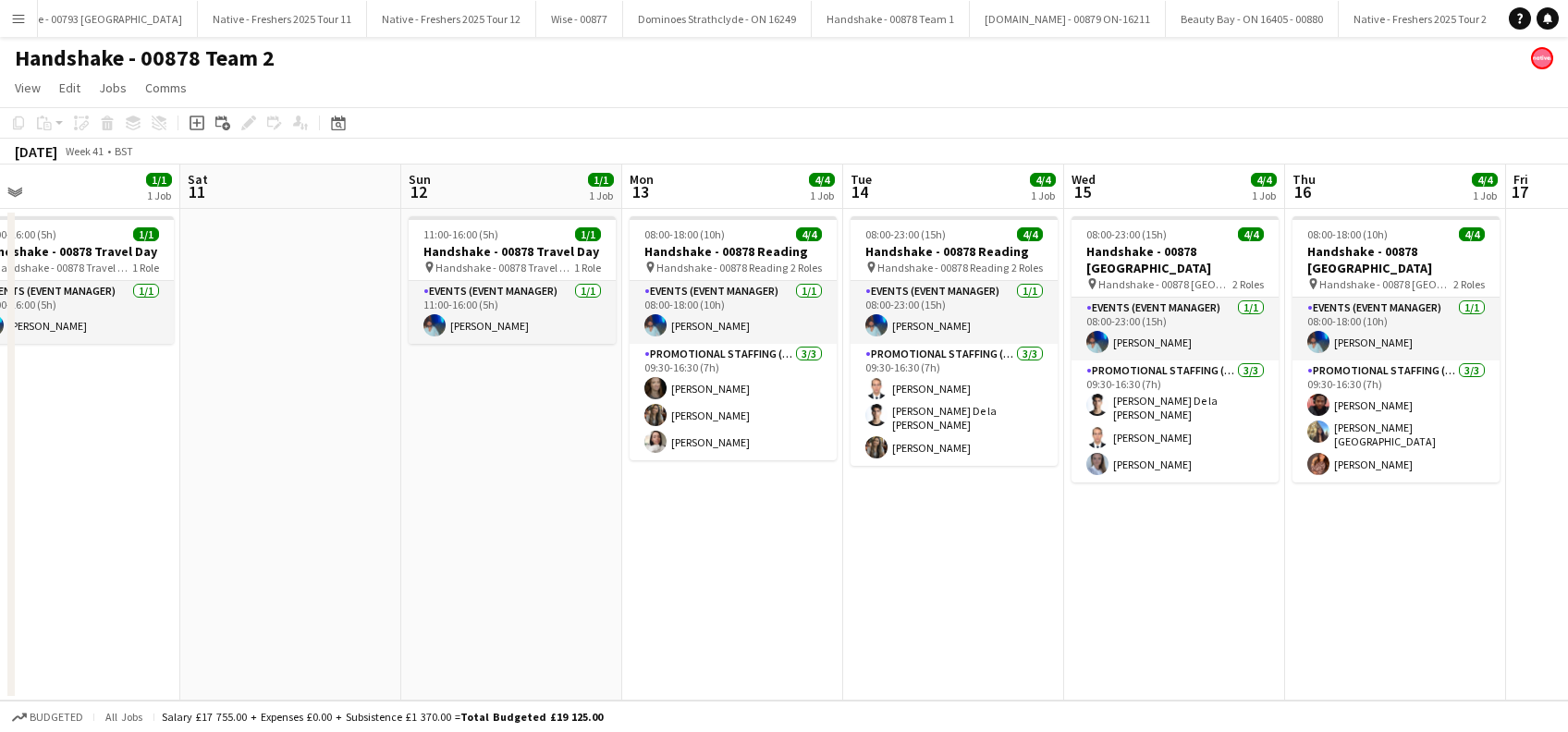
scroll to position [0, 664]
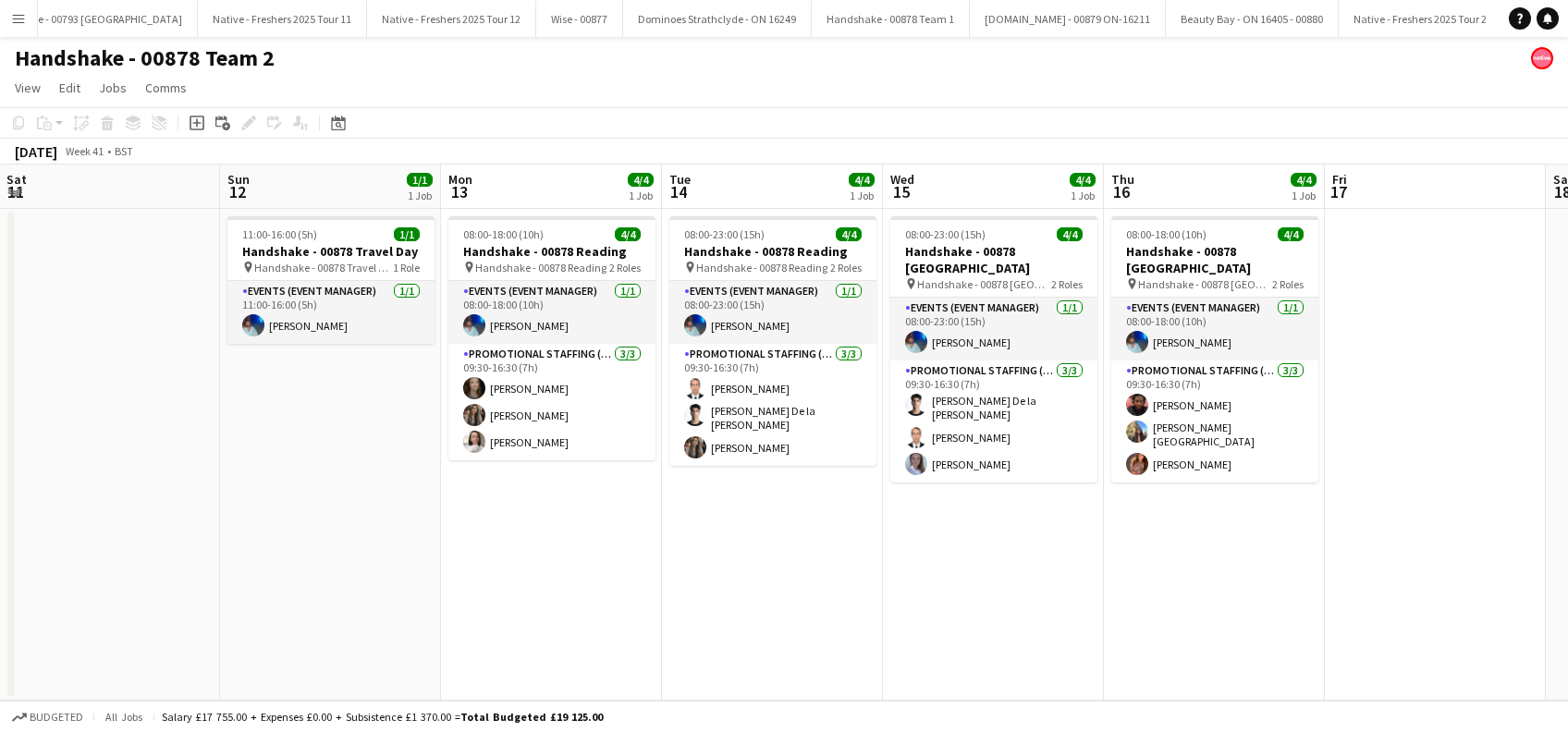
drag, startPoint x: 1339, startPoint y: 606, endPoint x: 848, endPoint y: 626, distance: 491.4
click at [848, 626] on app-calendar-viewport "Wed 8 4/4 1 Job Thu 9 4/4 1 Job Fri 10 1/1 1 Job Sat 11 Sun 12 1/1 1 Job Mon 13…" at bounding box center [784, 432] width 1568 height 536
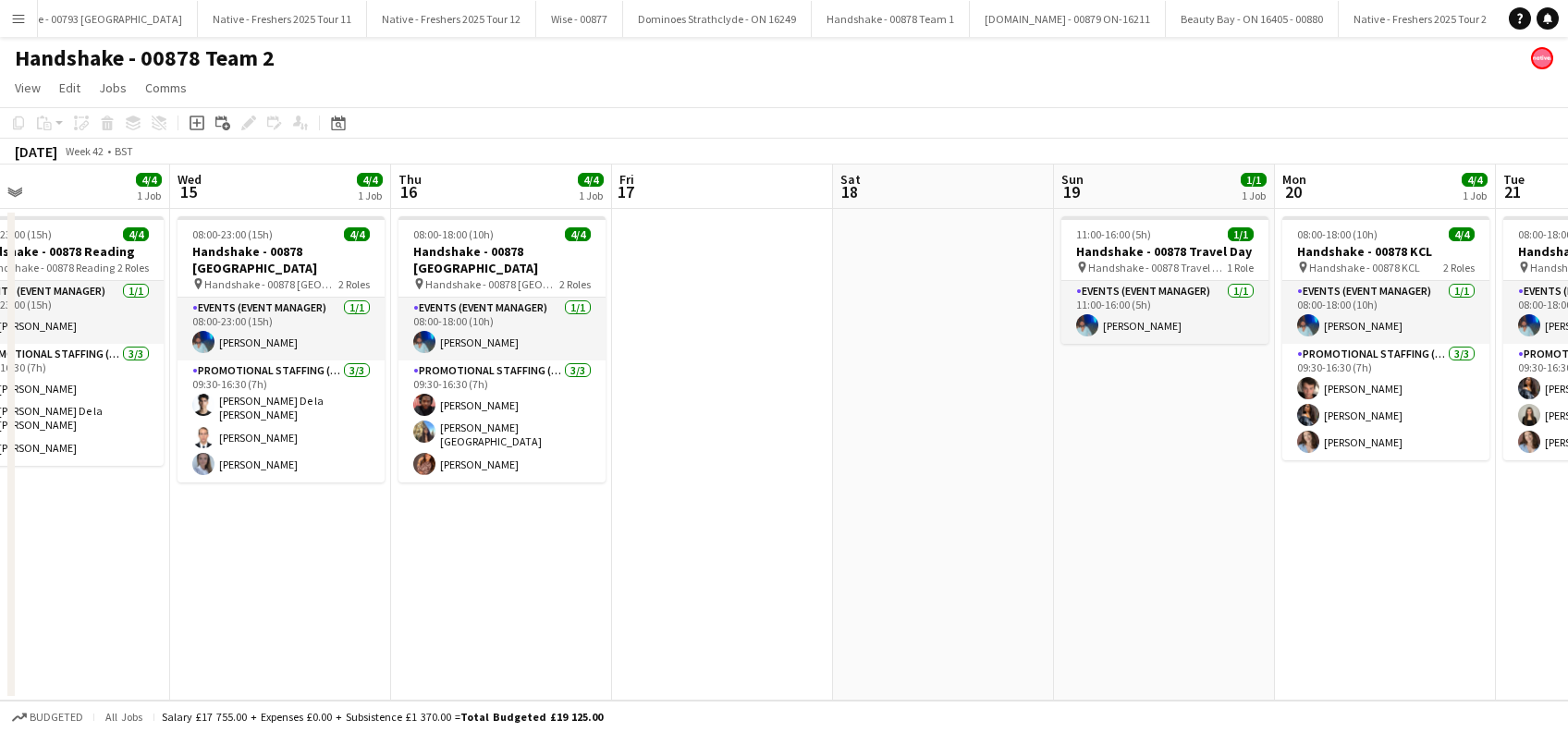
drag, startPoint x: 1281, startPoint y: 583, endPoint x: 569, endPoint y: 584, distance: 712.0
click at [569, 584] on app-calendar-viewport "Sat 11 Sun 12 1/1 1 Job Mon 13 4/4 1 Job Tue 14 4/4 1 Job Wed 15 4/4 1 Job Thu …" at bounding box center [784, 432] width 1568 height 536
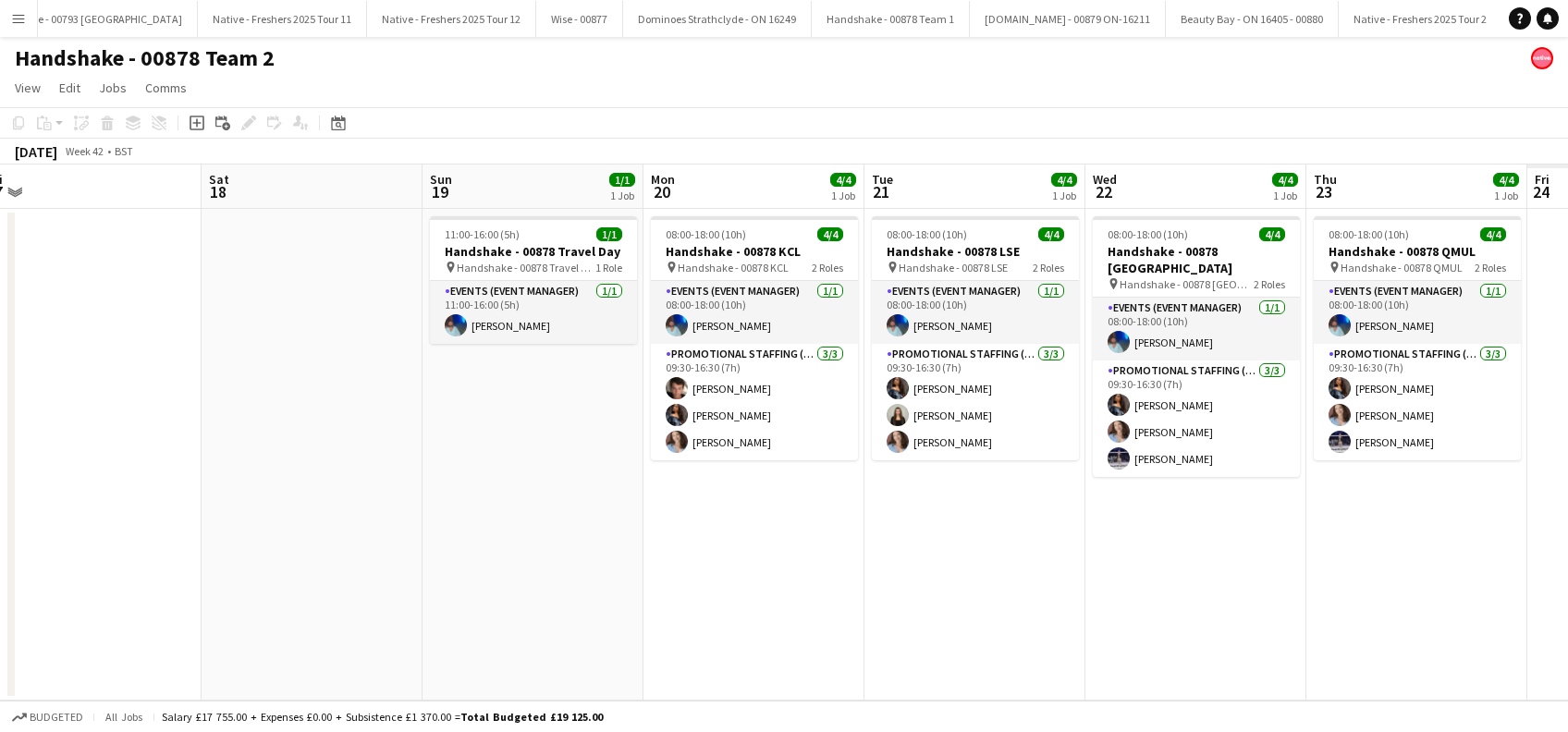
drag, startPoint x: 776, startPoint y: 596, endPoint x: 653, endPoint y: 618, distance: 125.0
click at [586, 611] on app-calendar-viewport "Mon 13 4/4 1 Job Tue 14 4/4 1 Job Wed 15 4/4 1 Job Thu 16 4/4 1 Job Fri 17 Sat …" at bounding box center [784, 432] width 1568 height 536
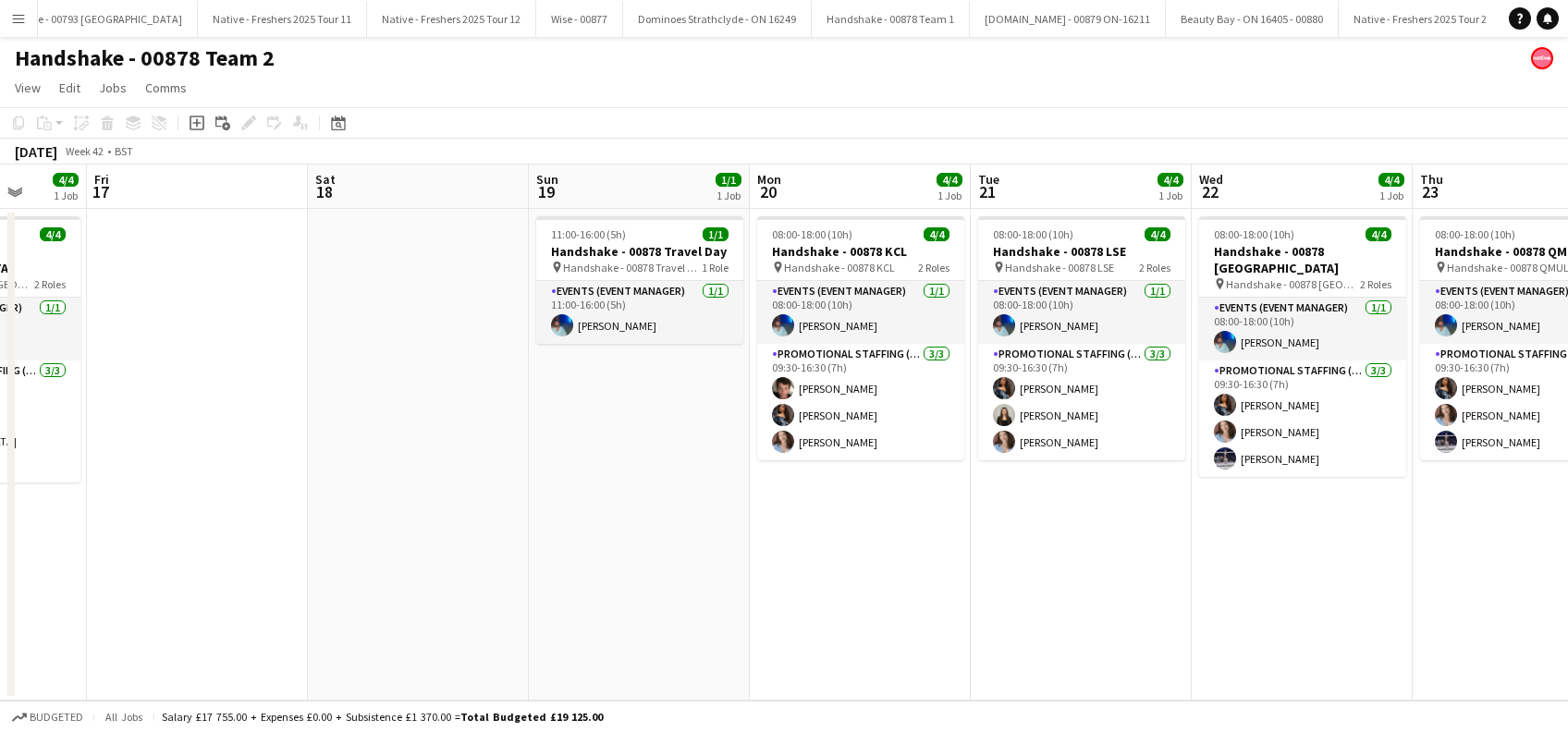
drag, startPoint x: 1131, startPoint y: 622, endPoint x: 846, endPoint y: 631, distance: 285.1
click at [846, 631] on app-calendar-viewport "Mon 13 4/4 1 Job Tue 14 4/4 1 Job Wed 15 4/4 1 Job Thu 16 4/4 1 Job Fri 17 Sat …" at bounding box center [784, 432] width 1568 height 536
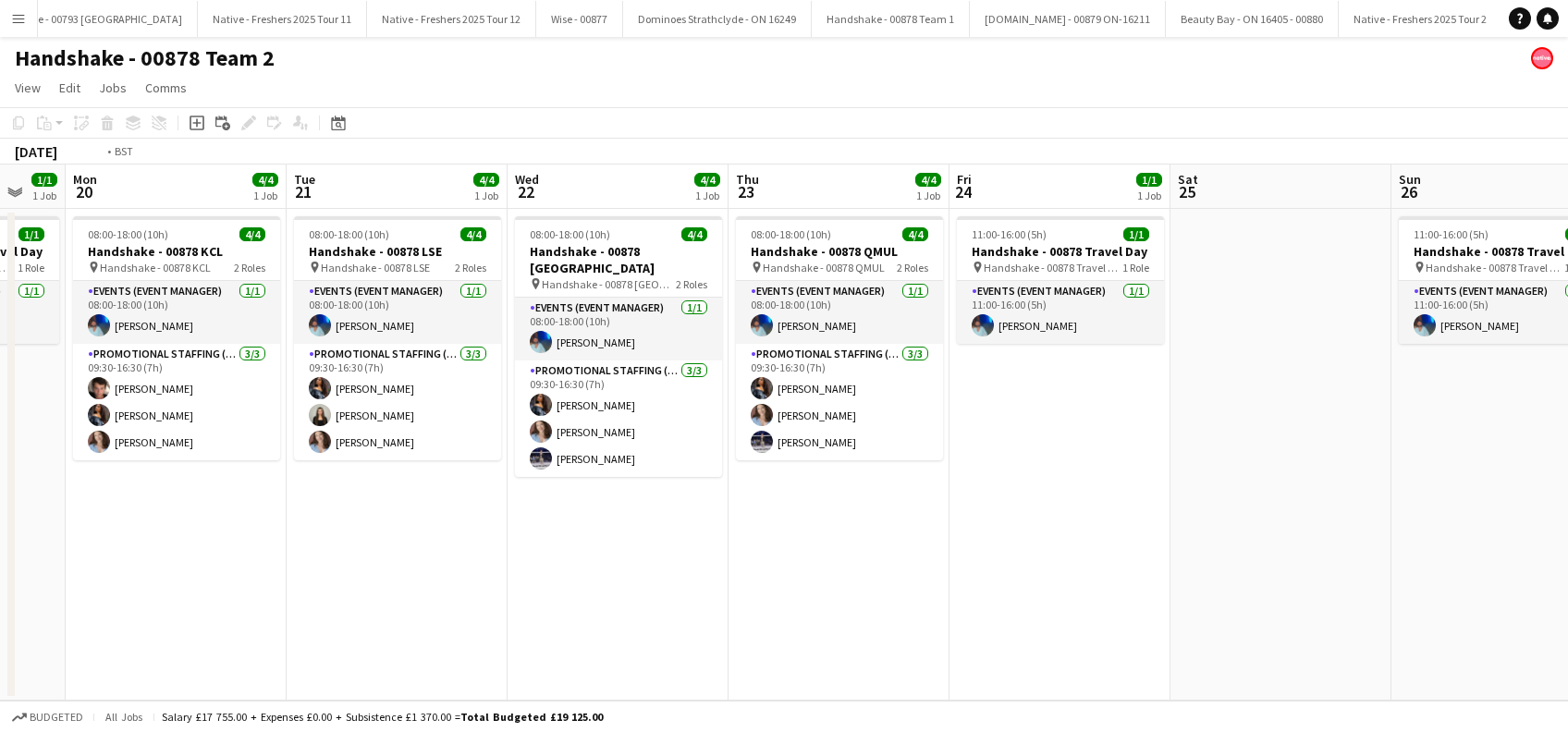
drag, startPoint x: 1320, startPoint y: 560, endPoint x: 800, endPoint y: 621, distance: 523.6
click at [800, 621] on app-calendar-viewport "Wed 15 4/4 1 Job Thu 16 4/4 1 Job Fri 17 Sat 18 Sun 19 1/1 1 Job Mon 20 4/4 1 J…" at bounding box center [784, 432] width 1568 height 536
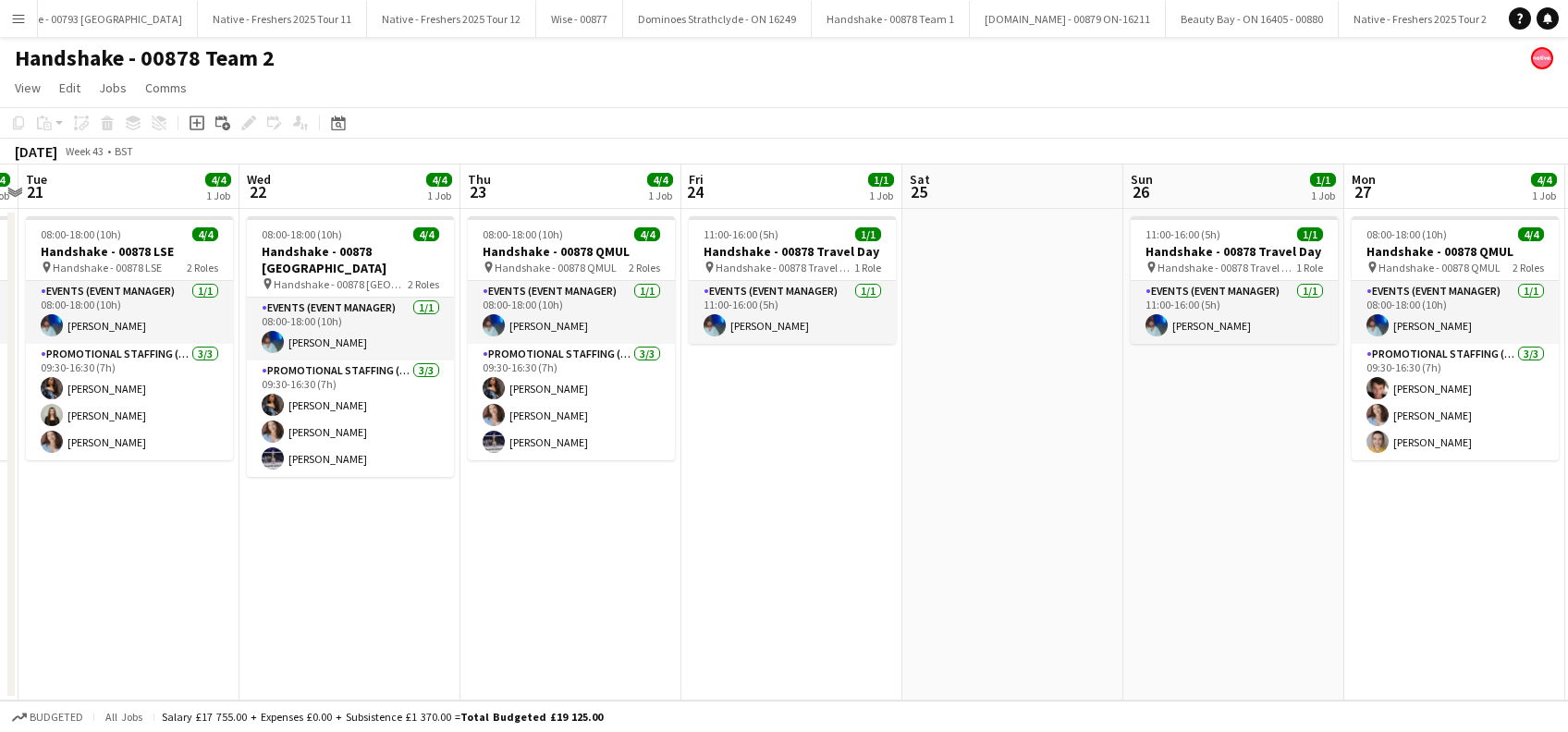
click at [917, 594] on app-calendar-viewport "Fri 17 Sat 18 Sun 19 1/1 1 Job Mon 20 4/4 1 Job Tue 21 4/4 1 Job Wed 22 4/4 1 J…" at bounding box center [784, 432] width 1568 height 536
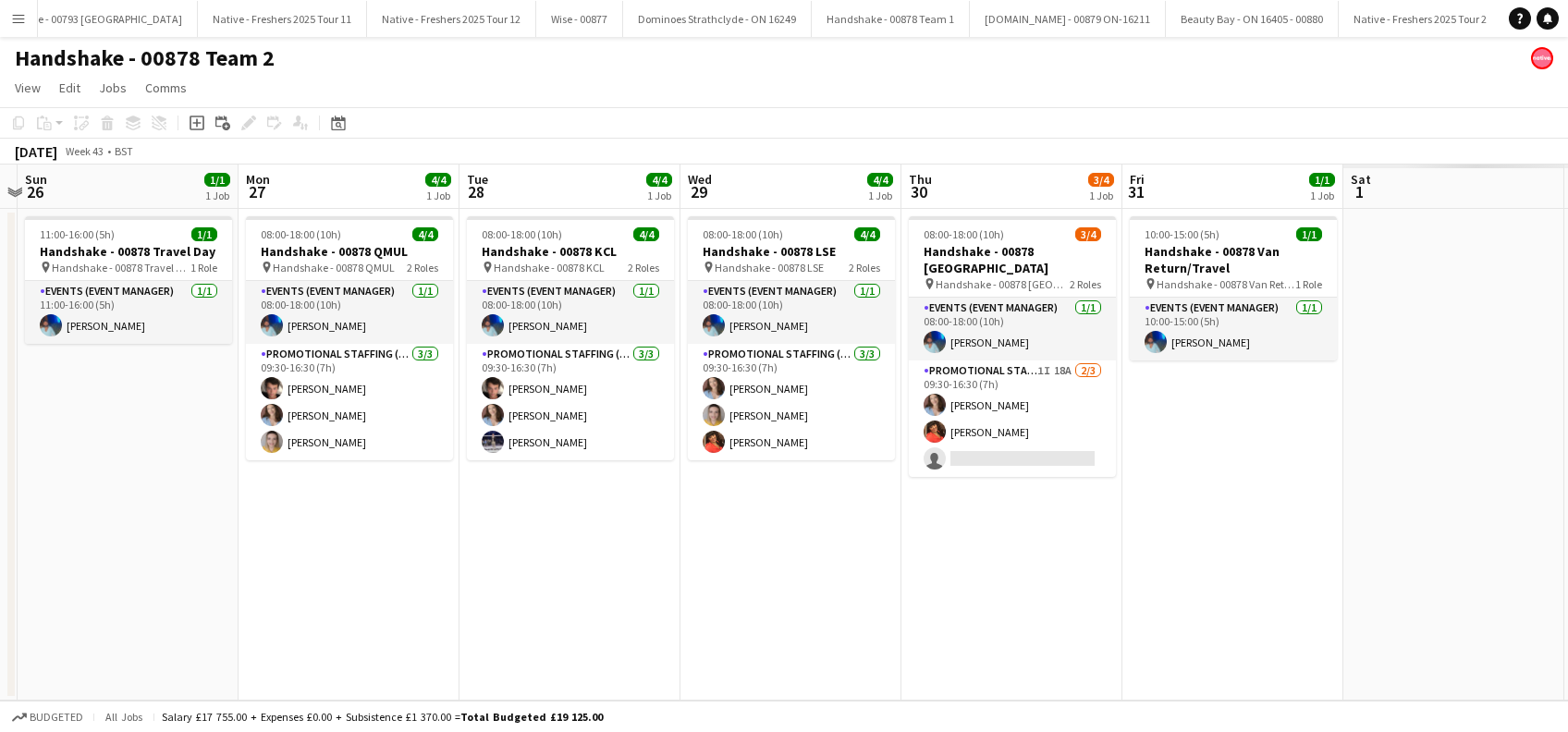
drag, startPoint x: 947, startPoint y: 593, endPoint x: 935, endPoint y: 592, distance: 12.0
click at [936, 595] on app-calendar-viewport "Wed 22 4/4 1 Job Thu 23 4/4 1 Job Fri 24 1/1 1 Job Sat 25 Sun 26 1/1 1 Job Mon …" at bounding box center [784, 432] width 1568 height 536
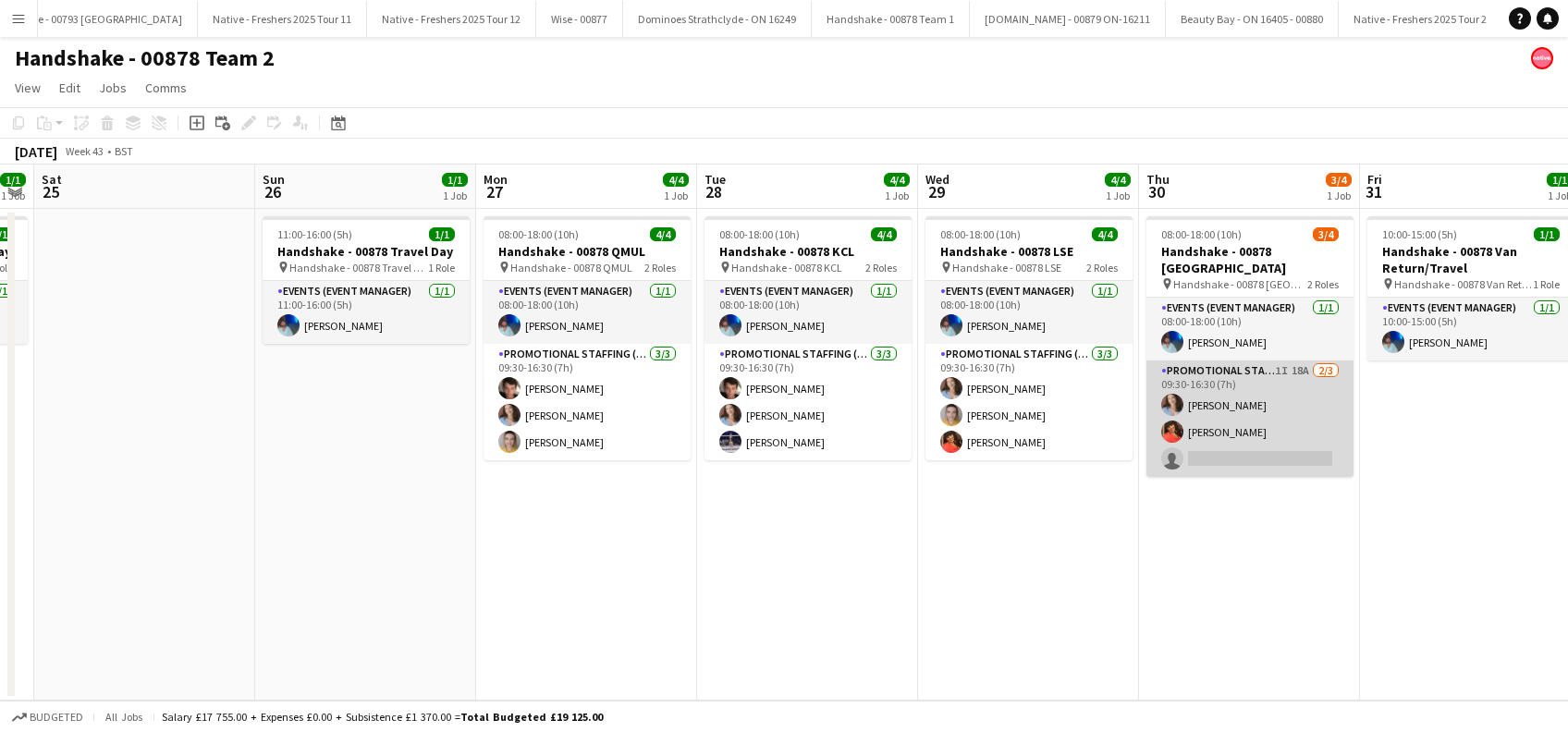
click at [1276, 451] on app-card-role "Promotional Staffing (Brand Ambassadors) 1I 18A 2/3 09:30-16:30 (7h) Jordan Mil…" at bounding box center [1250, 418] width 207 height 116
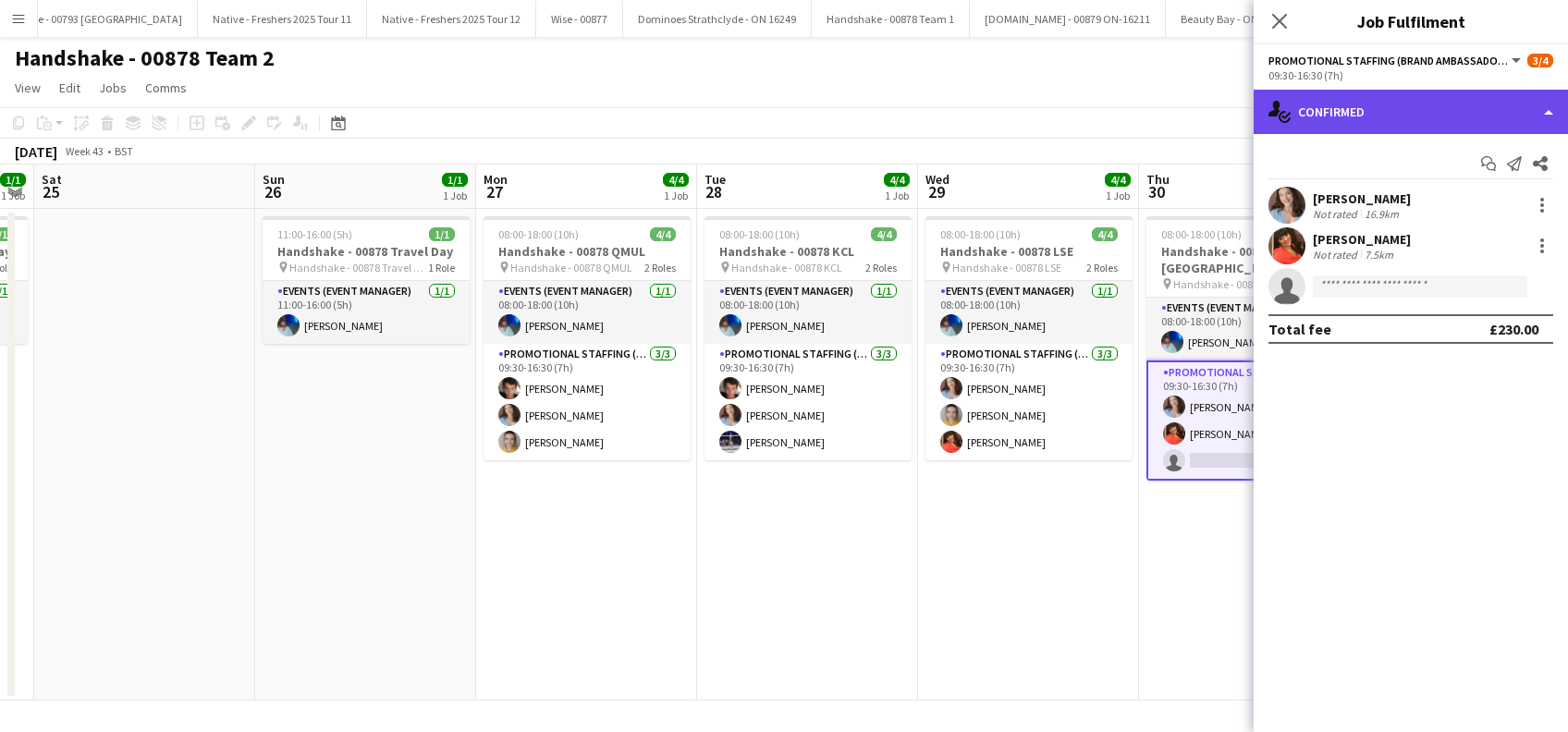
click at [1433, 105] on div "single-neutral-actions-check-2 Confirmed" at bounding box center [1410, 112] width 315 height 44
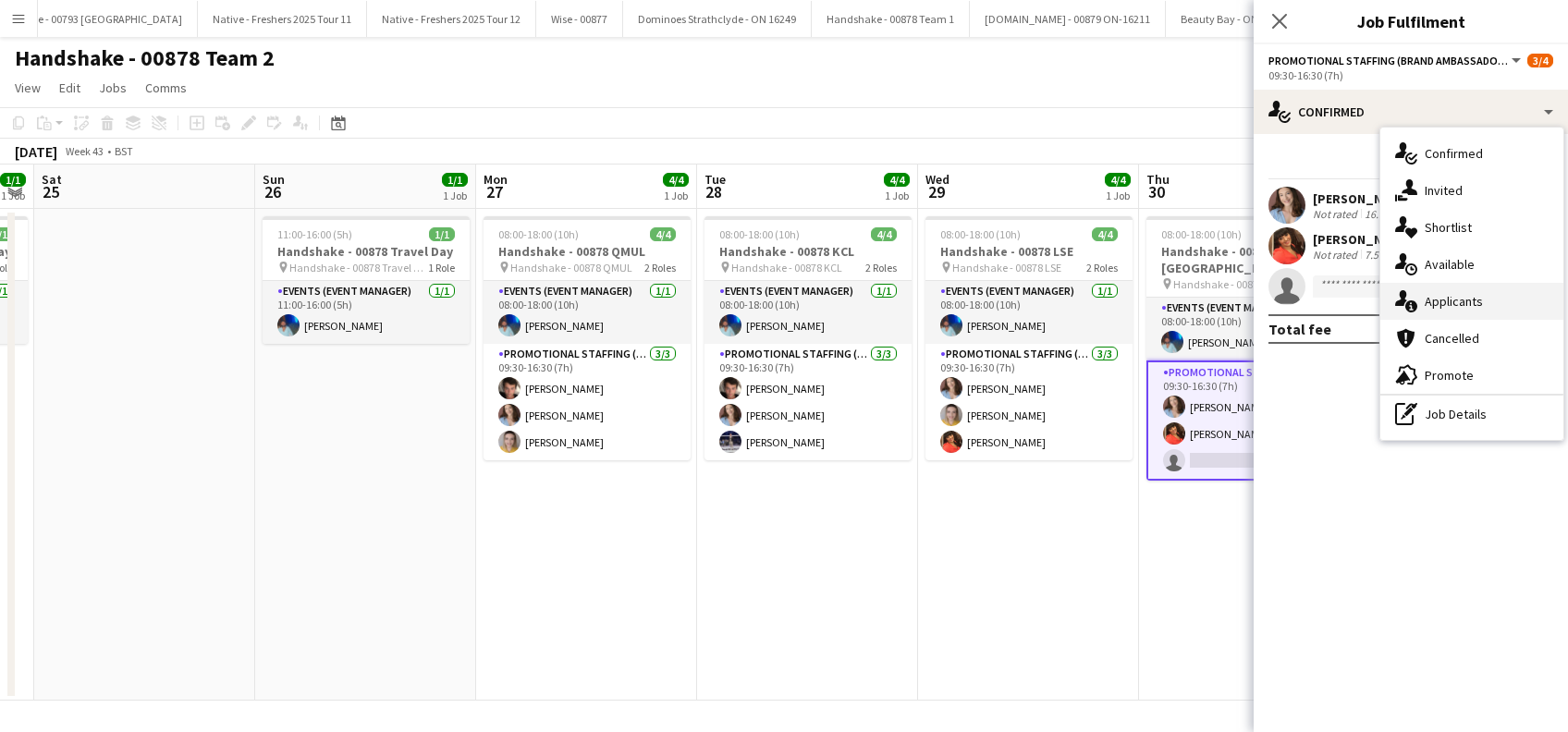
click at [1464, 304] on span "Applicants" at bounding box center [1454, 301] width 59 height 16
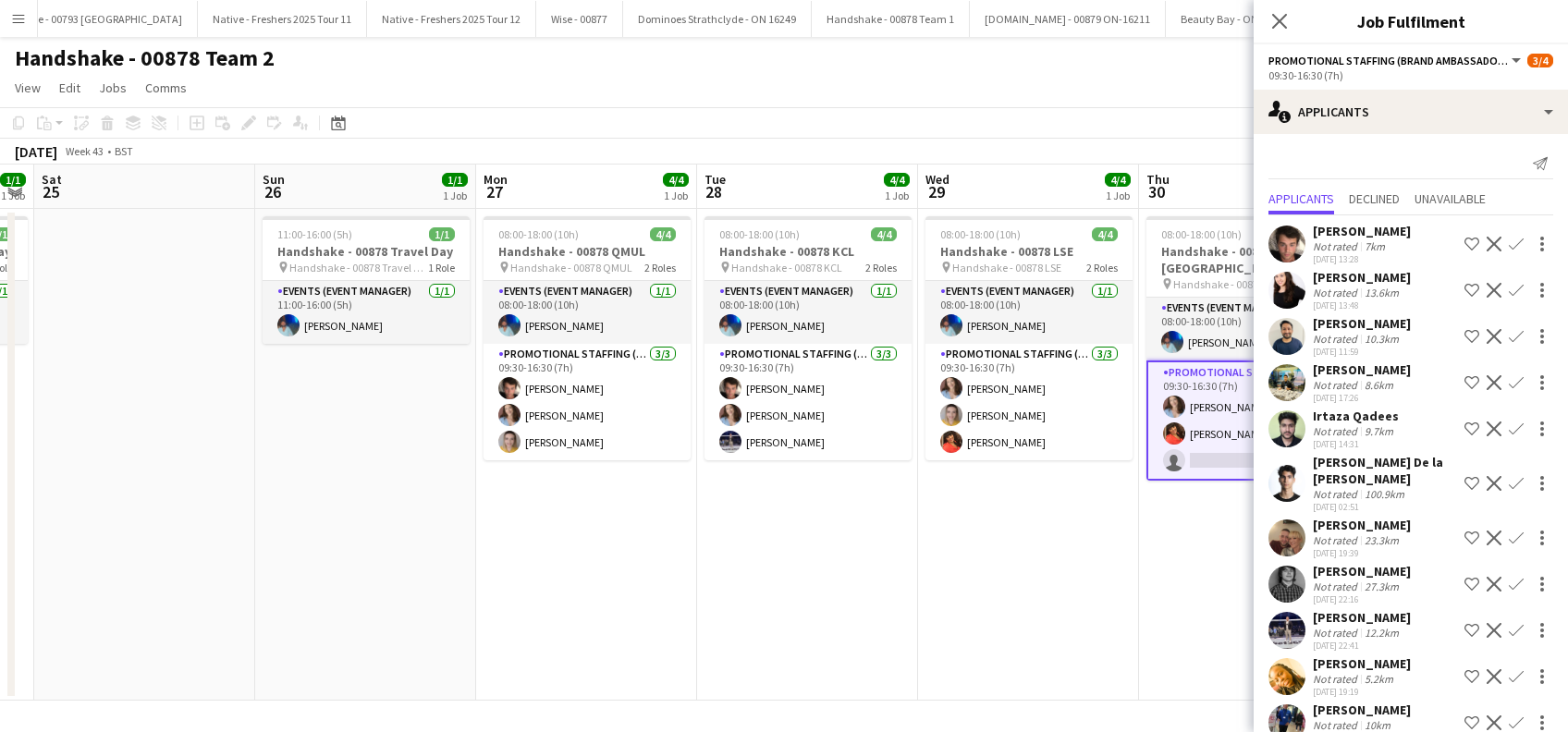
scroll to position [0, 0]
click at [1509, 242] on app-icon "Confirm" at bounding box center [1516, 243] width 14 height 14
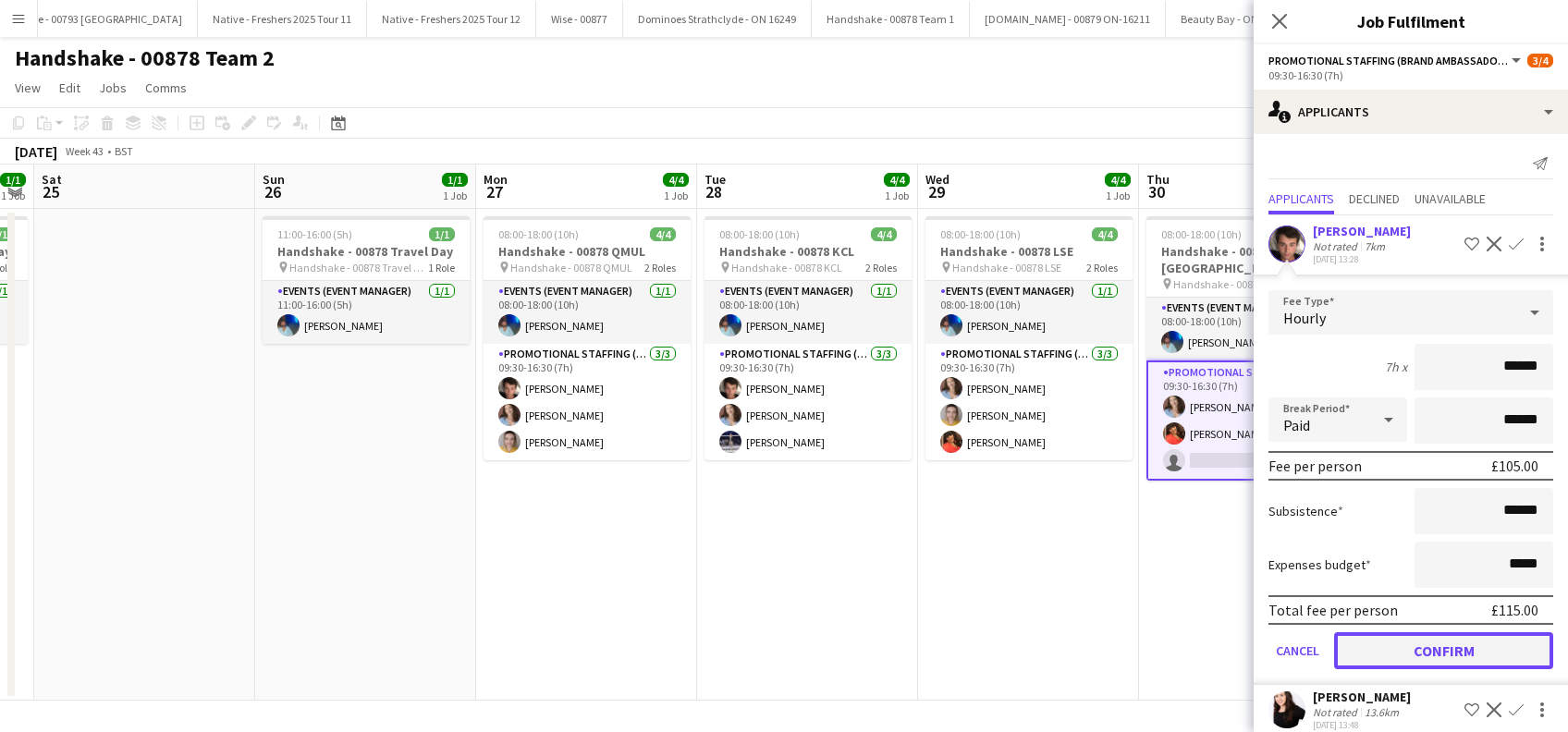
click at [1441, 656] on button "Confirm" at bounding box center [1444, 650] width 219 height 37
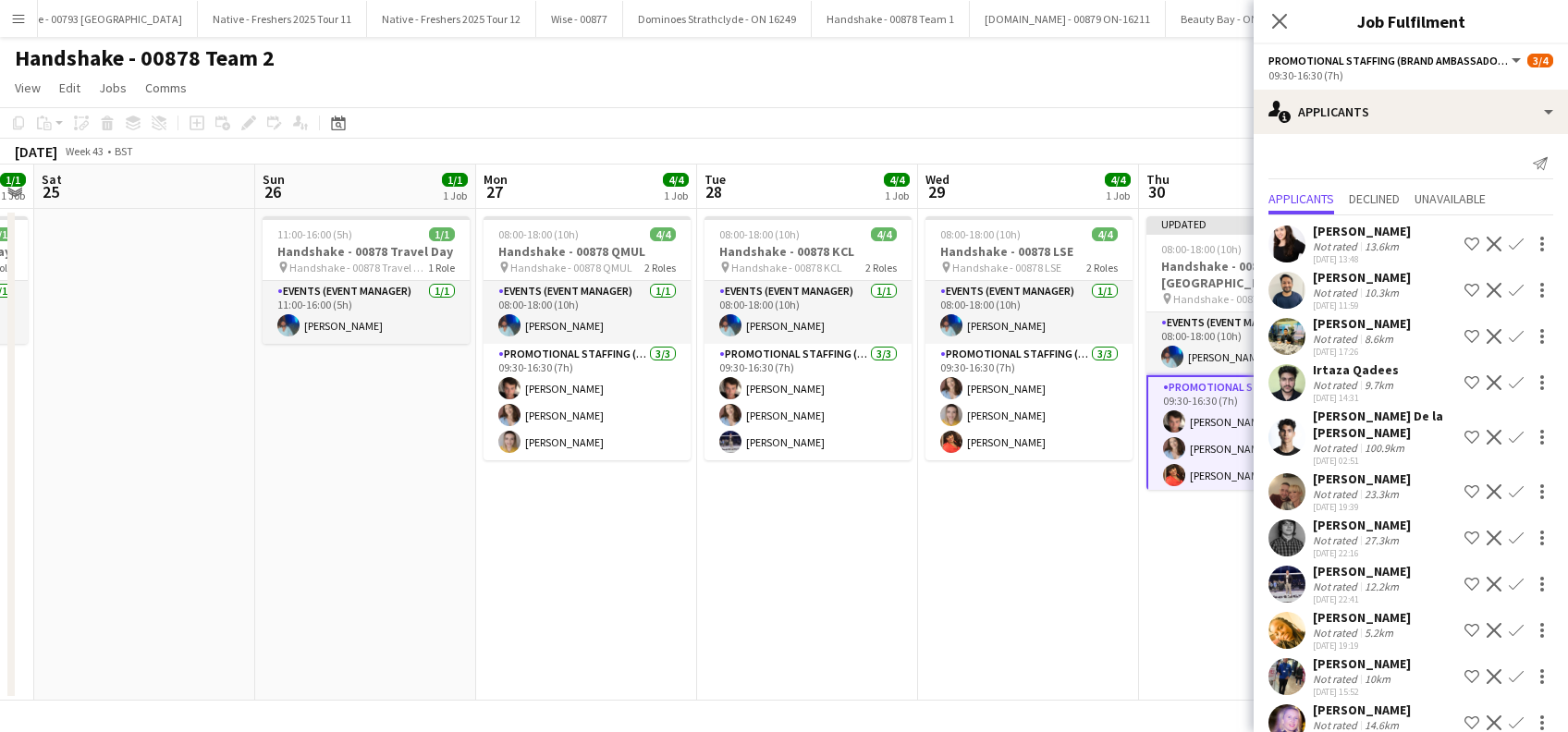
click at [1192, 628] on app-date-cell "Updated 08:00-18:00 (10h) 4/4 Handshake - 00878 Imperial College pin Handshake …" at bounding box center [1250, 454] width 221 height 492
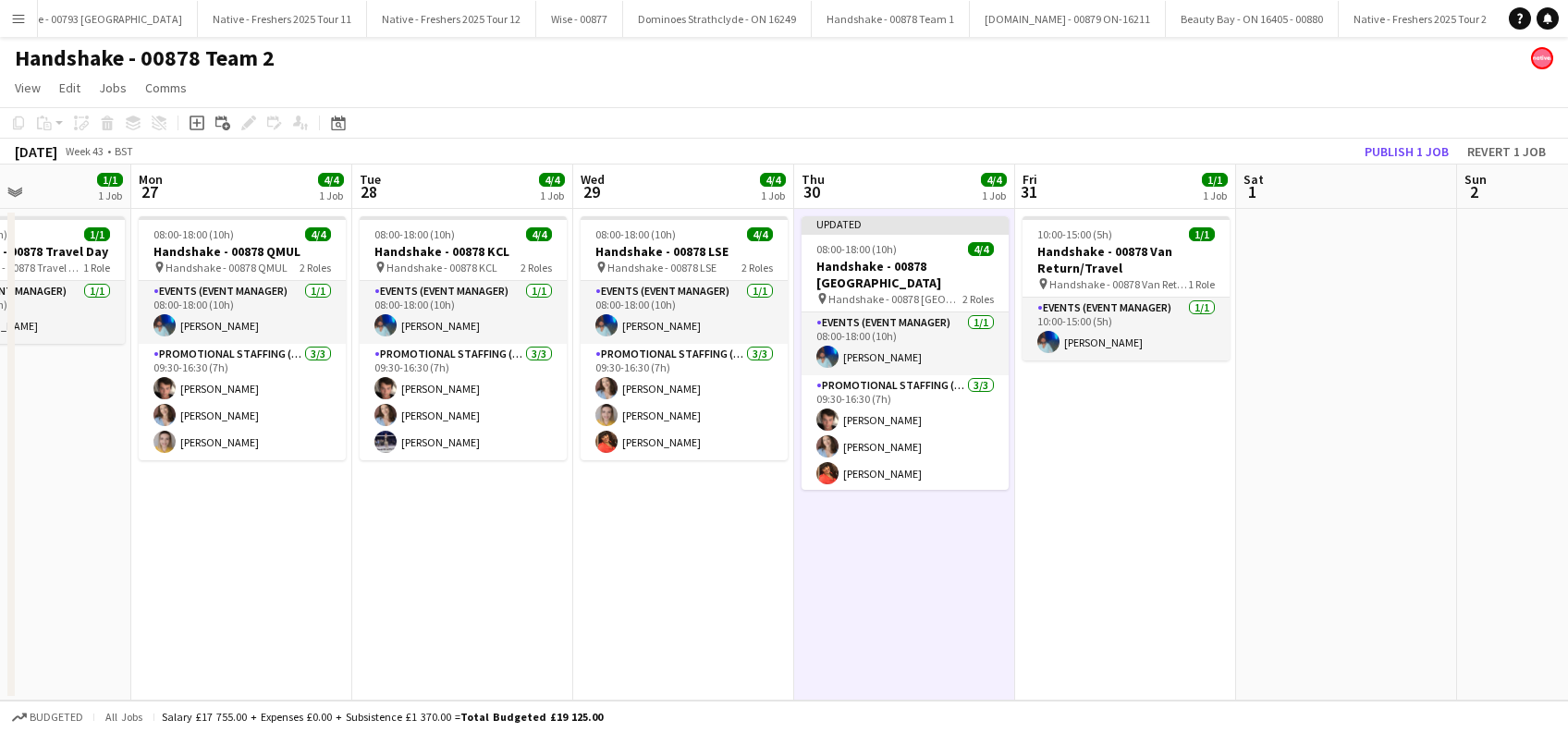
scroll to position [0, 614]
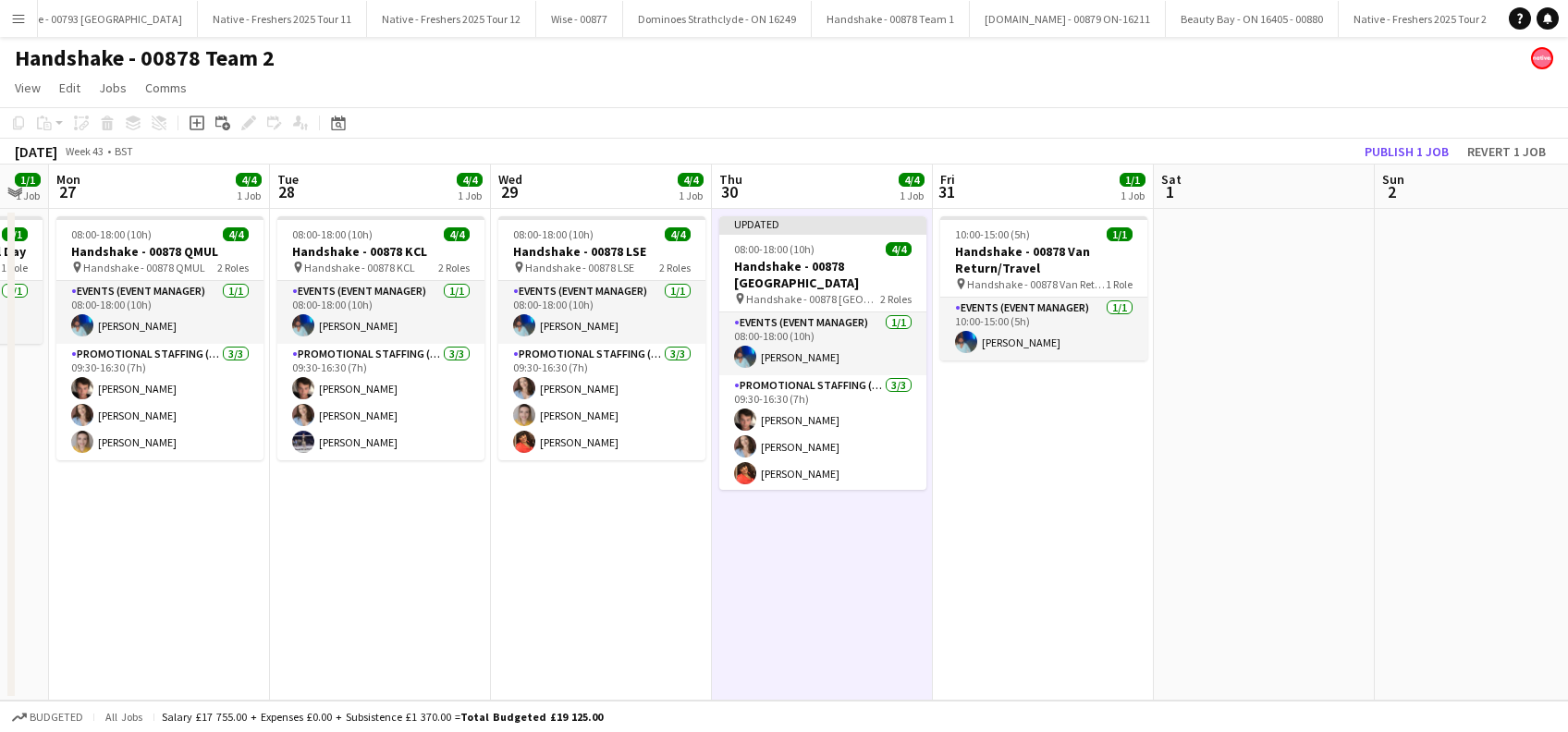
drag, startPoint x: 1435, startPoint y: 597, endPoint x: 1007, endPoint y: 688, distance: 437.6
click at [1007, 688] on app-calendar-viewport "Fri 24 1/1 1 Job Sat 25 Sun 26 1/1 1 Job Mon 27 4/4 1 Job Tue 28 4/4 1 Job Wed …" at bounding box center [784, 432] width 1568 height 536
click at [1379, 149] on button "Publish 1 job" at bounding box center [1406, 151] width 99 height 24
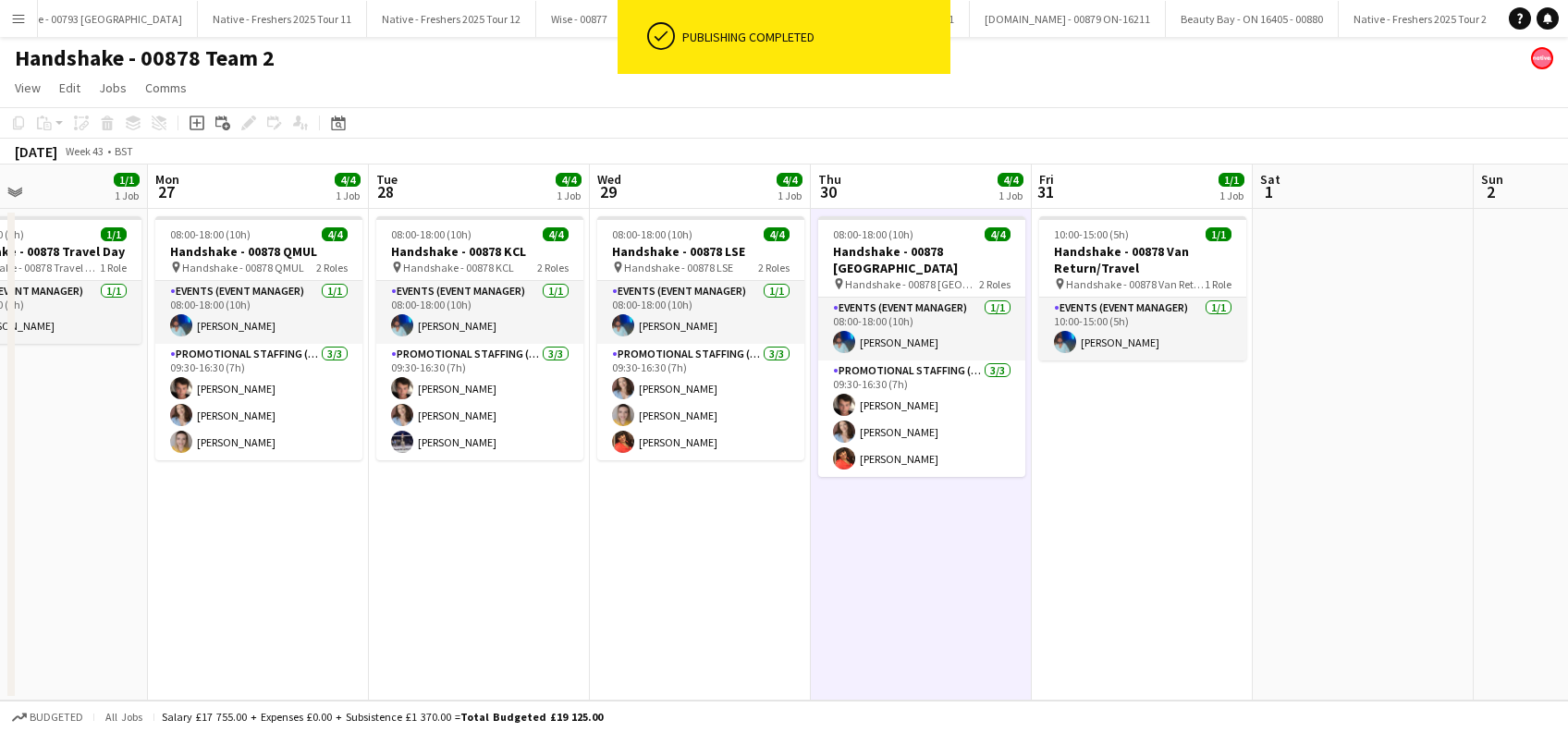
drag, startPoint x: 429, startPoint y: 570, endPoint x: 926, endPoint y: 549, distance: 497.4
click at [926, 549] on app-calendar-viewport "Fri 24 1/1 1 Job Sat 25 Sun 26 1/1 1 Job Mon 27 4/4 1 Job Tue 28 4/4 1 Job Wed …" at bounding box center [784, 432] width 1568 height 536
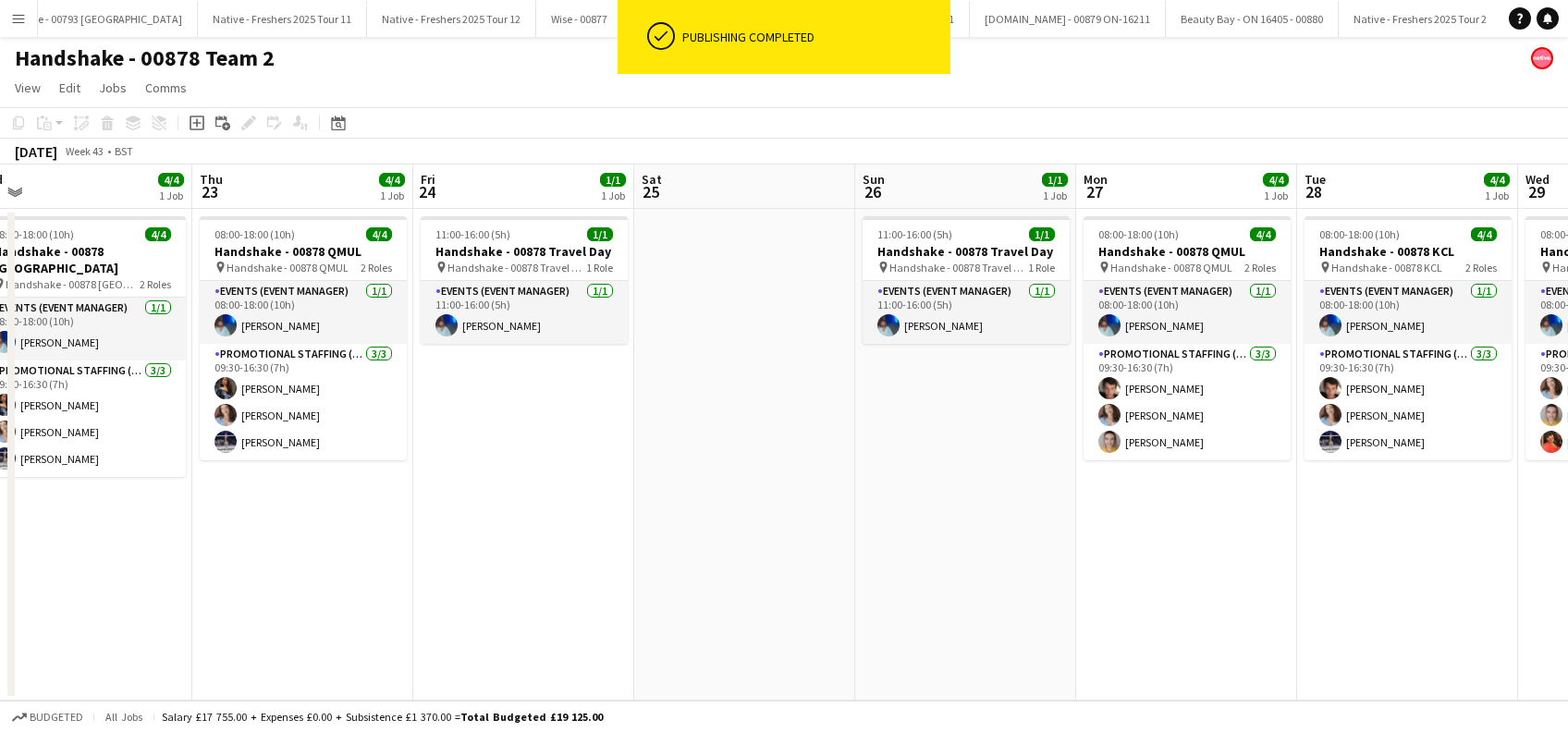
drag, startPoint x: 932, startPoint y: 599, endPoint x: 499, endPoint y: 569, distance: 434.0
click at [957, 595] on app-calendar-viewport "Mon 20 4/4 1 Job Tue 21 4/4 1 Job Wed 22 4/4 1 Job Thu 23 4/4 1 Job Fri 24 1/1 …" at bounding box center [784, 432] width 1568 height 536
drag, startPoint x: 189, startPoint y: 569, endPoint x: 768, endPoint y: 577, distance: 579.1
click at [768, 577] on app-calendar-viewport "Mon 20 4/4 1 Job Tue 21 4/4 1 Job Wed 22 4/4 1 Job Thu 23 4/4 1 Job Fri 24 1/1 …" at bounding box center [784, 432] width 1568 height 536
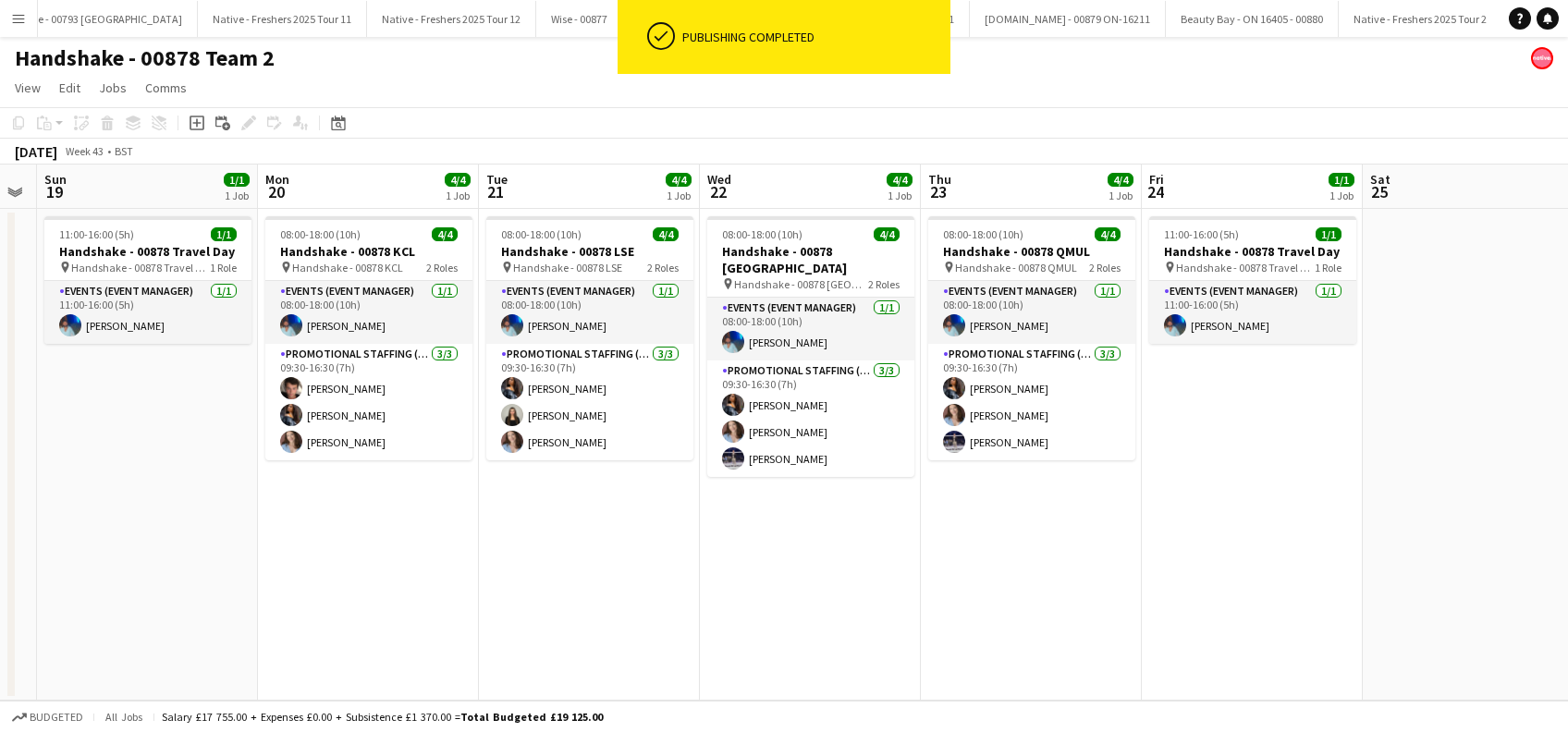
drag, startPoint x: 634, startPoint y: 584, endPoint x: 987, endPoint y: 596, distance: 353.2
click at [999, 600] on app-calendar-viewport "Fri 17 Sat 18 Sun 19 1/1 1 Job Mon 20 4/4 1 Job Tue 21 4/4 1 Job Wed 22 4/4 1 J…" at bounding box center [784, 432] width 1568 height 536
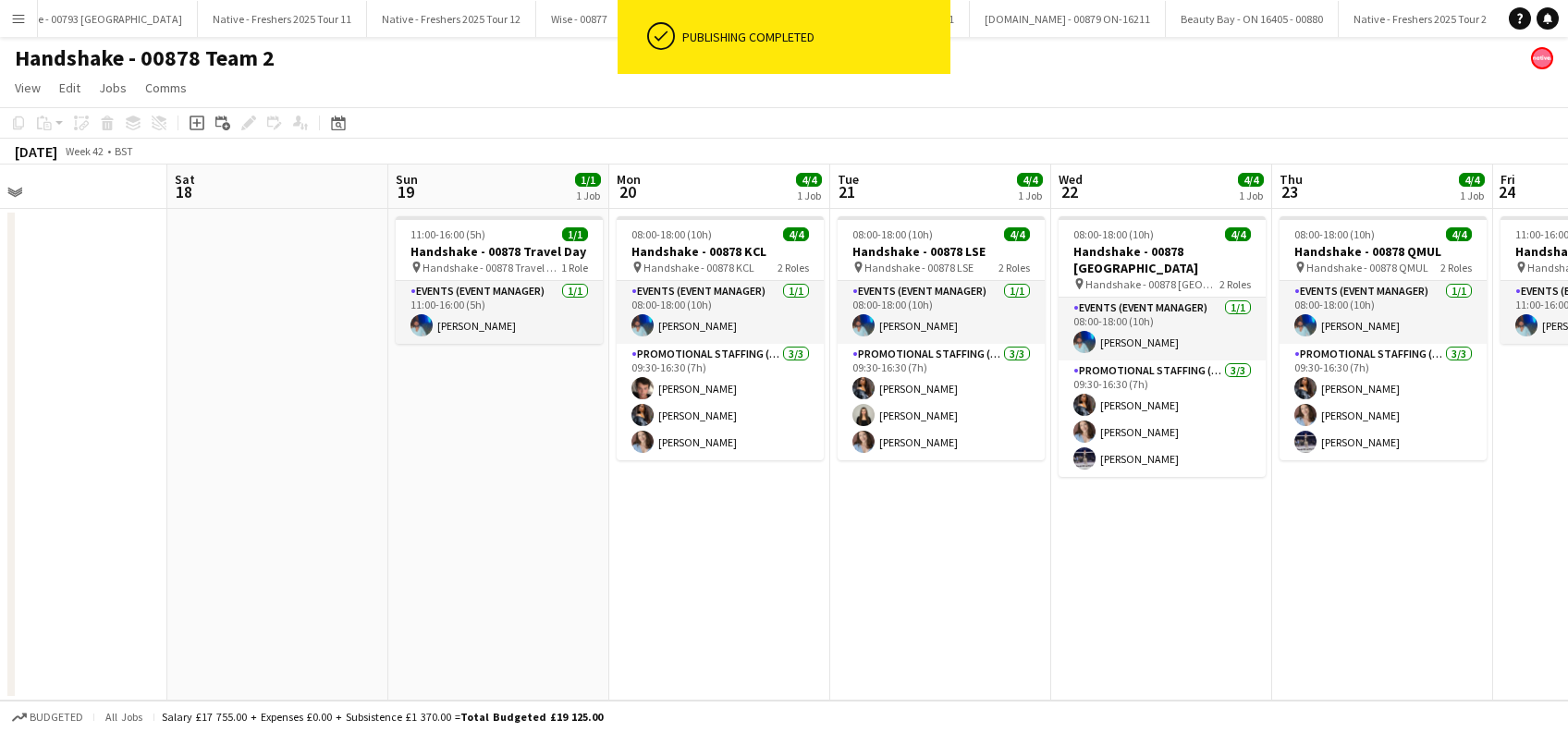
drag, startPoint x: 410, startPoint y: 624, endPoint x: 471, endPoint y: 596, distance: 67.1
click at [915, 614] on app-calendar-viewport "Wed 15 4/4 1 Job Thu 16 4/4 1 Job Fri 17 Sat 18 Sun 19 1/1 1 Job Mon 20 4/4 1 J…" at bounding box center [784, 432] width 1568 height 536
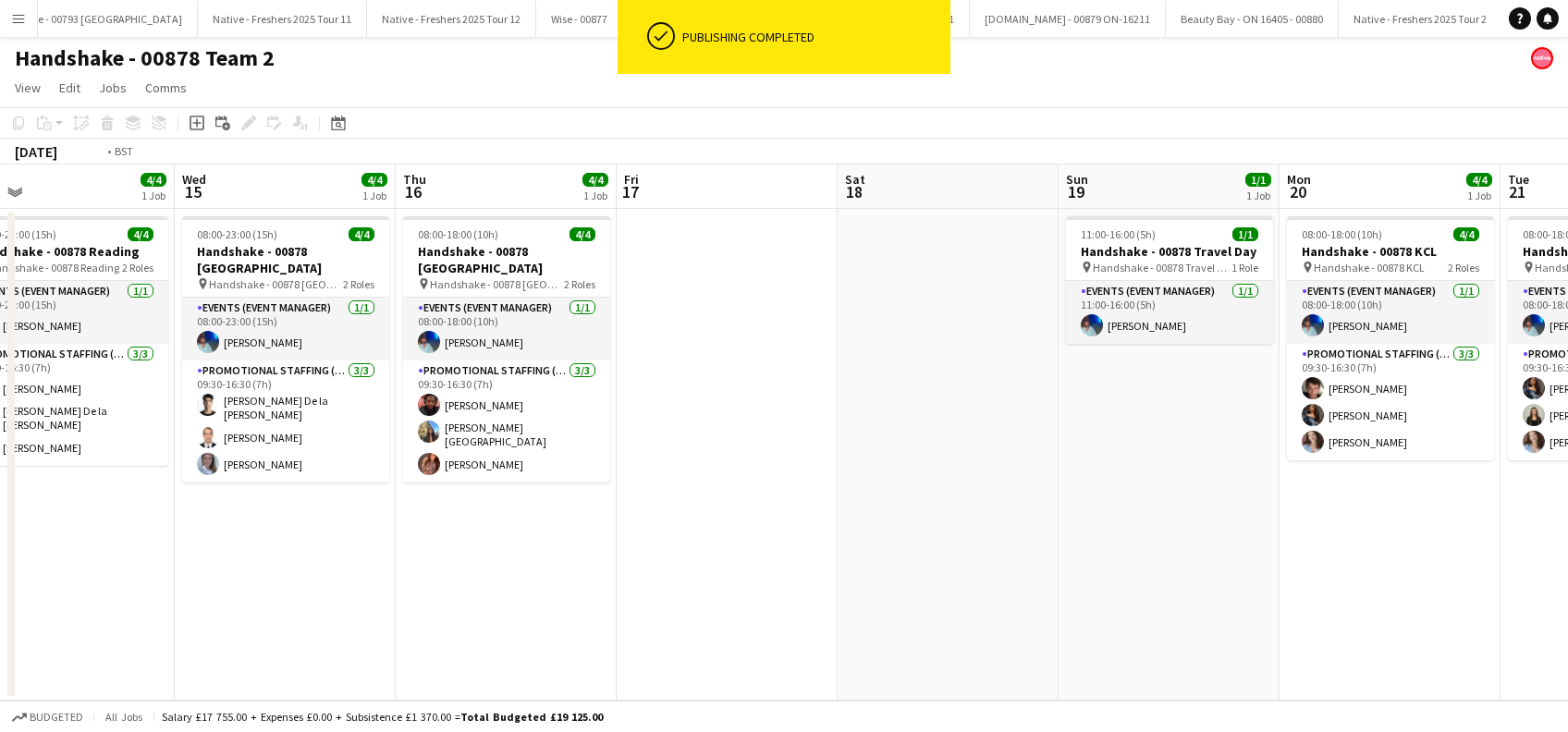
drag, startPoint x: 392, startPoint y: 682, endPoint x: 836, endPoint y: 683, distance: 444.0
click at [836, 684] on app-calendar-viewport "Sun 12 1/1 1 Job Mon 13 4/4 1 Job Tue 14 4/4 1 Job Wed 15 4/4 1 Job Thu 16 4/4 …" at bounding box center [784, 432] width 1568 height 536
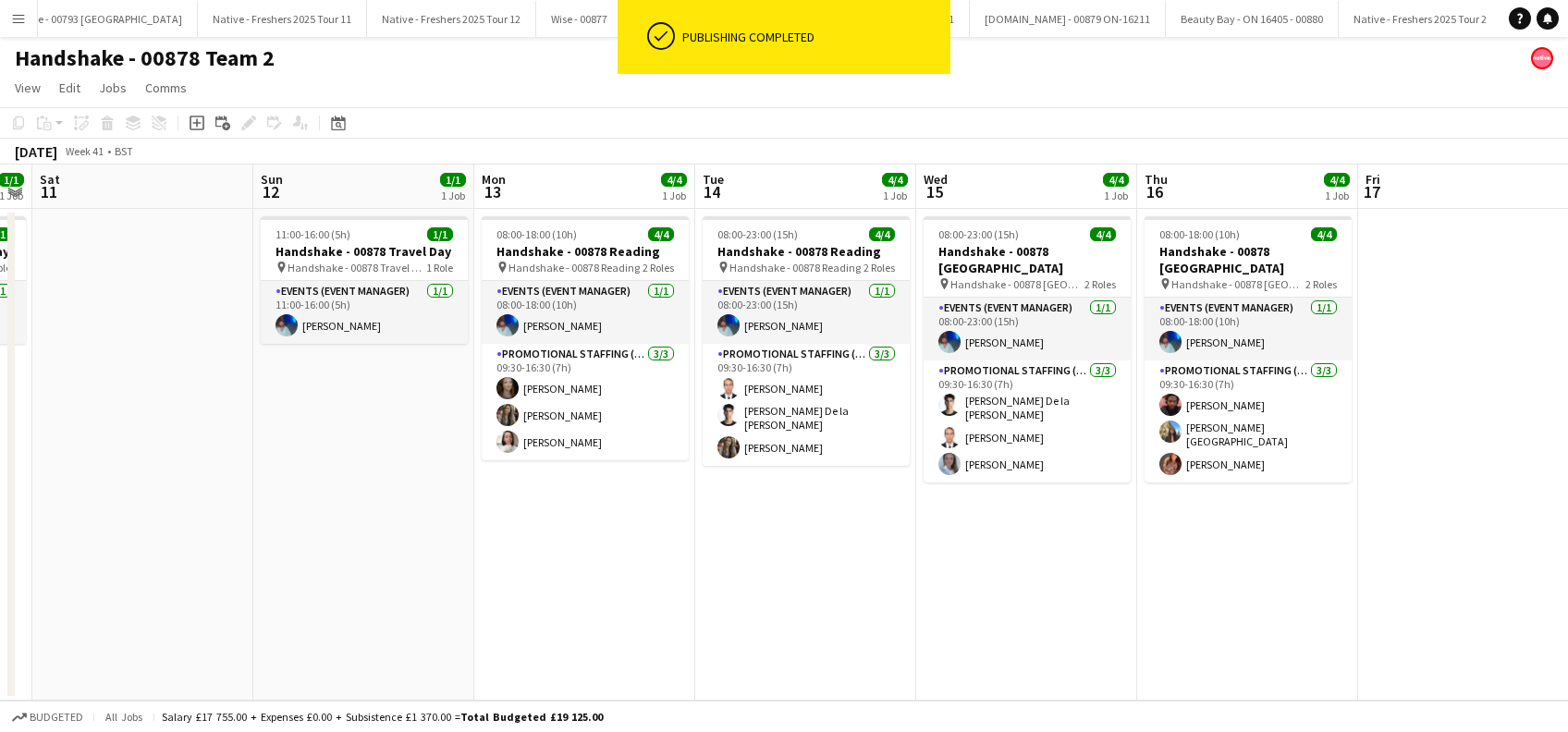
drag, startPoint x: 620, startPoint y: 635, endPoint x: 800, endPoint y: 620, distance: 180.6
click at [811, 623] on app-calendar-viewport "Thu 9 4/4 1 Job Fri 10 1/1 1 Job Sat 11 Sun 12 1/1 1 Job Mon 13 4/4 1 Job Tue 1…" at bounding box center [784, 432] width 1568 height 536
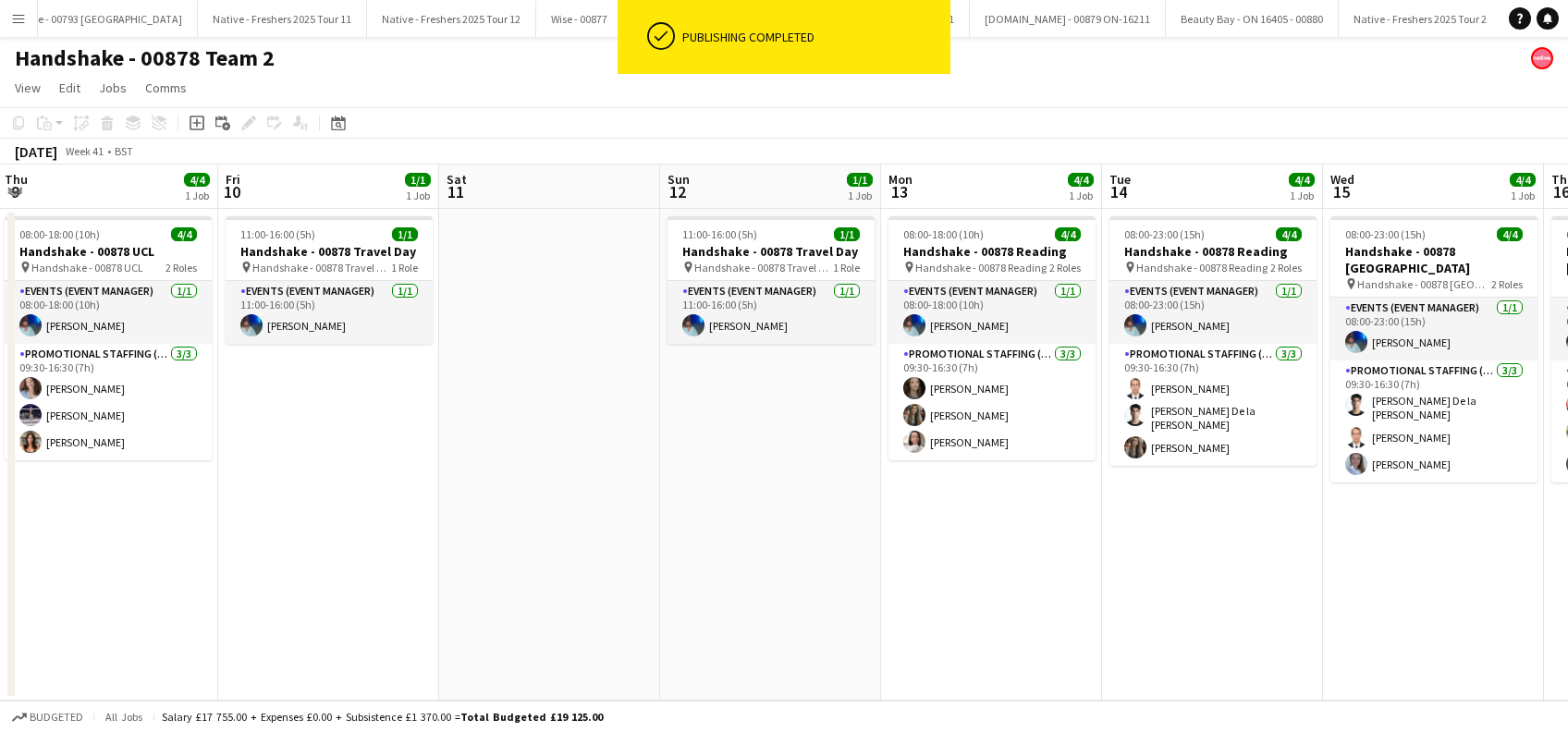
drag, startPoint x: 367, startPoint y: 613, endPoint x: 918, endPoint y: 618, distance: 551.0
click at [919, 618] on app-calendar-viewport "Tue 7 4/4 1 Job Wed 8 4/4 1 Job Thu 9 4/4 1 Job Fri 10 1/1 1 Job Sat 11 Sun 12 …" at bounding box center [784, 432] width 1568 height 536
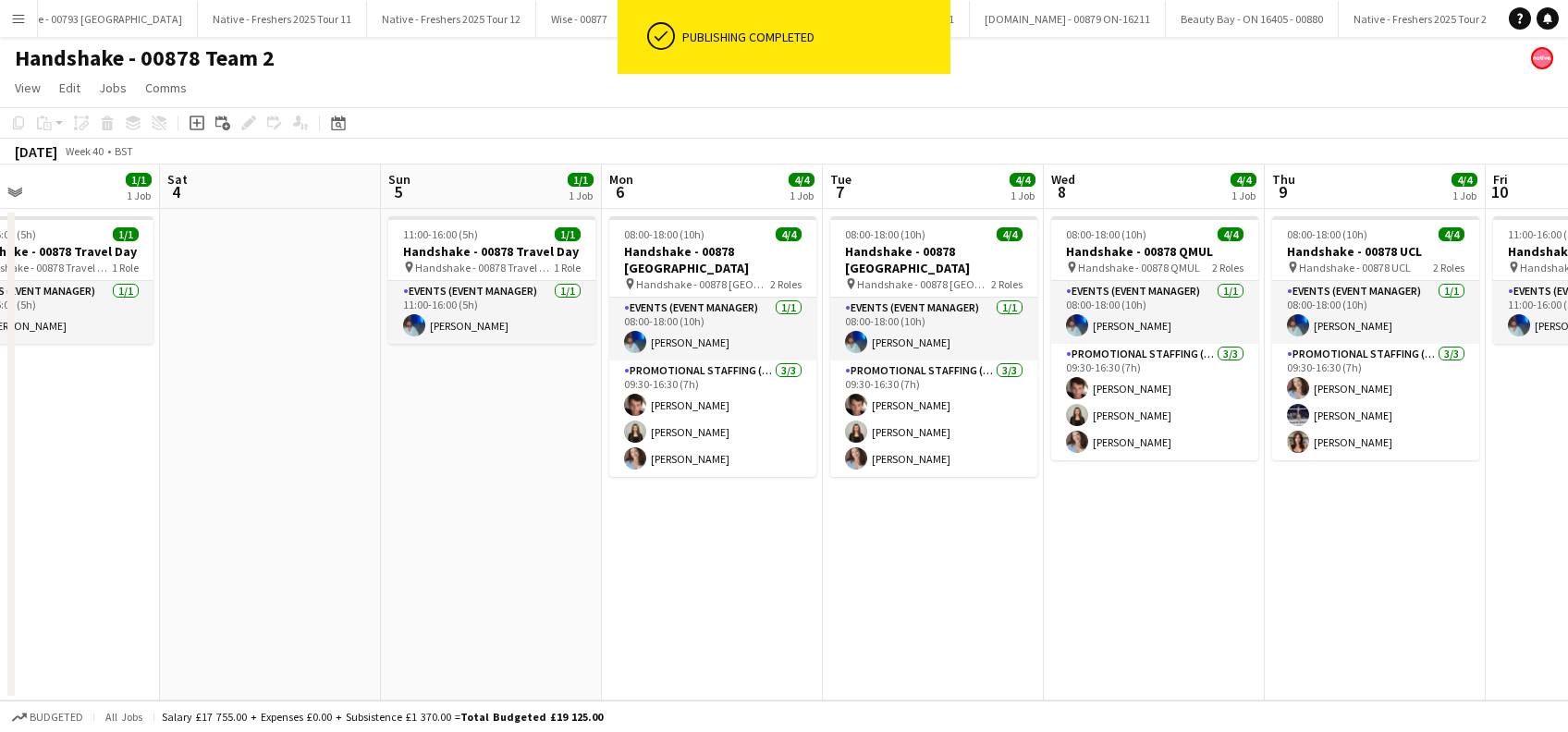
drag, startPoint x: 816, startPoint y: 622, endPoint x: 335, endPoint y: 600, distance: 481.5
click at [873, 622] on app-calendar-viewport "Wed 1 4/4 1 Job Thu 2 4/4 1 Job Fri 3 1/1 1 Job Sat 4 Sun 5 1/1 1 Job Mon 6 4/4…" at bounding box center [784, 432] width 1568 height 536
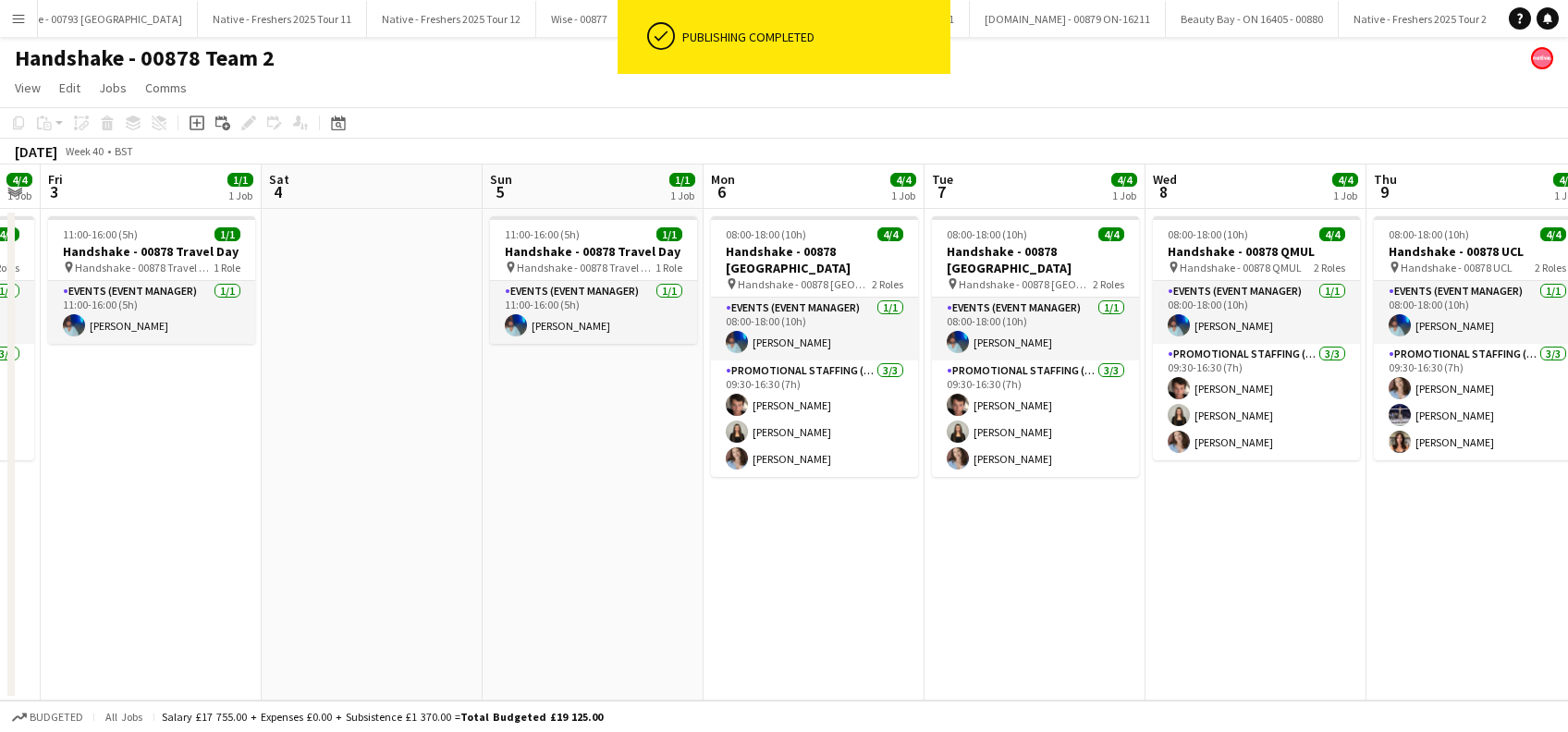
drag, startPoint x: 267, startPoint y: 598, endPoint x: 802, endPoint y: 605, distance: 535.0
click at [804, 605] on app-calendar-viewport "Wed 1 4/4 1 Job Thu 2 4/4 1 Job Fri 3 1/1 1 Job Sat 4 Sun 5 1/1 1 Job Mon 6 4/4…" at bounding box center [784, 432] width 1568 height 536
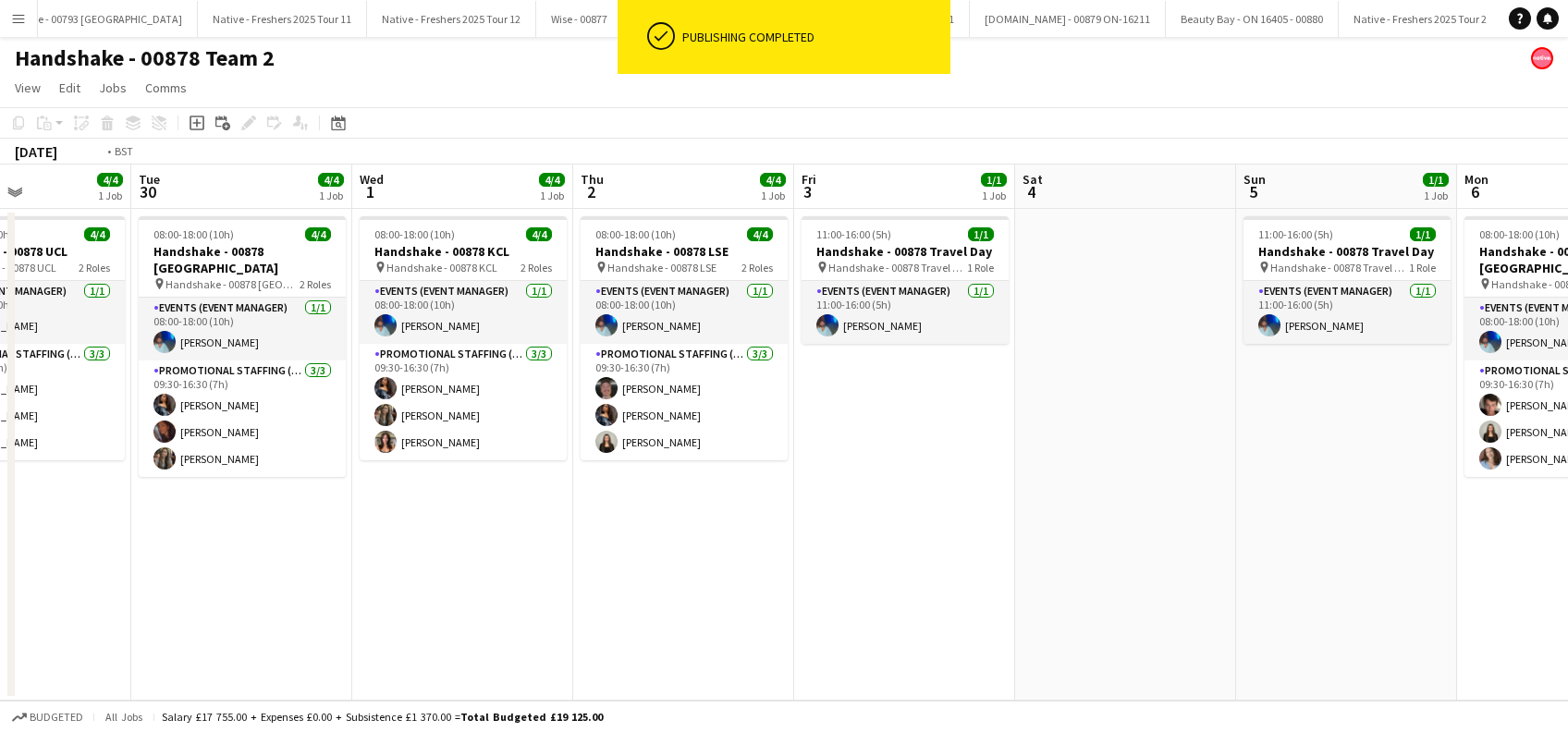
drag, startPoint x: 721, startPoint y: 563, endPoint x: 555, endPoint y: 552, distance: 166.4
click at [857, 563] on app-calendar-viewport "Sat 27 1/1 1 Job Sun 28 1/1 1 Job Mon 29 4/4 1 Job Tue 30 4/4 1 Job Wed 1 4/4 1…" at bounding box center [784, 432] width 1568 height 536
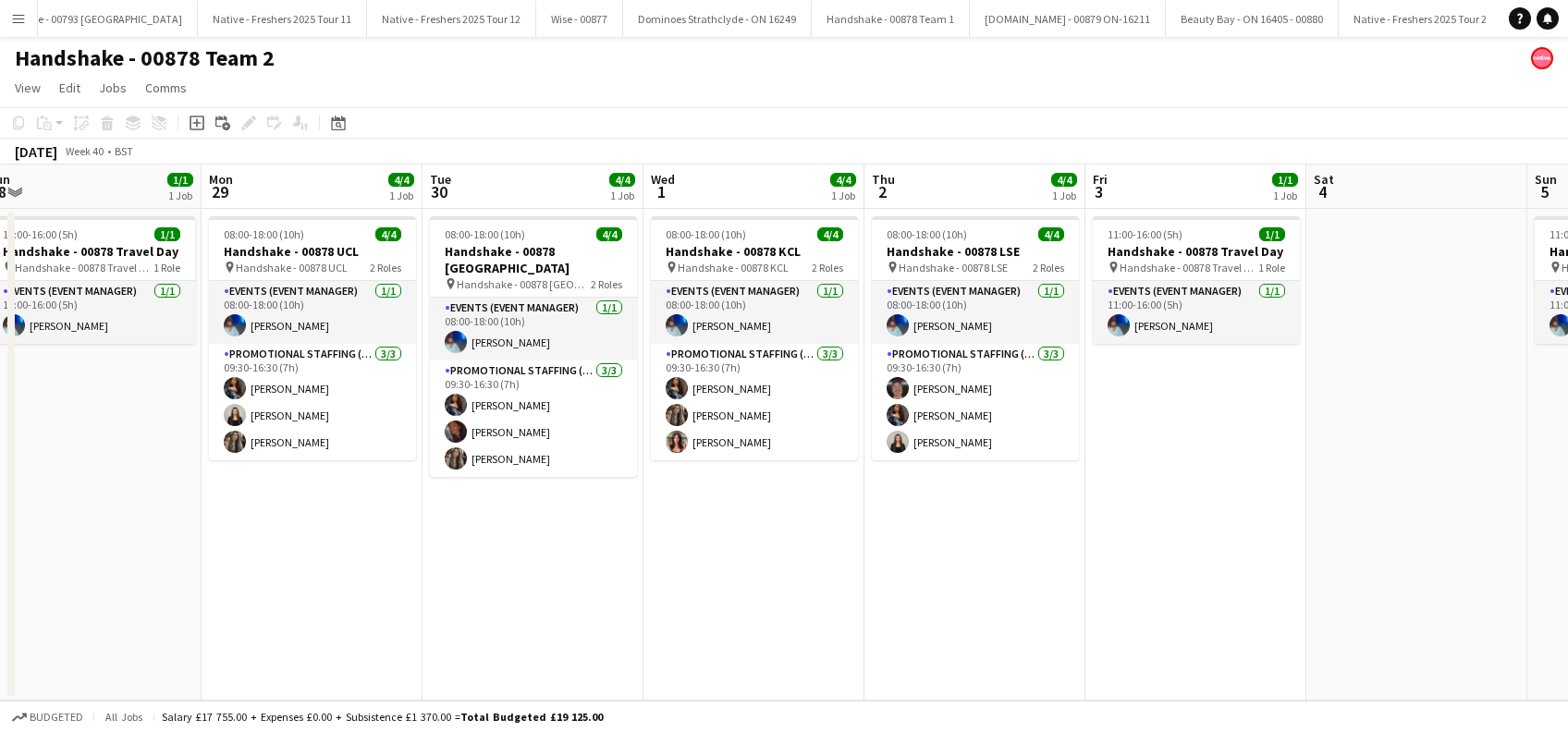
drag, startPoint x: 392, startPoint y: 552, endPoint x: 903, endPoint y: 565, distance: 511.2
click at [903, 565] on app-calendar-viewport "Fri 26 4/4 1 Job Sat 27 1/1 1 Job Sun 28 1/1 1 Job Mon 29 4/4 1 Job Tue 30 4/4 …" at bounding box center [784, 432] width 1568 height 536
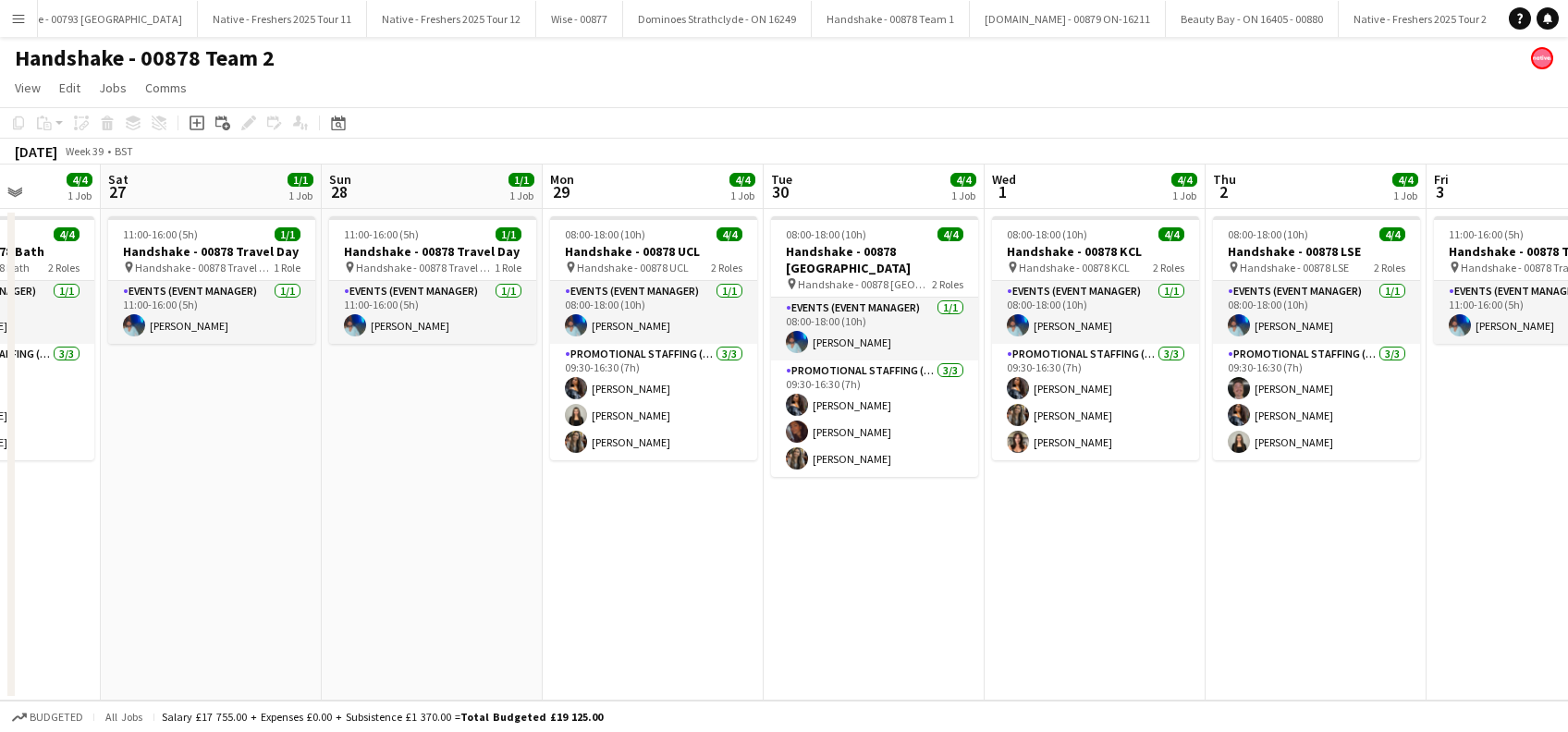
drag, startPoint x: 341, startPoint y: 529, endPoint x: 695, endPoint y: 557, distance: 355.1
click at [895, 556] on app-calendar-viewport "Wed 24 4/4 1 Job Thu 25 4/4 1 Job Fri 26 4/4 1 Job Sat 27 1/1 1 Job Sun 28 1/1 …" at bounding box center [784, 432] width 1568 height 536
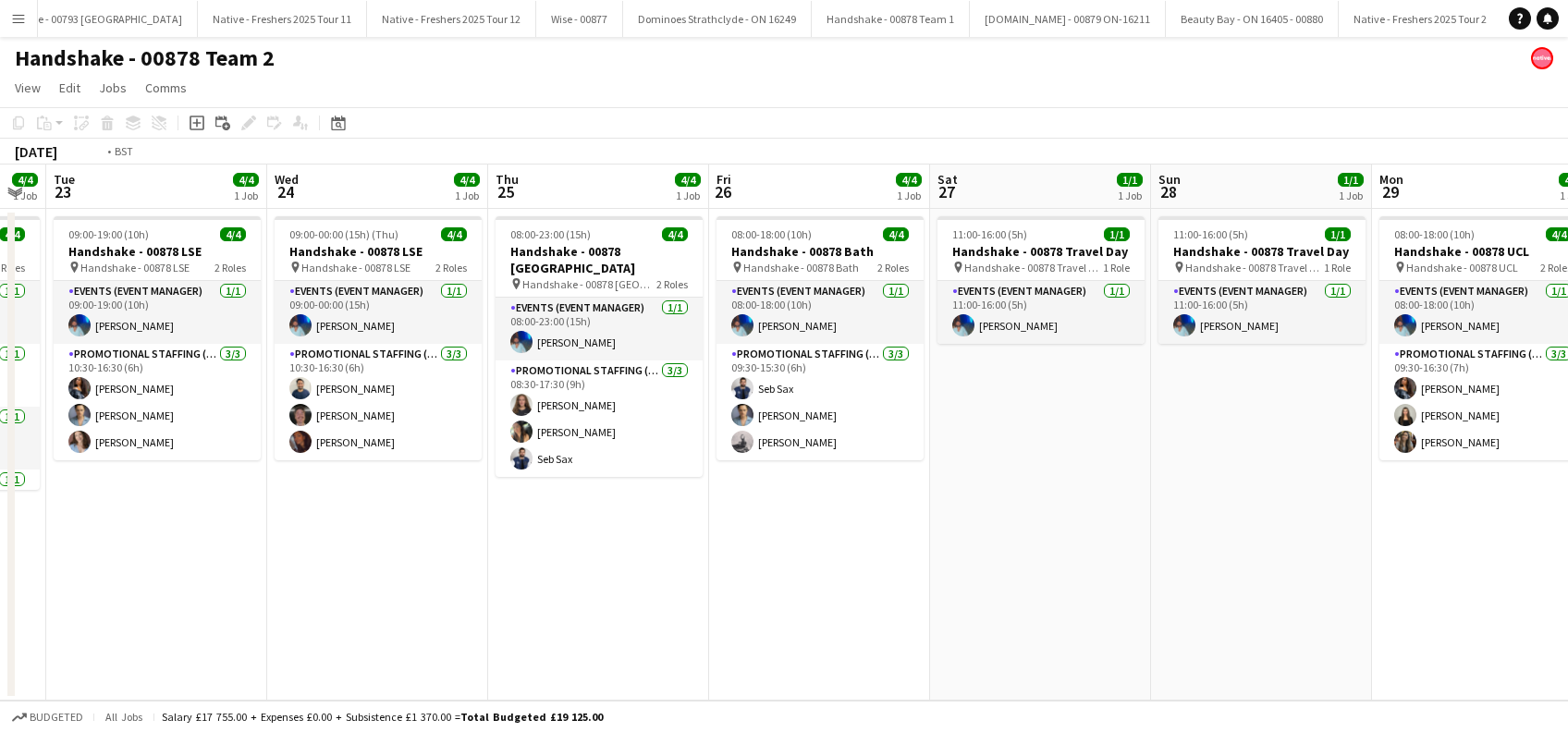
drag, startPoint x: 720, startPoint y: 557, endPoint x: 991, endPoint y: 557, distance: 271.0
click at [1036, 557] on app-calendar-viewport "Sun 21 1/1 1 Job Mon 22 4/4 1 Job Tue 23 4/4 1 Job Wed 24 4/4 1 Job Thu 25 4/4 …" at bounding box center [784, 432] width 1568 height 536
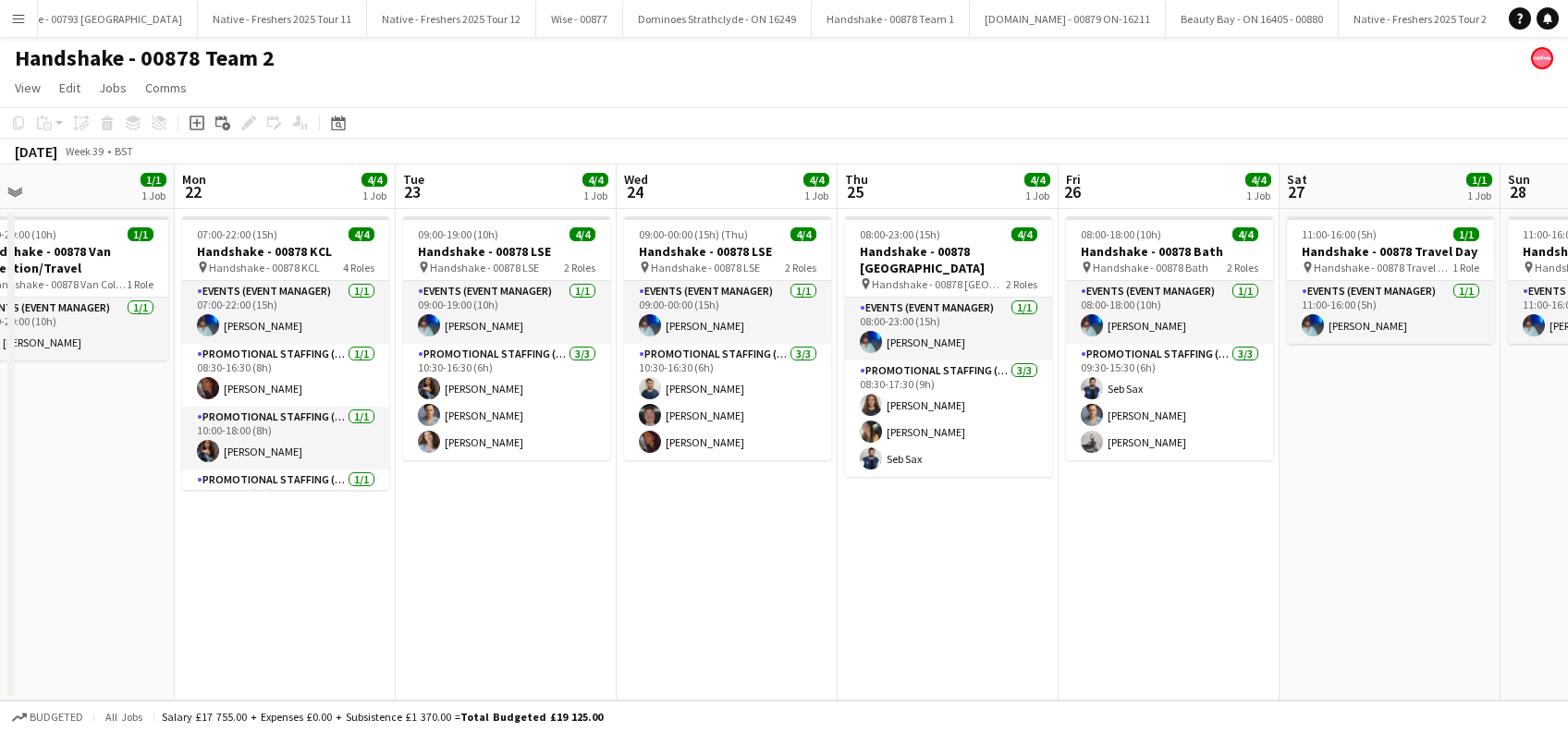
click at [994, 597] on app-calendar-viewport "Fri 19 1/1 1 Job Sat 20 Sun 21 1/1 1 Job Mon 22 4/4 1 Job Tue 23 4/4 1 Job Wed …" at bounding box center [784, 432] width 1568 height 536
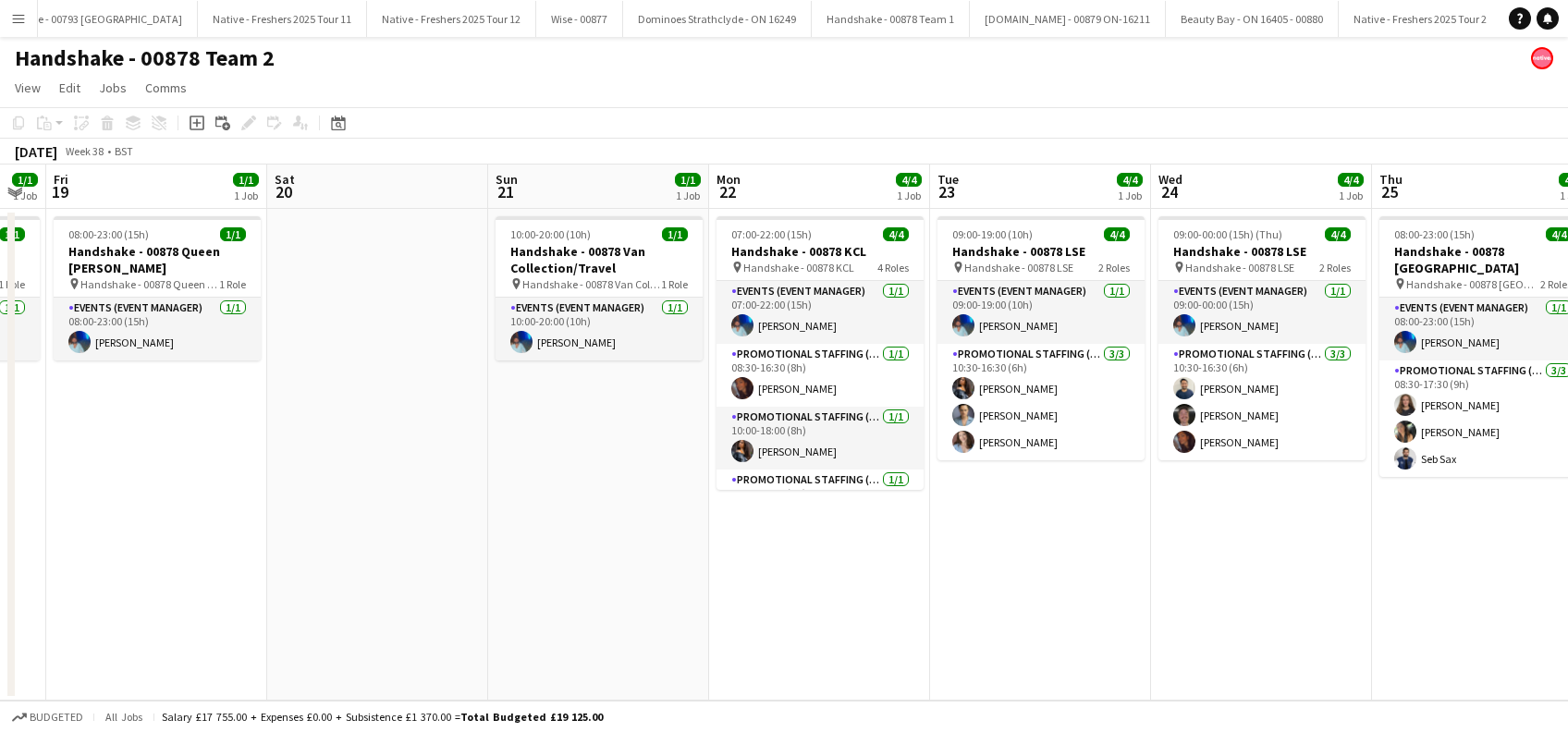
click at [979, 572] on app-calendar-viewport "Tue 16 1/1 1 Job Wed 17 Thu 18 1/1 1 Job Fri 19 1/1 1 Job Sat 20 Sun 21 1/1 1 J…" at bounding box center [784, 432] width 1568 height 536
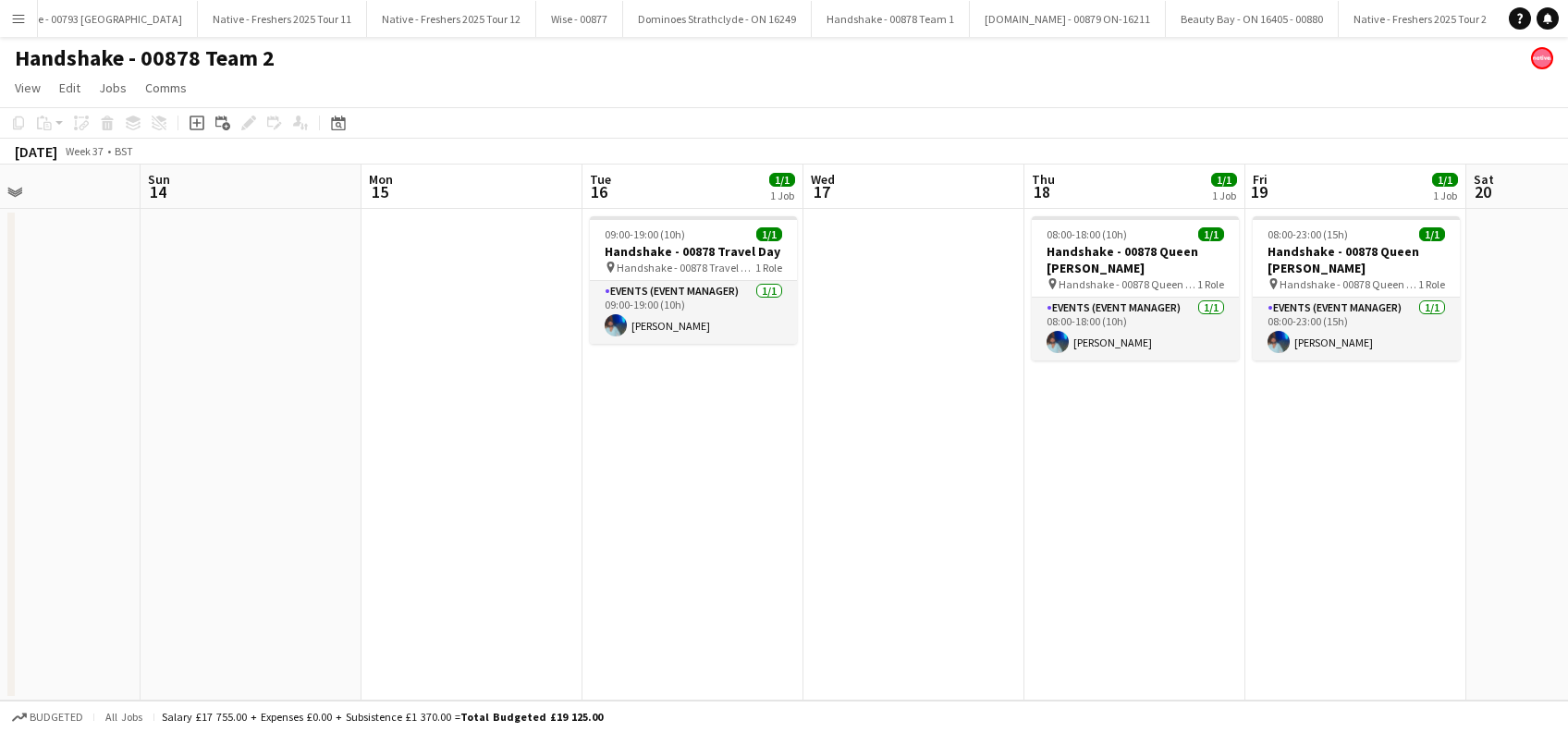
drag, startPoint x: 708, startPoint y: 558, endPoint x: 992, endPoint y: 562, distance: 284.0
click at [1034, 560] on app-calendar-viewport "Thu 11 Fri 12 Sat 13 Sun 14 Mon 15 Tue 16 1/1 1 Job Wed 17 Thu 18 1/1 1 Job Fri…" at bounding box center [784, 432] width 1568 height 536
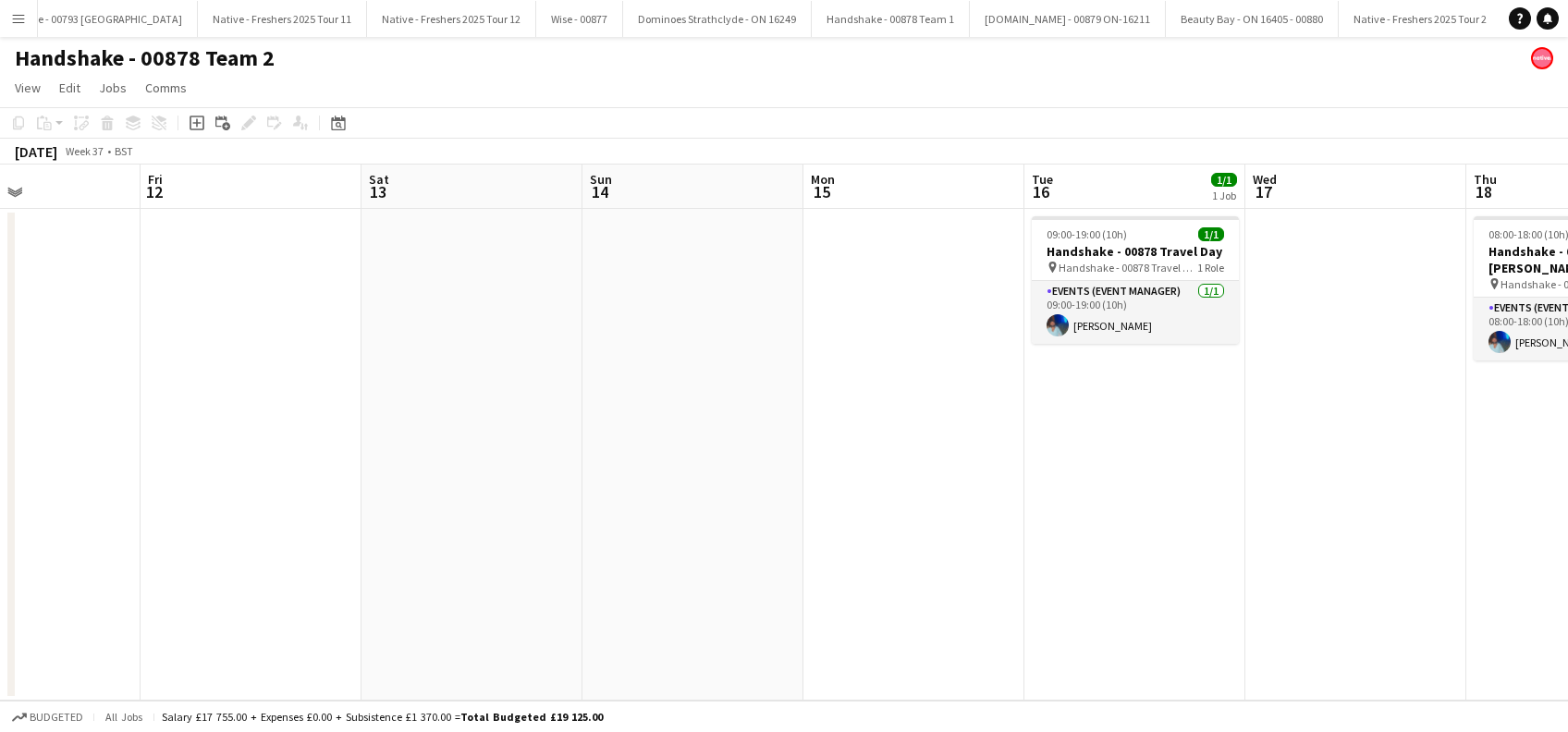
scroll to position [0, 522]
drag, startPoint x: 971, startPoint y: 584, endPoint x: 1011, endPoint y: 585, distance: 40.0
click at [1011, 585] on app-calendar-viewport "Tue 9 Wed 10 Thu 11 Fri 12 Sat 13 Sun 14 Mon 15 Tue 16 1/1 1 Job Wed 17 Thu 18 …" at bounding box center [784, 432] width 1568 height 536
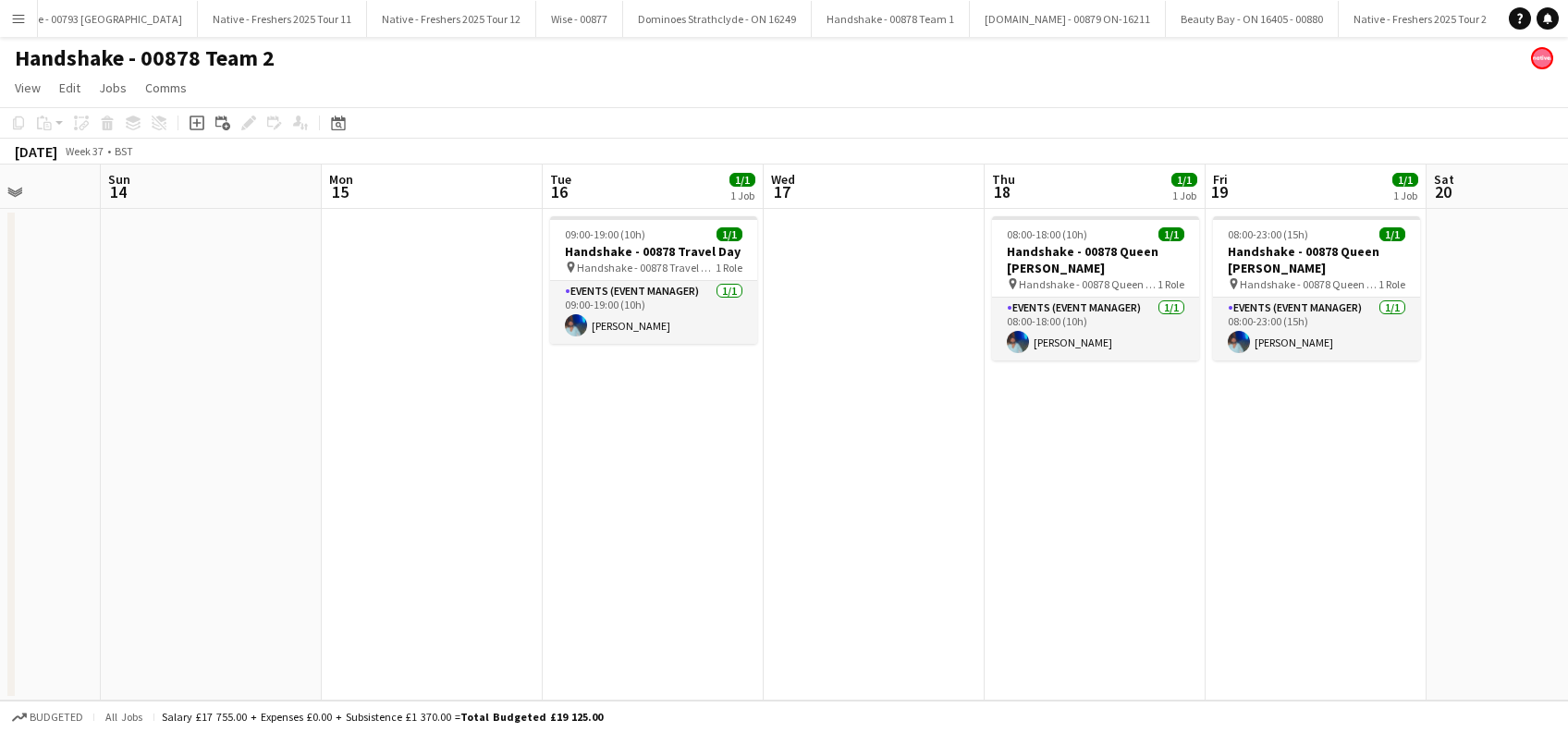
scroll to position [0, 624]
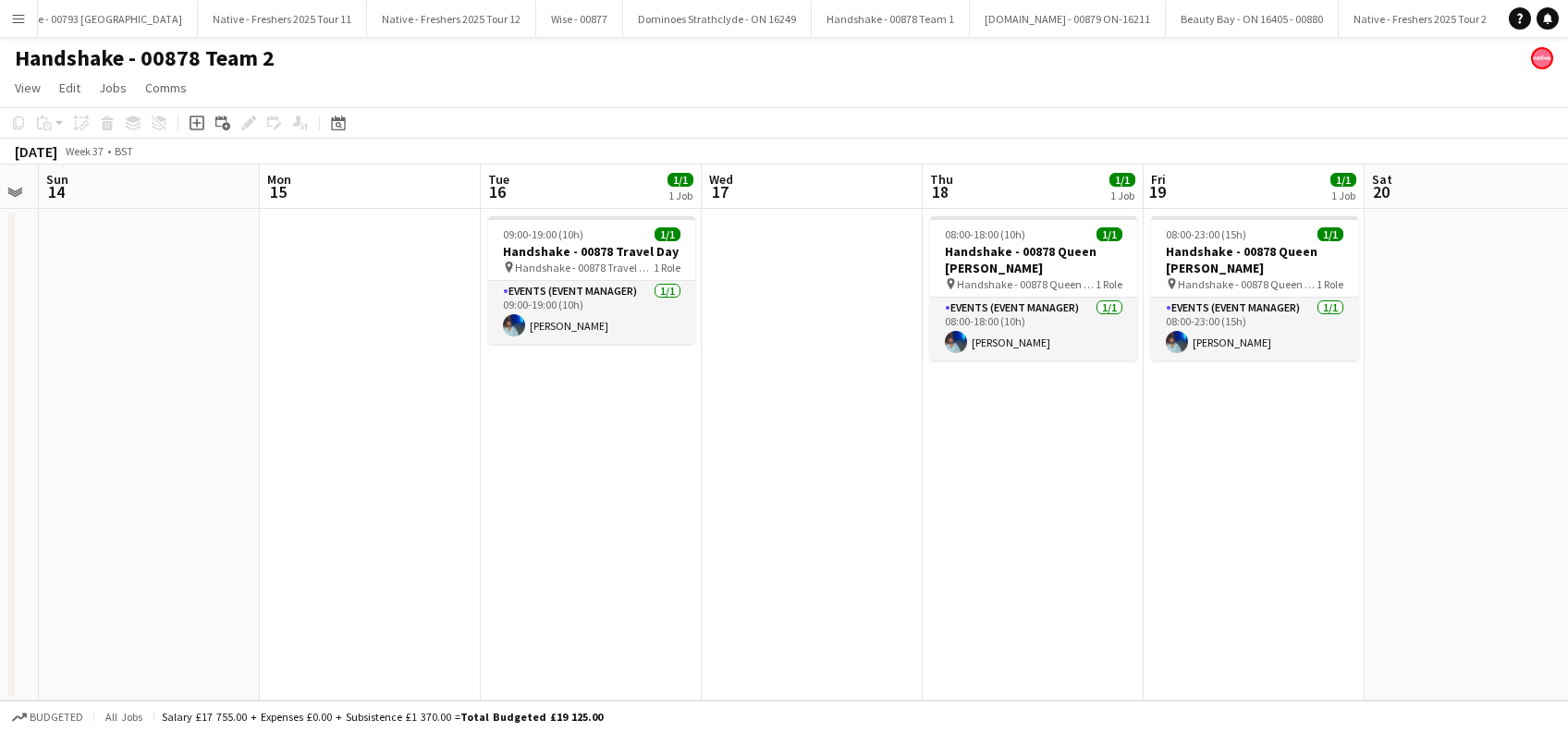
drag, startPoint x: 943, startPoint y: 525, endPoint x: 402, endPoint y: 534, distance: 541.1
click at [399, 534] on app-calendar-viewport "Thu 11 Fri 12 Sat 13 Sun 14 Mon 15 Tue 16 1/1 1 Job Wed 17 Thu 18 1/1 1 Job Fri…" at bounding box center [784, 432] width 1568 height 536
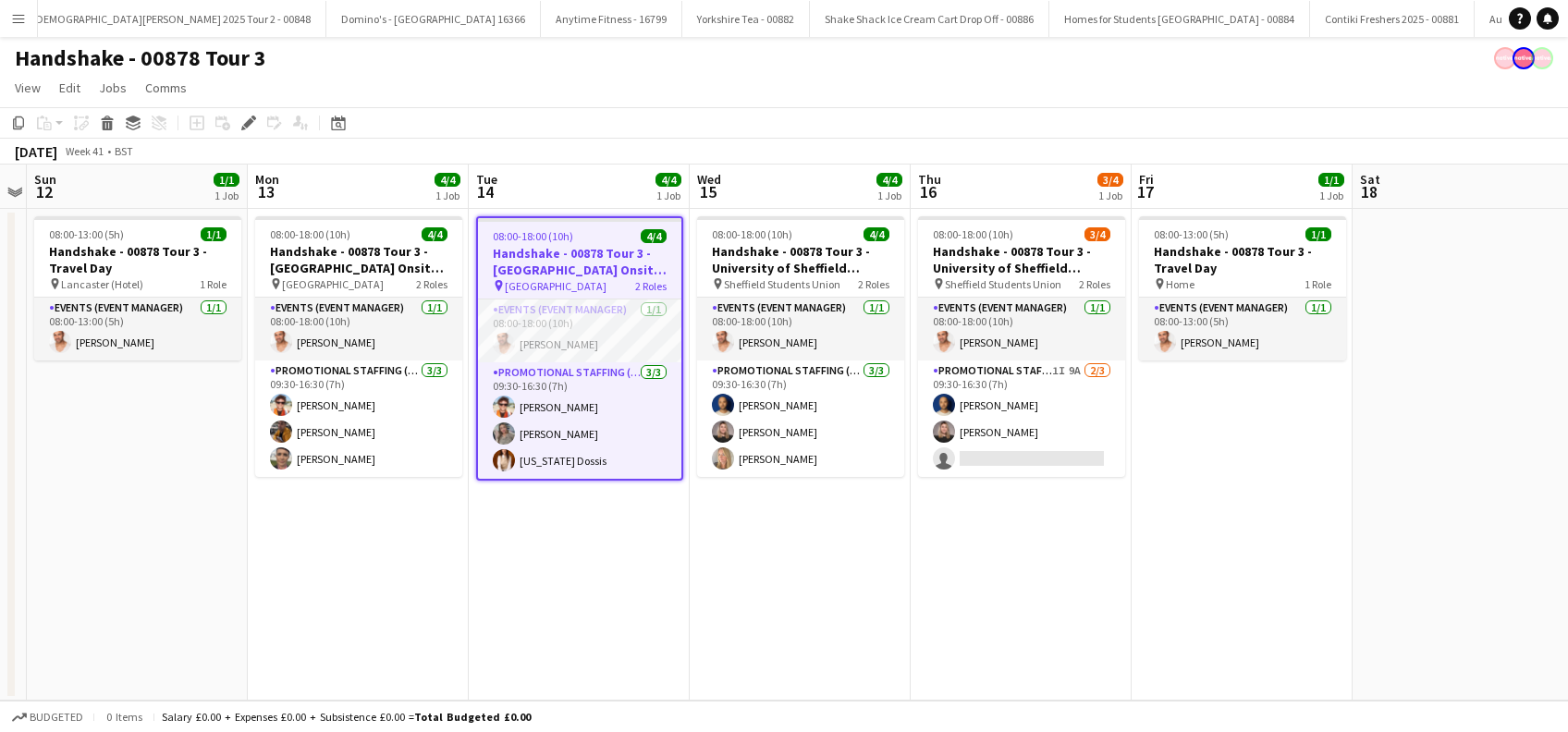
click at [279, 517] on app-date-cell "08:00-18:00 (10h) 4/4 Handshake - 00878 Tour 3 - [GEOGRAPHIC_DATA] Onsite Day p…" at bounding box center [359, 454] width 221 height 492
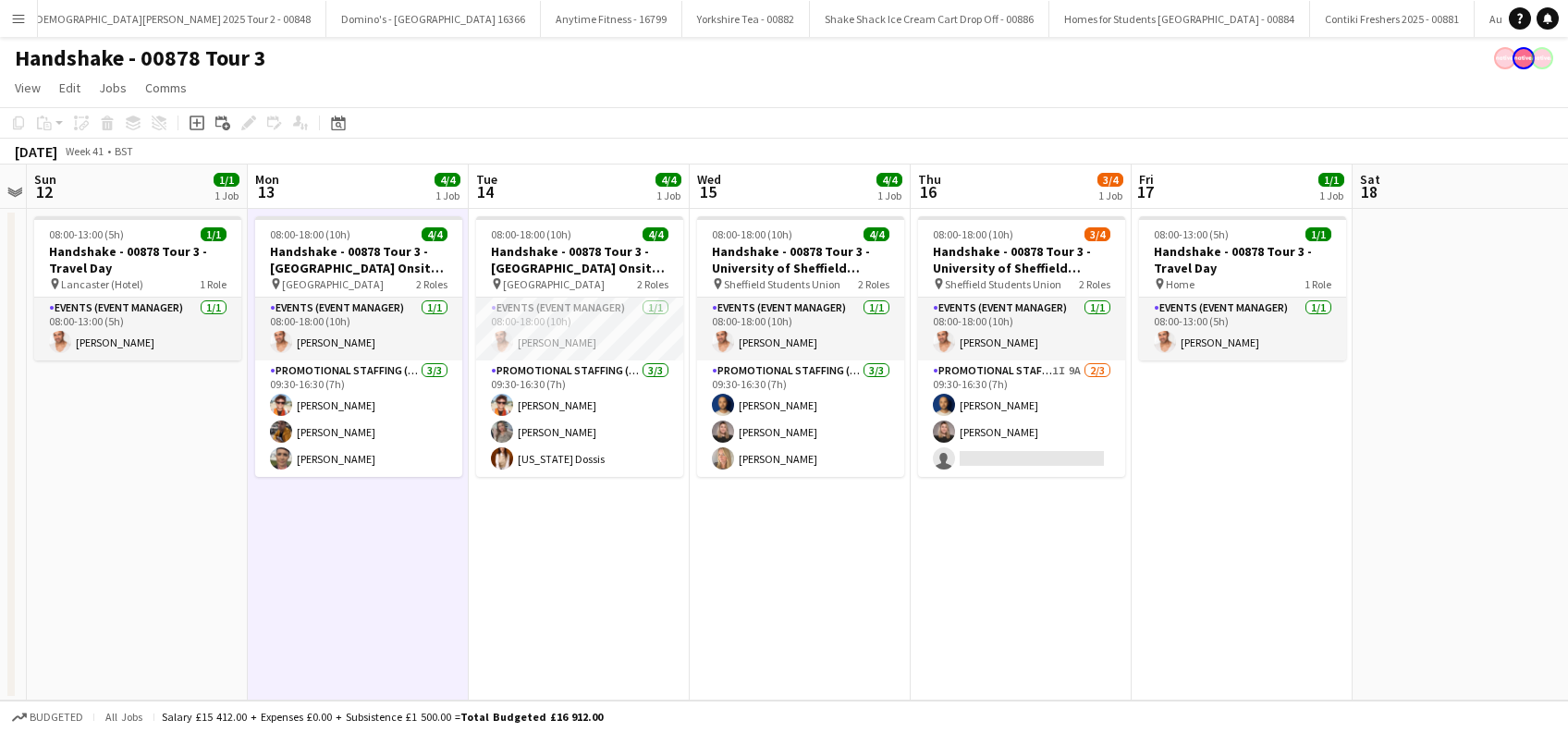
click at [555, 548] on app-date-cell "08:00-18:00 (10h) 4/4 Handshake - 00878 Tour 3 - [GEOGRAPHIC_DATA] Onsite Day p…" at bounding box center [579, 454] width 221 height 492
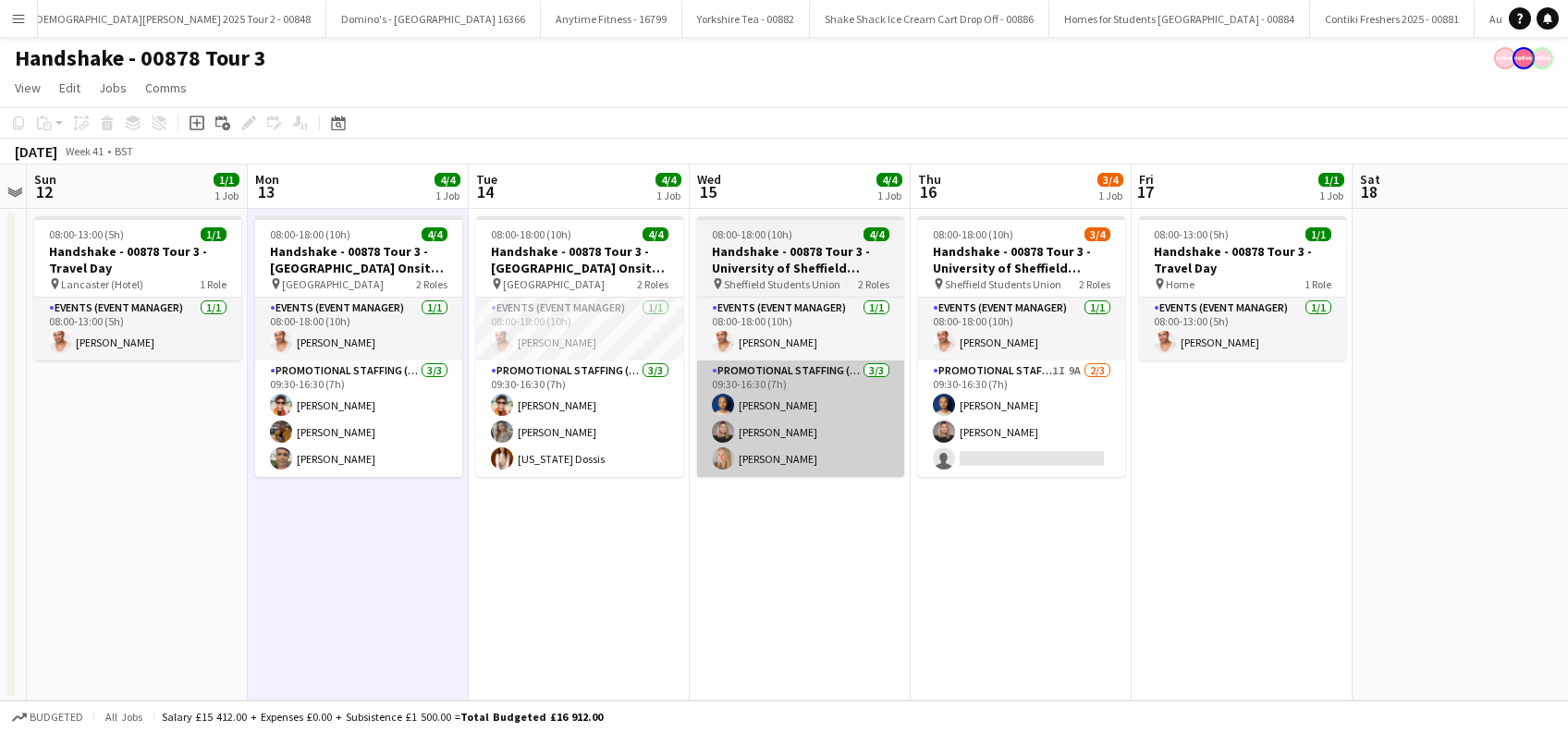
scroll to position [0, 635]
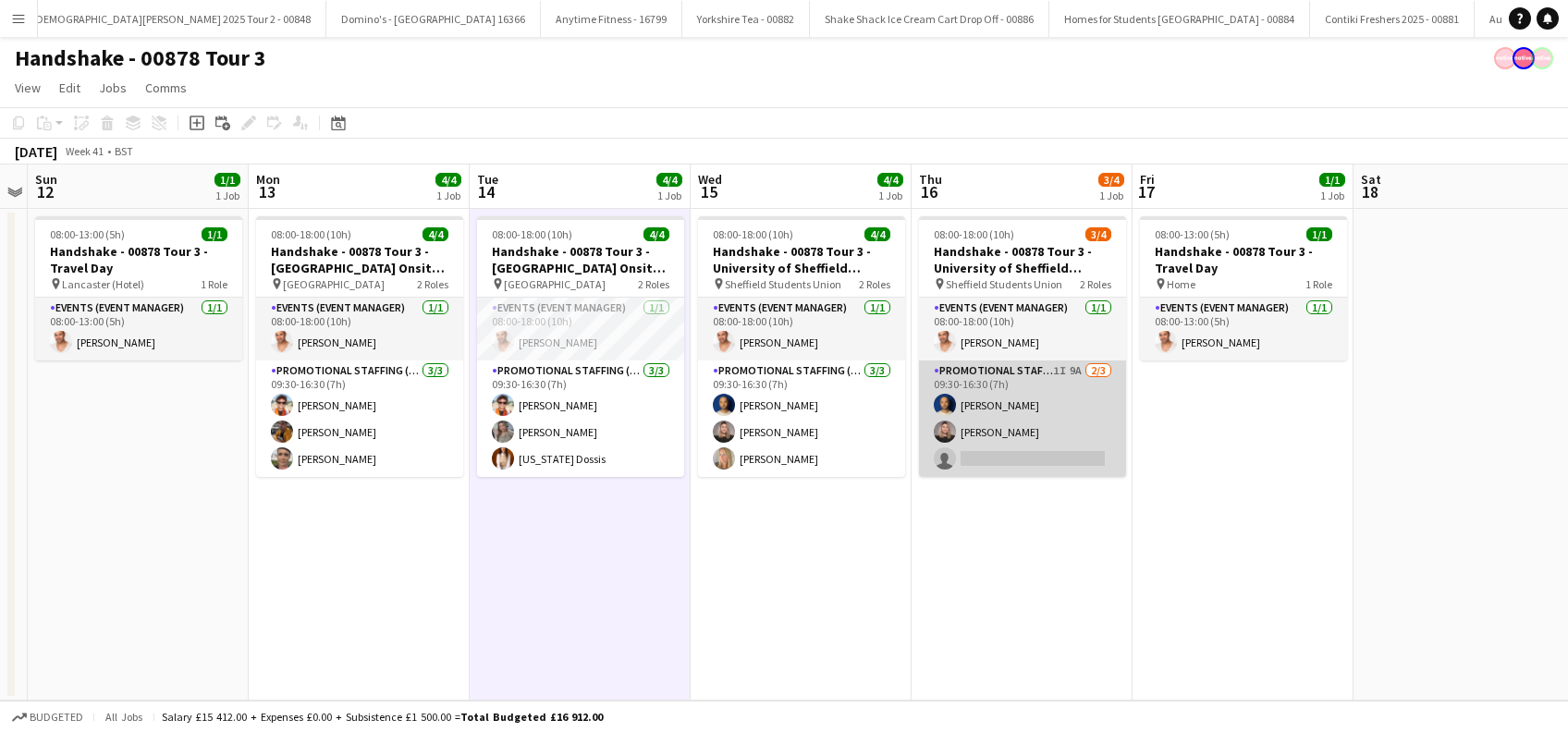
click at [1040, 438] on app-card-role "Promotional Staffing (Brand Ambassadors) 1I 9A [DATE] 09:30-16:30 (7h) [PERSON_…" at bounding box center [1022, 418] width 207 height 116
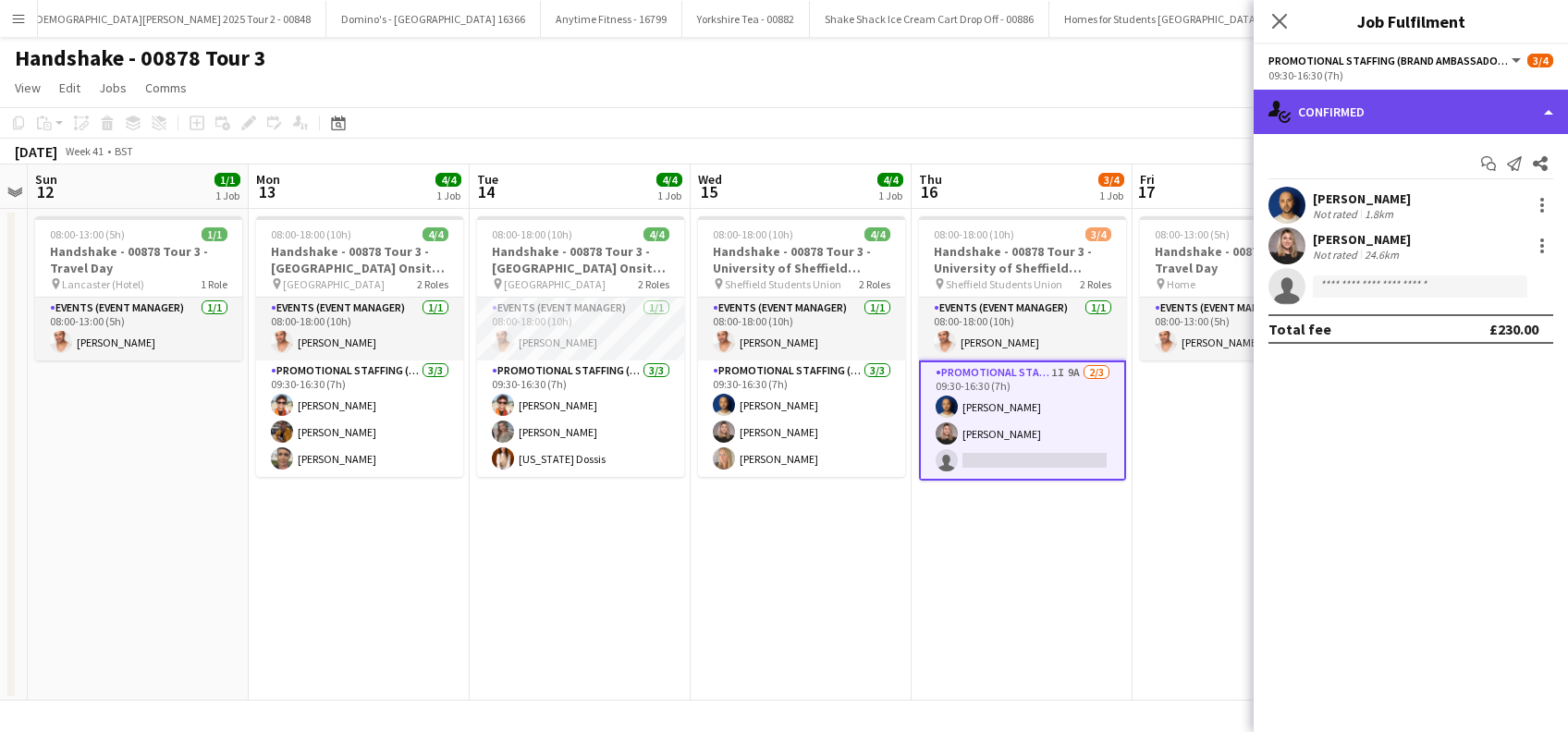
click at [1327, 121] on div "single-neutral-actions-check-2 Confirmed" at bounding box center [1410, 112] width 315 height 44
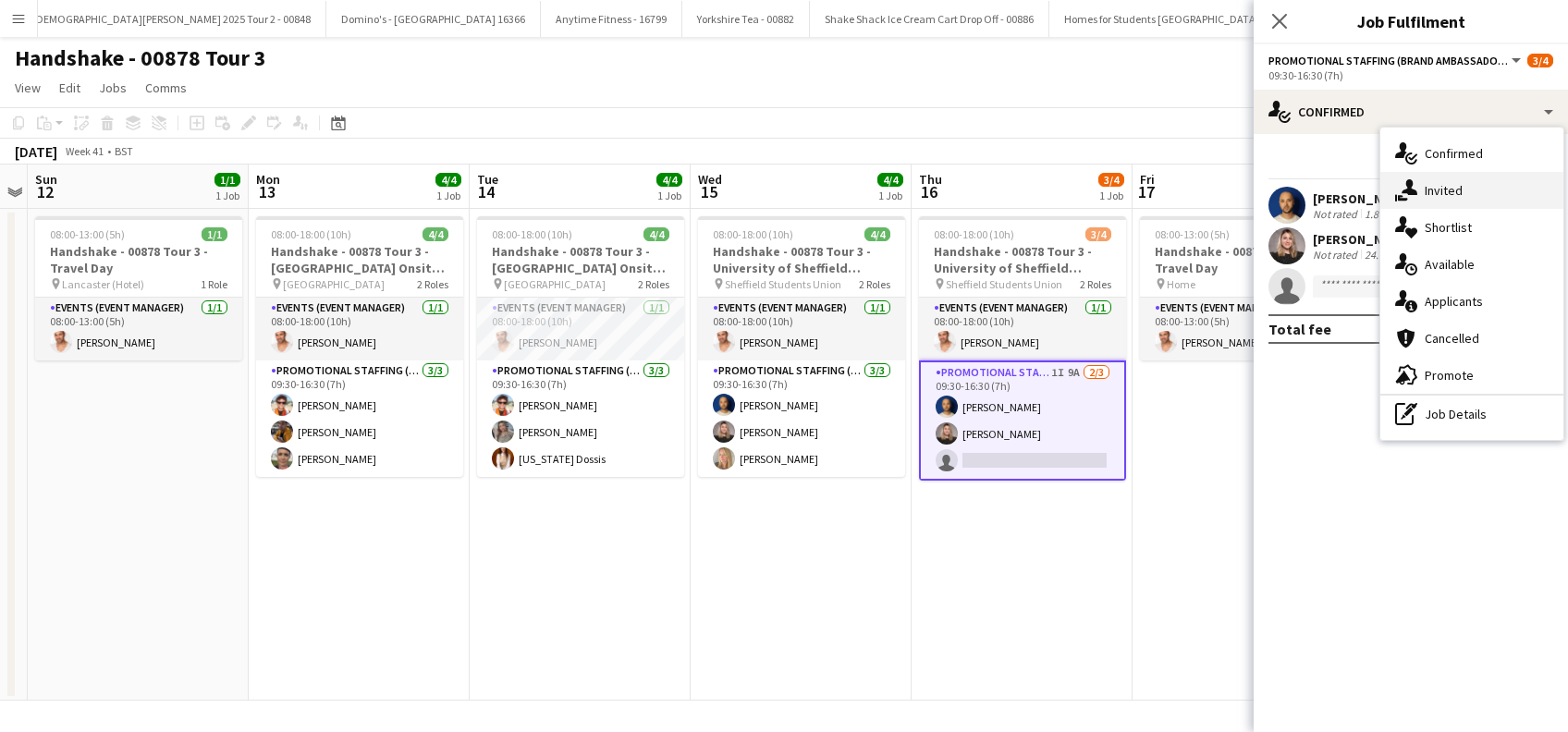
click at [1451, 198] on span "Invited" at bounding box center [1443, 189] width 38 height 16
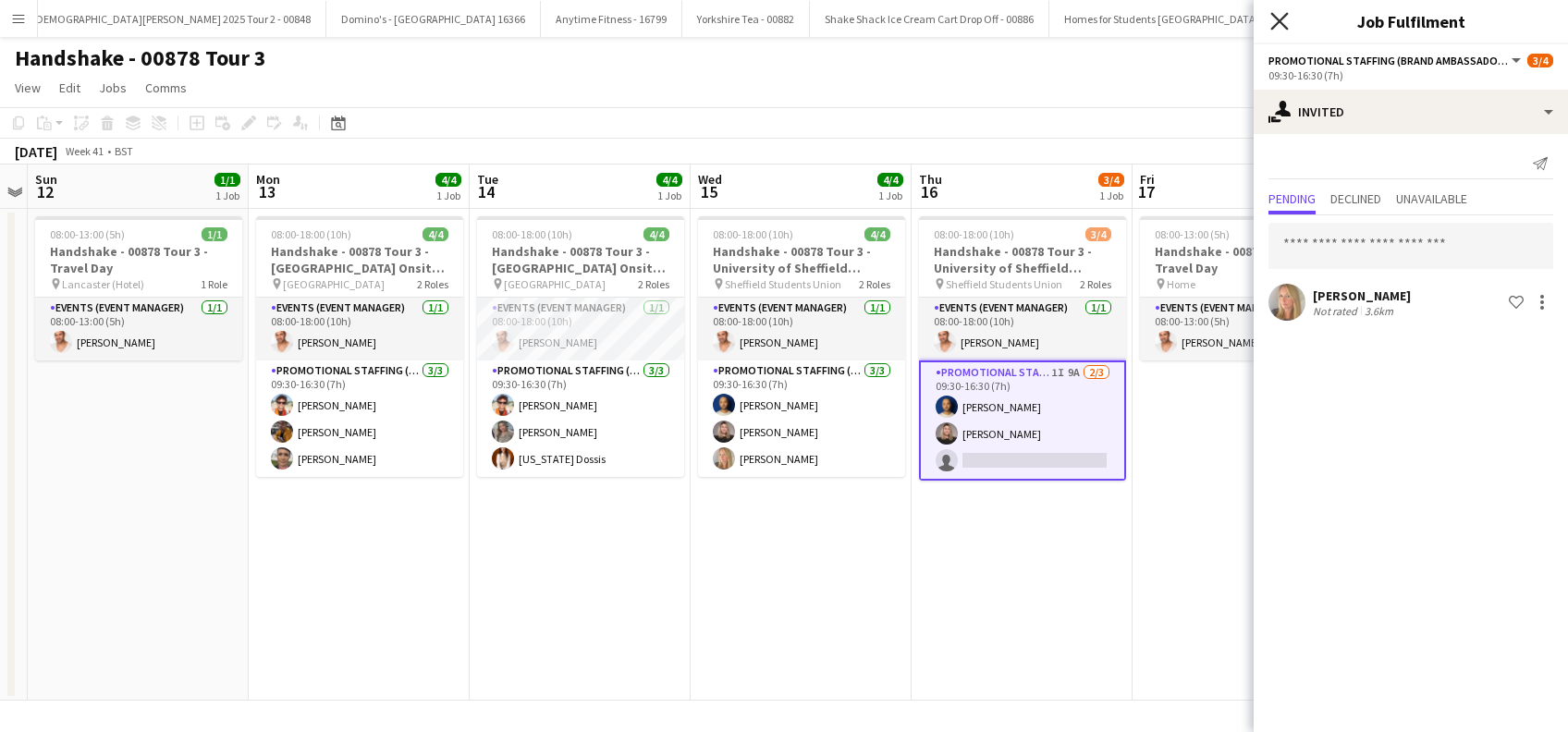
click at [1281, 22] on icon at bounding box center [1279, 20] width 17 height 17
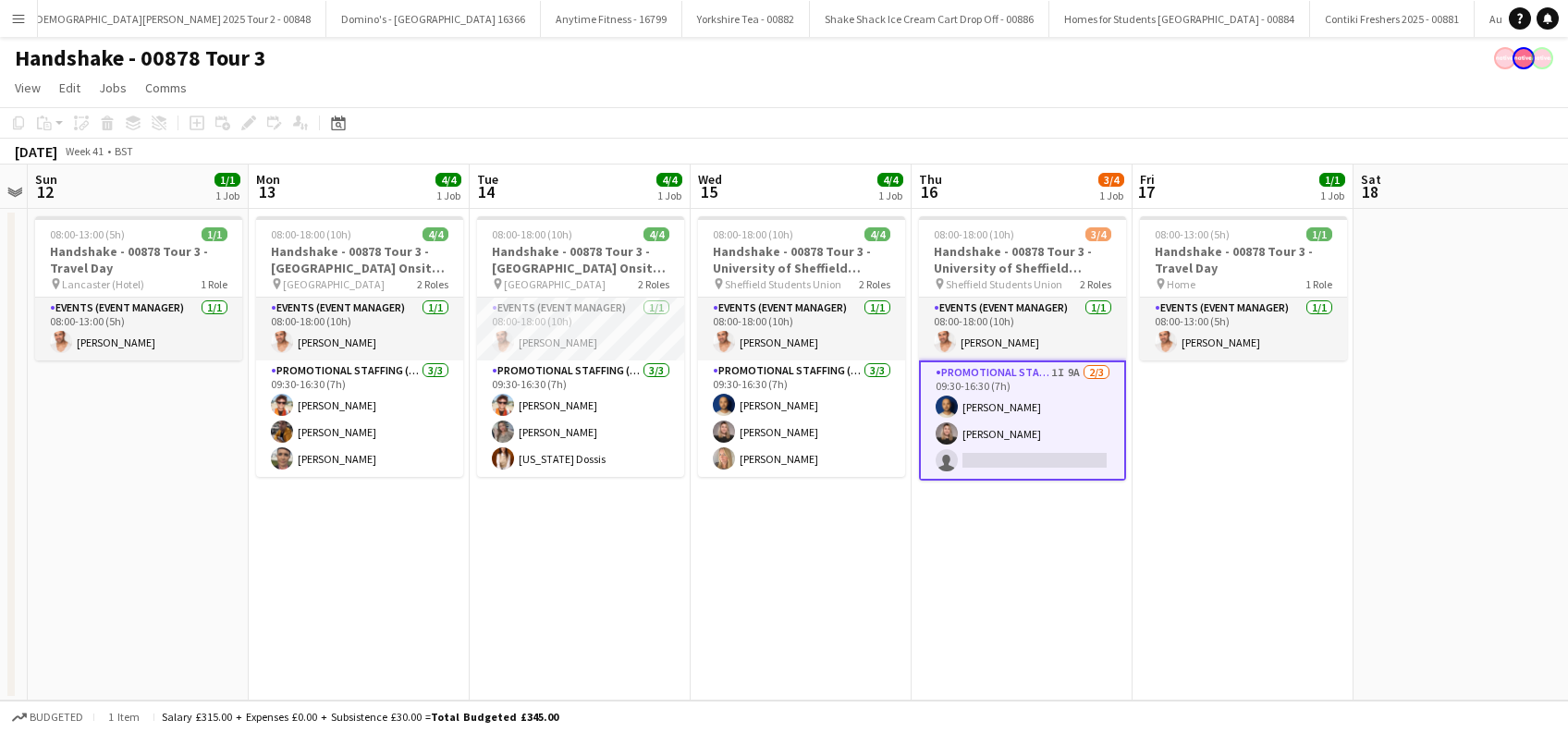
click at [766, 629] on app-date-cell "08:00-18:00 (10h) 4/4 Handshake - 00878 Tour 3 - University of Sheffield Onsite…" at bounding box center [801, 454] width 221 height 492
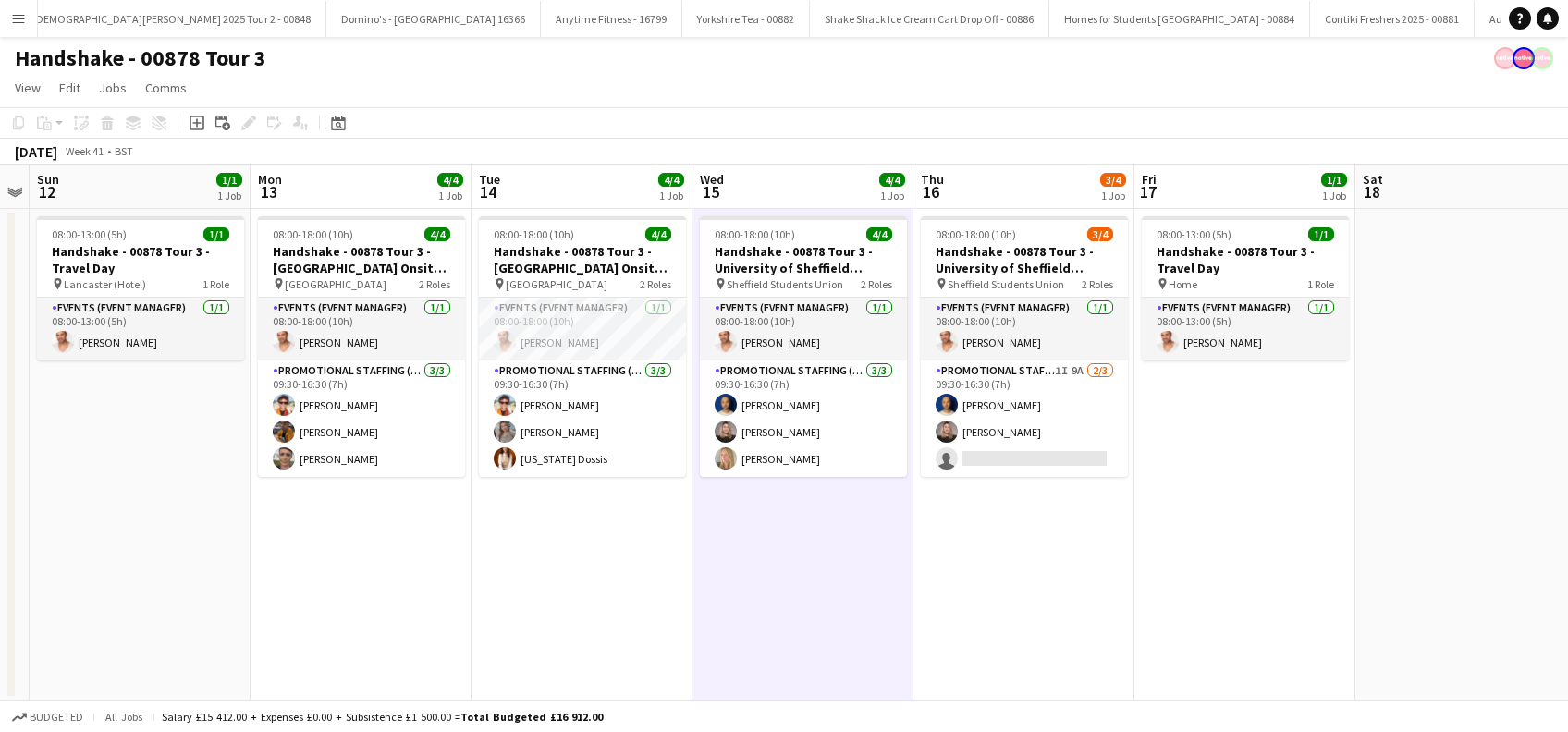
click at [1000, 558] on app-date-cell "08:00-18:00 (10h) 3/4 Handshake - 00878 Tour 3 - University of Sheffield Onsite…" at bounding box center [1024, 454] width 221 height 492
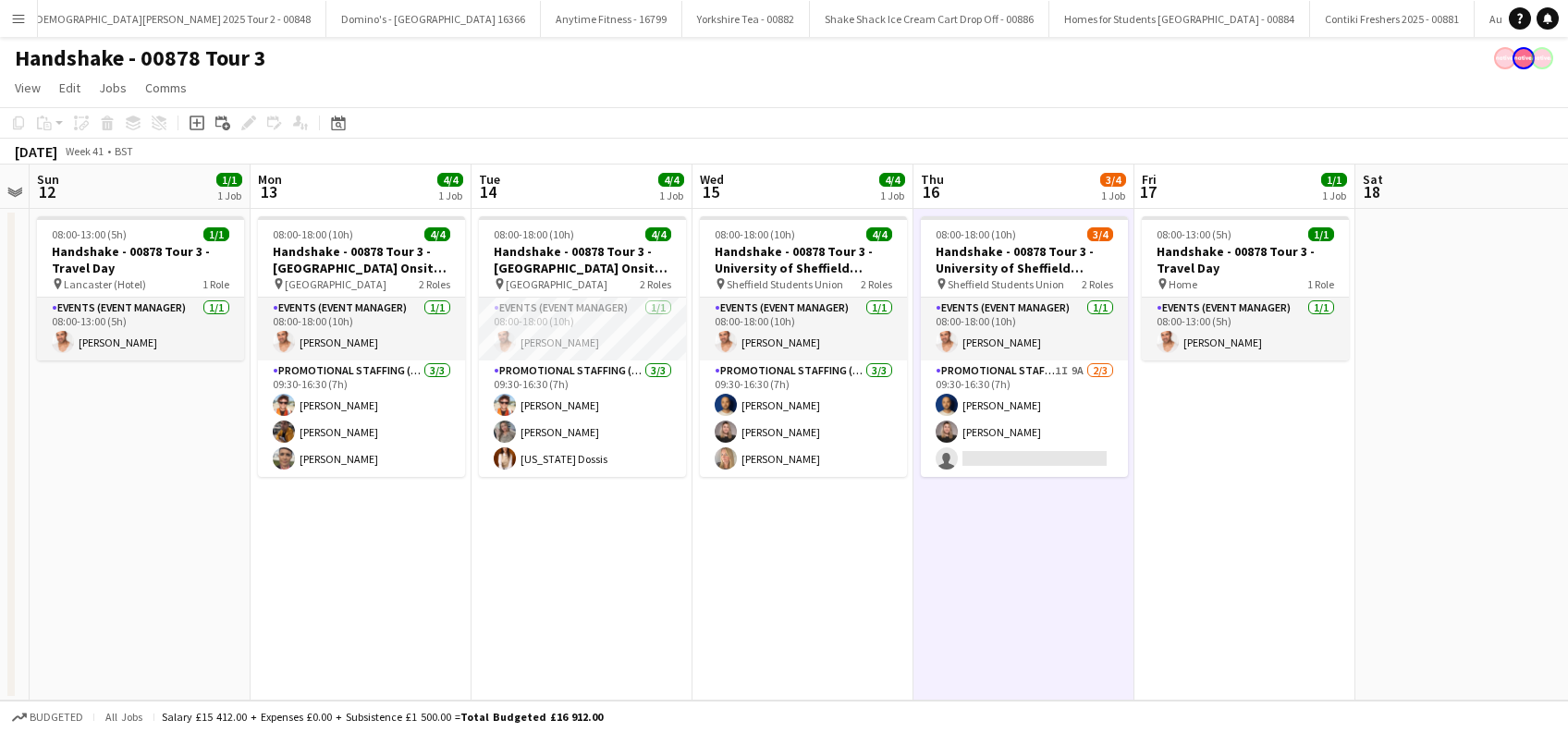
click at [1177, 547] on app-date-cell "08:00-13:00 (5h) 1/1 Handshake - 00878 Tour 3 - Travel Day pin Home 1 Role Even…" at bounding box center [1245, 454] width 221 height 492
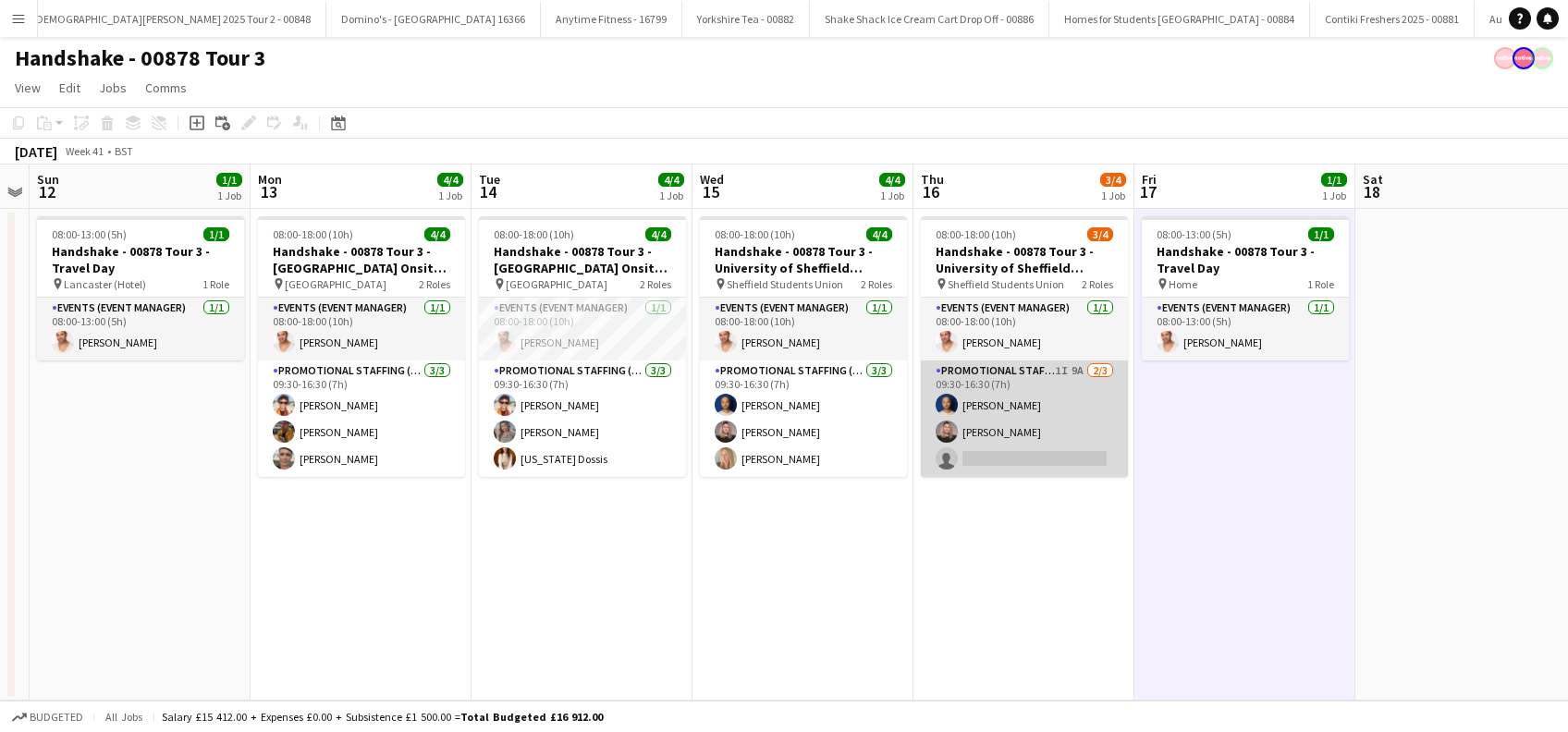
click at [1005, 448] on app-card-role "Promotional Staffing (Brand Ambassadors) 1I 9A [DATE] 09:30-16:30 (7h) [PERSON_…" at bounding box center [1024, 418] width 207 height 116
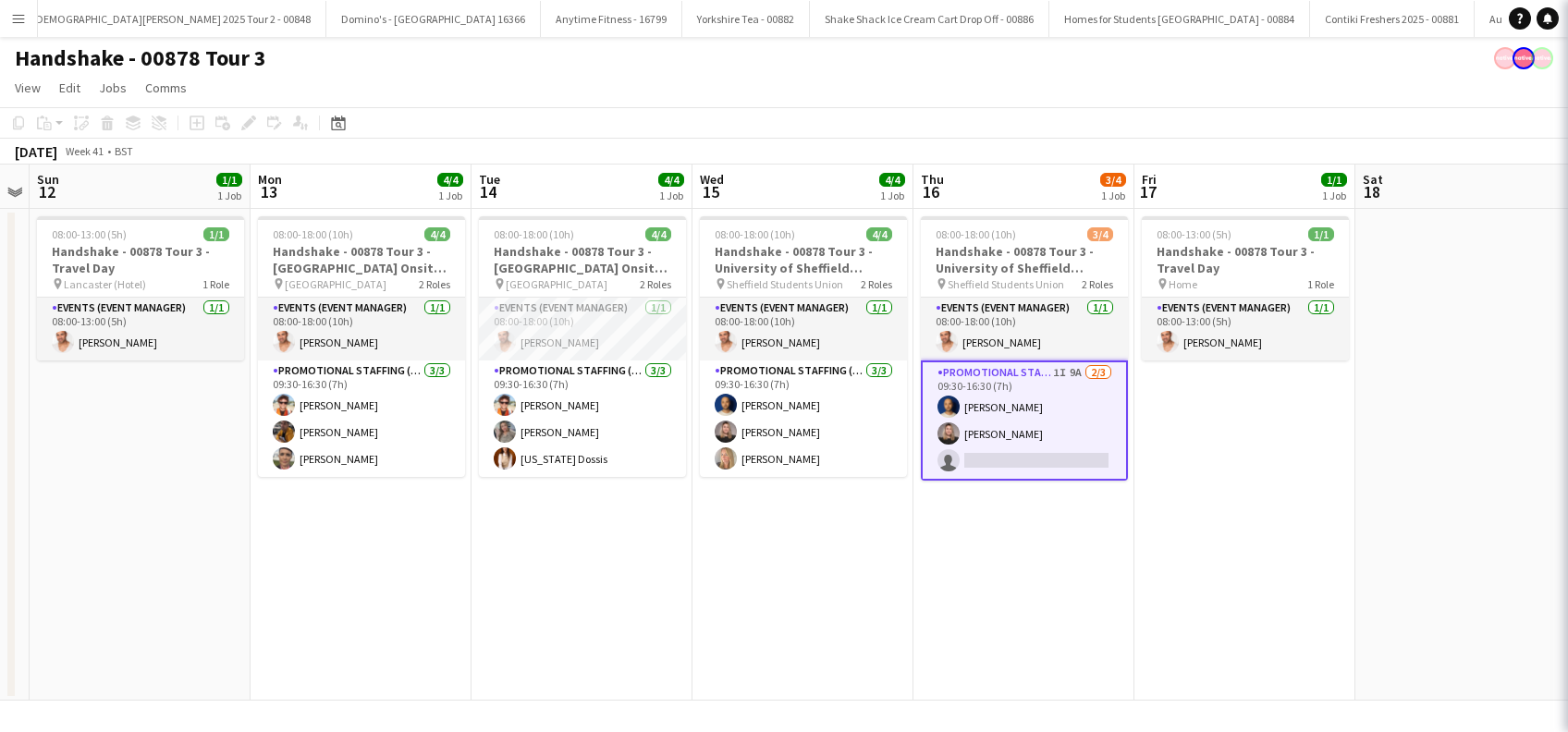
scroll to position [0, 631]
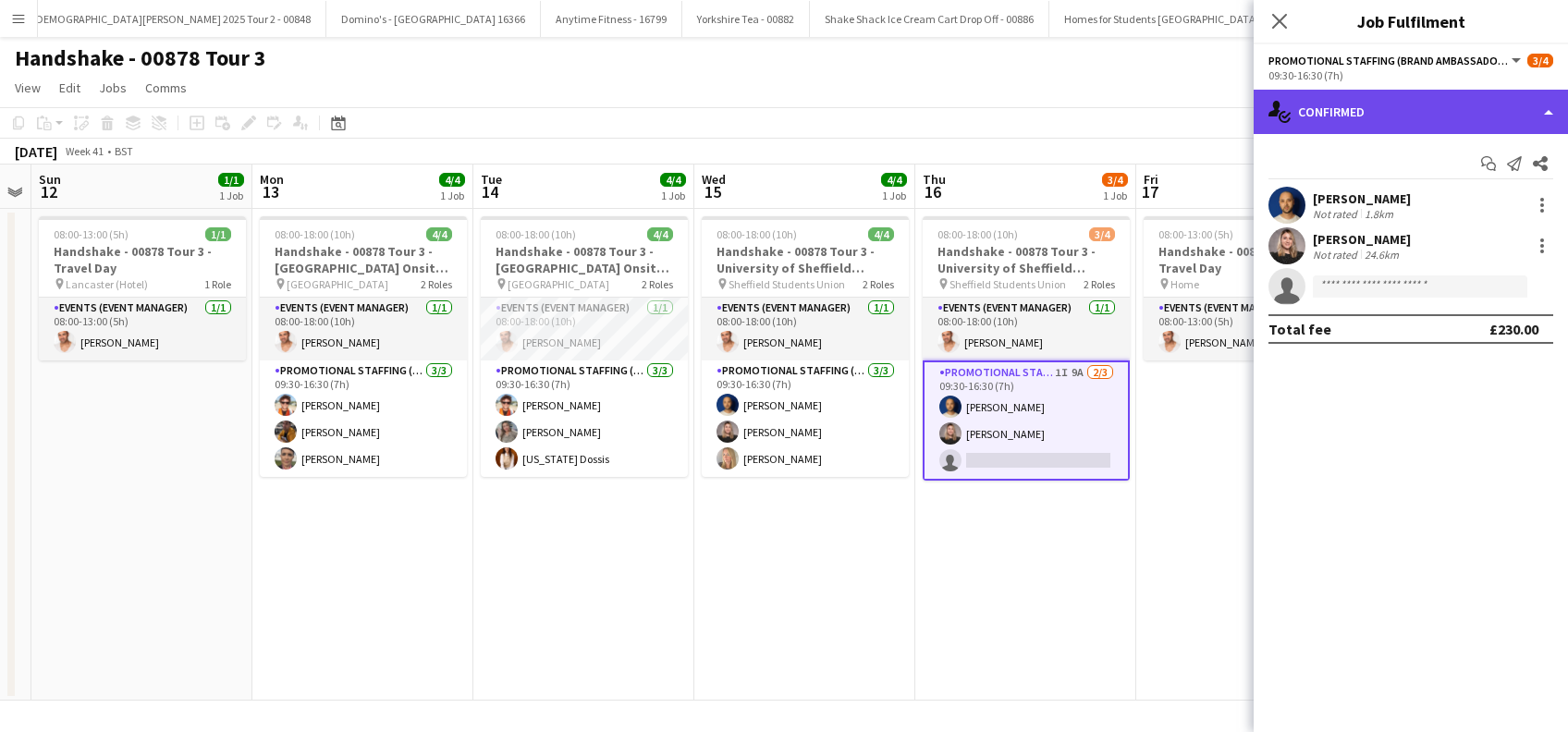
click at [1359, 117] on div "single-neutral-actions-check-2 Confirmed" at bounding box center [1410, 112] width 315 height 44
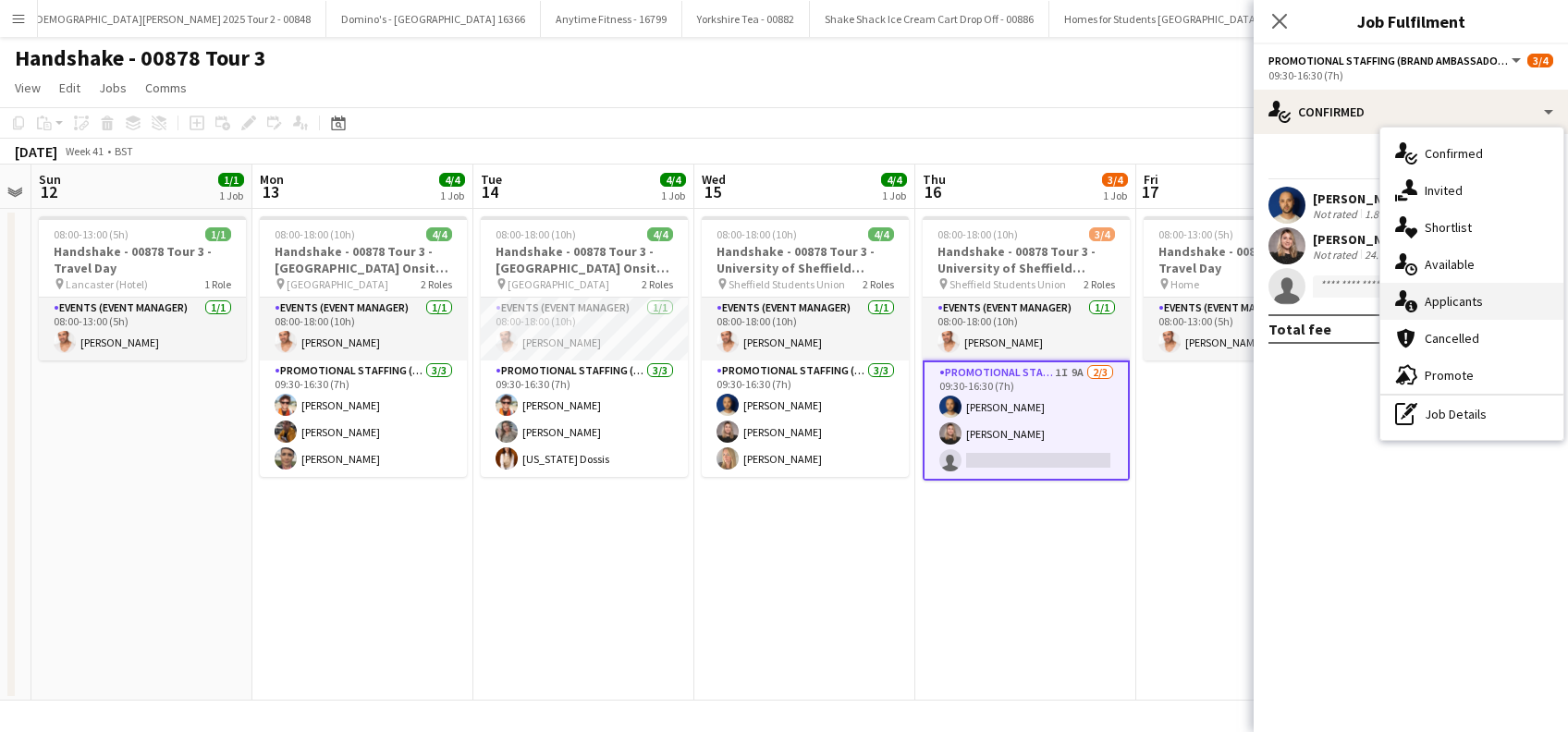
click at [1457, 298] on span "Applicants" at bounding box center [1454, 301] width 59 height 16
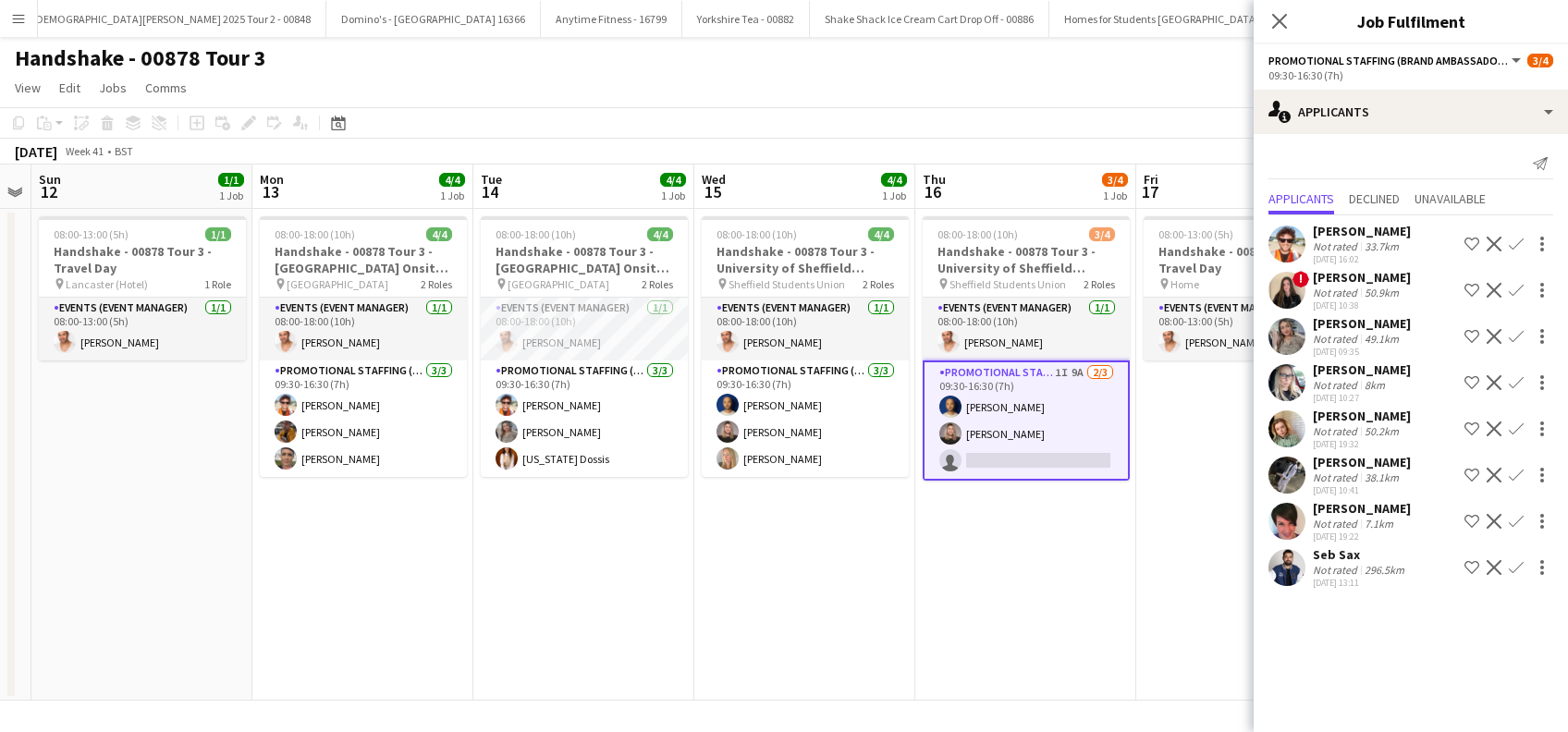
click at [1376, 369] on div "Cheryl Bonser" at bounding box center [1362, 369] width 98 height 16
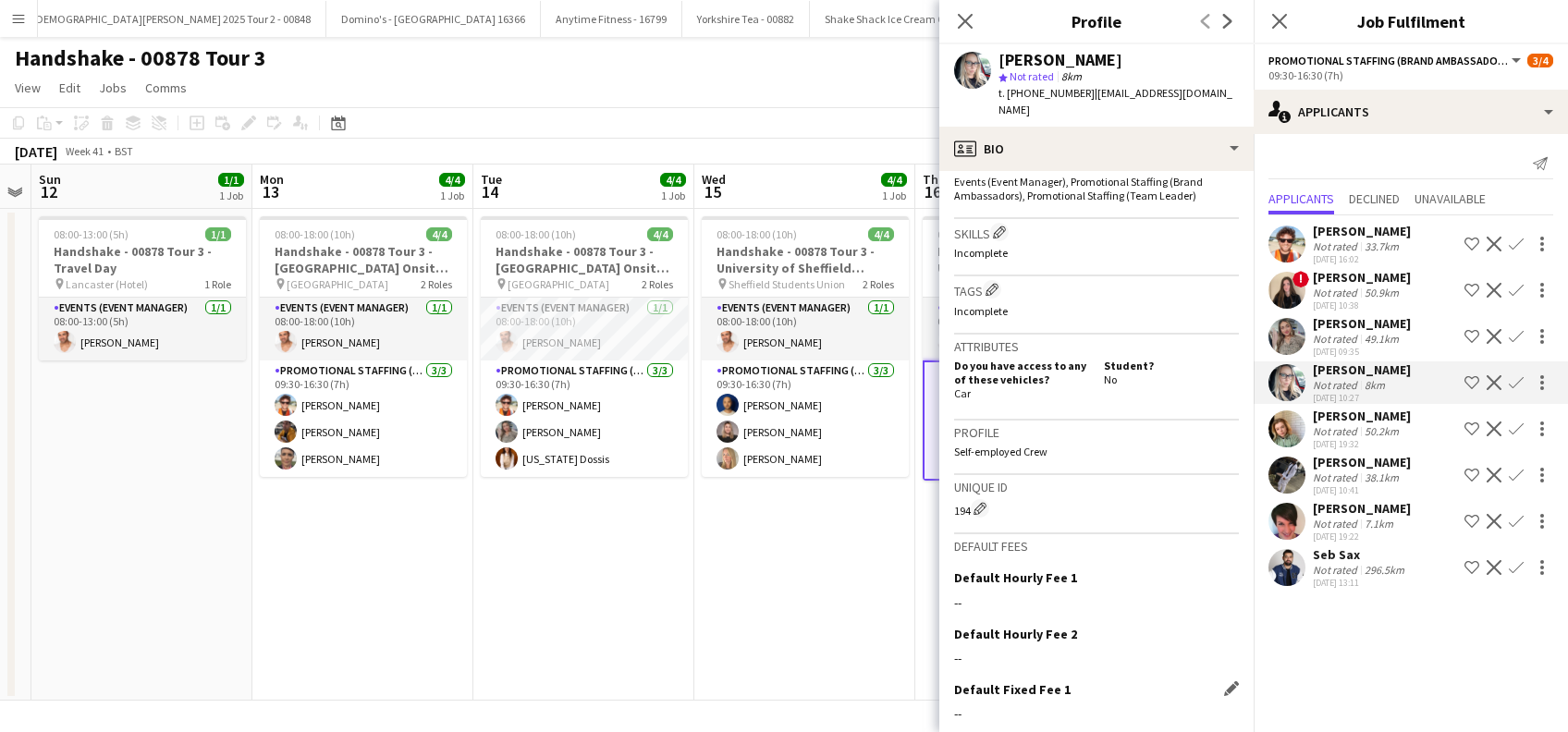
scroll to position [740, 0]
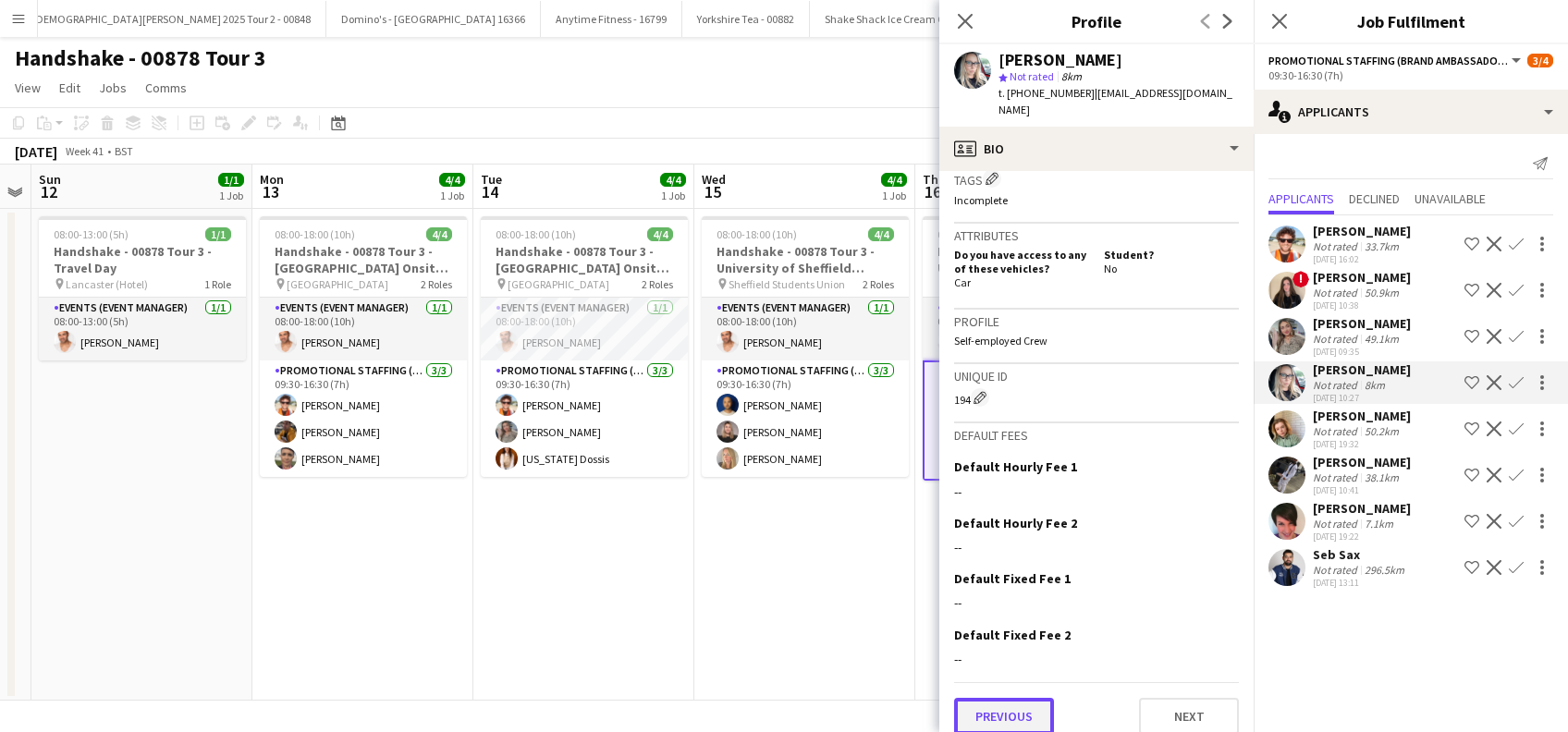
click at [1013, 701] on button "Previous" at bounding box center [1004, 717] width 100 height 37
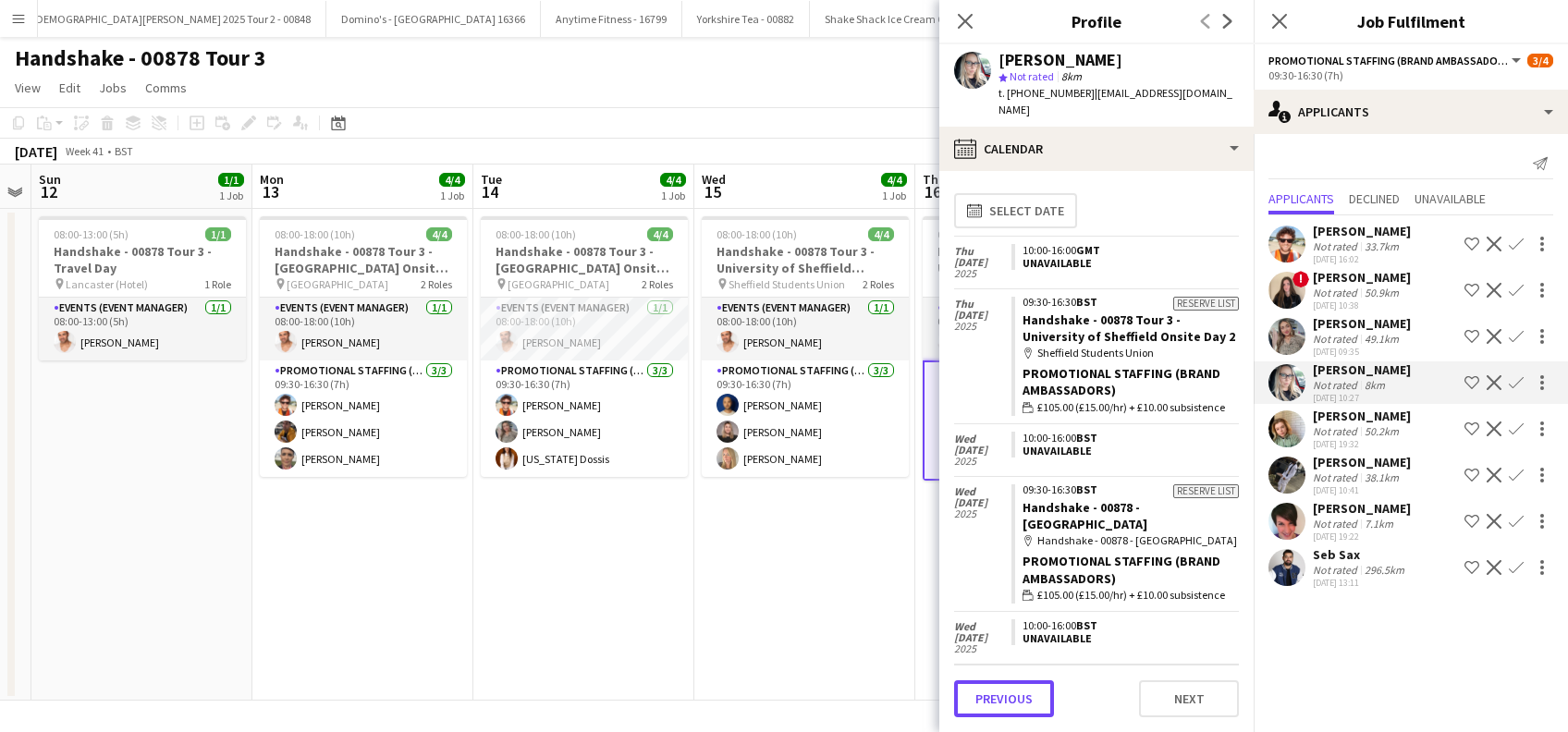
click at [1013, 700] on button "Previous" at bounding box center [1004, 698] width 100 height 37
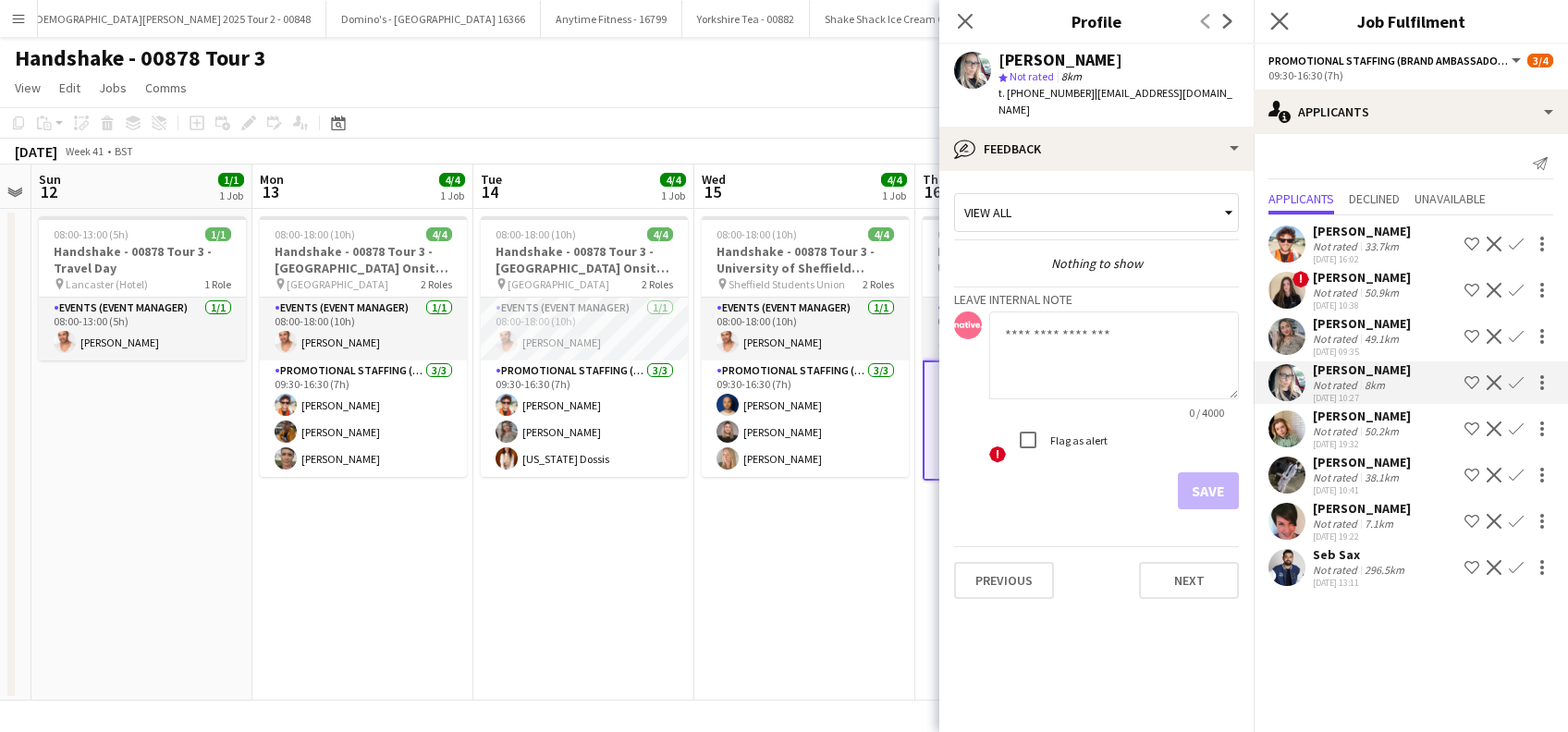
click at [1290, 12] on app-icon "Close pop-in" at bounding box center [1280, 22] width 27 height 27
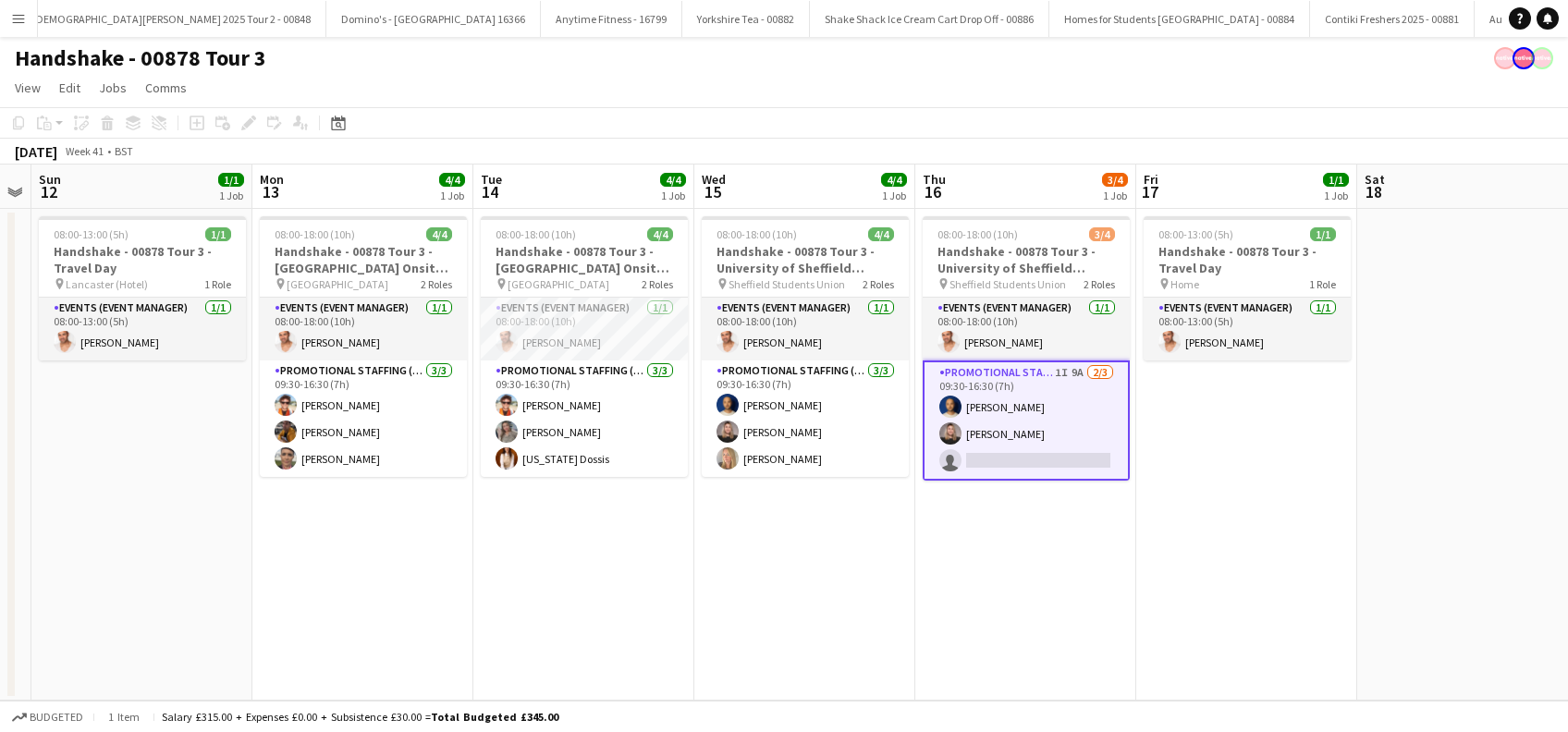
click at [1042, 549] on app-date-cell "08:00-18:00 (10h) 3/4 Handshake - 00878 Tour 3 - University of Sheffield Onsite…" at bounding box center [1026, 454] width 221 height 492
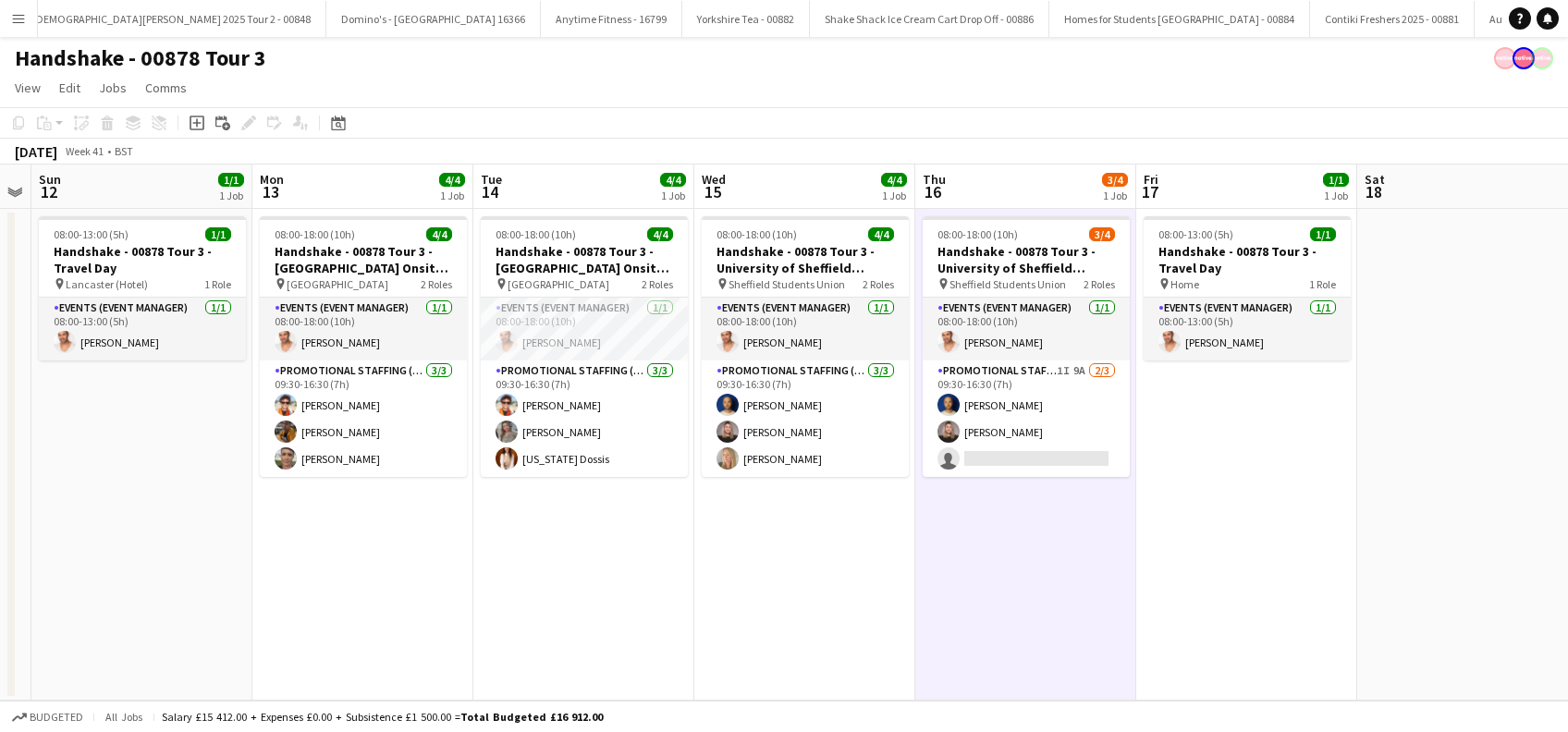
scroll to position [0, 630]
click at [1256, 551] on app-date-cell "08:00-13:00 (5h) 1/1 Handshake - 00878 Tour 3 - Travel Day pin Home 1 Role Even…" at bounding box center [1249, 454] width 221 height 492
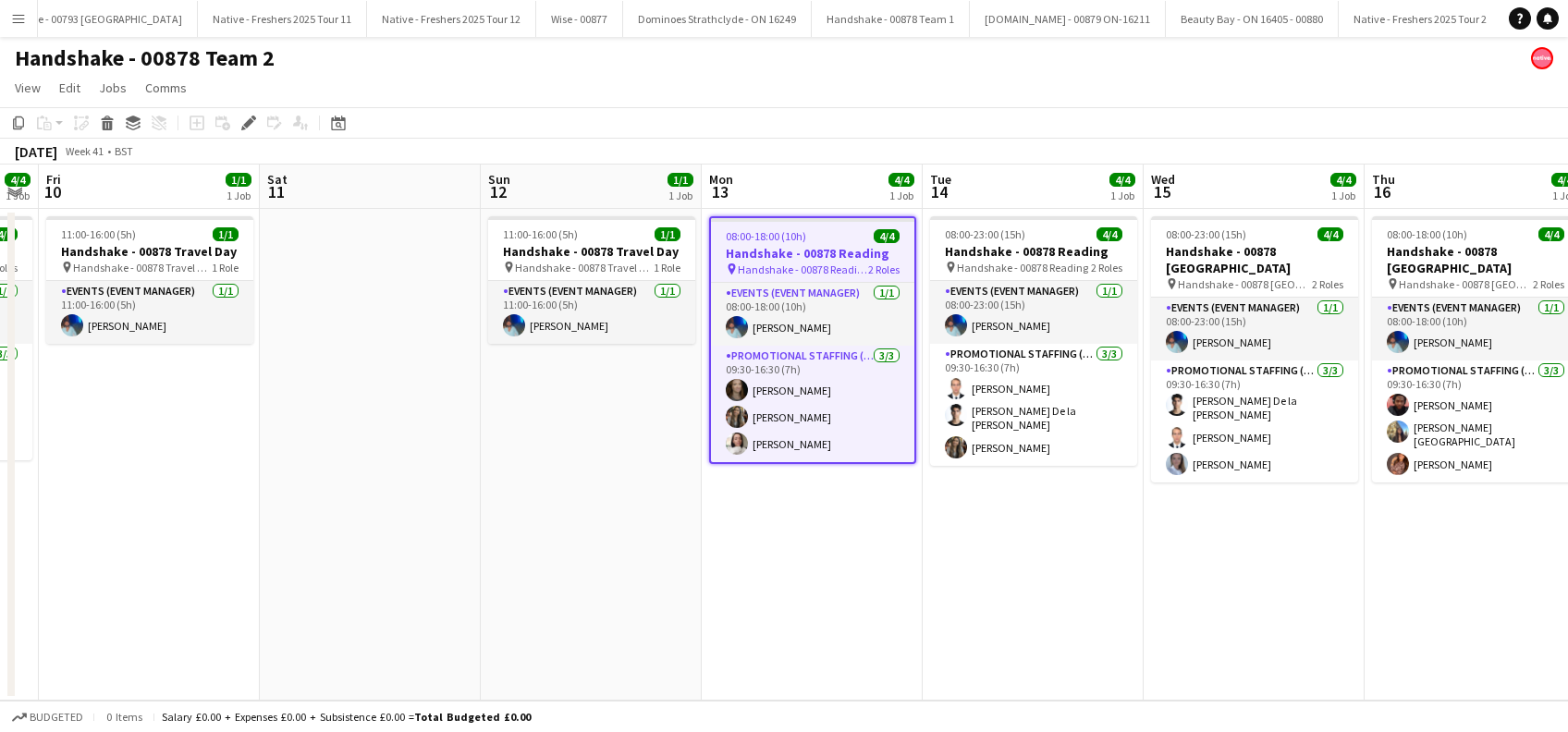
drag, startPoint x: 516, startPoint y: 595, endPoint x: 1014, endPoint y: 589, distance: 498.0
click at [1014, 589] on app-calendar-viewport "Wed 8 4/4 1 Job Thu 9 4/4 1 Job Fri 10 1/1 1 Job Sat 11 Sun 12 1/1 1 Job Mon 13…" at bounding box center [784, 432] width 1568 height 536
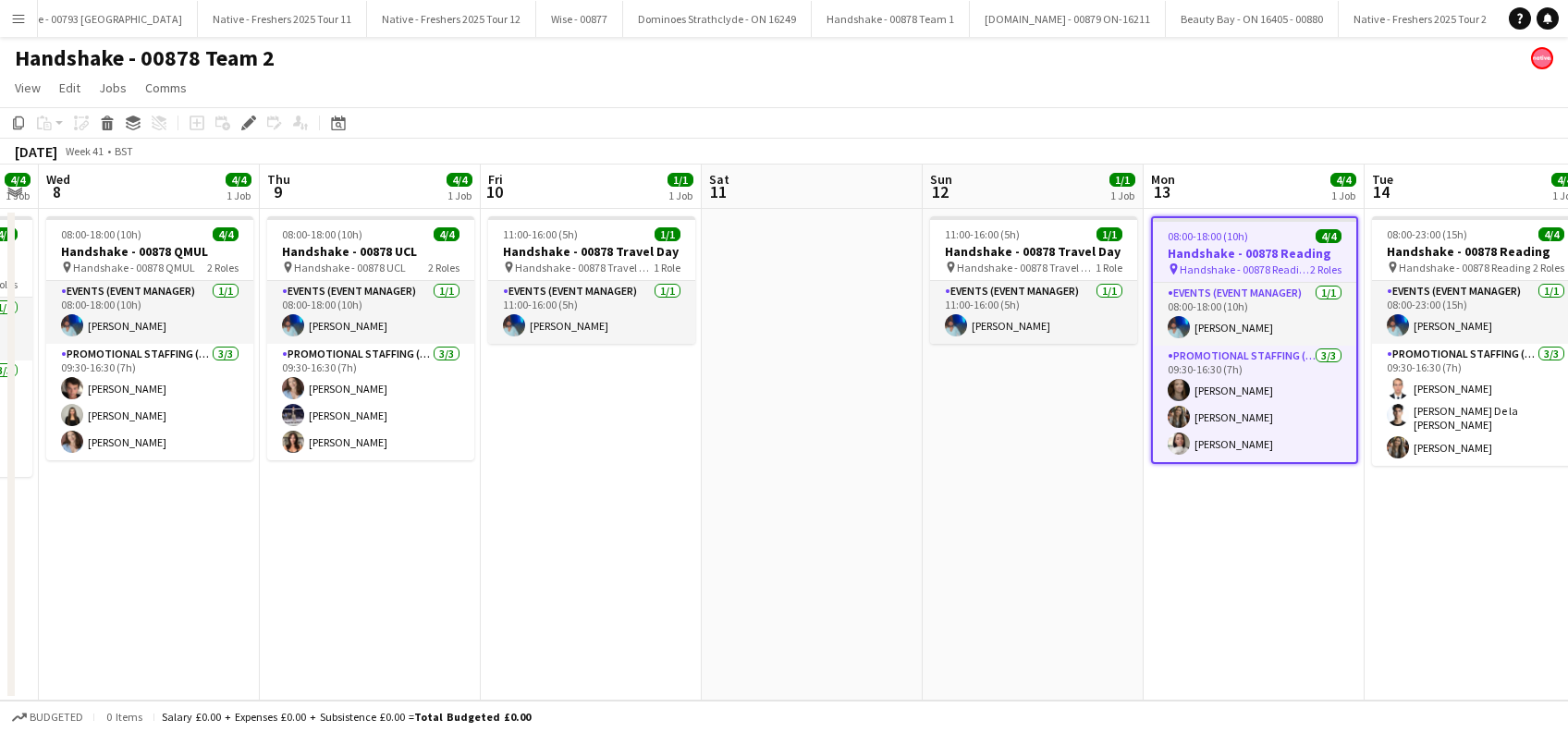
scroll to position [0, 579]
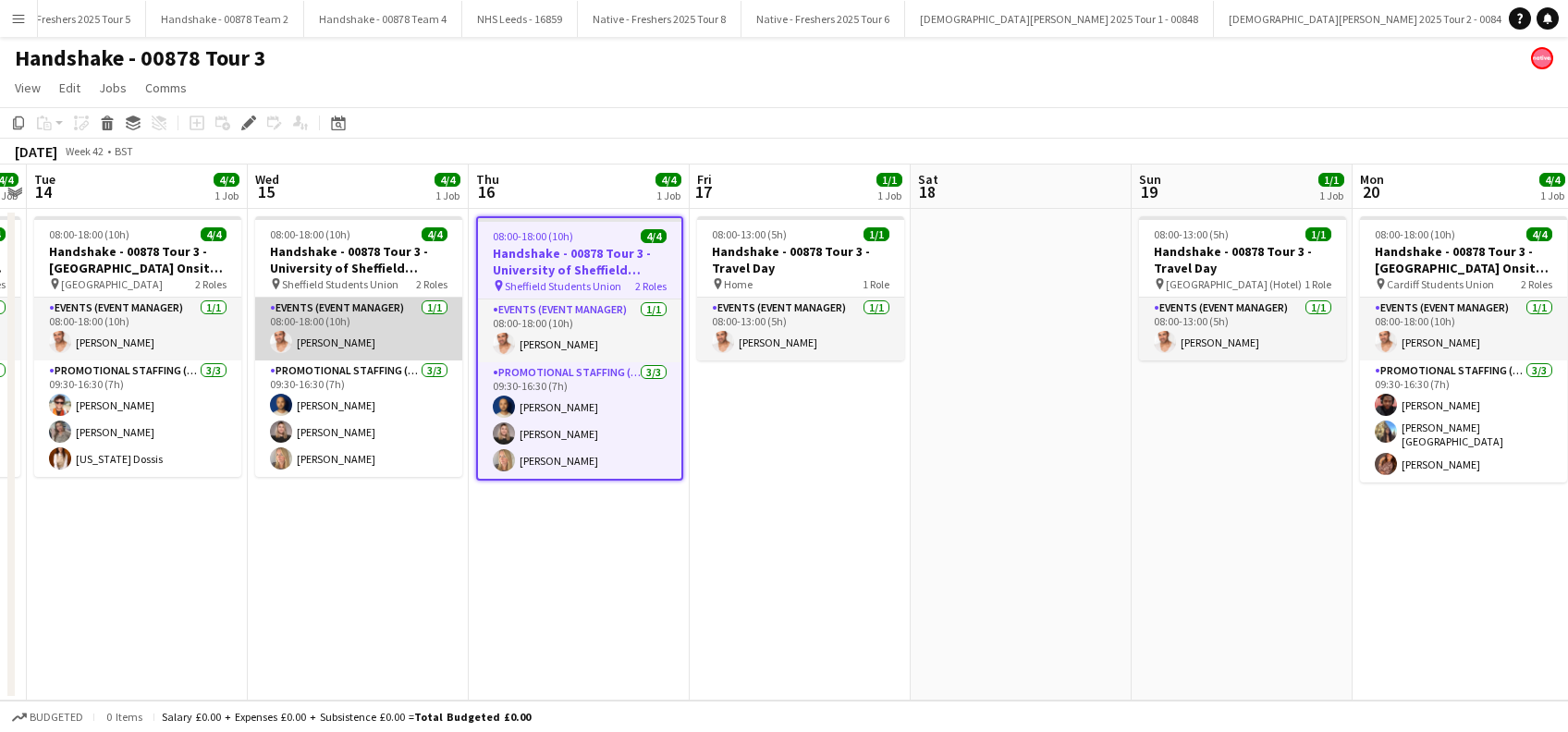
scroll to position [0, 7042]
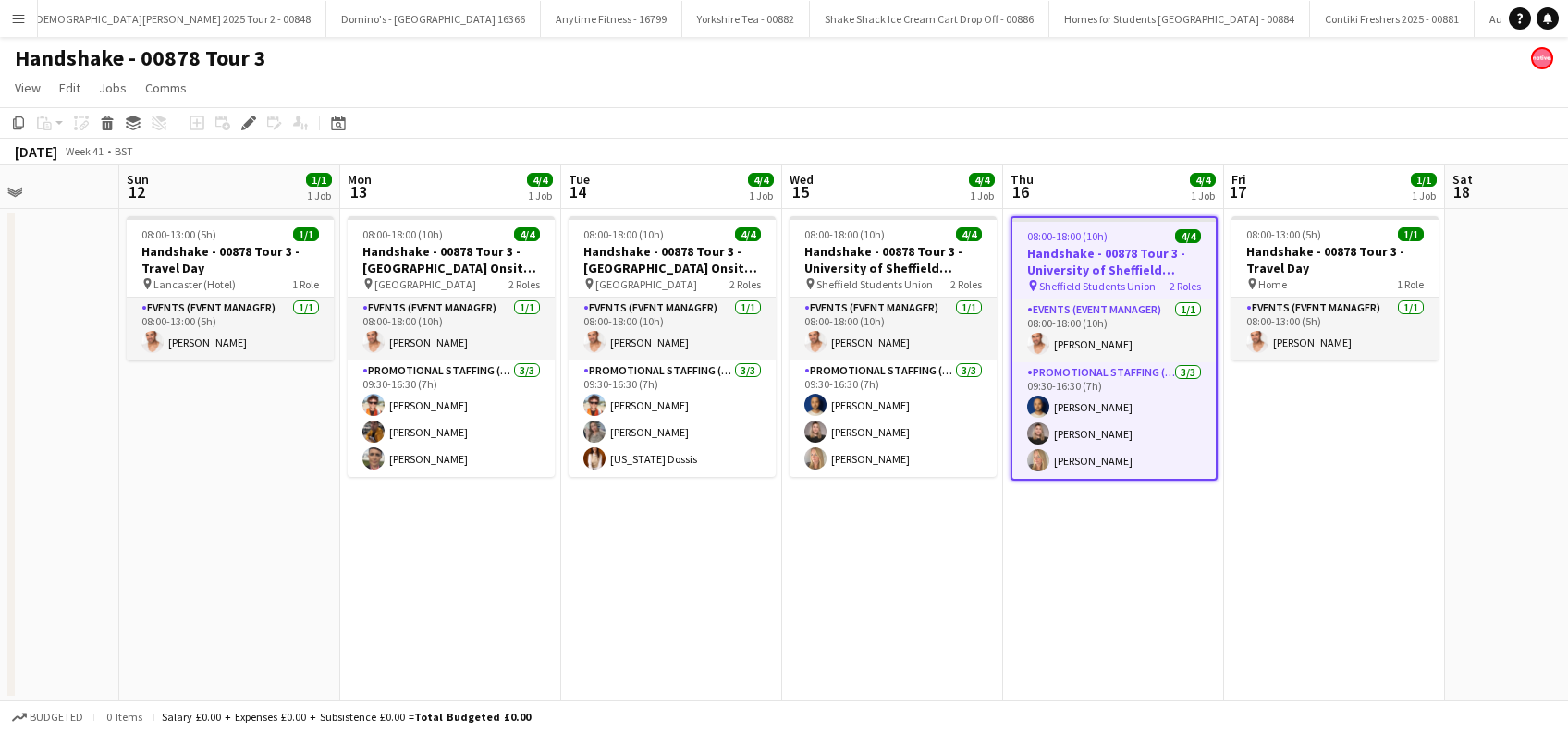
drag, startPoint x: 210, startPoint y: 568, endPoint x: 594, endPoint y: 613, distance: 386.6
click at [745, 607] on app-calendar-viewport "Thu 9 Fri 10 1/1 1 Job Sat 11 Sun 12 1/1 1 Job Mon 13 4/4 1 Job Tue 14 4/4 1 Jo…" at bounding box center [784, 432] width 1568 height 536
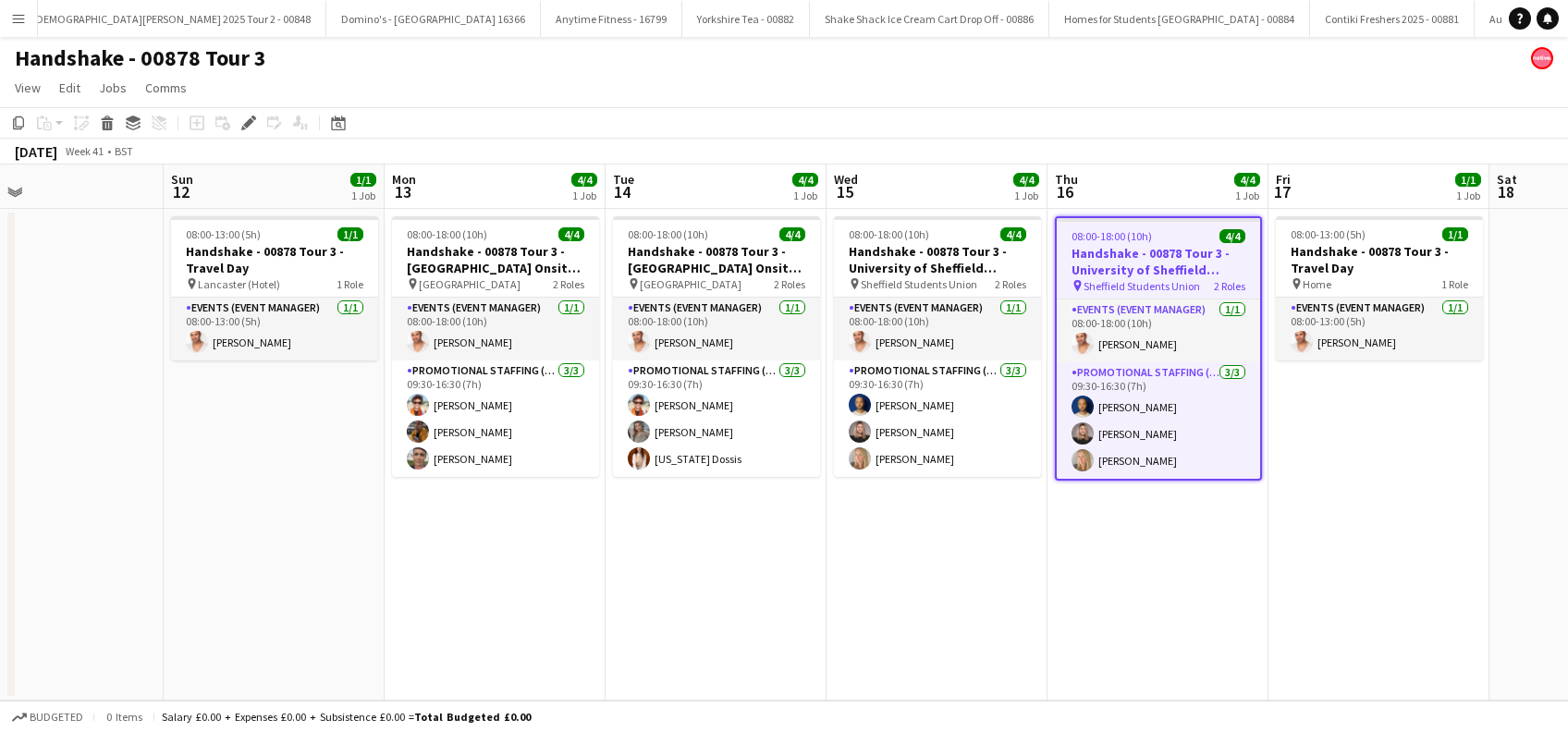
drag, startPoint x: 459, startPoint y: 630, endPoint x: 912, endPoint y: 638, distance: 453.1
click at [912, 638] on app-calendar-viewport "Thu 9 4/4 1 Job Fri 10 1/1 1 Job Sat 11 Sun 12 1/1 1 Job Mon 13 4/4 1 Job Tue 1…" at bounding box center [784, 432] width 1568 height 536
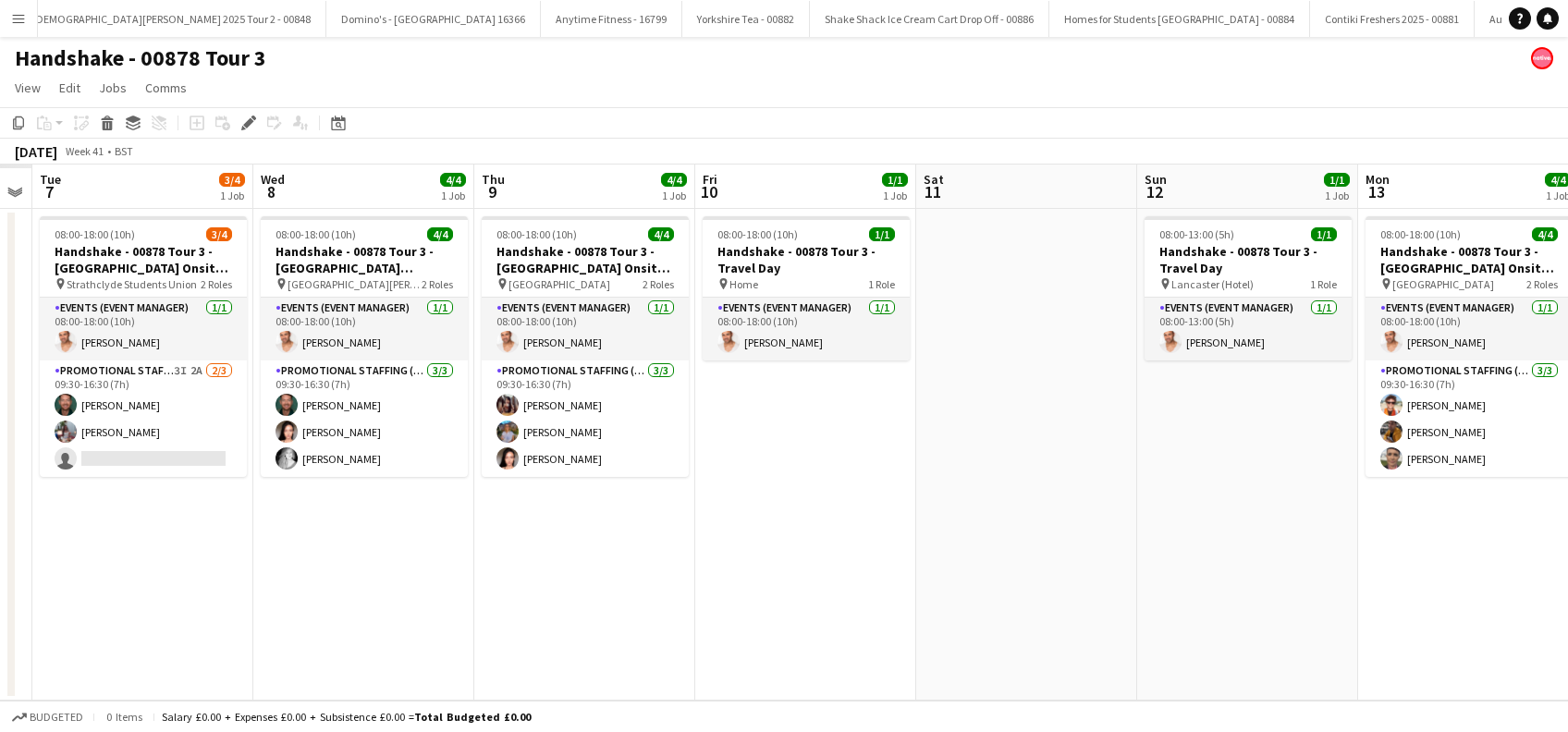
drag, startPoint x: 391, startPoint y: 598, endPoint x: 932, endPoint y: 599, distance: 541.0
click at [927, 599] on app-calendar-viewport "Sun 5 Mon 6 Tue 7 3/4 1 Job Wed 8 4/4 1 Job Thu 9 4/4 1 Job Fri 10 1/1 1 Job Sa…" at bounding box center [784, 432] width 1568 height 536
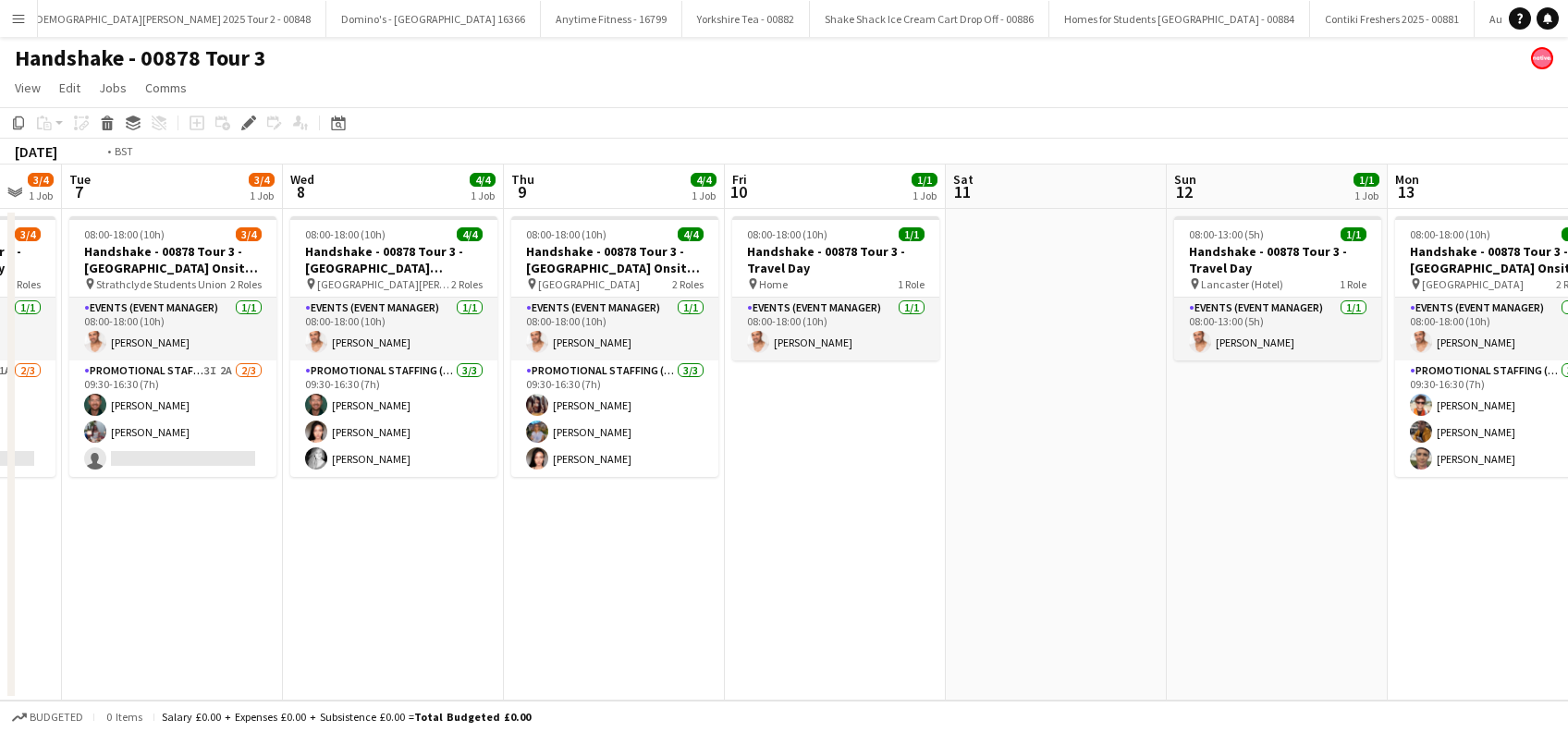
drag, startPoint x: 859, startPoint y: 616, endPoint x: 1044, endPoint y: 618, distance: 185.0
click at [1033, 618] on app-calendar-viewport "Sun 5 1/1 1 Job Mon 6 3/4 1 Job Tue 7 3/4 1 Job Wed 8 4/4 1 Job Thu 9 4/4 1 Job…" at bounding box center [784, 432] width 1568 height 536
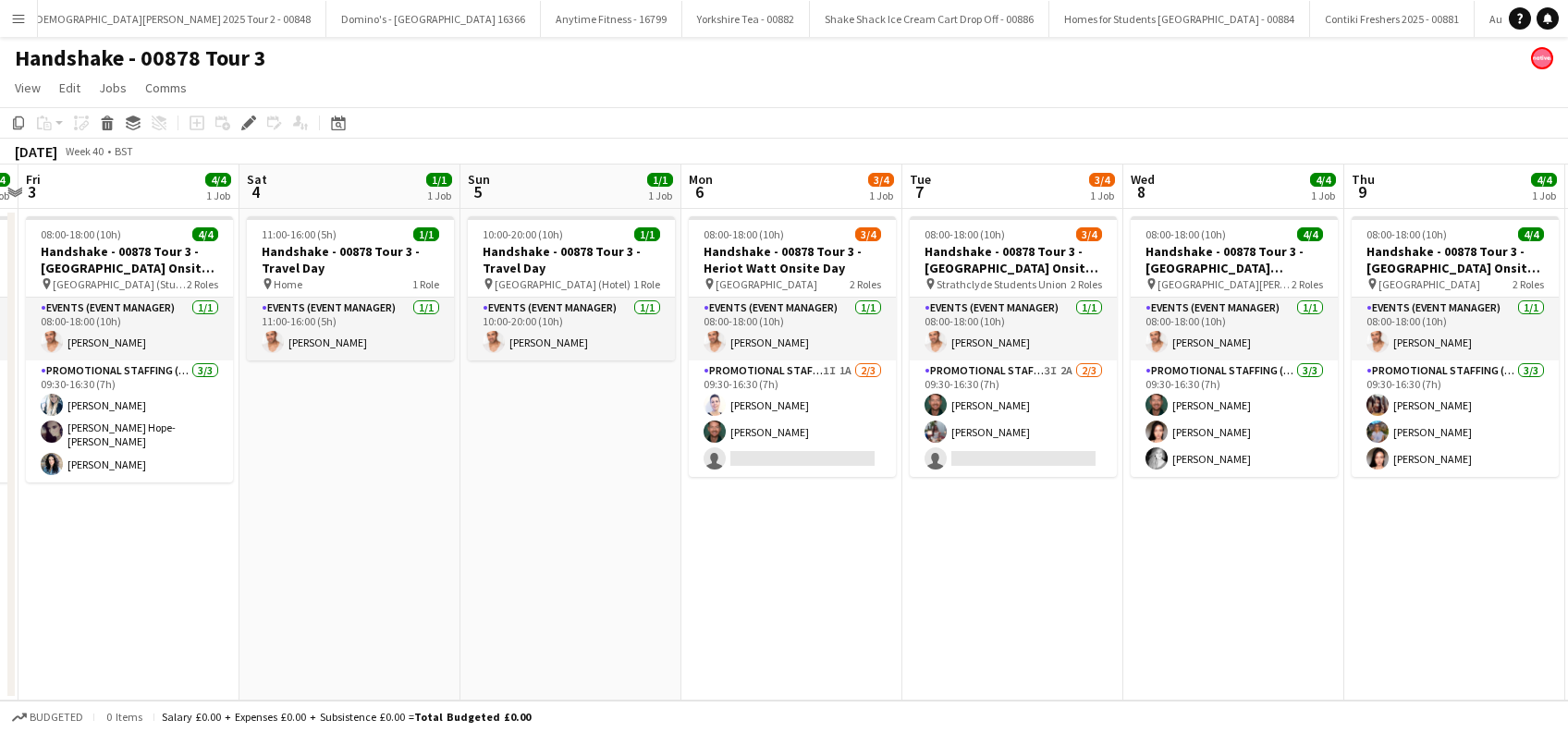
drag, startPoint x: 345, startPoint y: 564, endPoint x: 936, endPoint y: 547, distance: 591.2
click at [936, 547] on app-calendar-viewport "Wed 1 Thu 2 4/4 1 Job Fri 3 4/4 1 Job Sat 4 1/1 1 Job Sun 5 1/1 1 Job Mon 6 3/4…" at bounding box center [784, 432] width 1568 height 536
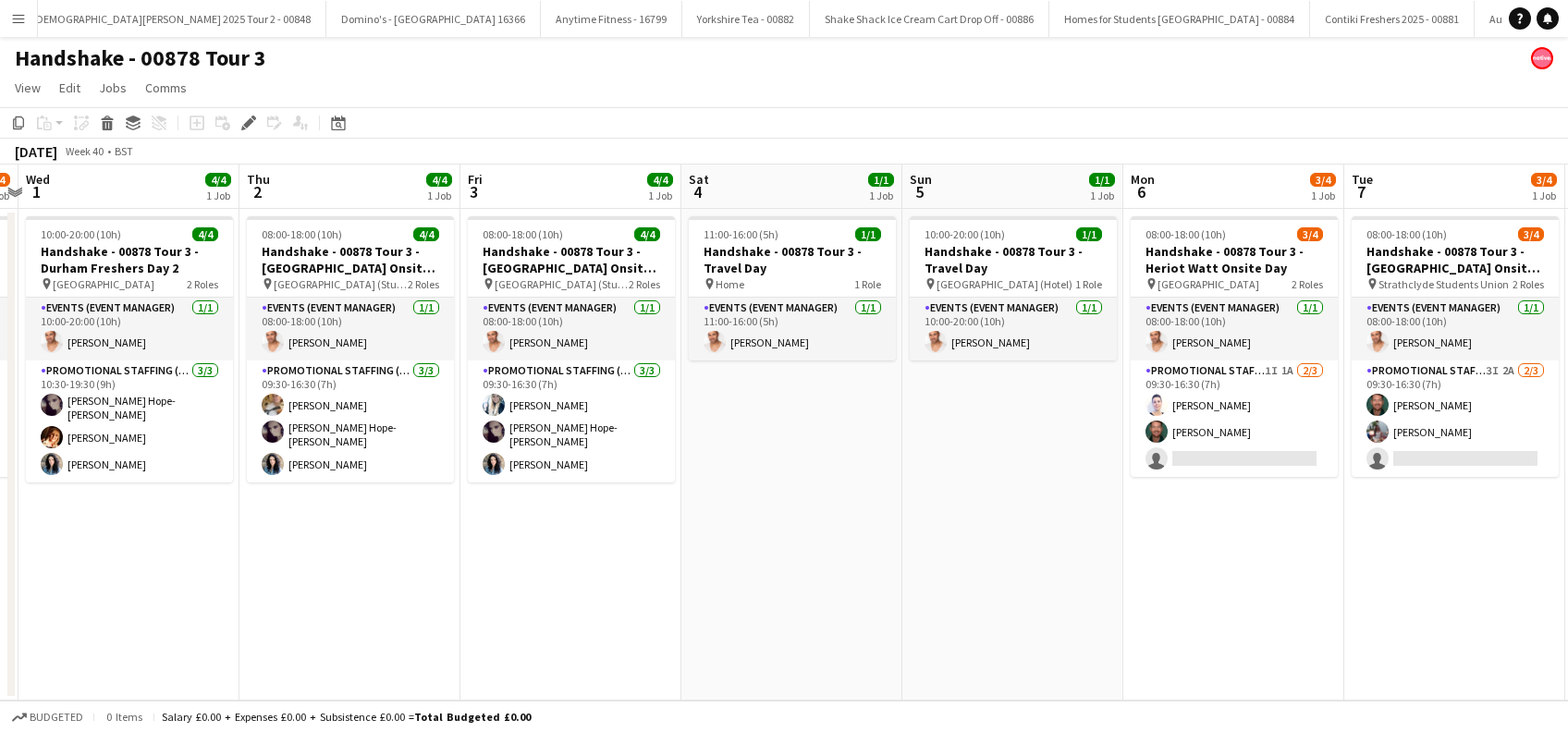
scroll to position [0, 579]
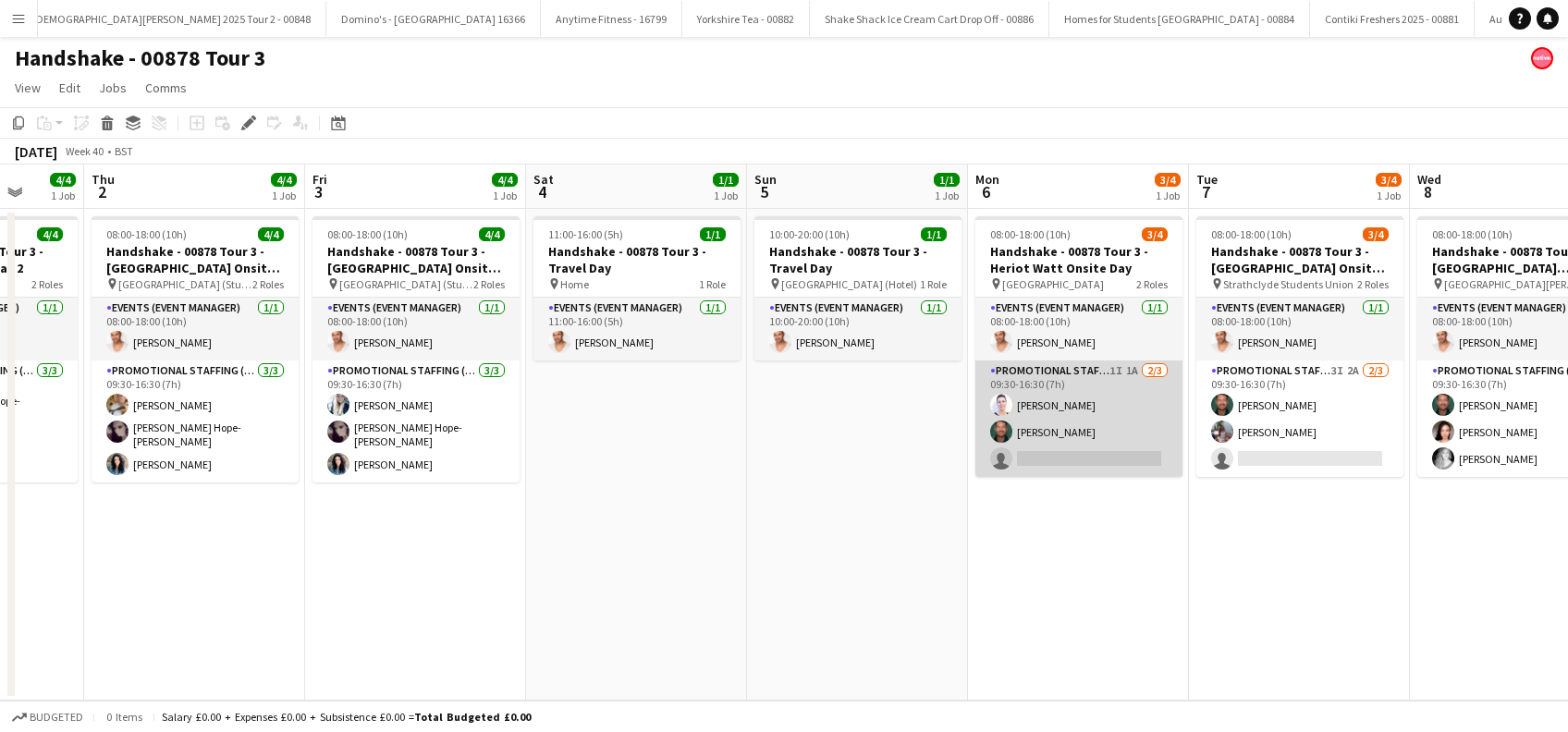
click at [1092, 459] on app-card-role "Promotional Staffing (Brand Ambassadors) 1I 1A 2/3 09:30-16:30 (7h) Cleo Giffor…" at bounding box center [1078, 418] width 207 height 116
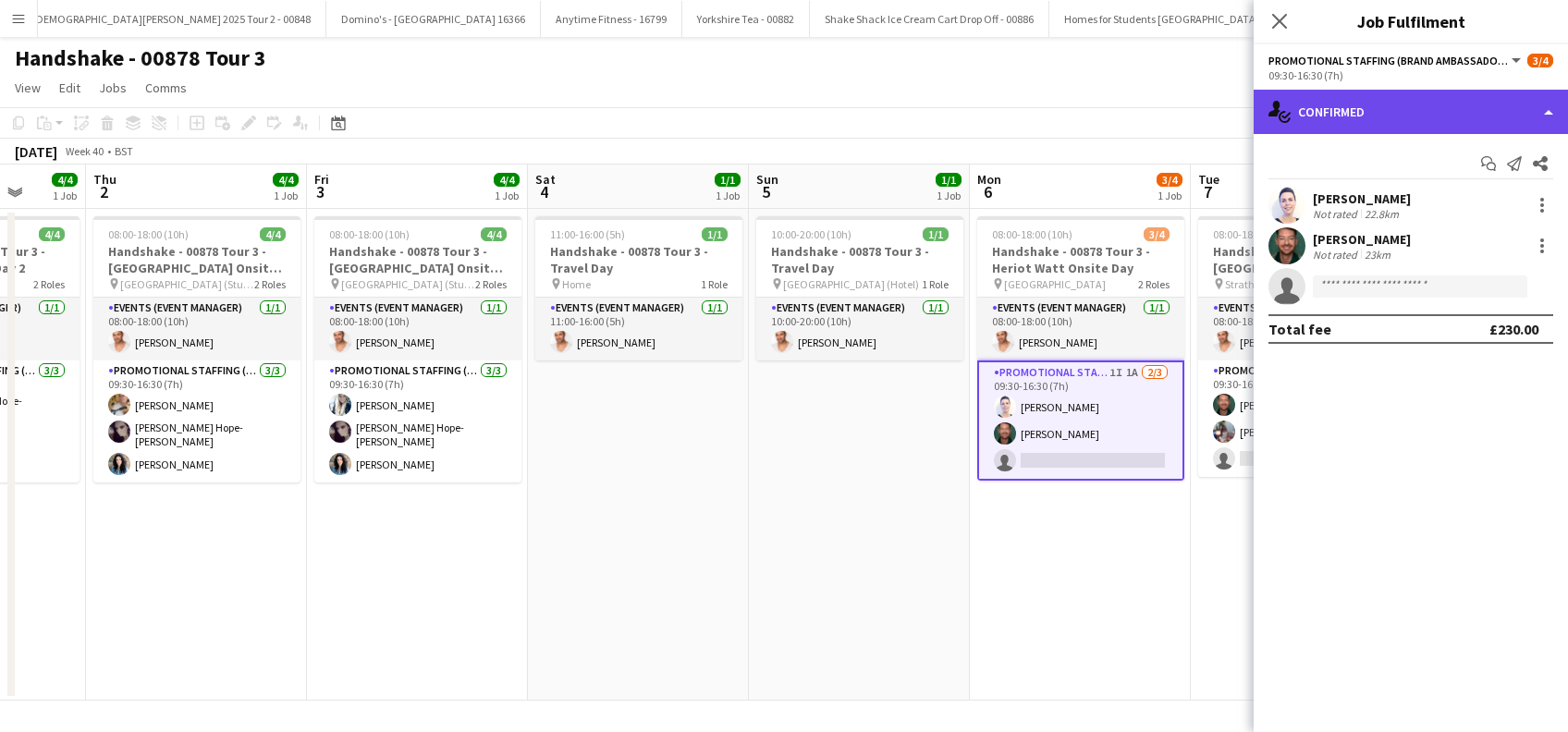
click at [1401, 93] on div "single-neutral-actions-check-2 Confirmed" at bounding box center [1410, 112] width 315 height 44
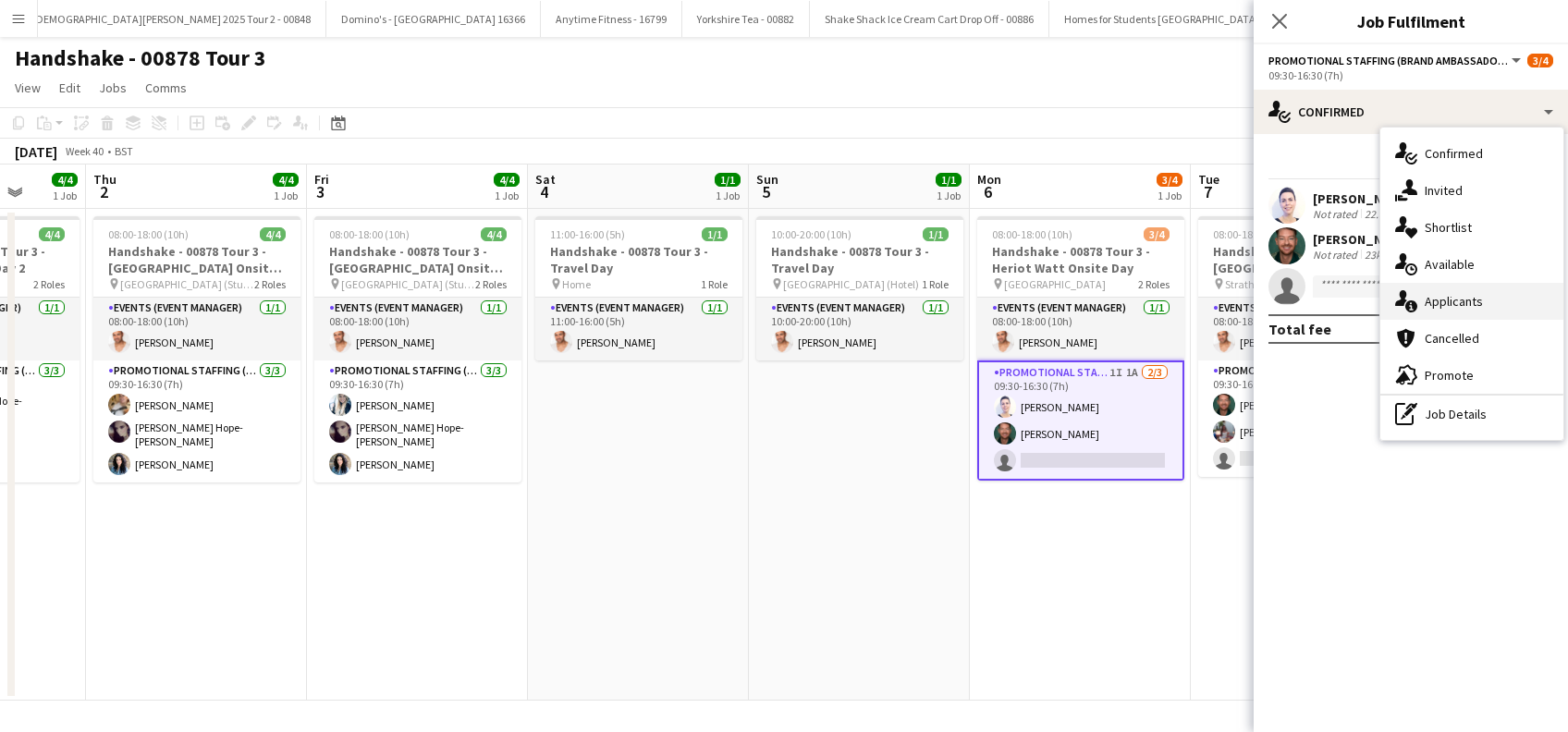
click at [1441, 302] on span "Applicants" at bounding box center [1454, 301] width 59 height 16
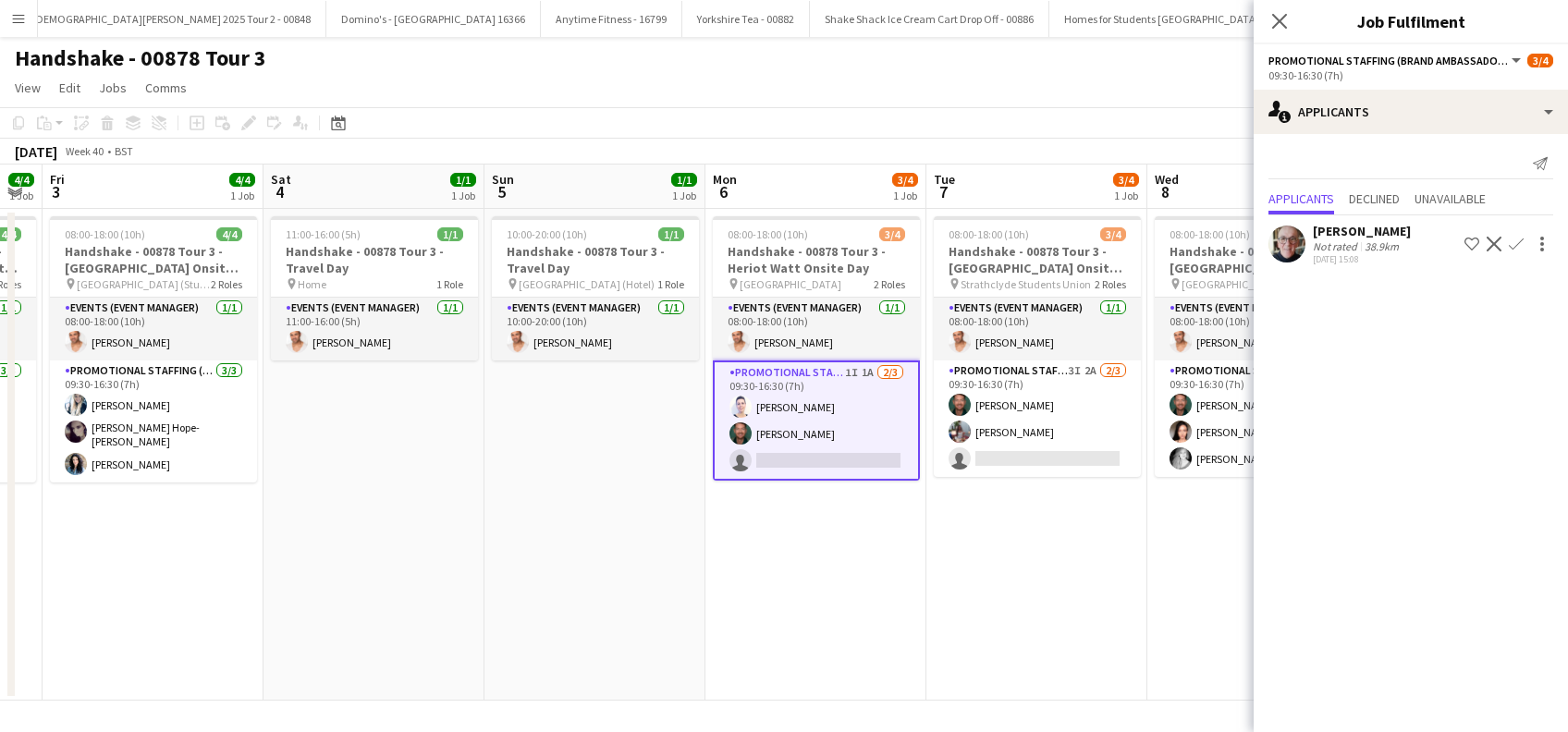
drag, startPoint x: 1107, startPoint y: 571, endPoint x: 829, endPoint y: 579, distance: 278.1
click at [831, 583] on app-calendar-viewport "Mon 29 1/1 1 Job Tue 30 2/4 1 Job Wed 1 4/4 1 Job Thu 2 4/4 1 Job Fri 3 4/4 1 J…" at bounding box center [784, 432] width 1568 height 536
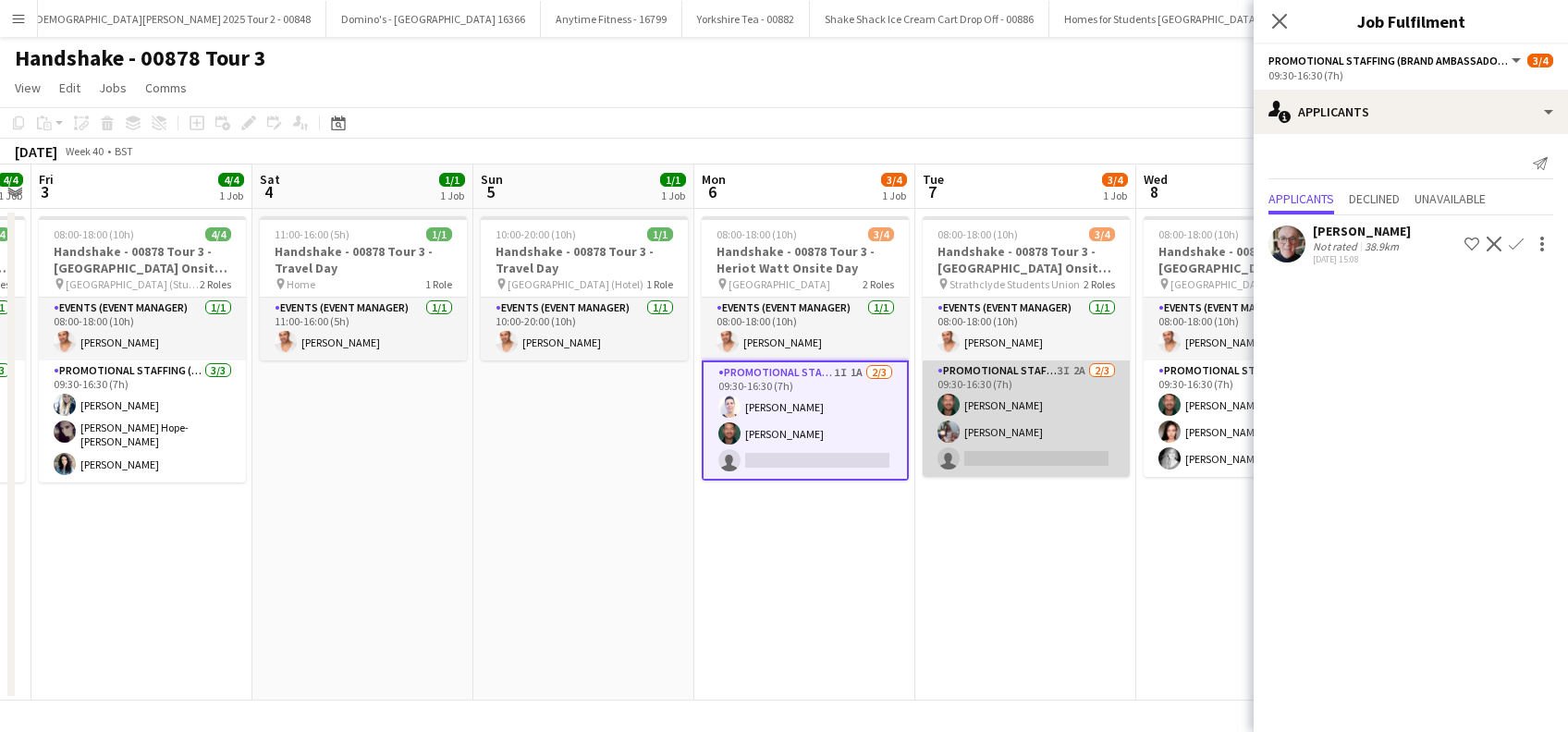
click at [1020, 471] on app-card-role "Promotional Staffing (Brand Ambassadors) 3I 2A 2/3 09:30-16:30 (7h) Dean Moffat…" at bounding box center [1025, 418] width 207 height 116
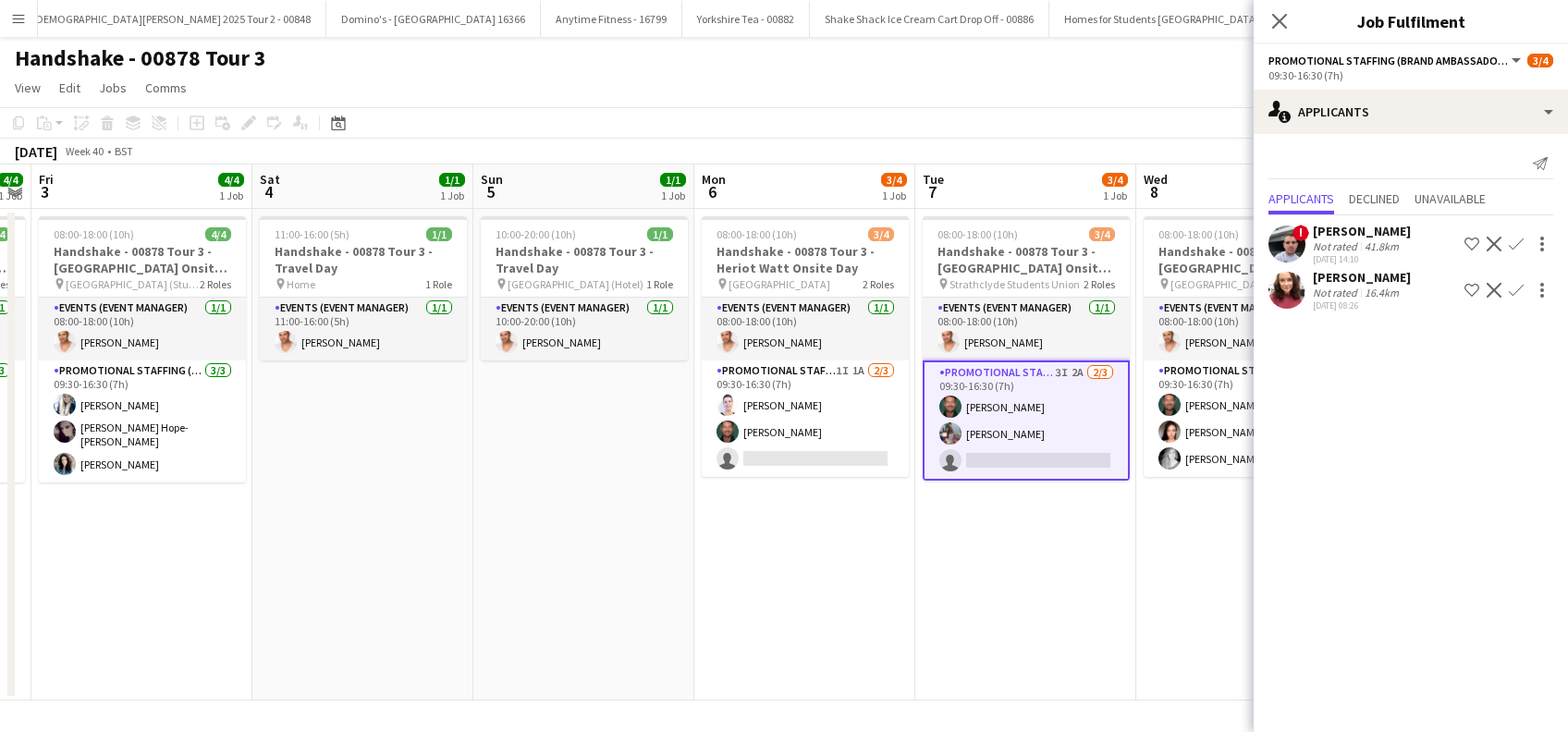
click at [1369, 274] on div "Sarah Greer" at bounding box center [1362, 277] width 98 height 16
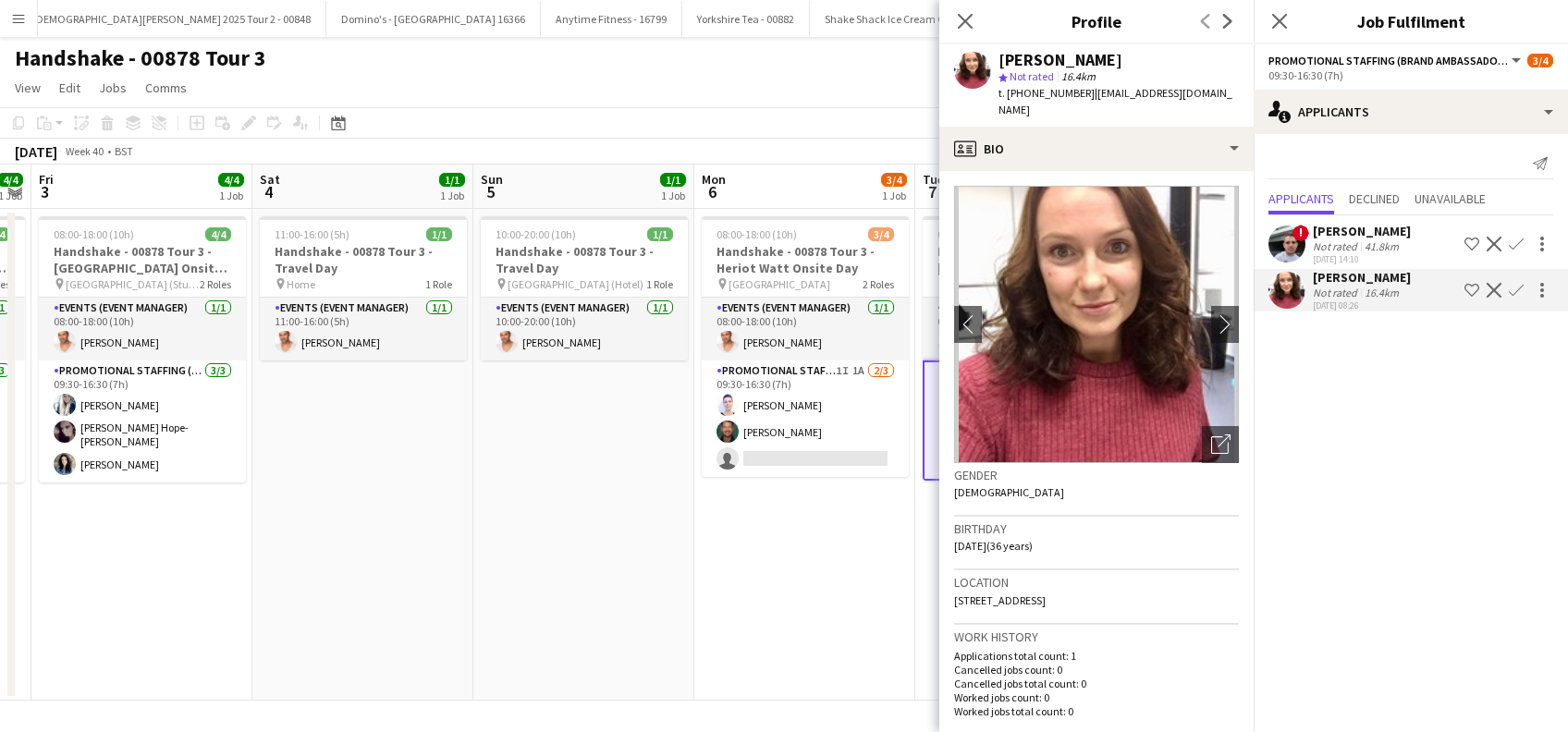
click at [1516, 294] on app-icon "Confirm" at bounding box center [1516, 290] width 14 height 14
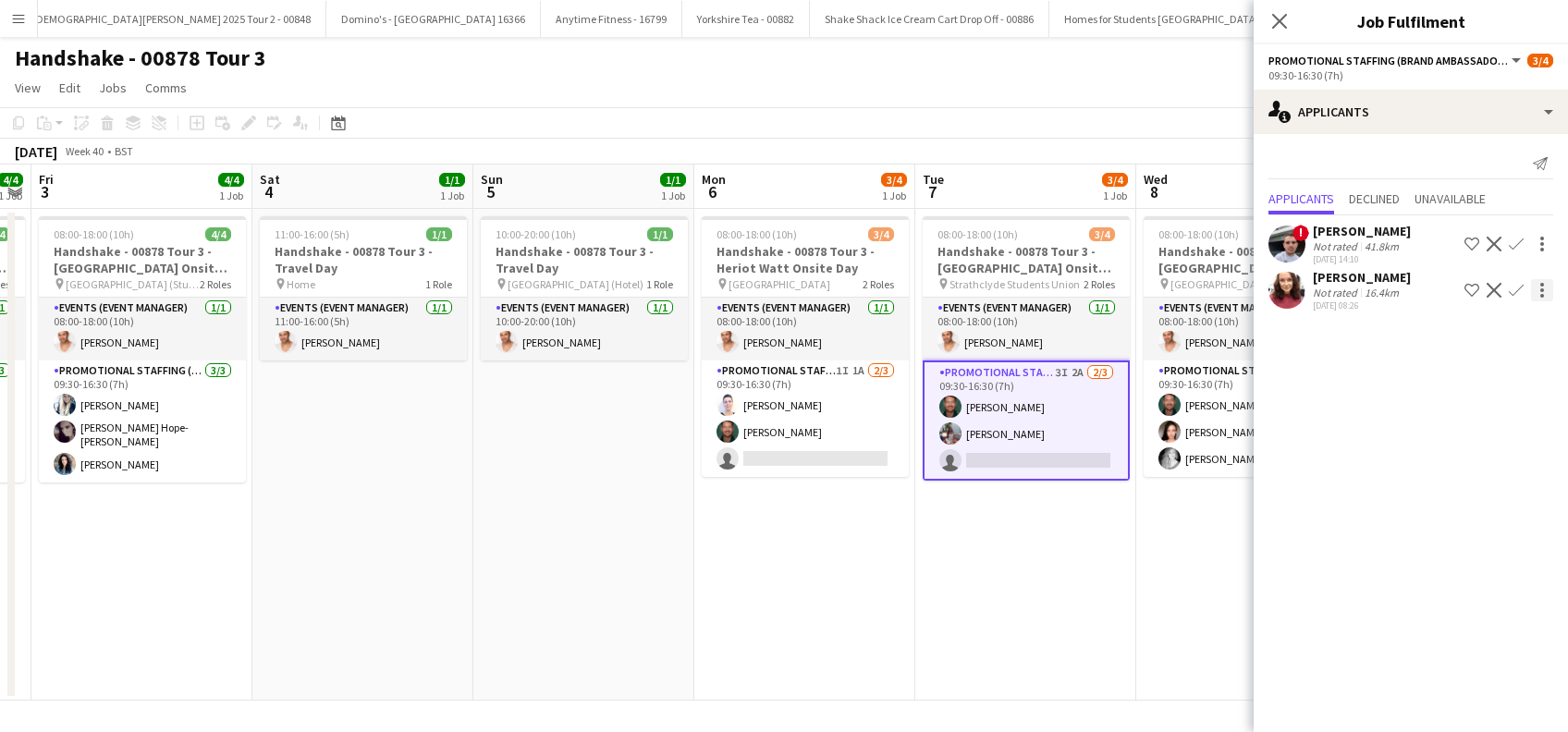
click at [1519, 291] on app-icon "Confirm" at bounding box center [1516, 290] width 14 height 14
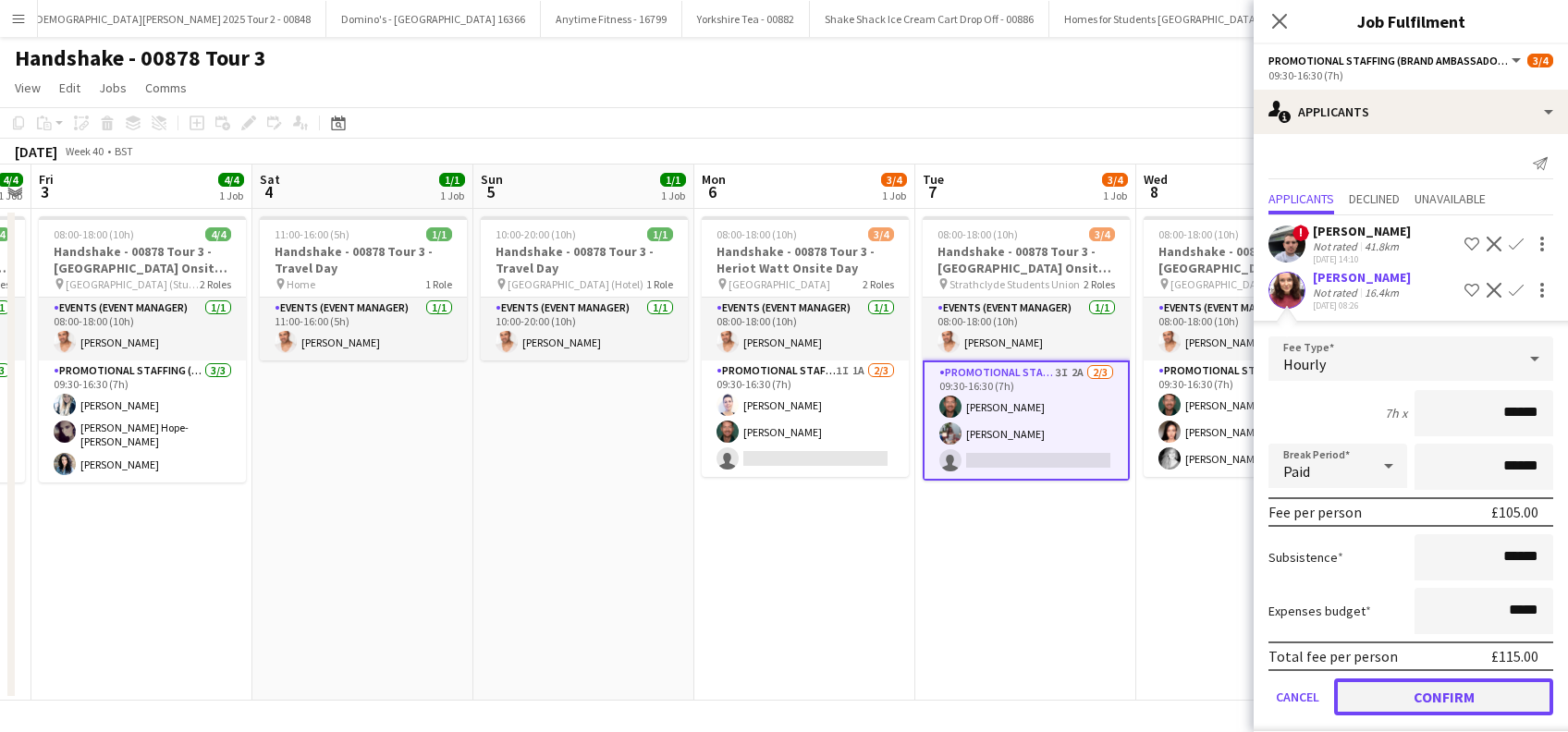
click at [1467, 696] on button "Confirm" at bounding box center [1444, 696] width 219 height 37
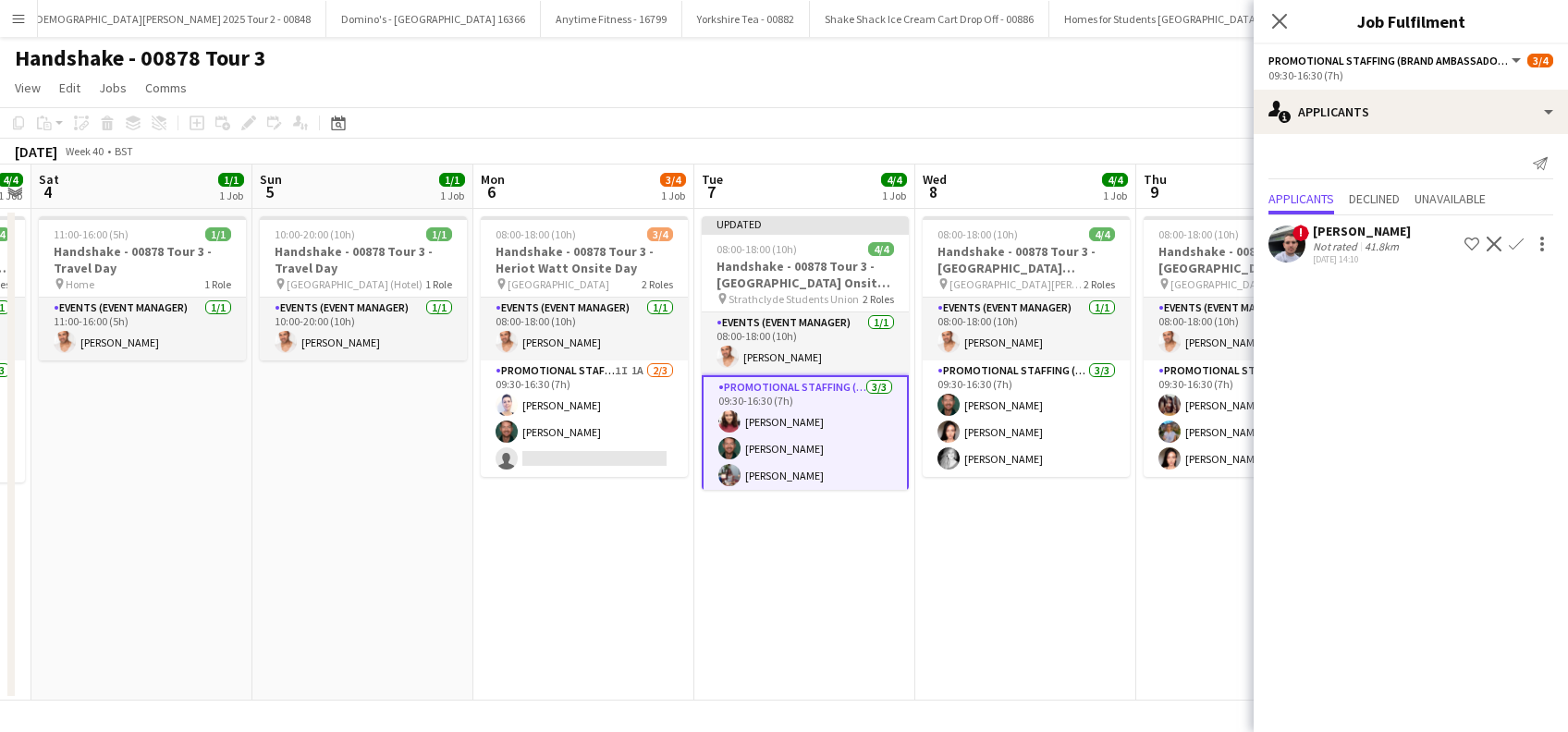
scroll to position [0, 709]
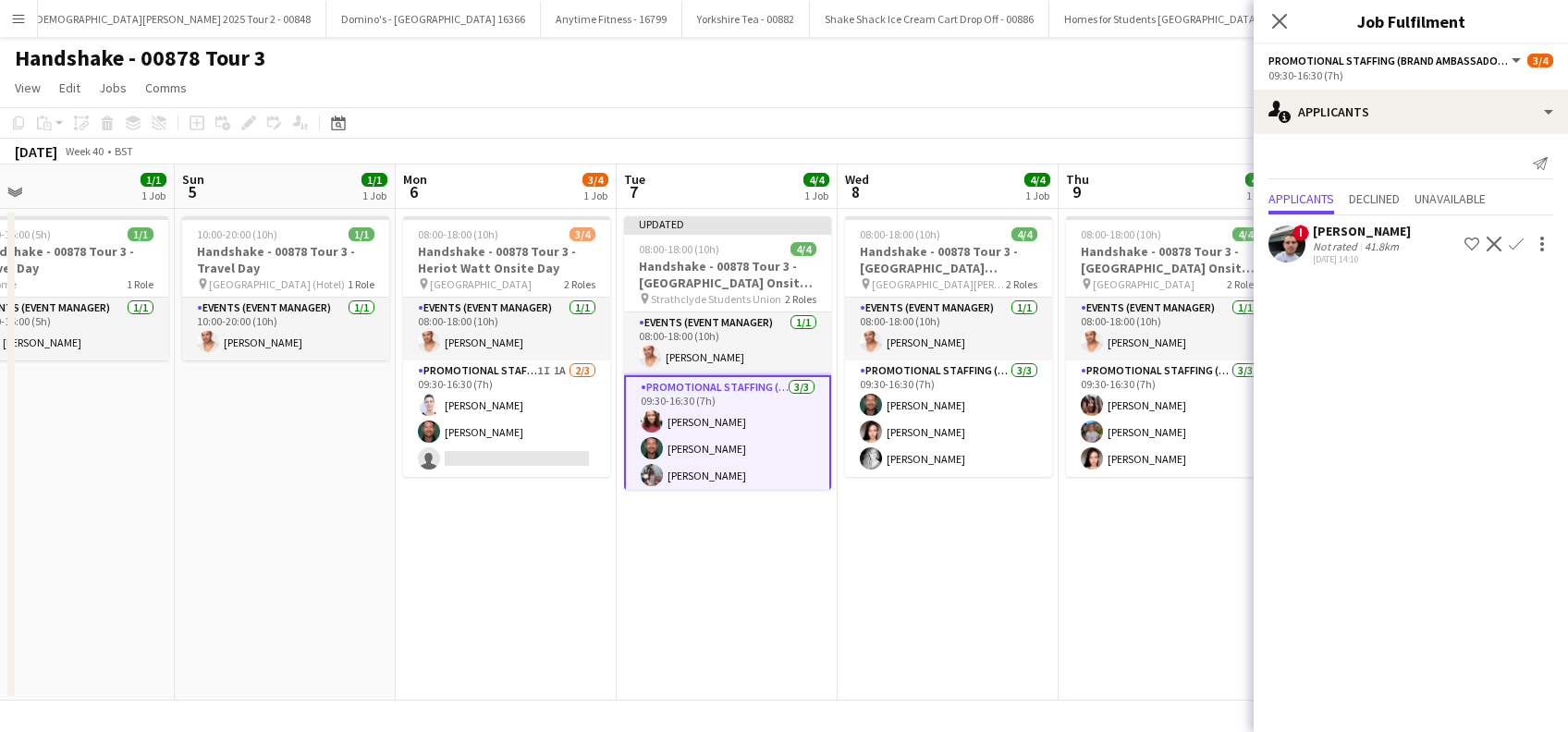
drag, startPoint x: 1067, startPoint y: 602, endPoint x: 770, endPoint y: 628, distance: 298.1
click at [770, 628] on app-calendar-viewport "Wed 1 4/4 1 Job Thu 2 4/4 1 Job Fri 3 4/4 1 Job Sat 4 1/1 1 Job Sun 5 1/1 1 Job…" at bounding box center [784, 432] width 1568 height 536
click at [1283, 12] on app-icon "Close pop-in" at bounding box center [1280, 22] width 27 height 27
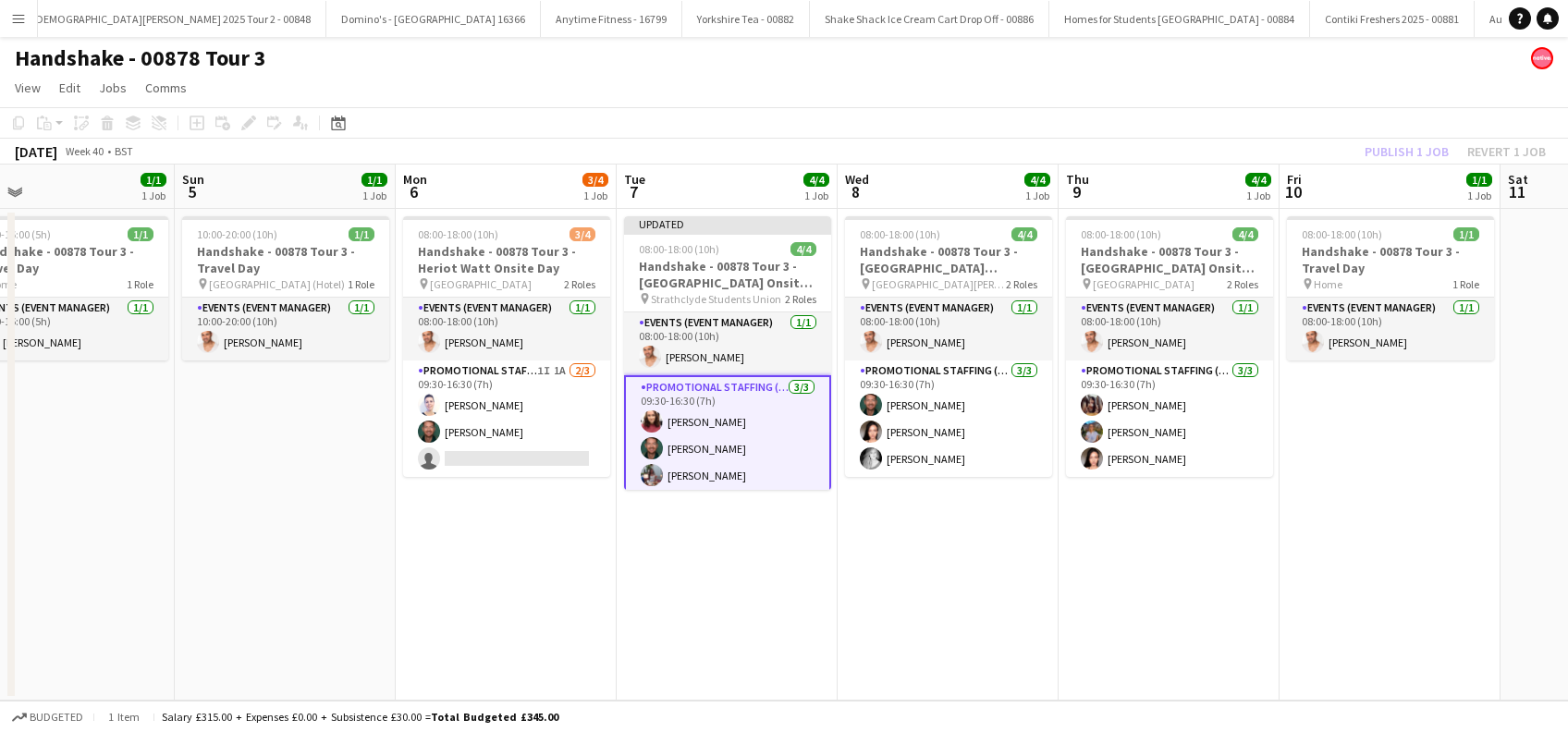
click at [1140, 562] on app-date-cell "08:00-18:00 (10h) 4/4 Handshake - 00878 Tour 3 - Aberdeen University Onsite Day…" at bounding box center [1170, 454] width 221 height 492
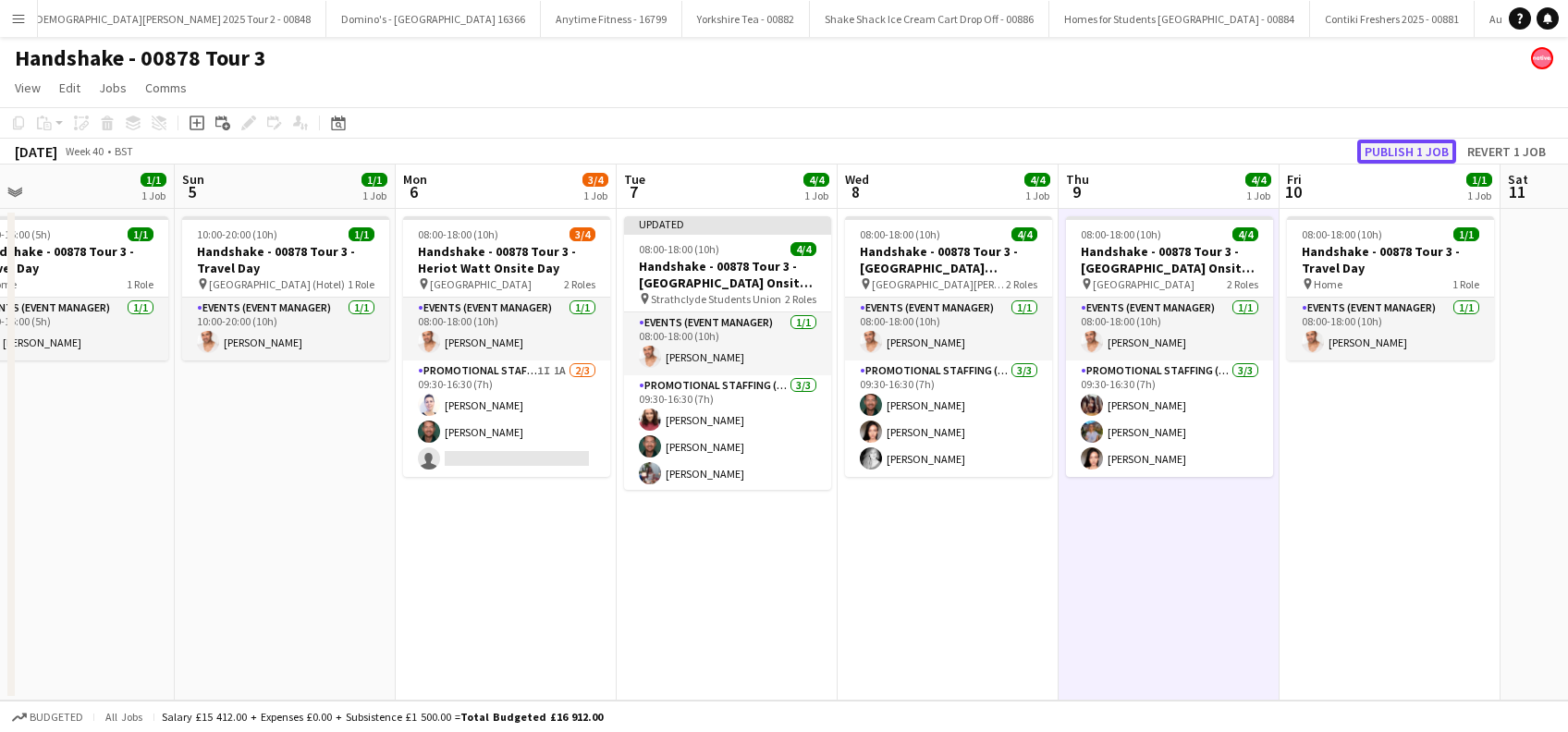
click at [1402, 146] on button "Publish 1 job" at bounding box center [1406, 151] width 99 height 24
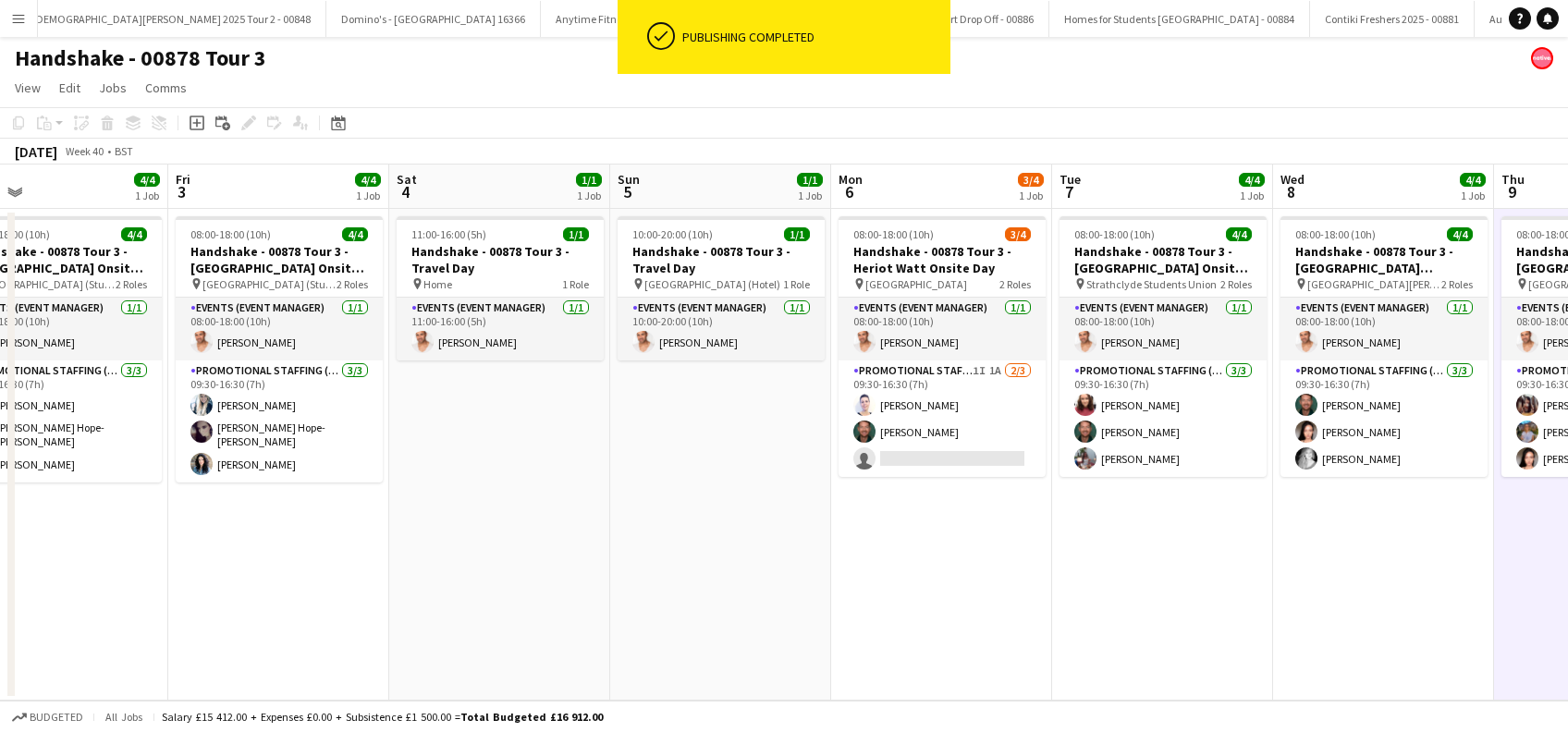
scroll to position [0, 582]
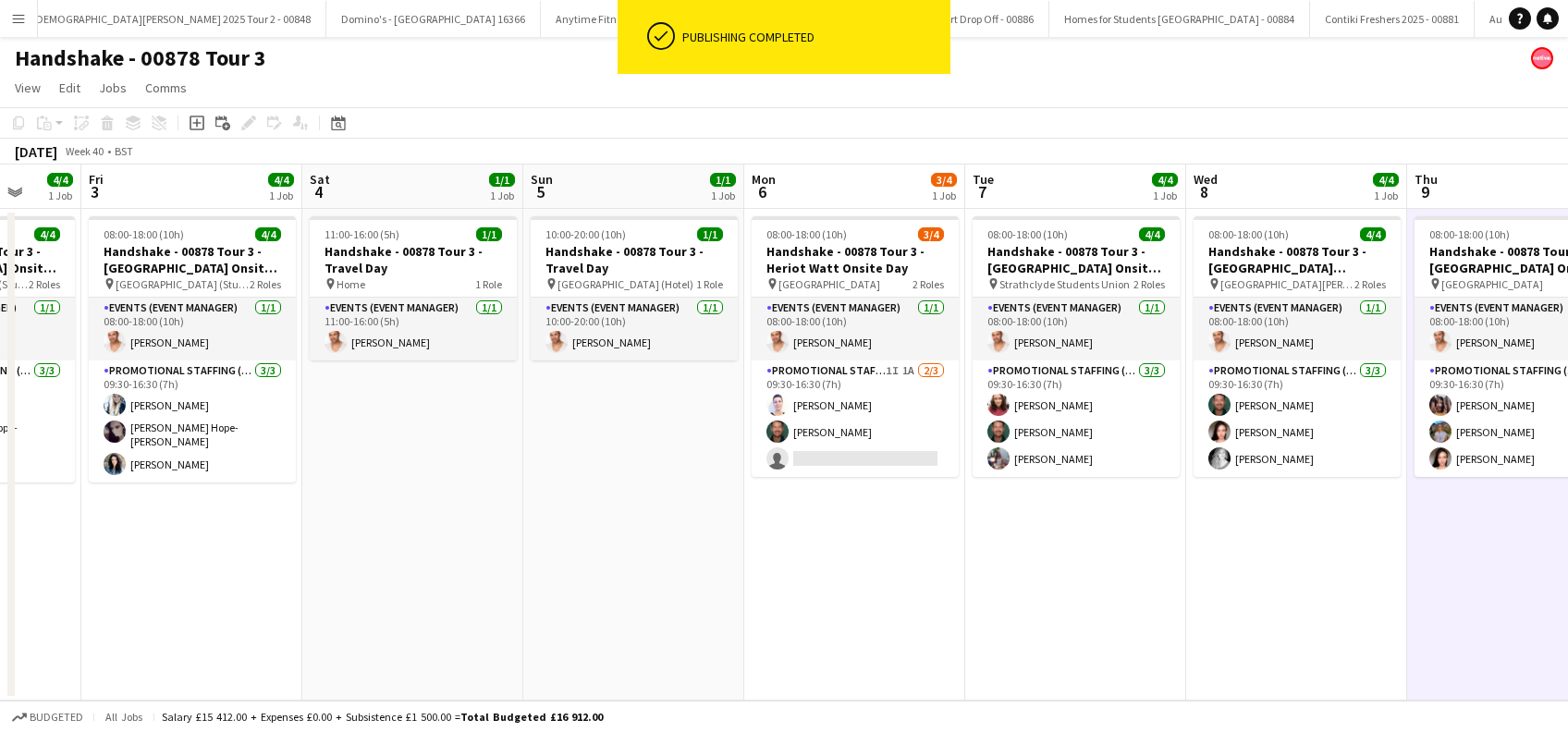
drag, startPoint x: 650, startPoint y: 590, endPoint x: 999, endPoint y: 589, distance: 349.0
click at [999, 589] on app-calendar-viewport "Tue 30 2/4 1 Job Wed 1 4/4 1 Job Thu 2 4/4 1 Job Fri 3 4/4 1 Job Sat 4 1/1 1 Jo…" at bounding box center [784, 432] width 1568 height 536
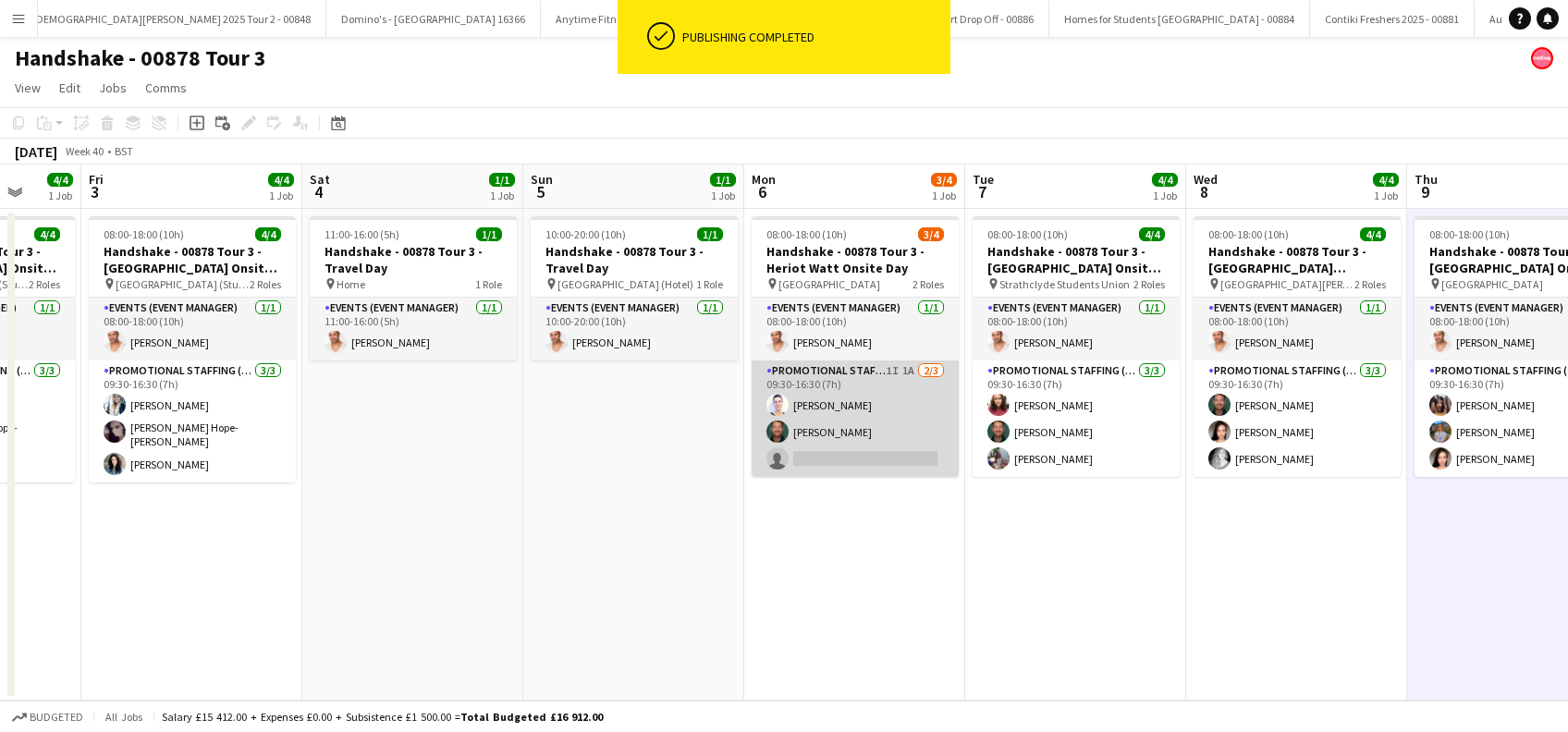
click at [858, 456] on app-card-role "Promotional Staffing (Brand Ambassadors) 1I 1A 2/3 09:30-16:30 (7h) Cleo Giffor…" at bounding box center [854, 418] width 207 height 116
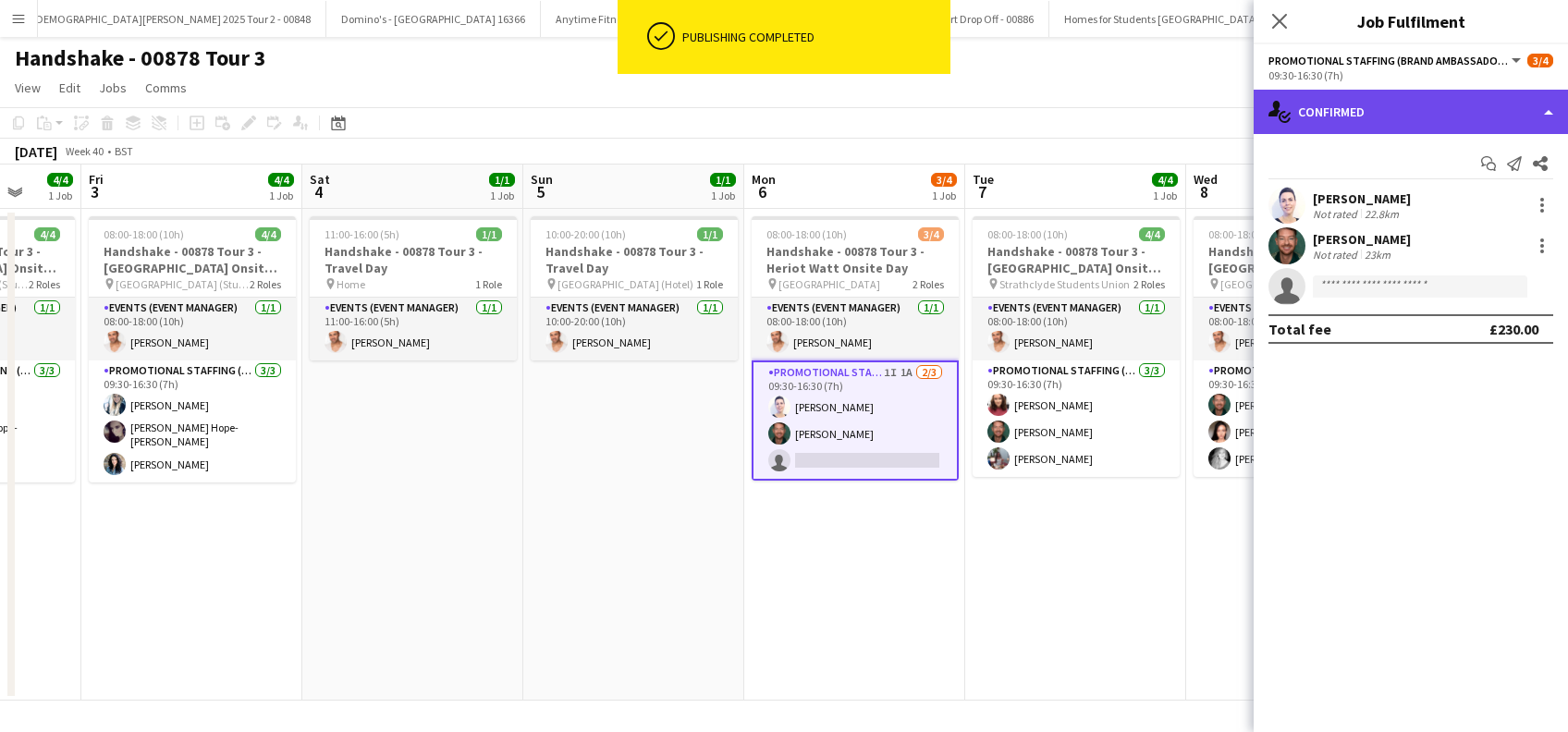
click at [1398, 104] on div "single-neutral-actions-check-2 Confirmed" at bounding box center [1410, 112] width 315 height 44
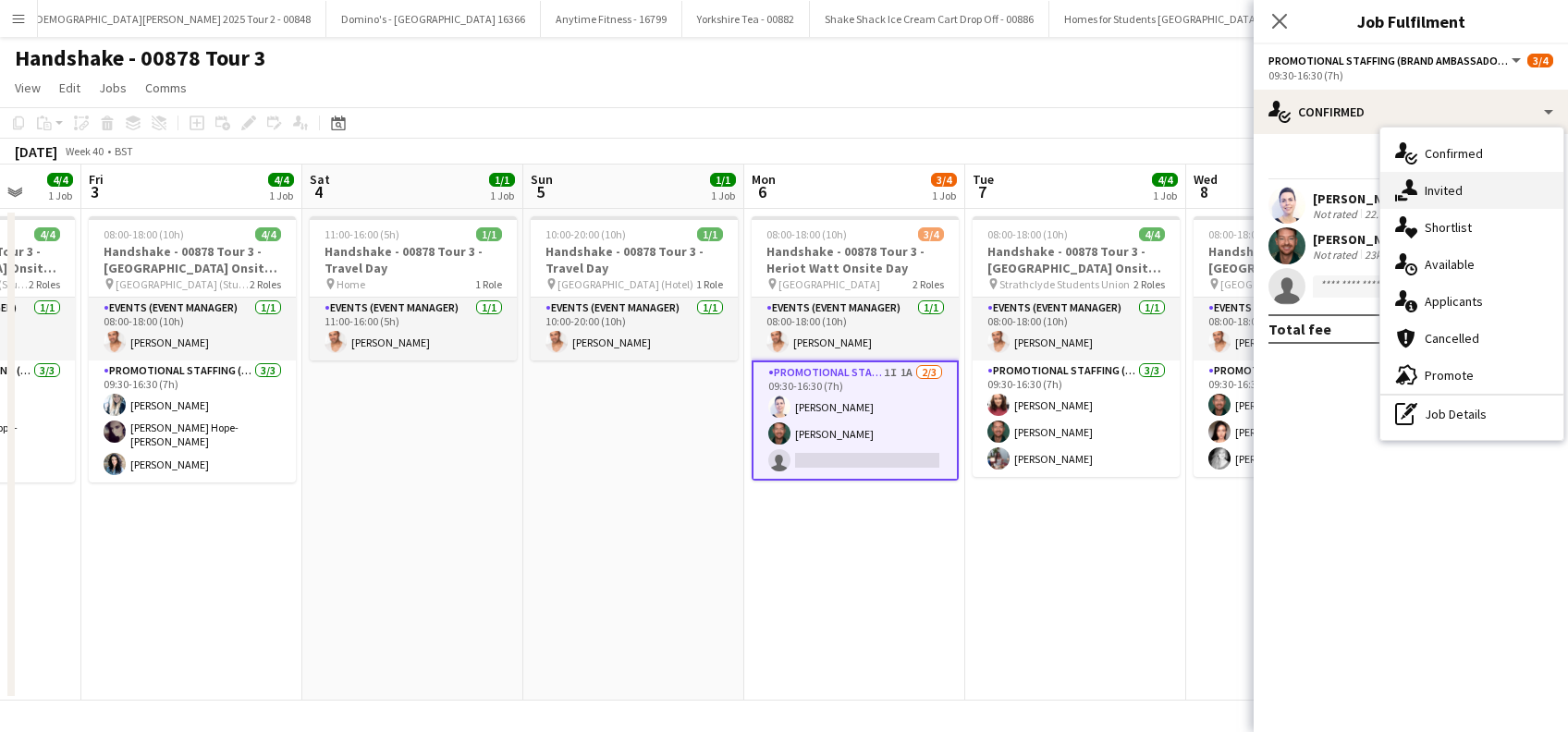
click at [1427, 182] on span "Invited" at bounding box center [1443, 189] width 38 height 16
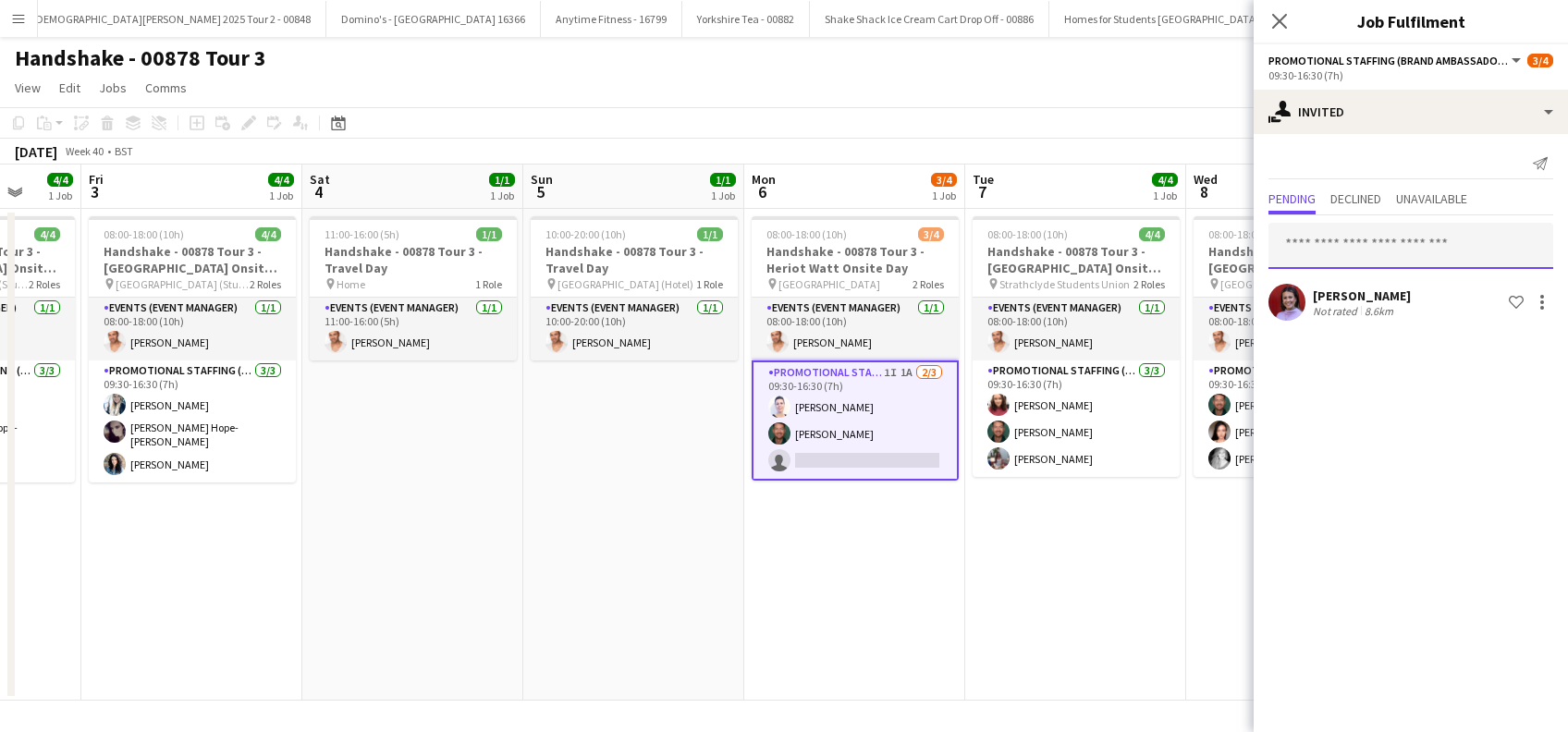
click at [1327, 232] on input "text" at bounding box center [1411, 246] width 285 height 46
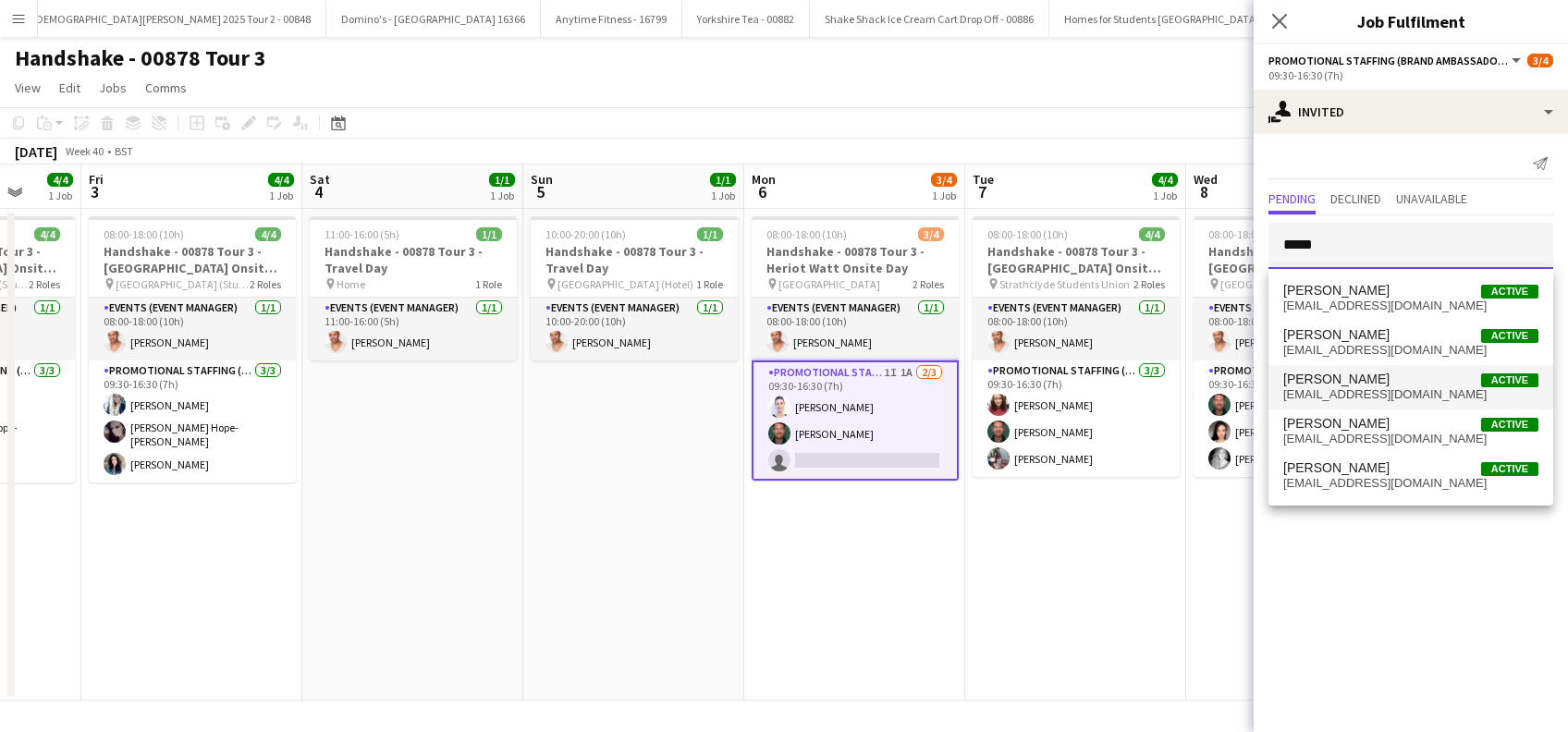
type input "*****"
click at [1323, 393] on span "sarahgreer@live.com" at bounding box center [1410, 394] width 255 height 14
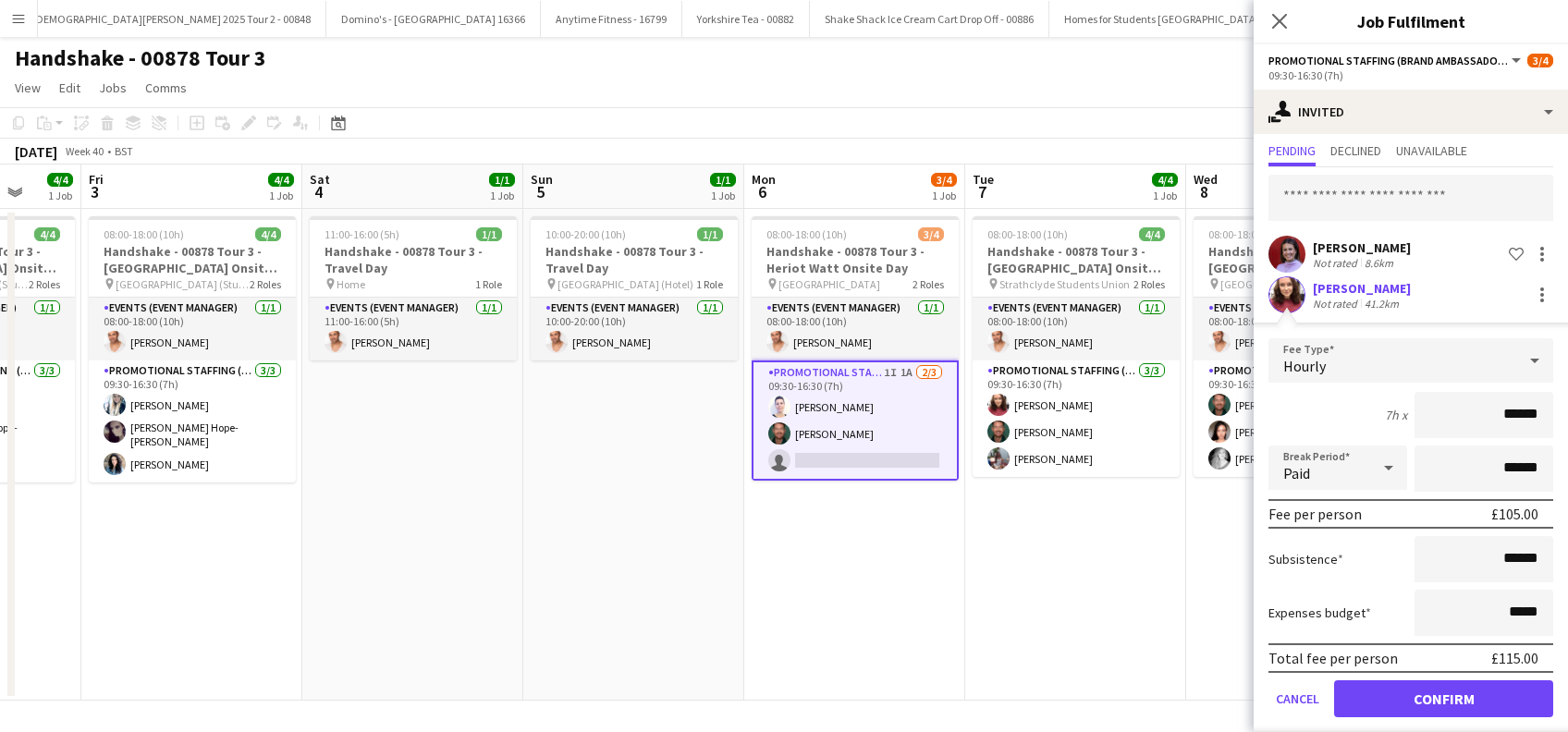
scroll to position [64, 0]
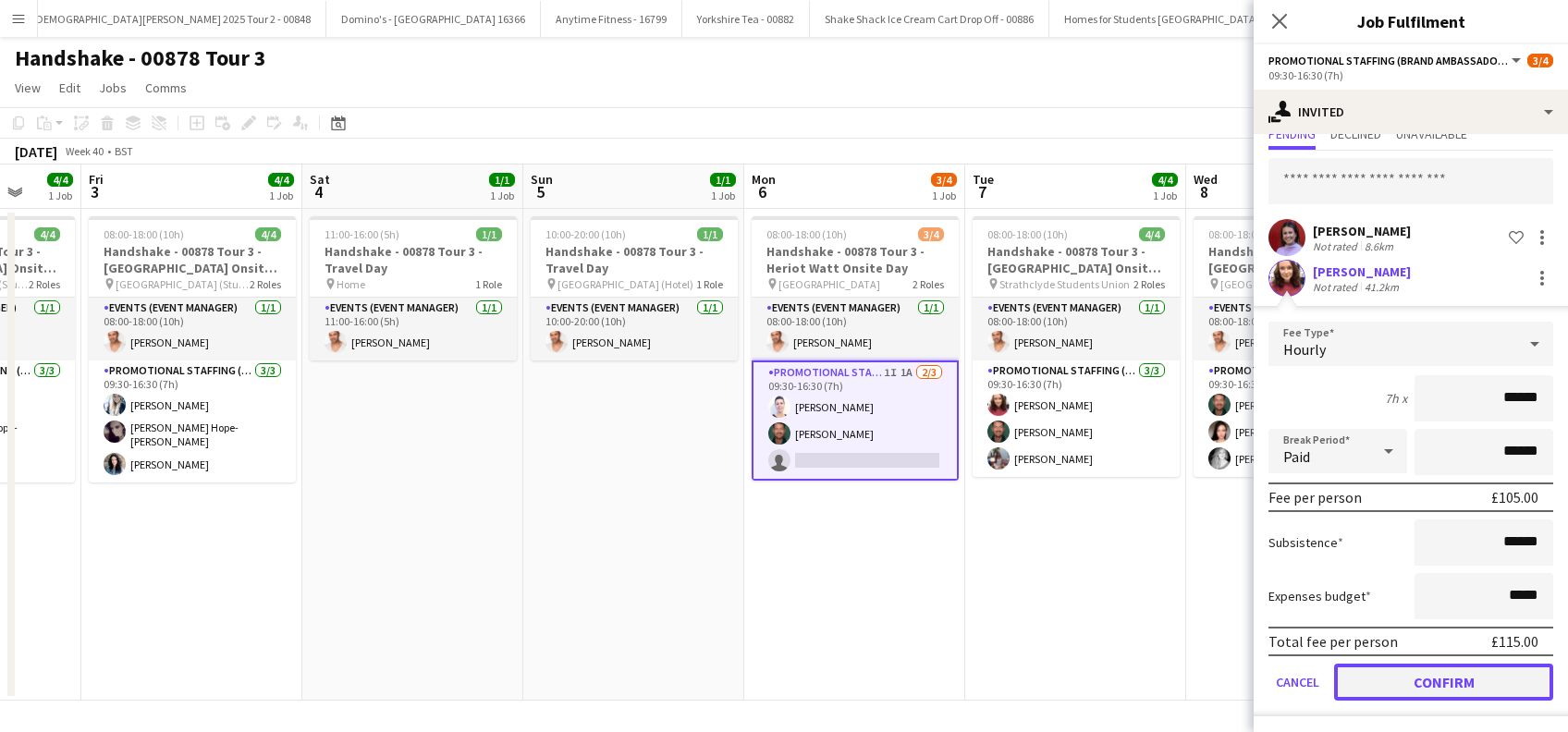
click at [1419, 685] on button "Confirm" at bounding box center [1444, 682] width 219 height 37
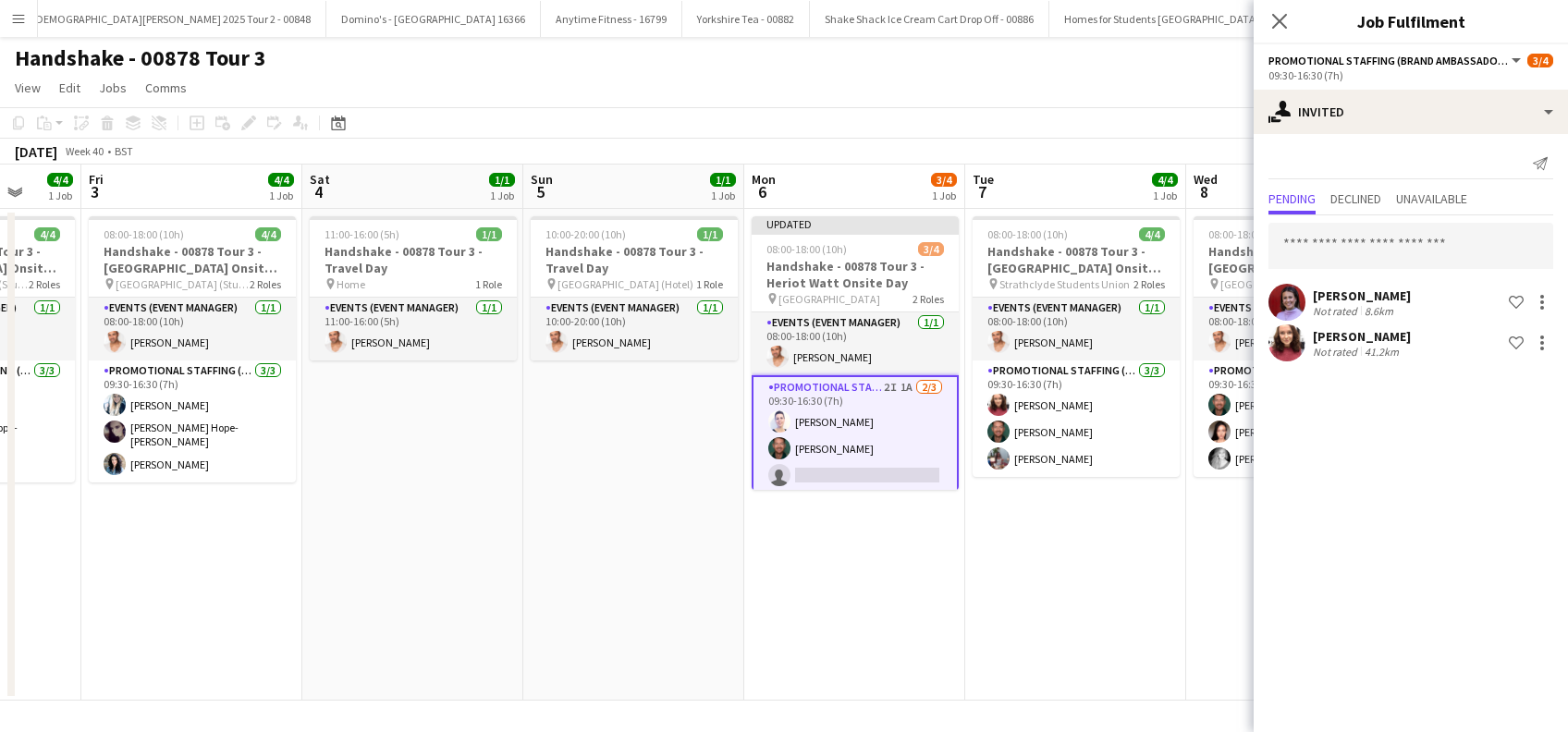
scroll to position [0, 0]
click at [1288, 14] on icon "Close pop-in" at bounding box center [1279, 20] width 17 height 17
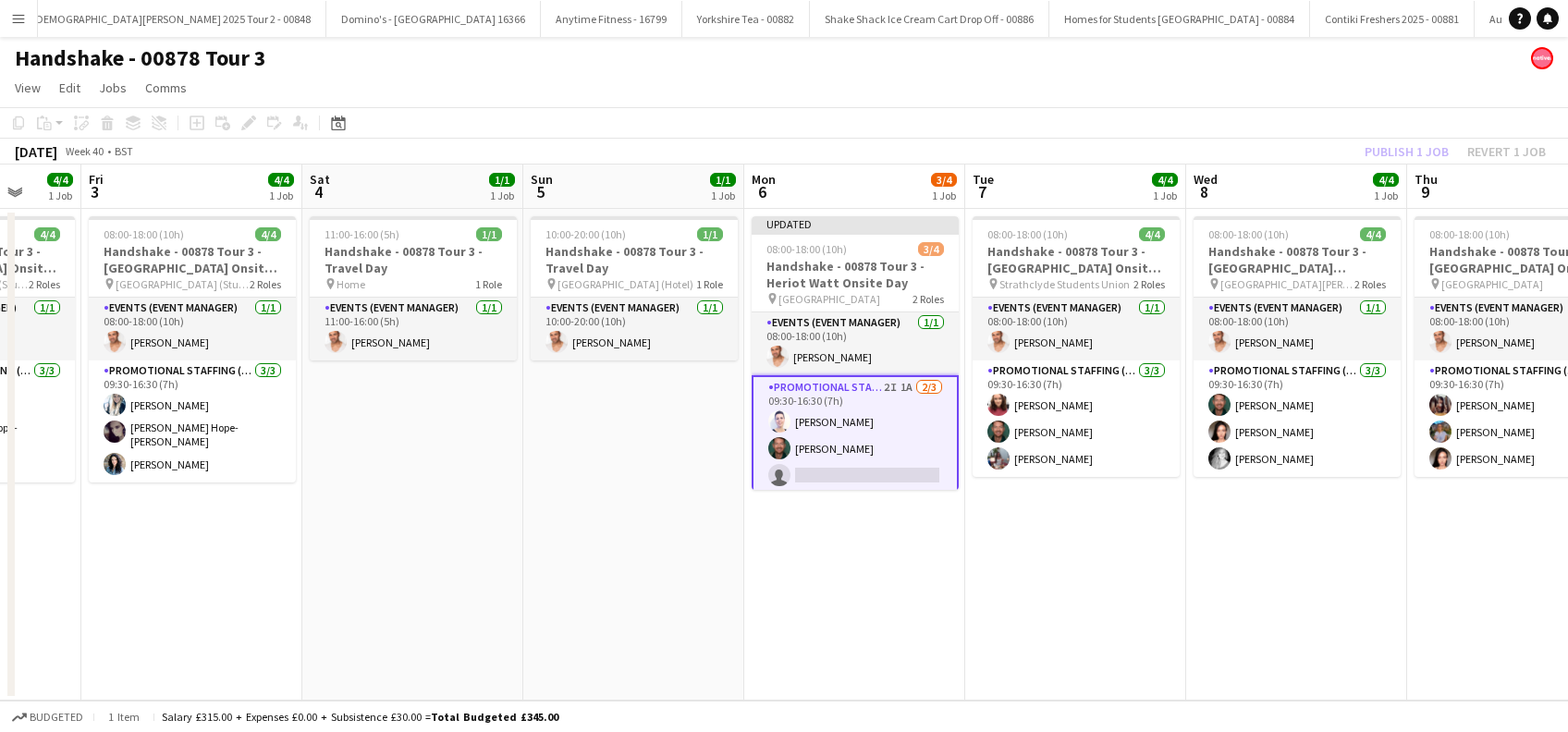
click at [1092, 556] on app-date-cell "08:00-18:00 (10h) 4/4 Handshake - 00878 Tour 3 - Strathclyde Onsite Day pin Str…" at bounding box center [1075, 454] width 221 height 492
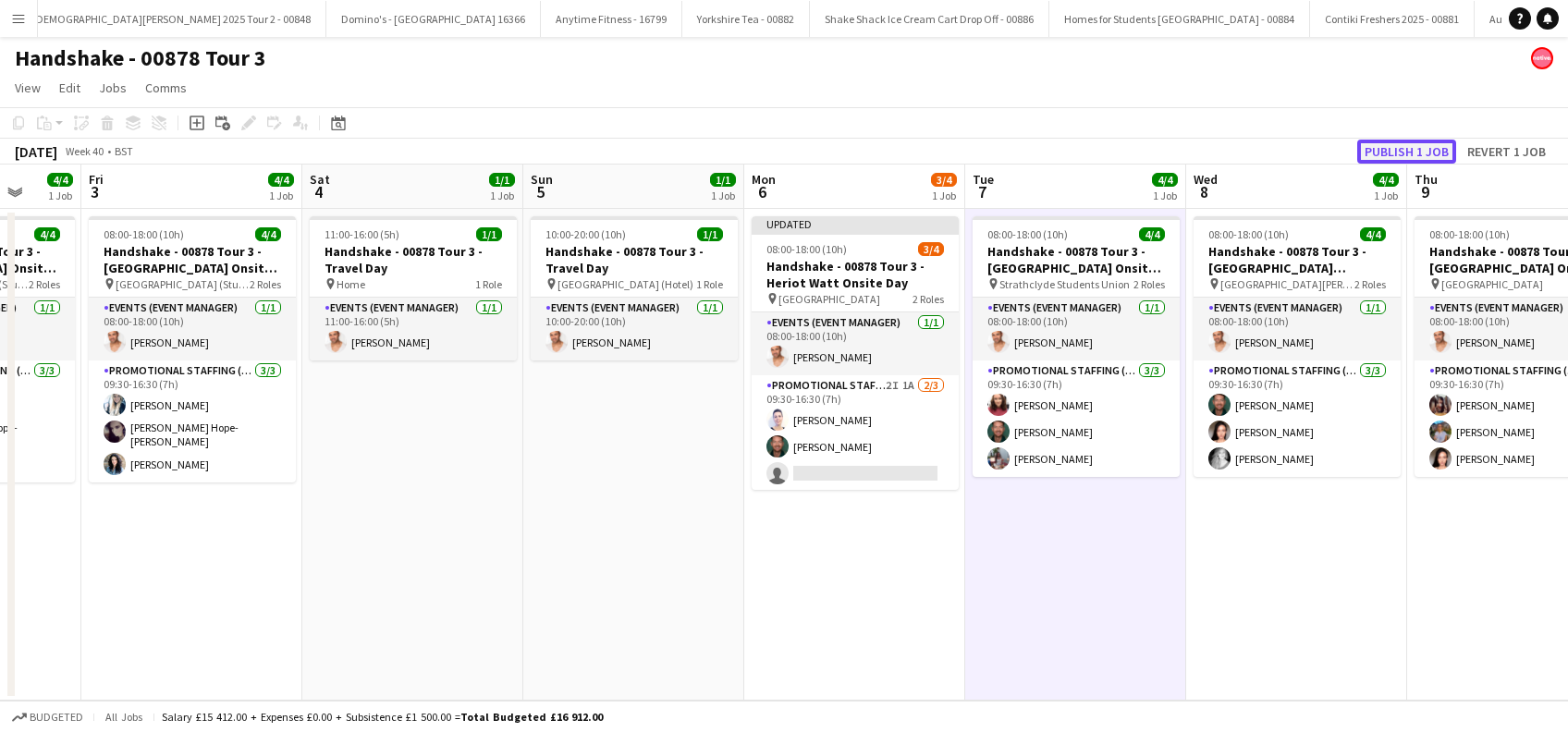
click at [1397, 154] on button "Publish 1 job" at bounding box center [1406, 151] width 99 height 24
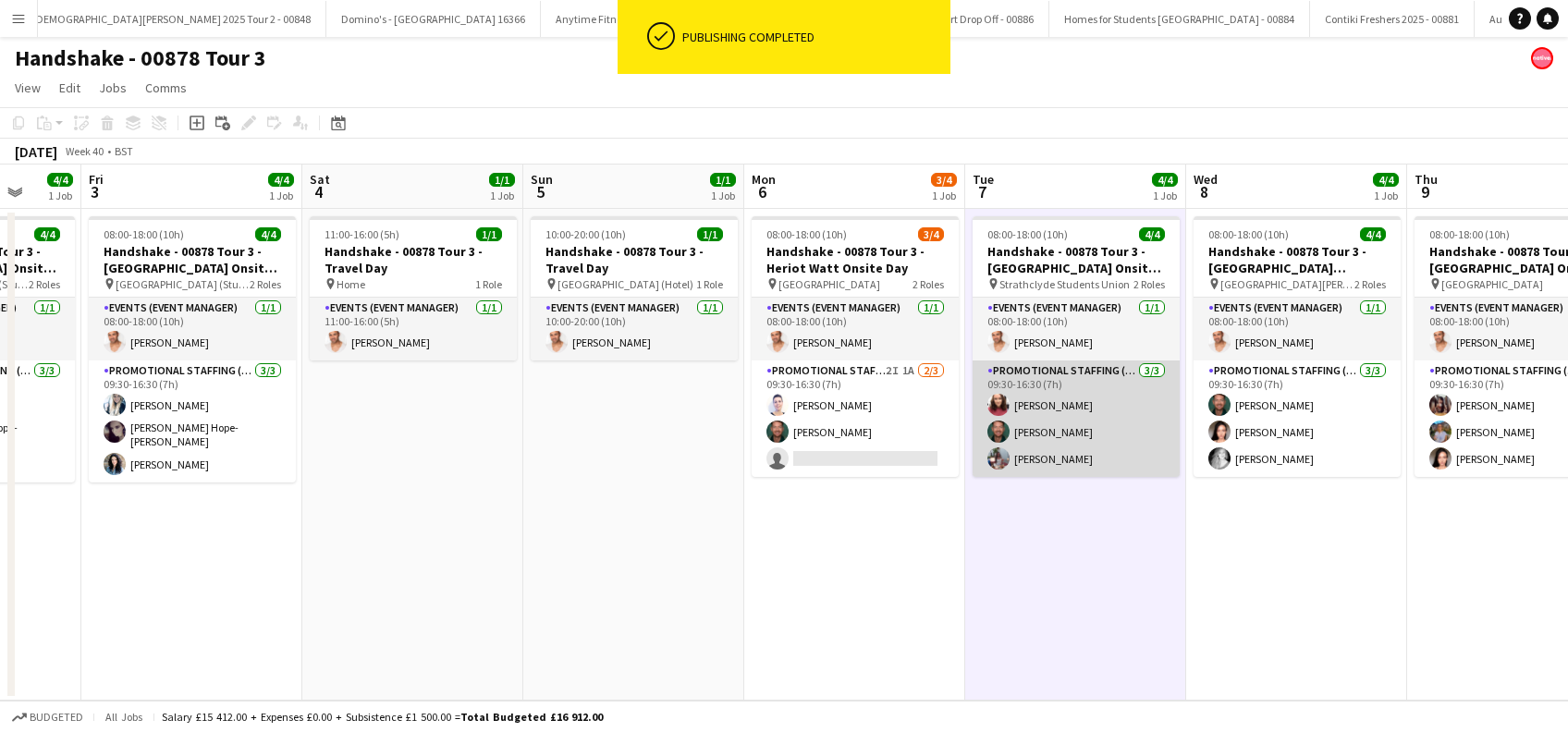
click at [1027, 396] on app-card-role "Promotional Staffing (Brand Ambassadors) 3/3 09:30-16:30 (7h) Sarah Greer Dean …" at bounding box center [1075, 418] width 207 height 116
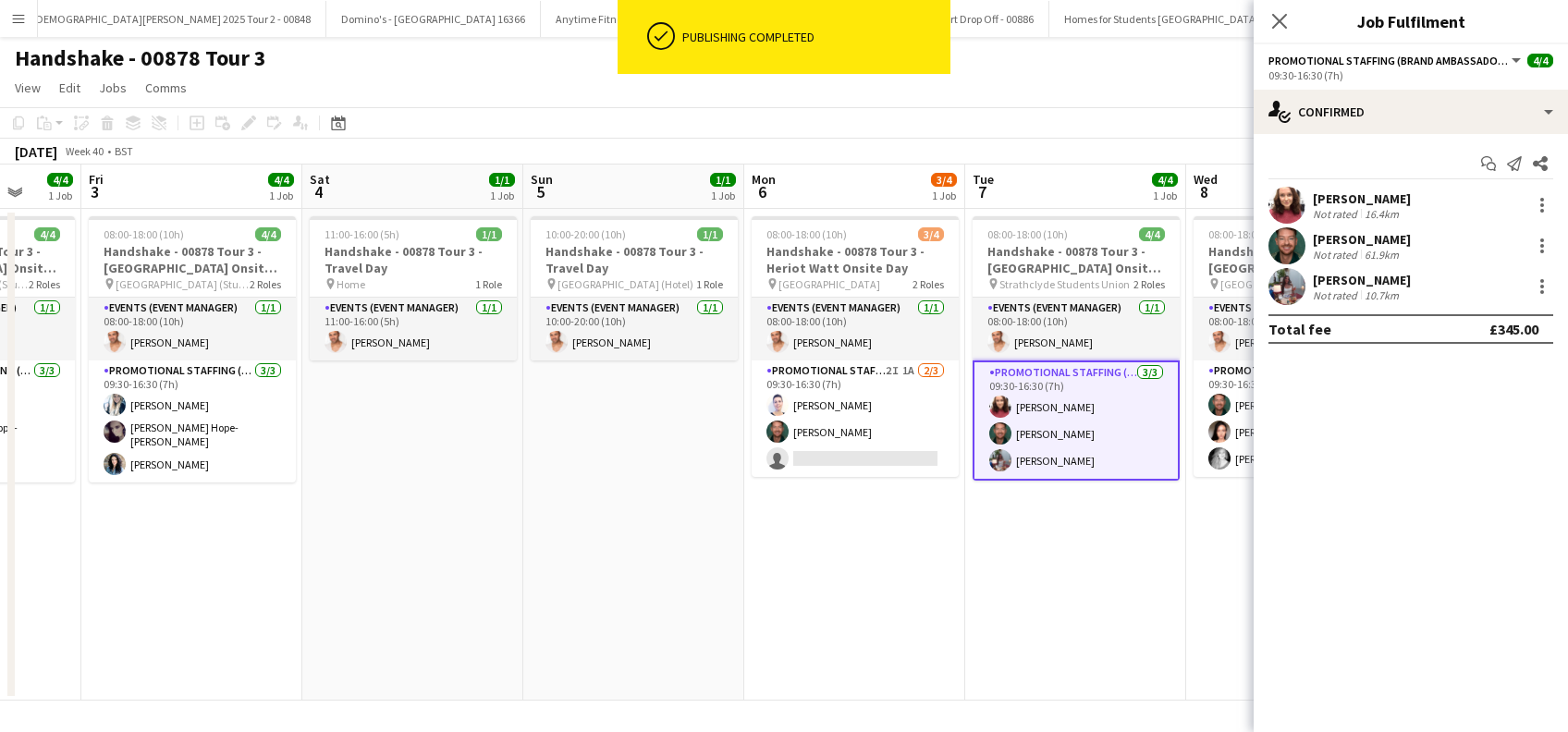
click at [1373, 199] on div "Sarah Greer" at bounding box center [1362, 198] width 98 height 16
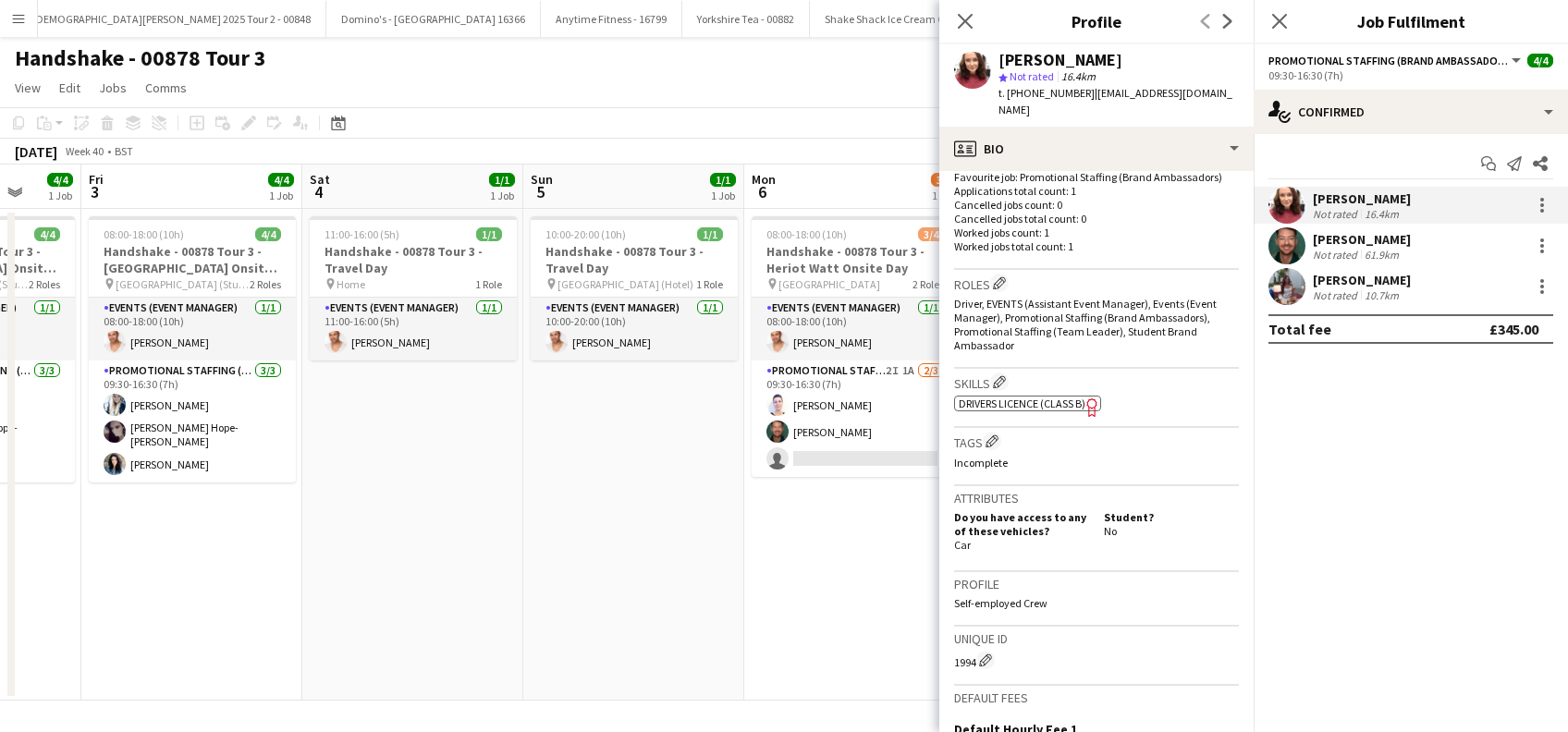
scroll to position [756, 0]
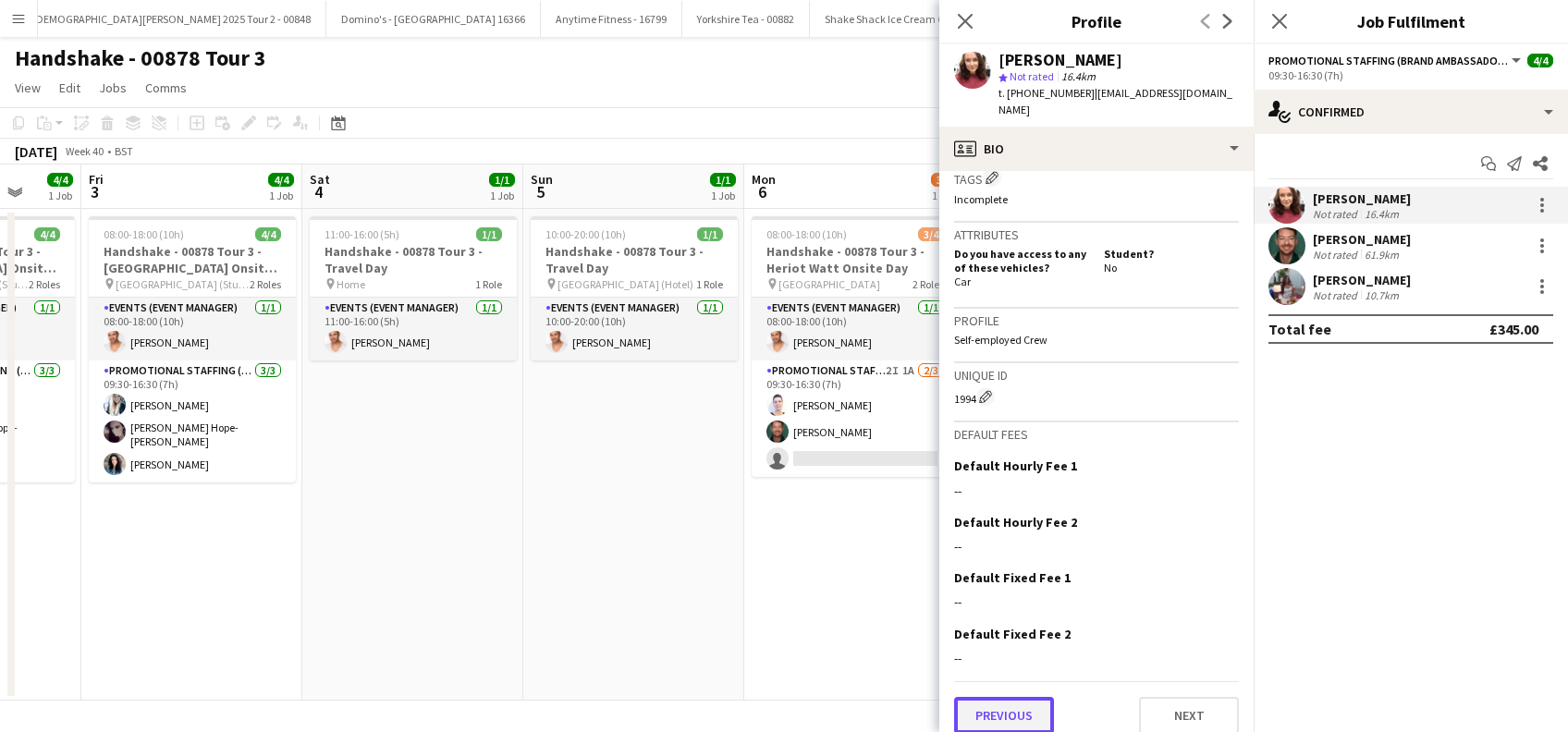
click at [1013, 697] on button "Previous" at bounding box center [1004, 716] width 100 height 37
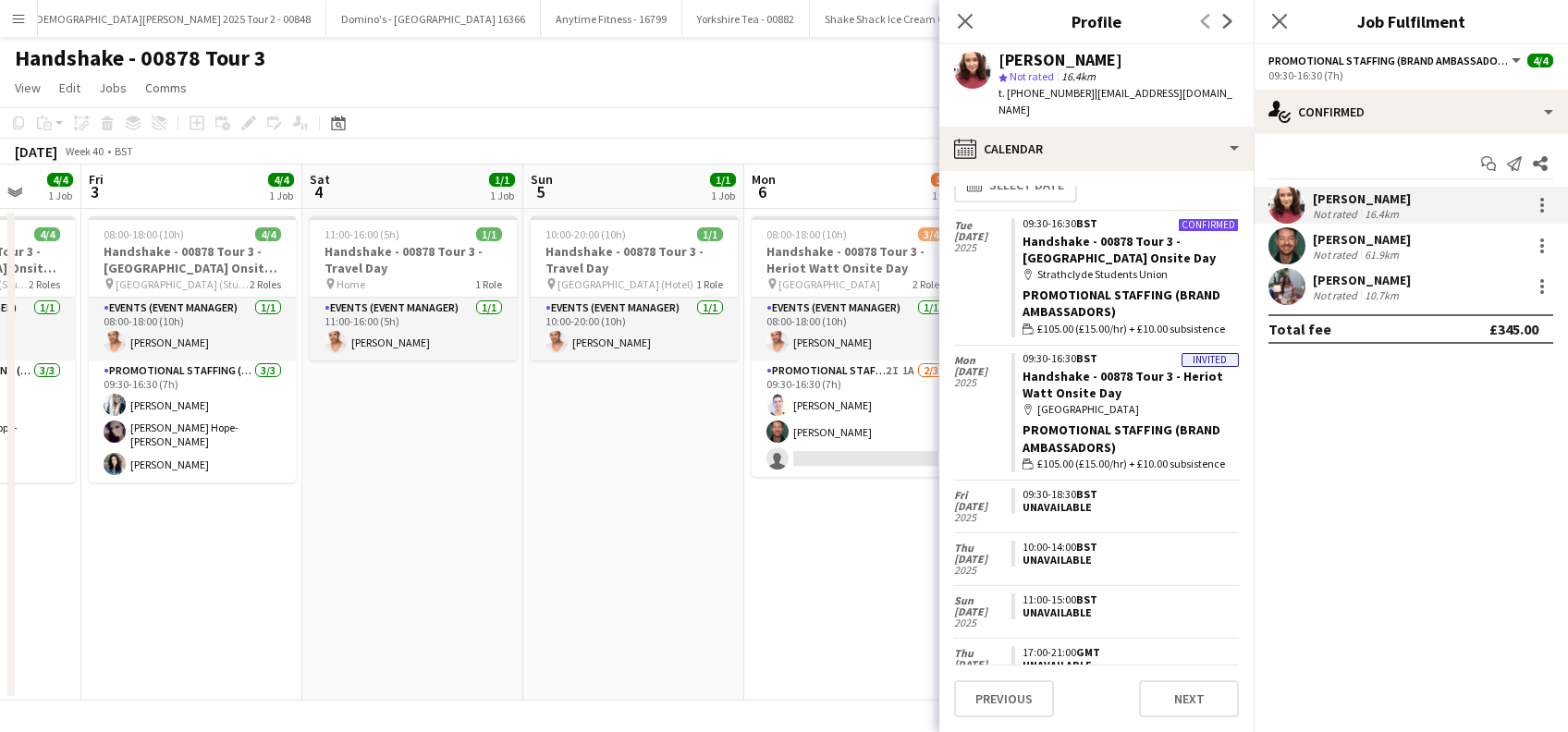
scroll to position [34, 0]
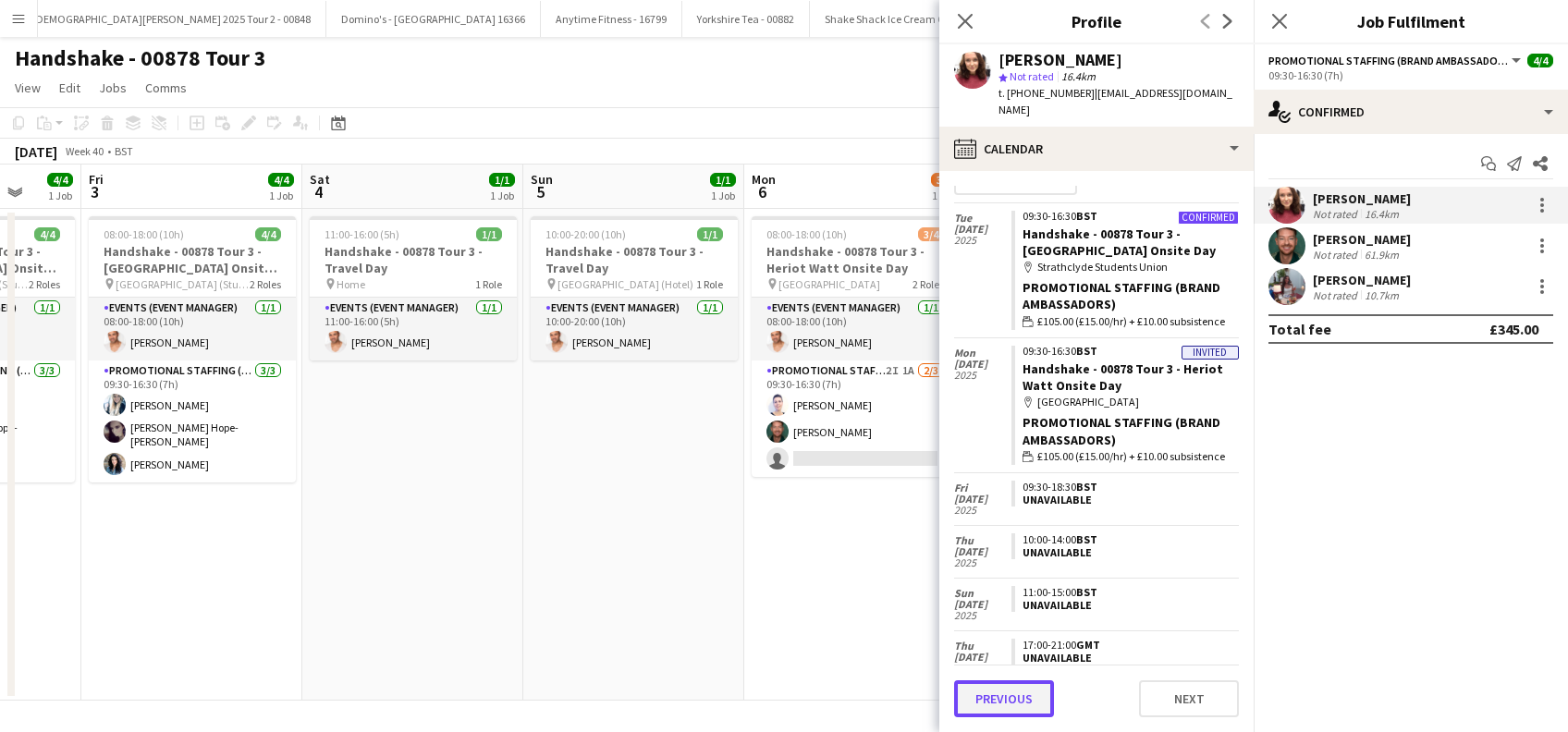
click at [1009, 695] on button "Previous" at bounding box center [1004, 698] width 100 height 37
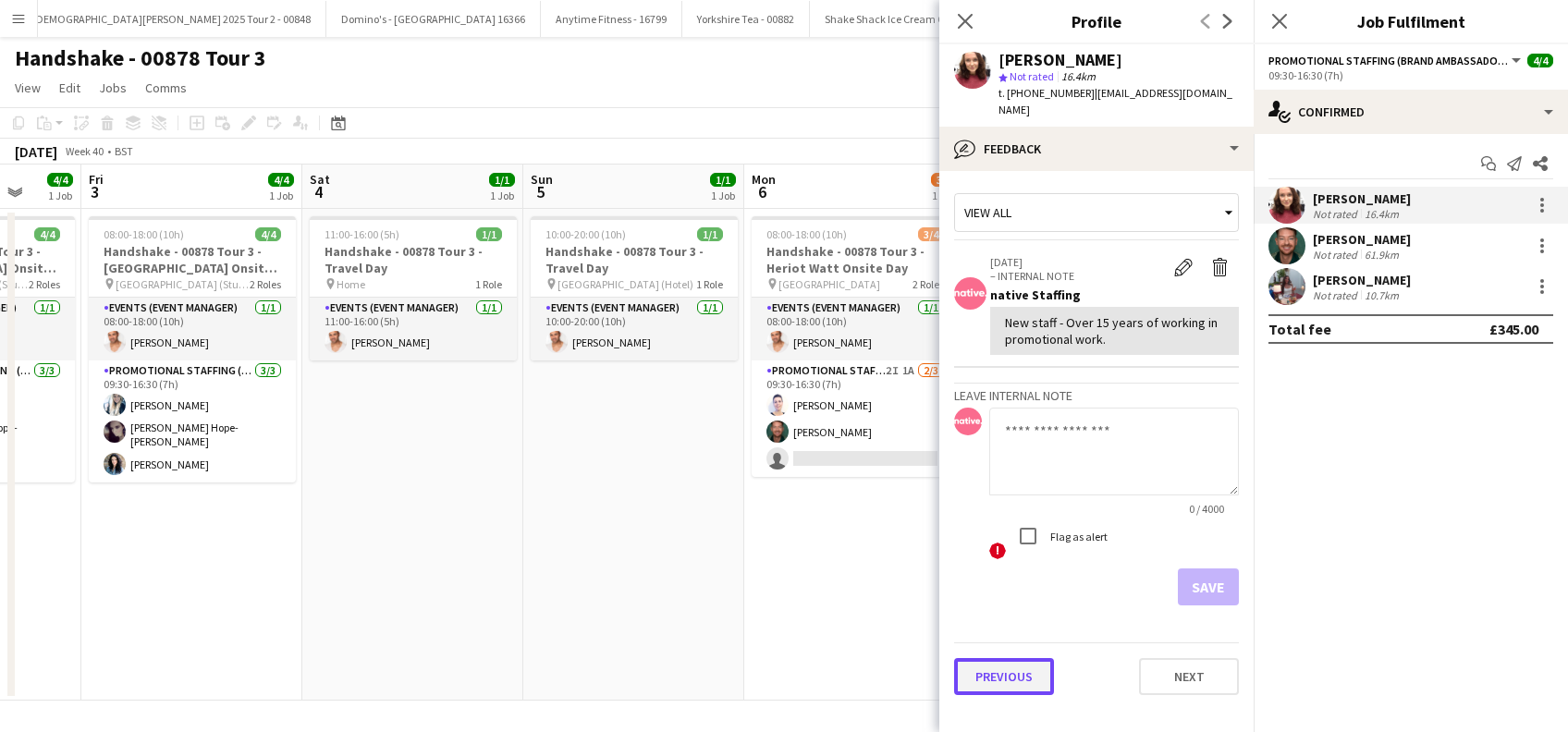
click at [984, 664] on button "Previous" at bounding box center [1004, 676] width 100 height 37
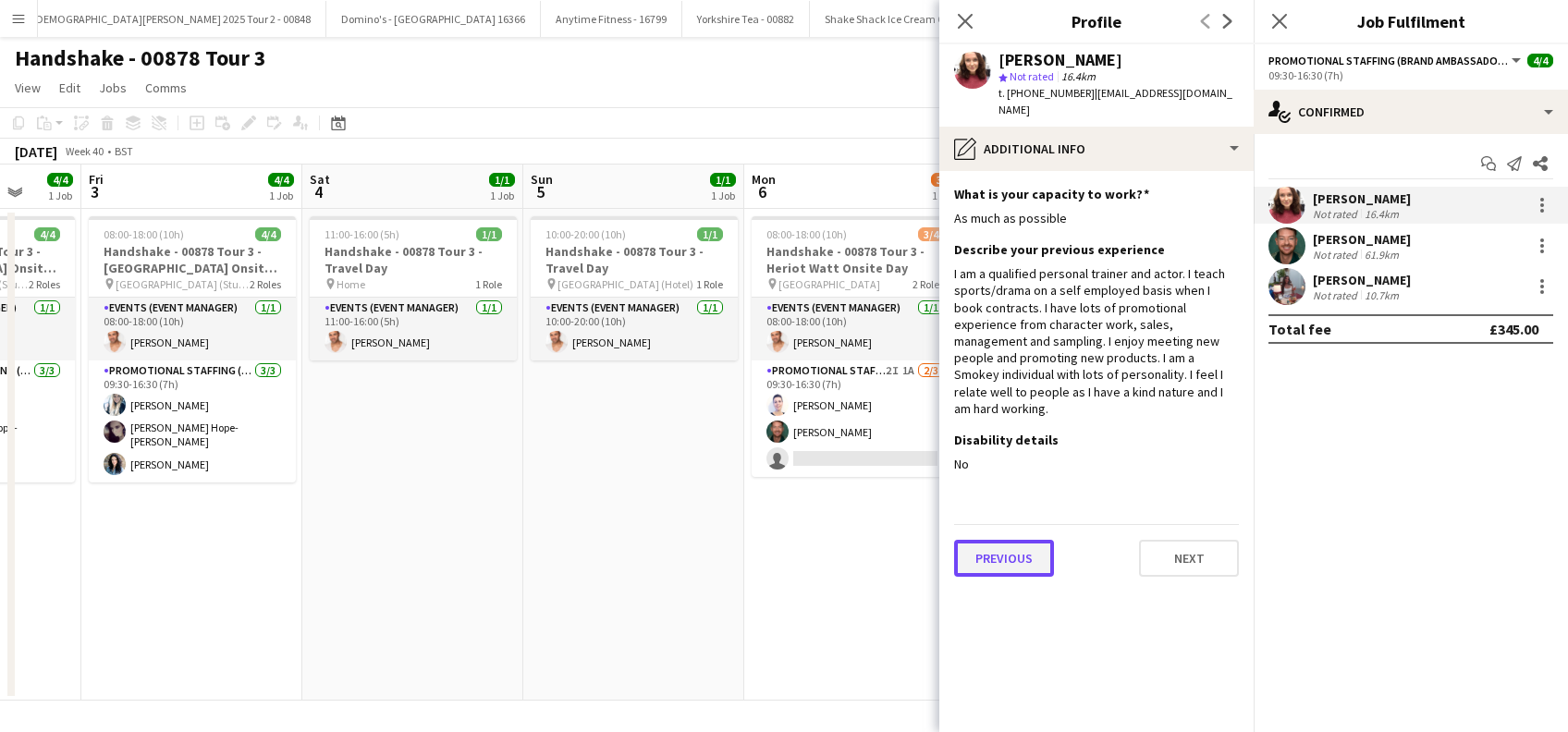
click at [999, 540] on button "Previous" at bounding box center [1004, 558] width 100 height 37
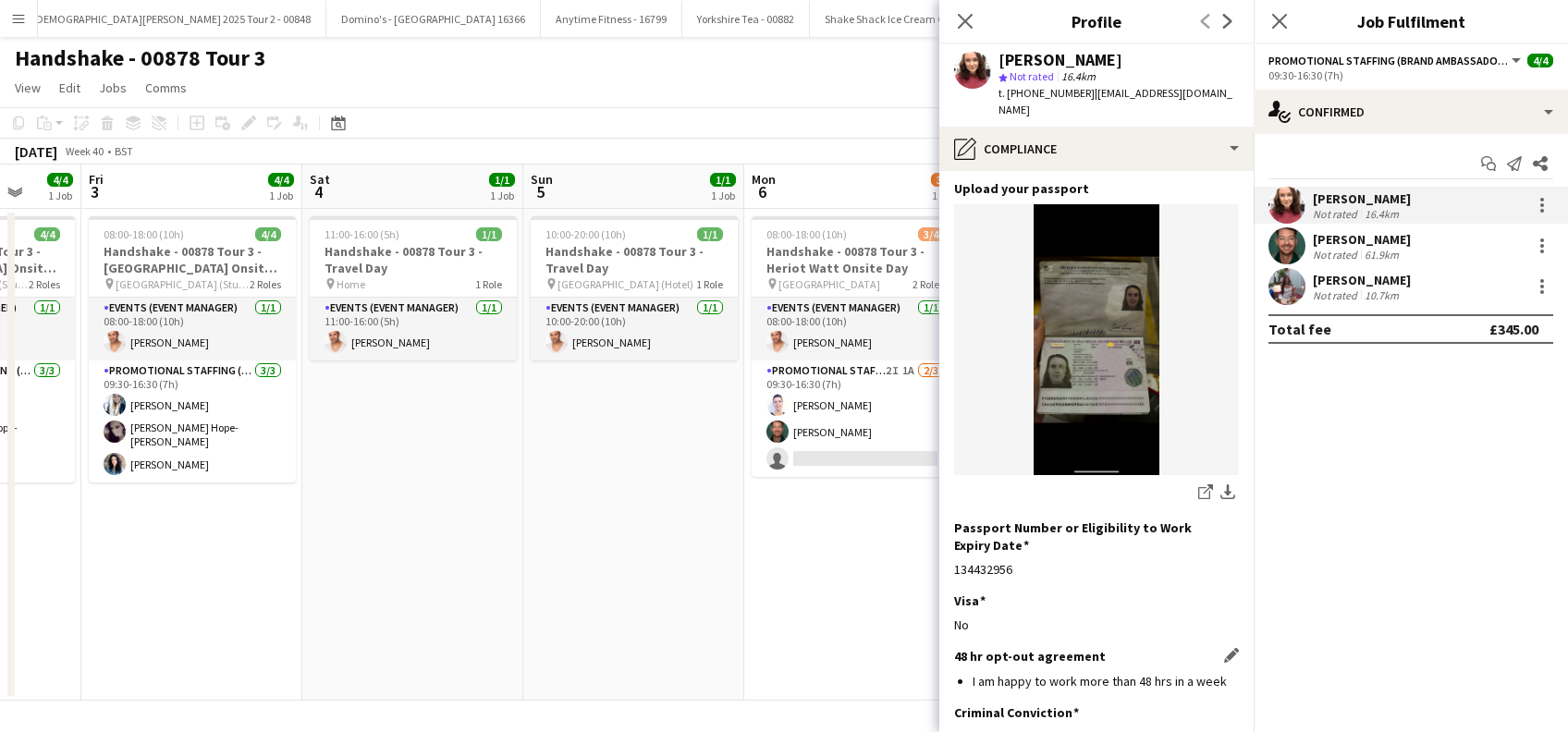
scroll to position [249, 0]
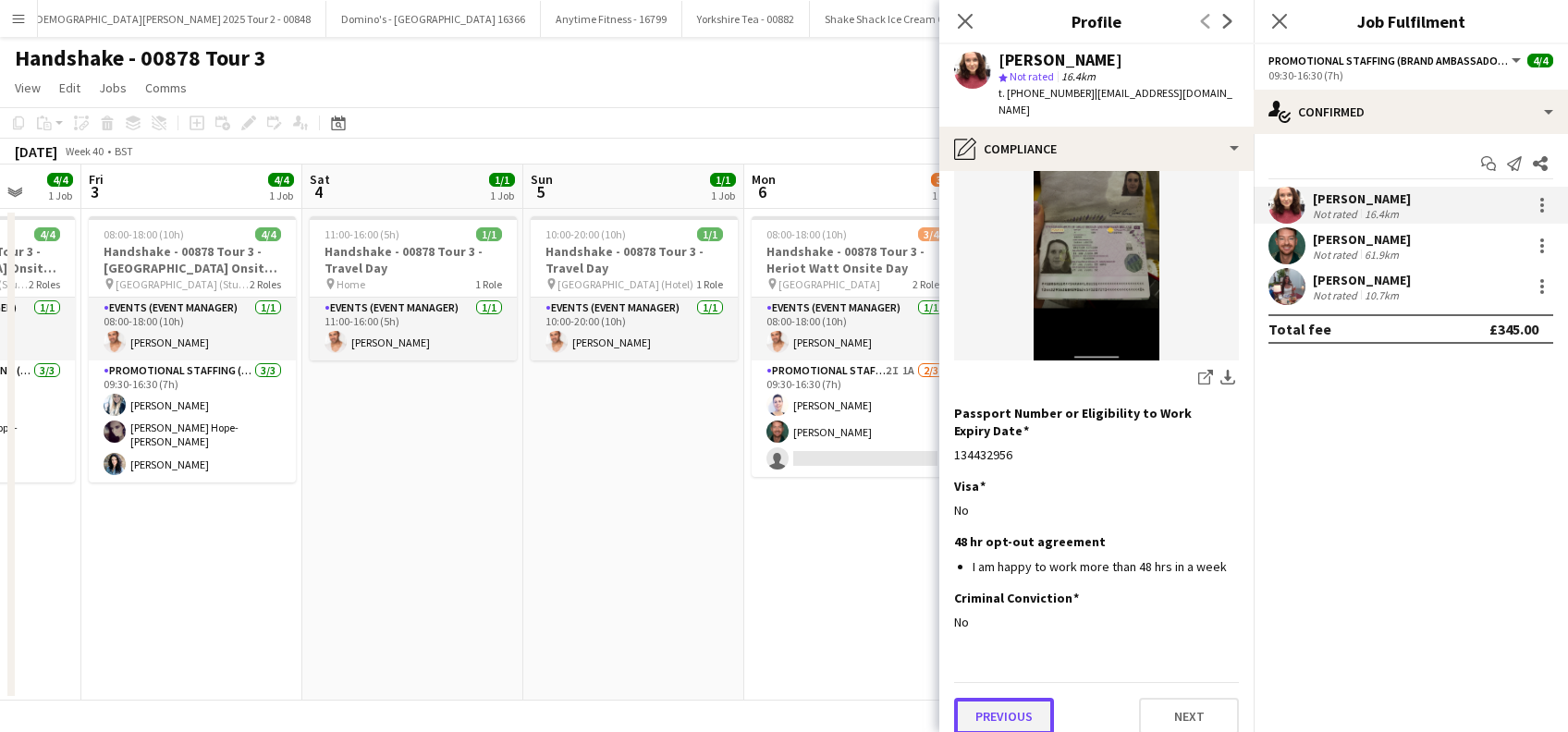
click at [1020, 703] on button "Previous" at bounding box center [1004, 717] width 100 height 37
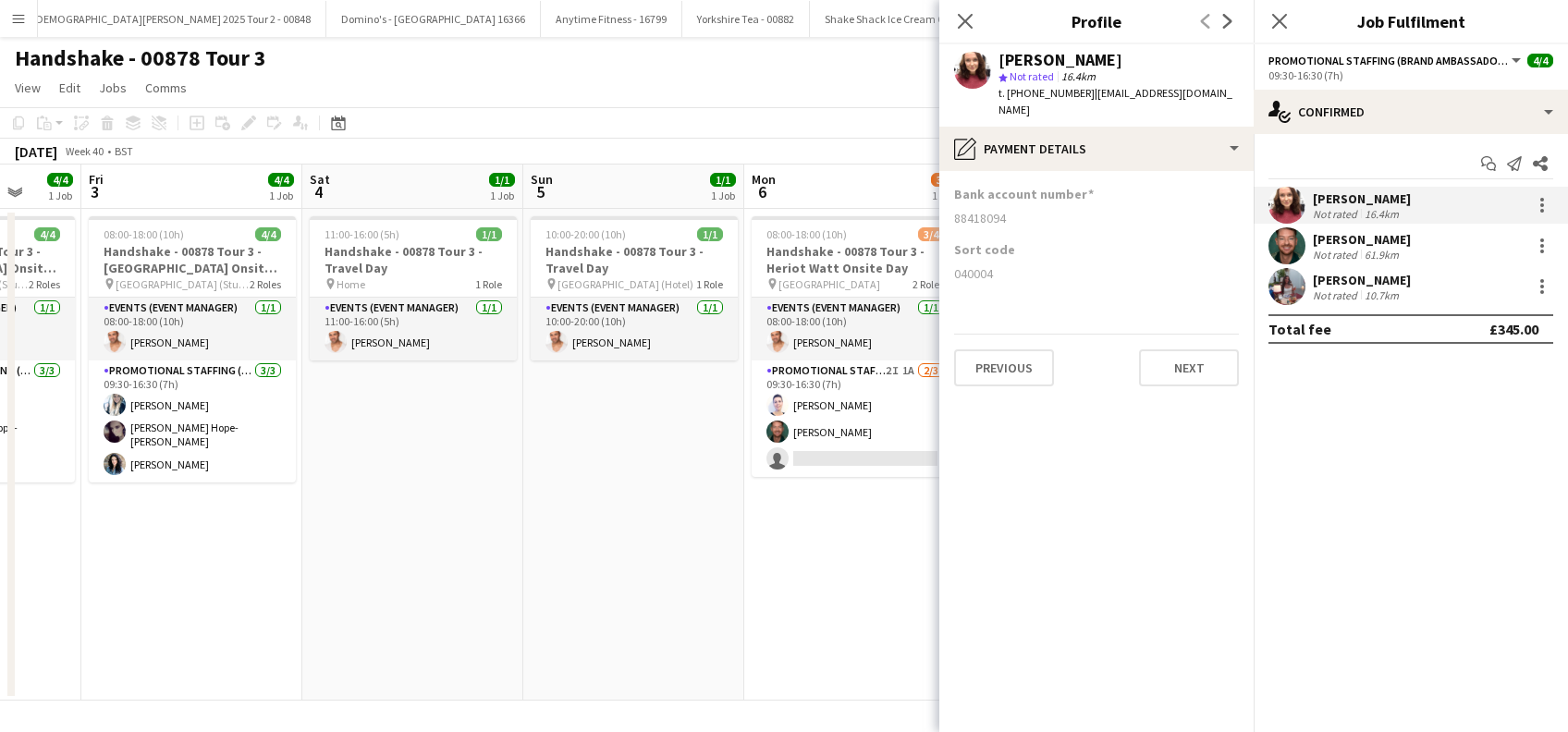
click at [1001, 370] on app-section-data-types "Bank account number 88418094 Sort code 040004 Previous Next" at bounding box center [1097, 451] width 315 height 561
click at [1000, 359] on button "Previous" at bounding box center [1004, 367] width 100 height 37
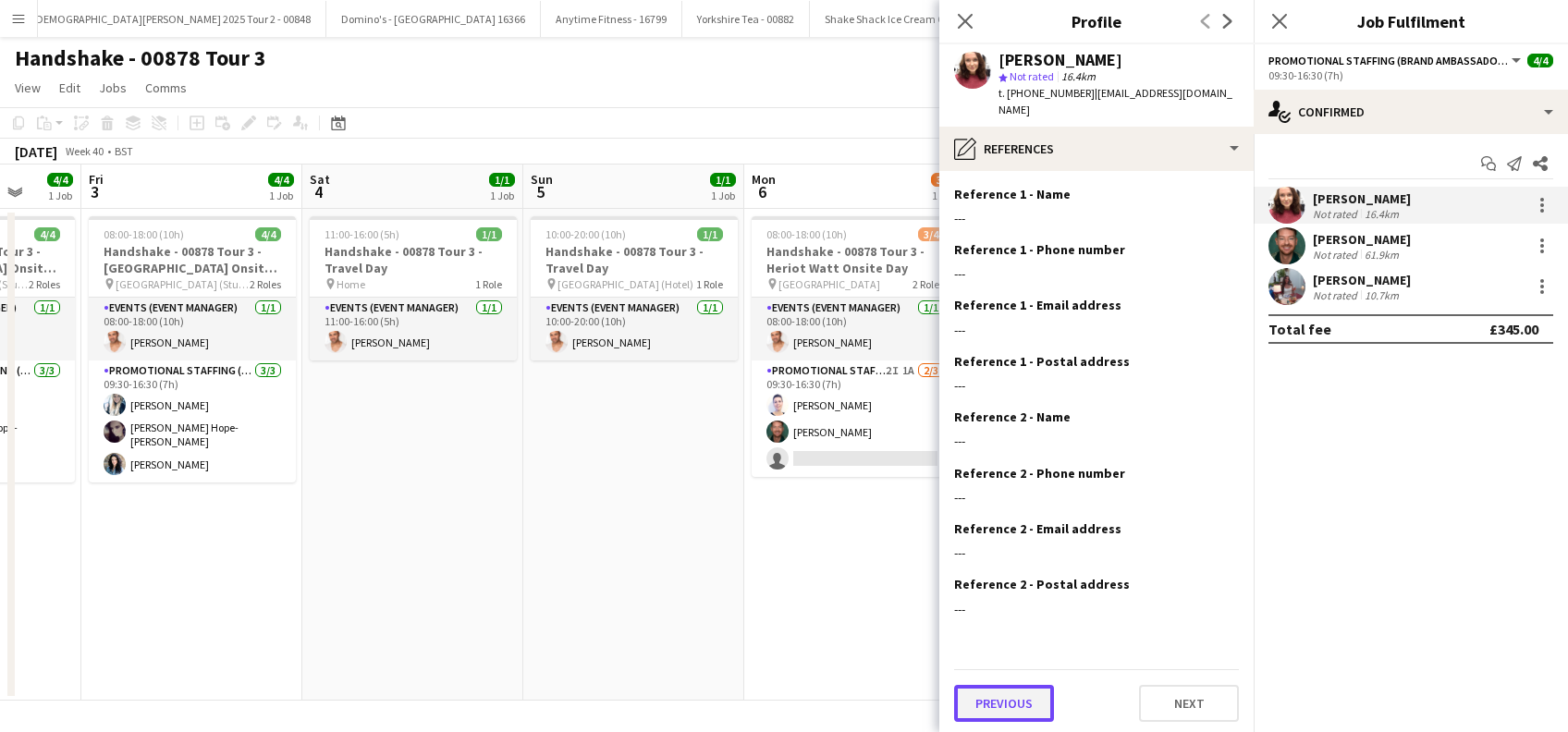
click at [1026, 685] on button "Previous" at bounding box center [1004, 703] width 100 height 37
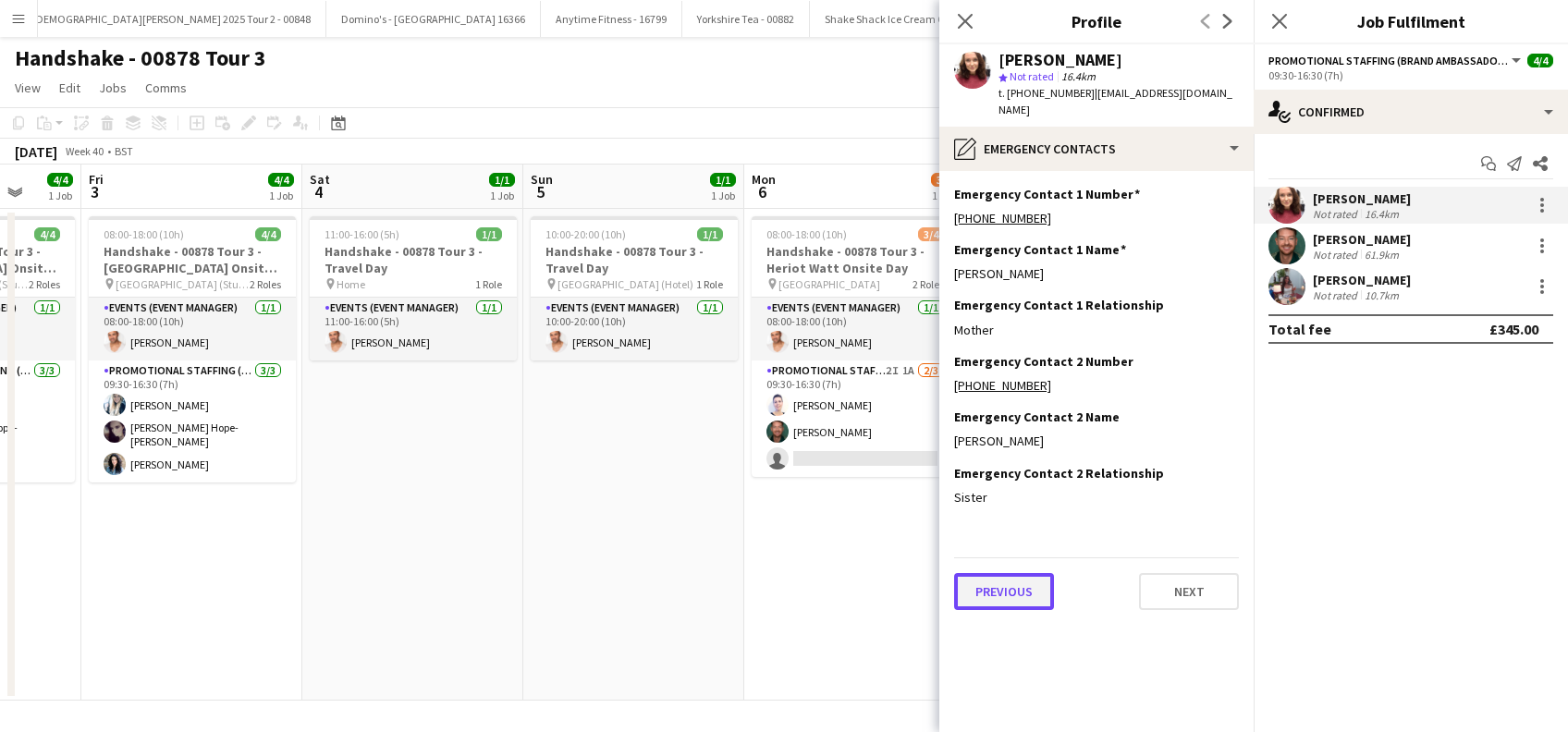
click at [992, 573] on button "Previous" at bounding box center [1004, 592] width 100 height 37
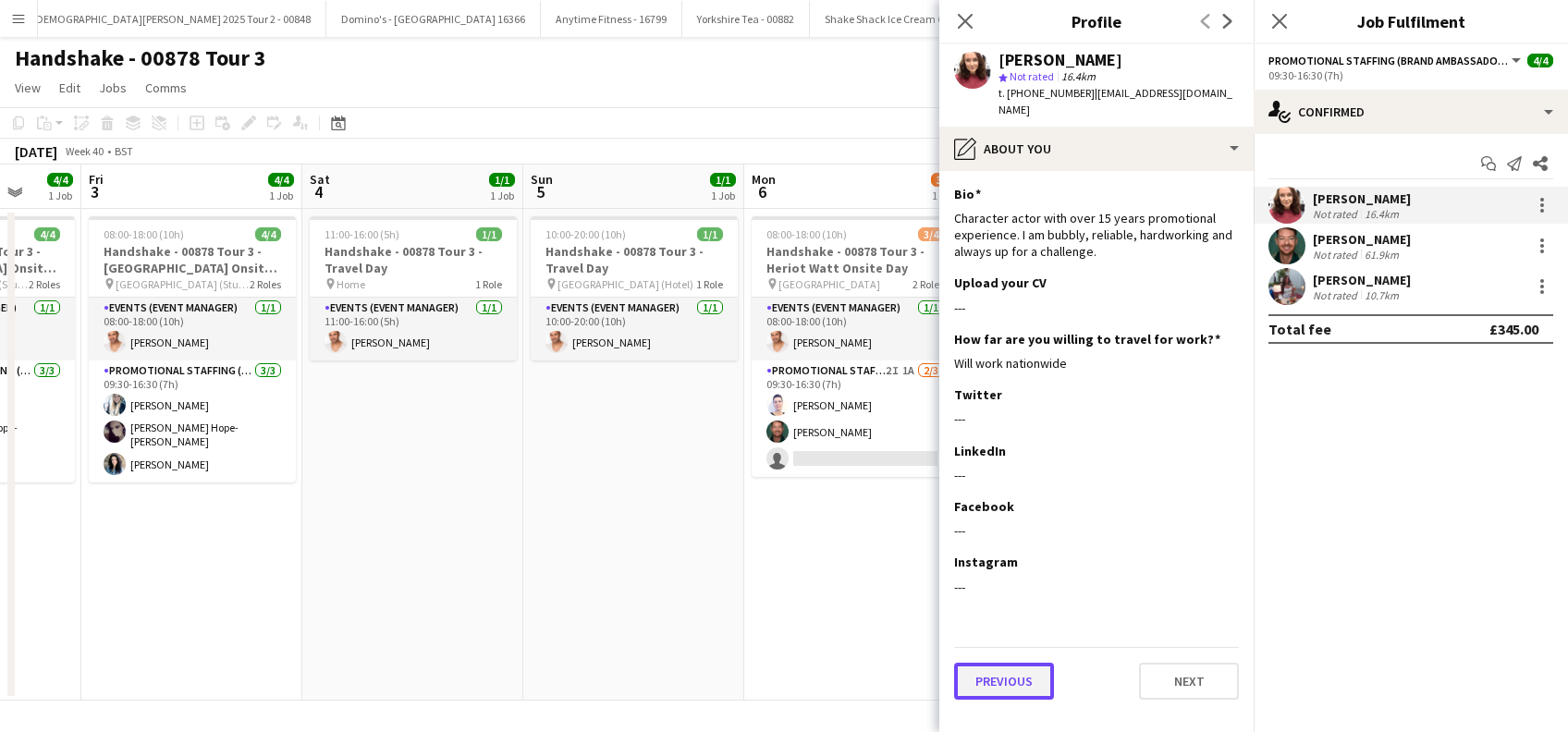
click at [994, 663] on button "Previous" at bounding box center [1004, 681] width 100 height 37
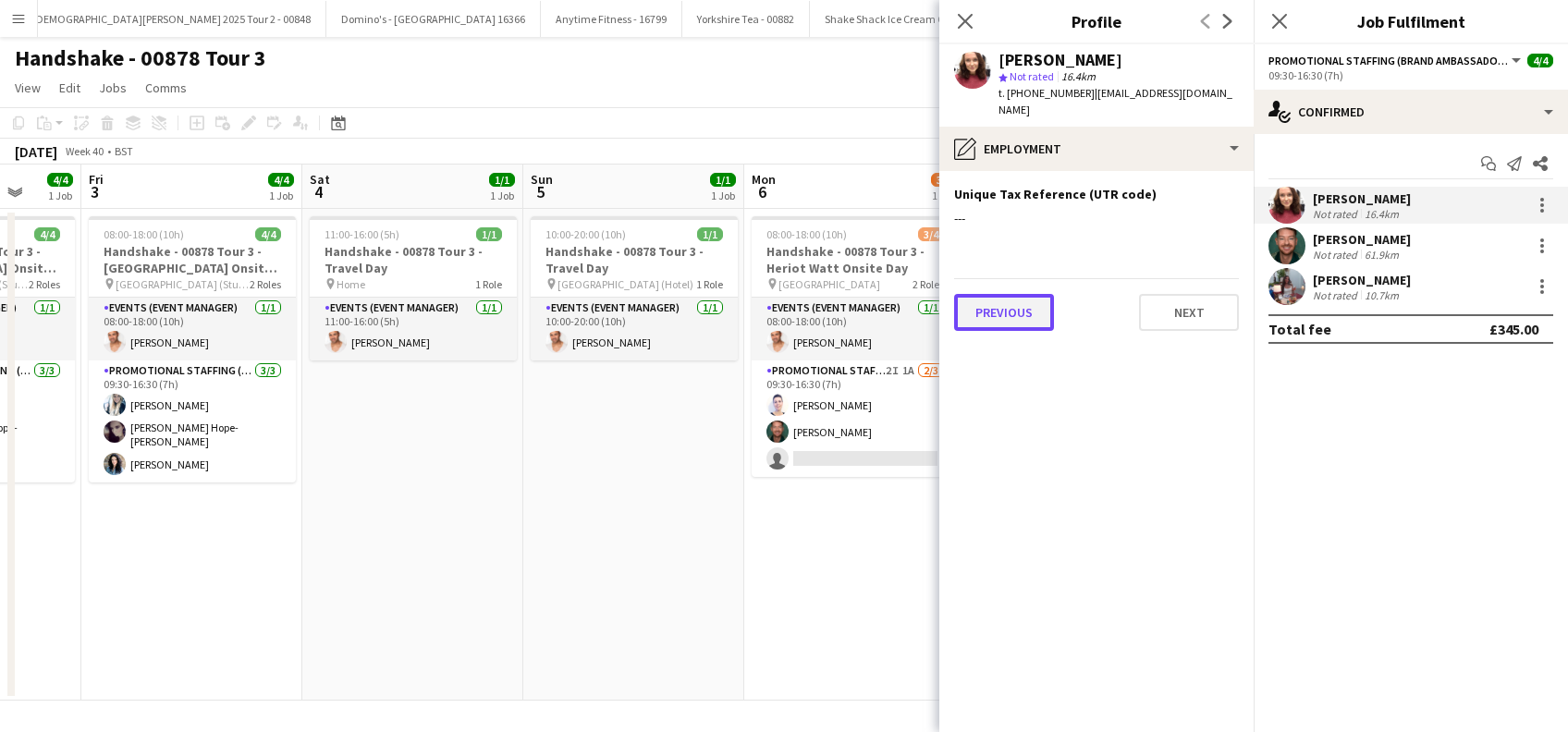
click at [991, 305] on button "Previous" at bounding box center [1004, 313] width 100 height 37
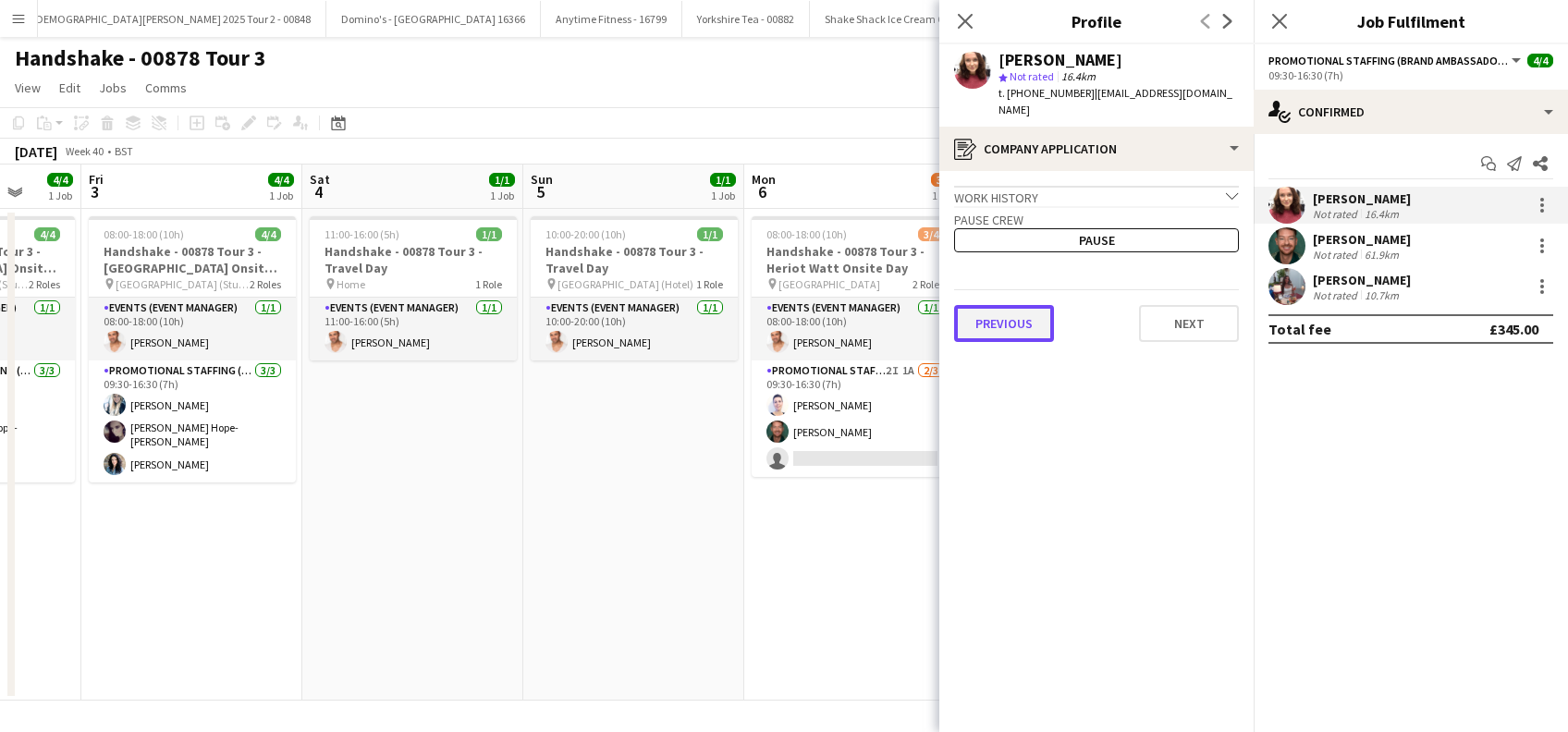
click at [991, 305] on button "Previous" at bounding box center [1004, 323] width 100 height 37
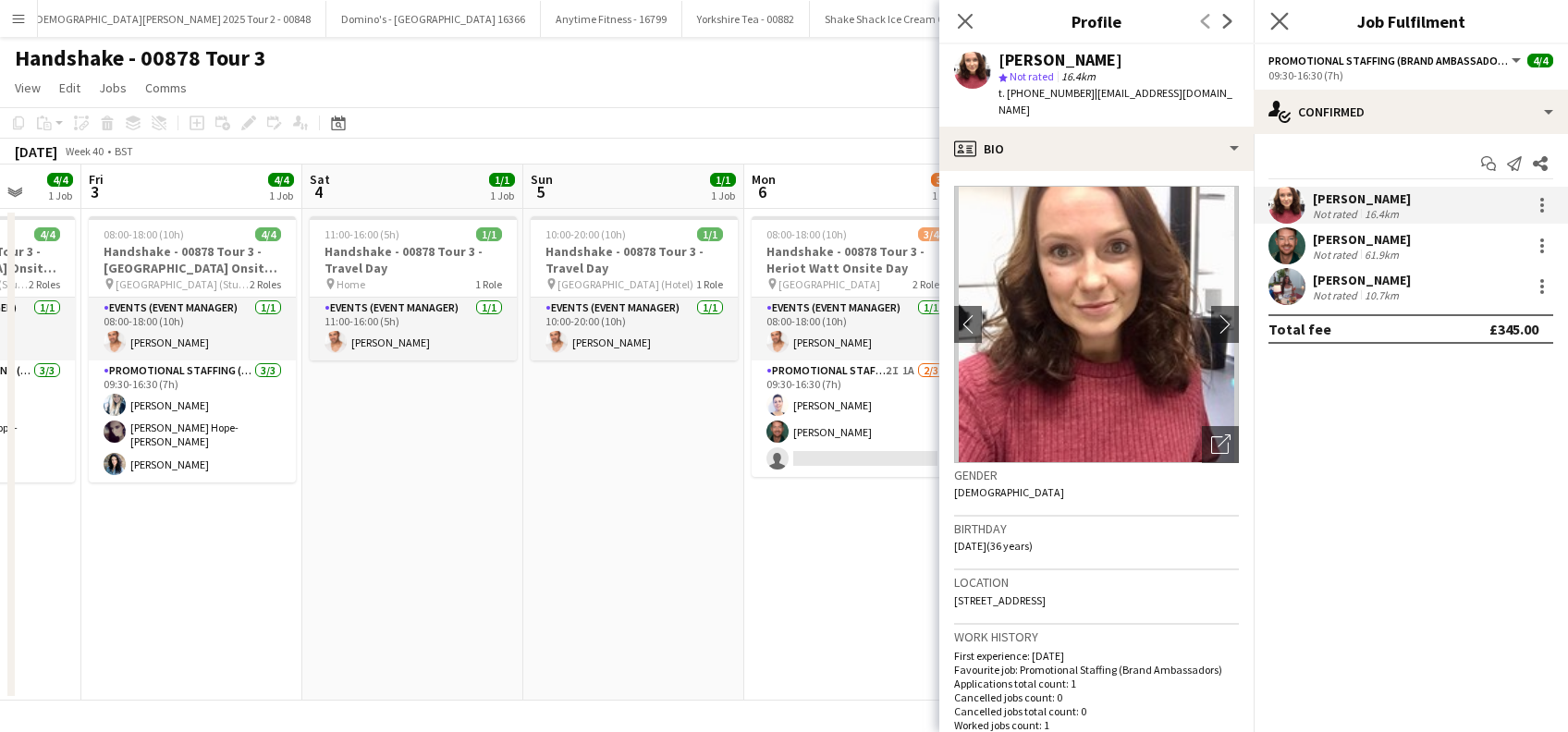
click at [1288, 11] on app-icon "Close pop-in" at bounding box center [1280, 22] width 27 height 27
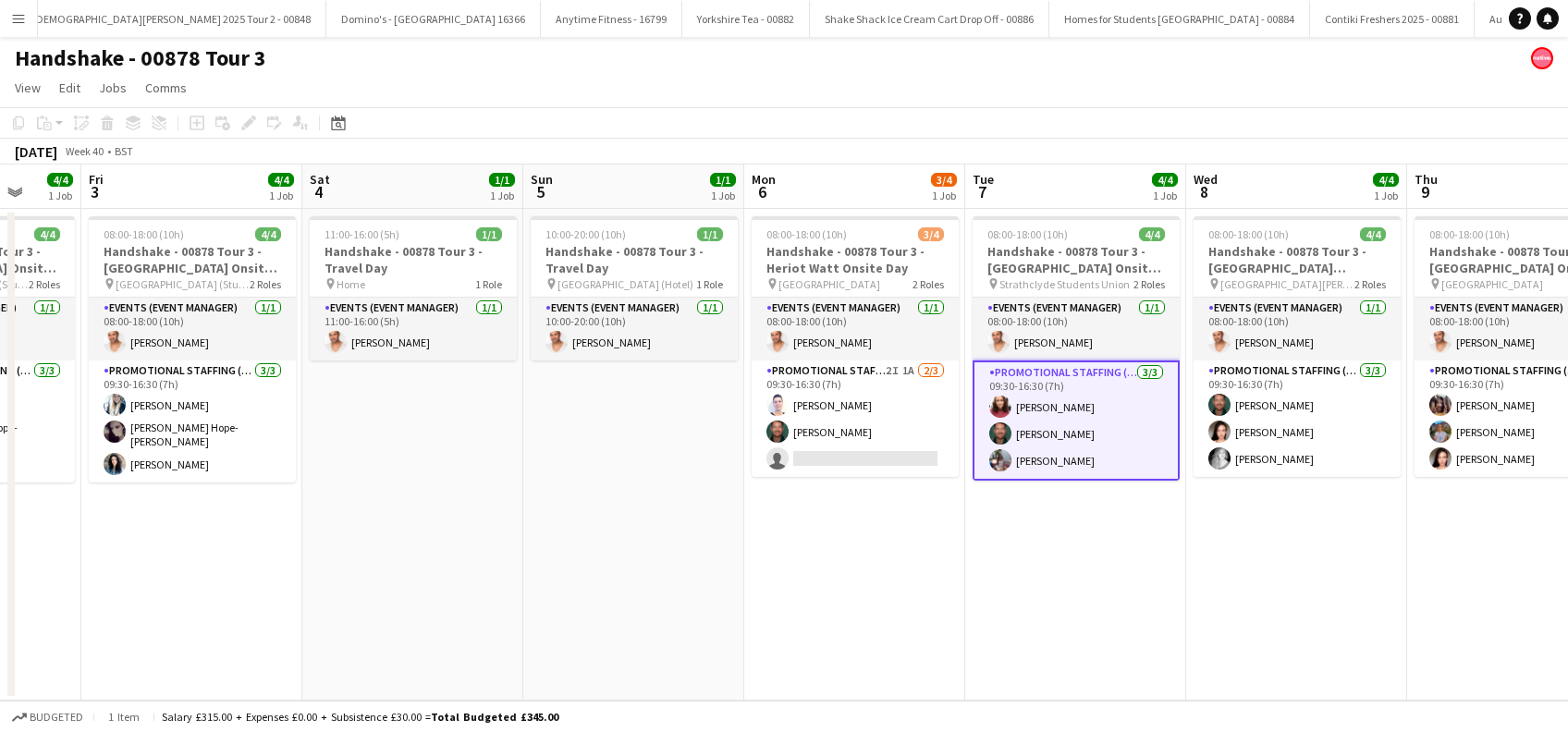
drag, startPoint x: 870, startPoint y: 540, endPoint x: 946, endPoint y: 540, distance: 76.0
click at [871, 540] on app-date-cell "08:00-18:00 (10h) 3/4 Handshake - 00878 Tour 3 - Heriot Watt Onsite Day pin Her…" at bounding box center [855, 454] width 221 height 492
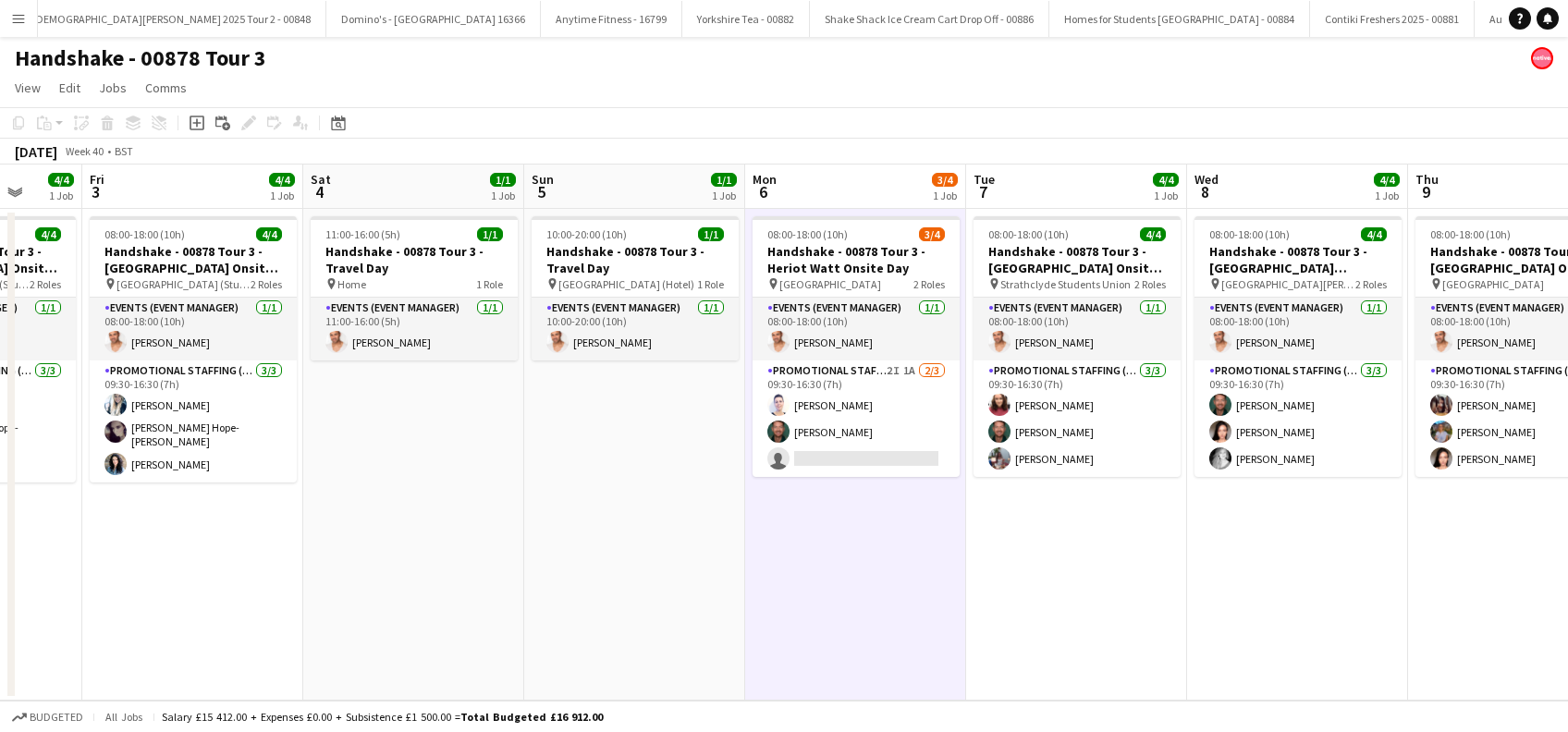
click at [989, 543] on app-date-cell "08:00-18:00 (10h) 4/4 Handshake - 00878 Tour 3 - Strathclyde Onsite Day pin Str…" at bounding box center [1076, 454] width 221 height 492
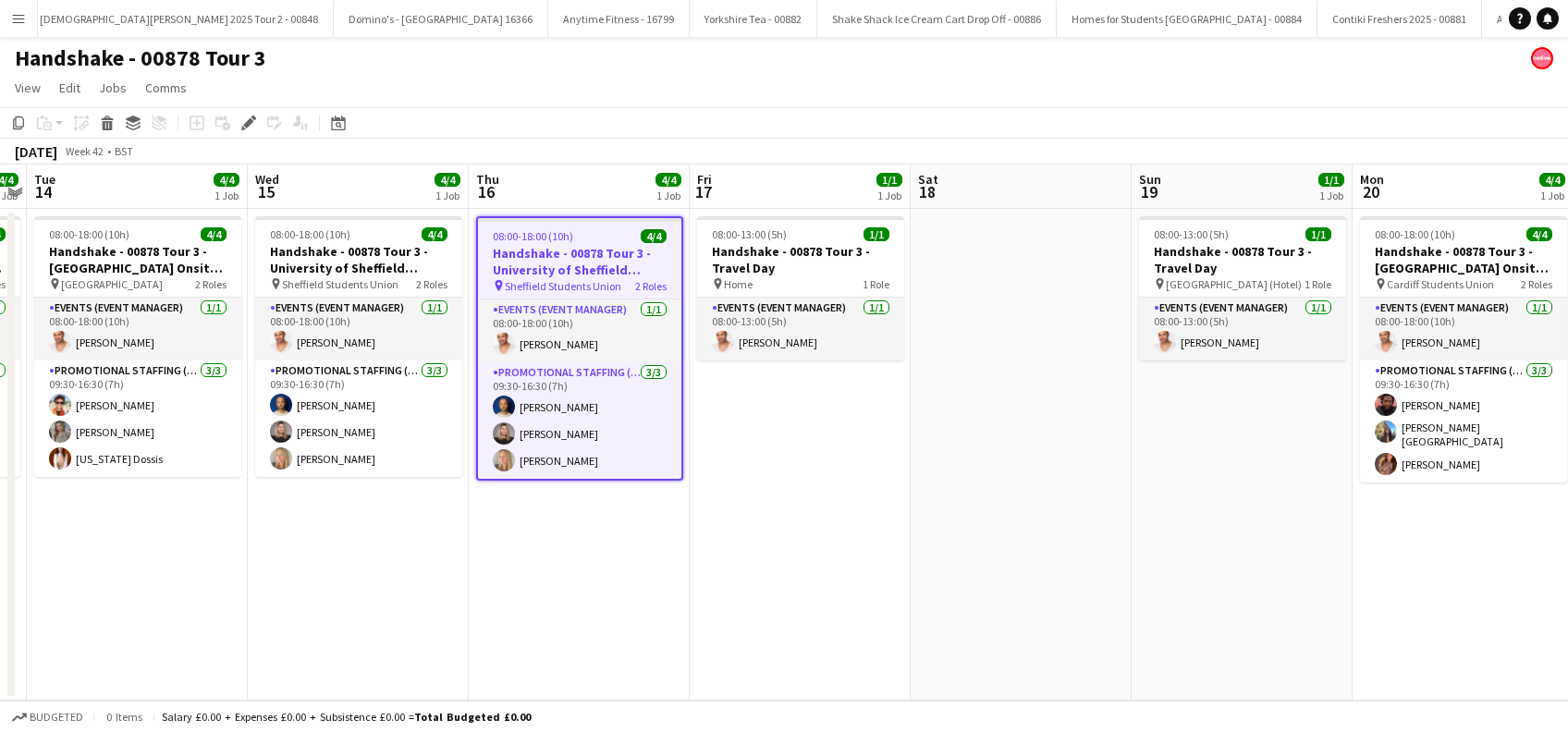
scroll to position [0, 7042]
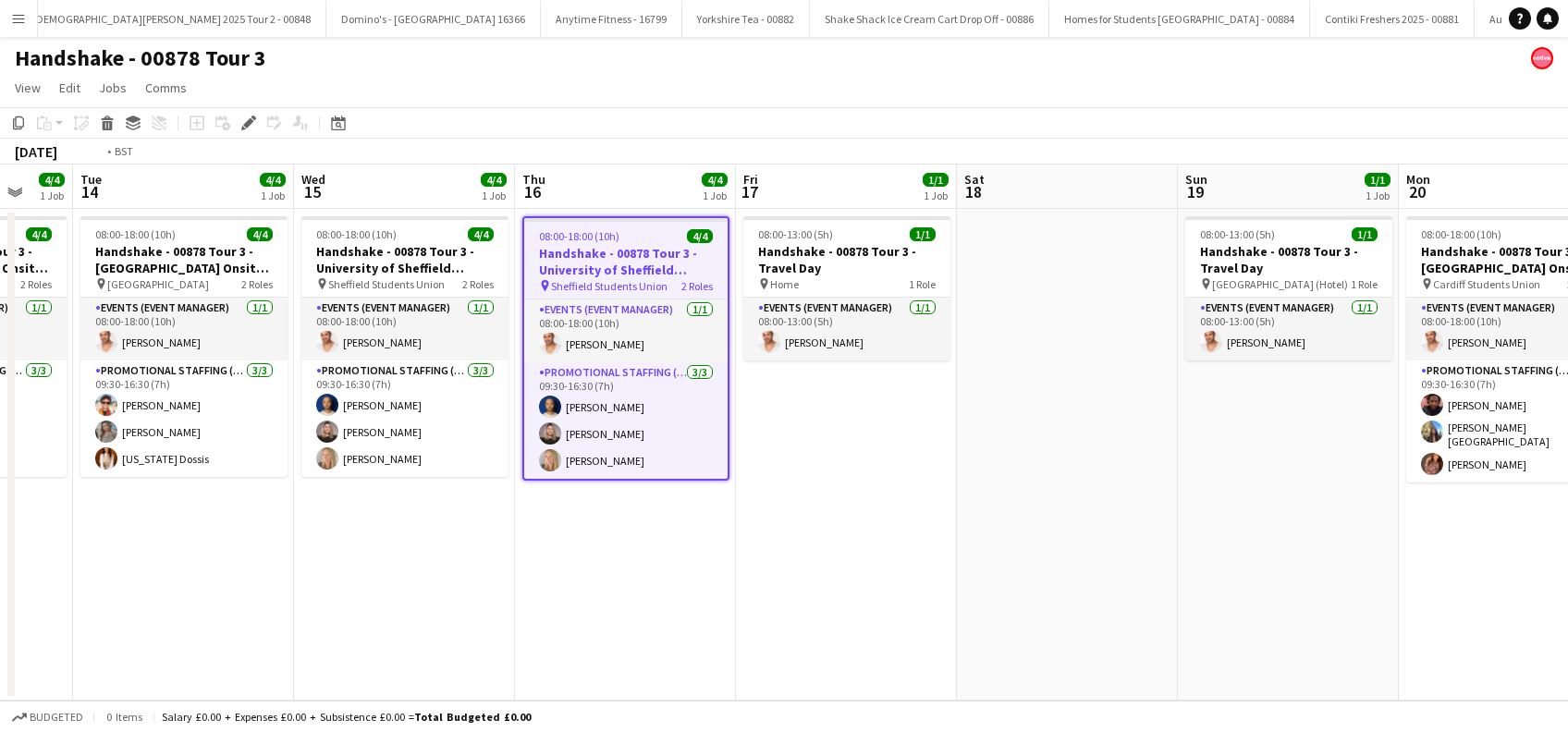
drag, startPoint x: 440, startPoint y: 539, endPoint x: 1003, endPoint y: 547, distance: 563.1
click at [1003, 547] on app-calendar-viewport "Sat 11 Sun 12 1/1 1 Job Mon 13 4/4 1 Job Tue 14 4/4 1 Job Wed 15 4/4 1 Job Thu …" at bounding box center [784, 432] width 1568 height 536
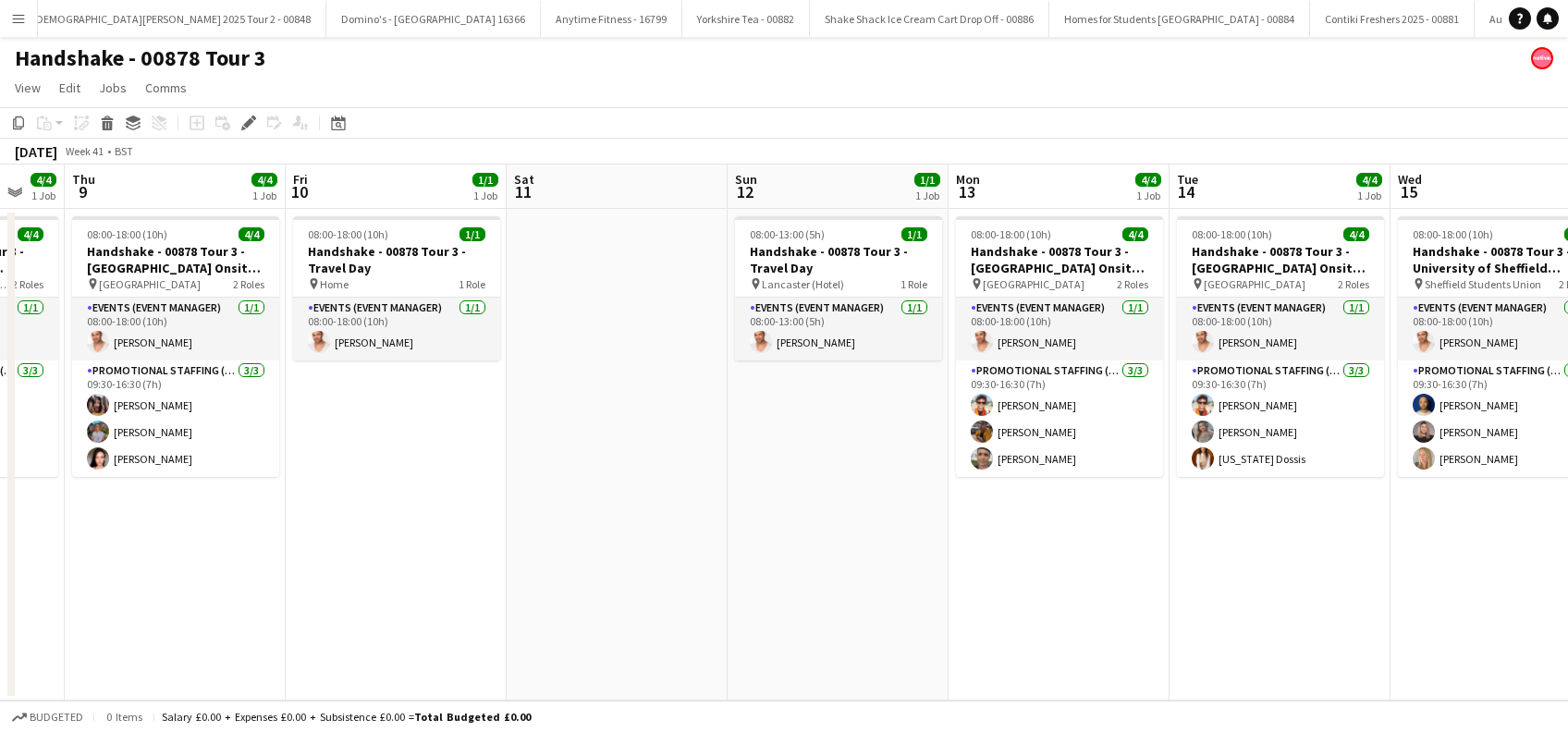
drag, startPoint x: 502, startPoint y: 575, endPoint x: 1021, endPoint y: 567, distance: 519.1
click at [1021, 567] on app-calendar-viewport "Tue 7 4/4 1 Job Wed 8 4/4 1 Job Thu 9 4/4 1 Job Fri 10 1/1 1 Job Sat 11 Sun 12 …" at bounding box center [784, 432] width 1568 height 536
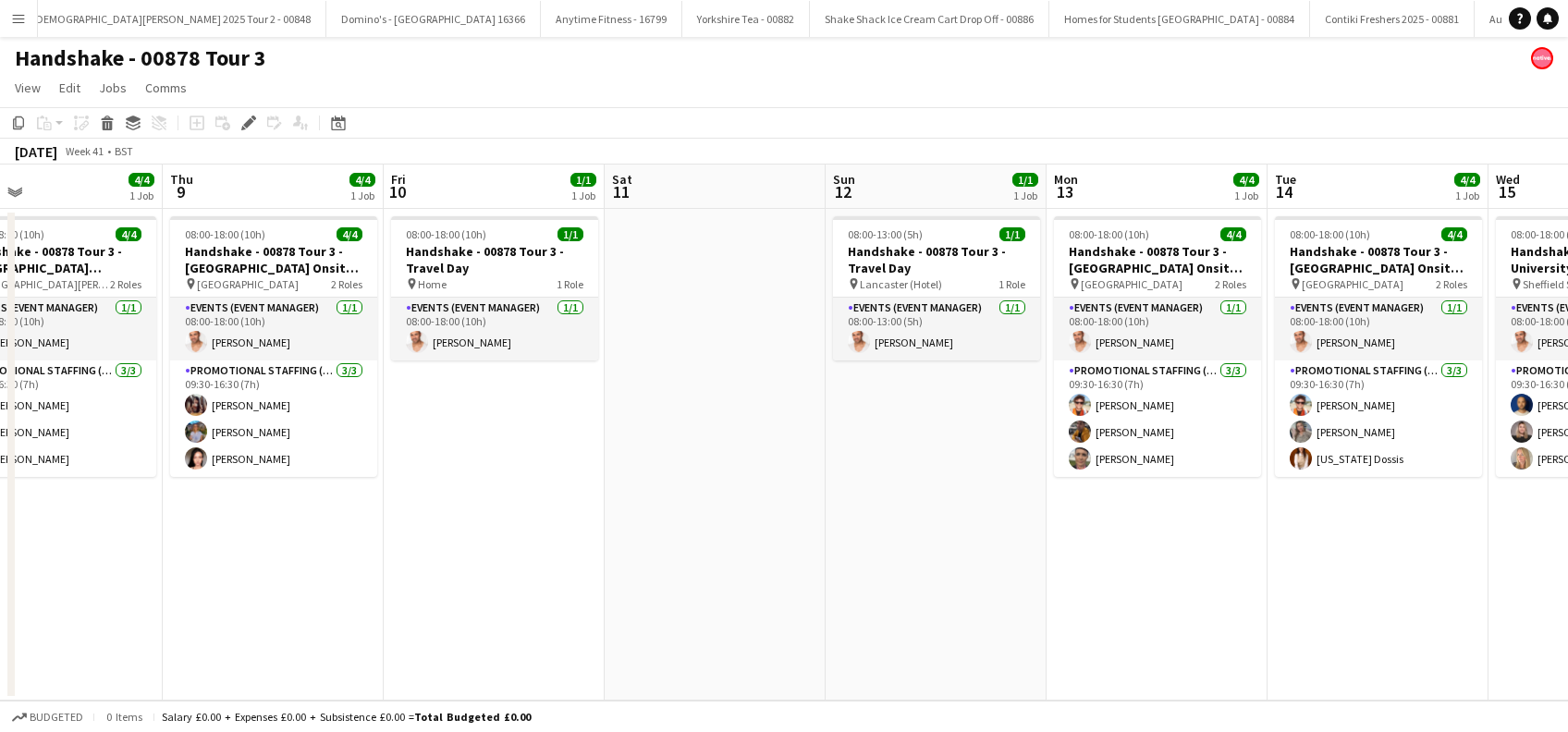
drag, startPoint x: 656, startPoint y: 626, endPoint x: 890, endPoint y: 637, distance: 234.3
click at [888, 637] on app-calendar-viewport "Mon 6 Tue 7 4/4 1 Job Wed 8 4/4 1 Job Thu 9 4/4 1 Job Fri 10 1/1 1 Job Sat 11 S…" at bounding box center [784, 432] width 1568 height 536
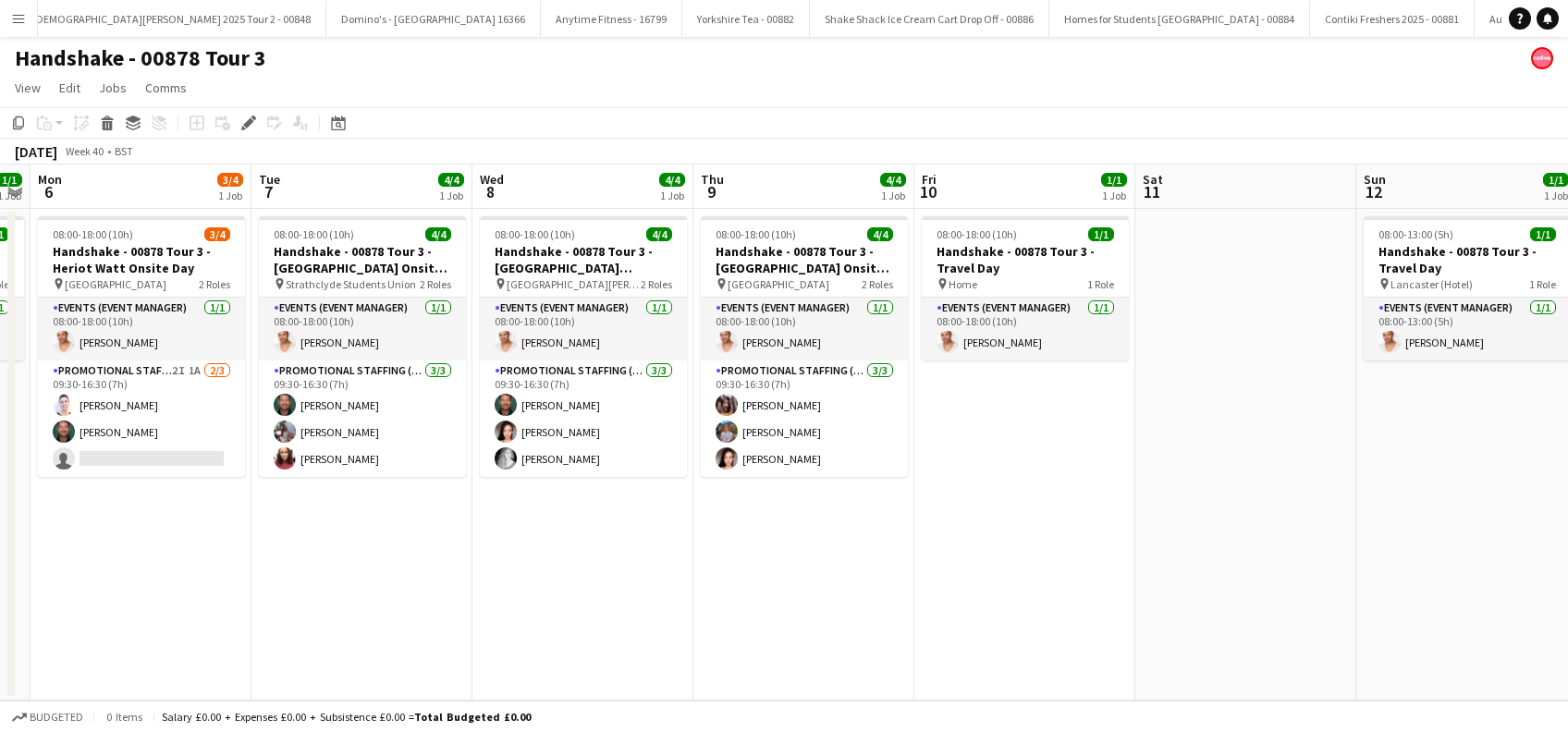
scroll to position [0, 443]
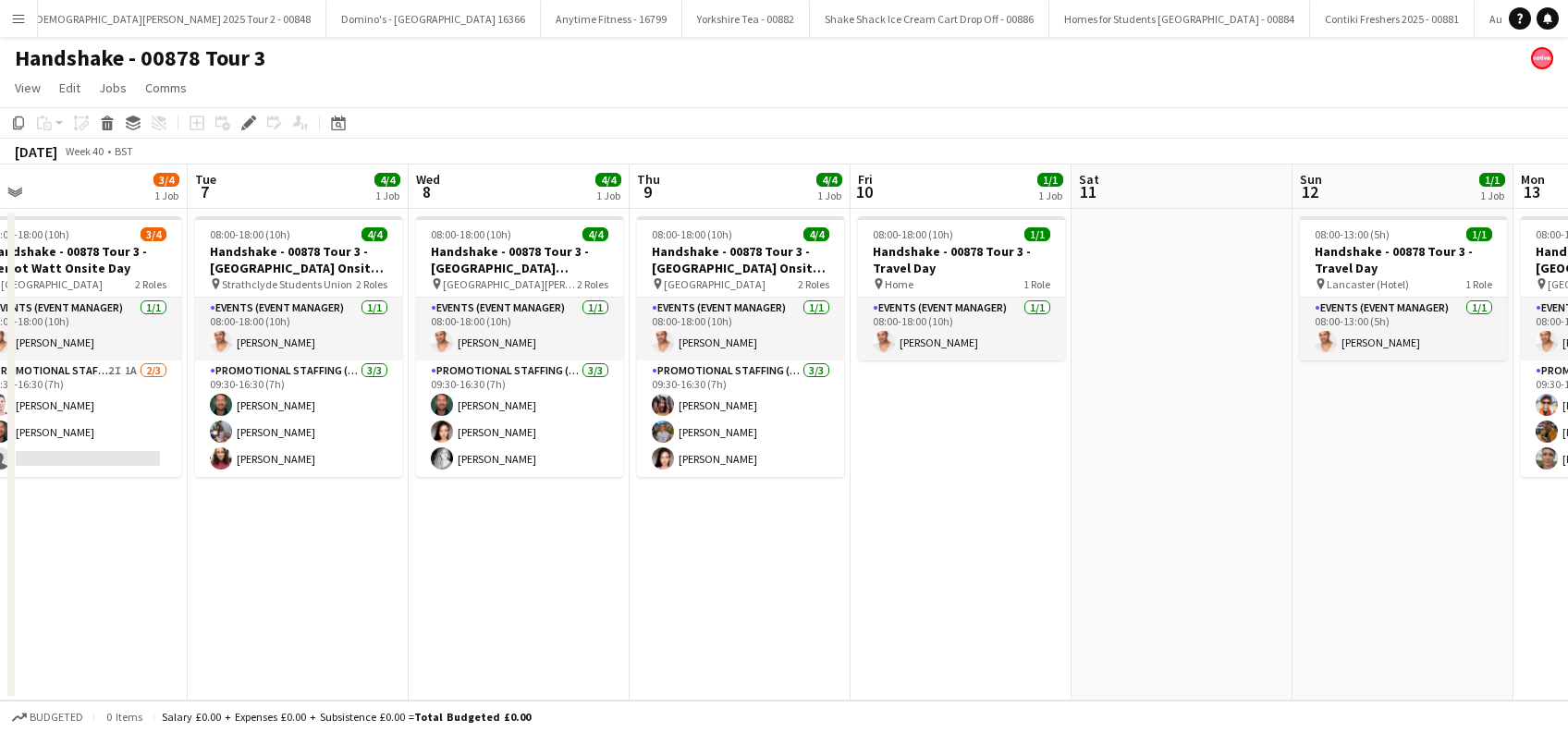
drag, startPoint x: 499, startPoint y: 627, endPoint x: 778, endPoint y: 621, distance: 279.1
click at [765, 621] on app-calendar-viewport "Sat 4 1/1 1 Job Sun 5 1/1 1 Job Mon 6 3/4 1 Job Tue 7 4/4 1 Job Wed 8 4/4 1 Job…" at bounding box center [784, 432] width 1568 height 536
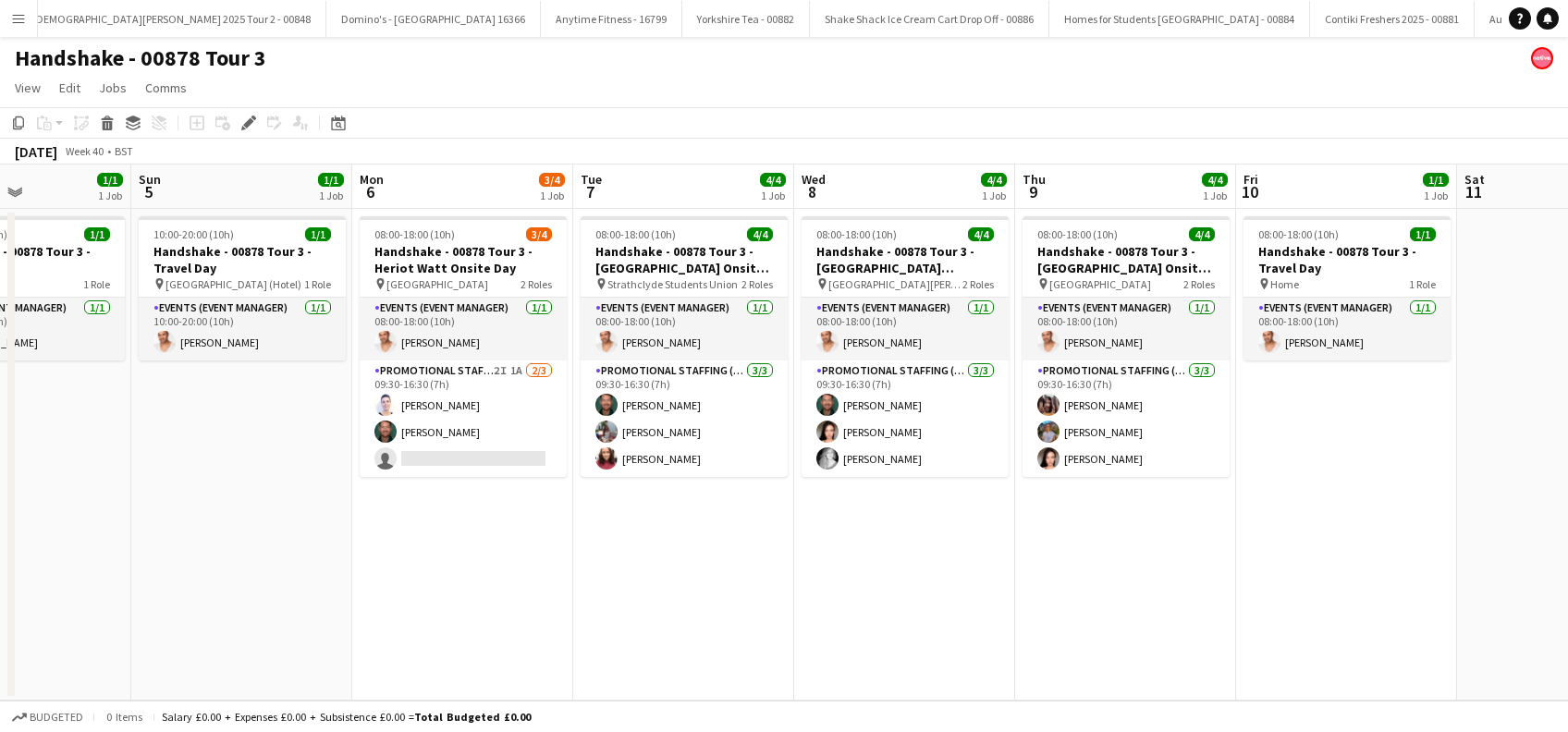
drag, startPoint x: 973, startPoint y: 569, endPoint x: 1255, endPoint y: 586, distance: 282.5
click at [1255, 586] on app-calendar-viewport "Thu 2 Fri 3 4/4 1 Job Sat 4 1/1 1 Job Sun 5 1/1 1 Job Mon 6 3/4 1 Job Tue 7 4/4…" at bounding box center [784, 432] width 1568 height 536
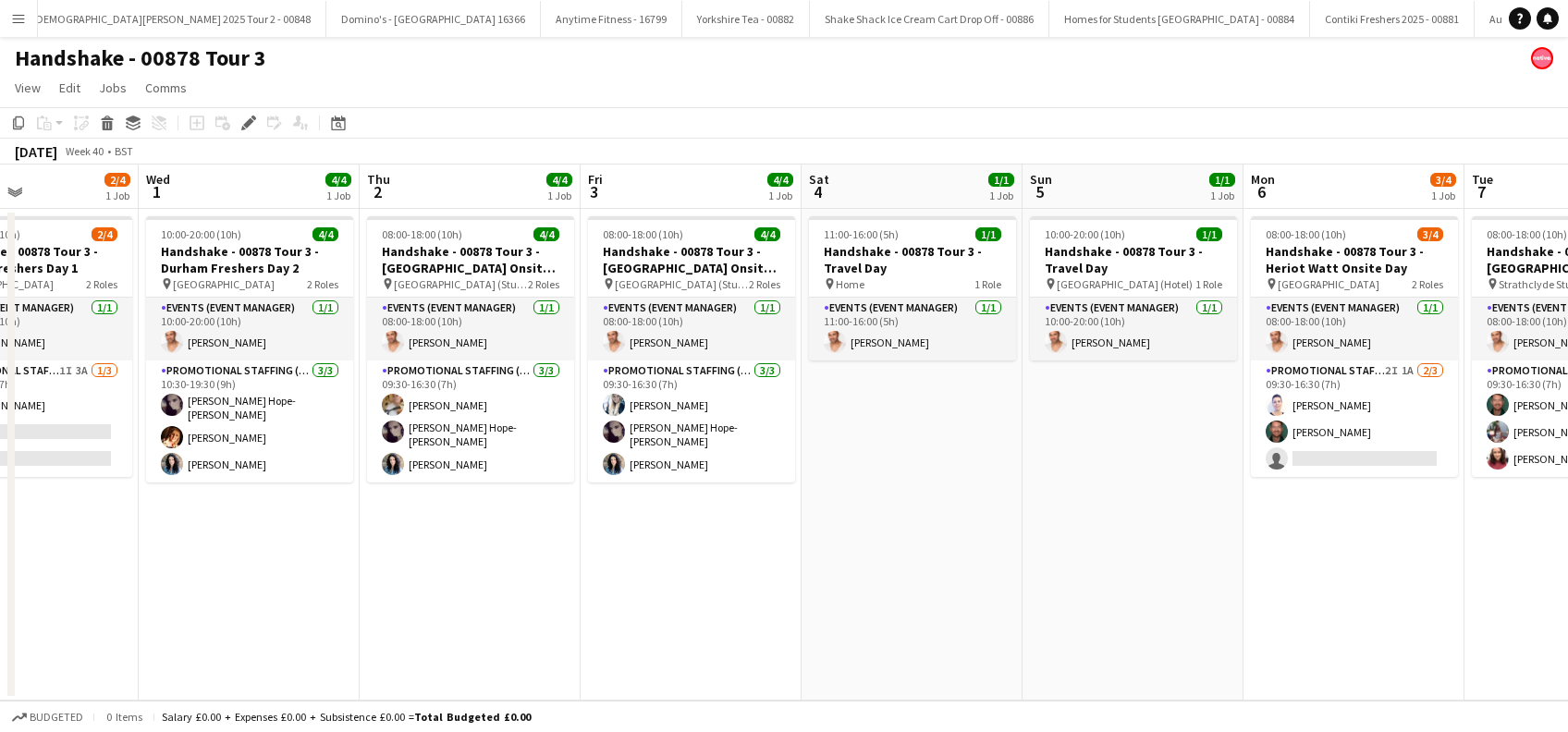
drag, startPoint x: 848, startPoint y: 592, endPoint x: 917, endPoint y: 592, distance: 69.0
click at [916, 592] on app-calendar-viewport "Sun 28 Mon 29 1/1 1 Job Tue 30 2/4 1 Job Wed 1 4/4 1 Job Thu 2 4/4 1 Job Fri 3 …" at bounding box center [784, 432] width 1568 height 536
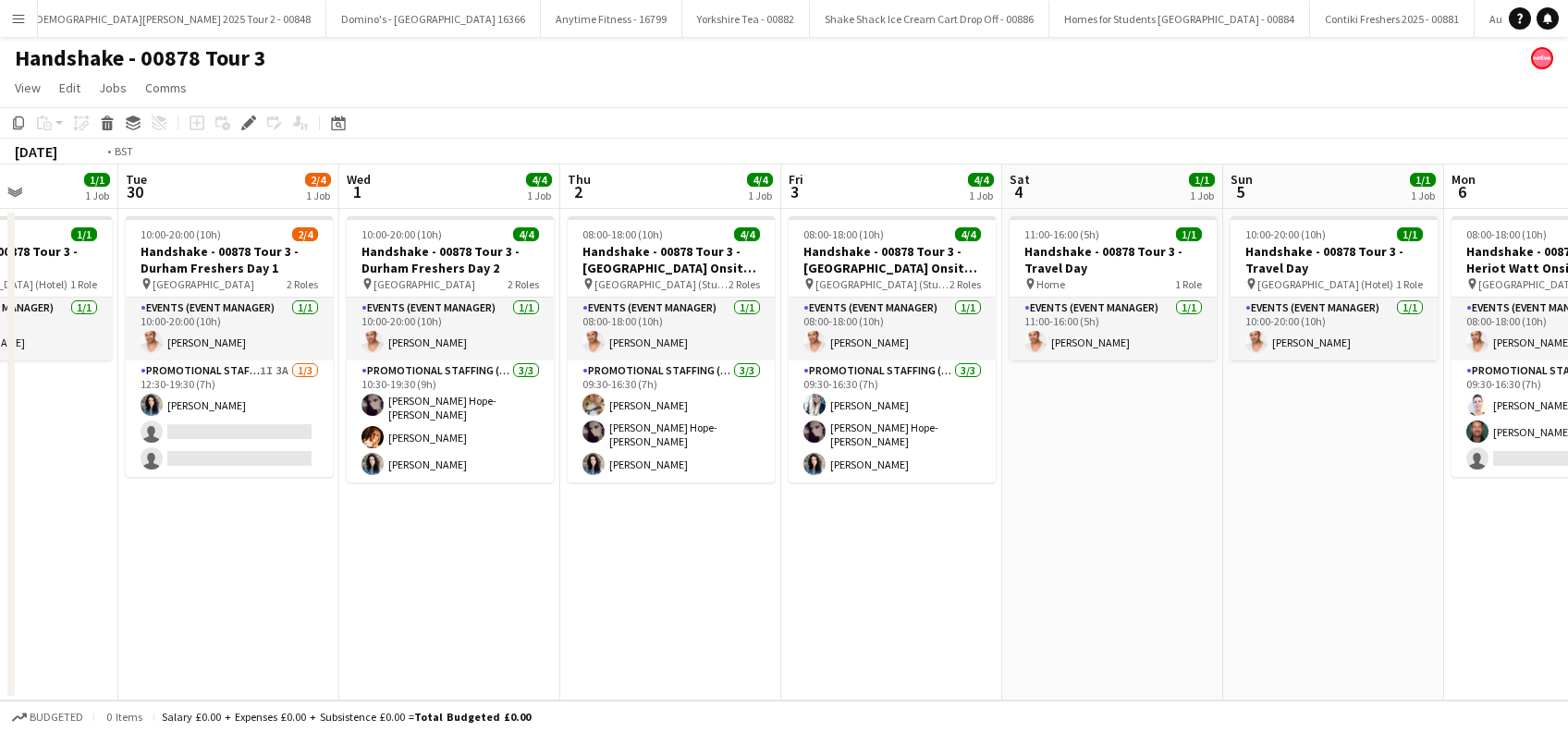
drag, startPoint x: 631, startPoint y: 595, endPoint x: 762, endPoint y: 591, distance: 131.1
click at [762, 591] on app-calendar-viewport "Sat 27 Sun 28 4/4 1 Job Mon 29 1/1 1 Job Tue 30 2/4 1 Job Wed 1 4/4 1 Job Thu 2…" at bounding box center [784, 432] width 1568 height 536
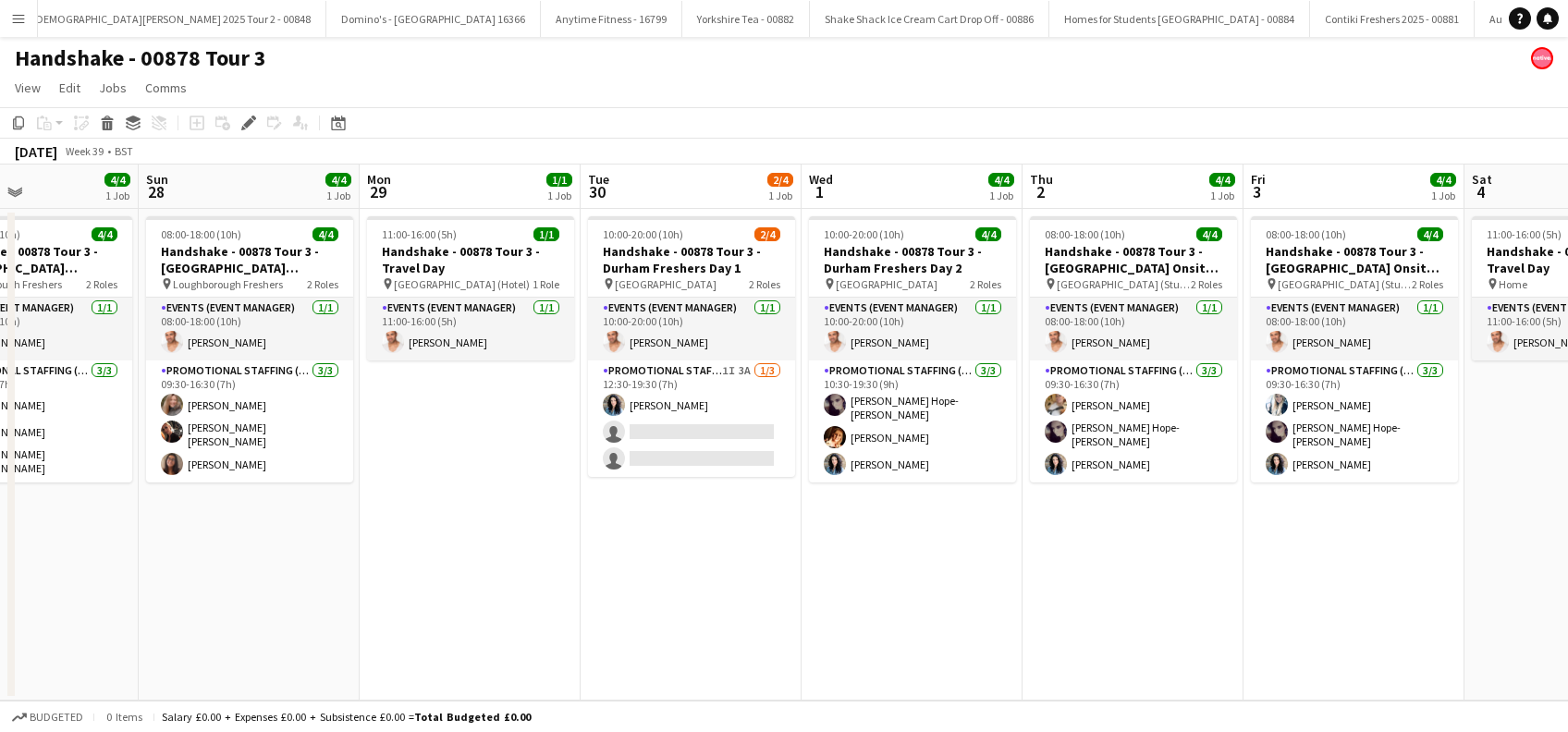
drag, startPoint x: 384, startPoint y: 567, endPoint x: 643, endPoint y: 577, distance: 259.2
click at [643, 577] on app-calendar-viewport "Thu 25 4/4 1 Job Fri 26 1/1 1 Job Sat 27 4/4 1 Job Sun 28 4/4 1 Job Mon 29 1/1 …" at bounding box center [784, 432] width 1568 height 536
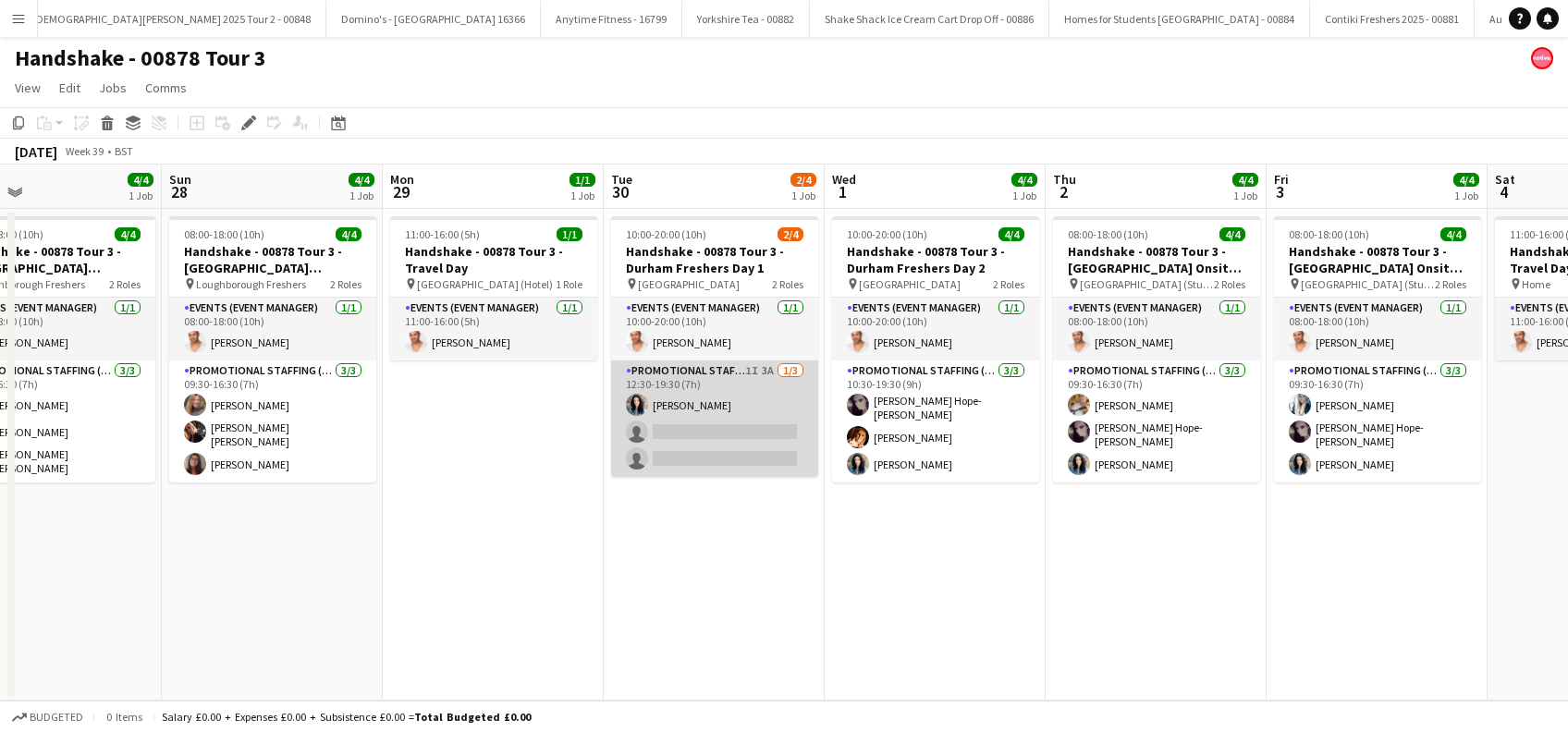
click at [721, 446] on app-card-role "Promotional Staffing (Brand Ambassadors) 1I 3A [DATE] 12:30-19:30 (7h) [PERSON_…" at bounding box center [714, 418] width 207 height 116
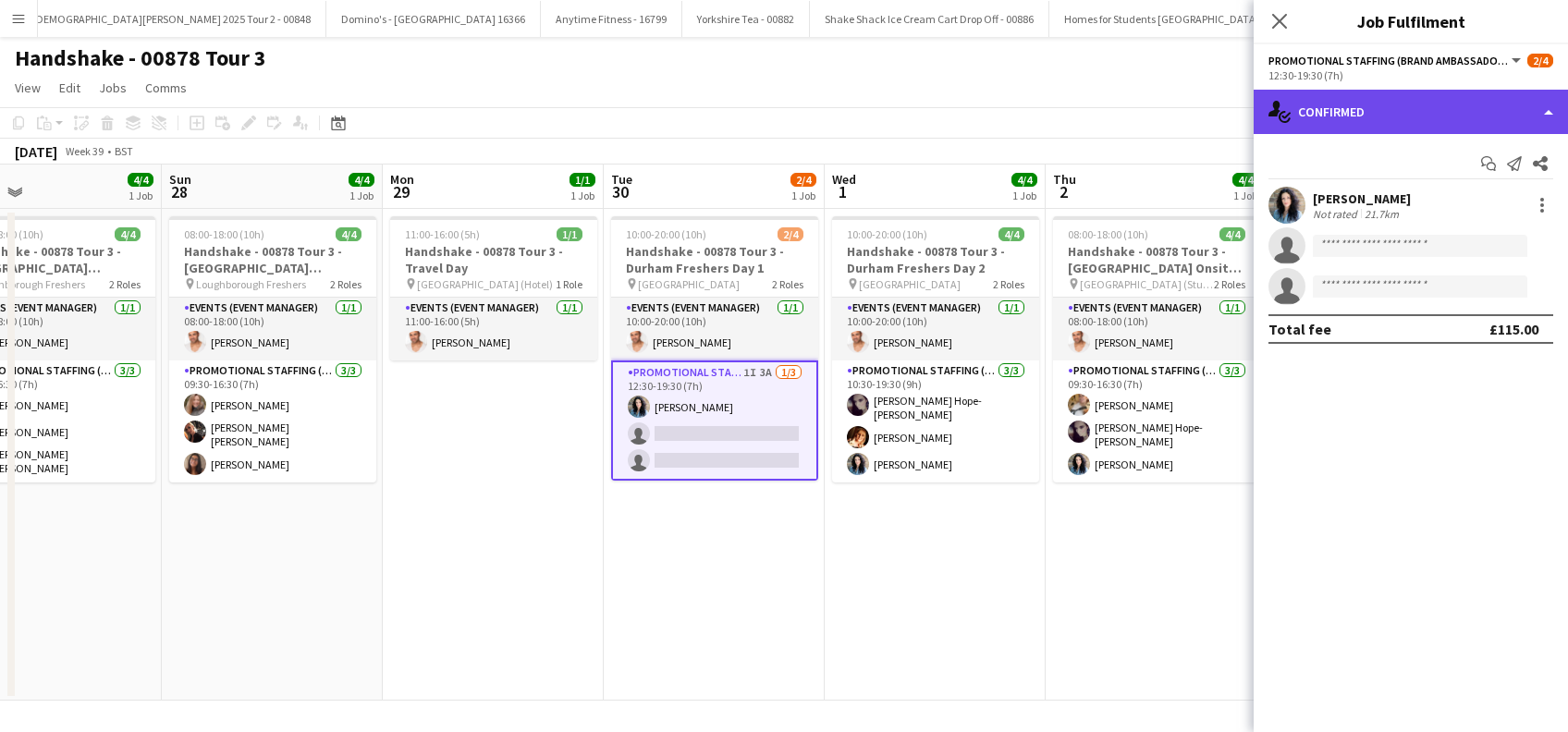
click at [1417, 106] on div "single-neutral-actions-check-2 Confirmed" at bounding box center [1410, 112] width 315 height 44
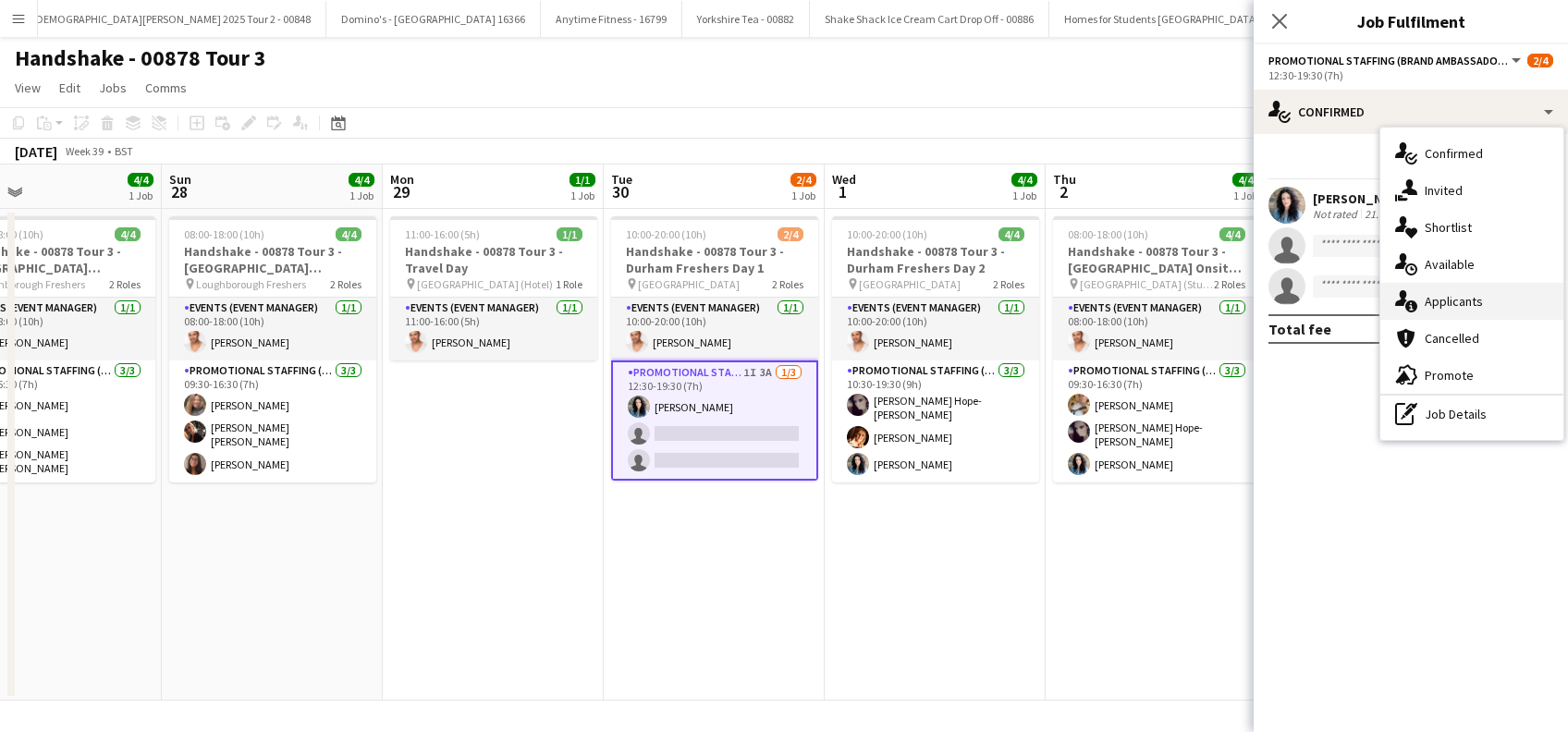
click at [1468, 299] on span "Applicants" at bounding box center [1454, 301] width 59 height 16
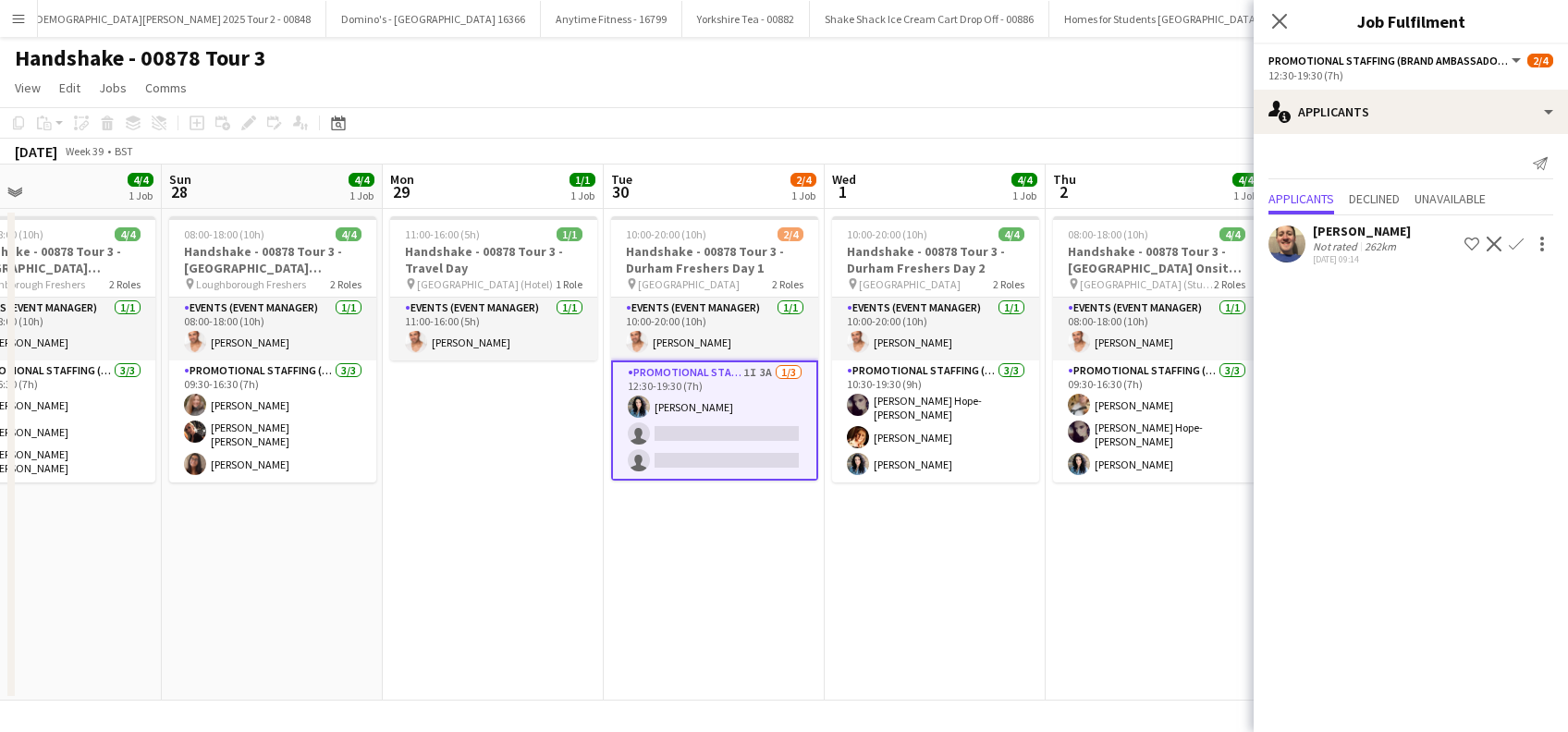
click at [1388, 232] on div "[PERSON_NAME]" at bounding box center [1362, 231] width 98 height 16
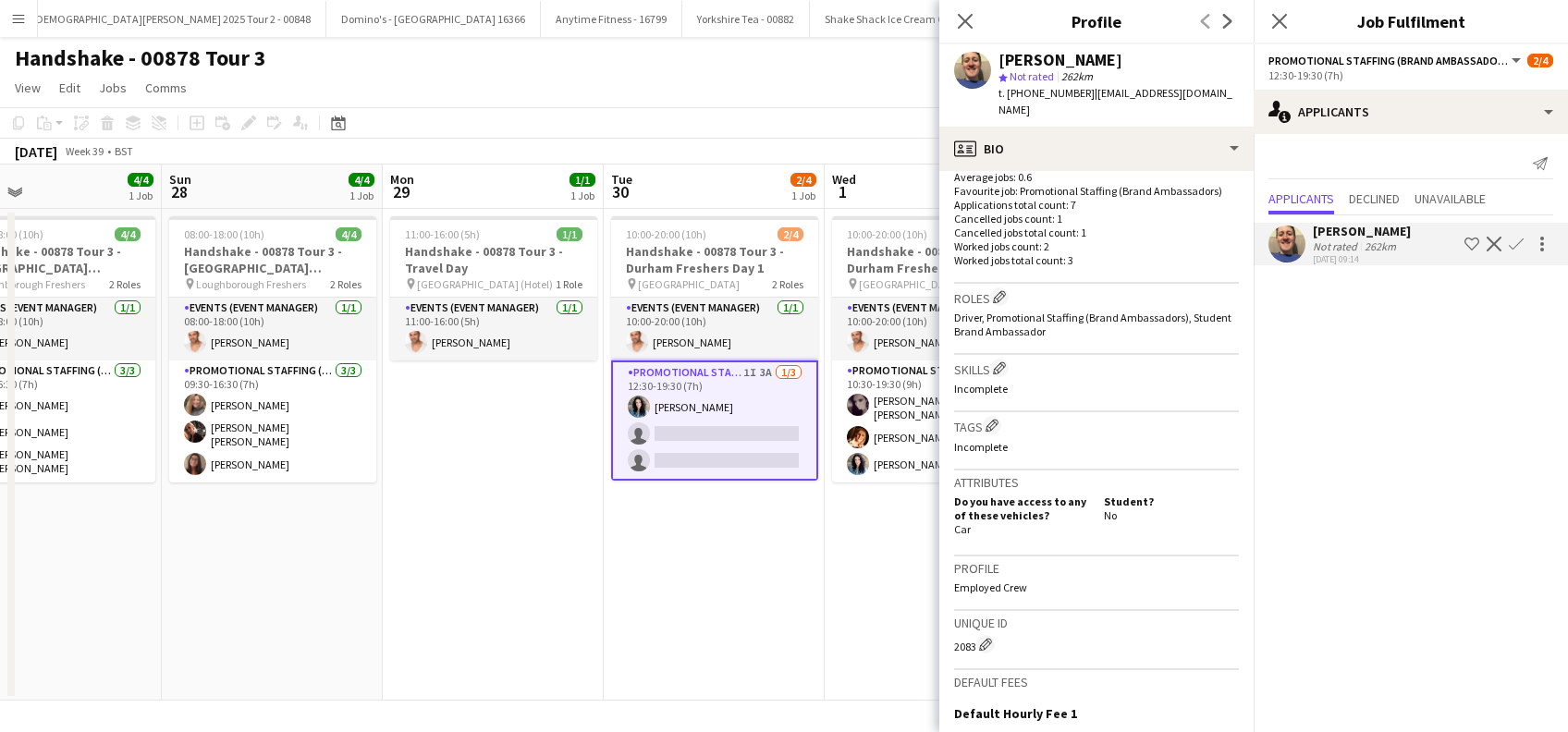
scroll to position [740, 0]
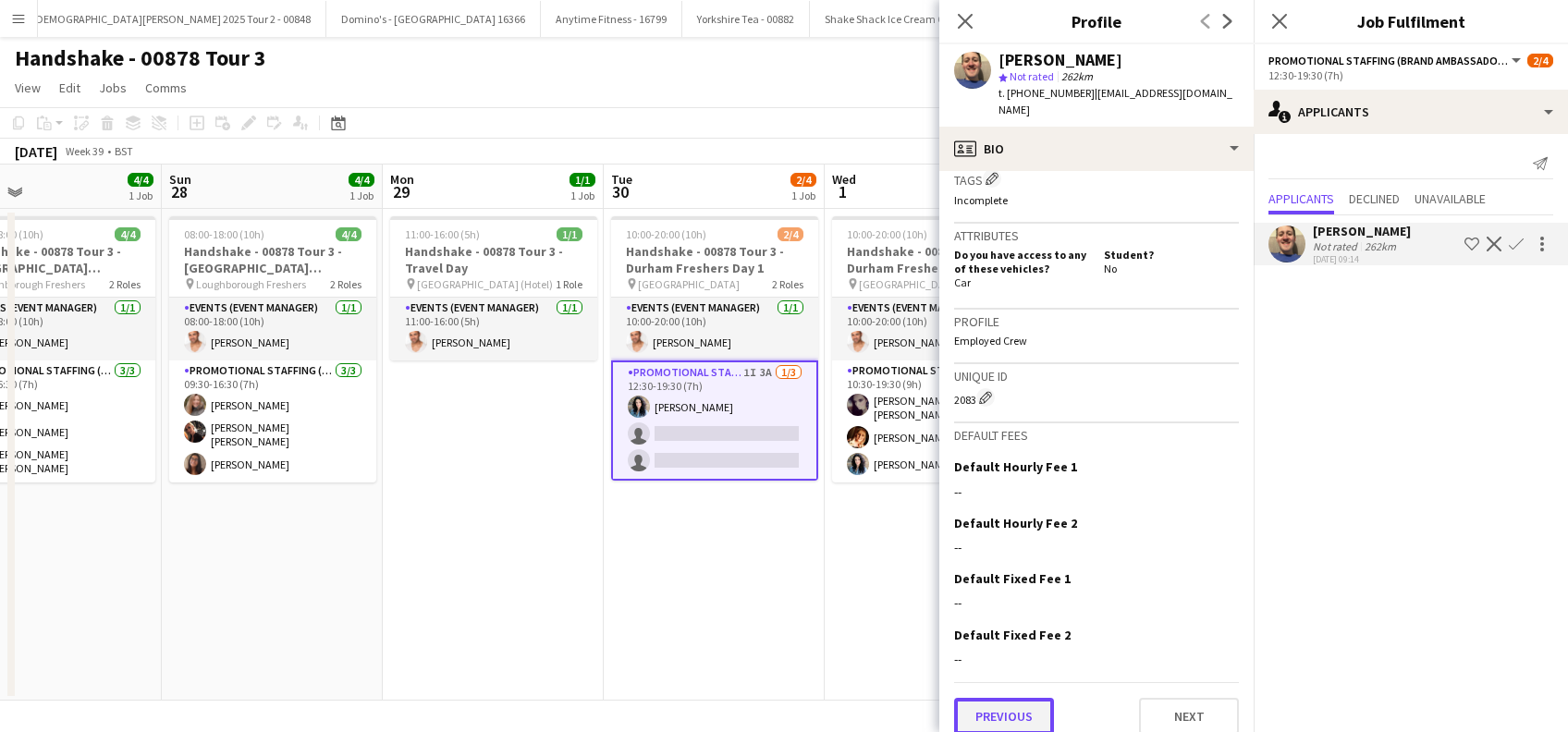
click at [999, 706] on button "Previous" at bounding box center [1004, 717] width 100 height 37
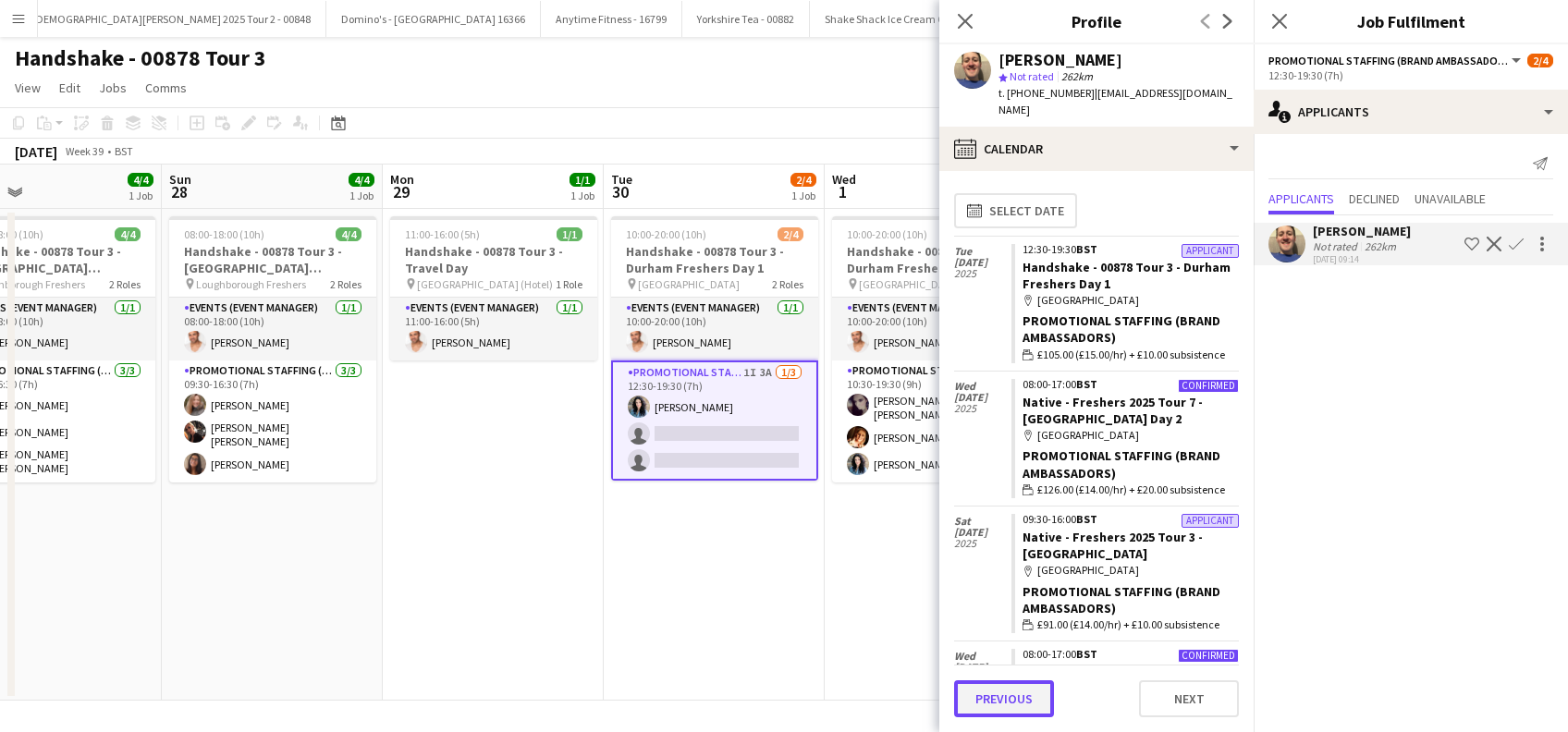
click at [1000, 695] on button "Previous" at bounding box center [1004, 698] width 100 height 37
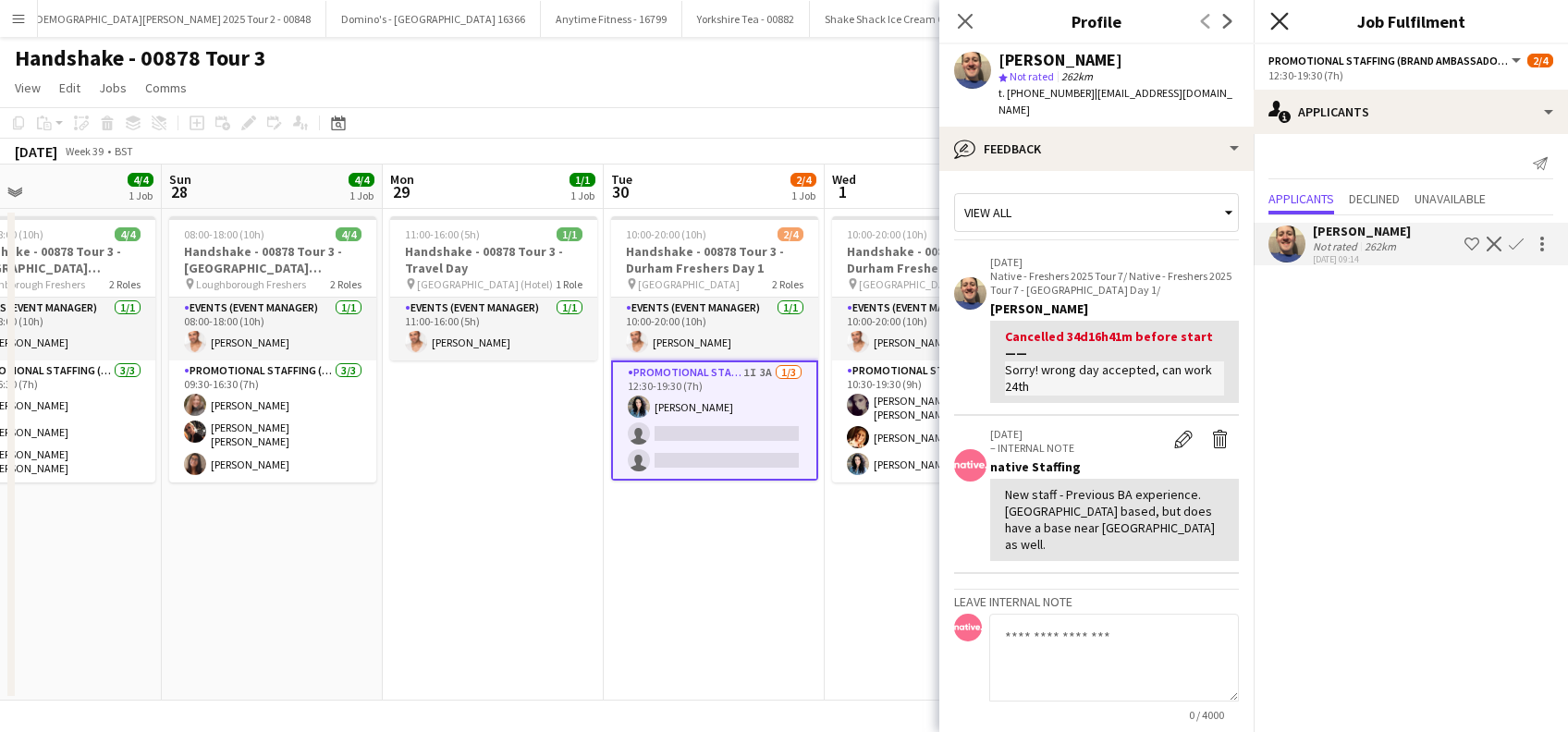
click at [1278, 13] on icon "Close pop-in" at bounding box center [1279, 20] width 17 height 17
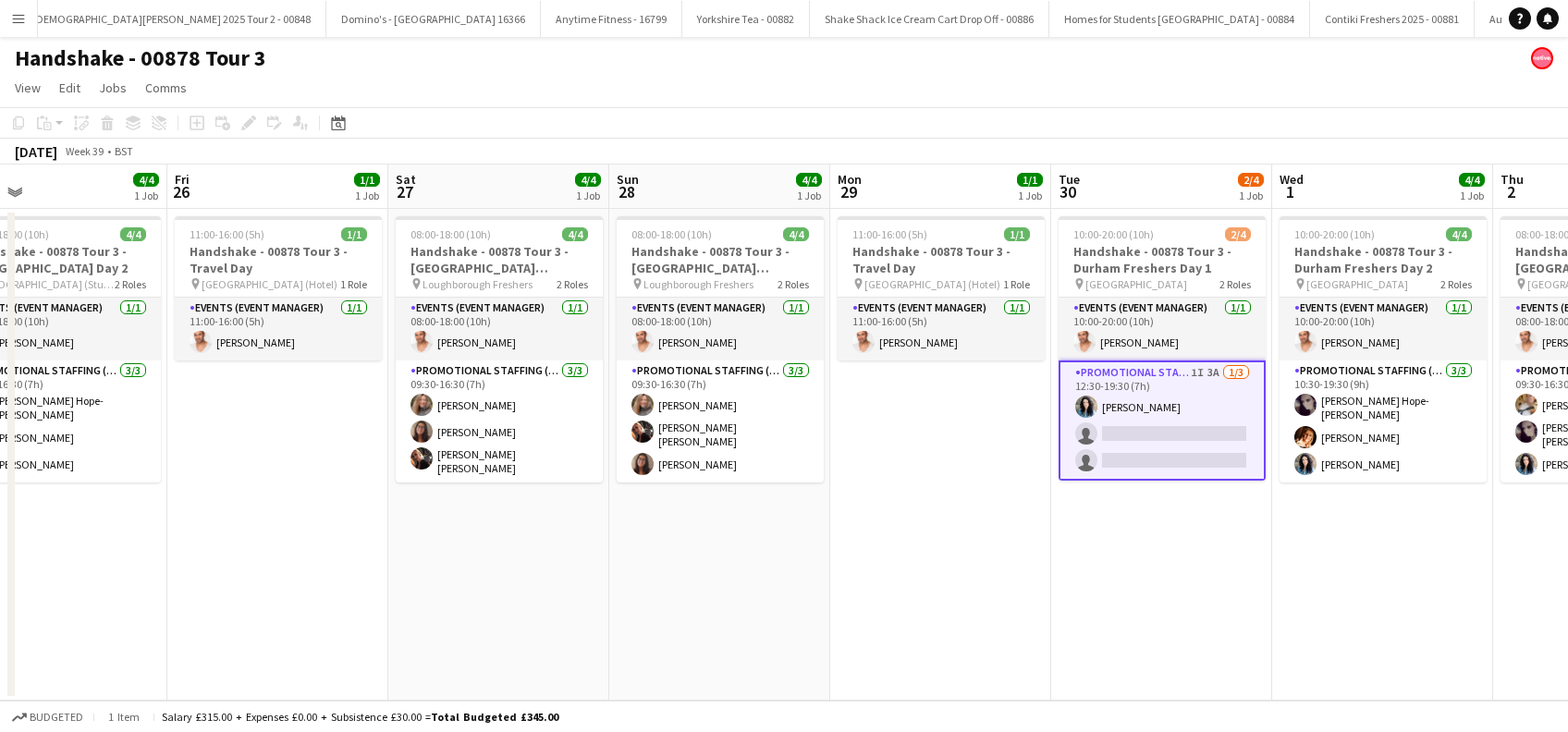
drag, startPoint x: 592, startPoint y: 611, endPoint x: 1039, endPoint y: 591, distance: 447.4
click at [1039, 591] on app-calendar-viewport "Tue 23 Wed 24 4/4 1 Job Thu 25 4/4 1 Job Fri 26 1/1 1 Job Sat 27 4/4 1 Job Sun …" at bounding box center [784, 432] width 1568 height 536
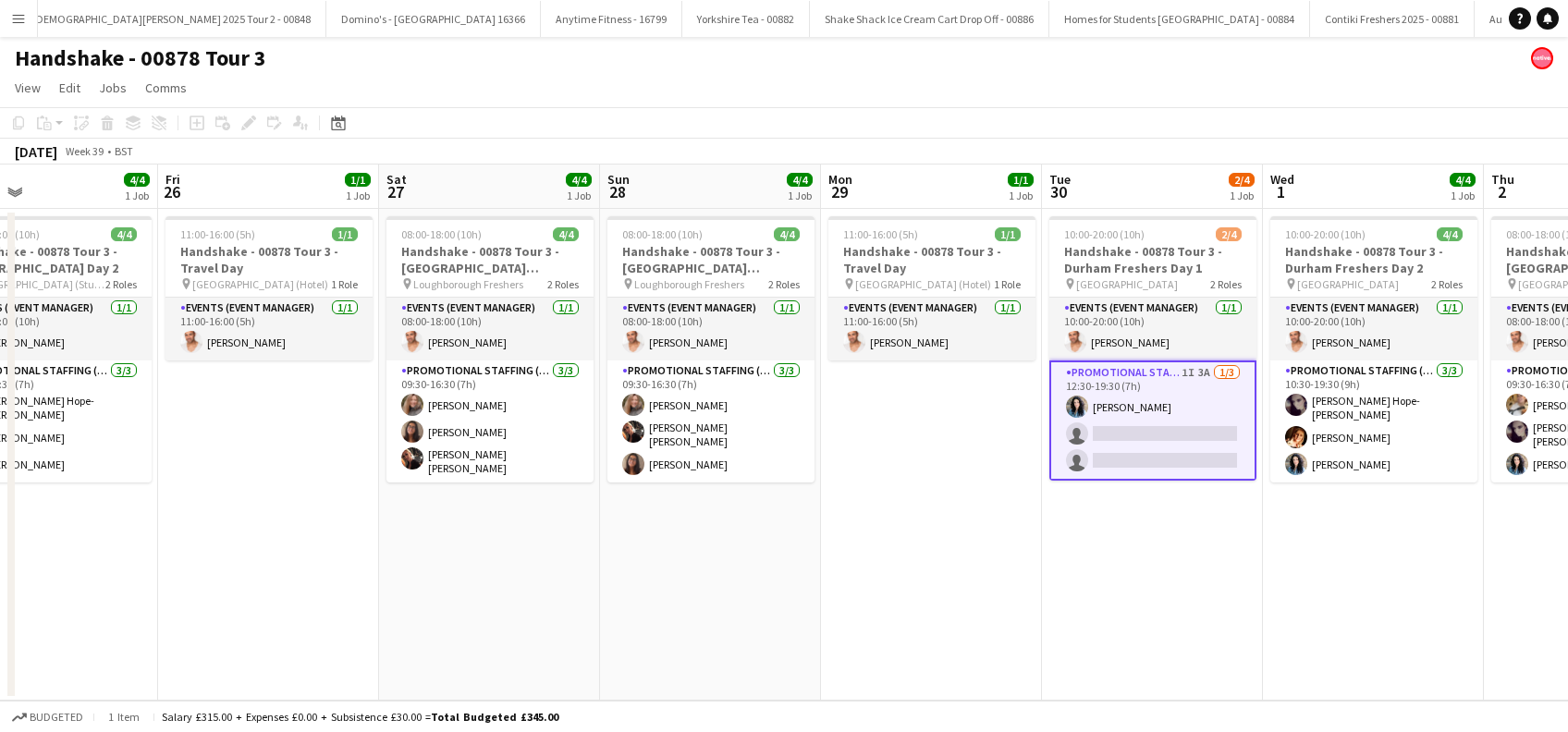
click at [962, 614] on app-calendar-viewport "Tue 23 4/4 1 Job Wed 24 4/4 1 Job Thu 25 4/4 1 Job Fri 26 1/1 1 Job Sat 27 4/4 …" at bounding box center [784, 432] width 1568 height 536
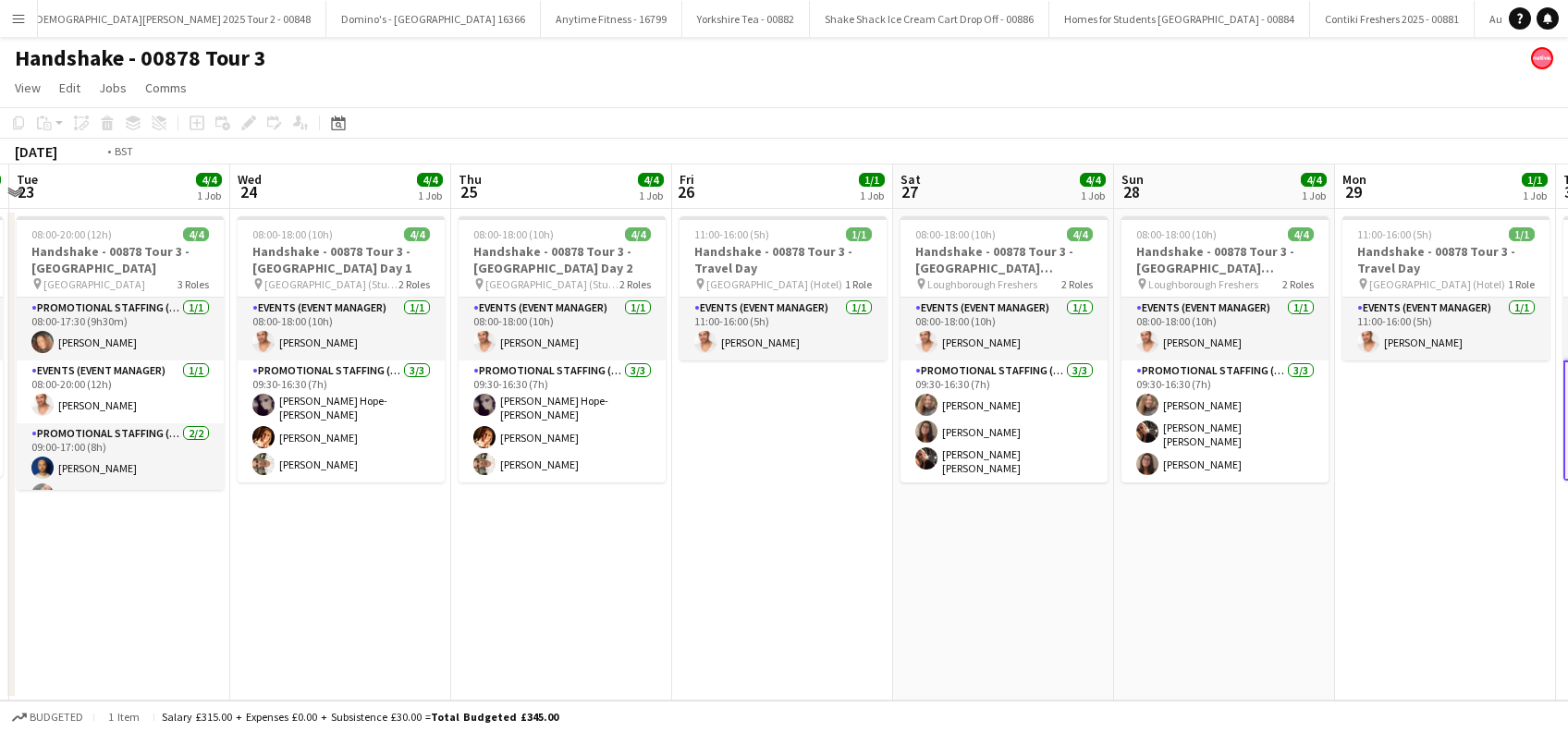
drag, startPoint x: 665, startPoint y: 647, endPoint x: 922, endPoint y: 649, distance: 257.0
click at [922, 649] on app-calendar-viewport "Sun 21 1/1 1 Job Mon 22 4/4 1 Job Tue 23 4/4 1 Job Wed 24 4/4 1 Job Thu 25 4/4 …" at bounding box center [784, 432] width 1568 height 536
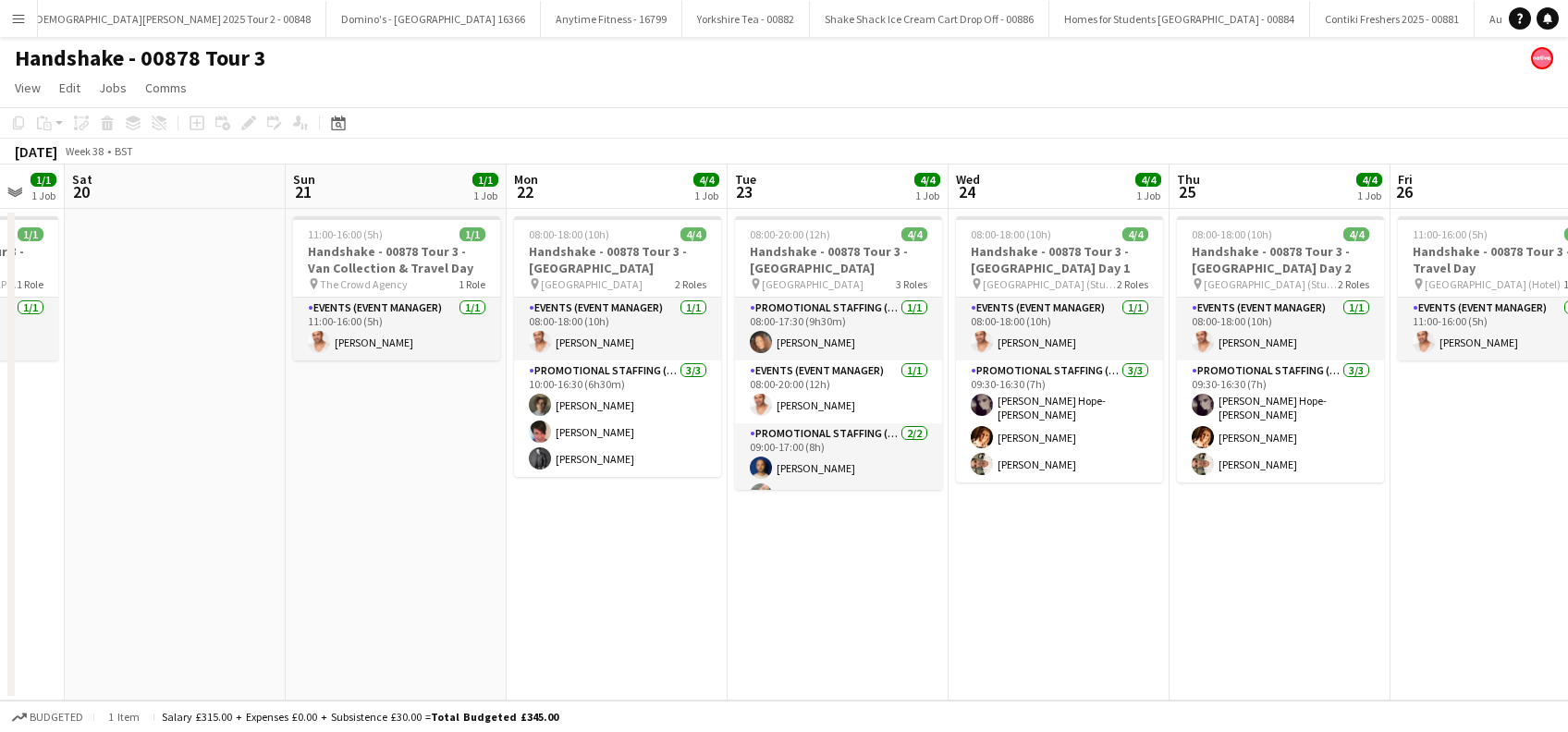
drag, startPoint x: 411, startPoint y: 599, endPoint x: 793, endPoint y: 607, distance: 382.1
click at [793, 607] on app-calendar-viewport "Thu 18 1/1 1 Job Fri 19 1/1 1 Job Sat 20 Sun 21 1/1 1 Job Mon 22 4/4 1 Job Tue …" at bounding box center [784, 432] width 1568 height 536
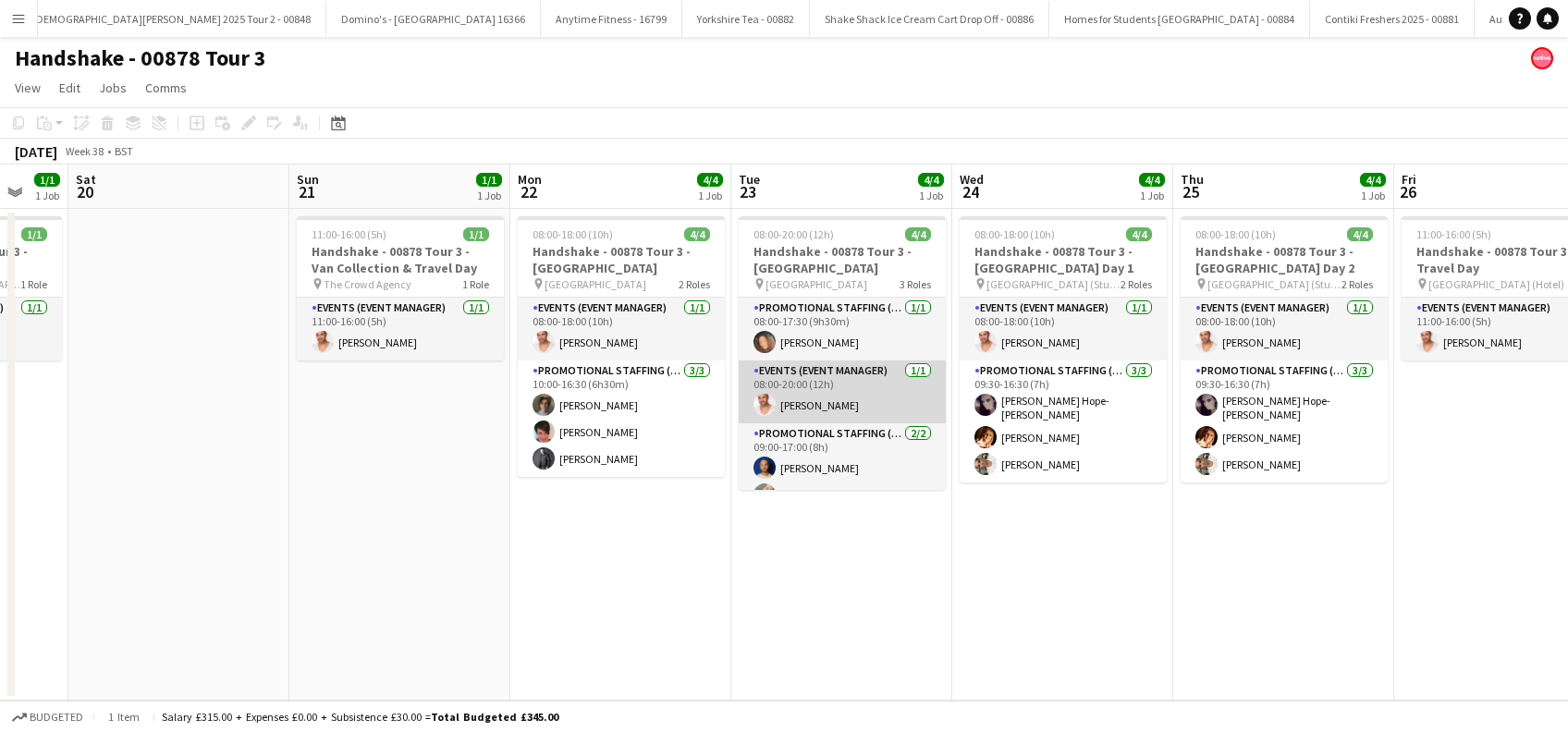
scroll to position [22, 0]
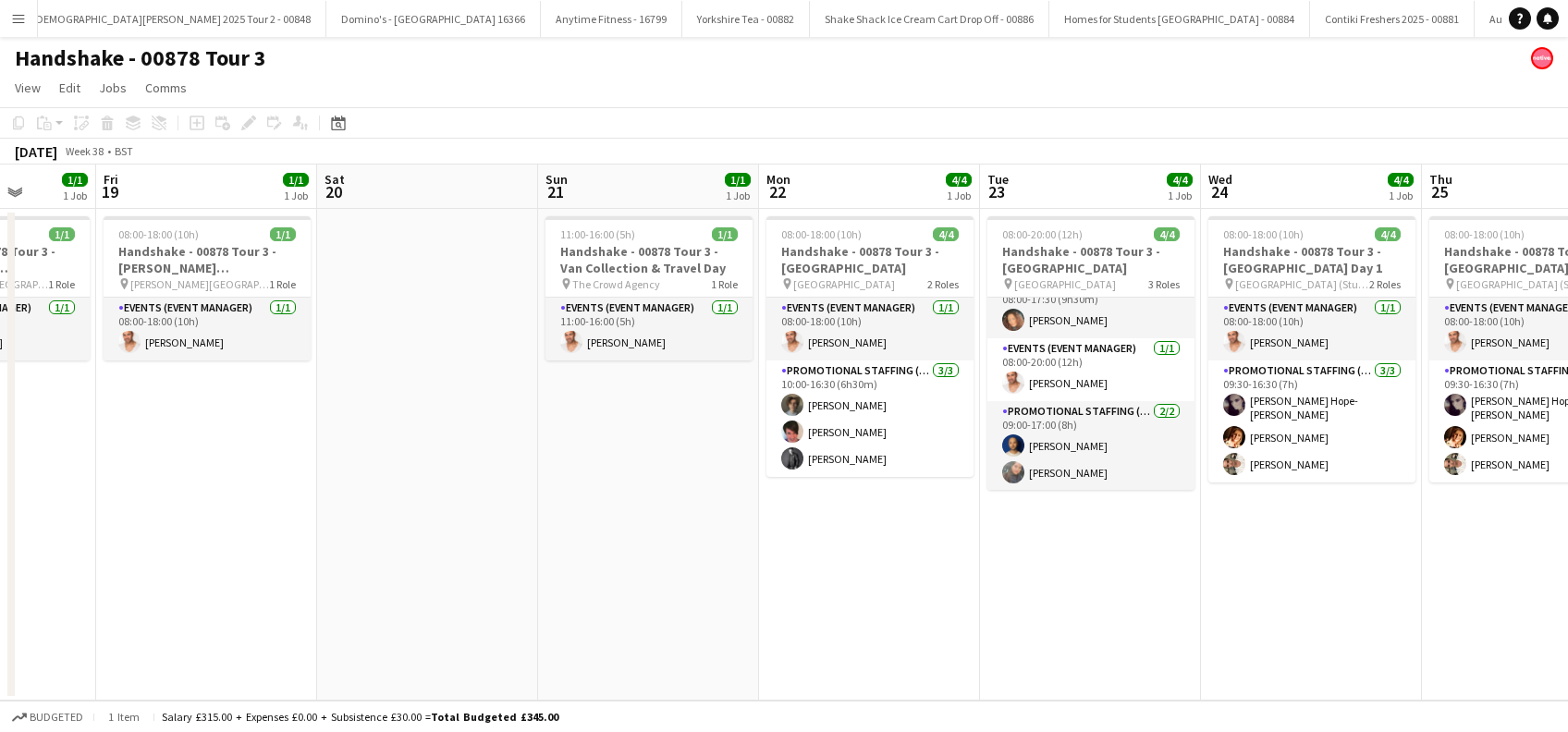
drag, startPoint x: 655, startPoint y: 618, endPoint x: 903, endPoint y: 621, distance: 248.0
click at [903, 621] on app-calendar-viewport "Tue 16 Wed 17 1/1 1 Job Thu 18 1/1 1 Job Fri 19 1/1 1 Job Sat 20 Sun 21 1/1 1 J…" at bounding box center [784, 432] width 1568 height 536
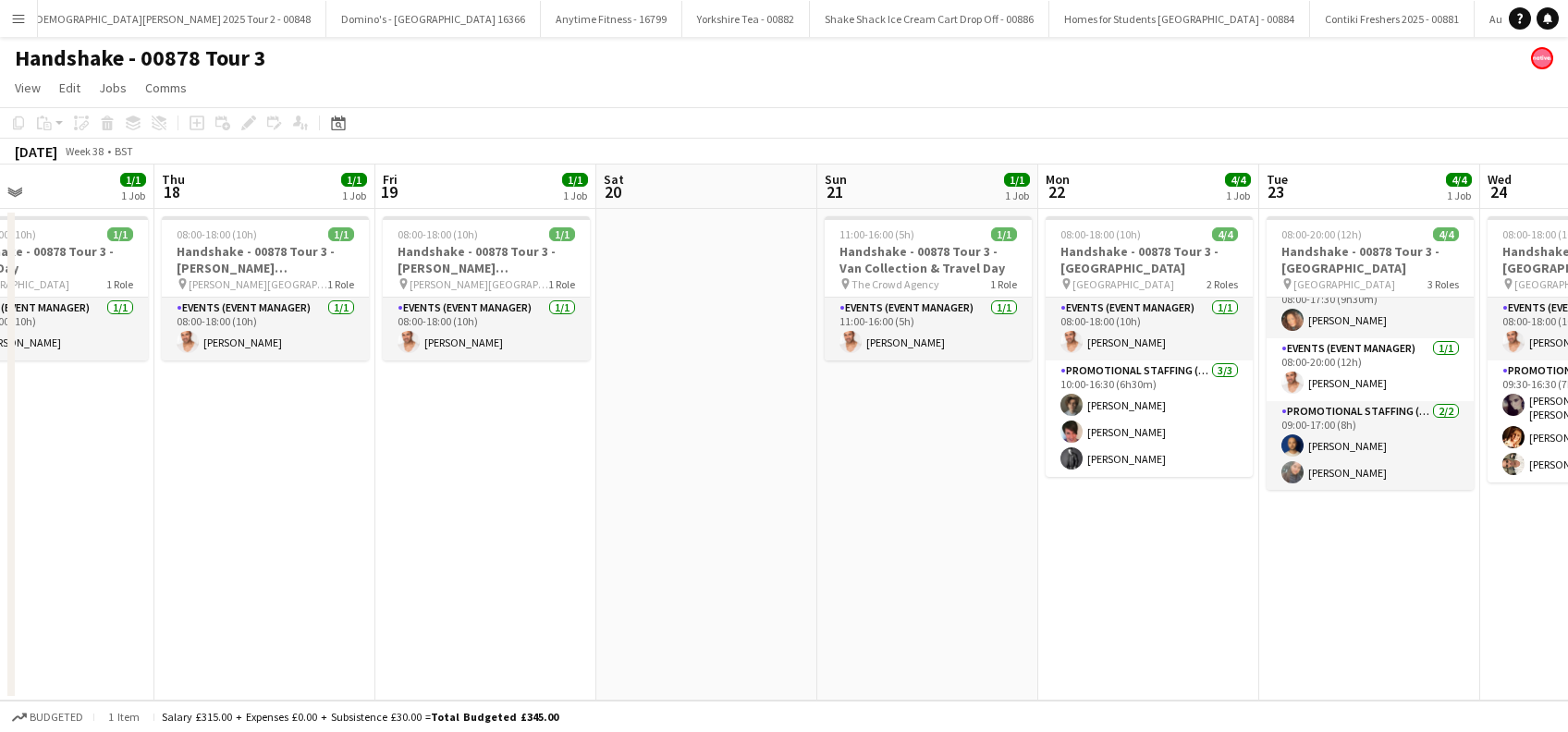
drag, startPoint x: 774, startPoint y: 602, endPoint x: 792, endPoint y: 601, distance: 18.0
click at [815, 606] on app-calendar-viewport "Mon 15 Tue 16 Wed 17 1/1 1 Job Thu 18 1/1 1 Job Fri 19 1/1 1 Job Sat 20 Sun 21 …" at bounding box center [784, 432] width 1568 height 536
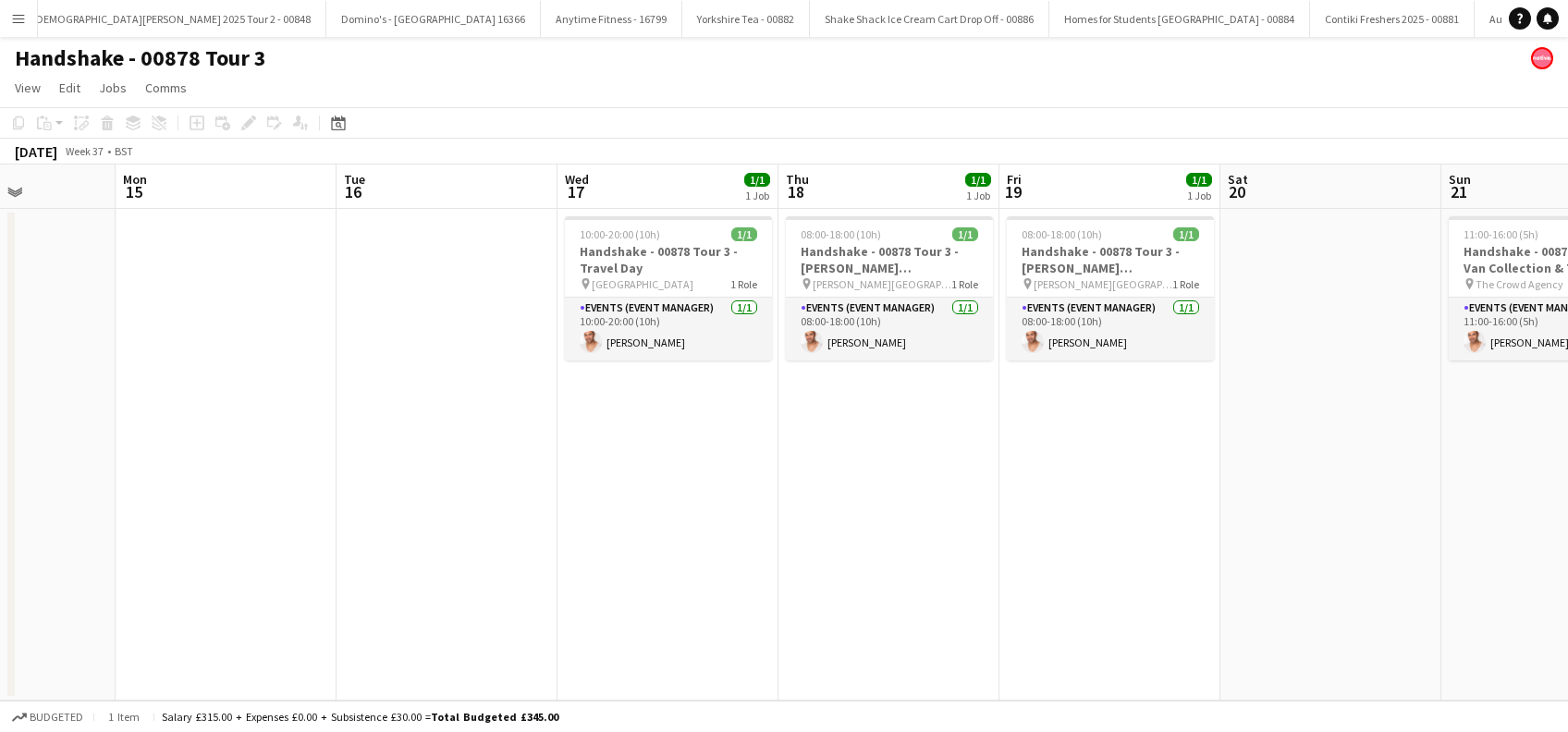
drag, startPoint x: 969, startPoint y: 599, endPoint x: 781, endPoint y: 582, distance: 188.8
click at [990, 599] on app-calendar-viewport "Fri 12 Sat 13 Sun 14 Mon 15 Tue 16 Wed 17 1/1 1 Job Thu 18 1/1 1 Job Fri 19 1/1…" at bounding box center [784, 432] width 1568 height 536
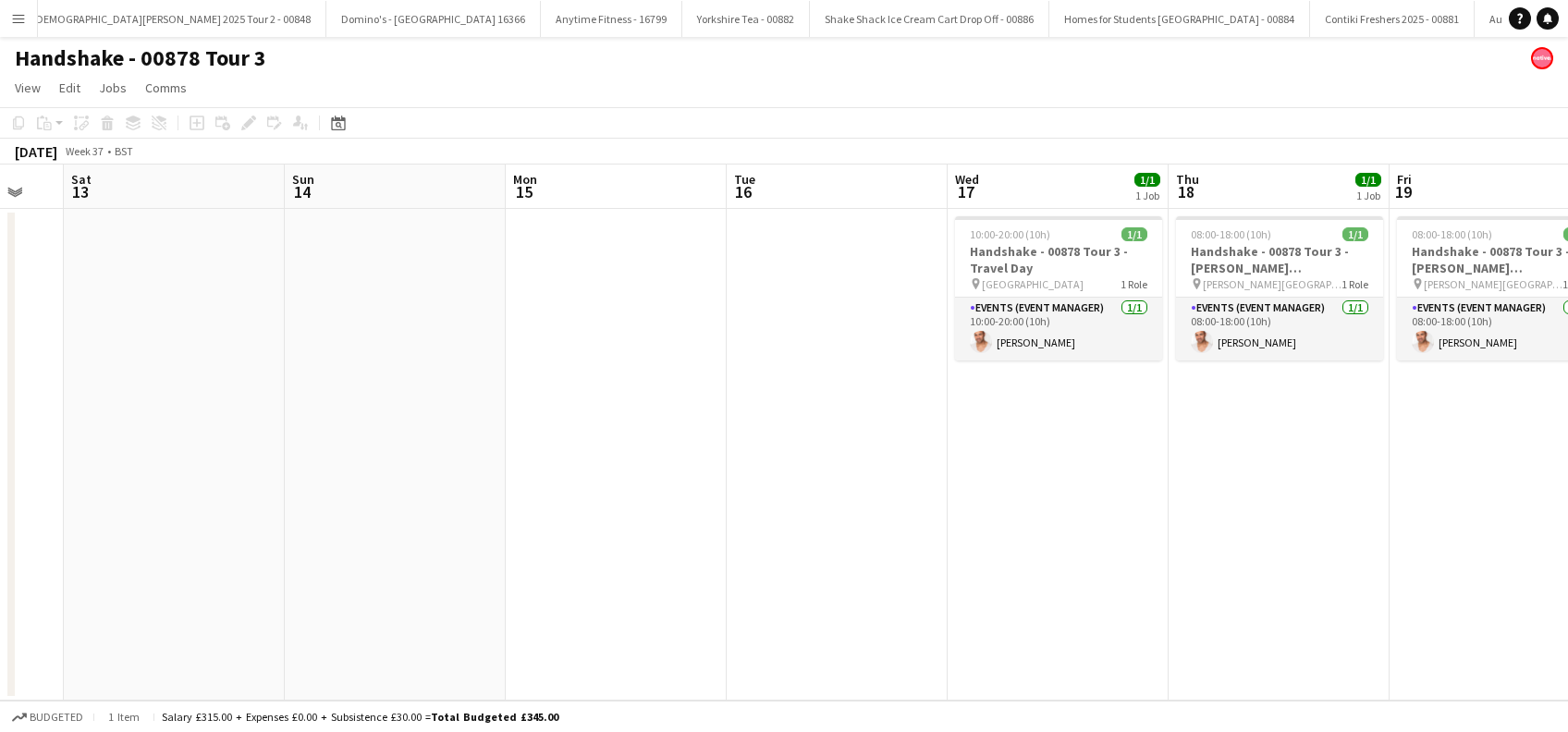
drag, startPoint x: 938, startPoint y: 603, endPoint x: 987, endPoint y: 603, distance: 49.0
click at [987, 603] on app-calendar-viewport "Wed 10 Thu 11 Fri 12 Sat 13 Sun 14 Mon 15 Tue 16 Wed 17 1/1 1 Job Thu 18 1/1 1 …" at bounding box center [784, 432] width 1568 height 536
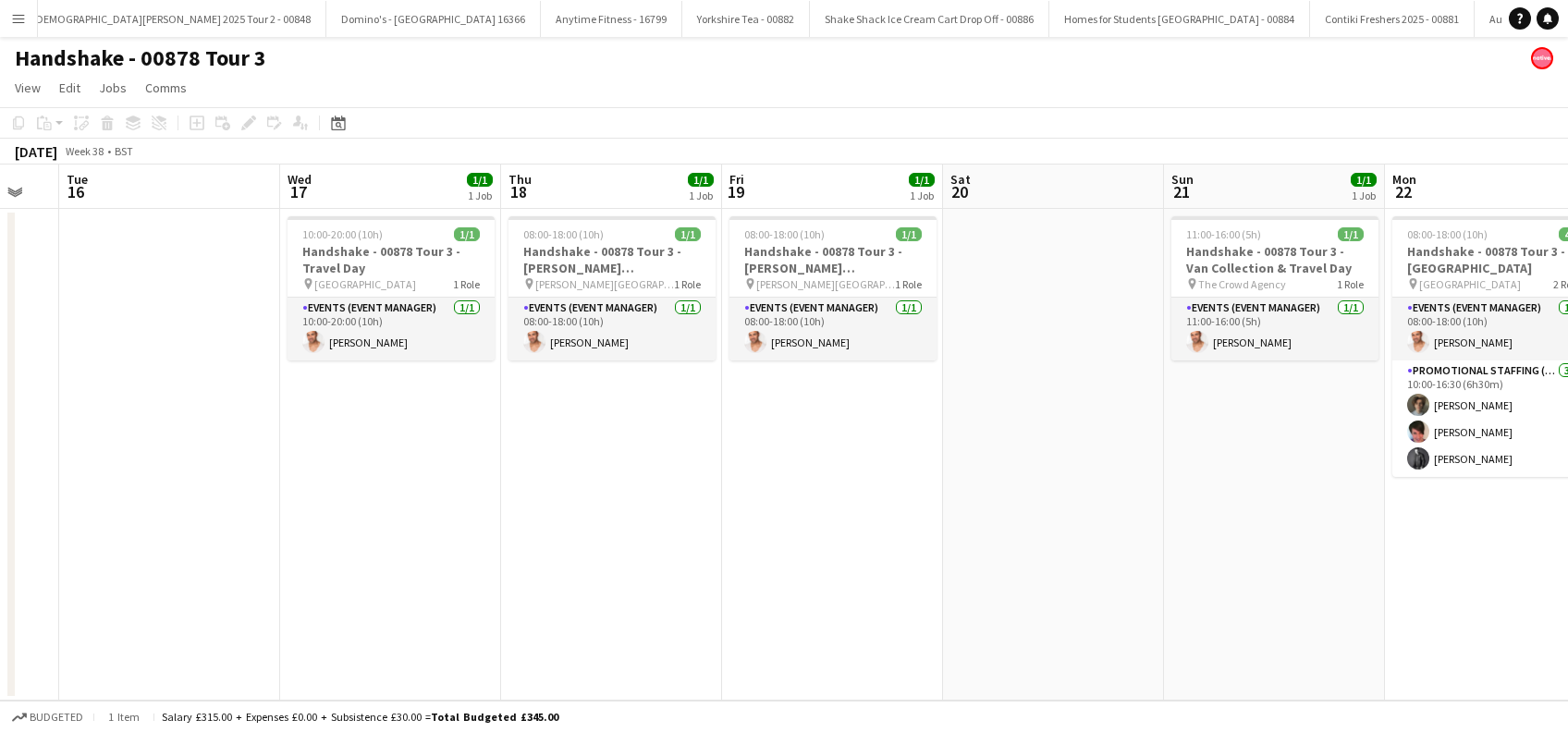
scroll to position [0, 561]
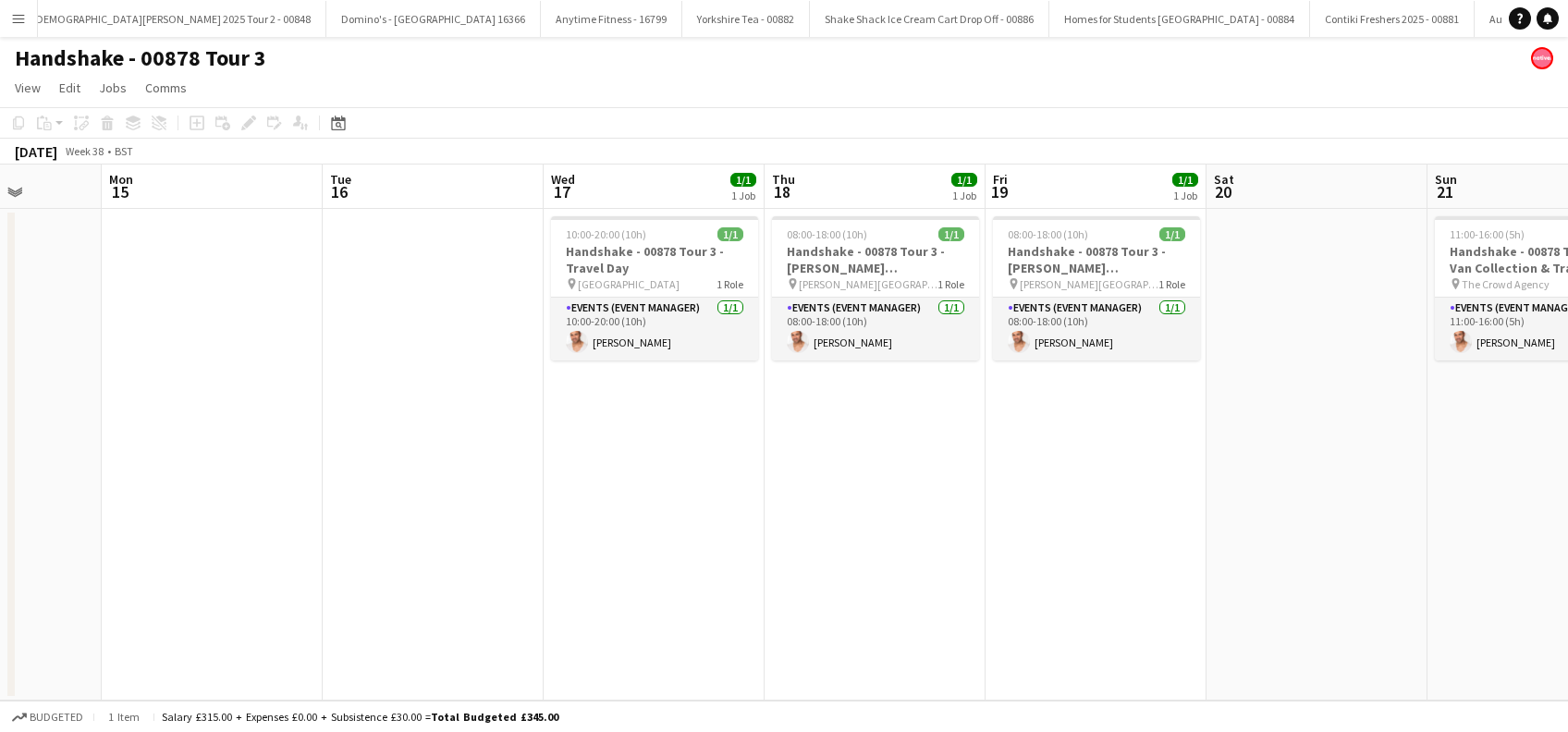
drag, startPoint x: 1331, startPoint y: 568, endPoint x: 474, endPoint y: 643, distance: 860.3
click at [474, 643] on app-calendar-viewport "Fri 12 Sat 13 Sun 14 Mon 15 Tue 16 Wed 17 1/1 1 Job Thu 18 1/1 1 Job Fri 19 1/1…" at bounding box center [784, 432] width 1568 height 536
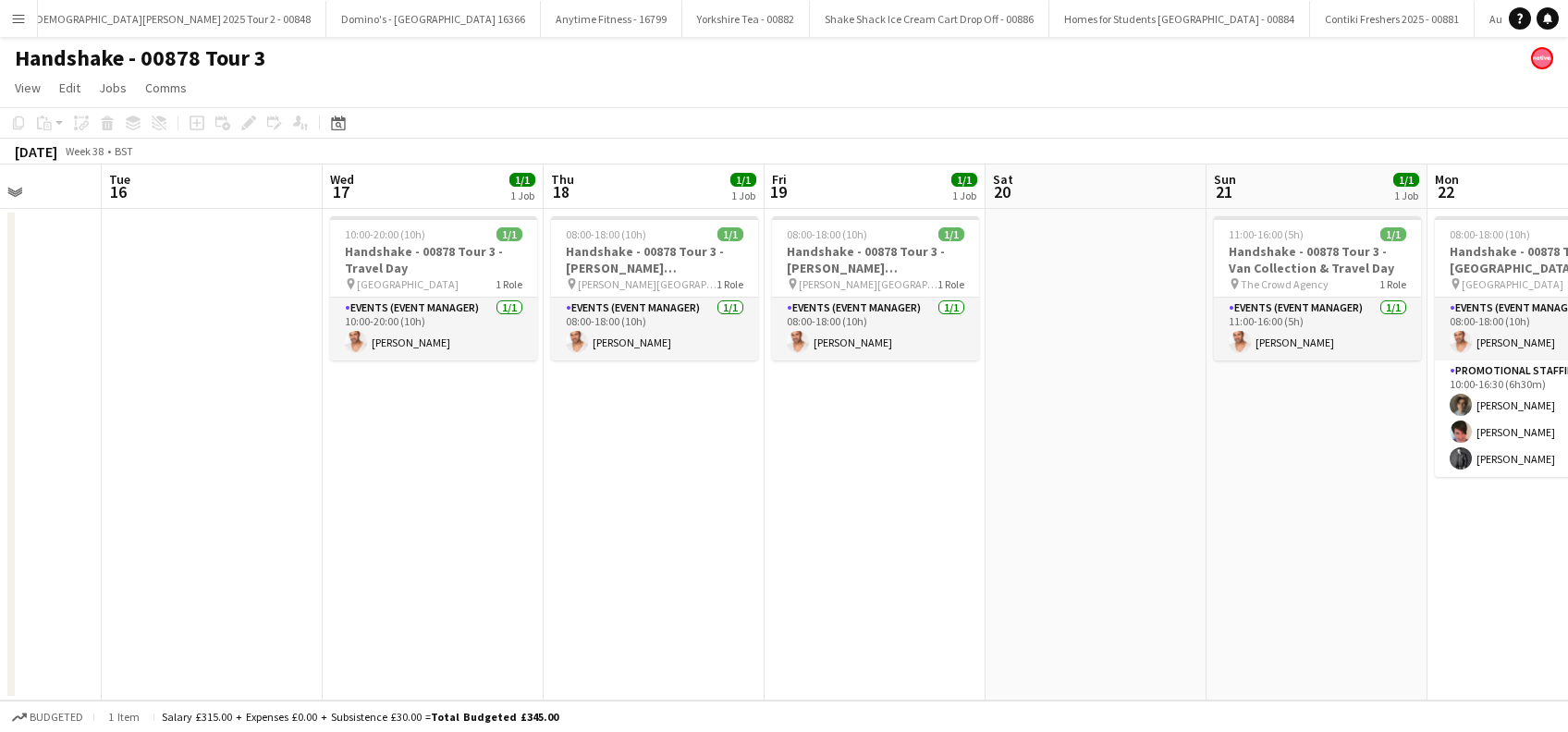
scroll to position [0, 465]
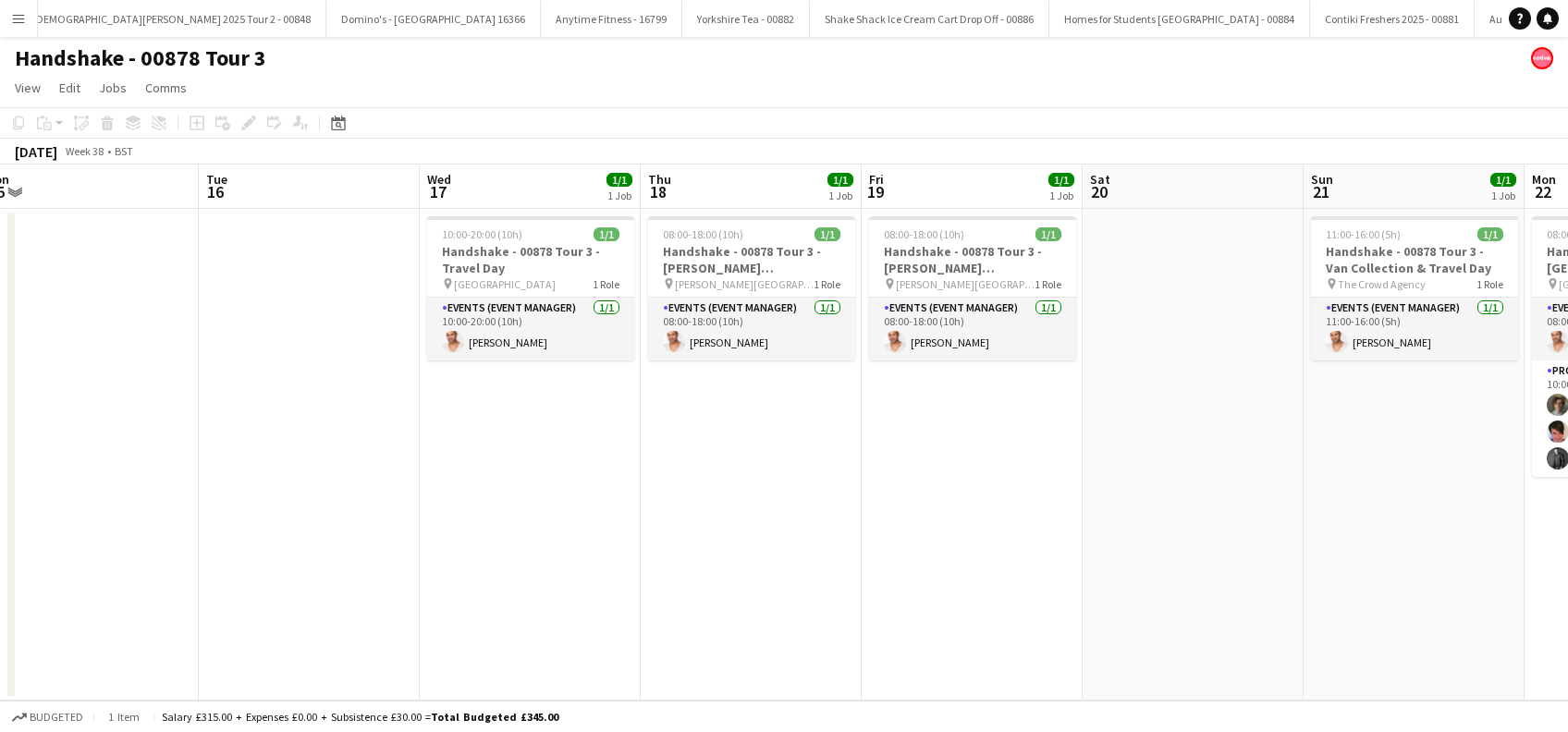
click at [658, 530] on app-calendar-viewport "Sat 13 Sun 14 Mon 15 Tue 16 Wed 17 1/1 1 Job Thu 18 1/1 1 Job Fri 19 1/1 1 Job …" at bounding box center [784, 432] width 1568 height 536
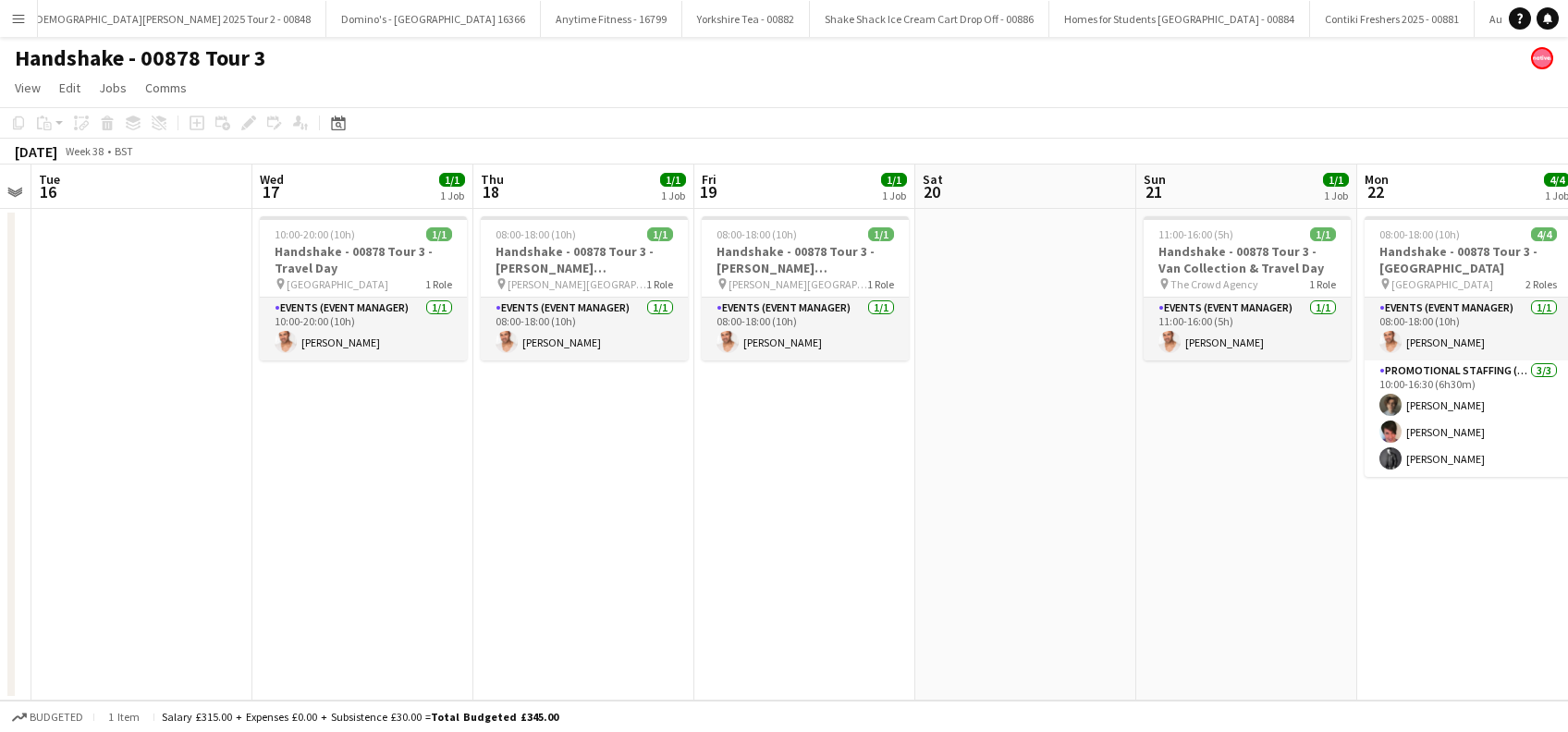
drag, startPoint x: 1248, startPoint y: 453, endPoint x: 1078, endPoint y: 498, distance: 175.9
click at [1078, 498] on app-calendar-viewport "Sat 13 Sun 14 Mon 15 Tue 16 Wed 17 1/1 1 Job Thu 18 1/1 1 Job Fri 19 1/1 1 Job …" at bounding box center [784, 432] width 1568 height 536
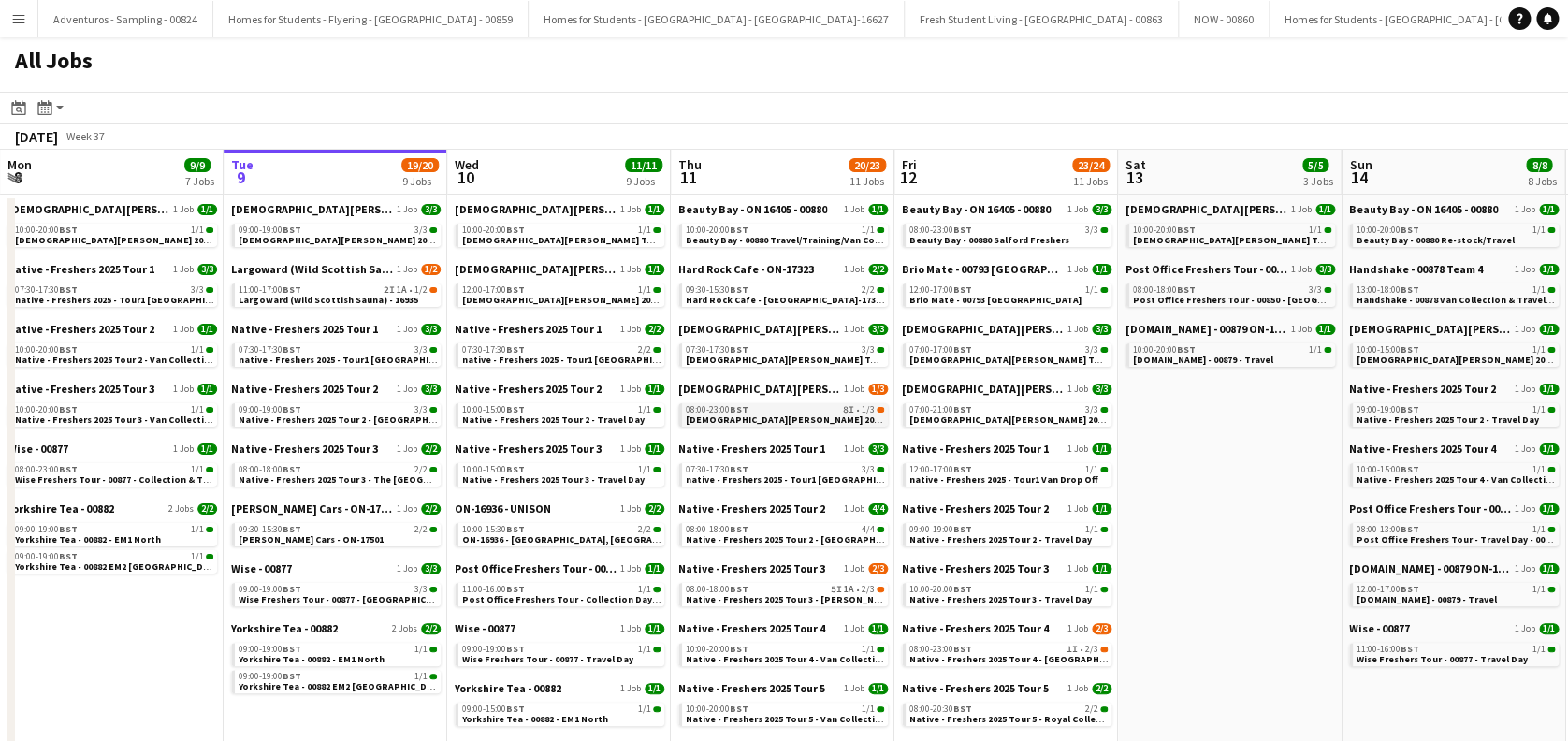
click at [815, 421] on span "[DEMOGRAPHIC_DATA][PERSON_NAME] 2025 Tour 2 - 00848 - [PERSON_NAME][GEOGRAPHIC_…" at bounding box center [903, 420] width 435 height 12
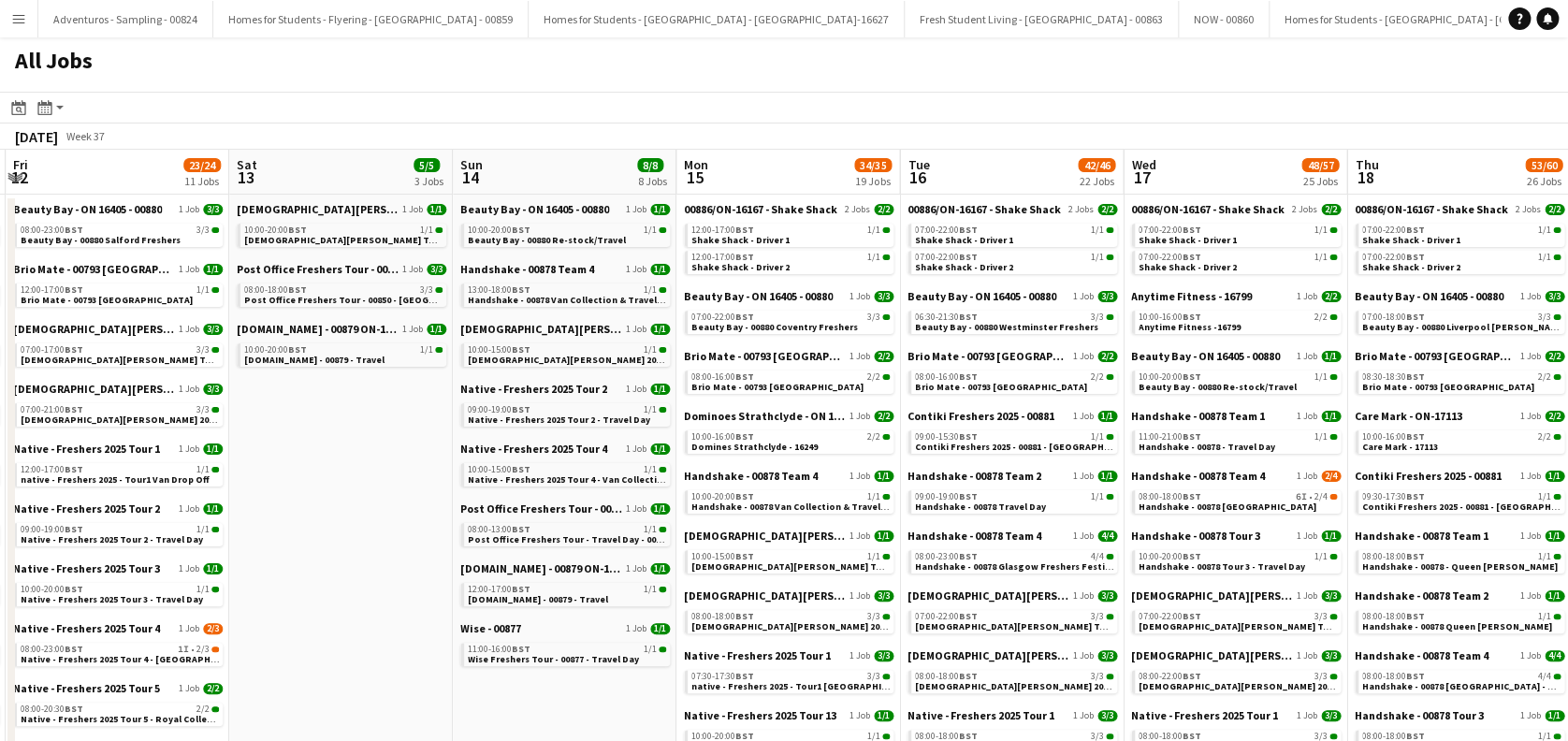
drag, startPoint x: 1273, startPoint y: 494, endPoint x: 377, endPoint y: 556, distance: 898.1
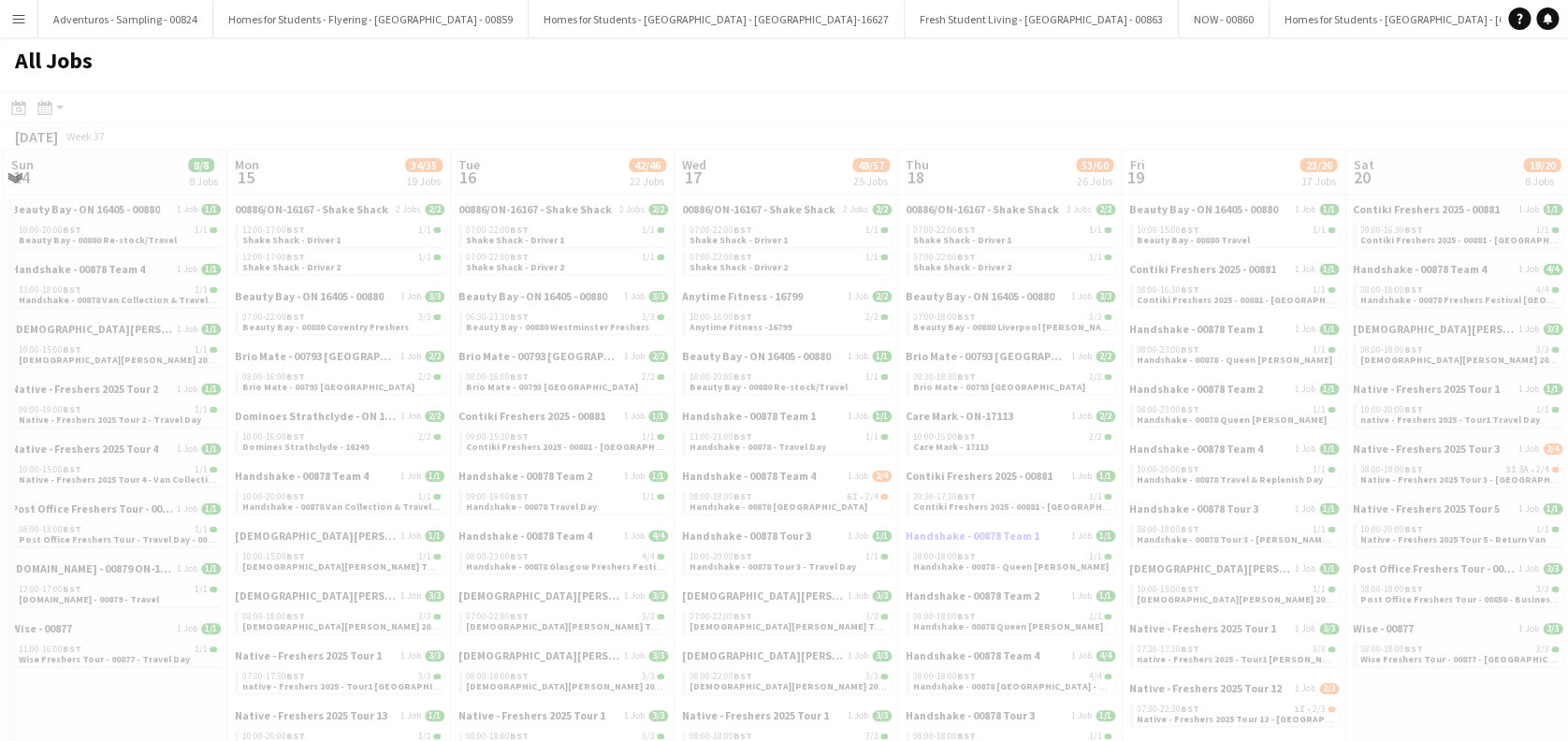
drag, startPoint x: 870, startPoint y: 539, endPoint x: 1039, endPoint y: 534, distance: 169.1
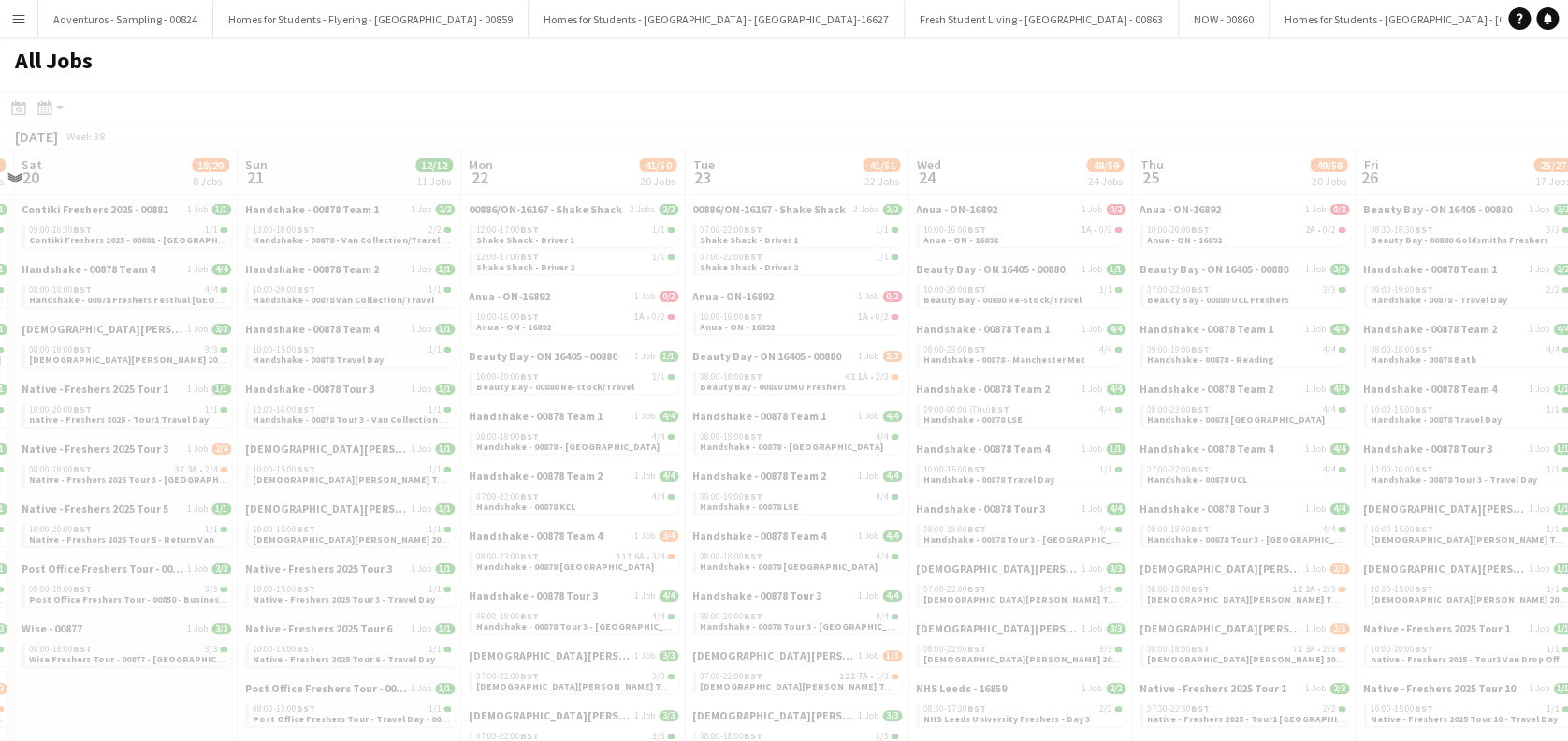
drag, startPoint x: 994, startPoint y: 538, endPoint x: 233, endPoint y: 576, distance: 761.9
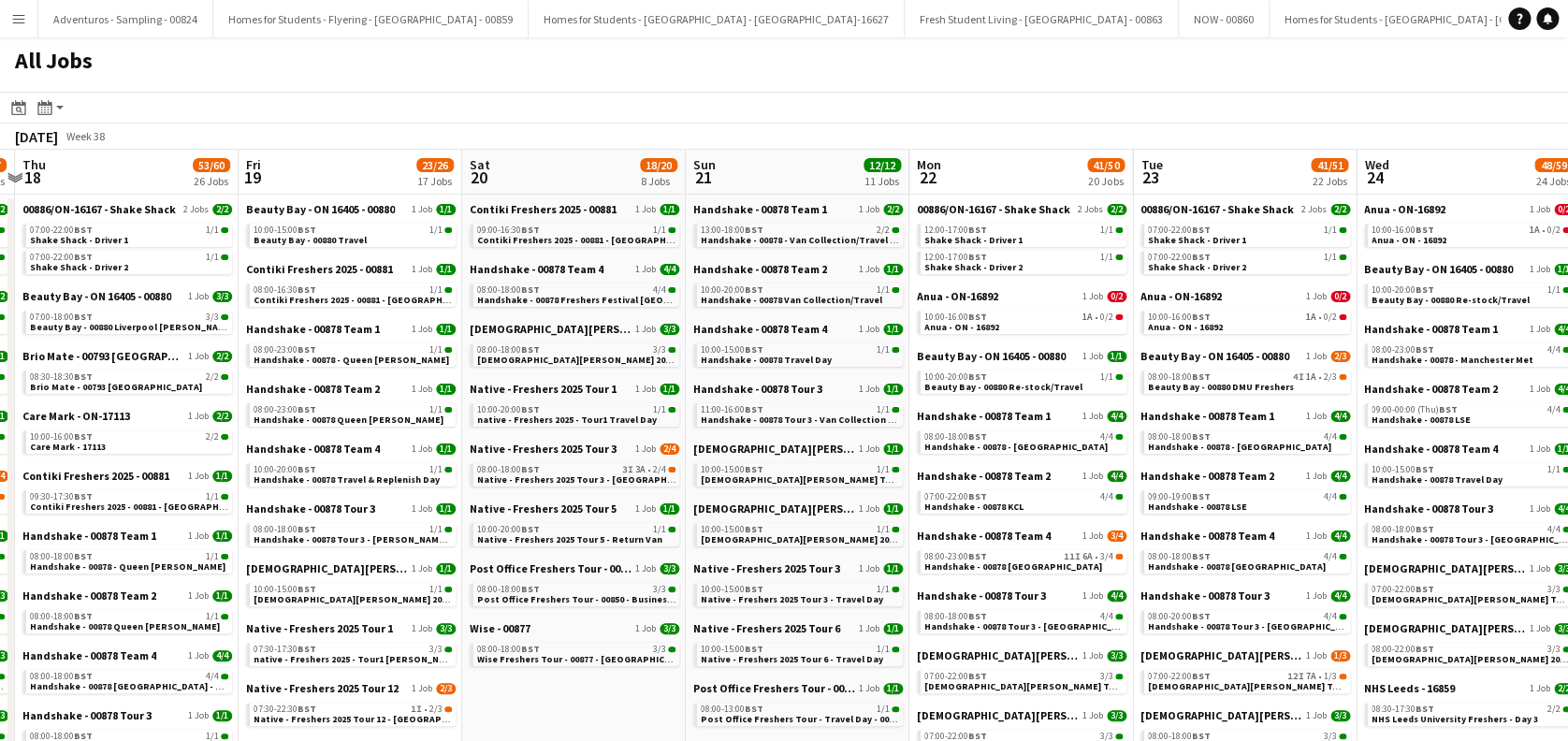
drag, startPoint x: 626, startPoint y: 509, endPoint x: 453, endPoint y: 522, distance: 173.5
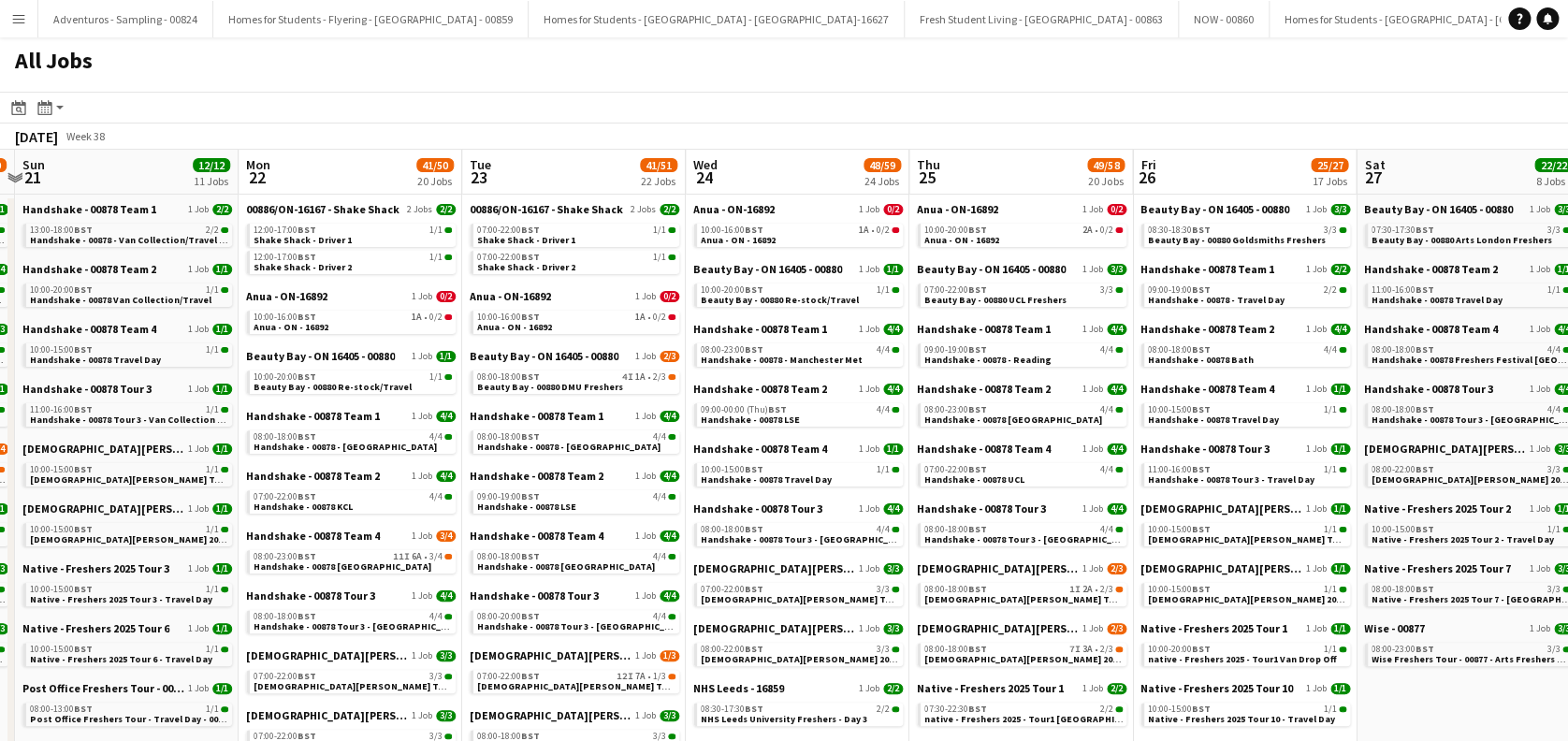
scroll to position [0, 657]
click at [763, 291] on div "10:00-20:00 BST 1/1" at bounding box center [799, 290] width 199 height 10
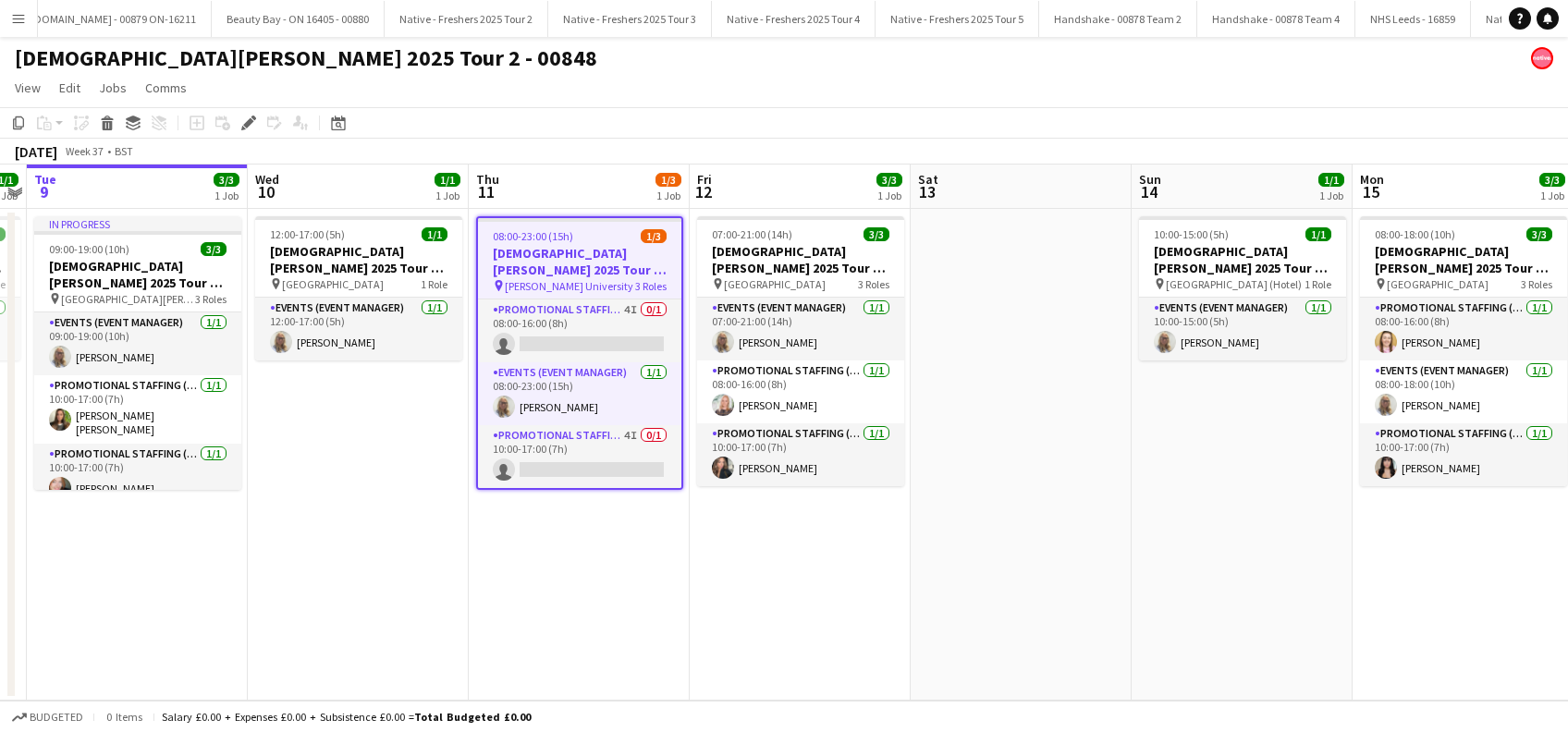
click at [554, 265] on h3 "[DEMOGRAPHIC_DATA][PERSON_NAME] 2025 Tour 2 - 00848 - [PERSON_NAME][GEOGRAPHIC_…" at bounding box center [579, 262] width 203 height 34
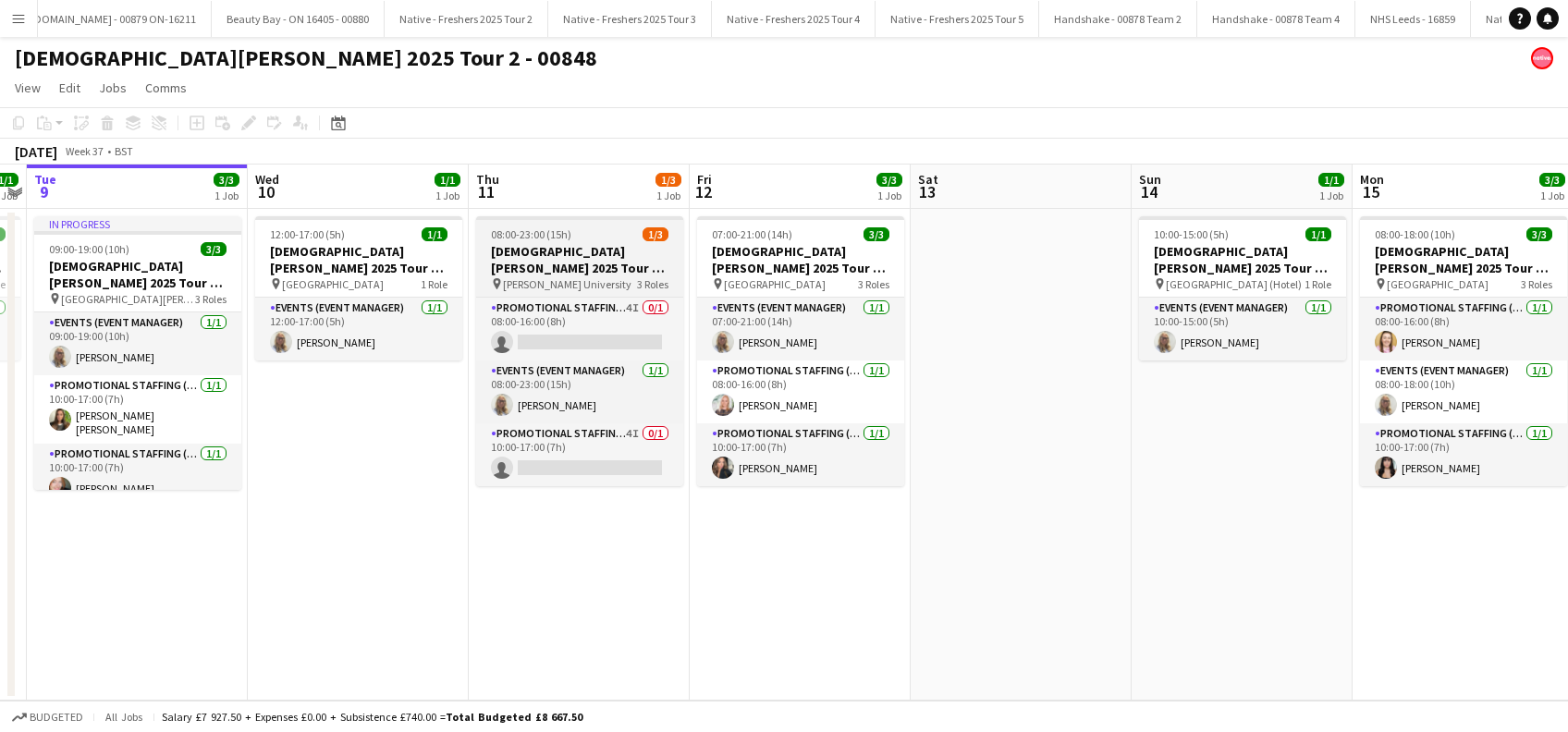
click at [551, 263] on h3 "[DEMOGRAPHIC_DATA][PERSON_NAME] 2025 Tour 2 - 00848 - [PERSON_NAME][GEOGRAPHIC_…" at bounding box center [579, 260] width 207 height 34
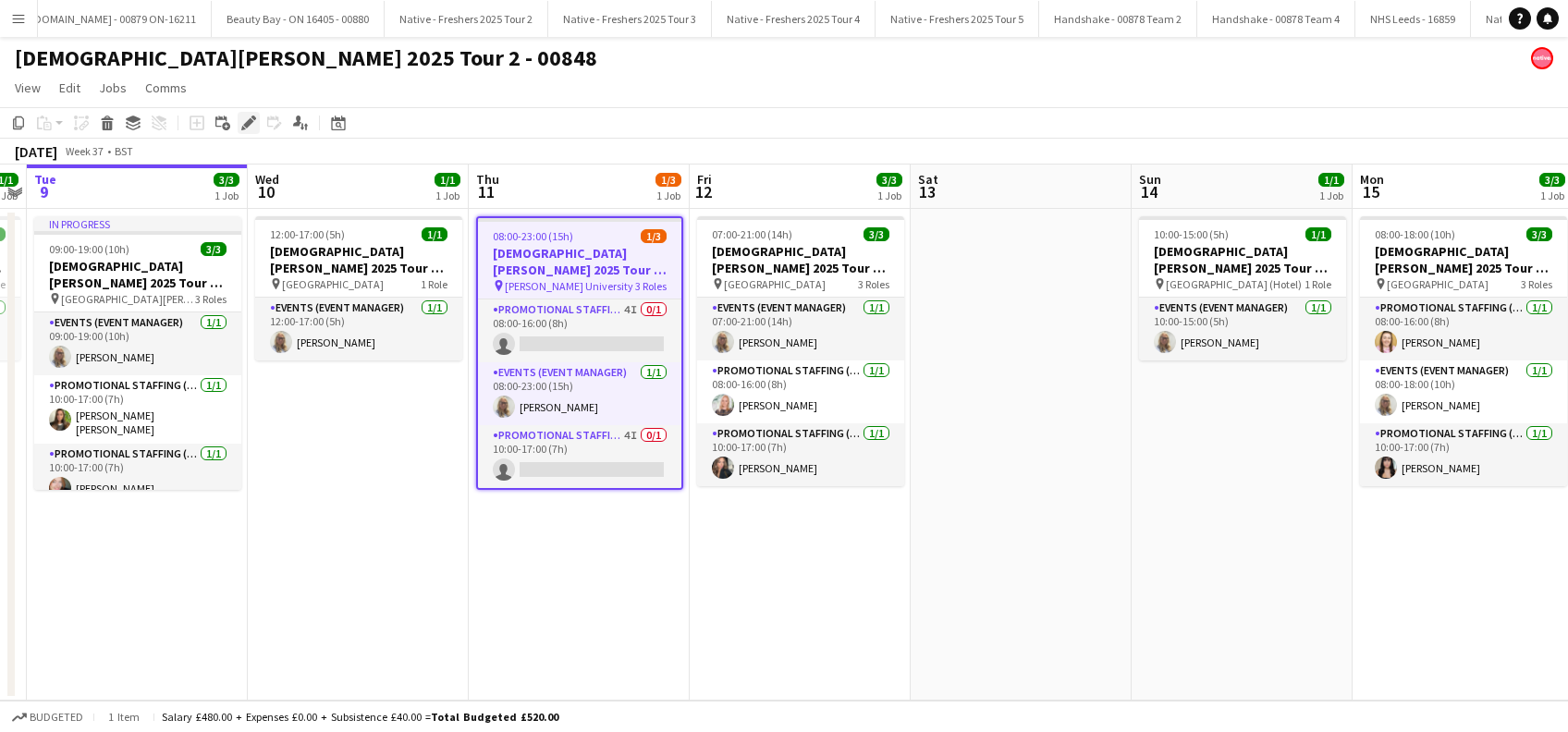
click at [249, 118] on icon "Edit" at bounding box center [248, 122] width 14 height 14
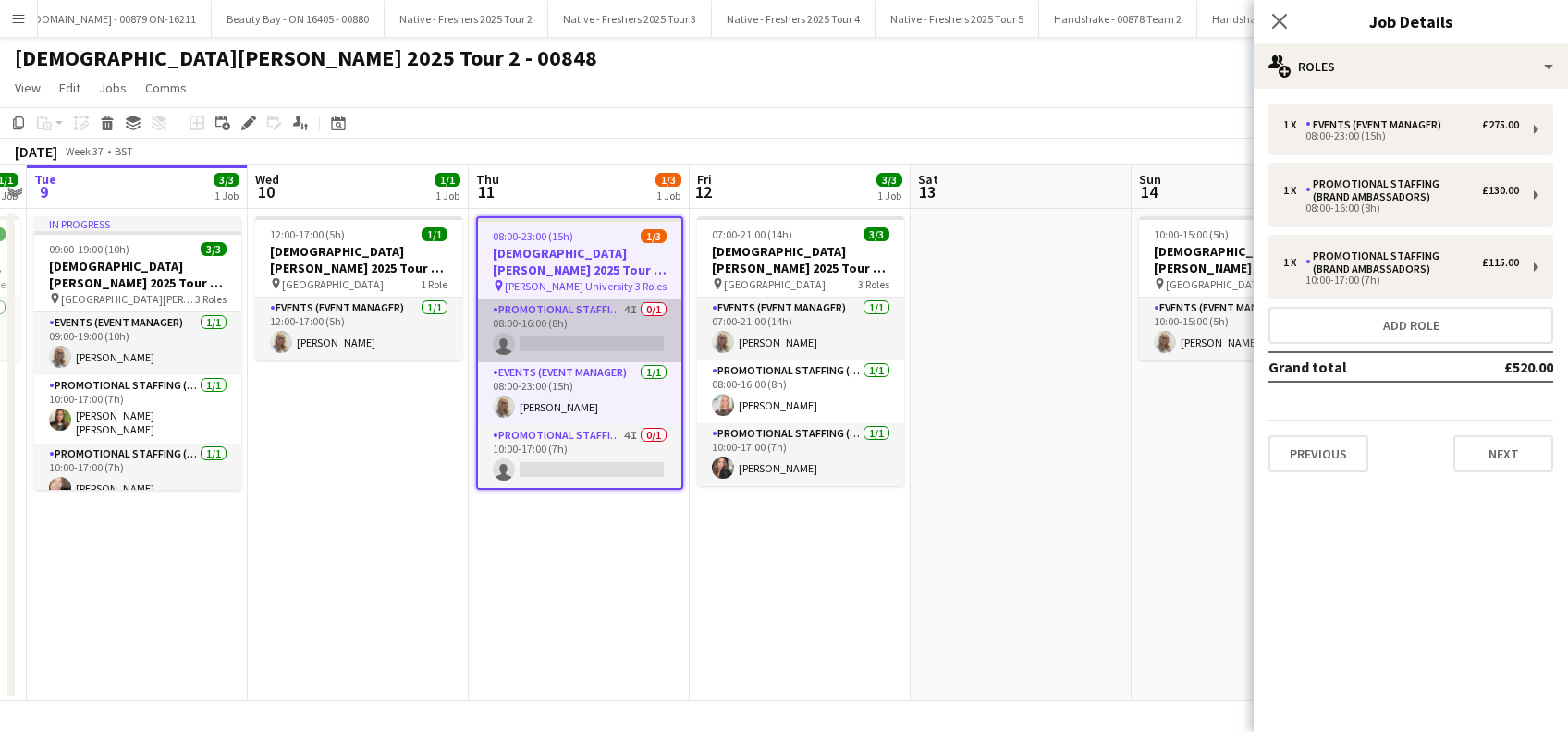
click at [582, 340] on app-card-role "Promotional Staffing (Brand Ambassadors) 4I 0/1 08:00-16:00 (8h) single-neutral…" at bounding box center [579, 330] width 203 height 63
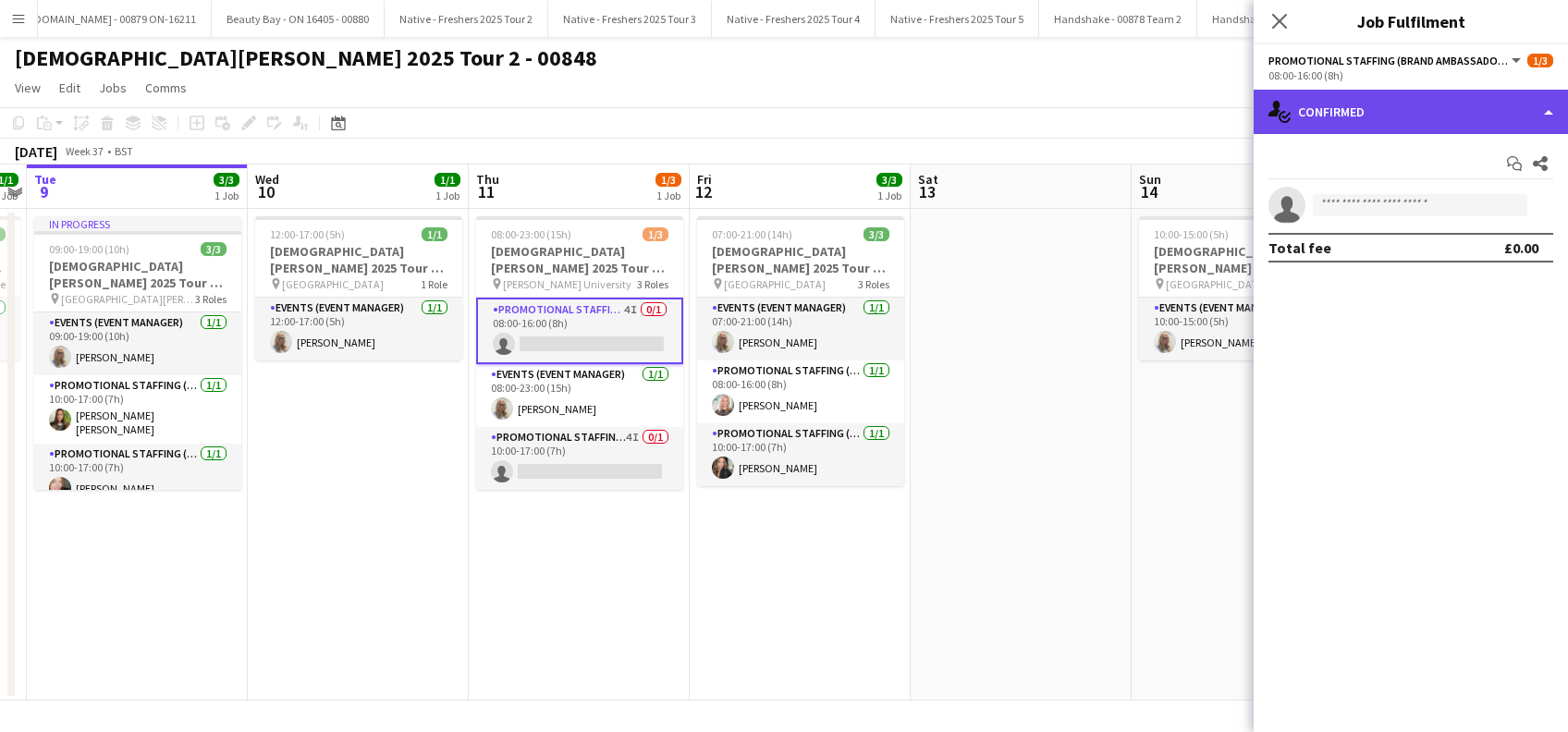
click at [1394, 117] on div "single-neutral-actions-check-2 Confirmed" at bounding box center [1410, 112] width 315 height 44
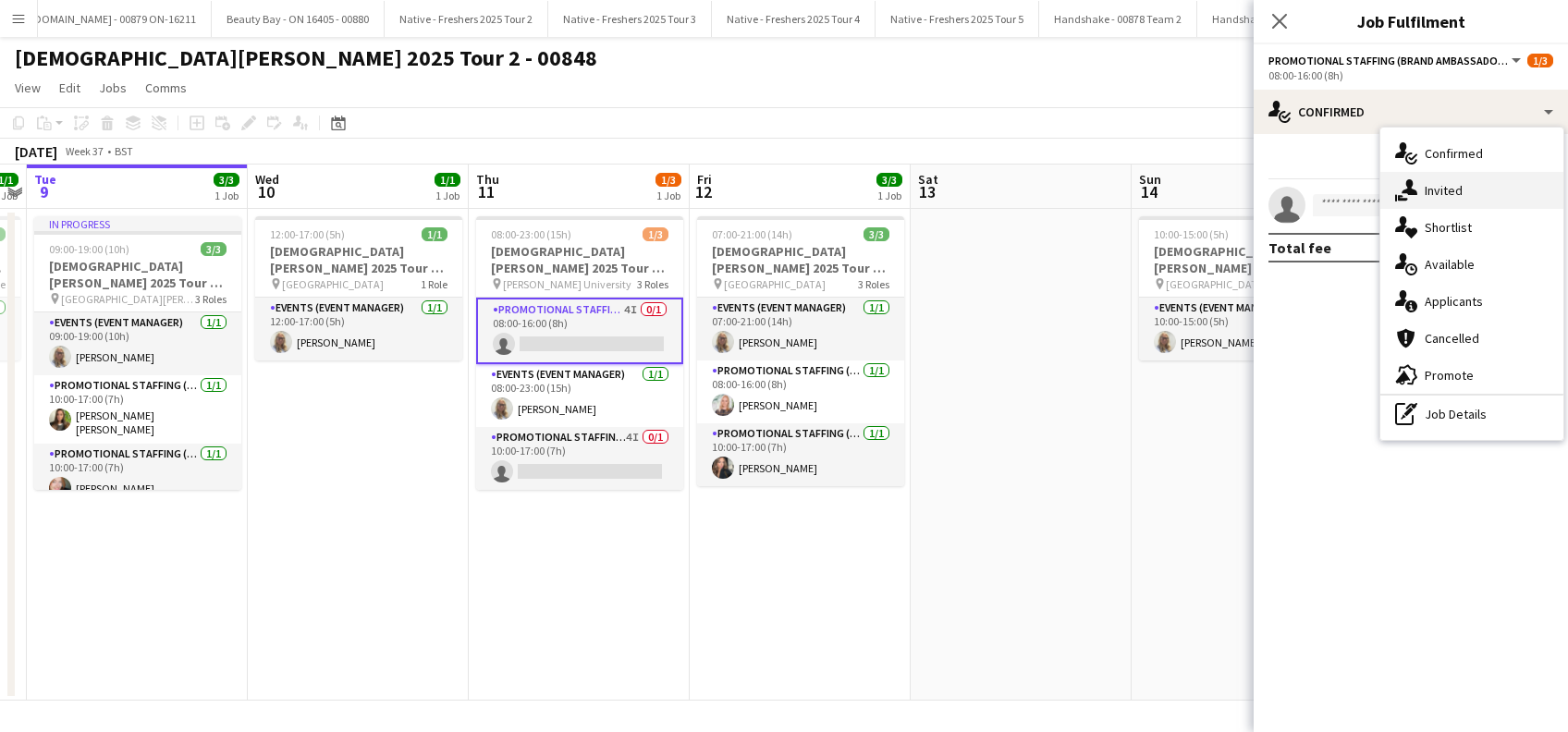
click at [1442, 184] on span "Invited" at bounding box center [1443, 189] width 38 height 16
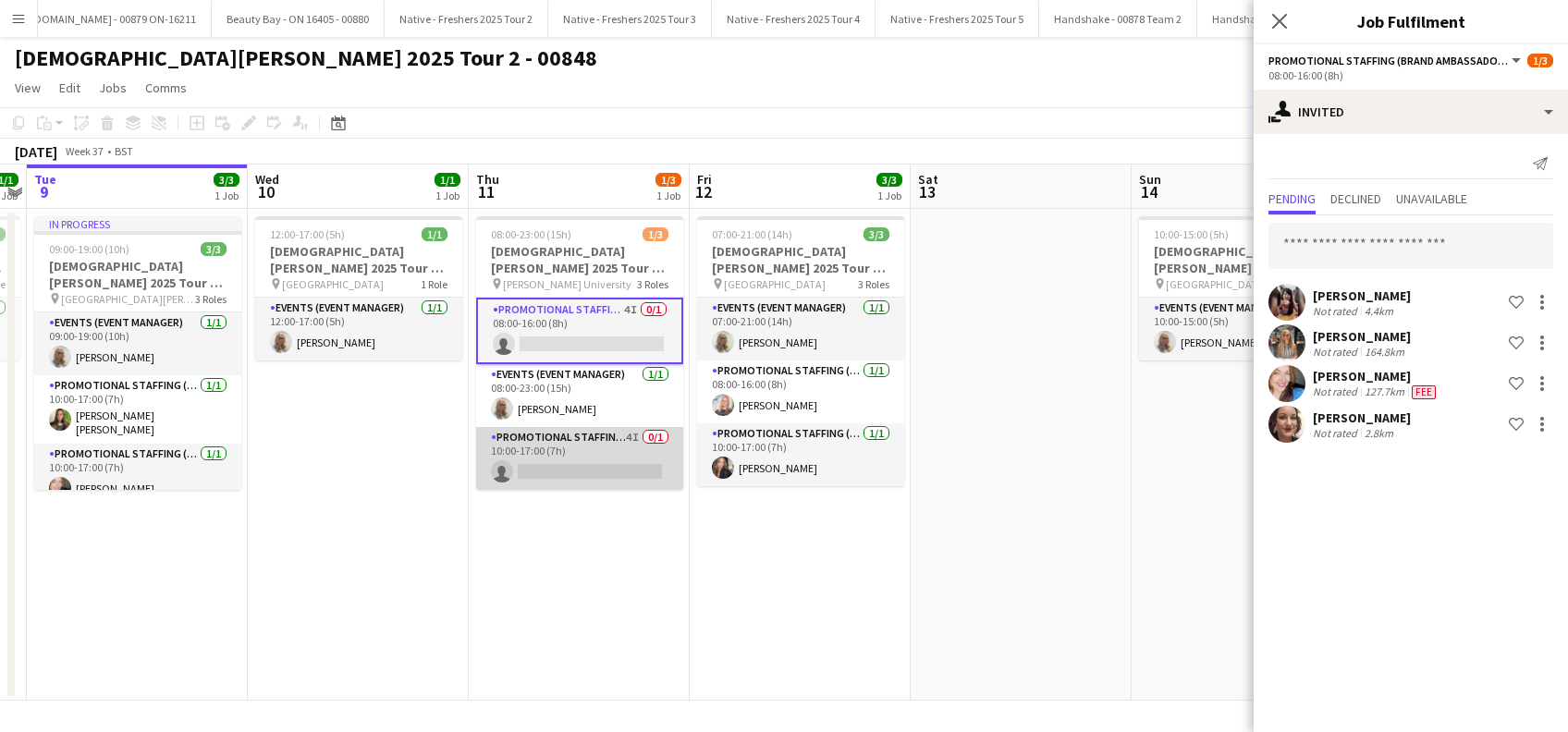
click at [585, 481] on app-card-role "Promotional Staffing (Brand Ambassadors) 4I 0/1 10:00-17:00 (7h) single-neutral…" at bounding box center [579, 458] width 207 height 63
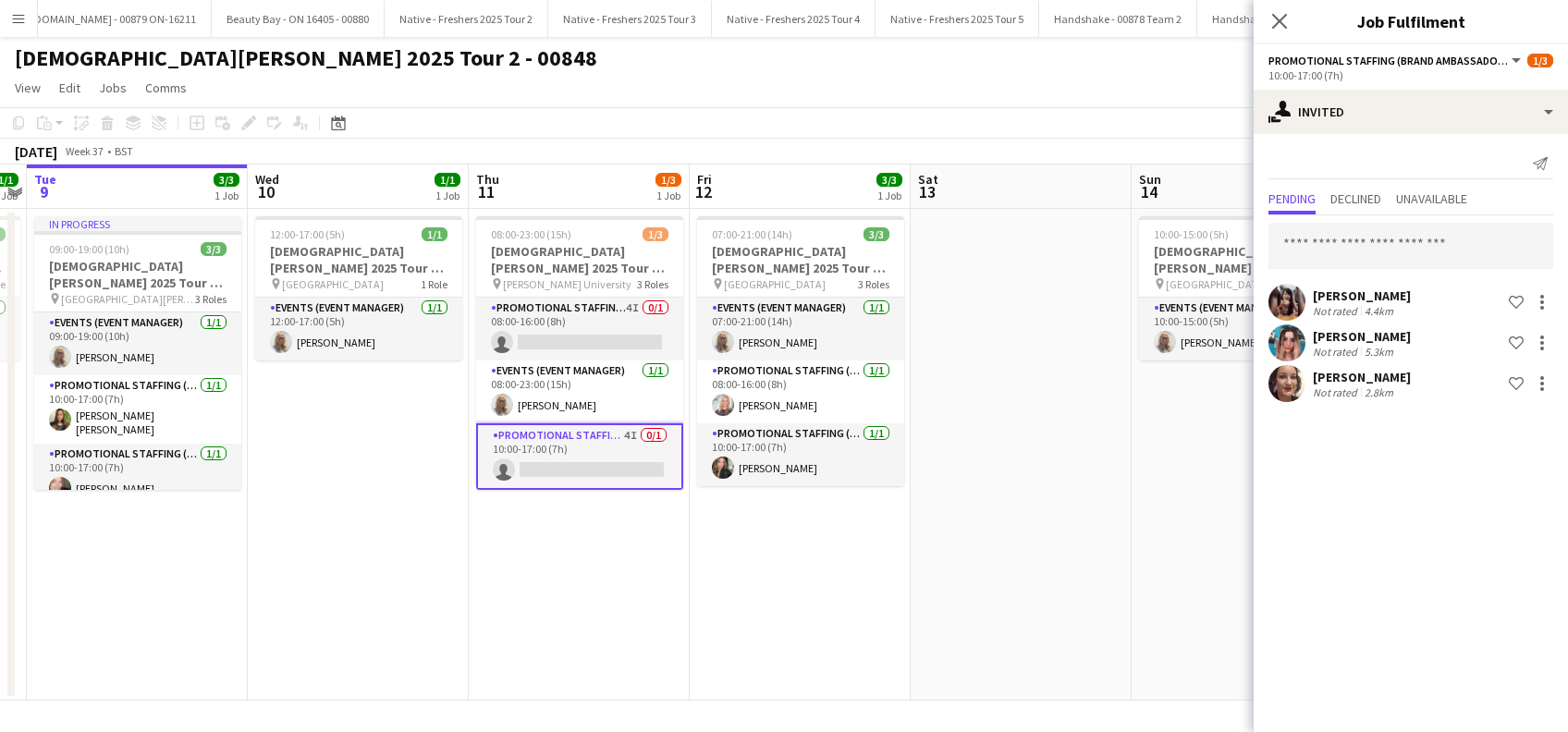
click at [582, 472] on app-card-role "Promotional Staffing (Brand Ambassadors) 4I 0/1 10:00-17:00 (7h) single-neutral…" at bounding box center [579, 456] width 207 height 66
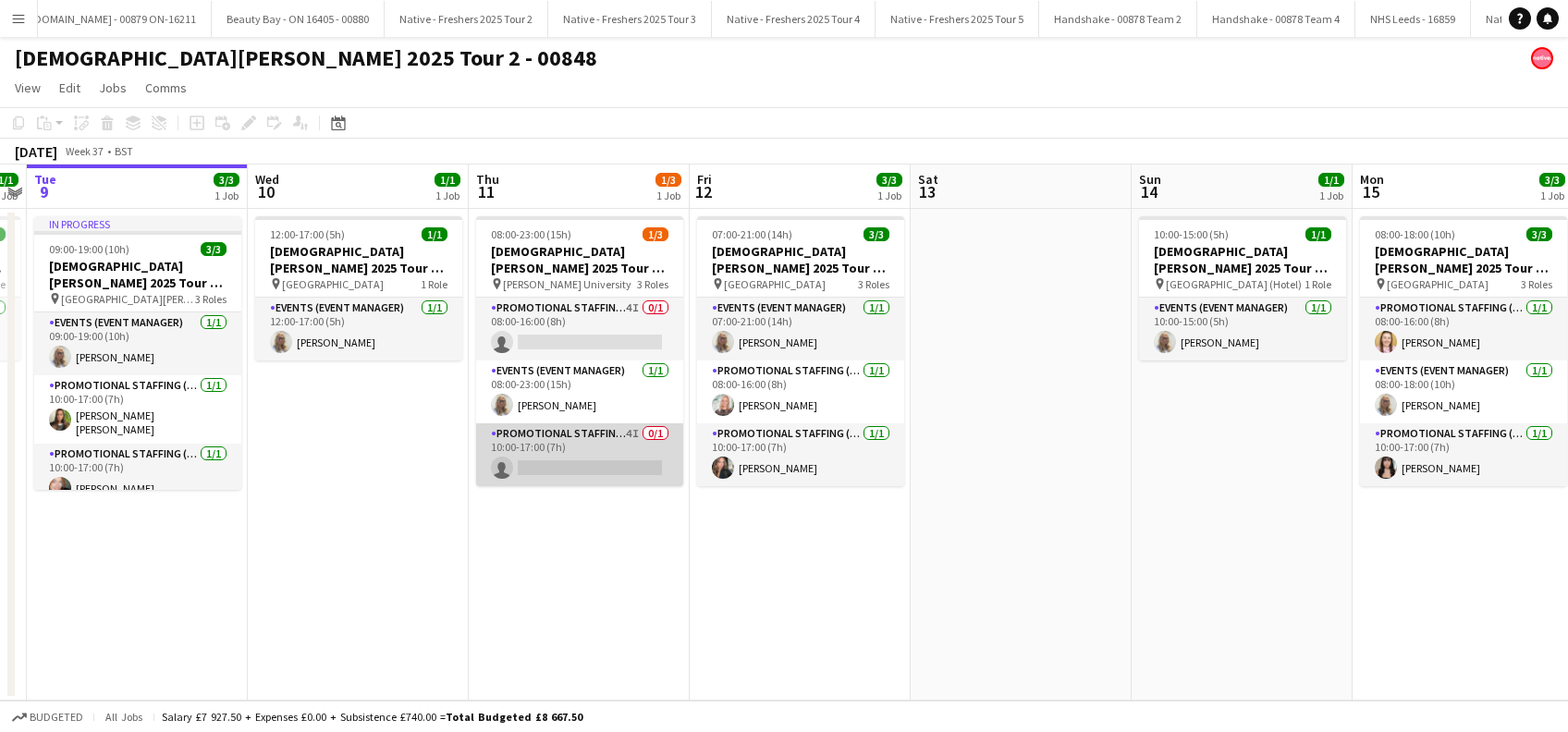
click at [582, 470] on app-card-role "Promotional Staffing (Brand Ambassadors) 4I 0/1 10:00-17:00 (7h) single-neutral…" at bounding box center [579, 454] width 207 height 63
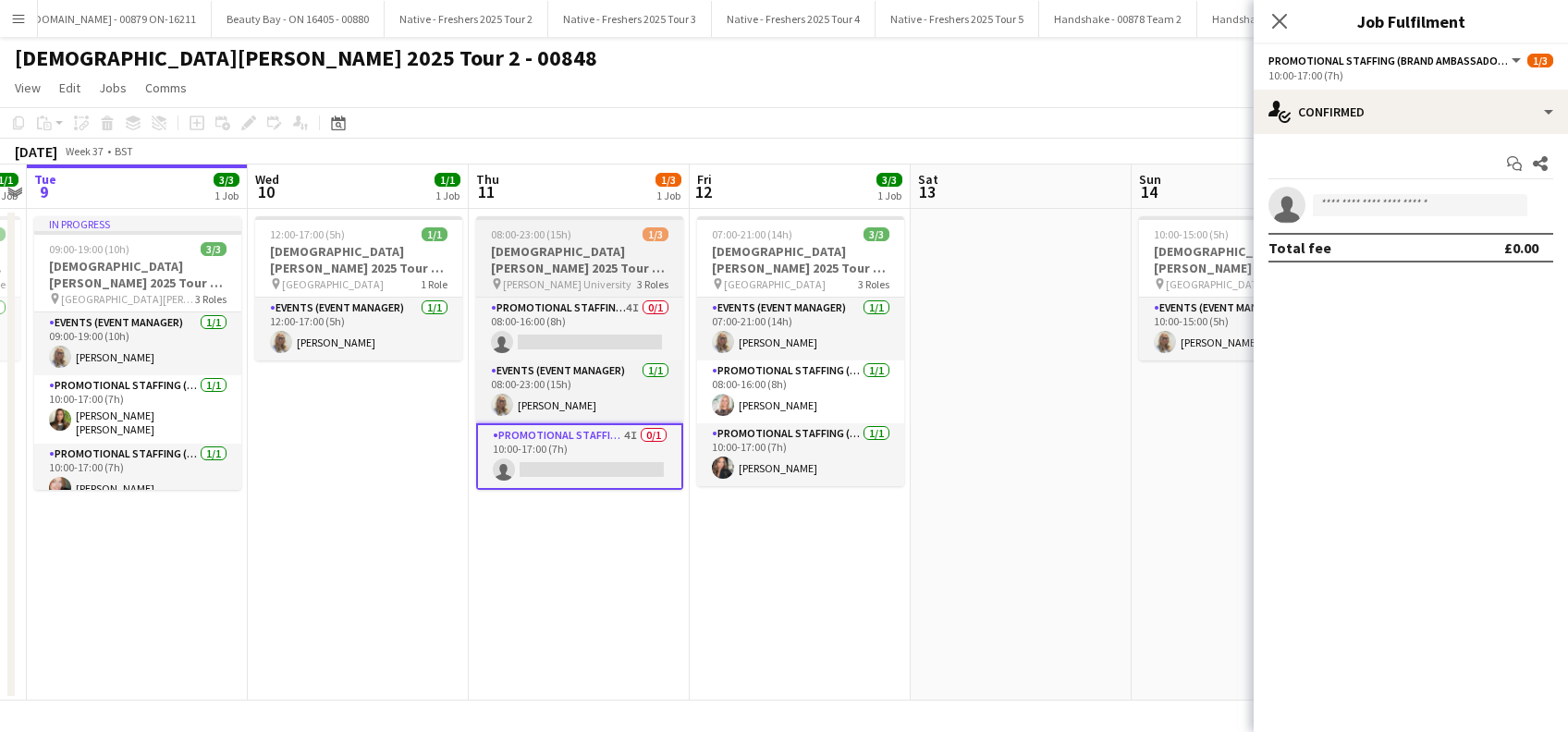
click at [601, 243] on h3 "Lady Garden 2025 Tour 2 - 00848 - Robert Gordon University" at bounding box center [579, 260] width 207 height 34
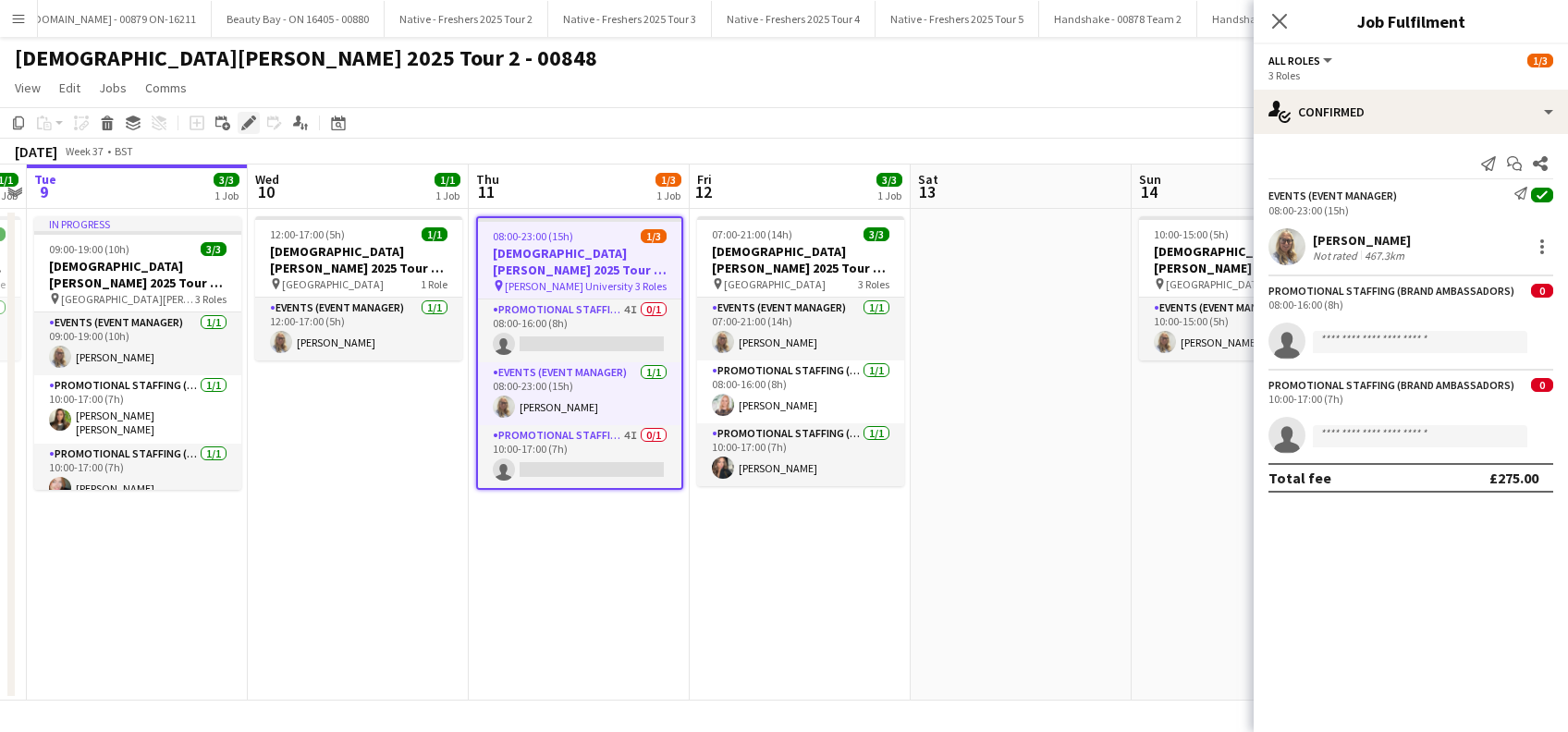
click at [250, 117] on icon "Edit" at bounding box center [248, 122] width 14 height 14
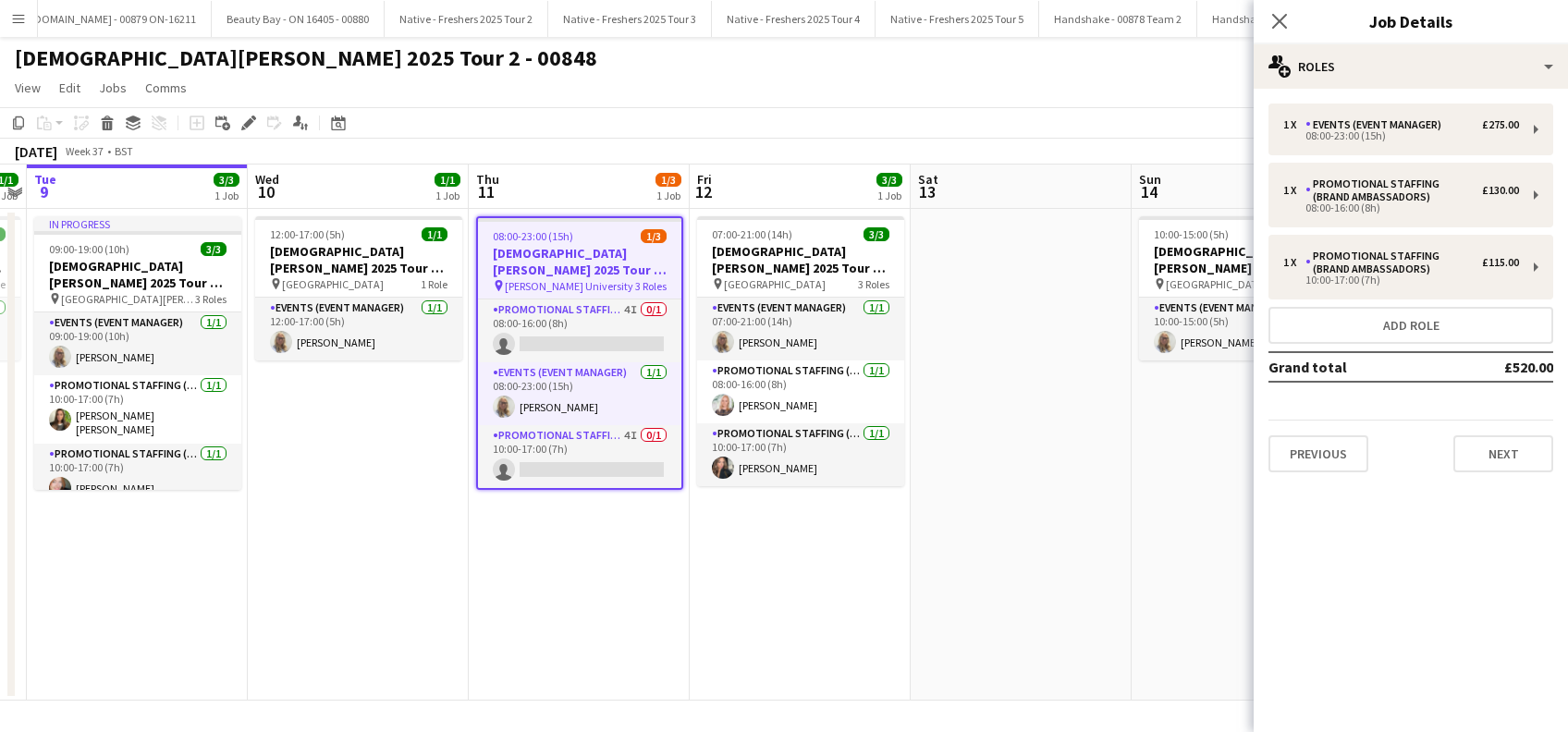
click at [569, 273] on h3 "Lady Garden 2025 Tour 2 - 00848 - Robert Gordon University" at bounding box center [579, 262] width 203 height 34
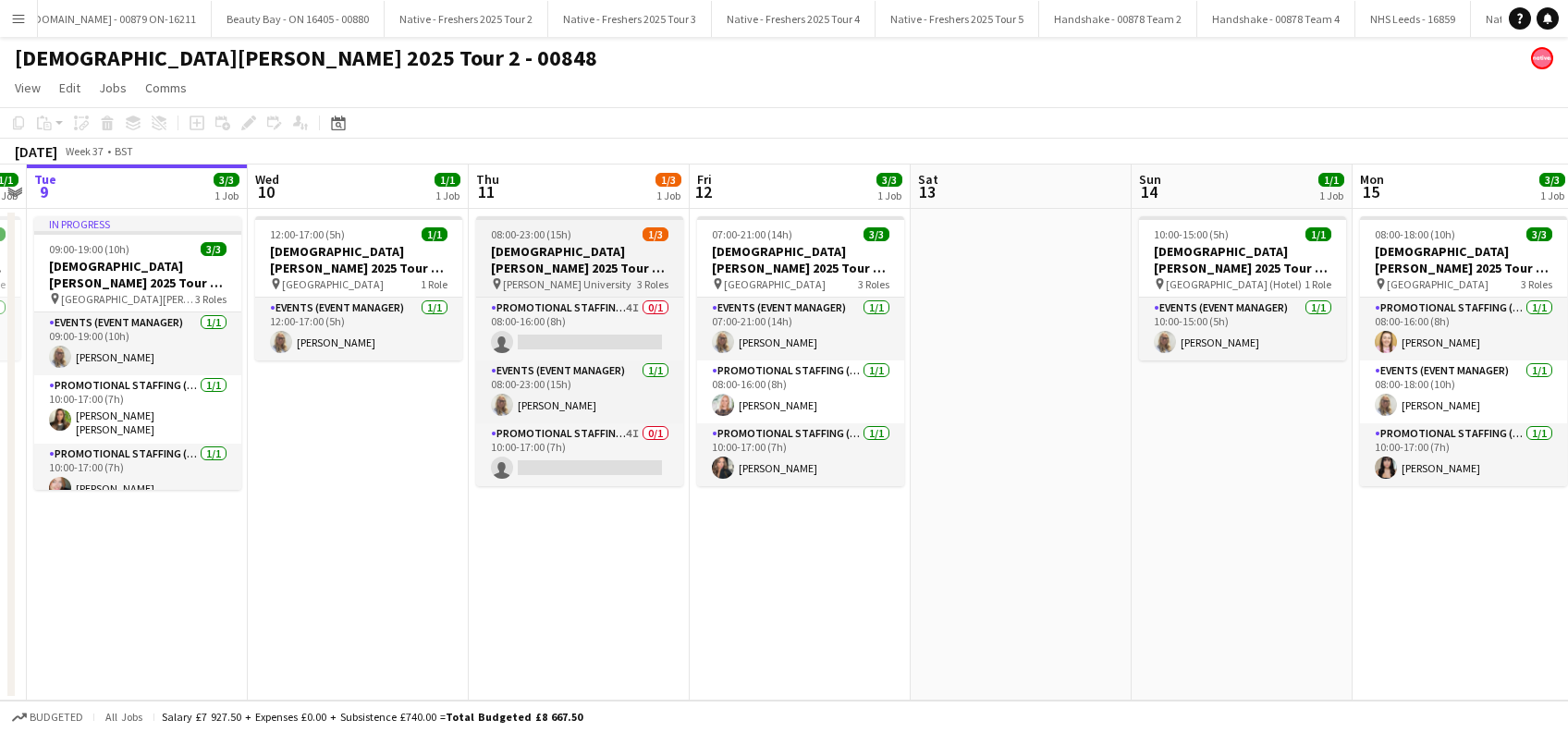
click at [568, 272] on h3 "Lady Garden 2025 Tour 2 - 00848 - Robert Gordon University" at bounding box center [579, 260] width 207 height 34
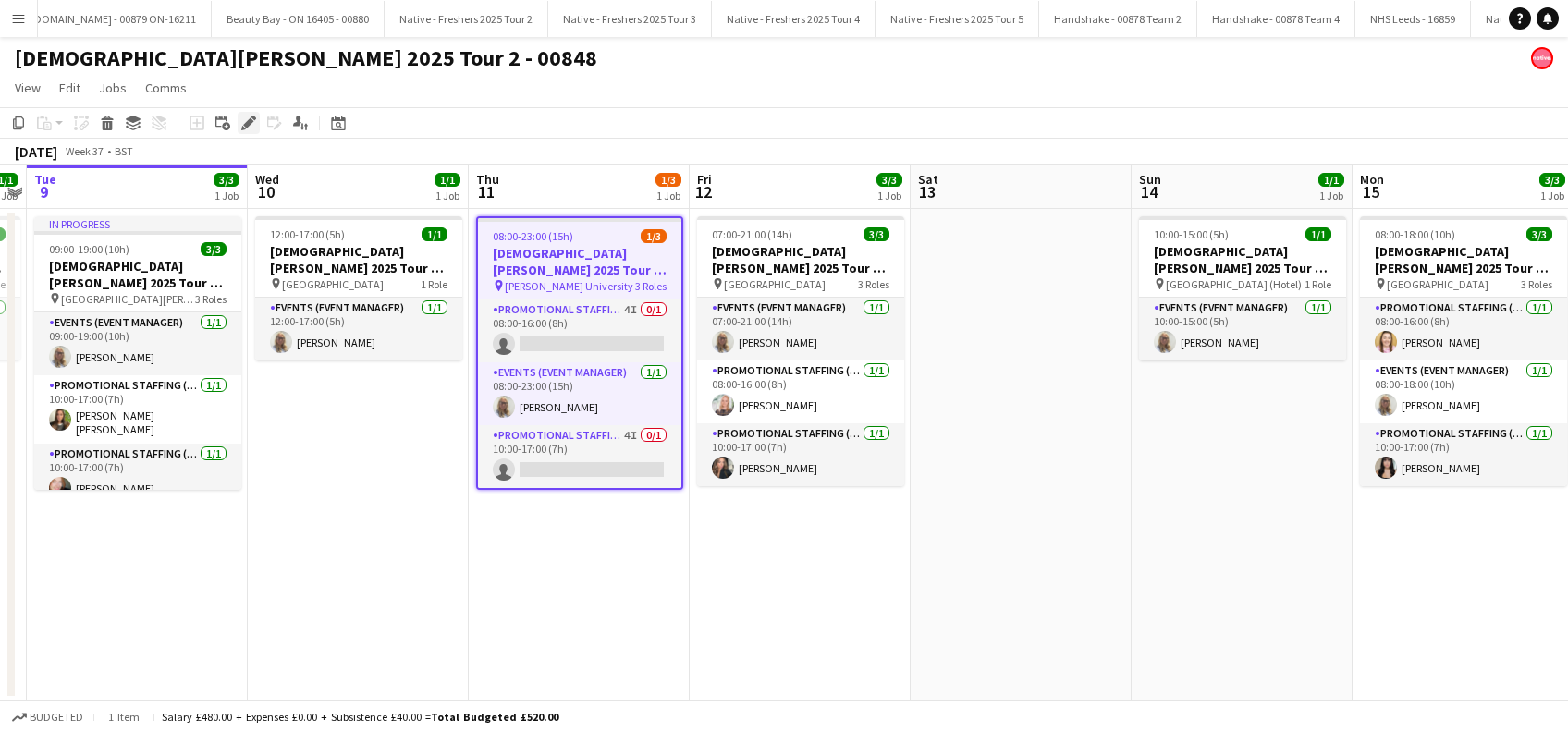
click at [244, 121] on icon "Edit" at bounding box center [248, 122] width 14 height 14
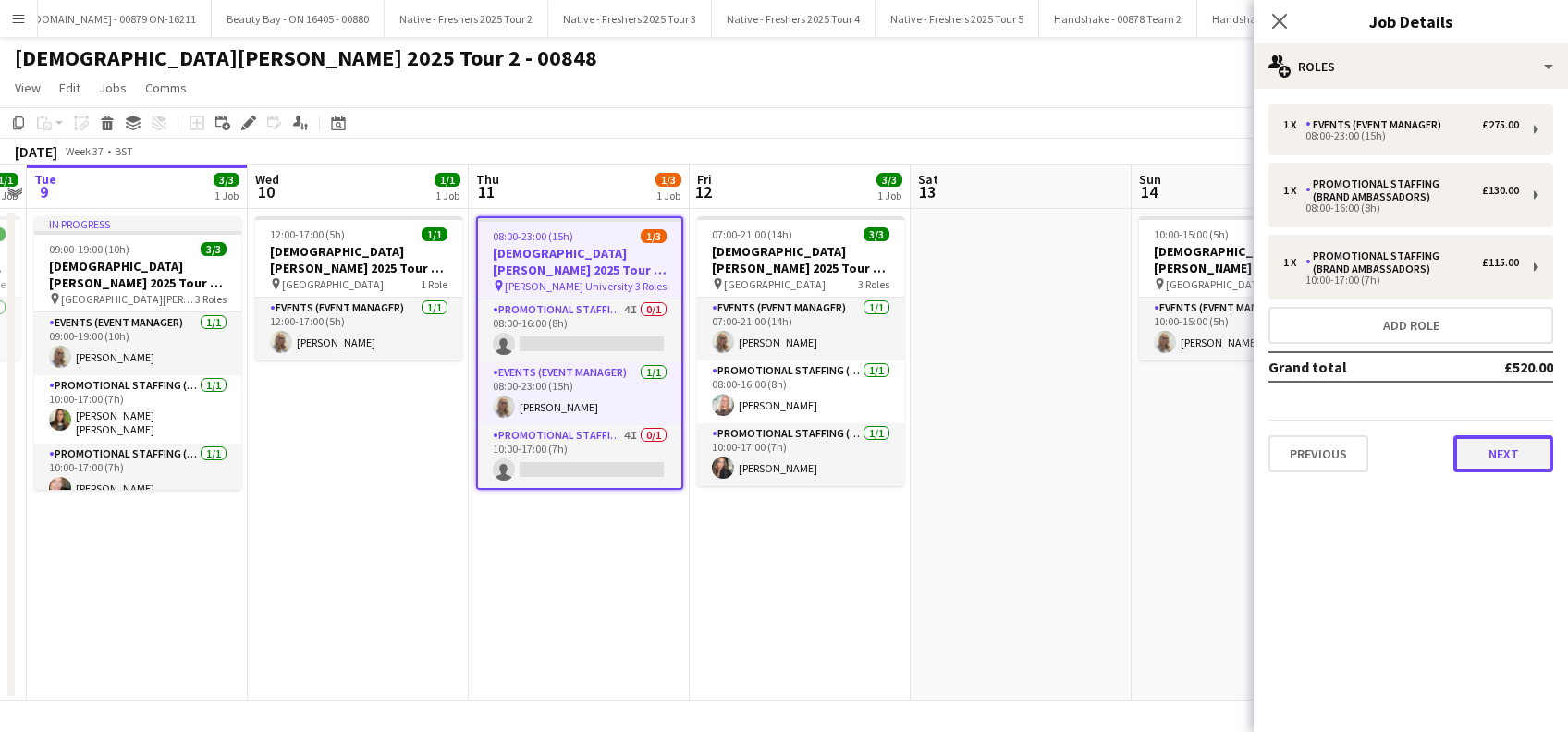
click at [1496, 453] on button "Next" at bounding box center [1504, 454] width 100 height 37
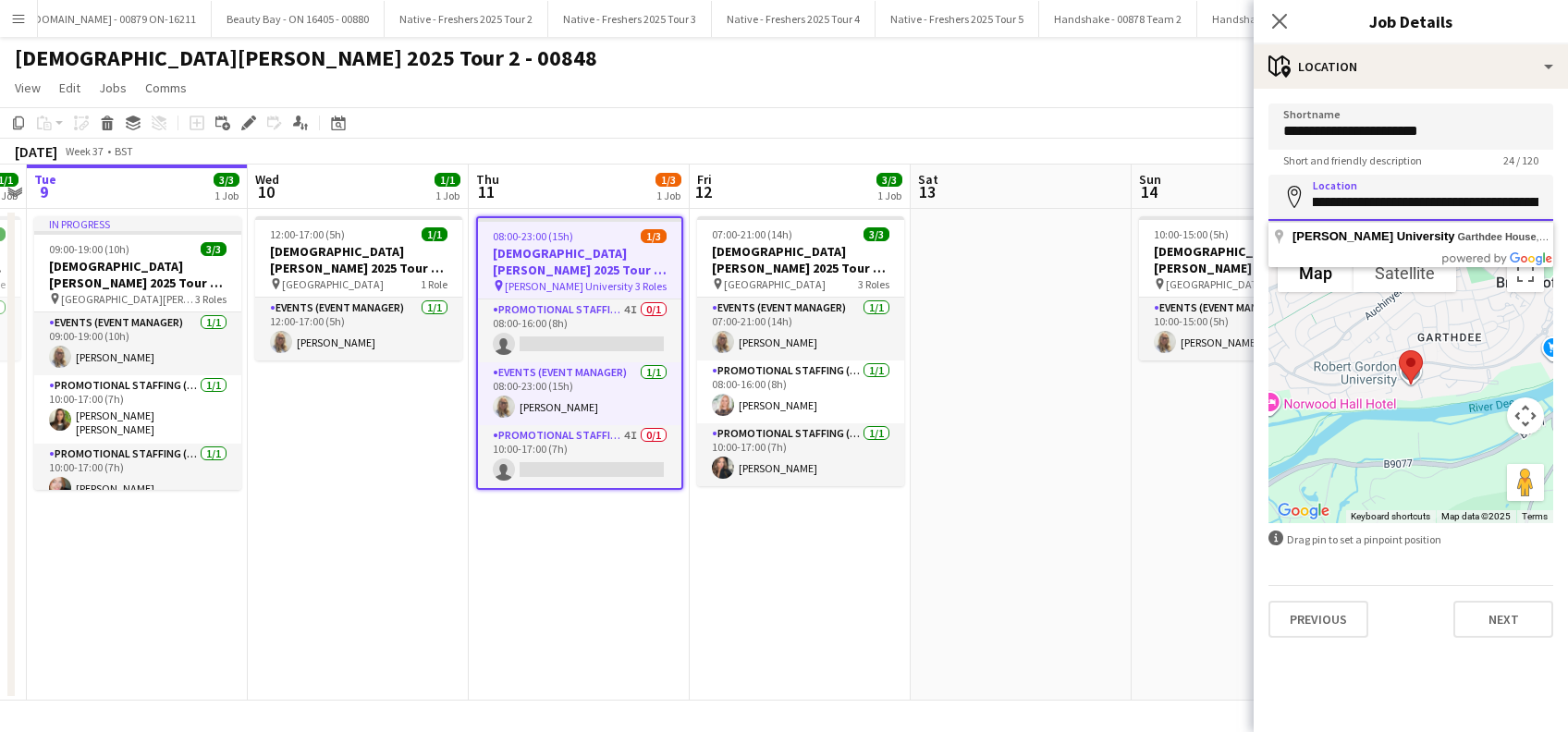
scroll to position [0, 274]
drag, startPoint x: 1317, startPoint y: 201, endPoint x: 1572, endPoint y: 200, distance: 255.0
click at [1567, 200] on html "Menu Boards Boards Boards All jobs Status Workforce Workforce My Workforce Recr…" at bounding box center [784, 366] width 1568 height 732
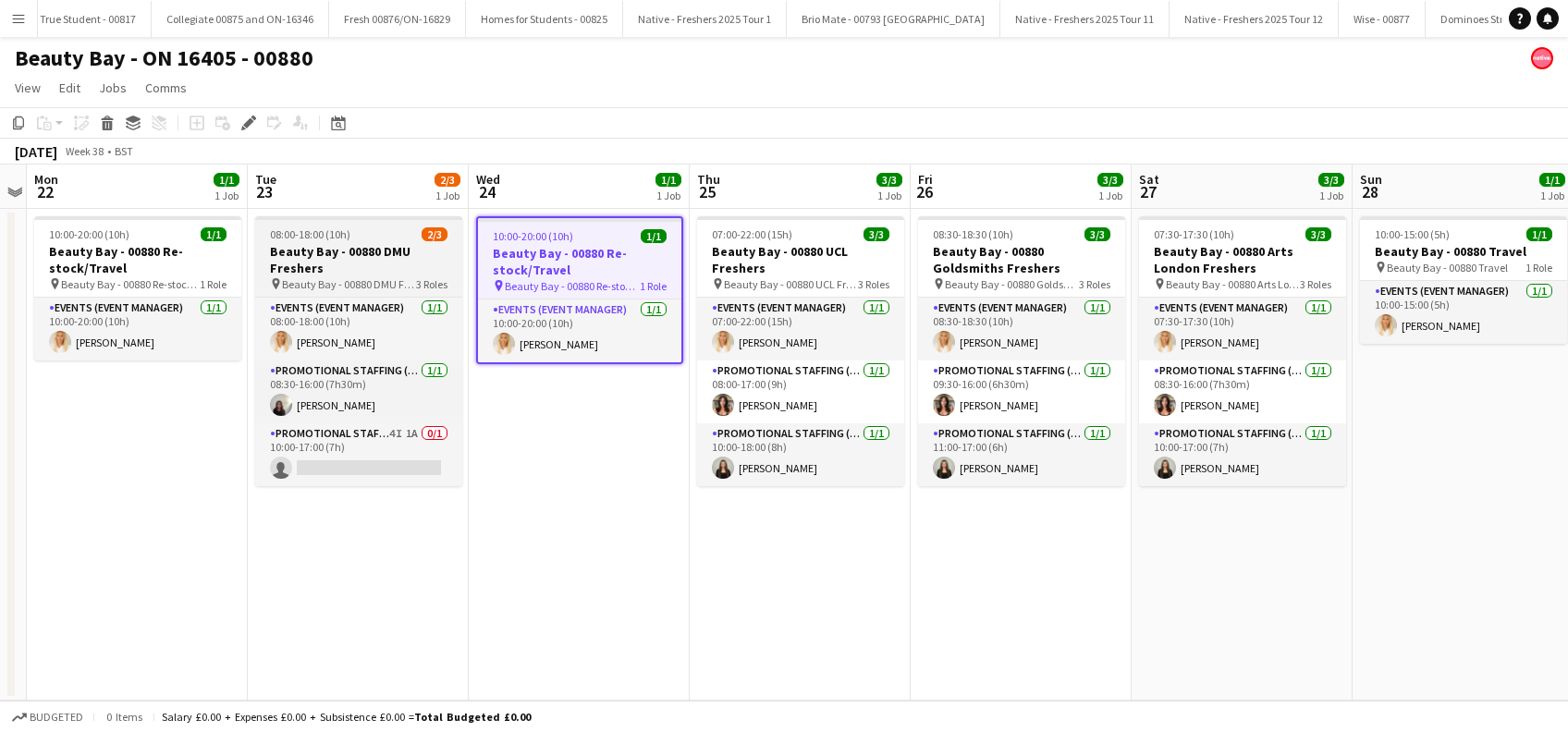
click at [301, 267] on h3 "Beauty Bay - 00880 DMU Freshers" at bounding box center [358, 260] width 207 height 34
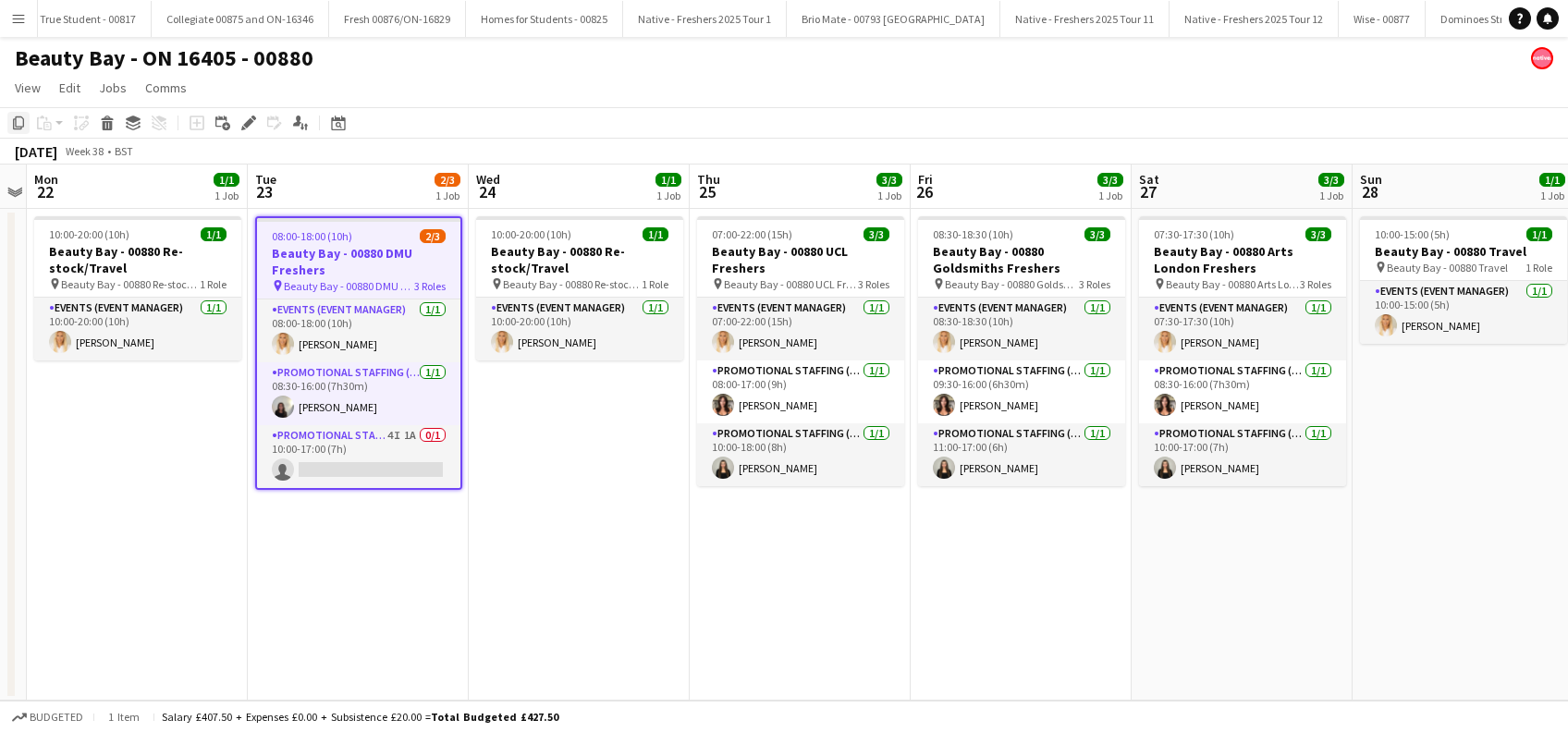
click at [18, 124] on icon "Copy" at bounding box center [18, 122] width 14 height 14
click at [569, 422] on app-date-cell "10:00-20:00 (10h) 1/1 Beauty Bay - 00880 Re-stock/Travel pin Beauty Bay - 00880…" at bounding box center [579, 454] width 221 height 492
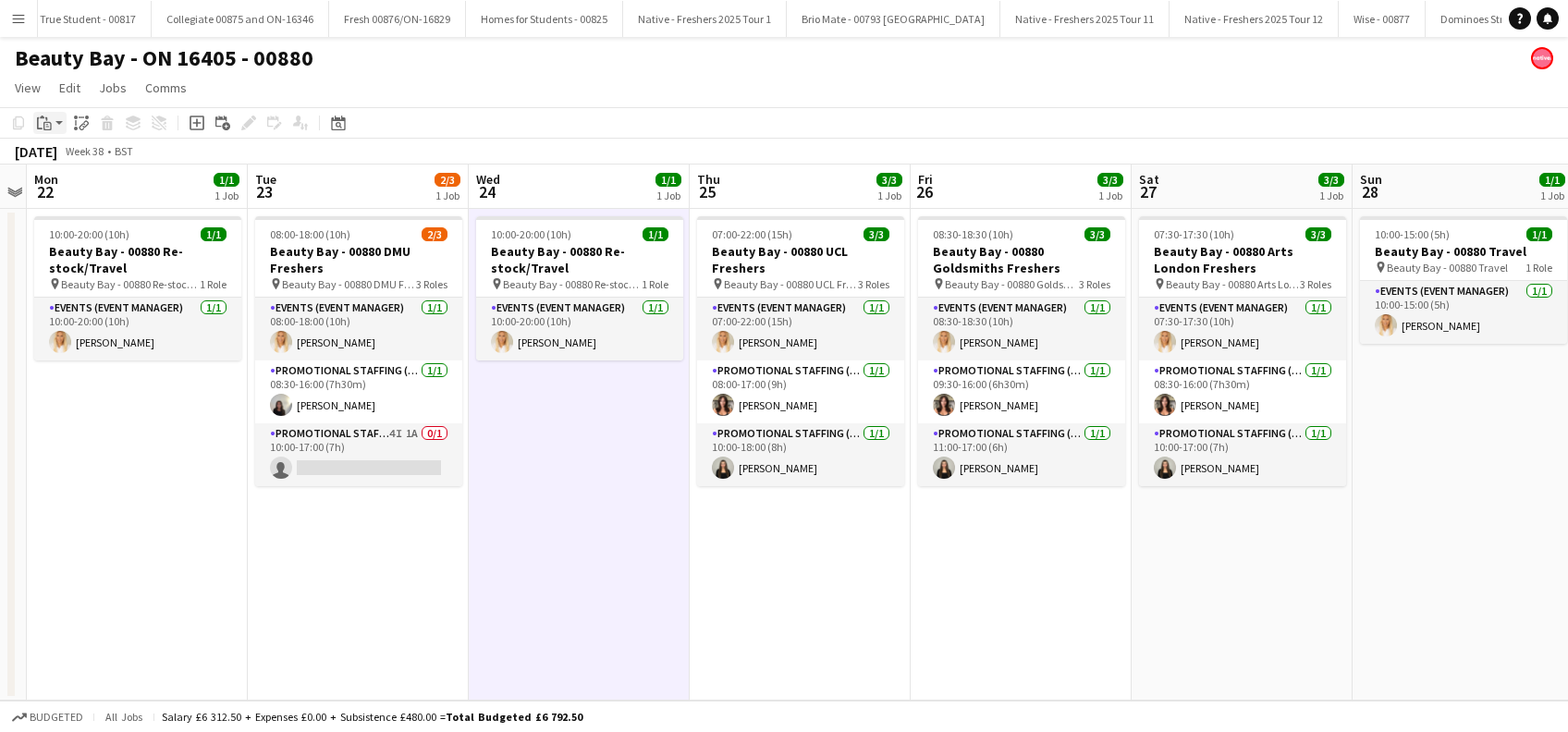
click at [44, 119] on icon "Paste" at bounding box center [43, 122] width 14 height 14
click at [67, 156] on link "Paste Ctrl+V" at bounding box center [136, 158] width 174 height 16
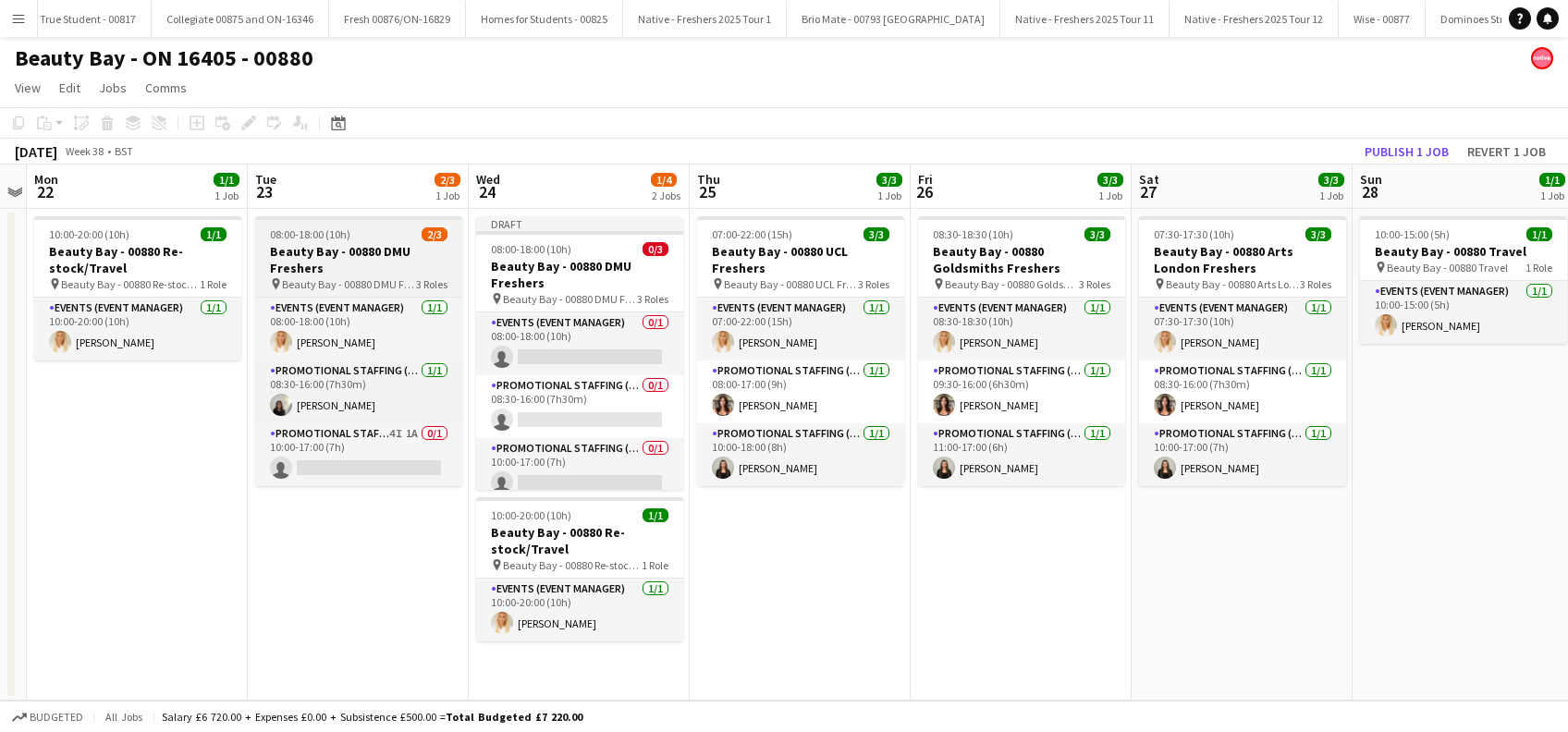
click at [316, 274] on h3 "Beauty Bay - 00880 DMU Freshers" at bounding box center [358, 260] width 207 height 34
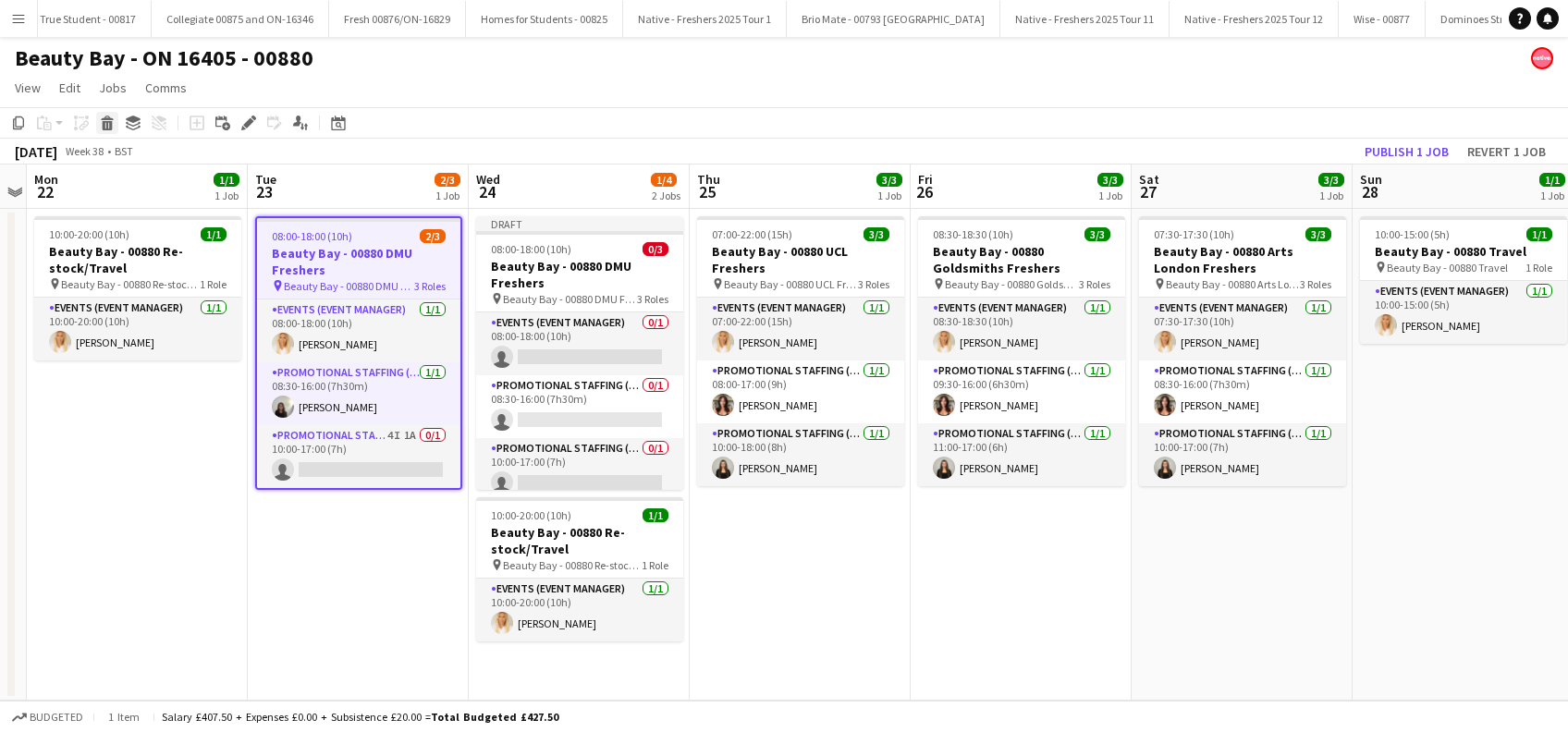
click at [109, 128] on icon at bounding box center [108, 126] width 11 height 10
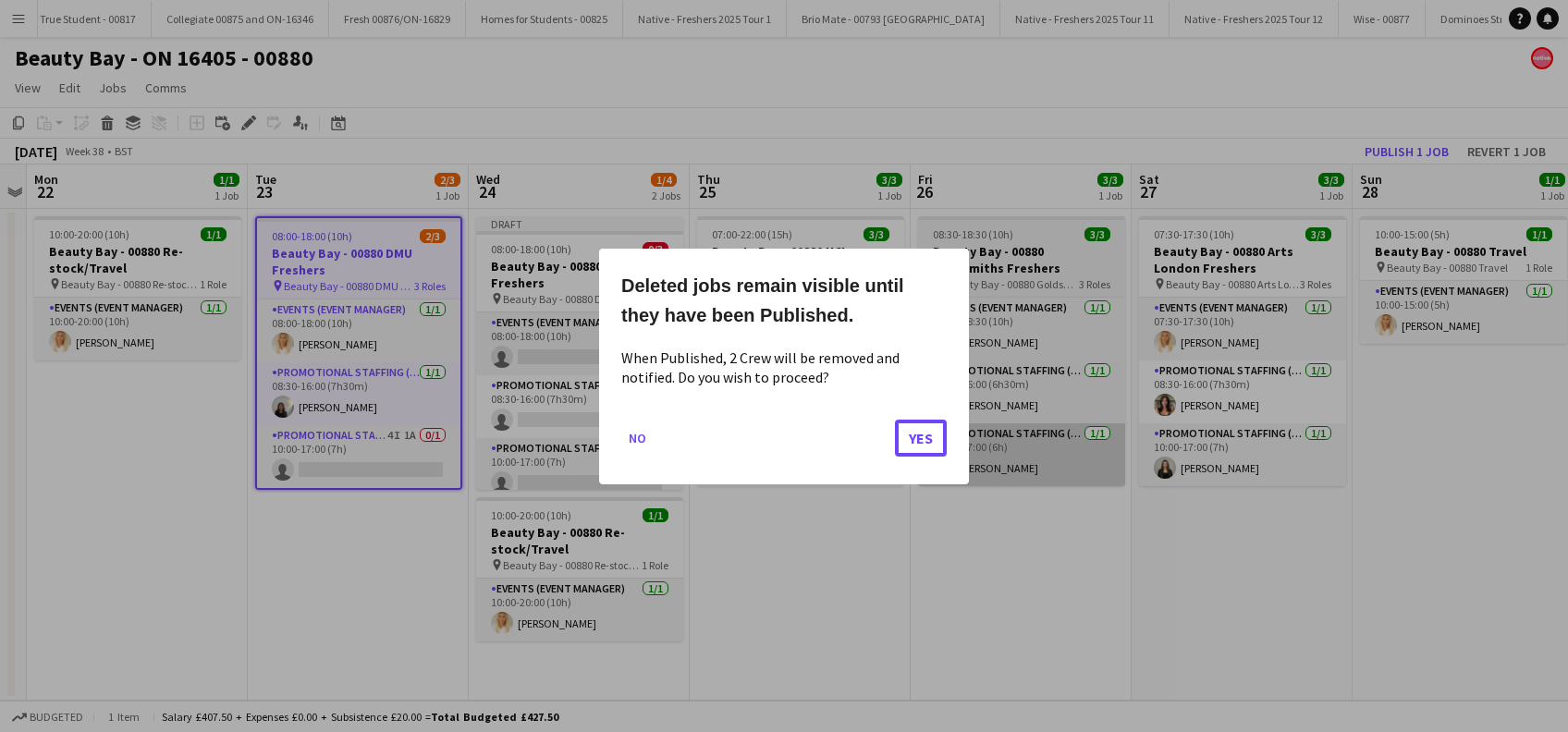
click at [926, 437] on button "Yes" at bounding box center [921, 437] width 52 height 37
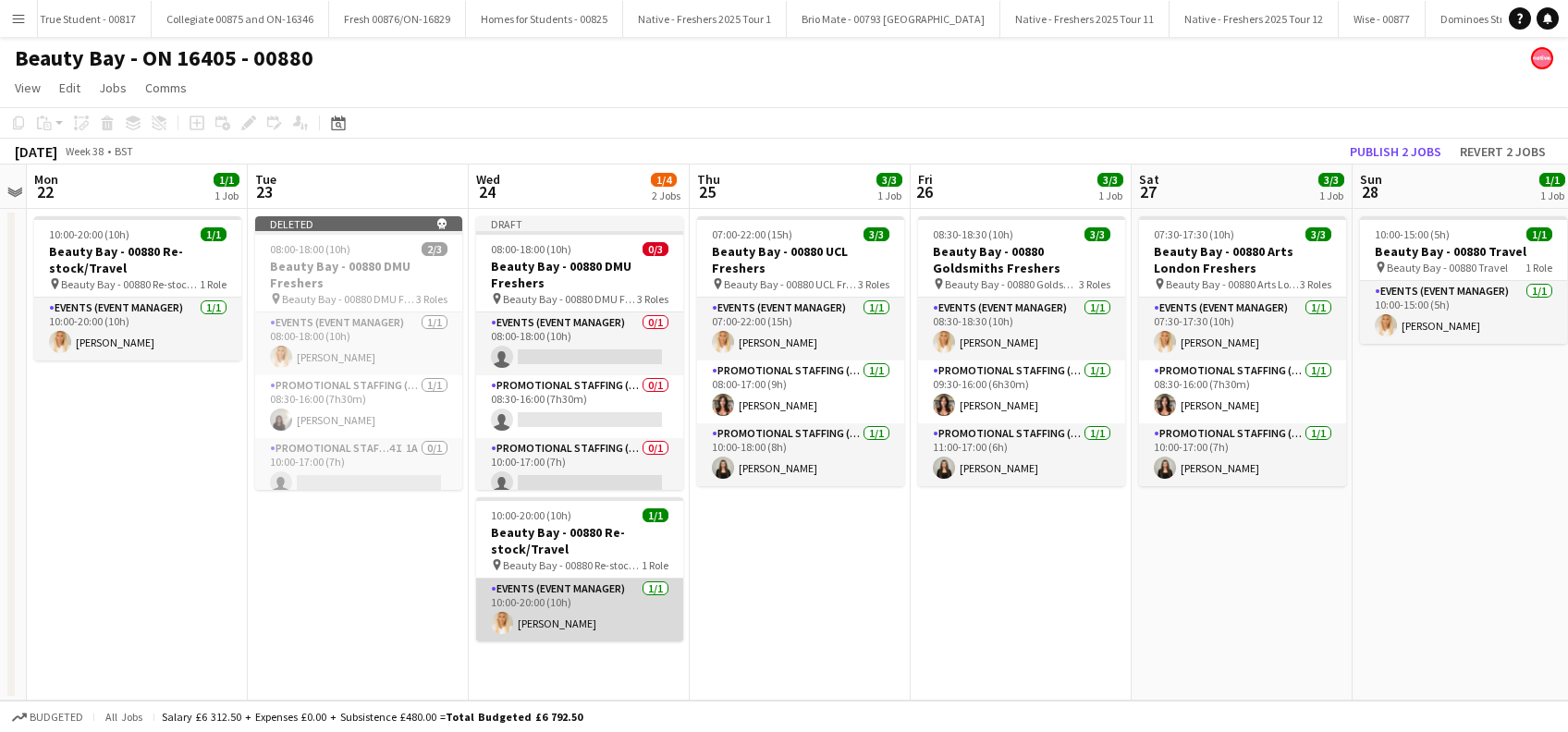
click at [548, 617] on app-card-role "Events (Event Manager) 1/1 10:00-20:00 (10h) Jenny Scott" at bounding box center [579, 610] width 207 height 63
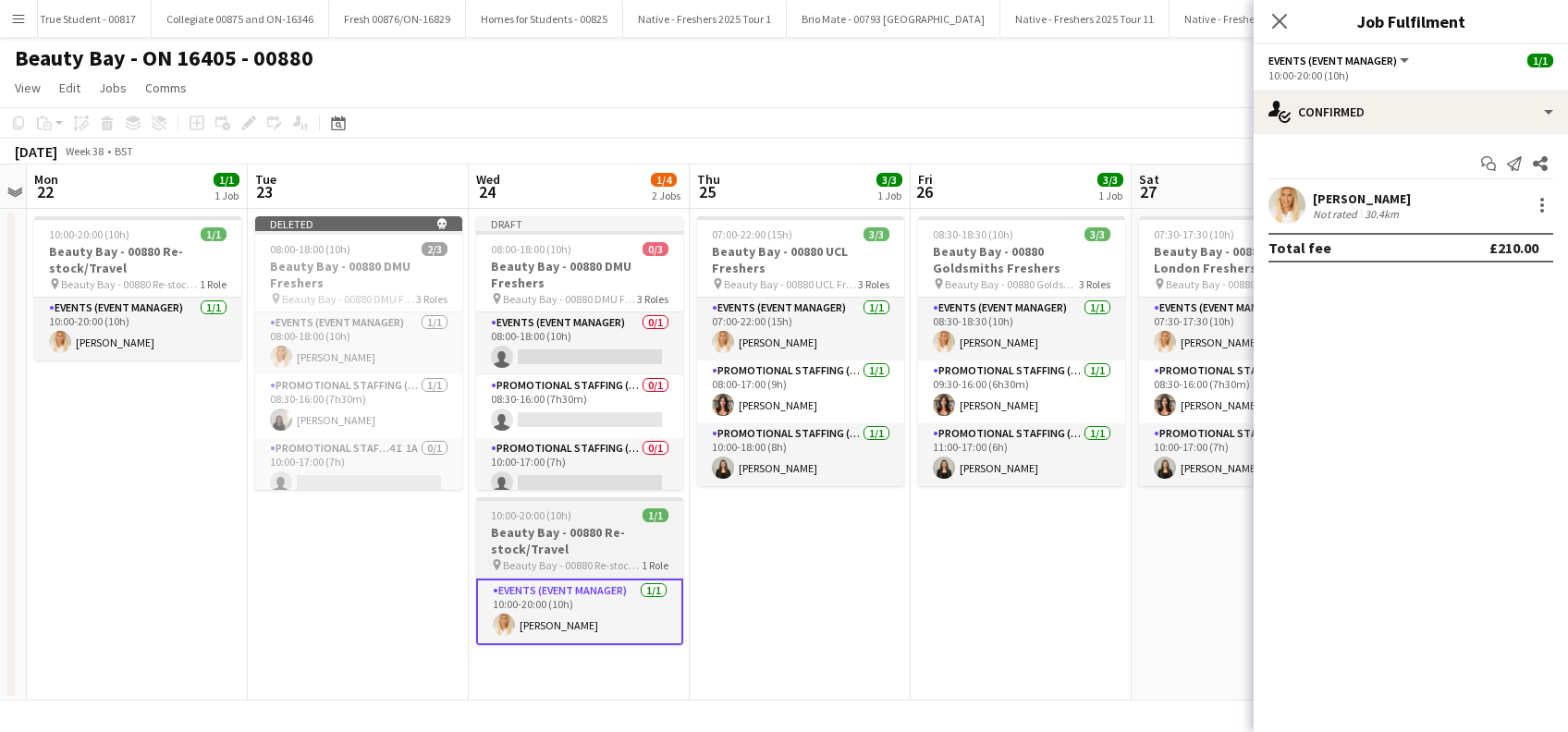
click at [528, 536] on h3 "Beauty Bay - 00880 Re-stock/Travel" at bounding box center [579, 541] width 207 height 34
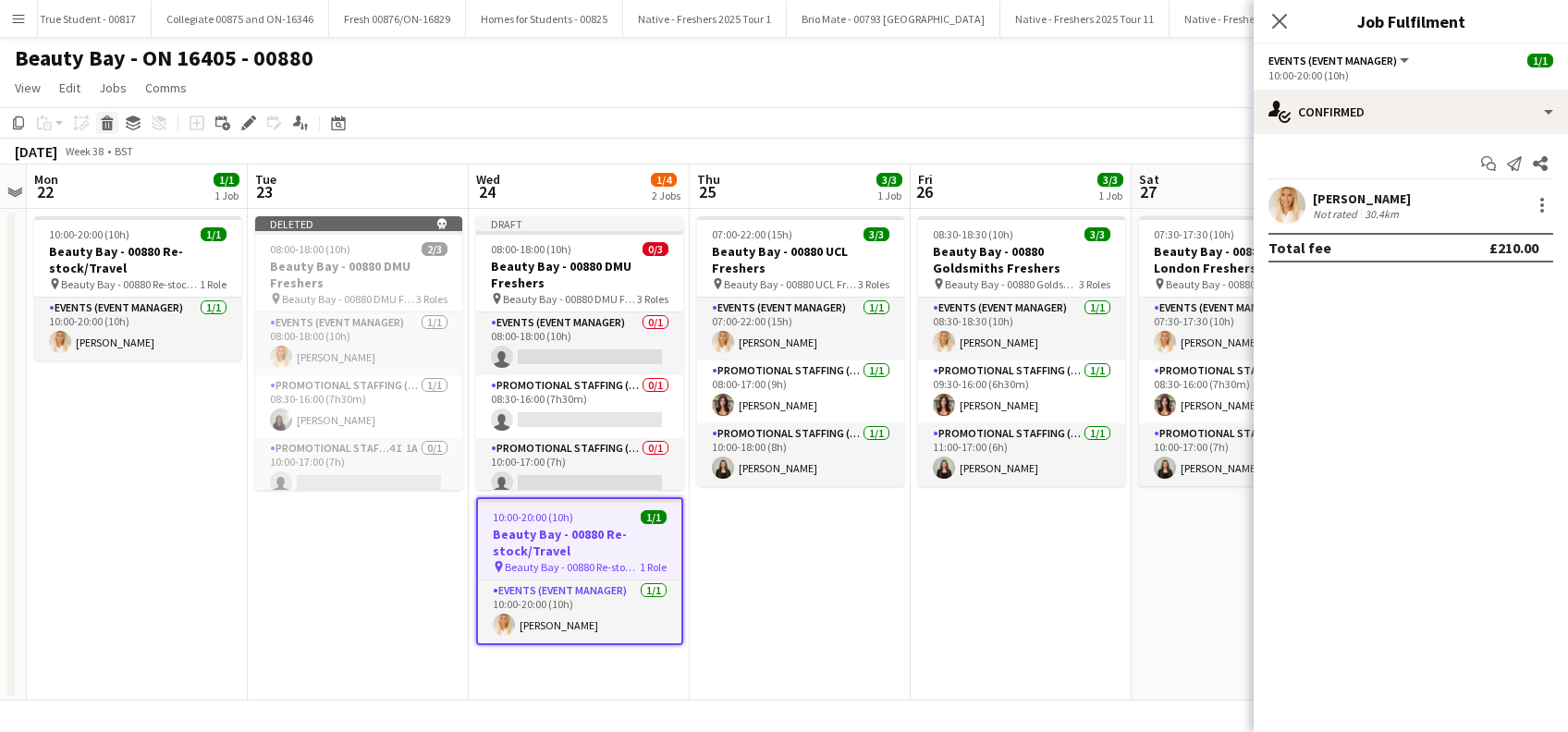
click at [110, 122] on icon at bounding box center [108, 126] width 11 height 10
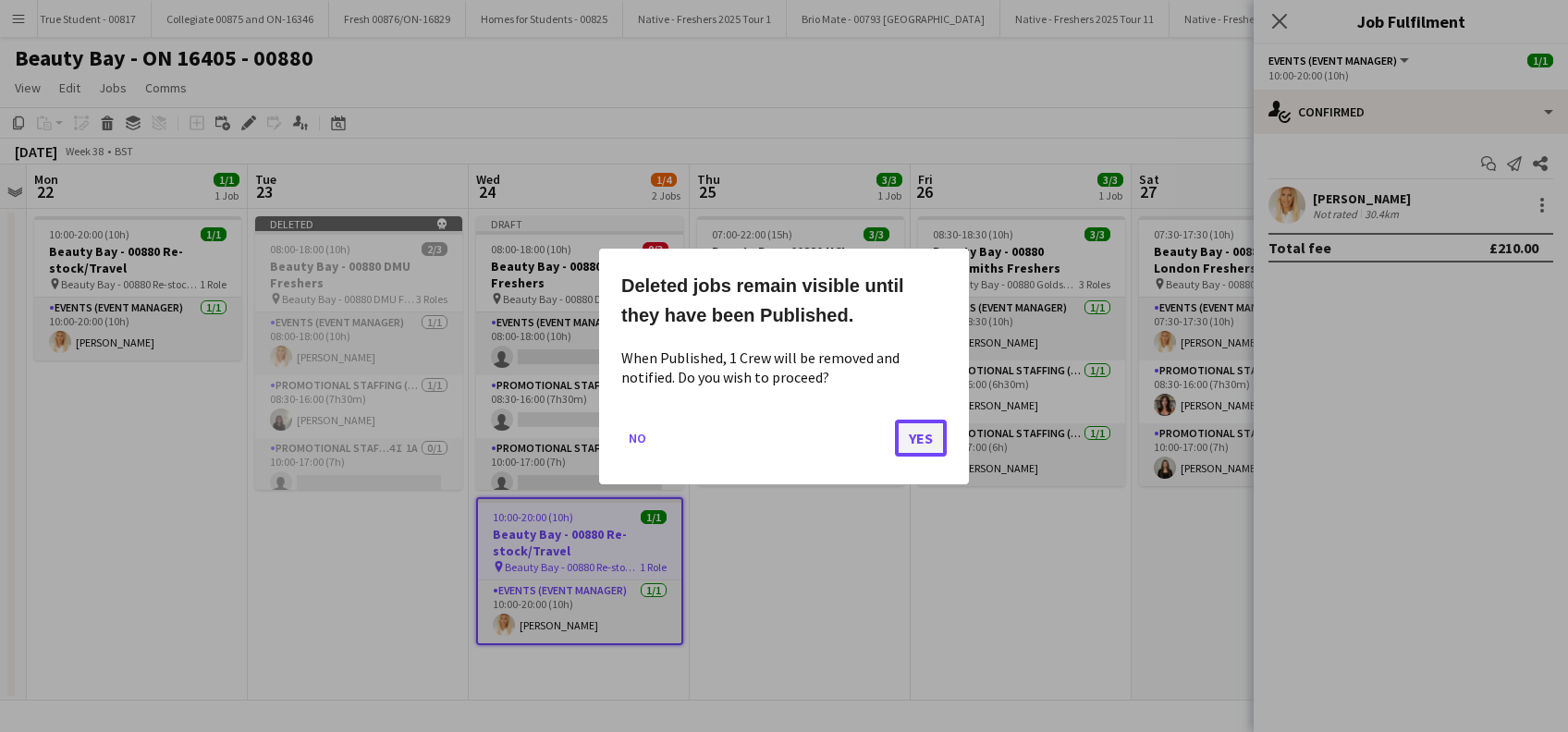
click at [917, 442] on button "Yes" at bounding box center [921, 437] width 52 height 37
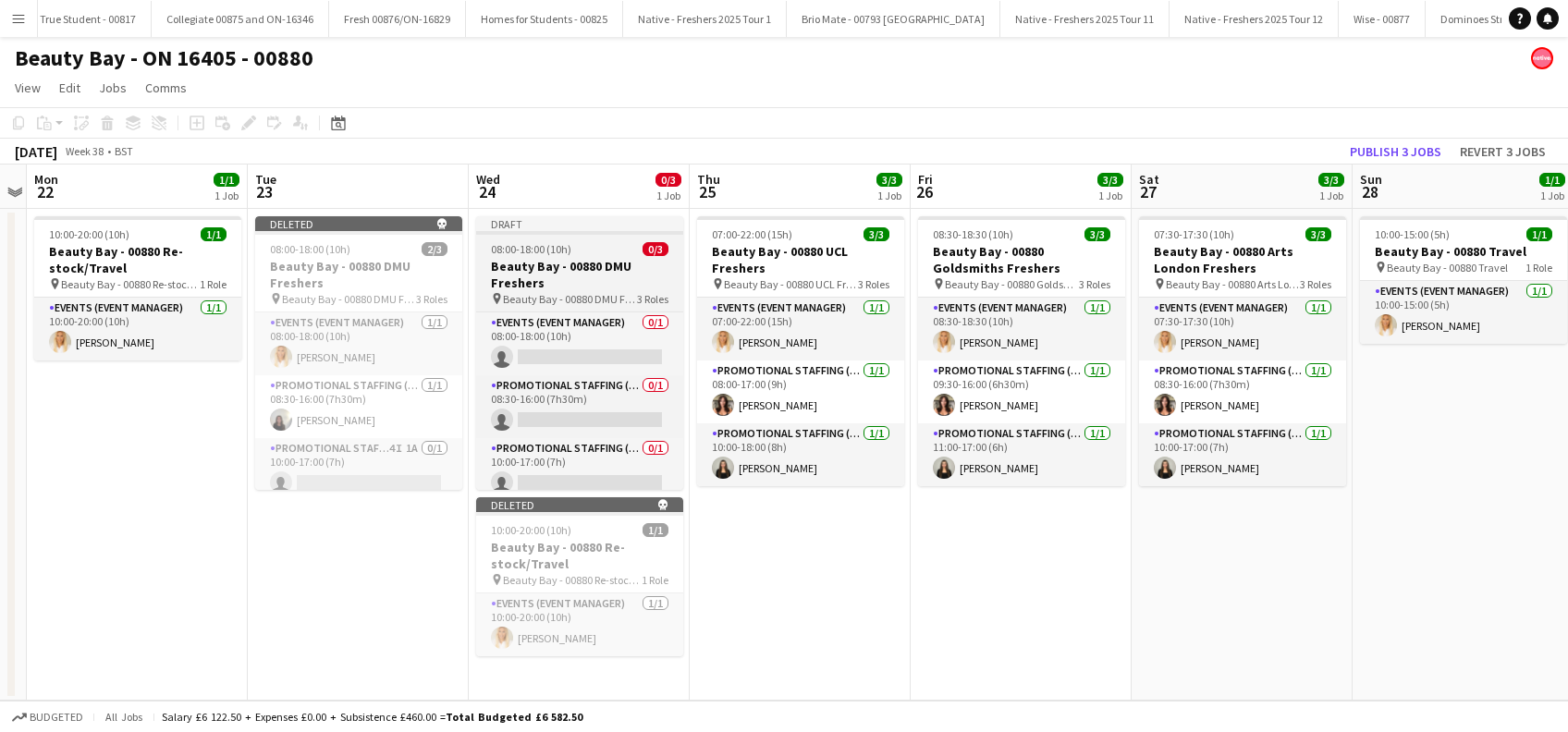
click at [533, 266] on h3 "Beauty Bay - 00880 DMU Freshers" at bounding box center [579, 274] width 207 height 34
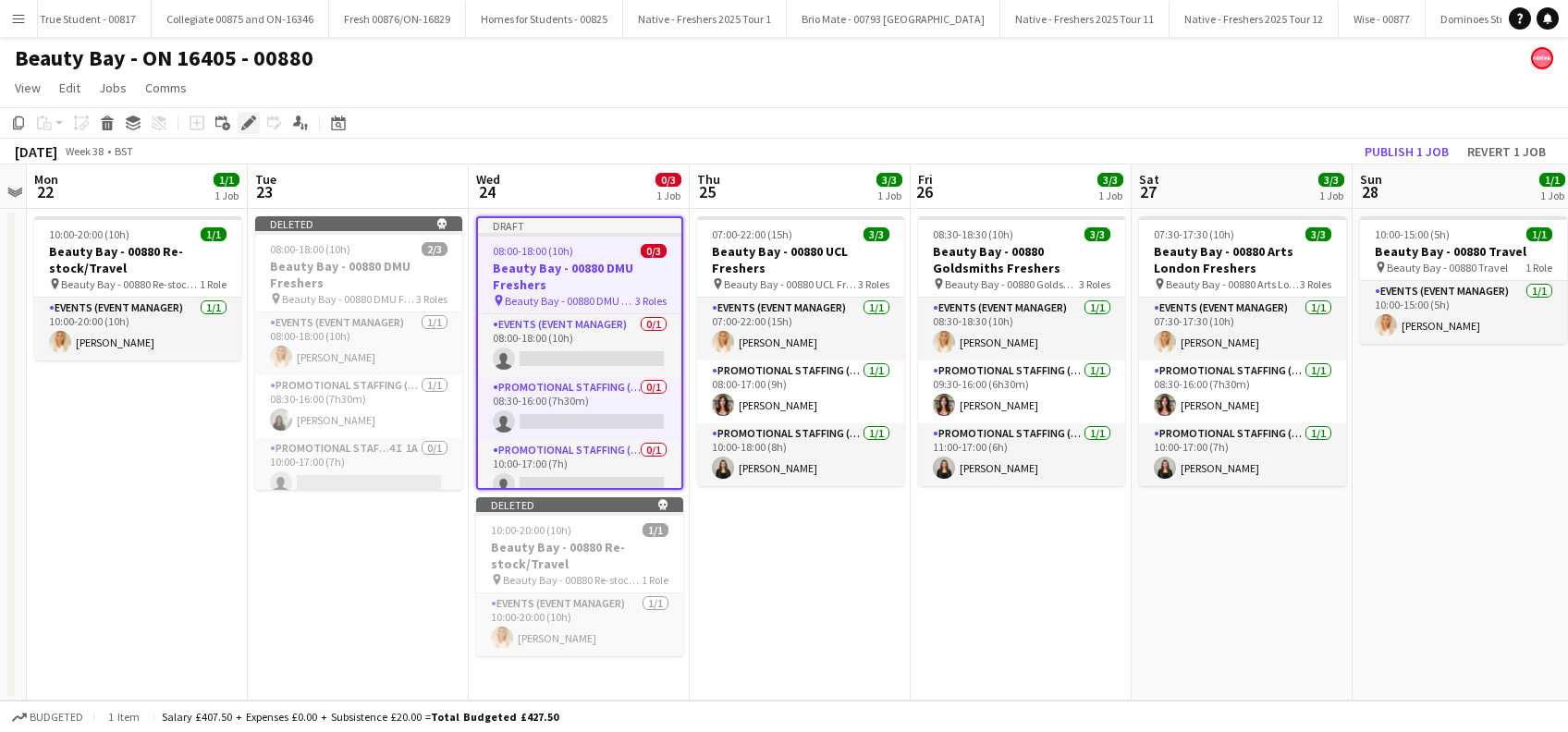
click at [244, 126] on icon at bounding box center [248, 123] width 11 height 11
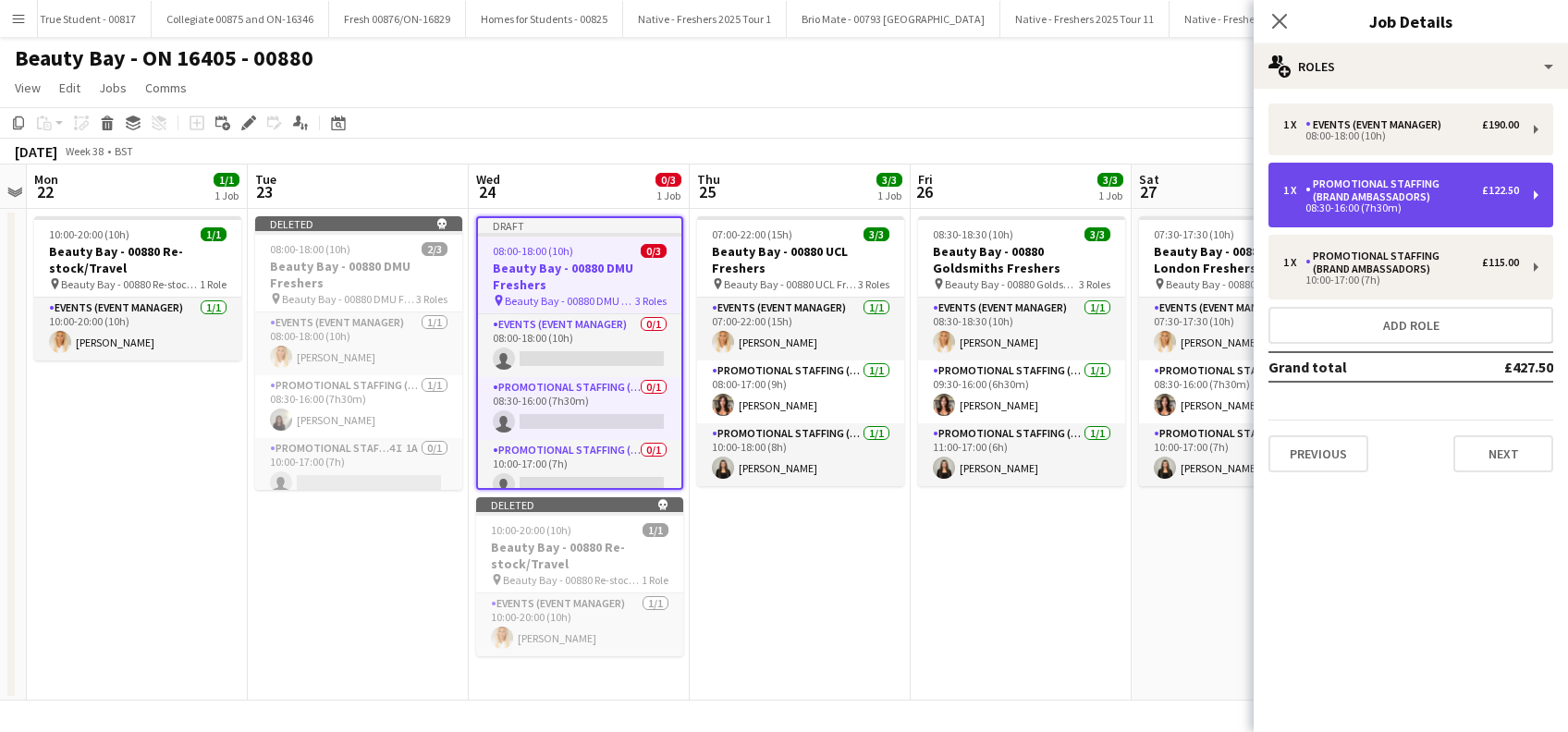
click at [1456, 187] on div "Promotional Staffing (Brand Ambassadors)" at bounding box center [1394, 190] width 177 height 26
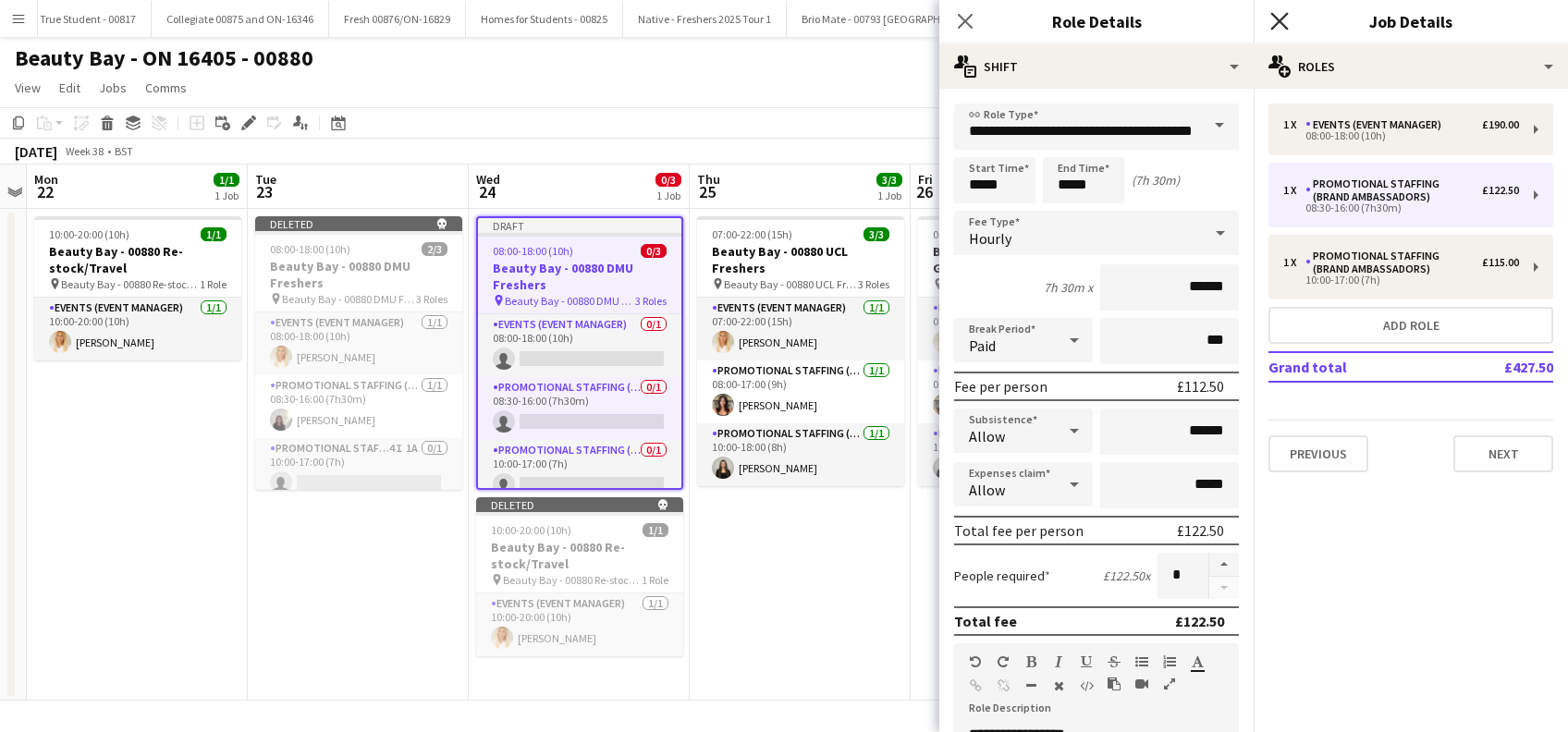
click at [1281, 25] on icon "Close pop-in" at bounding box center [1279, 20] width 17 height 17
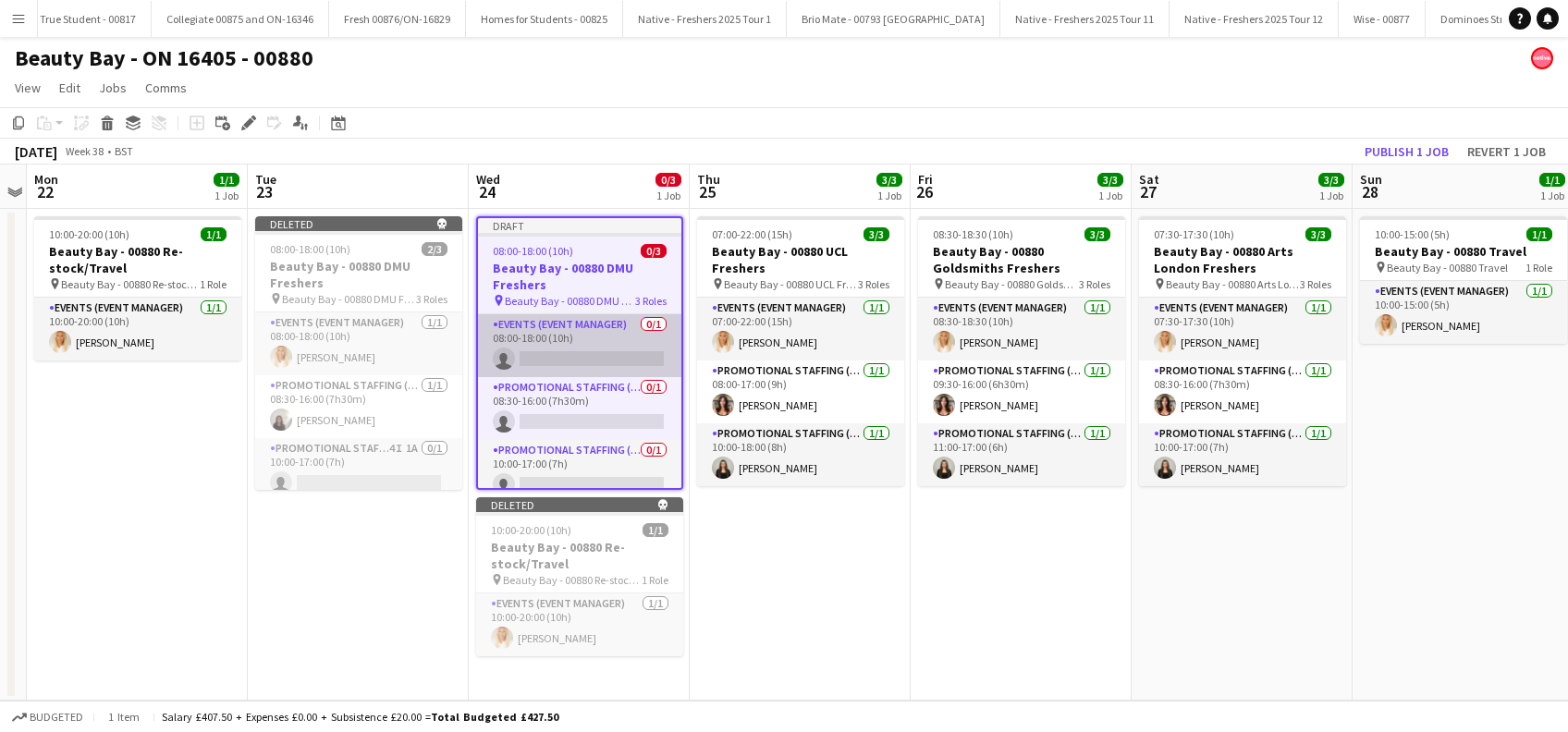
click at [556, 355] on app-card-role "Events (Event Manager) 0/1 08:00-18:00 (10h) single-neutral-actions" at bounding box center [579, 345] width 203 height 63
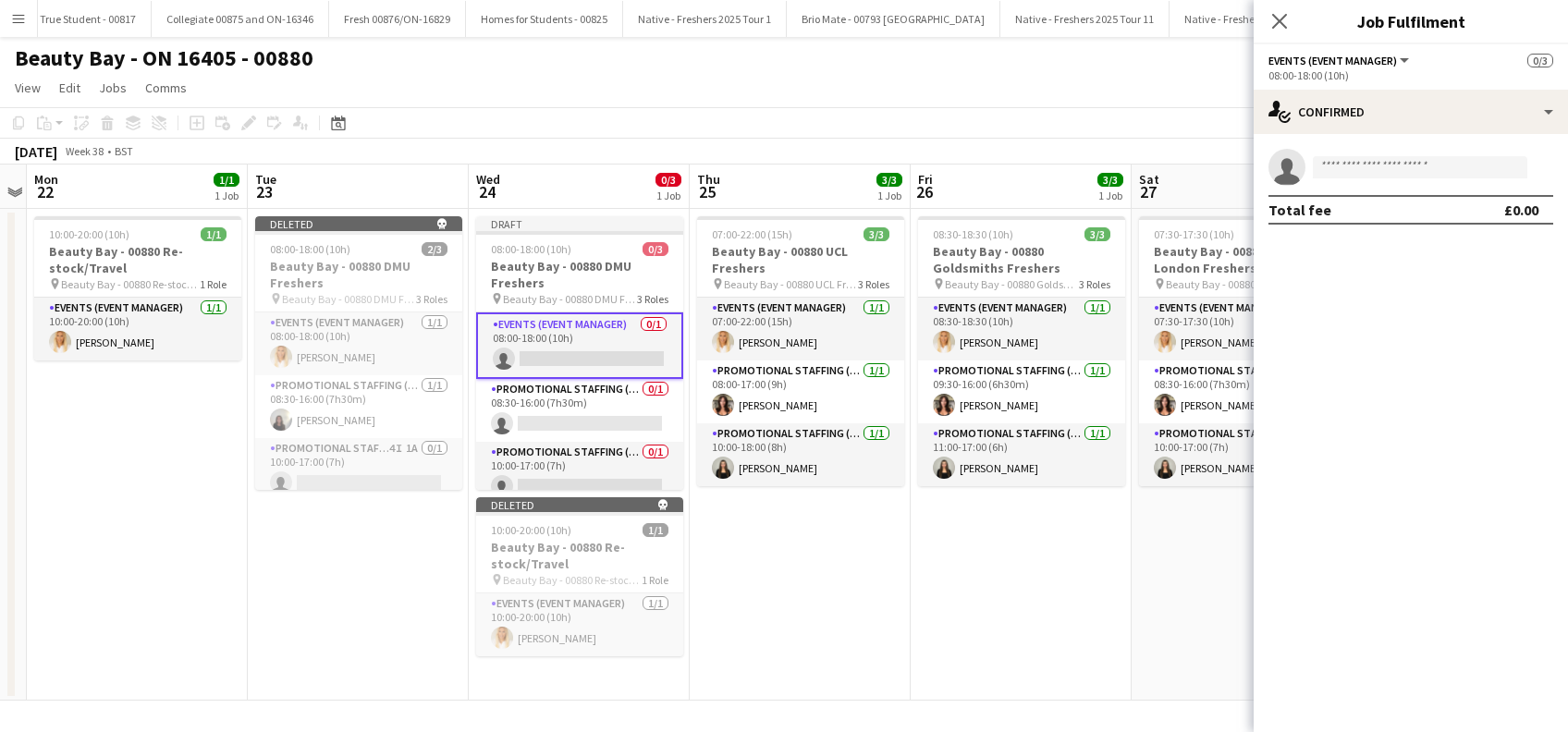
click at [811, 573] on app-date-cell "07:00-22:00 (15h) 3/3 Beauty Bay - 00880 UCL Freshers pin Beauty Bay - 00880 UC…" at bounding box center [800, 454] width 221 height 492
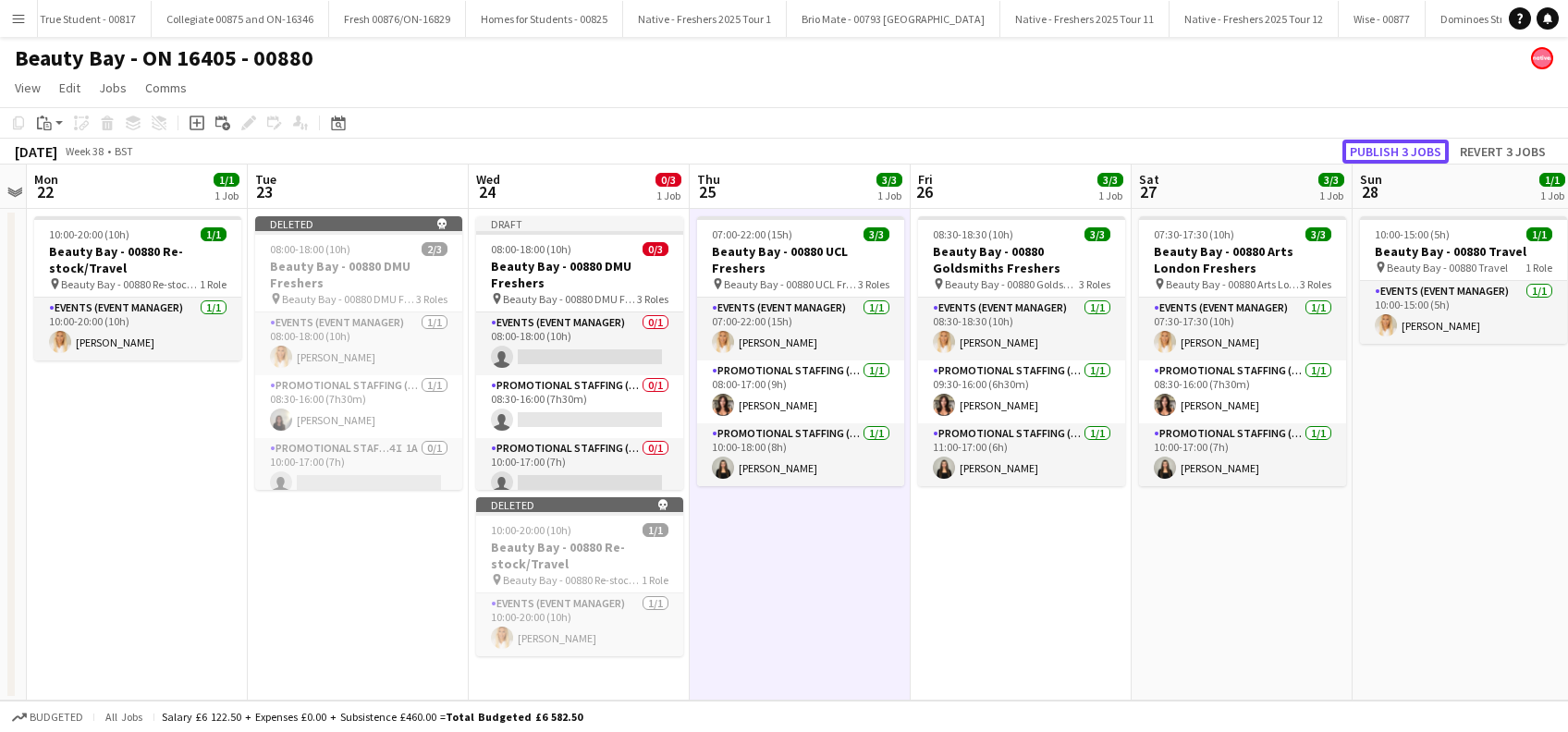
drag, startPoint x: 1395, startPoint y: 148, endPoint x: 1349, endPoint y: 164, distance: 48.7
click at [1397, 148] on button "Publish 3 jobs" at bounding box center [1396, 151] width 107 height 24
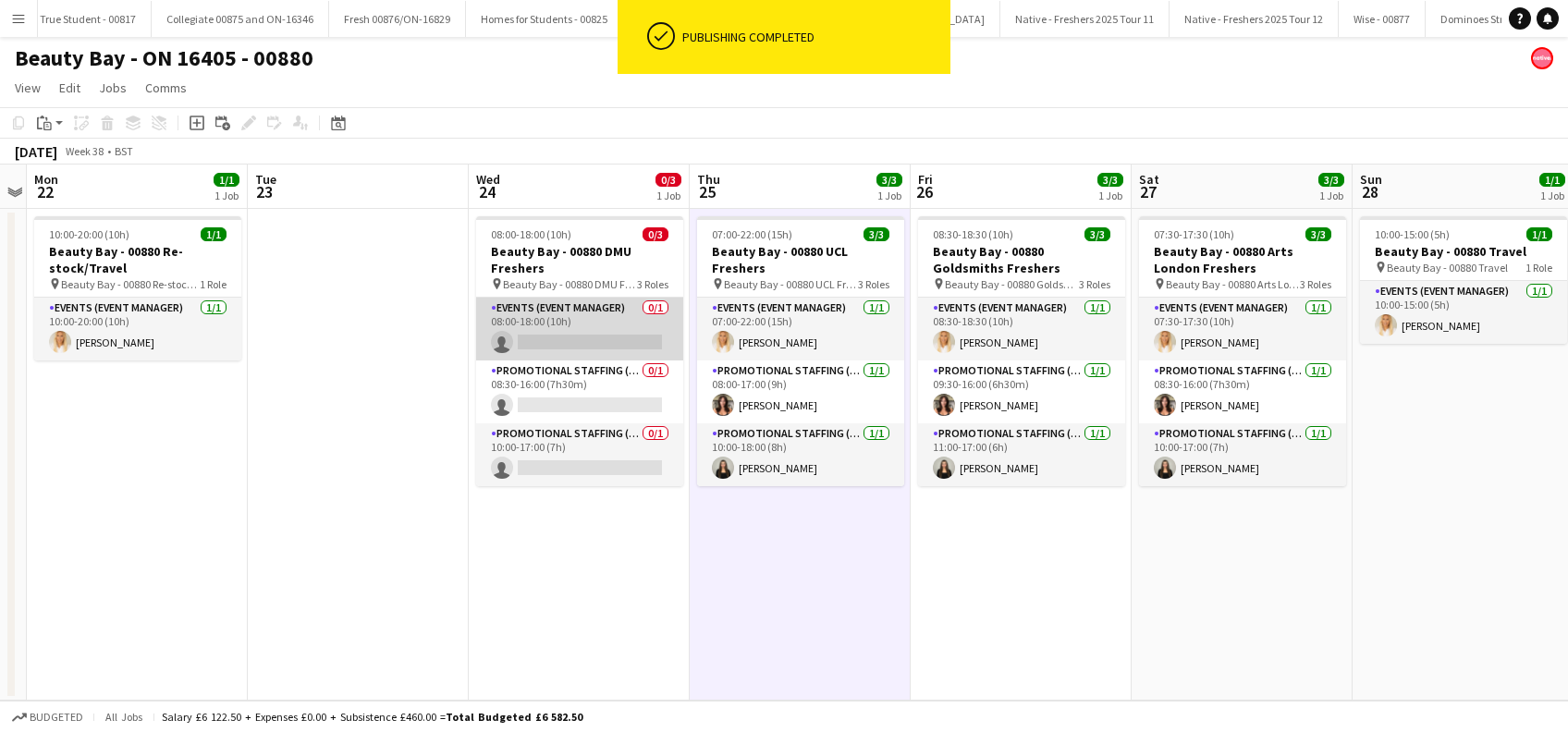
click at [553, 332] on app-card-role "Events (Event Manager) 0/1 08:00-18:00 (10h) single-neutral-actions" at bounding box center [579, 328] width 207 height 63
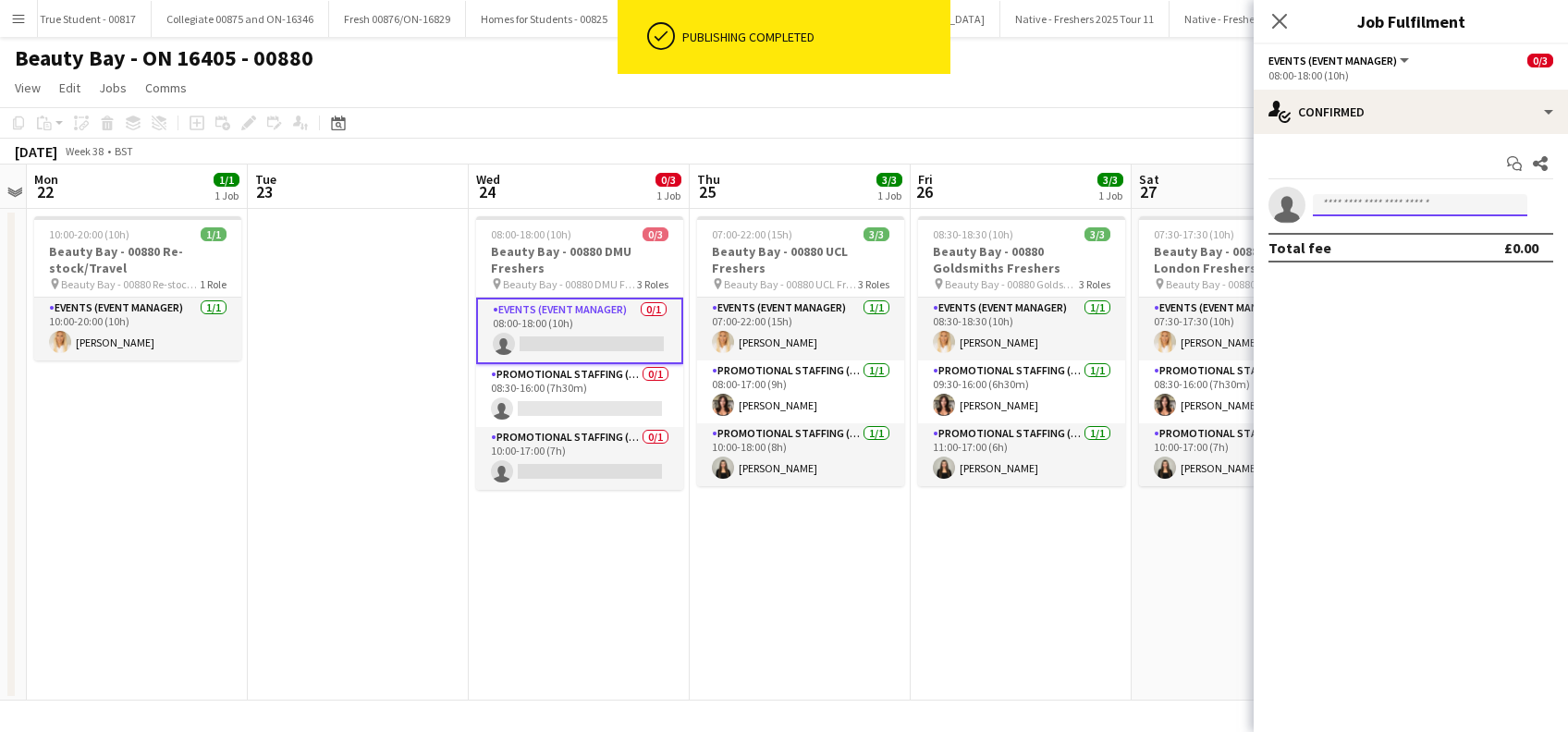
drag, startPoint x: 1346, startPoint y: 207, endPoint x: 1329, endPoint y: 205, distance: 17.1
click at [1347, 207] on input at bounding box center [1420, 205] width 215 height 22
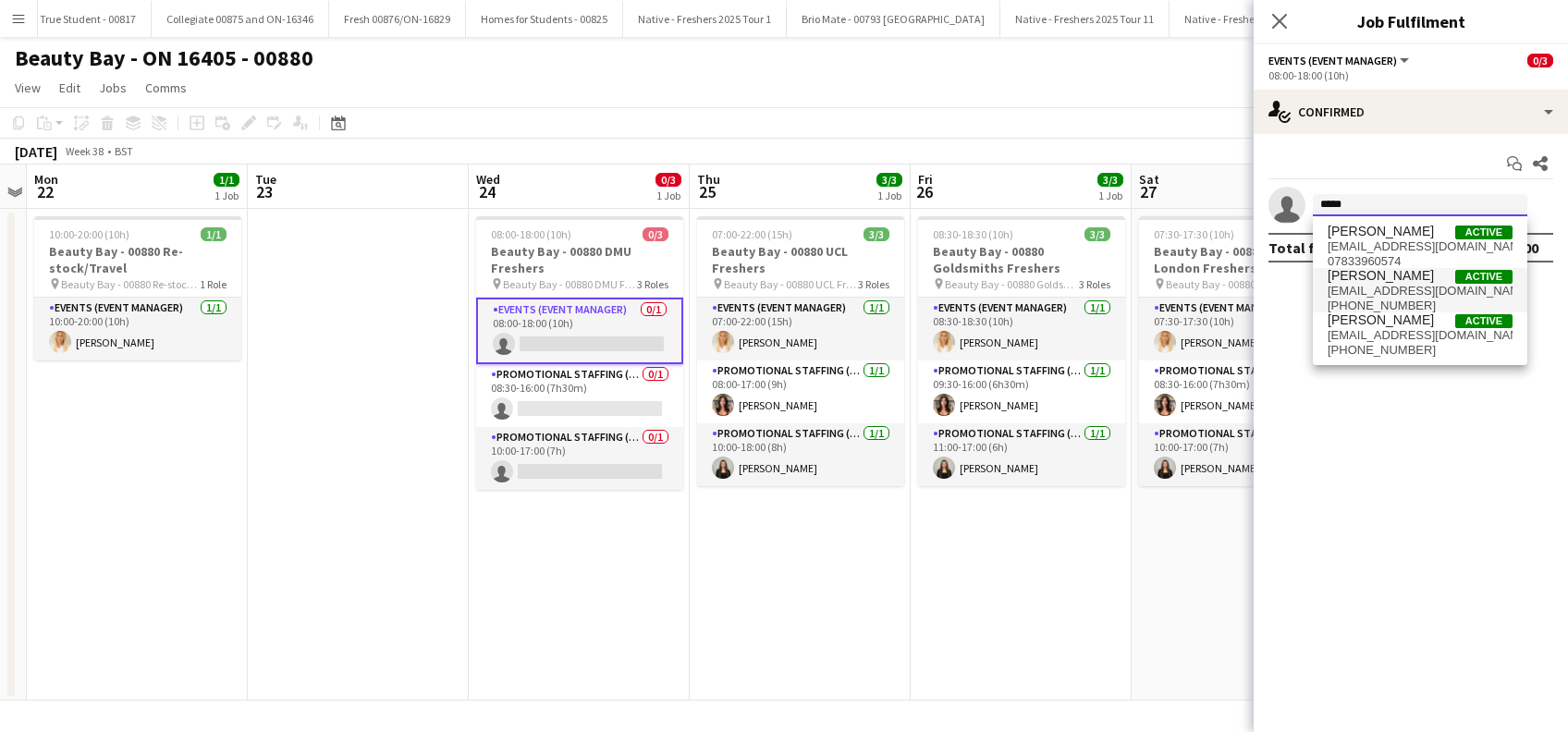
type input "*****"
click at [1371, 269] on span "Jenny Scott" at bounding box center [1380, 276] width 107 height 15
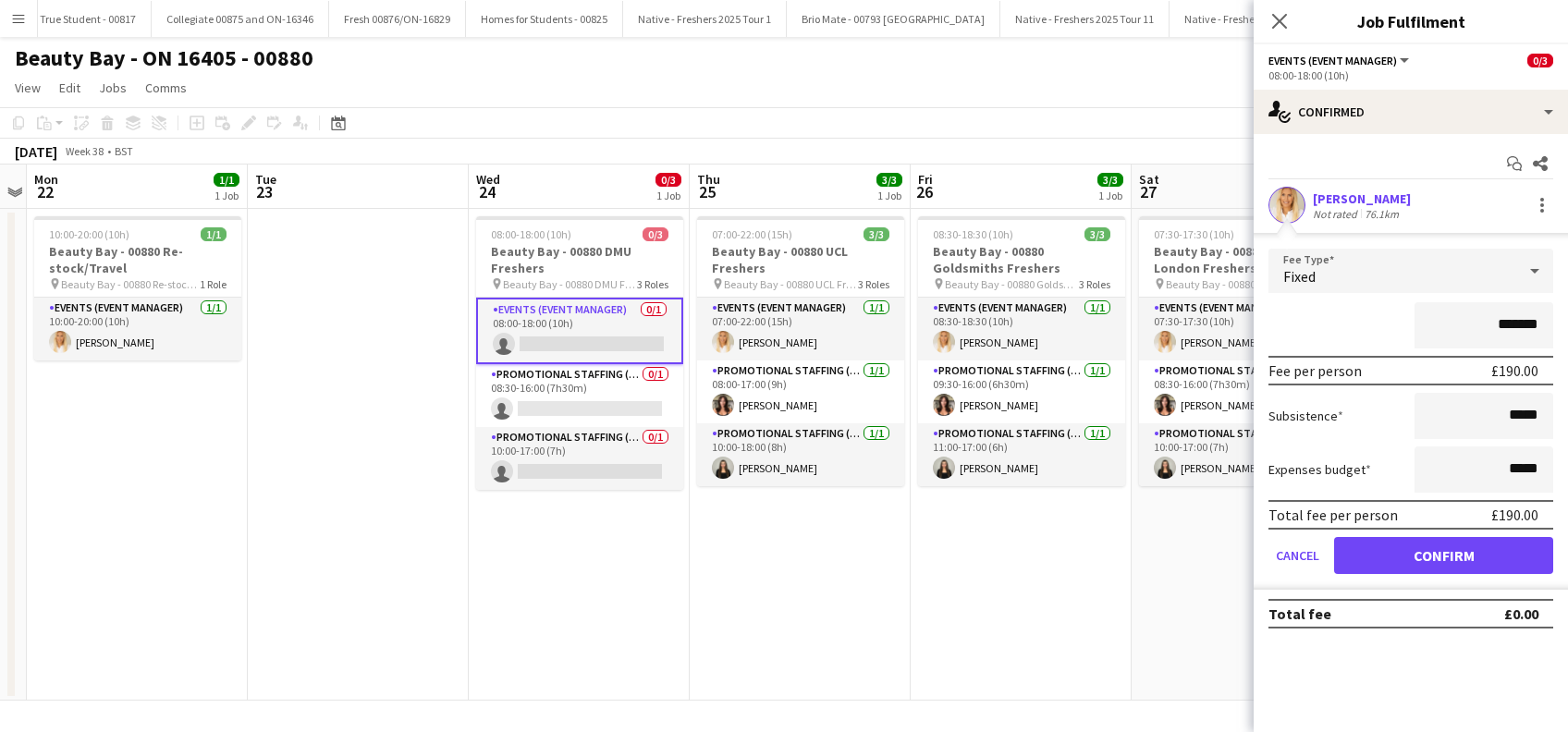
click at [563, 336] on app-card-role "Events (Event Manager) 0/1 08:00-18:00 (10h) single-neutral-actions" at bounding box center [579, 330] width 207 height 66
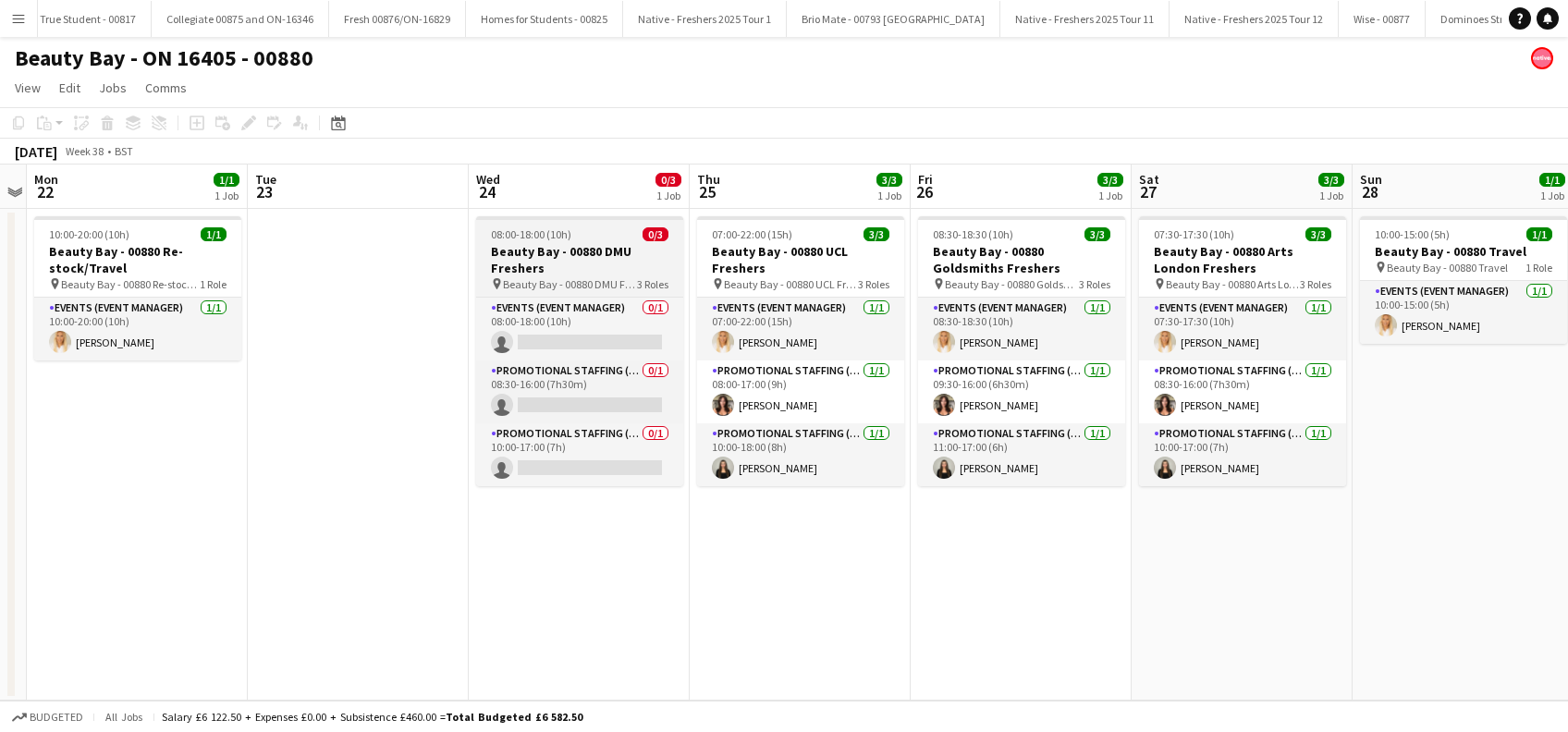
click at [548, 277] on span "Beauty Bay - 00880 DMU Freshers" at bounding box center [569, 284] width 134 height 13
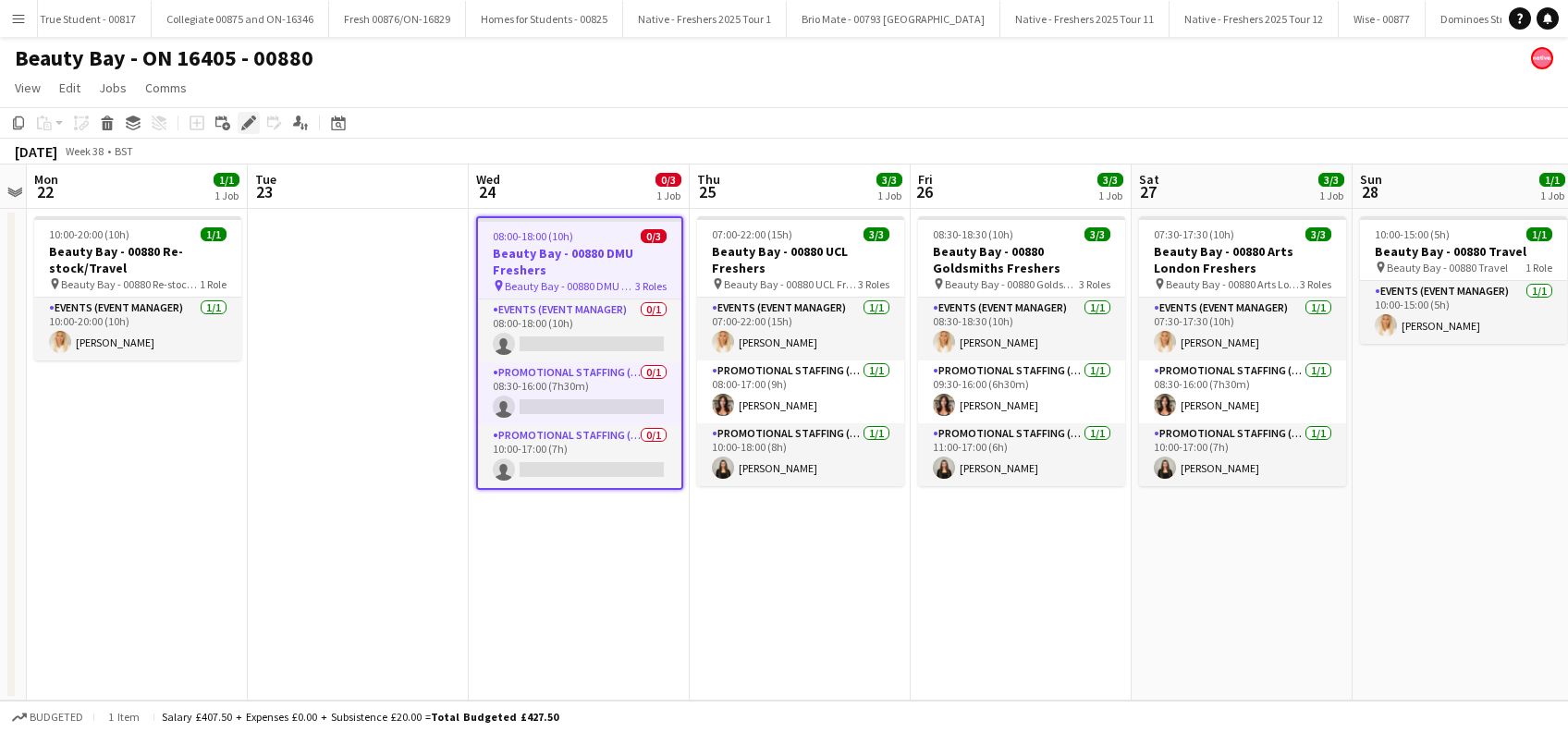
click at [244, 125] on icon at bounding box center [248, 123] width 11 height 11
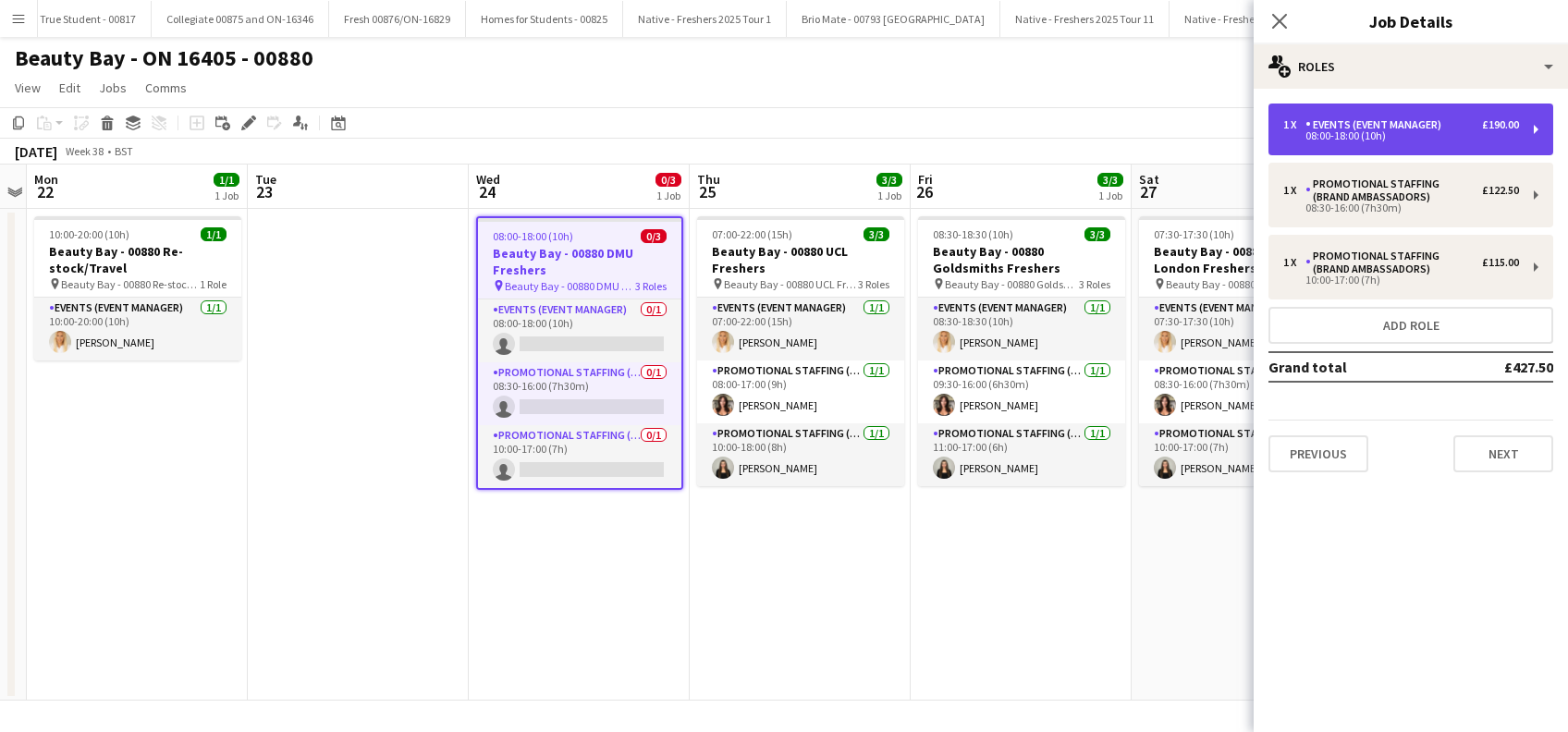
click at [1426, 125] on div "Events (Event Manager)" at bounding box center [1377, 124] width 143 height 13
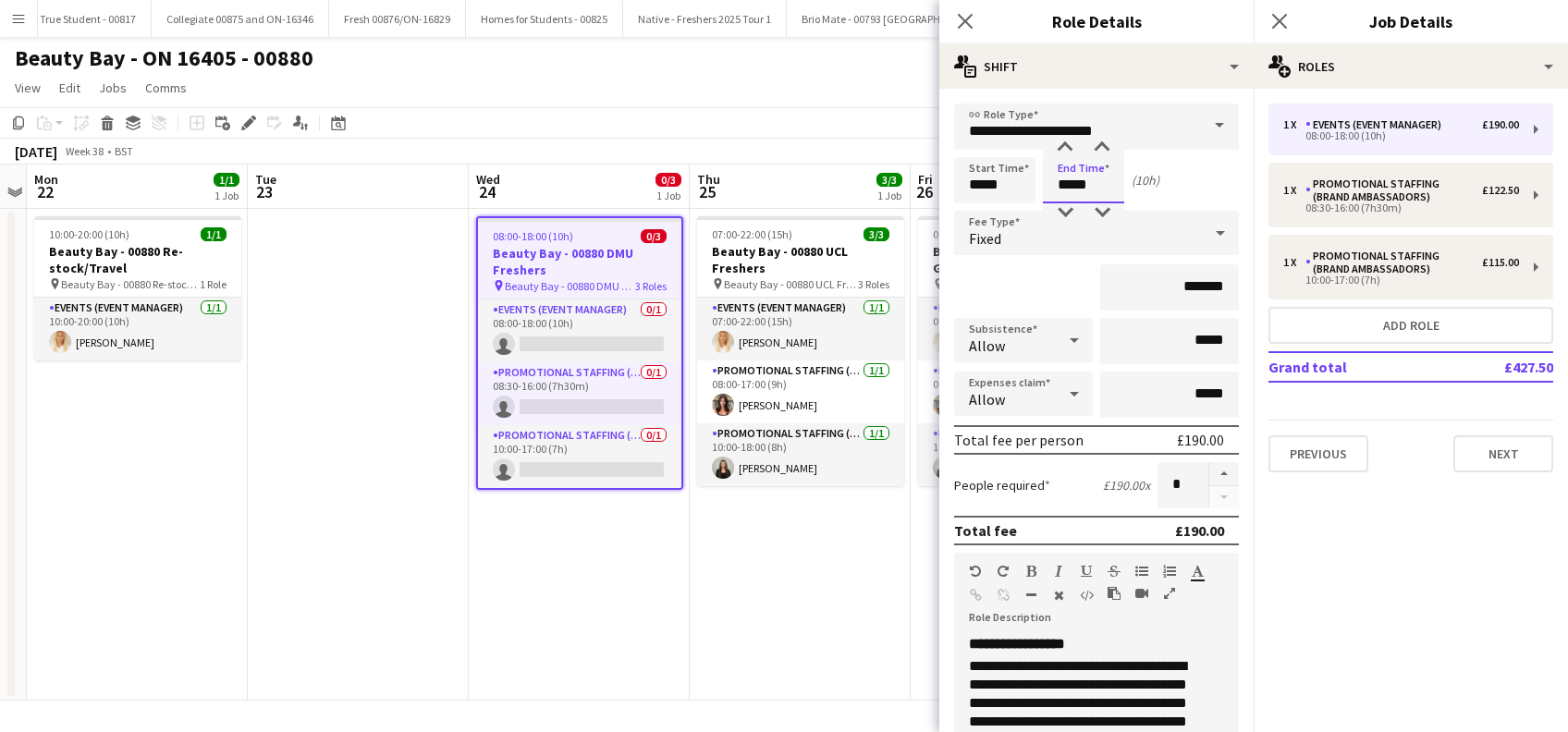
click at [1070, 190] on input "*****" at bounding box center [1083, 180] width 82 height 46
click at [1067, 141] on div at bounding box center [1065, 147] width 37 height 18
click at [1068, 141] on div at bounding box center [1065, 147] width 37 height 18
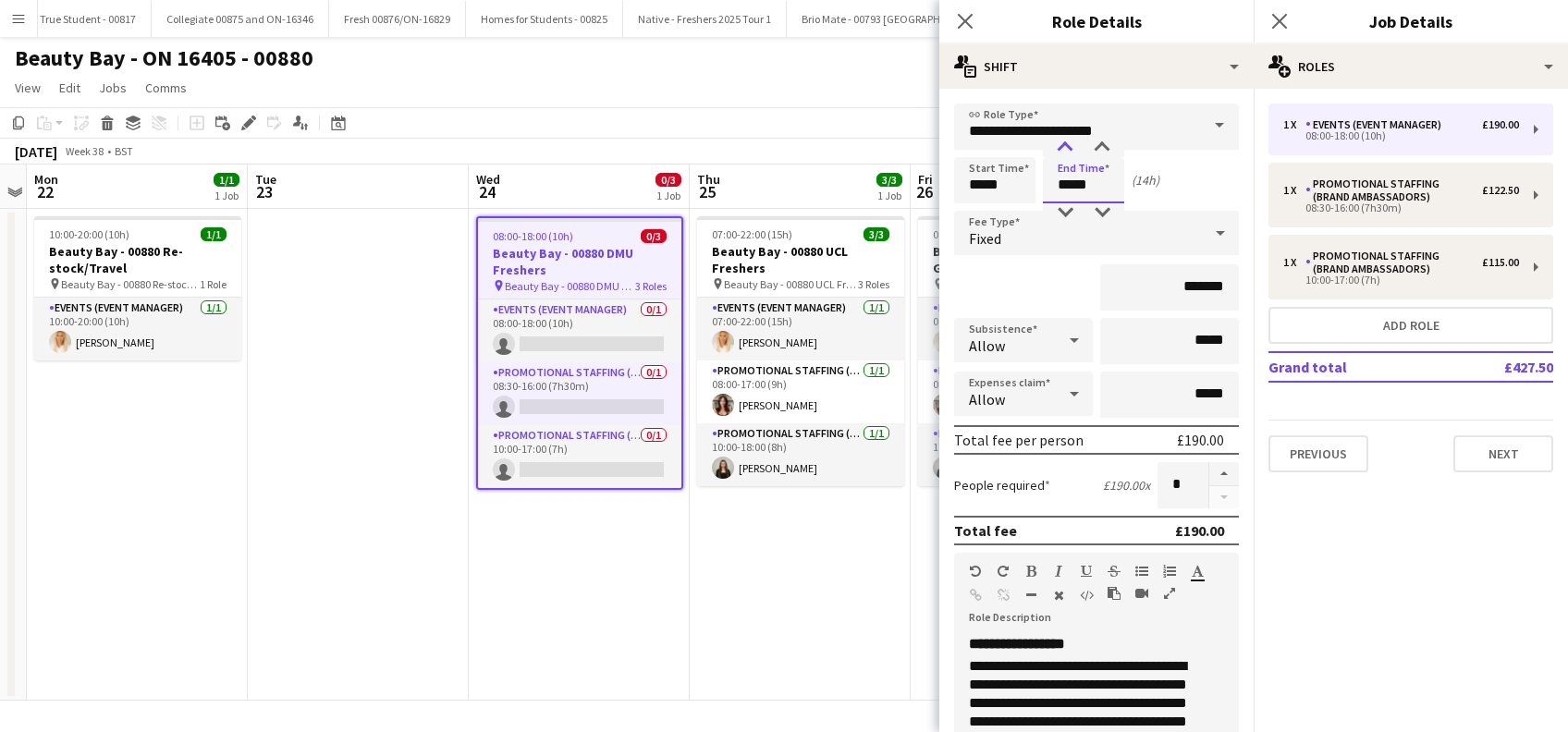
type input "*****"
click at [1068, 141] on div at bounding box center [1065, 147] width 37 height 18
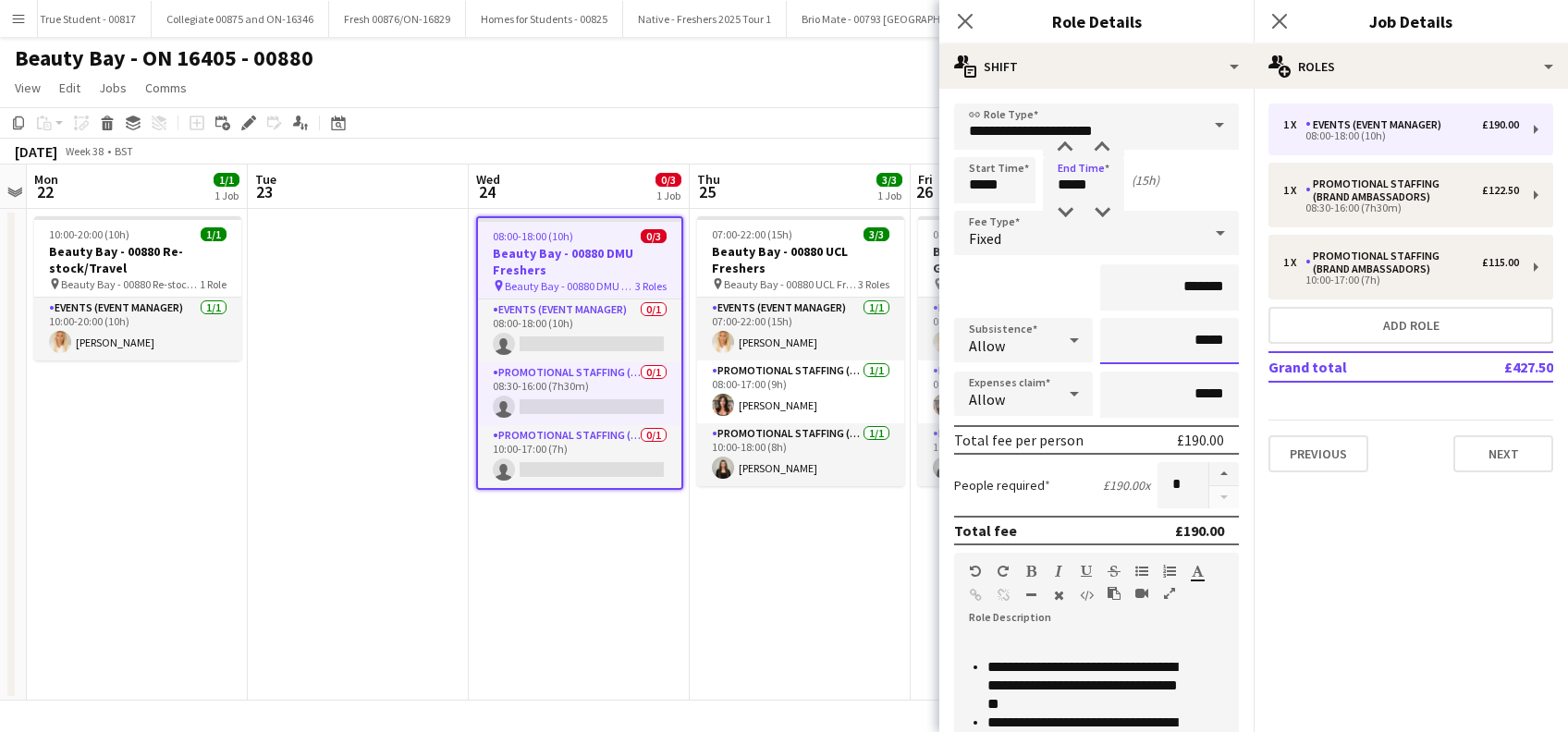
click at [1178, 342] on input "*****" at bounding box center [1170, 341] width 139 height 46
type input "******"
click at [1073, 399] on icon at bounding box center [1074, 393] width 22 height 37
drag, startPoint x: 1256, startPoint y: 457, endPoint x: 1224, endPoint y: 466, distance: 33.2
click at [1252, 585] on div at bounding box center [784, 366] width 1568 height 732
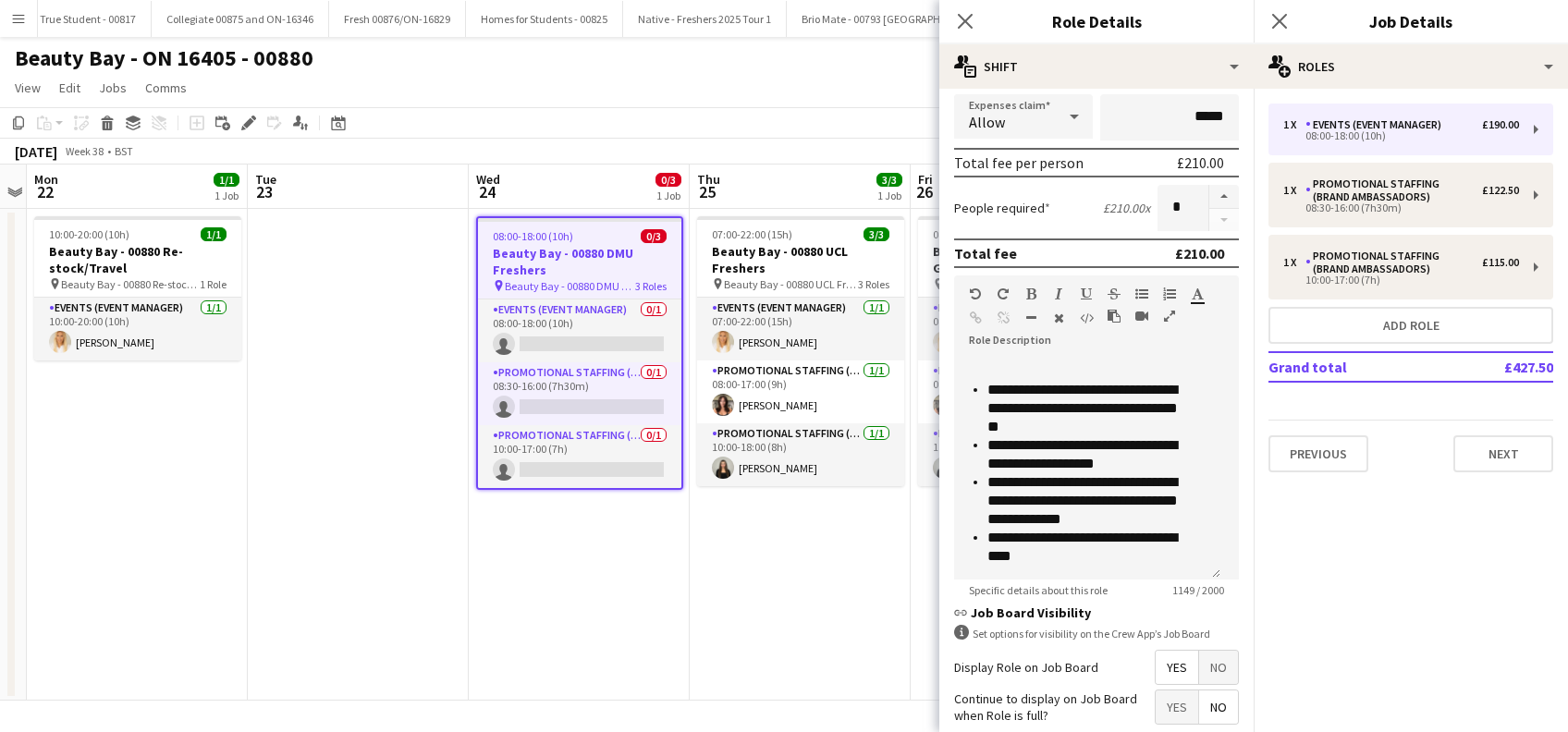
scroll to position [443, 0]
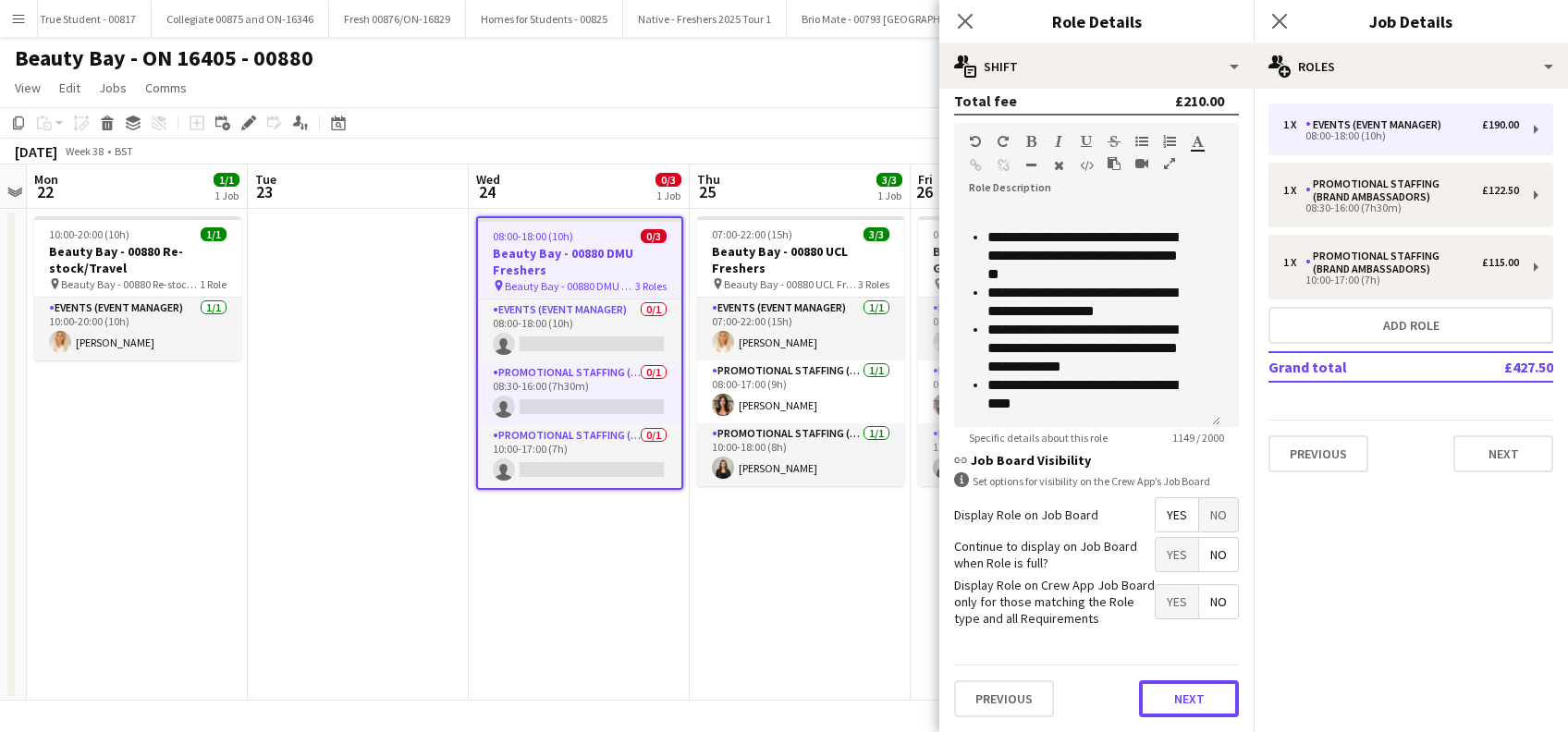
click at [1176, 698] on button "Next" at bounding box center [1189, 698] width 100 height 37
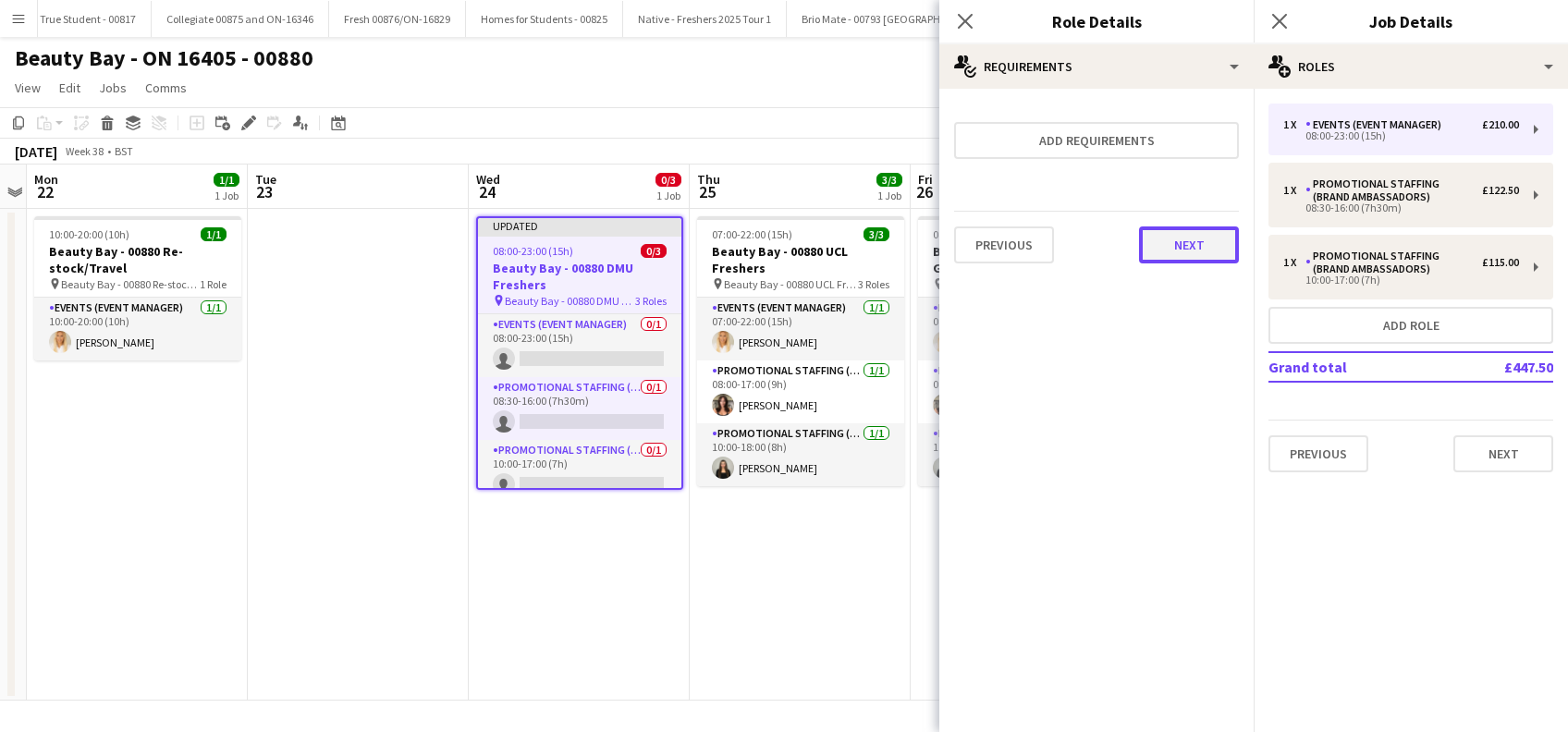
click at [1202, 245] on button "Next" at bounding box center [1189, 244] width 100 height 37
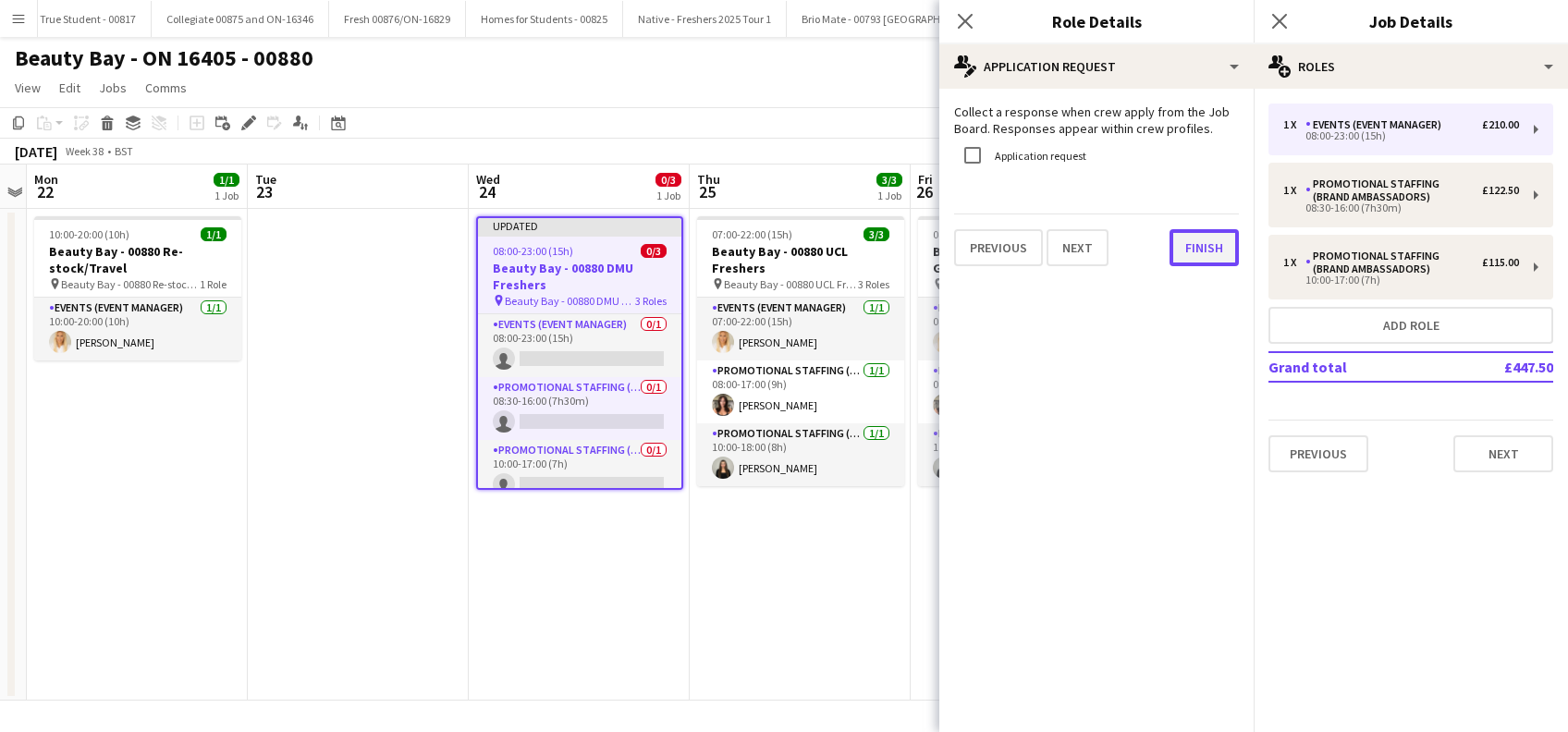
click at [1204, 254] on button "Finish" at bounding box center [1204, 247] width 69 height 37
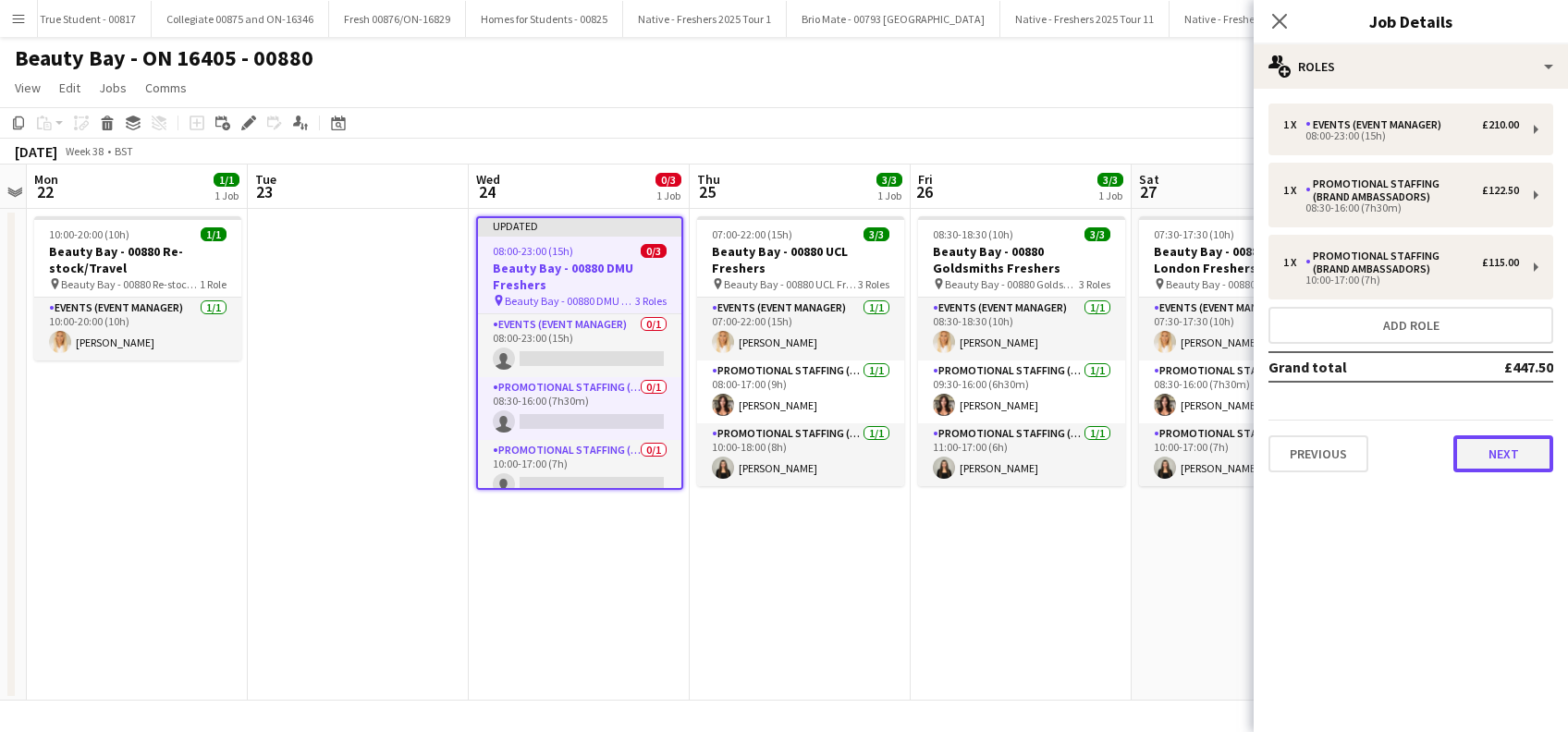
click at [1505, 457] on button "Next" at bounding box center [1504, 454] width 100 height 37
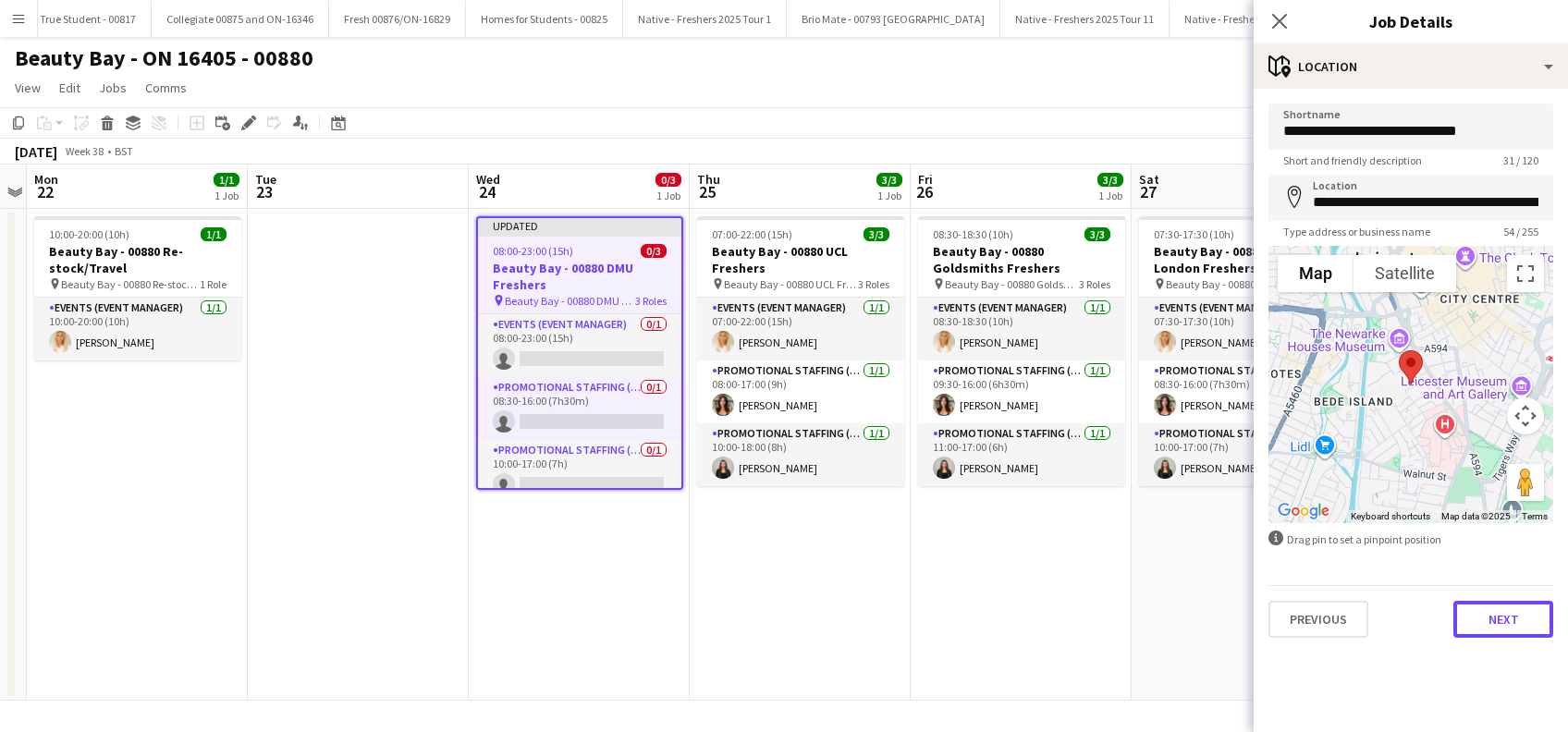
click at [1491, 631] on button "Next" at bounding box center [1504, 619] width 100 height 37
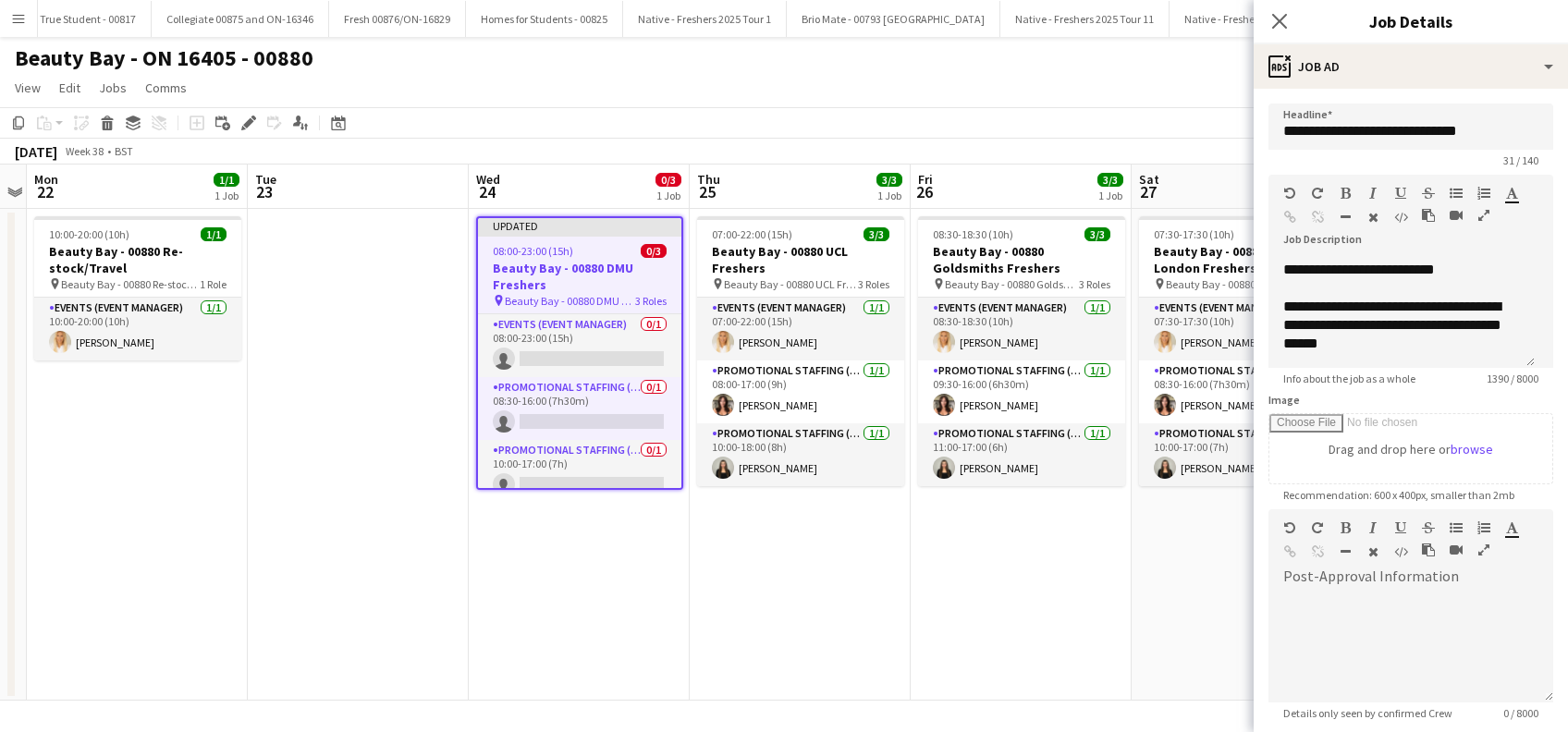
scroll to position [181, 0]
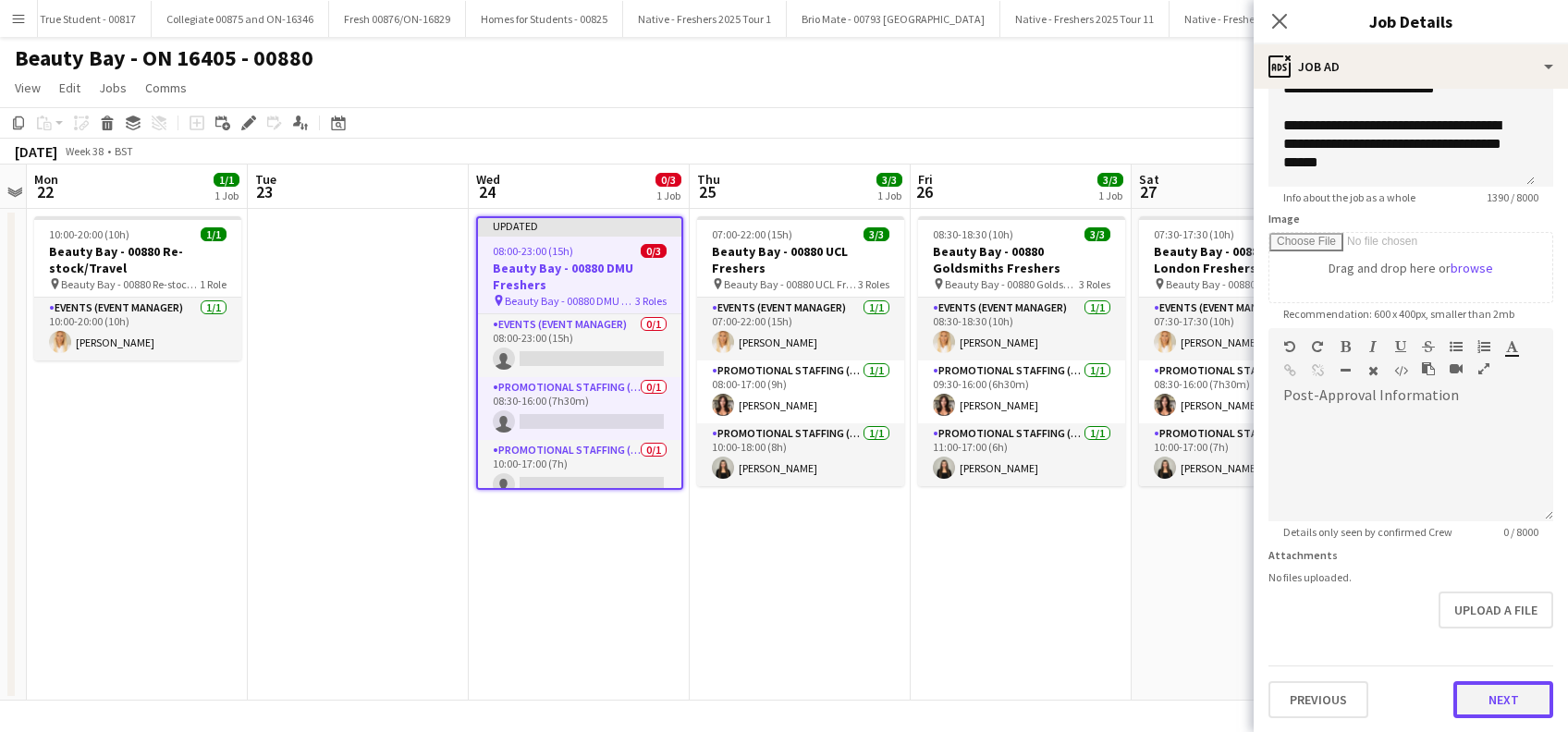
click at [1477, 693] on button "Next" at bounding box center [1504, 699] width 100 height 37
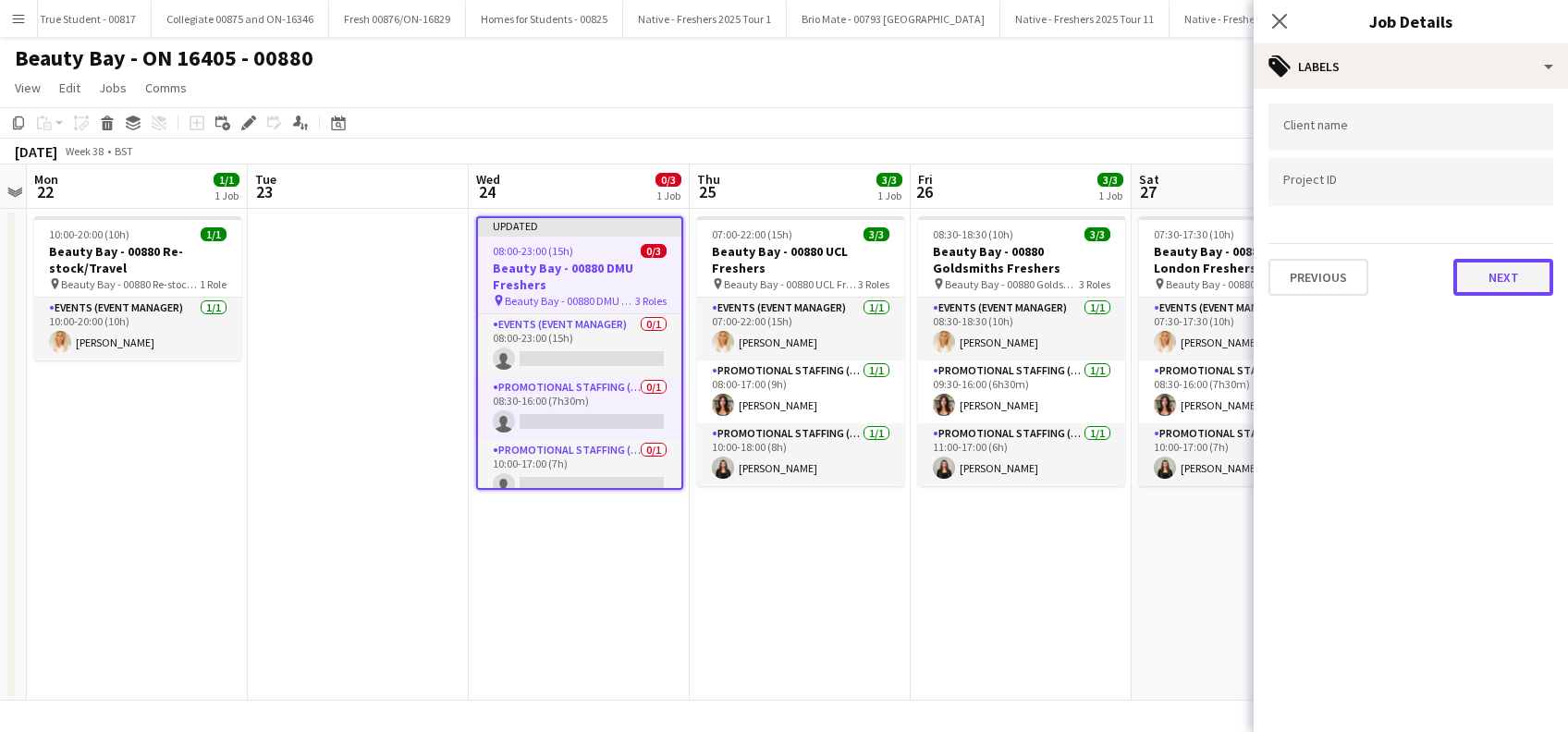
click at [1486, 285] on button "Next" at bounding box center [1504, 277] width 100 height 37
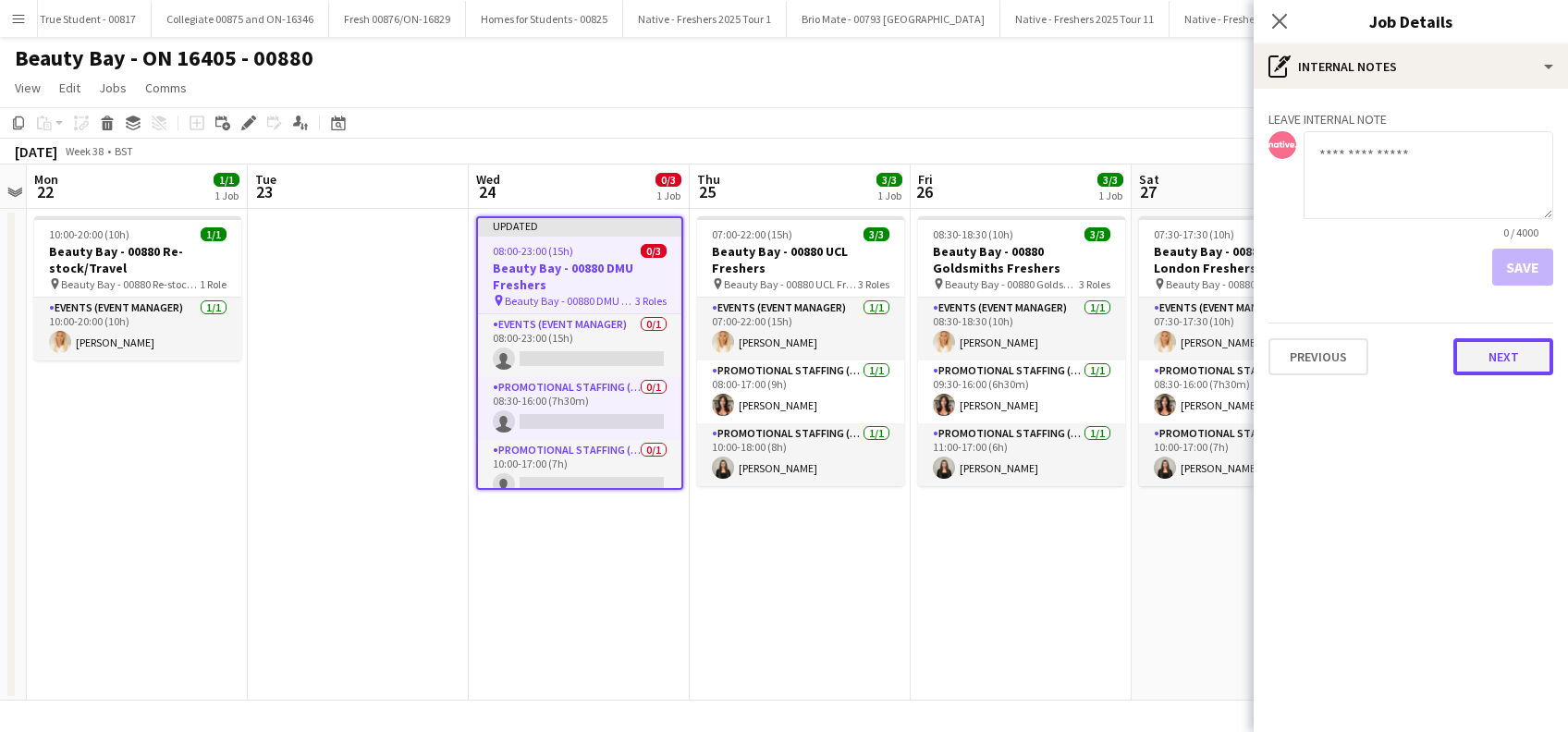
click at [1488, 363] on button "Next" at bounding box center [1504, 357] width 100 height 37
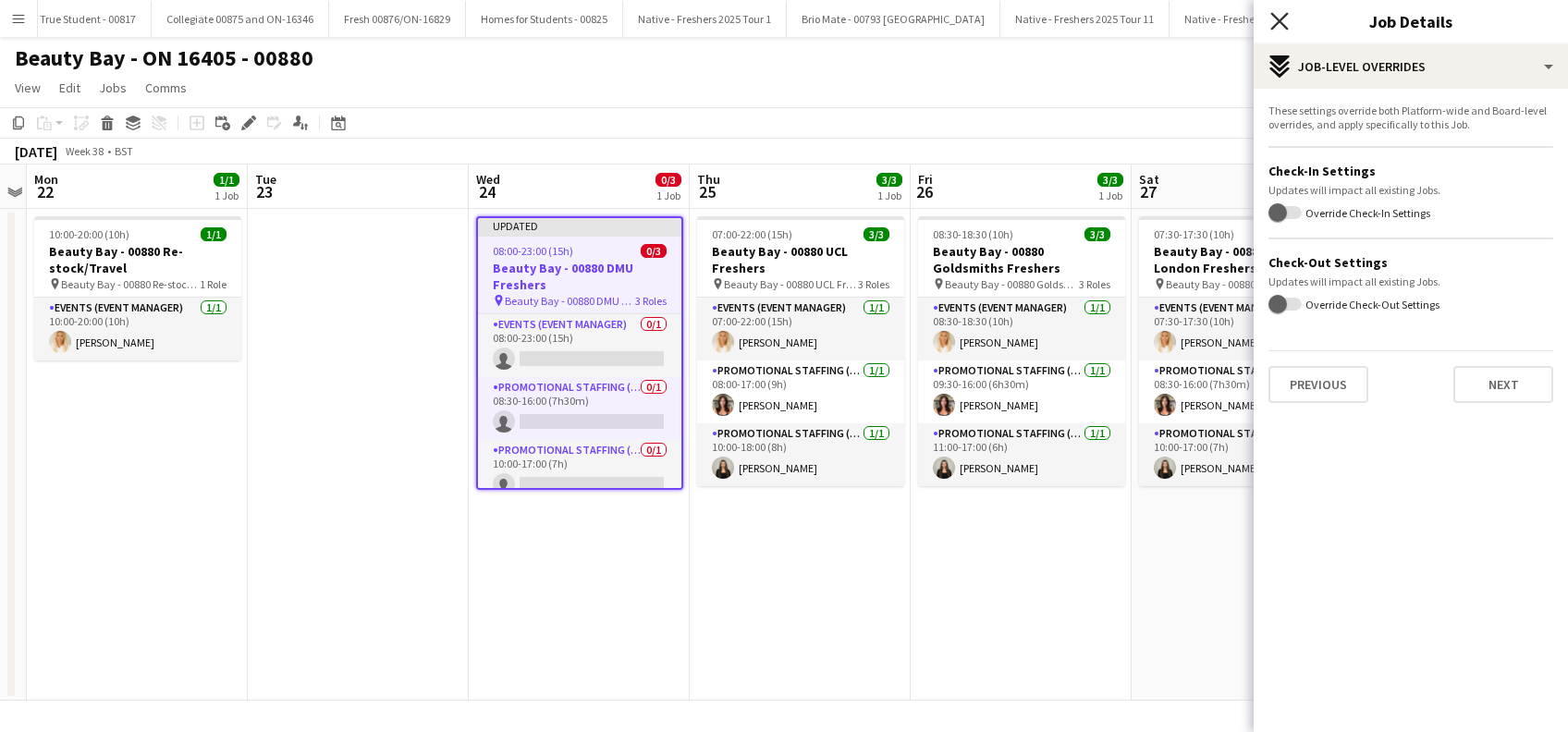
click at [1277, 20] on icon at bounding box center [1279, 20] width 17 height 17
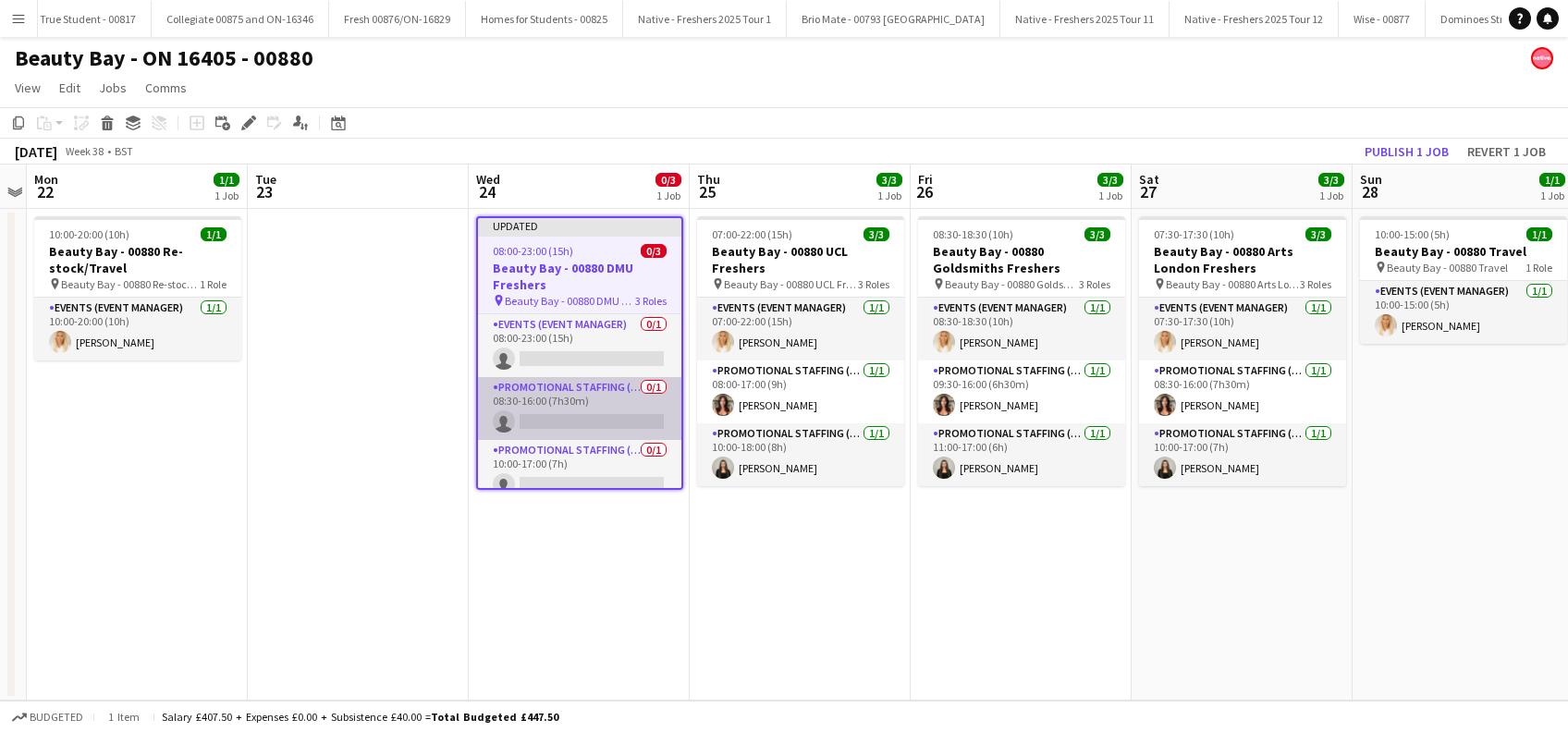
click at [568, 421] on app-card-role "Promotional Staffing (Brand Ambassadors) 0/1 08:30-16:00 (7h30m) single-neutral…" at bounding box center [579, 408] width 203 height 63
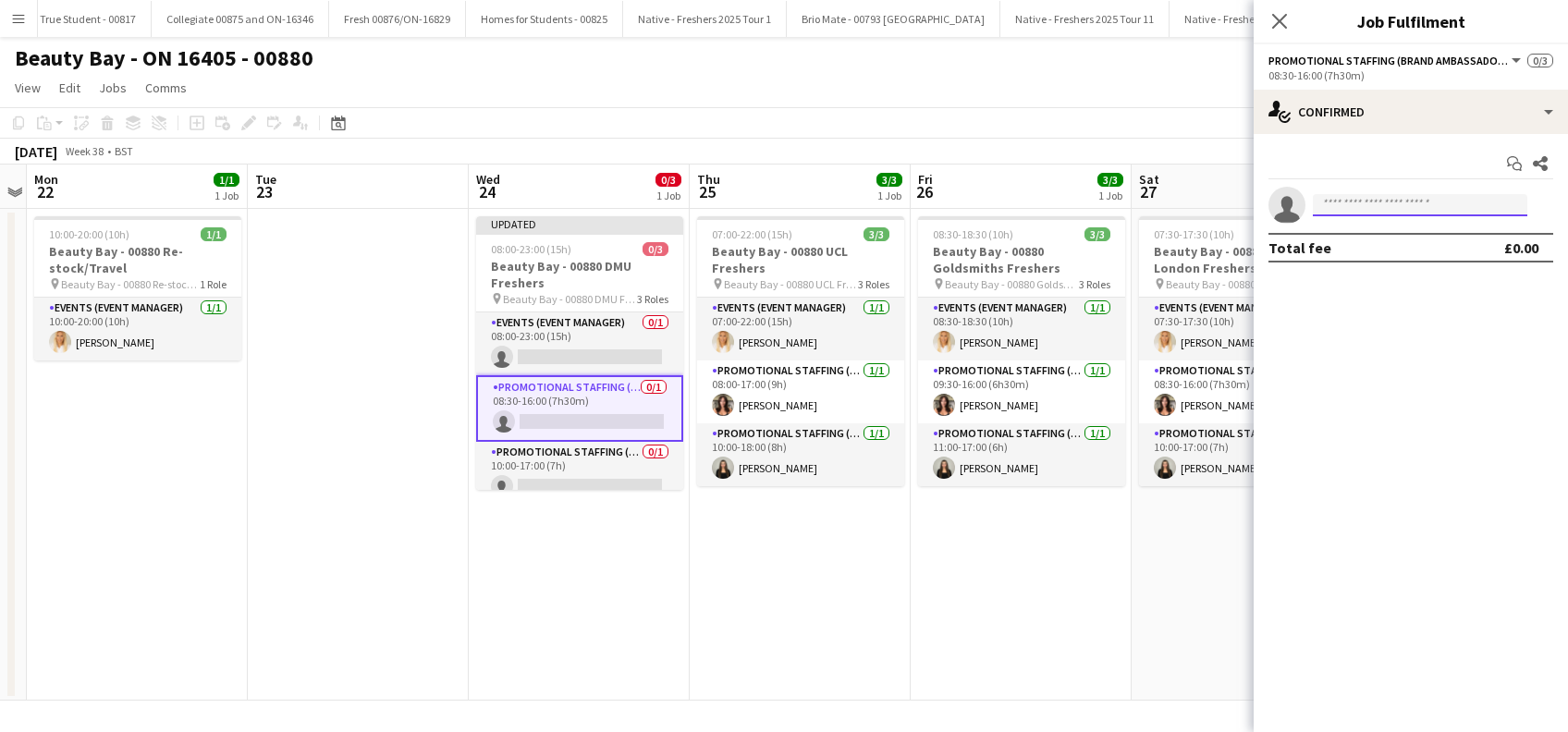
click at [1346, 205] on input at bounding box center [1420, 205] width 215 height 22
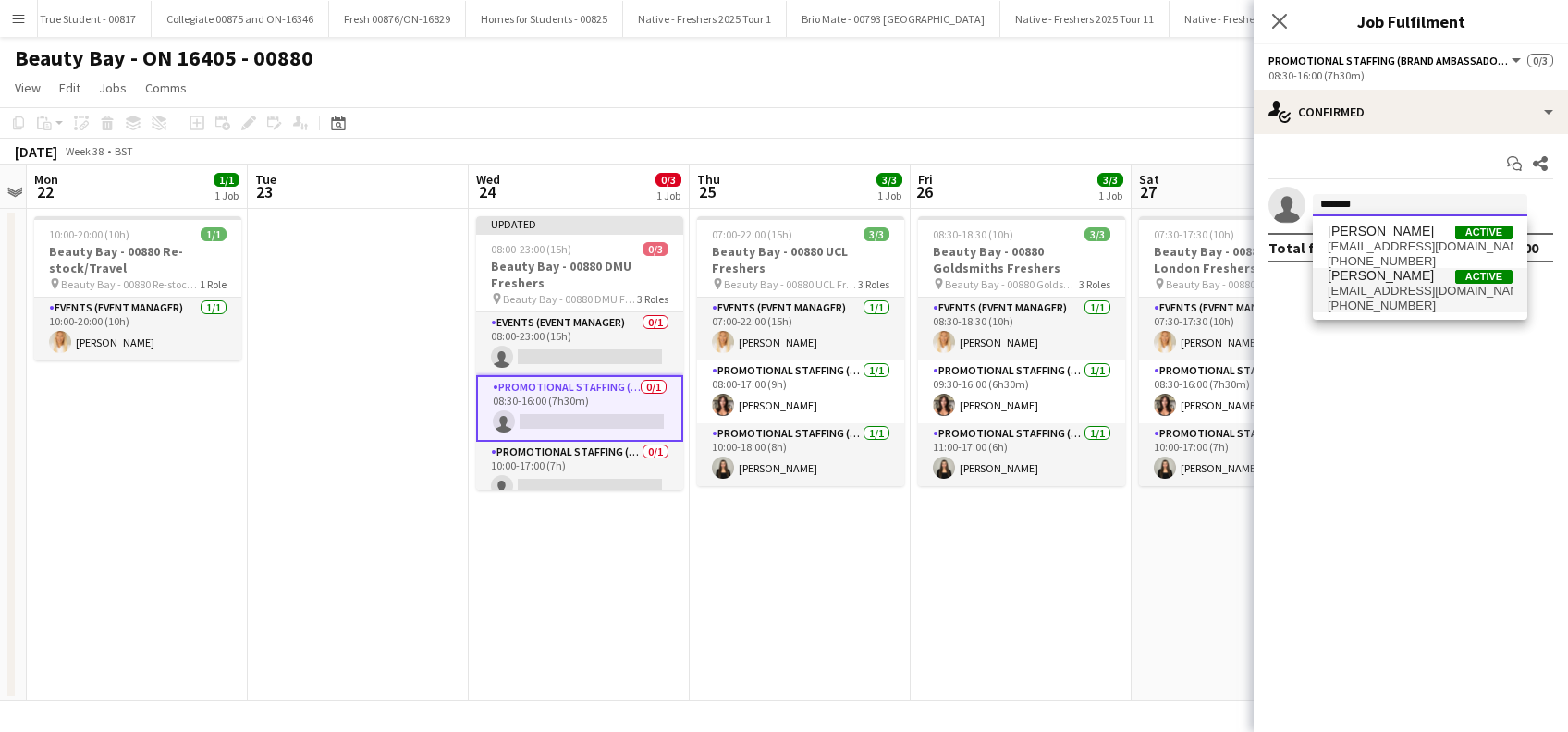
type input "*******"
click at [1379, 287] on span "mariannaanis@gmail.com" at bounding box center [1420, 290] width 185 height 14
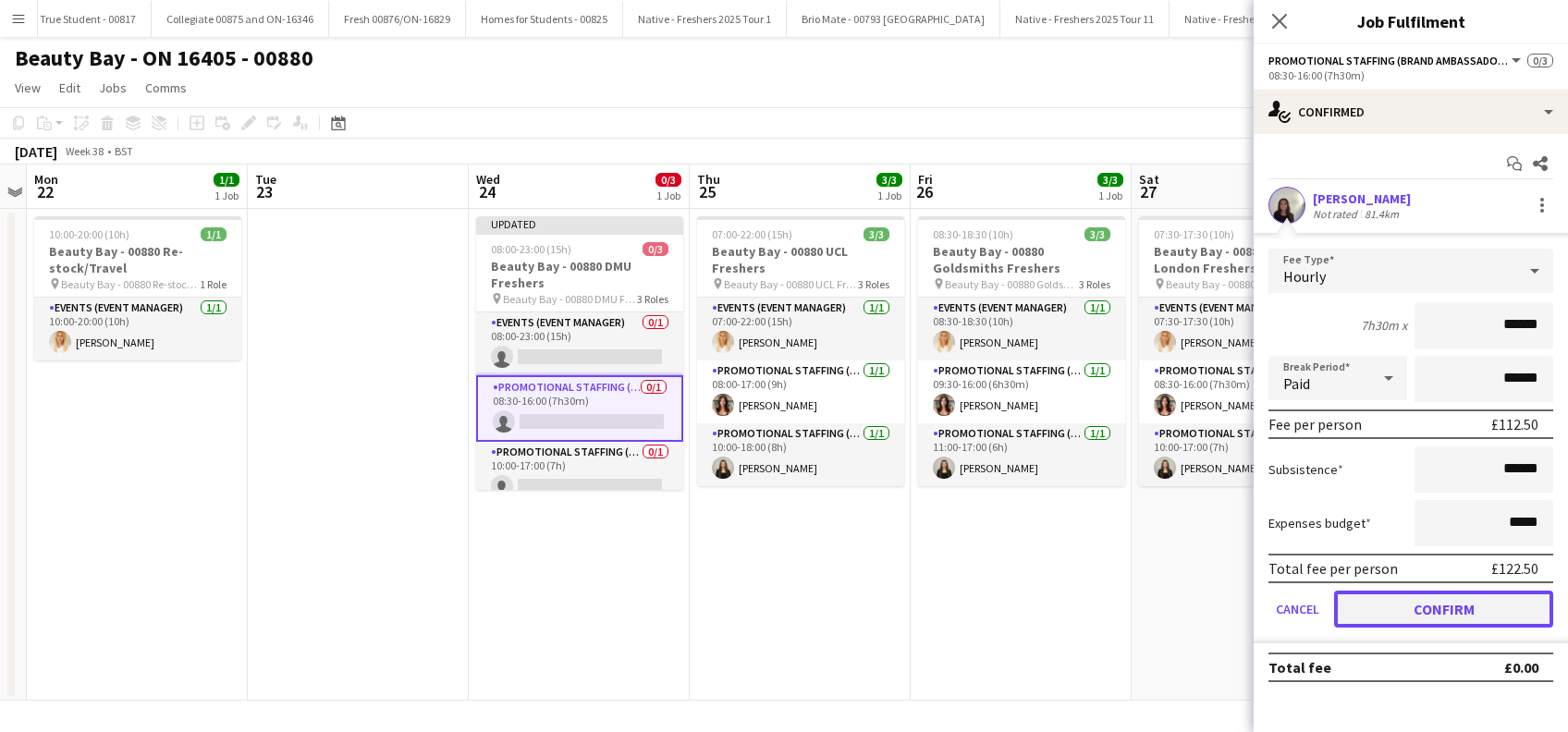
click at [1428, 613] on button "Confirm" at bounding box center [1444, 609] width 219 height 37
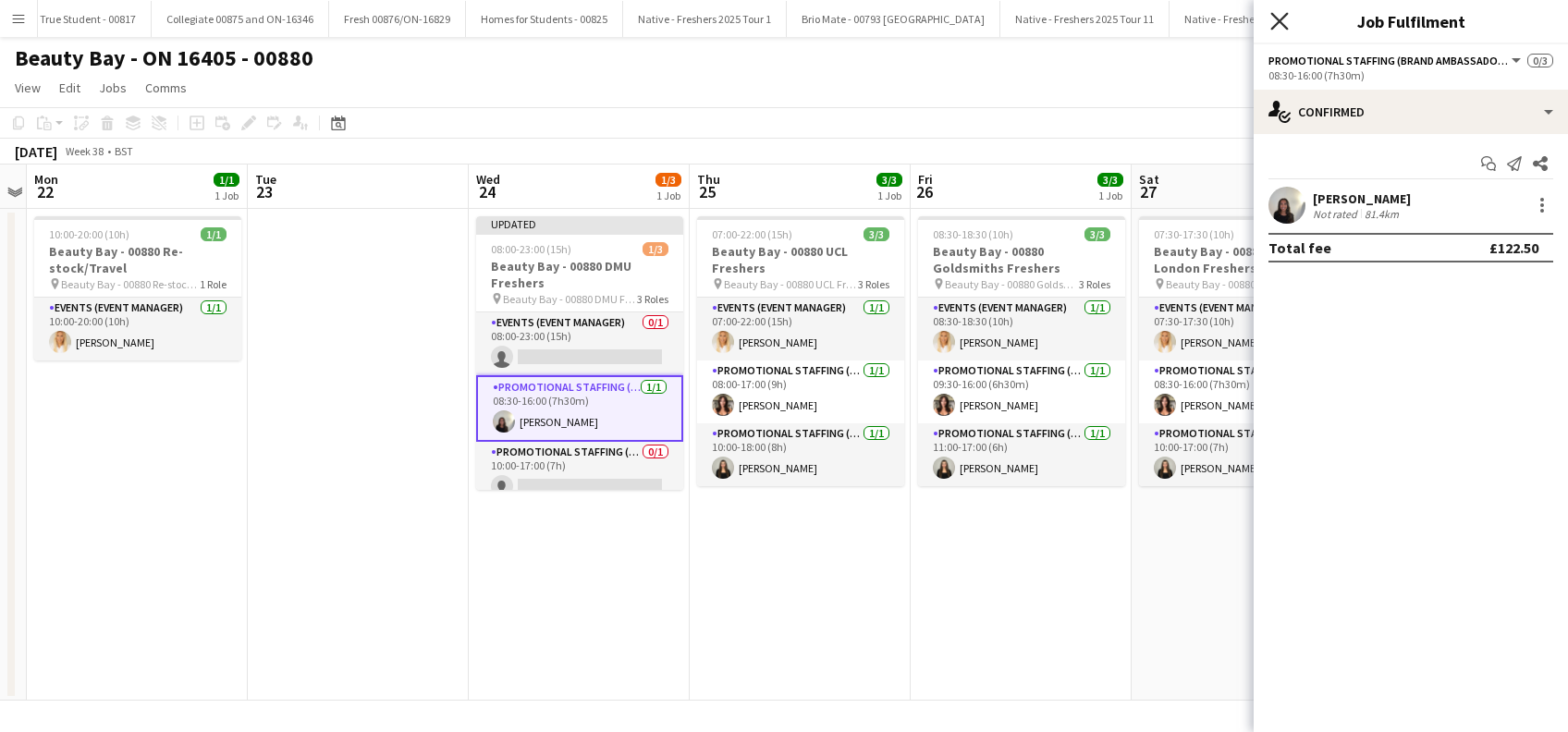
click at [1286, 29] on icon at bounding box center [1279, 20] width 17 height 17
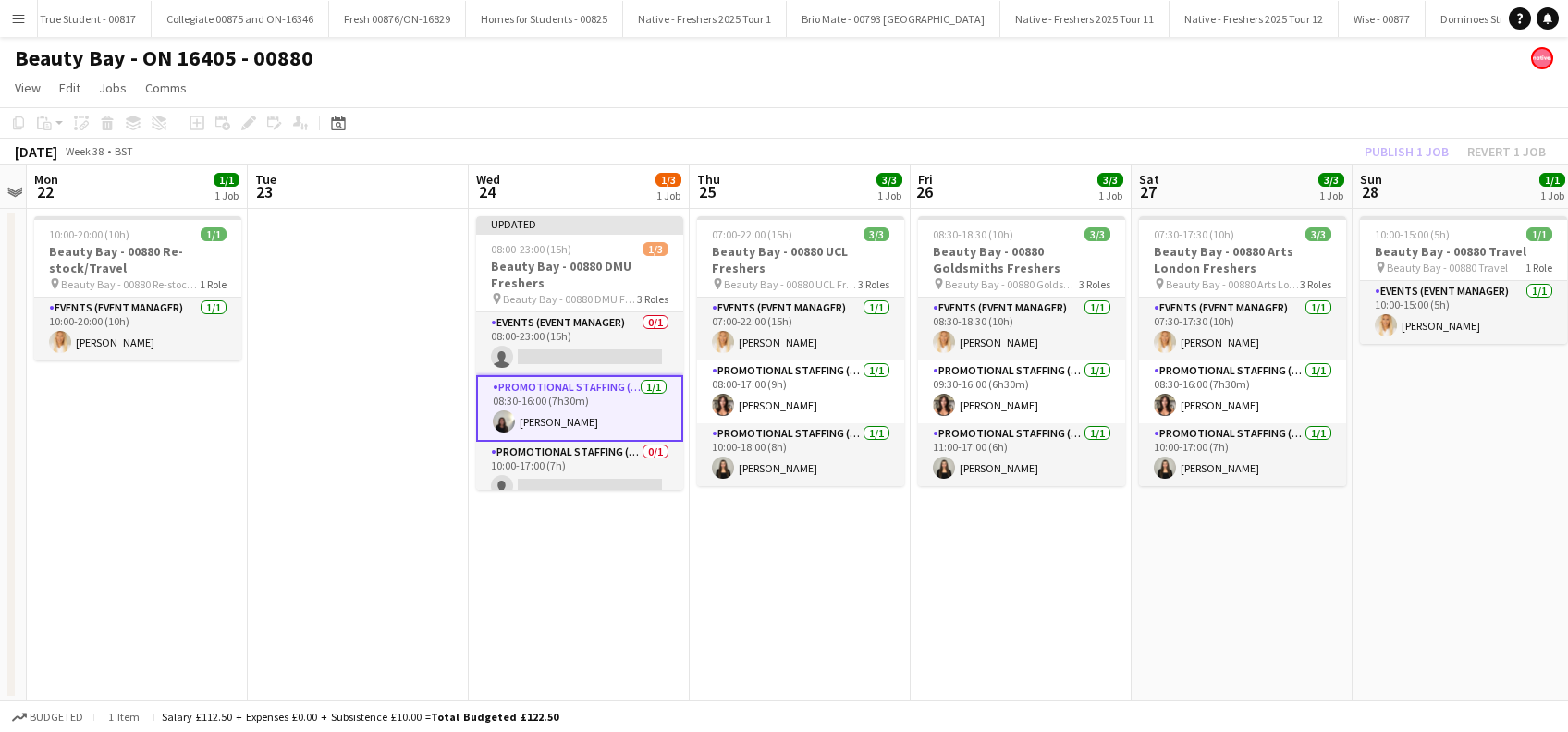
click at [793, 589] on app-date-cell "07:00-22:00 (15h) 3/3 Beauty Bay - 00880 UCL Freshers pin Beauty Bay - 00880 UC…" at bounding box center [800, 454] width 221 height 492
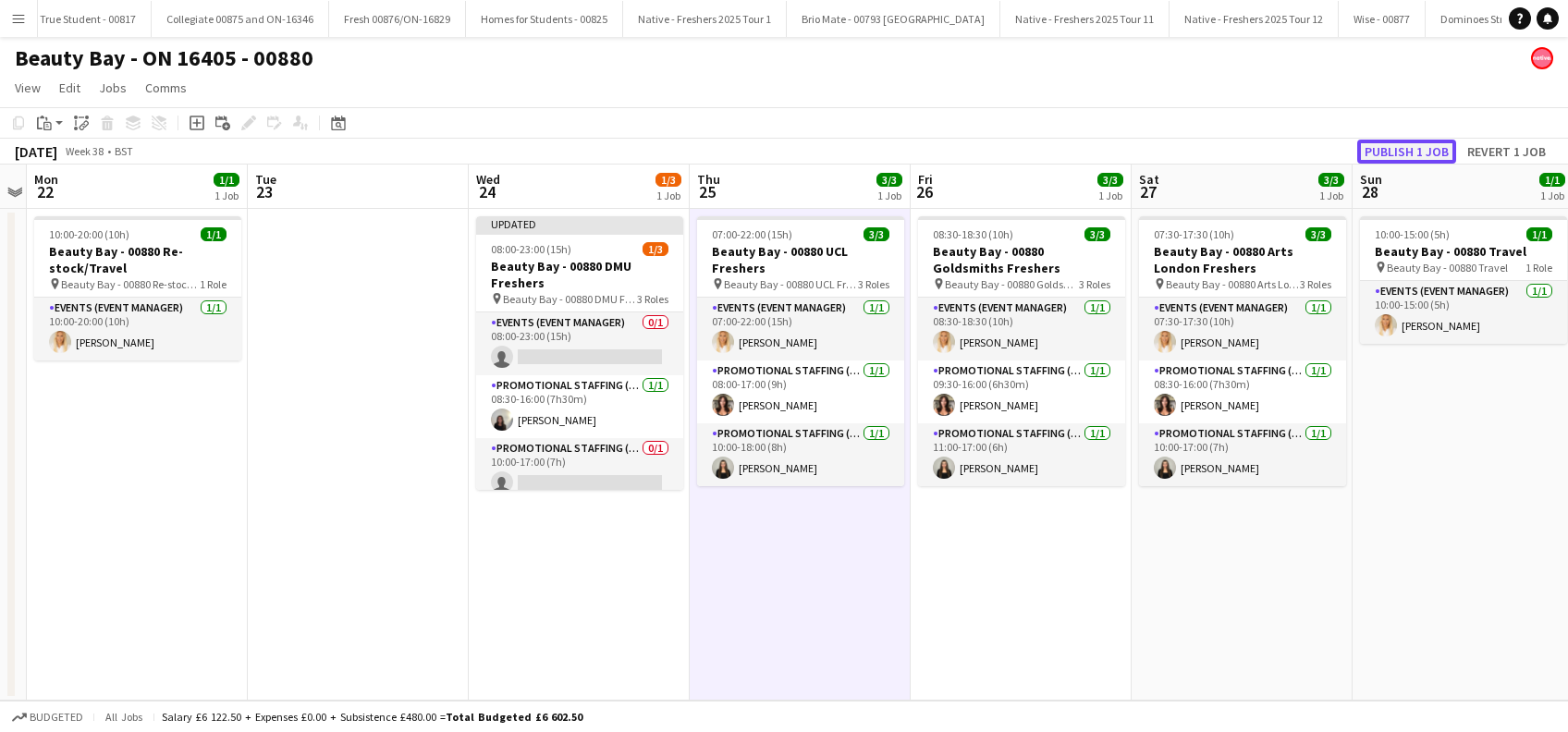
click at [1413, 141] on button "Publish 1 job" at bounding box center [1406, 151] width 99 height 24
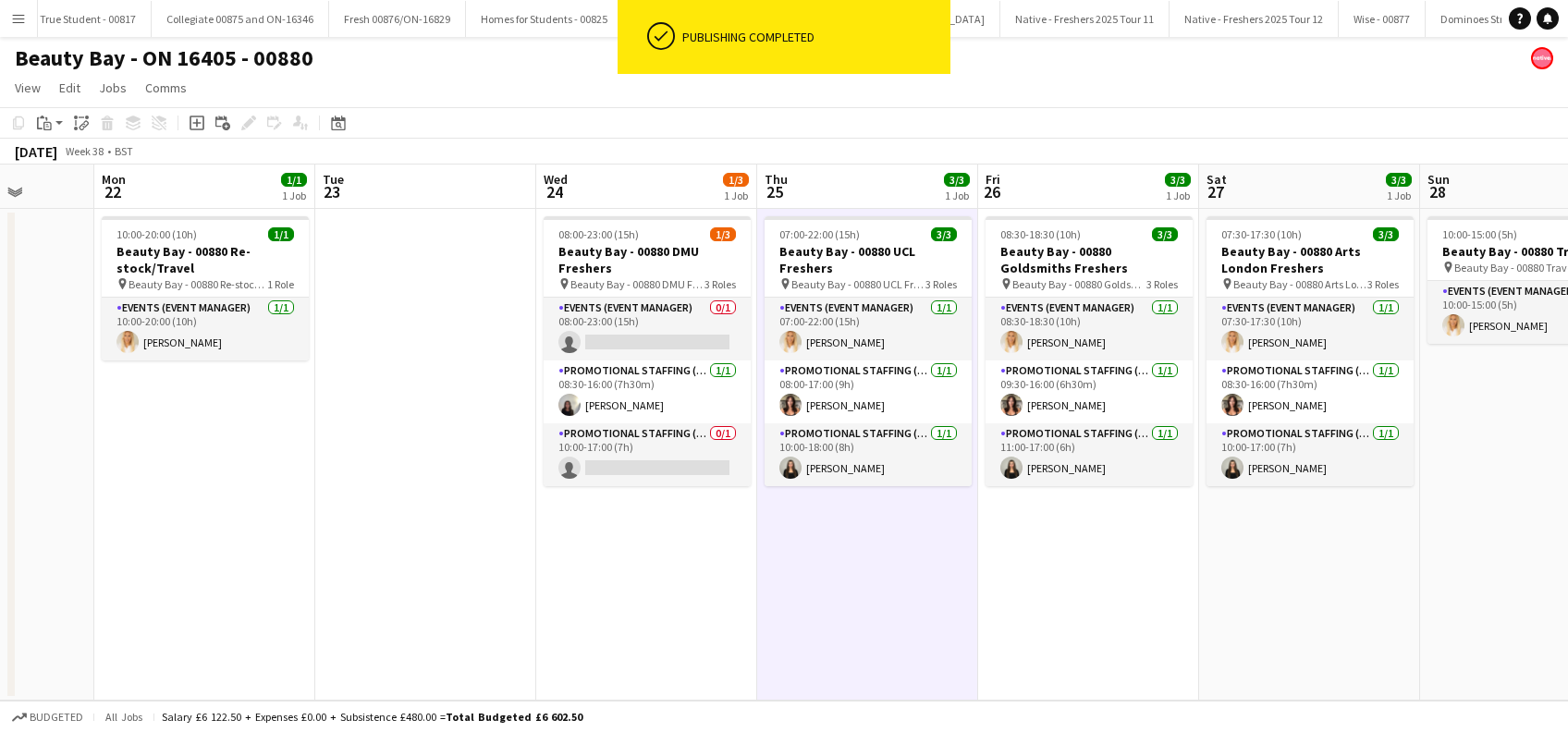
scroll to position [0, 461]
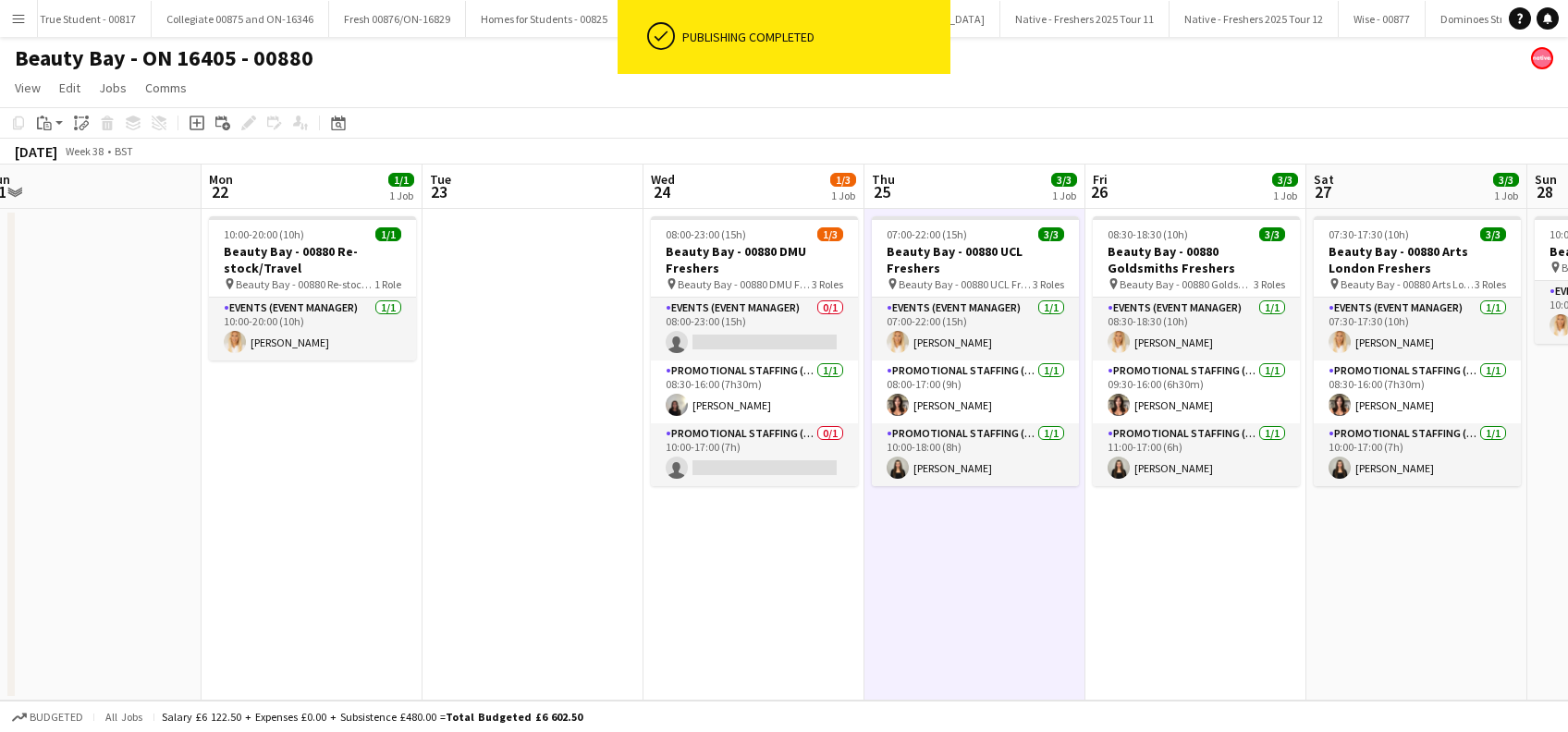
drag, startPoint x: 570, startPoint y: 611, endPoint x: 745, endPoint y: 629, distance: 175.9
click at [745, 629] on app-calendar-viewport "Fri 19 1/1 1 Job Sat 20 Sun 21 Mon 22 1/1 1 Job Tue 23 Wed 24 1/3 1 Job Thu 25 …" at bounding box center [784, 432] width 1568 height 536
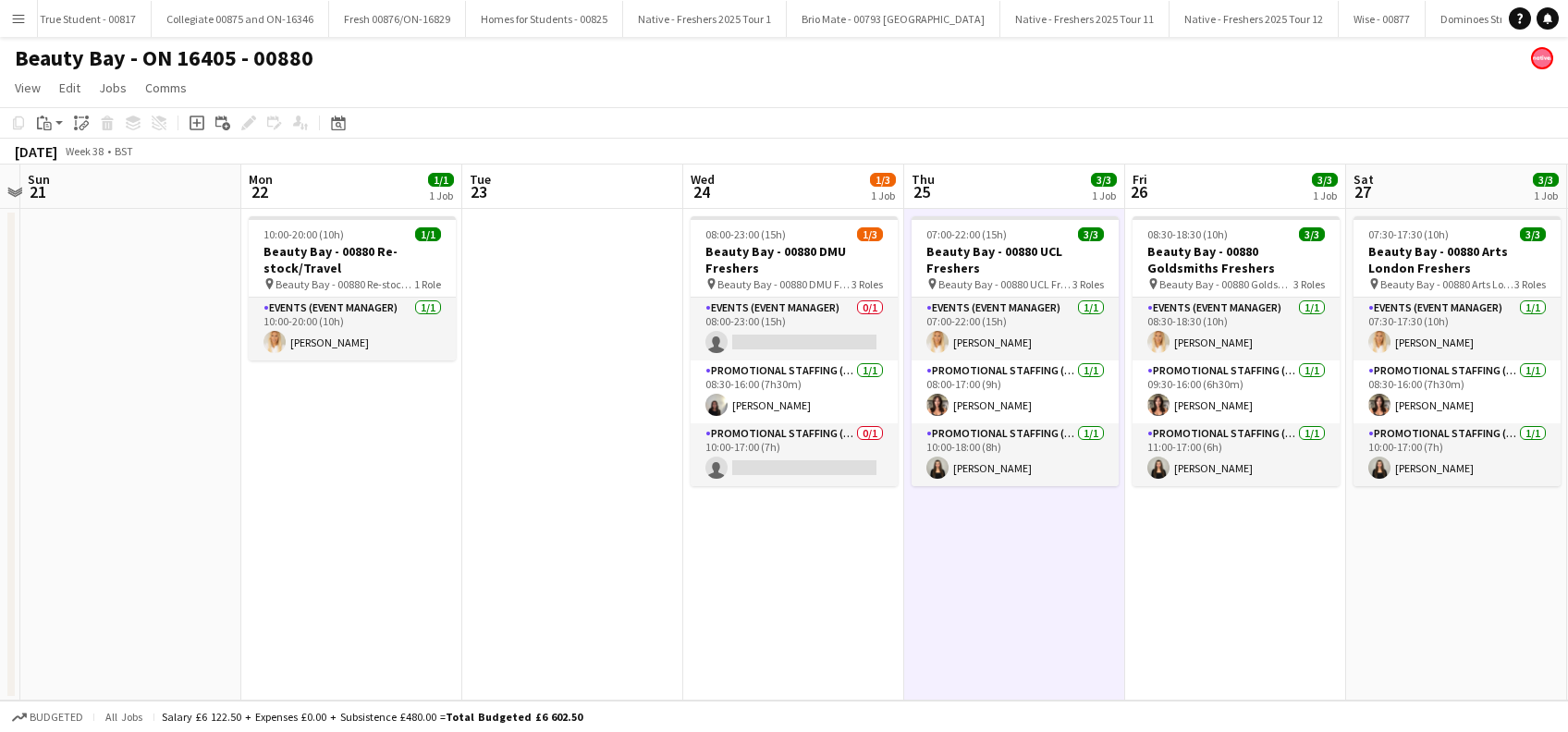
scroll to position [0, 414]
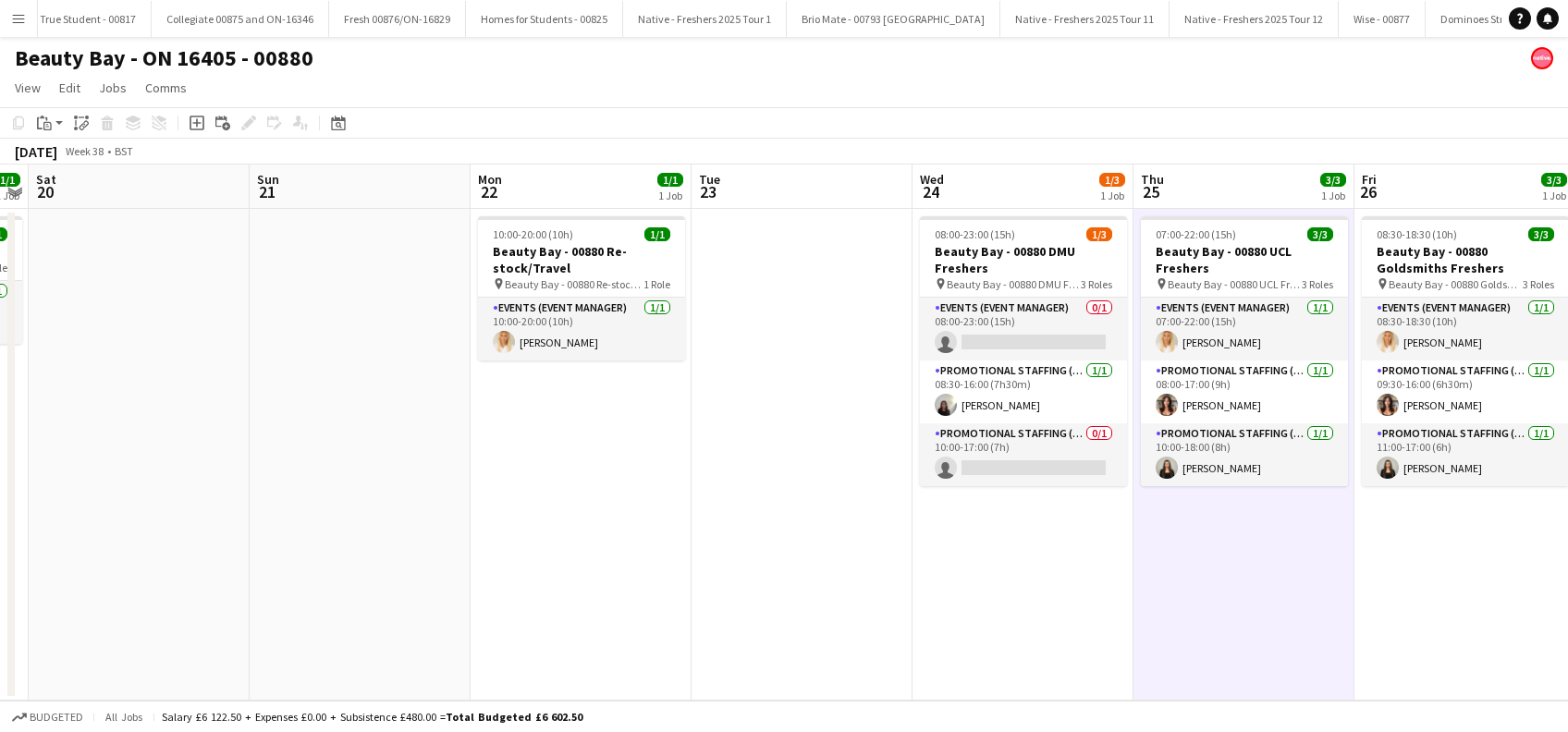
drag, startPoint x: 459, startPoint y: 603, endPoint x: 727, endPoint y: 601, distance: 268.0
click at [727, 601] on app-calendar-viewport "Thu 18 3/3 1 Job Fri 19 1/1 1 Job Sat 20 Sun 21 Mon 22 1/1 1 Job Tue 23 Wed 24 …" at bounding box center [784, 432] width 1568 height 536
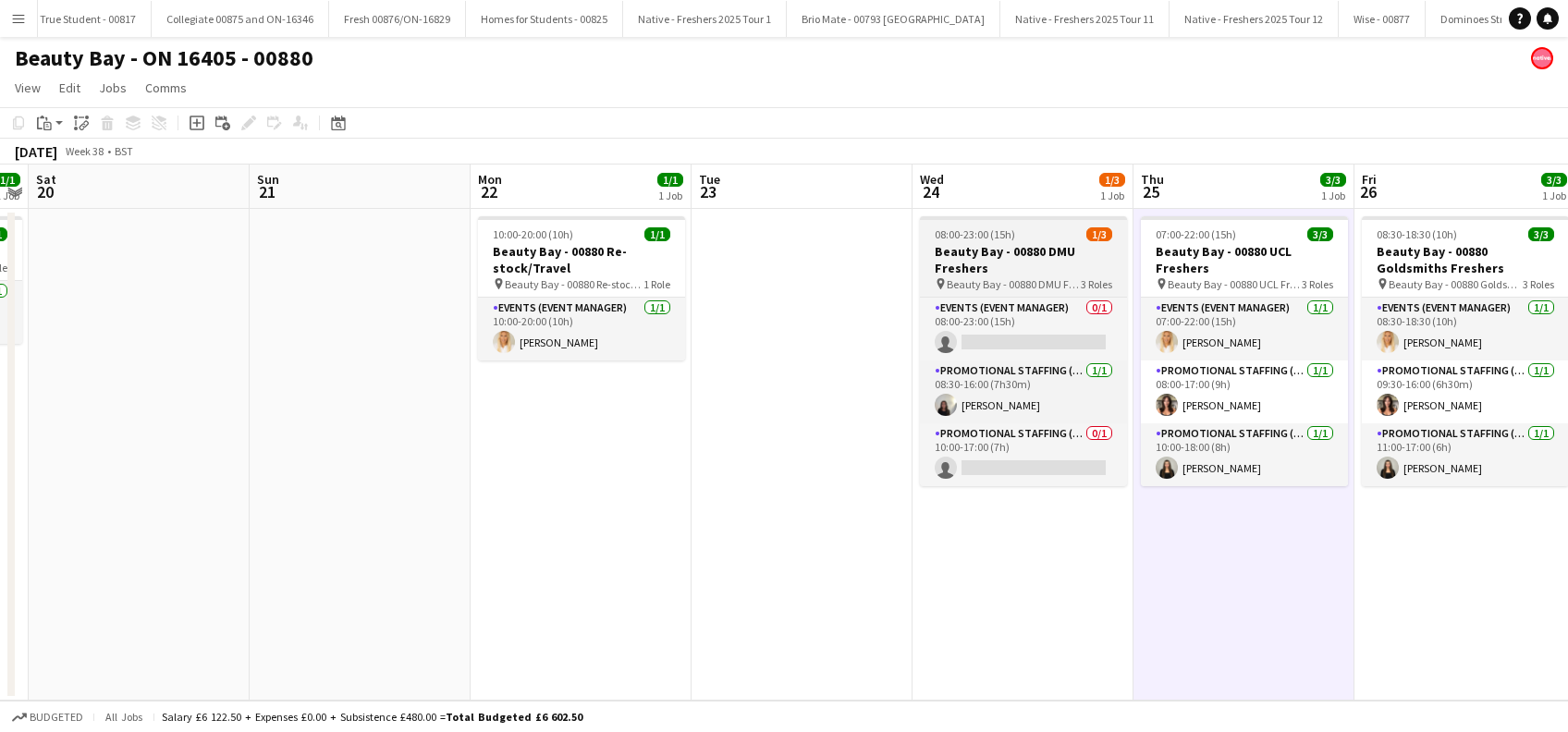
click at [993, 252] on h3 "Beauty Bay - 00880 DMU Freshers" at bounding box center [1023, 260] width 207 height 34
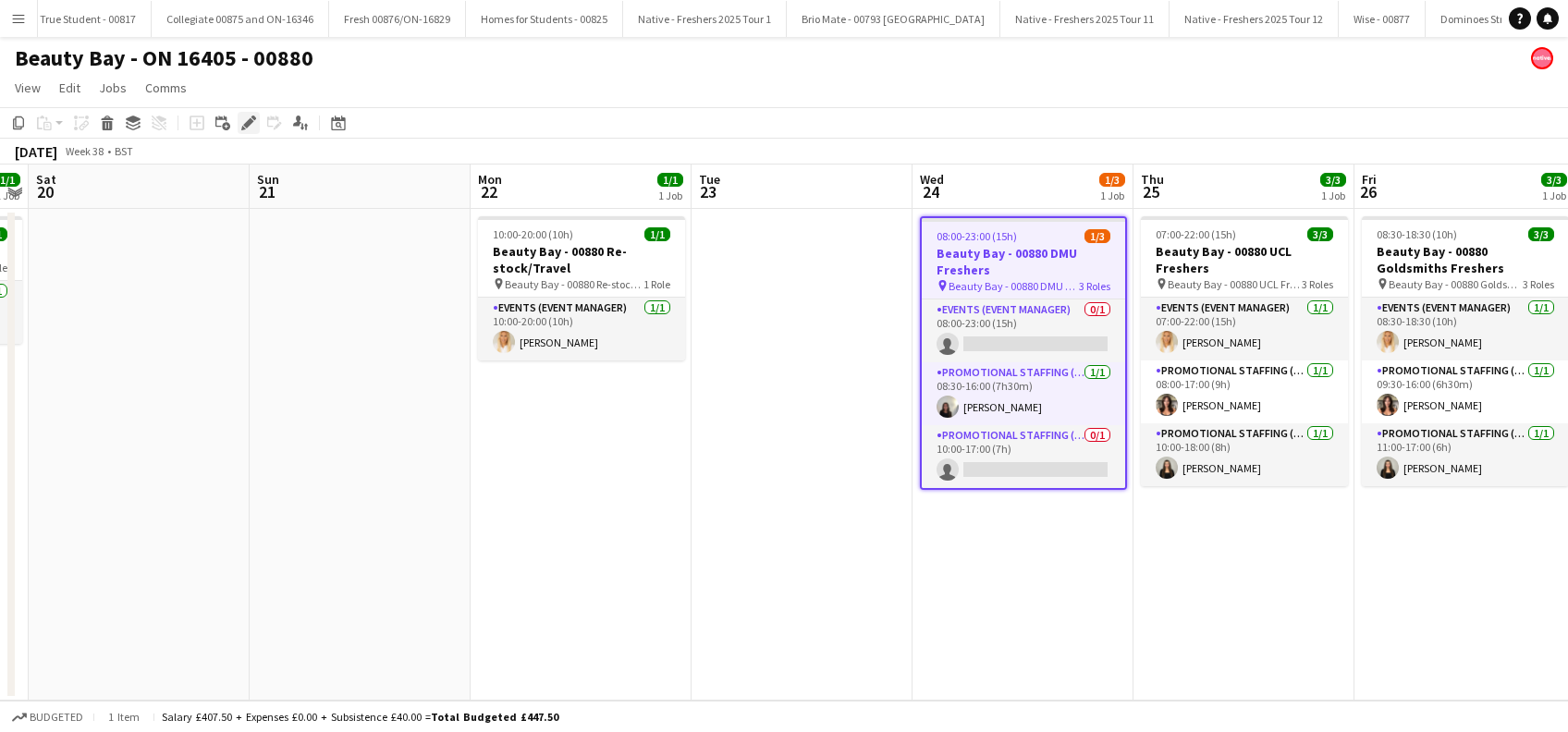
click at [249, 119] on icon at bounding box center [248, 123] width 11 height 11
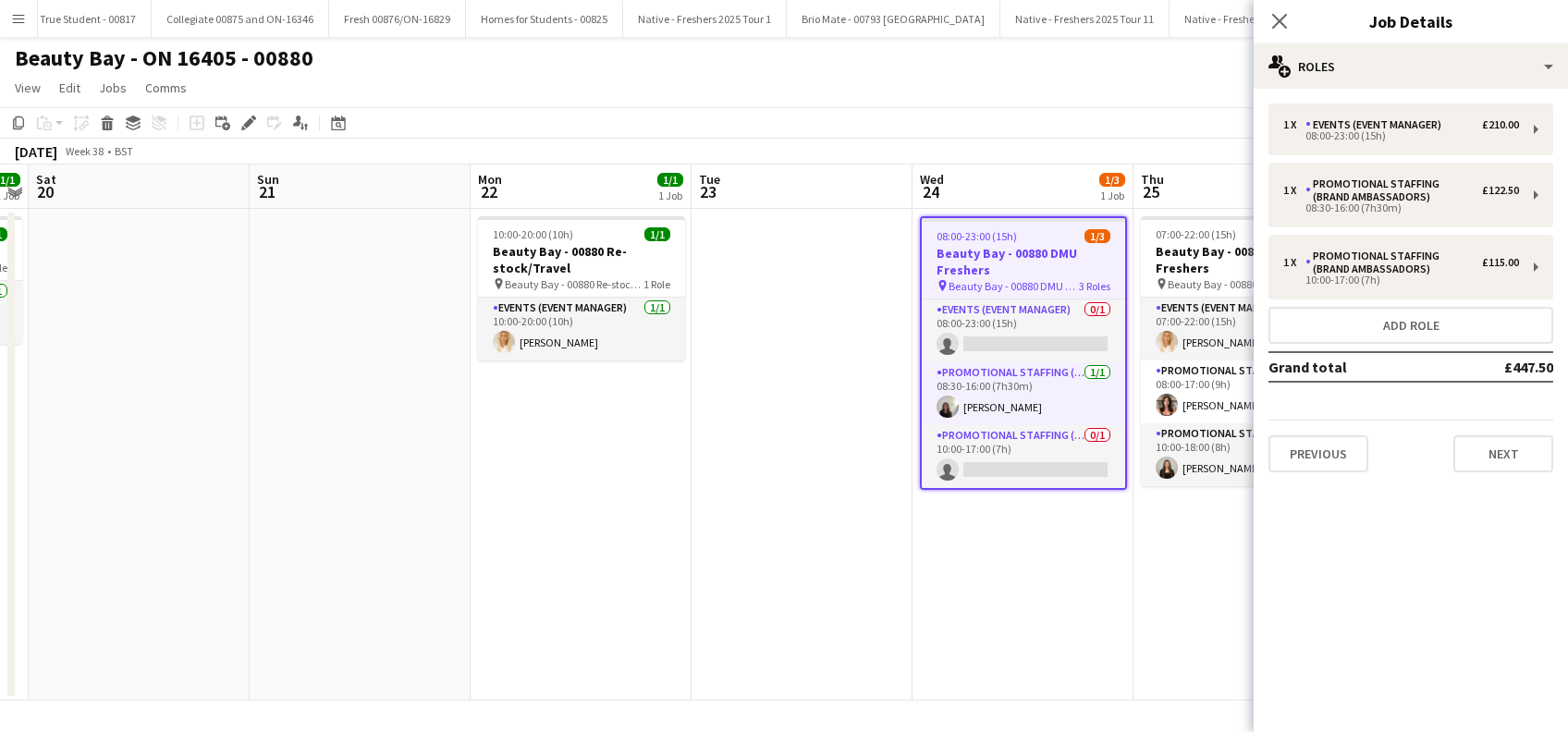
click at [1074, 581] on app-date-cell "08:00-23:00 (15h) 1/3 Beauty Bay - 00880 DMU Freshers pin Beauty Bay - 00880 DM…" at bounding box center [1024, 454] width 221 height 492
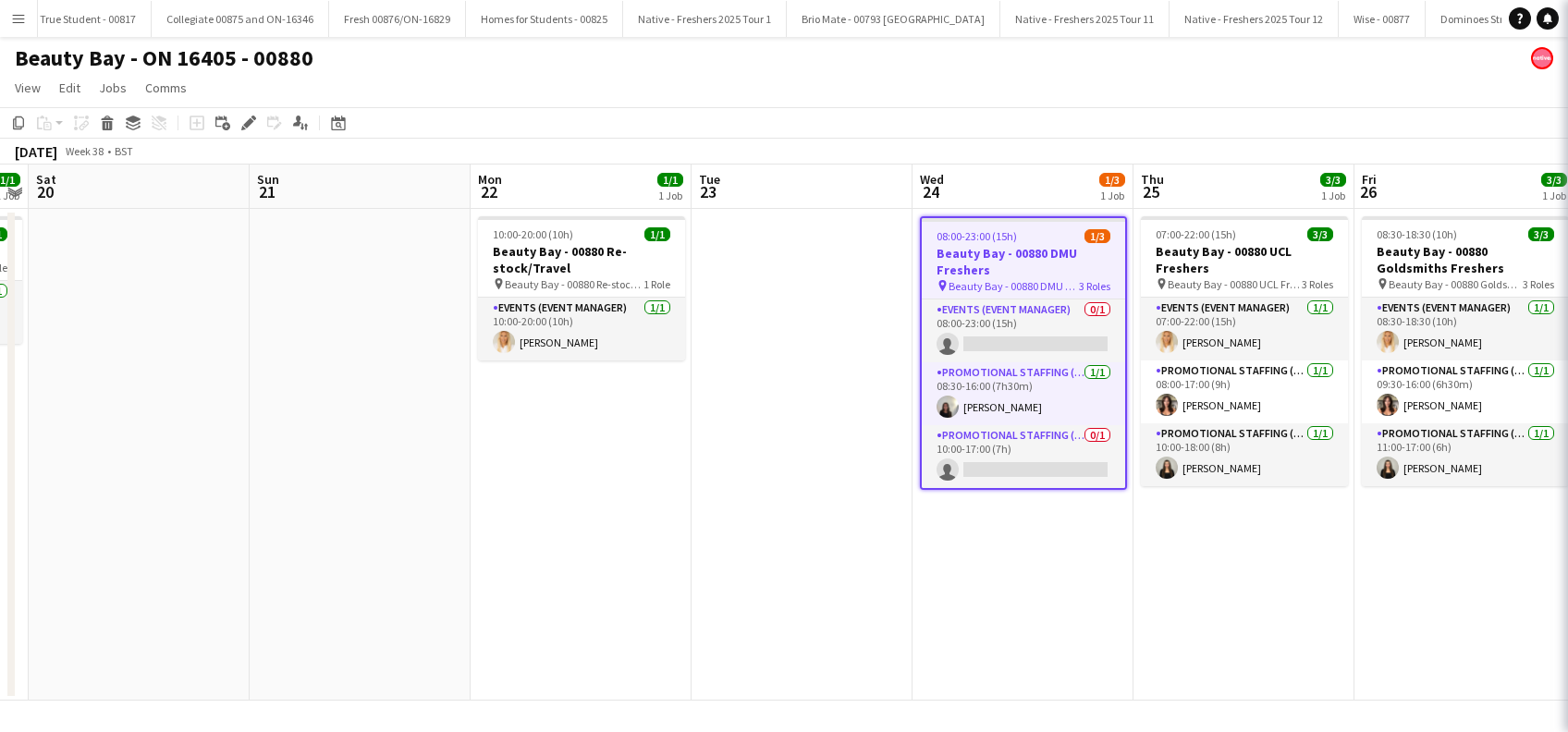
scroll to position [0, 413]
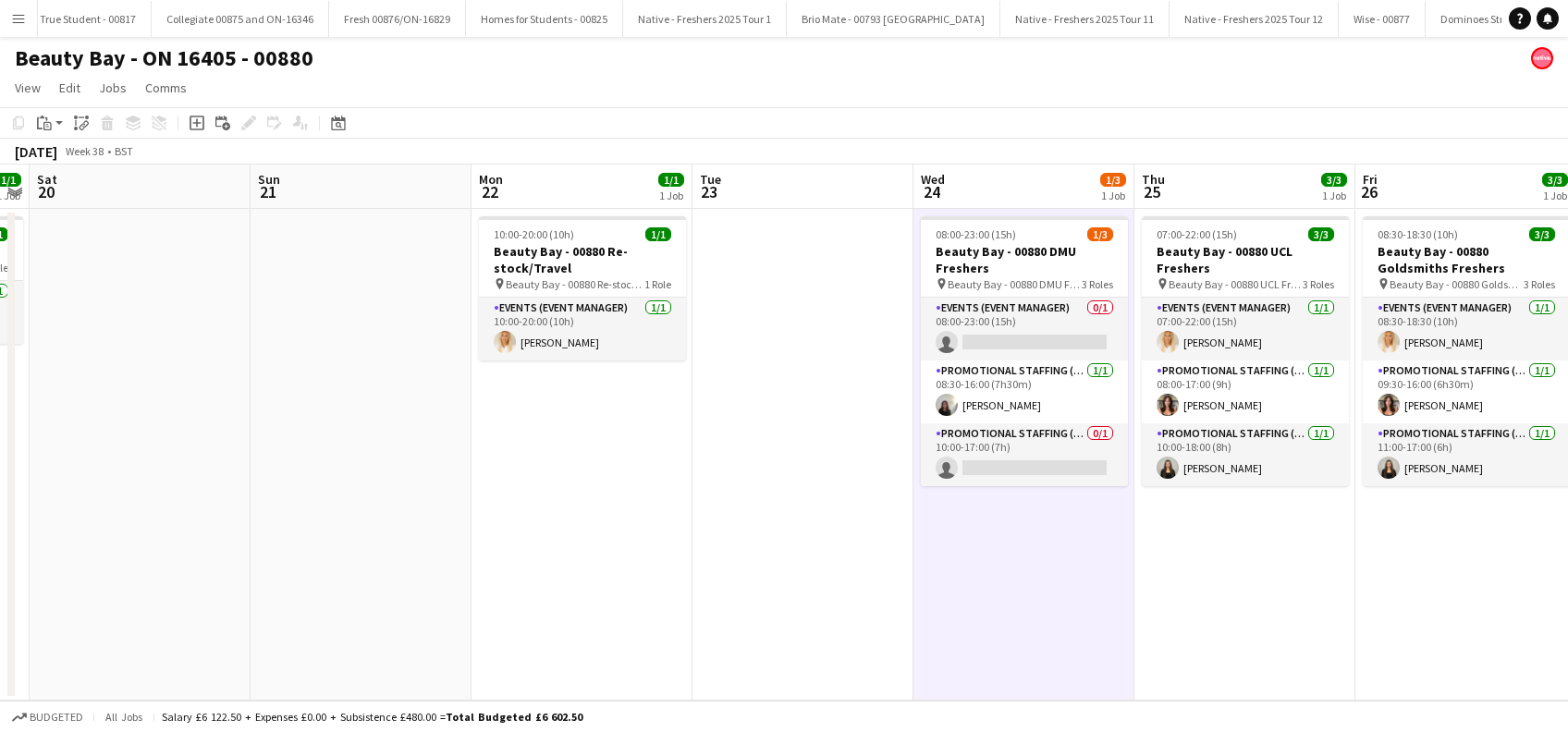
click at [1013, 585] on app-date-cell "08:00-23:00 (15h) 1/3 Beauty Bay - 00880 DMU Freshers pin Beauty Bay - 00880 DM…" at bounding box center [1024, 454] width 221 height 492
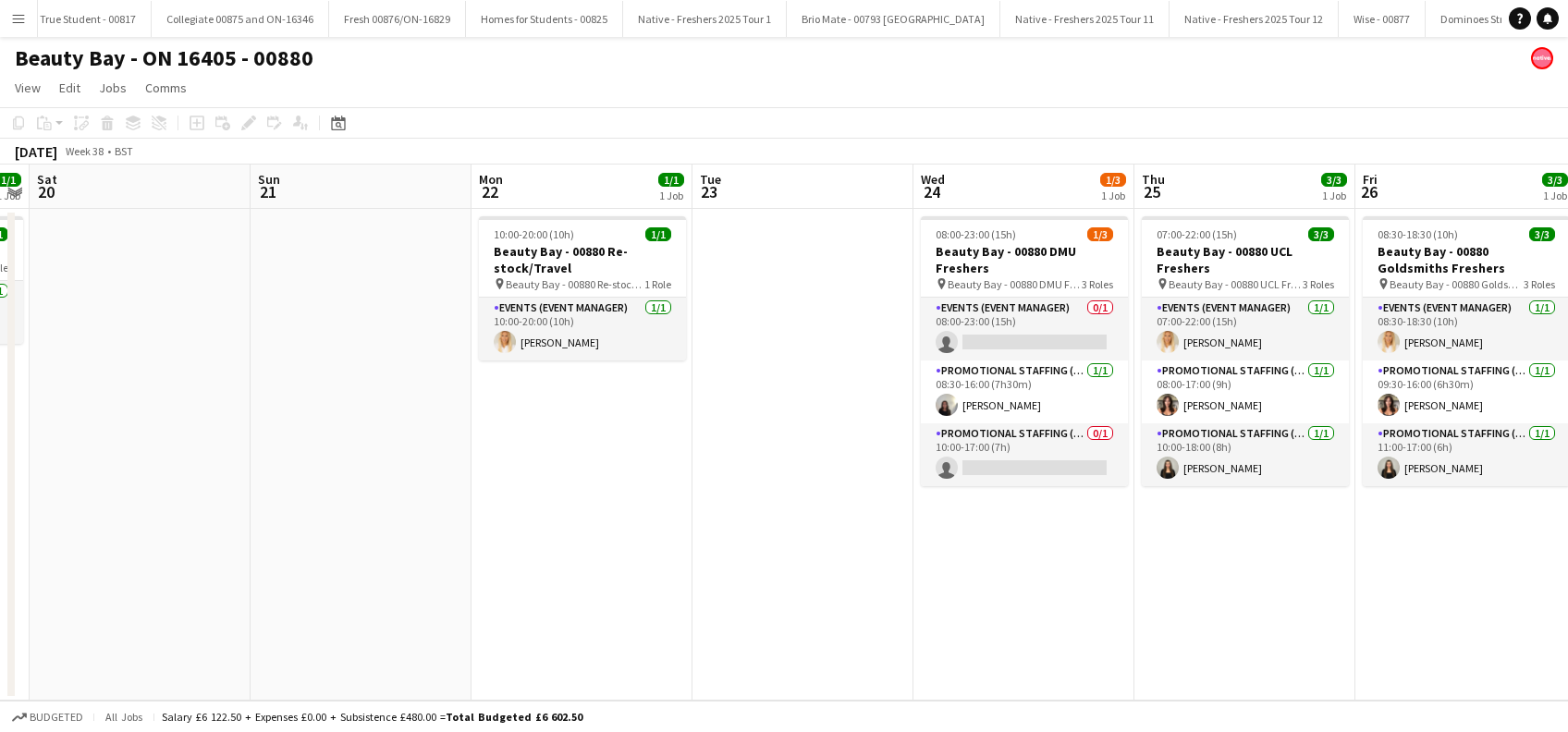
click at [873, 579] on app-date-cell at bounding box center [803, 454] width 221 height 492
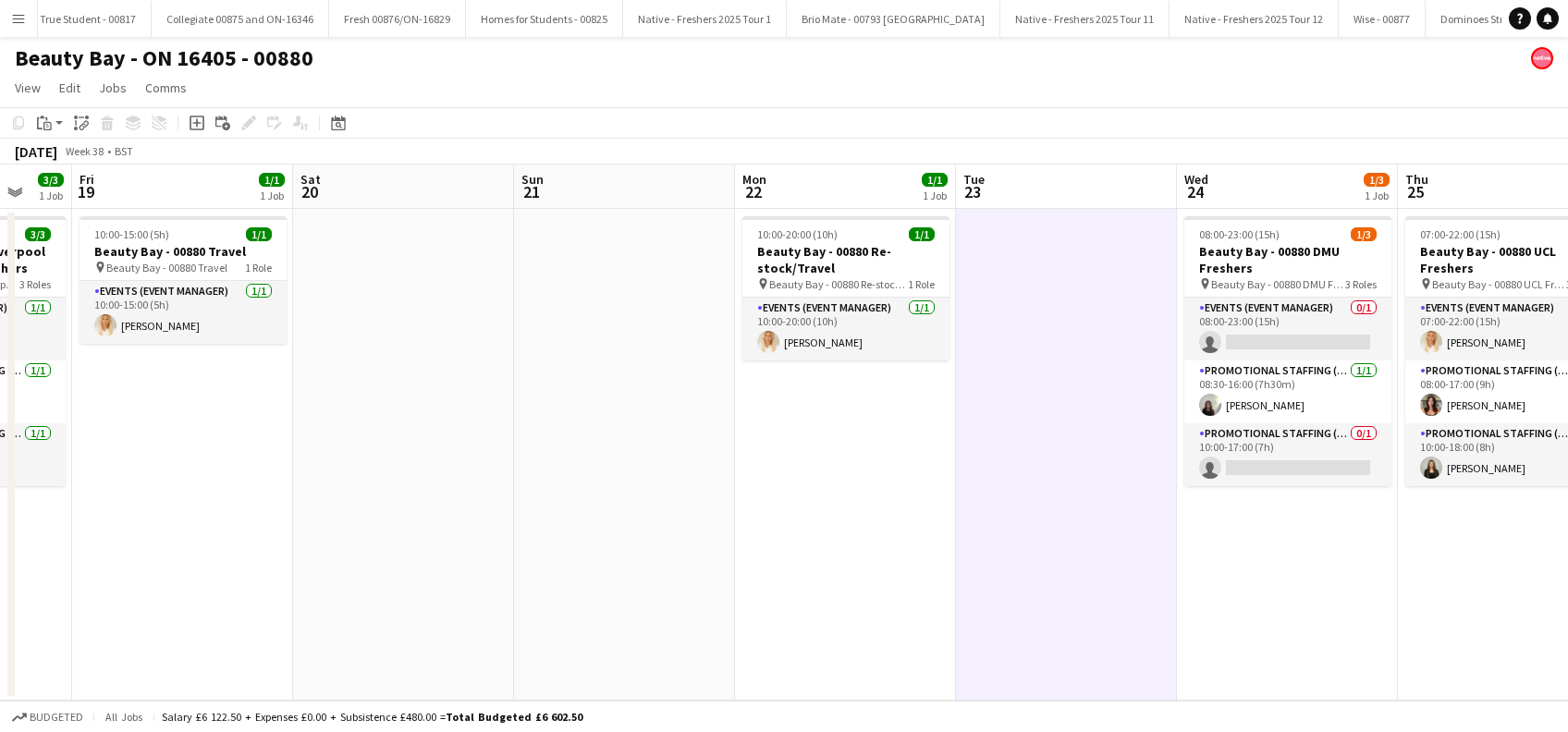
drag, startPoint x: 858, startPoint y: 604, endPoint x: 951, endPoint y: 604, distance: 93.0
click at [951, 604] on app-calendar-viewport "Wed 17 1/1 1 Job Thu 18 3/3 1 Job Fri 19 1/1 1 Job Sat 20 Sun 21 Mon 22 1/1 1 J…" at bounding box center [784, 432] width 1568 height 536
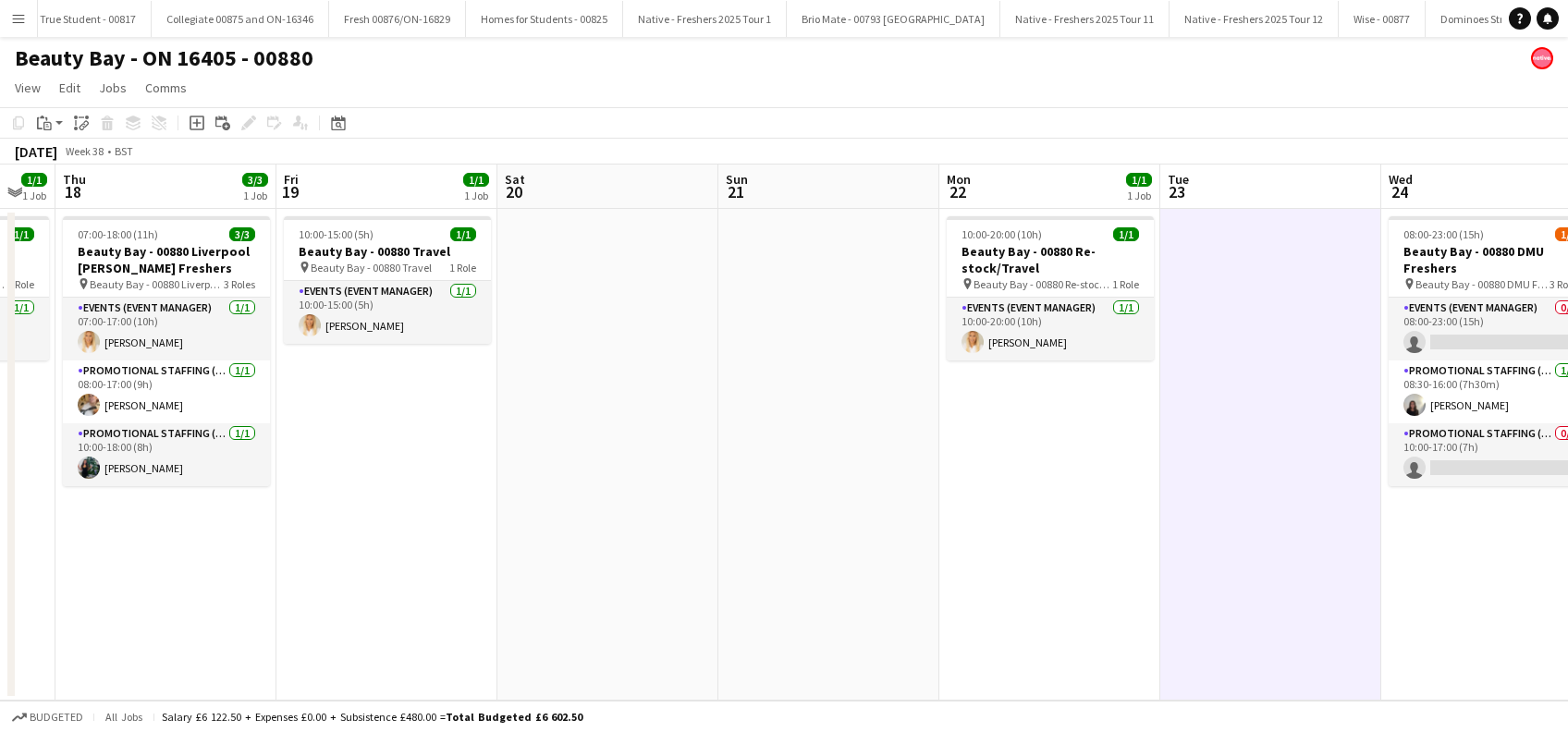
drag, startPoint x: 634, startPoint y: 555, endPoint x: 838, endPoint y: 555, distance: 204.0
click at [838, 555] on app-calendar-viewport "Tue 16 3/3 1 Job Wed 17 1/1 1 Job Thu 18 3/3 1 Job Fri 19 1/1 1 Job Sat 20 Sun …" at bounding box center [784, 432] width 1568 height 536
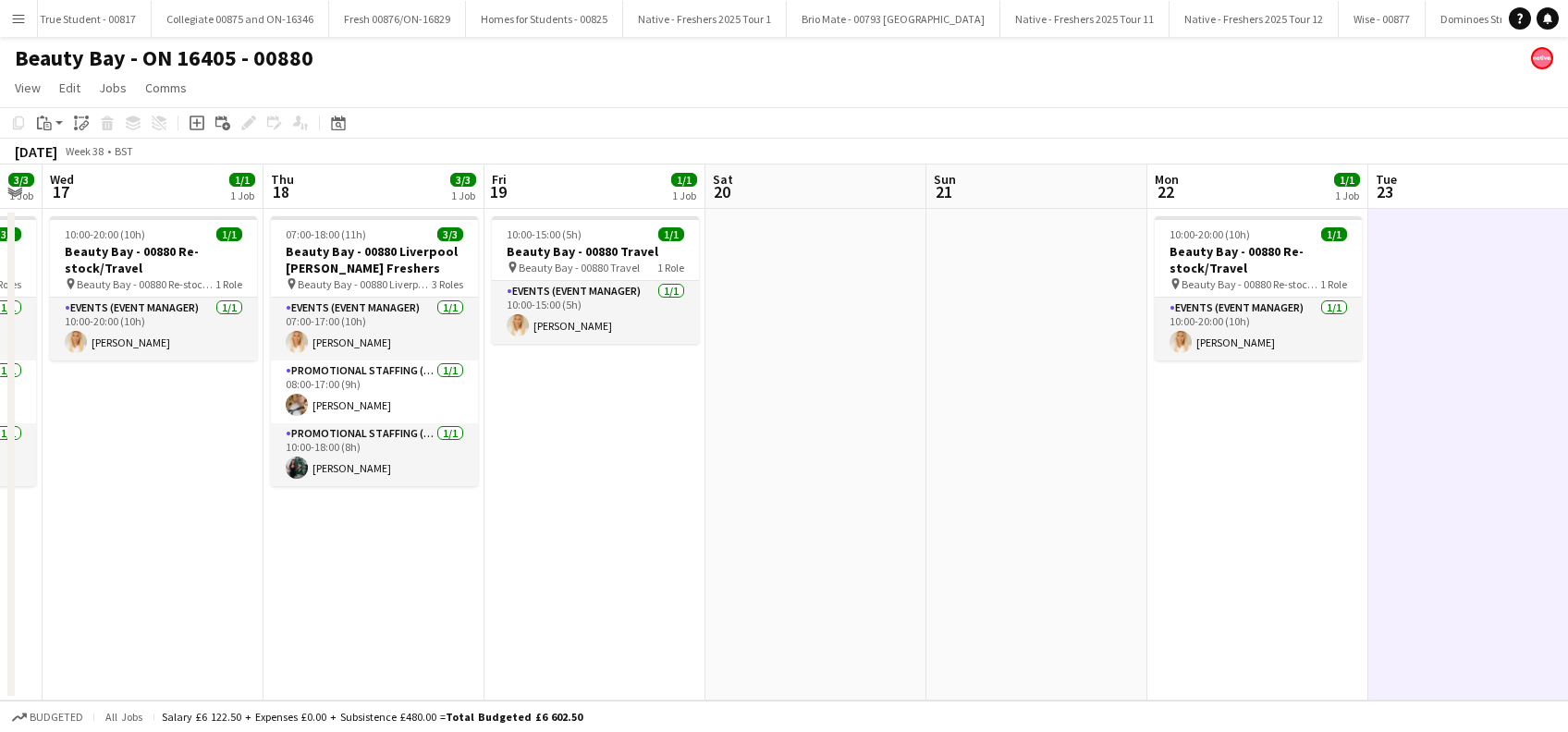
drag, startPoint x: 689, startPoint y: 570, endPoint x: 848, endPoint y: 570, distance: 159.0
click at [847, 570] on app-calendar-viewport "Mon 15 3/3 1 Job Tue 16 3/3 1 Job Wed 17 1/1 1 Job Thu 18 3/3 1 Job Fri 19 1/1 …" at bounding box center [784, 432] width 1568 height 536
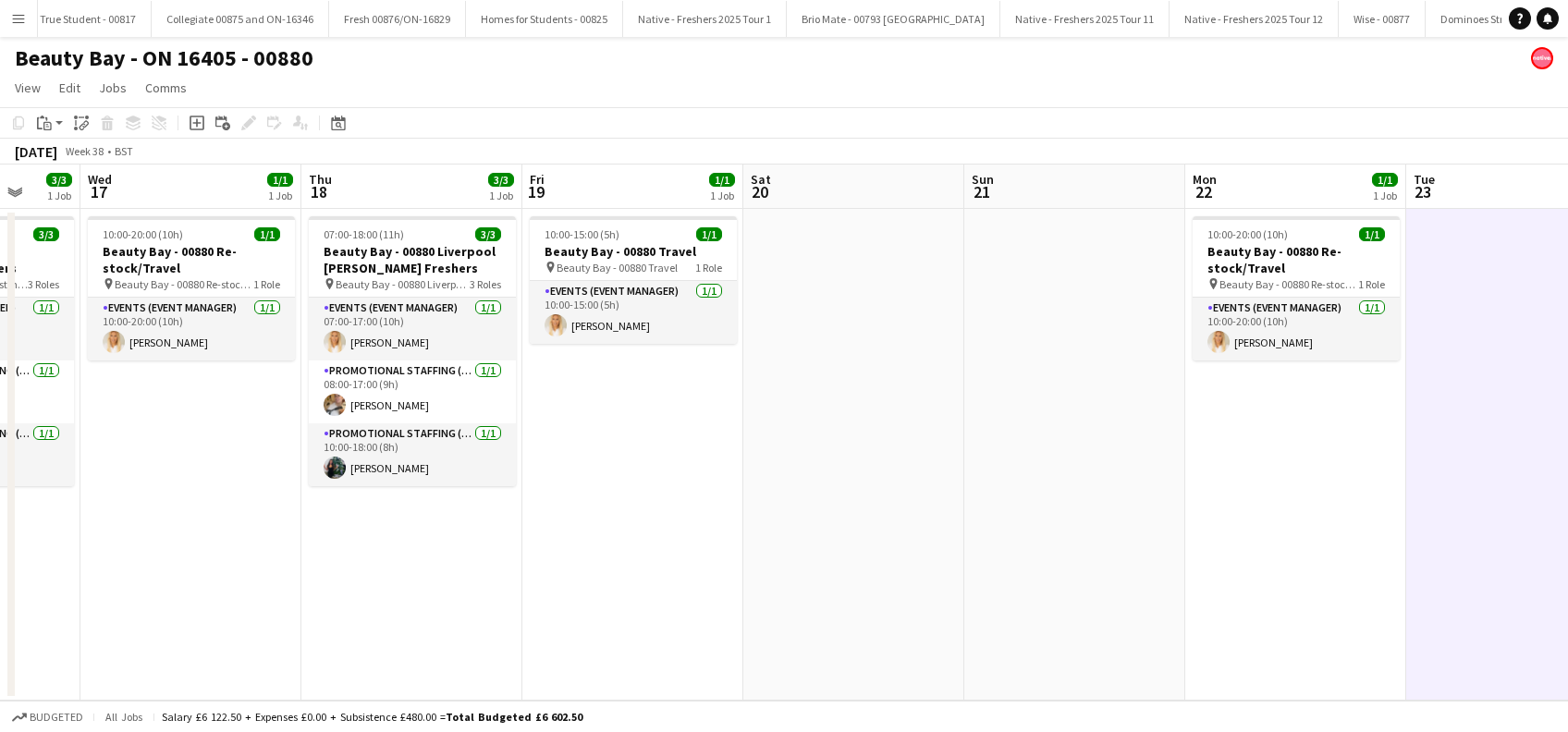
scroll to position [0, 417]
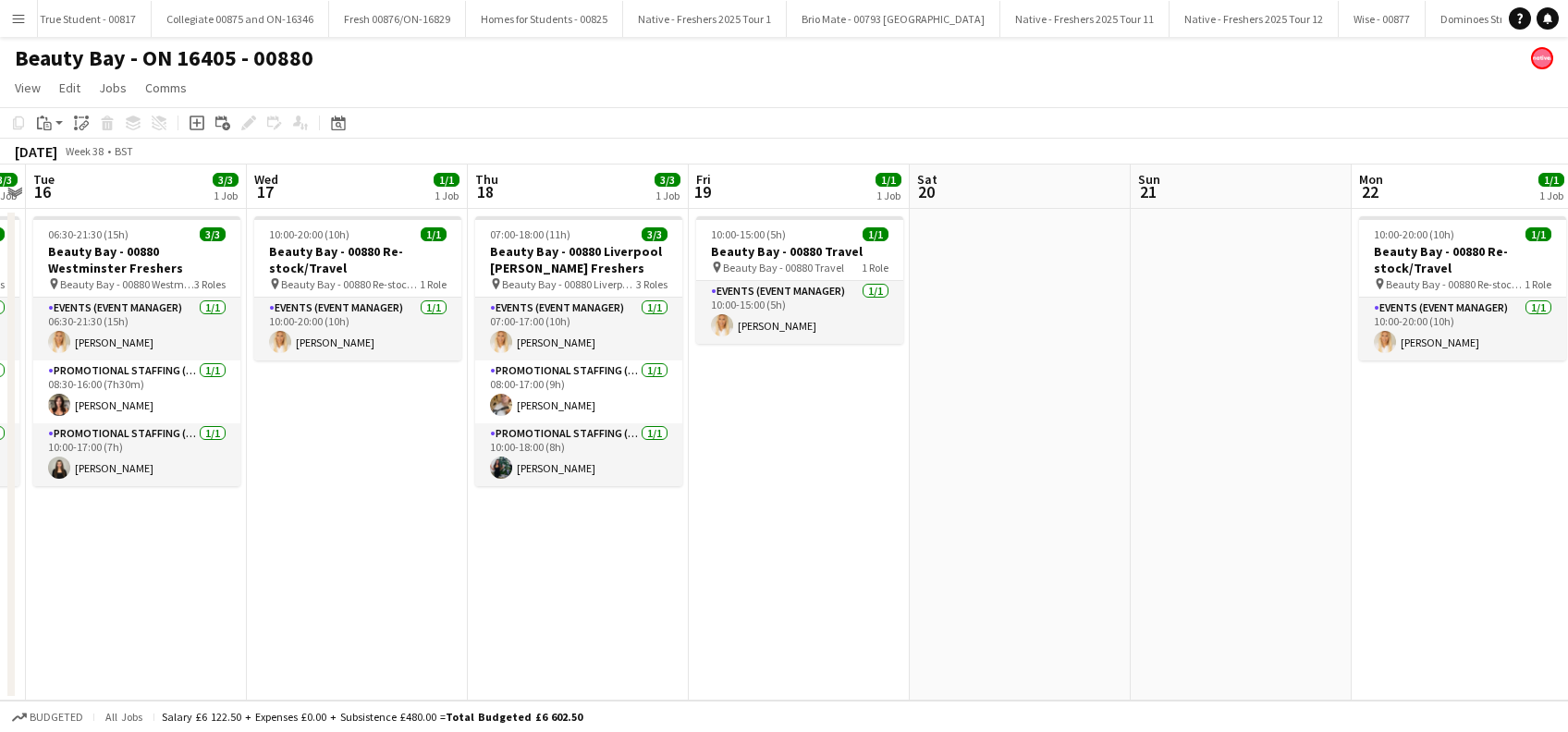
drag, startPoint x: 661, startPoint y: 607, endPoint x: 673, endPoint y: 607, distance: 12.0
click at [673, 607] on app-calendar-viewport "Sun 14 1/1 1 Job Mon 15 3/3 1 Job Tue 16 3/3 1 Job Wed 17 1/1 1 Job Thu 18 3/3 …" at bounding box center [784, 432] width 1568 height 536
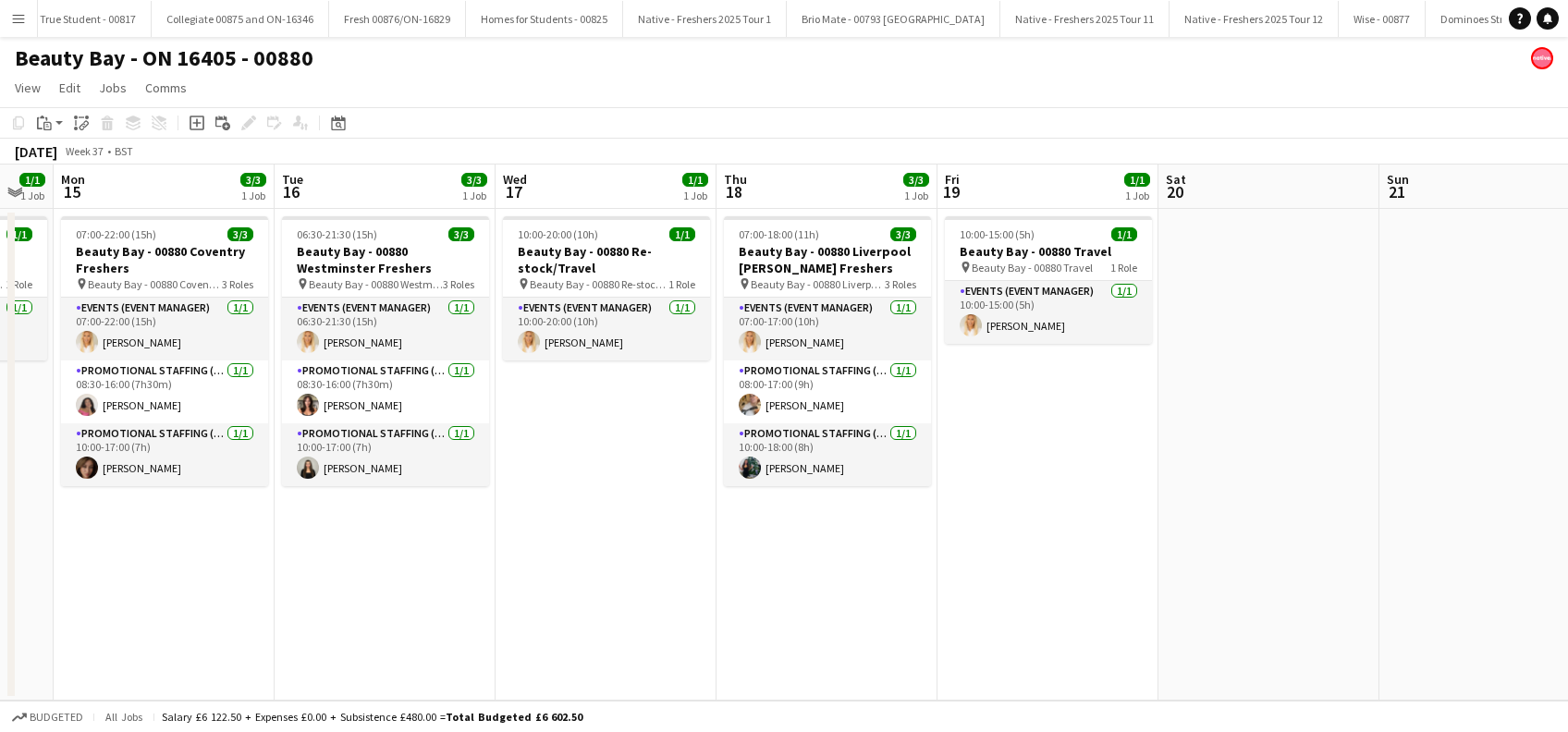
drag, startPoint x: 819, startPoint y: 602, endPoint x: 830, endPoint y: 602, distance: 11.0
click at [830, 602] on app-calendar-viewport "Sat 13 Sun 14 1/1 1 Job Mon 15 3/3 1 Job Tue 16 3/3 1 Job Wed 17 1/1 1 Job Thu …" at bounding box center [784, 432] width 1568 height 536
drag, startPoint x: 530, startPoint y: 622, endPoint x: 817, endPoint y: 627, distance: 287.0
click at [817, 627] on app-calendar-viewport "Sat 13 Sun 14 1/1 1 Job Mon 15 3/3 1 Job Tue 16 3/3 1 Job Wed 17 1/1 1 Job Thu …" at bounding box center [784, 432] width 1568 height 536
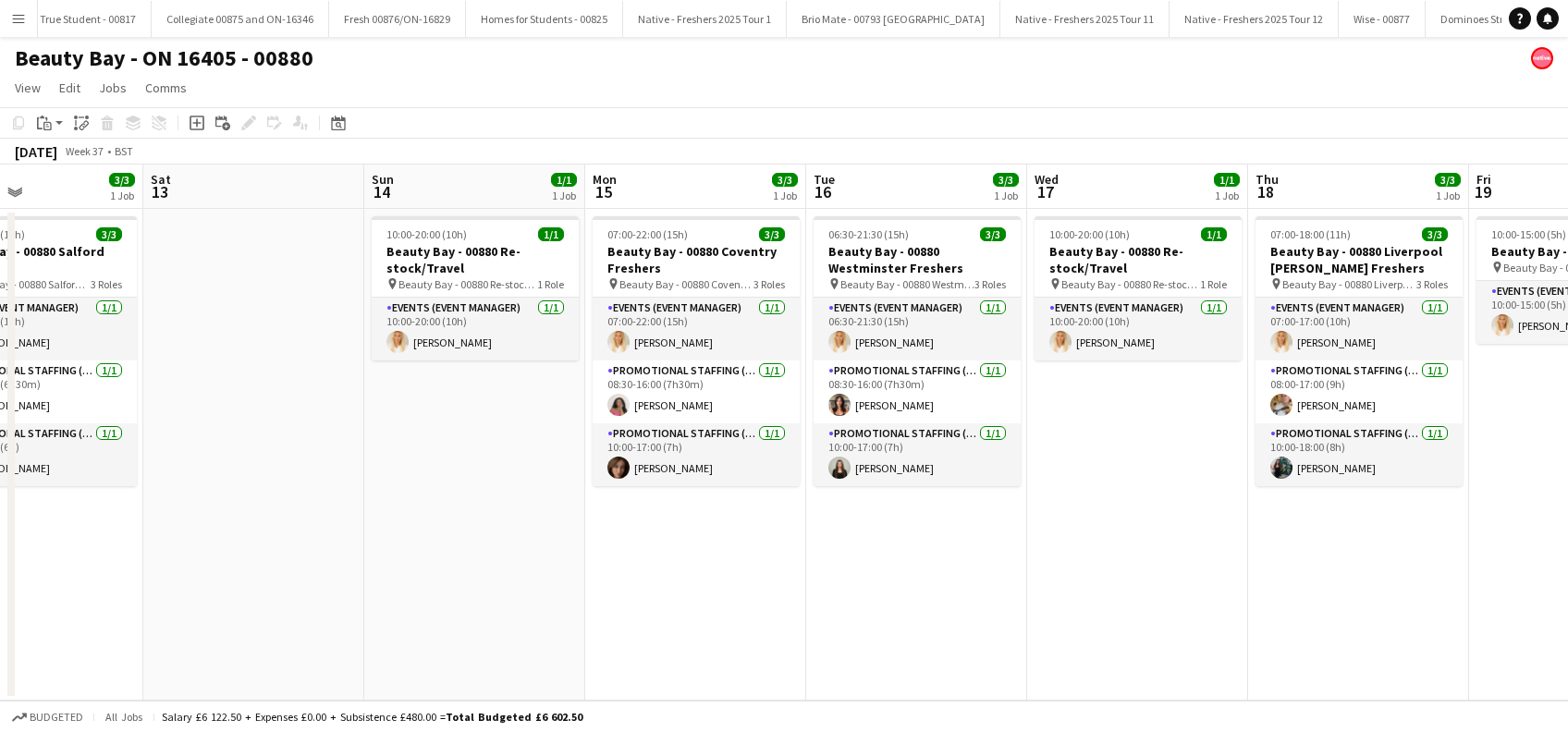
drag, startPoint x: 514, startPoint y: 628, endPoint x: 763, endPoint y: 643, distance: 249.5
click at [763, 643] on app-calendar-viewport "Wed 10 Thu 11 1/1 1 Job Fri 12 3/3 1 Job Sat 13 Sun 14 1/1 1 Job Mon 15 3/3 1 J…" at bounding box center [784, 432] width 1568 height 536
drag, startPoint x: 473, startPoint y: 609, endPoint x: 692, endPoint y: 633, distance: 220.3
click at [692, 633] on app-calendar-viewport "Wed 10 Thu 11 1/1 1 Job Fri 12 3/3 1 Job Sat 13 Sun 14 1/1 1 Job Mon 15 3/3 1 J…" at bounding box center [784, 432] width 1568 height 536
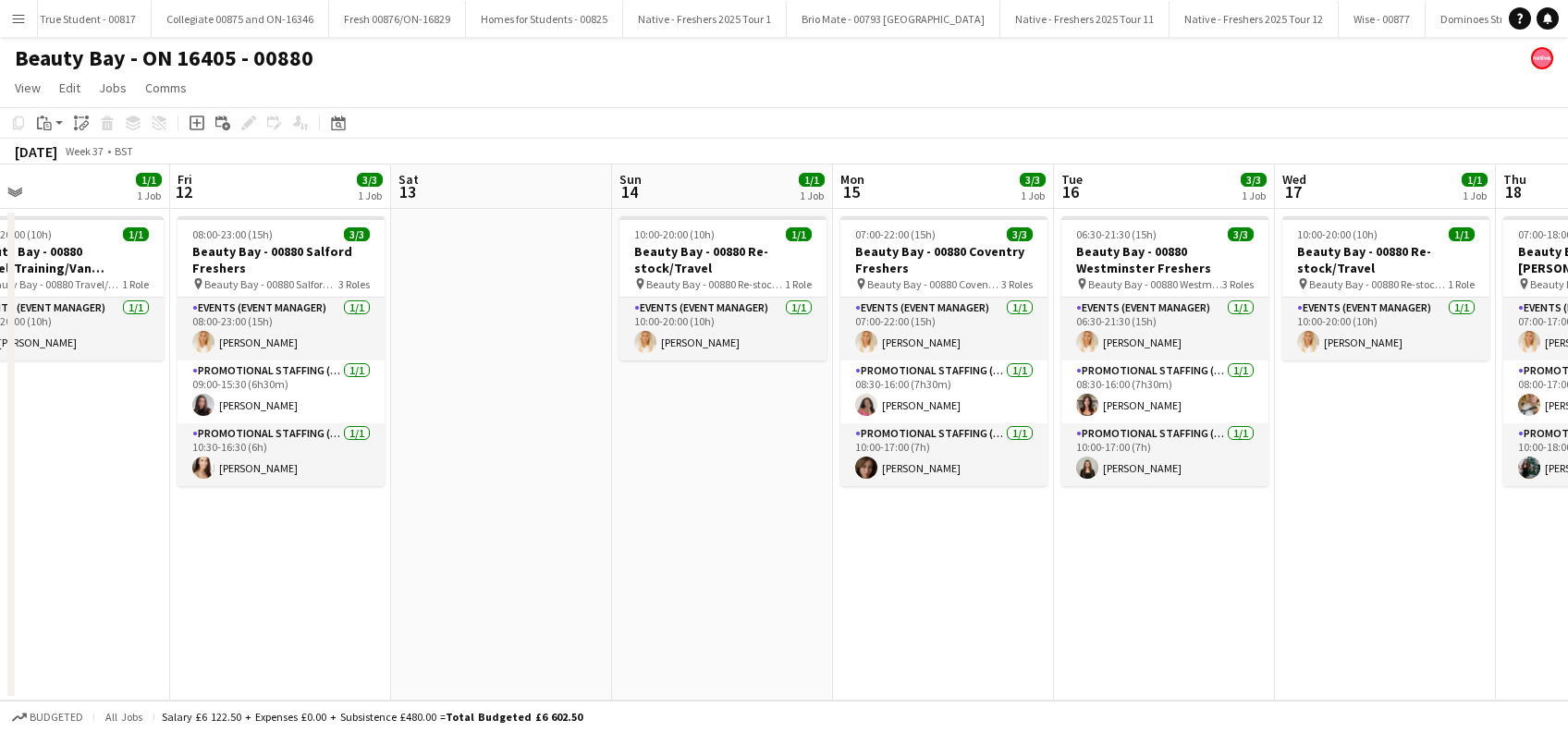
drag, startPoint x: 537, startPoint y: 627, endPoint x: 769, endPoint y: 641, distance: 232.4
click at [769, 641] on app-calendar-viewport "Tue 9 Wed 10 Thu 11 1/1 1 Job Fri 12 3/3 1 Job Sat 13 Sun 14 1/1 1 Job Mon 15 3…" at bounding box center [784, 432] width 1568 height 536
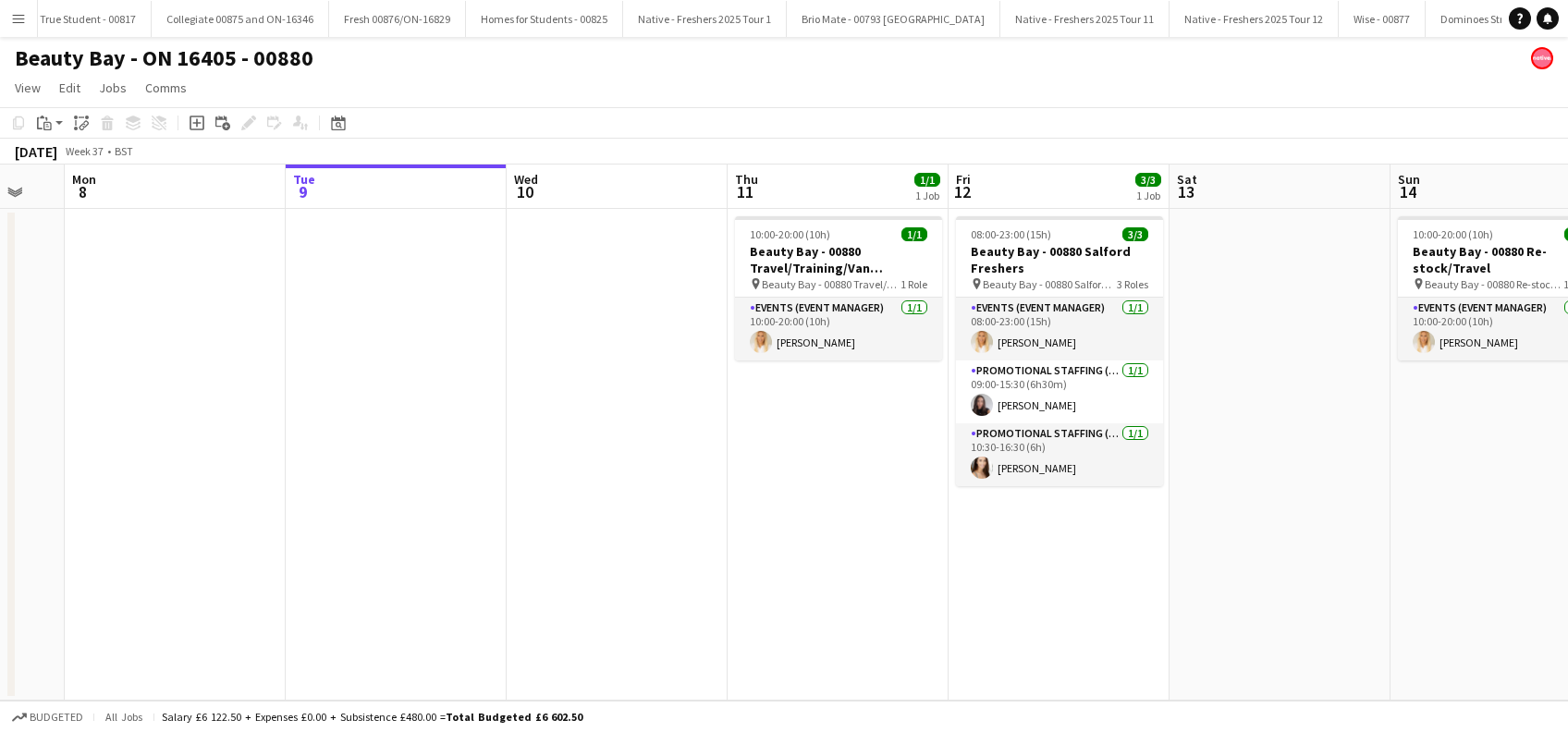
drag, startPoint x: 523, startPoint y: 623, endPoint x: 835, endPoint y: 633, distance: 312.2
click at [884, 641] on app-calendar-viewport "Sat 6 Sun 7 Mon 8 Tue 9 Wed 10 Thu 11 1/1 1 Job Fri 12 3/3 1 Job Sat 13 Sun 14 …" at bounding box center [784, 432] width 1568 height 536
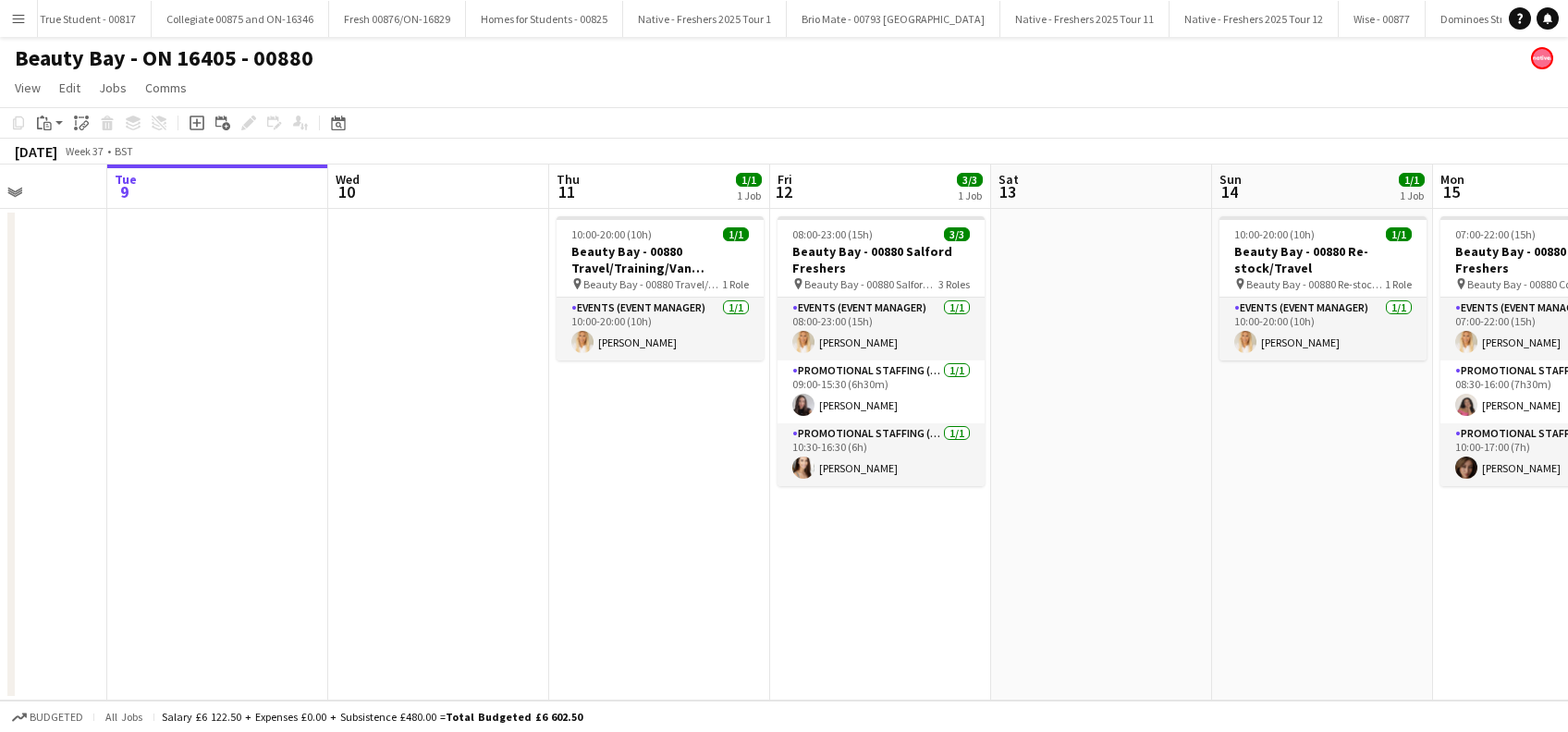
scroll to position [0, 577]
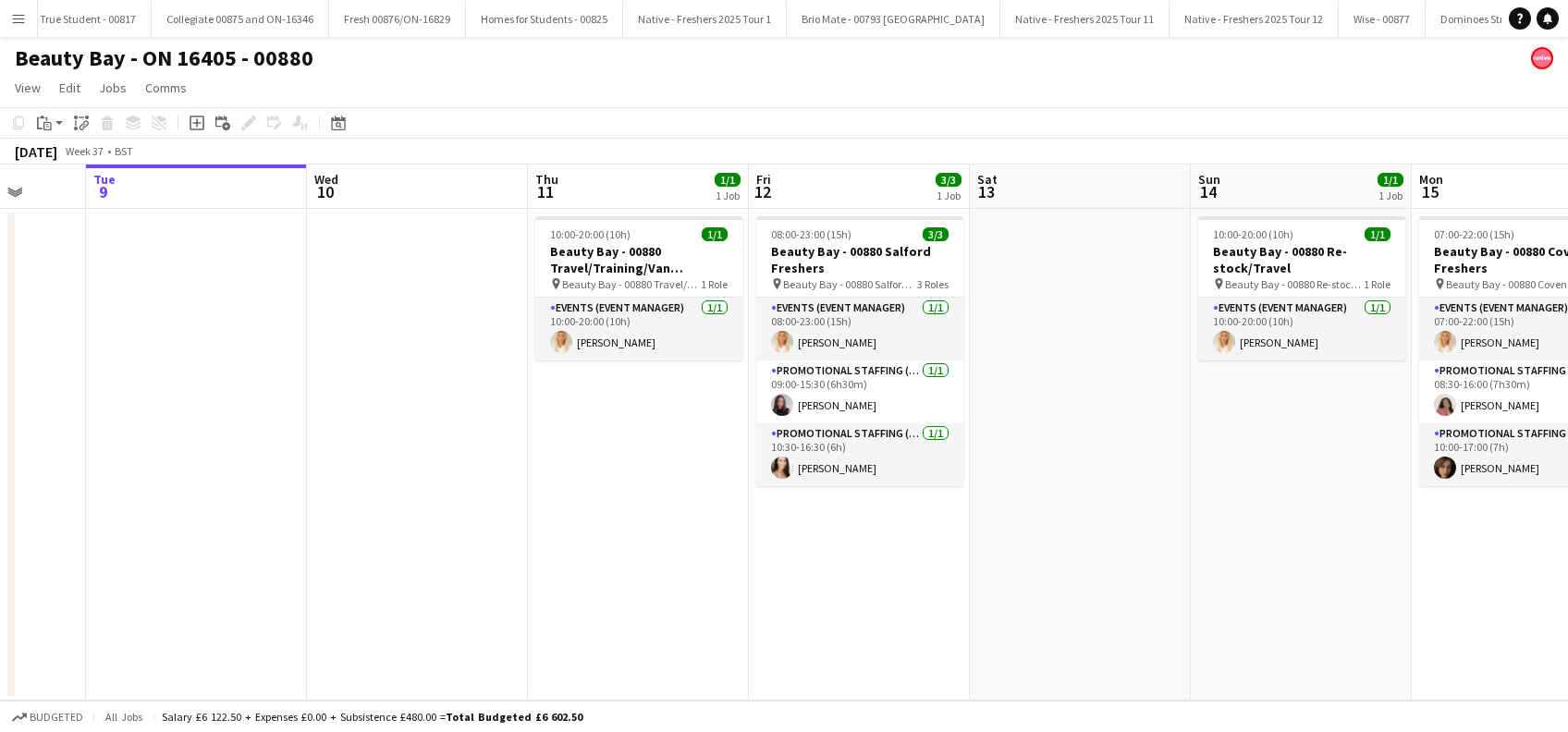
drag, startPoint x: 602, startPoint y: 631, endPoint x: 585, endPoint y: 676, distance: 48.1
click at [585, 676] on app-calendar-viewport "Sat 6 Sun 7 Mon 8 Tue 9 Wed 10 Thu 11 1/1 1 Job Fri 12 3/3 1 Job Sat 13 Sun 14 …" at bounding box center [784, 432] width 1568 height 536
click at [662, 586] on app-date-cell "10:00-20:00 (10h) 1/1 Beauty Bay - 00880 Travel/Training/Van Collection pin Bea…" at bounding box center [639, 454] width 221 height 492
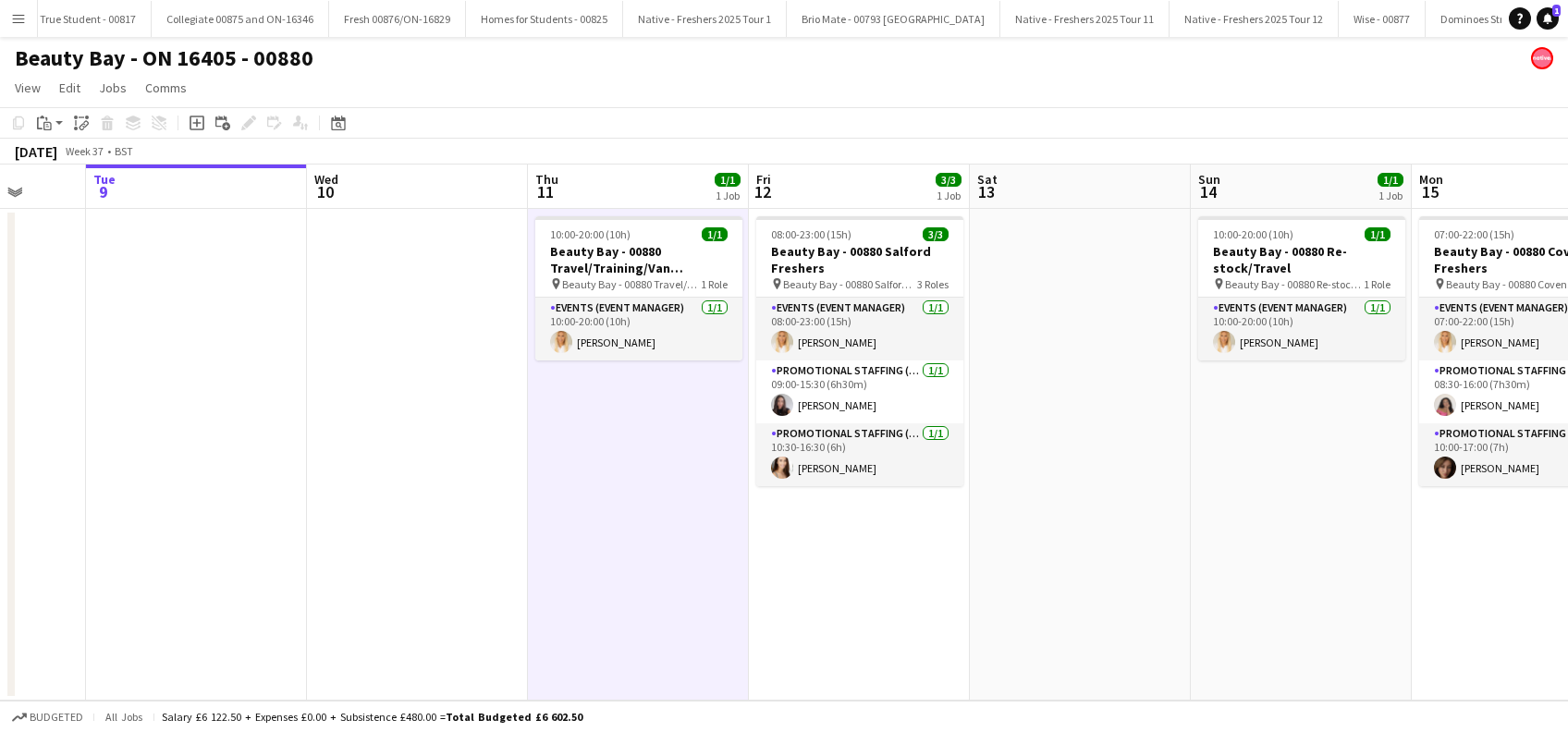
click at [1074, 535] on app-date-cell at bounding box center [1080, 454] width 221 height 492
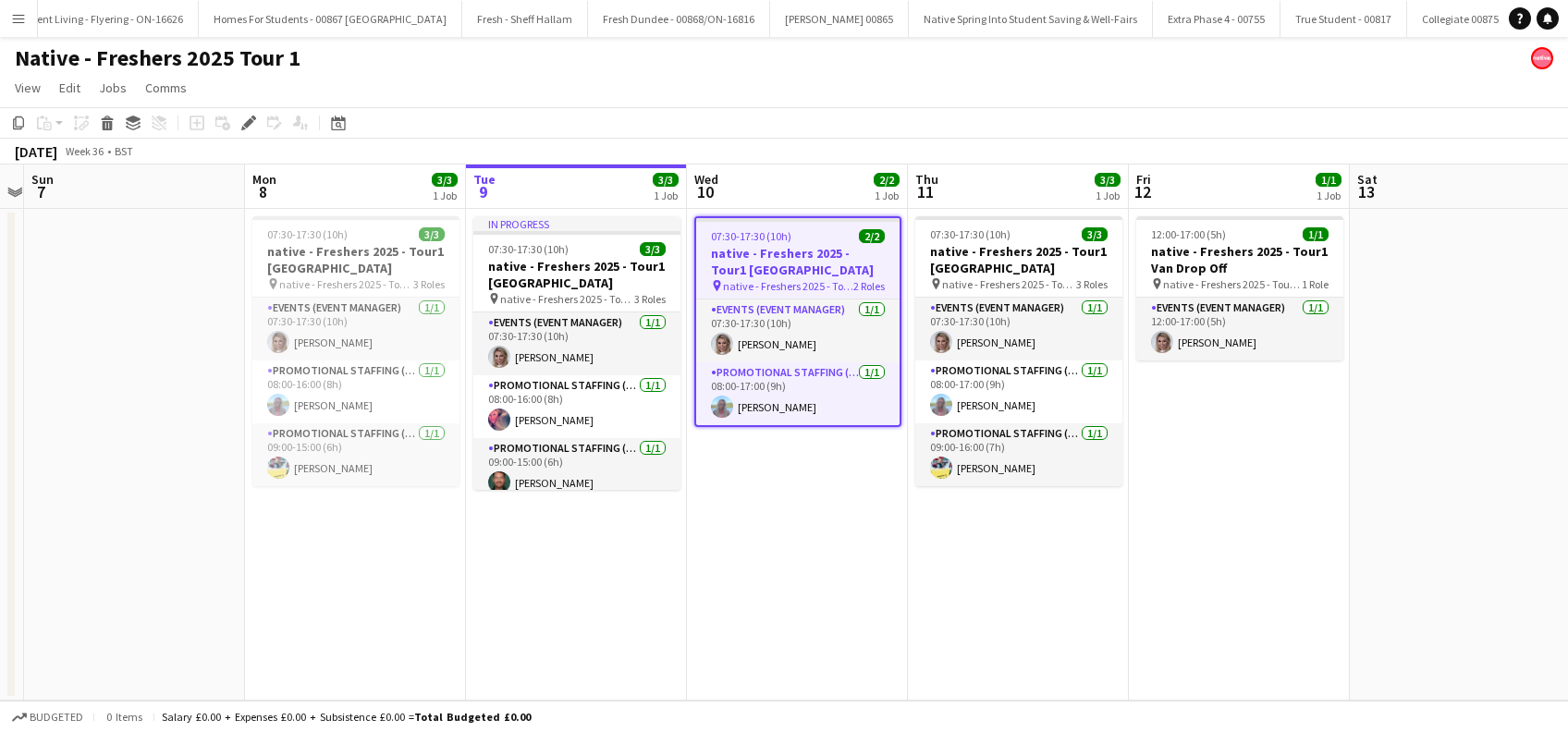
drag, startPoint x: 584, startPoint y: 569, endPoint x: 796, endPoint y: 594, distance: 213.5
click at [796, 594] on app-calendar-viewport "Fri 5 Sat 6 Sun 7 Mon 8 3/3 1 Job Tue 9 3/3 1 Job Wed 10 2/2 1 Job Thu 11 3/3 1…" at bounding box center [784, 432] width 1568 height 536
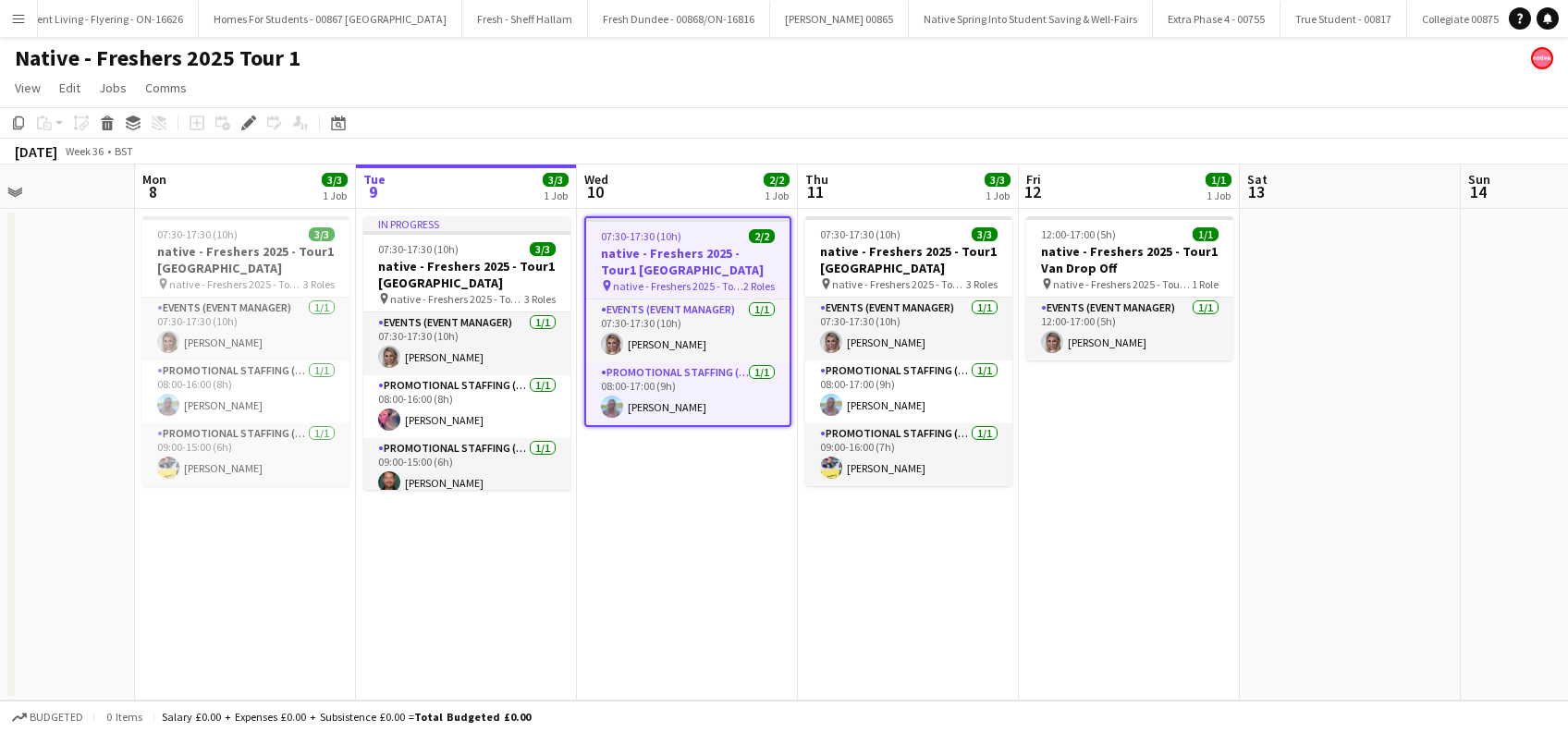
drag, startPoint x: 1125, startPoint y: 536, endPoint x: 999, endPoint y: 567, distance: 129.8
click at [1007, 573] on app-calendar-viewport "Fri 5 Sat 6 Sun 7 Mon 8 3/3 1 Job Tue 9 3/3 1 Job Wed 10 2/2 1 Job Thu 11 3/3 1…" at bounding box center [784, 432] width 1568 height 536
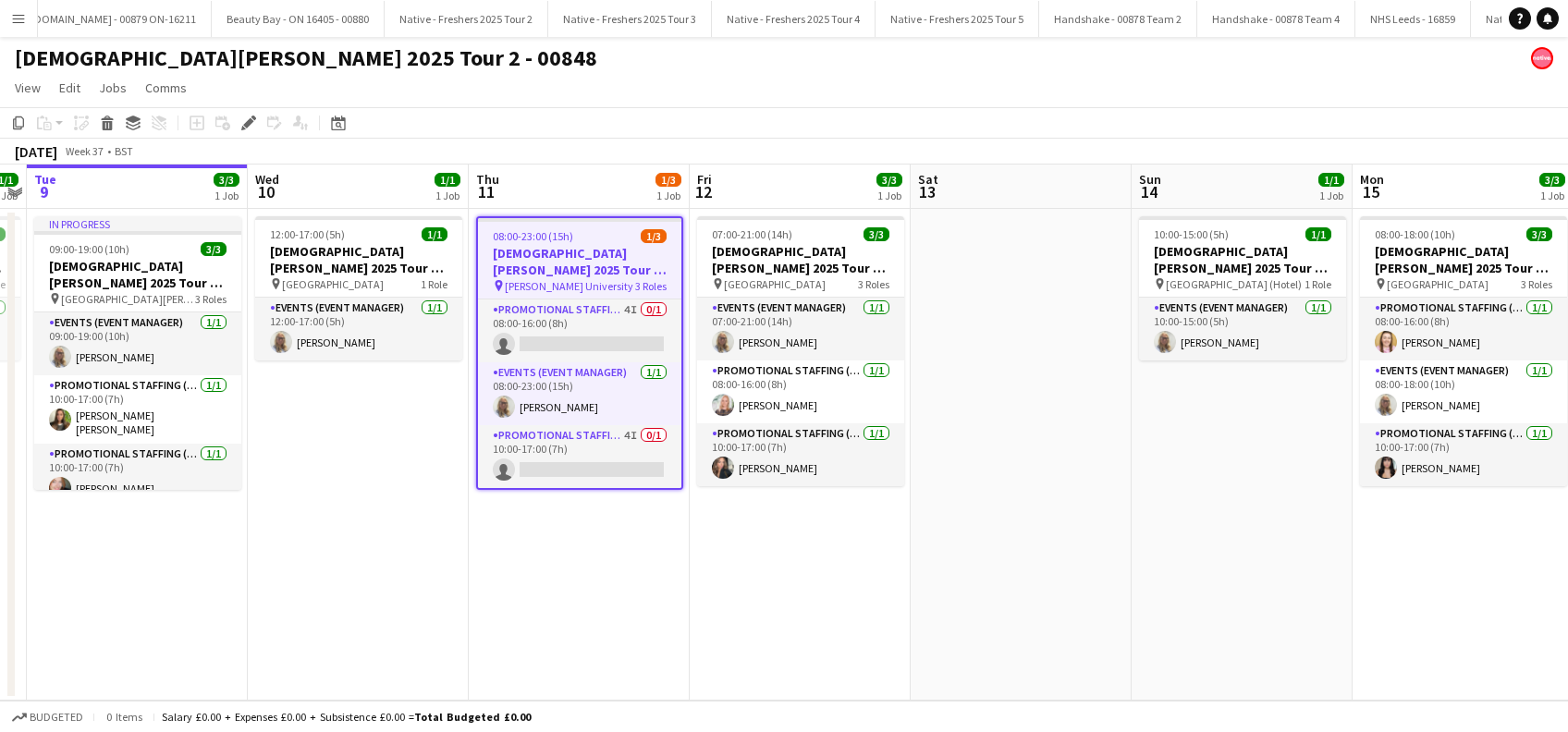
scroll to position [0, 493]
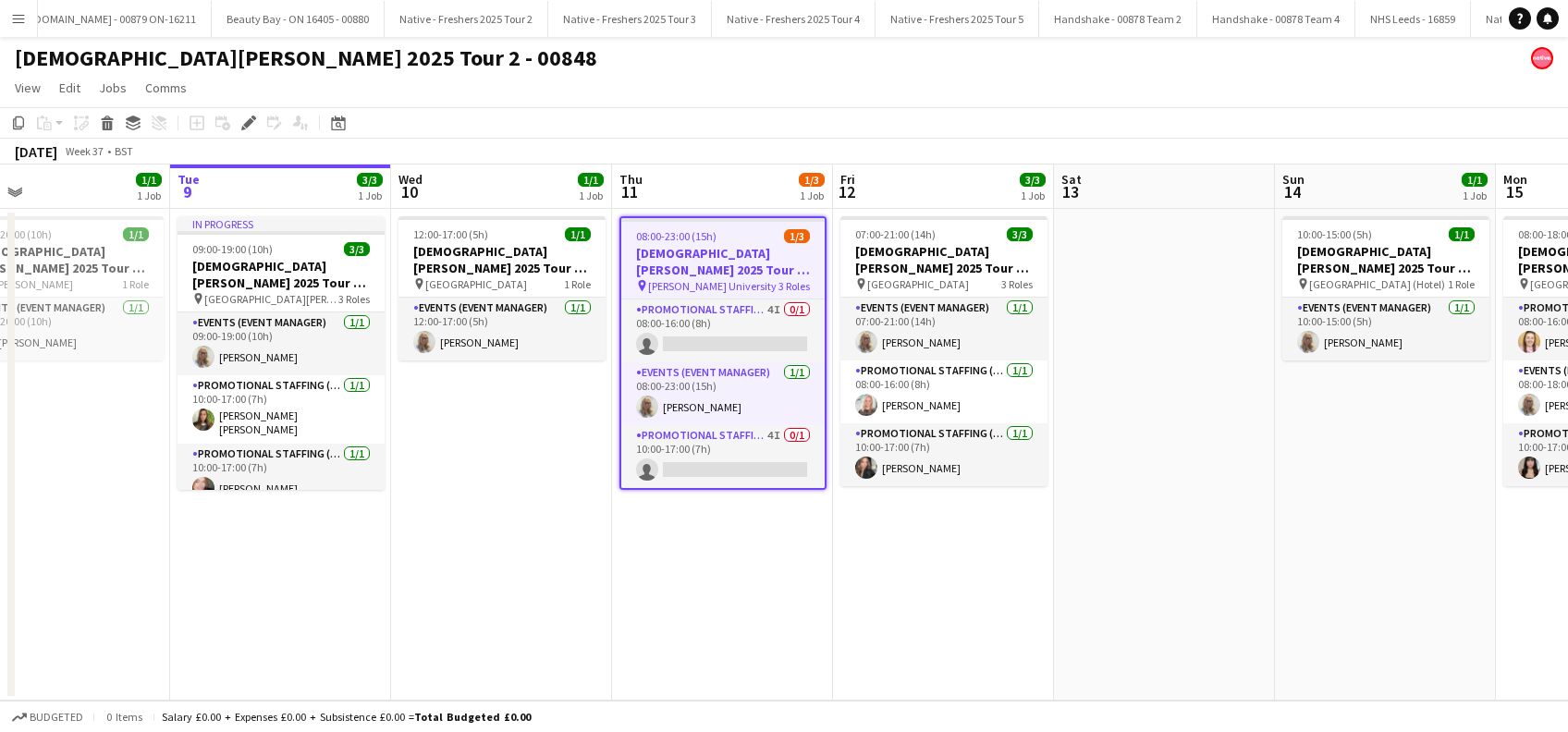
click at [737, 607] on app-calendar-viewport "Sat 6 Sun 7 Mon 8 1/1 1 Job Tue 9 3/3 1 Job Wed 10 1/1 1 Job Thu 11 1/3 1 Job F…" at bounding box center [784, 432] width 1568 height 536
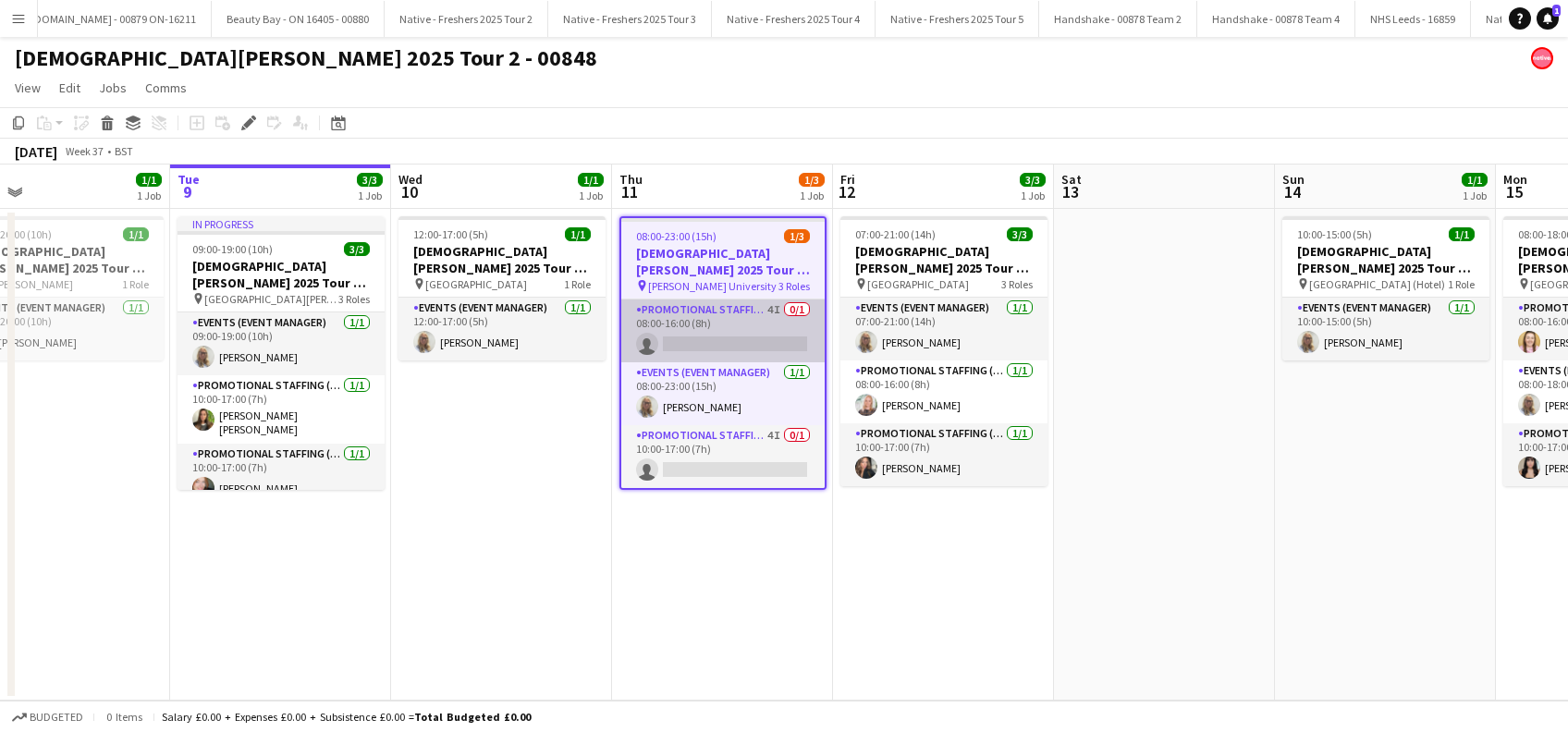
click at [732, 351] on app-card-role "Promotional Staffing (Brand Ambassadors) 4I 0/1 08:00-16:00 (8h) single-neutral…" at bounding box center [722, 330] width 203 height 63
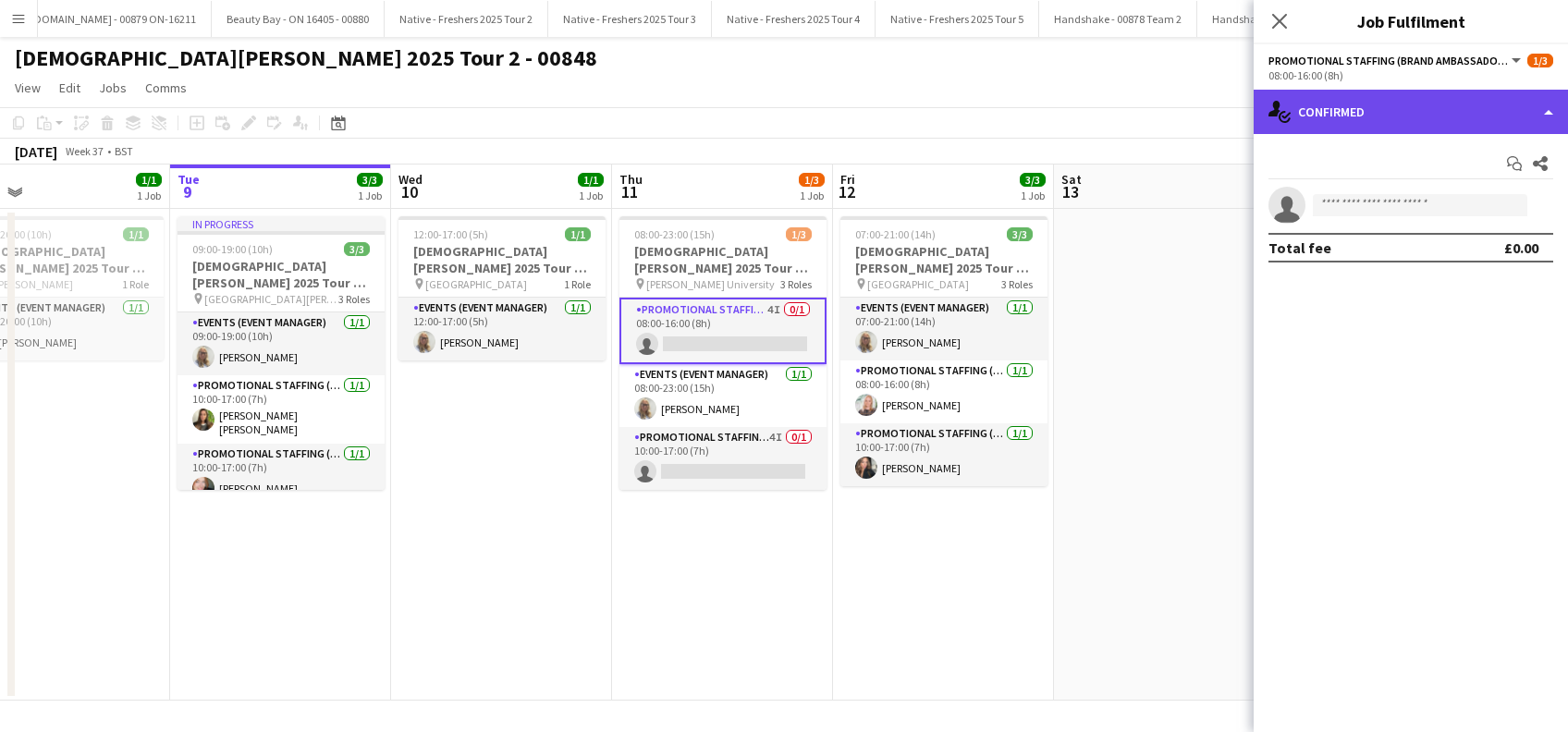
click at [1356, 107] on div "single-neutral-actions-check-2 Confirmed" at bounding box center [1410, 112] width 315 height 44
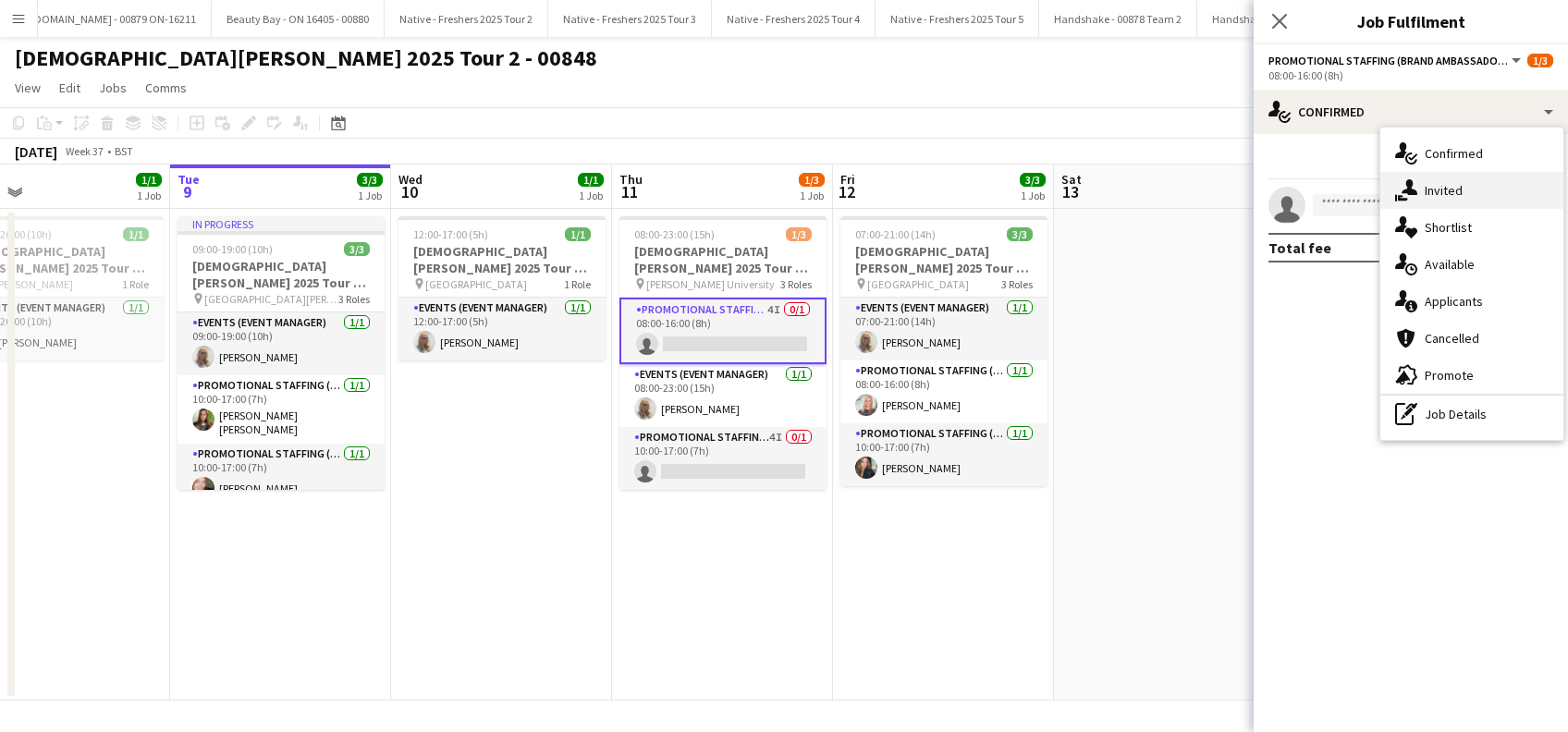
click at [1450, 192] on span "Invited" at bounding box center [1443, 189] width 38 height 16
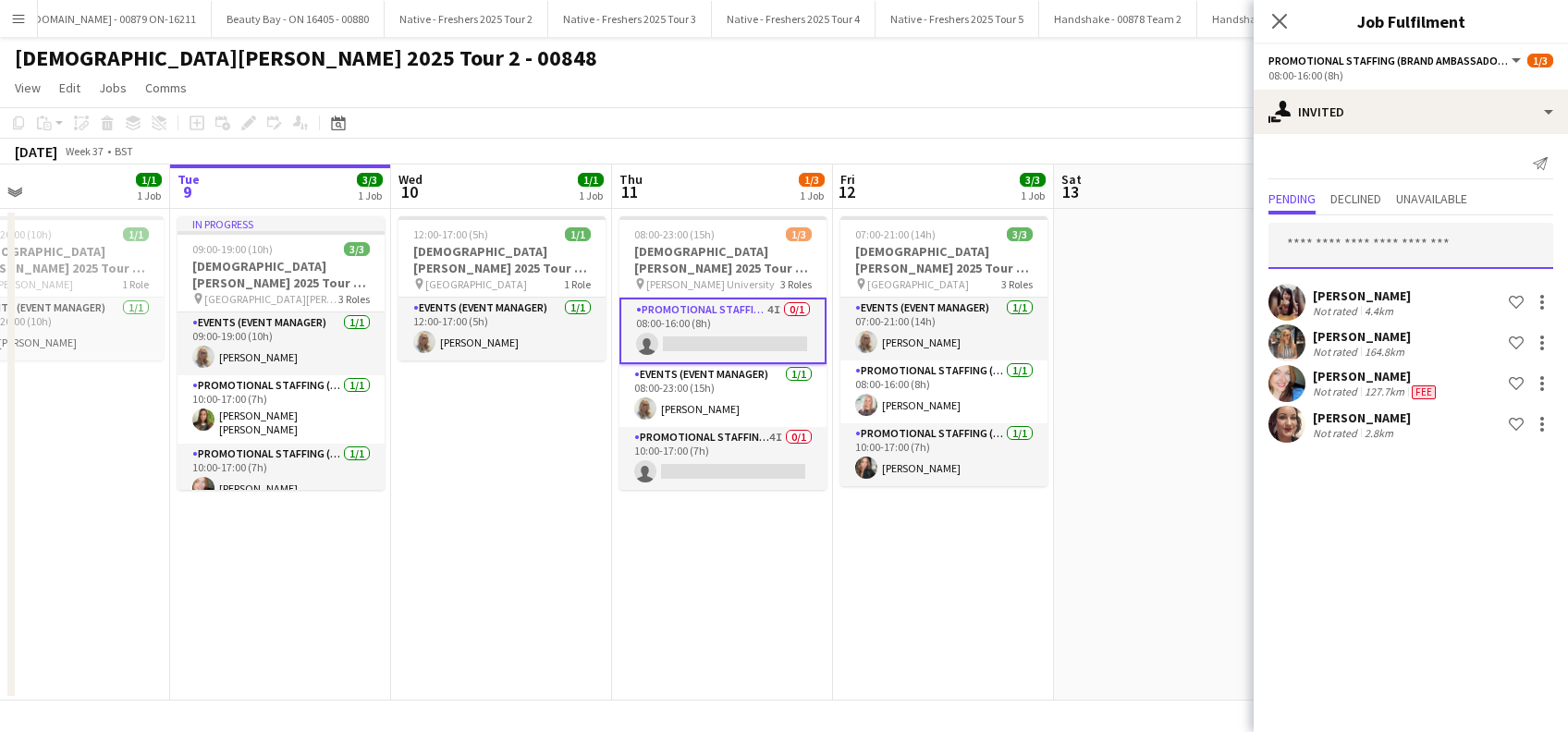
click at [1322, 250] on input "text" at bounding box center [1411, 246] width 285 height 46
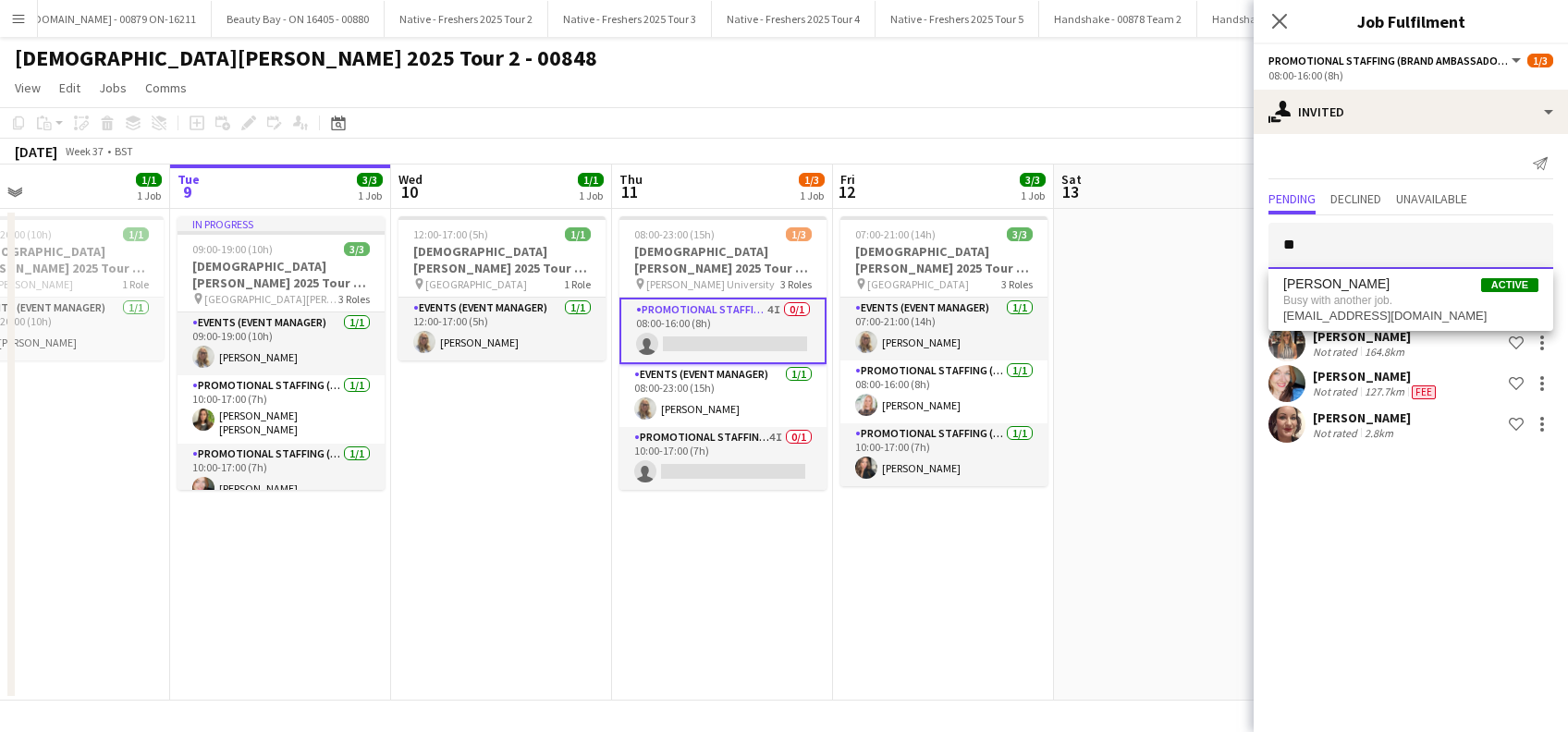
type input "*"
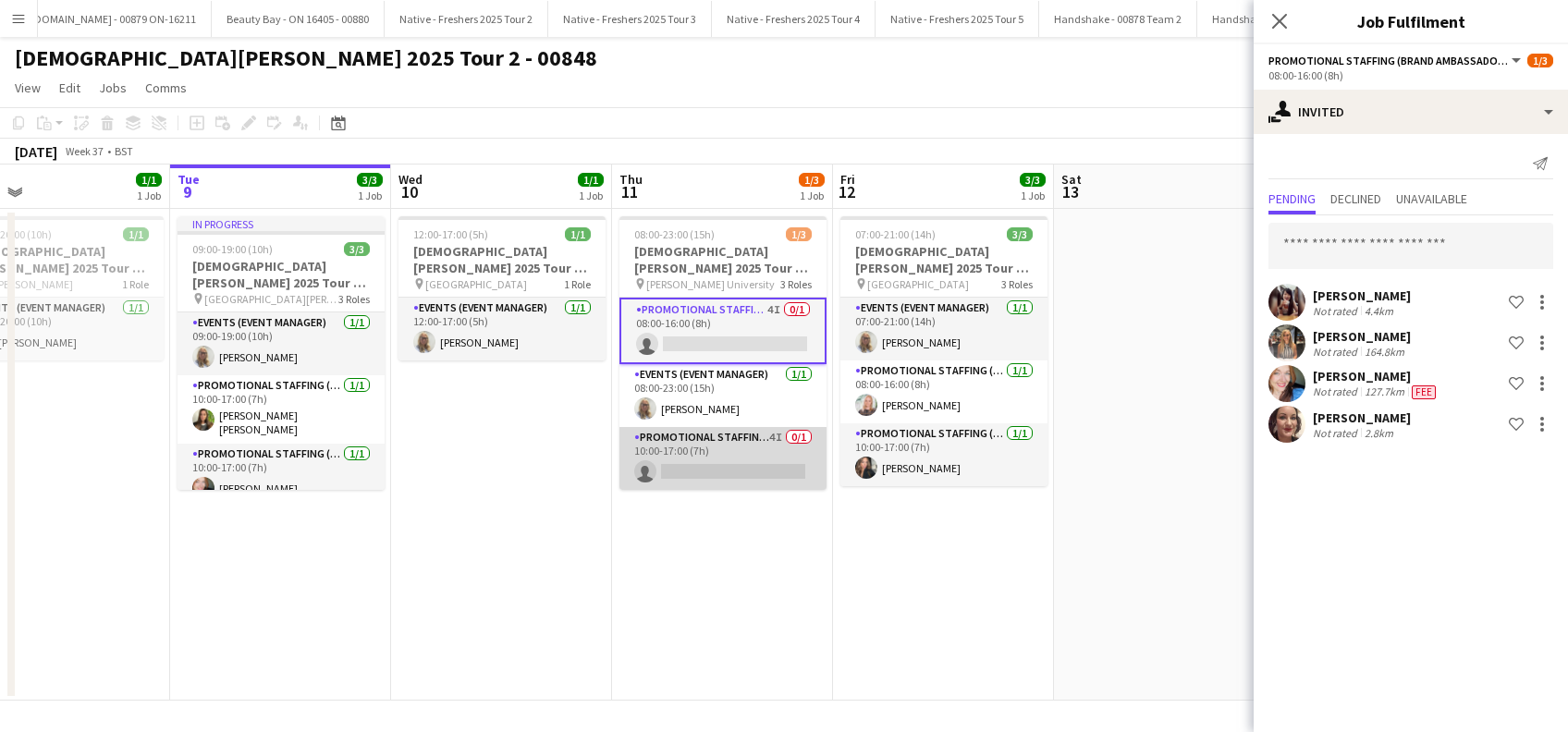
click at [732, 459] on app-card-role "Promotional Staffing (Brand Ambassadors) 4I 0/1 10:00-17:00 (7h) single-neutral…" at bounding box center [722, 458] width 207 height 63
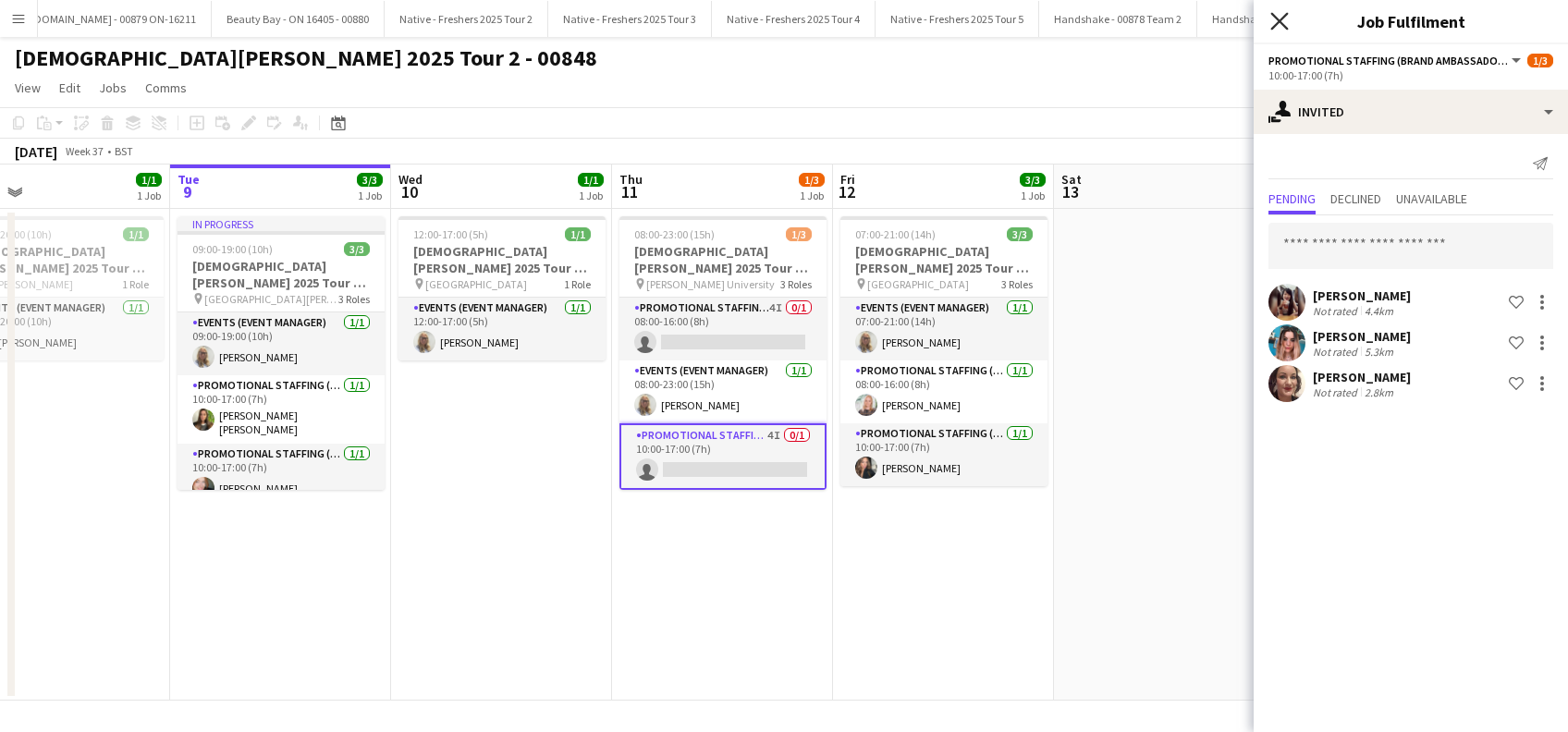
click at [1283, 18] on icon at bounding box center [1279, 20] width 17 height 17
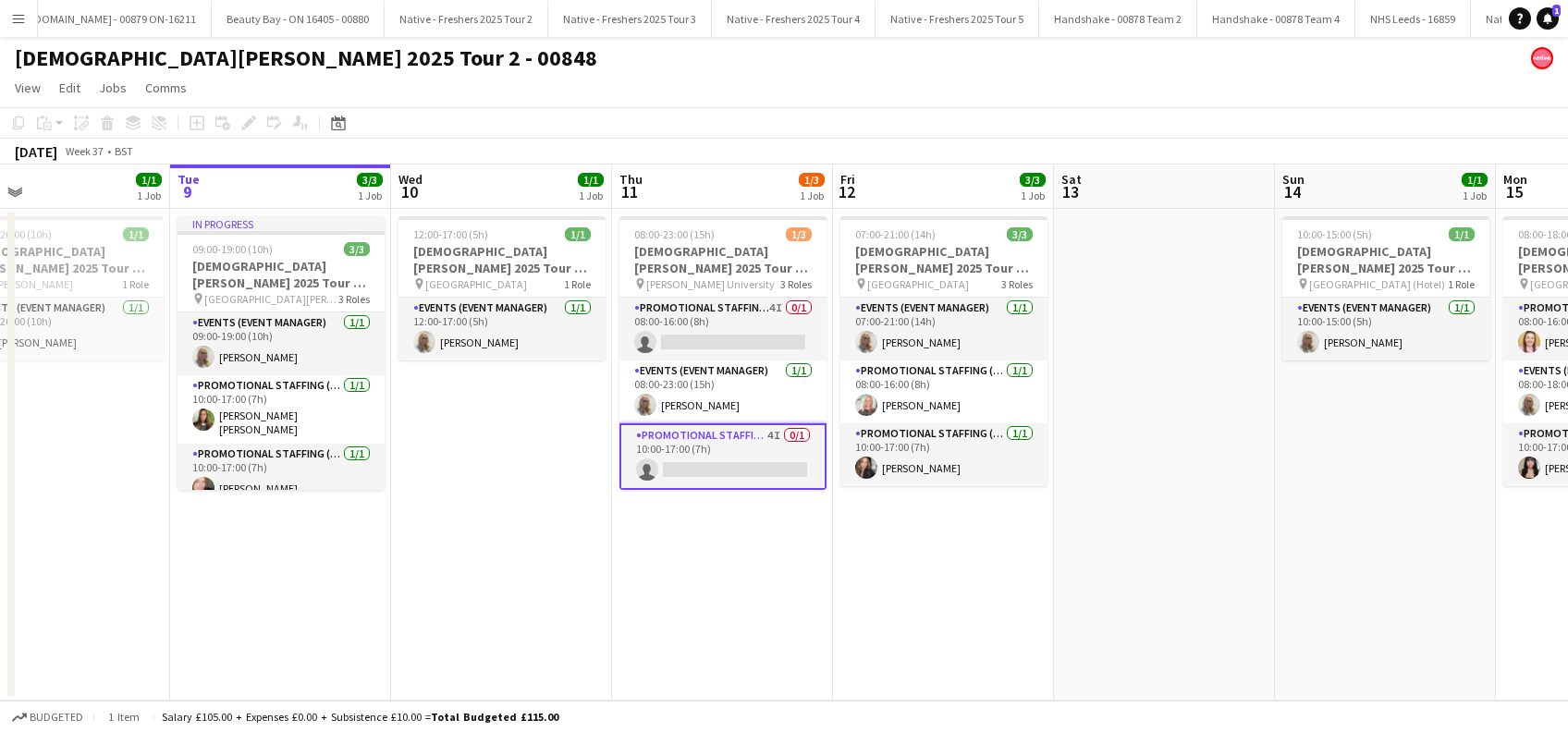
click at [505, 609] on app-date-cell "12:00-17:00 (5h) 1/1 [DEMOGRAPHIC_DATA][PERSON_NAME] 2025 Tour 2 - 00848 - Trav…" at bounding box center [502, 454] width 221 height 492
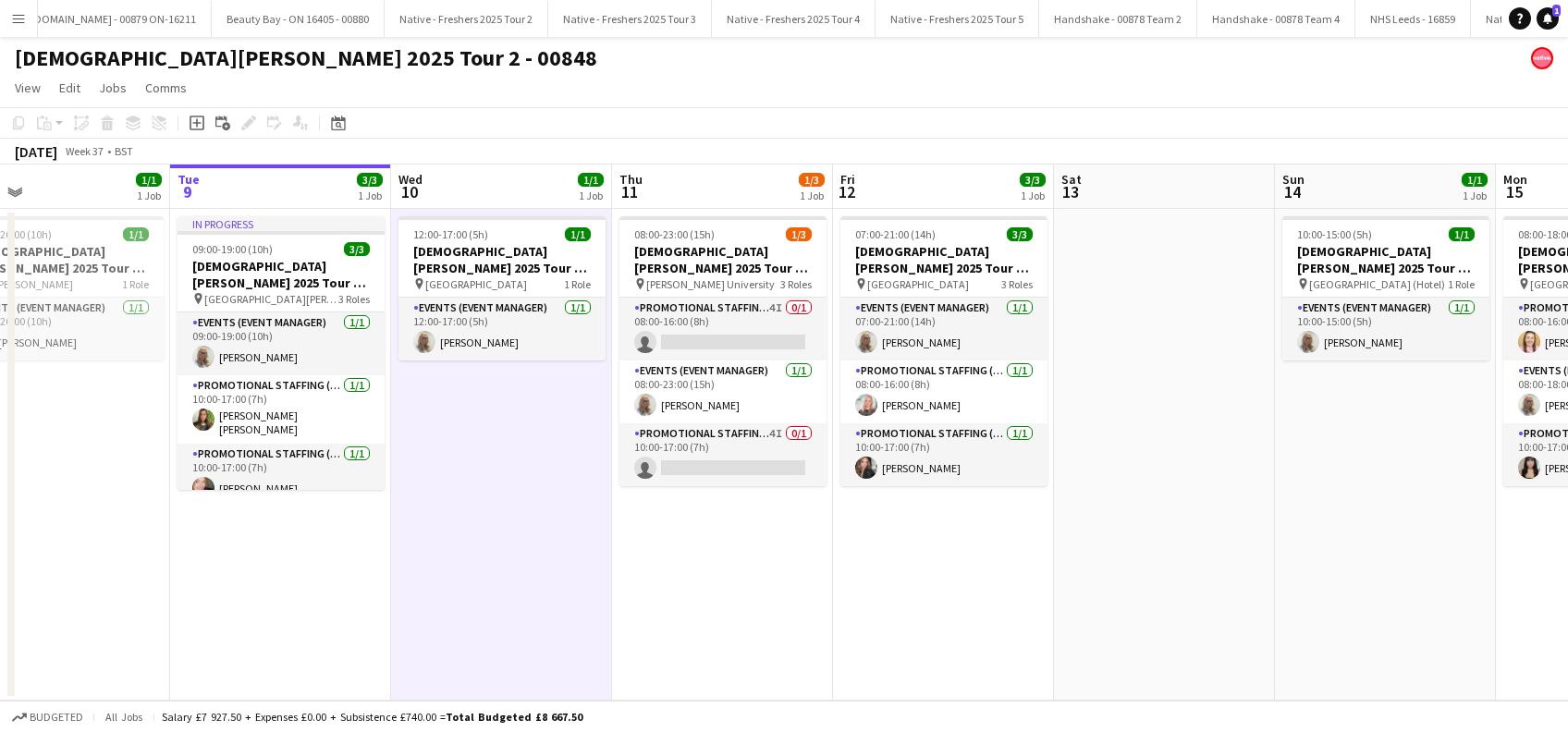
click at [702, 590] on app-date-cell "08:00-23:00 (15h) 1/3 [DEMOGRAPHIC_DATA][PERSON_NAME] 2025 Tour 2 - 00848 - [PE…" at bounding box center [722, 454] width 221 height 492
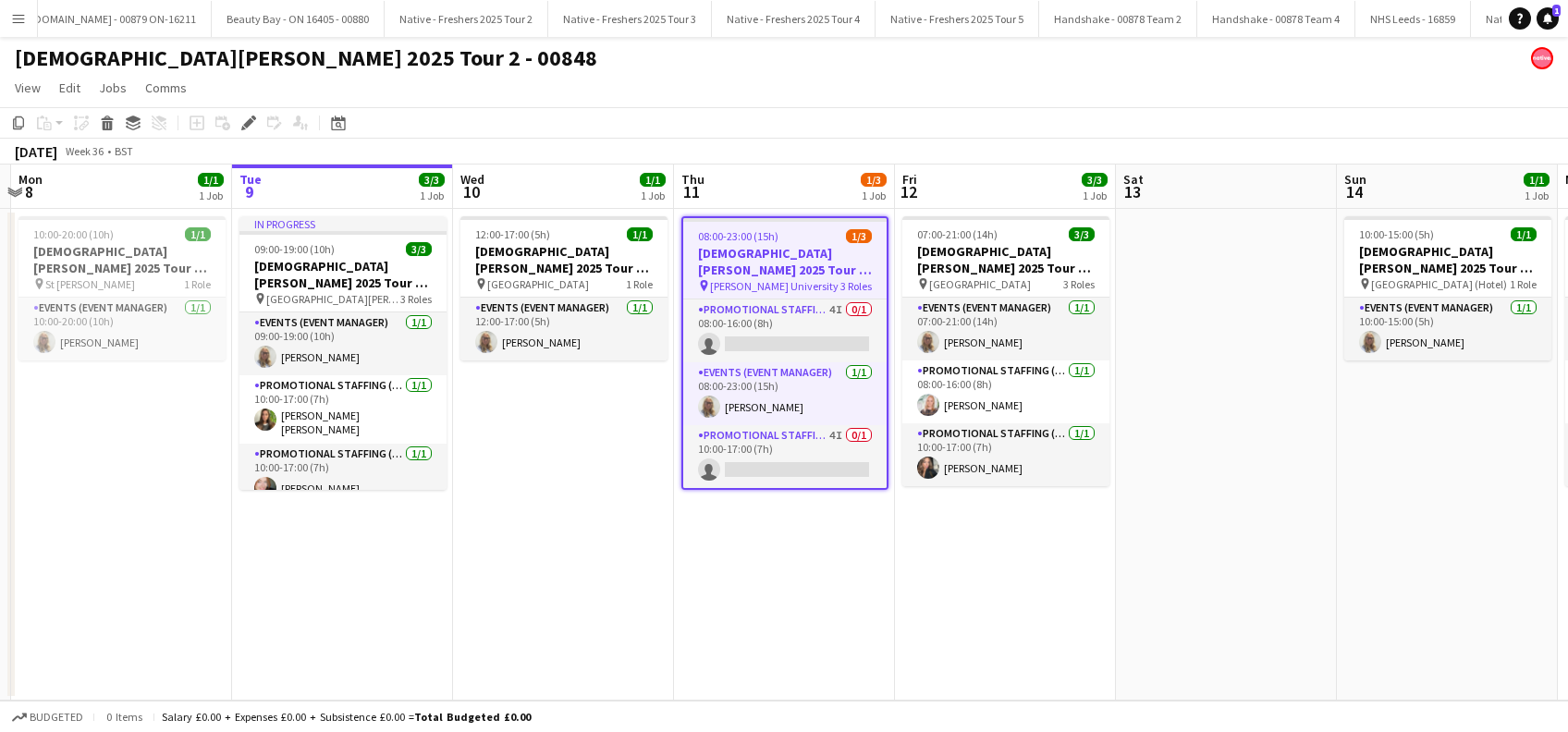
drag, startPoint x: 607, startPoint y: 621, endPoint x: 797, endPoint y: 596, distance: 191.6
click at [797, 596] on app-calendar-viewport "Sat 6 Sun 7 Mon 8 1/1 1 Job Tue 9 3/3 1 Job Wed 10 1/1 1 Job Thu 11 1/3 1 Job F…" at bounding box center [784, 432] width 1568 height 536
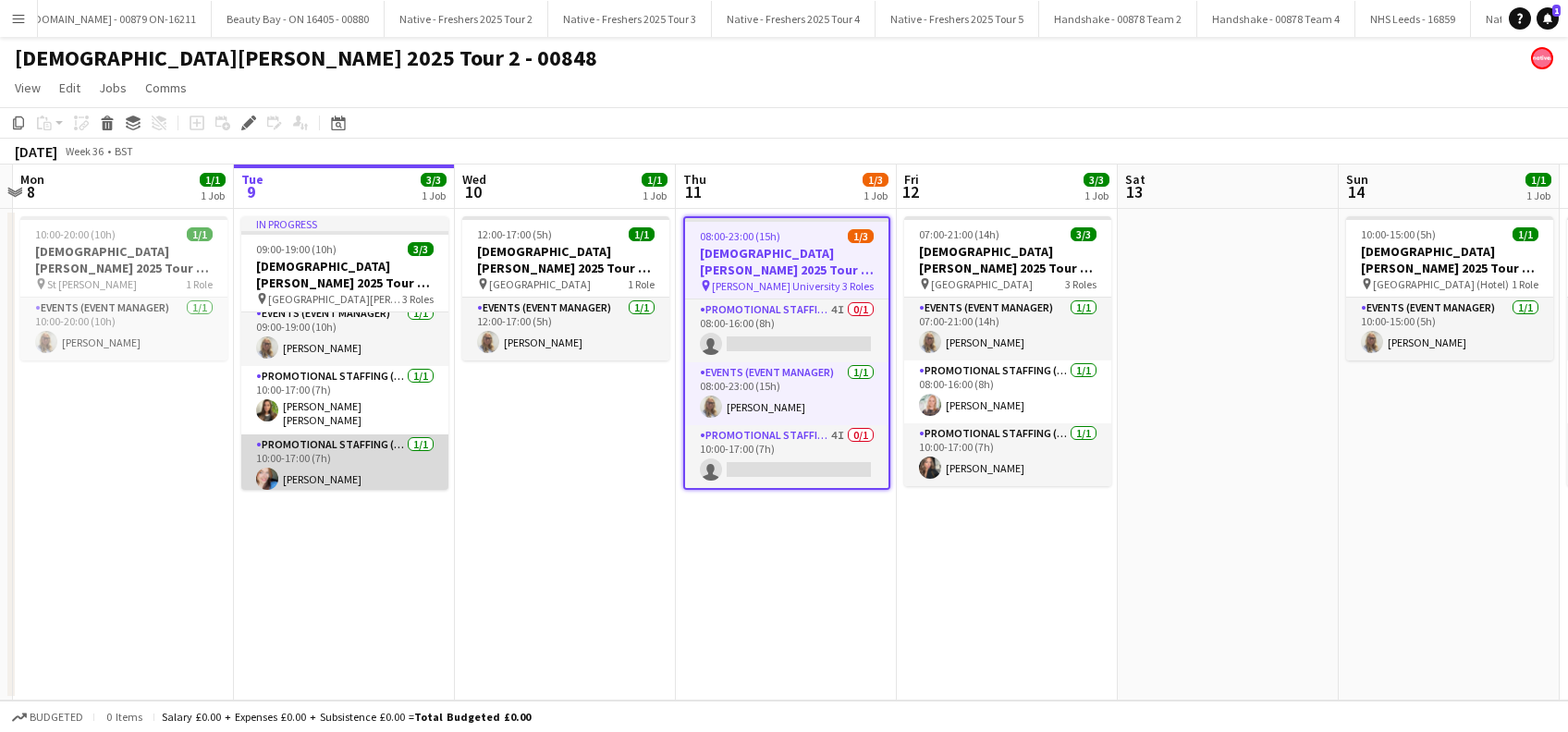
scroll to position [11, 0]
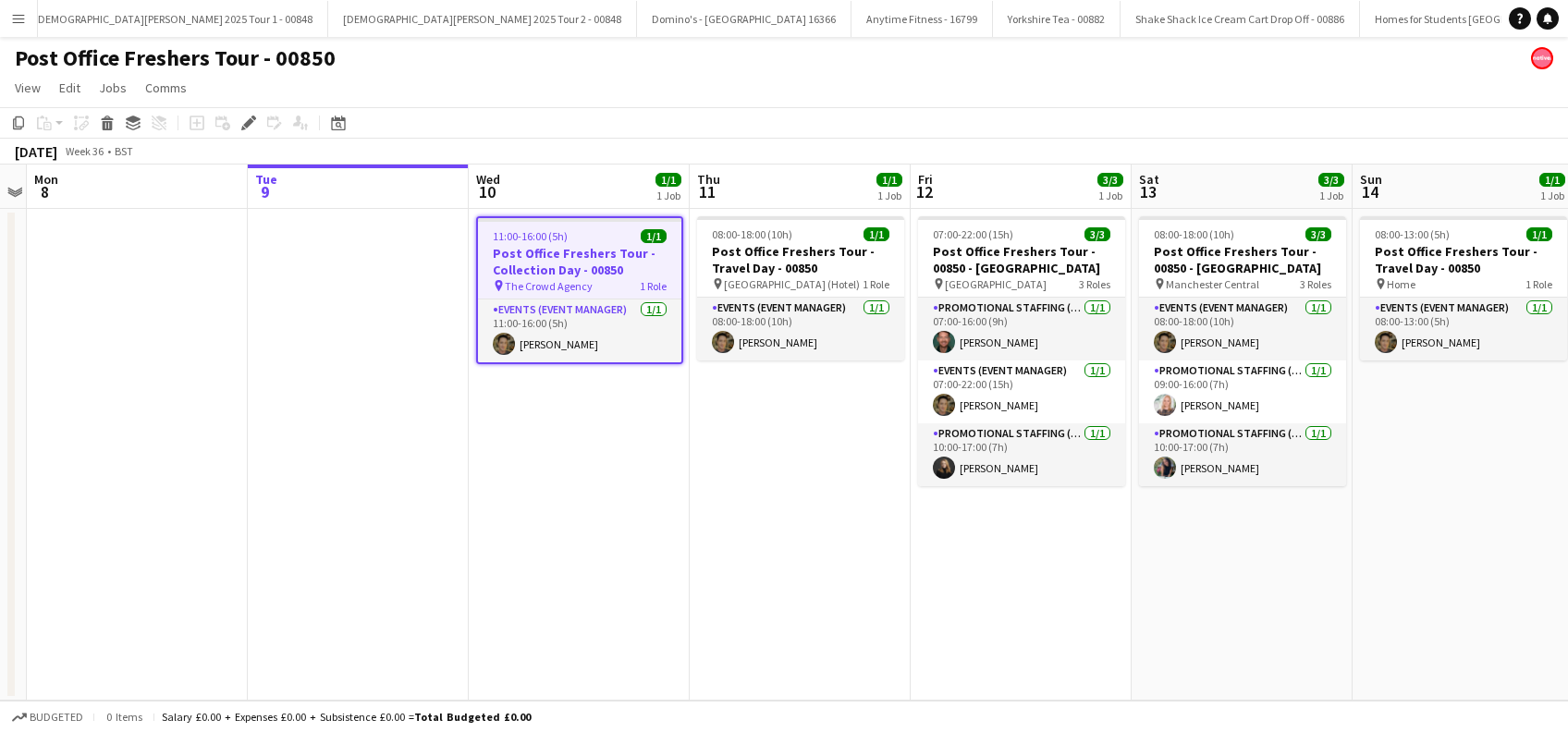
click at [616, 518] on app-date-cell "11:00-16:00 (5h) 1/1 Post Office Freshers Tour - Collection Day - 00850 pin The…" at bounding box center [579, 454] width 221 height 492
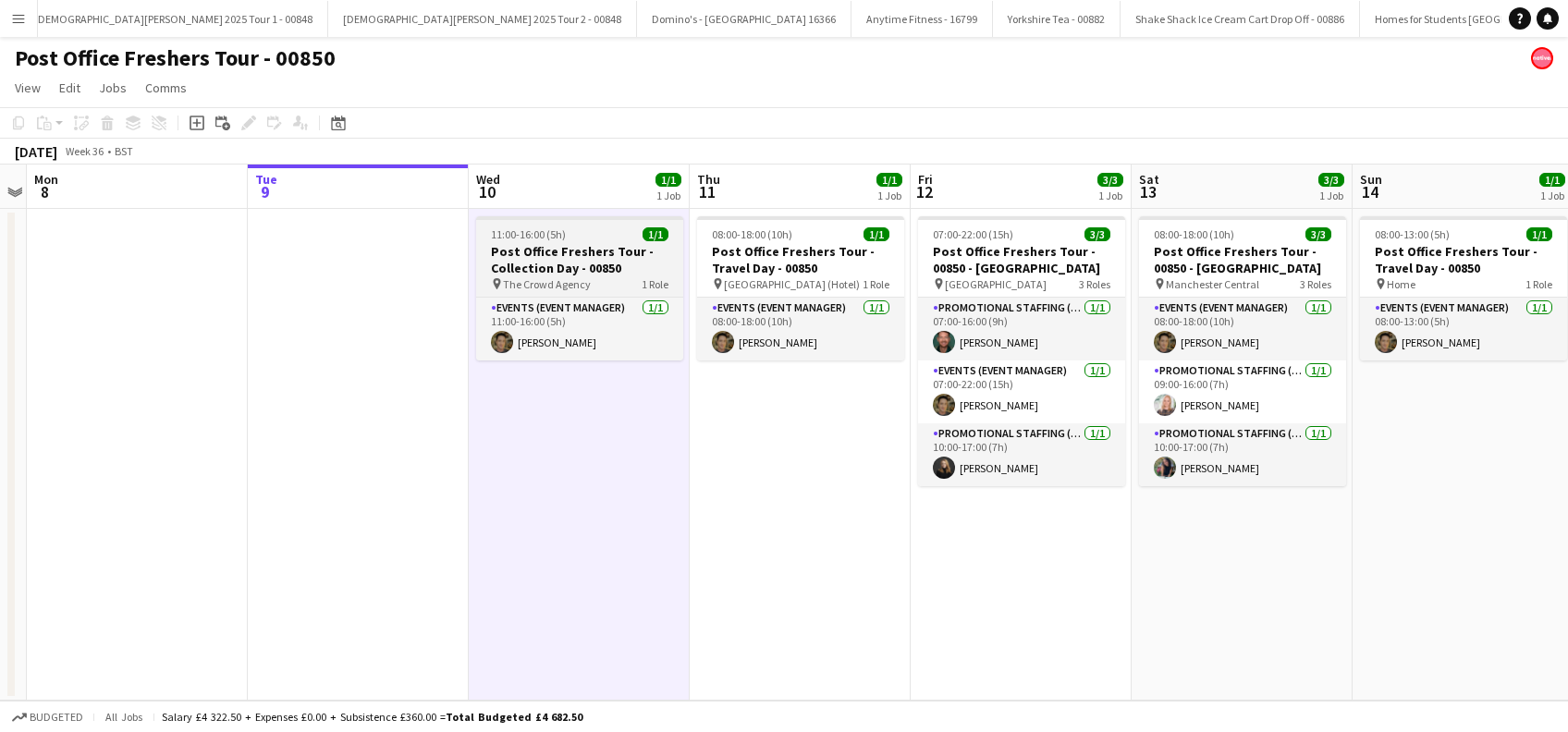
click at [529, 272] on h3 "Post Office Freshers Tour - Collection Day - 00850" at bounding box center [579, 260] width 207 height 34
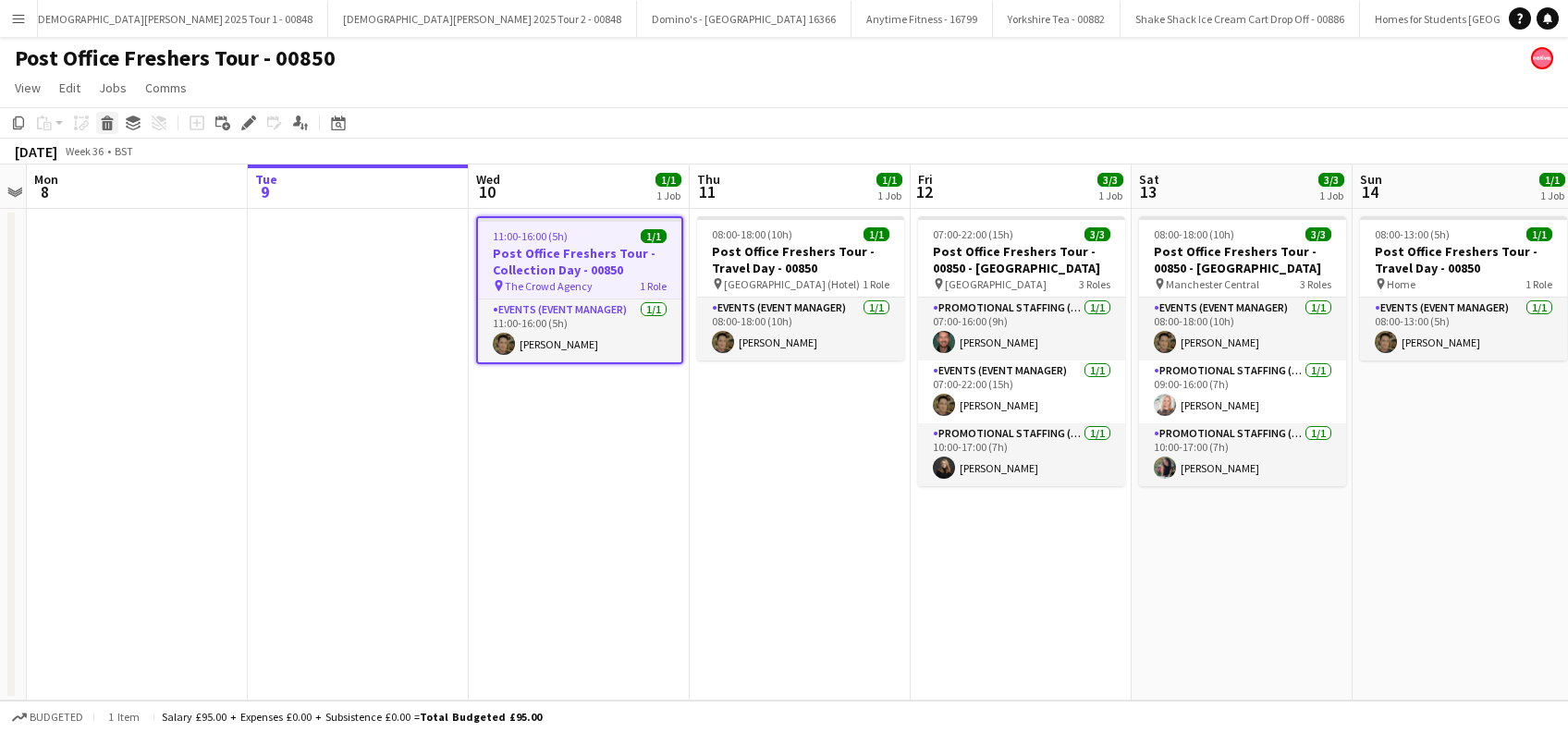
click at [100, 119] on icon "Delete" at bounding box center [107, 122] width 14 height 14
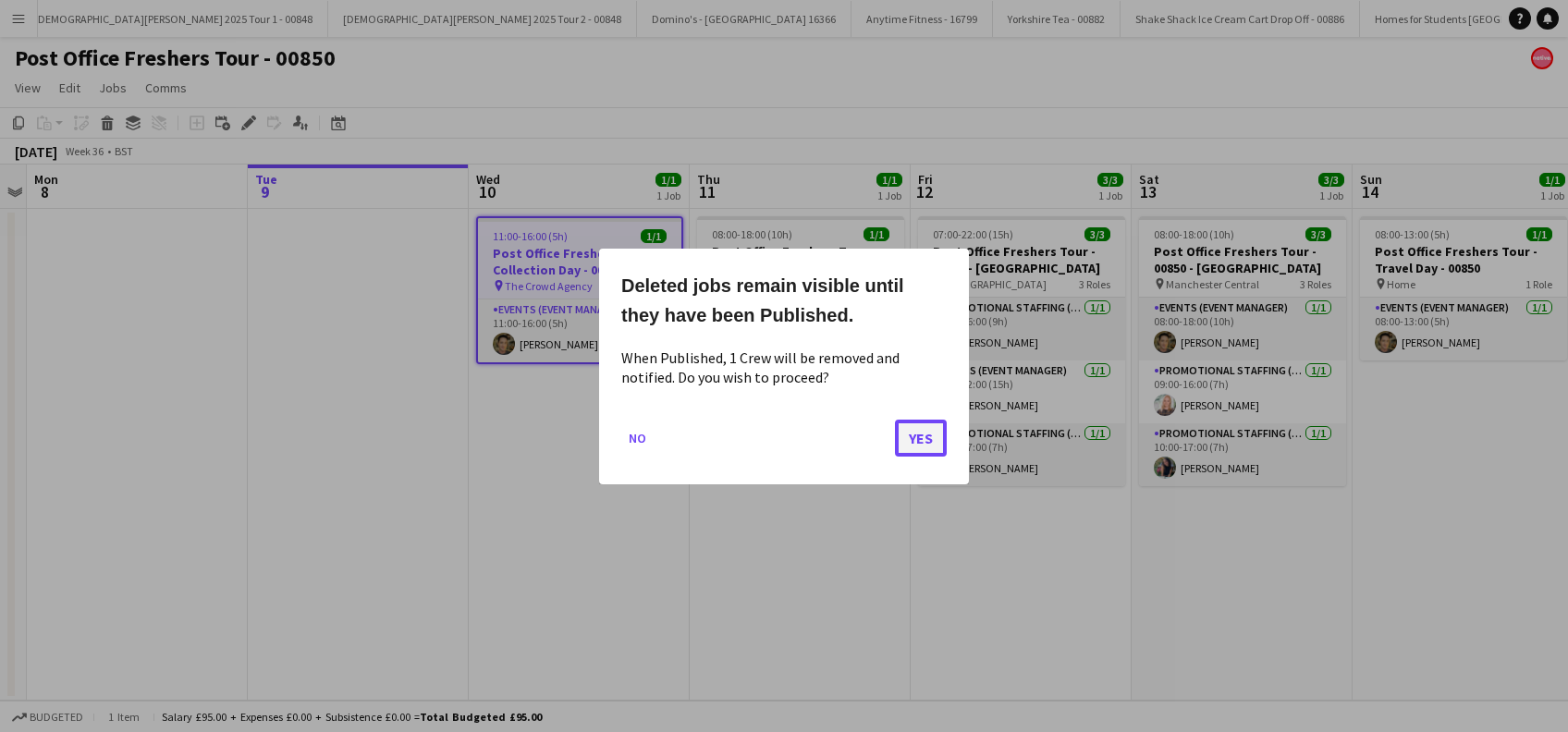
click at [919, 434] on button "Yes" at bounding box center [921, 437] width 52 height 37
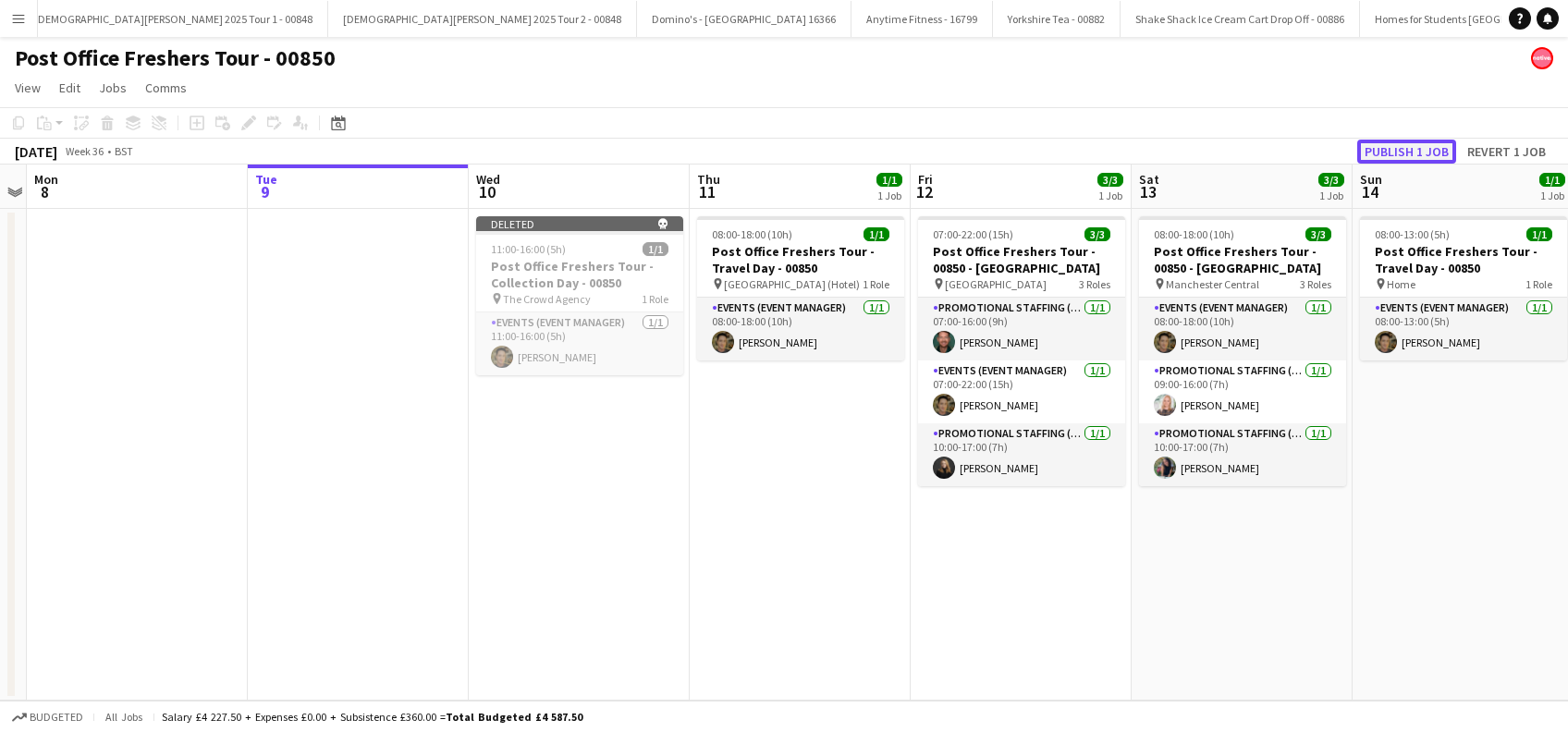
click at [1399, 147] on button "Publish 1 job" at bounding box center [1406, 151] width 99 height 24
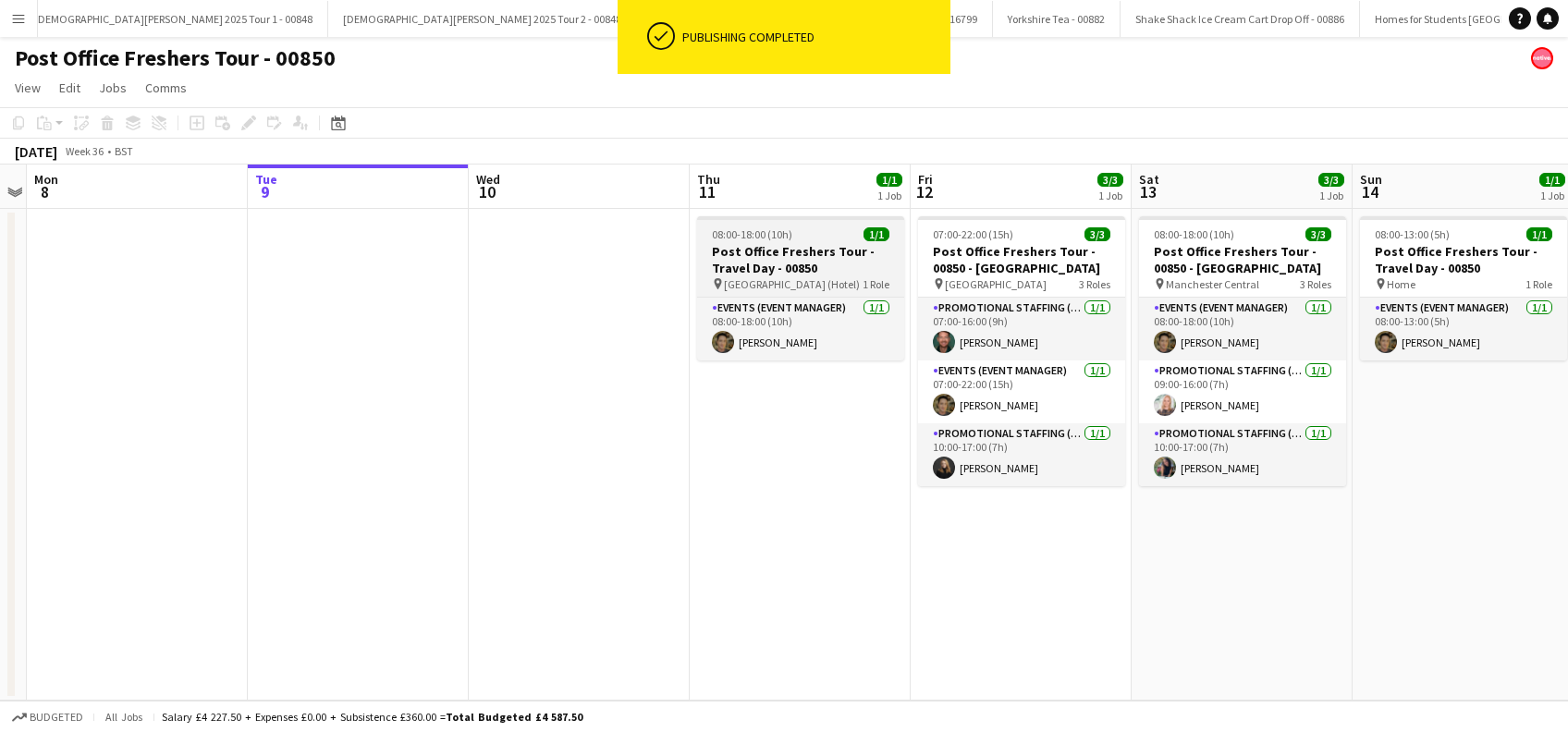
click at [792, 266] on h3 "Post Office Freshers Tour - Travel Day - 00850" at bounding box center [800, 260] width 207 height 34
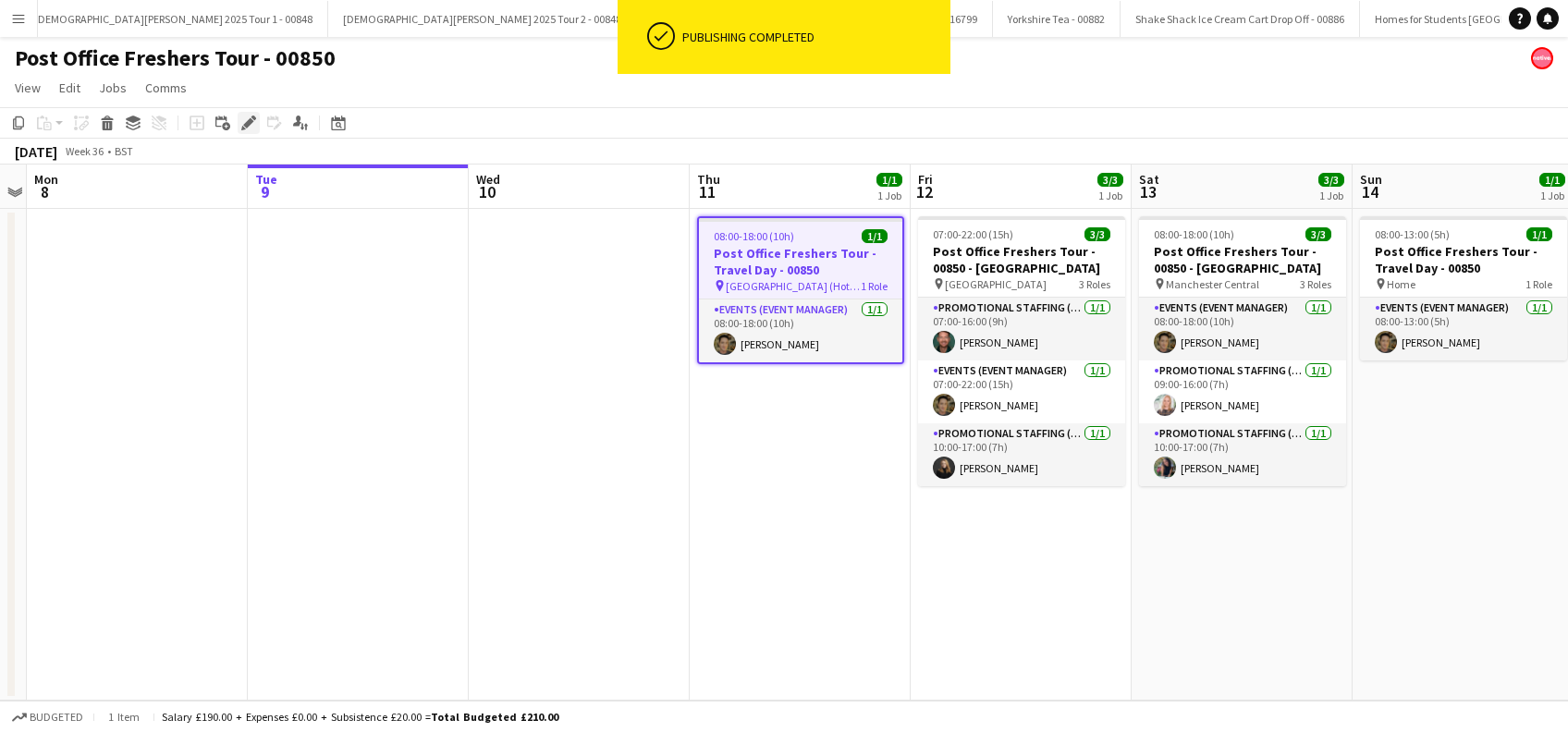
click at [245, 118] on icon "Edit" at bounding box center [248, 122] width 14 height 14
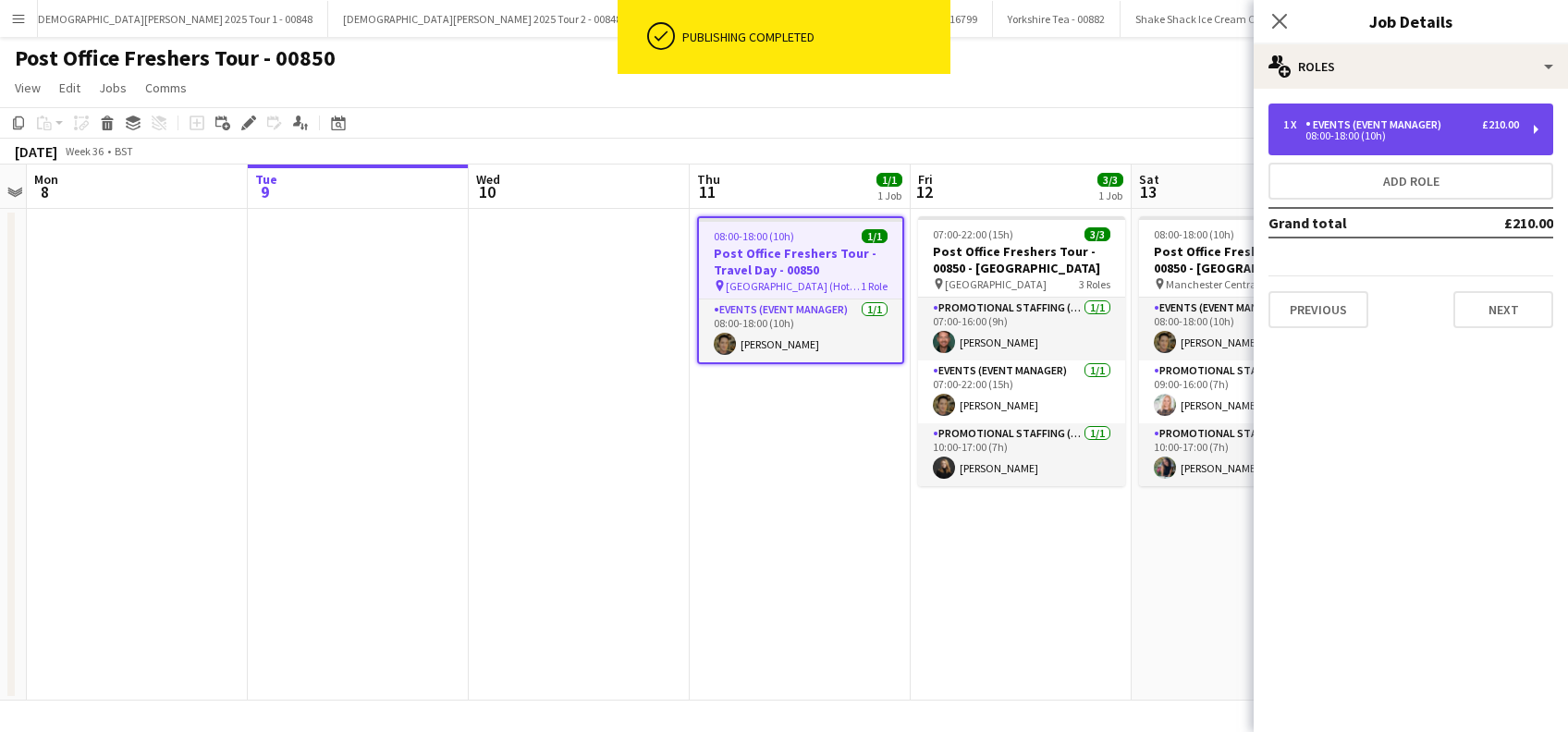
click at [1382, 140] on div "08:00-18:00 (10h)" at bounding box center [1401, 136] width 236 height 10
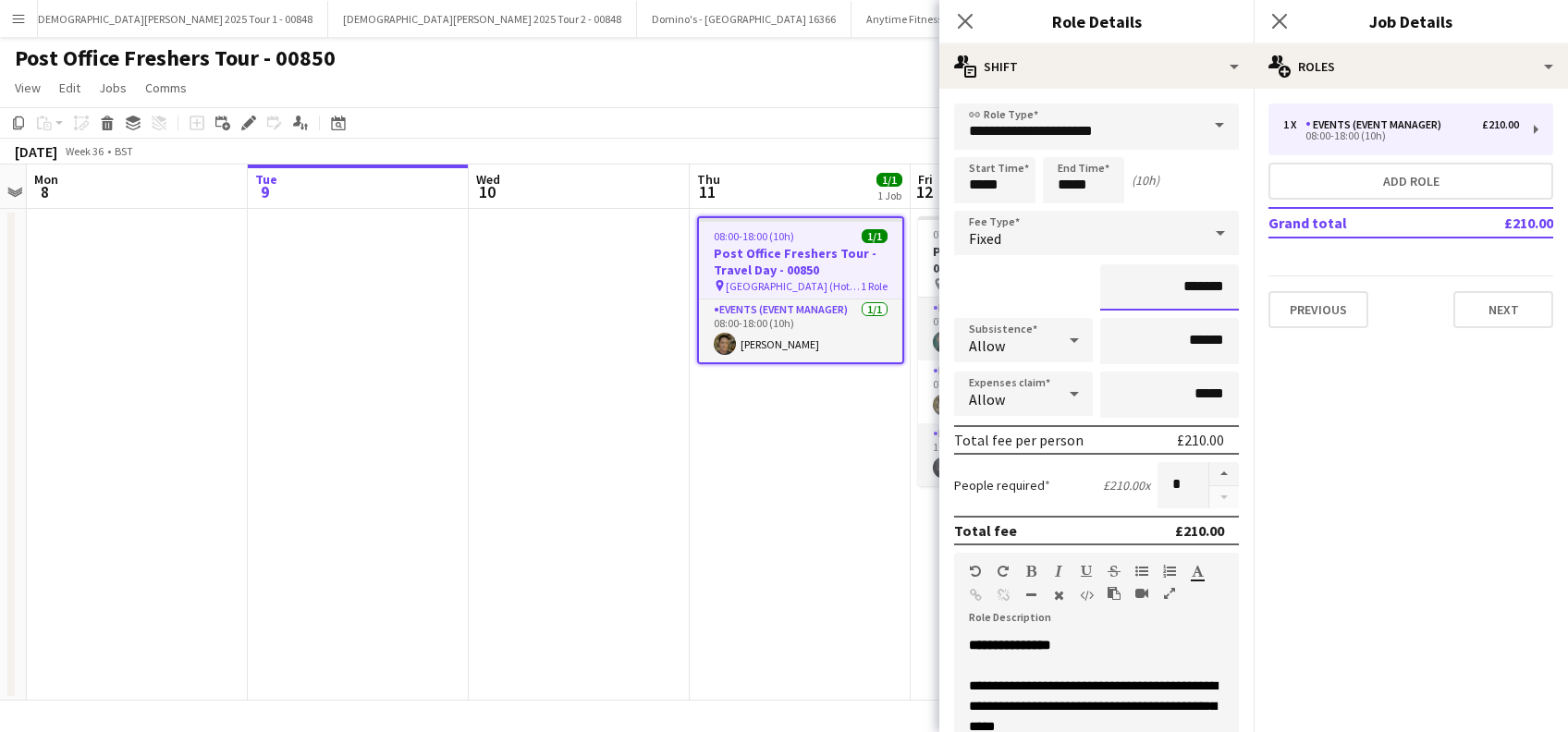
click at [1186, 286] on input "*******" at bounding box center [1170, 288] width 139 height 46
type input "**"
type input "*******"
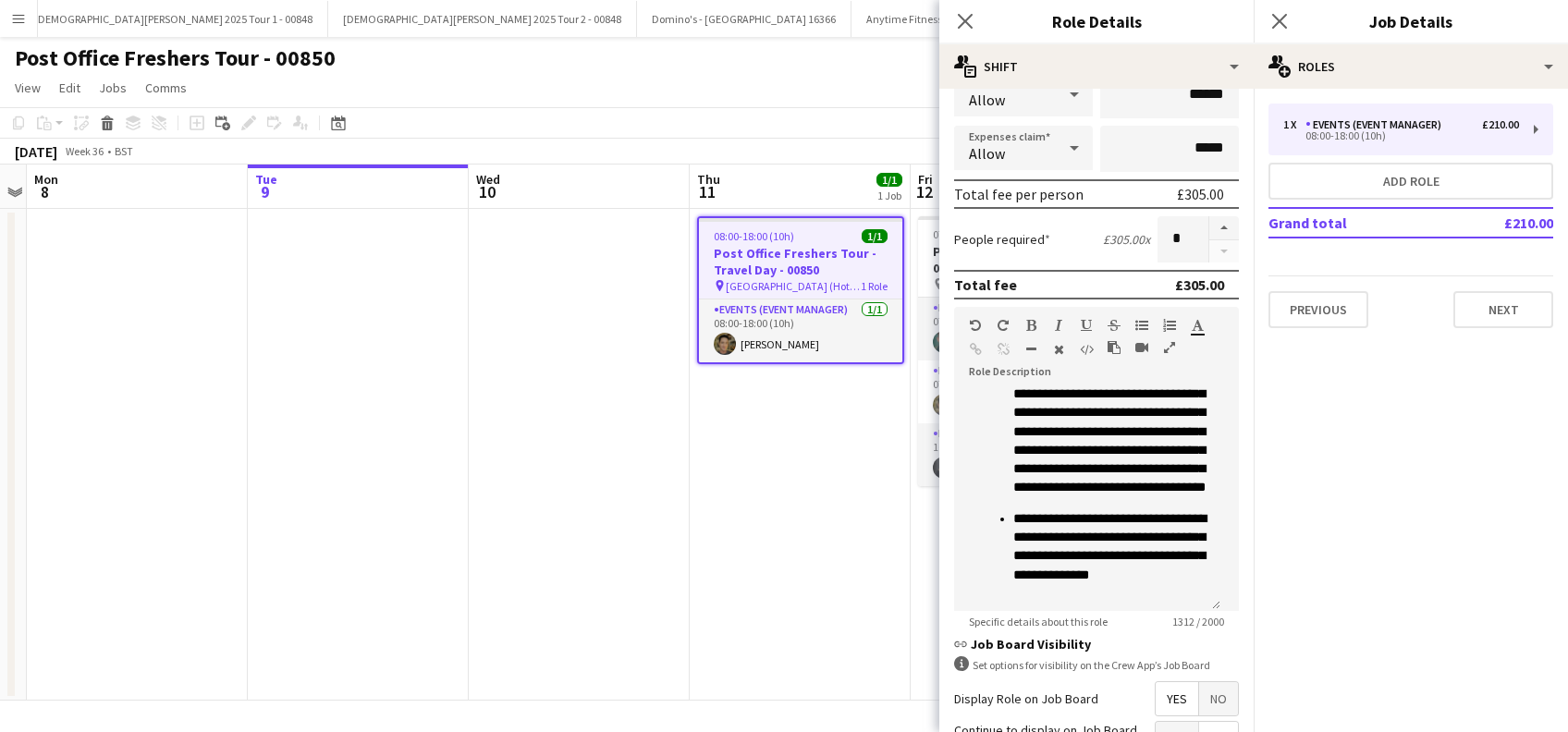
scroll to position [443, 0]
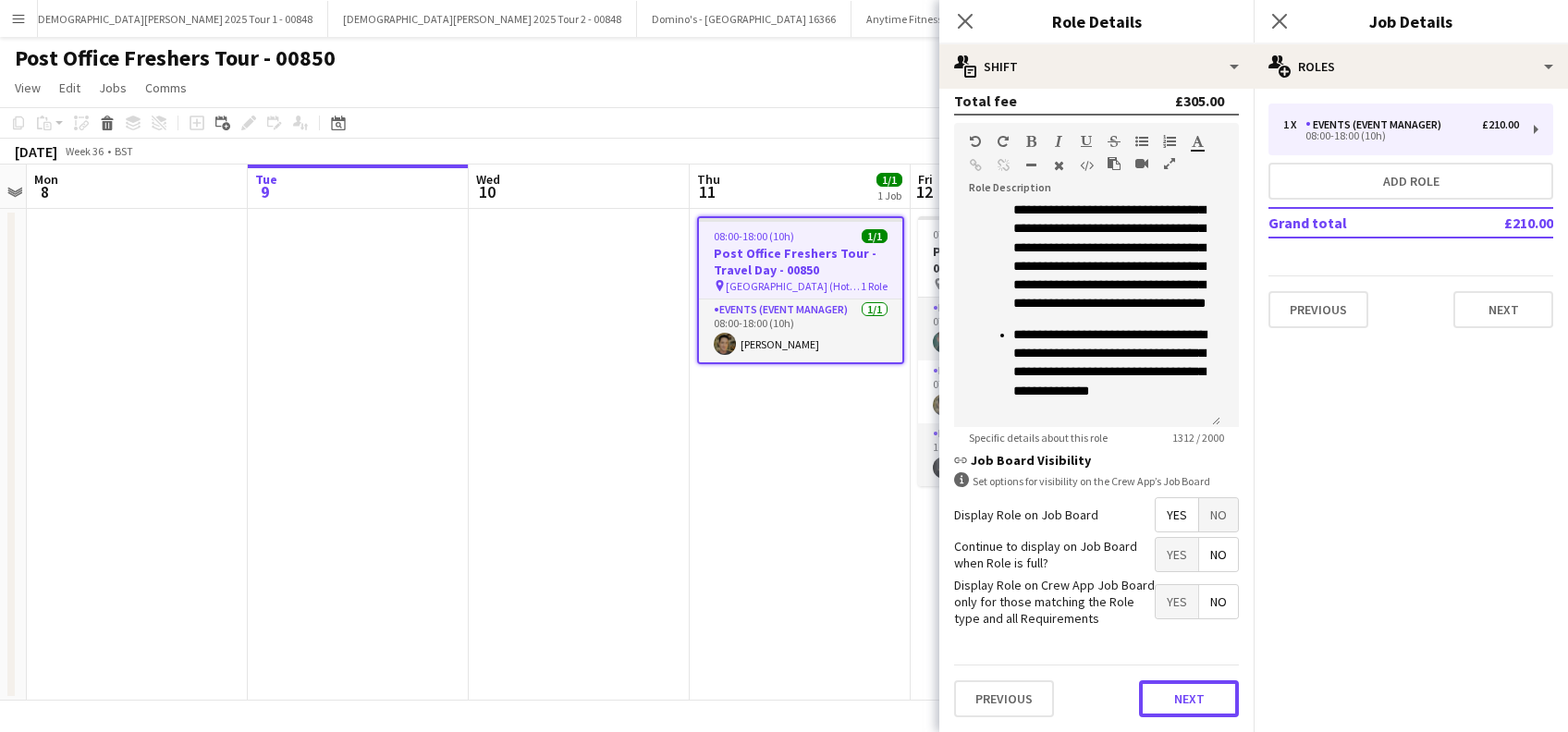
click at [1171, 699] on button "Next" at bounding box center [1189, 698] width 100 height 37
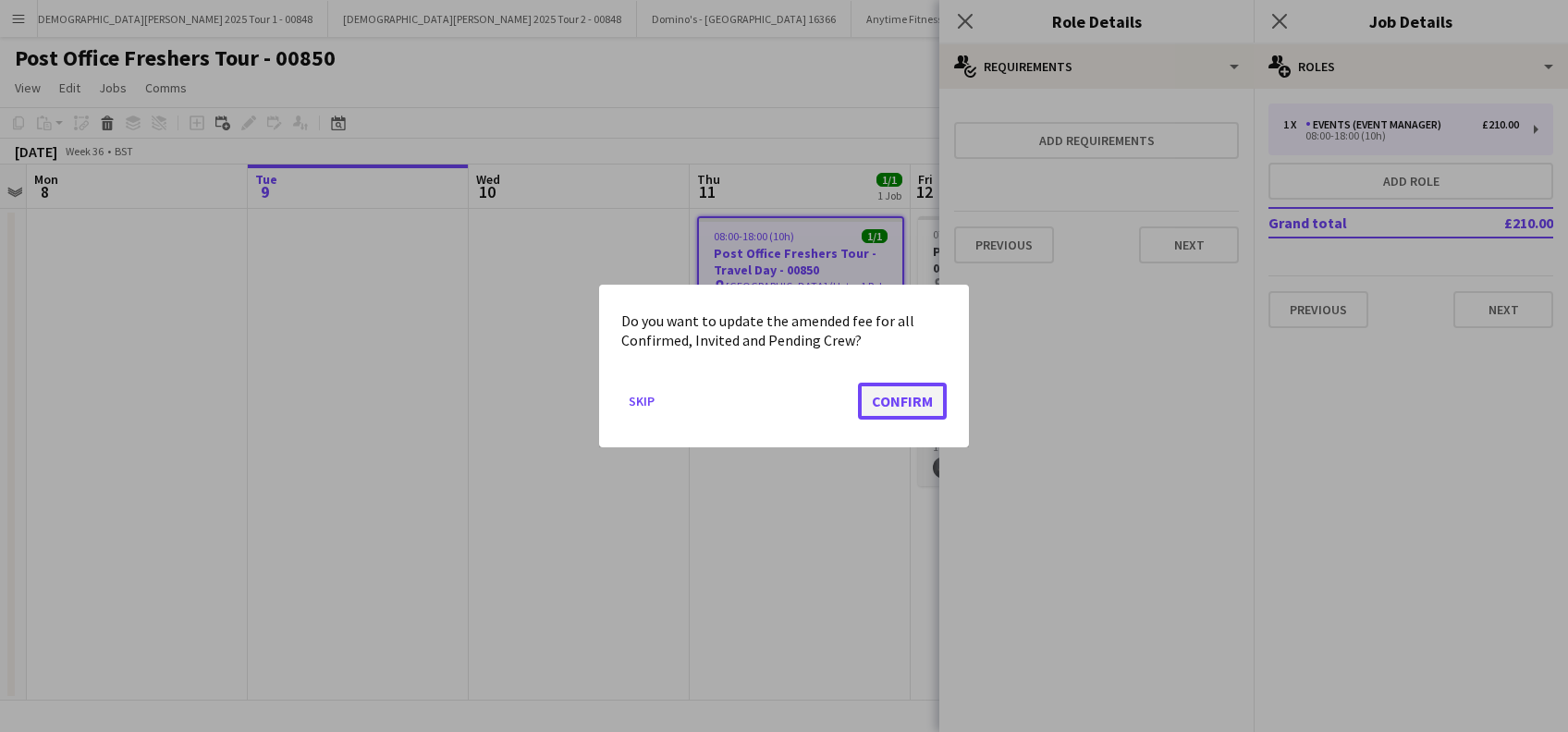
click at [908, 411] on button "Confirm" at bounding box center [902, 401] width 89 height 37
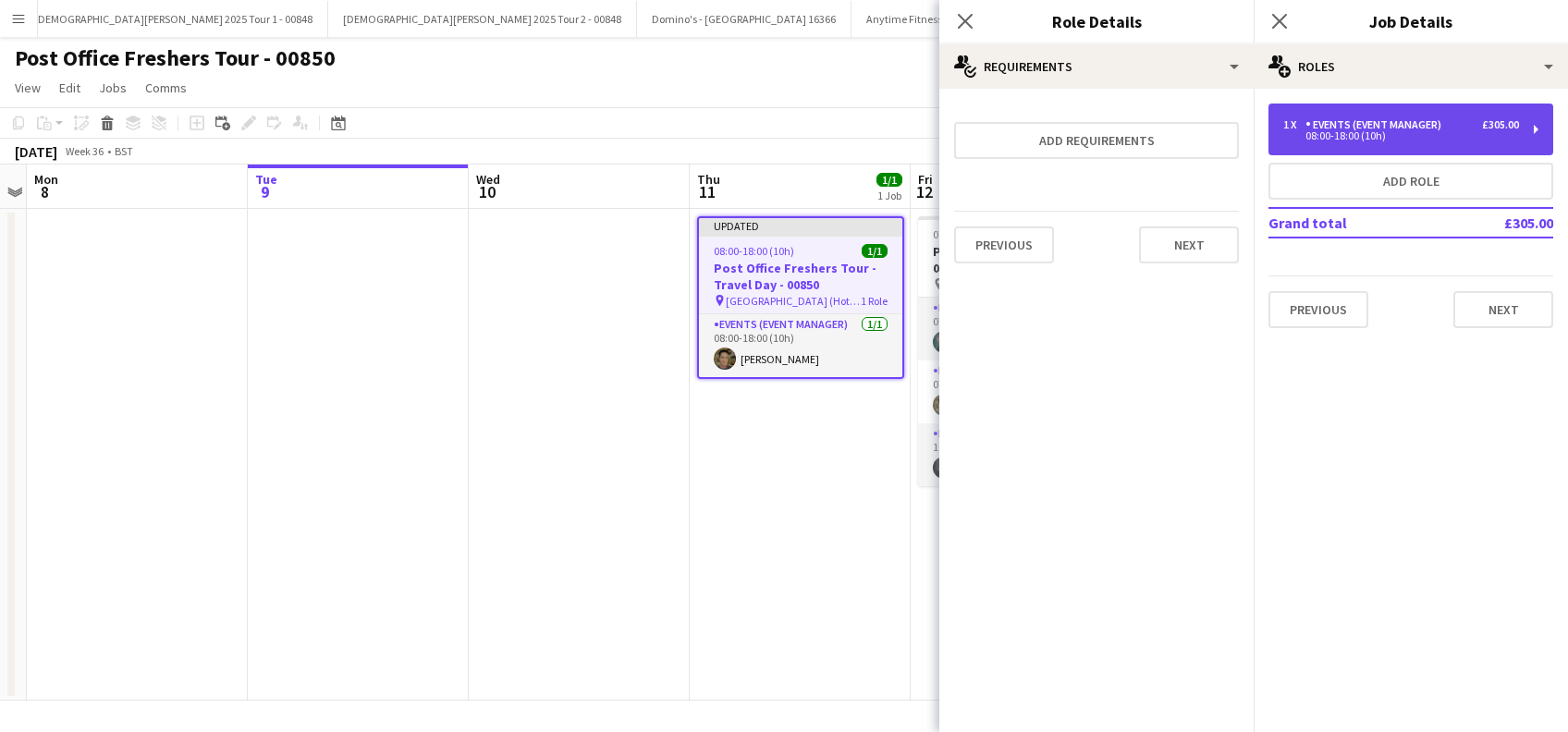
click at [1378, 126] on div "Events (Event Manager)" at bounding box center [1377, 124] width 143 height 13
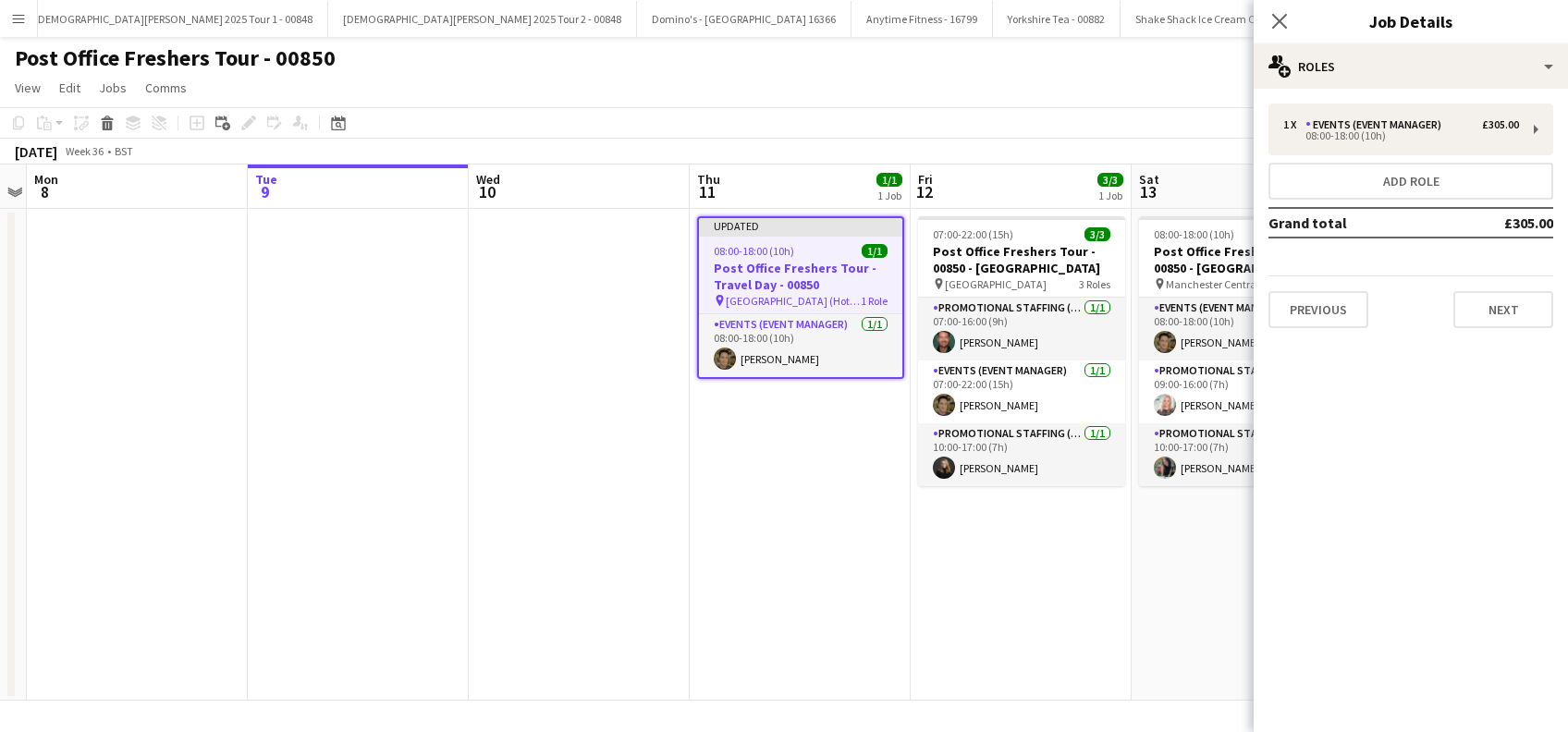
click at [768, 275] on h3 "Post Office Freshers Tour - Travel Day - 00850" at bounding box center [800, 276] width 203 height 34
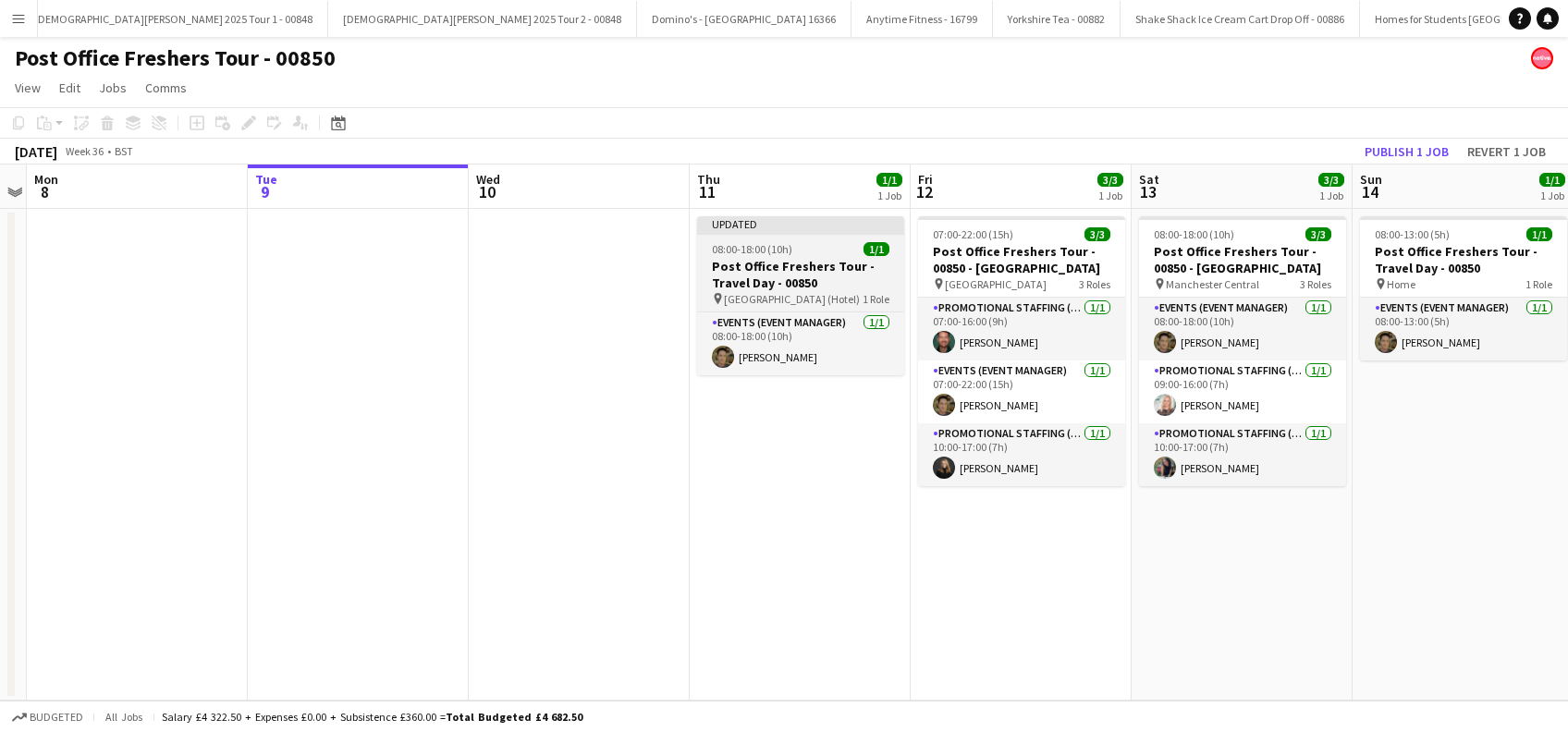
click at [762, 278] on h3 "Post Office Freshers Tour - Travel Day - 00850" at bounding box center [800, 274] width 207 height 34
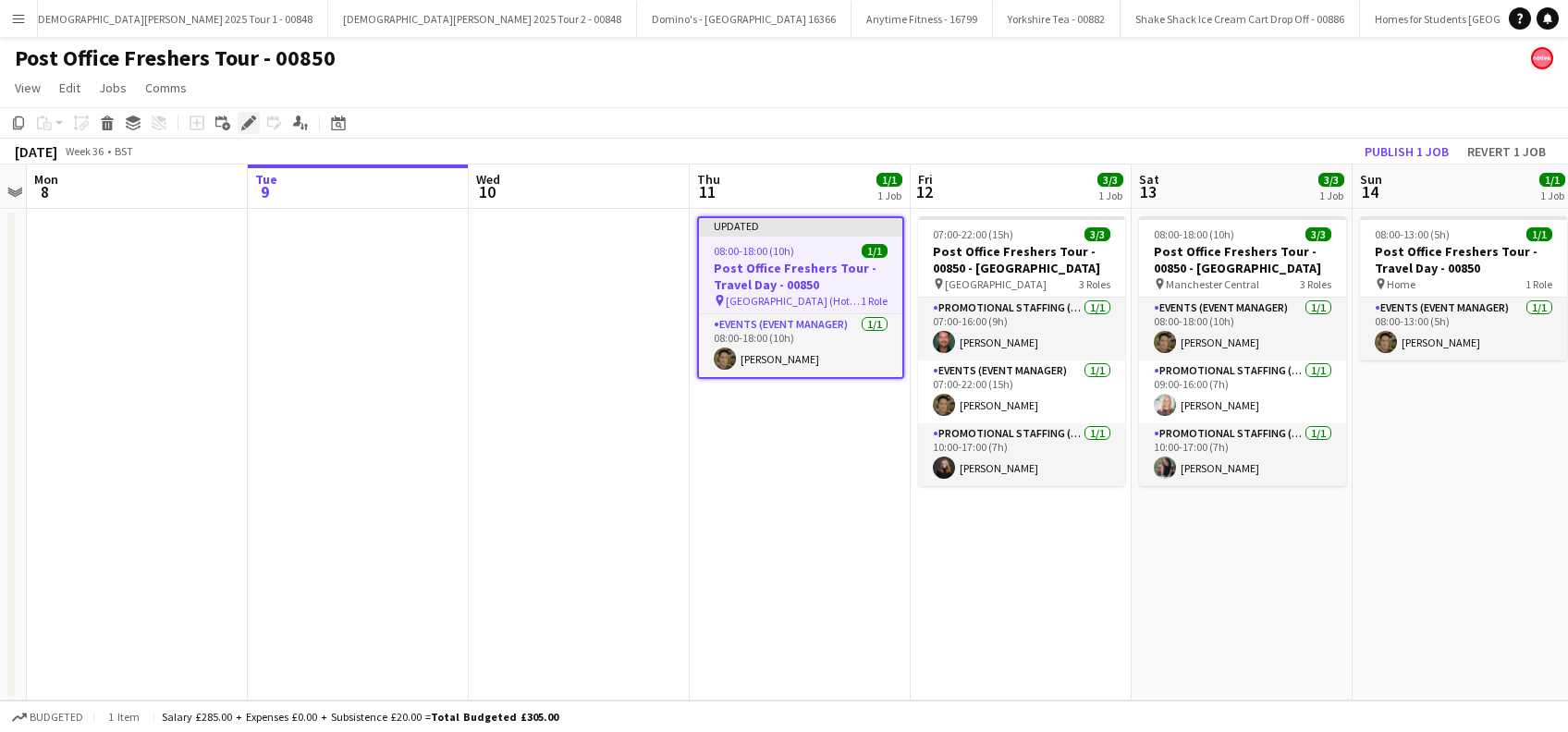
click at [245, 121] on icon "Edit" at bounding box center [248, 122] width 14 height 14
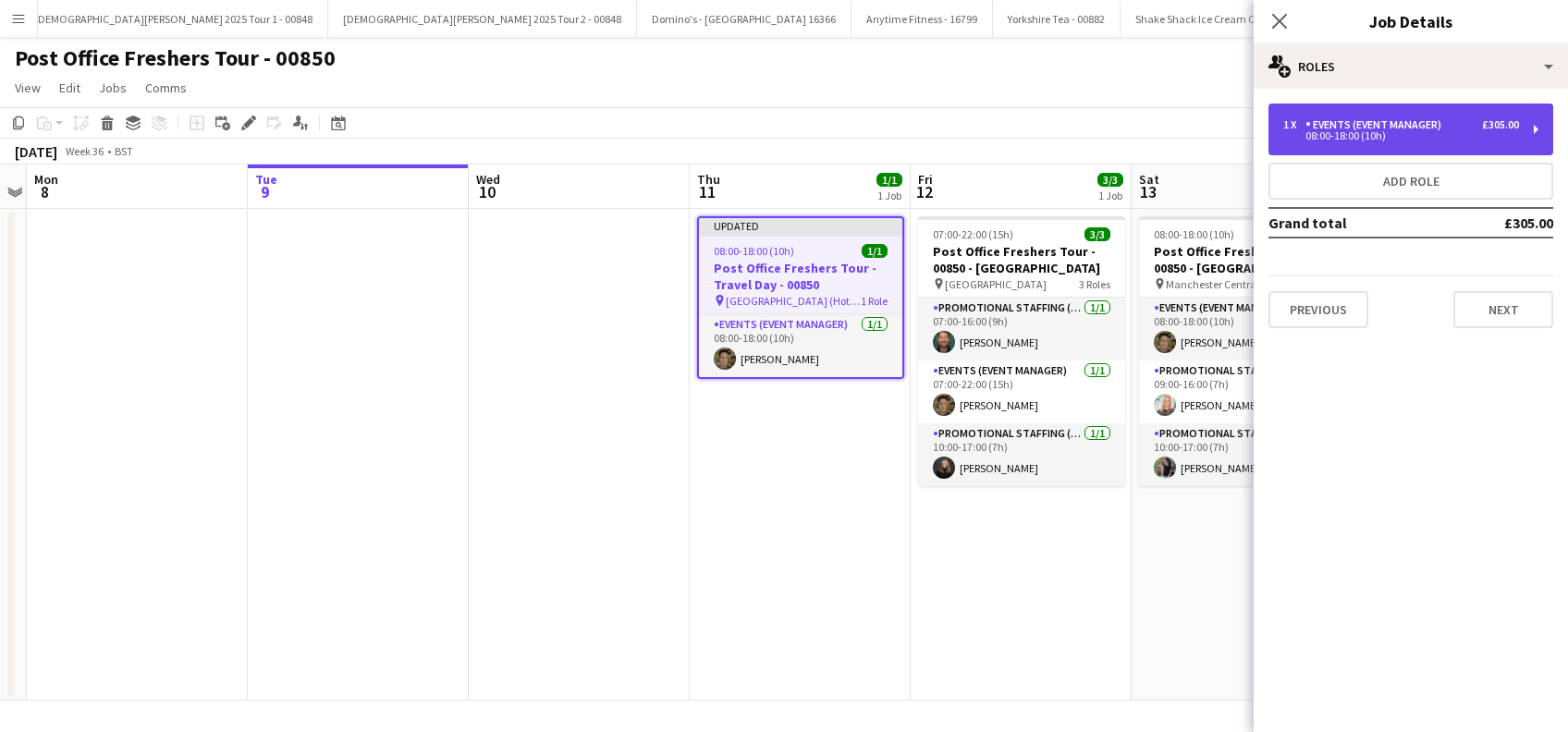
click at [1497, 113] on div "1 x Events (Event Manager) £305.00 08:00-18:00 (10h)" at bounding box center [1411, 130] width 285 height 52
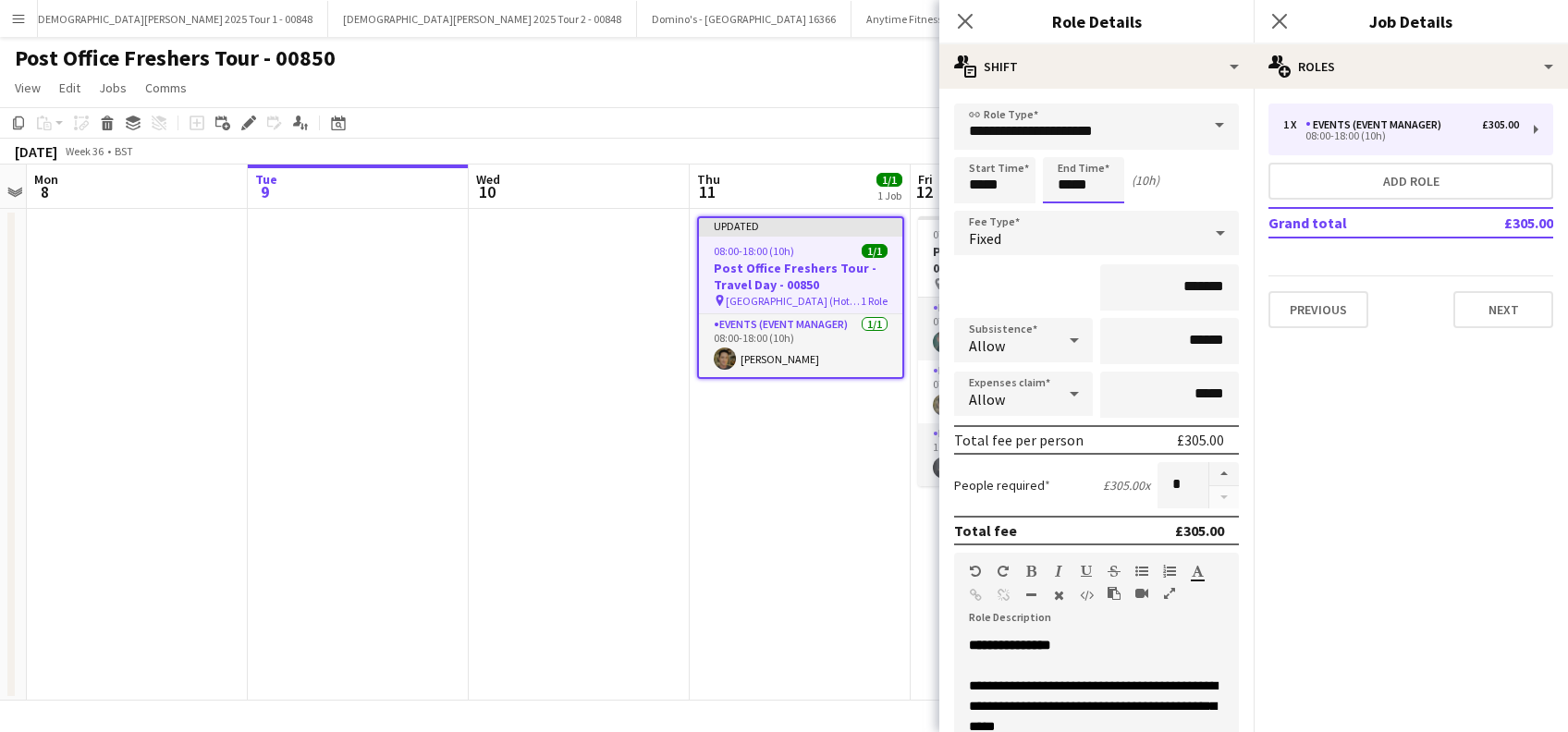
click at [1073, 186] on input "*****" at bounding box center [1083, 180] width 82 height 46
click at [1066, 146] on div at bounding box center [1065, 147] width 37 height 18
click at [1067, 146] on div at bounding box center [1065, 147] width 37 height 18
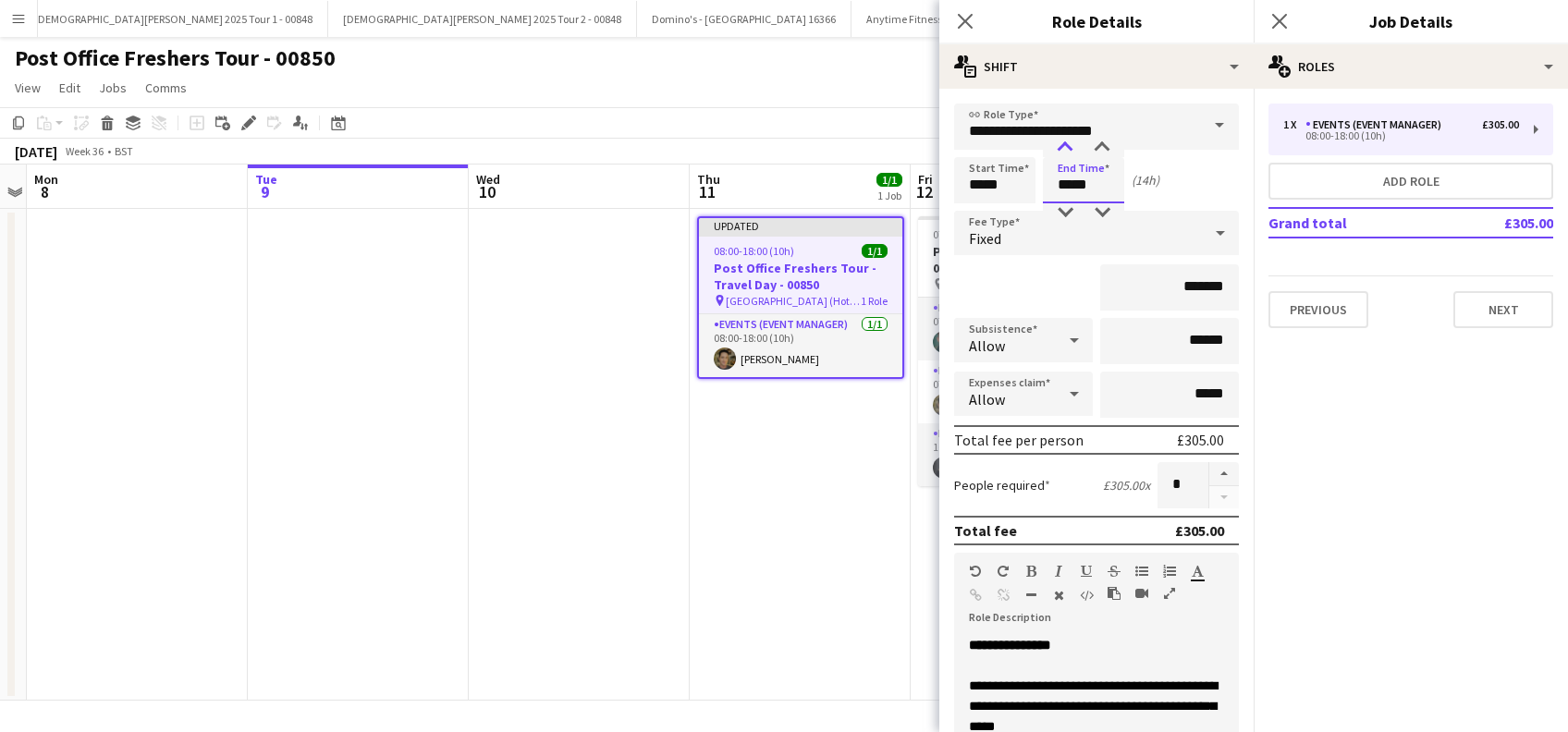
type input "*****"
click at [1068, 146] on div at bounding box center [1065, 147] width 37 height 18
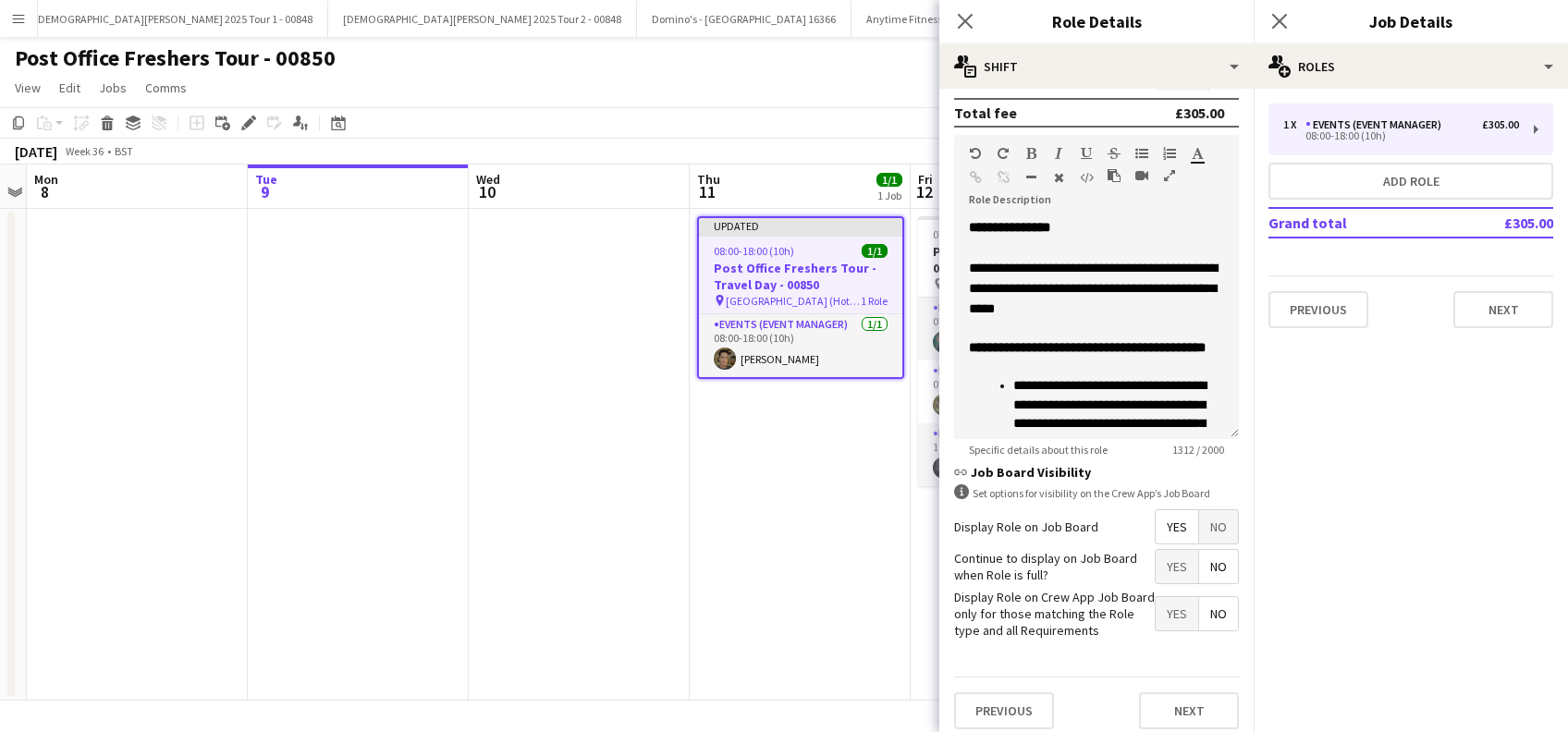
scroll to position [443, 0]
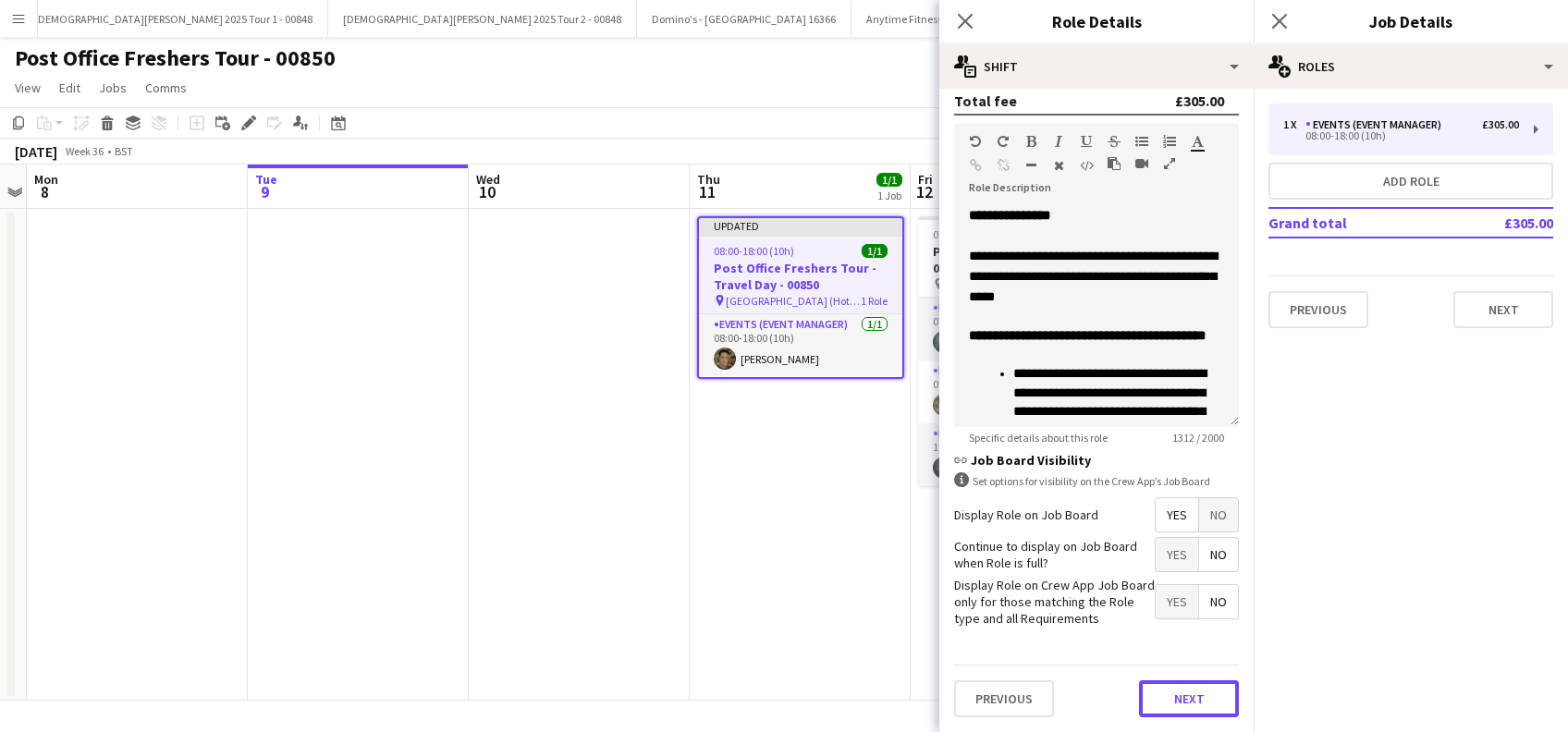
click at [1176, 701] on button "Next" at bounding box center [1189, 698] width 100 height 37
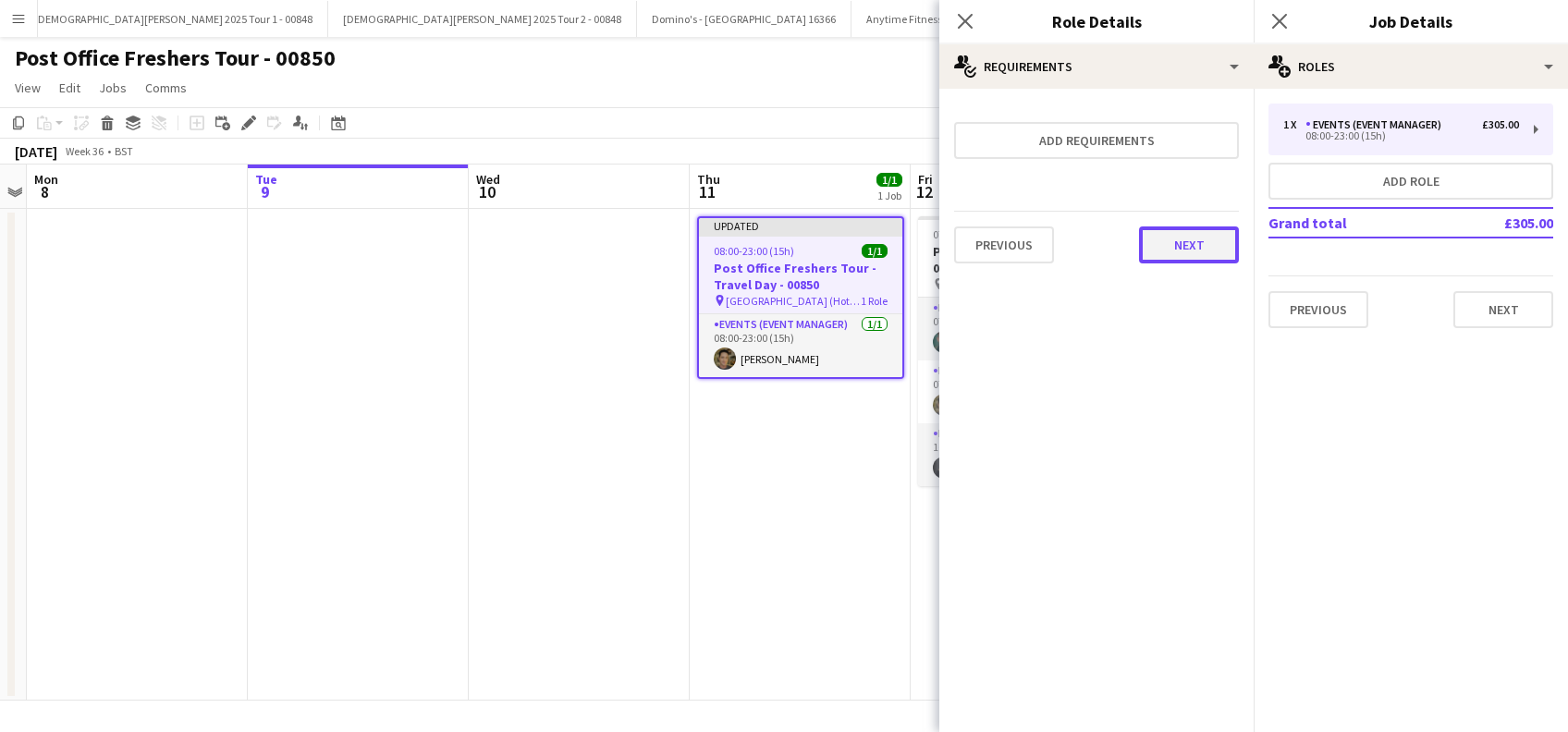
click at [1193, 255] on button "Next" at bounding box center [1189, 244] width 100 height 37
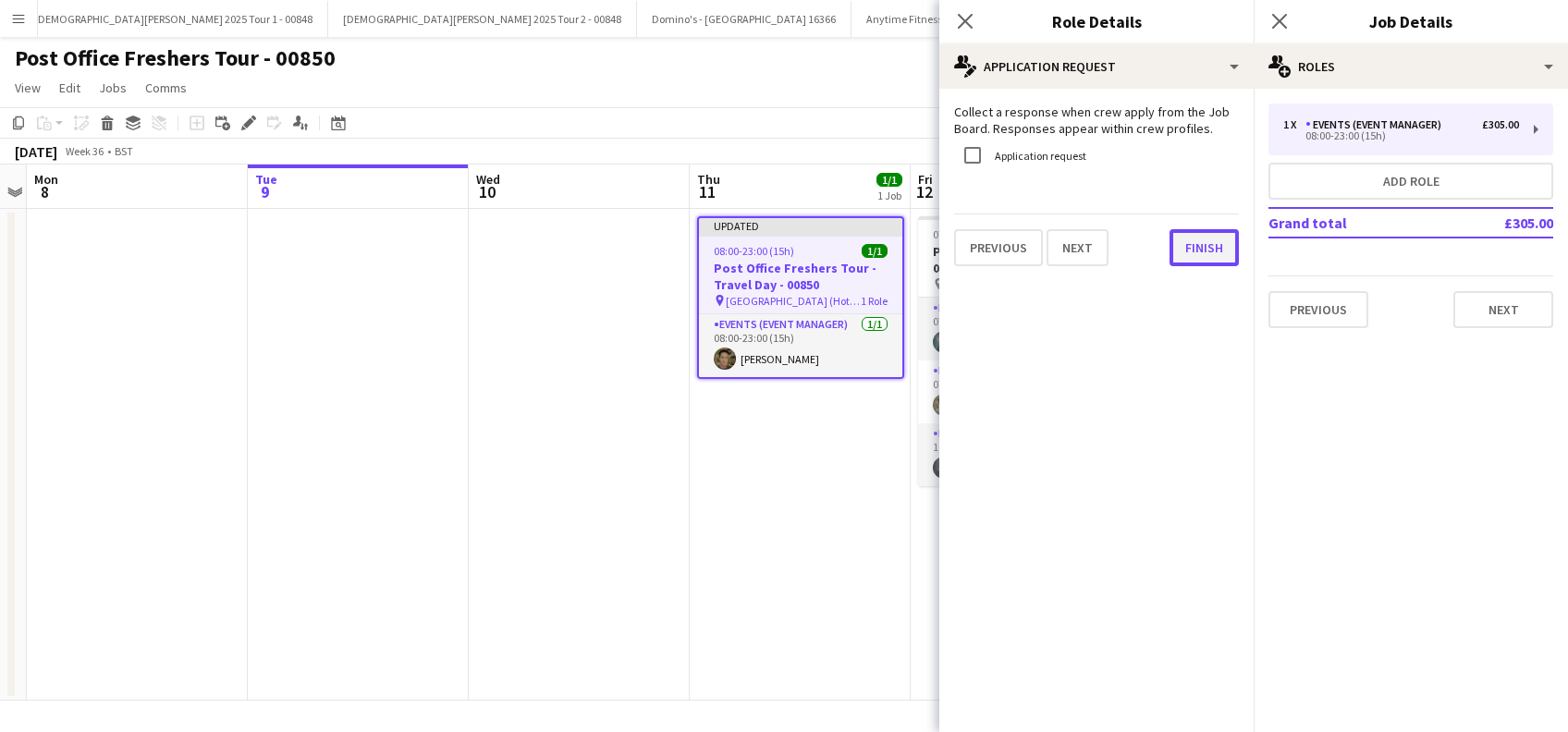
click at [1198, 233] on button "Finish" at bounding box center [1204, 247] width 69 height 37
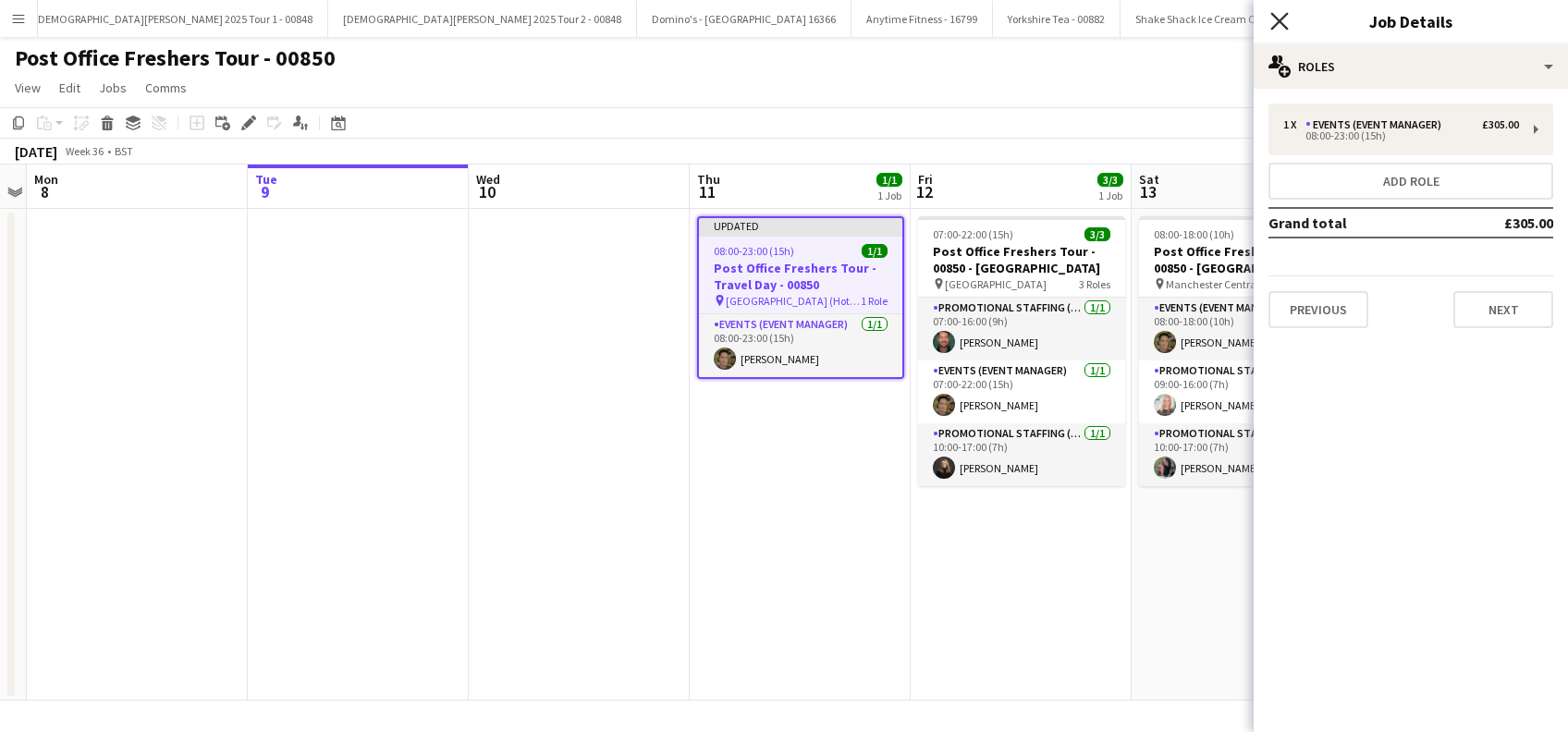
click at [1278, 15] on icon "Close pop-in" at bounding box center [1279, 20] width 17 height 17
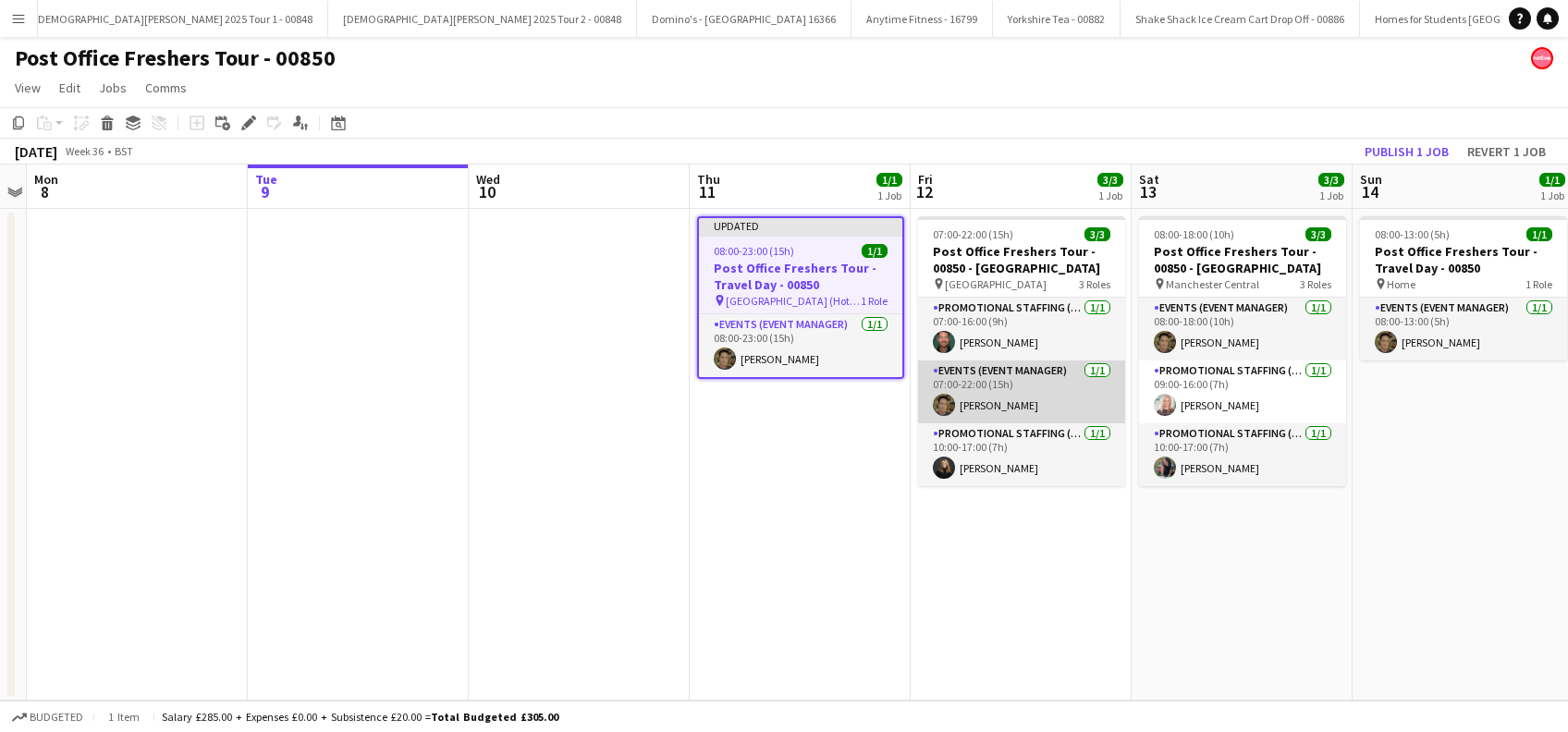
click at [998, 404] on app-card-role "Events (Event Manager) [DATE] 07:00-22:00 (15h) [PERSON_NAME]" at bounding box center [1021, 391] width 207 height 63
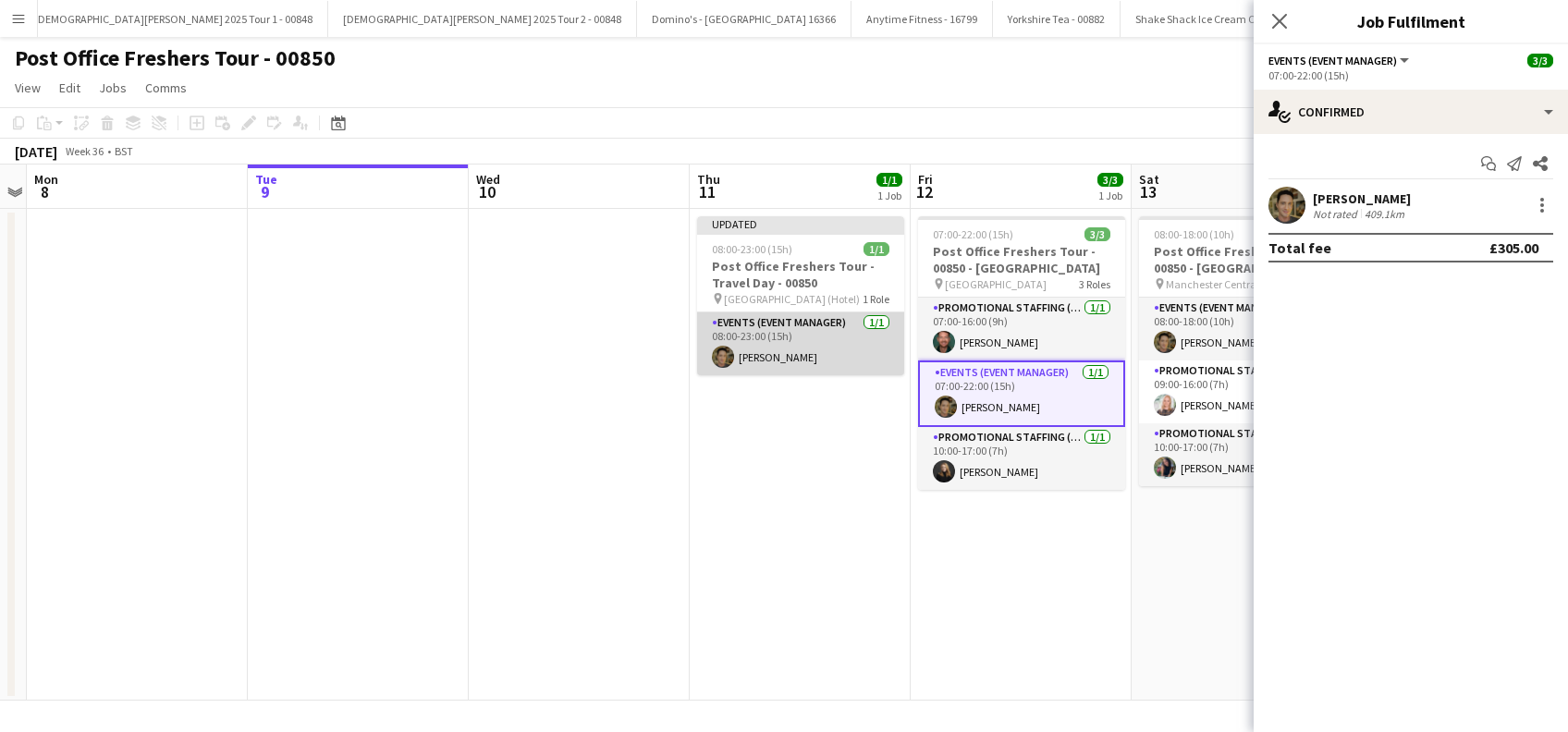
click at [766, 348] on app-card-role "Events (Event Manager) [DATE] 08:00-23:00 (15h) [PERSON_NAME]" at bounding box center [800, 343] width 207 height 63
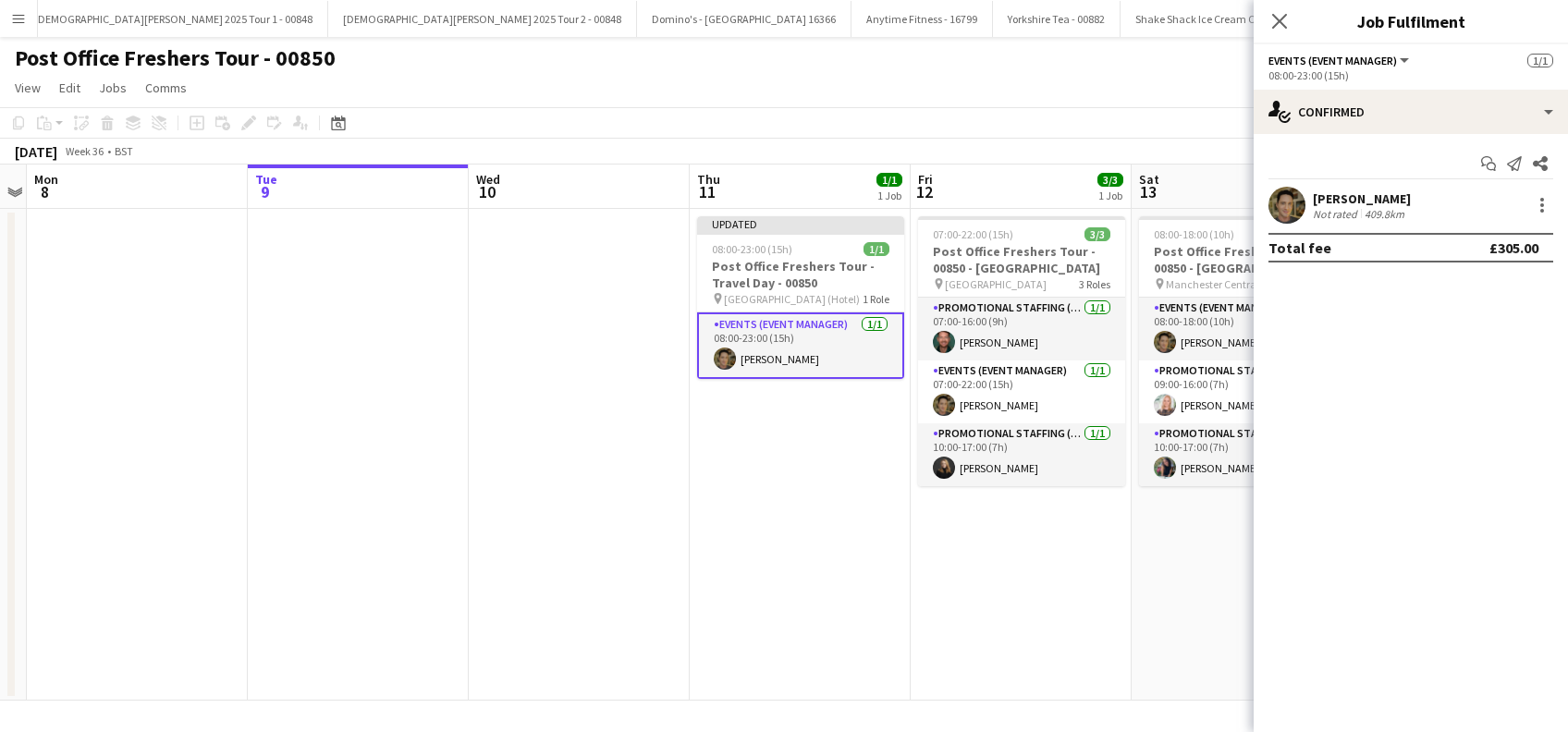
click at [801, 521] on app-date-cell "Updated 08:00-23:00 (15h) 1/1 Post Office Freshers Tour - Travel Day - 00850 pi…" at bounding box center [800, 454] width 221 height 492
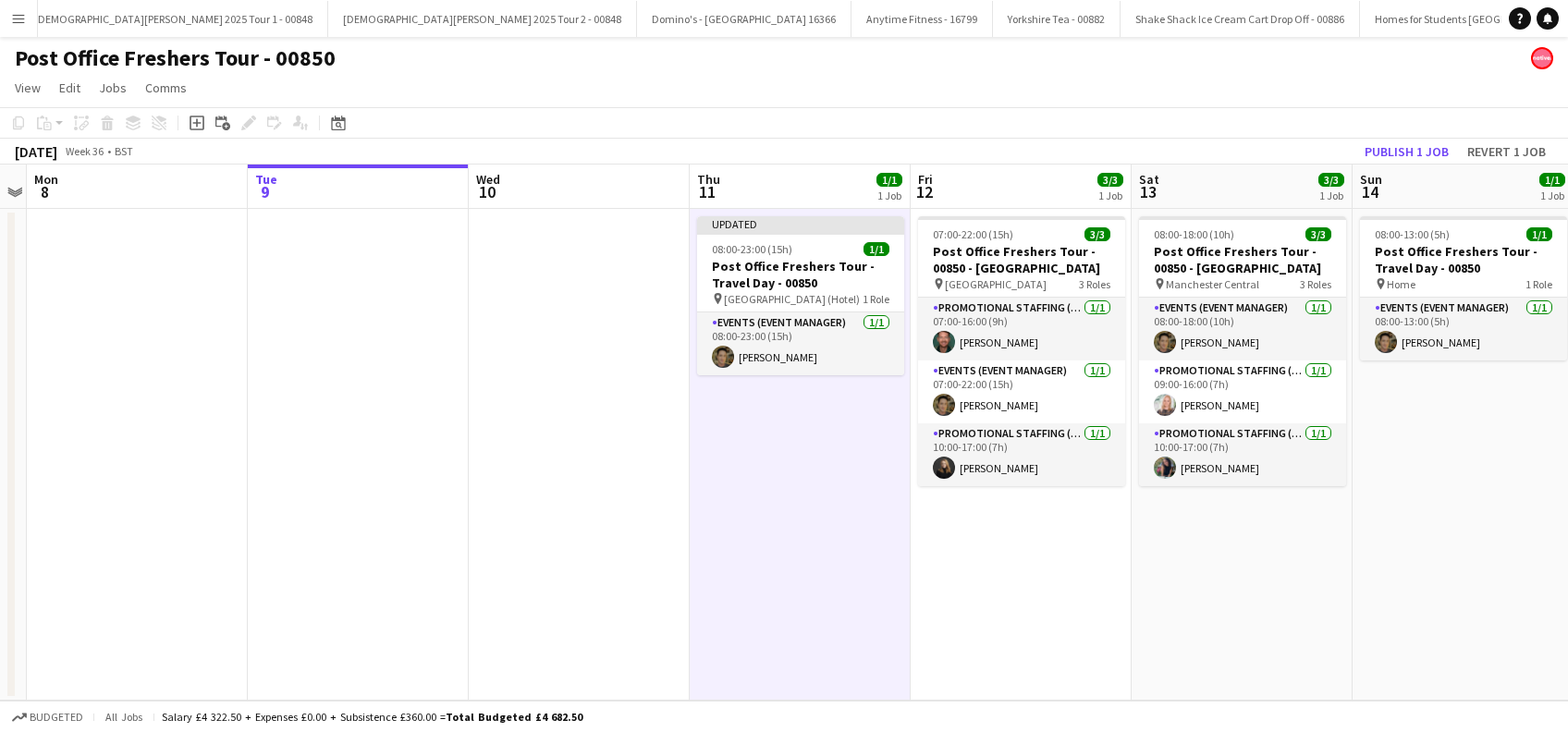
click at [1001, 617] on app-date-cell "07:00-22:00 (15h) 3/3 Post Office Freshers Tour - 00850 - [GEOGRAPHIC_DATA] pin…" at bounding box center [1022, 454] width 221 height 492
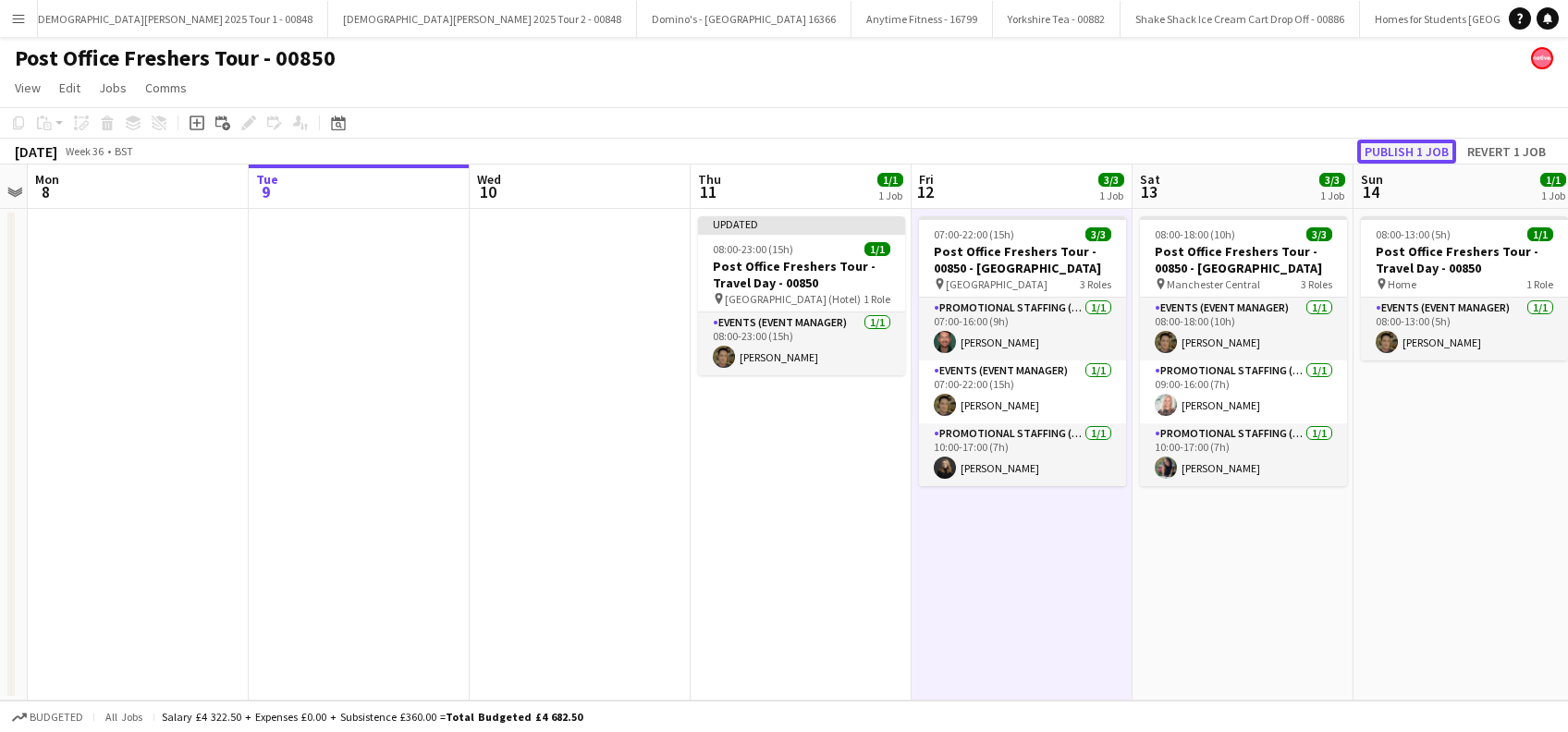
click at [1408, 155] on button "Publish 1 job" at bounding box center [1406, 151] width 99 height 24
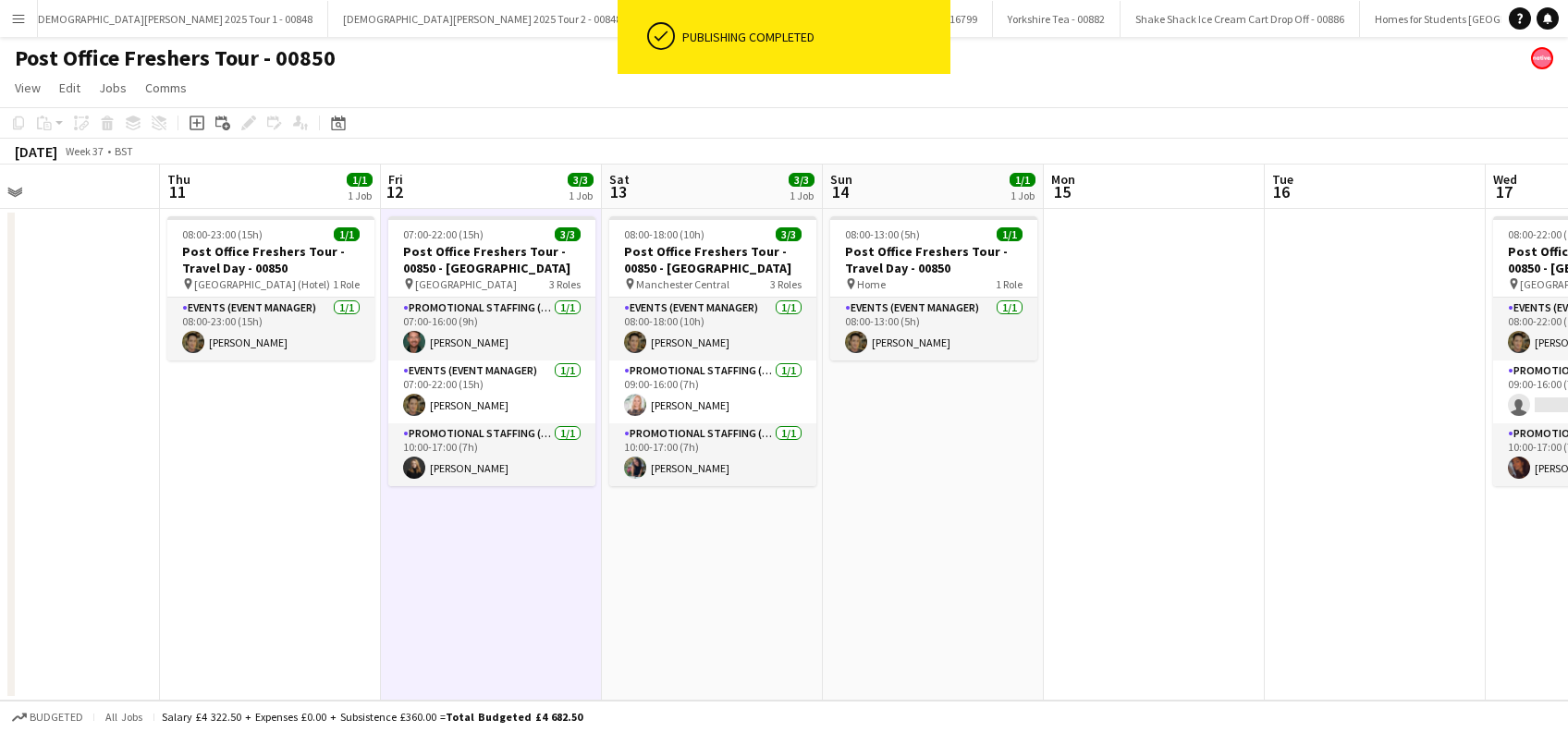
drag, startPoint x: 1255, startPoint y: 577, endPoint x: 725, endPoint y: 581, distance: 530.0
click at [725, 583] on app-calendar-viewport "Sun 7 Mon 8 Tue 9 Wed 10 Thu 11 1/1 1 Job Fri 12 3/3 1 Job Sat 13 3/3 1 Job Sun…" at bounding box center [784, 432] width 1568 height 536
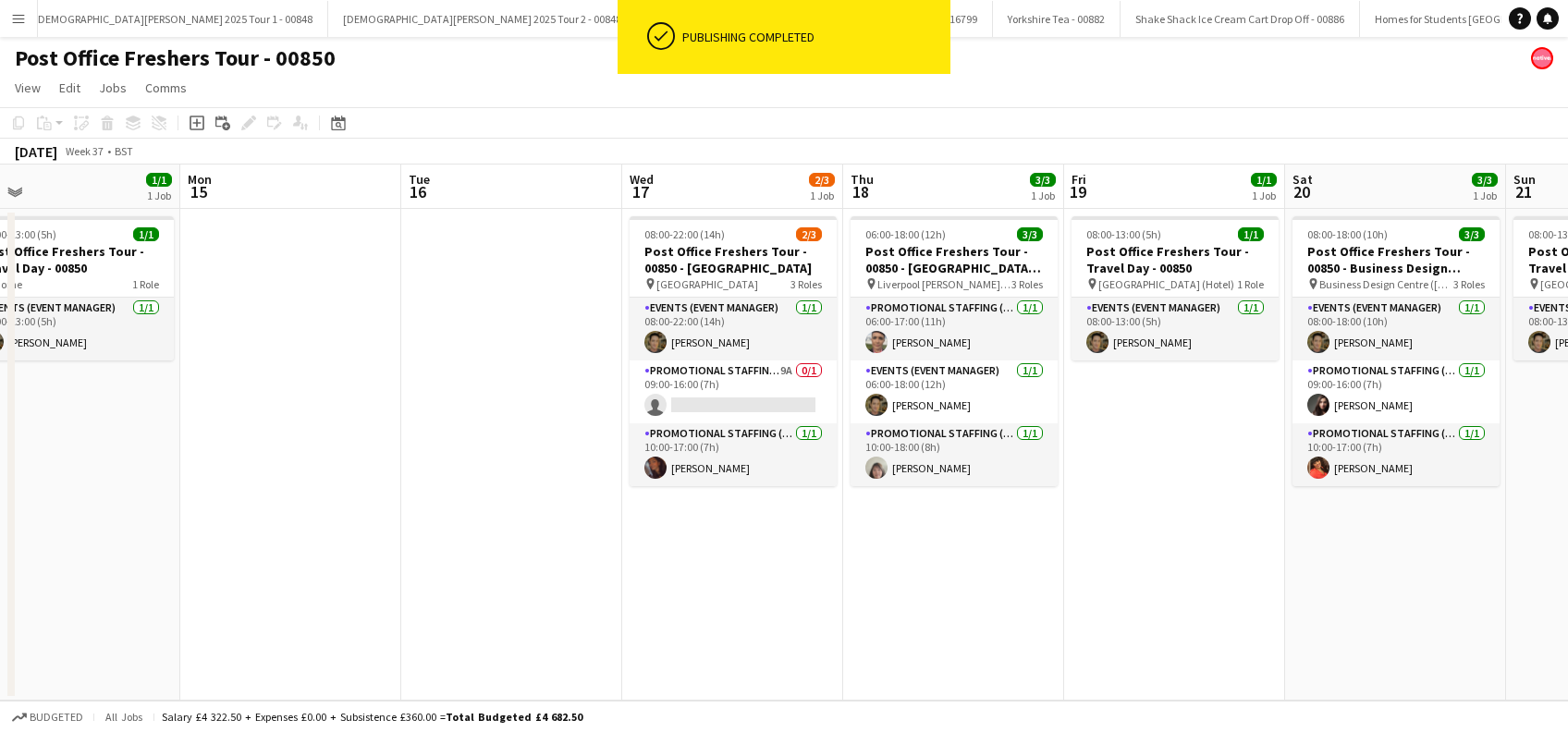
scroll to position [0, 695]
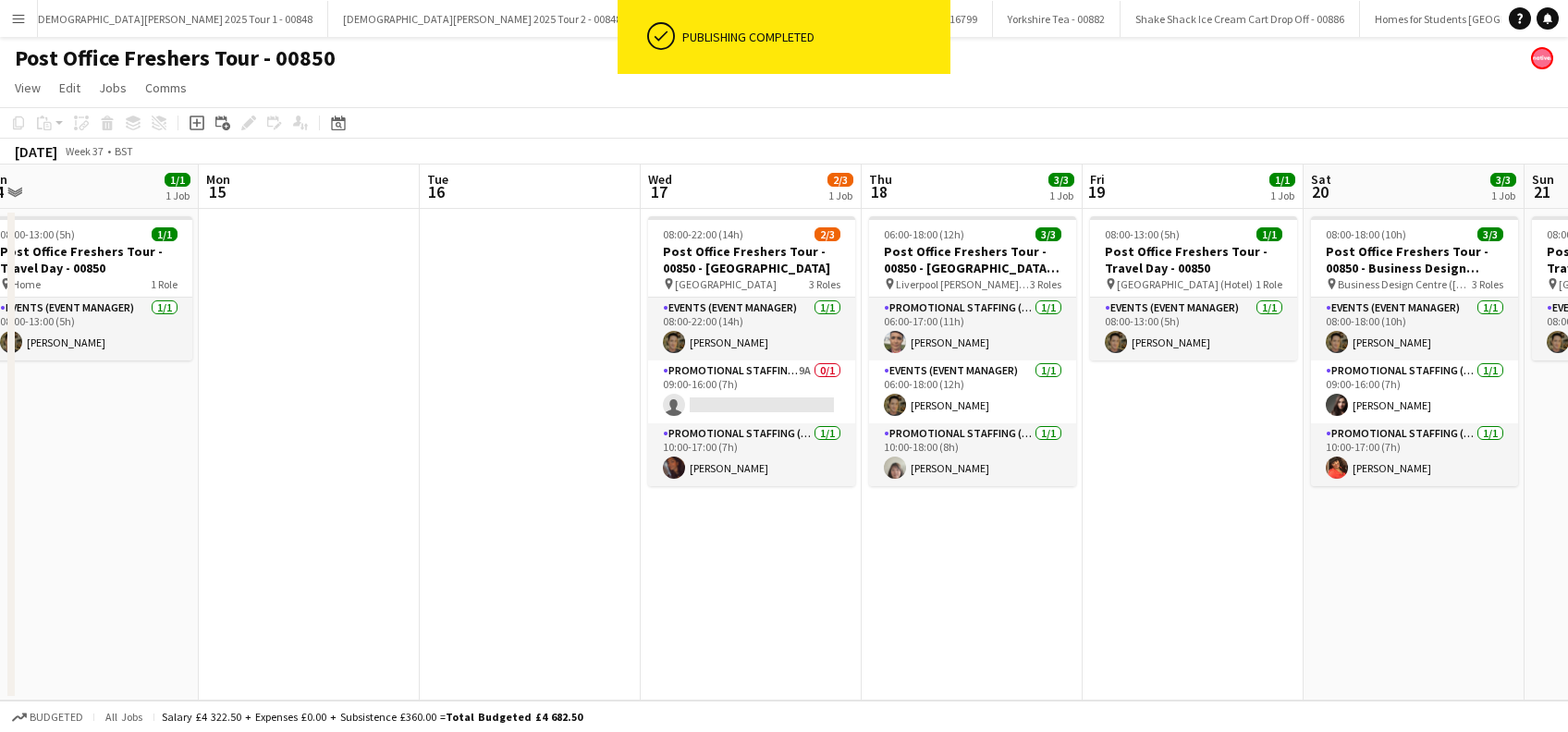
drag, startPoint x: 1137, startPoint y: 511, endPoint x: 496, endPoint y: 585, distance: 645.3
click at [496, 585] on app-calendar-viewport "Thu 11 1/1 1 Job Fri 12 3/3 1 Job Sat 13 3/3 1 Job Sun 14 1/1 1 Job Mon 15 Tue …" at bounding box center [784, 432] width 1568 height 536
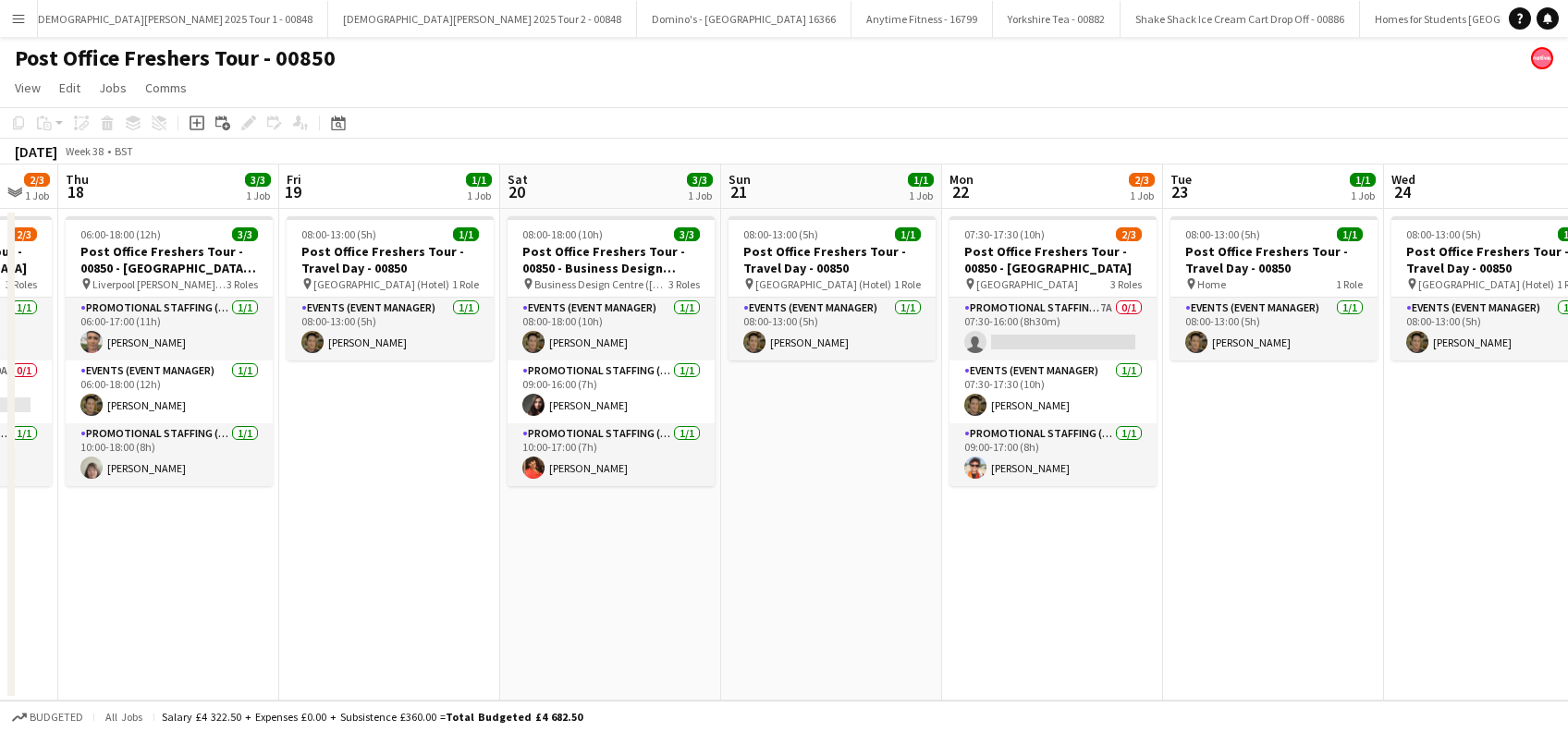
scroll to position [0, 635]
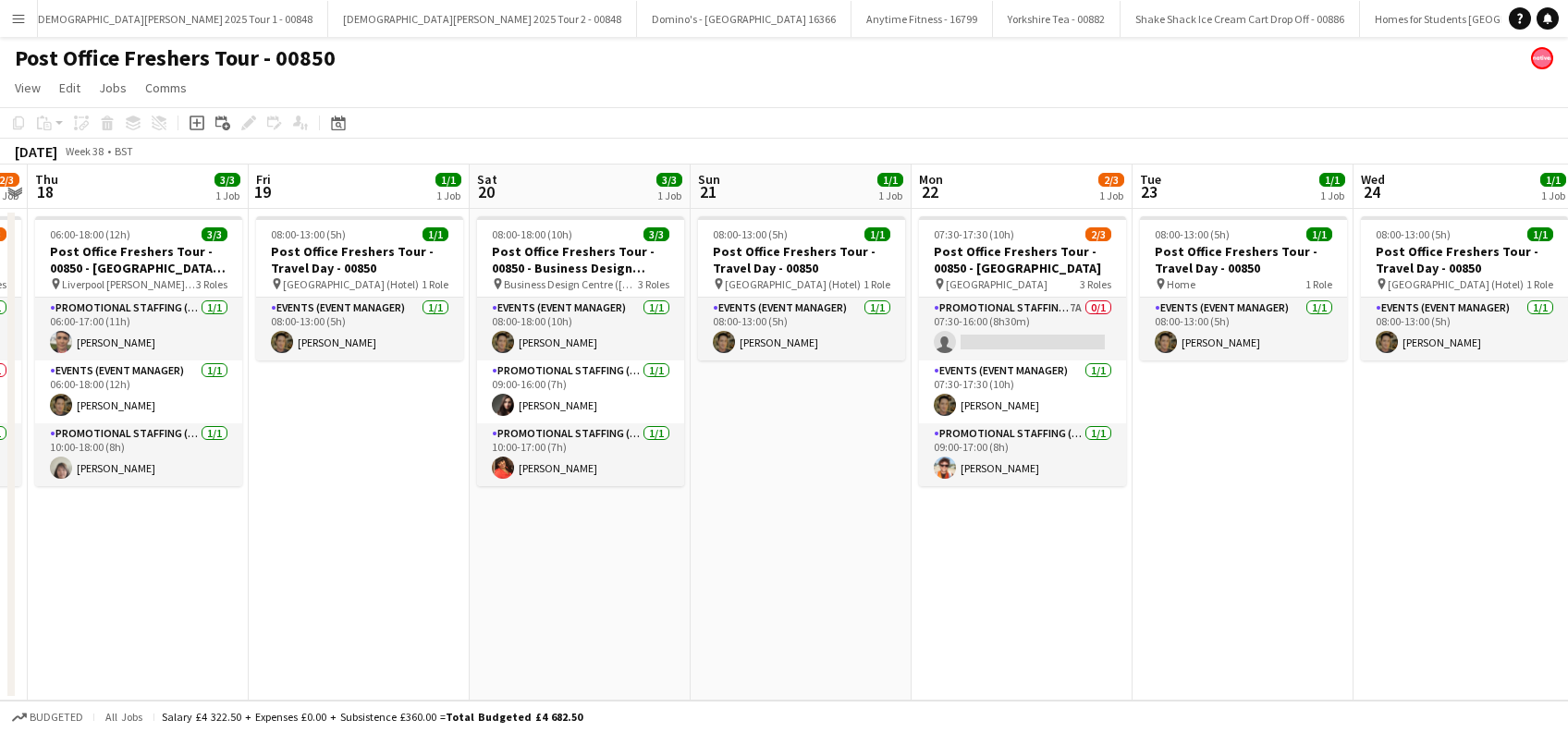
drag, startPoint x: 1451, startPoint y: 563, endPoint x: 627, endPoint y: 673, distance: 831.3
click at [627, 673] on app-calendar-viewport "Mon 15 Tue 16 Wed 17 2/3 1 Job Thu 18 3/3 1 Job Fri 19 1/1 1 Job Sat 20 3/3 1 J…" at bounding box center [784, 432] width 1568 height 536
click at [1028, 333] on app-card-role "Promotional Staffing (Brand Ambassadors) 7A 0/1 07:30-16:00 (8h30m) single-neut…" at bounding box center [1022, 328] width 207 height 63
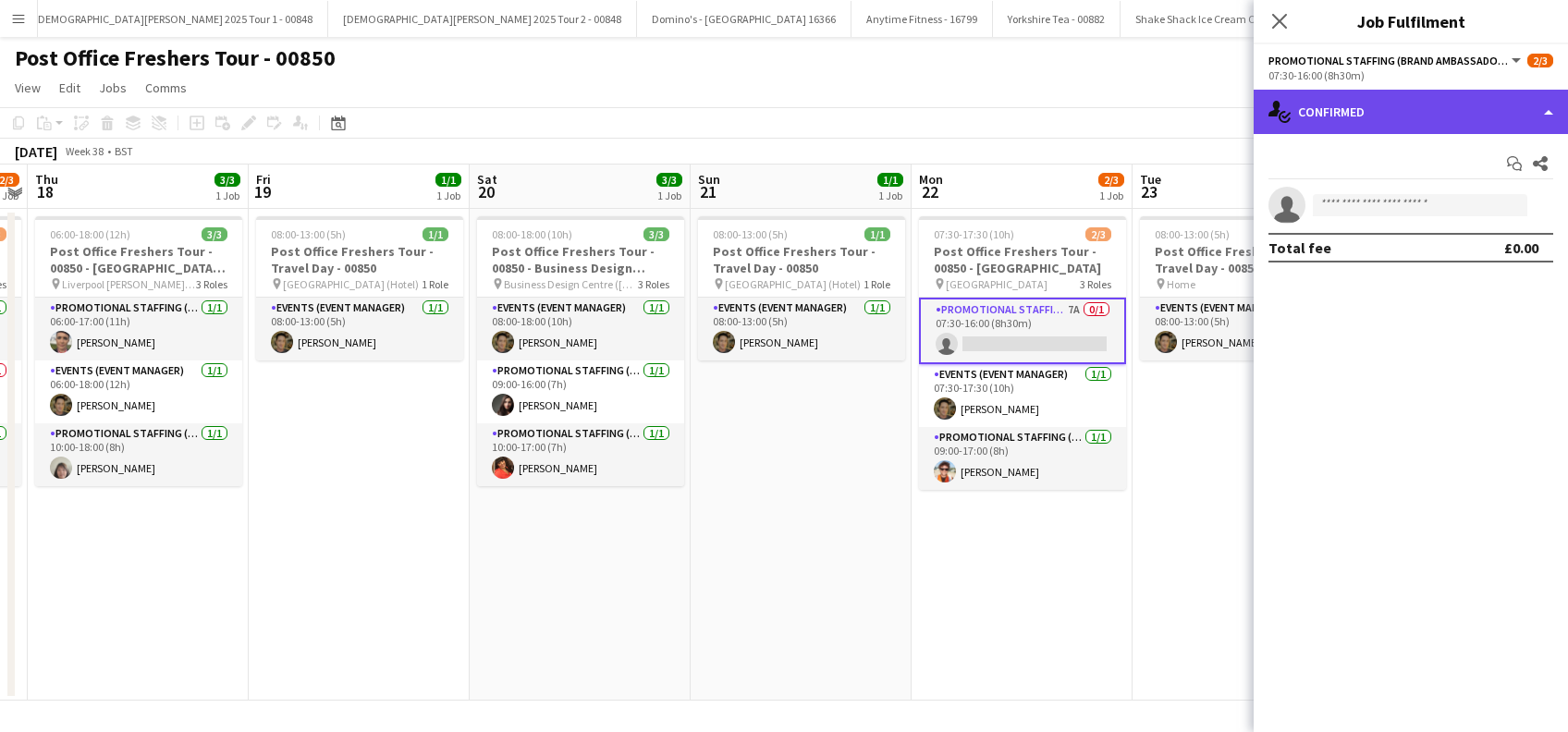
click at [1396, 111] on div "single-neutral-actions-check-2 Confirmed" at bounding box center [1410, 112] width 315 height 44
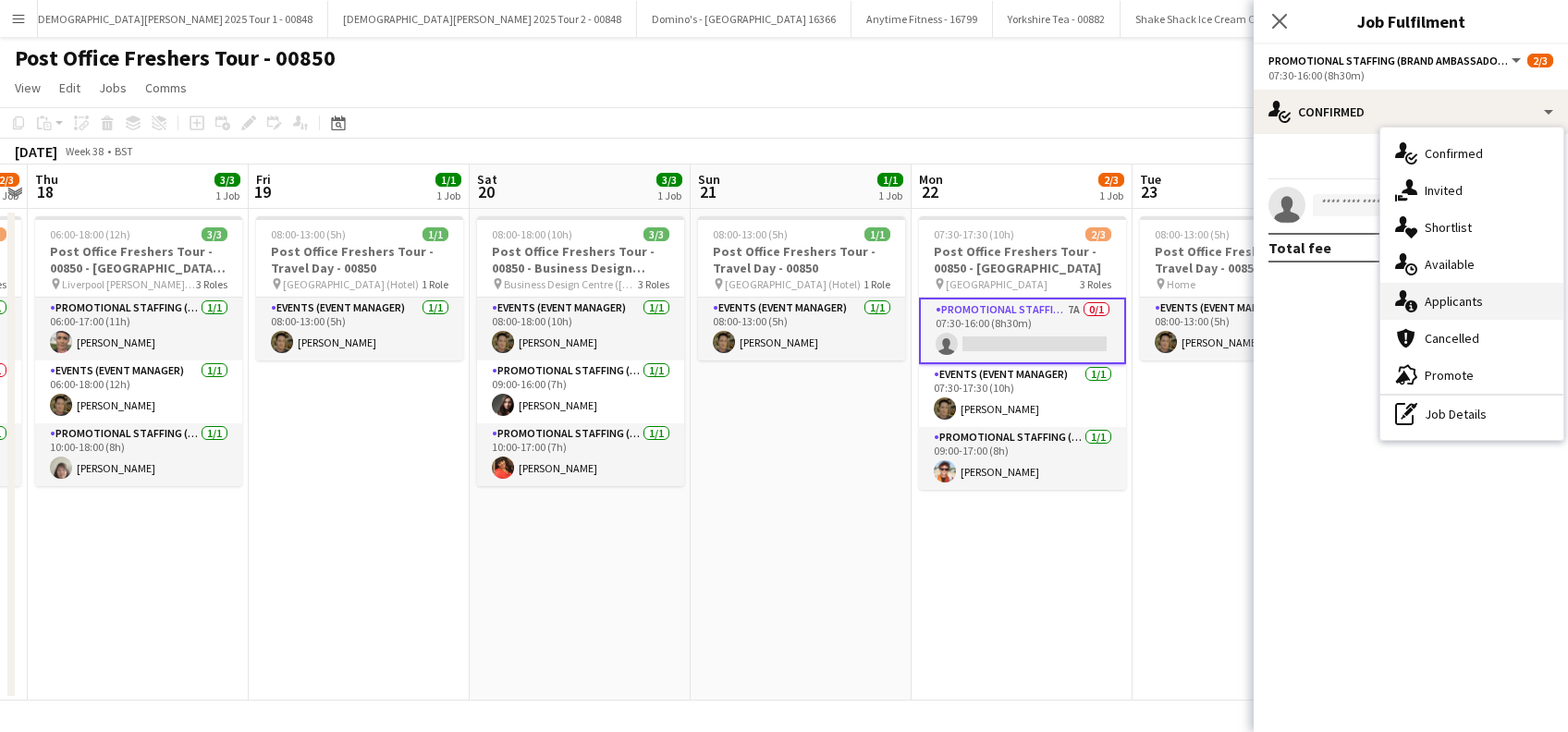
click at [1454, 297] on span "Applicants" at bounding box center [1454, 301] width 59 height 16
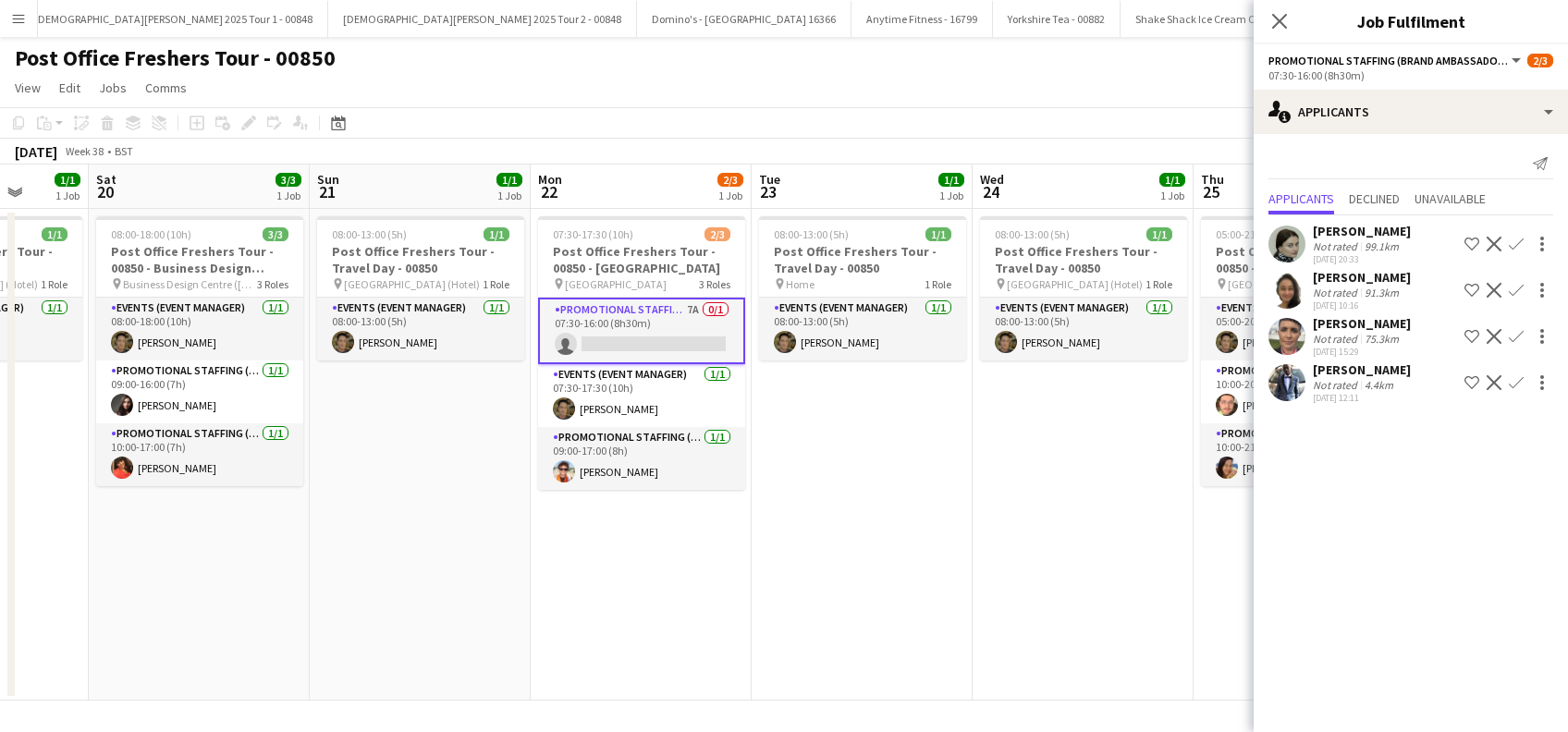
scroll to position [0, 587]
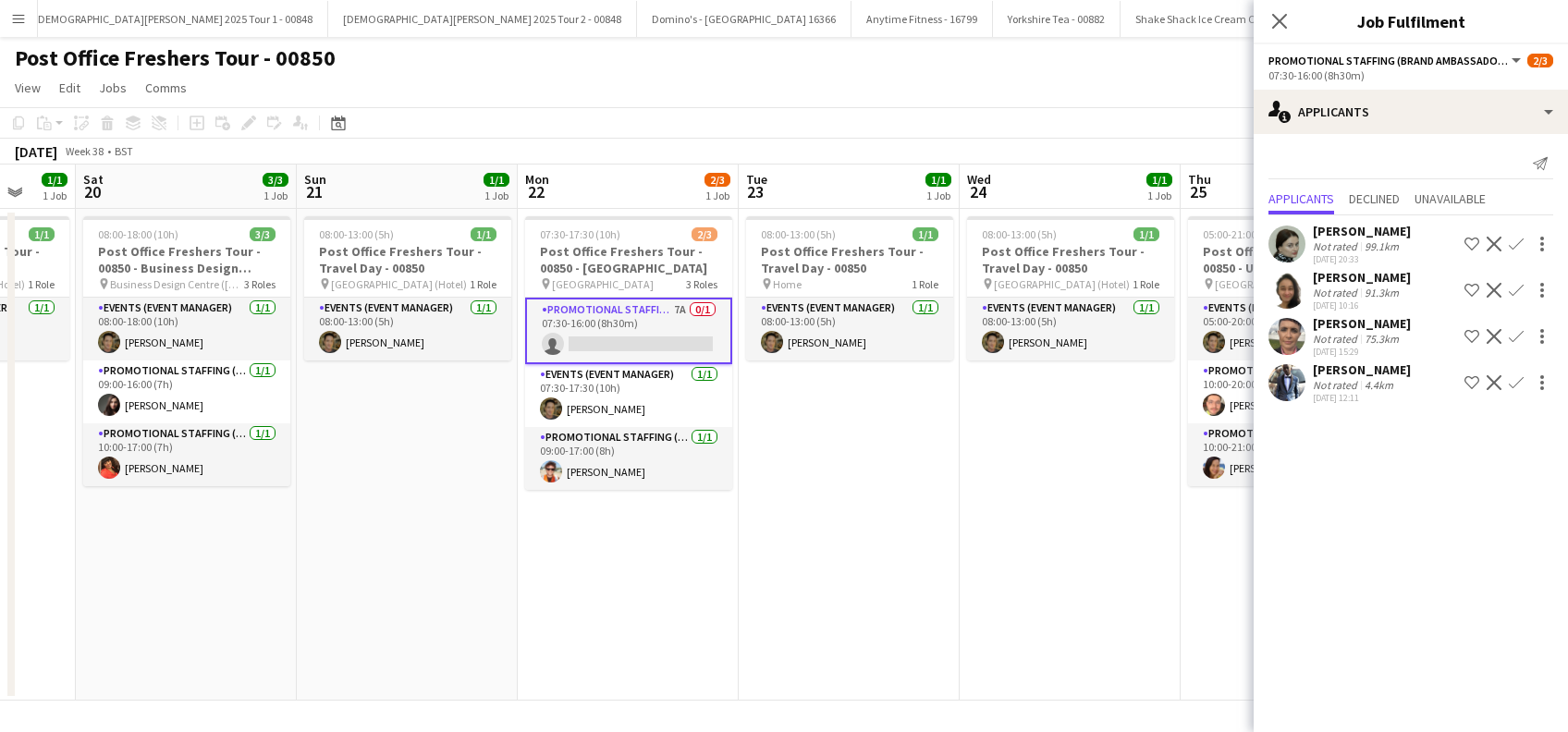
drag, startPoint x: 1029, startPoint y: 598, endPoint x: 635, endPoint y: 633, distance: 395.6
click at [635, 633] on app-calendar-viewport "Wed 17 2/3 1 Job Thu 18 3/3 1 Job Fri 19 1/1 1 Job Sat 20 3/3 1 Job Sun 21 1/1 …" at bounding box center [784, 432] width 1568 height 536
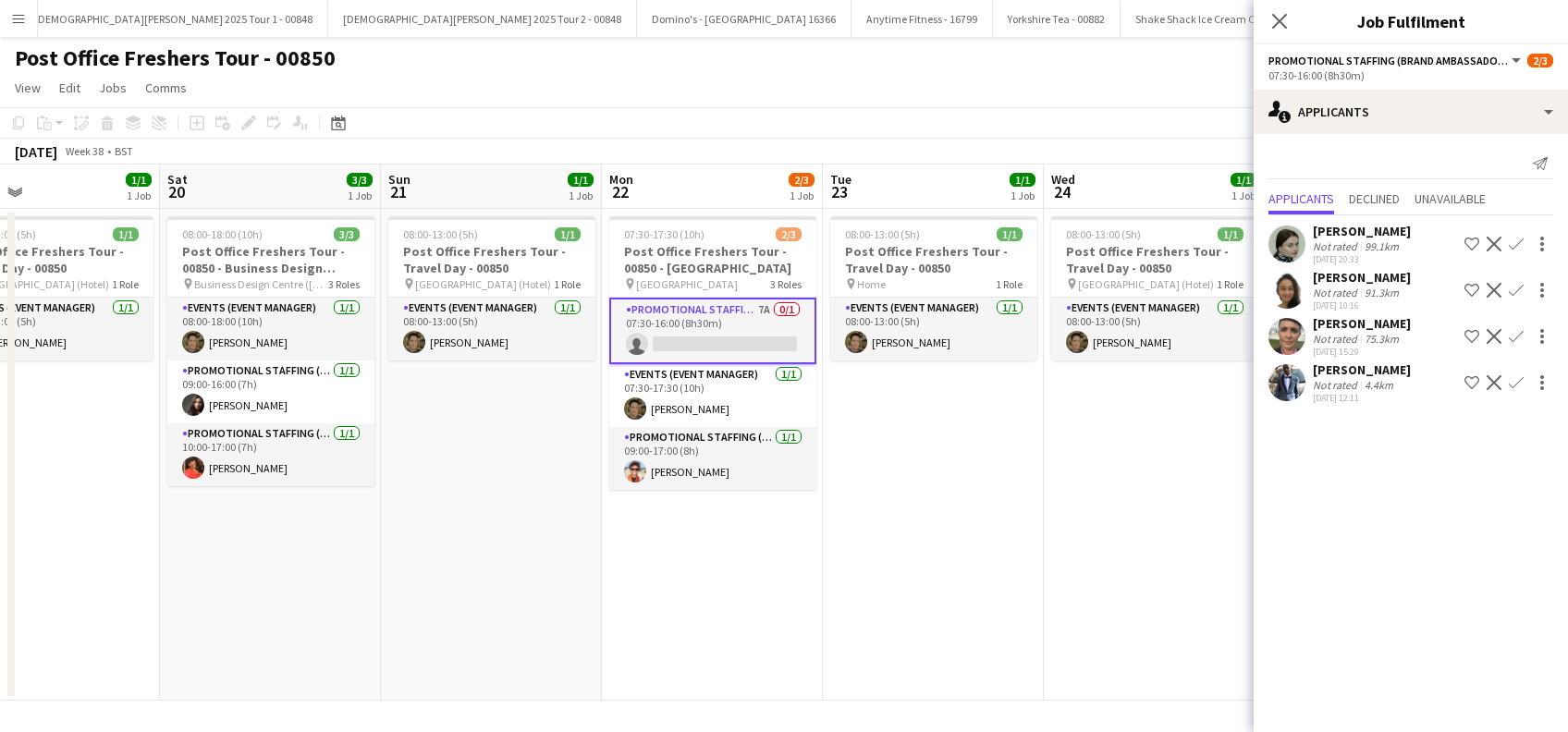
scroll to position [0, 434]
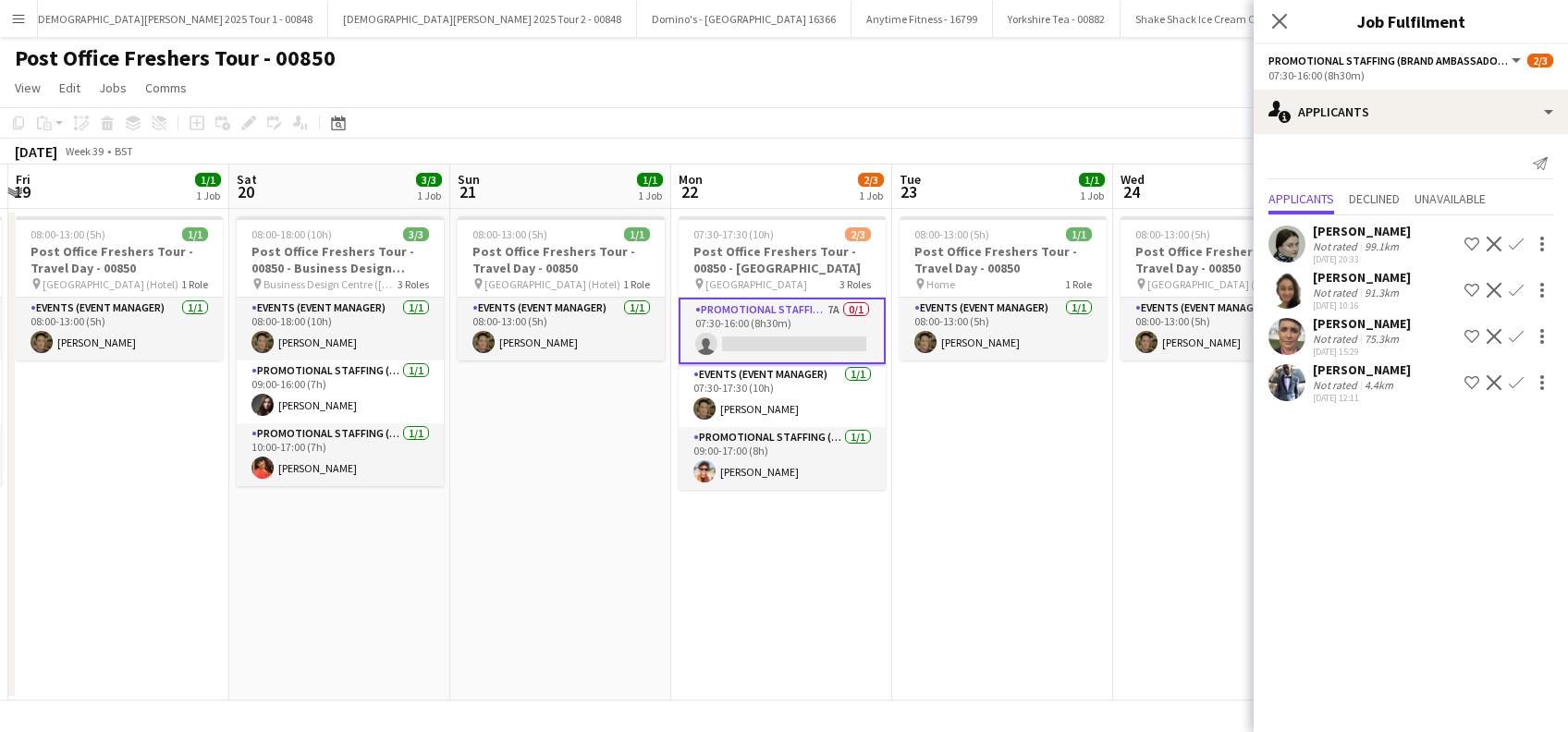
drag, startPoint x: 1090, startPoint y: 583, endPoint x: 1398, endPoint y: 608, distance: 309.0
click at [1398, 608] on body "Menu Boards Boards Boards All jobs Status Workforce Workforce My Workforce Recr…" at bounding box center [784, 366] width 1568 height 732
click at [1516, 392] on button "Confirm" at bounding box center [1516, 382] width 22 height 22
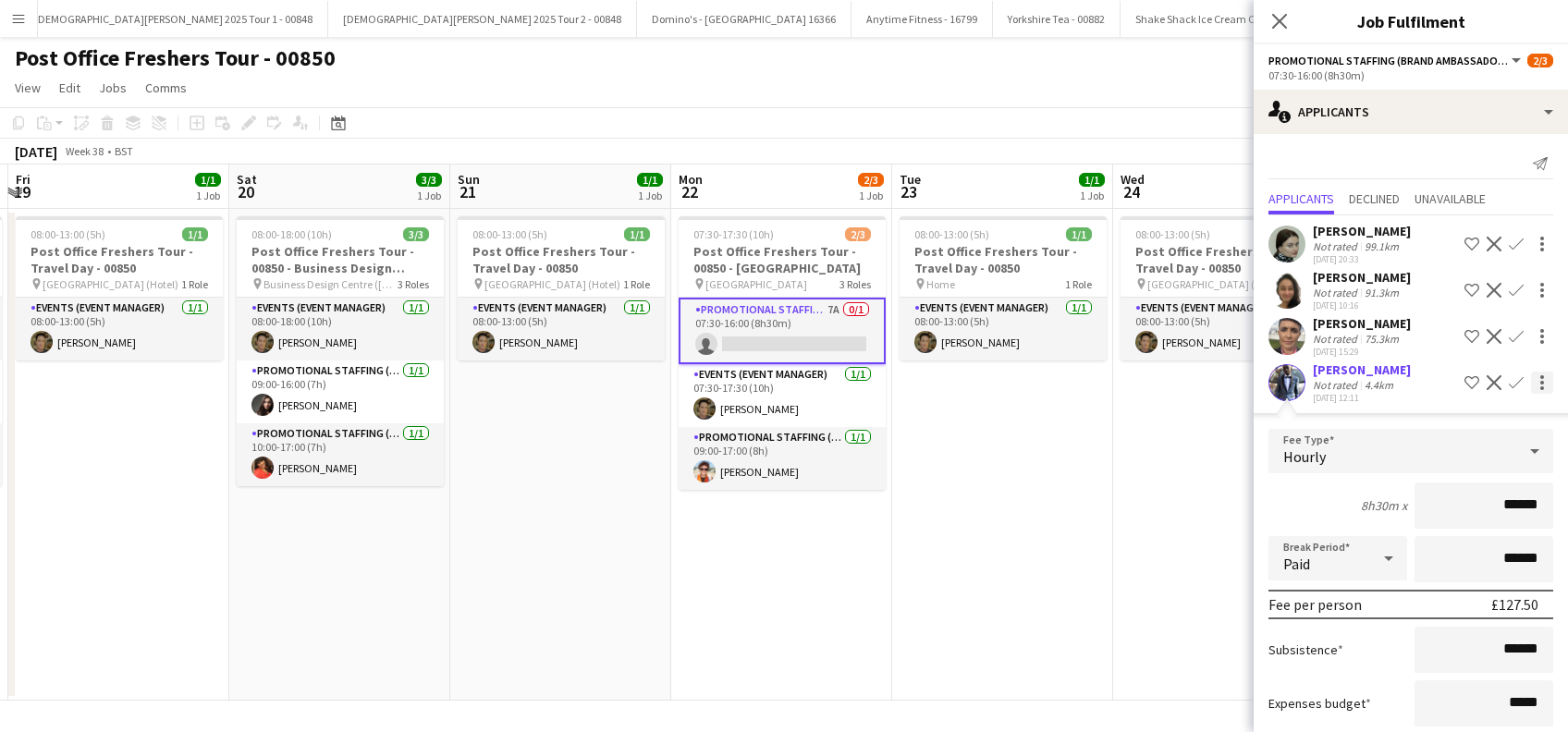
click at [1531, 381] on div at bounding box center [1542, 382] width 22 height 22
click at [1494, 381] on div at bounding box center [784, 366] width 1568 height 732
click at [1509, 381] on app-icon "Confirm" at bounding box center [1516, 382] width 14 height 14
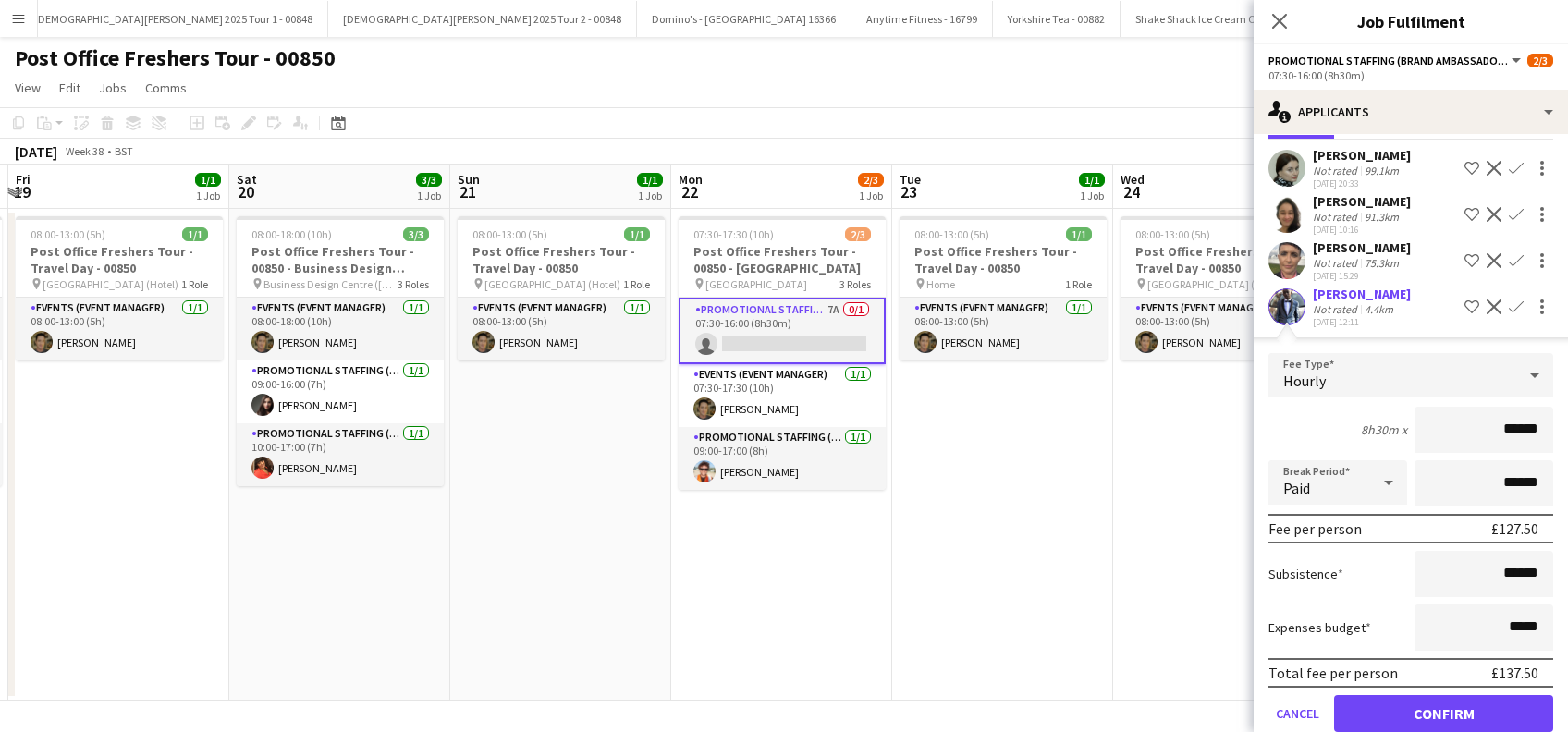
scroll to position [107, 0]
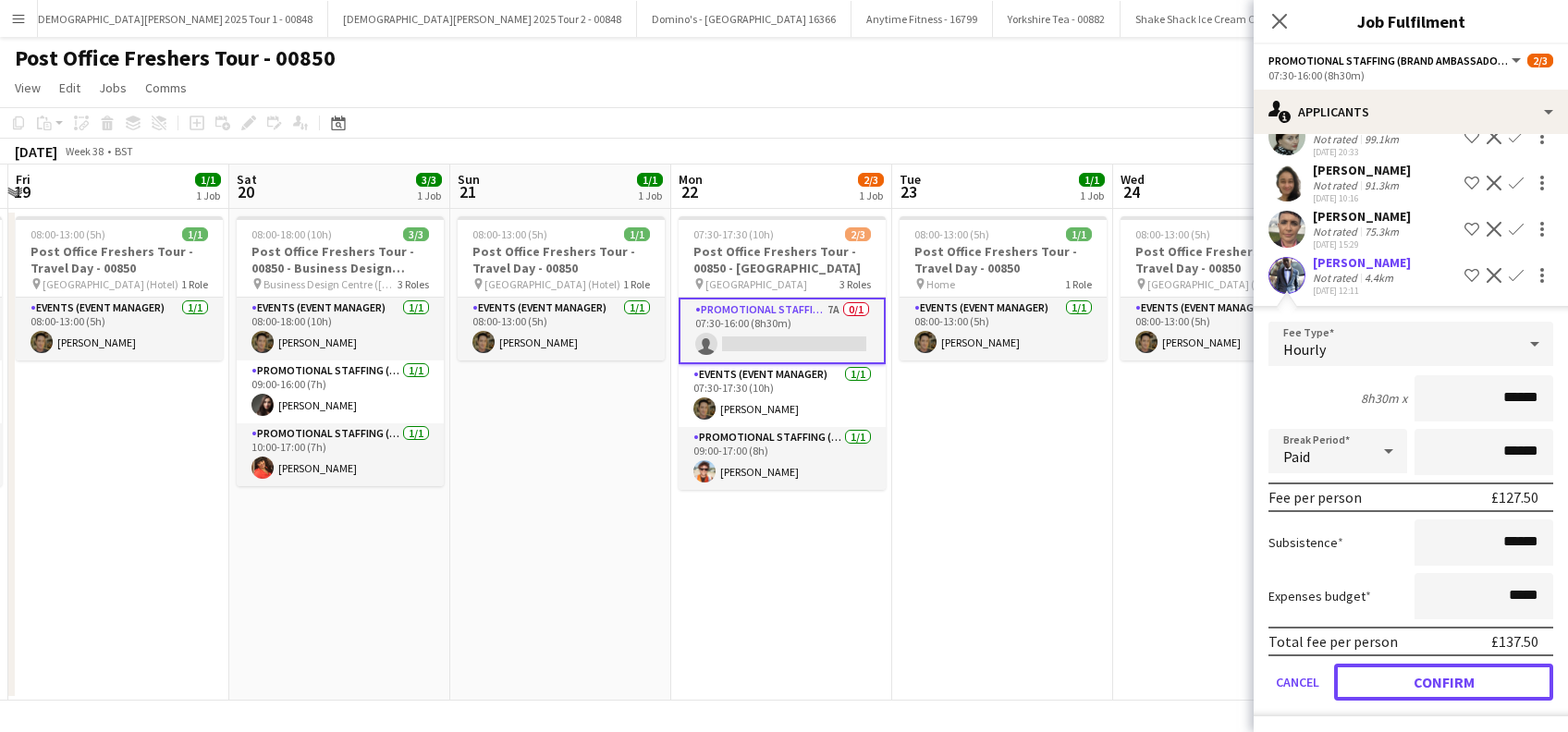
click at [1420, 684] on button "Confirm" at bounding box center [1444, 682] width 219 height 37
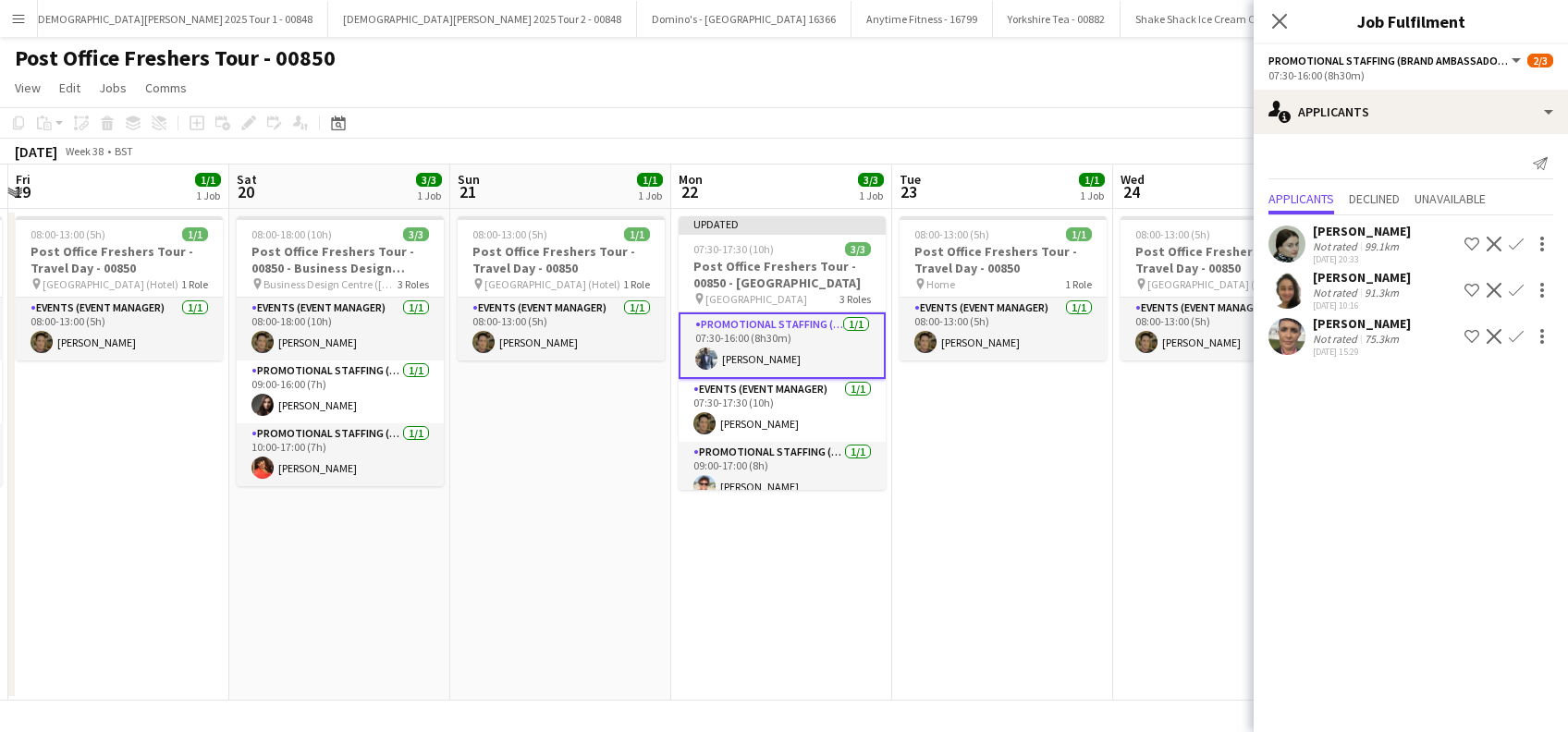
scroll to position [0, 0]
click at [967, 628] on app-date-cell "08:00-13:00 (5h) 1/1 Post Office Freshers Tour - Travel Day - 00850 pin Home 1 …" at bounding box center [1003, 454] width 221 height 492
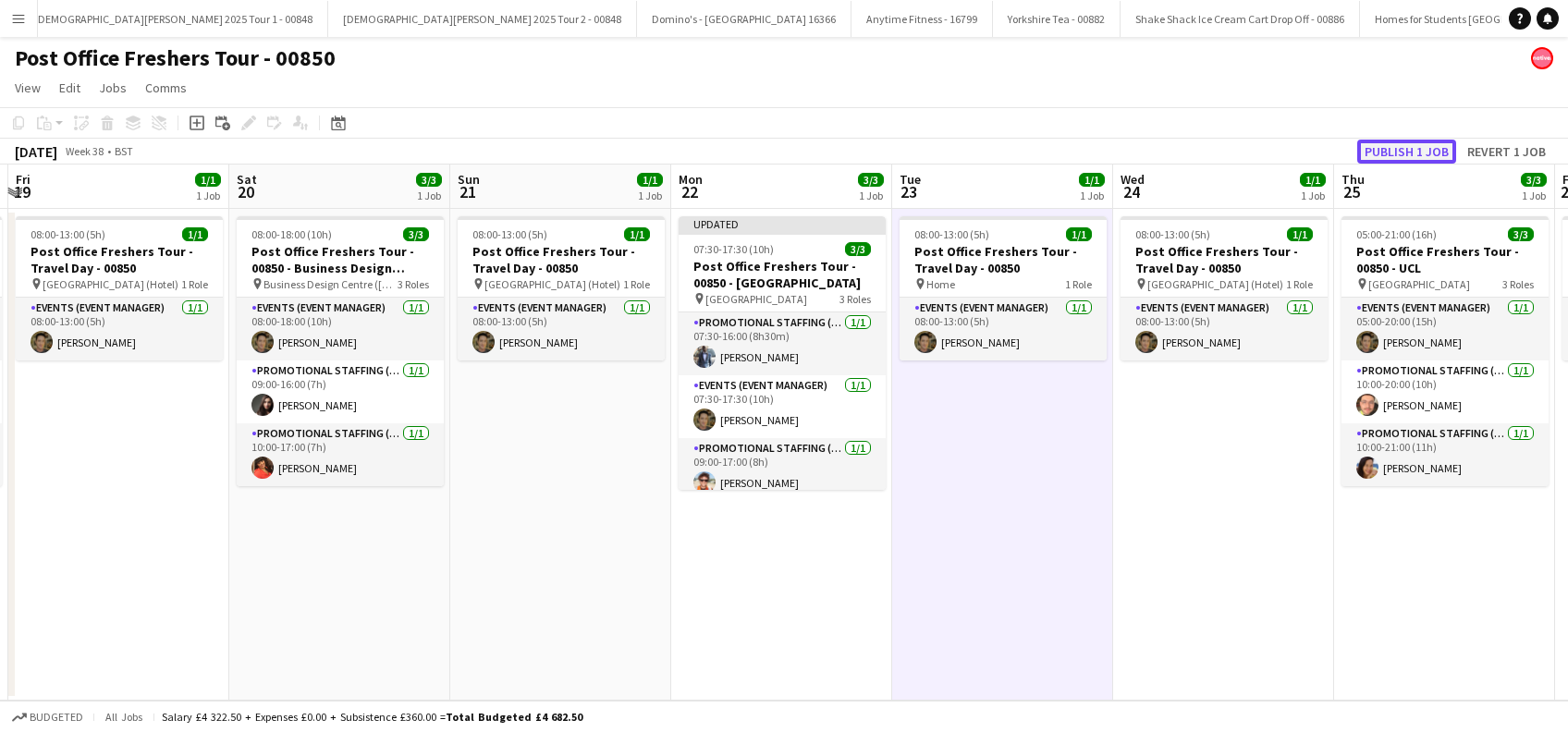
click at [1417, 159] on button "Publish 1 job" at bounding box center [1406, 151] width 99 height 24
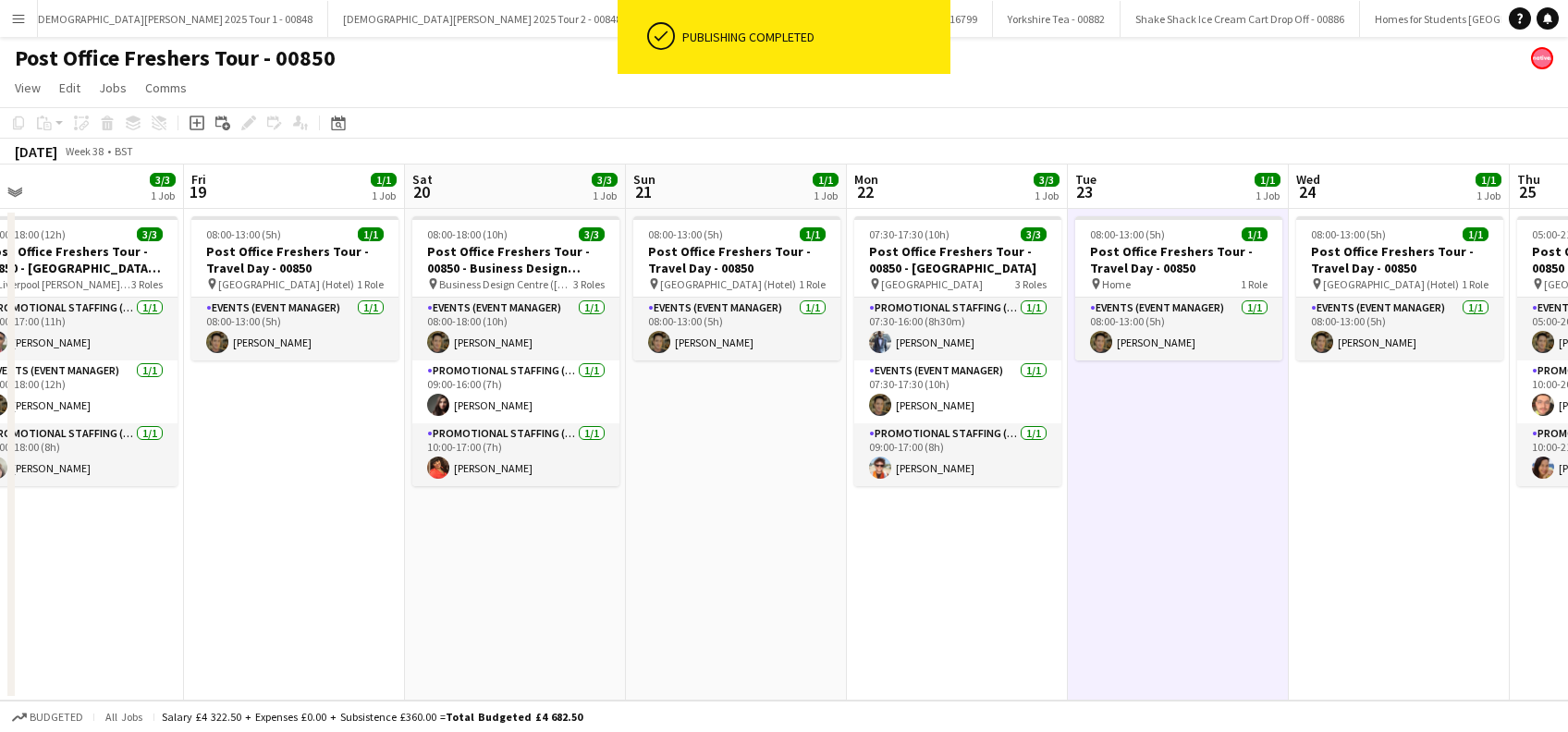
scroll to position [0, 375]
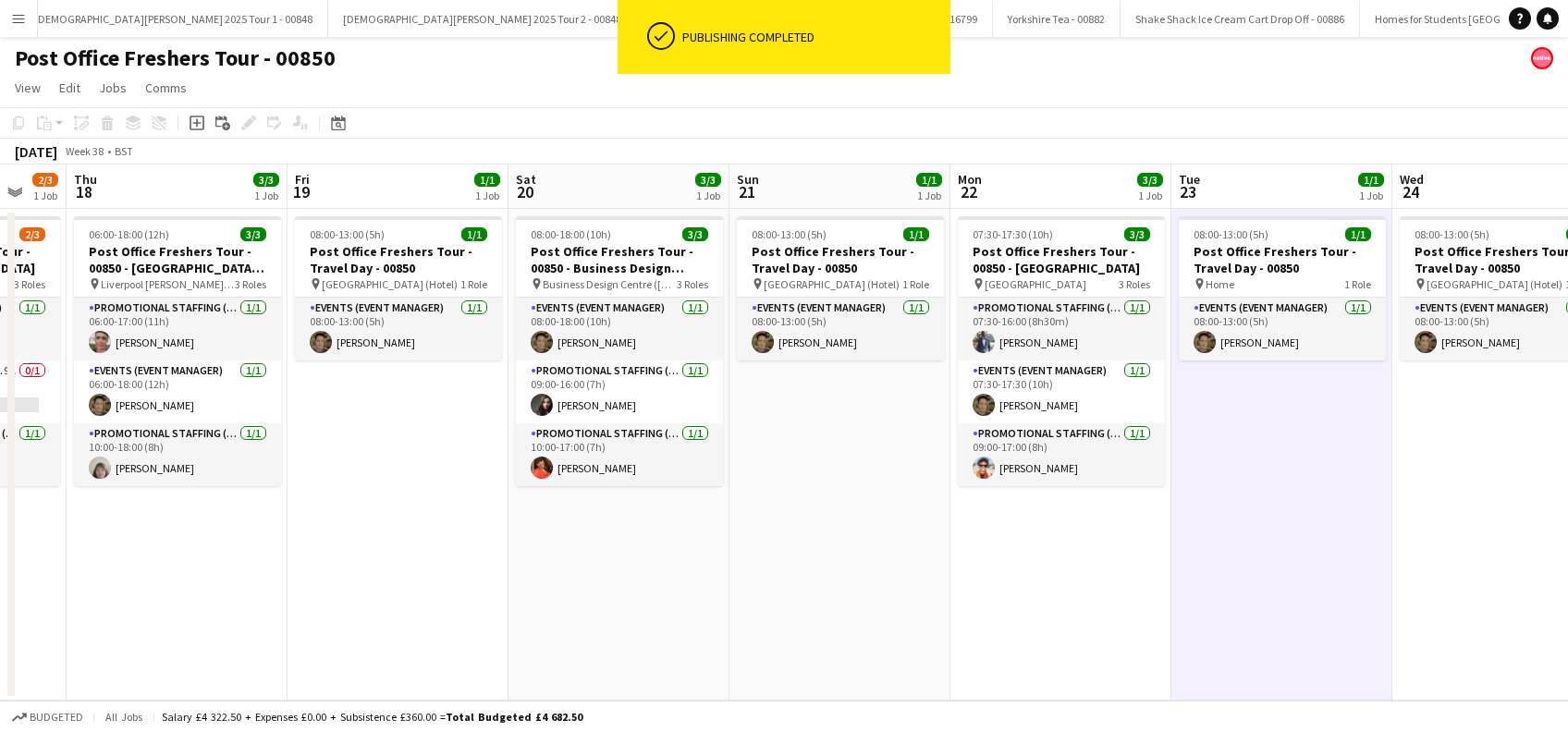
drag, startPoint x: 600, startPoint y: 625, endPoint x: 1100, endPoint y: 621, distance: 500.0
click at [1100, 621] on app-calendar-viewport "Tue 16 Wed 17 2/3 1 Job Thu 18 3/3 1 Job Fri 19 1/1 1 Job Sat 20 3/3 1 Job Sun …" at bounding box center [784, 432] width 1568 height 536
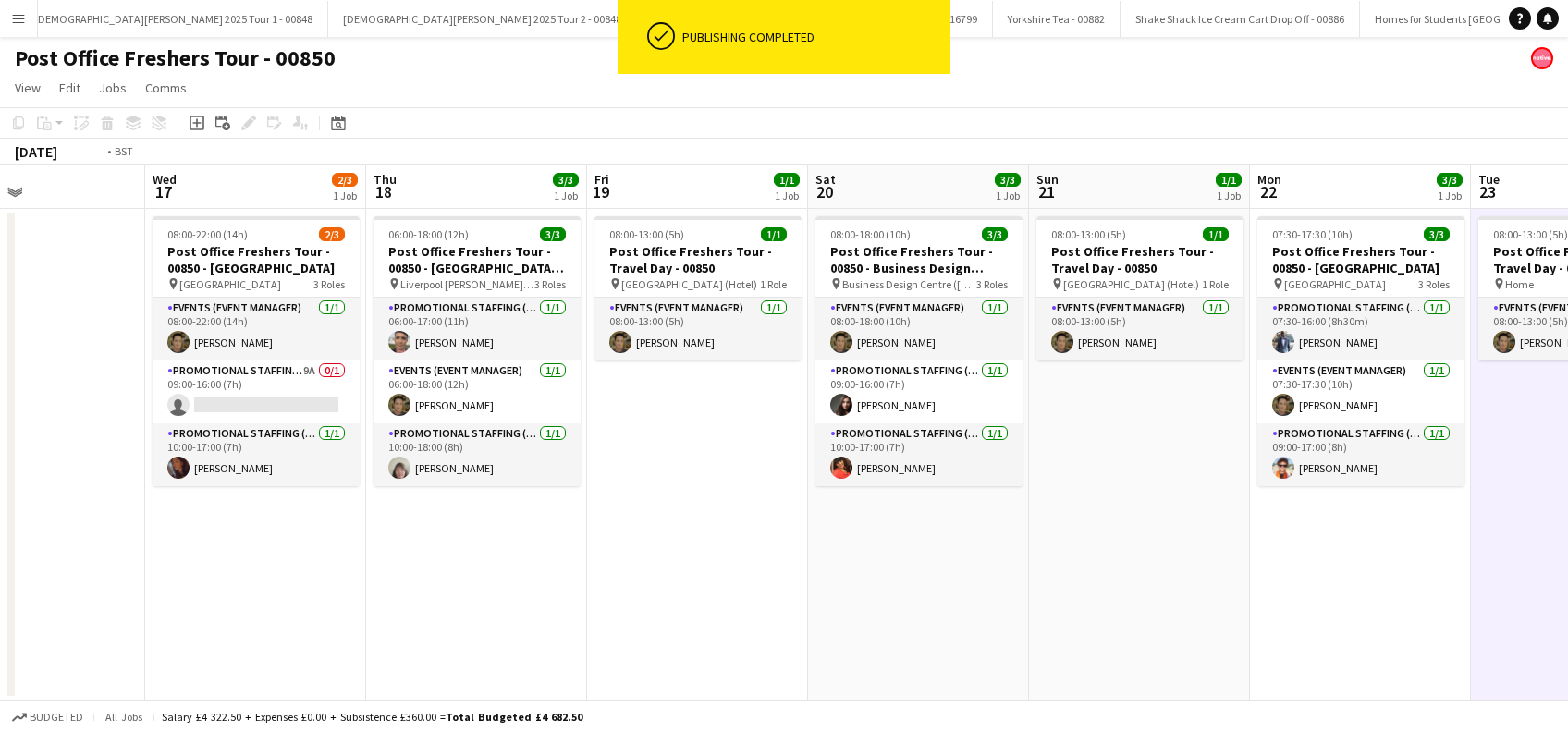
drag, startPoint x: 773, startPoint y: 640, endPoint x: 1161, endPoint y: 643, distance: 388.0
click at [1161, 643] on app-calendar-viewport "Sun 14 1/1 1 Job Mon 15 Tue 16 Wed 17 2/3 1 Job Thu 18 3/3 1 Job Fri 19 1/1 1 J…" at bounding box center [784, 432] width 1568 height 536
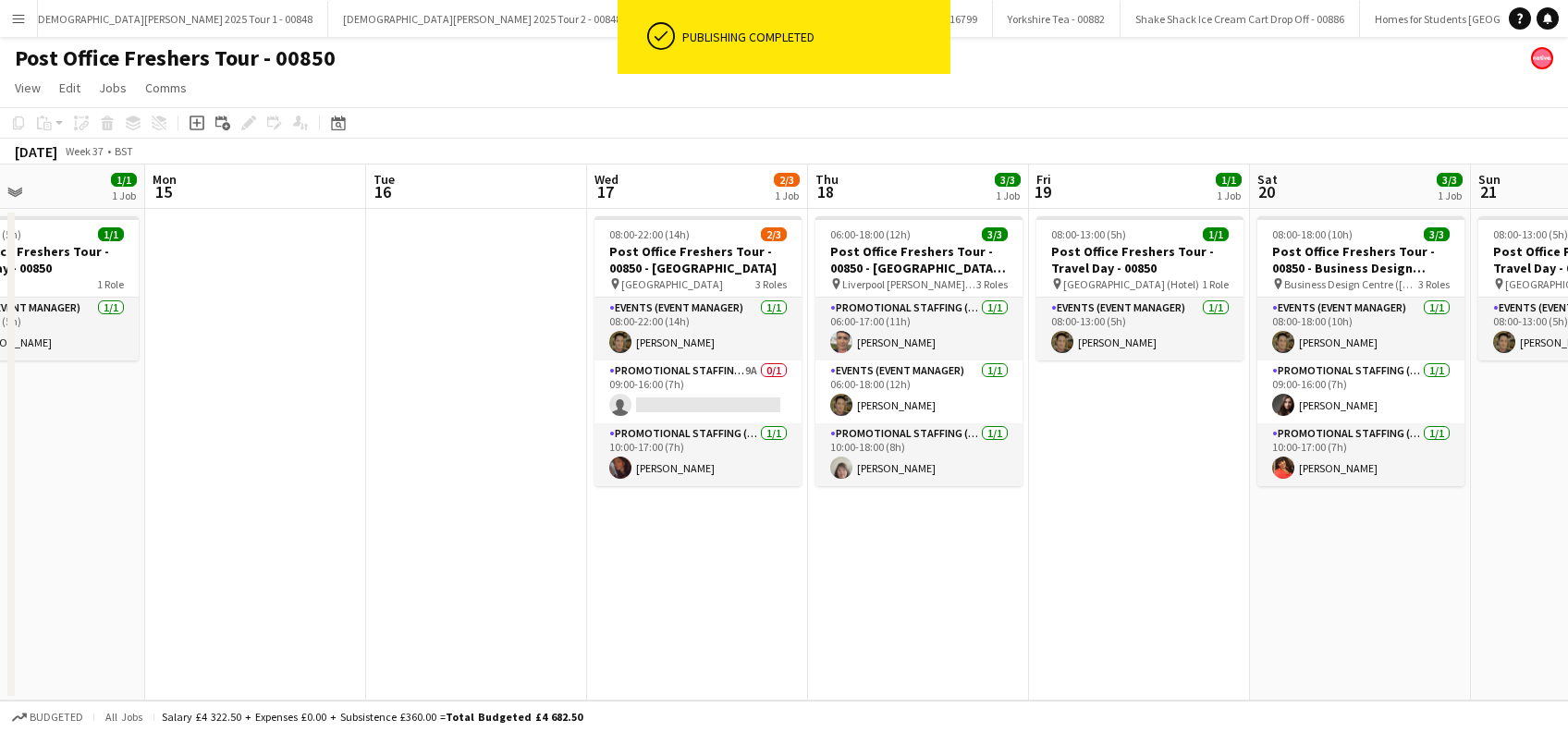
scroll to position [0, 513]
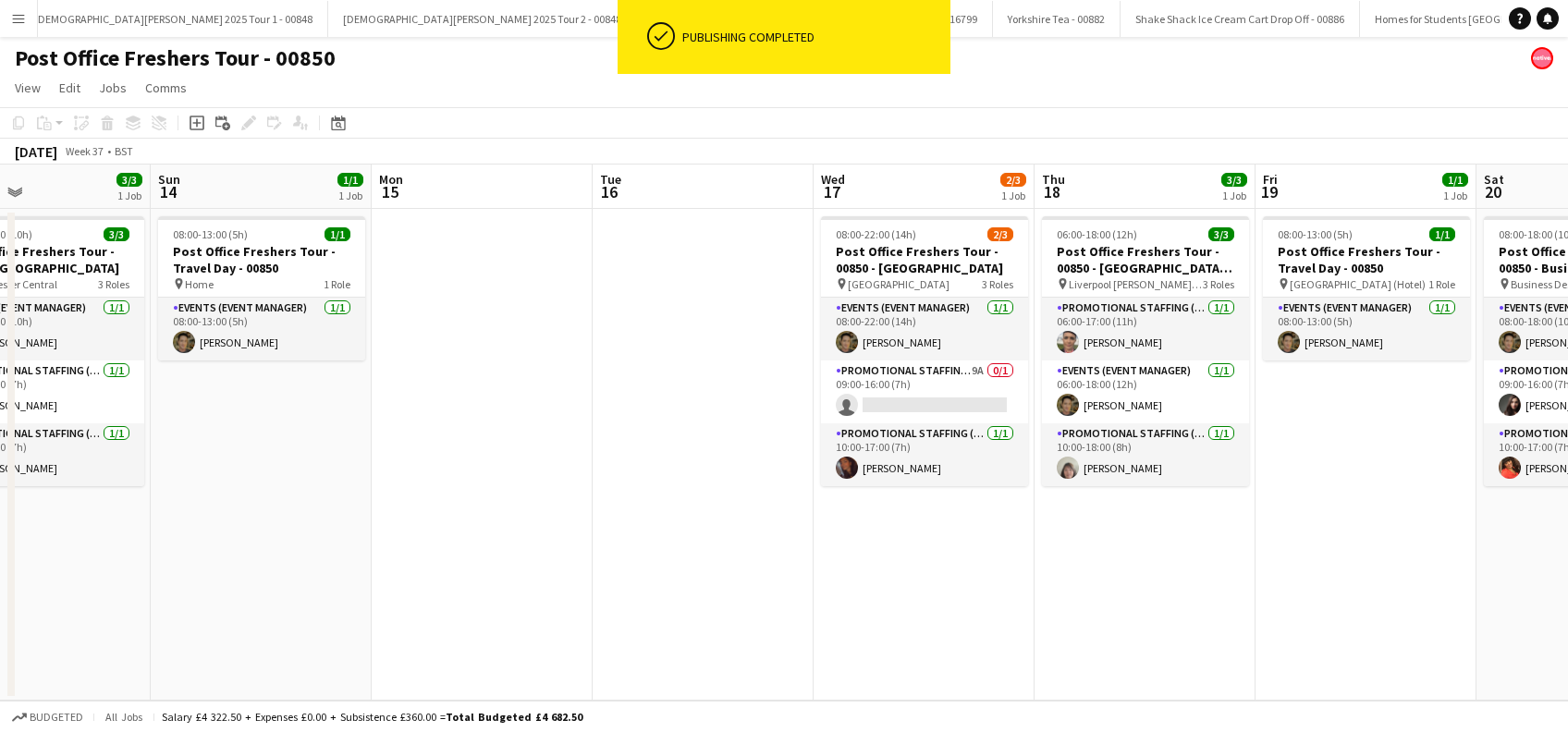
drag, startPoint x: 443, startPoint y: 579, endPoint x: 893, endPoint y: 612, distance: 451.2
click at [893, 612] on app-calendar-viewport "Thu 11 1/1 1 Job Fri 12 3/3 1 Job Sat 13 3/3 1 Job Sun 14 1/1 1 Job Mon 15 Tue …" at bounding box center [784, 432] width 1568 height 536
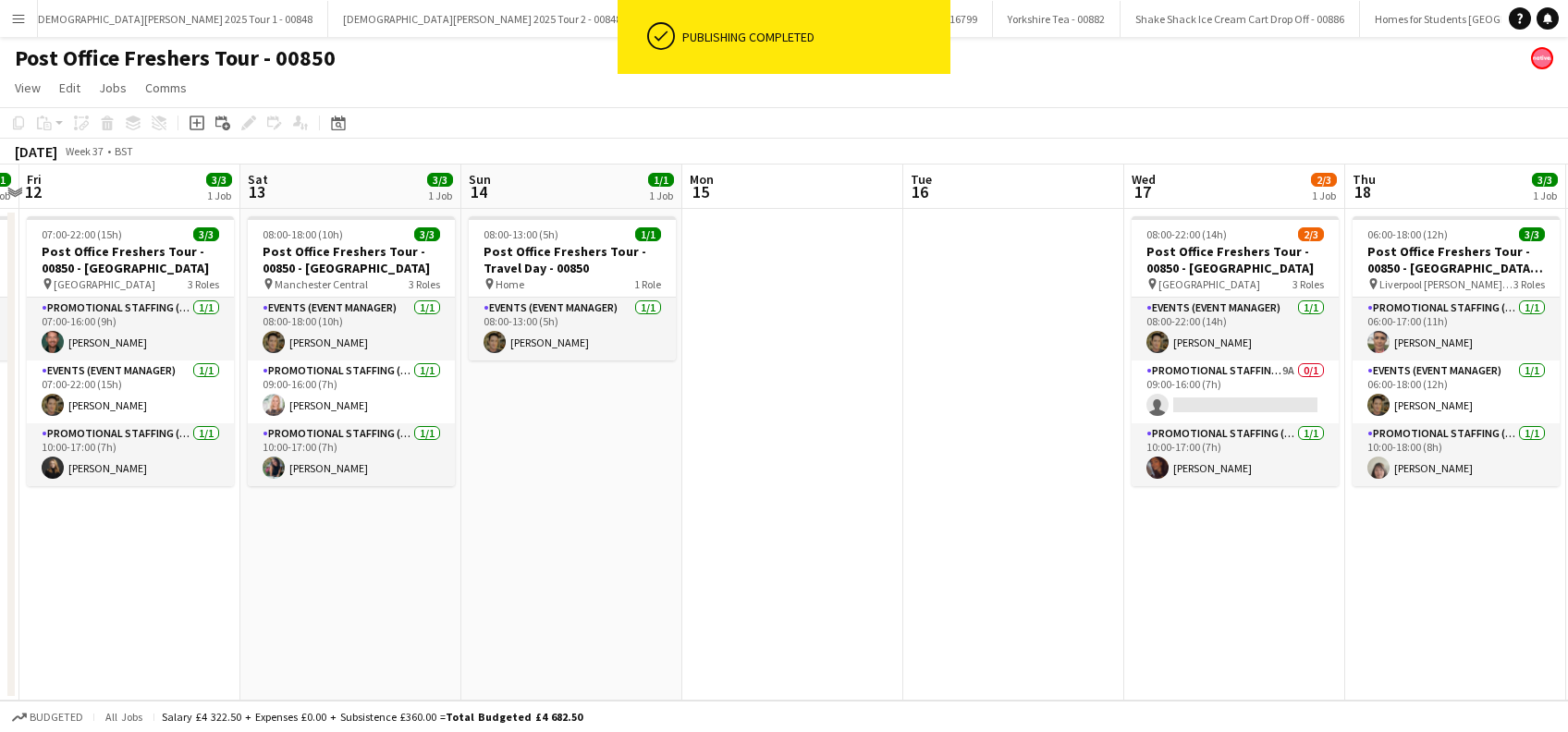
drag, startPoint x: 629, startPoint y: 607, endPoint x: 858, endPoint y: 610, distance: 229.0
click at [829, 610] on app-calendar-viewport "Wed 10 Thu 11 1/1 1 Job Fri 12 3/3 1 Job Sat 13 3/3 1 Job Sun 14 1/1 1 Job Mon …" at bounding box center [784, 432] width 1568 height 536
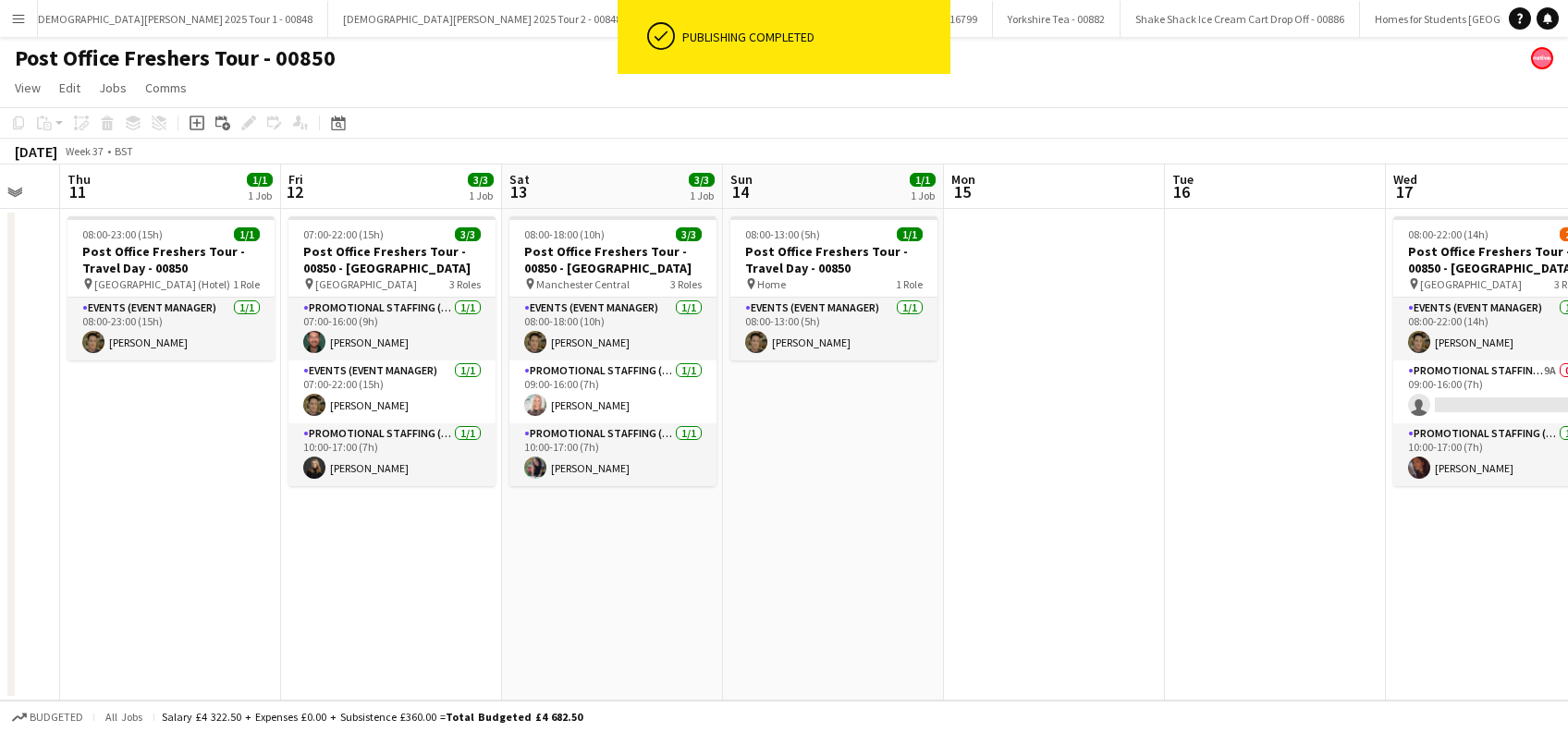
click at [754, 609] on app-calendar-viewport "Tue 9 Wed 10 Thu 11 1/1 1 Job Fri 12 3/3 1 Job Sat 13 3/3 1 Job Sun 14 1/1 1 Jo…" at bounding box center [784, 432] width 1568 height 536
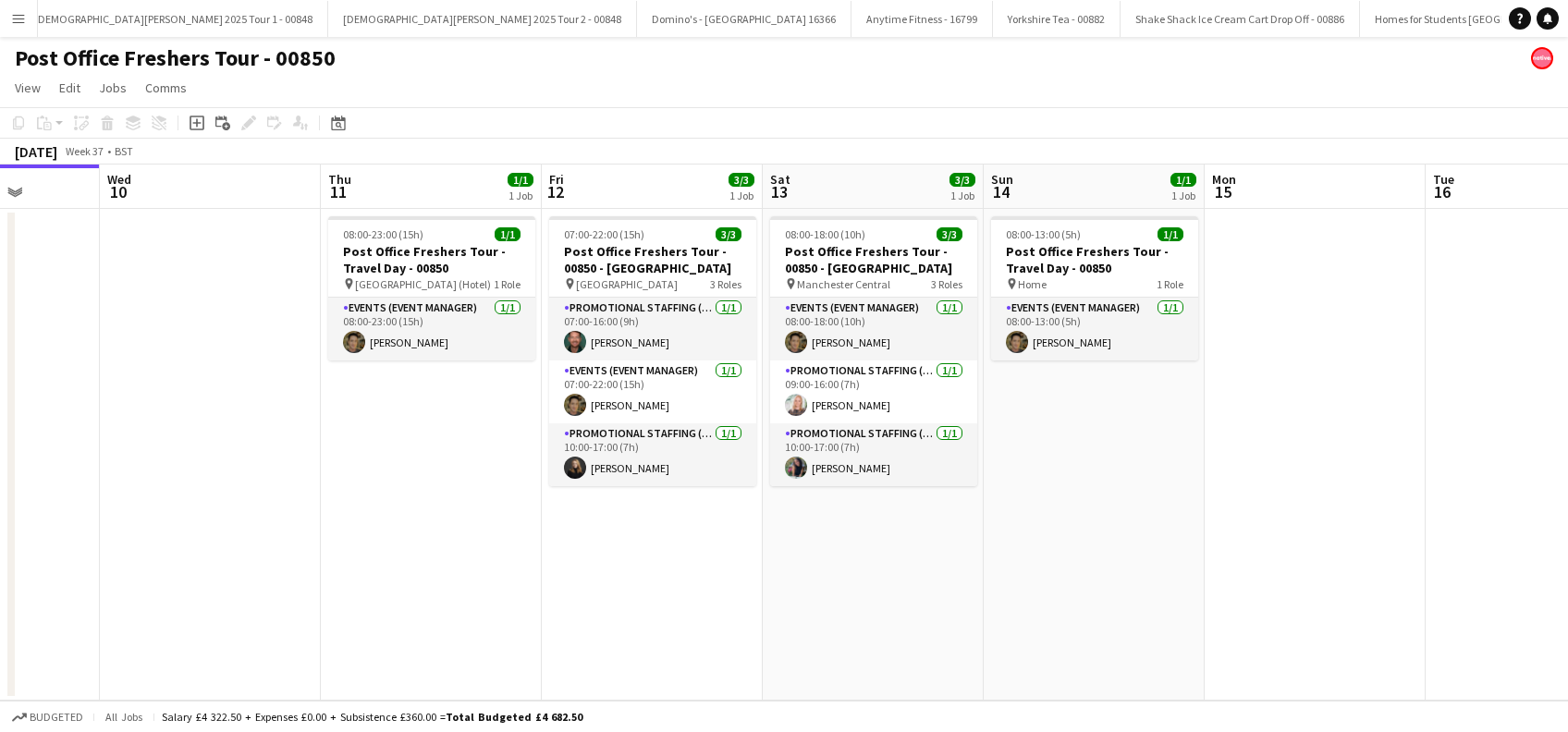
scroll to position [0, 468]
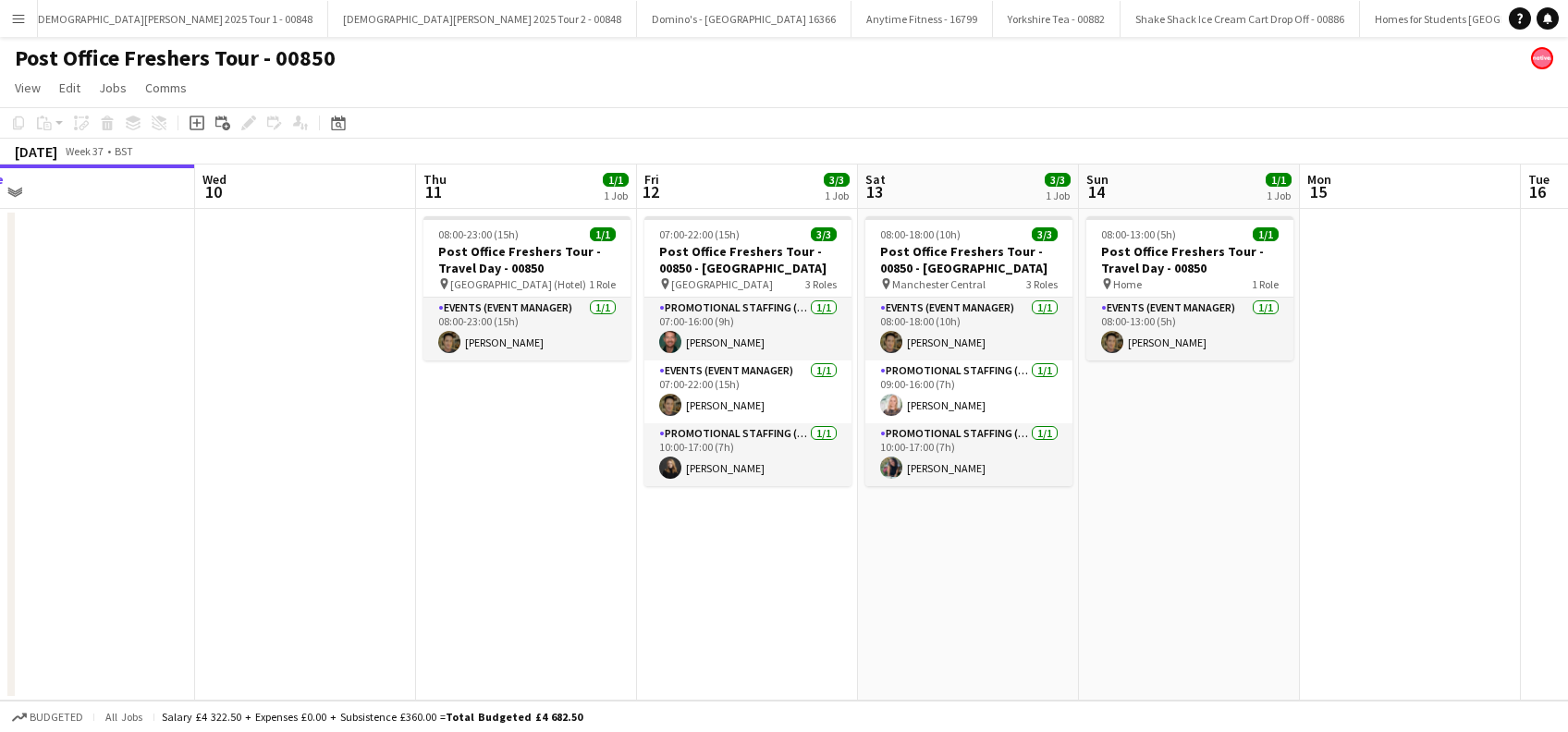
click at [866, 594] on app-calendar-viewport "Sun 7 Mon 8 Tue 9 Wed 10 Thu 11 1/1 1 Job Fri 12 3/3 1 Job Sat 13 3/3 1 Job Sun…" at bounding box center [784, 432] width 1568 height 536
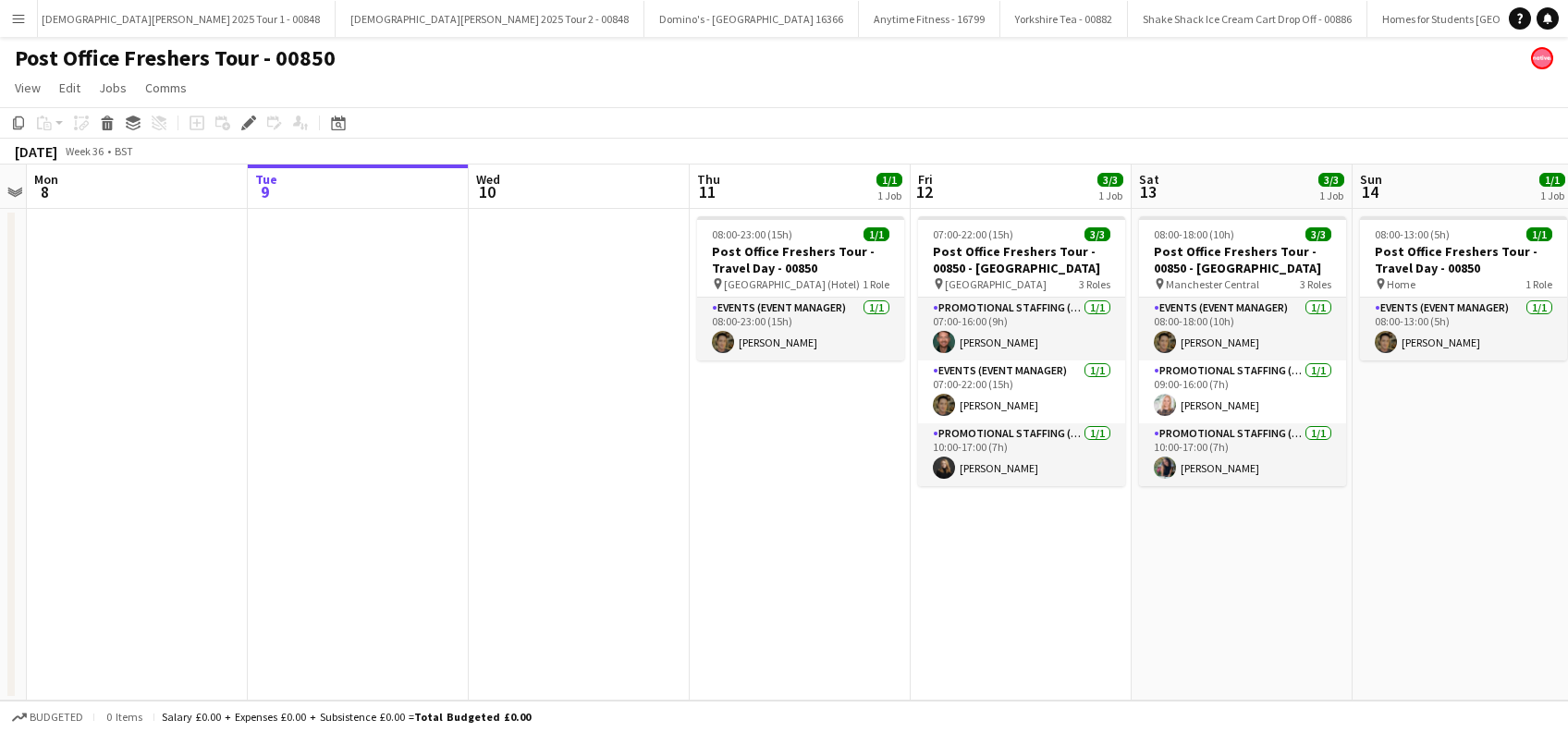
scroll to position [0, 6731]
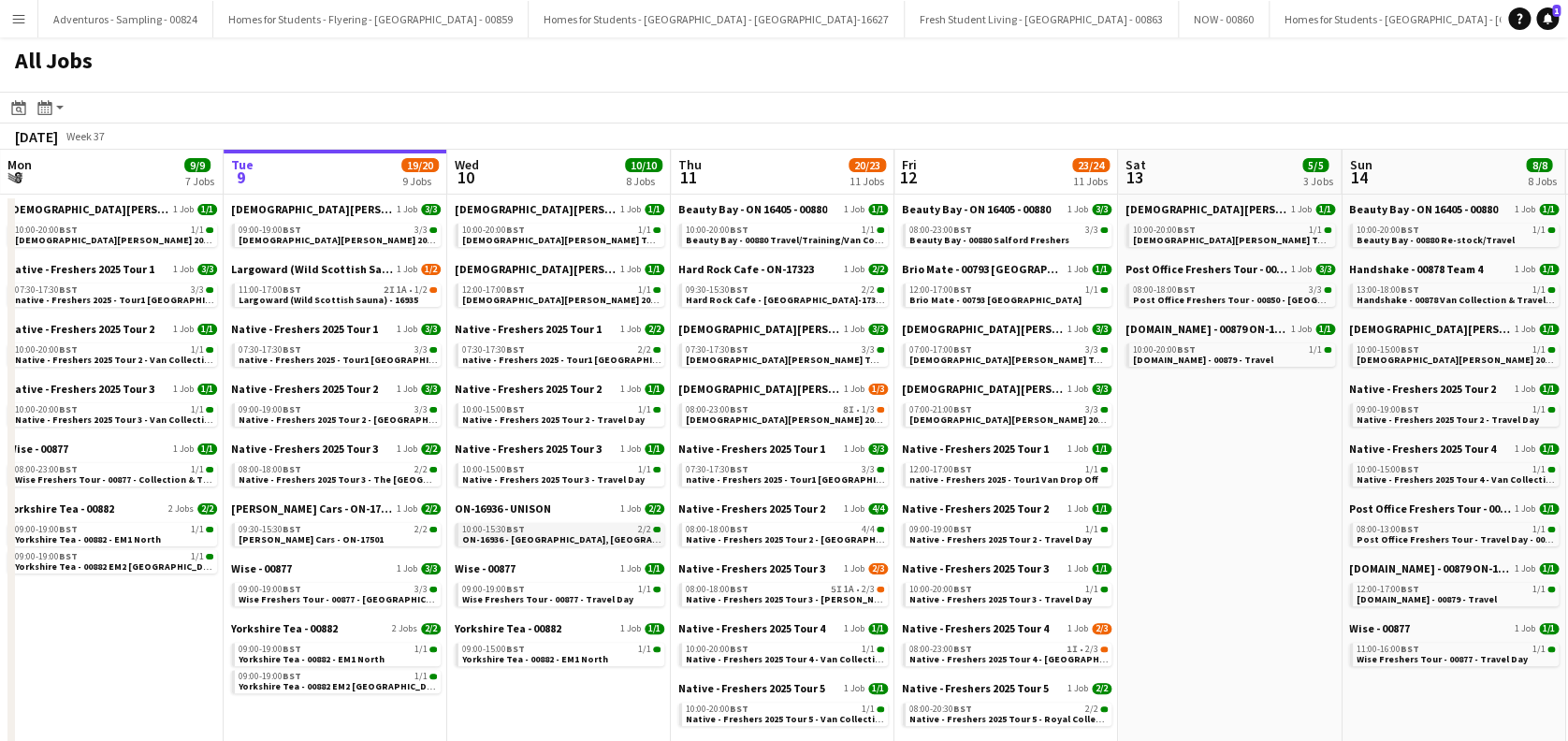
click at [548, 540] on span "ON-16936 - [GEOGRAPHIC_DATA], [GEOGRAPHIC_DATA]" at bounding box center [583, 539] width 242 height 12
click at [321, 420] on span "Native - Freshers 2025 Tour 2 - [GEOGRAPHIC_DATA][PERSON_NAME]" at bounding box center [390, 420] width 304 height 12
click at [805, 294] on span "Hard Rock Cafe - [GEOGRAPHIC_DATA]-17323 [GEOGRAPHIC_DATA]" at bounding box center [834, 300] width 296 height 12
click at [785, 417] on span "[DEMOGRAPHIC_DATA][PERSON_NAME] 2025 Tour 2 - 00848 - [PERSON_NAME][GEOGRAPHIC_…" at bounding box center [903, 420] width 435 height 12
click at [771, 599] on span "Native - Freshers 2025 Tour 3 - [PERSON_NAME] University" at bounding box center [815, 599] width 257 height 12
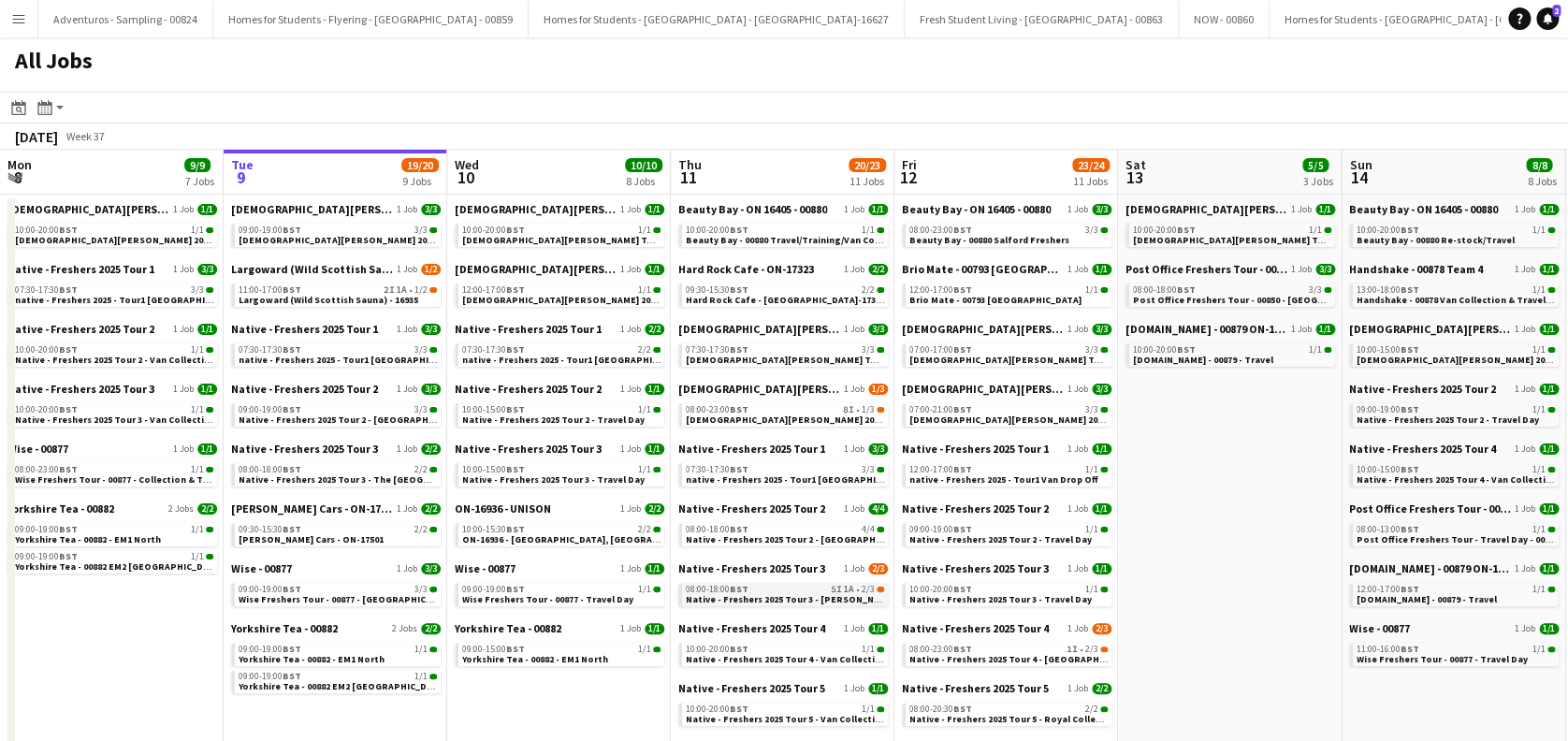
click at [757, 600] on span "Native - Freshers 2025 Tour 3 - [PERSON_NAME] University" at bounding box center [815, 599] width 257 height 12
click at [803, 418] on span "[DEMOGRAPHIC_DATA][PERSON_NAME] 2025 Tour 2 - 00848 - [PERSON_NAME][GEOGRAPHIC_…" at bounding box center [903, 420] width 435 height 12
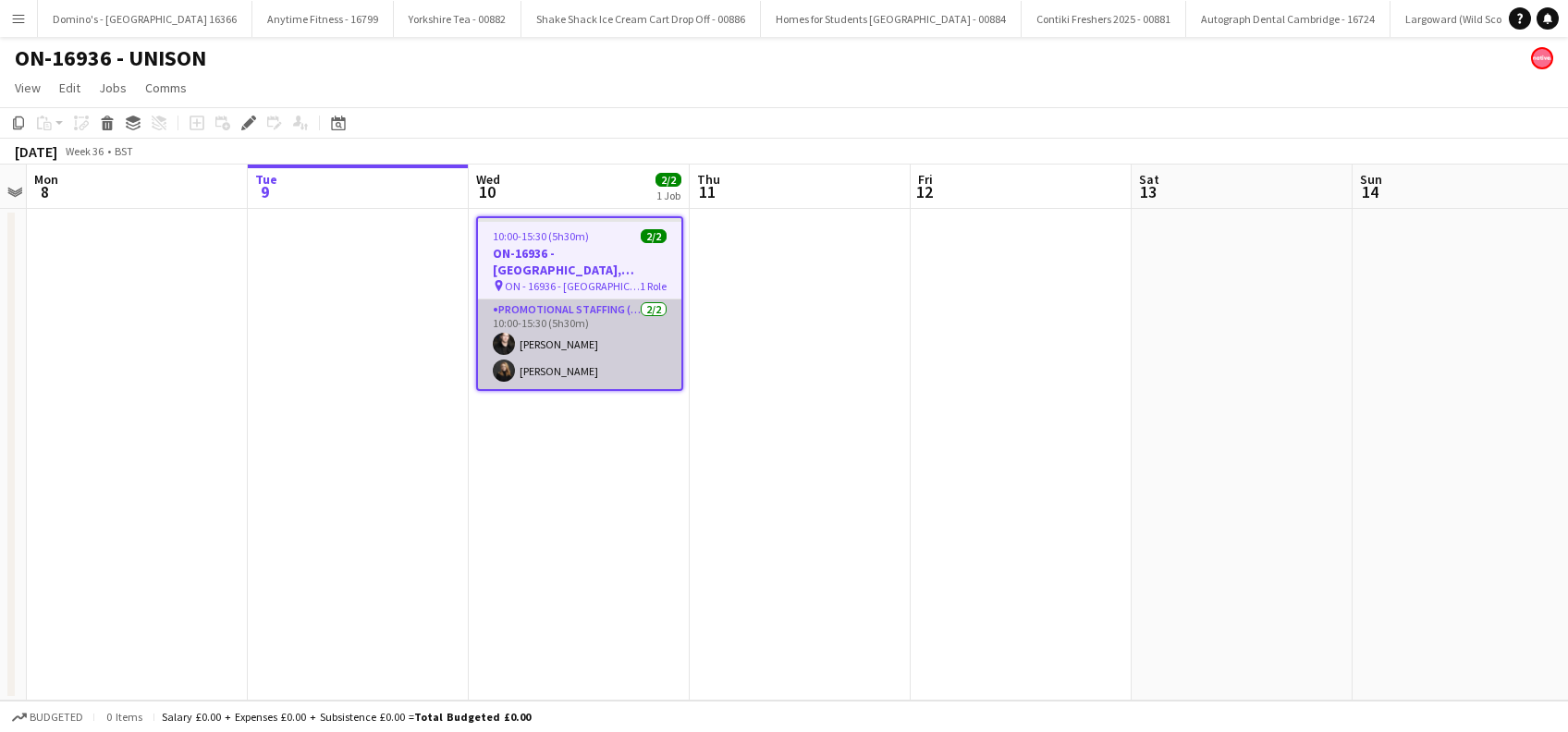
click at [578, 338] on app-card-role "Promotional Staffing (Brand Ambassadors) [DATE] 10:00-15:30 (5h30m) [PERSON_NAM…" at bounding box center [579, 343] width 203 height 89
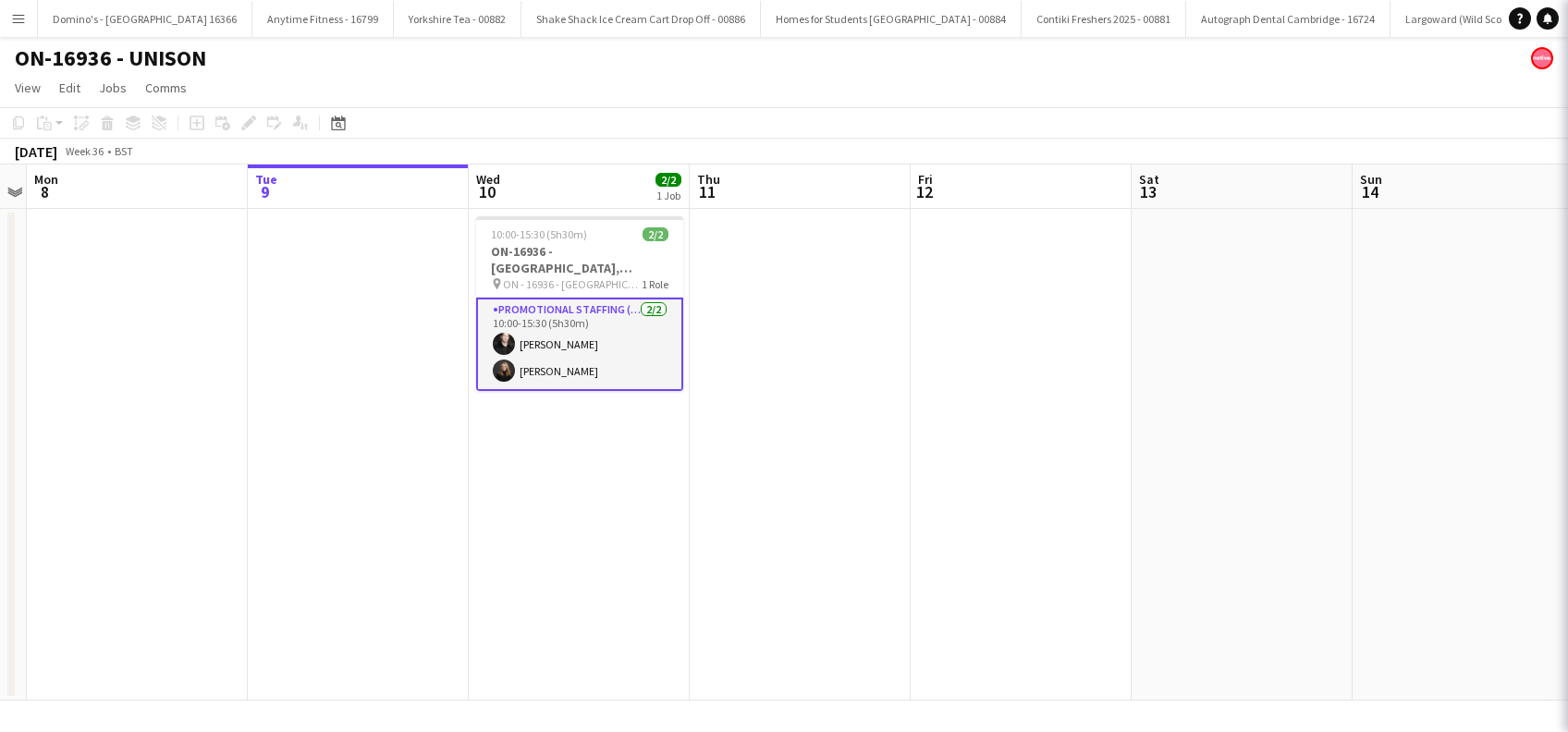
scroll to position [0, 635]
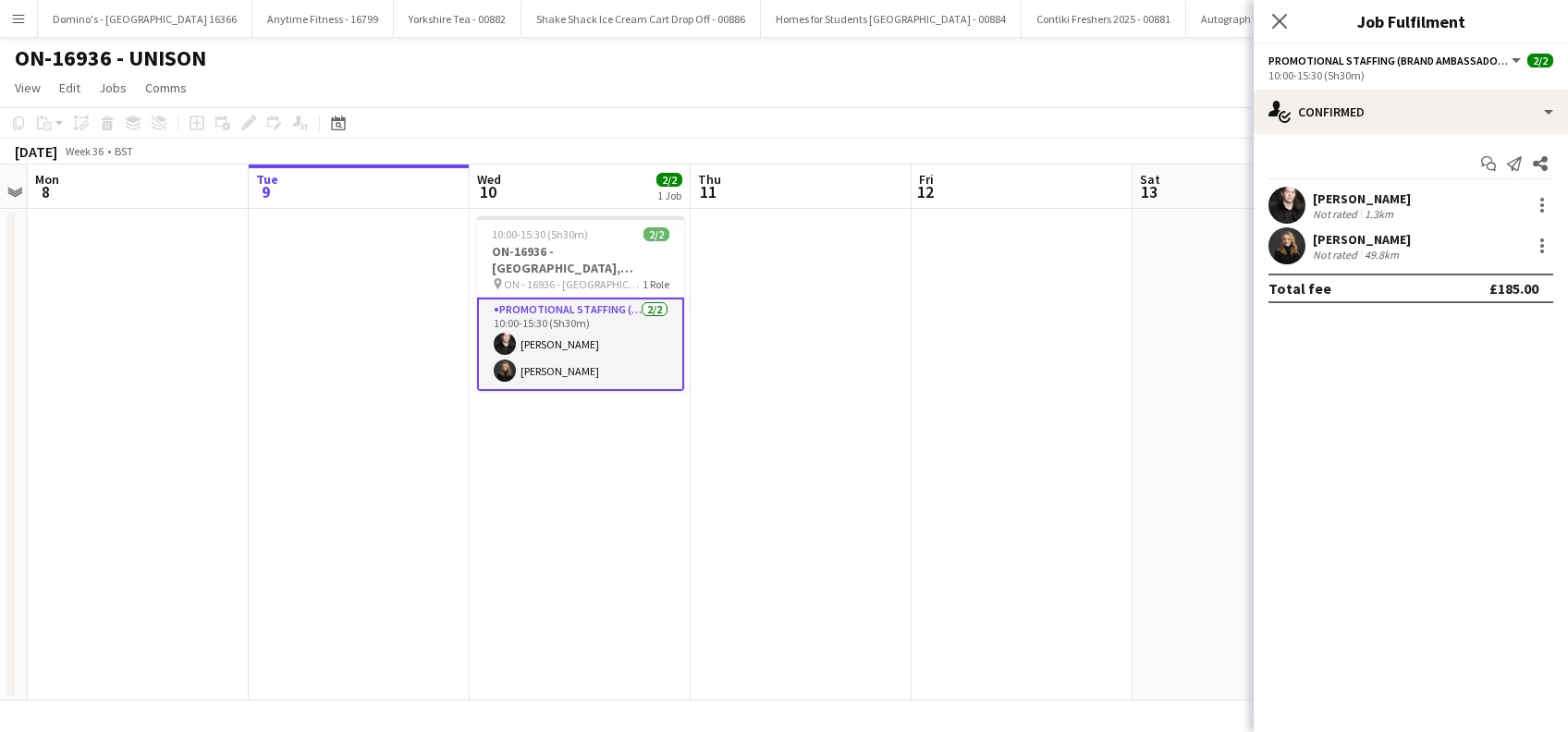
click at [1383, 194] on div "[PERSON_NAME]" at bounding box center [1362, 198] width 98 height 16
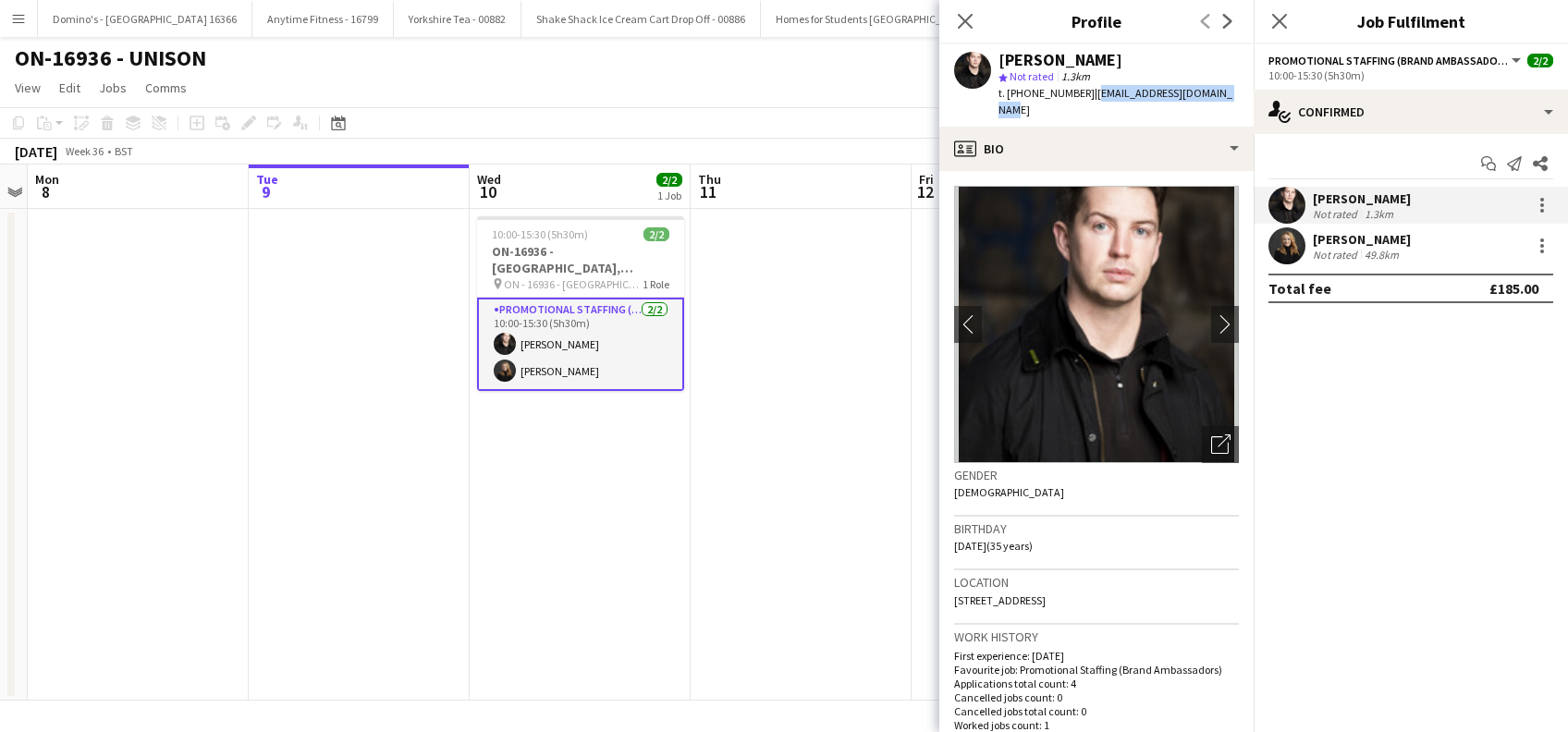
drag, startPoint x: 1220, startPoint y: 96, endPoint x: 1087, endPoint y: 90, distance: 133.1
click at [1087, 90] on div "[PERSON_NAME] star Not rated 1.3km t. [PHONE_NUMBER] | [EMAIL_ADDRESS][DOMAIN_N…" at bounding box center [1097, 86] width 315 height 83
copy span "[EMAIL_ADDRESS][DOMAIN_NAME]"
click at [1362, 240] on div "[PERSON_NAME]" at bounding box center [1362, 239] width 98 height 16
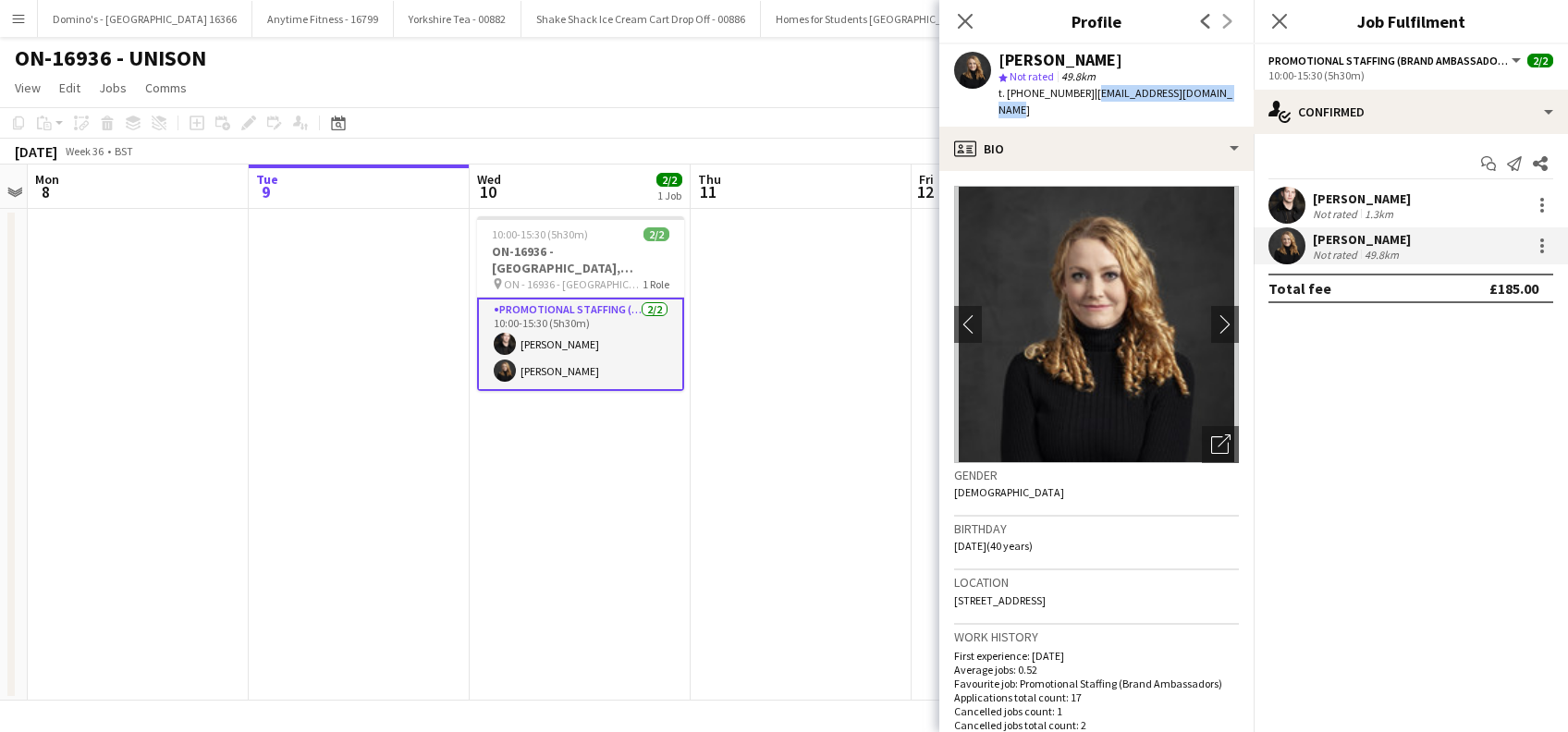
drag, startPoint x: 1230, startPoint y: 90, endPoint x: 1090, endPoint y: 88, distance: 140.0
click at [1090, 88] on div "Belle Jones star Not rated 49.8km t. +447828922751 | msbellejones@hotmail.co.uk" at bounding box center [1097, 86] width 315 height 83
copy span "msbellejones@hotmail.co.uk"
click at [592, 261] on h3 "ON-16936 - UNISON University of West of Scotland, Ayr Campus" at bounding box center [580, 260] width 207 height 34
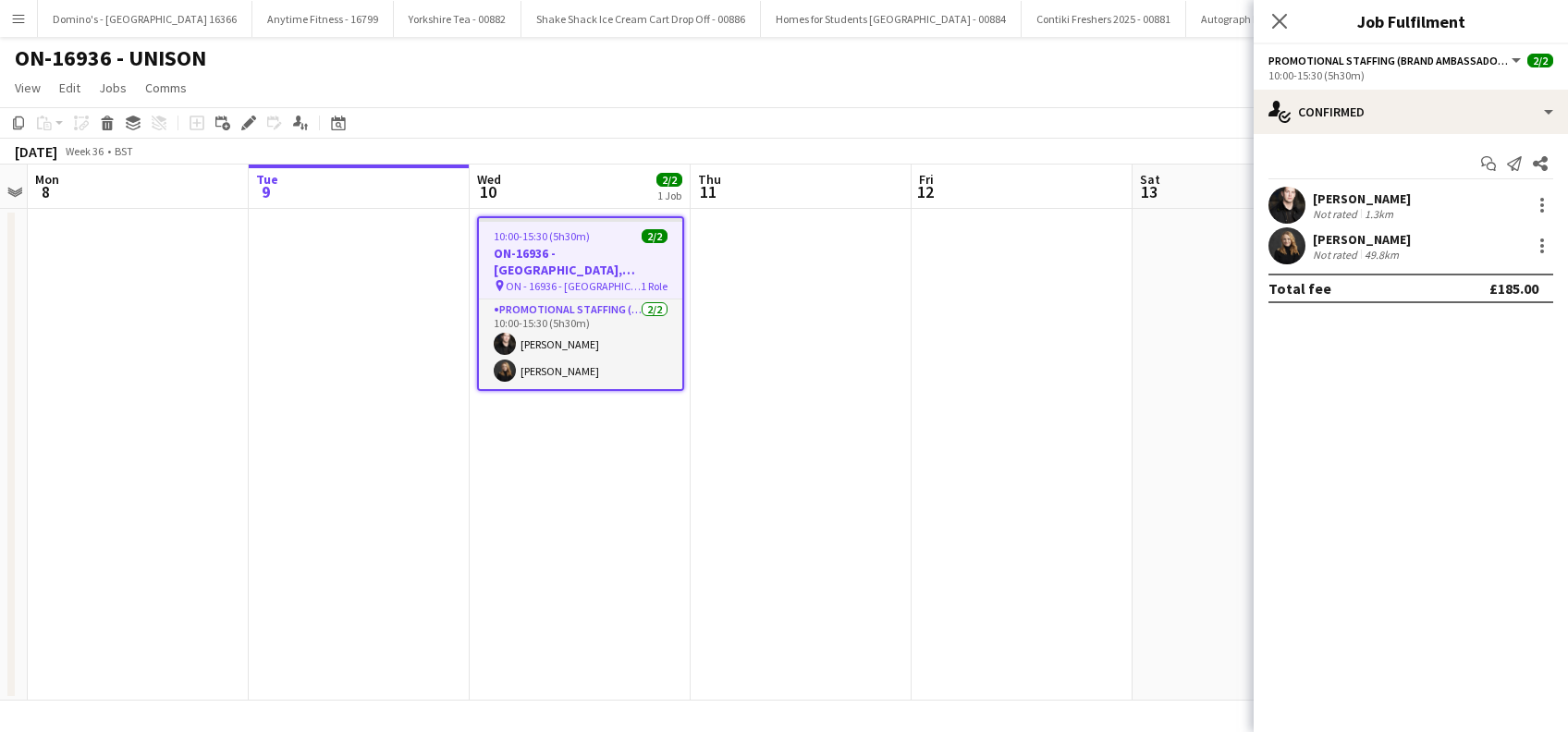
click at [592, 275] on h3 "ON-16936 - UNISON University of West of Scotland, Ayr Campus" at bounding box center [580, 262] width 203 height 34
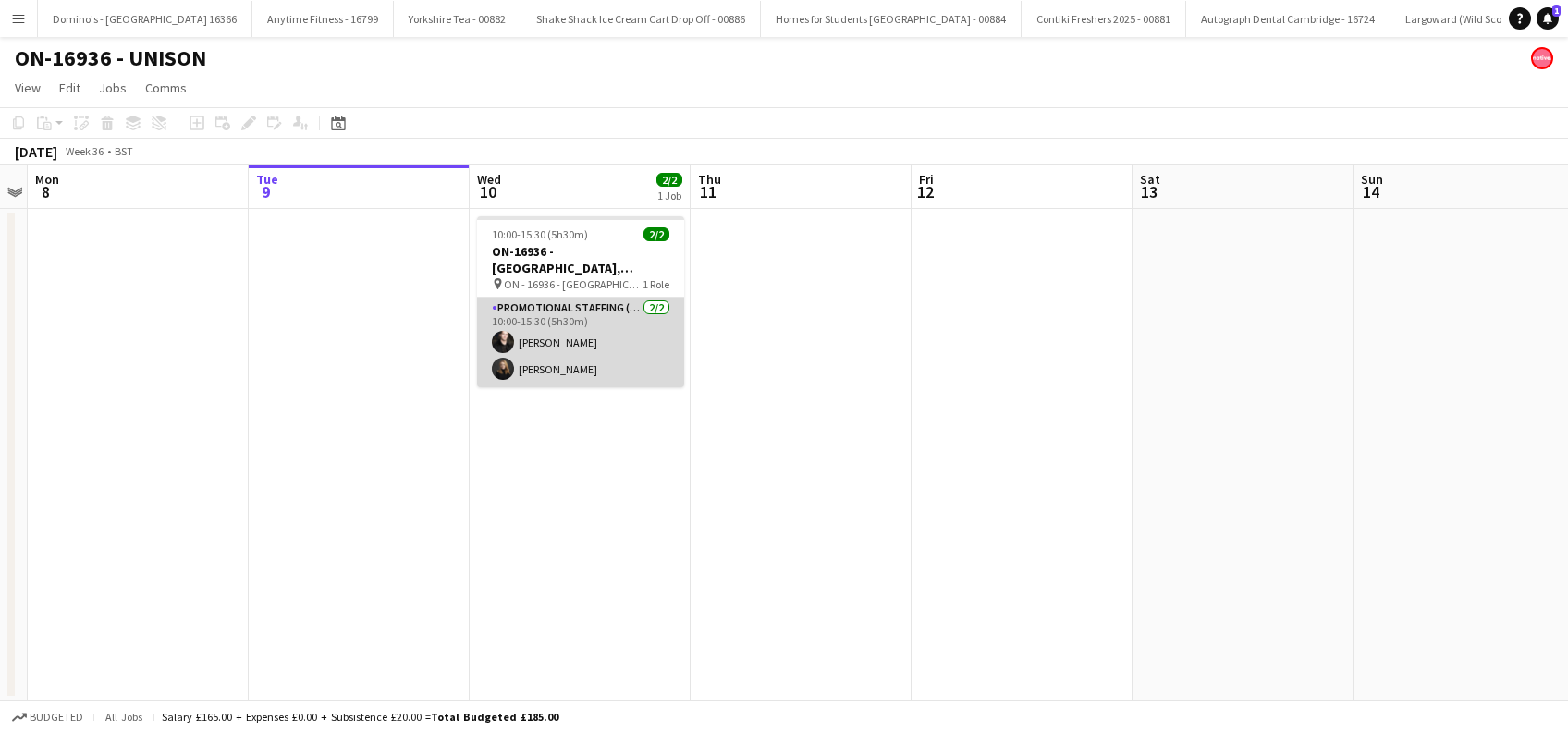
click at [583, 330] on app-card-role "Promotional Staffing (Brand Ambassadors) 2/2 10:00-15:30 (5h30m) Nicholas Conno…" at bounding box center [580, 341] width 207 height 89
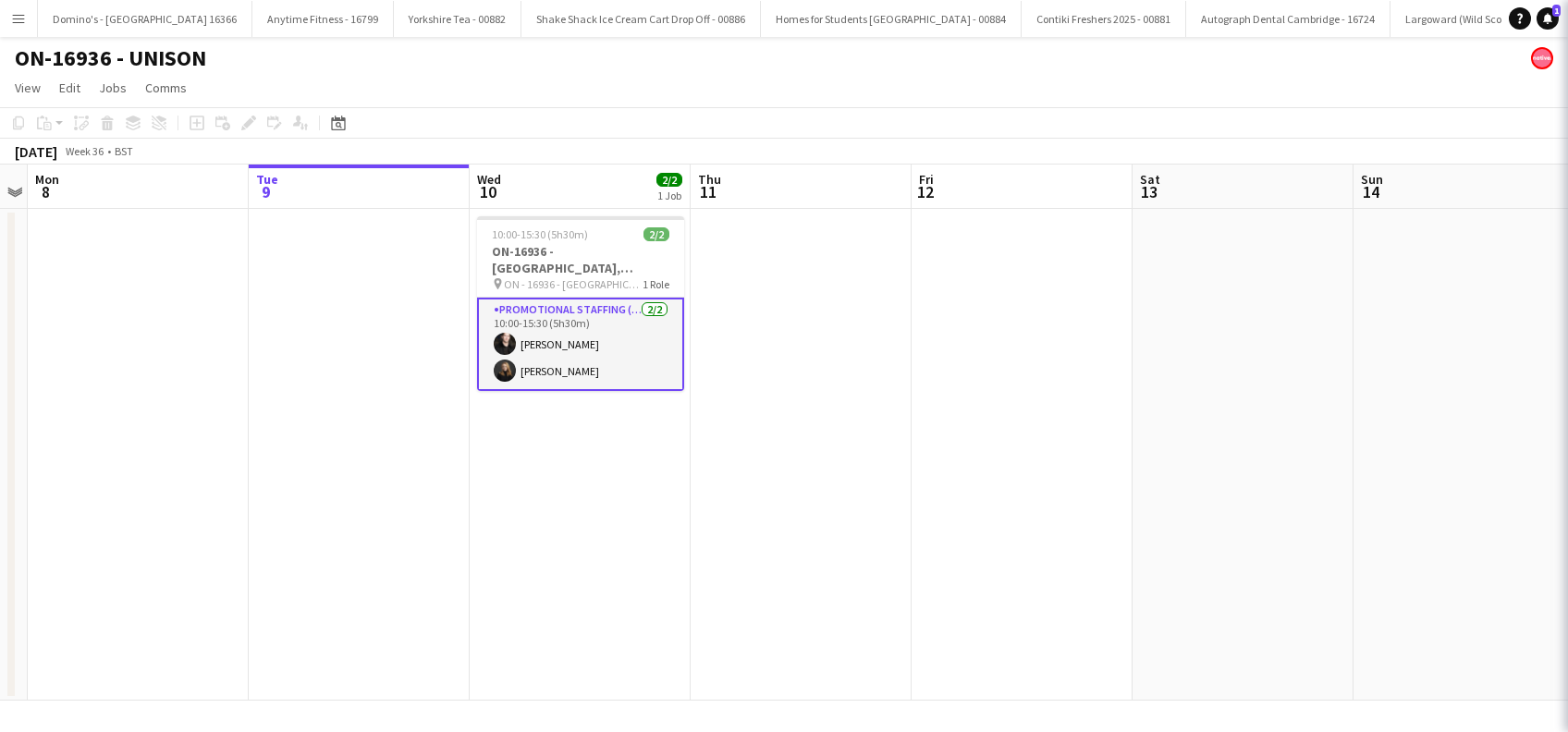
scroll to position [0, 634]
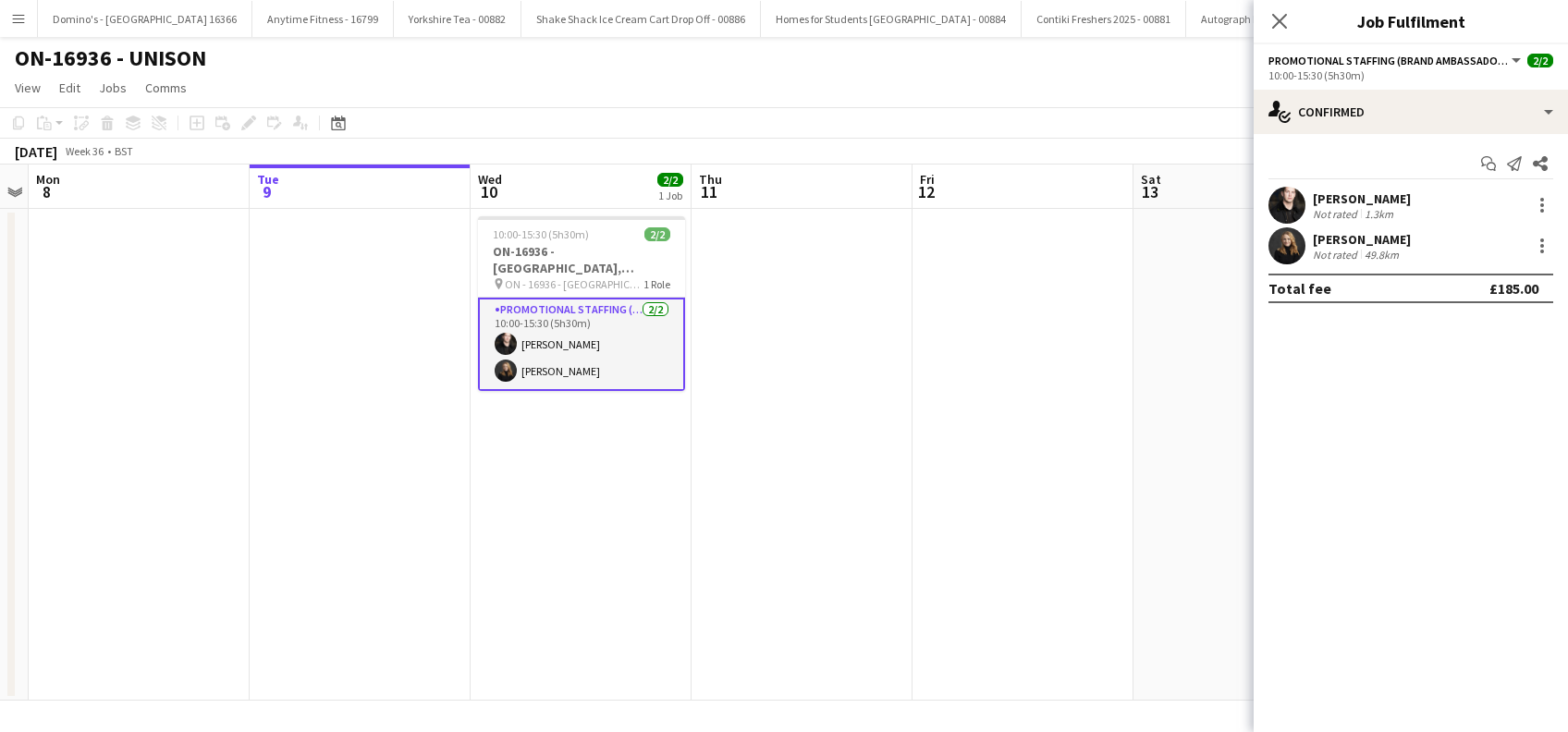
click at [1365, 187] on div "Nicholas Connor Not rated 1.3km" at bounding box center [1410, 205] width 315 height 37
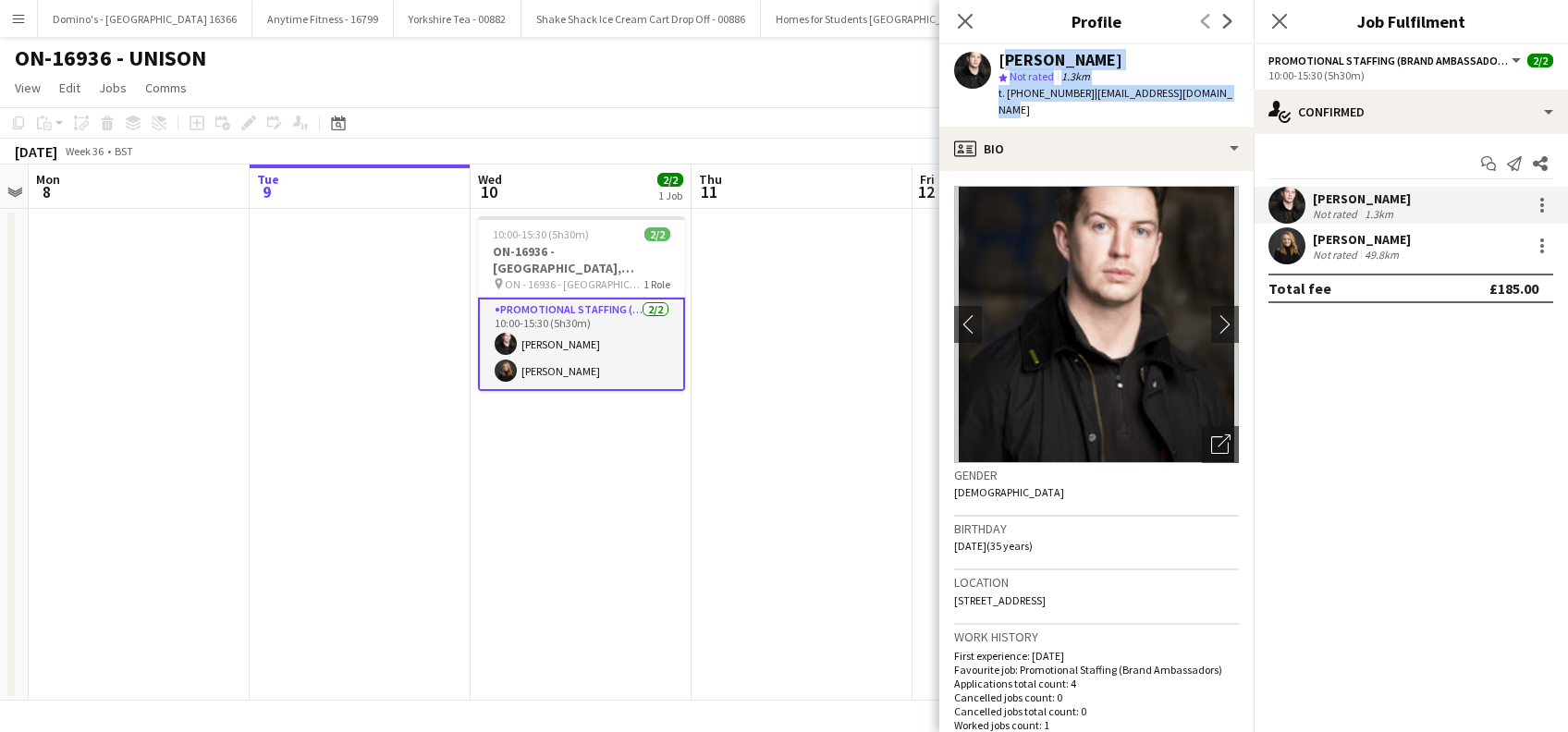
drag, startPoint x: 1227, startPoint y: 91, endPoint x: 1000, endPoint y: 53, distance: 230.2
click at [1000, 53] on app-profile-header "Nicholas Connor star Not rated 1.3km t. +447495774284 | nicholasconnor@live.co.…" at bounding box center [1097, 86] width 315 height 83
copy div "Nicholas Connor star Not rated 1.3km t. +447495774284 | nicholasconnor@live.co.…"
click at [1336, 233] on div "Belle Jones" at bounding box center [1362, 239] width 98 height 16
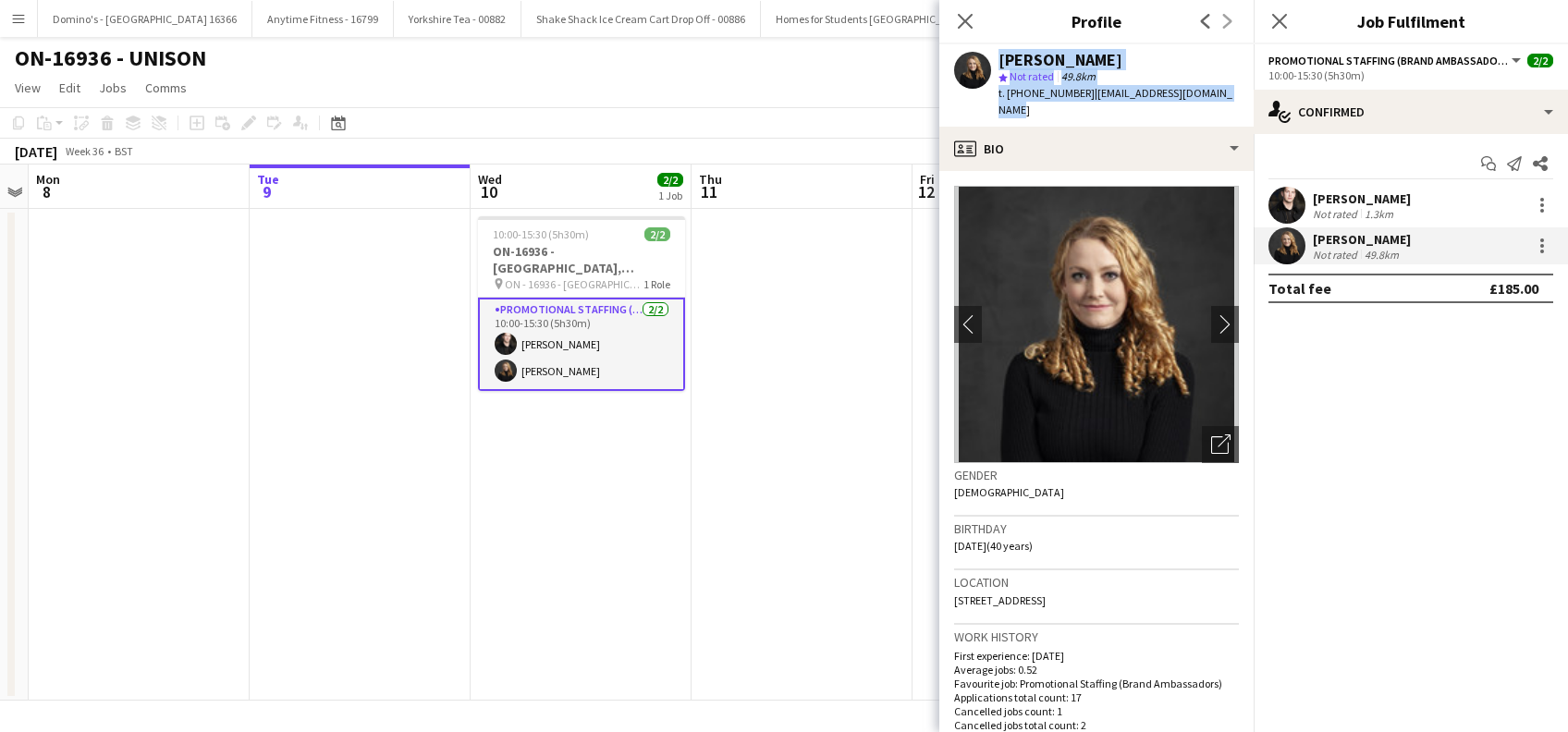
drag, startPoint x: 1231, startPoint y: 94, endPoint x: 985, endPoint y: 58, distance: 248.6
click at [985, 58] on div "Belle Jones star Not rated 49.8km t. +447828922751 | msbellejones@hotmail.co.uk" at bounding box center [1097, 86] width 315 height 83
copy div "Belle Jones star Not rated 49.8km t. +447828922751 | msbellejones@hotmail.co.uk"
click at [1282, 21] on icon "Close pop-in" at bounding box center [1279, 20] width 17 height 17
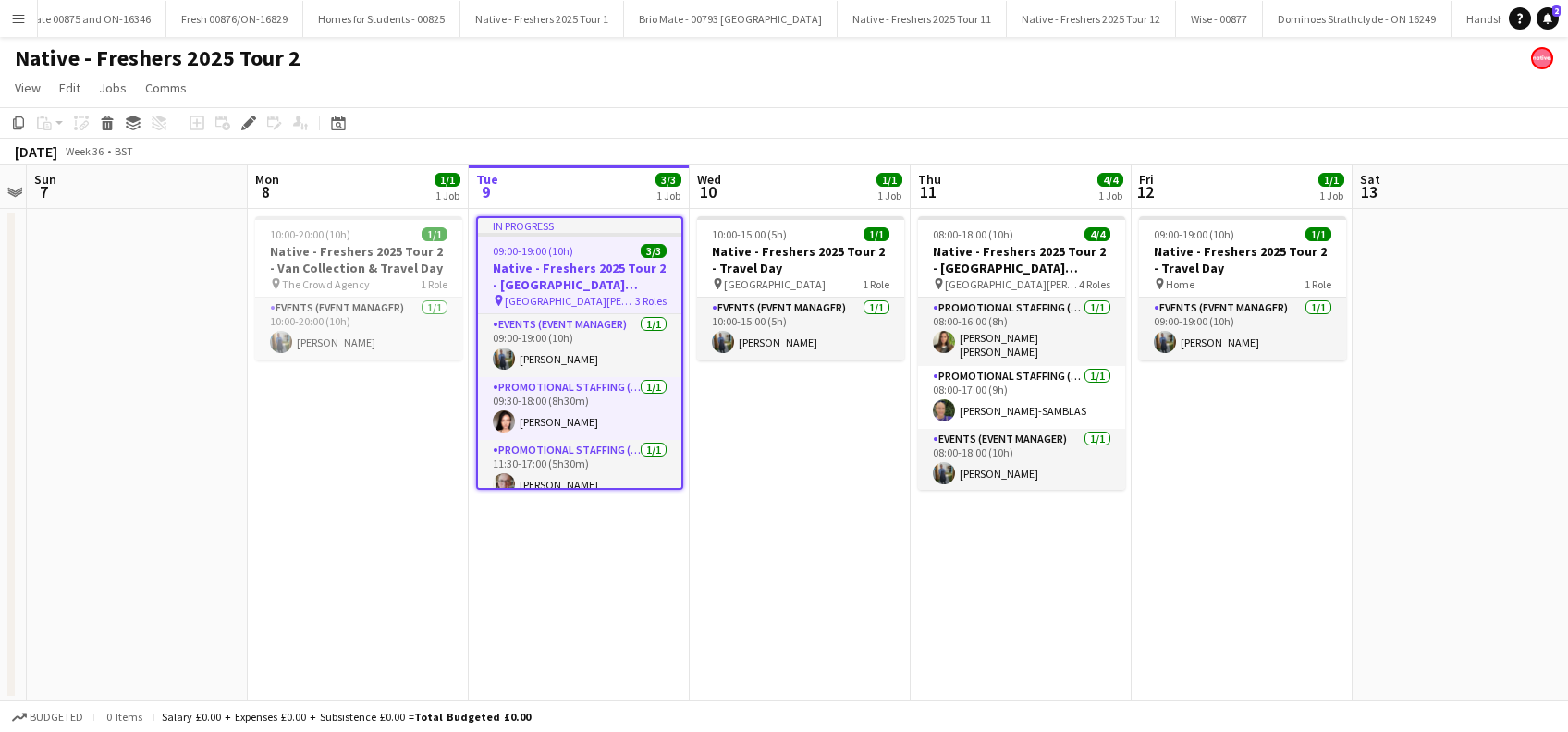
click at [420, 566] on app-date-cell "10:00-20:00 (10h) 1/1 Native - Freshers 2025 Tour 2 - Van Collection & Travel D…" at bounding box center [359, 454] width 221 height 492
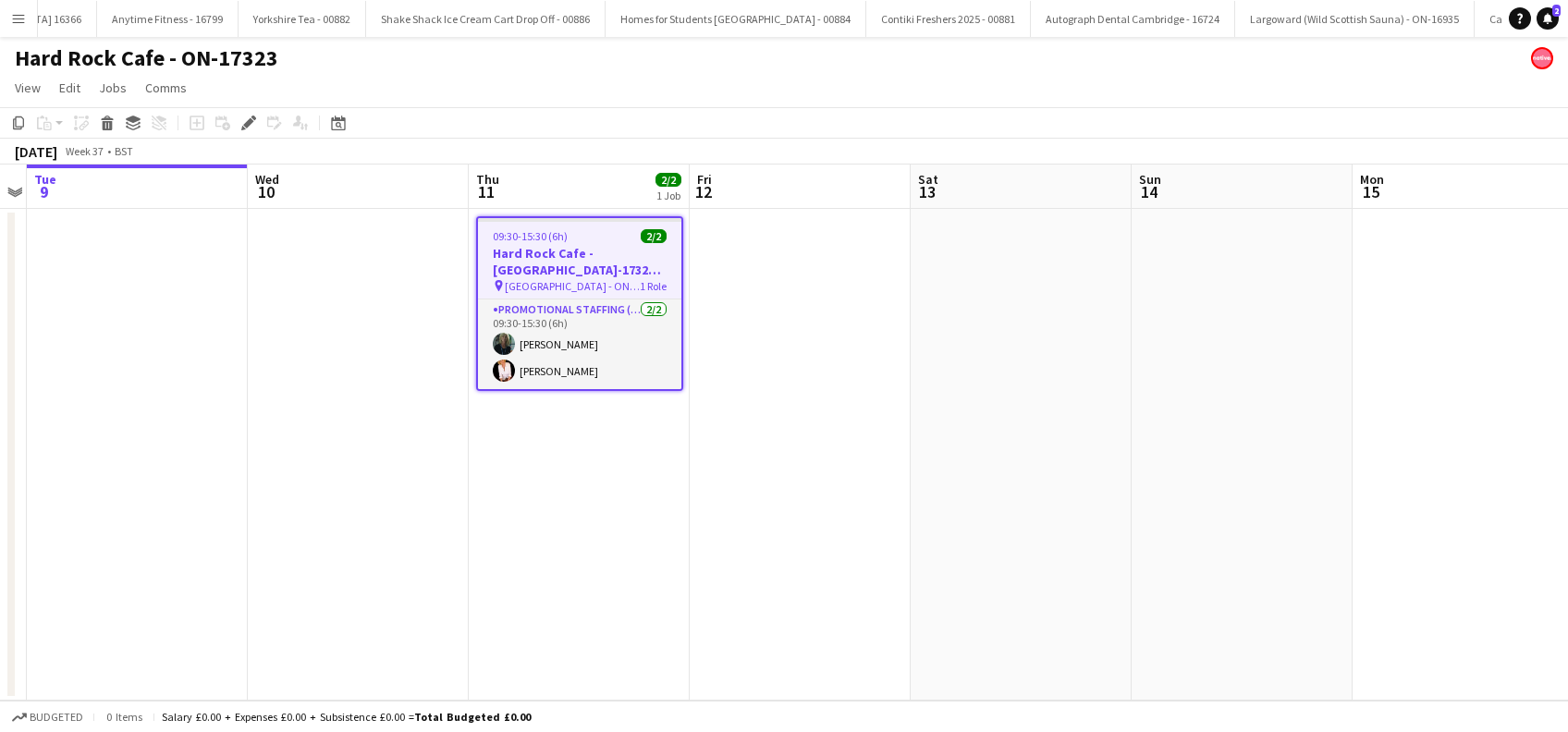
click at [569, 261] on h3 "Hard Rock Cafe - [GEOGRAPHIC_DATA]-17323 [GEOGRAPHIC_DATA]" at bounding box center [579, 262] width 203 height 34
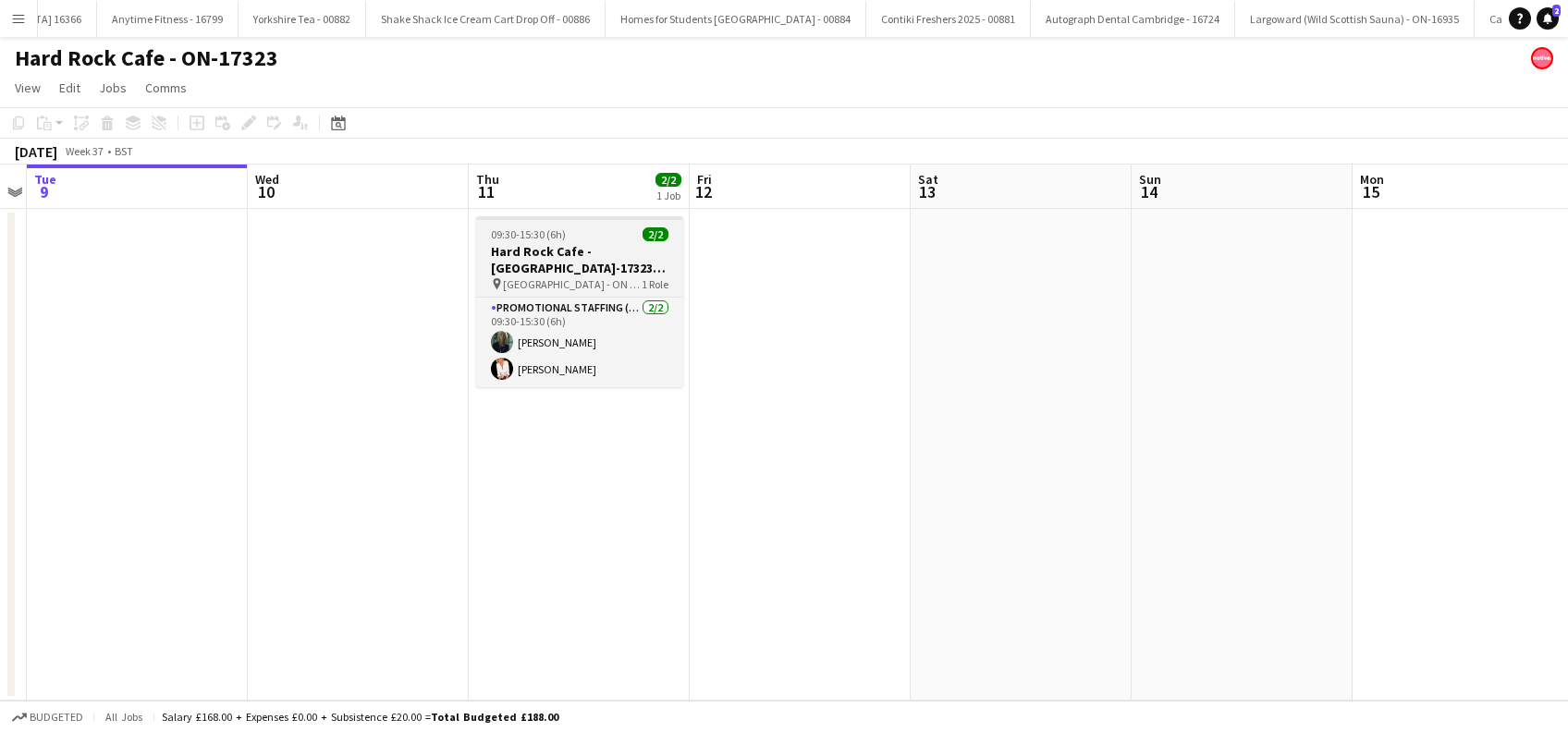
click at [569, 265] on h3 "Hard Rock Cafe - [GEOGRAPHIC_DATA]-17323 [GEOGRAPHIC_DATA]" at bounding box center [579, 260] width 207 height 34
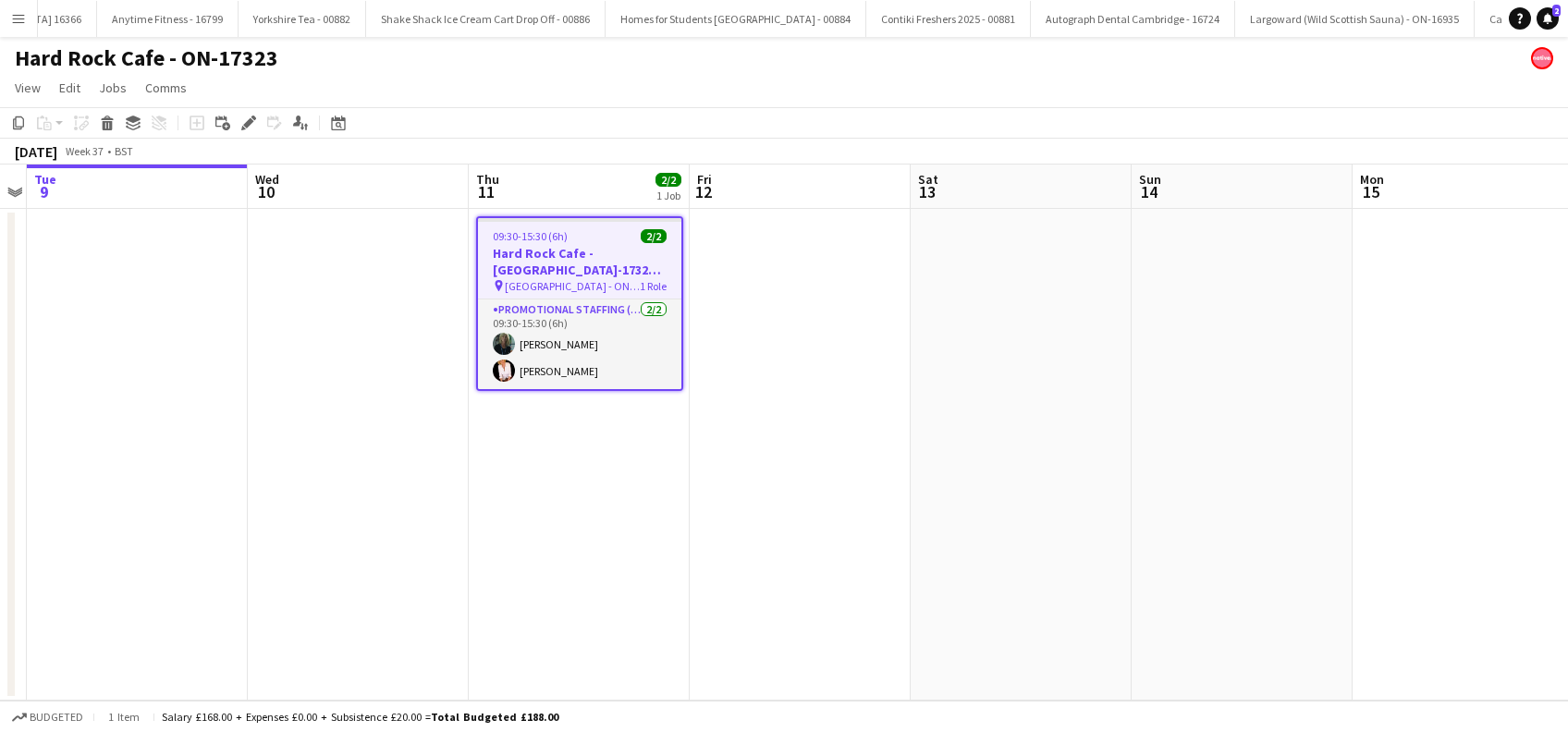
drag, startPoint x: 291, startPoint y: 58, endPoint x: 12, endPoint y: 57, distance: 279.0
click at [16, 60] on div "Hard Rock Cafe - ON-17323" at bounding box center [784, 54] width 1568 height 36
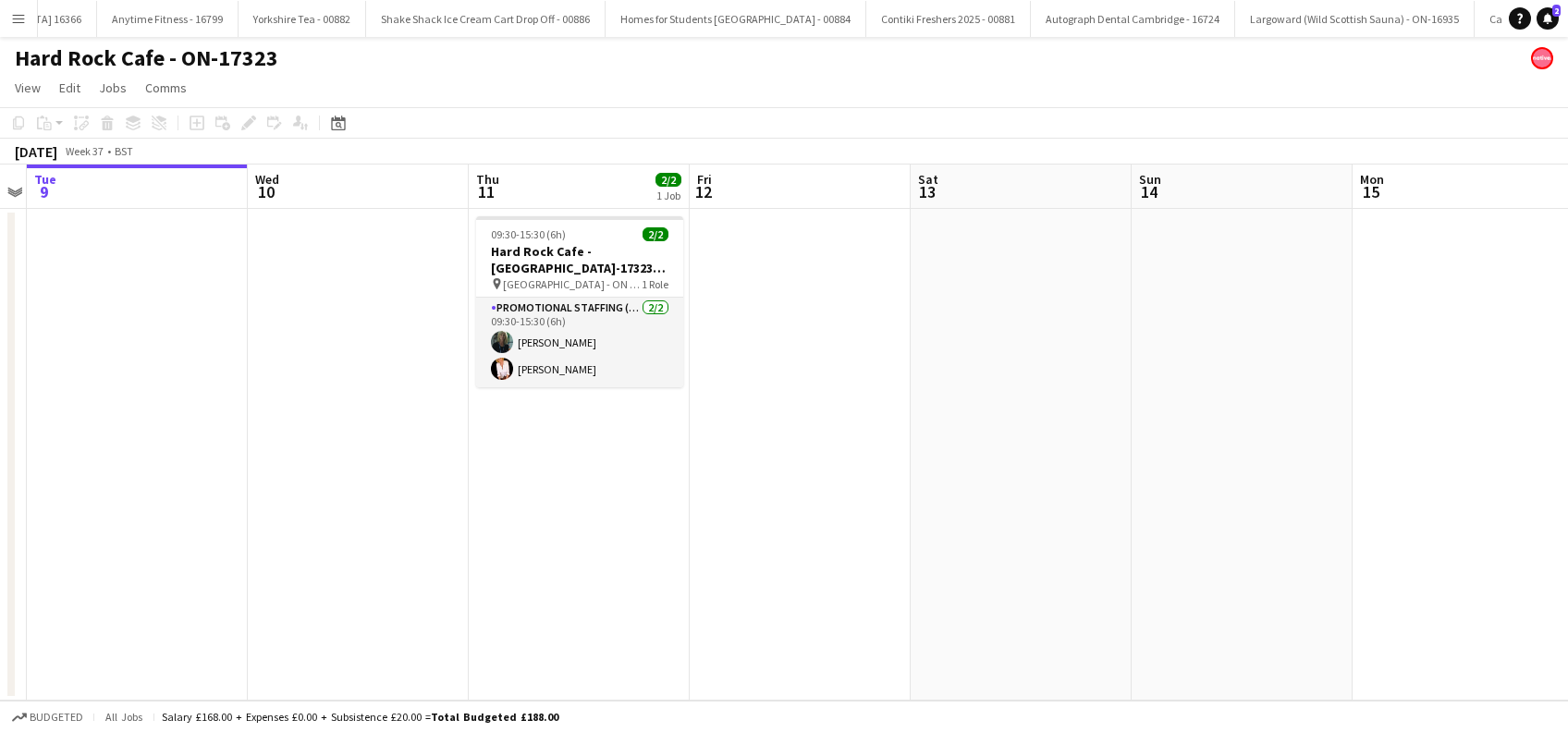
copy h1 "Hard Rock Cafe - ON-17323"
drag, startPoint x: 158, startPoint y: 371, endPoint x: 164, endPoint y: 363, distance: 10.0
click at [159, 371] on app-date-cell at bounding box center [138, 454] width 221 height 492
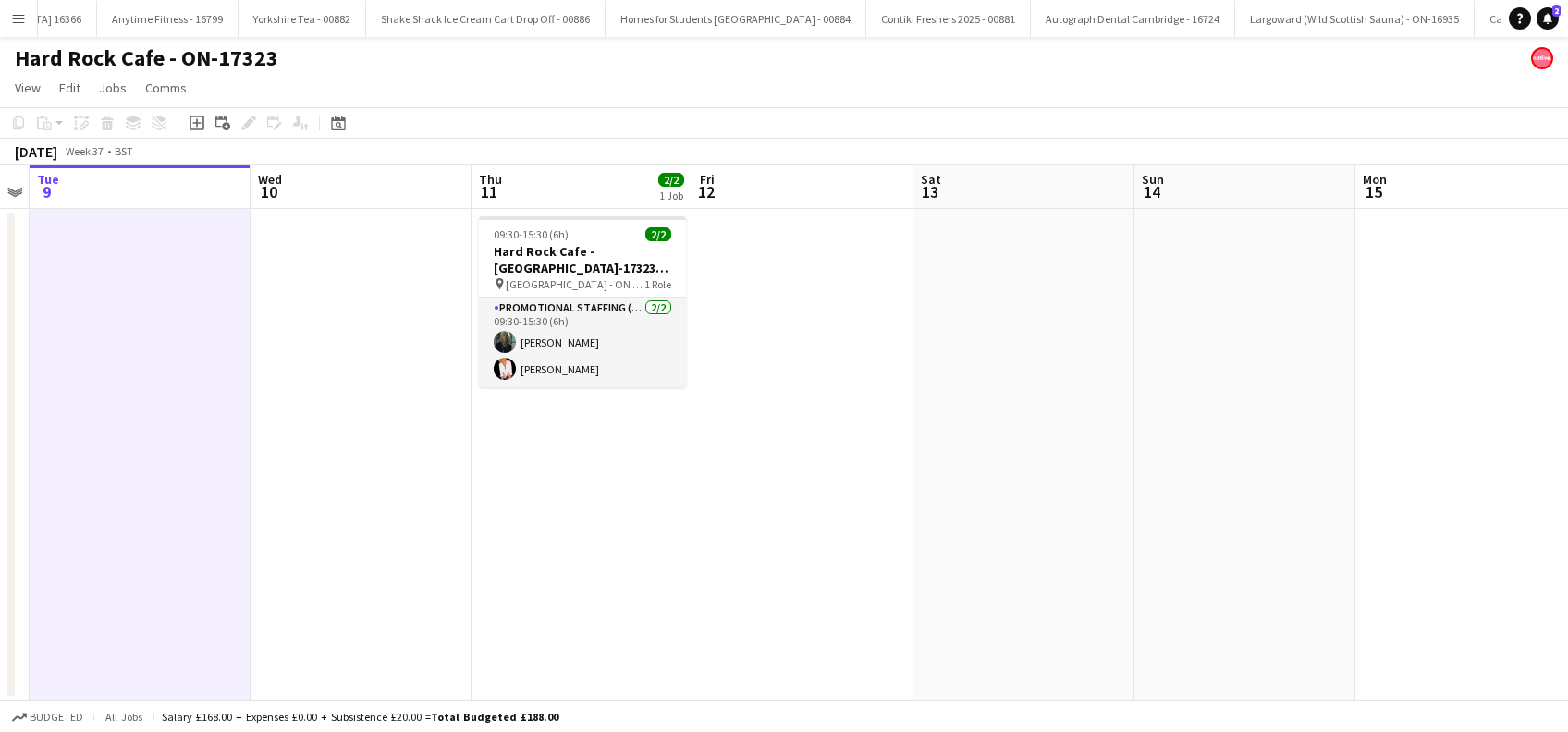
drag, startPoint x: 341, startPoint y: 363, endPoint x: 427, endPoint y: 294, distance: 110.3
click at [345, 363] on app-date-cell at bounding box center [361, 454] width 221 height 492
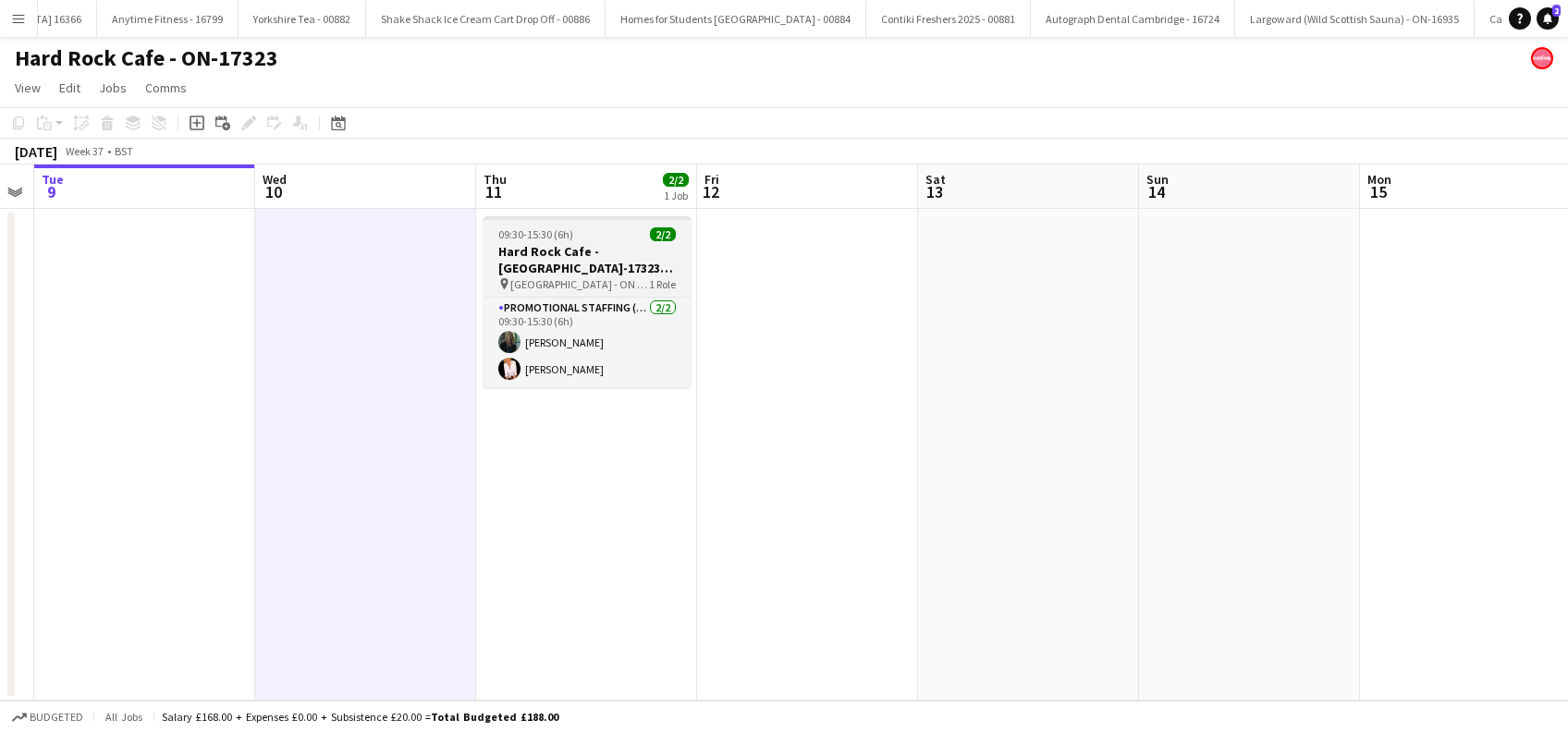
click at [509, 271] on h3 "Hard Rock Cafe - [GEOGRAPHIC_DATA]-17323 [GEOGRAPHIC_DATA]" at bounding box center [587, 260] width 207 height 34
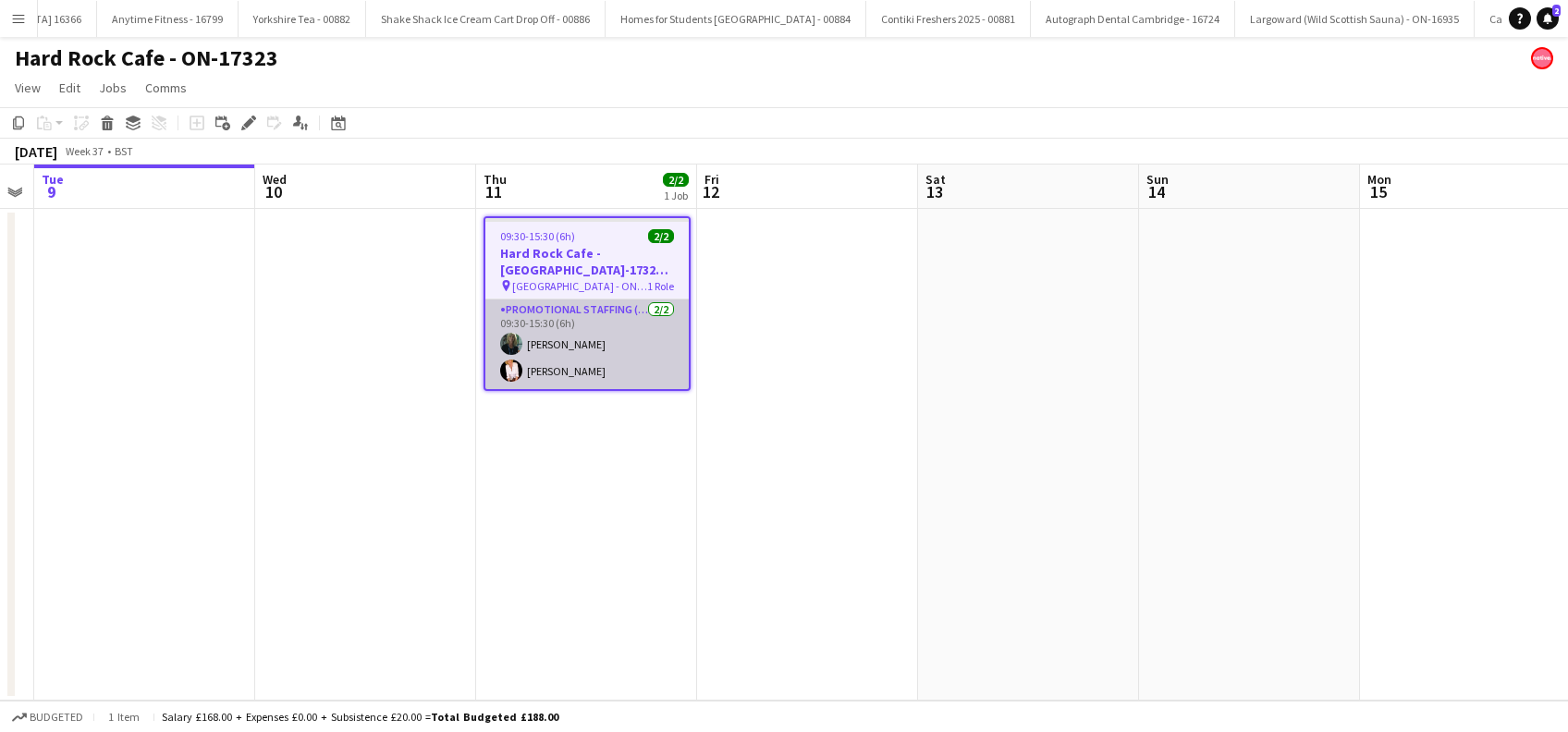
click at [571, 354] on app-card-role "Promotional Staffing (Brand Ambassadors) [DATE] 09:30-15:30 (6h) [PERSON_NAME] …" at bounding box center [587, 343] width 203 height 89
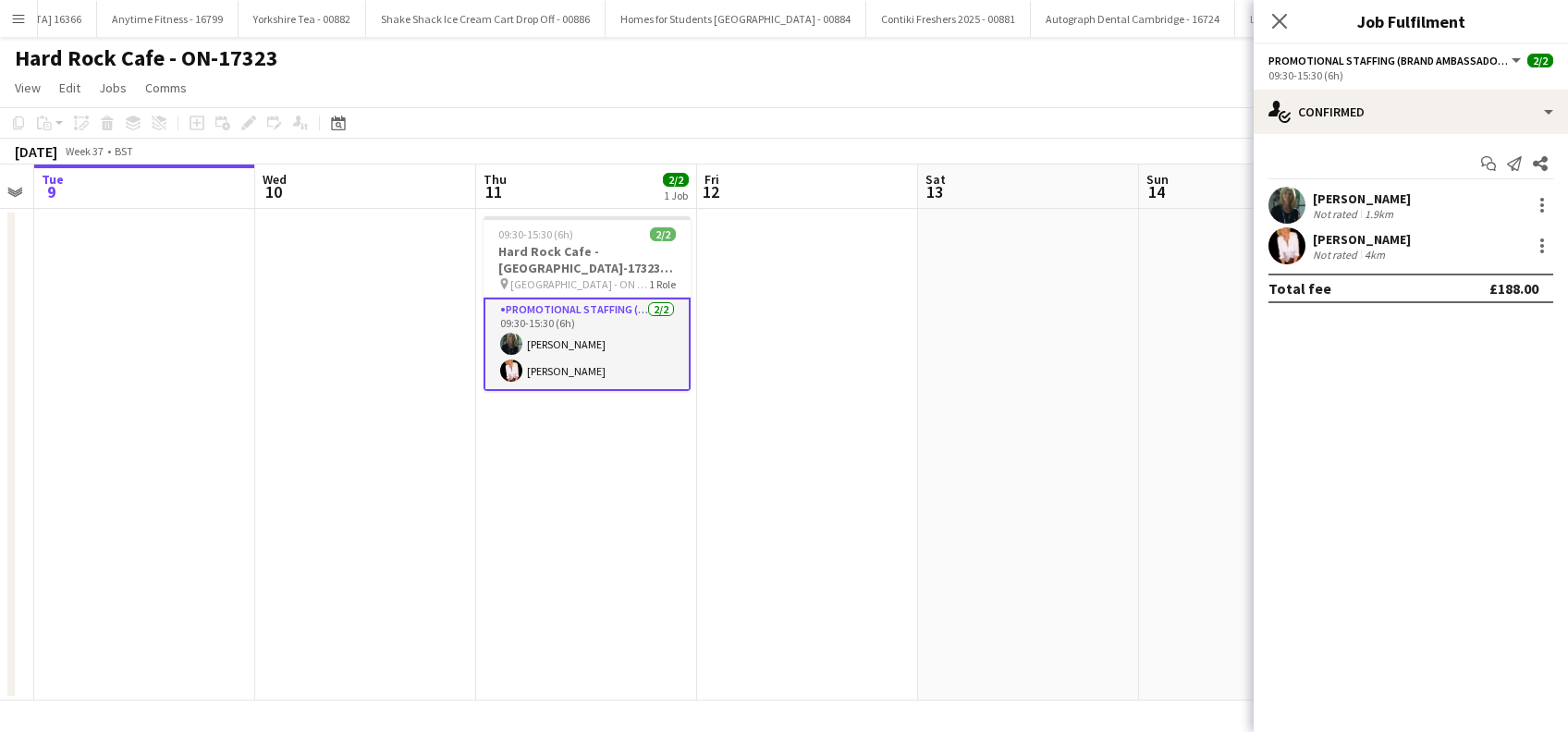
click at [1411, 191] on div "[PERSON_NAME]" at bounding box center [1362, 198] width 98 height 16
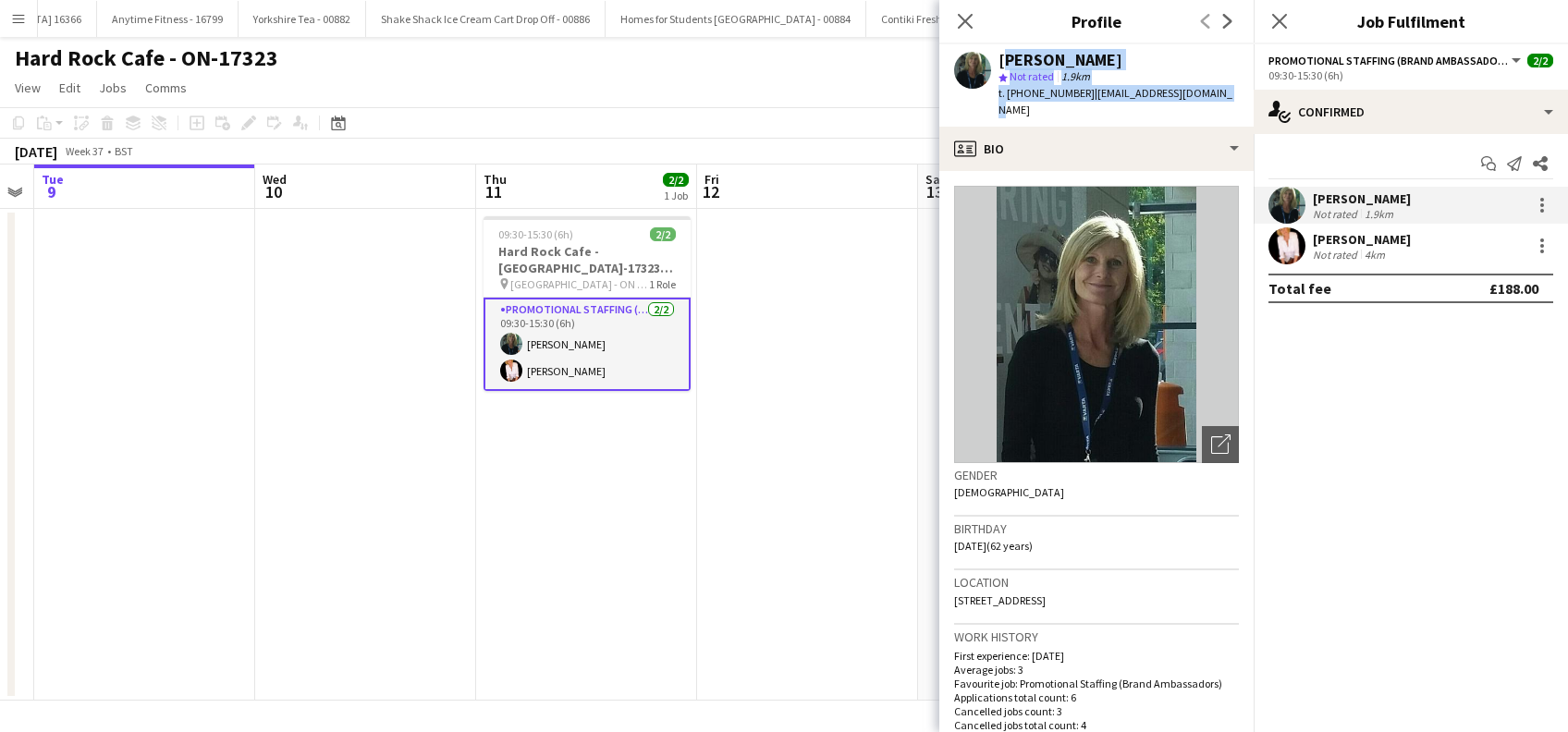
drag, startPoint x: 1221, startPoint y: 95, endPoint x: 999, endPoint y: 56, distance: 225.4
click at [999, 56] on div "[PERSON_NAME] star Not rated 1.9km t. [PHONE_NUMBER] | [EMAIL_ADDRESS][DOMAIN_N…" at bounding box center [1097, 86] width 315 height 83
copy div "[PERSON_NAME] star Not rated 1.9km t. [PHONE_NUMBER] | [EMAIL_ADDRESS][DOMAIN_N…"
click at [1339, 234] on div "[PERSON_NAME]" at bounding box center [1362, 239] width 98 height 16
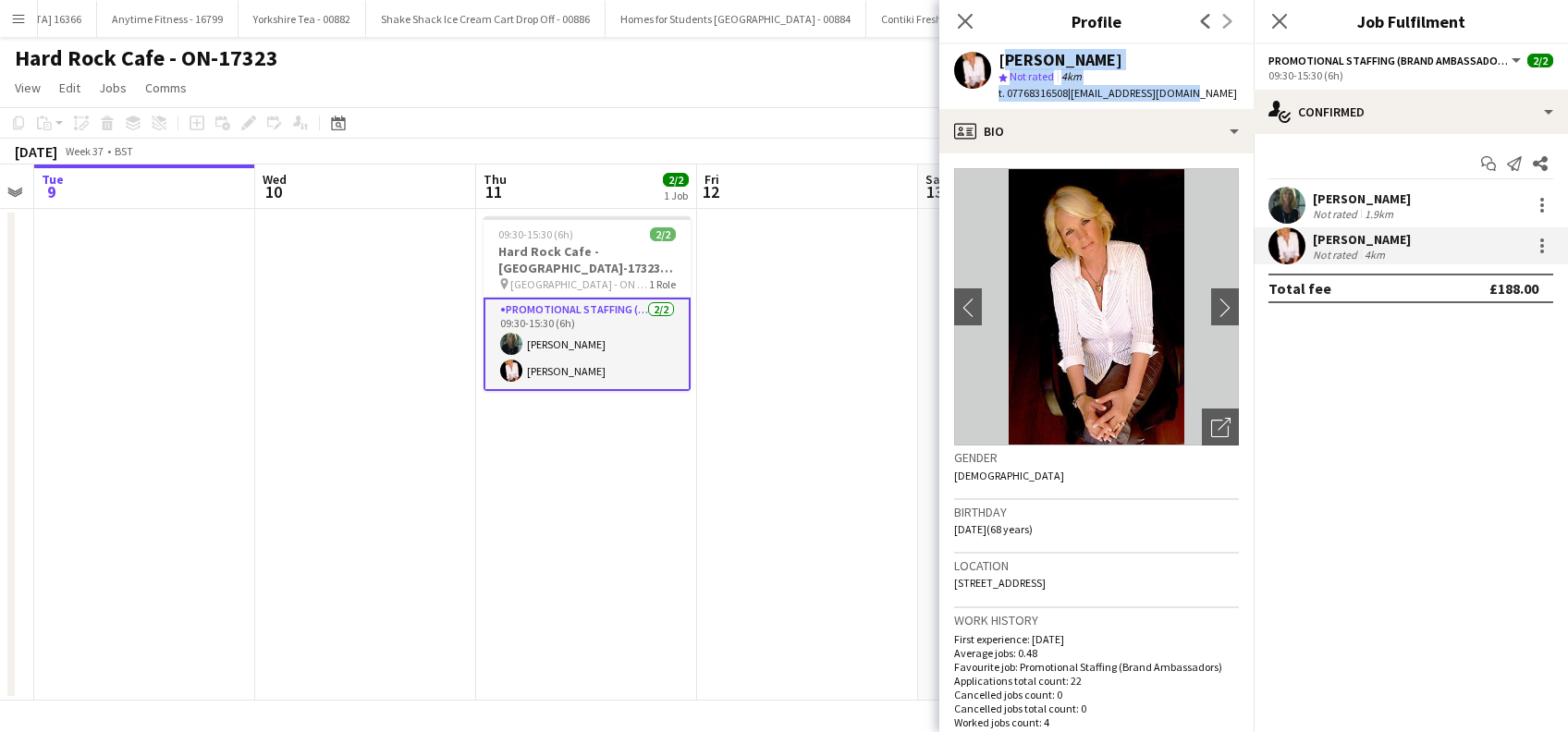
drag, startPoint x: 1193, startPoint y: 93, endPoint x: 998, endPoint y: 60, distance: 197.8
click at [998, 60] on div "[PERSON_NAME] star Not rated 4km t. 07768316508 | [EMAIL_ADDRESS][DOMAIN_NAME]" at bounding box center [1096, 76] width 313 height 64
copy div "[PERSON_NAME] star Not rated 4km t. 07768316508 | [EMAIL_ADDRESS][DOMAIN_NAME]"
click at [637, 505] on app-date-cell "09:30-15:30 (6h) 2/2 Hard Rock Cafe - [GEOGRAPHIC_DATA]-17323 [GEOGRAPHIC_DATA]…" at bounding box center [587, 454] width 221 height 492
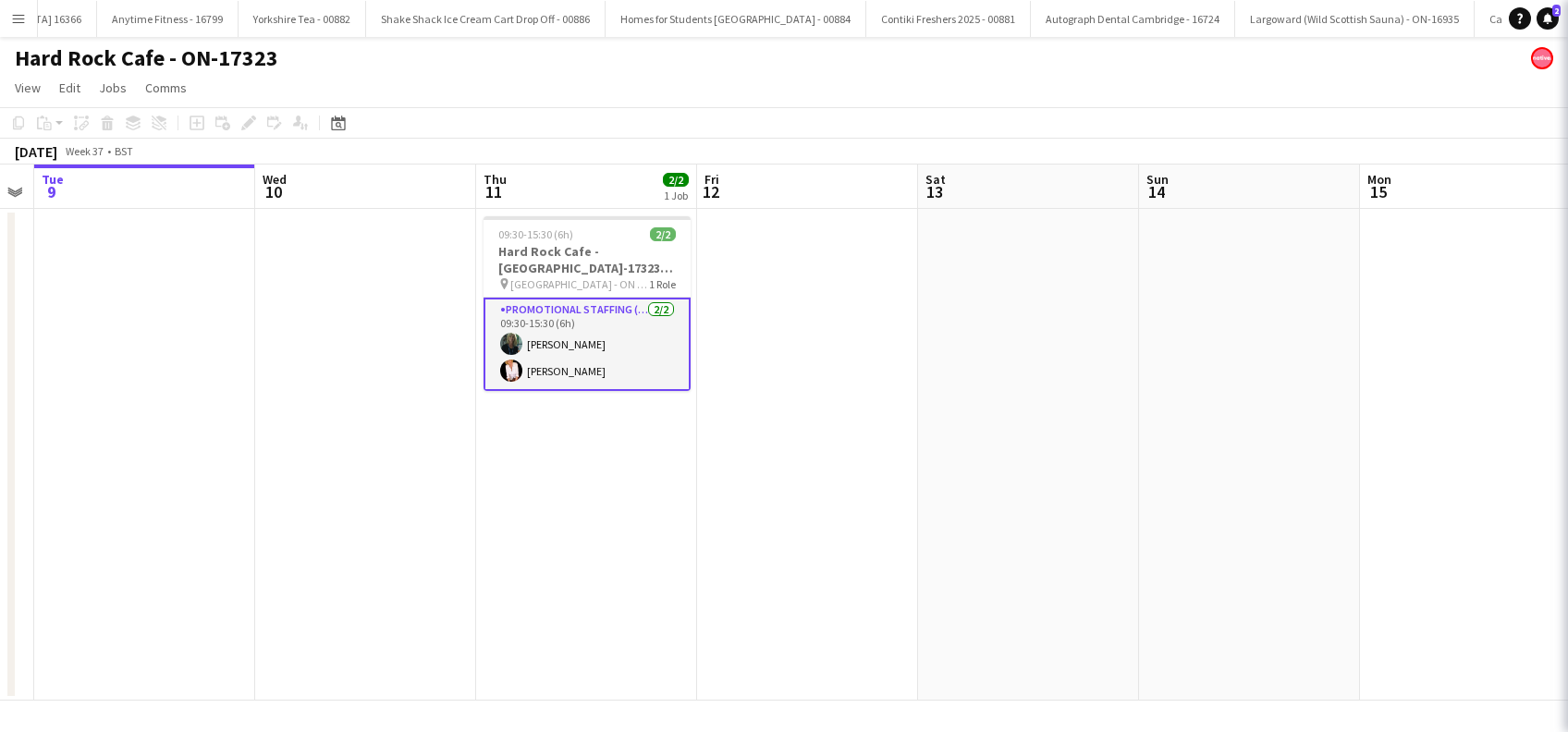
scroll to position [0, 628]
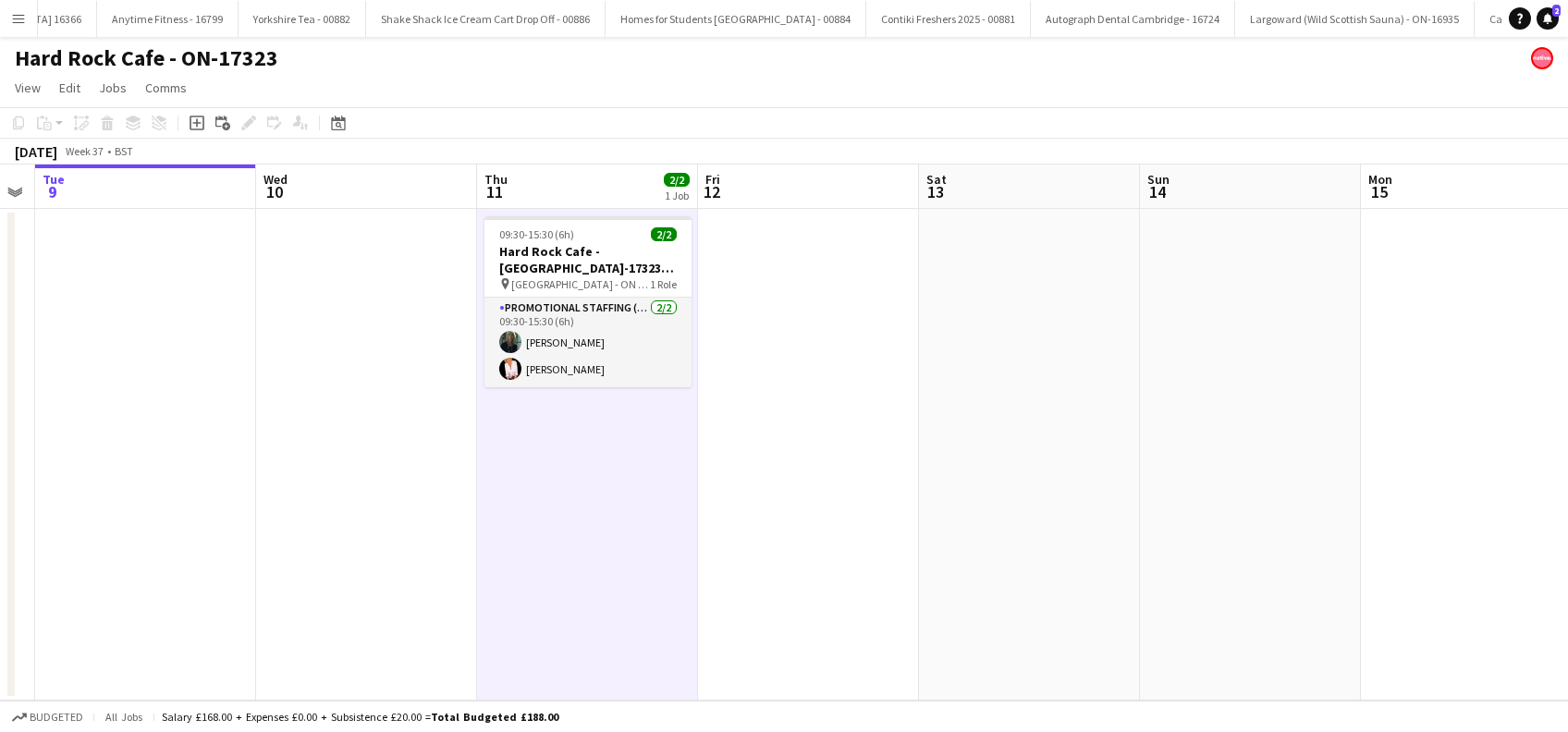
click at [584, 465] on app-date-cell "09:30-15:30 (6h) 2/2 Hard Rock Cafe - [GEOGRAPHIC_DATA]-17323 [GEOGRAPHIC_DATA]…" at bounding box center [588, 454] width 221 height 492
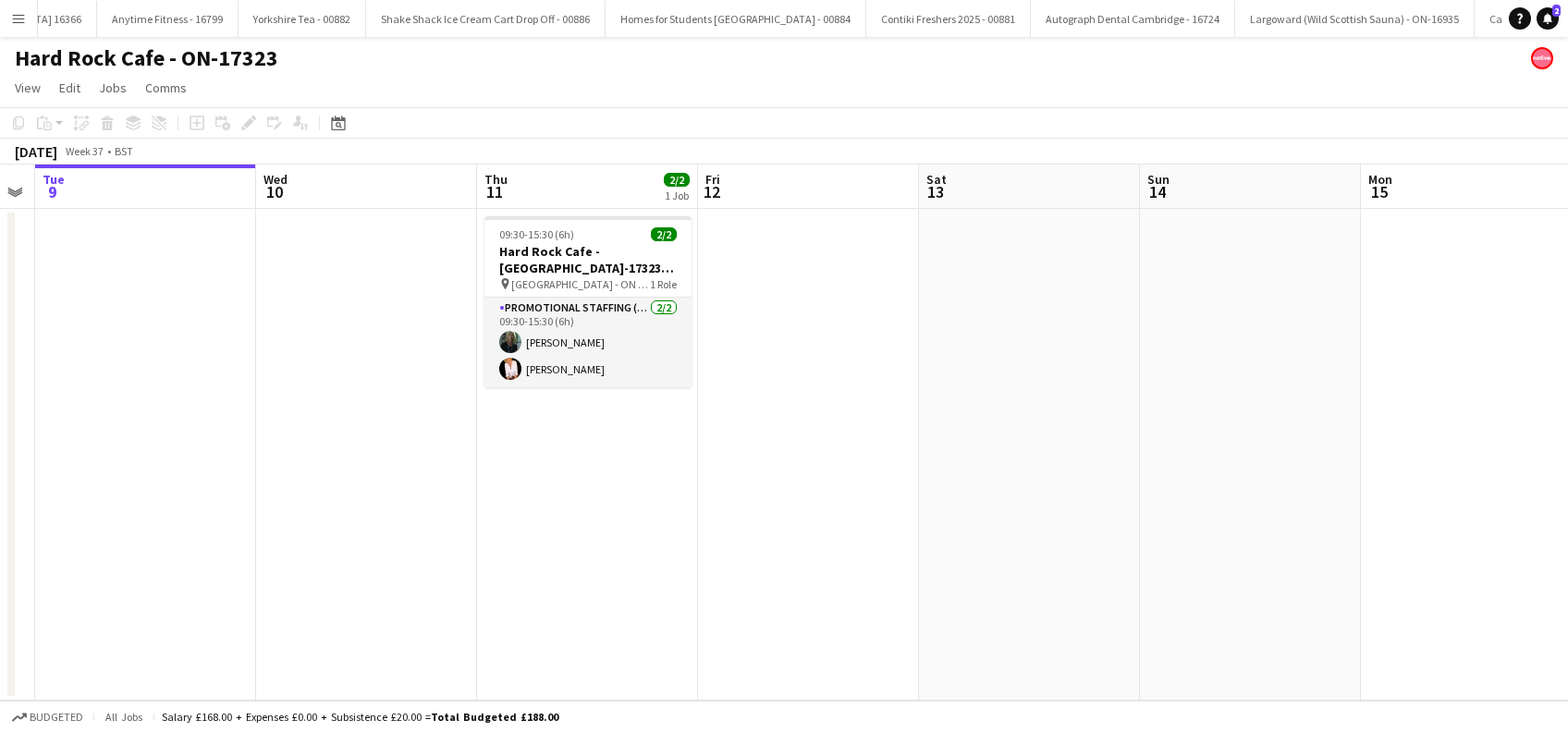
click at [748, 468] on app-date-cell at bounding box center [809, 454] width 221 height 492
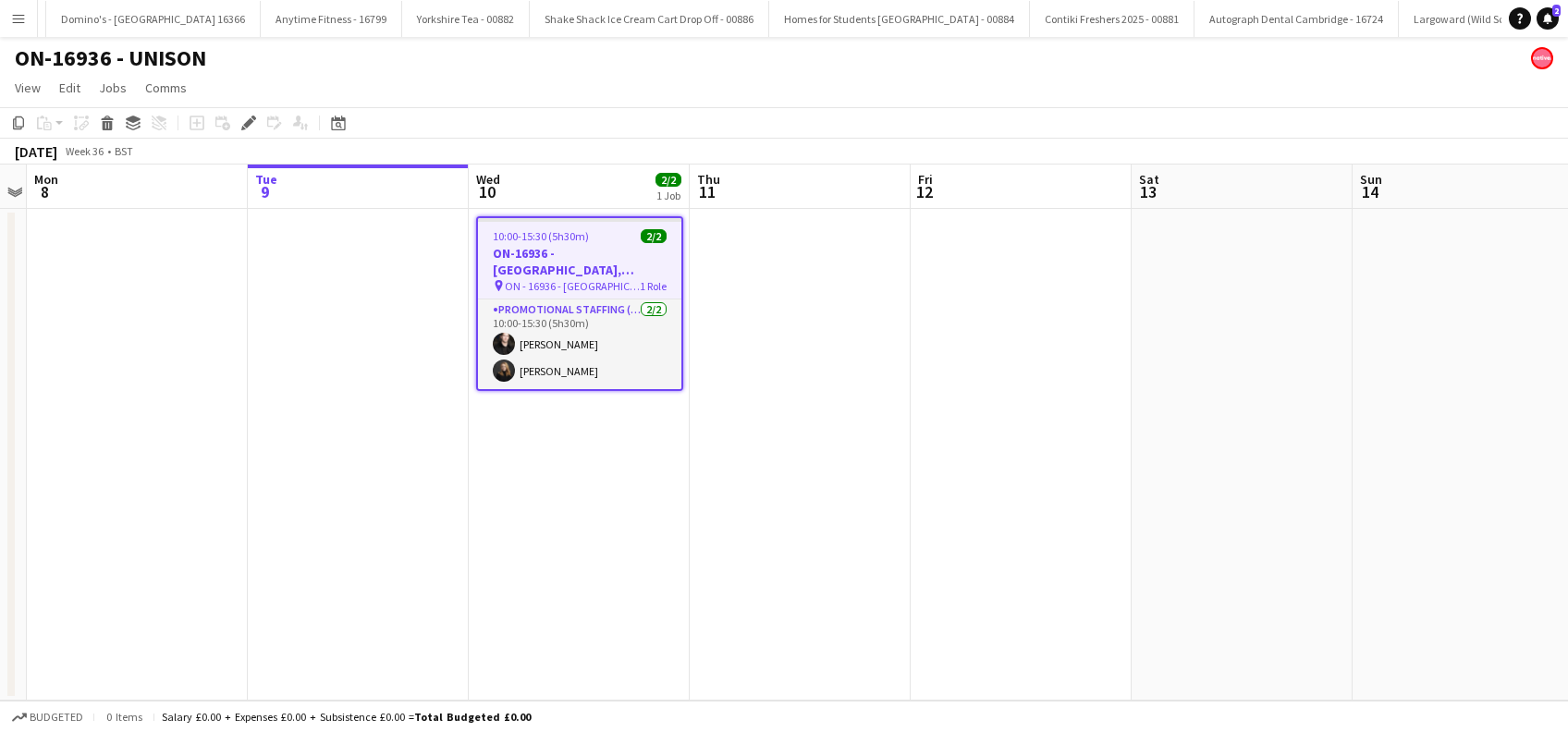
scroll to position [0, 7330]
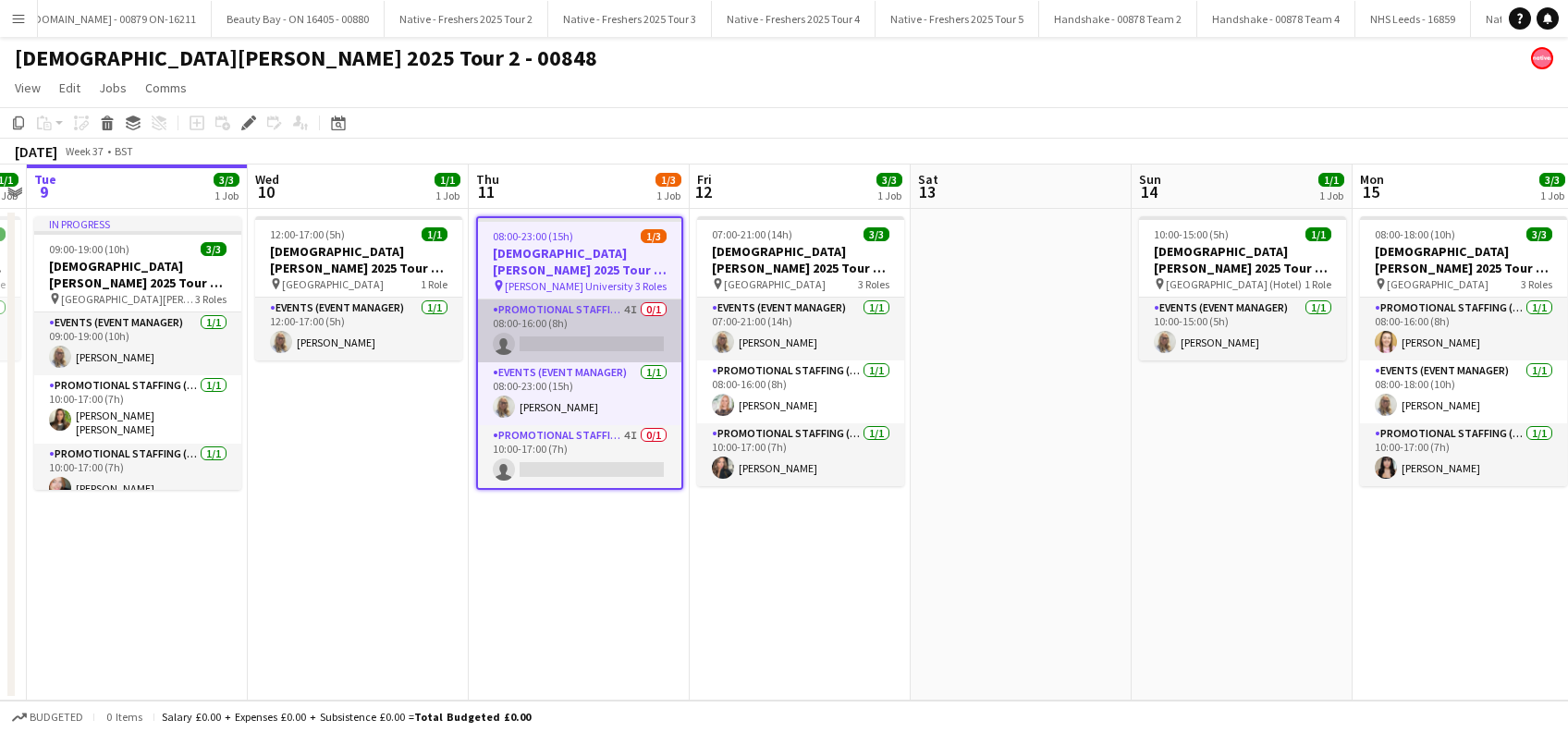
click at [556, 349] on app-card-role "Promotional Staffing (Brand Ambassadors) 4I 0/1 08:00-16:00 (8h) single-neutral…" at bounding box center [579, 330] width 203 height 63
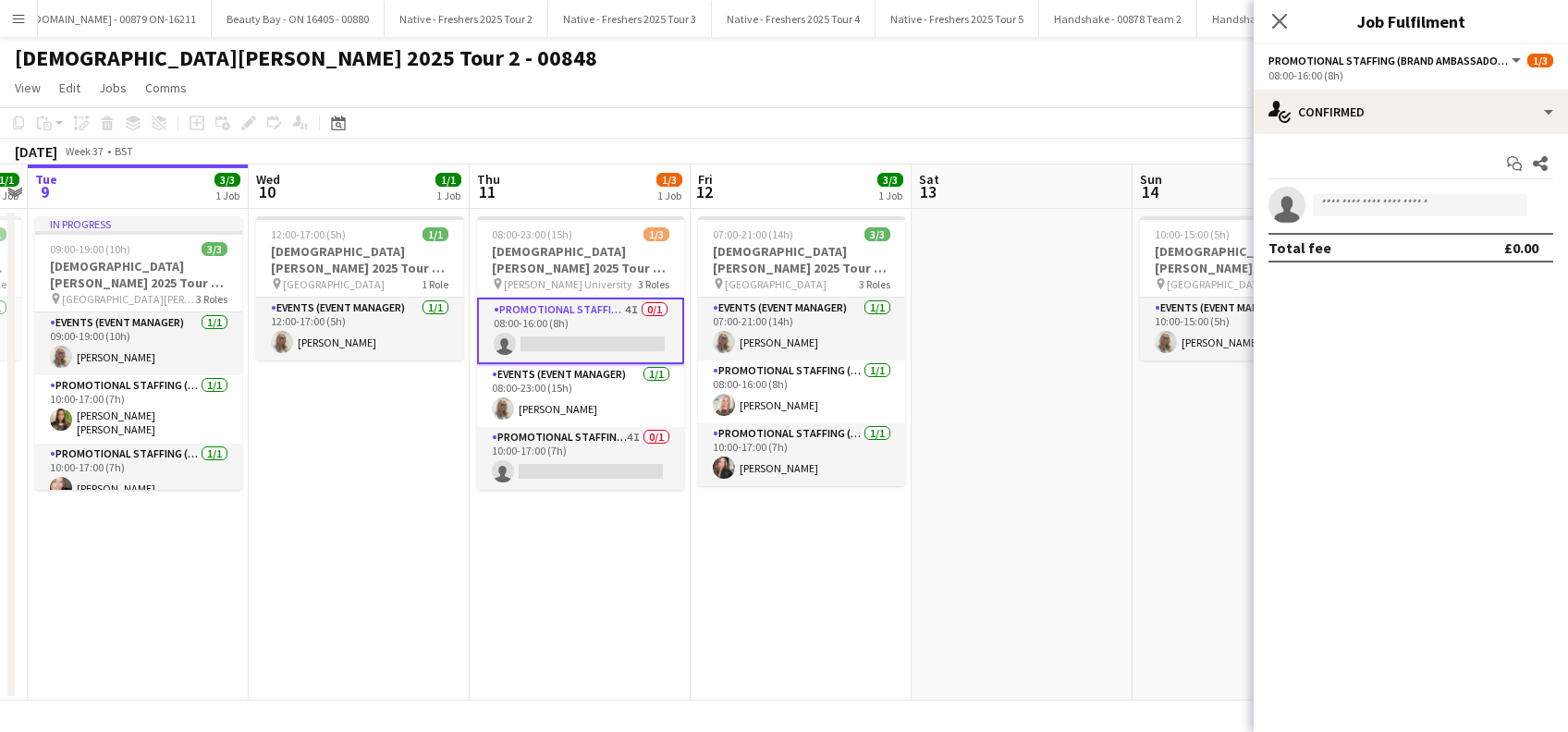
click at [548, 490] on app-date-cell "08:00-23:00 (15h) 1/3 [DEMOGRAPHIC_DATA][PERSON_NAME] 2025 Tour 2 - 00848 - [PE…" at bounding box center [580, 454] width 221 height 492
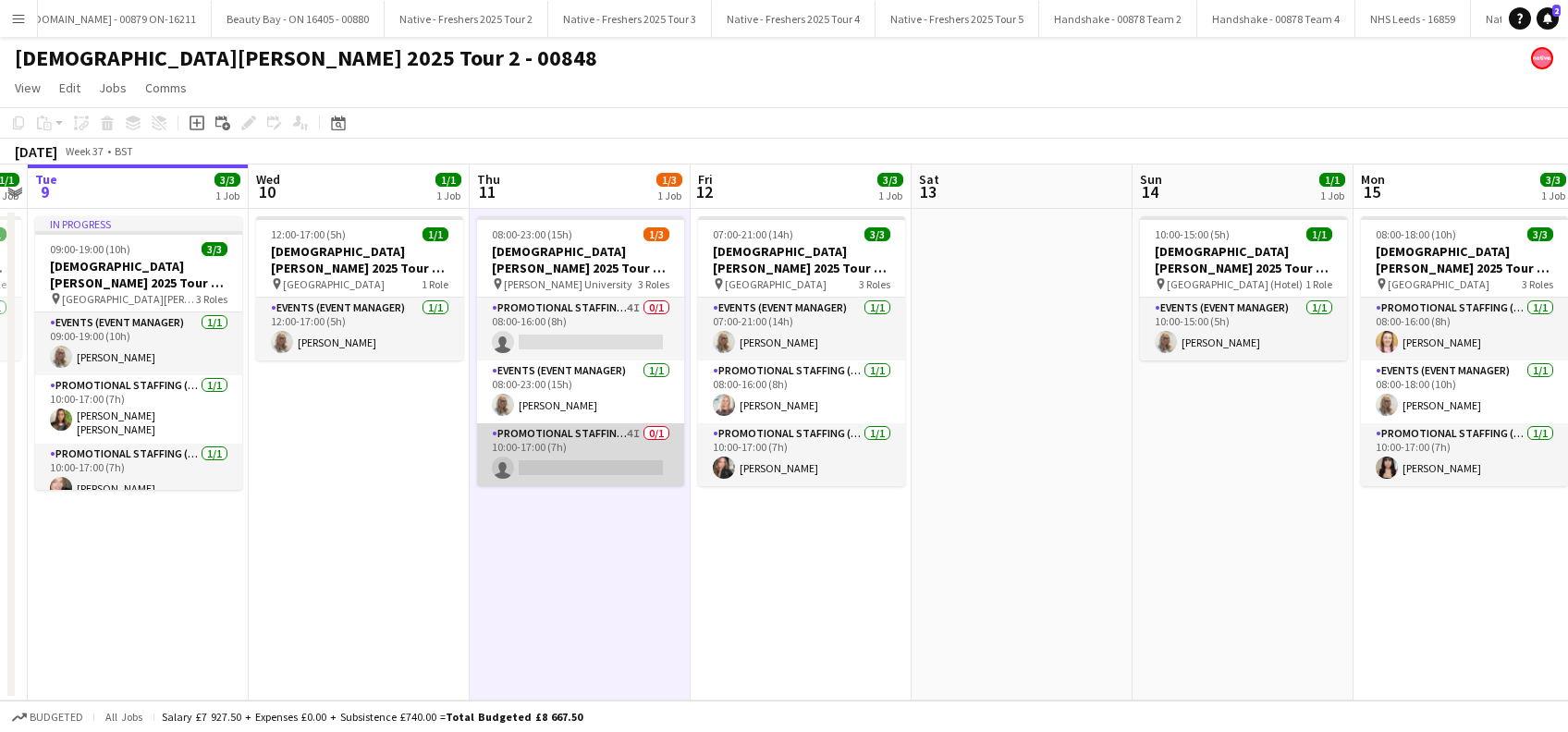
click at [554, 471] on app-card-role "Promotional Staffing (Brand Ambassadors) 4I 0/1 10:00-17:00 (7h) single-neutral…" at bounding box center [580, 454] width 207 height 63
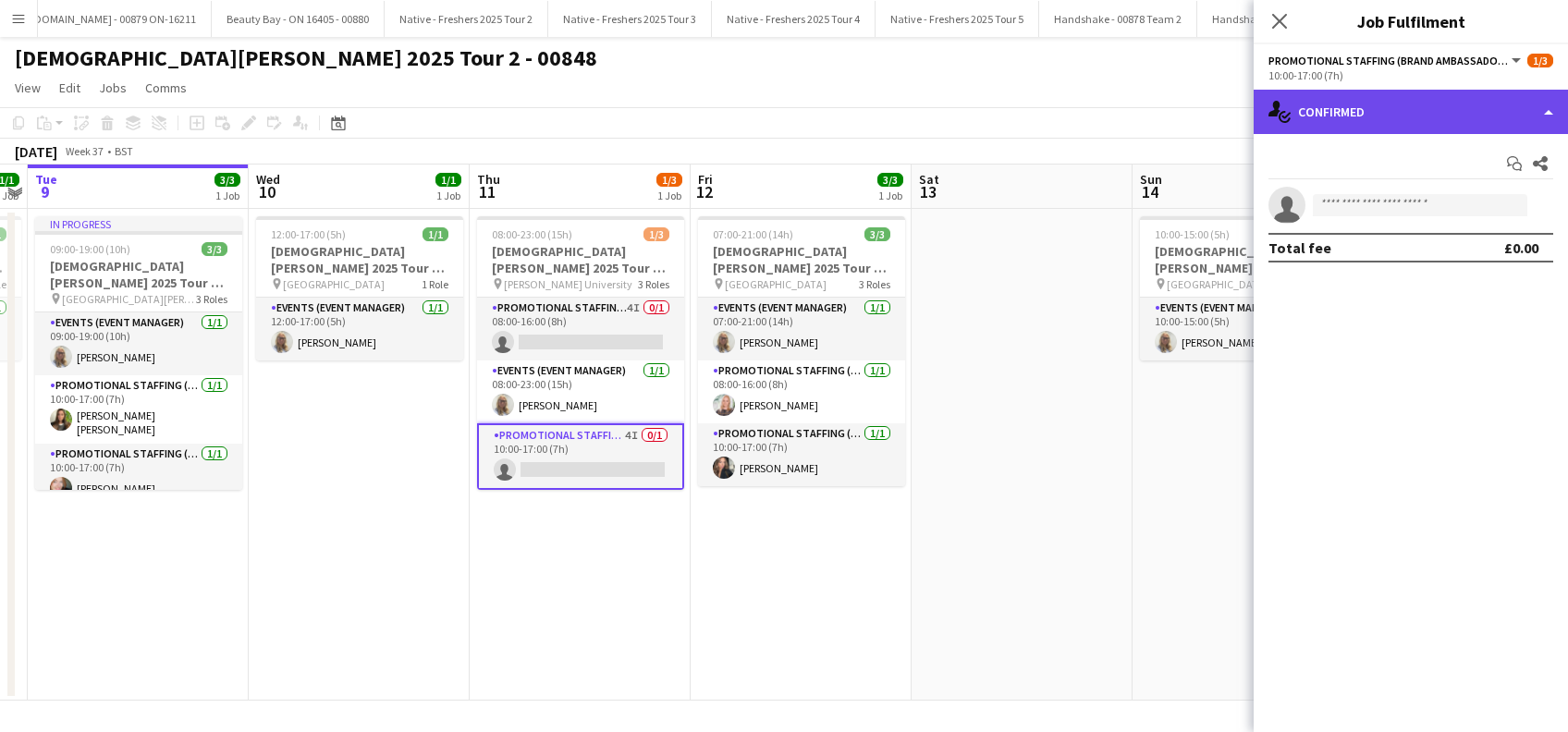
click at [1432, 108] on div "single-neutral-actions-check-2 Confirmed" at bounding box center [1410, 112] width 315 height 44
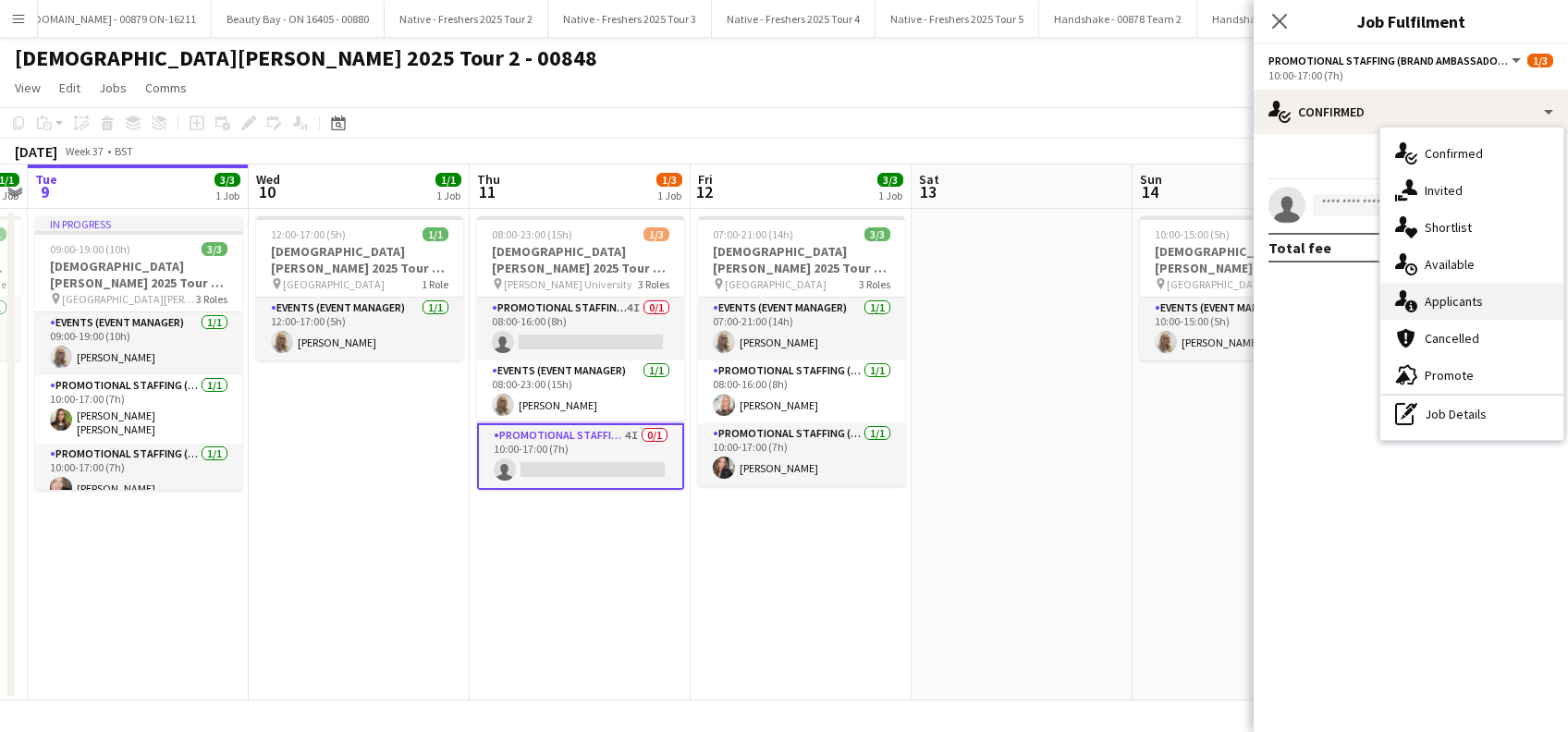
click at [1489, 287] on div "single-neutral-actions-information Applicants" at bounding box center [1472, 301] width 183 height 37
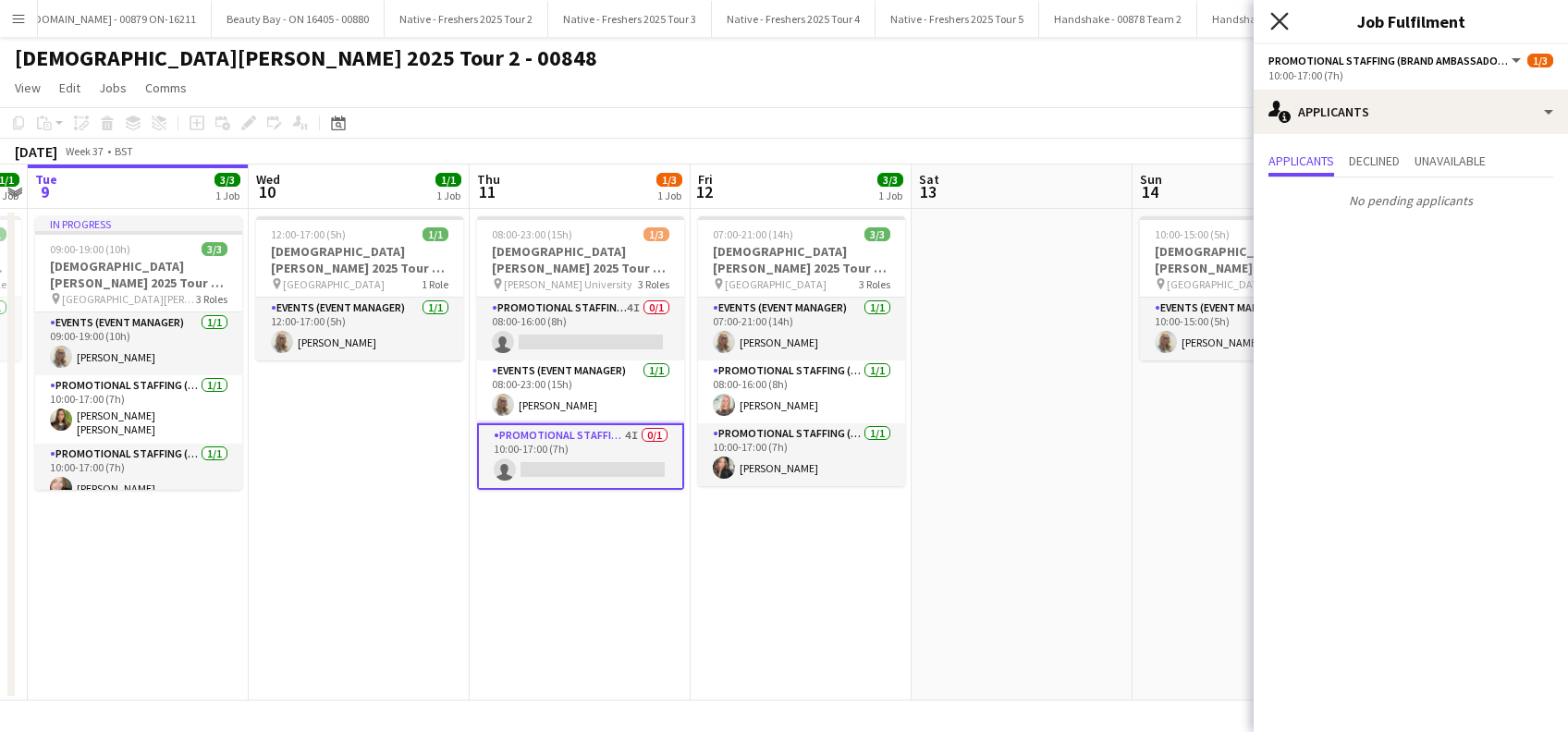
click at [1284, 14] on icon "Close pop-in" at bounding box center [1279, 20] width 17 height 17
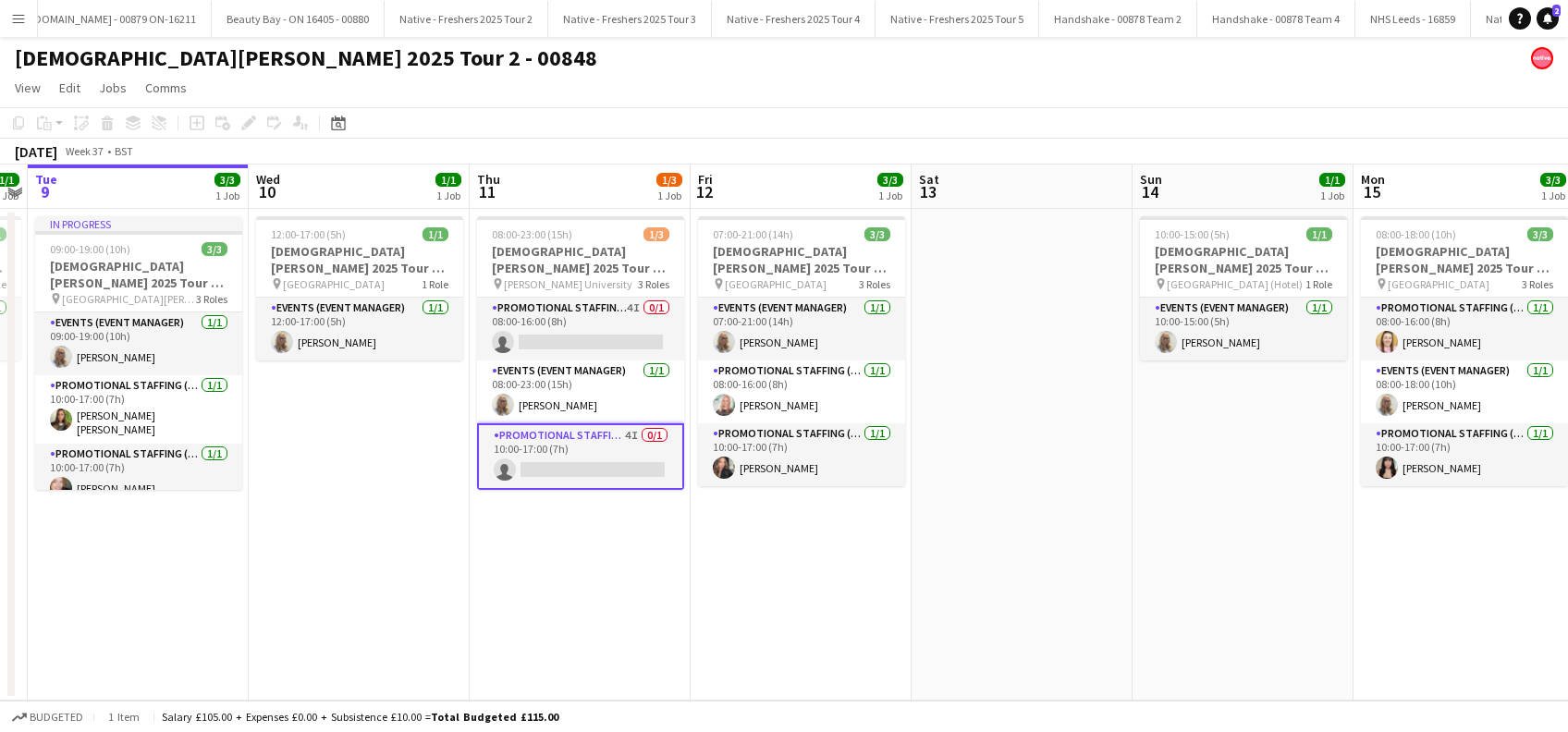
click at [645, 543] on app-date-cell "08:00-23:00 (15h) 1/3 [DEMOGRAPHIC_DATA][PERSON_NAME] 2025 Tour 2 - 00848 - [PE…" at bounding box center [580, 454] width 221 height 492
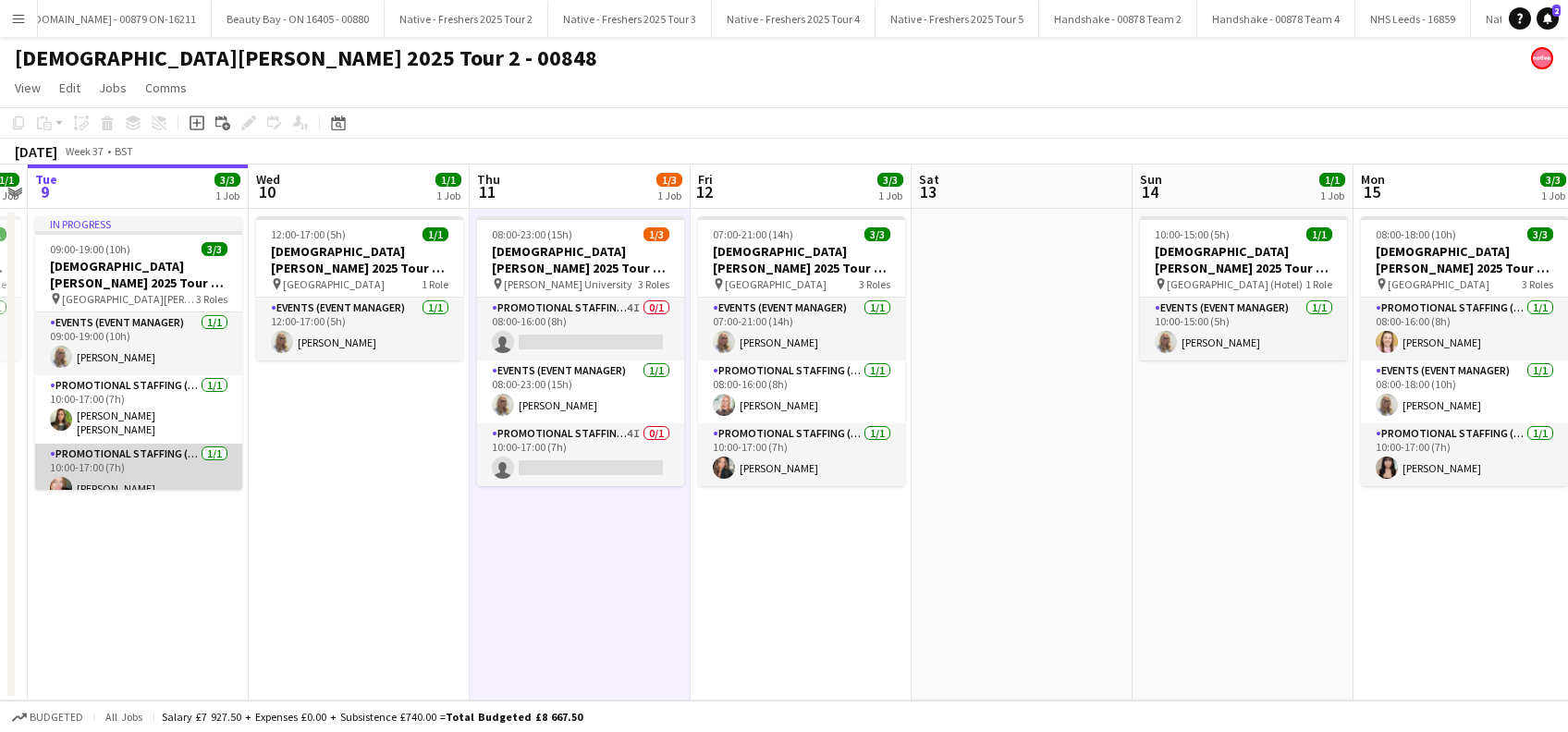
click at [129, 482] on app-card-role "Promotional Staffing (Brand Ambassadors) [DATE] 10:00-17:00 (7h) [PERSON_NAME]" at bounding box center [139, 474] width 207 height 63
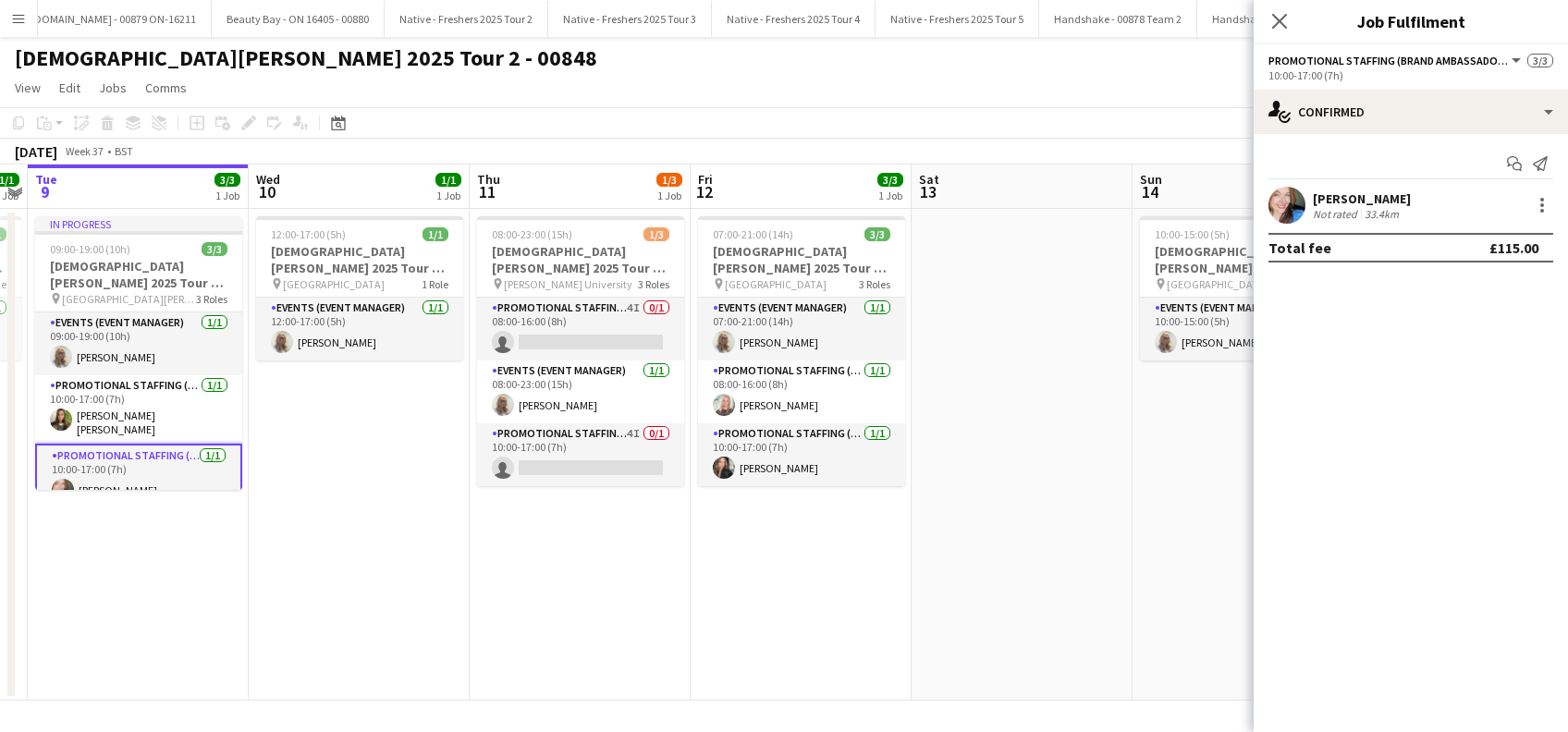
drag, startPoint x: 1281, startPoint y: 18, endPoint x: 1268, endPoint y: 14, distance: 13.6
click at [1283, 18] on icon at bounding box center [1279, 20] width 14 height 14
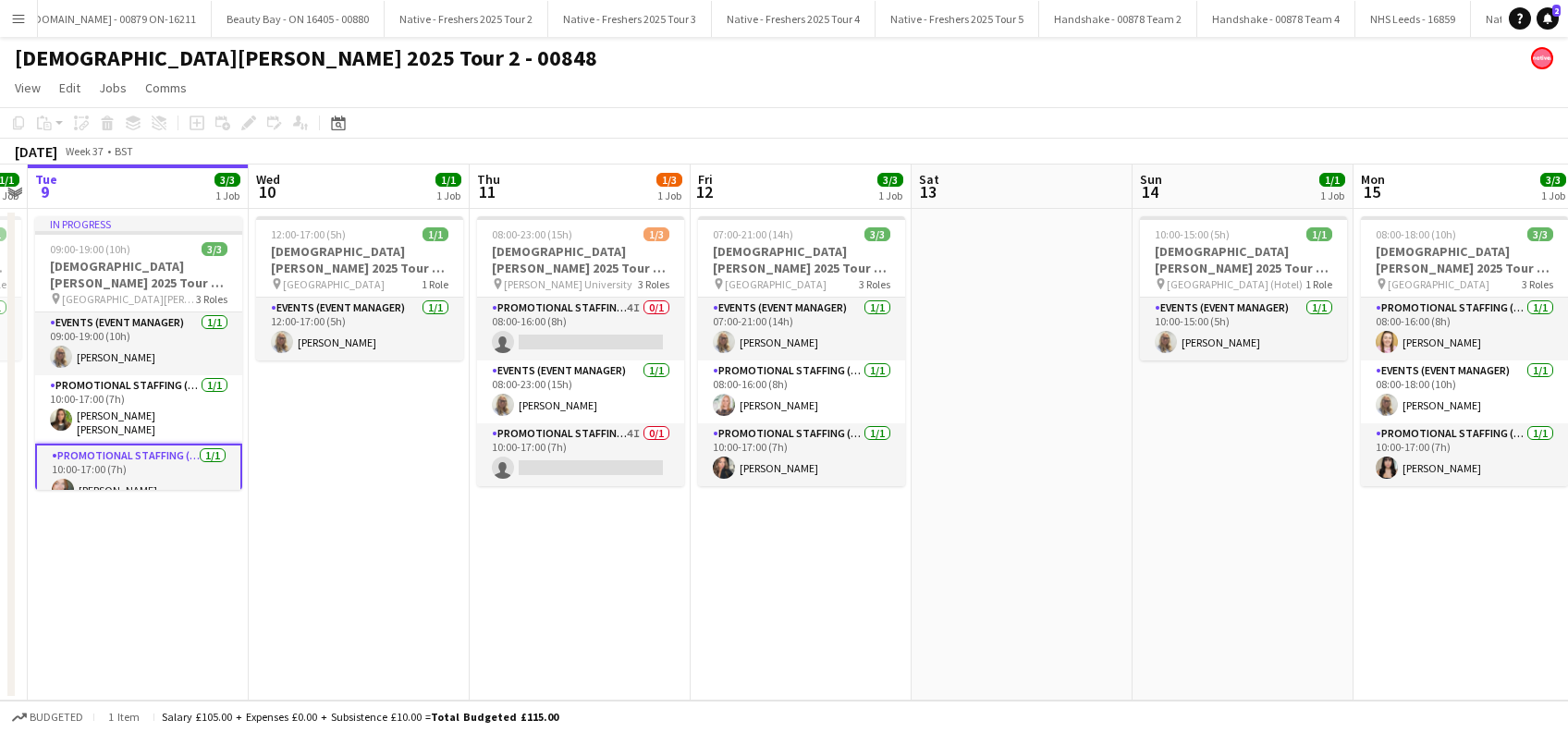
click at [496, 515] on app-date-cell "08:00-23:00 (15h) 1/3 Lady Garden 2025 Tour 2 - 00848 - Robert Gordon Universit…" at bounding box center [580, 454] width 221 height 492
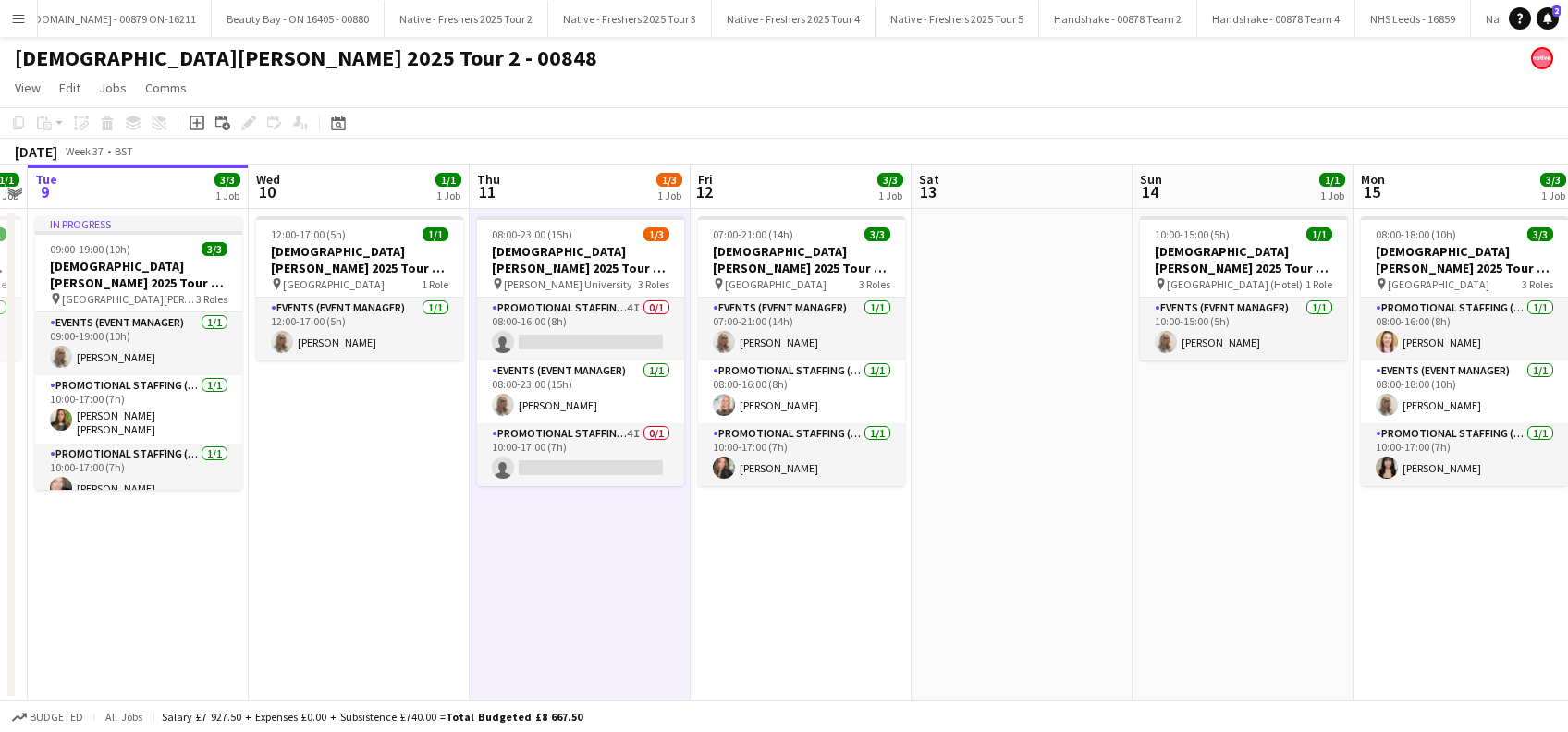
click at [406, 507] on app-date-cell "12:00-17:00 (5h) 1/1 Lady Garden 2025 Tour 2 - 00848 - Travel Day pin Aberdeen …" at bounding box center [360, 454] width 221 height 492
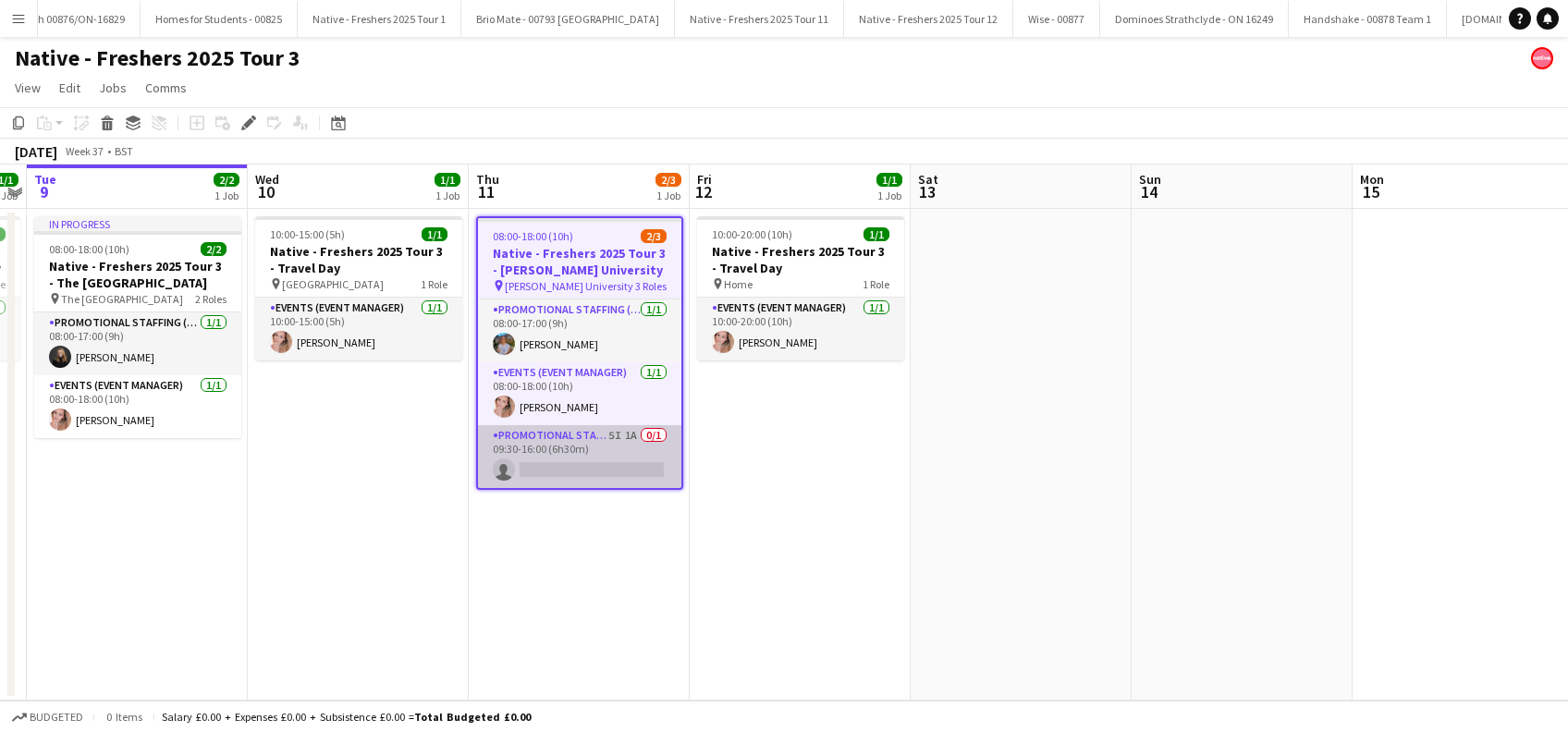
click at [589, 467] on app-card-role "Promotional Staffing (Brand Ambassadors) 5I 1A 0/1 09:30-16:00 (6h30m) single-n…" at bounding box center [579, 456] width 203 height 63
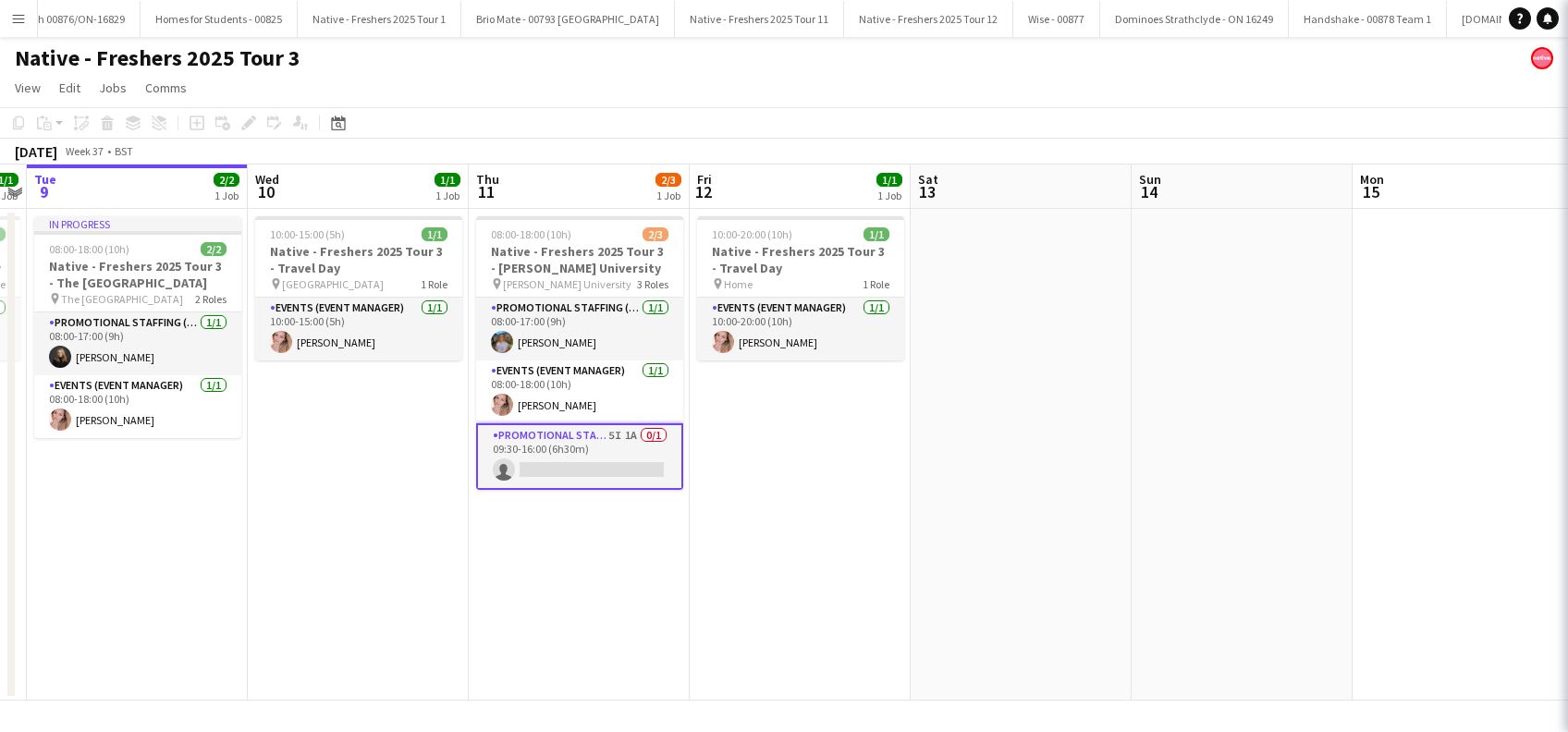
scroll to position [0, 635]
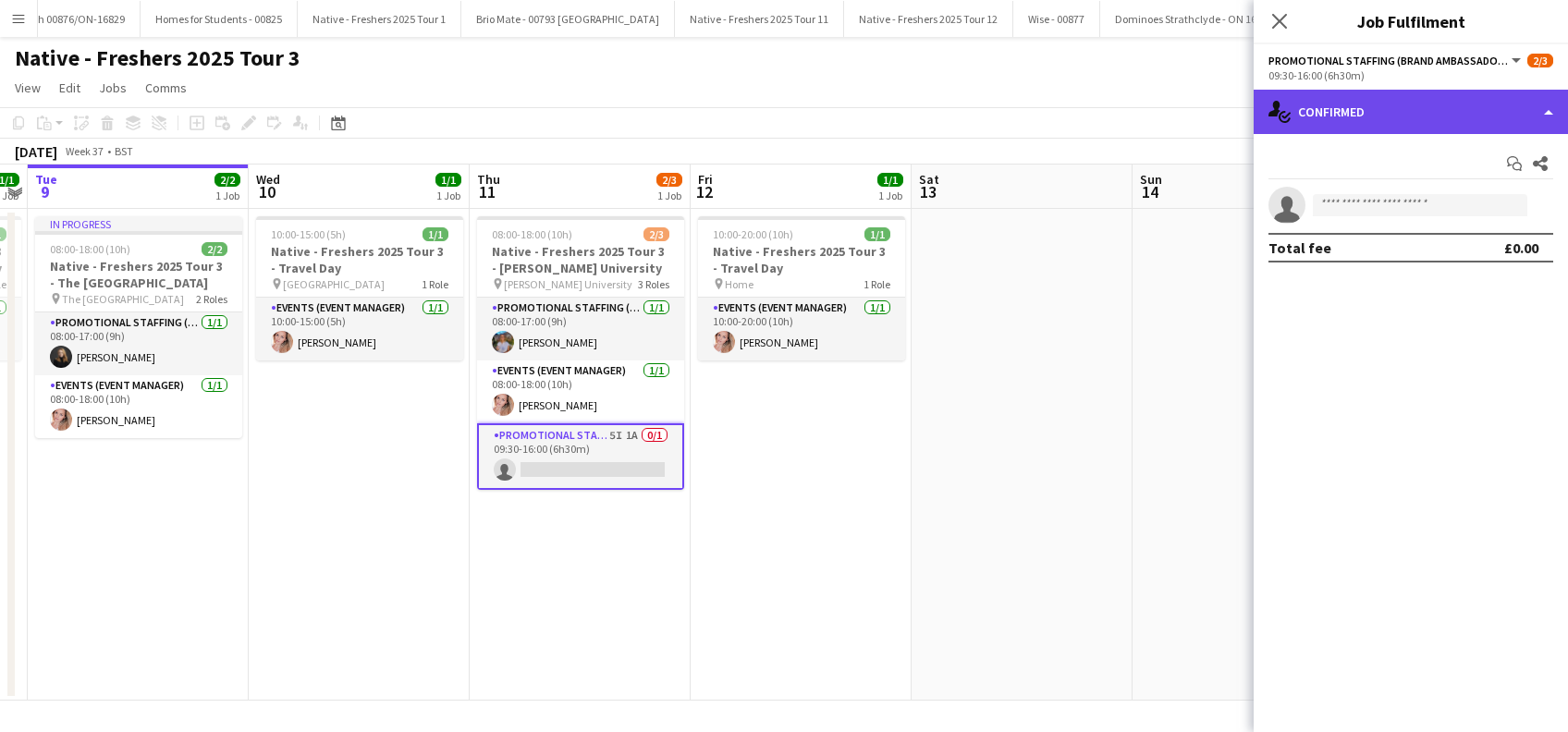
click at [1369, 118] on div "single-neutral-actions-check-2 Confirmed" at bounding box center [1410, 112] width 315 height 44
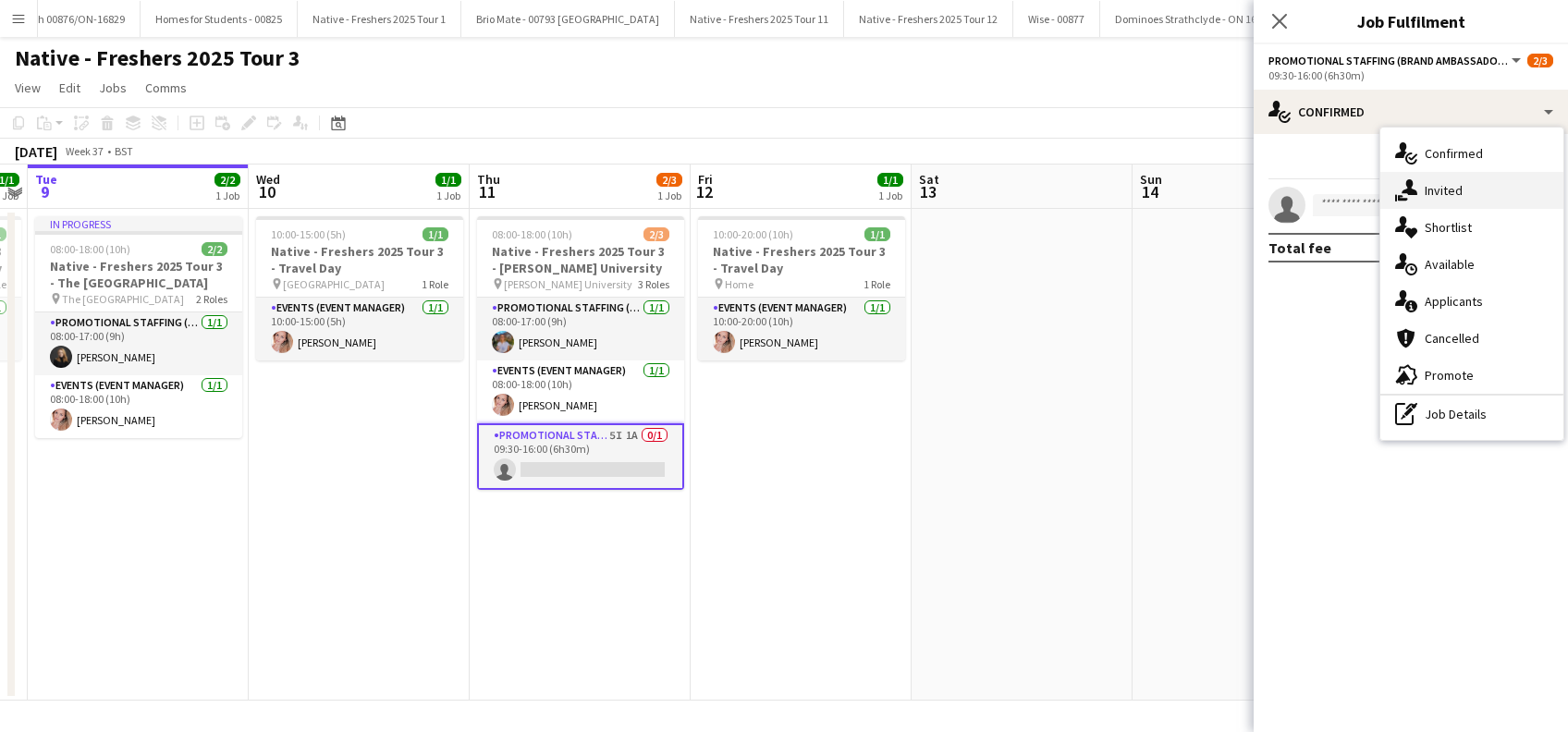
click at [1455, 187] on span "Invited" at bounding box center [1443, 189] width 38 height 16
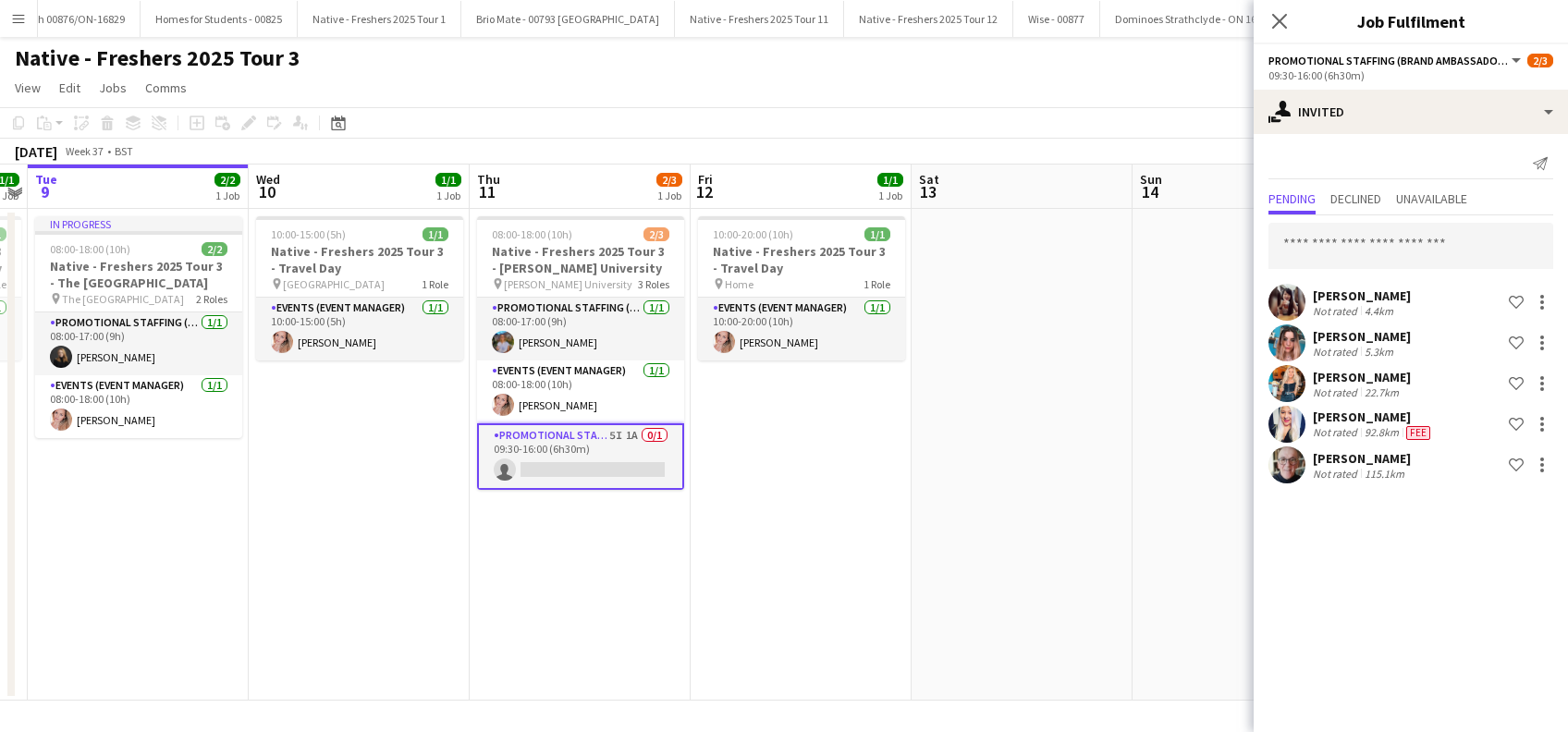
click at [724, 575] on app-date-cell "10:00-20:00 (10h) 1/1 Native - Freshers 2025 Tour 3 - Travel Day pin Home 1 Rol…" at bounding box center [801, 454] width 221 height 492
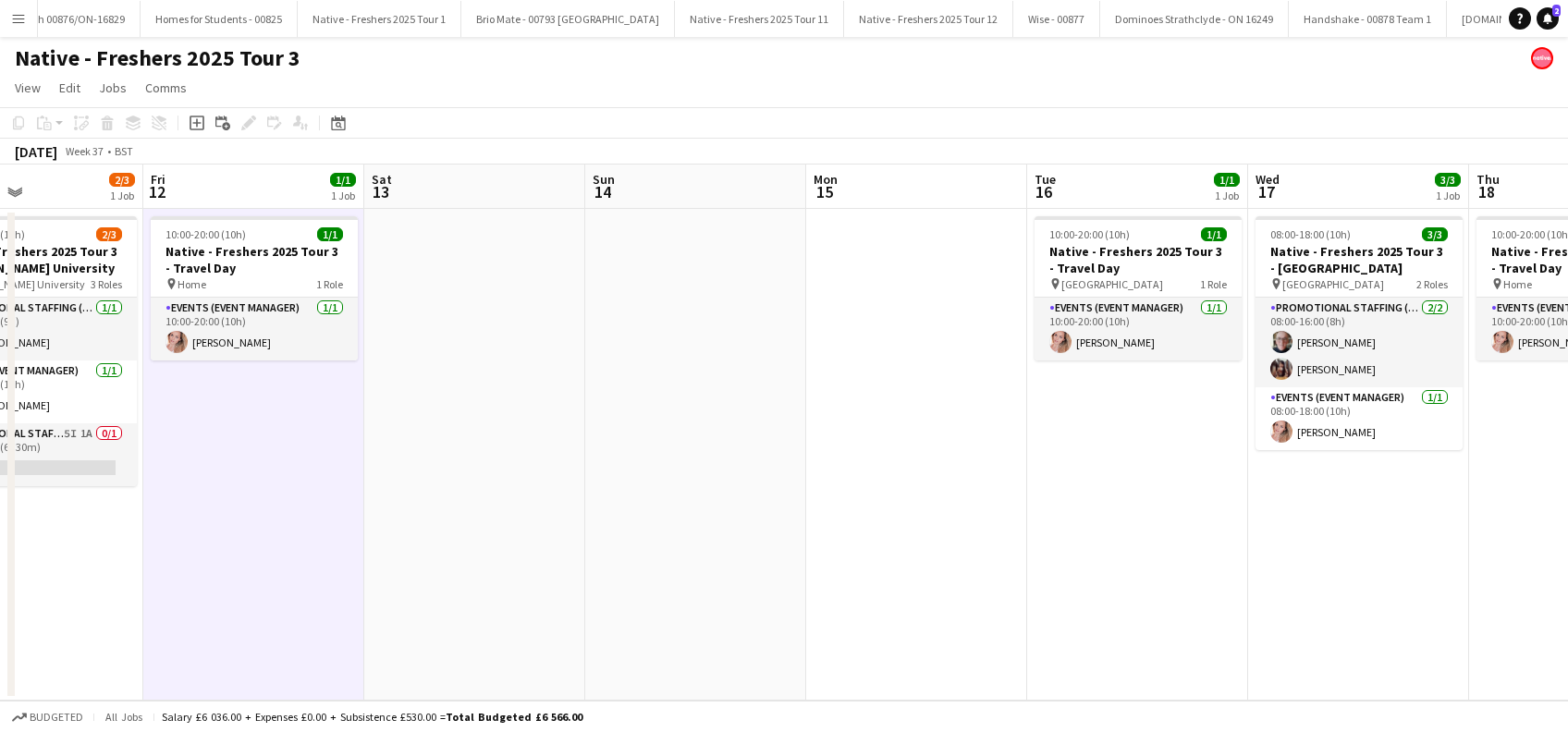
drag, startPoint x: 1205, startPoint y: 567, endPoint x: 999, endPoint y: 595, distance: 207.9
click at [544, 594] on app-calendar-viewport "Mon 8 1/1 1 Job Tue 9 2/2 1 Job Wed 10 1/1 1 Job Thu 11 2/3 1 Job Fri 12 1/1 1 …" at bounding box center [784, 432] width 1568 height 536
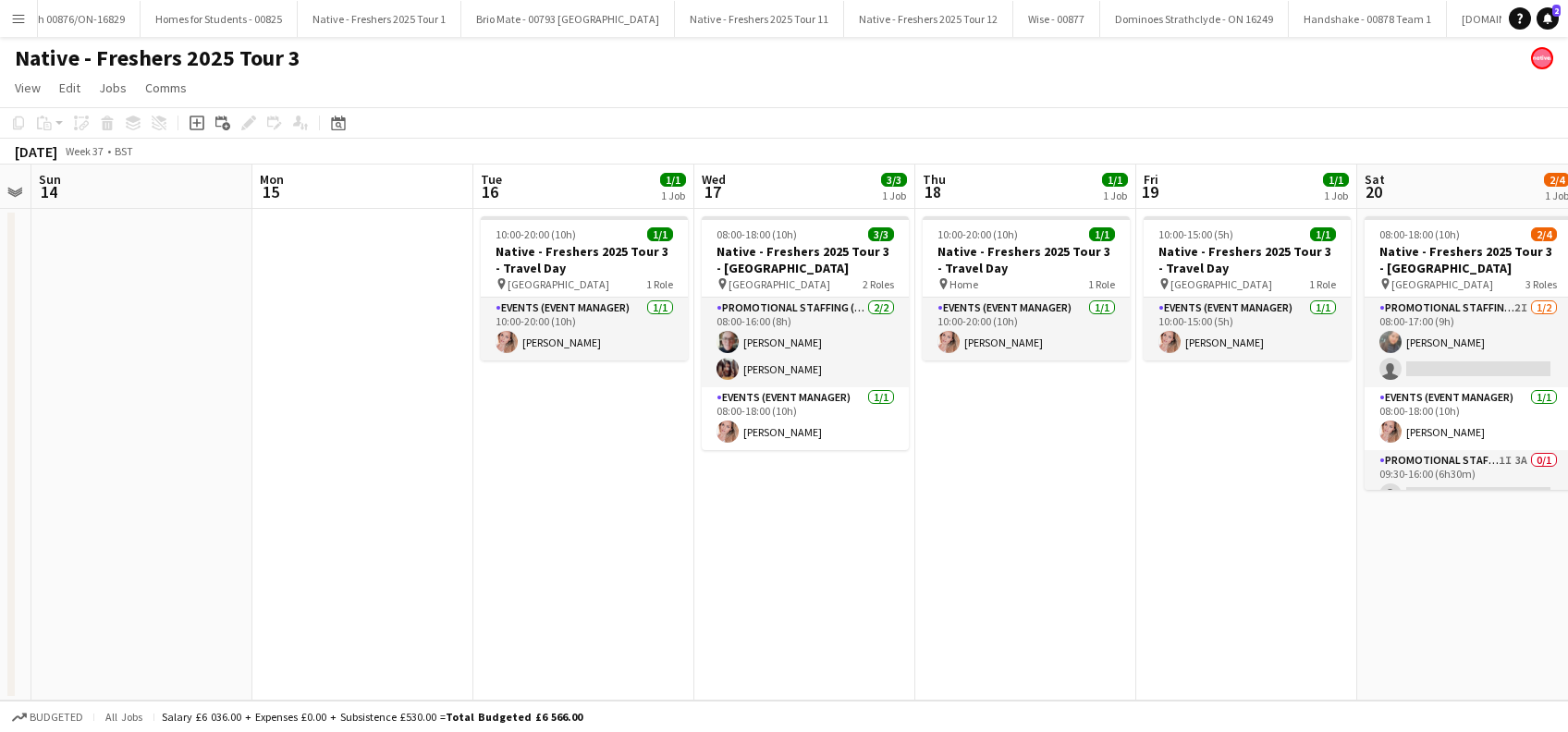
scroll to position [0, 854]
drag, startPoint x: 1398, startPoint y: 607, endPoint x: 957, endPoint y: 626, distance: 441.4
click at [957, 626] on app-calendar-viewport "Wed 10 1/1 1 Job Thu 11 2/3 1 Job Fri 12 1/1 1 Job Sat 13 Sun 14 Mon 15 Tue 16 …" at bounding box center [784, 432] width 1568 height 536
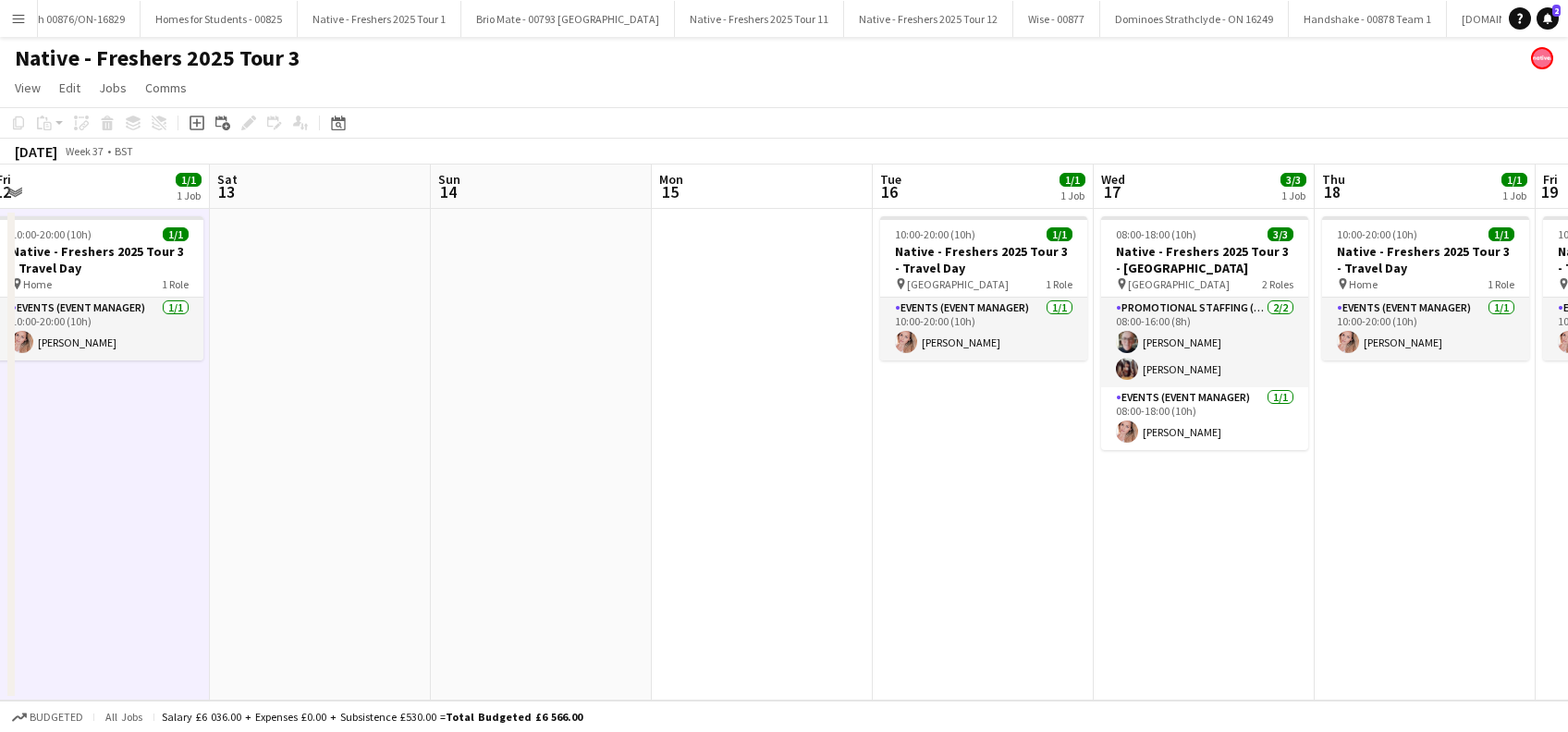
drag, startPoint x: 417, startPoint y: 596, endPoint x: 1137, endPoint y: 597, distance: 720.0
click at [1137, 597] on app-calendar-viewport "Wed 10 1/1 1 Job Thu 11 2/3 1 Job Fri 12 1/1 1 Job Sat 13 Sun 14 Mon 15 Tue 16 …" at bounding box center [784, 432] width 1568 height 536
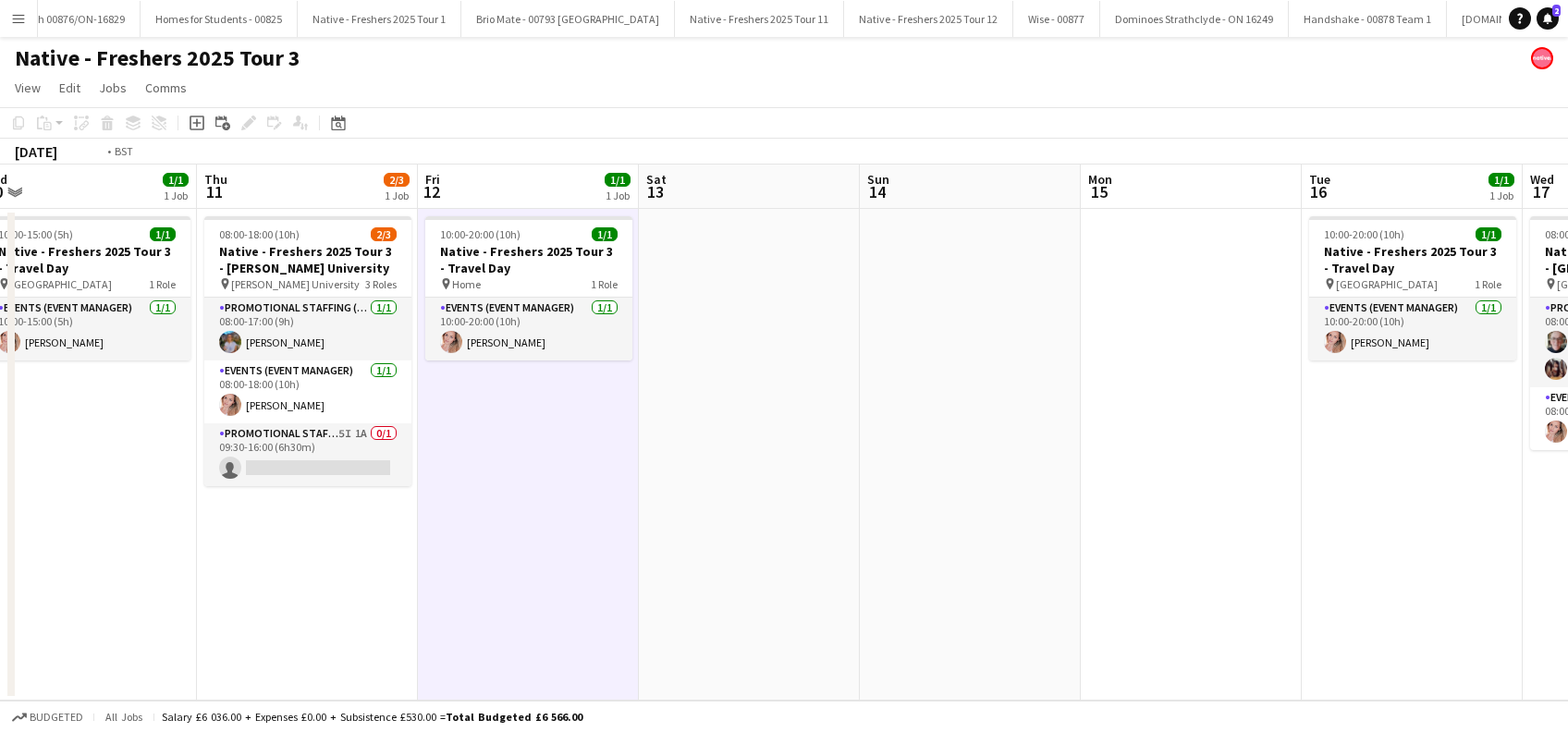
drag, startPoint x: 377, startPoint y: 568, endPoint x: 999, endPoint y: 578, distance: 622.1
click at [998, 578] on app-calendar-viewport "Mon 8 1/1 1 Job Tue 9 2/2 1 Job Wed 10 1/1 1 Job Thu 11 2/3 1 Job Fri 12 1/1 1 …" at bounding box center [784, 432] width 1568 height 536
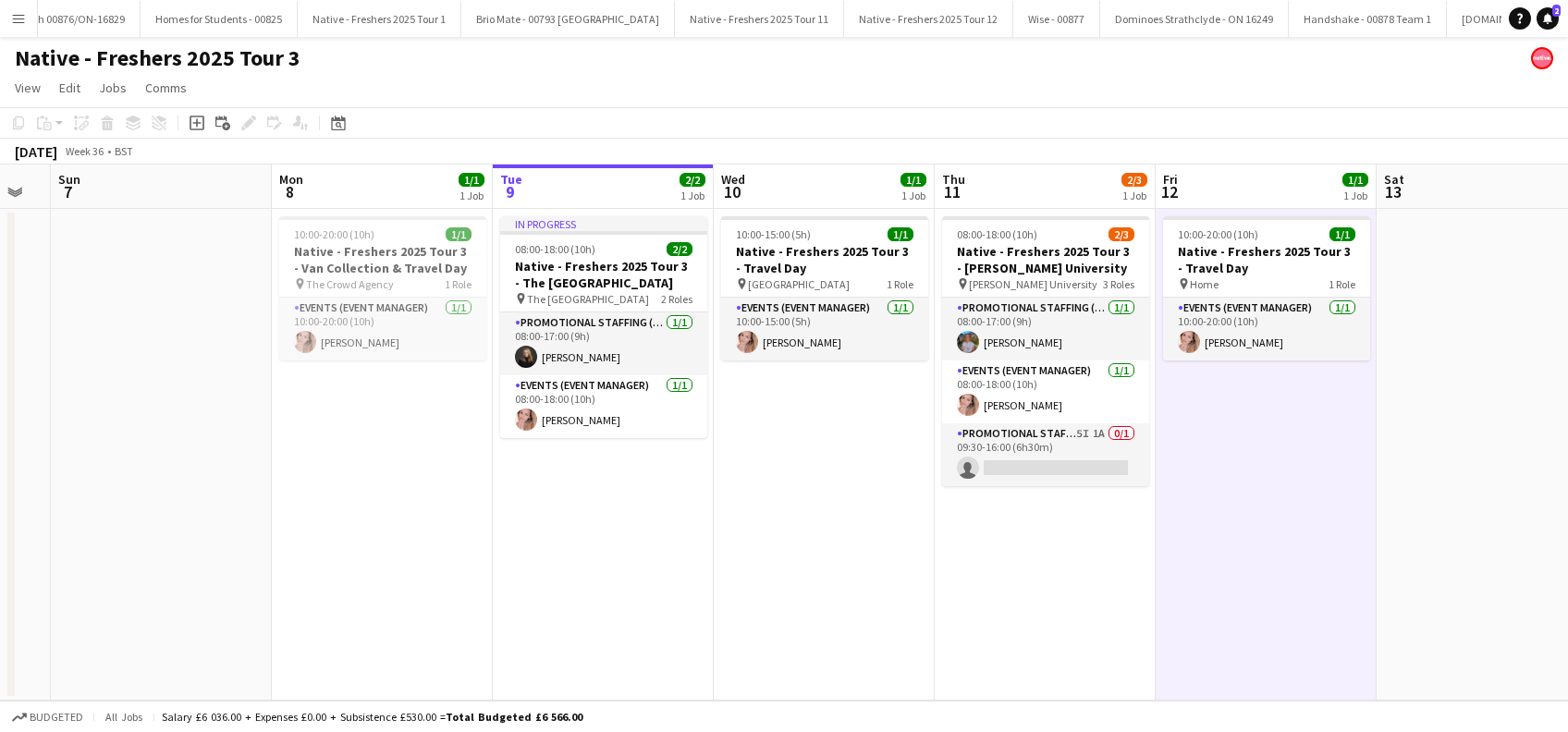
drag, startPoint x: 650, startPoint y: 600, endPoint x: 827, endPoint y: 586, distance: 177.6
click at [826, 586] on app-calendar-viewport "Fri 5 Sat 6 Sun 7 Mon 8 1/1 1 Job Tue 9 2/2 1 Job Wed 10 1/1 1 Job Thu 11 2/3 1…" at bounding box center [784, 432] width 1568 height 536
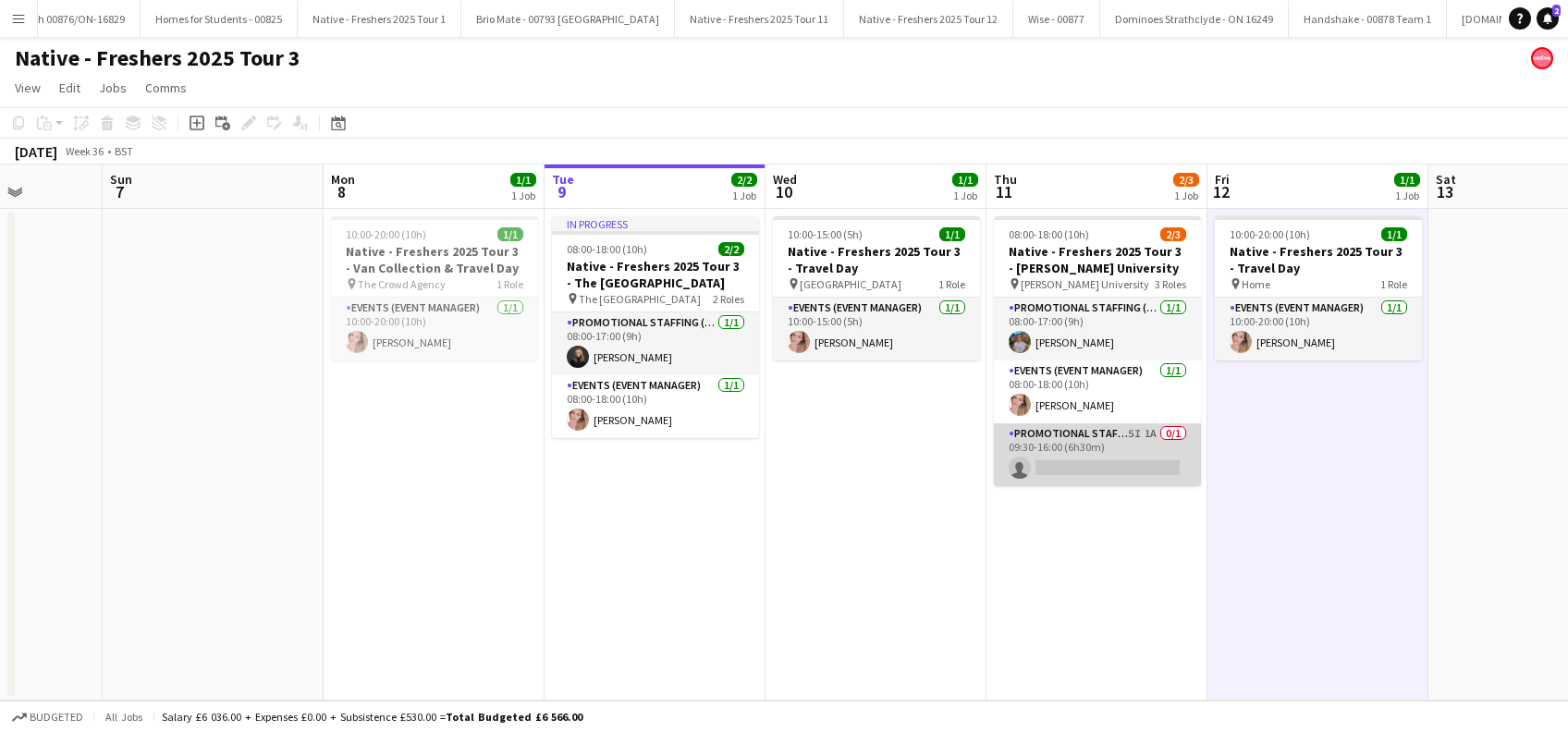
click at [1091, 465] on app-card-role "Promotional Staffing (Brand Ambassadors) 5I 1A 0/1 09:30-16:00 (6h30m) single-n…" at bounding box center [1097, 454] width 207 height 63
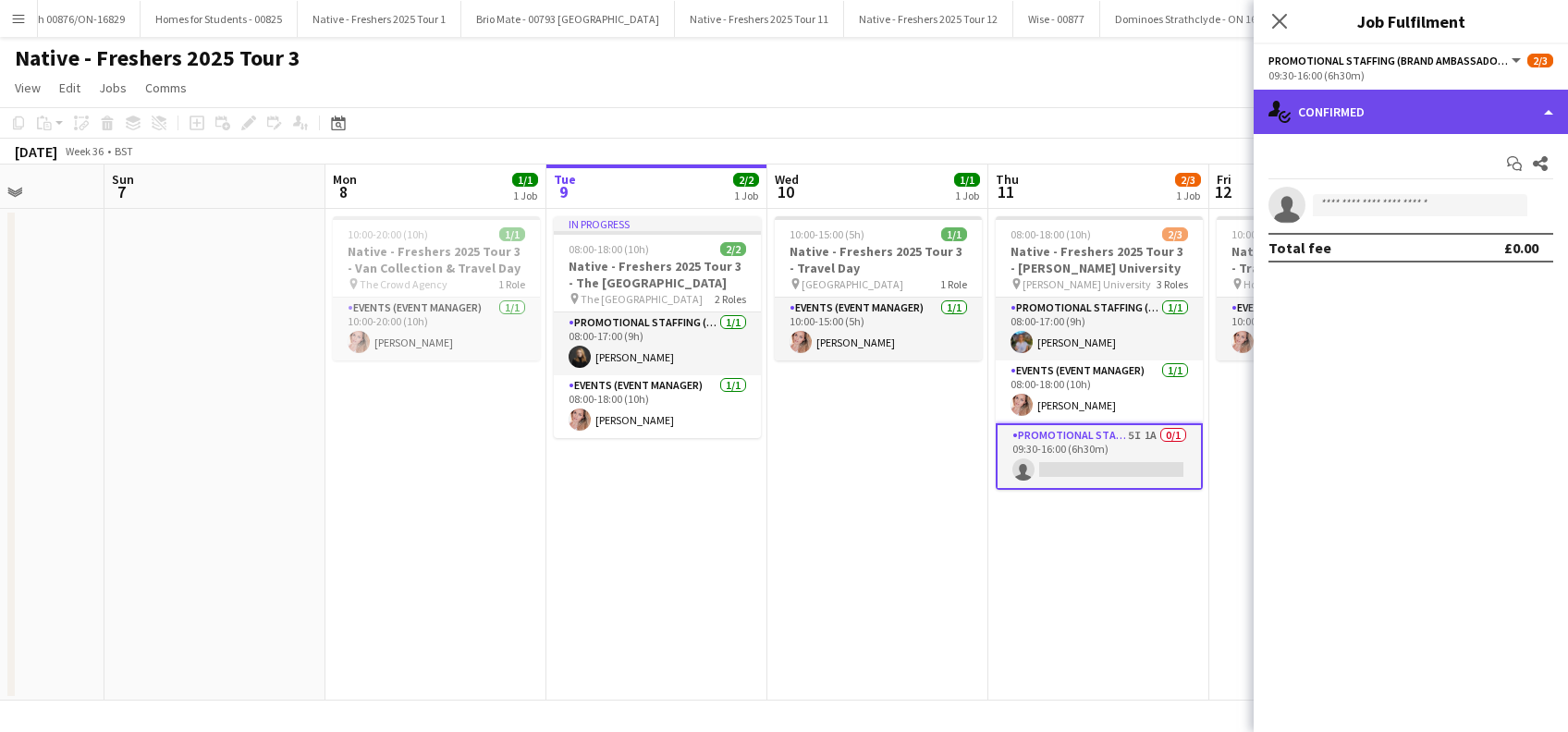
click at [1405, 104] on div "single-neutral-actions-check-2 Confirmed" at bounding box center [1410, 112] width 315 height 44
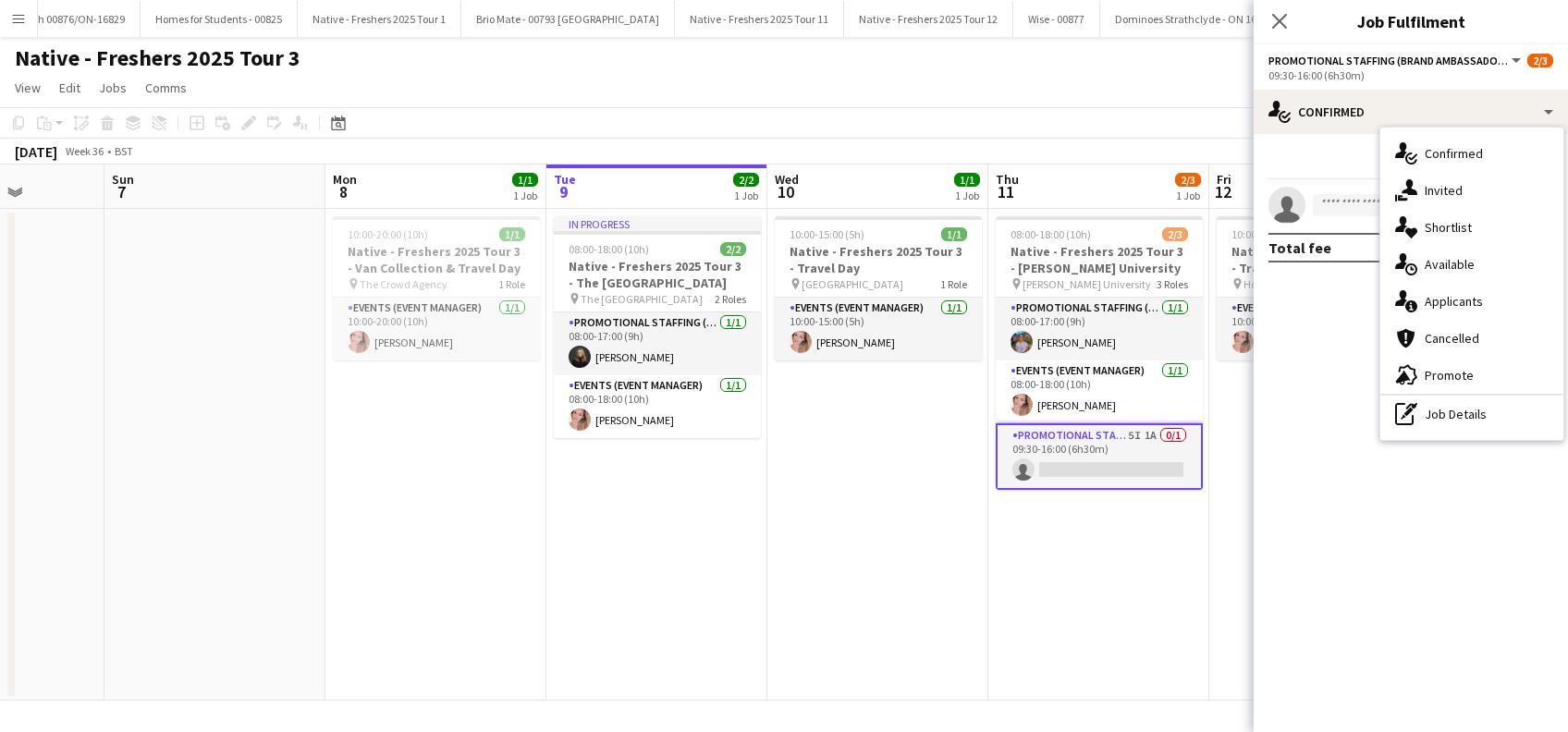
click at [1445, 187] on span "Invited" at bounding box center [1443, 189] width 38 height 16
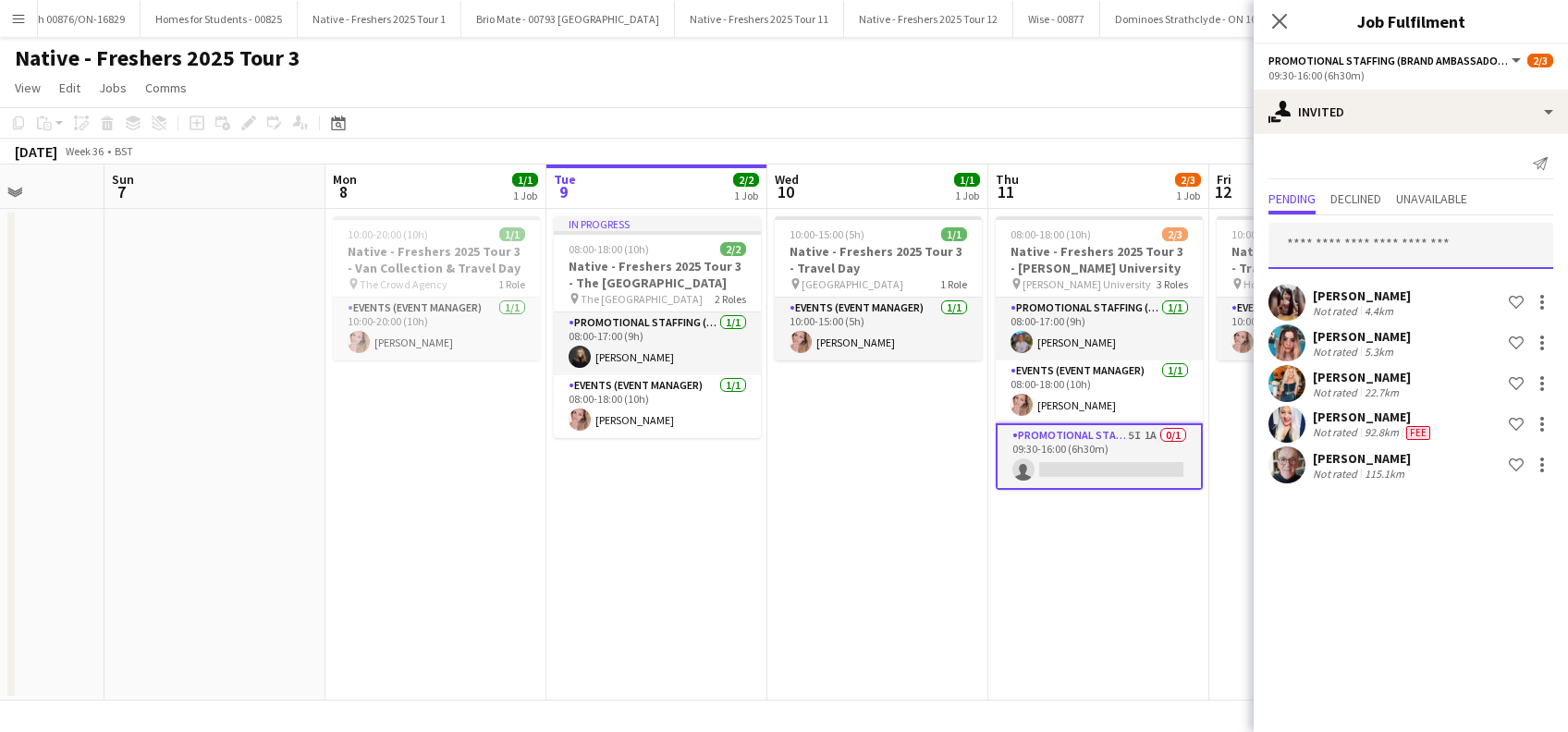
click at [1331, 240] on input "text" at bounding box center [1411, 246] width 285 height 46
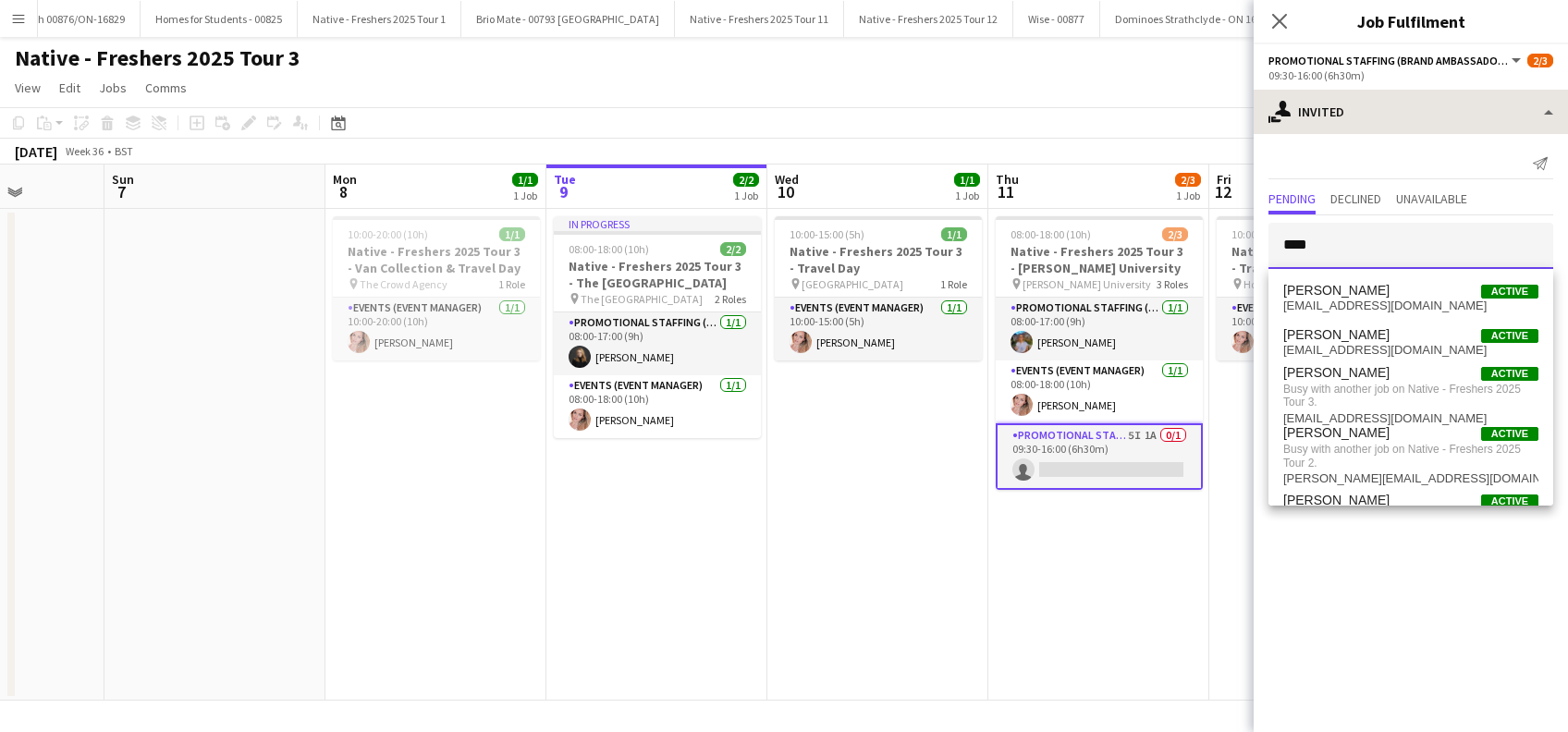
type input "****"
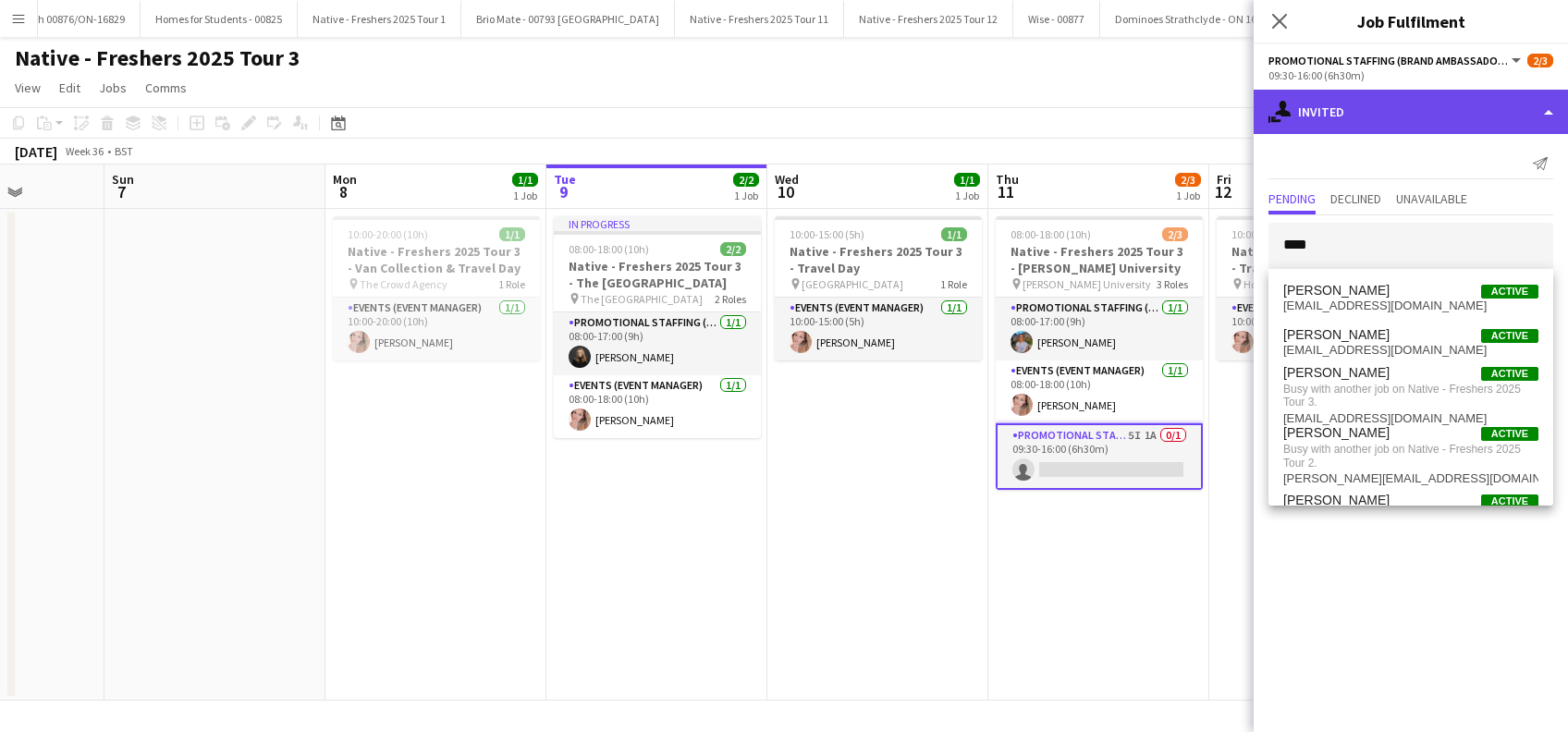
click at [1546, 108] on div "single-neutral-actions-share-1 Invited" at bounding box center [1410, 112] width 315 height 44
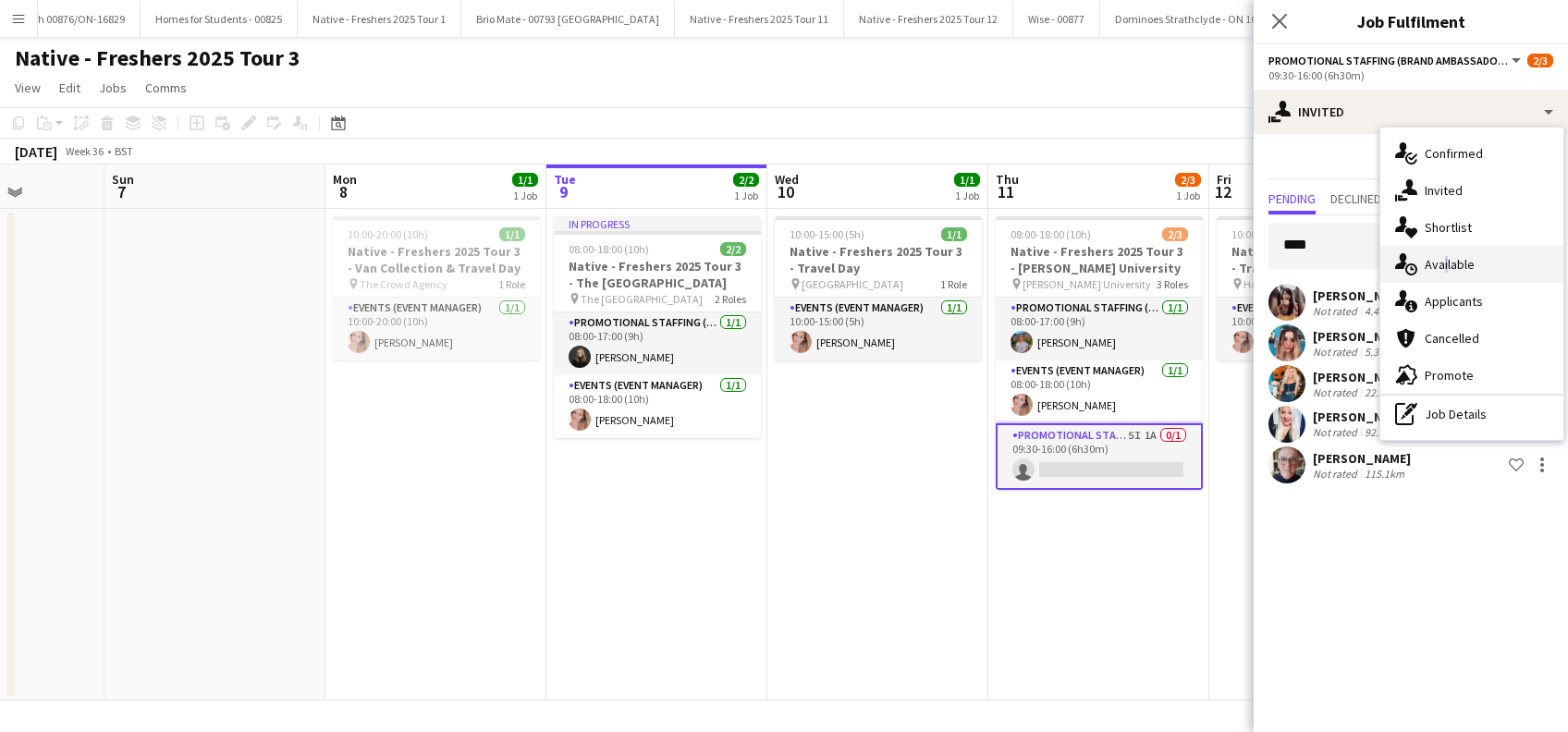
drag, startPoint x: 1546, startPoint y: 108, endPoint x: 1442, endPoint y: 269, distance: 191.7
click at [1442, 269] on span "Available" at bounding box center [1450, 264] width 50 height 16
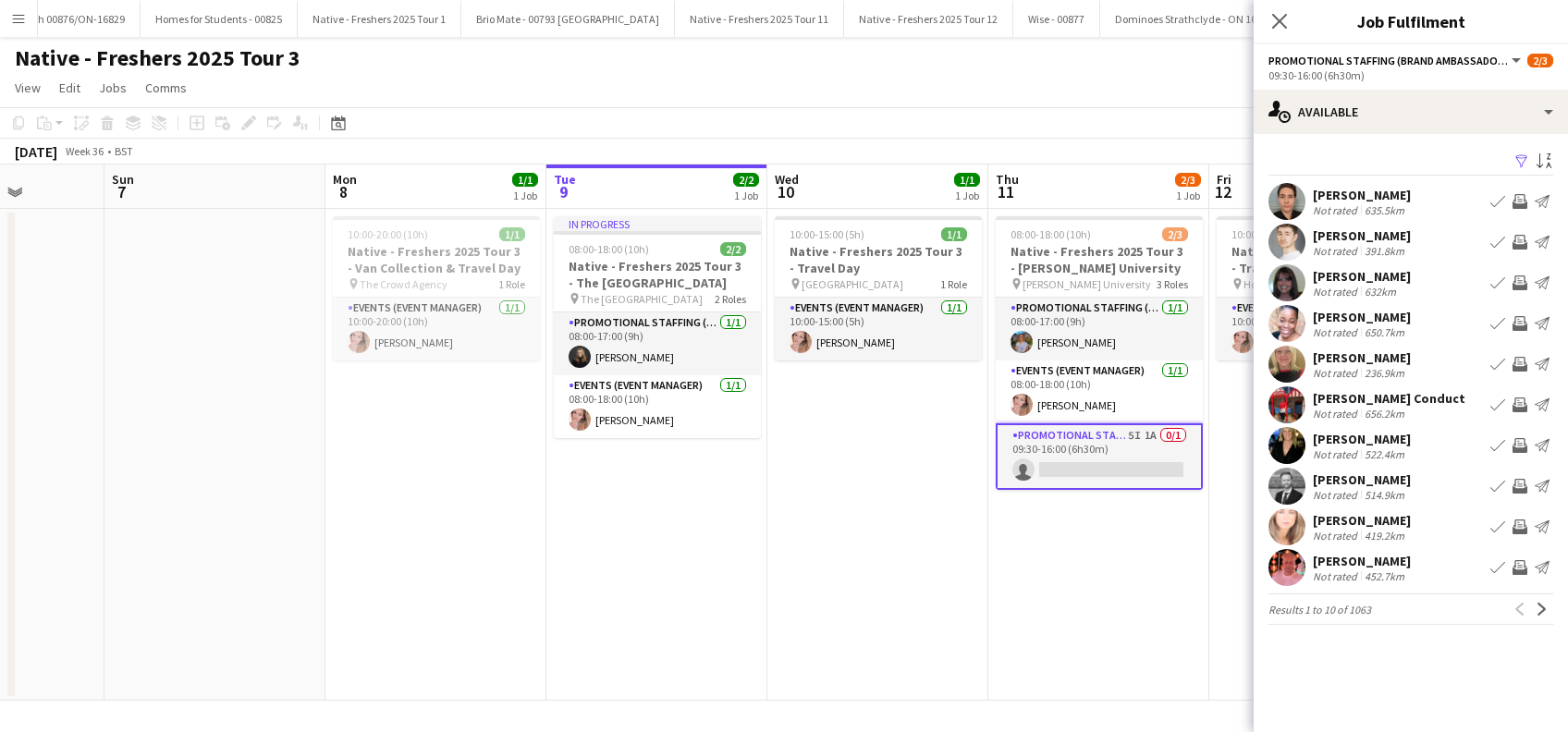
click at [1526, 157] on app-icon "Filter" at bounding box center [1521, 163] width 14 height 17
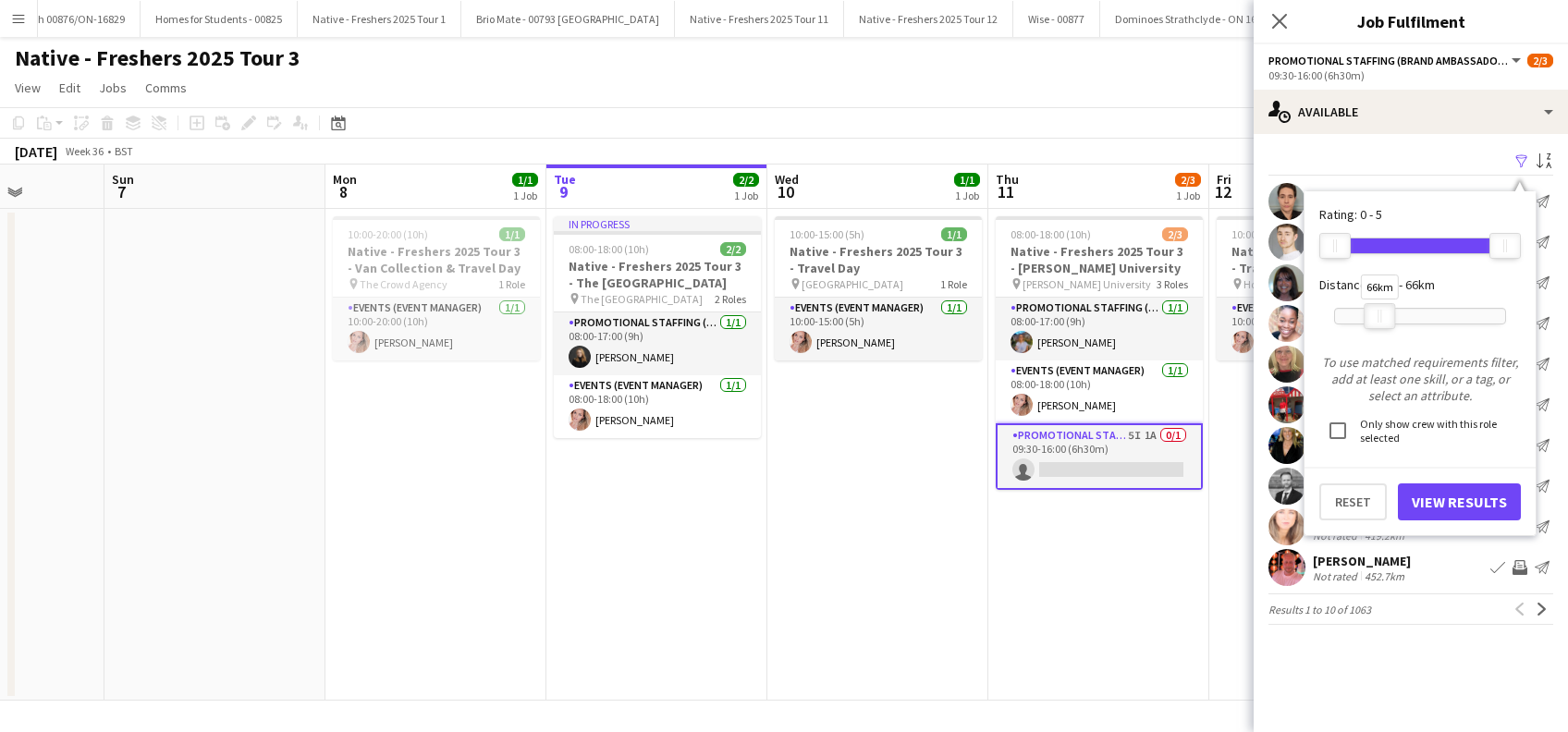
drag, startPoint x: 1509, startPoint y: 319, endPoint x: 1383, endPoint y: 314, distance: 126.1
click at [1383, 314] on div at bounding box center [1379, 316] width 30 height 24
click at [1429, 496] on button "View Results" at bounding box center [1459, 502] width 123 height 37
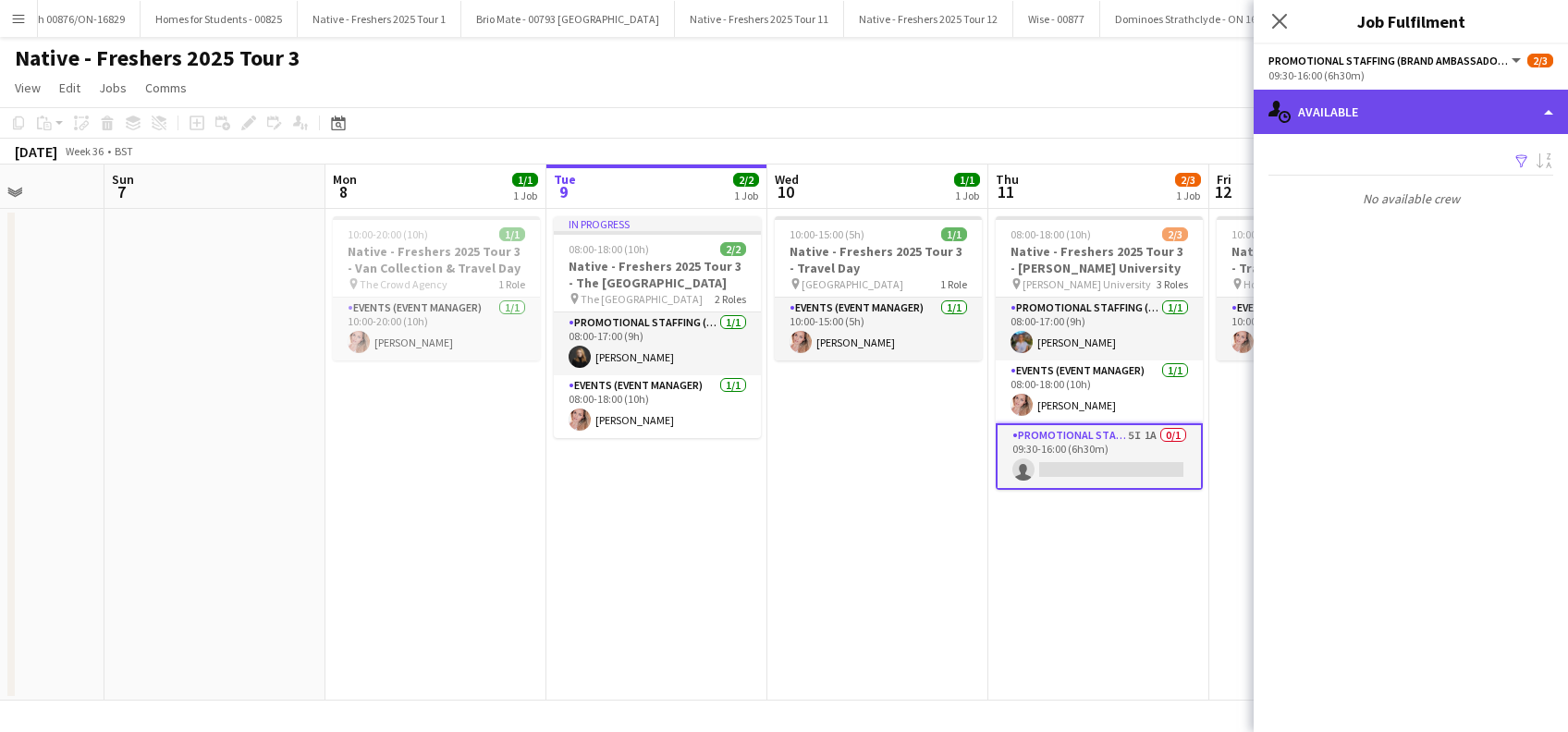
click at [1550, 114] on div "single-neutral-actions-upload Available" at bounding box center [1410, 112] width 315 height 44
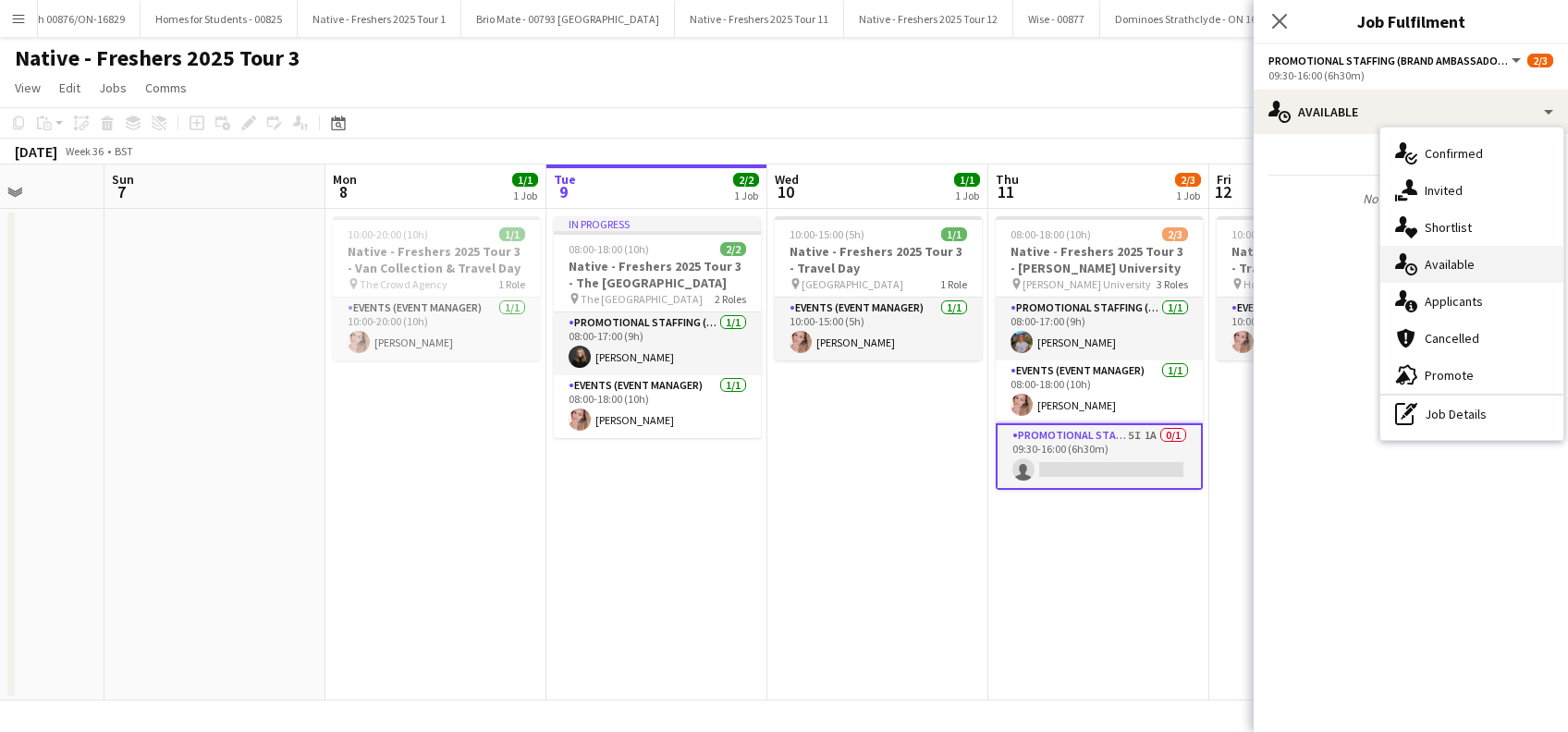
click at [1444, 259] on span "Available" at bounding box center [1450, 264] width 50 height 16
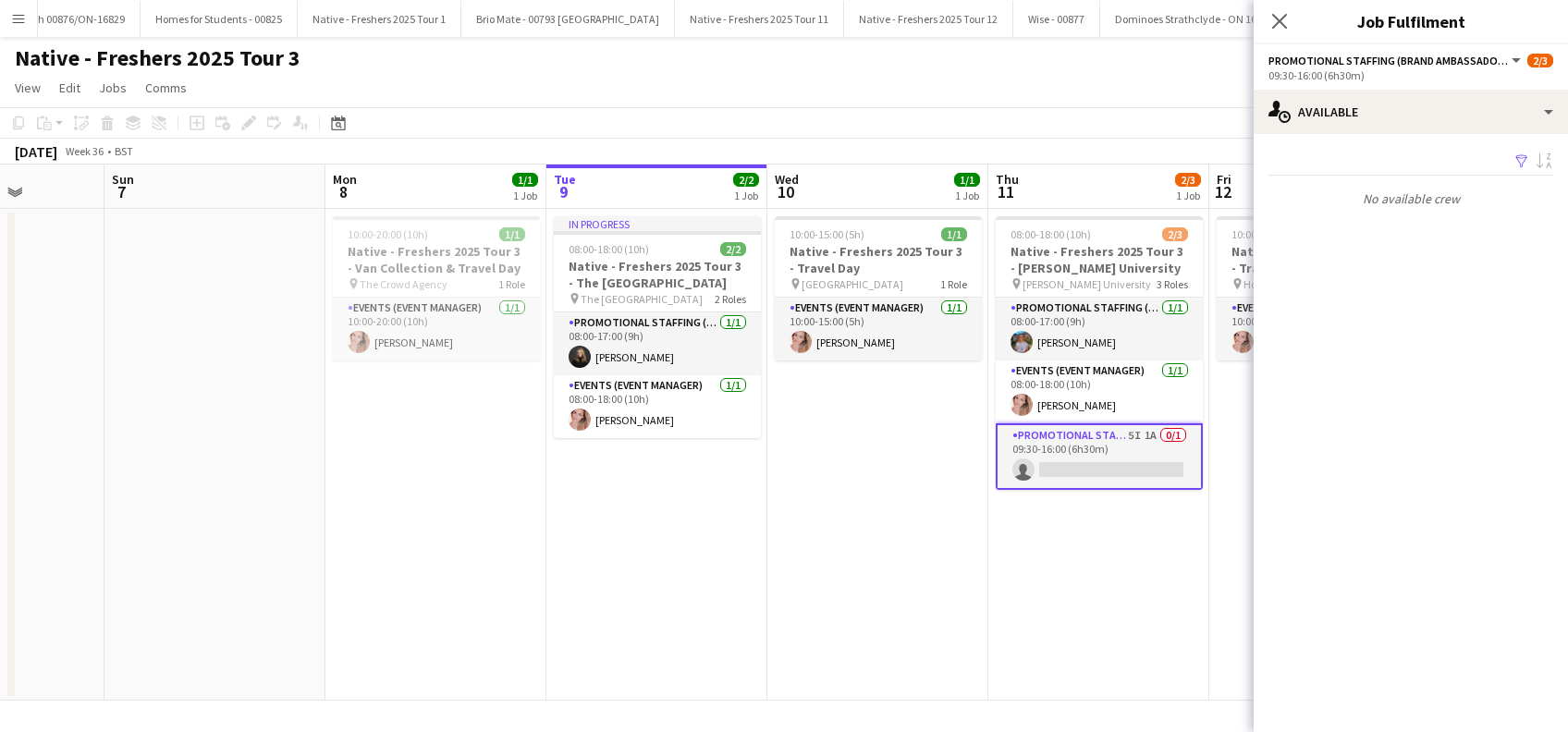
click at [1524, 156] on app-icon "Filter" at bounding box center [1521, 163] width 14 height 17
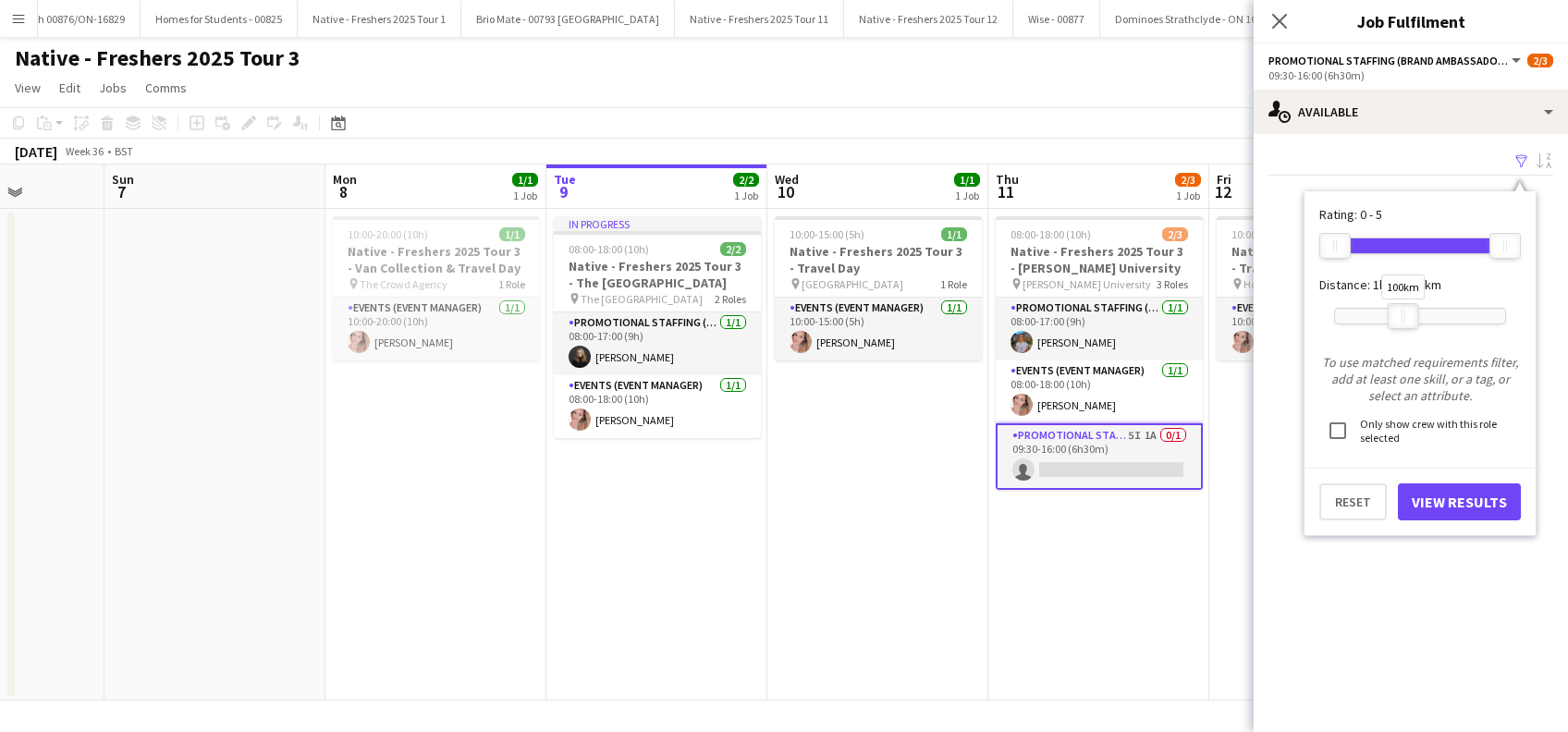
drag, startPoint x: 1383, startPoint y: 311, endPoint x: 1406, endPoint y: 313, distance: 23.1
click at [1405, 313] on div "100km" at bounding box center [1404, 316] width 32 height 26
click at [1450, 496] on button "View Results" at bounding box center [1459, 502] width 123 height 37
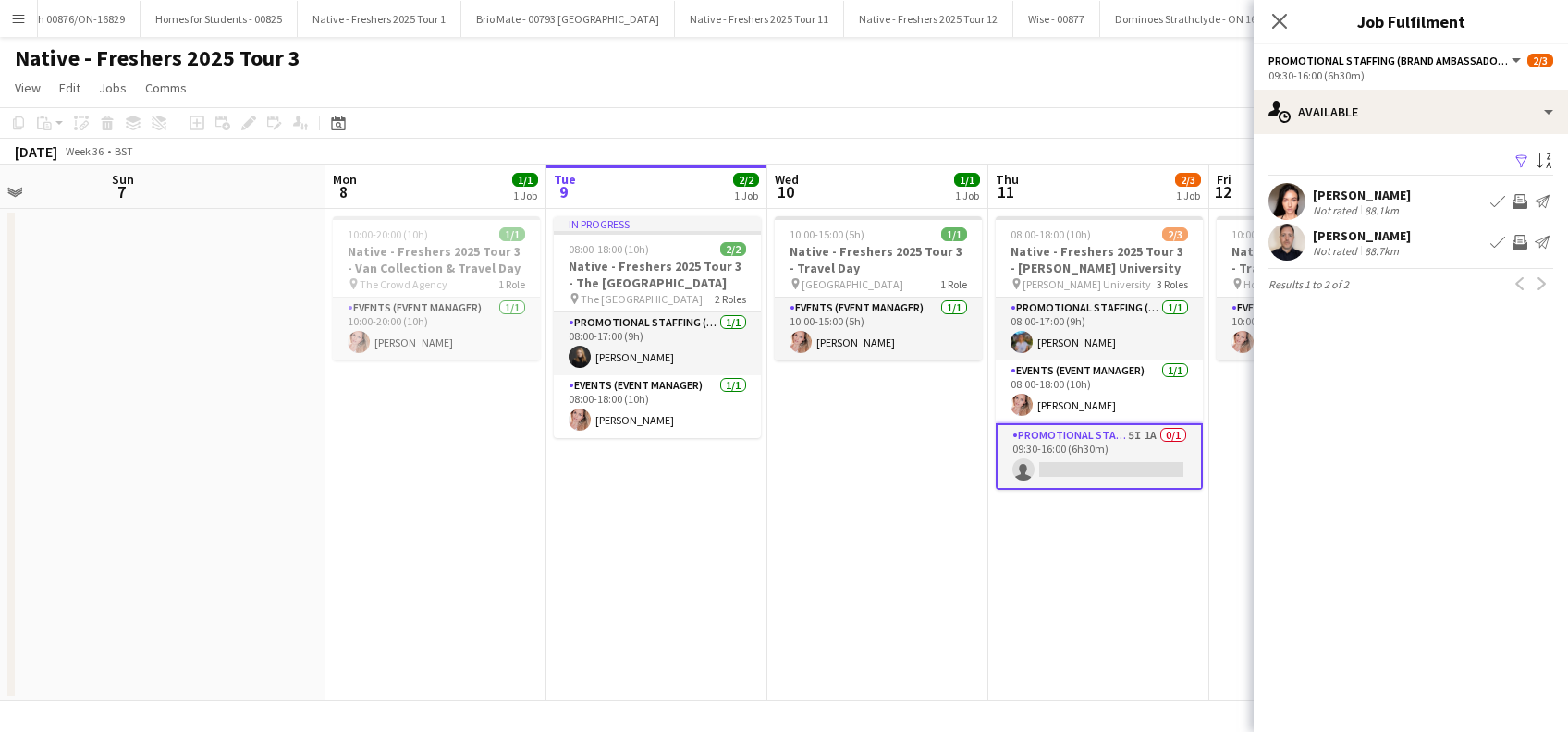
click at [1385, 234] on div "William Johnston" at bounding box center [1362, 235] width 98 height 16
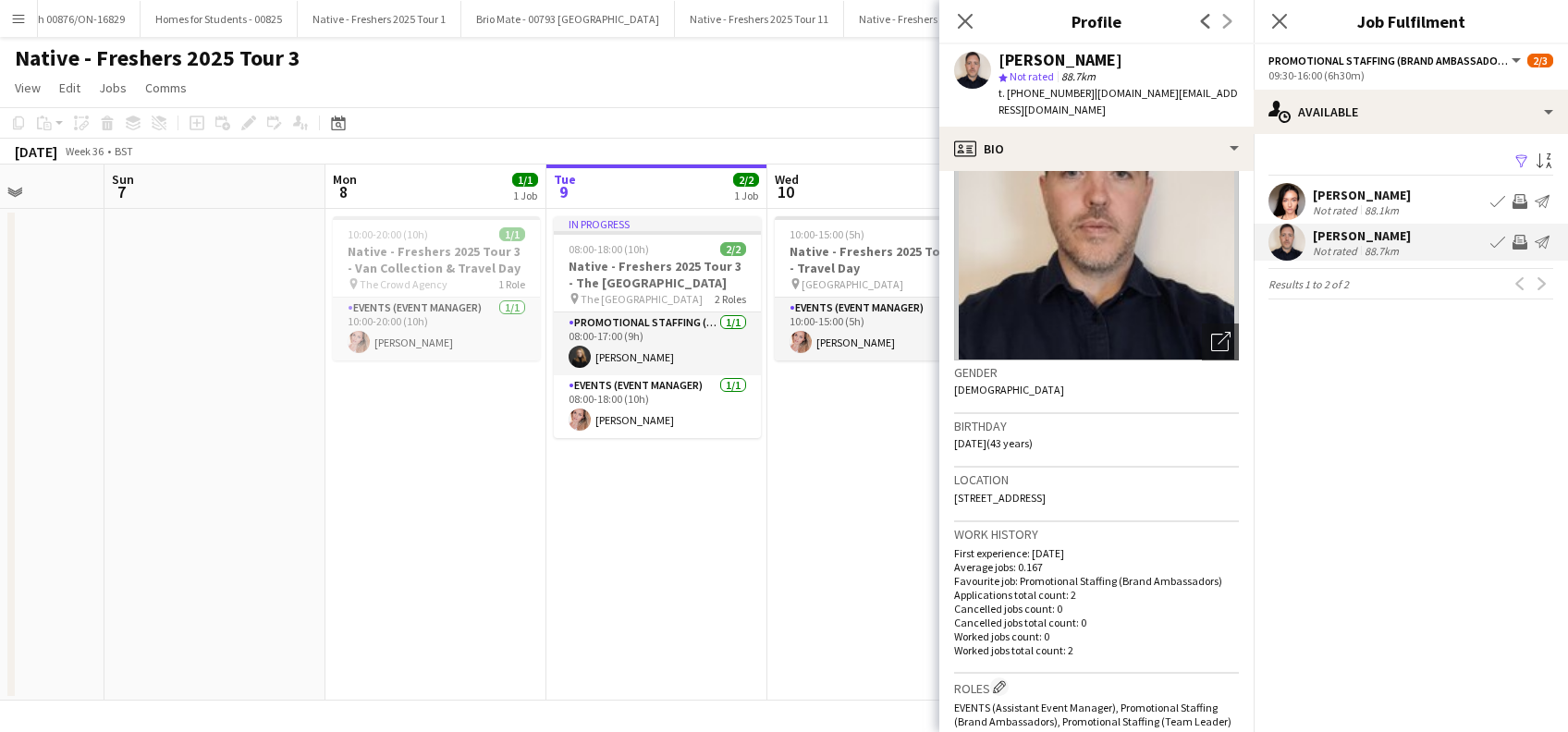
scroll to position [0, 0]
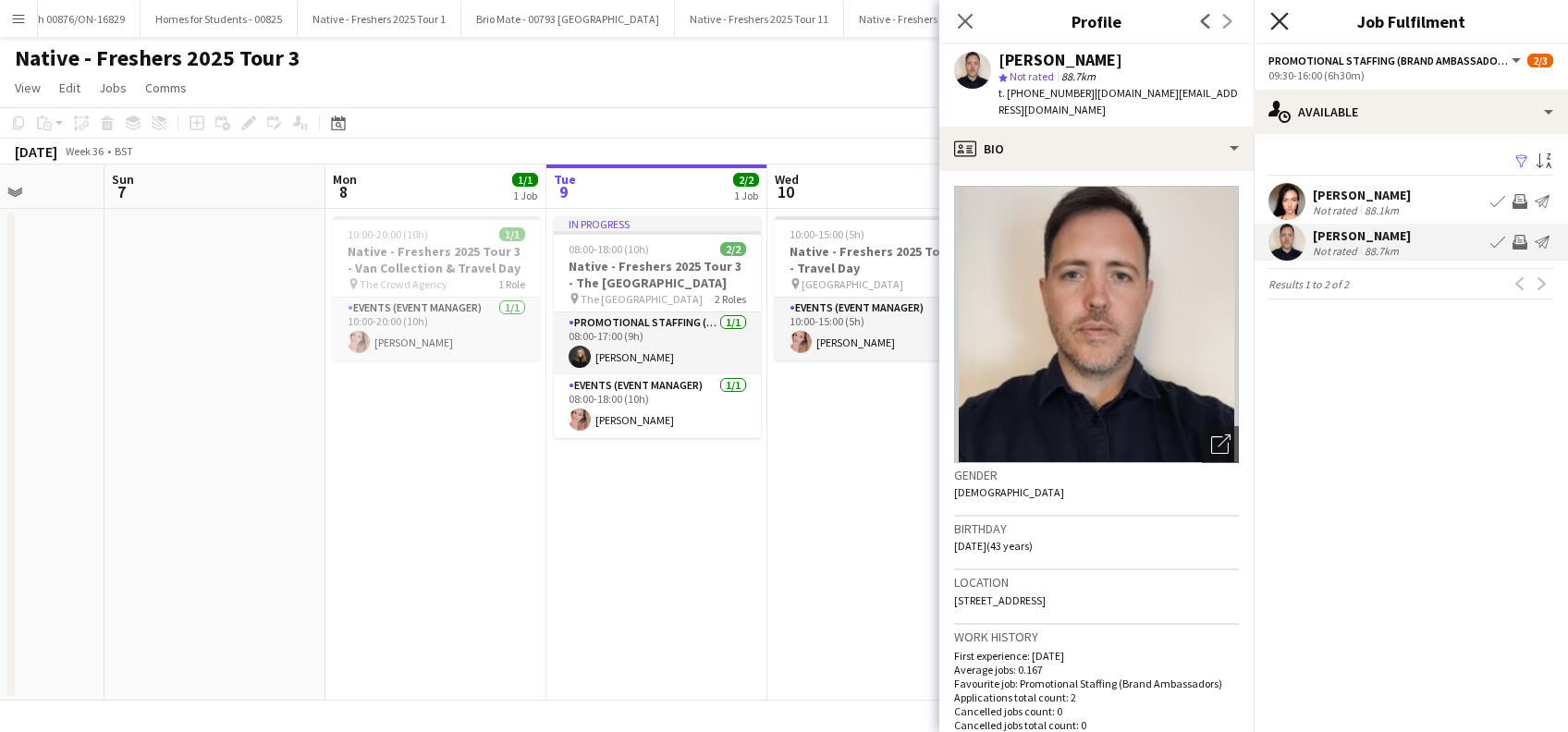
click at [1283, 24] on icon "Close pop-in" at bounding box center [1279, 20] width 17 height 17
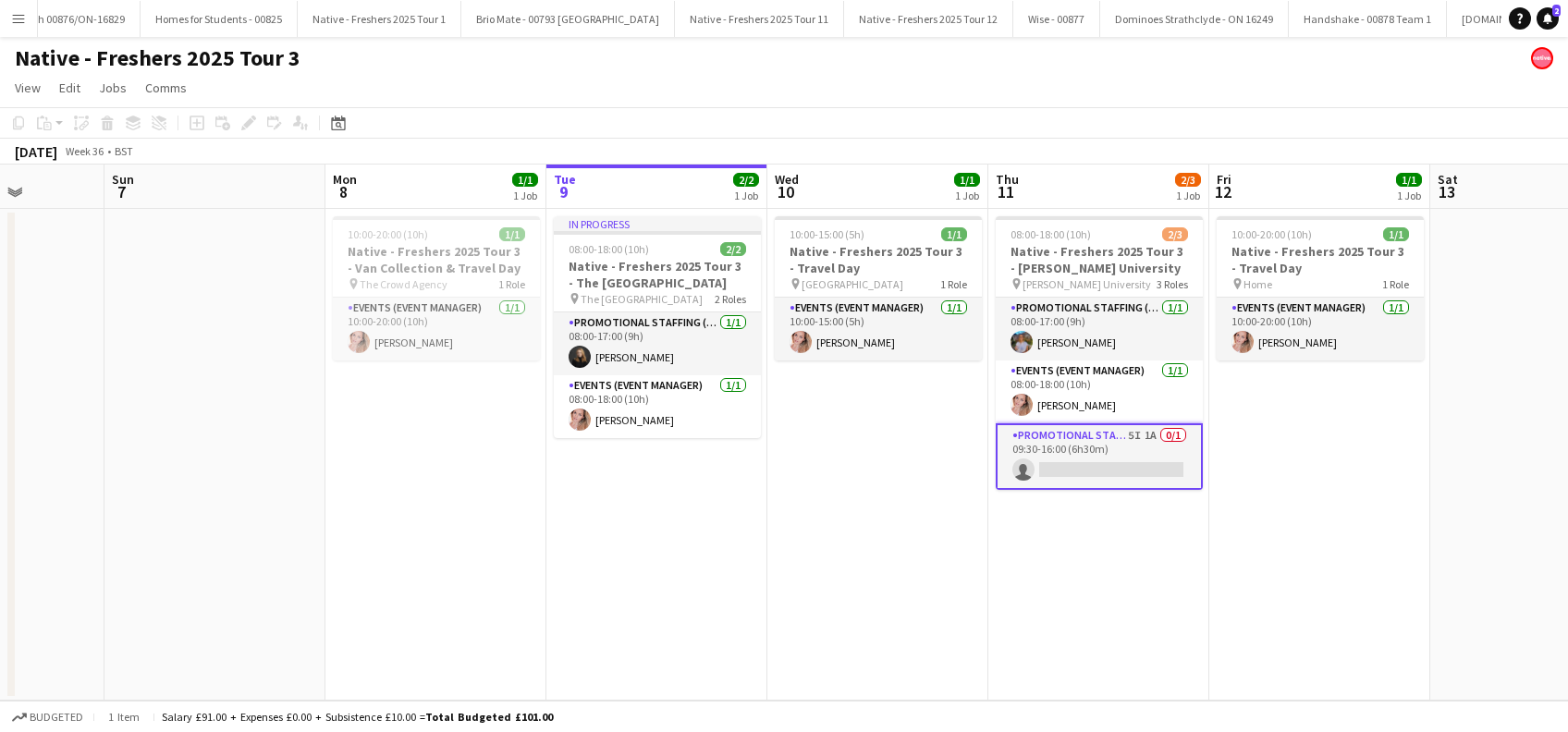
click at [1102, 466] on app-card-role "Promotional Staffing (Brand Ambassadors) 5I 1A 0/1 09:30-16:00 (6h30m) single-n…" at bounding box center [1099, 456] width 207 height 66
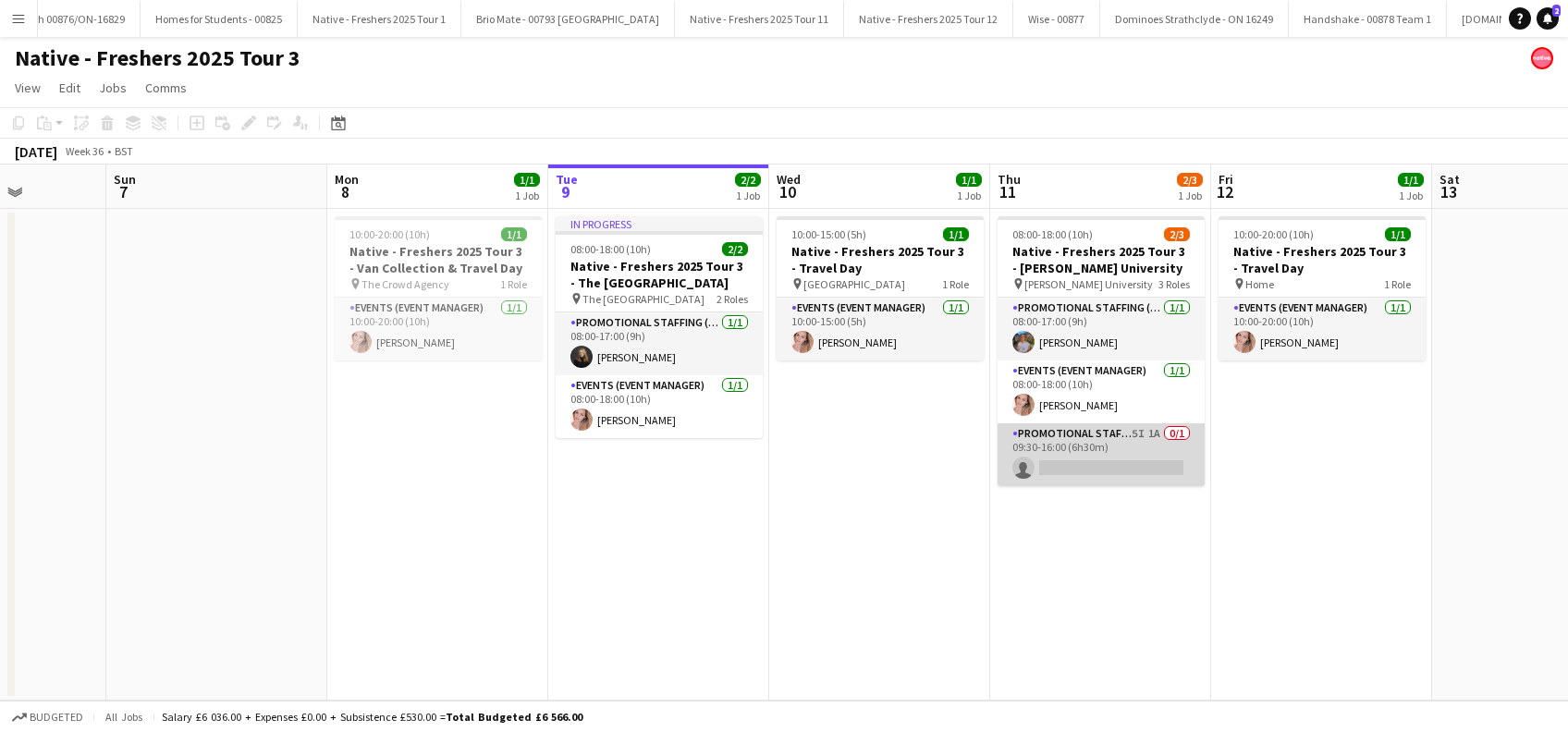
click at [1095, 468] on app-card-role "Promotional Staffing (Brand Ambassadors) 5I 1A 0/1 09:30-16:00 (6h30m) single-n…" at bounding box center [1100, 454] width 207 height 63
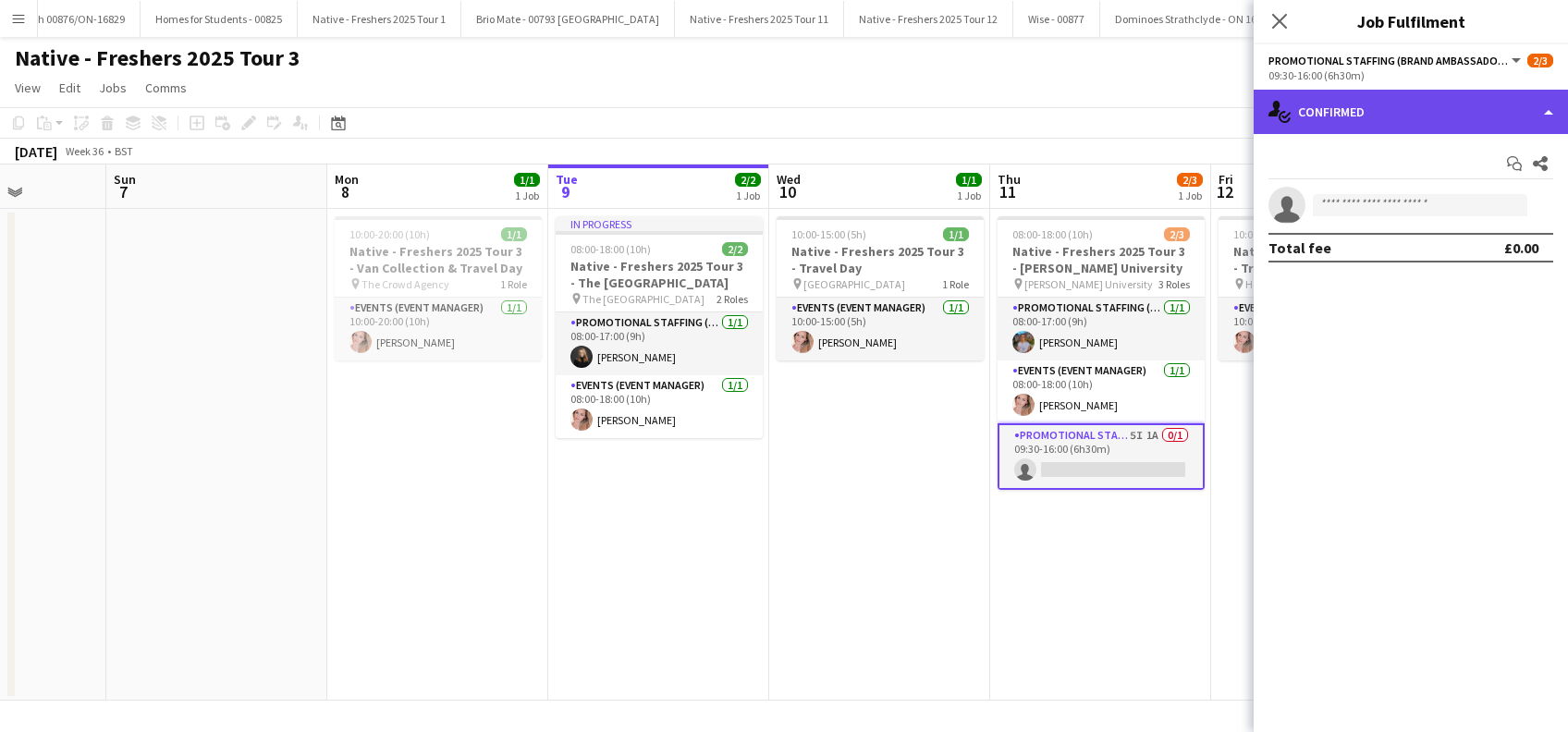
click at [1376, 114] on div "single-neutral-actions-check-2 Confirmed" at bounding box center [1410, 112] width 315 height 44
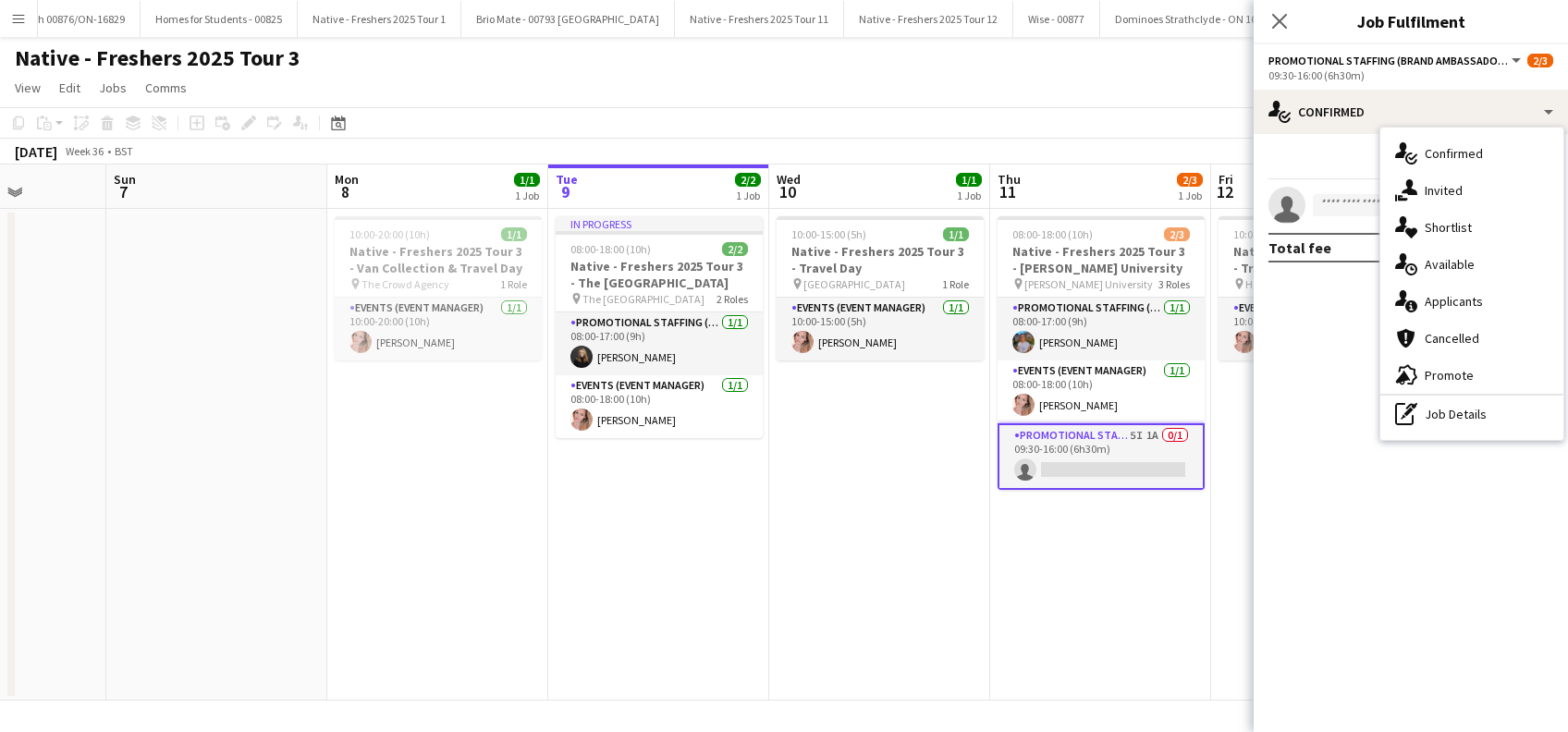
click at [1440, 192] on span "Invited" at bounding box center [1443, 189] width 38 height 16
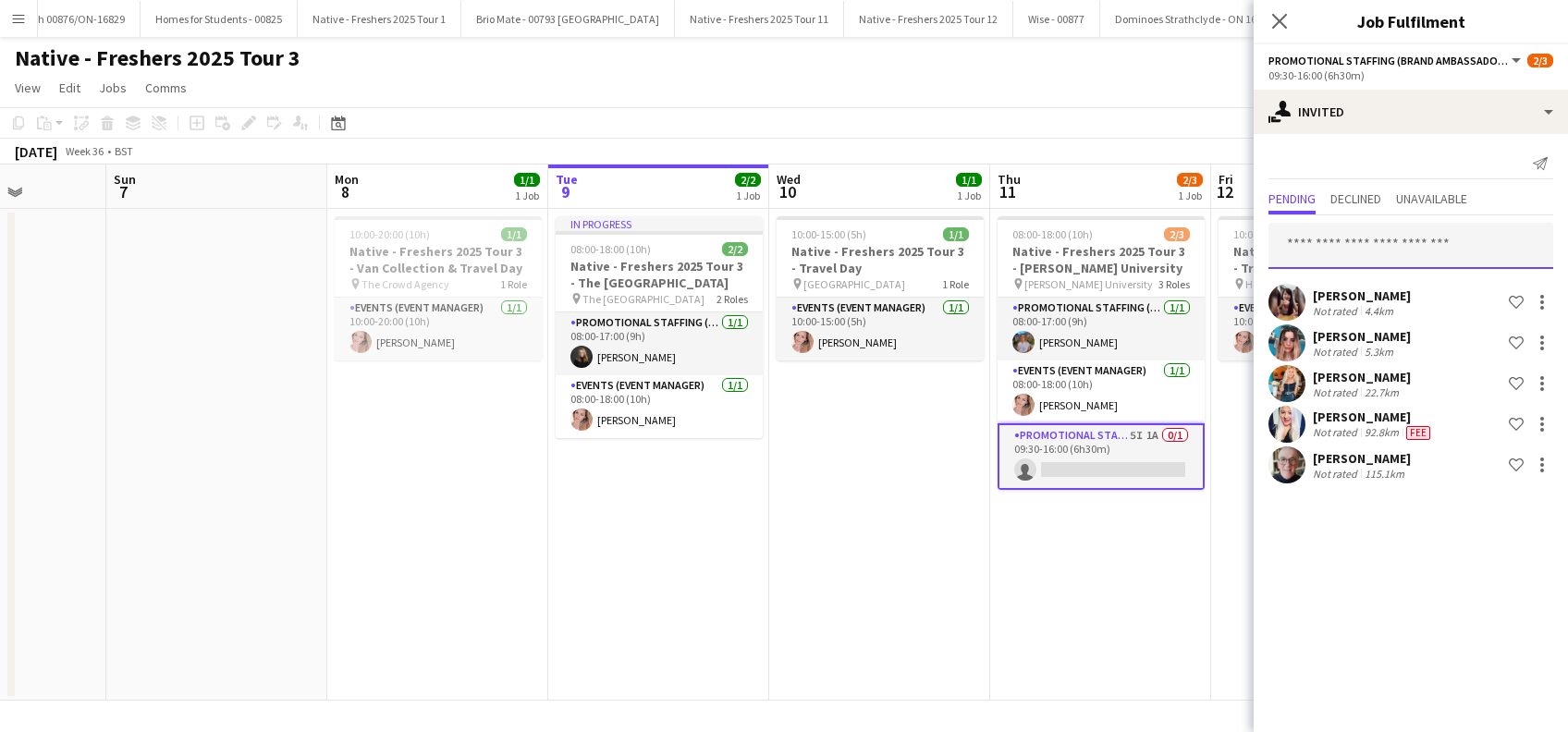
click at [1326, 237] on input "text" at bounding box center [1411, 246] width 285 height 46
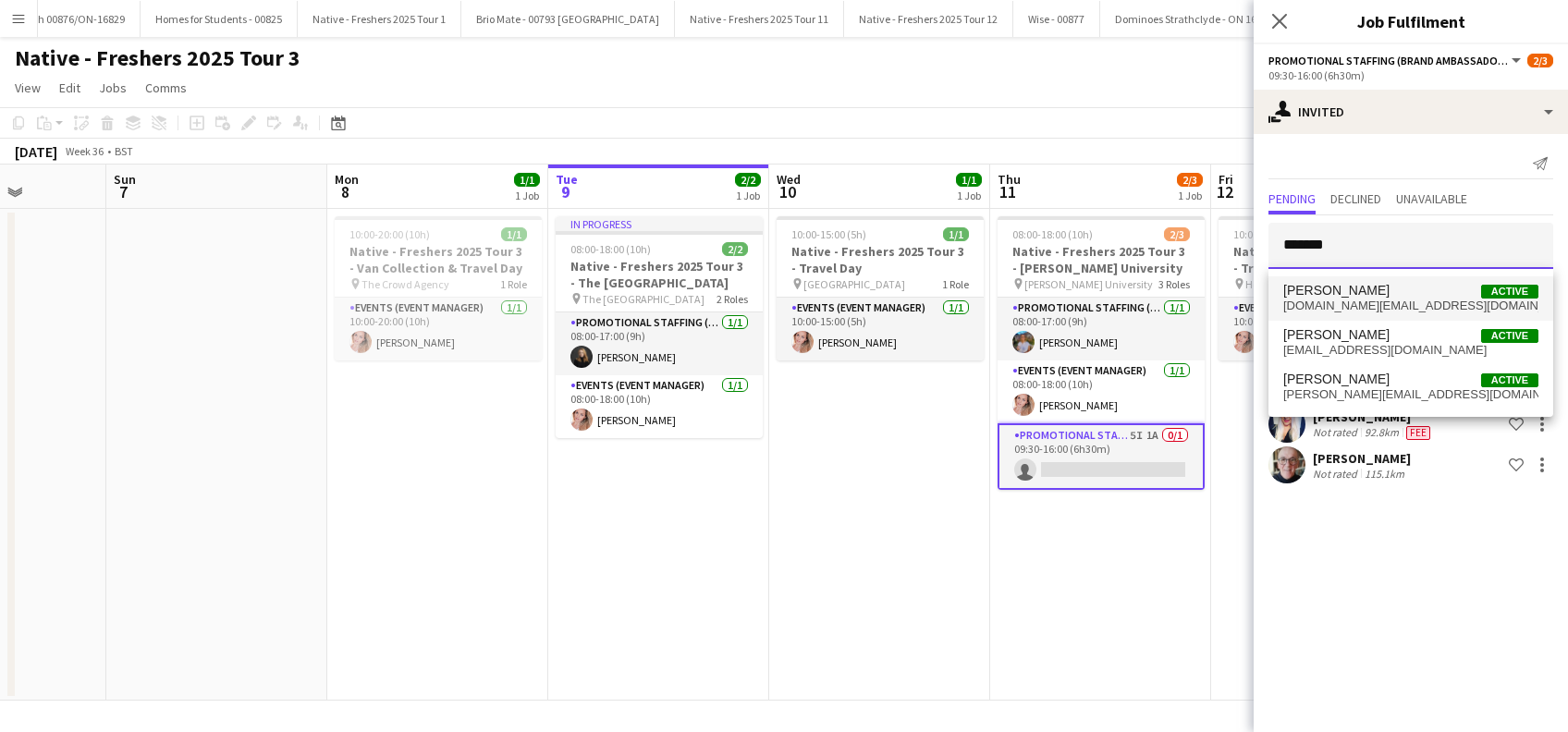
type input "*******"
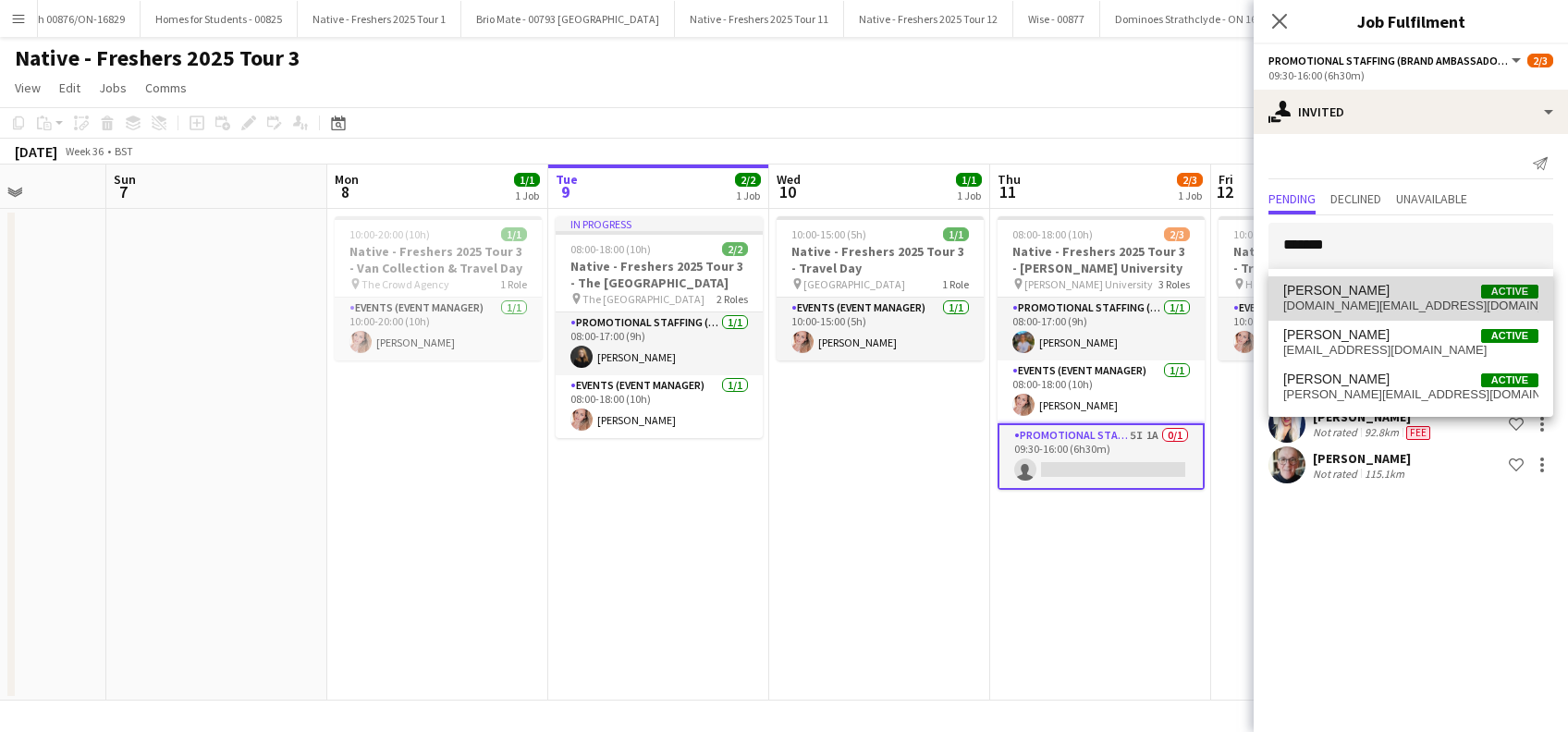
click at [1353, 295] on span "William Johnston" at bounding box center [1336, 290] width 107 height 15
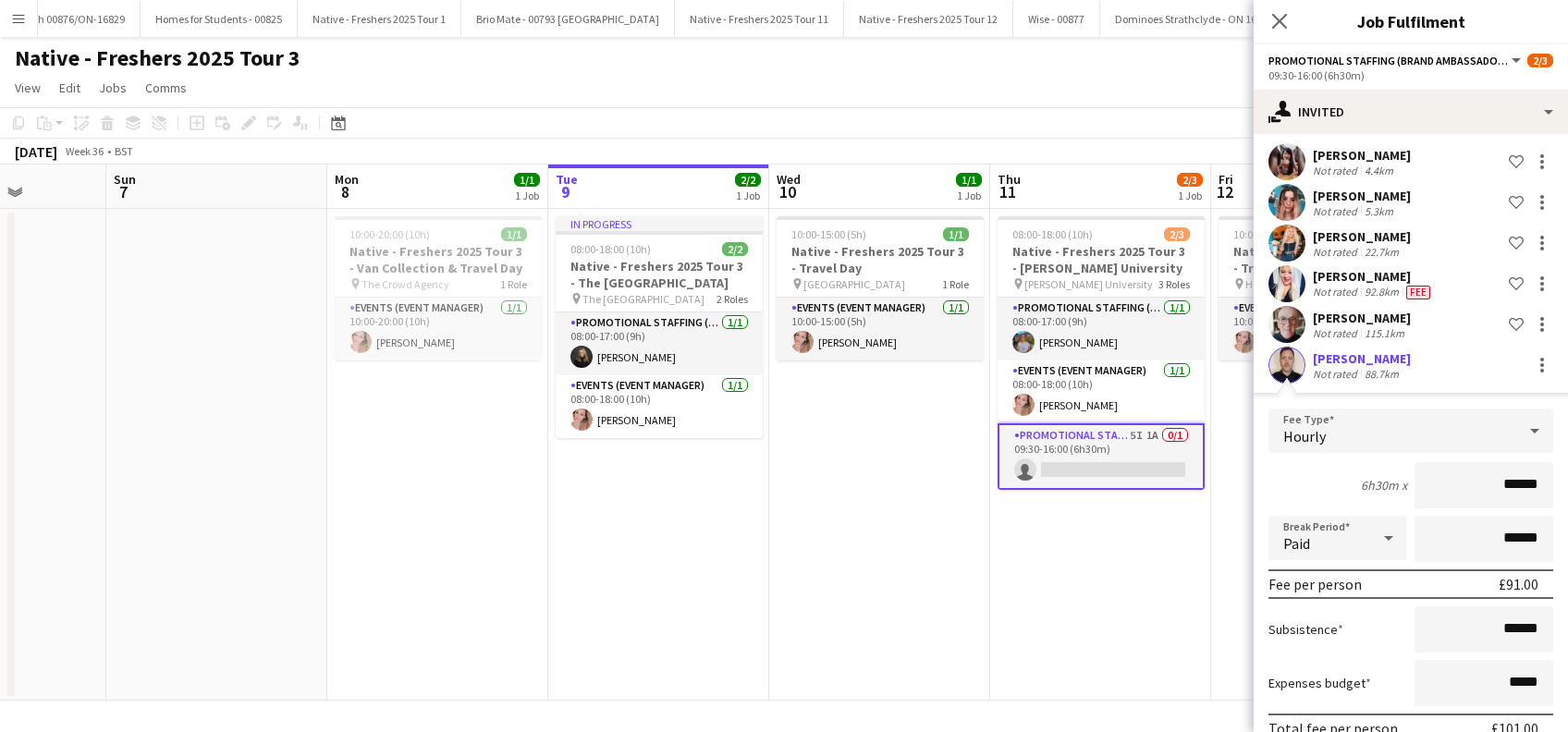
scroll to position [227, 0]
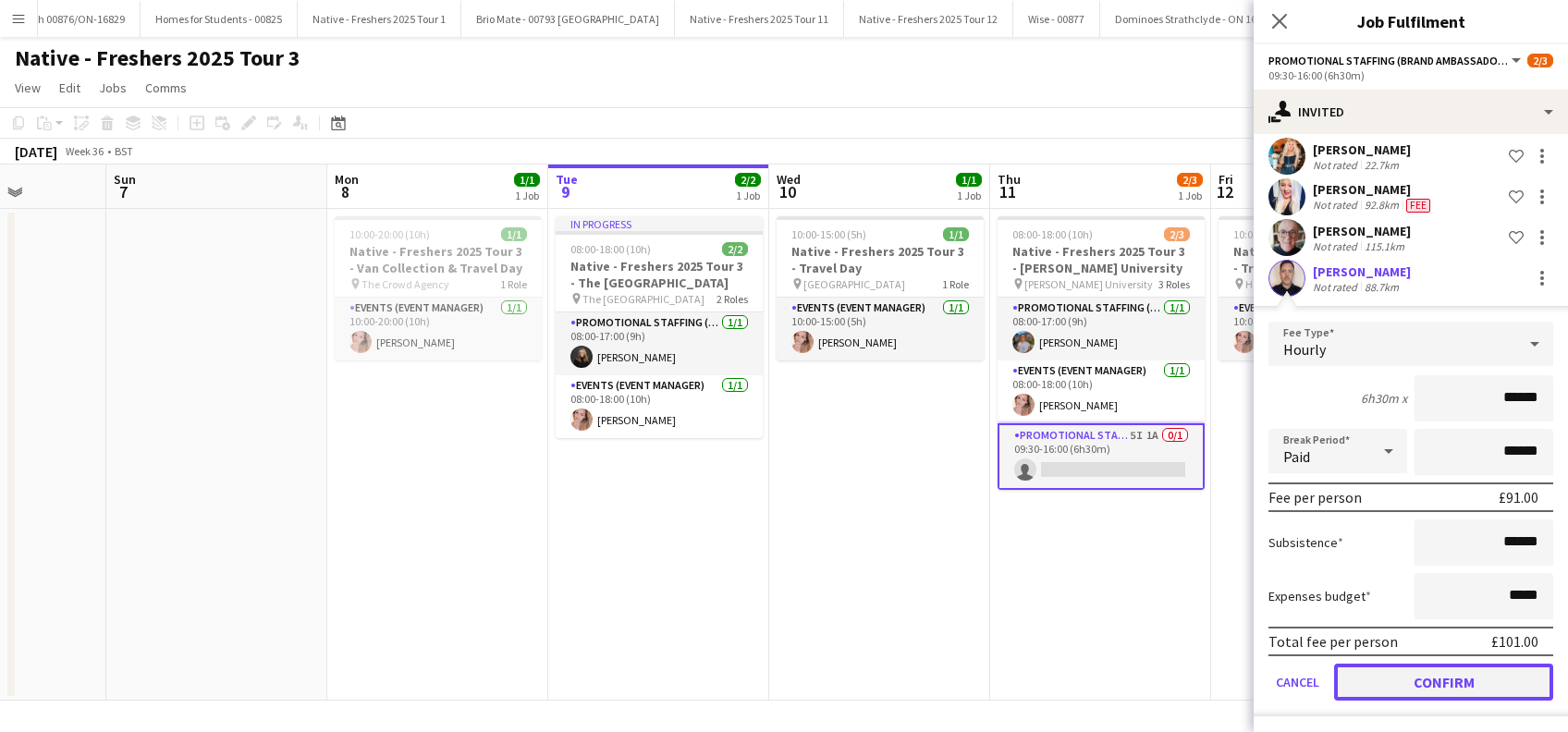
click at [1422, 673] on button "Confirm" at bounding box center [1444, 682] width 219 height 37
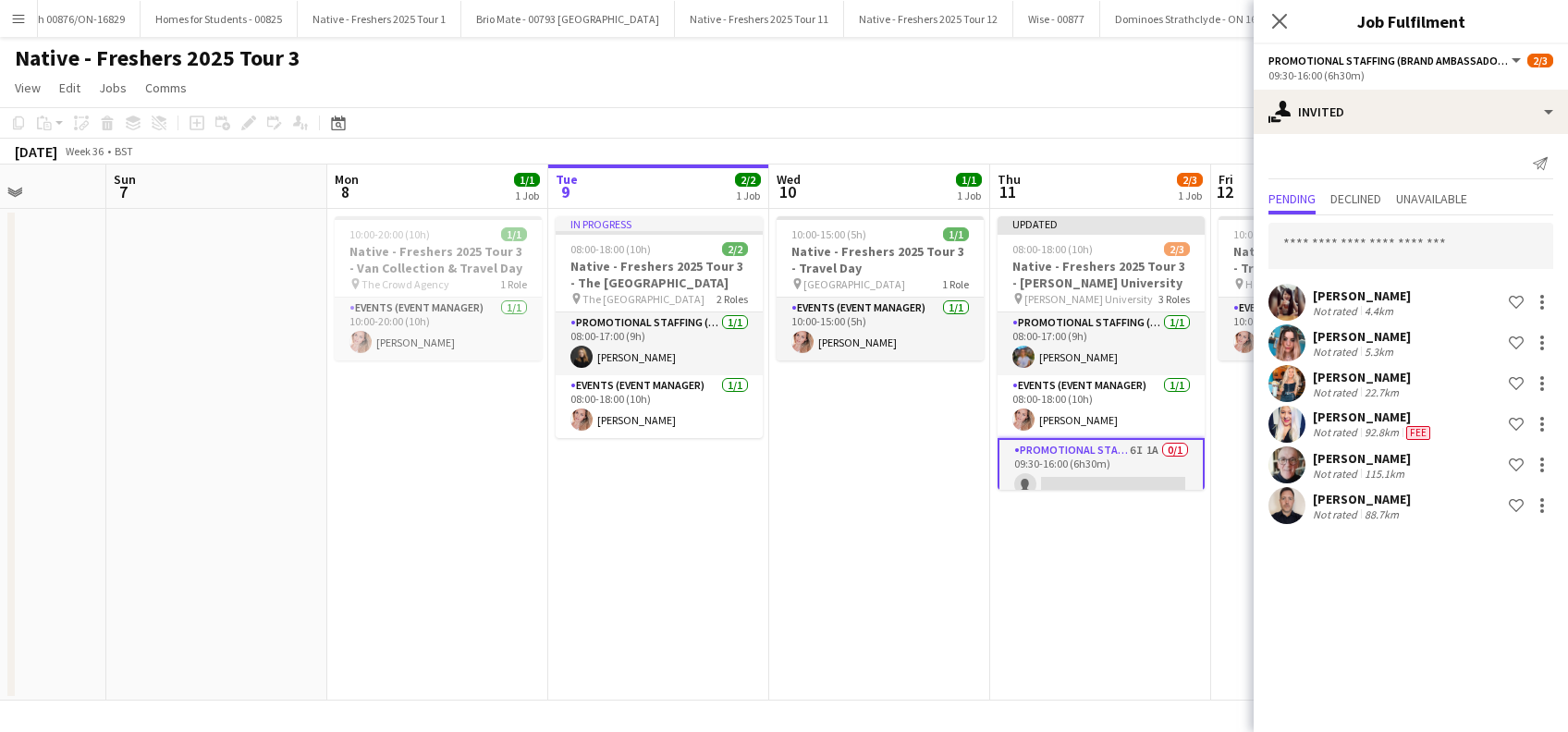
scroll to position [0, 0]
click at [1325, 495] on div "William Johnston" at bounding box center [1362, 498] width 98 height 16
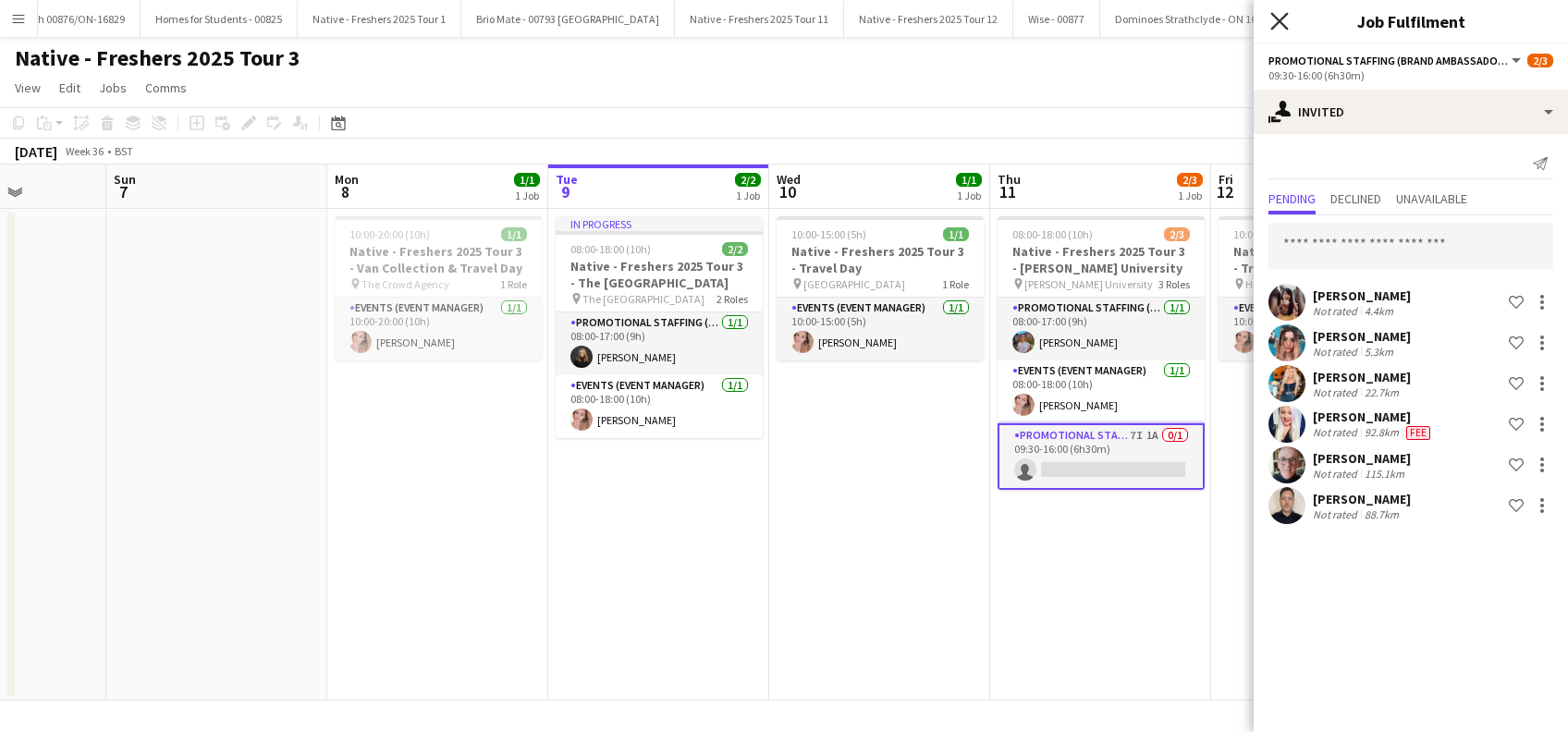
click at [1280, 22] on icon at bounding box center [1279, 20] width 17 height 17
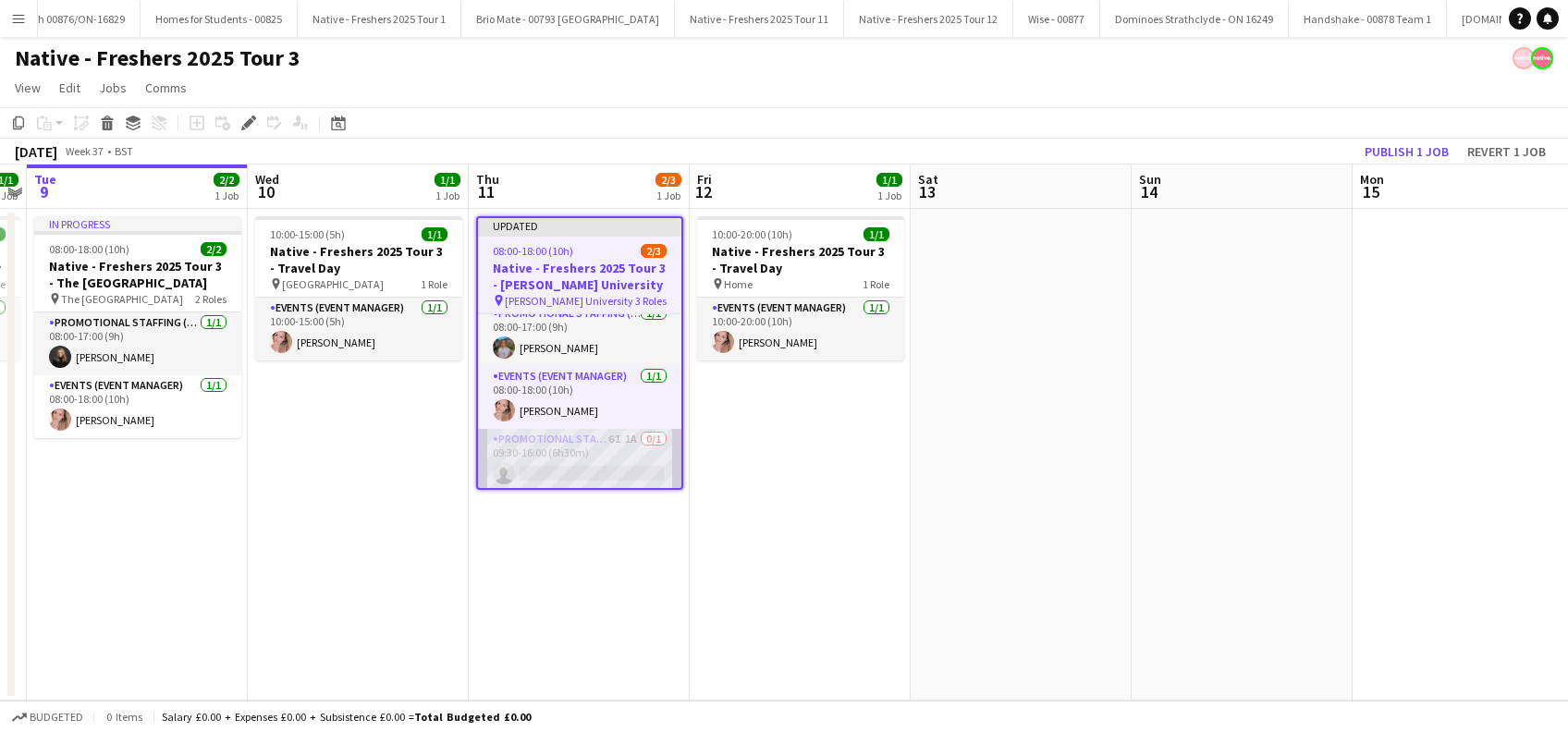
scroll to position [13, 0]
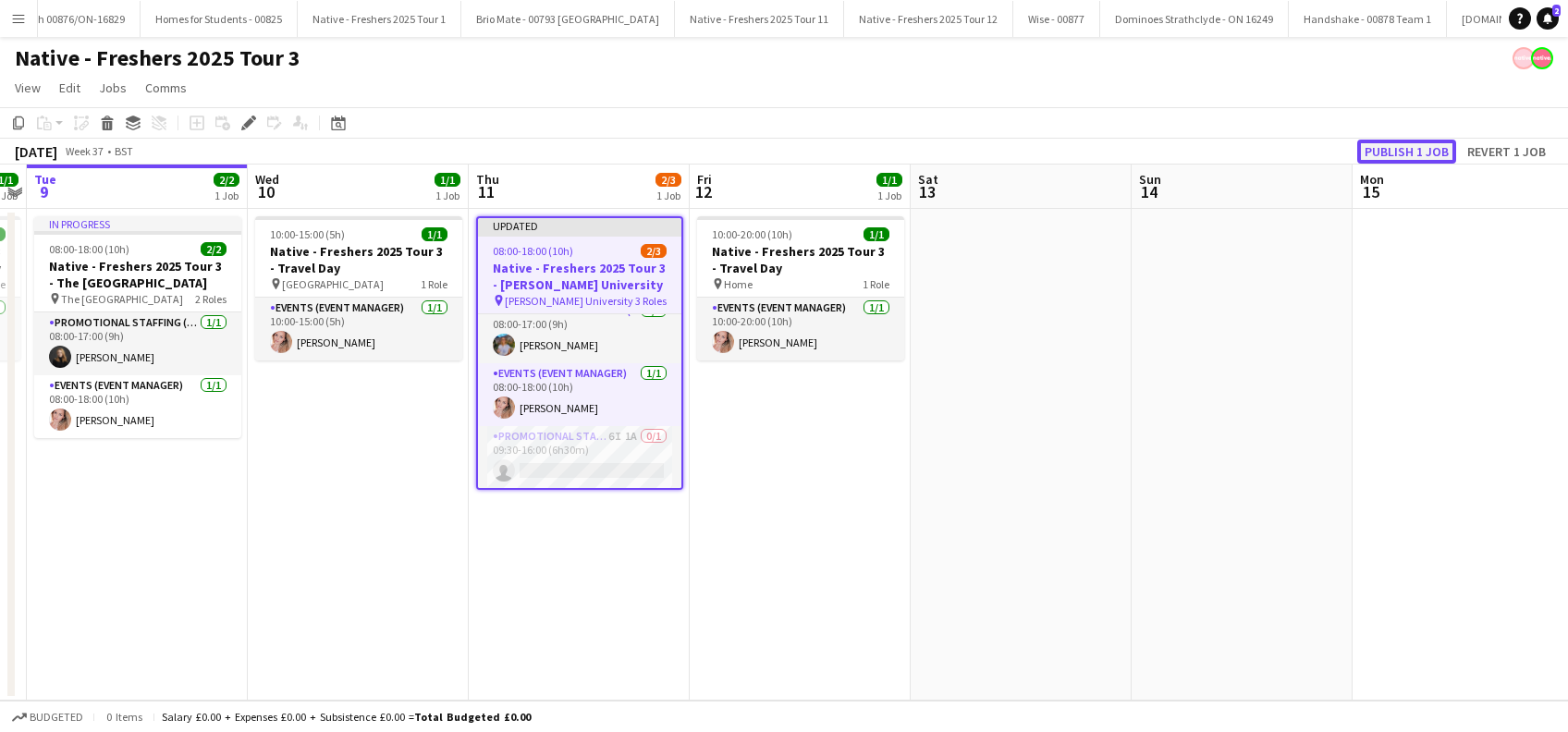
click at [1410, 146] on button "Publish 1 job" at bounding box center [1406, 151] width 99 height 24
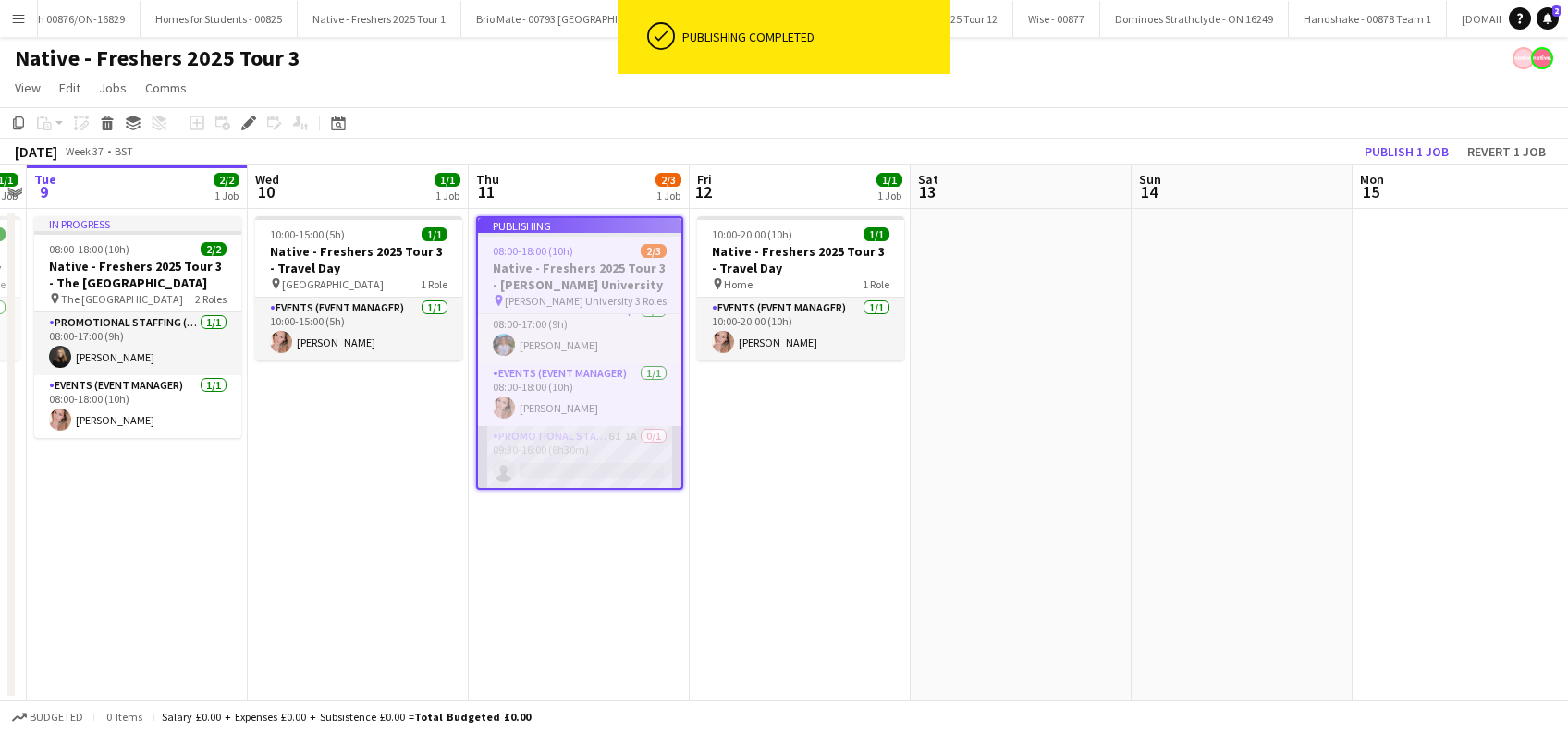
scroll to position [0, 0]
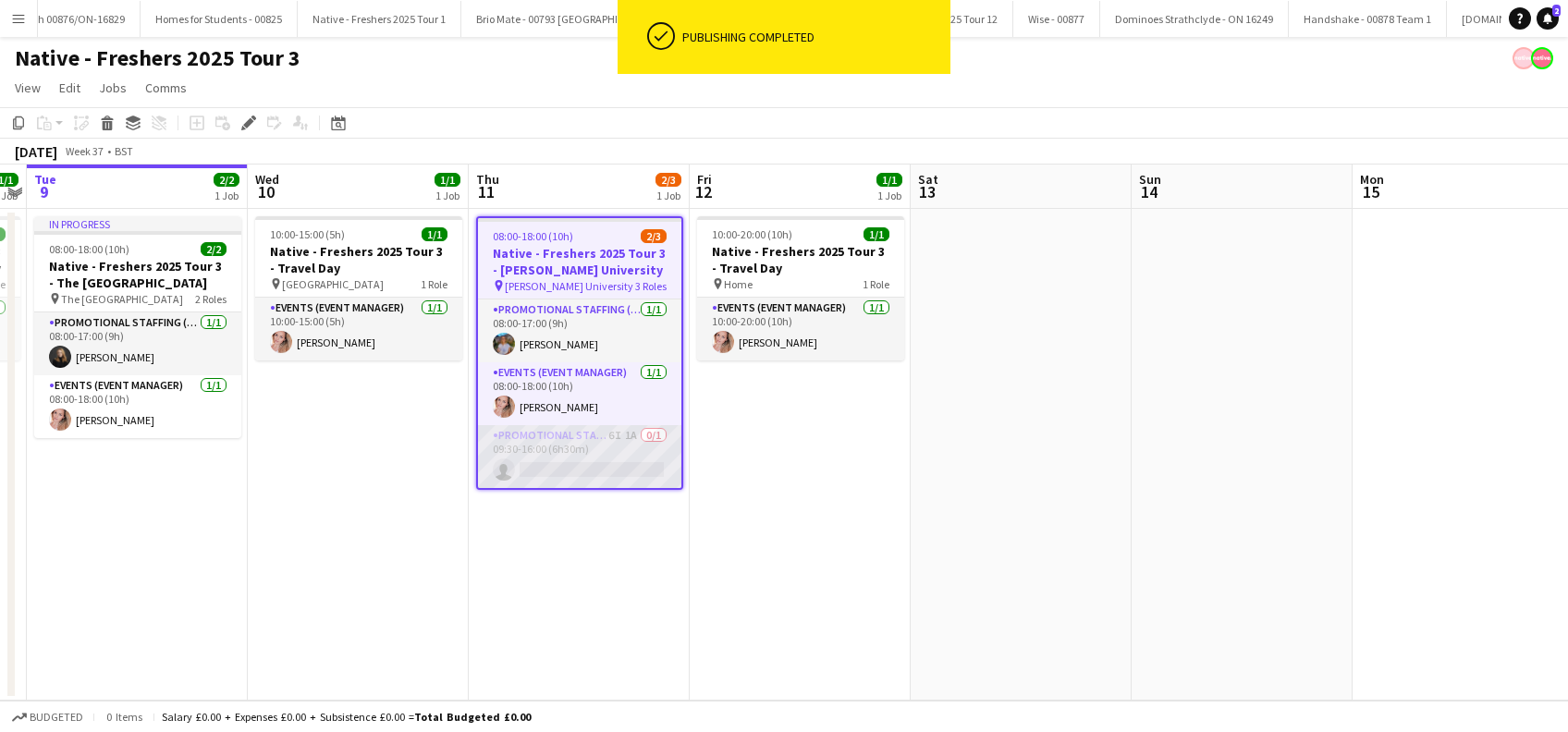
click at [577, 462] on app-card-role "Promotional Staffing (Brand Ambassadors) 6I 1A 0/1 09:30-16:00 (6h30m) single-n…" at bounding box center [579, 456] width 203 height 63
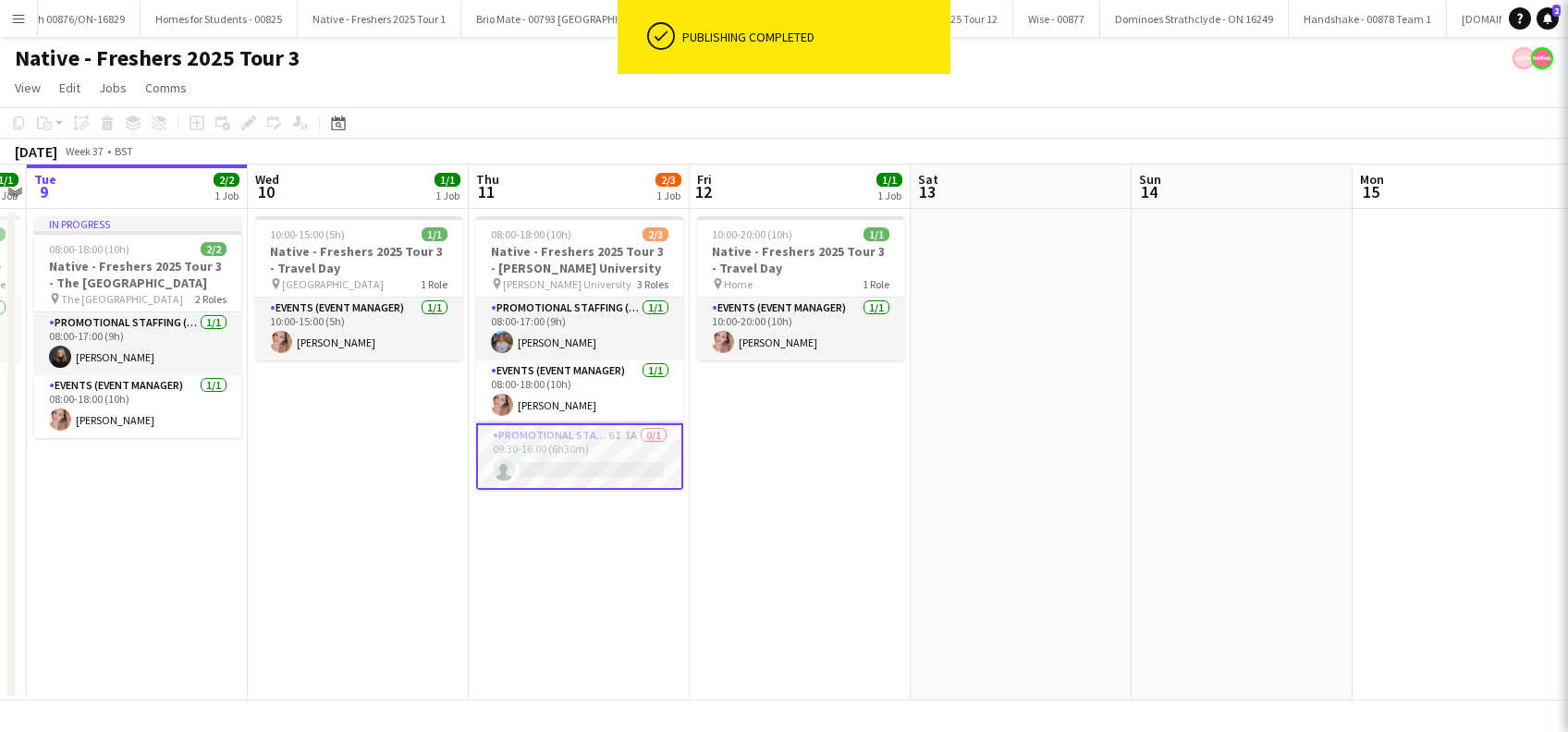
scroll to position [0, 635]
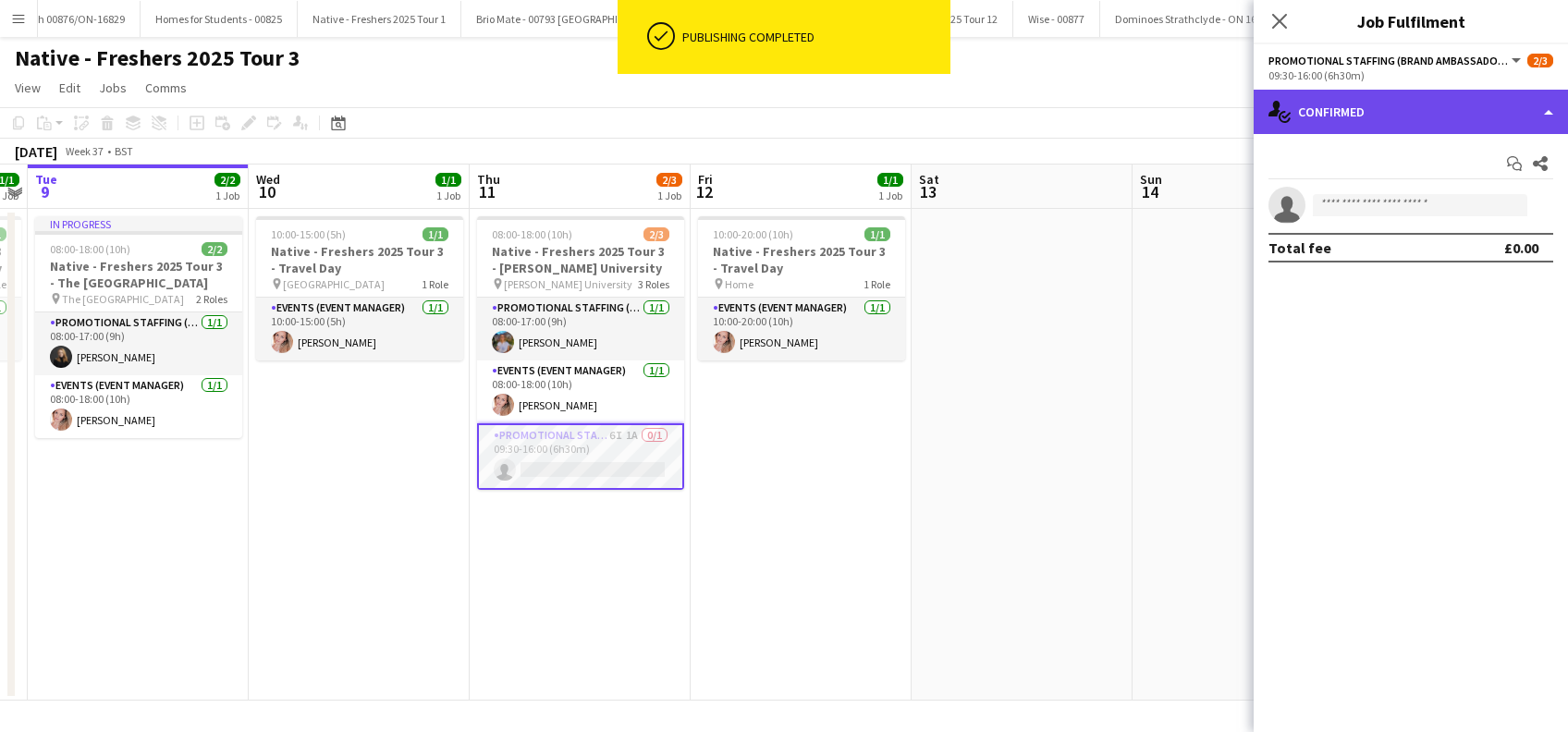
click at [1410, 114] on div "single-neutral-actions-check-2 Confirmed" at bounding box center [1410, 112] width 315 height 44
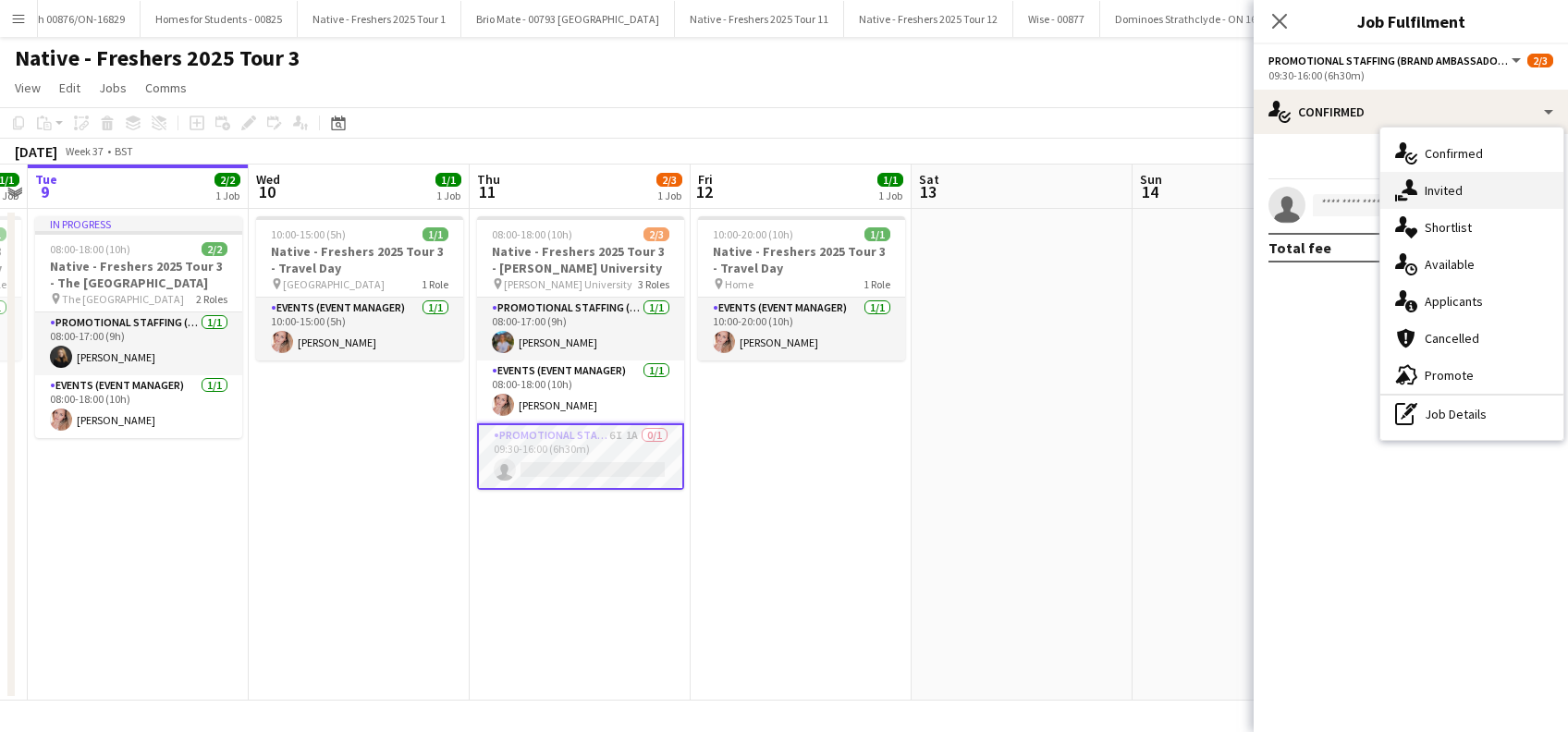
click at [1431, 185] on span "Invited" at bounding box center [1443, 189] width 38 height 16
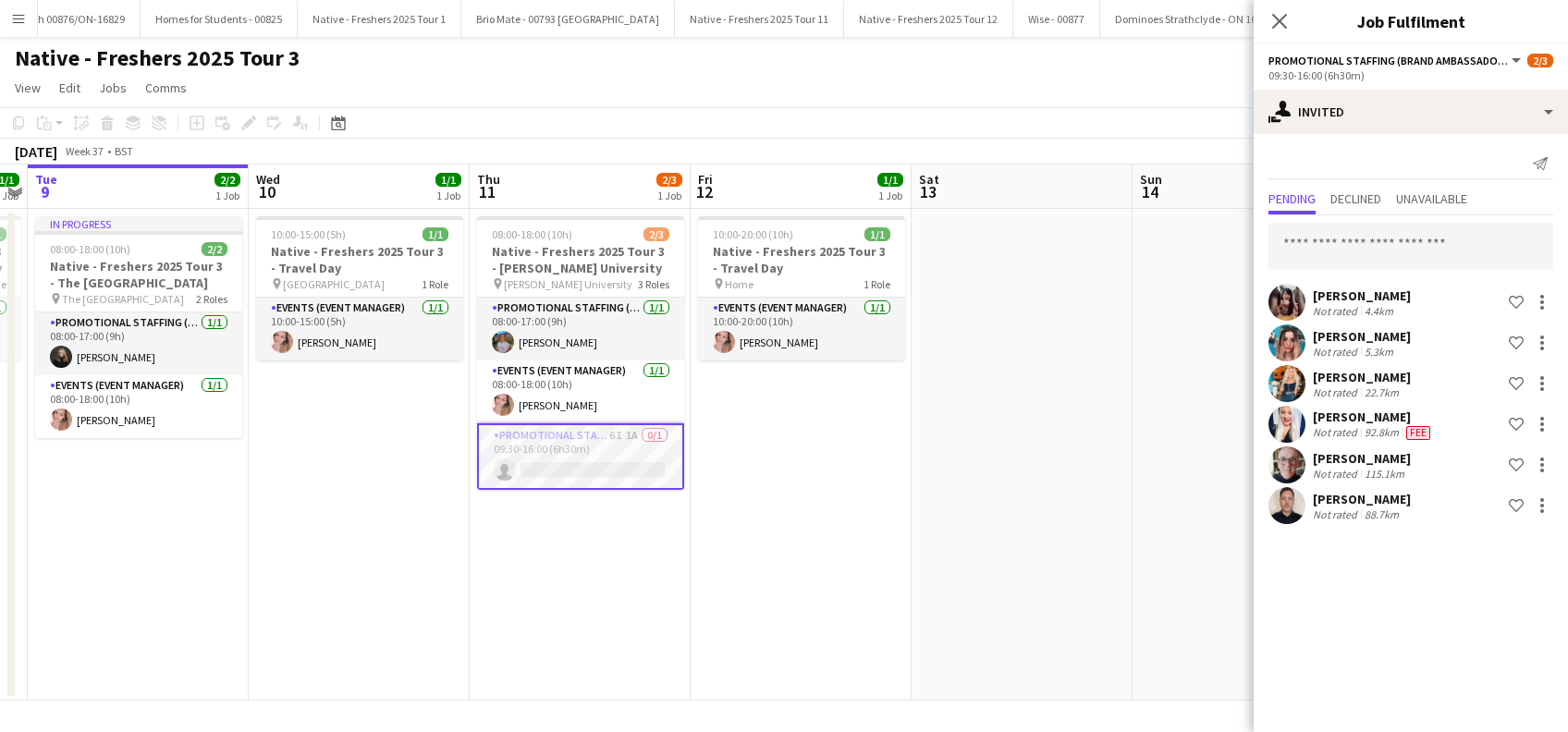
click at [1353, 499] on div "[PERSON_NAME]" at bounding box center [1362, 498] width 98 height 16
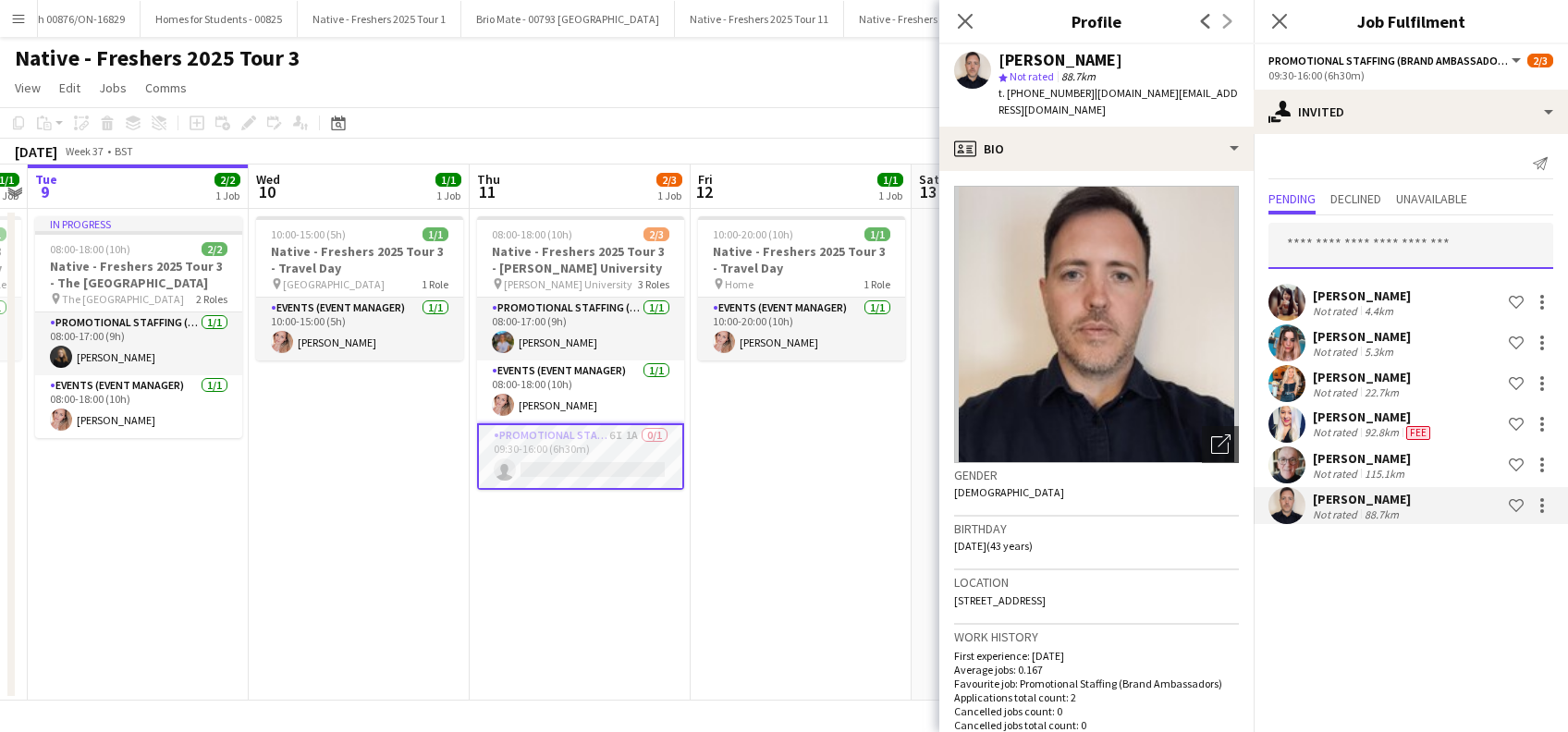
click at [1341, 249] on input "text" at bounding box center [1411, 246] width 285 height 46
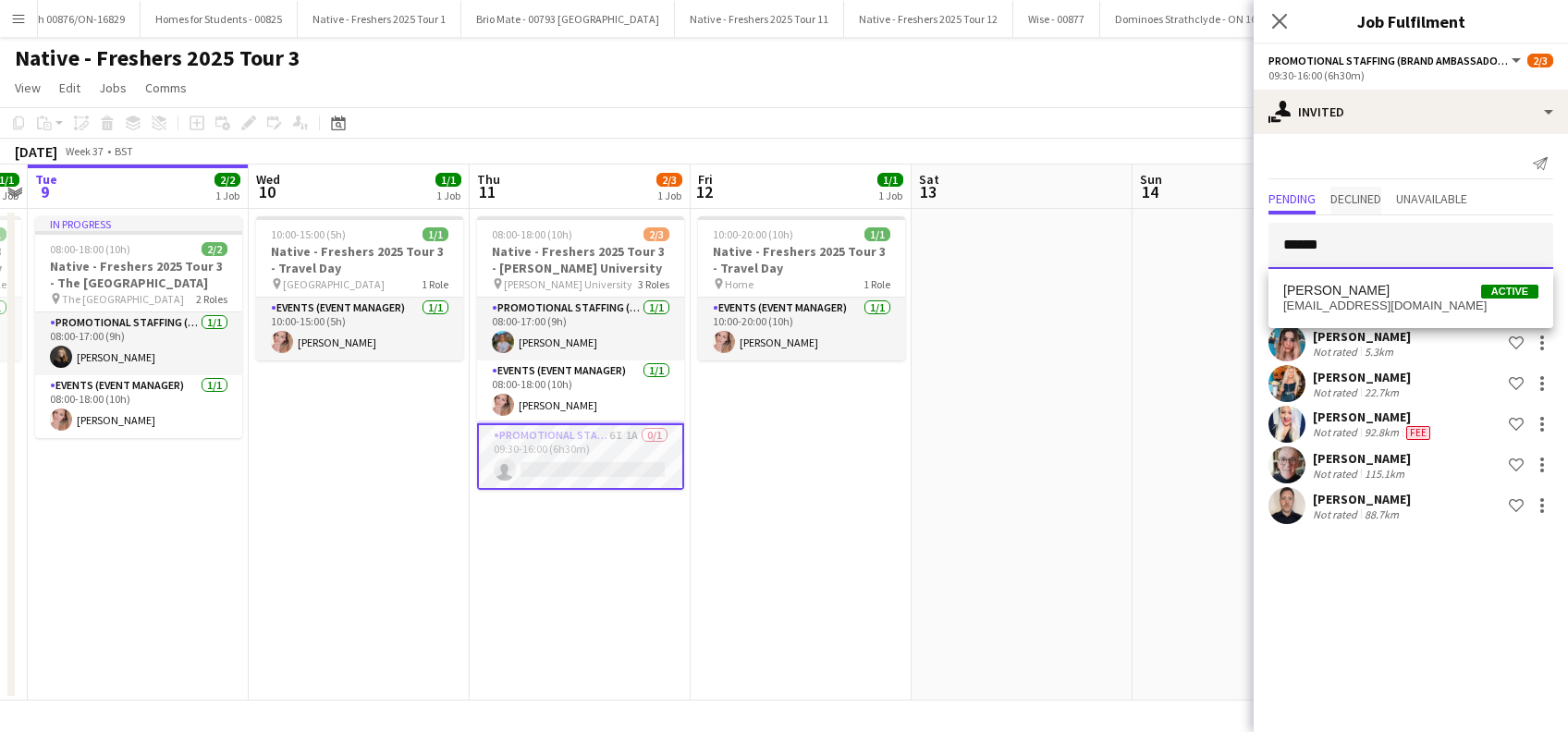
type input "*****"
click at [1353, 204] on span "Declined" at bounding box center [1355, 198] width 51 height 13
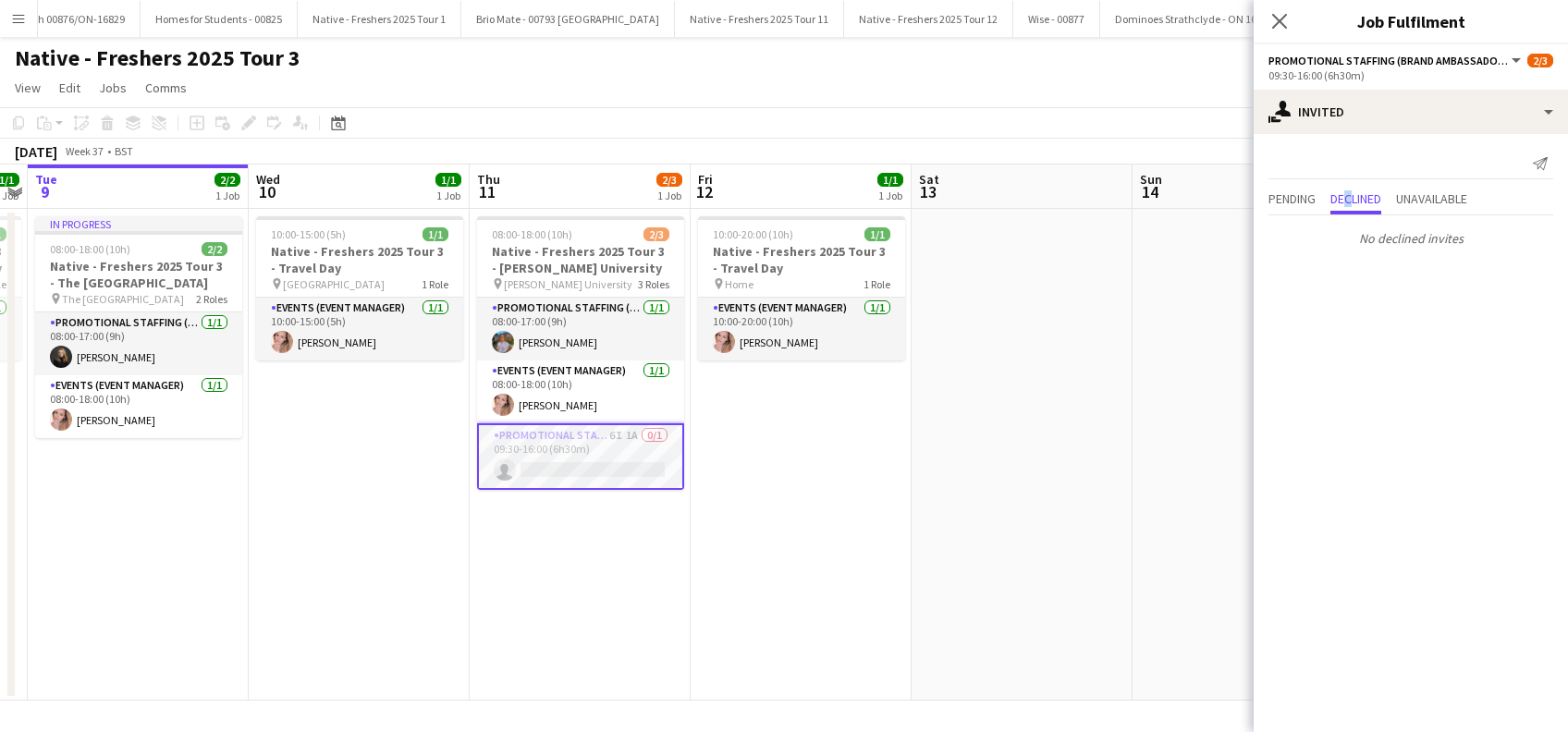
click at [551, 454] on app-card-role "Promotional Staffing (Brand Ambassadors) 6I 1A 0/1 09:30-16:00 (6h30m) single-n…" at bounding box center [580, 456] width 207 height 66
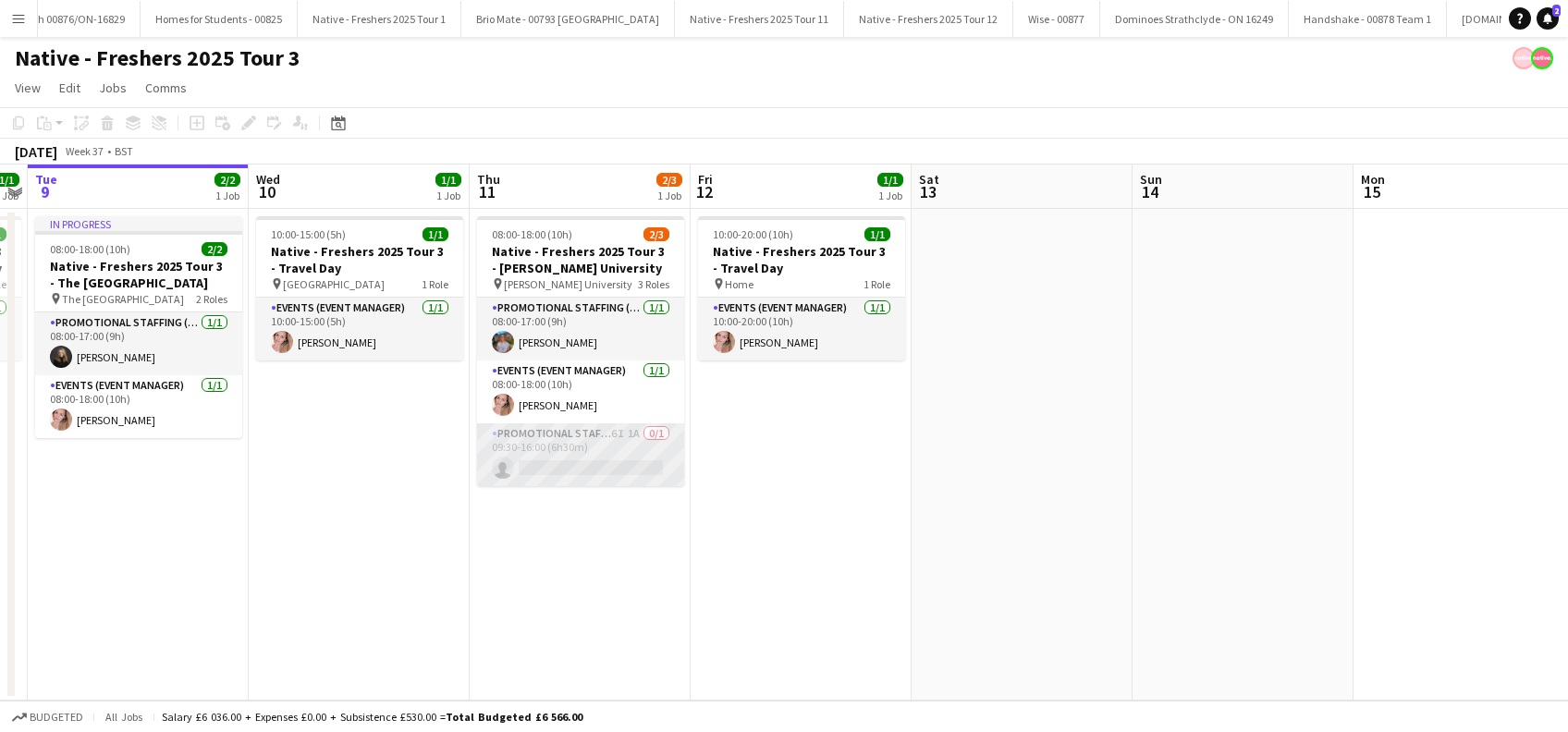
click at [560, 438] on app-card-role "Promotional Staffing (Brand Ambassadors) 6I 1A 0/1 09:30-16:00 (6h30m) single-n…" at bounding box center [580, 454] width 207 height 63
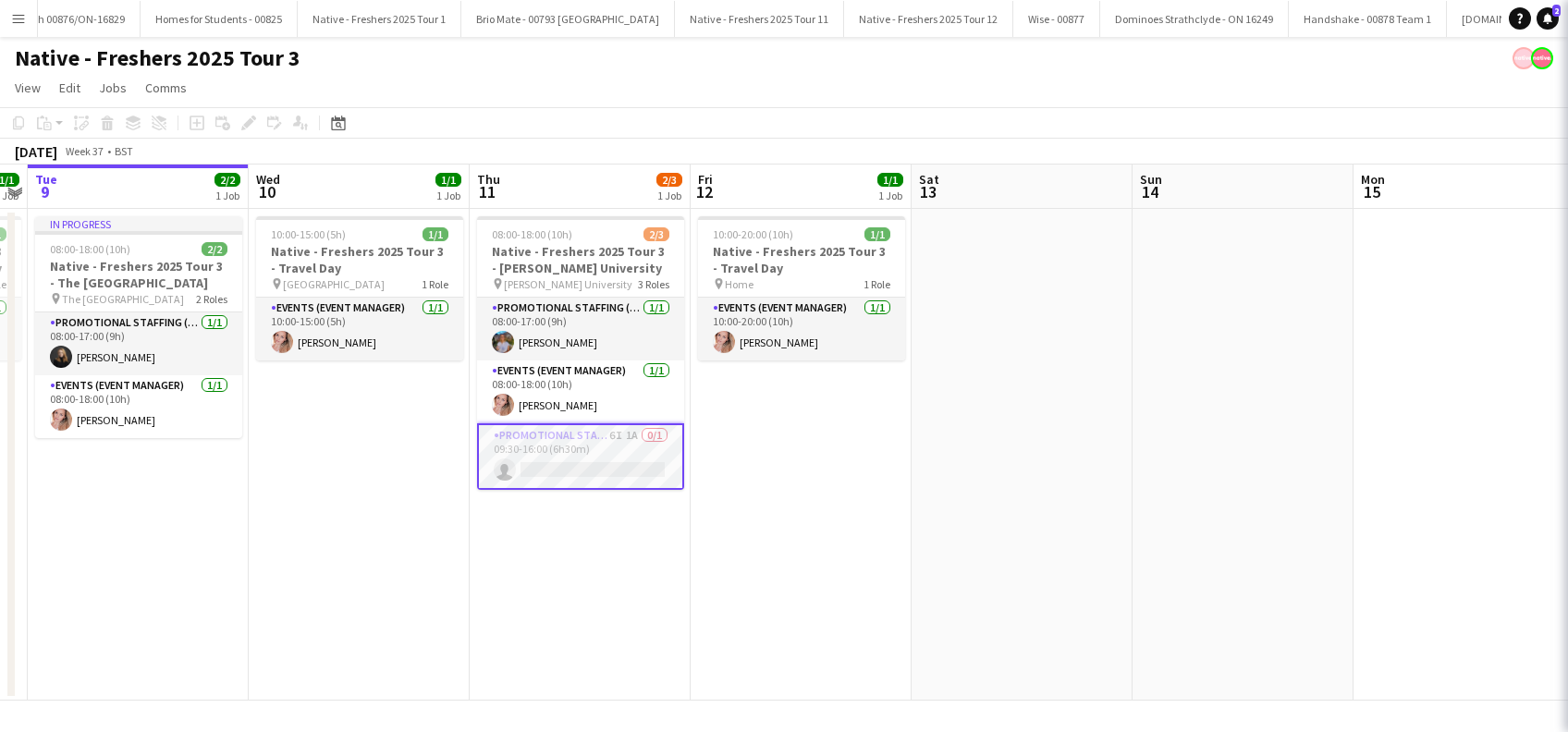
scroll to position [0, 634]
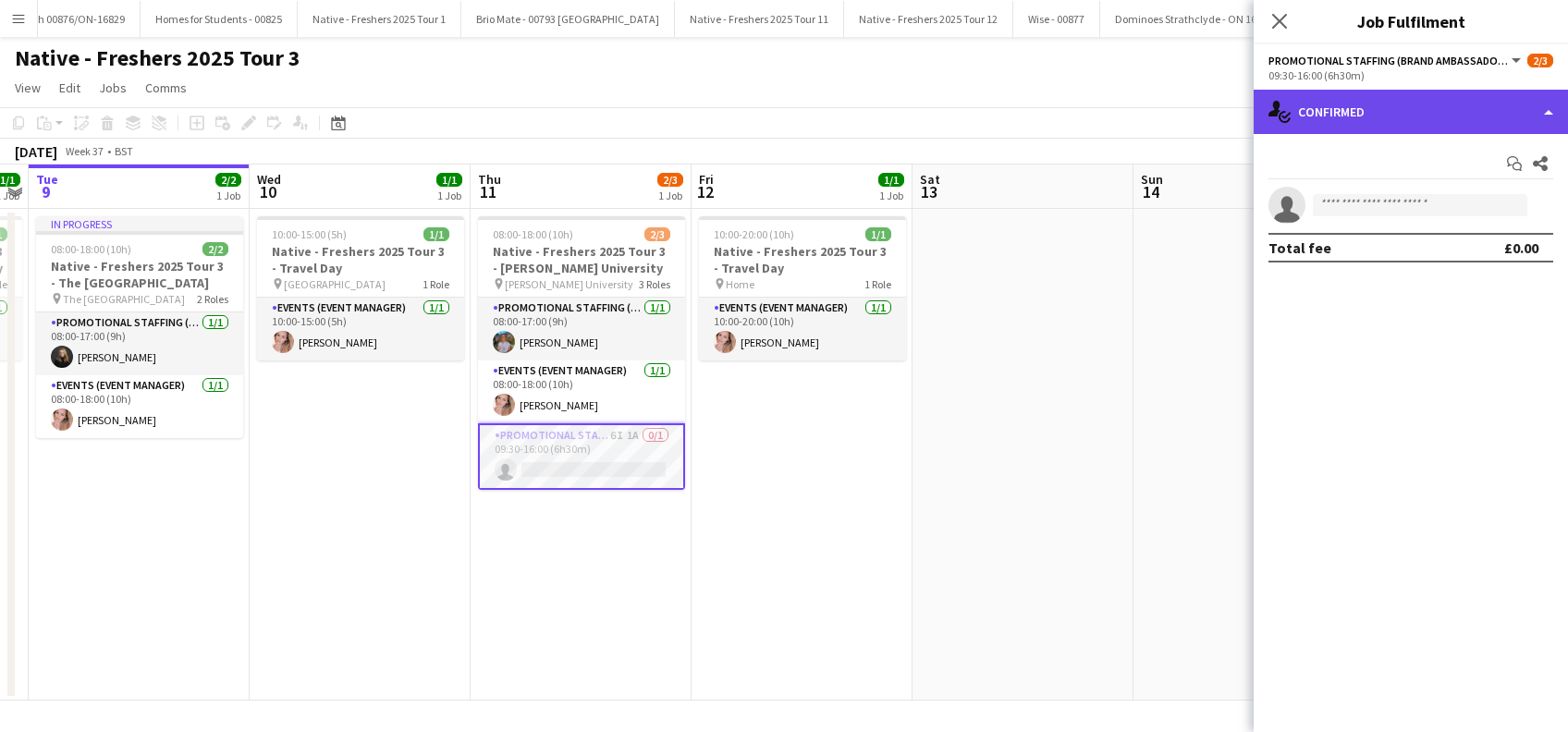
click at [1424, 96] on div "single-neutral-actions-check-2 Confirmed" at bounding box center [1410, 112] width 315 height 44
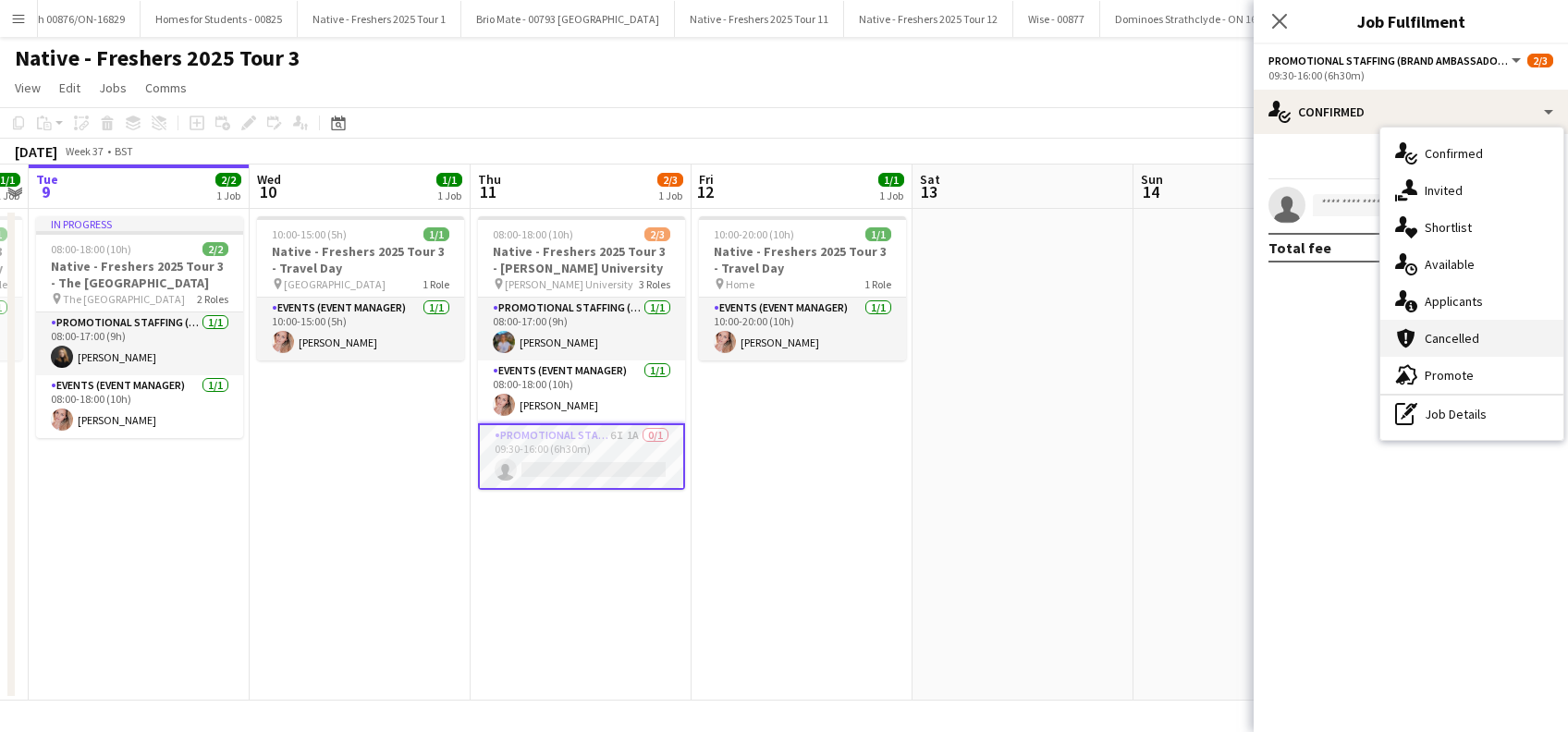
click at [1445, 327] on div "cancellation Cancelled" at bounding box center [1472, 339] width 183 height 37
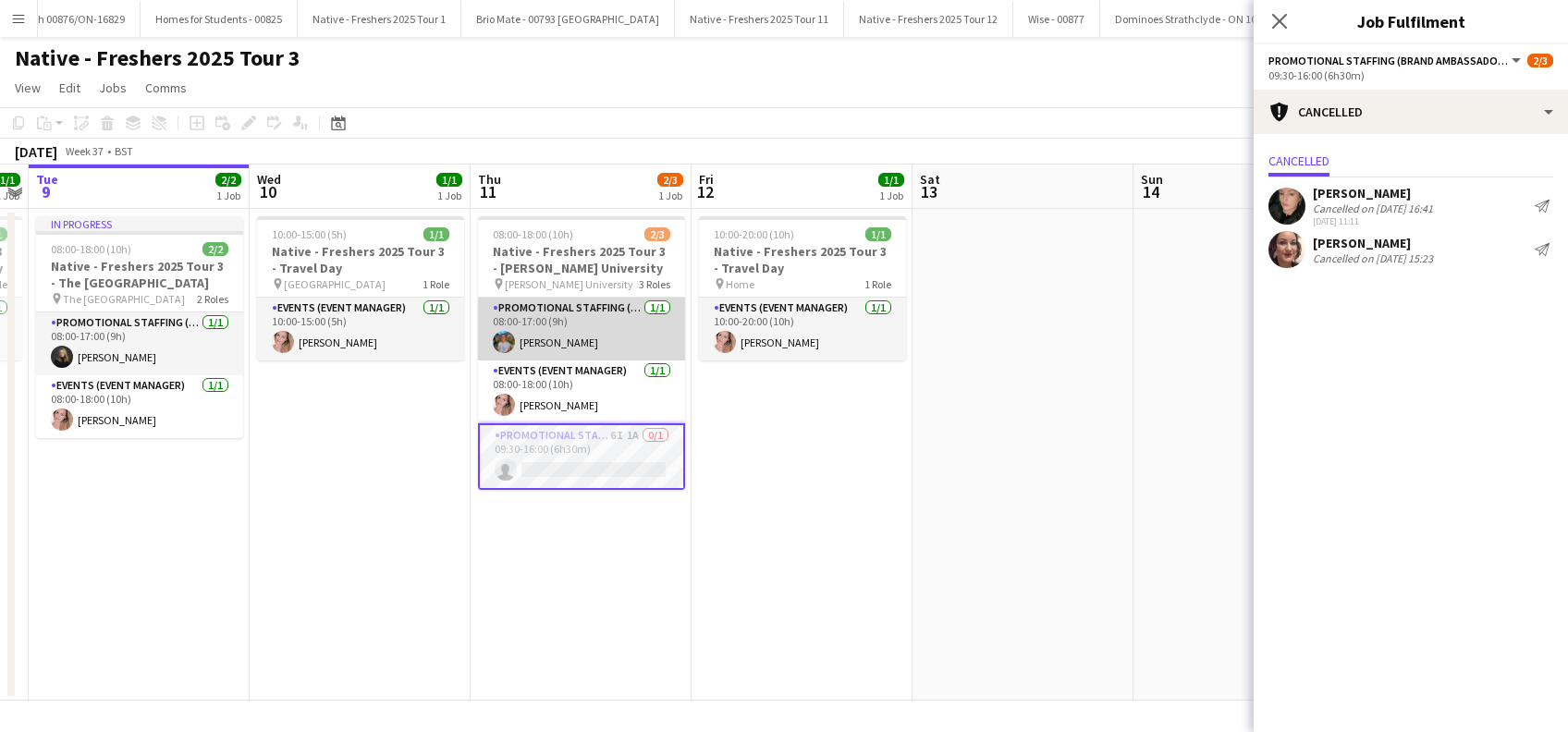
click at [564, 333] on app-card-role "Promotional Staffing (Brand Ambassadors) [DATE] 08:00-17:00 (9h) [PERSON_NAME]" at bounding box center [581, 328] width 207 height 63
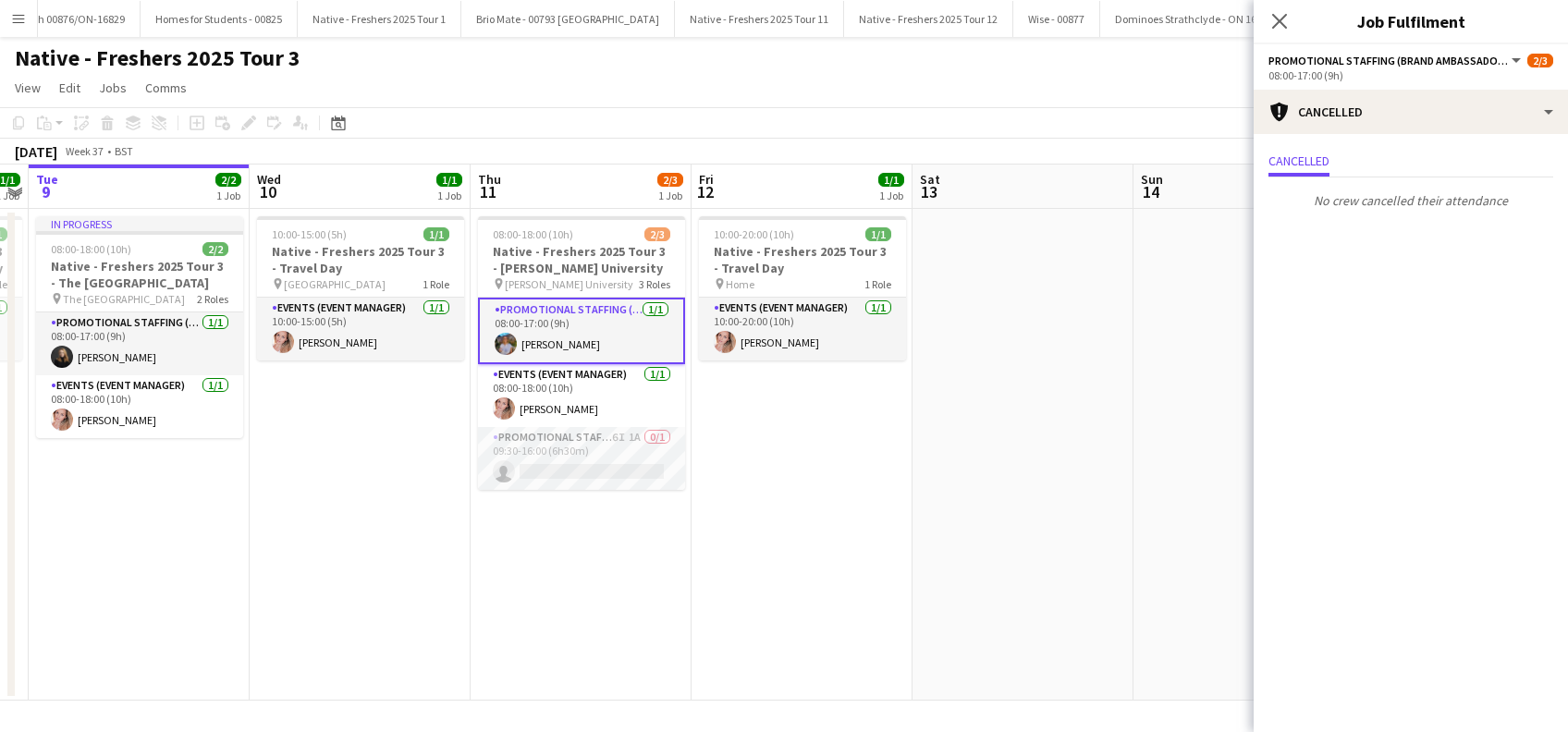
click at [810, 547] on app-date-cell "10:00-20:00 (10h) 1/1 Native - Freshers 2025 Tour 3 - Travel Day pin Home 1 Rol…" at bounding box center [802, 454] width 221 height 492
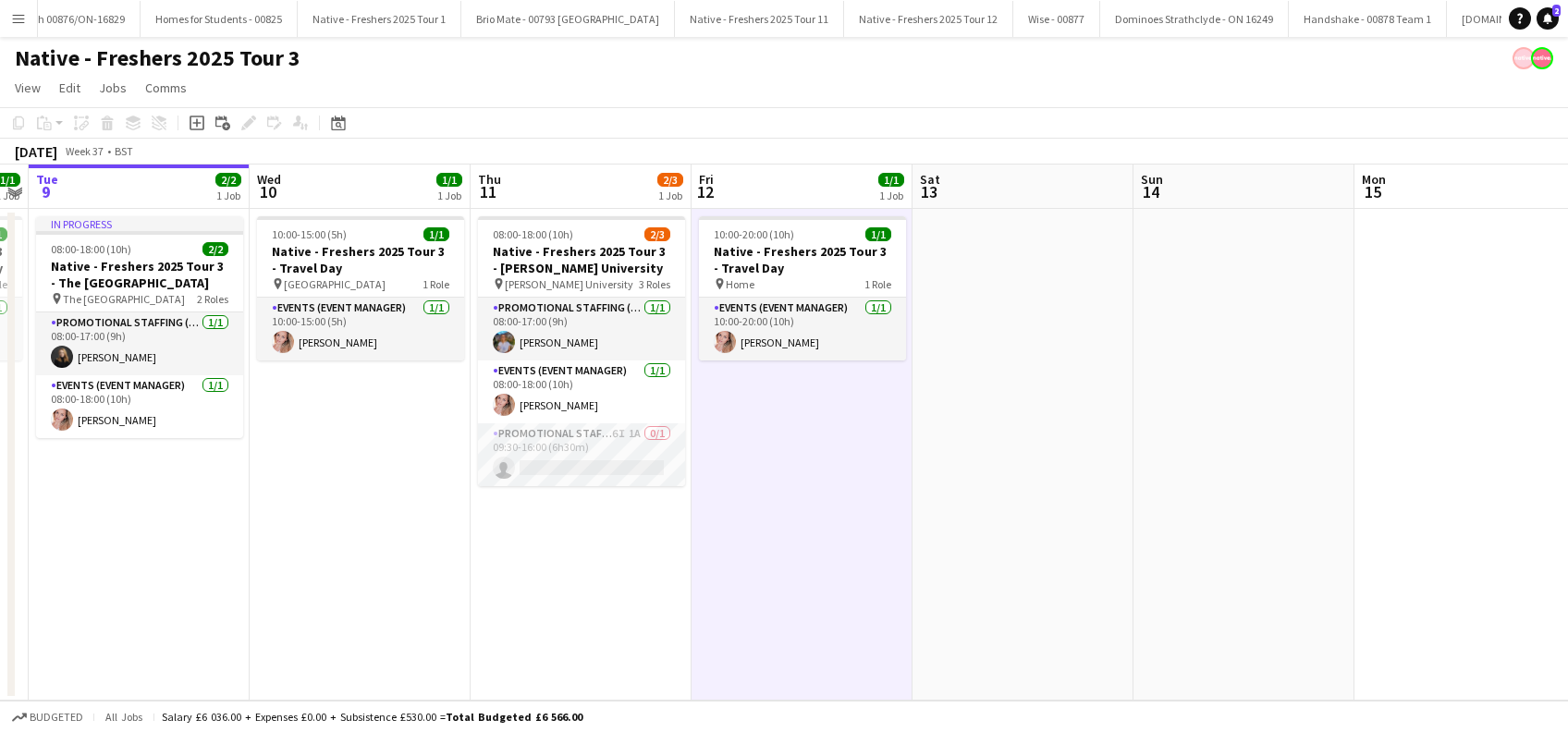
click at [1056, 512] on app-date-cell at bounding box center [1024, 454] width 221 height 492
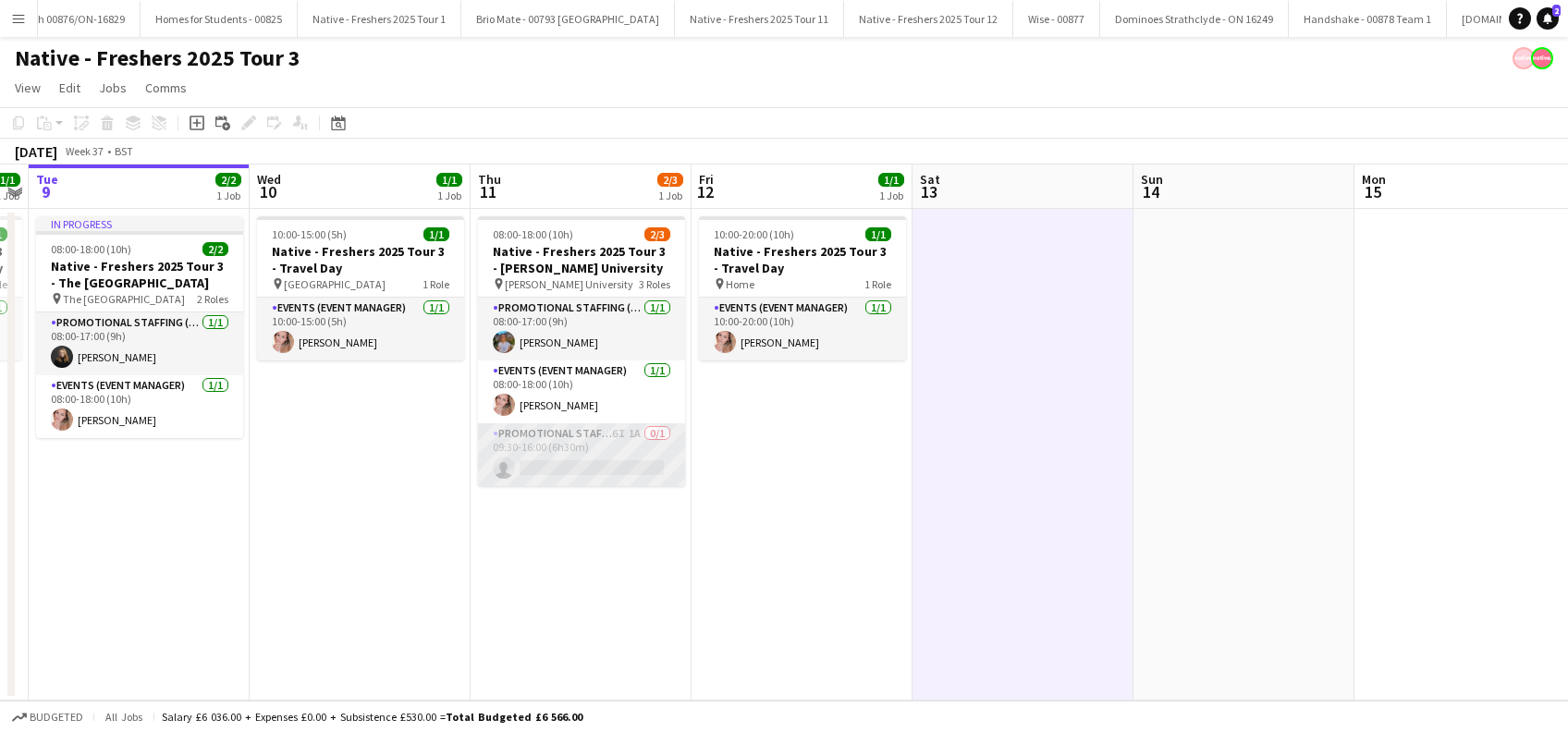
click at [595, 464] on app-card-role "Promotional Staffing (Brand Ambassadors) 6I 1A 0/1 09:30-16:00 (6h30m) single-n…" at bounding box center [581, 454] width 207 height 63
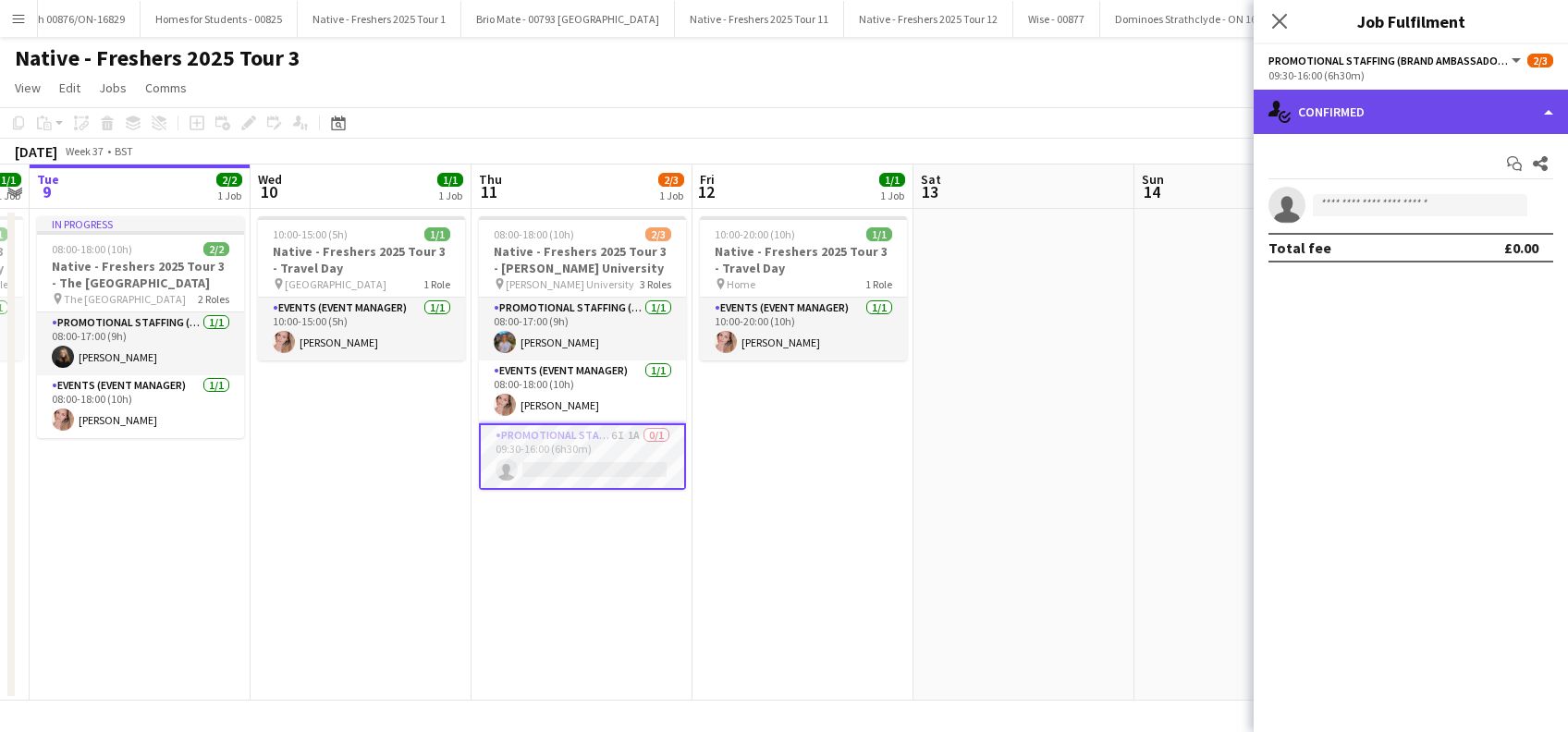
click at [1360, 103] on div "single-neutral-actions-check-2 Confirmed" at bounding box center [1410, 112] width 315 height 44
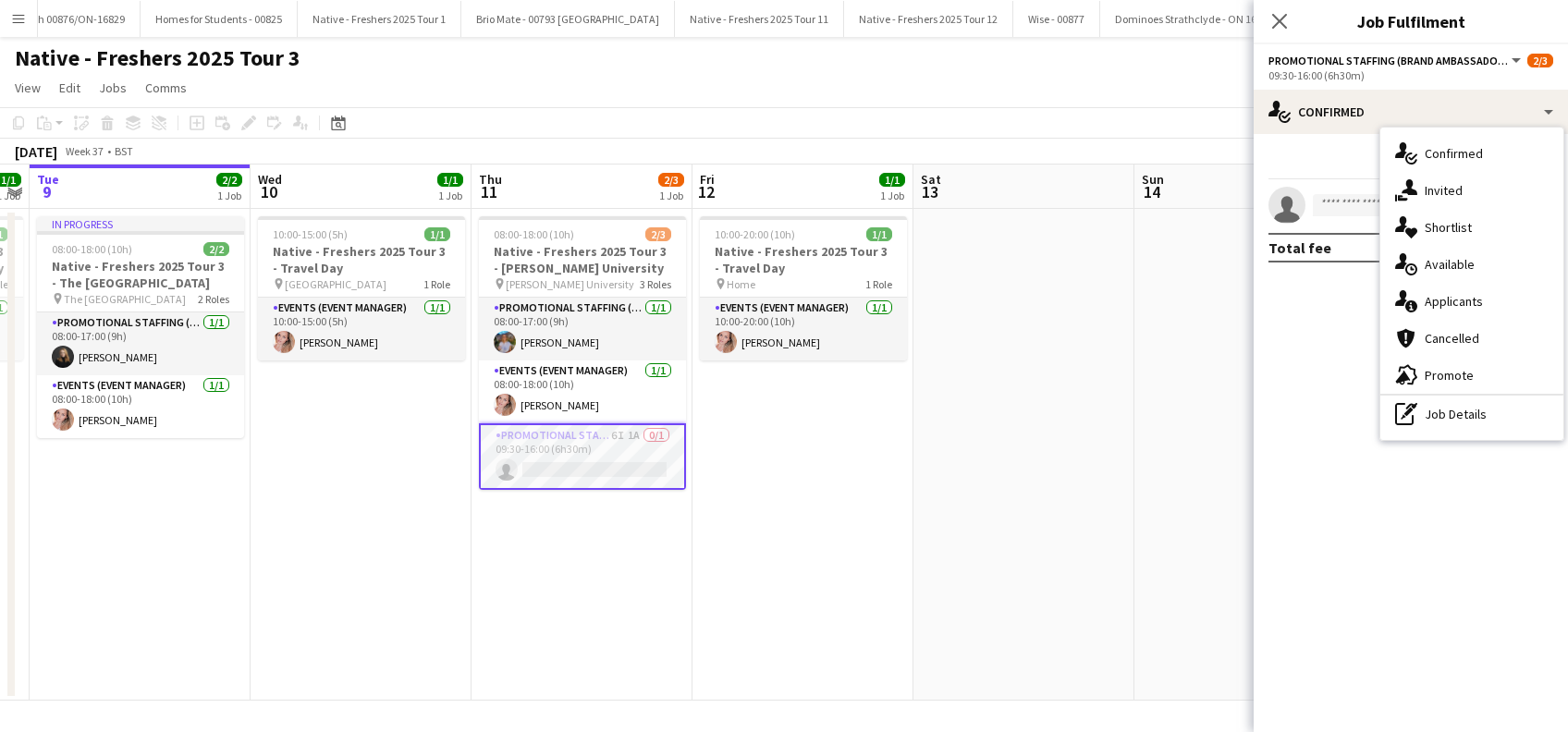
click at [1454, 192] on span "Invited" at bounding box center [1443, 189] width 38 height 16
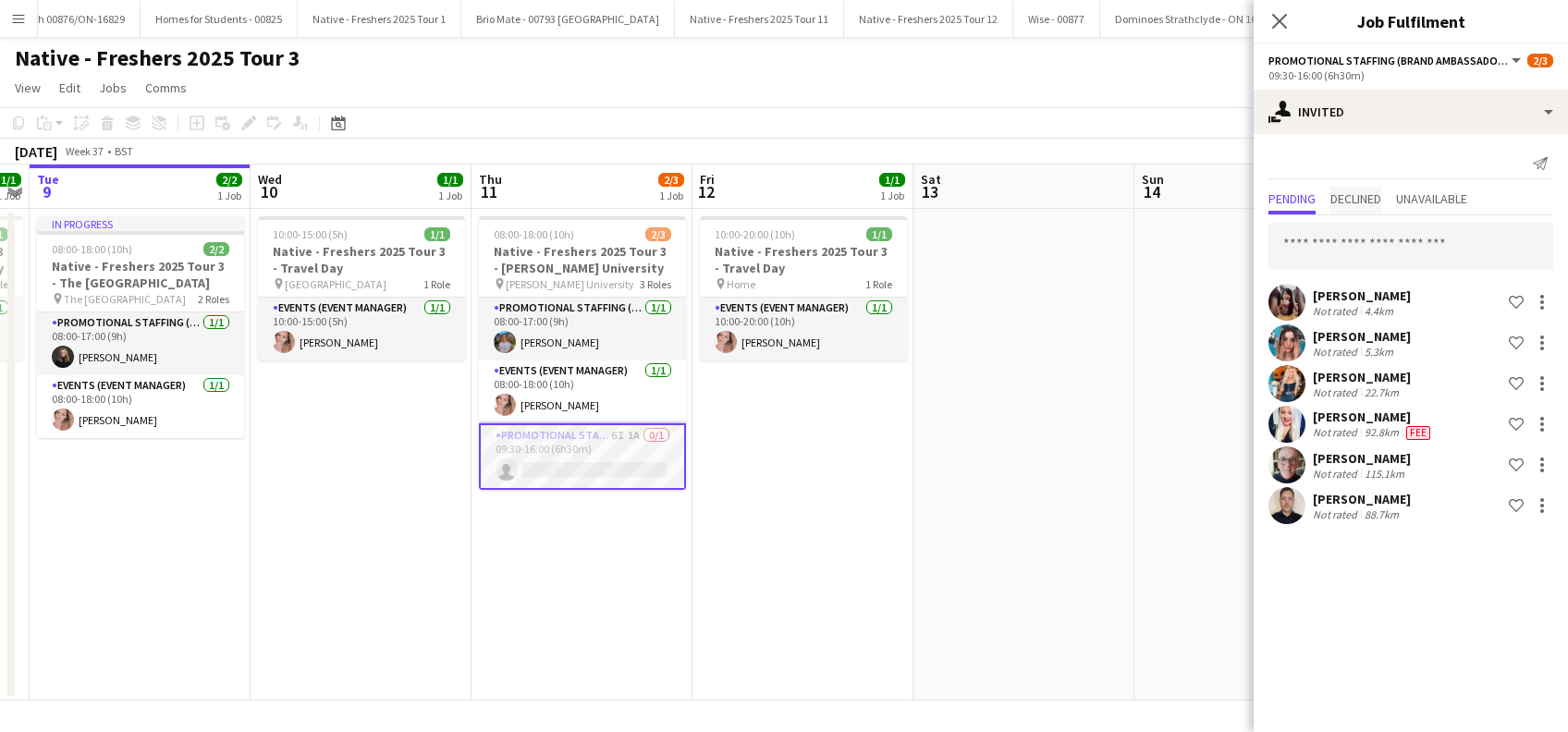
click at [1374, 192] on span "Declined" at bounding box center [1355, 198] width 51 height 13
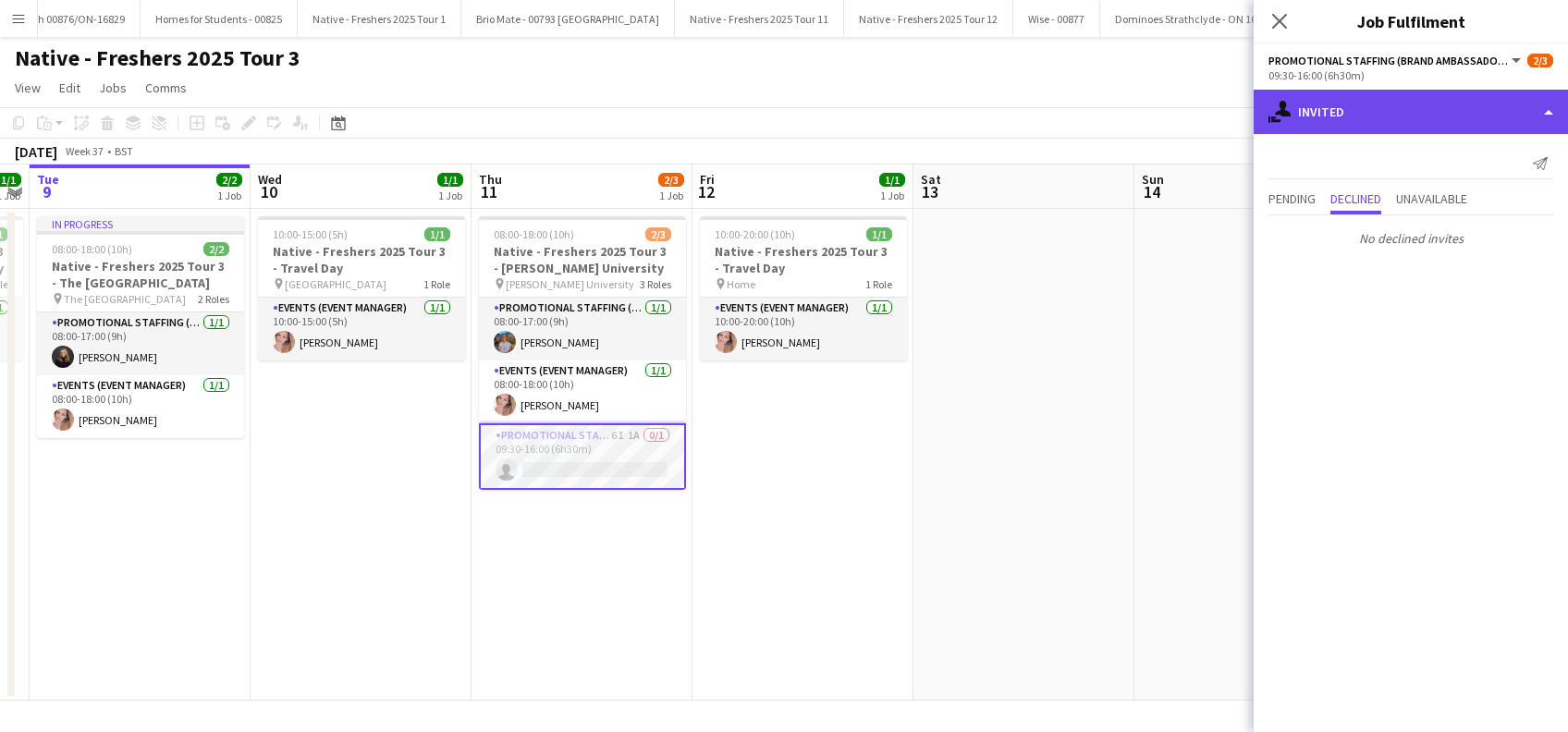
click at [1369, 107] on div "single-neutral-actions-share-1 Invited" at bounding box center [1410, 112] width 315 height 44
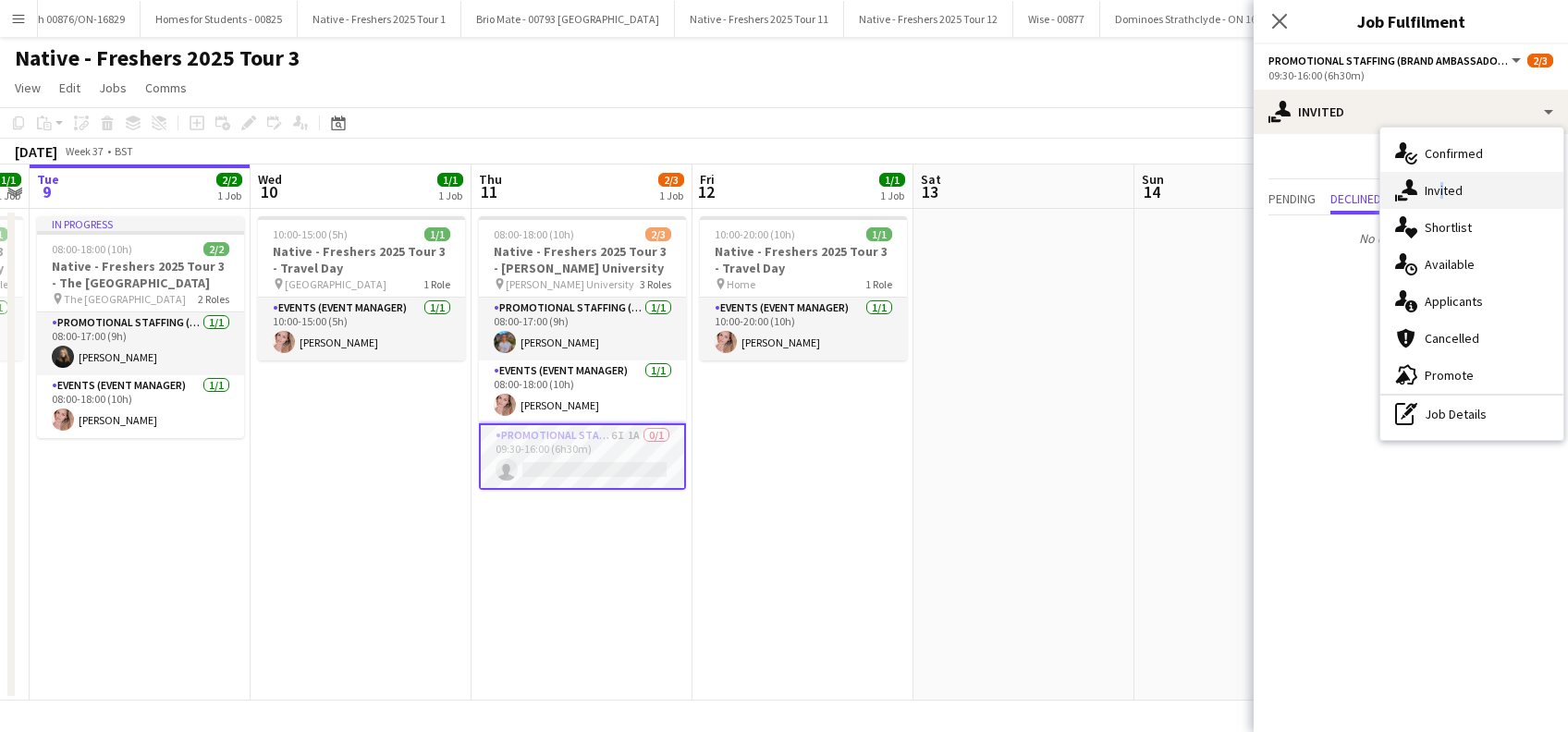
click at [1439, 184] on span "Invited" at bounding box center [1443, 189] width 38 height 16
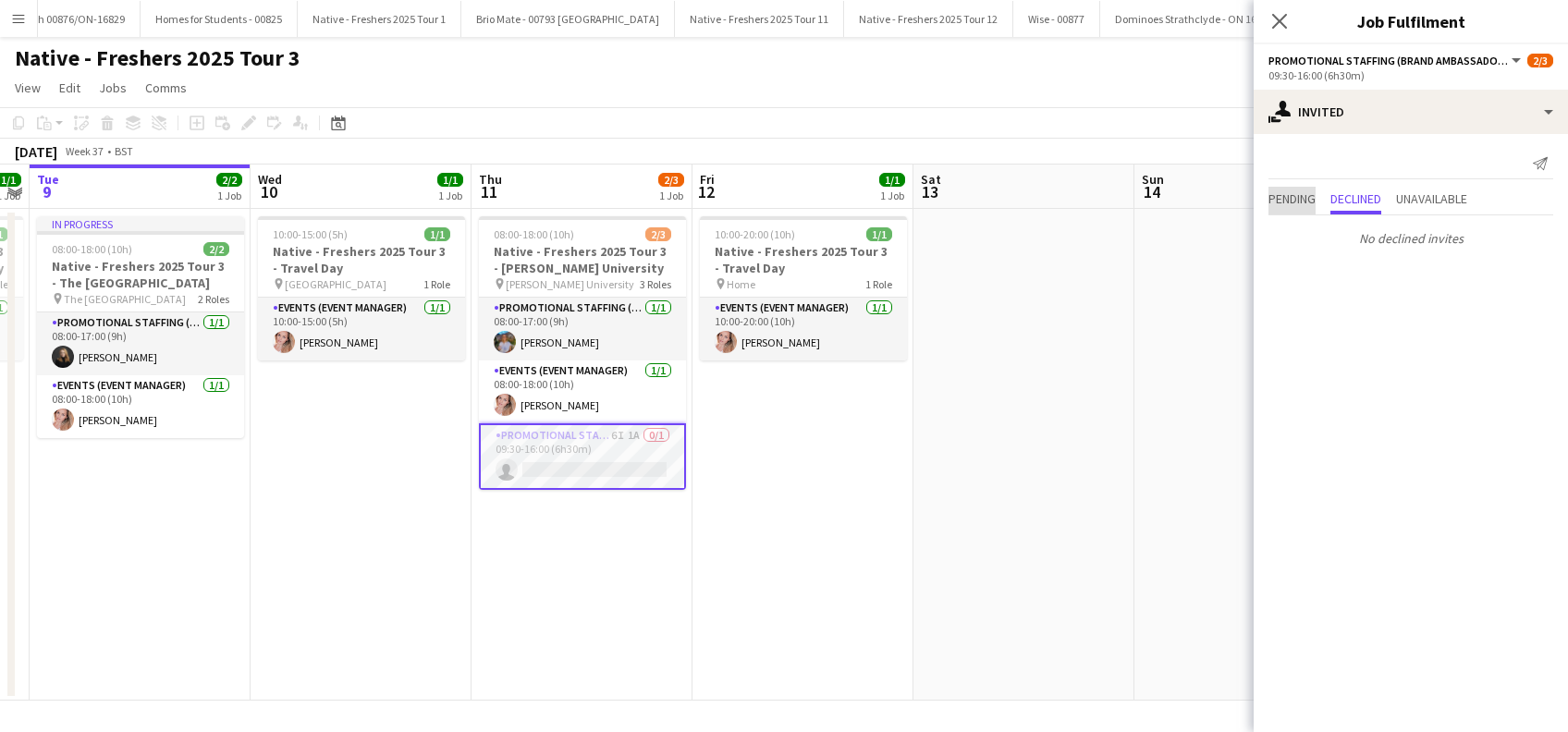
click at [1290, 202] on span "Pending" at bounding box center [1292, 198] width 47 height 13
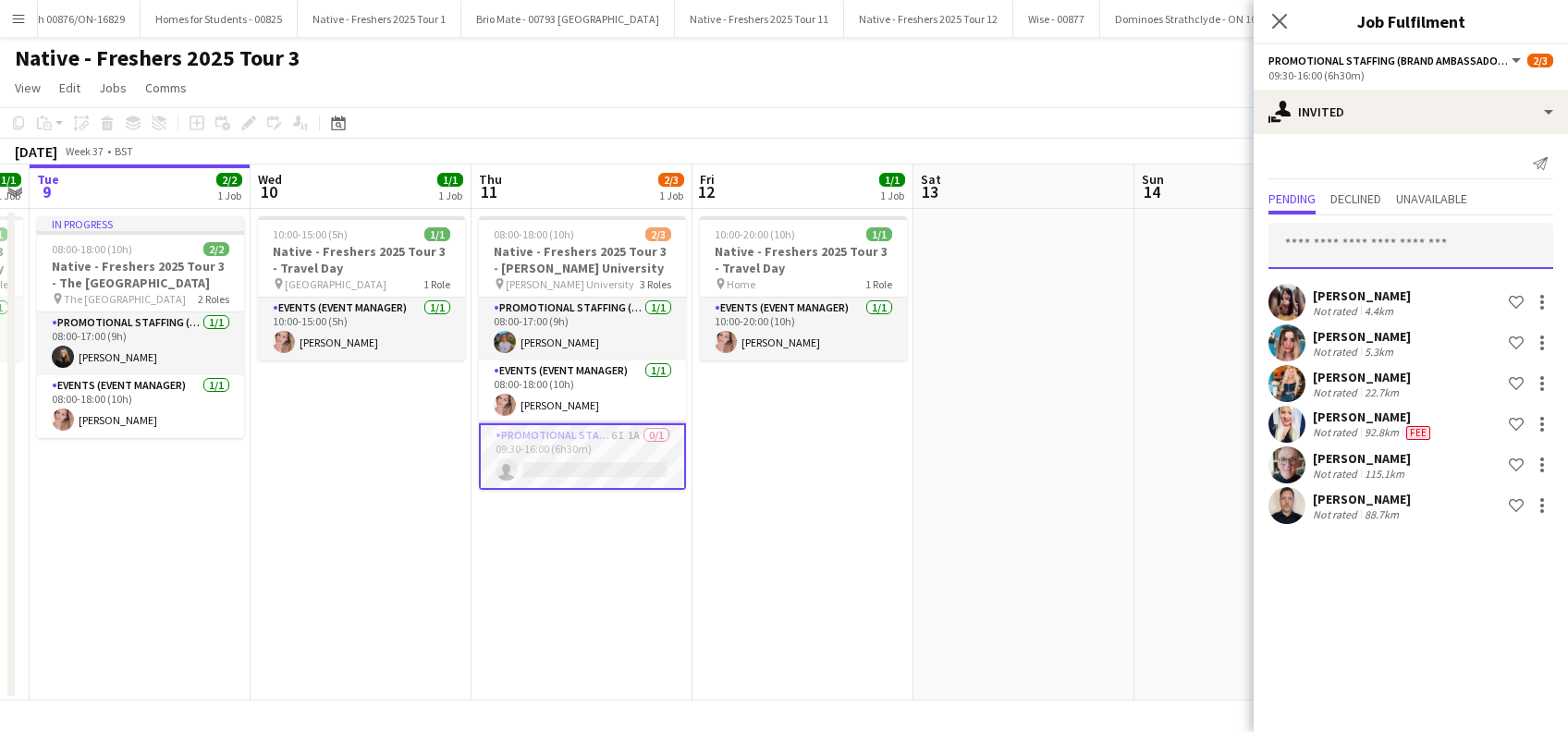
click at [1335, 246] on input "text" at bounding box center [1411, 246] width 285 height 46
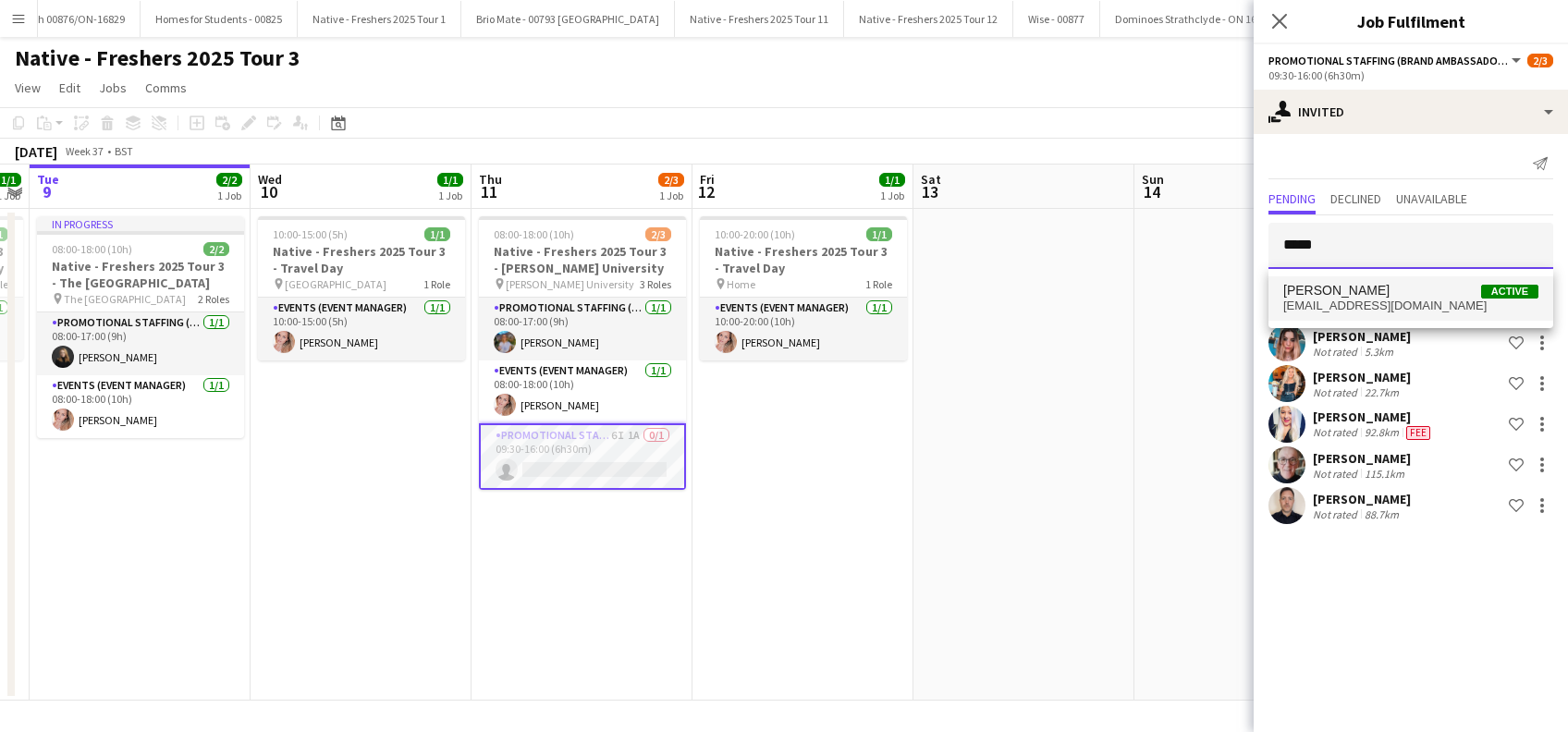
type input "*****"
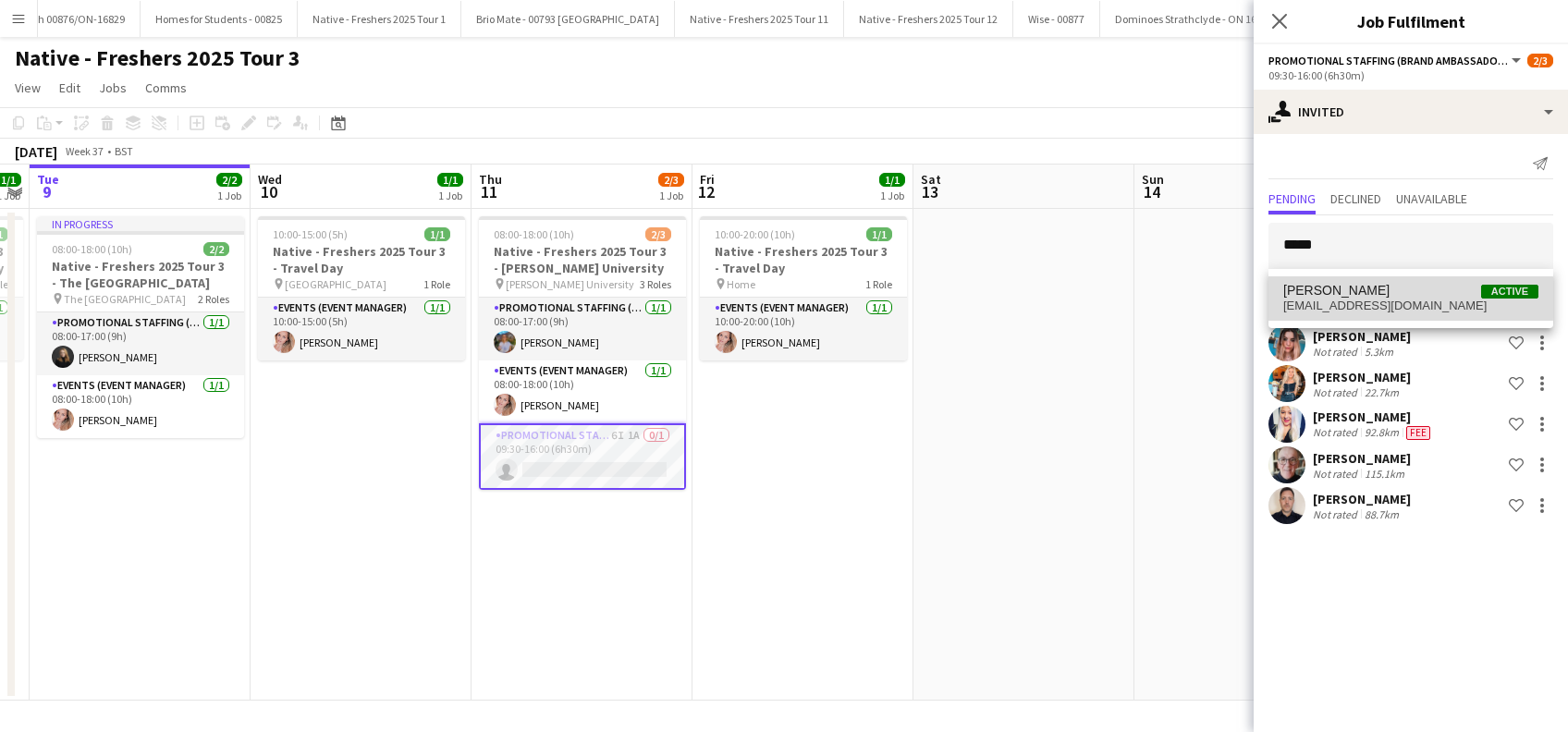
click at [1325, 298] on span "[EMAIL_ADDRESS][DOMAIN_NAME]" at bounding box center [1410, 305] width 255 height 14
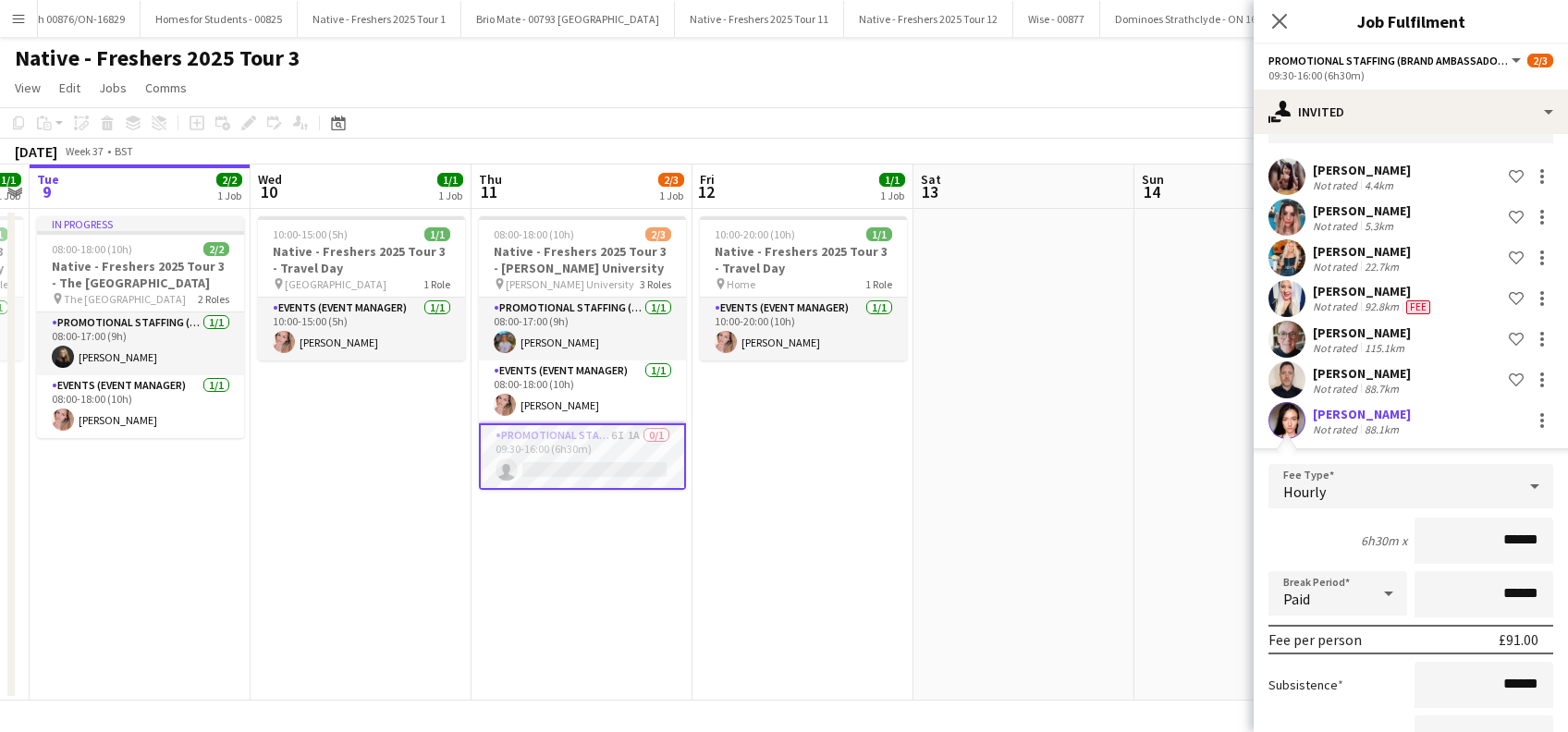
scroll to position [246, 0]
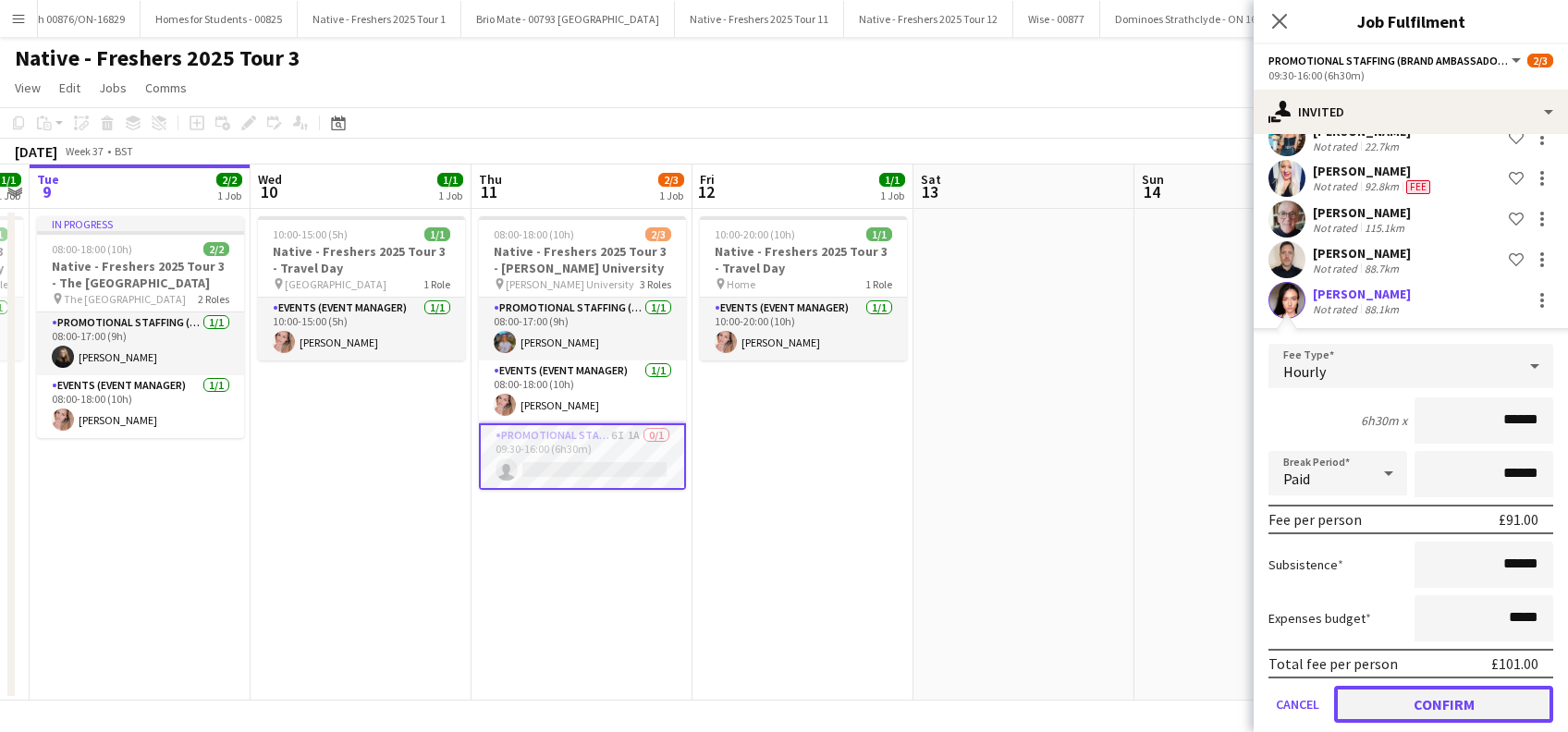
click at [1421, 699] on button "Confirm" at bounding box center [1444, 704] width 219 height 37
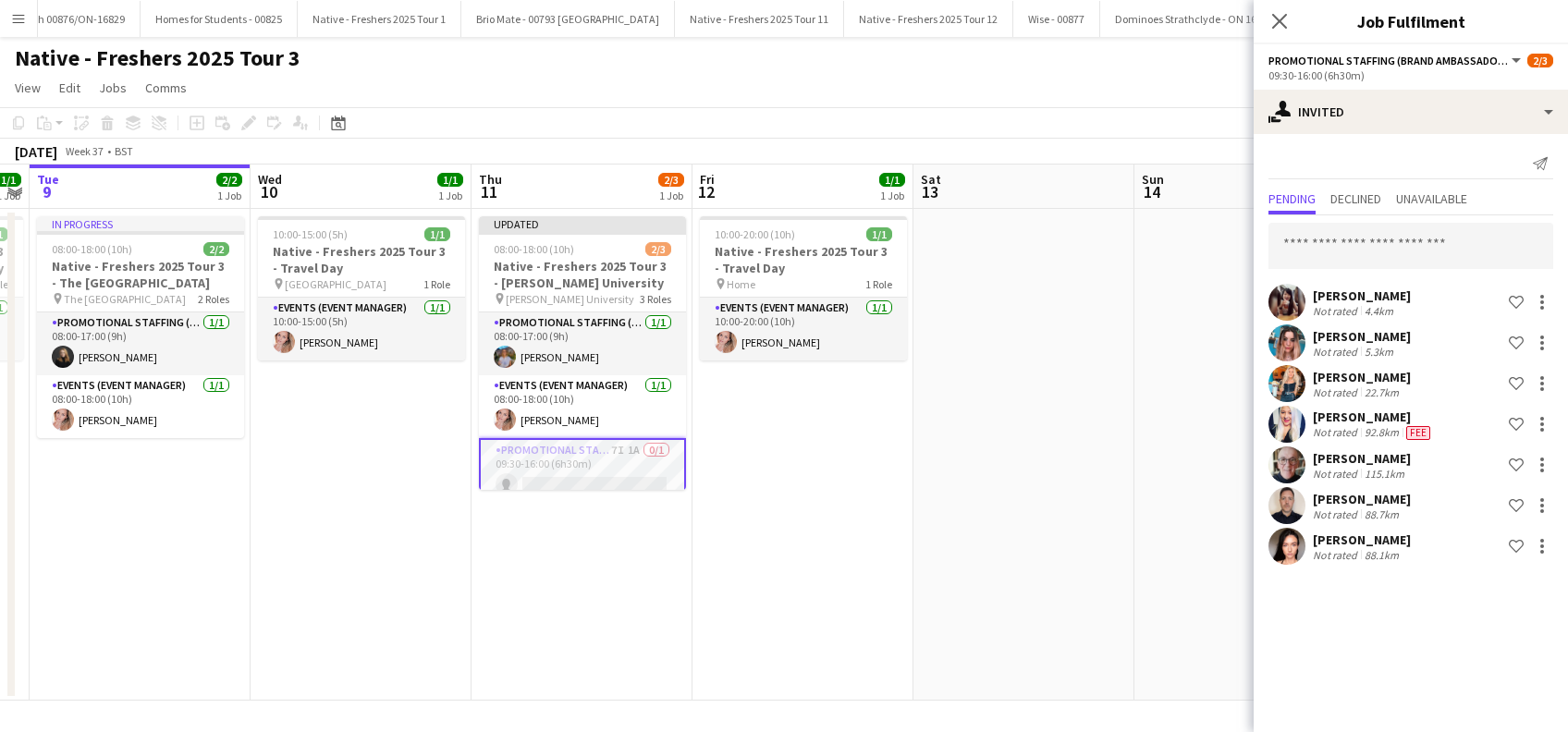
scroll to position [0, 0]
click at [1283, 16] on icon "Close pop-in" at bounding box center [1279, 20] width 14 height 14
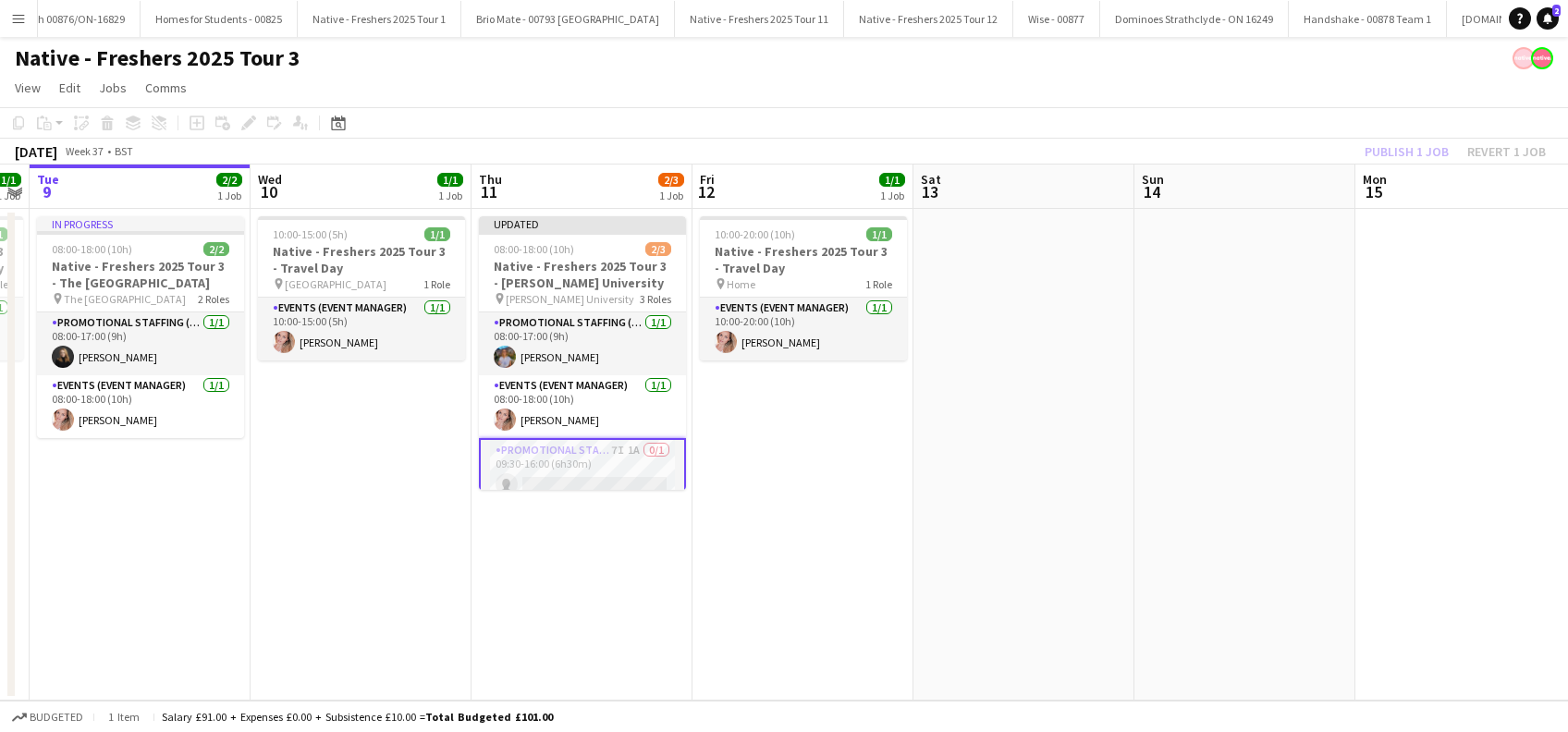
drag, startPoint x: 1055, startPoint y: 396, endPoint x: 1207, endPoint y: 261, distance: 203.3
click at [1056, 394] on app-date-cell at bounding box center [1024, 454] width 221 height 492
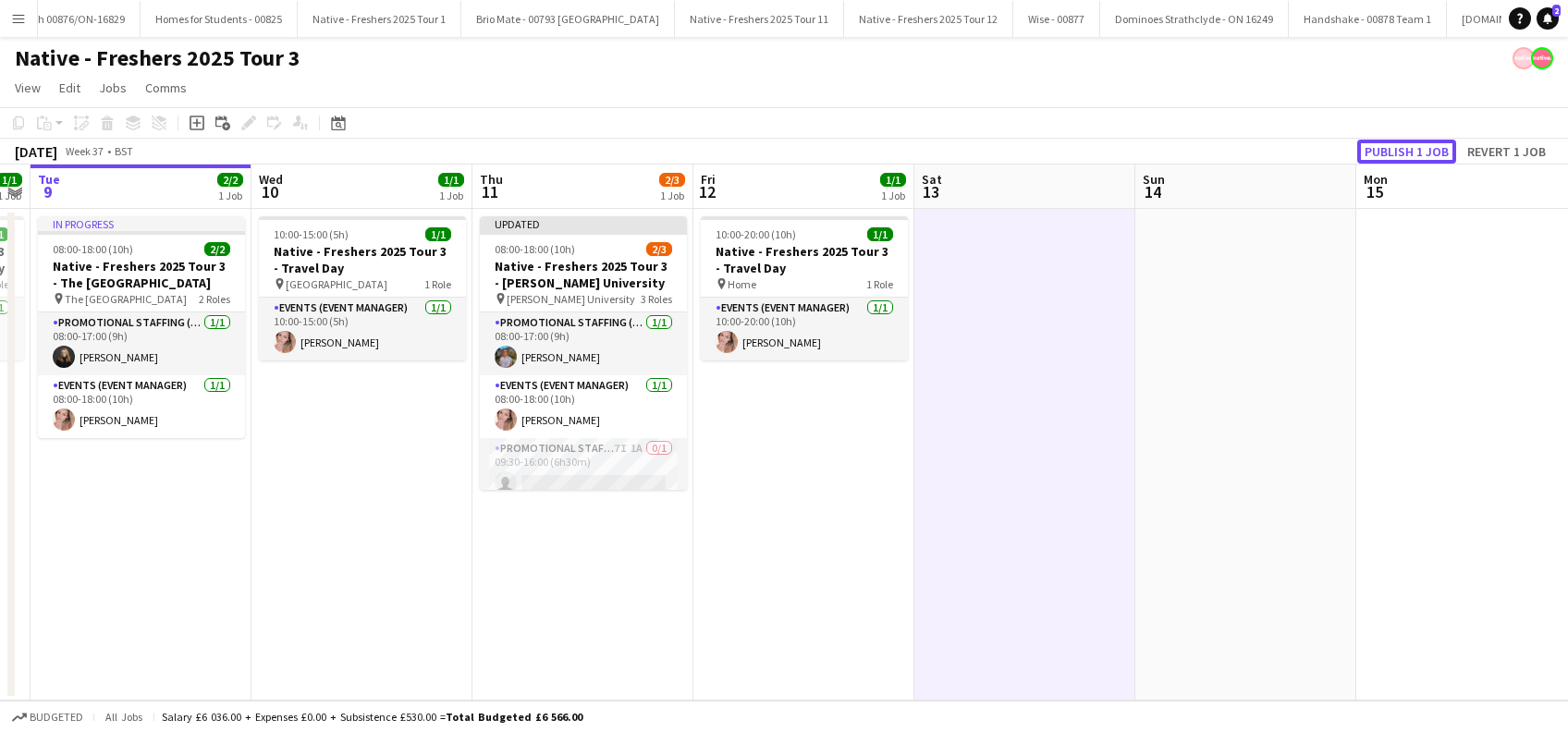
click at [1394, 154] on button "Publish 1 job" at bounding box center [1406, 151] width 99 height 24
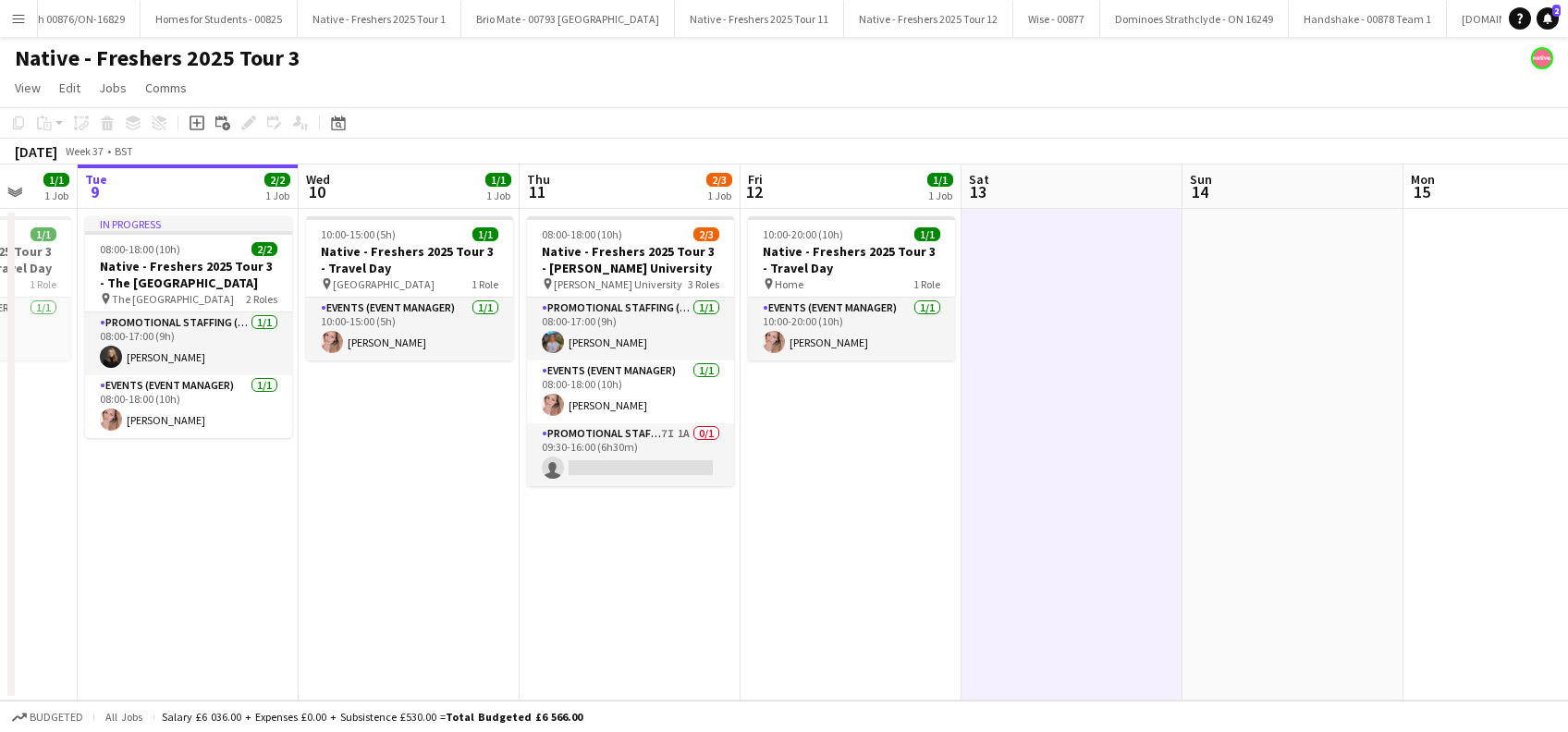
drag, startPoint x: 559, startPoint y: 596, endPoint x: 702, endPoint y: 594, distance: 143.0
click at [701, 596] on app-calendar-viewport "Sat 6 Sun 7 Mon 8 1/1 1 Job Tue 9 2/2 1 Job Wed 10 1/1 1 Job Thu 11 2/3 1 Job F…" at bounding box center [784, 432] width 1568 height 536
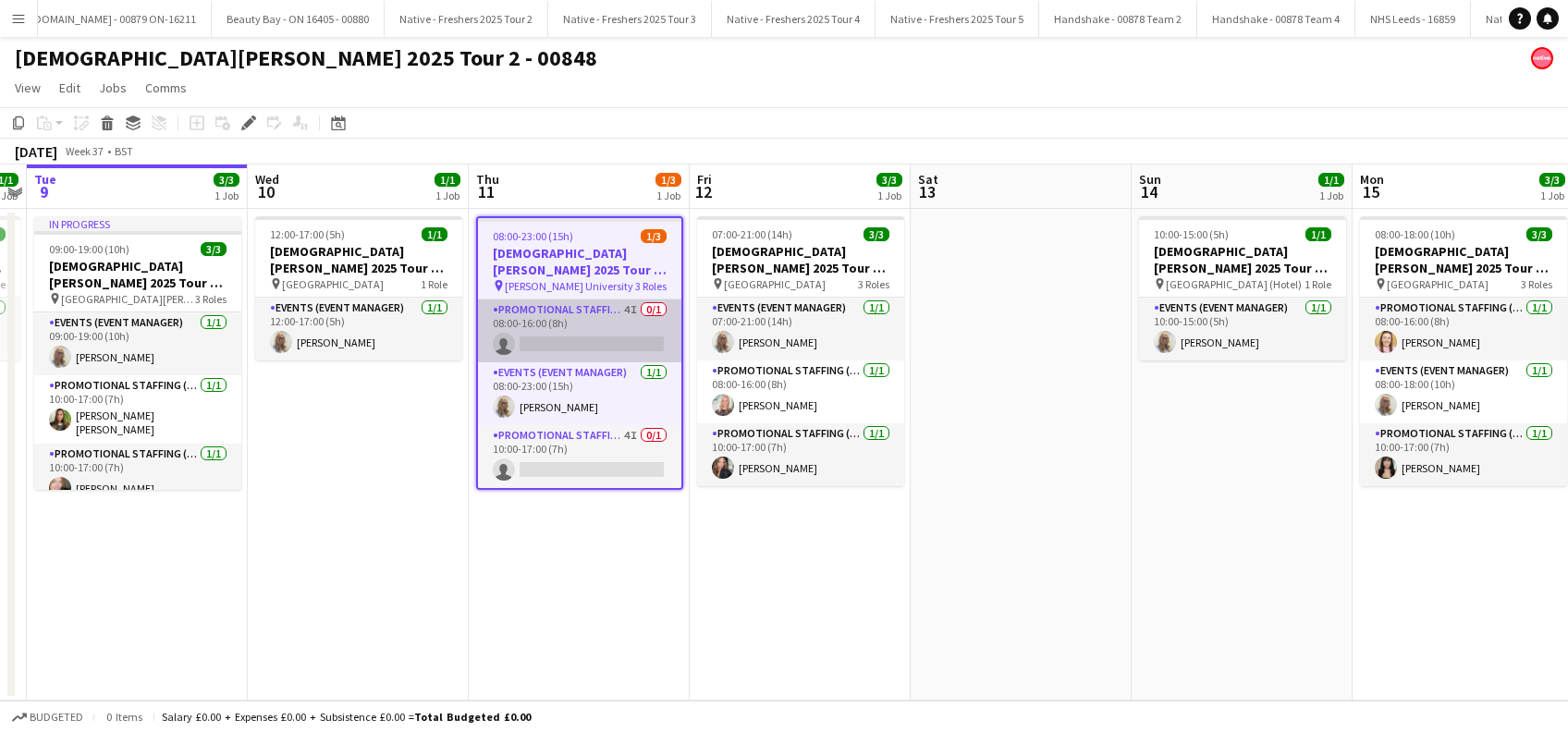
click at [612, 320] on app-card-role "Promotional Staffing (Brand Ambassadors) 4I 0/1 08:00-16:00 (8h) single-neutral…" at bounding box center [579, 330] width 203 height 63
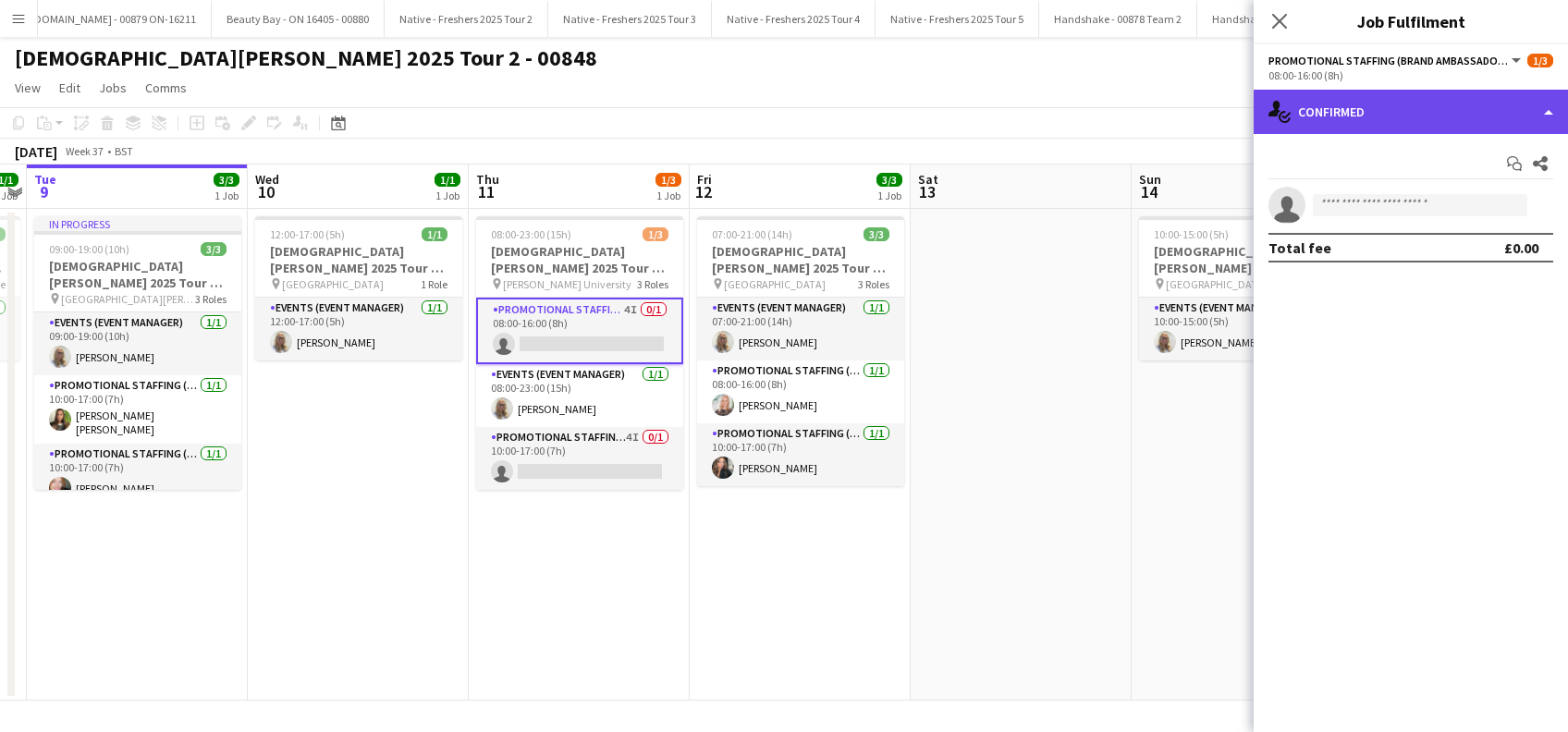
click at [1403, 102] on div "single-neutral-actions-check-2 Confirmed" at bounding box center [1410, 112] width 315 height 44
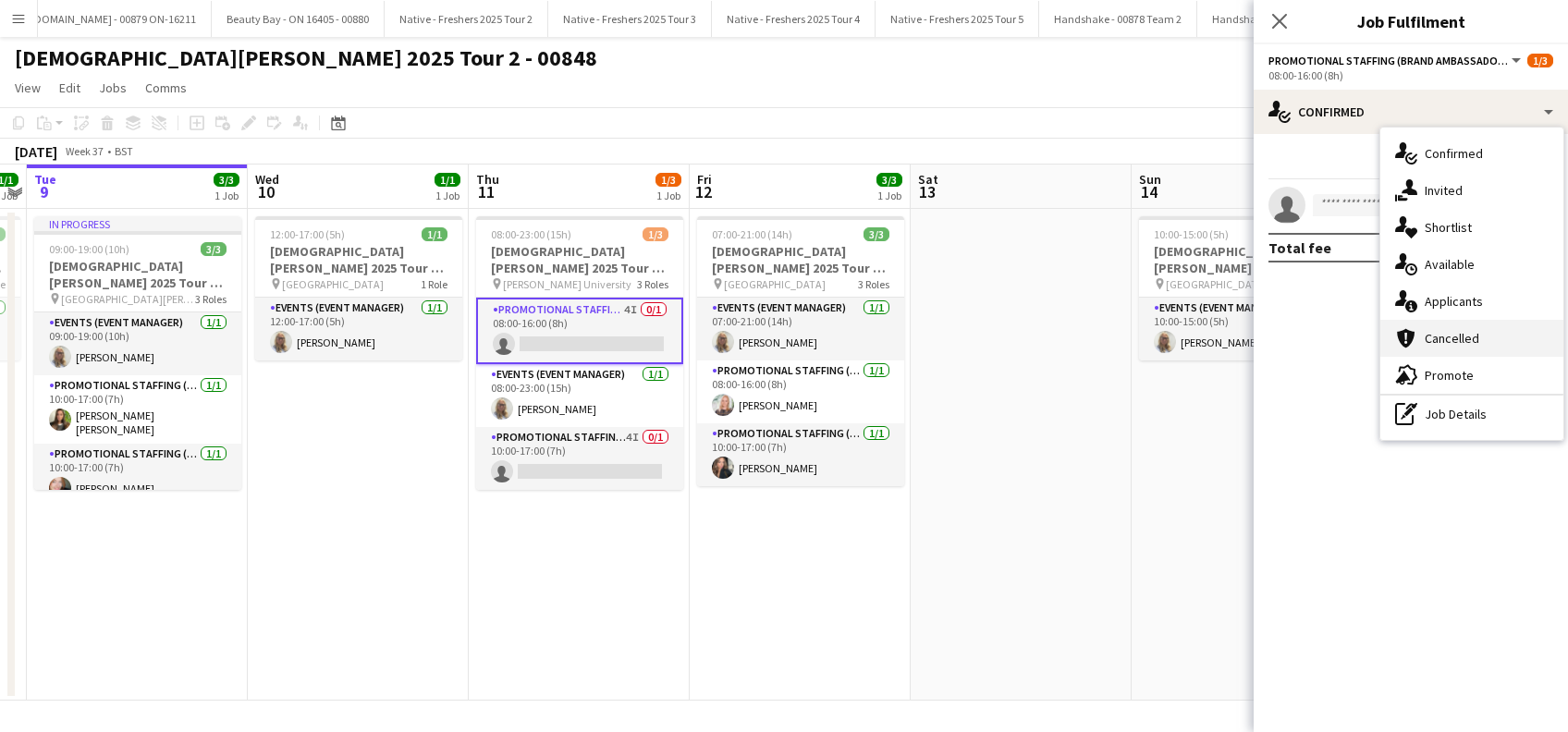
click at [1464, 332] on span "Cancelled" at bounding box center [1452, 338] width 55 height 16
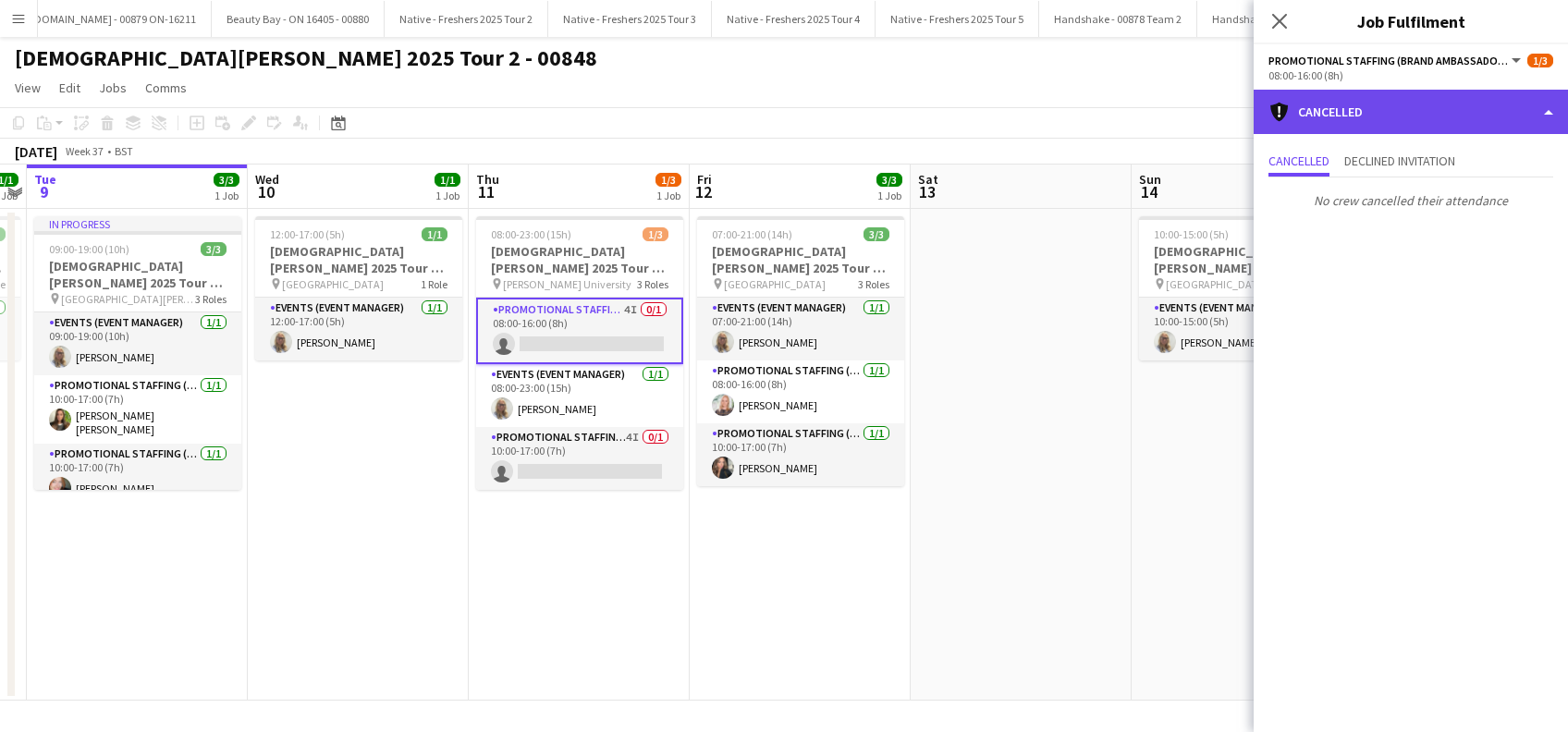
click at [1379, 118] on div "cancellation Cancelled" at bounding box center [1410, 112] width 315 height 44
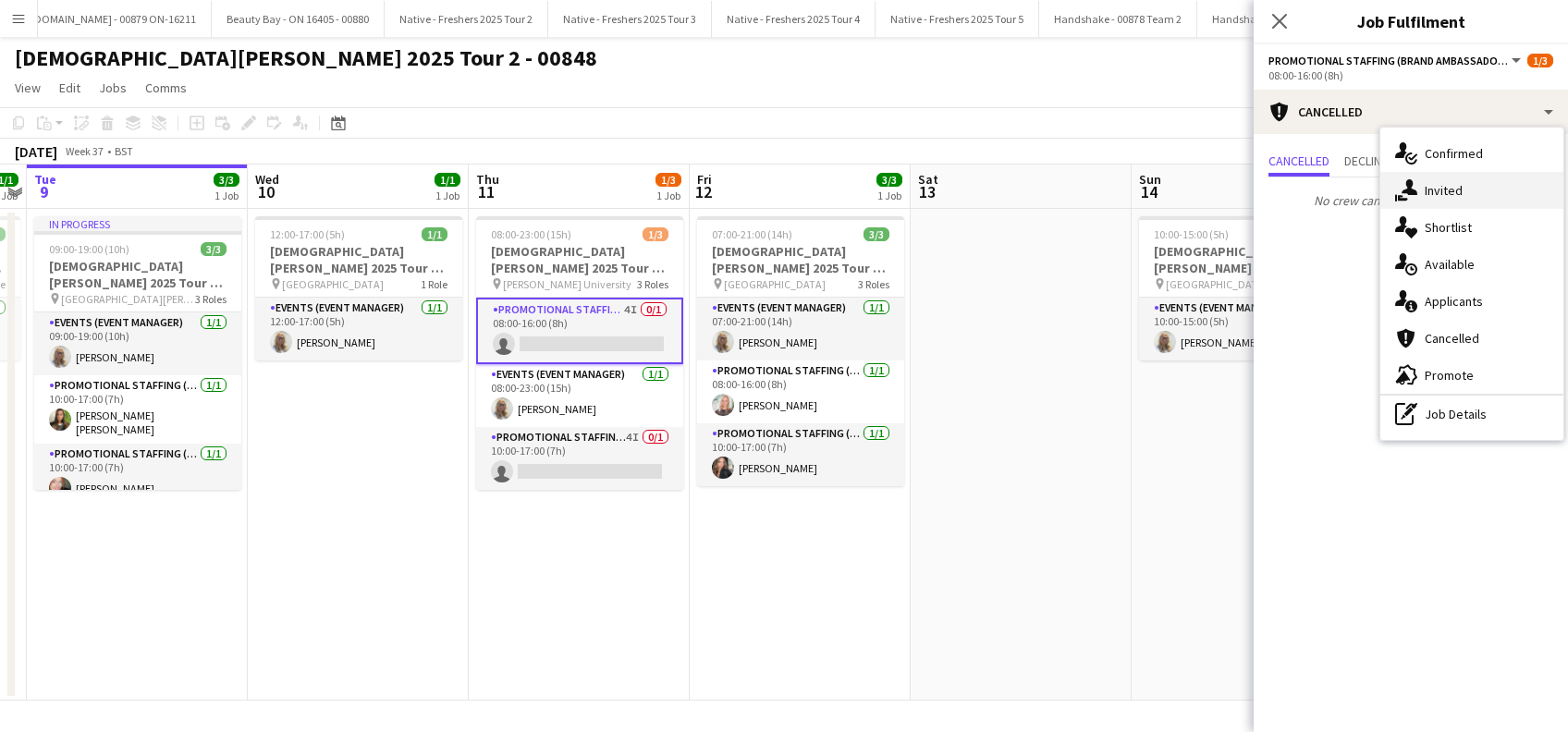
click at [1429, 184] on span "Invited" at bounding box center [1443, 189] width 38 height 16
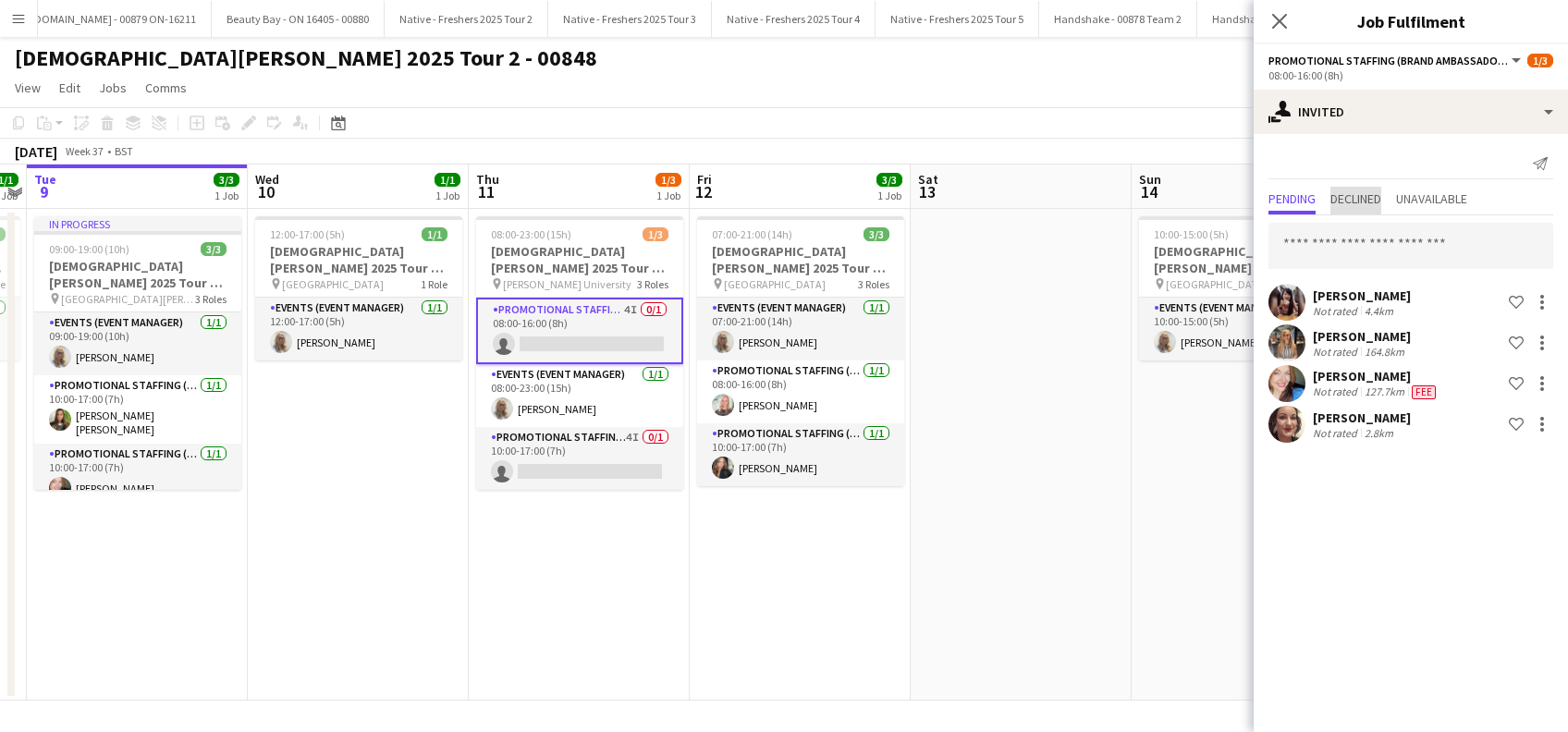
click at [1355, 211] on span "Declined" at bounding box center [1355, 200] width 51 height 28
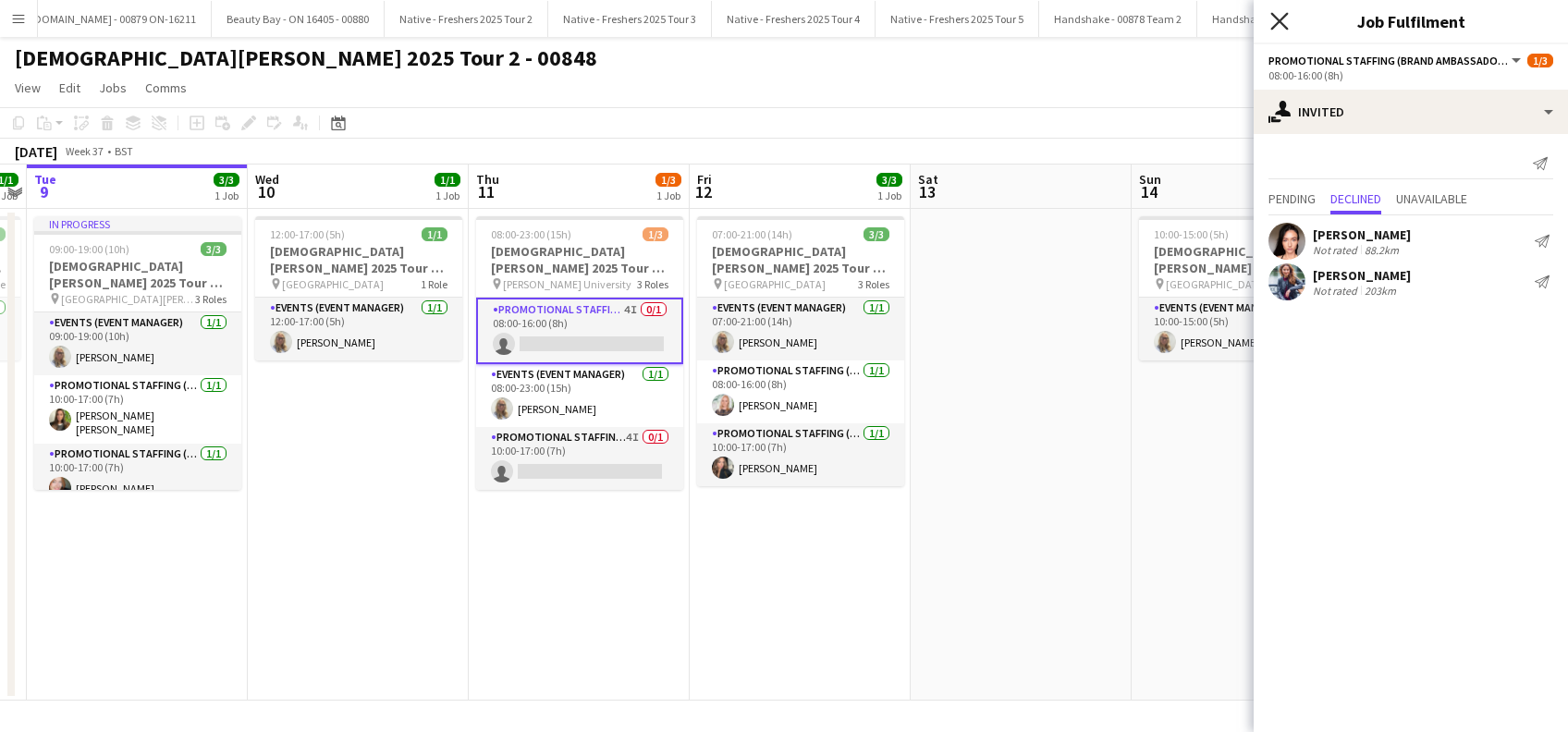
click at [1278, 22] on icon at bounding box center [1279, 20] width 17 height 17
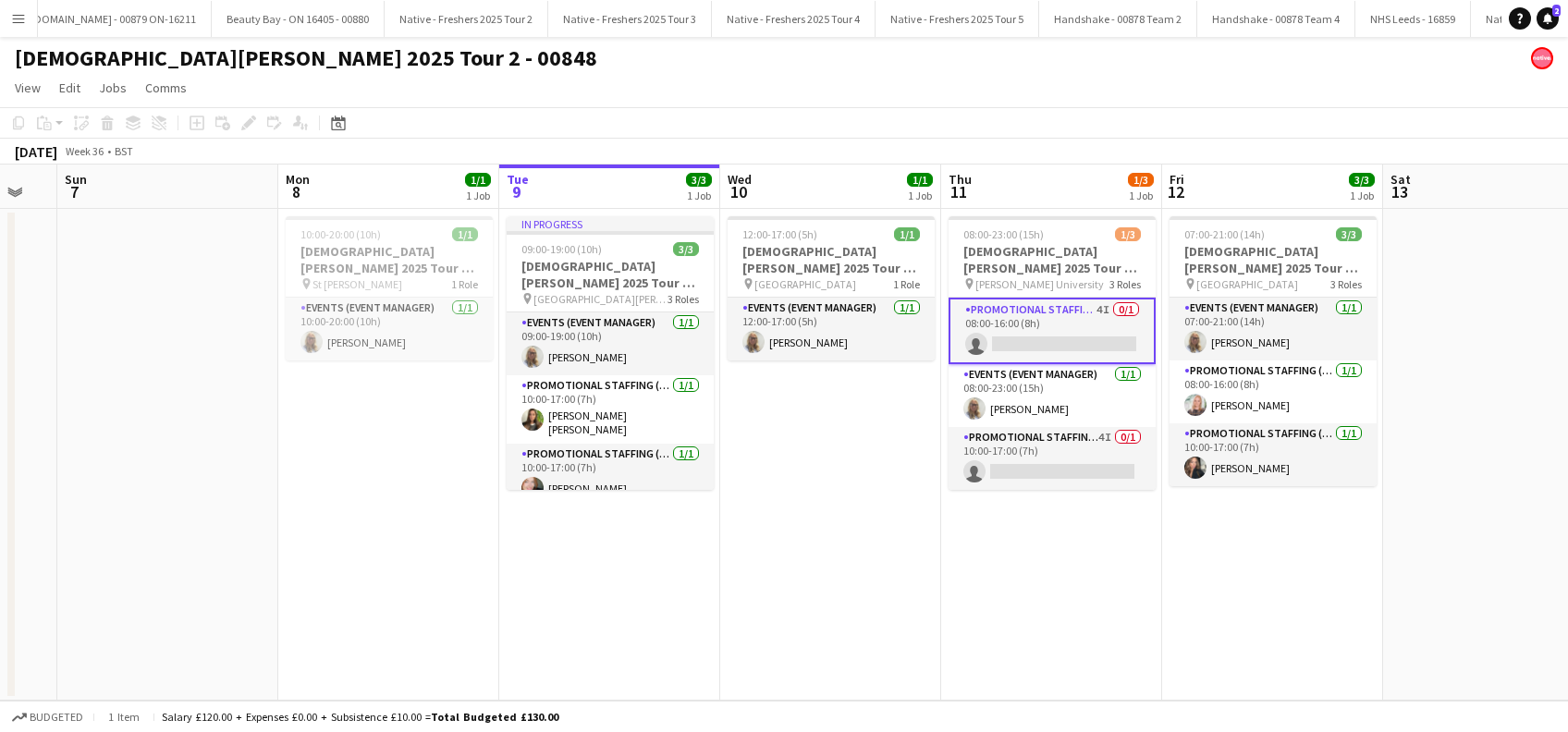
scroll to position [0, 466]
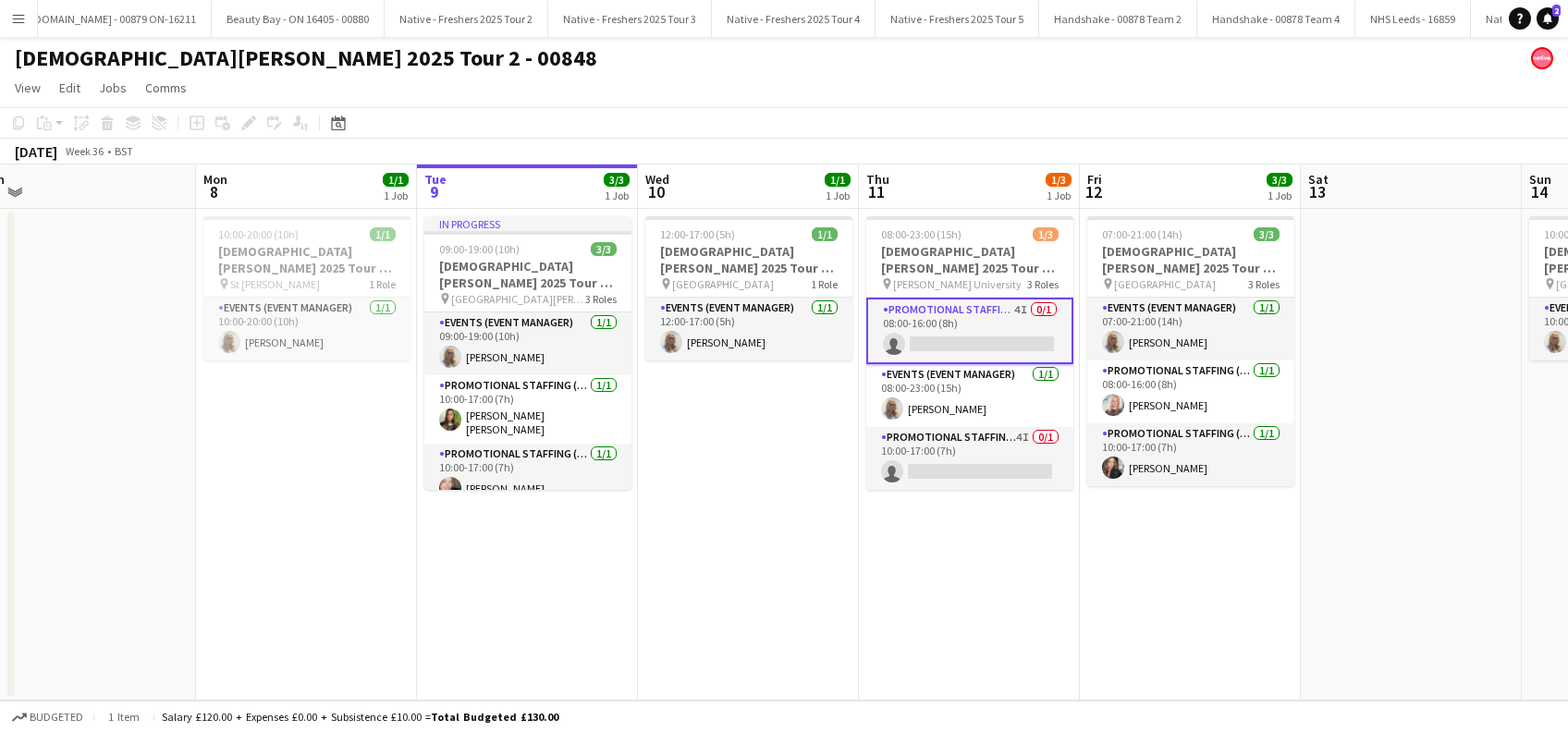
drag, startPoint x: 822, startPoint y: 543, endPoint x: 1205, endPoint y: 577, distance: 384.5
click at [1211, 577] on app-calendar-viewport "Fri 5 Sat 6 Sun 7 Mon 8 1/1 1 Job Tue 9 3/3 1 Job Wed 10 1/1 1 Job Thu 11 1/3 1…" at bounding box center [784, 432] width 1568 height 536
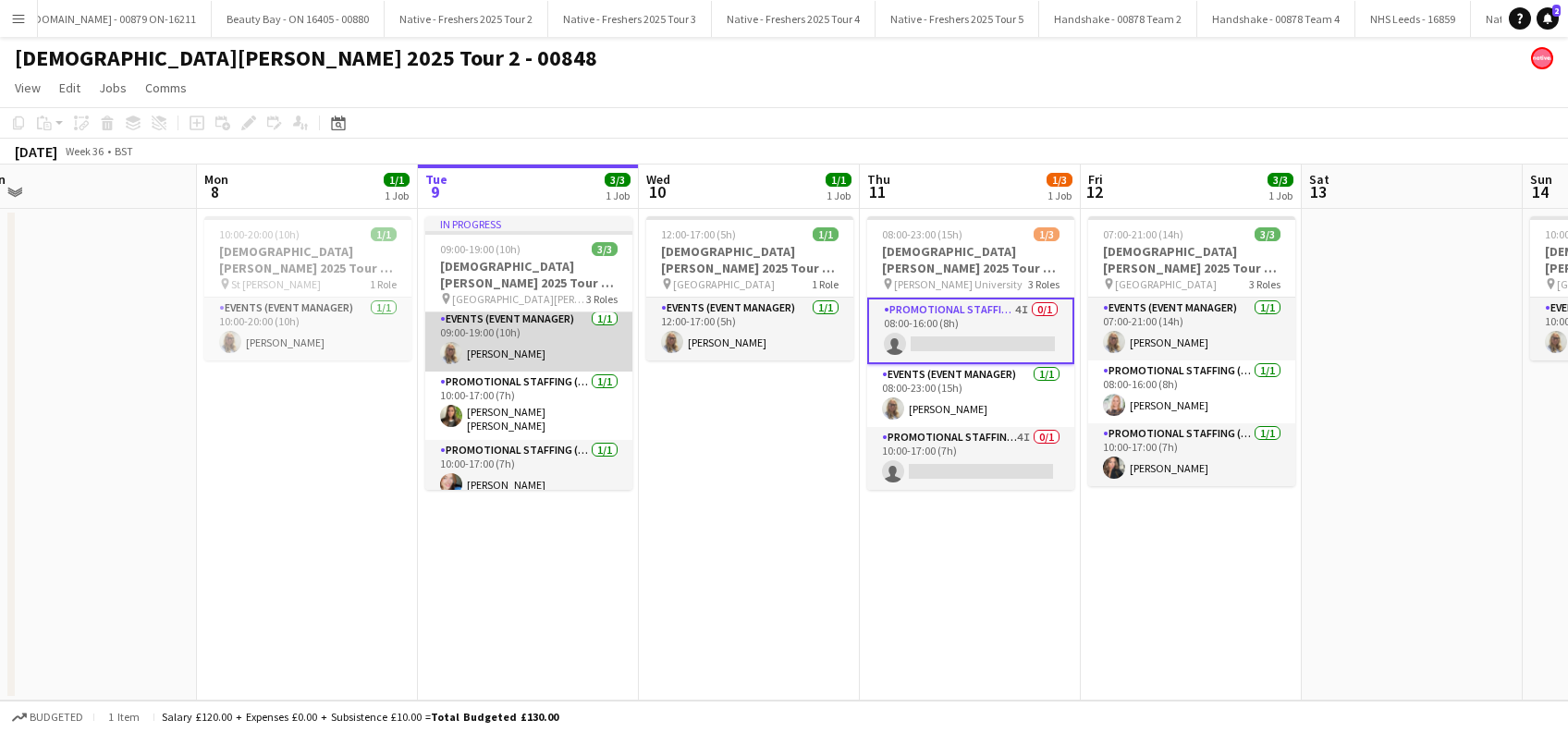
scroll to position [11, 0]
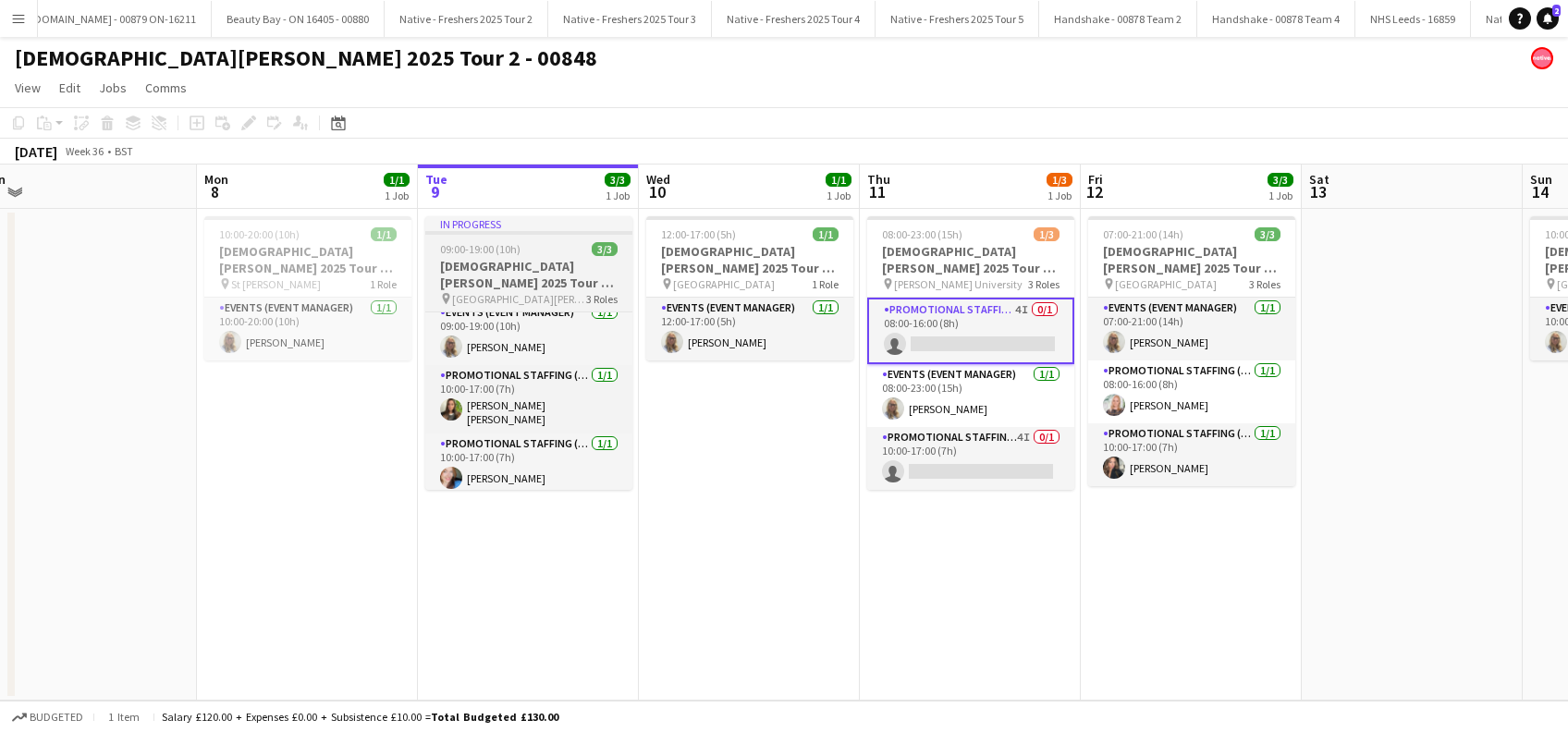
click at [509, 282] on h3 "[DEMOGRAPHIC_DATA][PERSON_NAME] 2025 Tour 2 - 00848 - [GEOGRAPHIC_DATA][PERSON_…" at bounding box center [528, 274] width 207 height 34
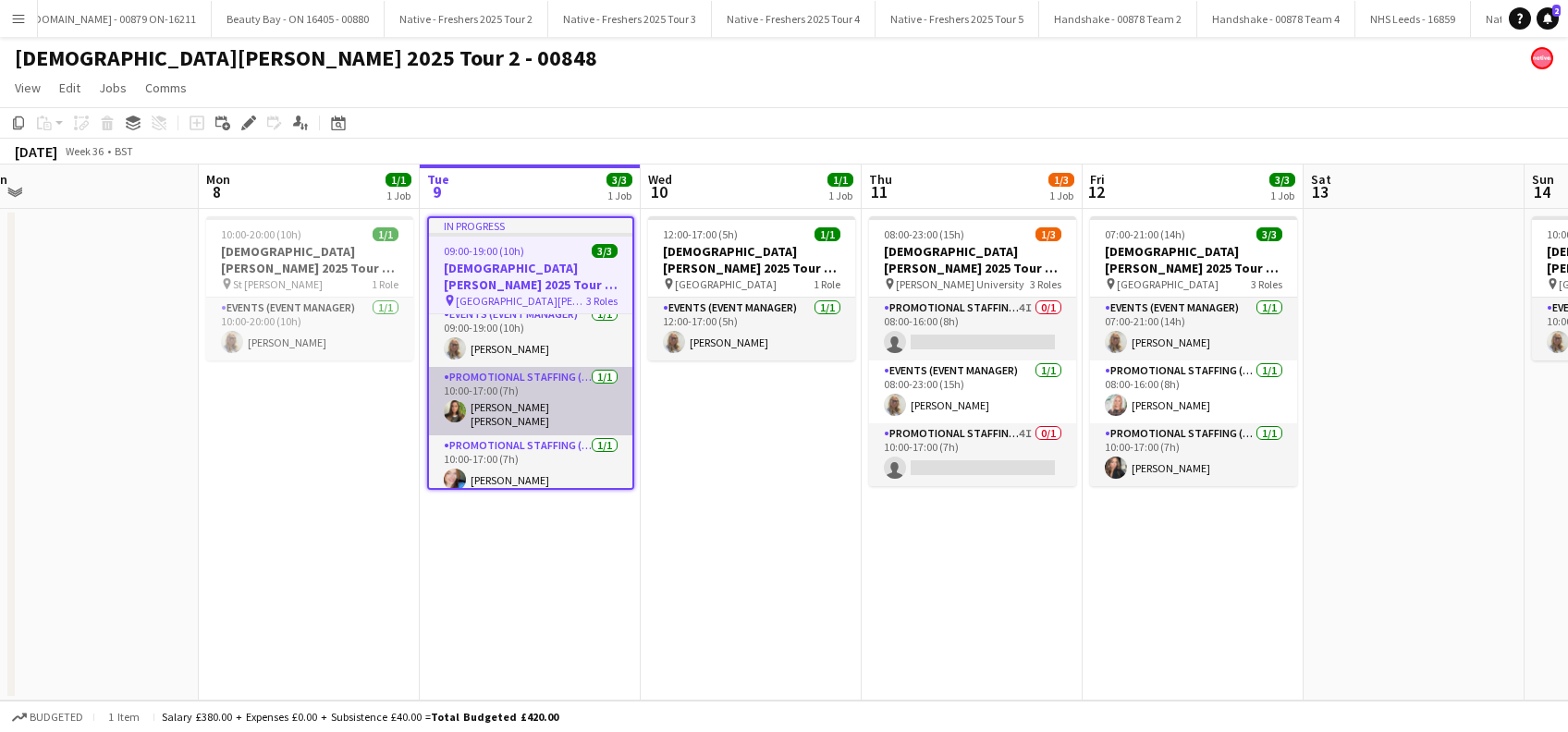
click at [488, 392] on app-card-role "Promotional Staffing (Brand Ambassadors) [DATE] 10:00-17:00 (7h) [PERSON_NAME] …" at bounding box center [530, 401] width 203 height 68
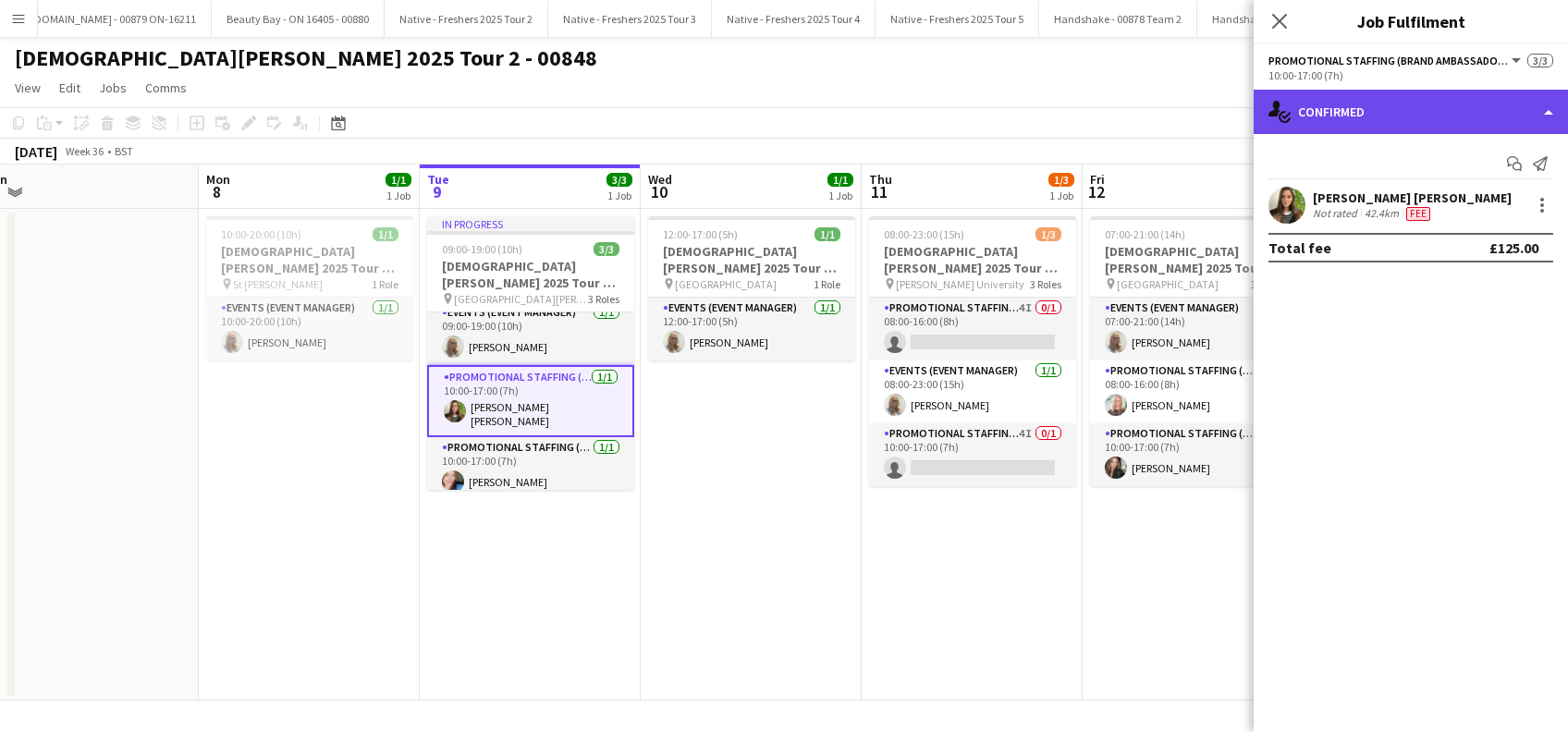
click at [1463, 107] on div "single-neutral-actions-check-2 Confirmed" at bounding box center [1410, 112] width 315 height 44
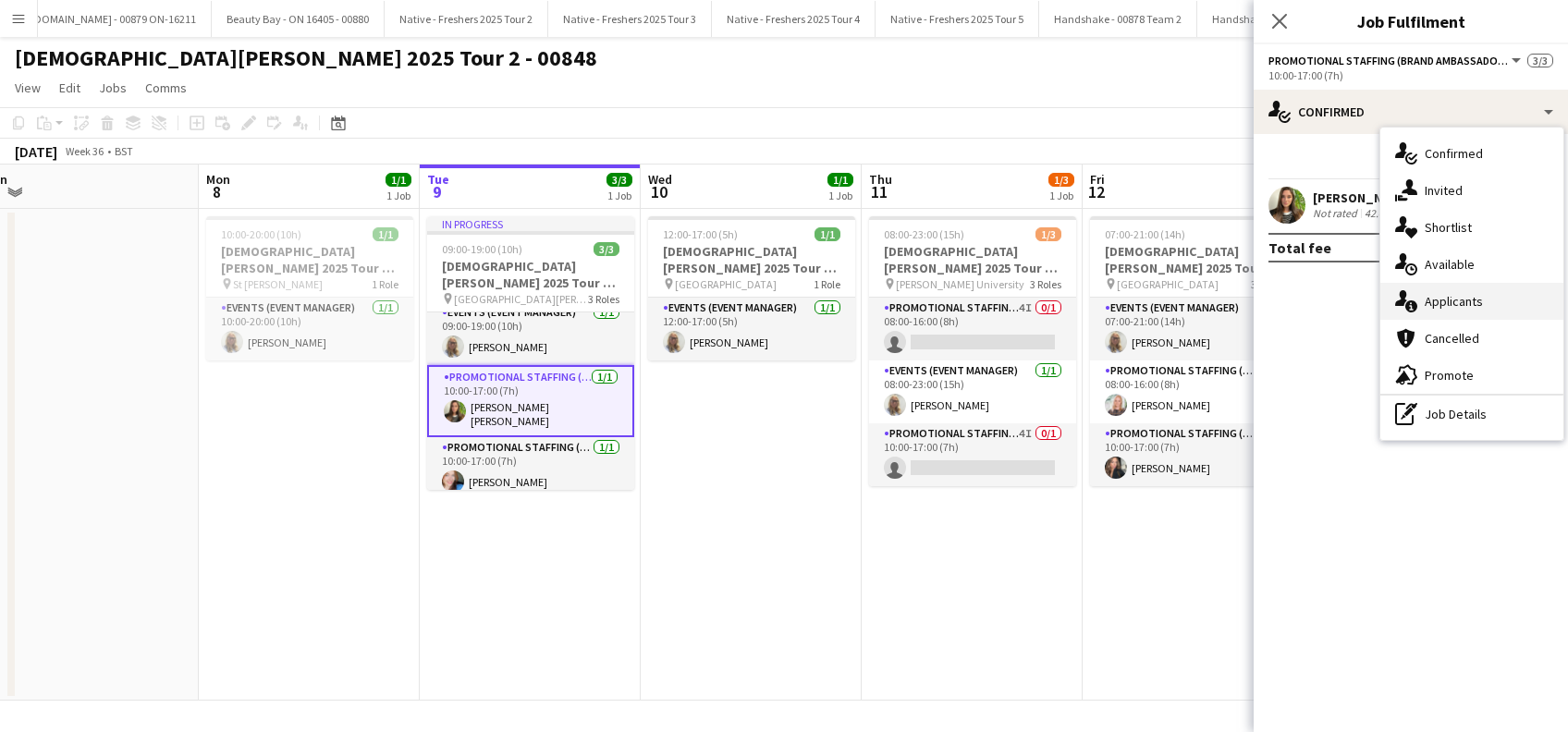
click at [1460, 296] on span "Applicants" at bounding box center [1454, 301] width 59 height 16
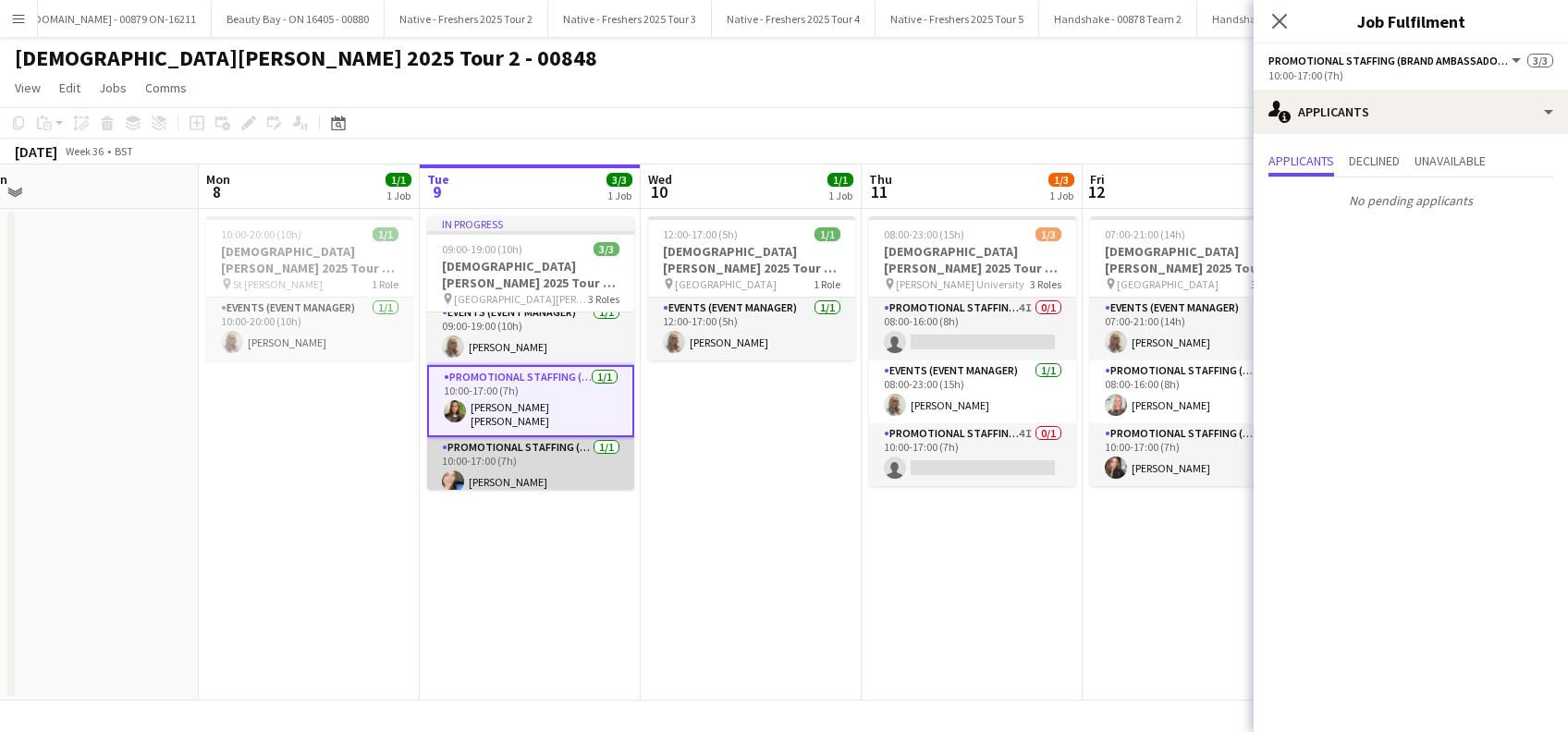
click at [503, 476] on app-card-role "Promotional Staffing (Brand Ambassadors) [DATE] 10:00-17:00 (7h) [PERSON_NAME]" at bounding box center [530, 468] width 207 height 63
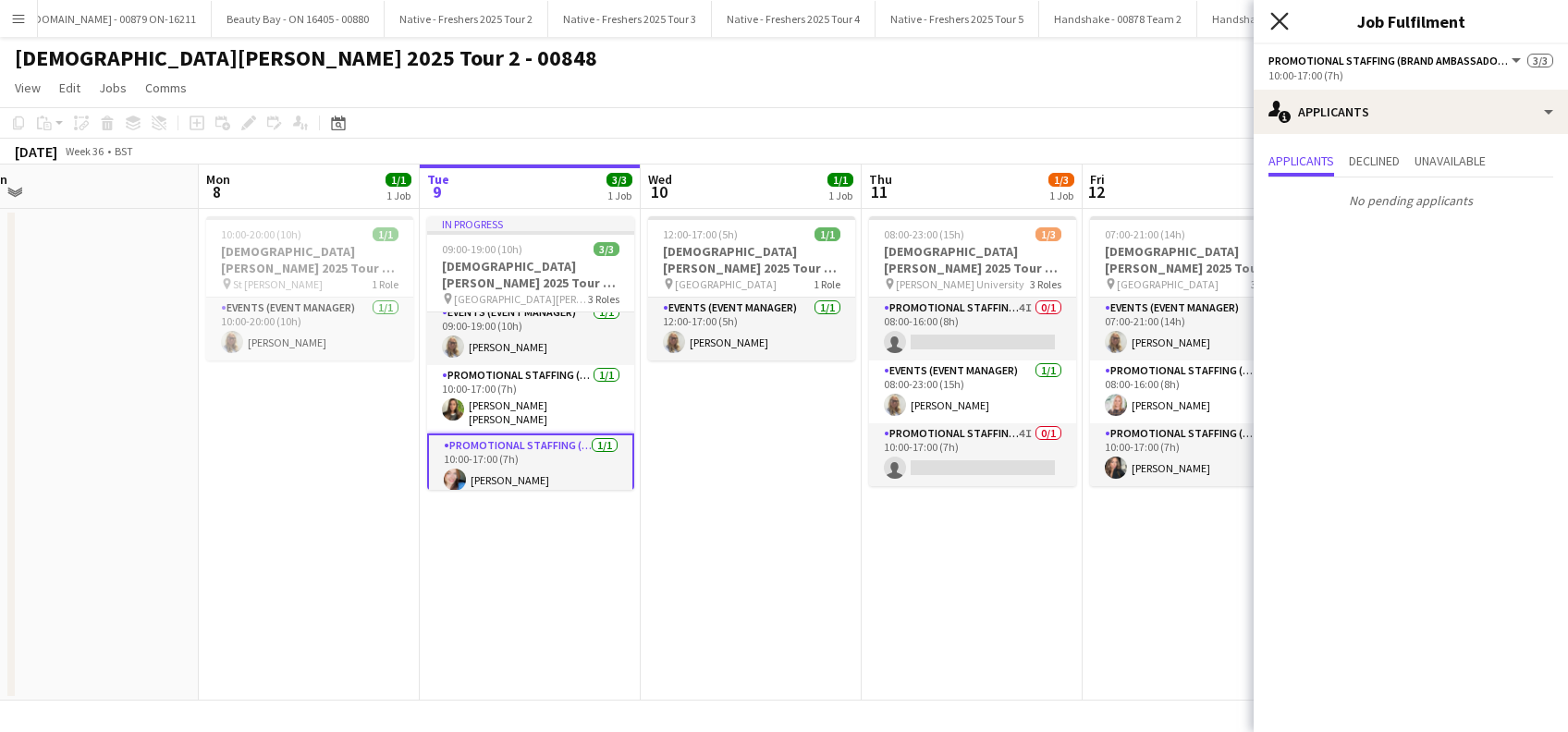
click at [1279, 28] on icon "Close pop-in" at bounding box center [1279, 20] width 17 height 17
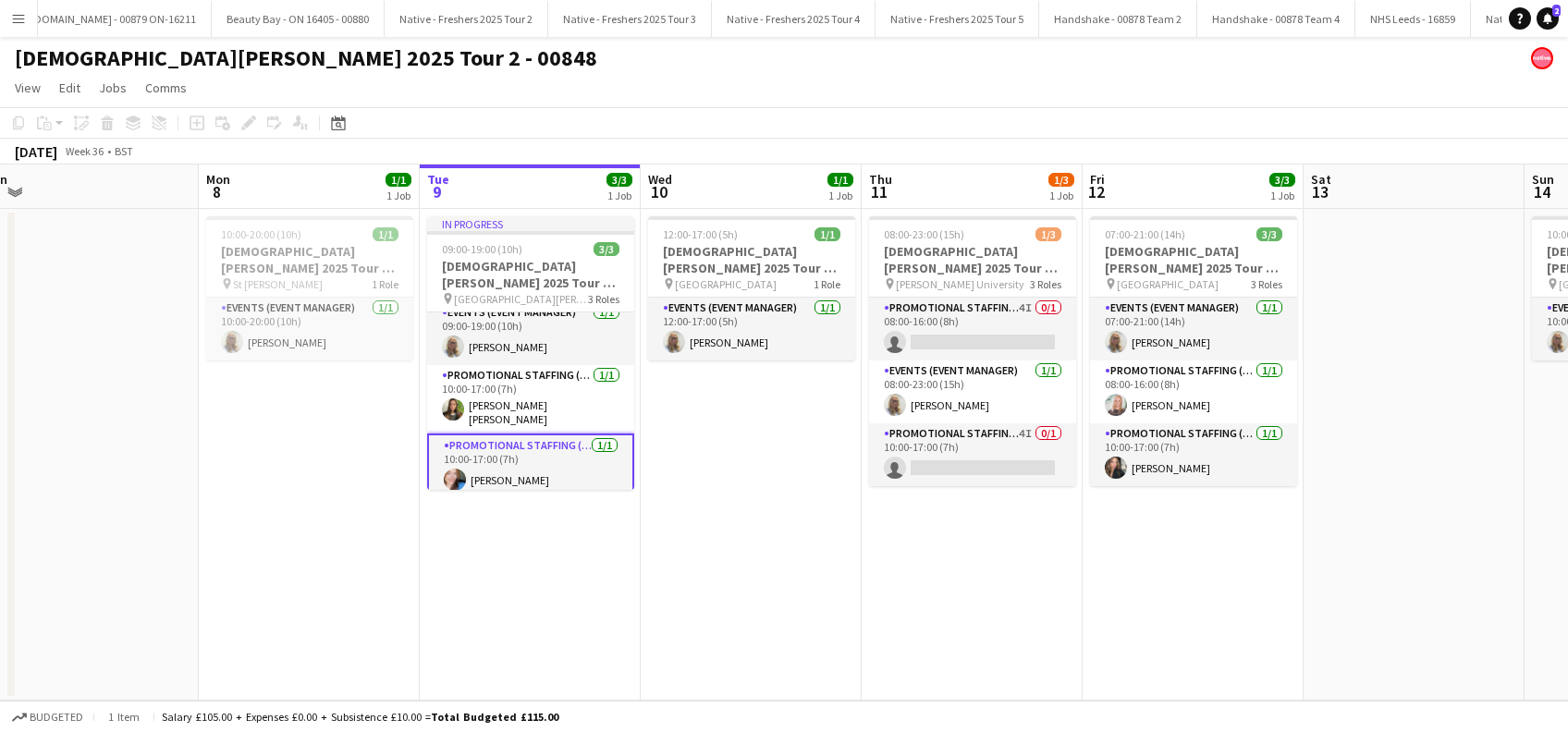
click at [685, 536] on app-date-cell "12:00-17:00 (5h) 1/1 [DEMOGRAPHIC_DATA][PERSON_NAME] 2025 Tour 2 - 00848 - Trav…" at bounding box center [751, 454] width 221 height 492
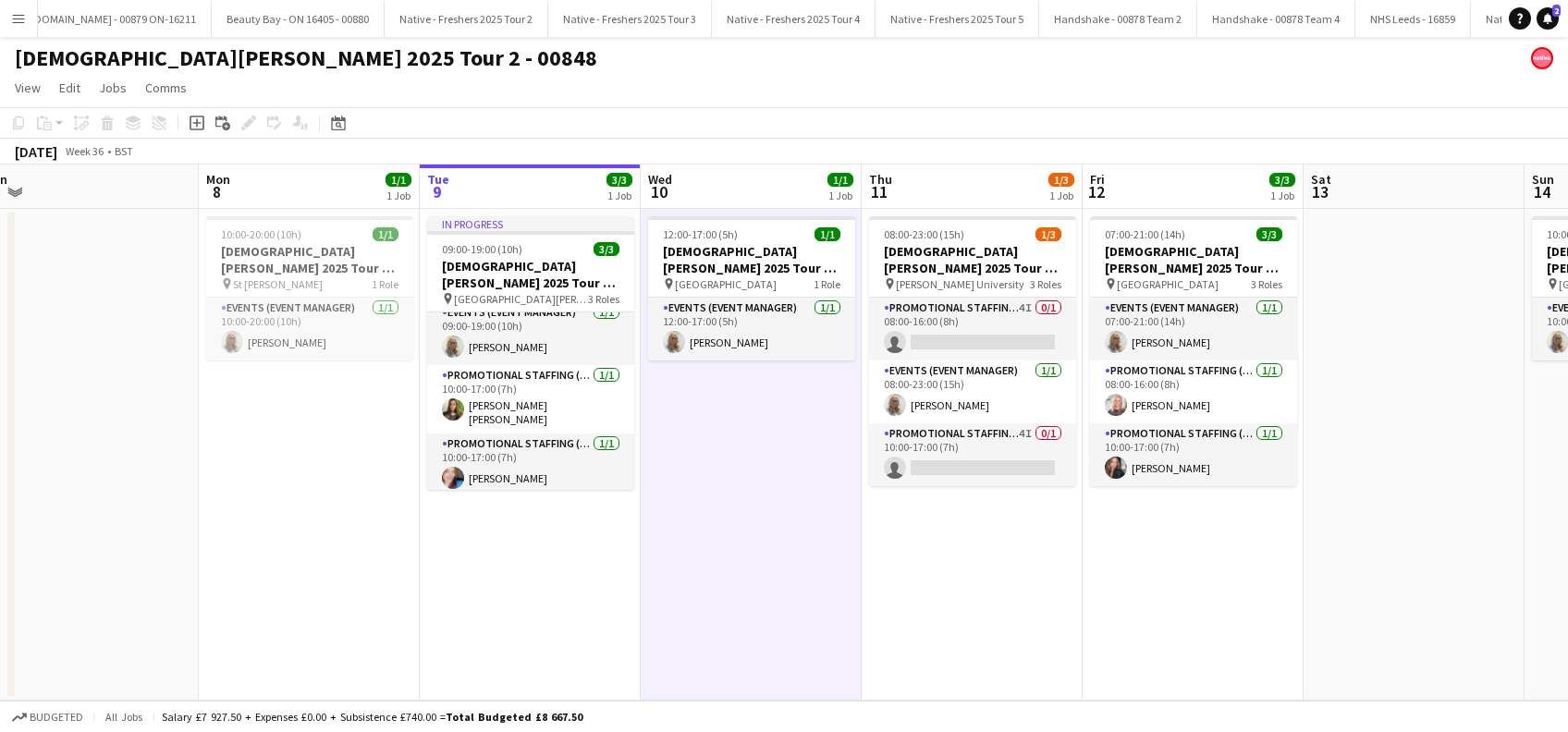
scroll to position [0, 567]
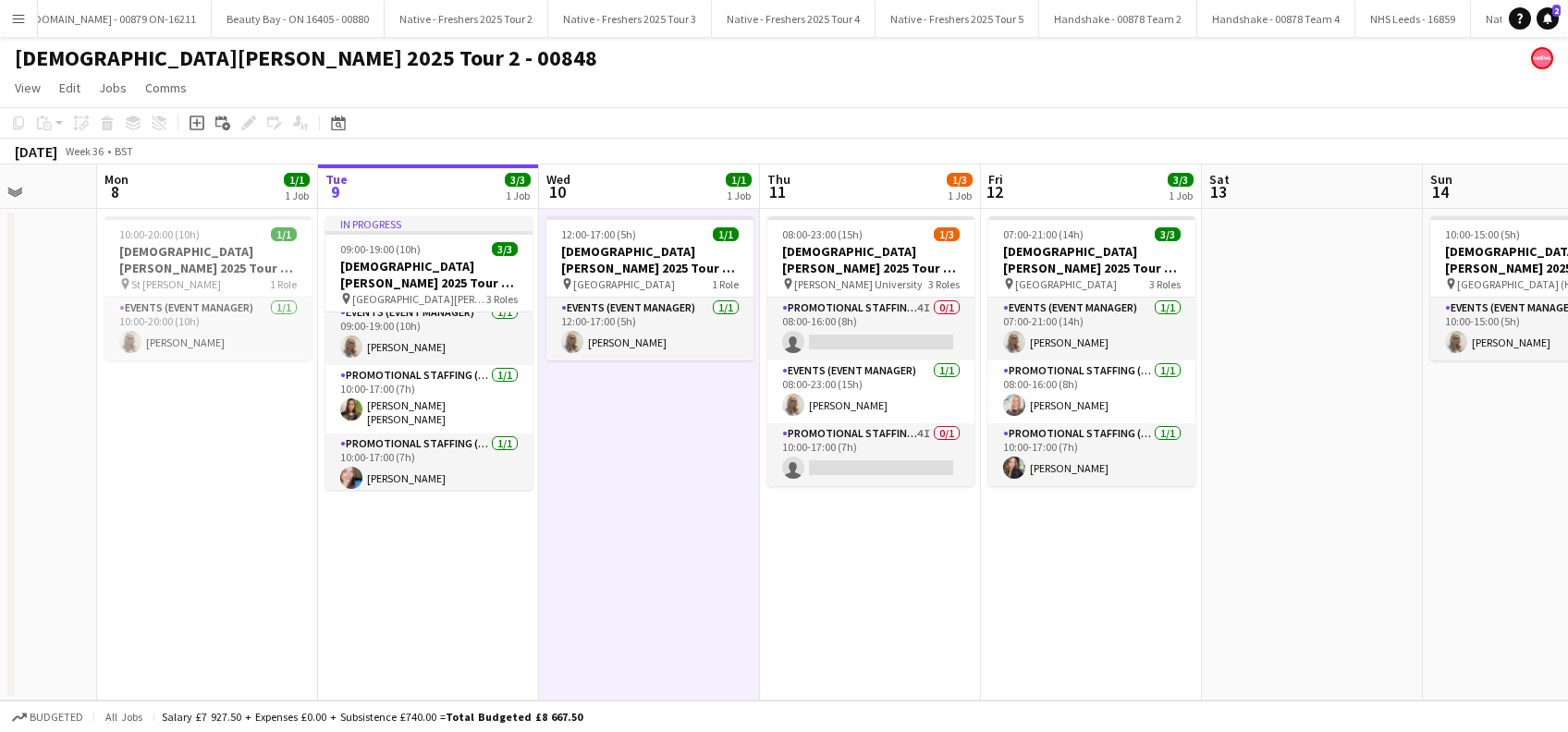
drag, startPoint x: 959, startPoint y: 625, endPoint x: 855, endPoint y: 624, distance: 104.0
click at [855, 624] on app-calendar-viewport "Fri 5 Sat 6 Sun 7 Mon 8 1/1 1 Job Tue 9 3/3 1 Job Wed 10 1/1 1 Job Thu 11 1/3 1…" at bounding box center [784, 432] width 1568 height 536
click at [893, 332] on app-card-role "Promotional Staffing (Brand Ambassadors) 4I 0/1 08:00-16:00 (8h) single-neutral…" at bounding box center [870, 328] width 207 height 63
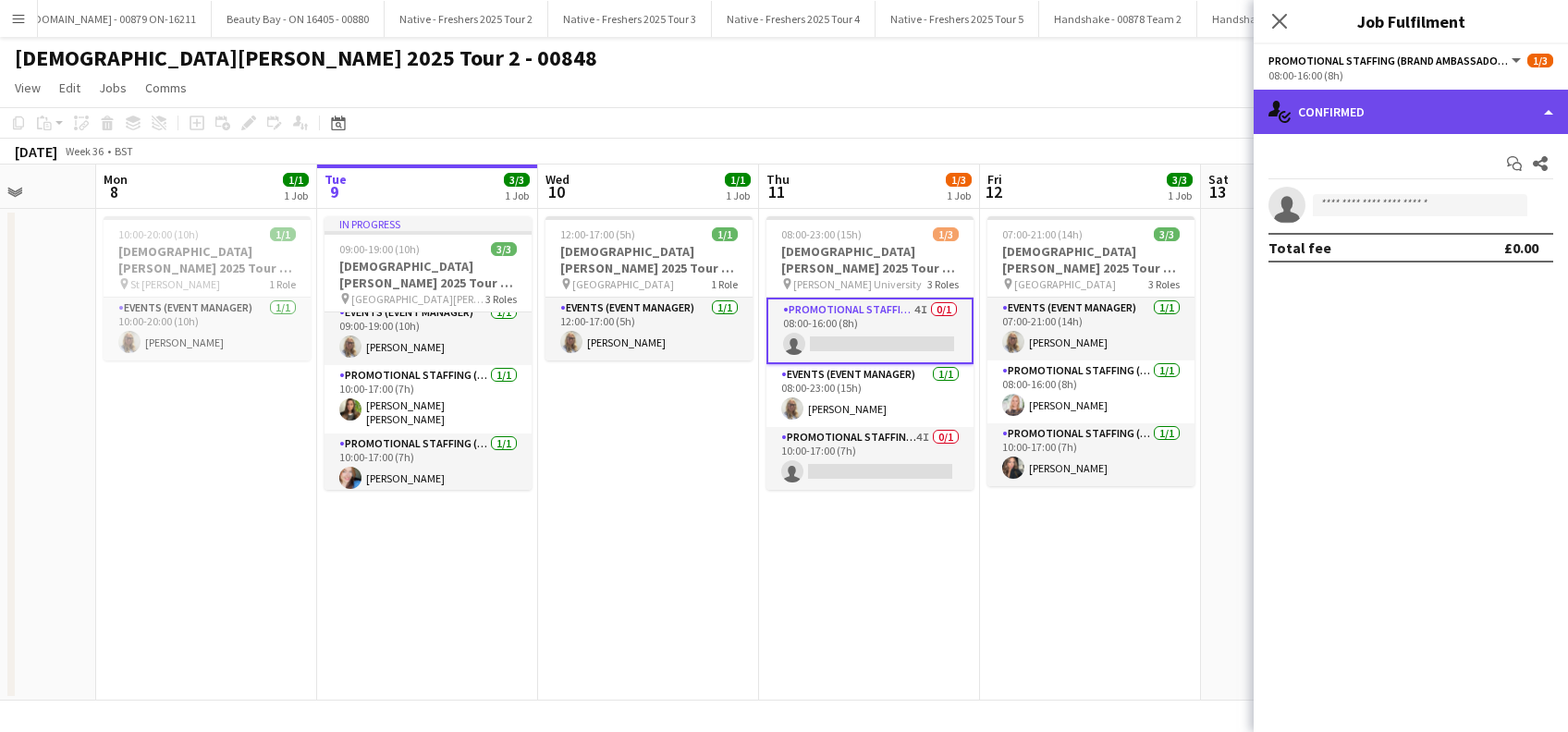
click at [1405, 111] on div "single-neutral-actions-check-2 Confirmed" at bounding box center [1410, 112] width 315 height 44
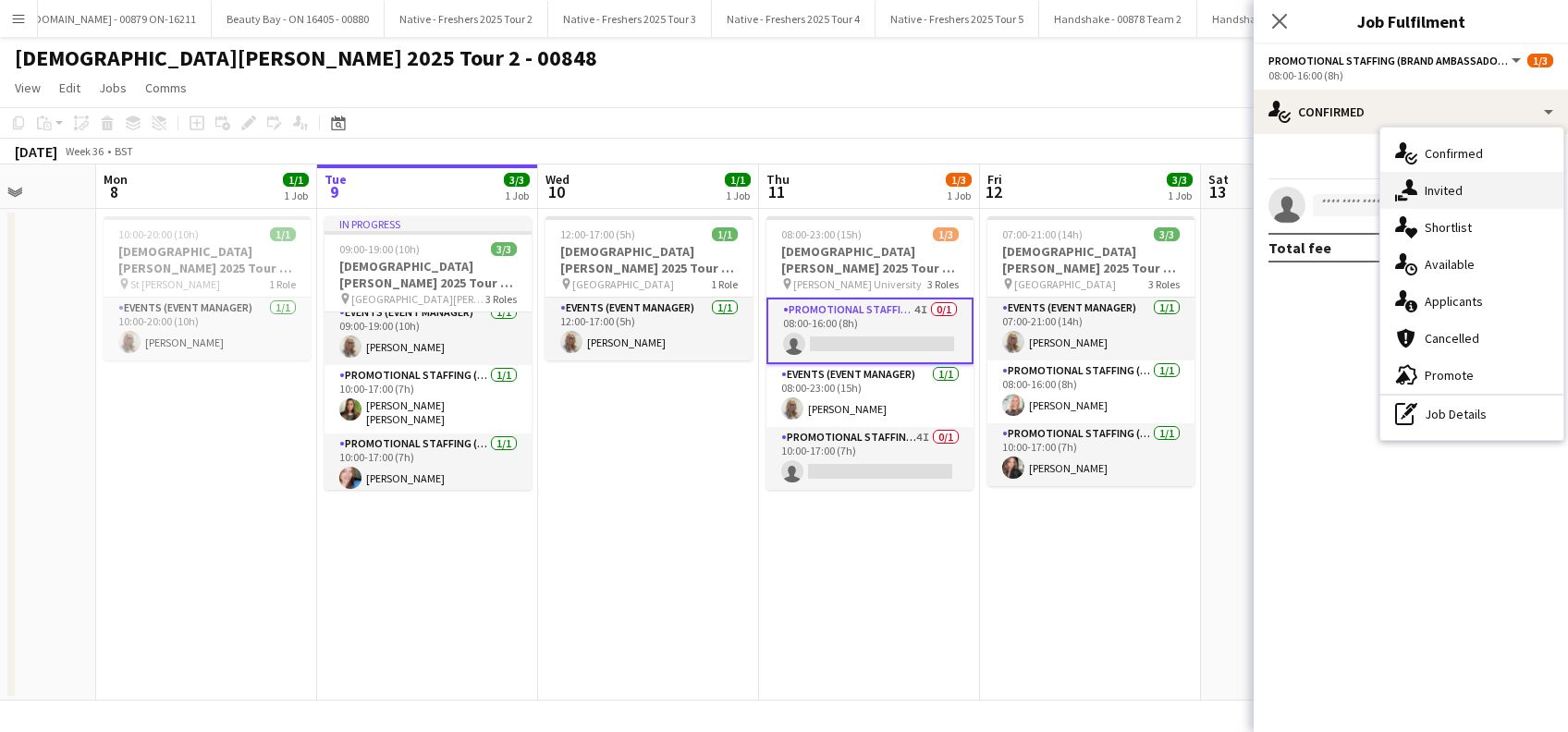
click at [1458, 197] on span "Invited" at bounding box center [1443, 189] width 38 height 16
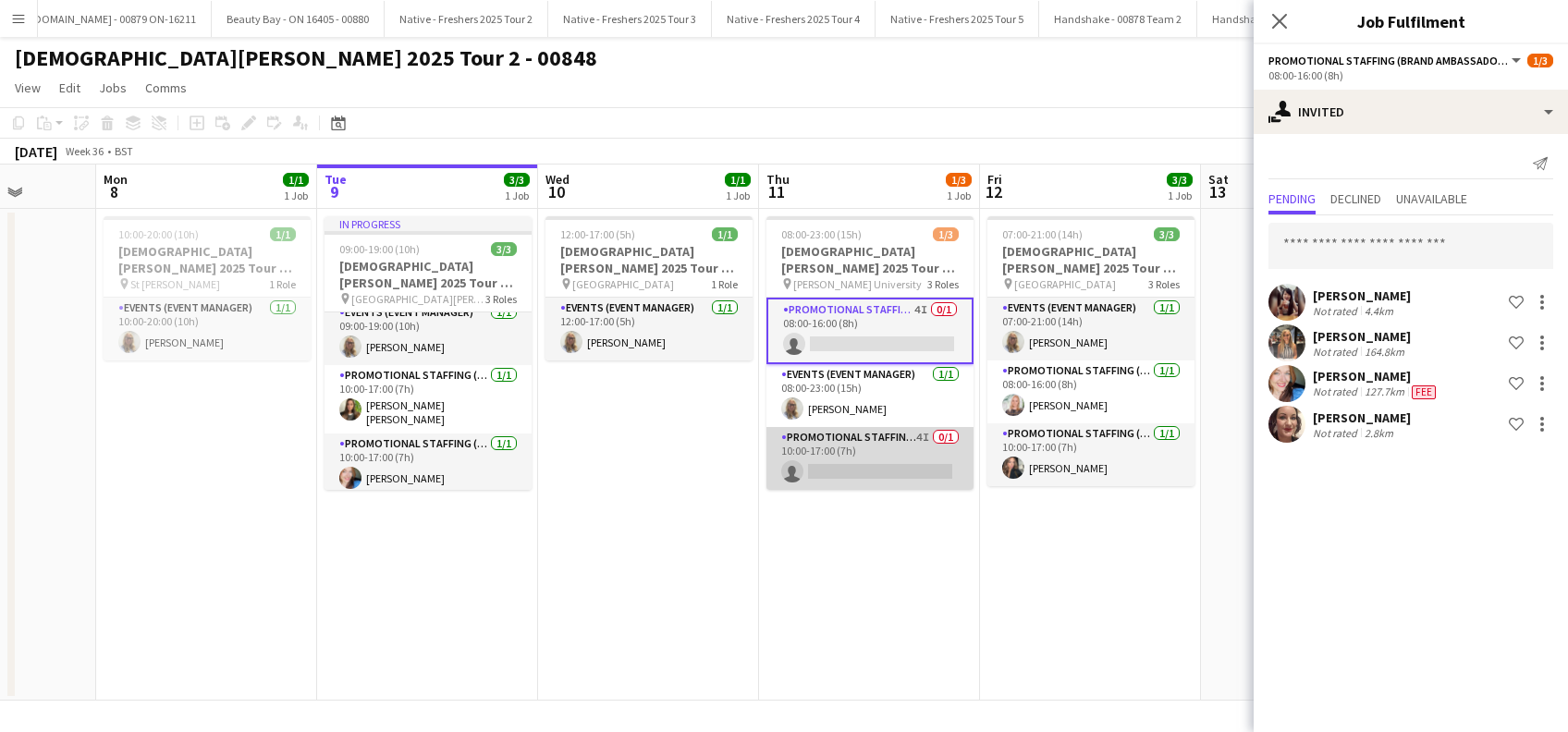
click at [902, 474] on app-card-role "Promotional Staffing (Brand Ambassadors) 4I 0/1 10:00-17:00 (7h) single-neutral…" at bounding box center [870, 458] width 207 height 63
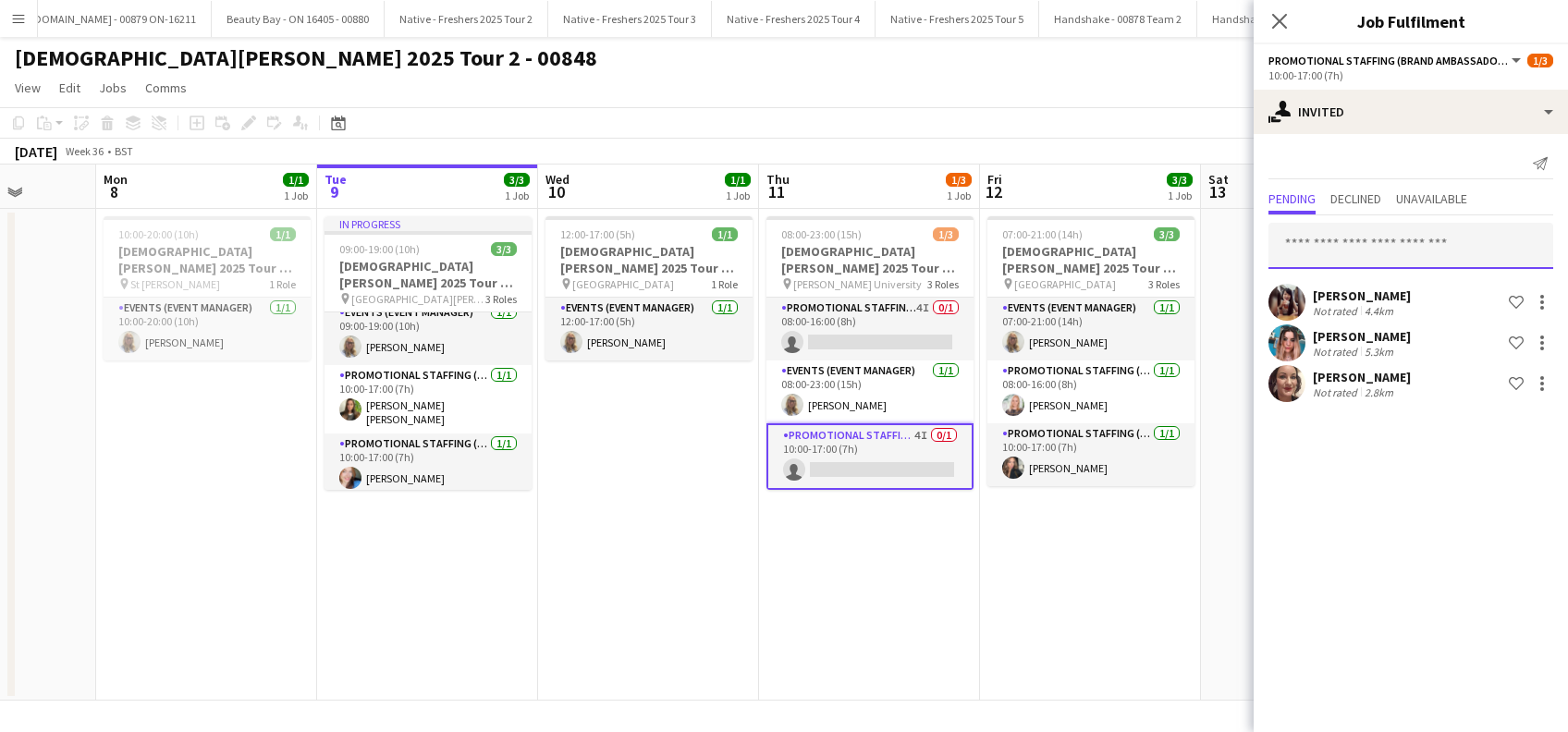
click at [1314, 240] on input "text" at bounding box center [1411, 246] width 285 height 46
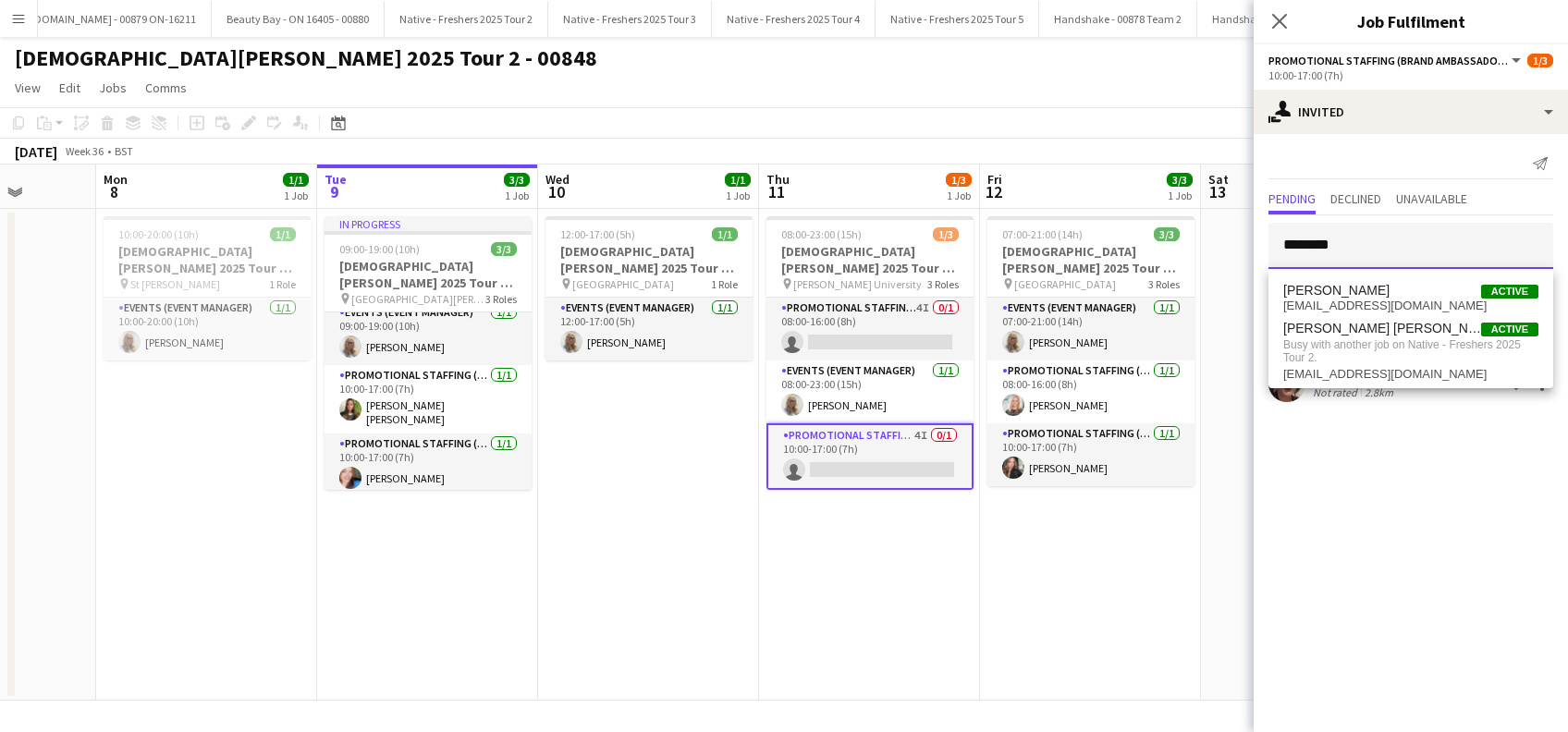
type input "********"
click at [1071, 585] on app-date-cell "07:00-21:00 (14h) 3/3 [DEMOGRAPHIC_DATA][PERSON_NAME] 2025 Tour 2 - 00848 - [GE…" at bounding box center [1091, 454] width 221 height 492
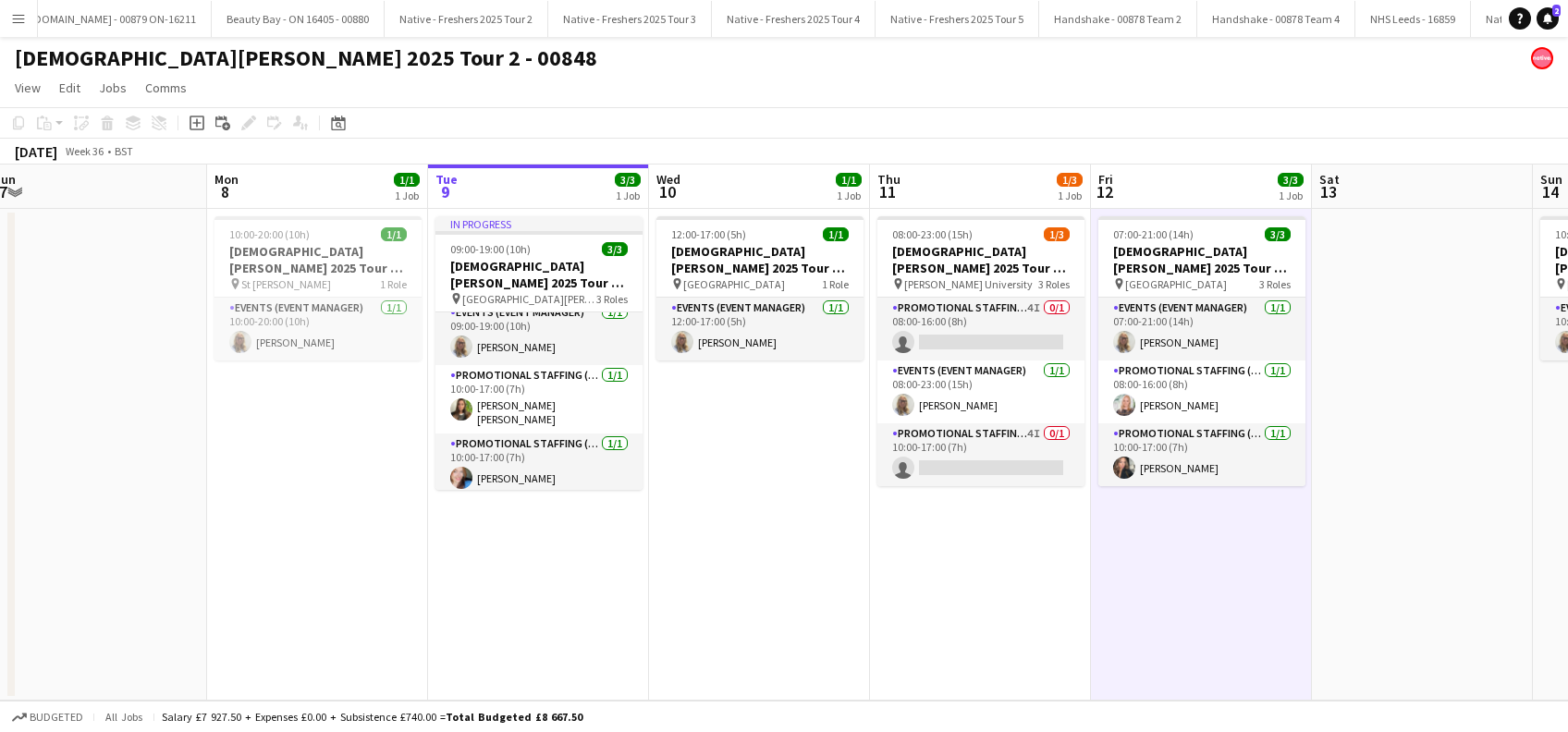
drag, startPoint x: 712, startPoint y: 581, endPoint x: 805, endPoint y: 589, distance: 93.3
click at [805, 589] on app-calendar-viewport "Fri 5 Sat 6 Sun 7 Mon 8 1/1 1 Job Tue 9 3/3 1 Job Wed 10 1/1 1 Job Thu 11 1/3 1…" at bounding box center [784, 432] width 1568 height 536
drag, startPoint x: 960, startPoint y: 562, endPoint x: 949, endPoint y: 551, distance: 15.6
click at [961, 563] on app-date-cell "08:00-23:00 (15h) 1/3 [DEMOGRAPHIC_DATA][PERSON_NAME] 2025 Tour 2 - 00848 - [PE…" at bounding box center [983, 454] width 221 height 492
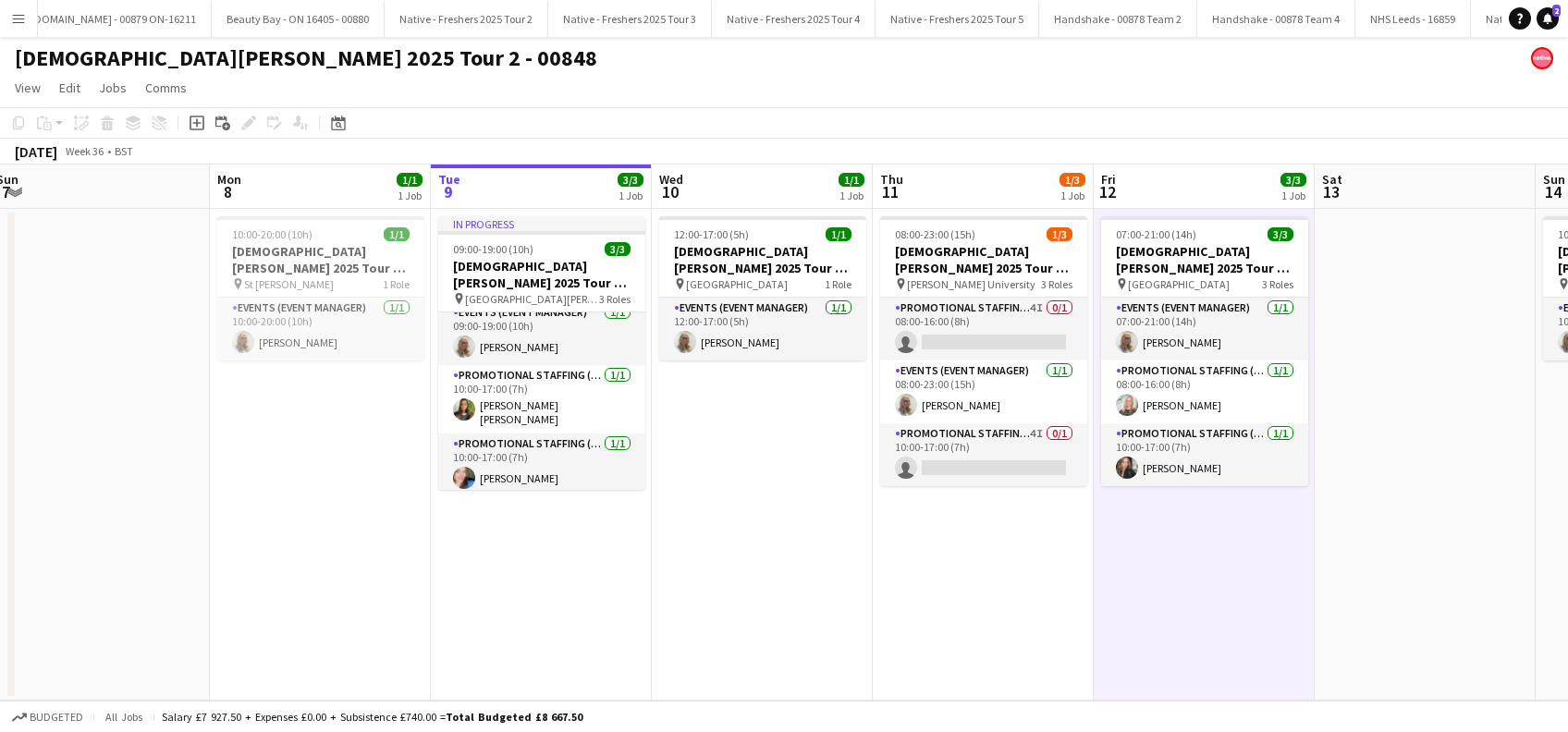
scroll to position [0, 452]
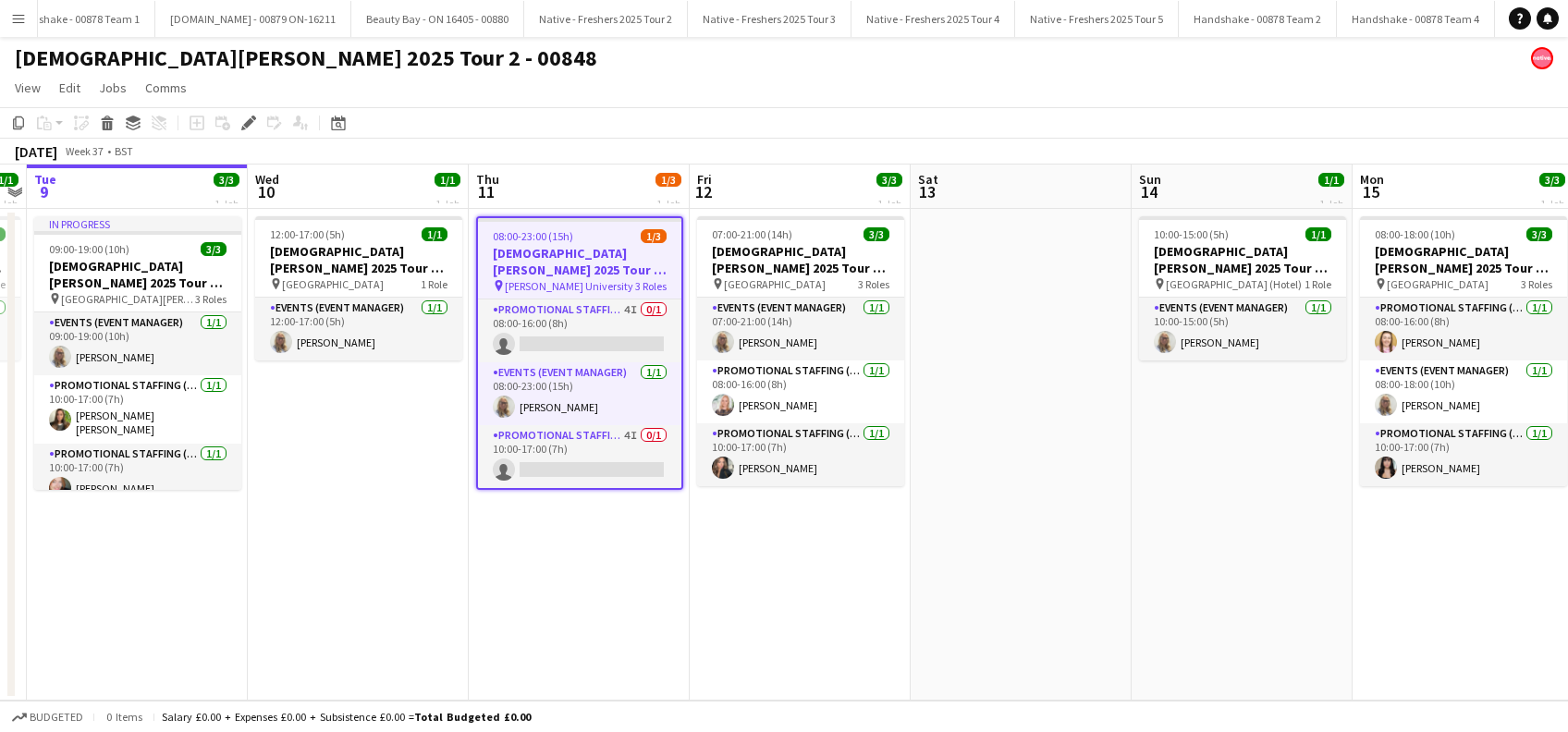
scroll to position [0, 4952]
click at [560, 581] on app-date-cell "08:00-23:00 (15h) 1/3 [DEMOGRAPHIC_DATA][PERSON_NAME] 2025 Tour 2 - 00848 - [PE…" at bounding box center [579, 454] width 221 height 492
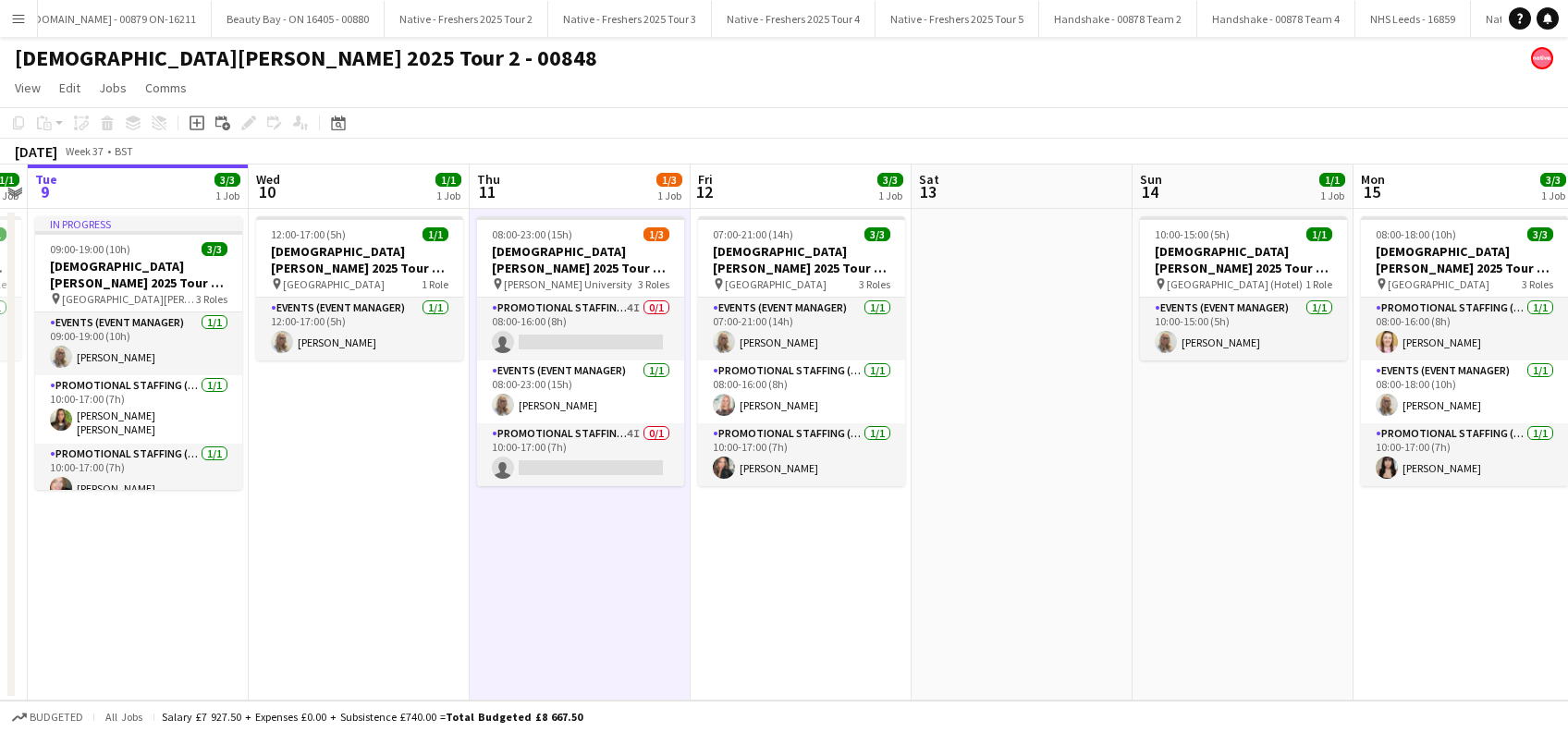
click at [369, 587] on app-date-cell "12:00-17:00 (5h) 1/1 [DEMOGRAPHIC_DATA][PERSON_NAME] 2025 Tour 2 - 00848 - Trav…" at bounding box center [360, 454] width 221 height 492
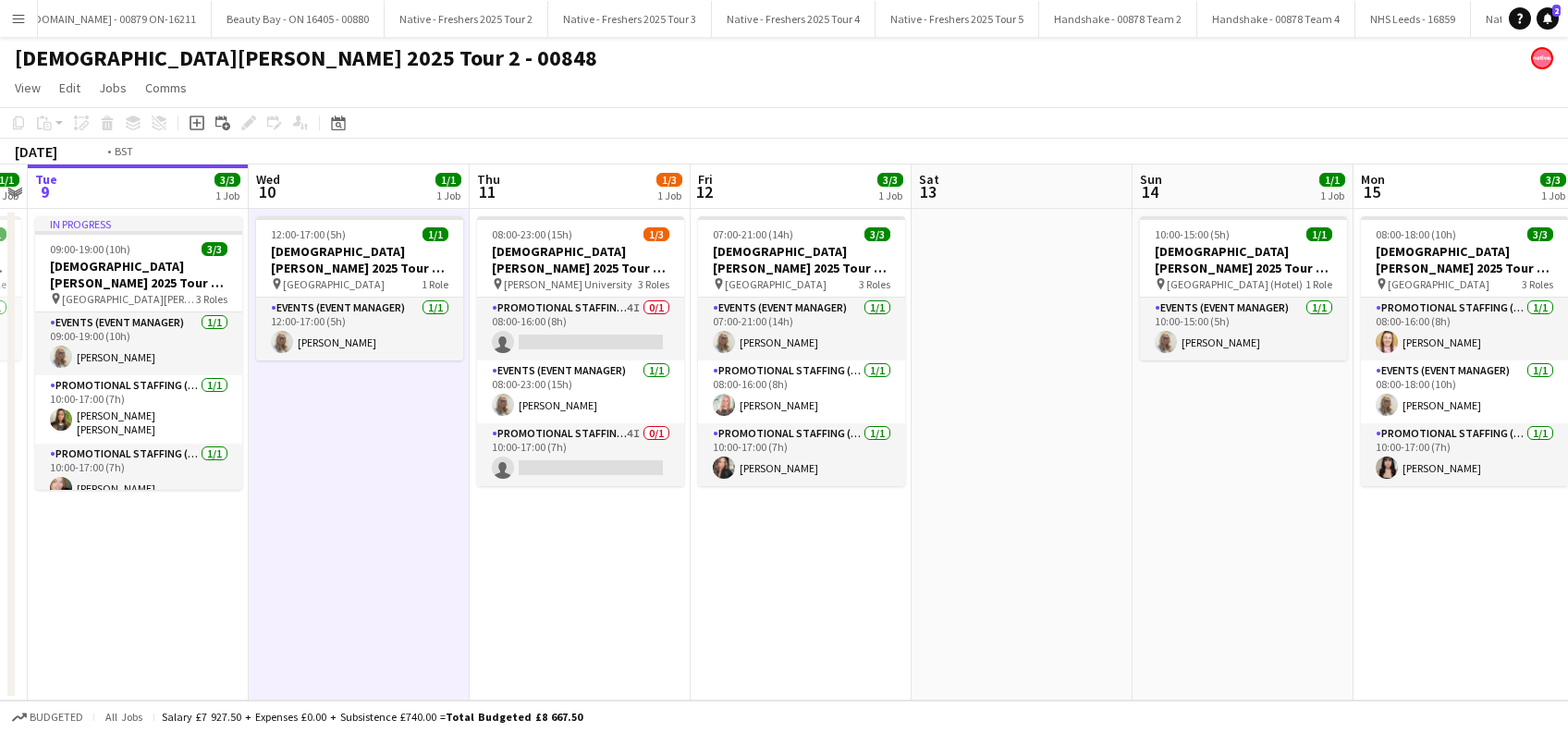
scroll to position [0, 442]
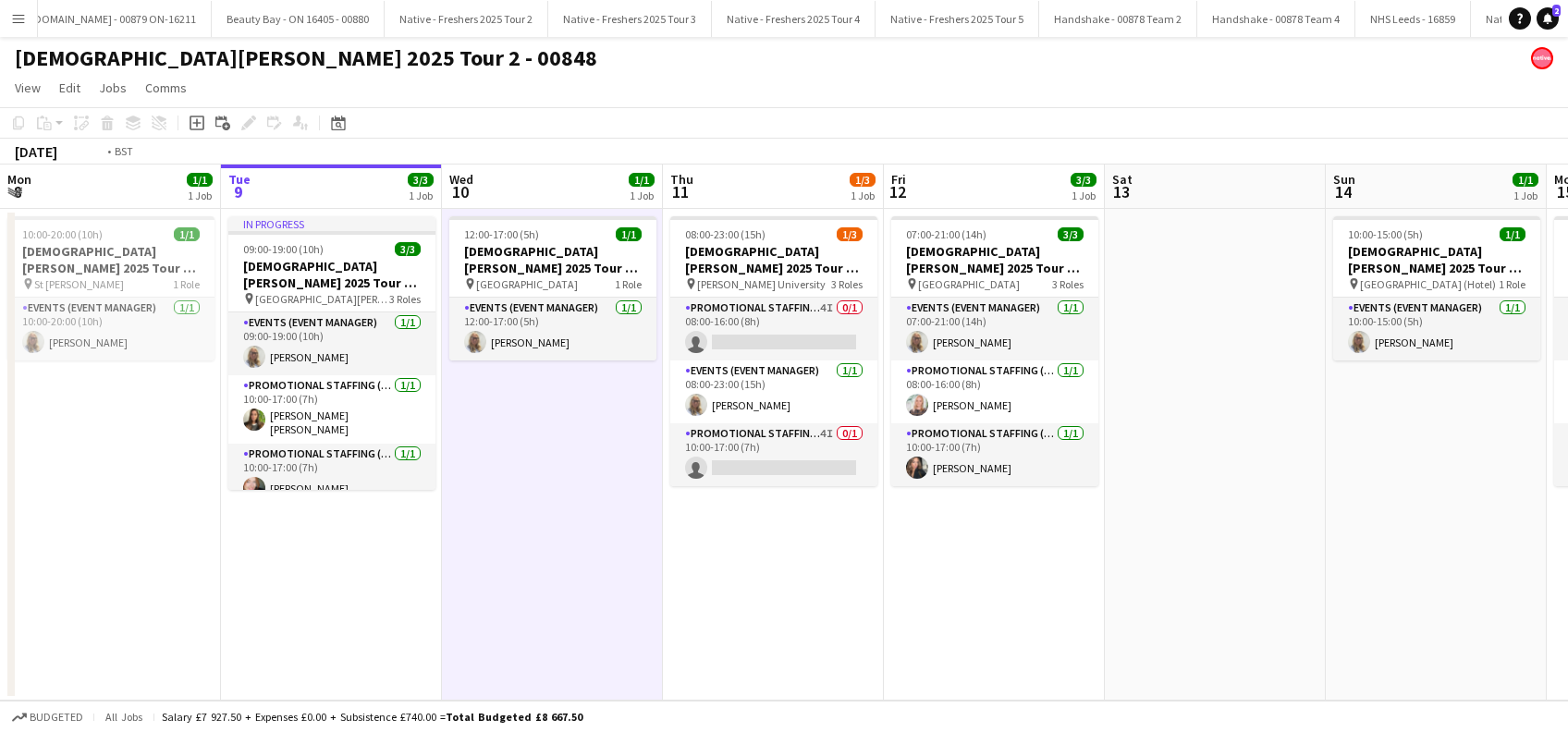
drag, startPoint x: 409, startPoint y: 610, endPoint x: 760, endPoint y: 618, distance: 351.1
click at [760, 618] on app-calendar-viewport "Sat 6 Sun 7 Mon 8 1/1 1 Job Tue 9 3/3 1 Job Wed 10 1/1 1 Job Thu 11 1/3 1 Job F…" at bounding box center [784, 432] width 1568 height 536
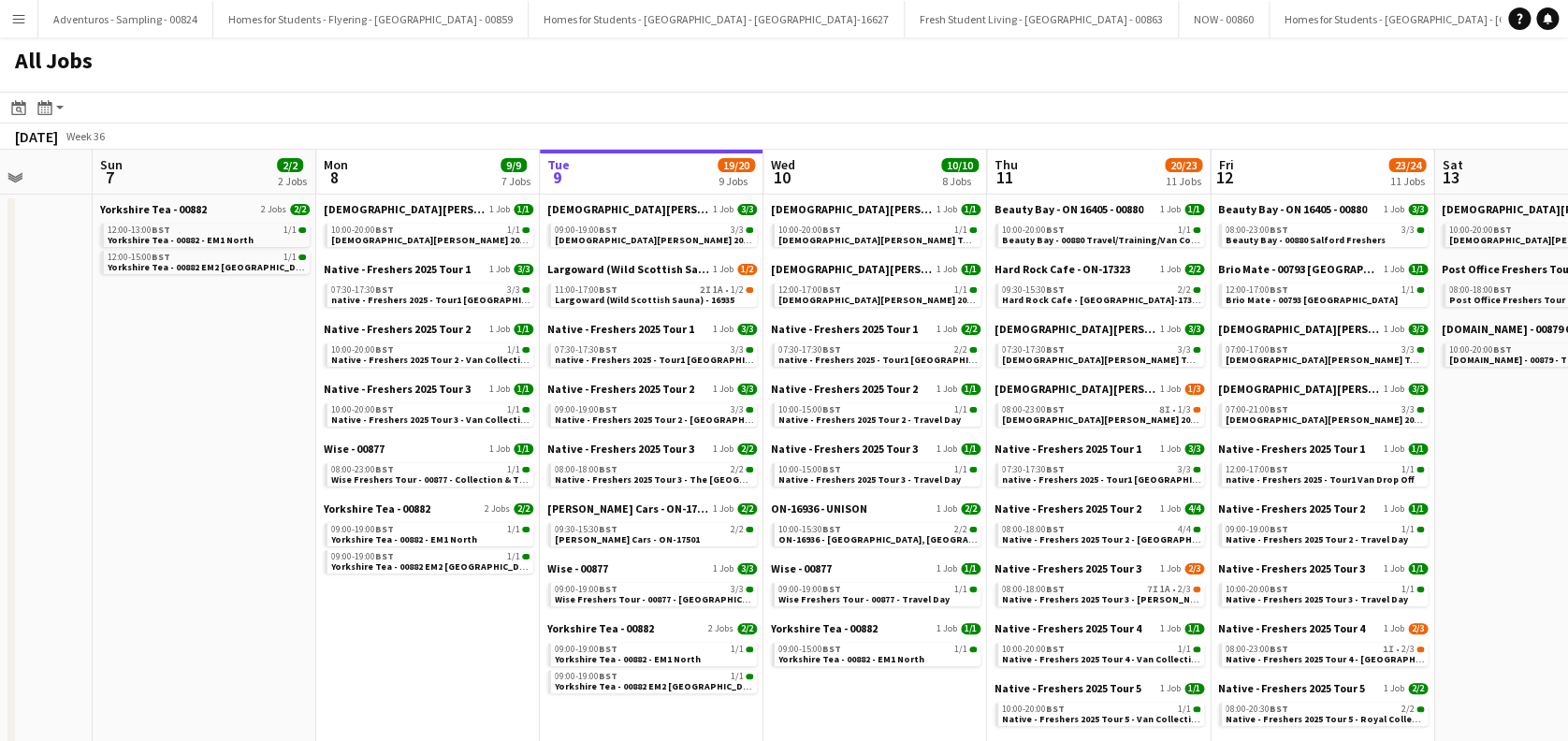
scroll to position [0, 602]
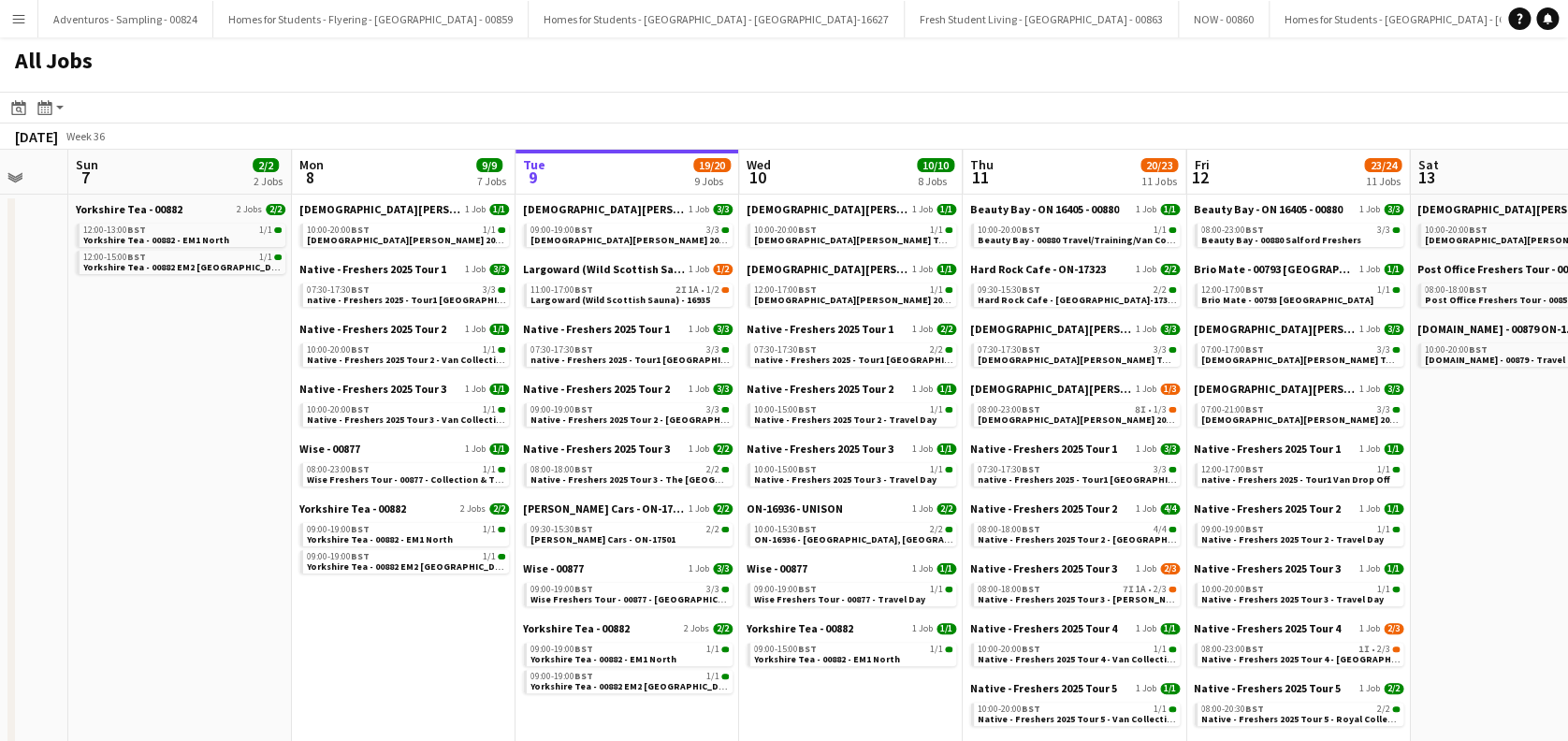
drag, startPoint x: 150, startPoint y: 640, endPoint x: 442, endPoint y: 652, distance: 292.2
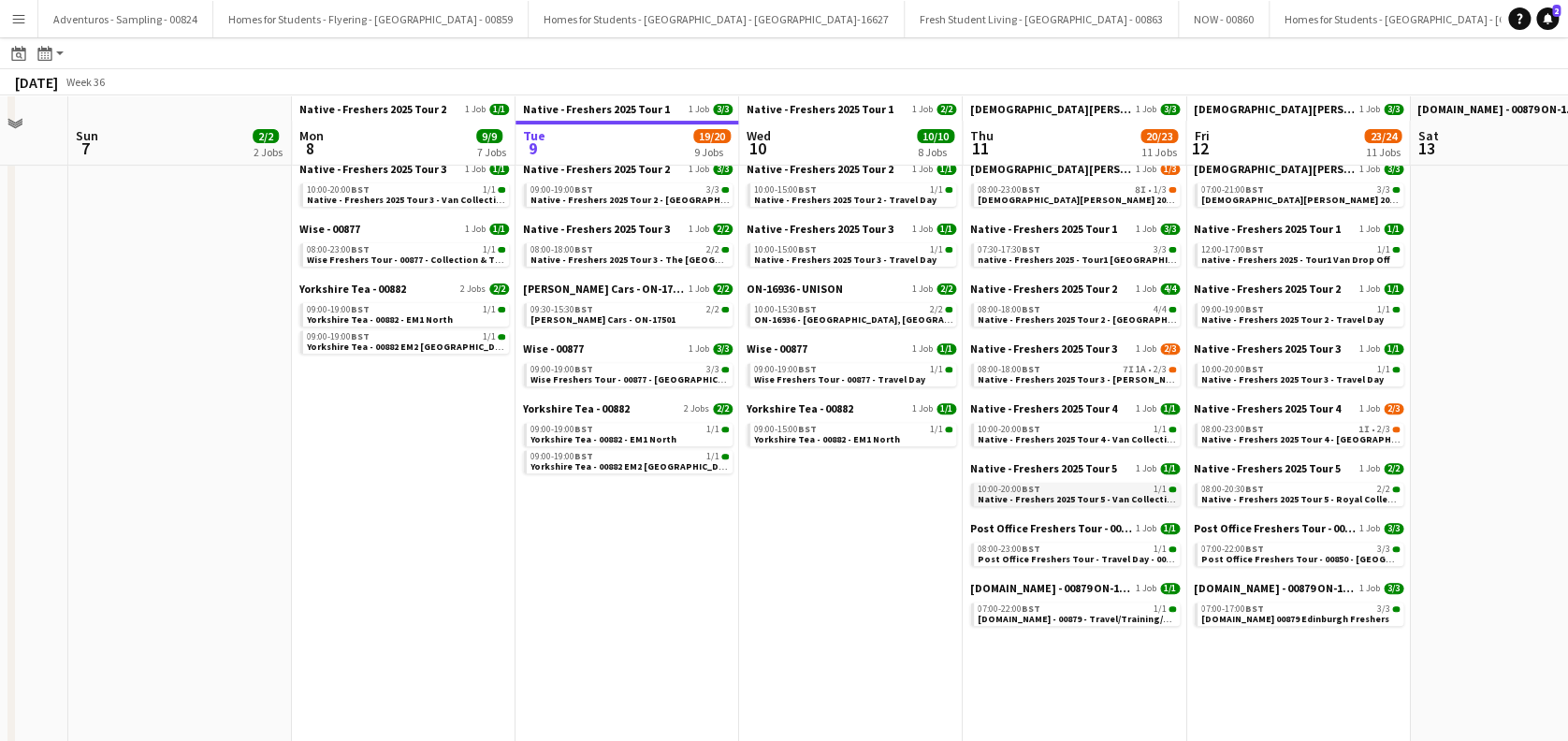
scroll to position [249, 0]
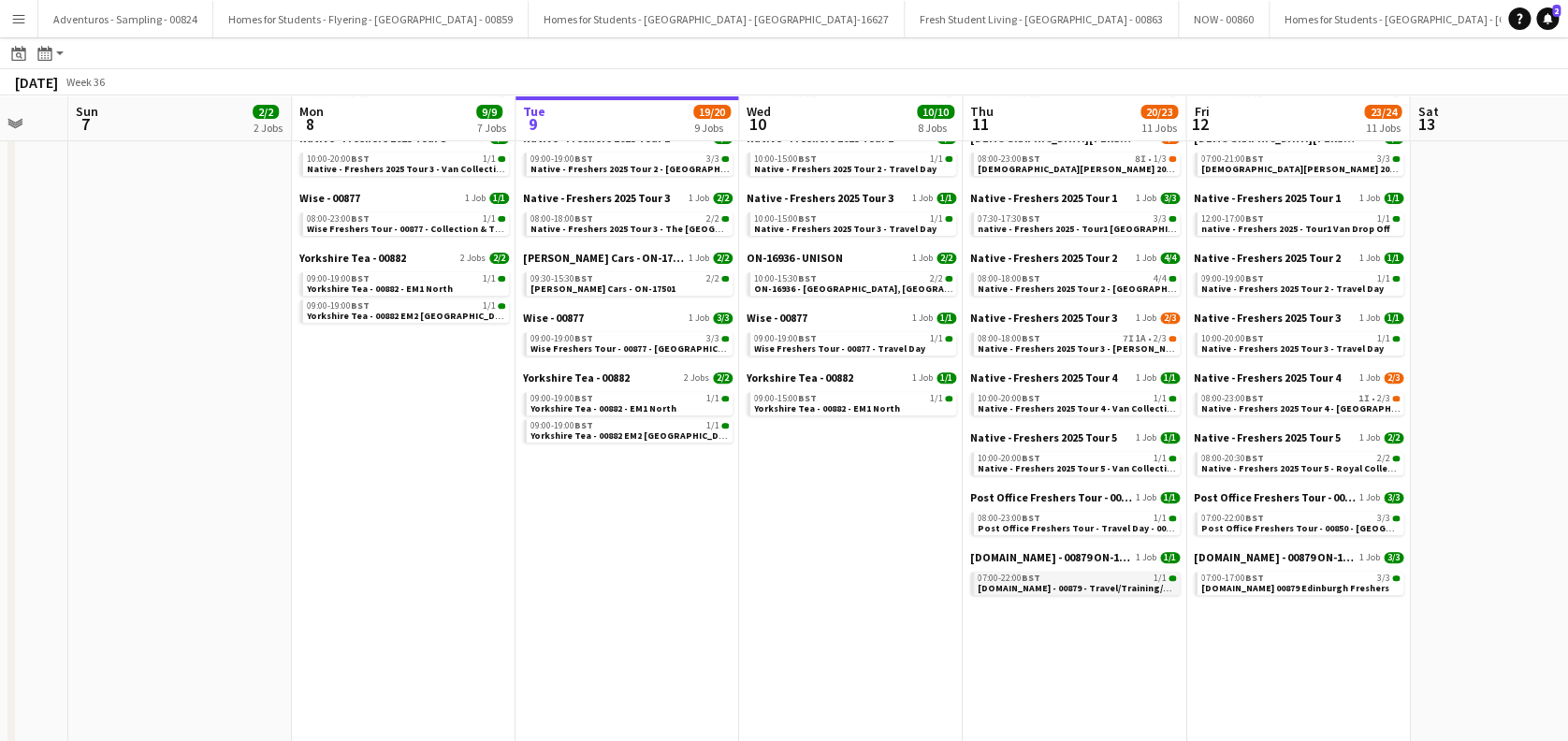
click at [1050, 584] on span "[DOMAIN_NAME] - 00879 - Travel/Training/Van Collection" at bounding box center [1103, 588] width 252 height 12
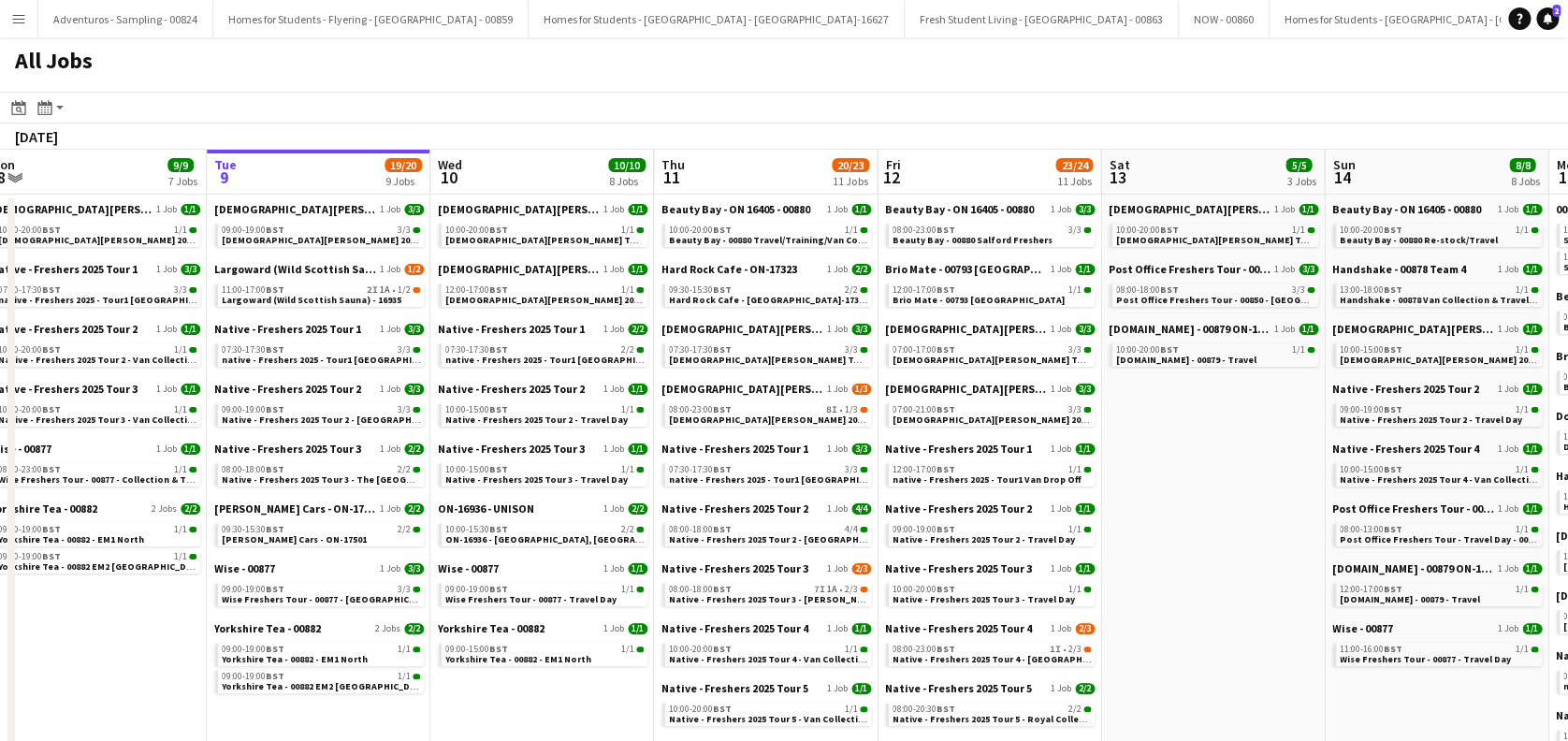
scroll to position [0, 578]
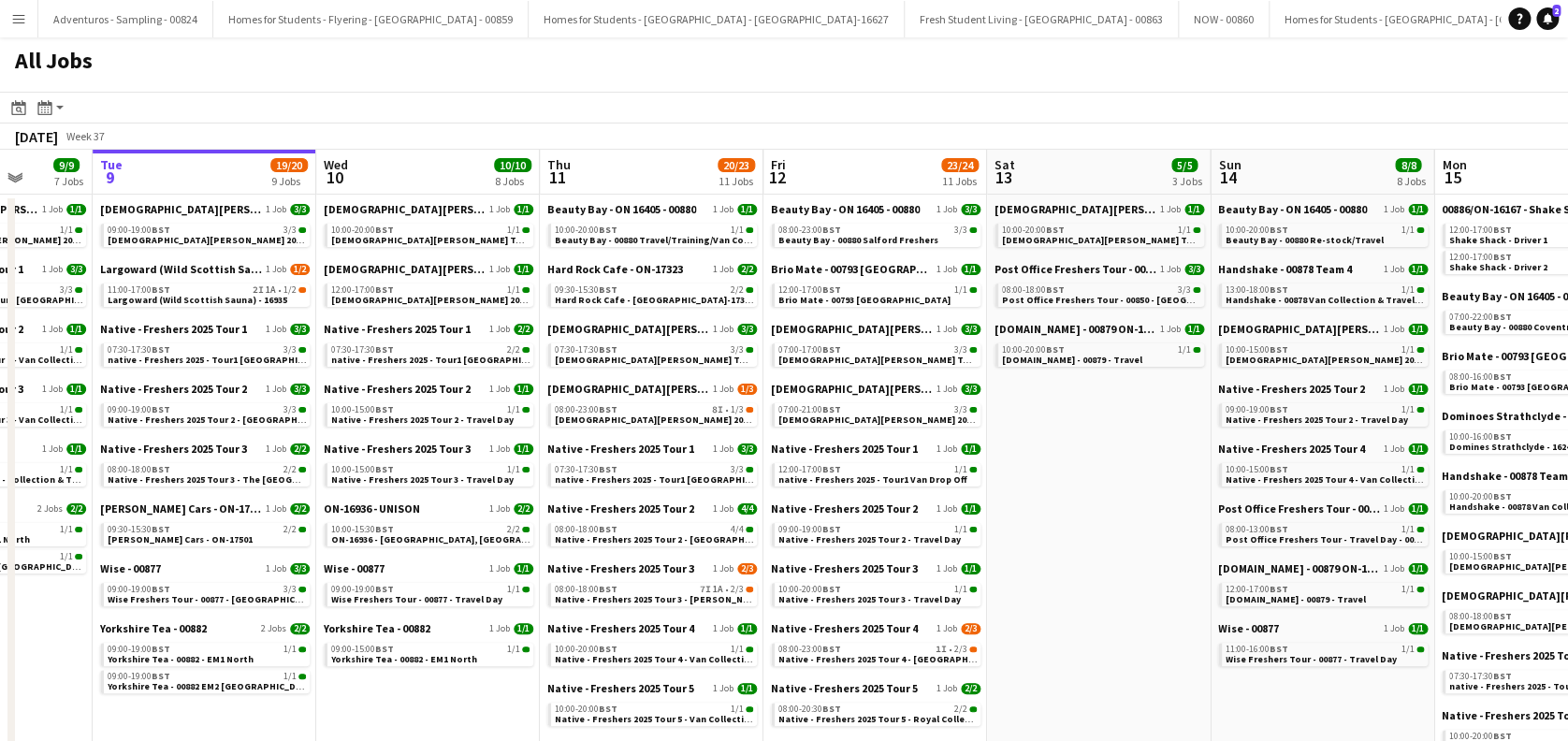
drag, startPoint x: 1362, startPoint y: 485, endPoint x: 938, endPoint y: 491, distance: 424.0
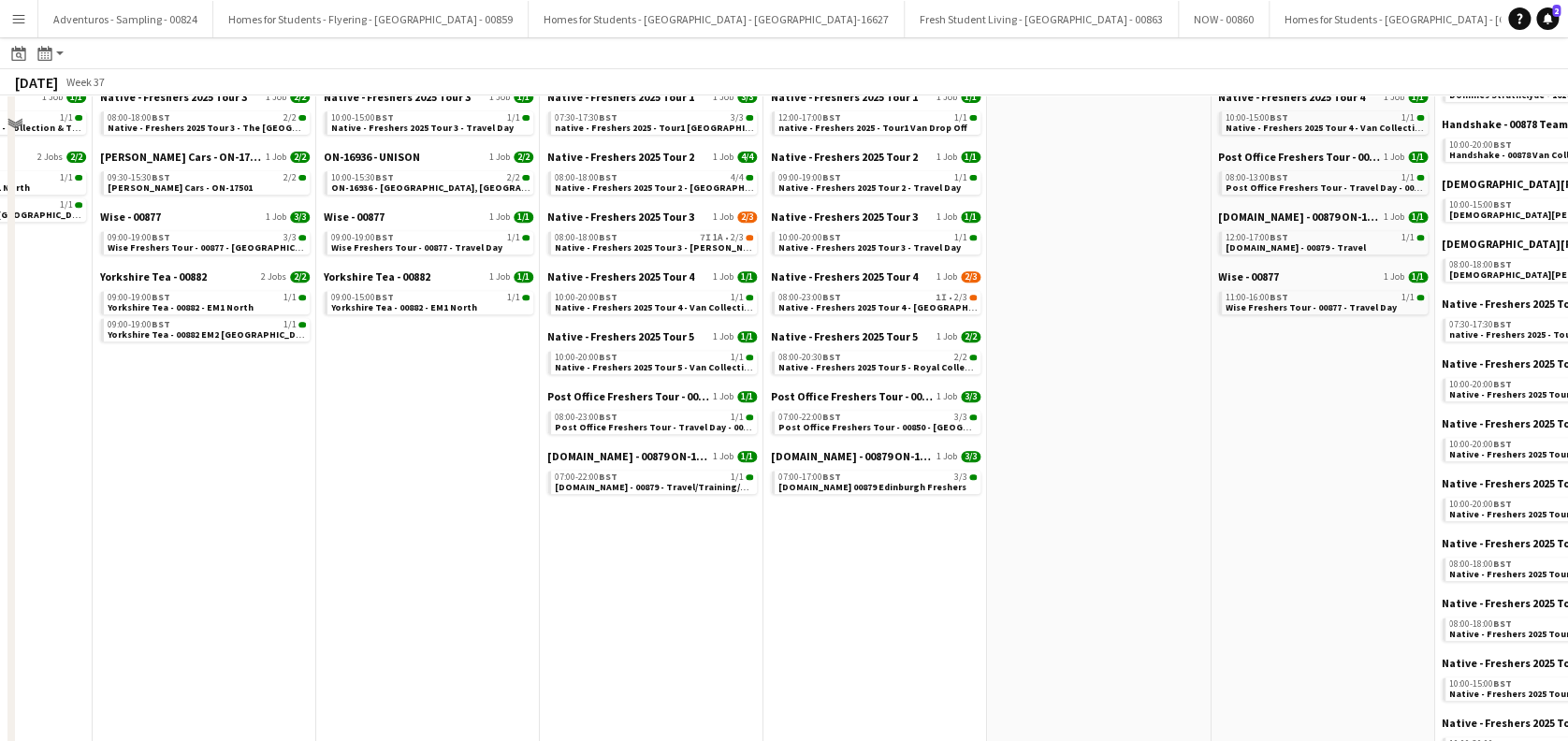
scroll to position [249, 0]
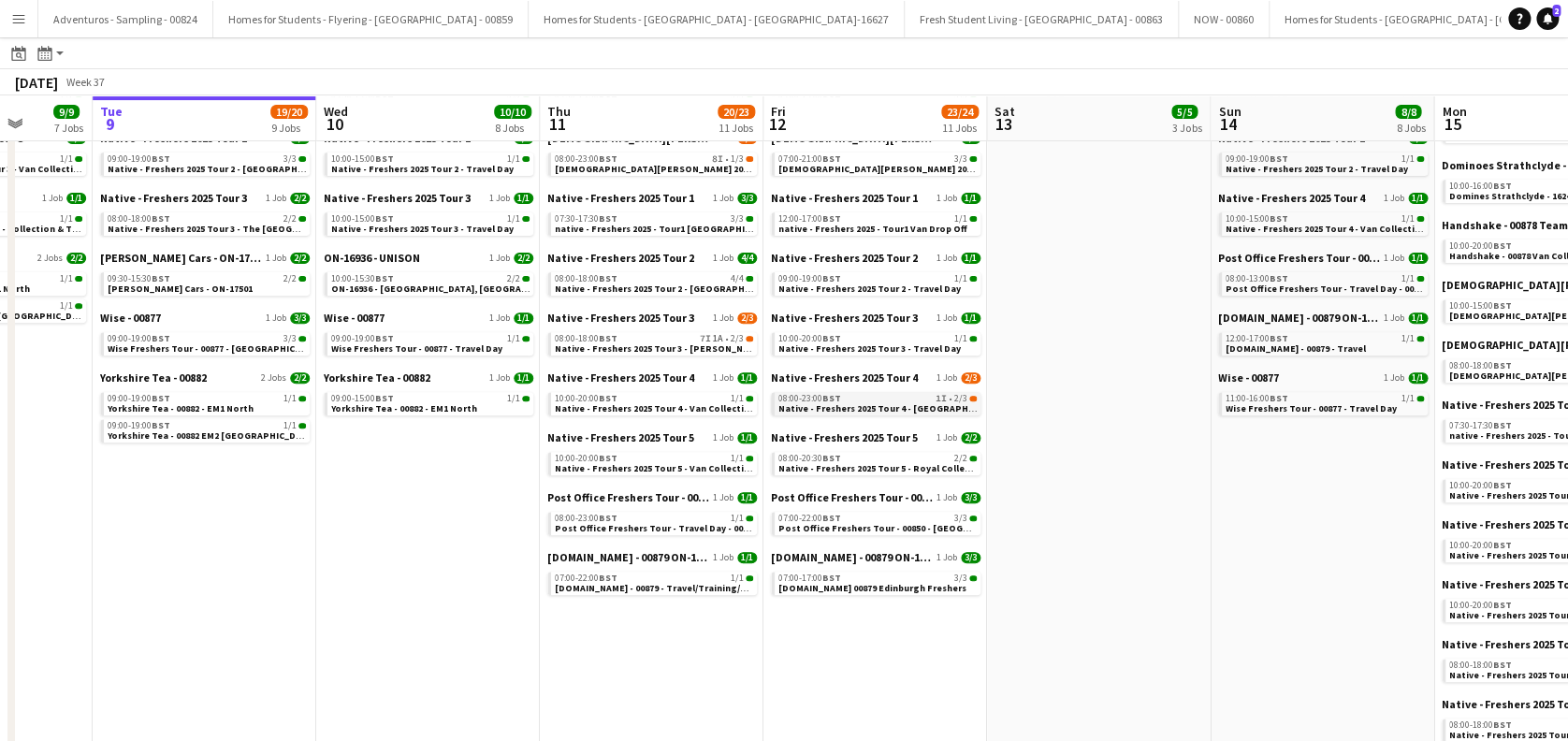
click at [890, 412] on span "Native - Freshers 2025 Tour 4 - [GEOGRAPHIC_DATA]" at bounding box center [893, 408] width 229 height 12
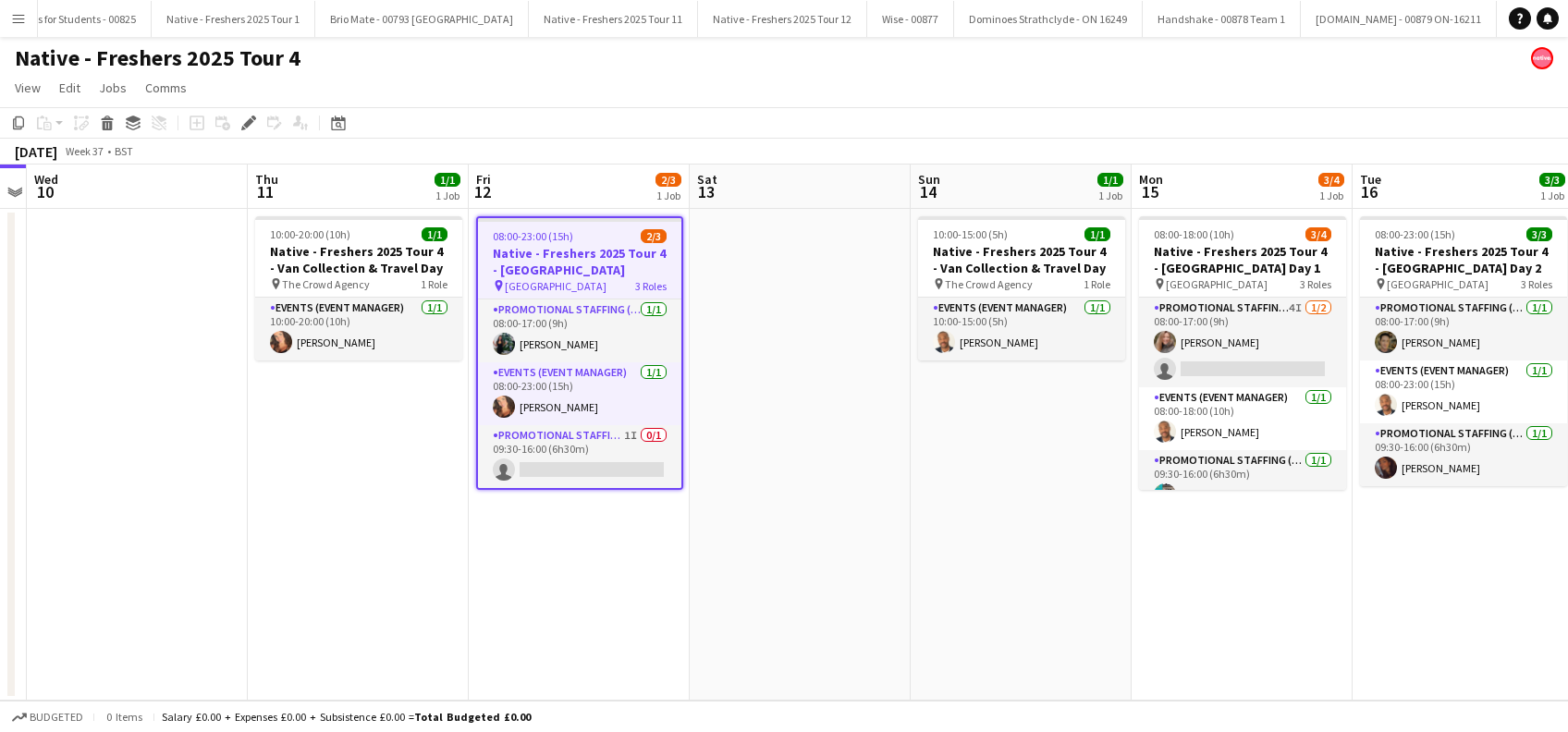
scroll to position [0, 3683]
click at [583, 469] on app-card-role "Promotional Staffing (Brand Ambassadors) 1I 0/1 09:30-16:00 (6h30m) single-neut…" at bounding box center [579, 456] width 203 height 63
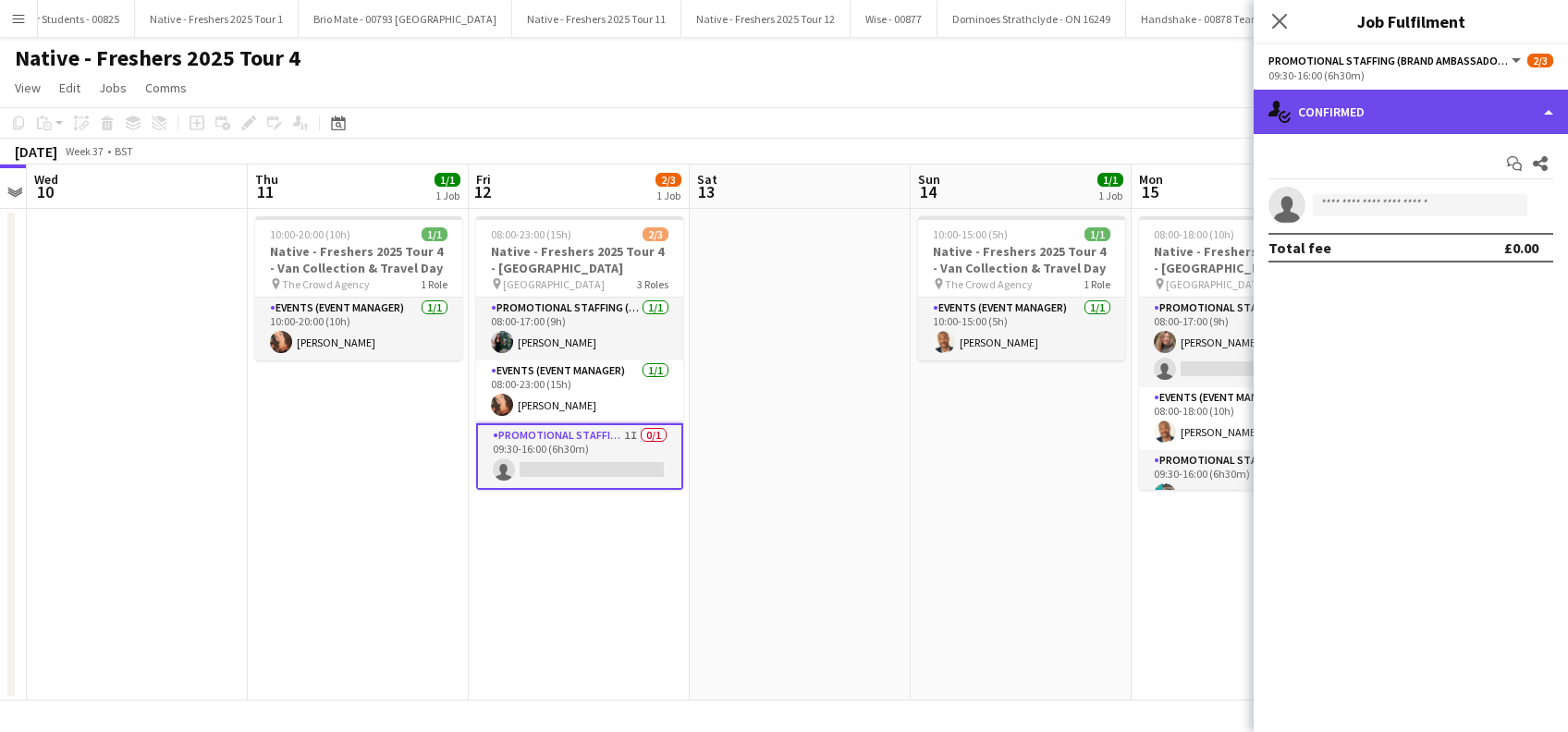
click at [1368, 110] on div "single-neutral-actions-check-2 Confirmed" at bounding box center [1410, 112] width 315 height 44
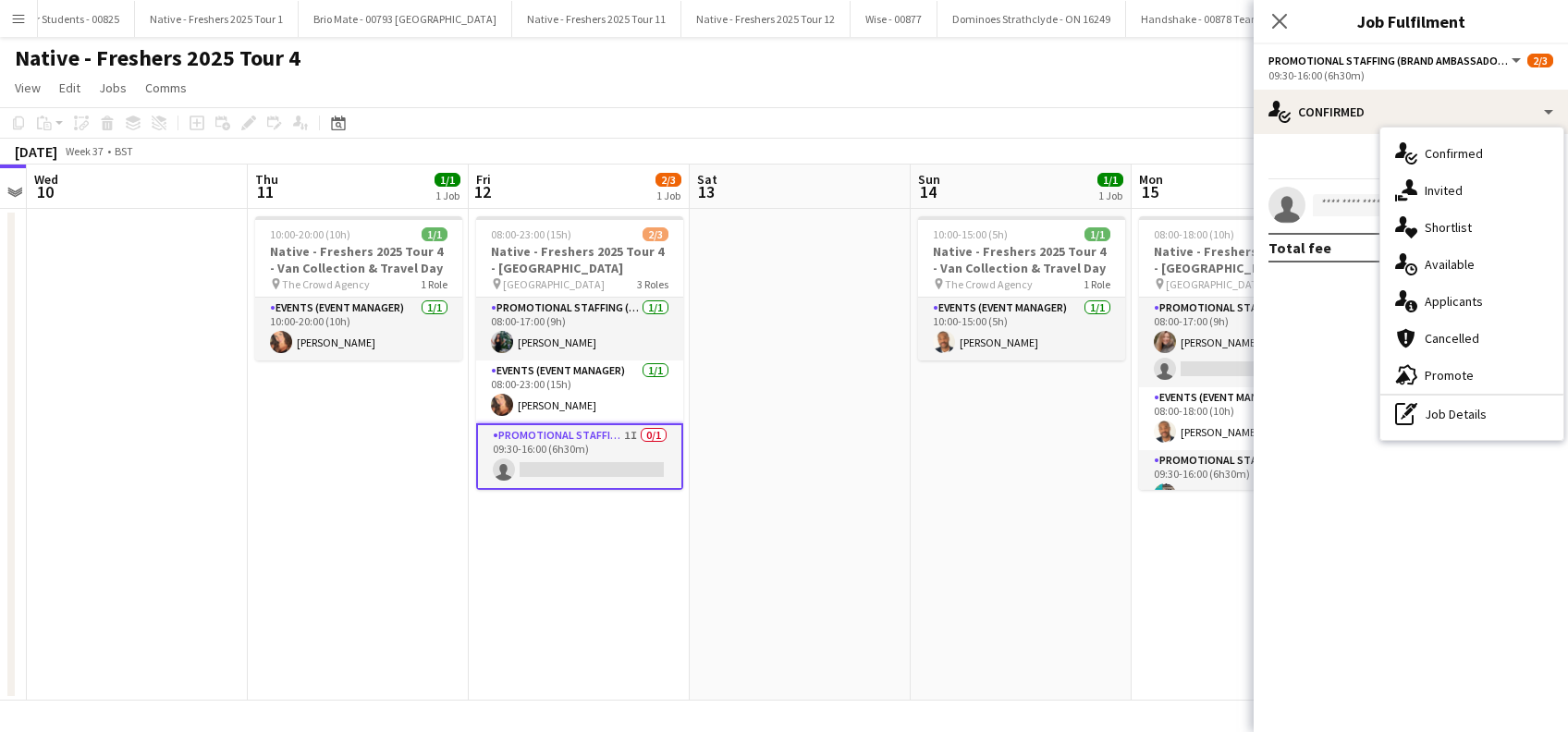
click at [1436, 194] on span "Invited" at bounding box center [1443, 189] width 38 height 16
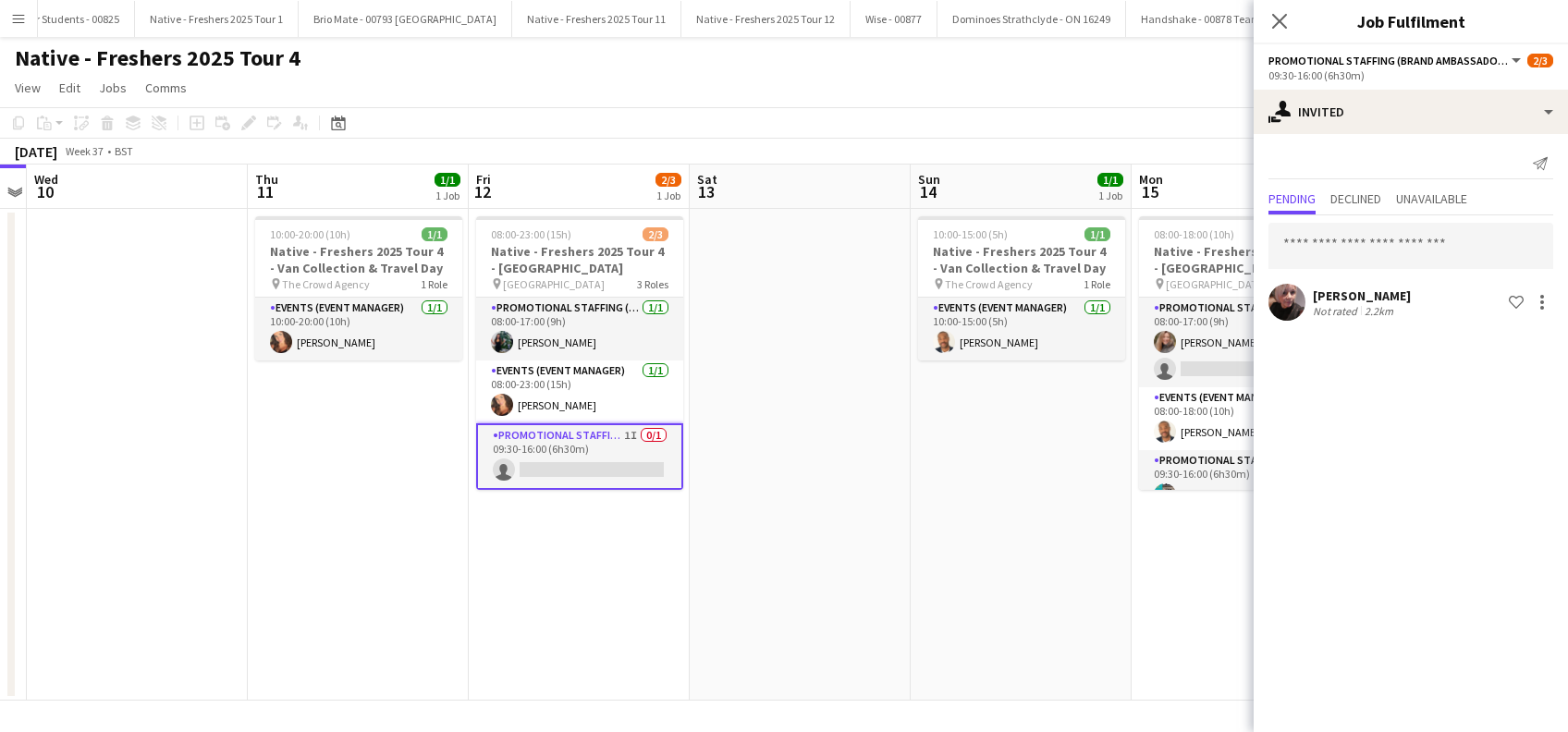
click at [1378, 82] on div "09:30-16:00 (6h30m)" at bounding box center [1411, 75] width 285 height 13
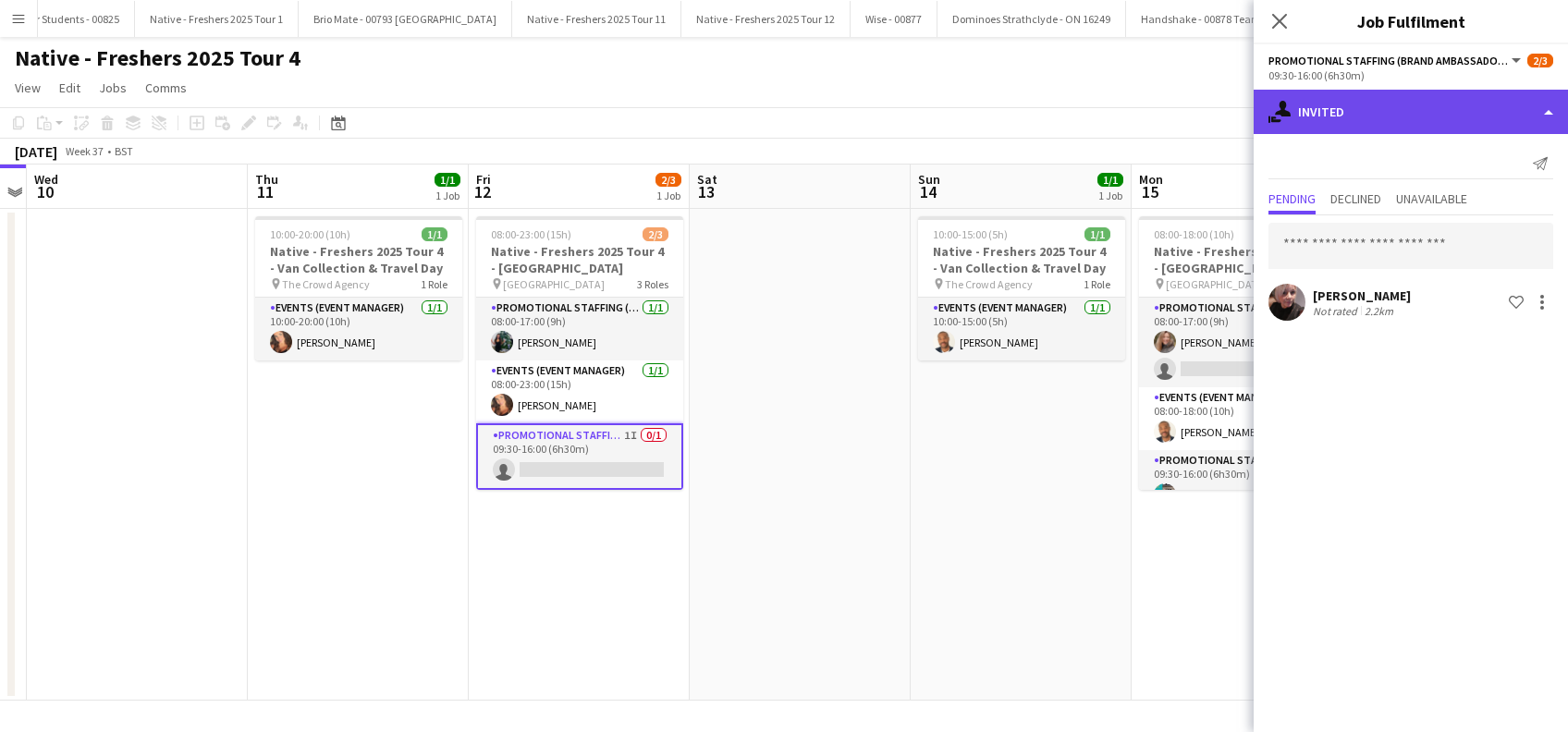
click at [1378, 131] on div "single-neutral-actions-share-1 Invited" at bounding box center [1410, 112] width 315 height 44
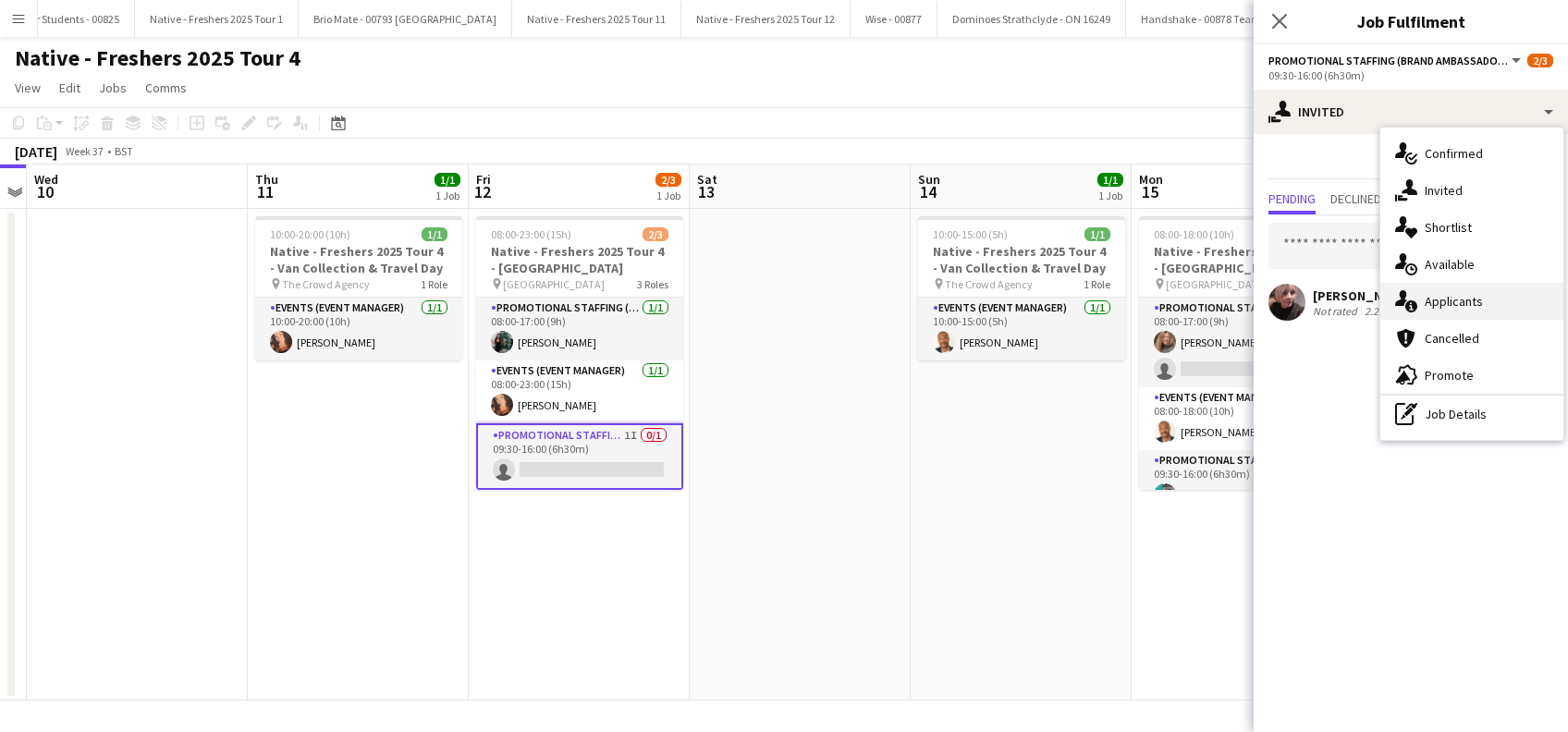
click at [1448, 314] on div "single-neutral-actions-information Applicants" at bounding box center [1472, 301] width 183 height 37
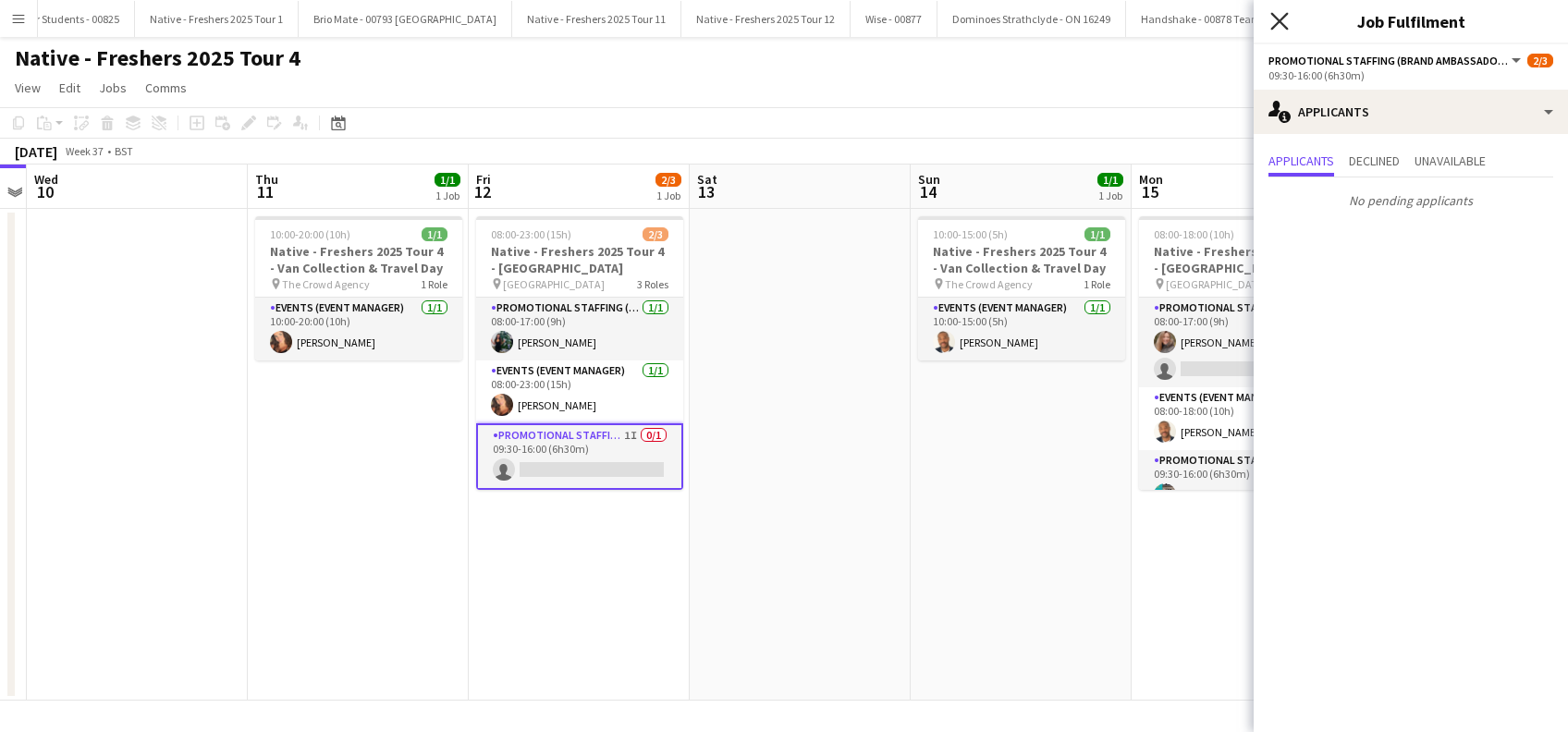
click at [1280, 19] on icon at bounding box center [1279, 20] width 17 height 17
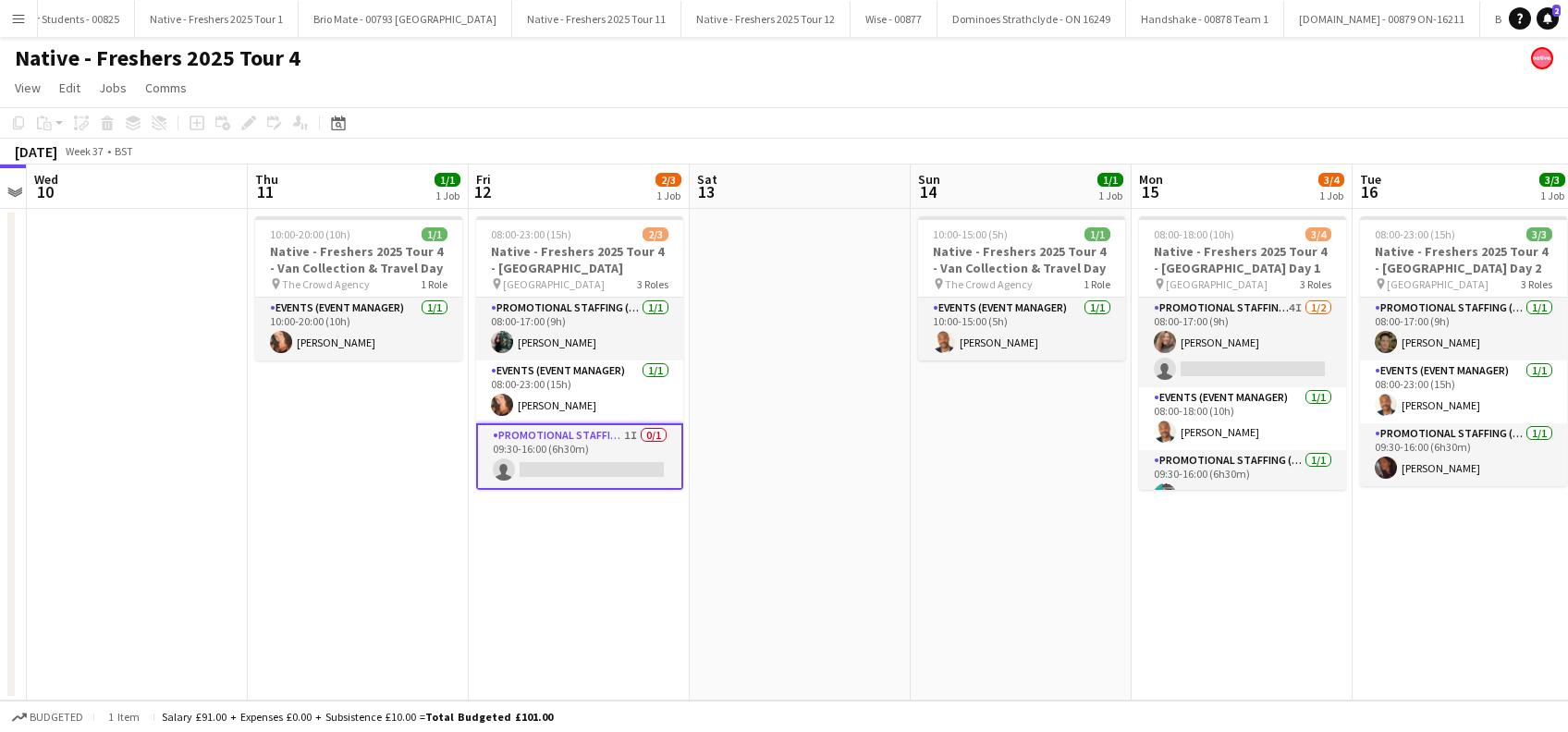
click at [816, 348] on app-date-cell at bounding box center [800, 454] width 221 height 492
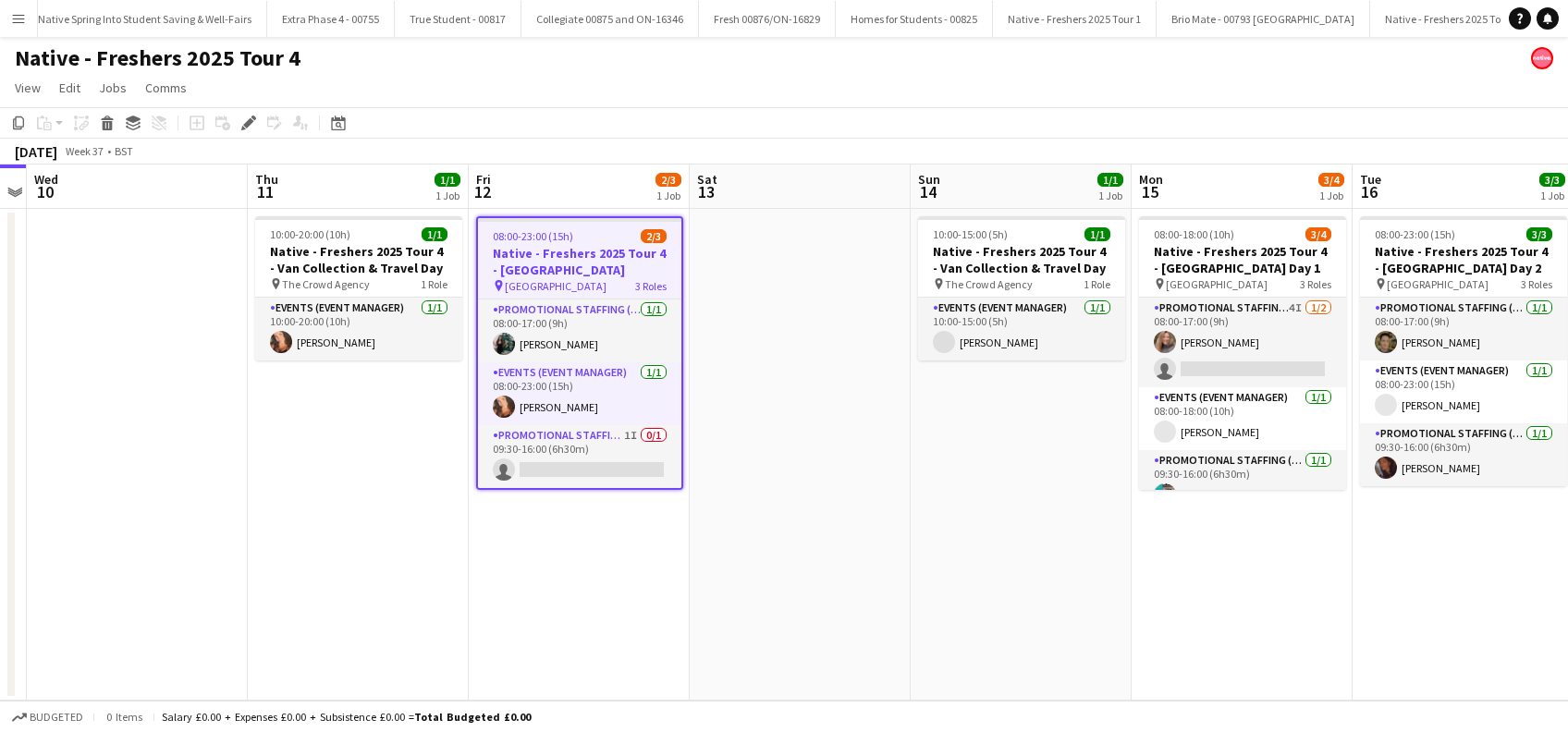
scroll to position [0, 3475]
